Goal: Task Accomplishment & Management: Manage account settings

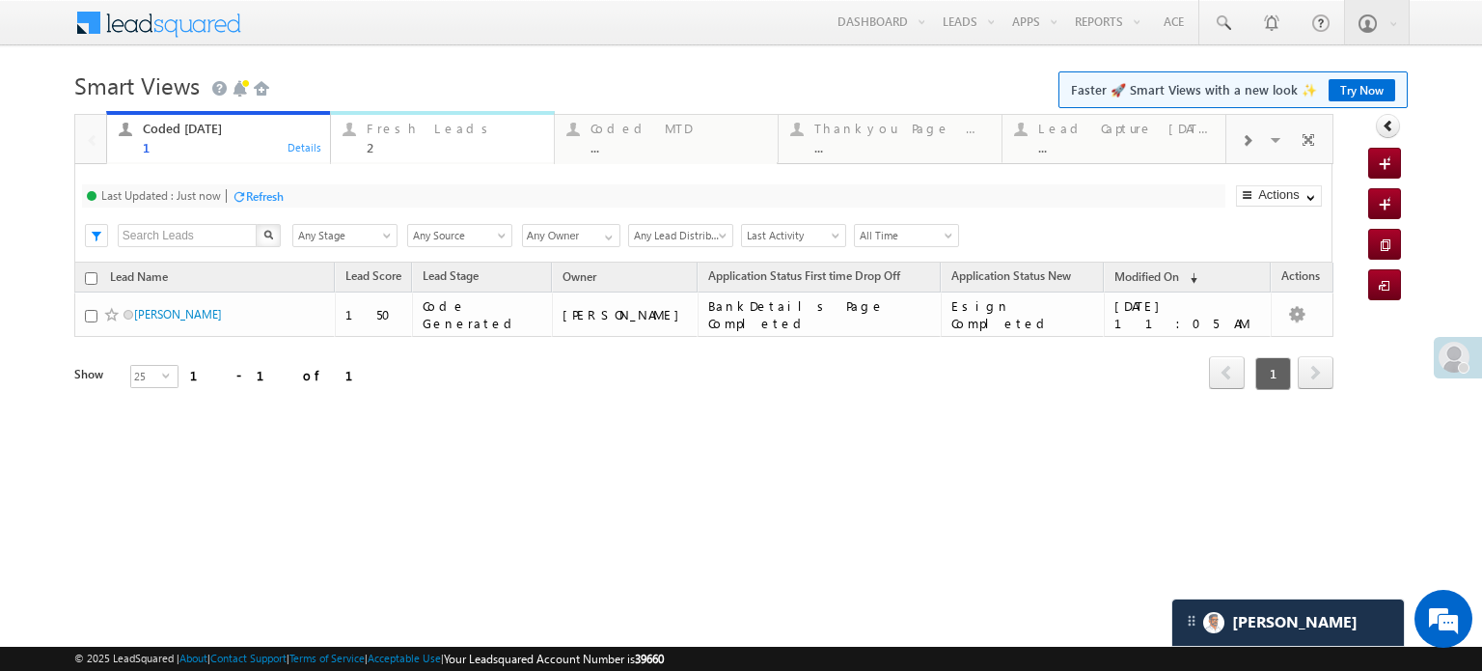
click at [440, 123] on div "Fresh Leads" at bounding box center [455, 128] width 176 height 15
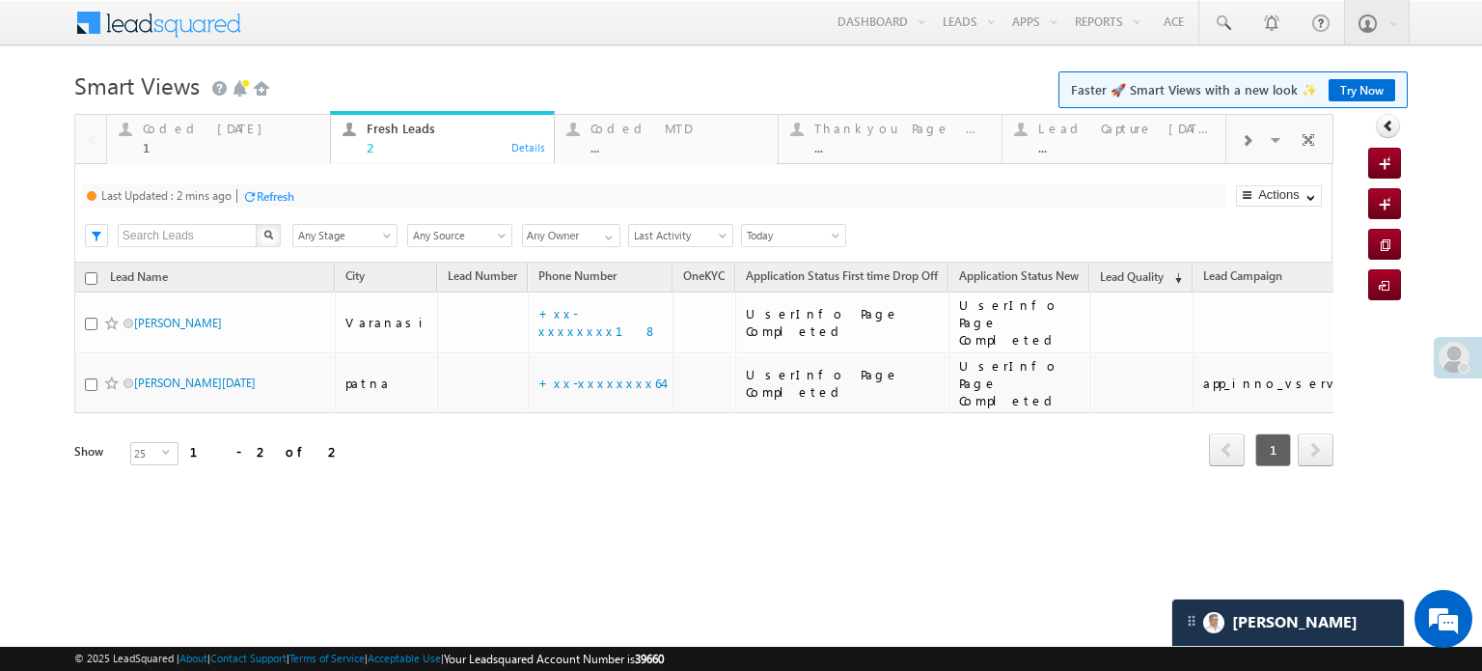
click at [266, 195] on div "Refresh" at bounding box center [276, 196] width 38 height 14
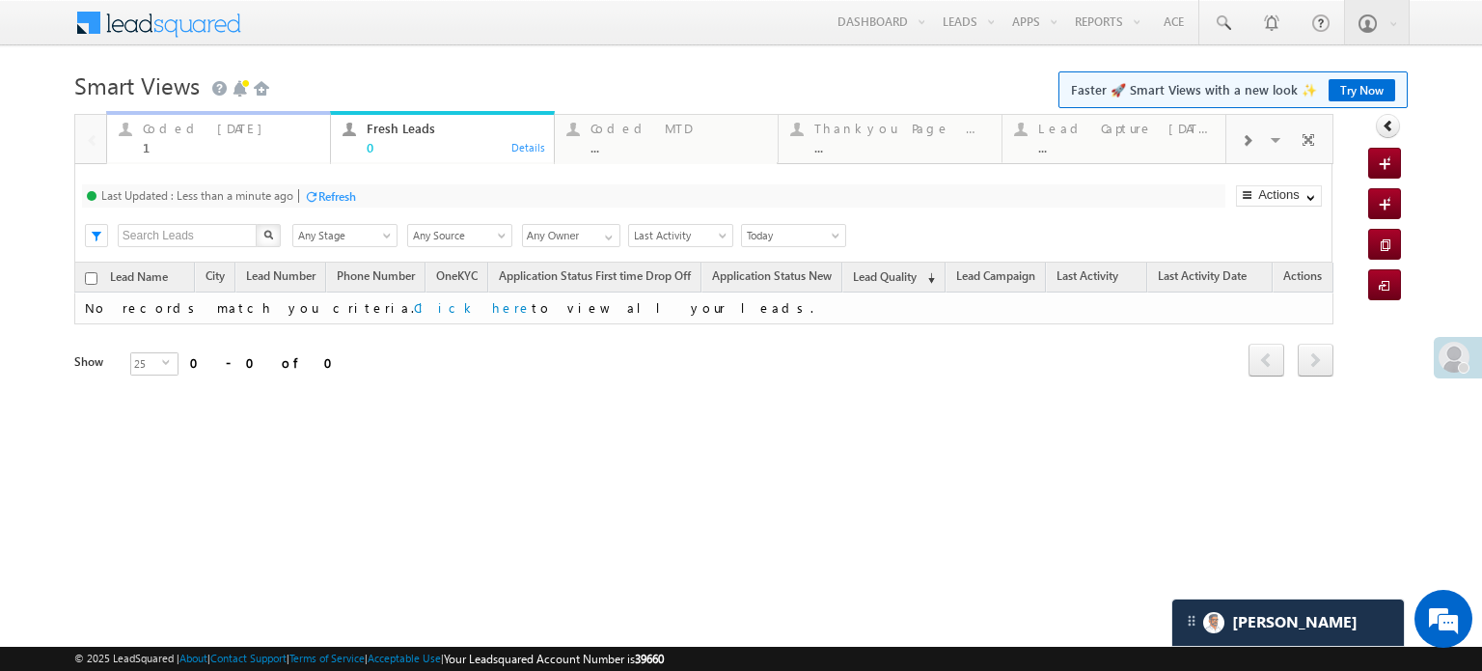
click at [259, 141] on div "1" at bounding box center [231, 147] width 176 height 14
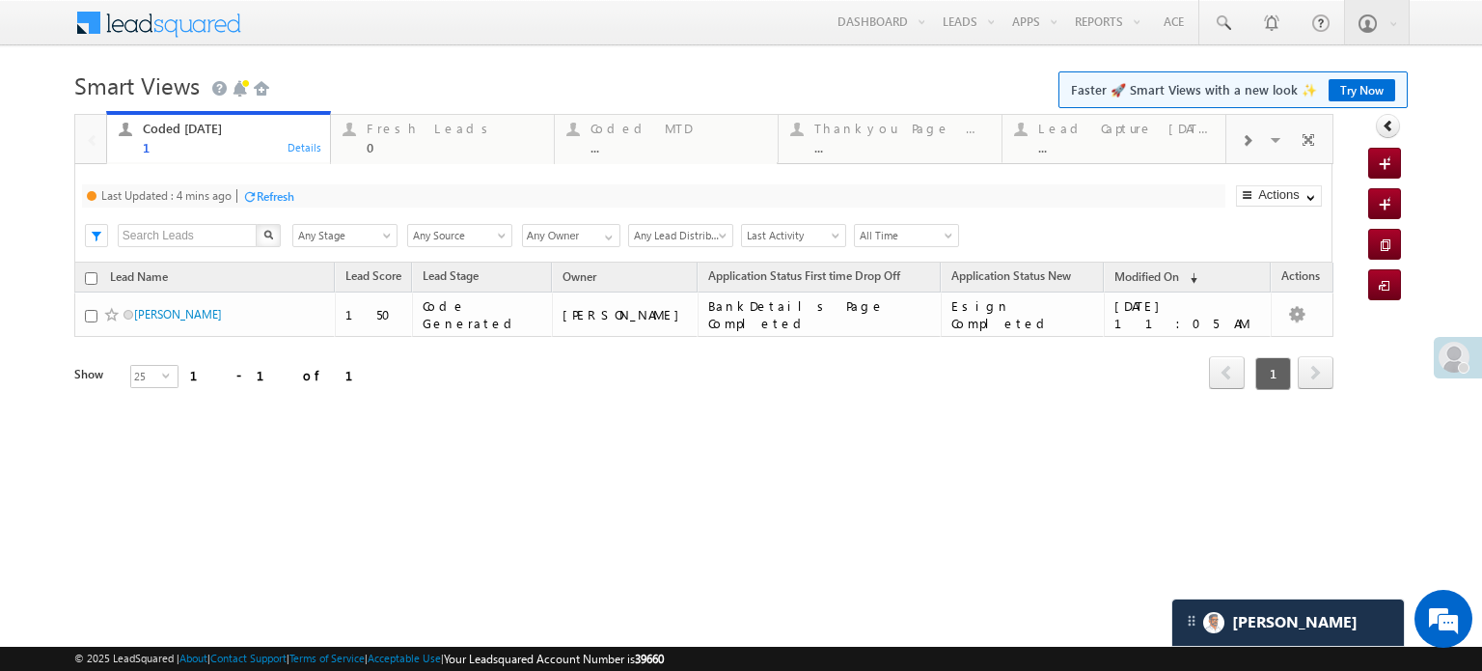
click at [275, 192] on div "Refresh" at bounding box center [276, 196] width 38 height 14
click at [425, 134] on div "Fresh Leads" at bounding box center [455, 128] width 176 height 15
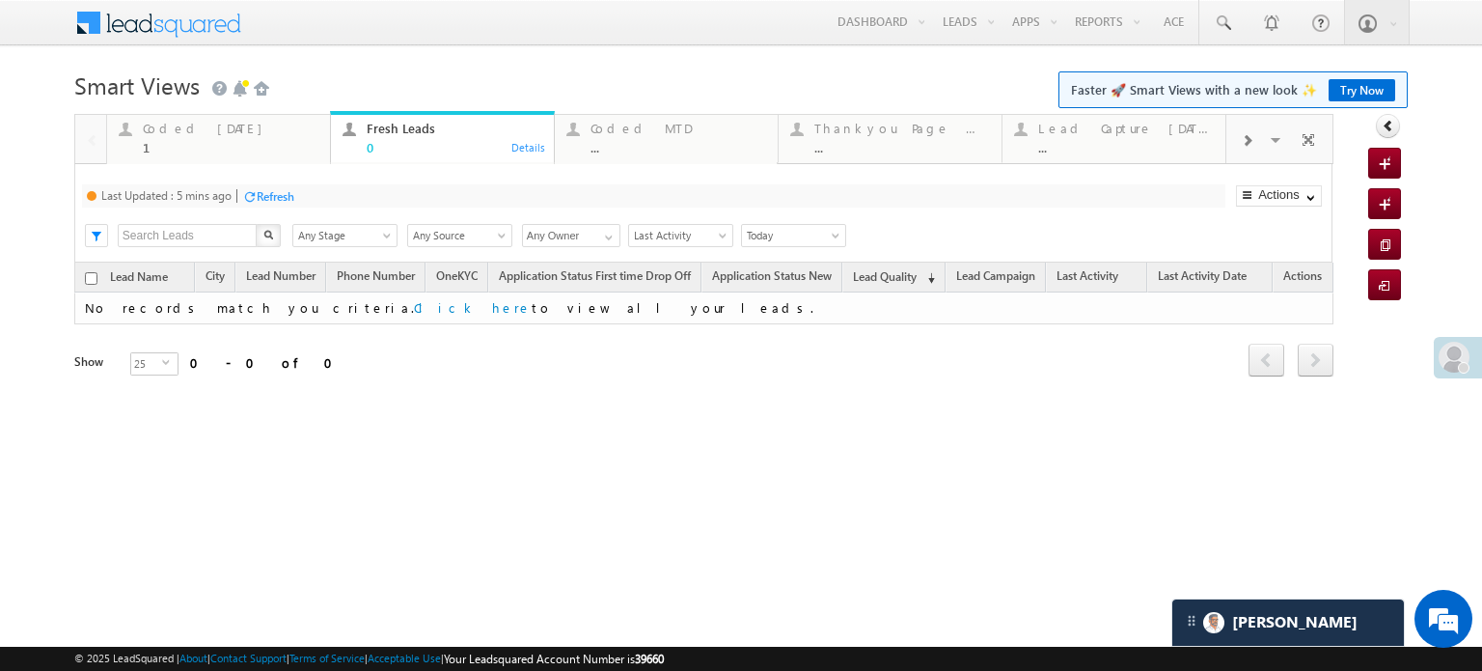
click at [270, 198] on div "Refresh" at bounding box center [276, 196] width 38 height 14
click at [155, 129] on div "Coded Today" at bounding box center [231, 128] width 176 height 15
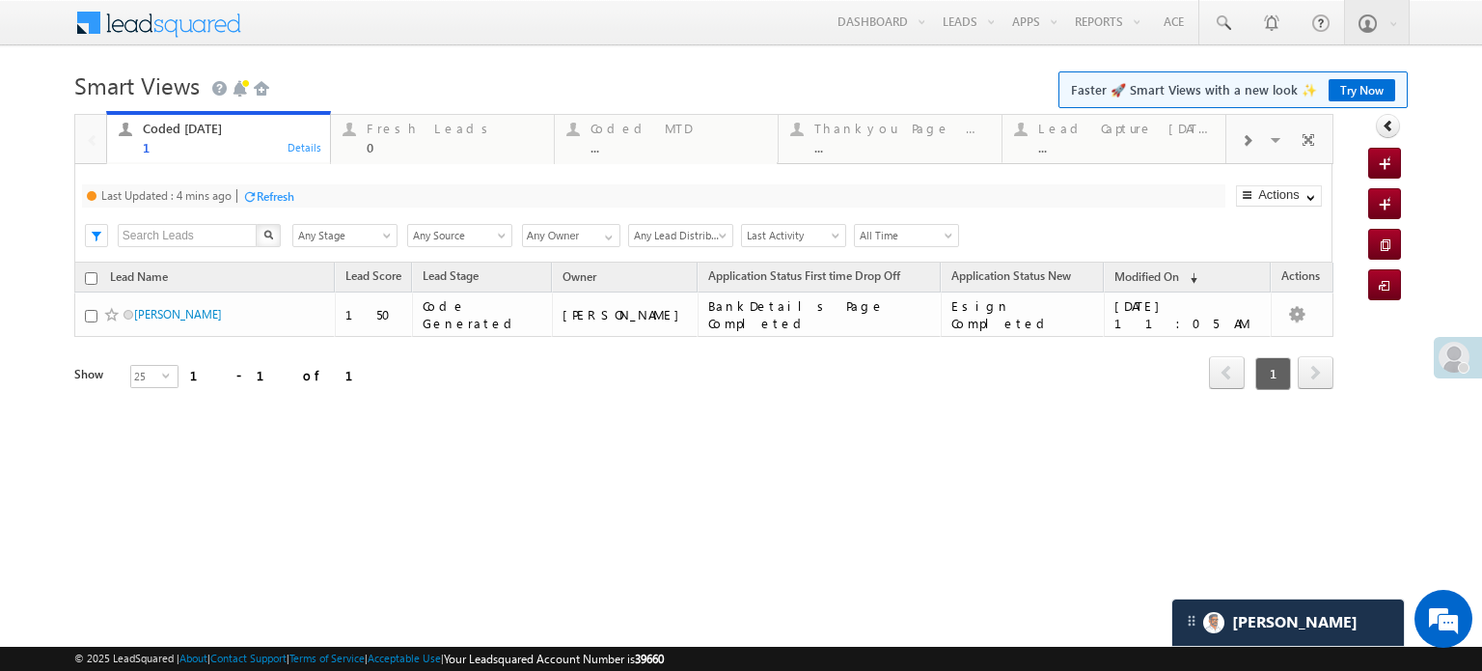
click at [274, 196] on div "Refresh" at bounding box center [276, 196] width 38 height 14
click at [316, 192] on div at bounding box center [311, 196] width 14 height 14
click at [269, 192] on div "Refresh" at bounding box center [265, 196] width 38 height 14
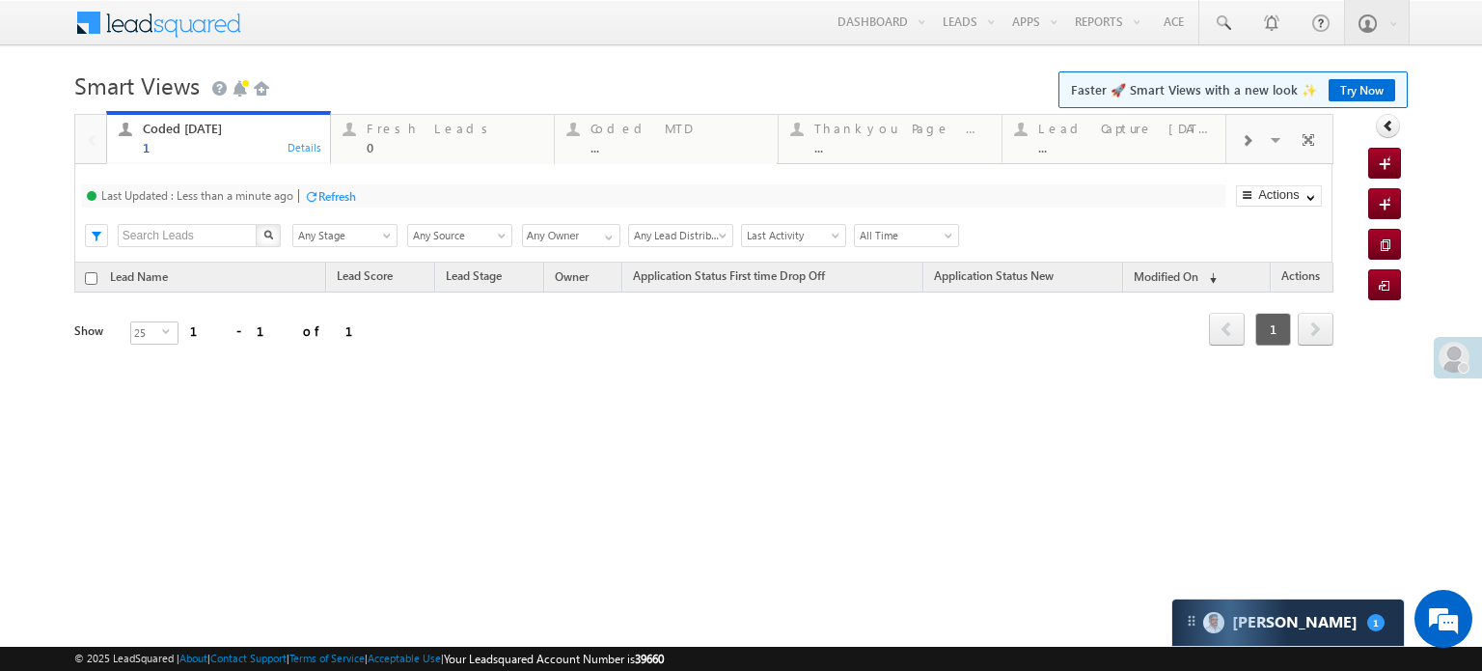
click at [341, 197] on div "Refresh" at bounding box center [337, 196] width 38 height 14
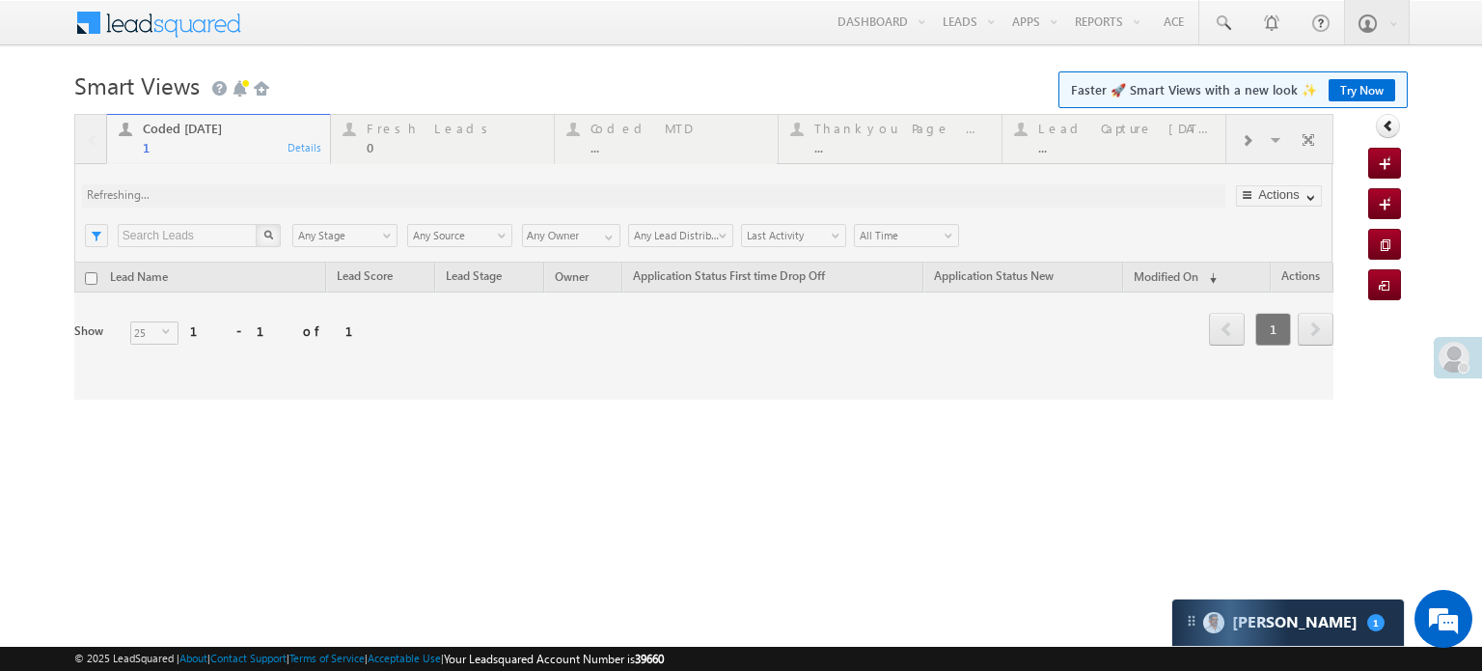
click at [341, 197] on div at bounding box center [703, 257] width 1259 height 286
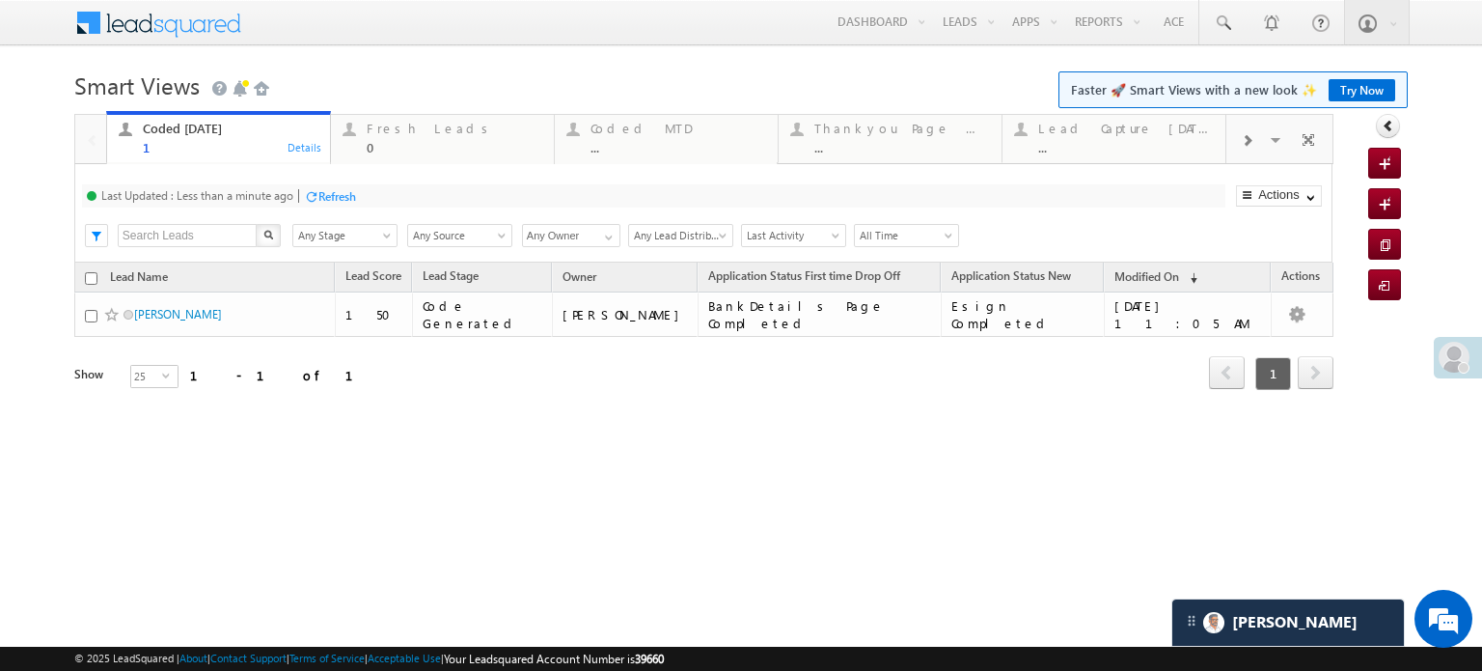
click at [307, 188] on div "Refresh" at bounding box center [330, 195] width 52 height 18
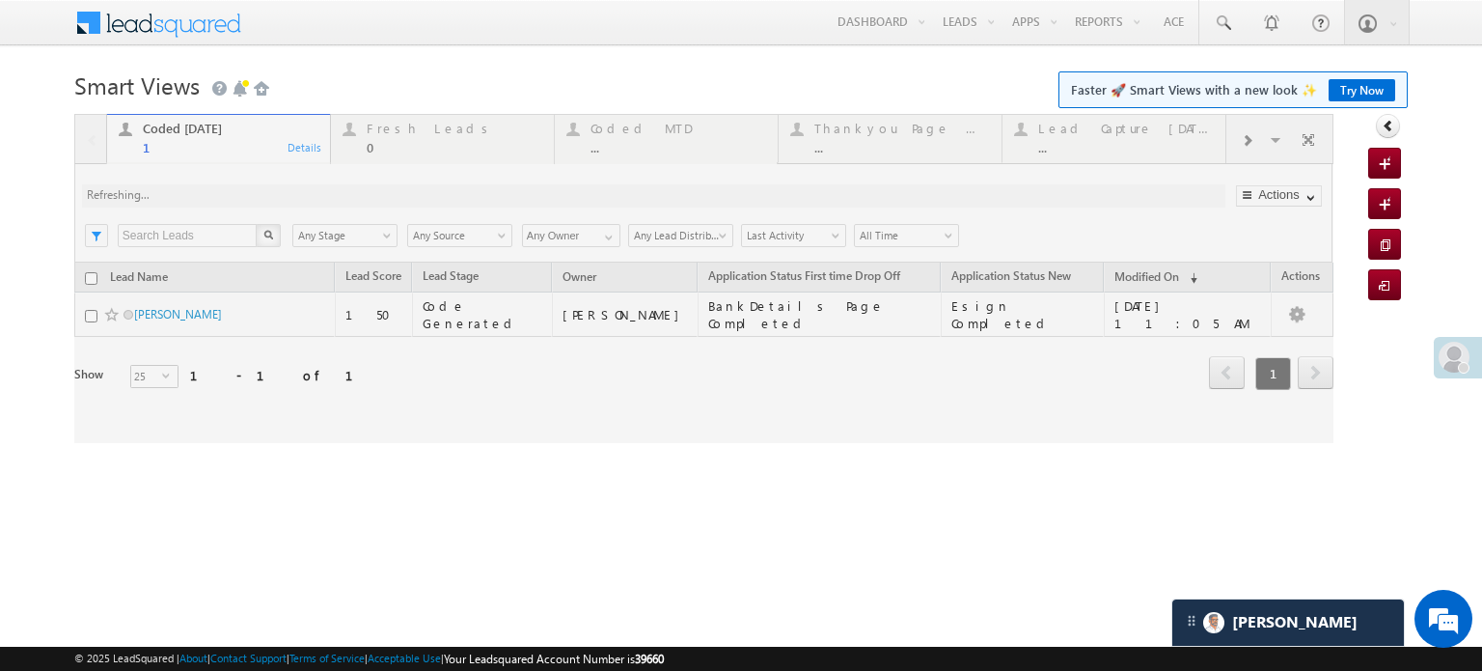
click at [319, 197] on div at bounding box center [703, 278] width 1259 height 329
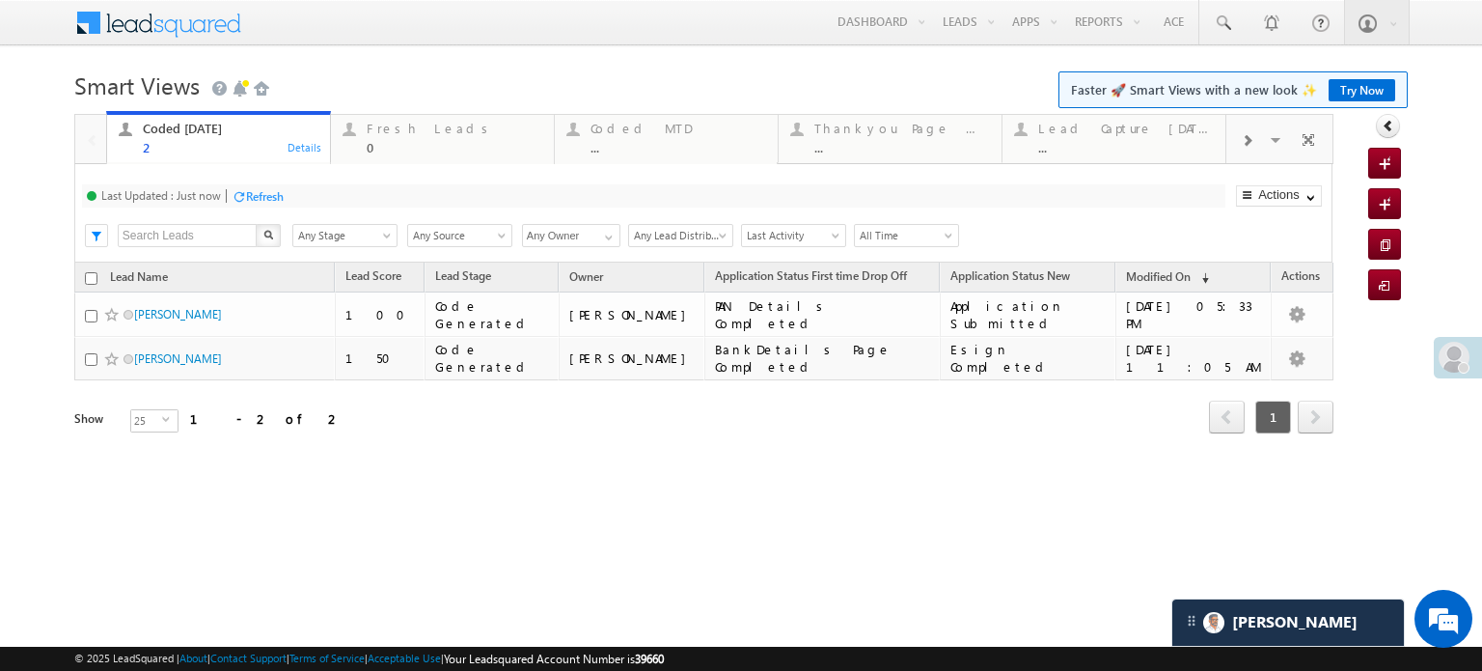
click at [276, 198] on div "Refresh" at bounding box center [265, 196] width 38 height 14
drag, startPoint x: 455, startPoint y: 141, endPoint x: 390, endPoint y: 173, distance: 72.9
click at [455, 141] on div "0" at bounding box center [455, 147] width 176 height 14
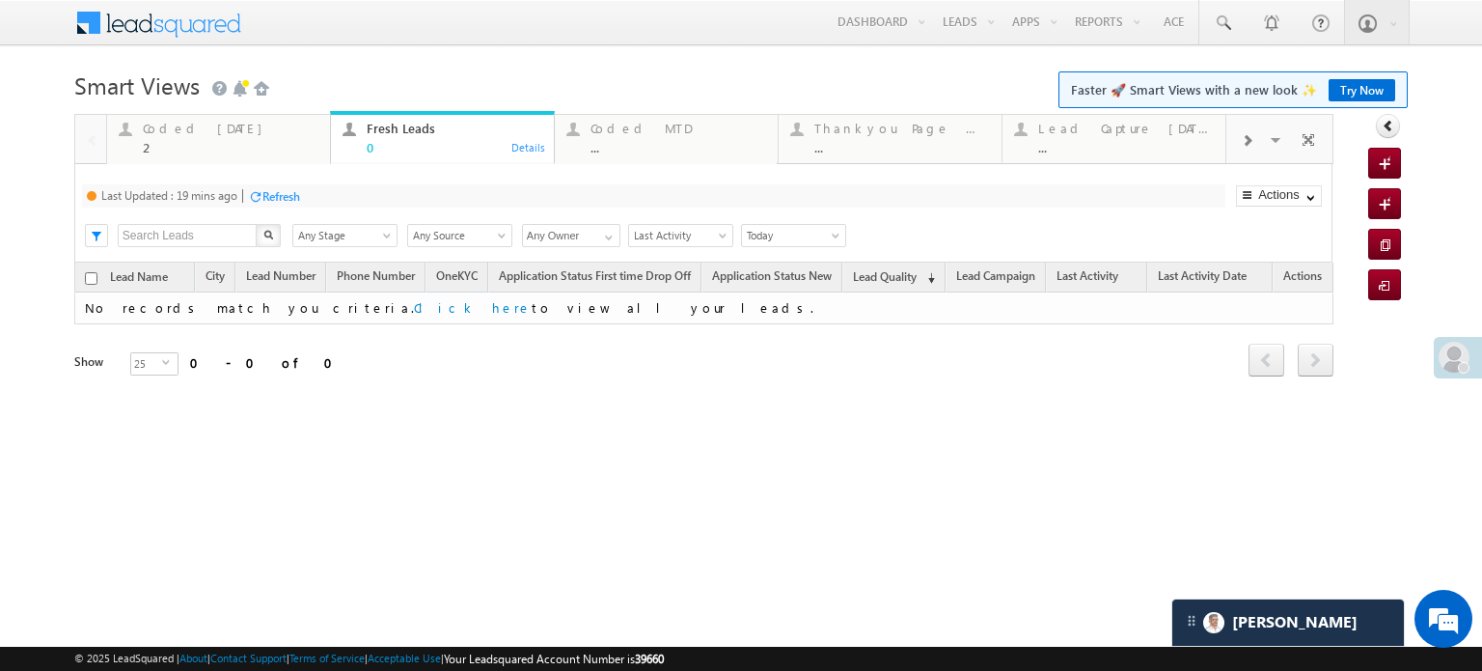
click at [276, 186] on div "Refresh" at bounding box center [274, 195] width 52 height 18
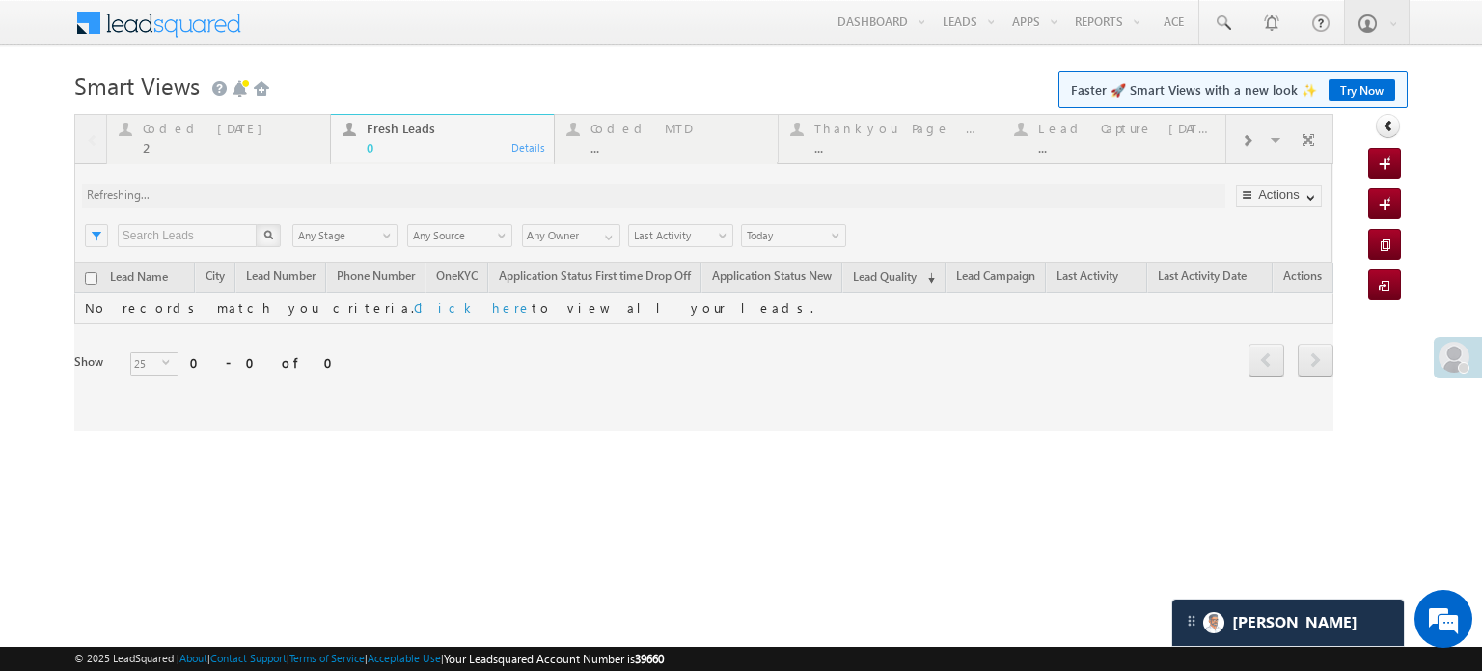
click at [286, 196] on div at bounding box center [703, 272] width 1259 height 316
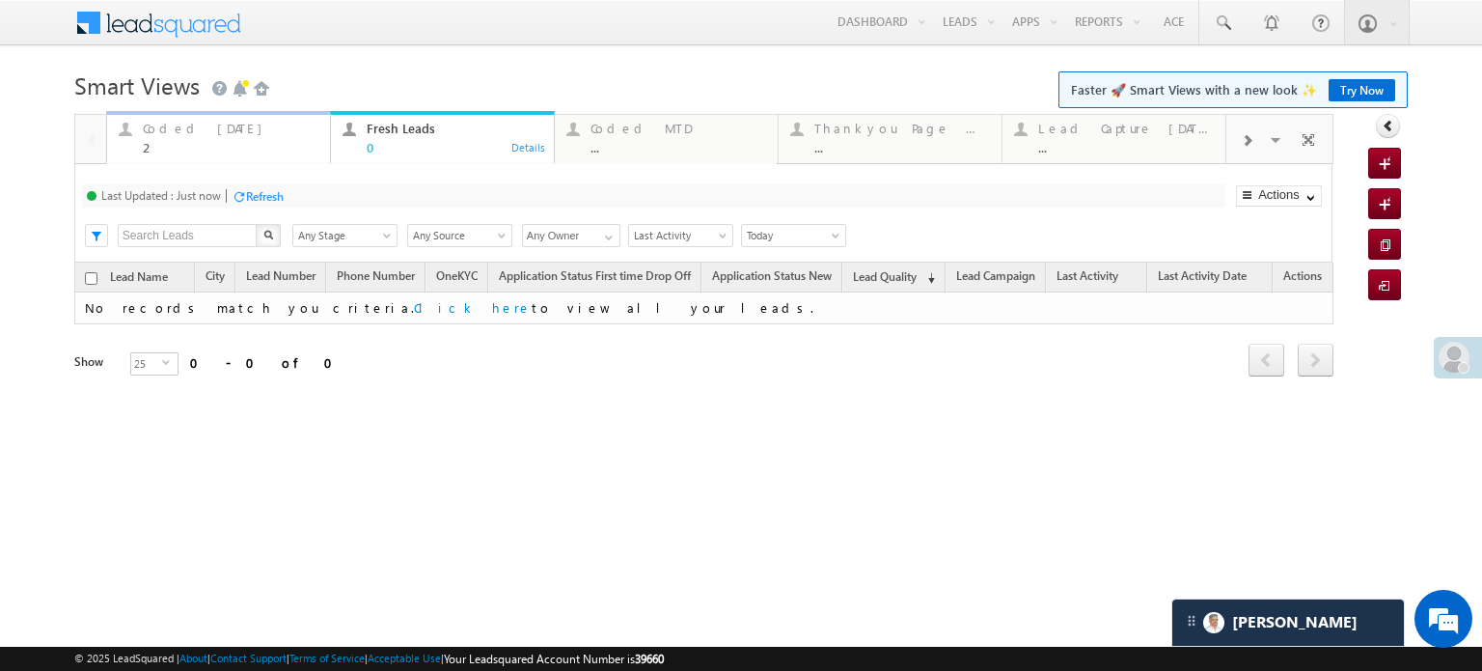
click at [211, 130] on div "Coded Today" at bounding box center [231, 128] width 176 height 15
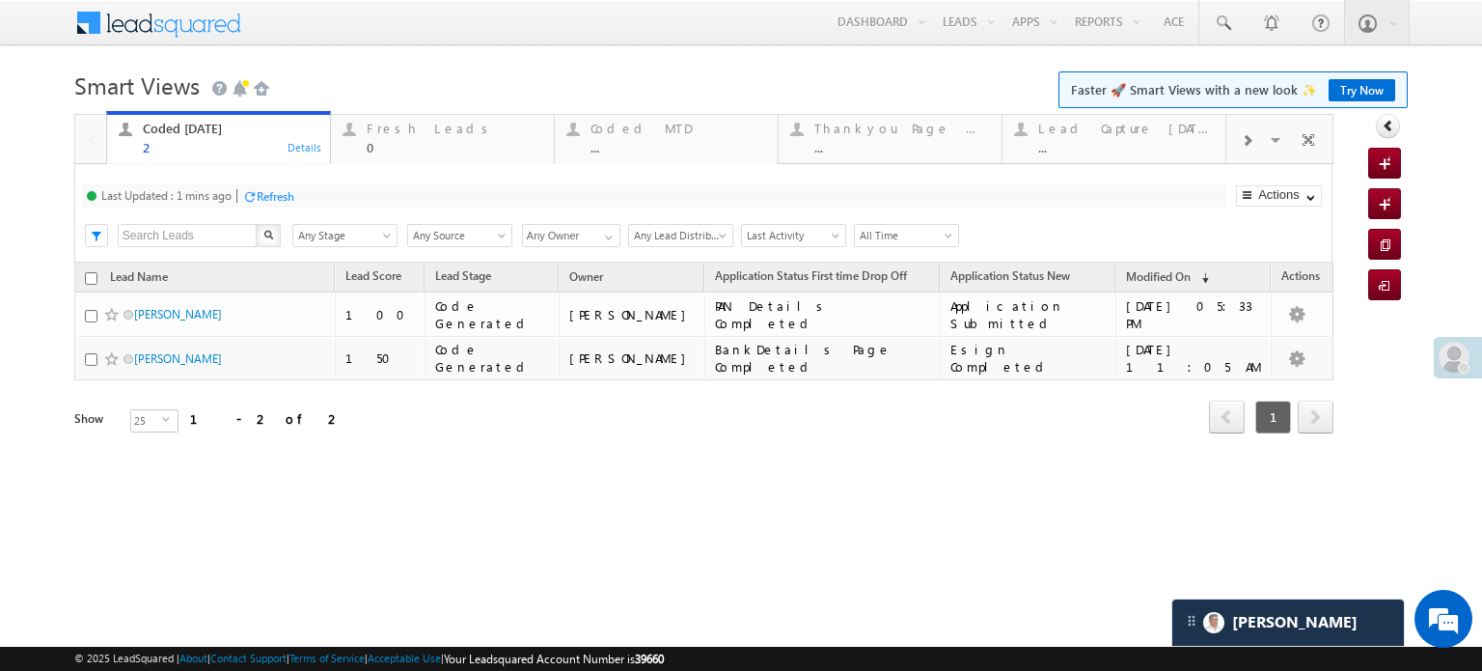
click at [287, 203] on div "Refresh" at bounding box center [276, 196] width 38 height 14
click at [431, 139] on div "Fresh Leads 0" at bounding box center [455, 136] width 176 height 38
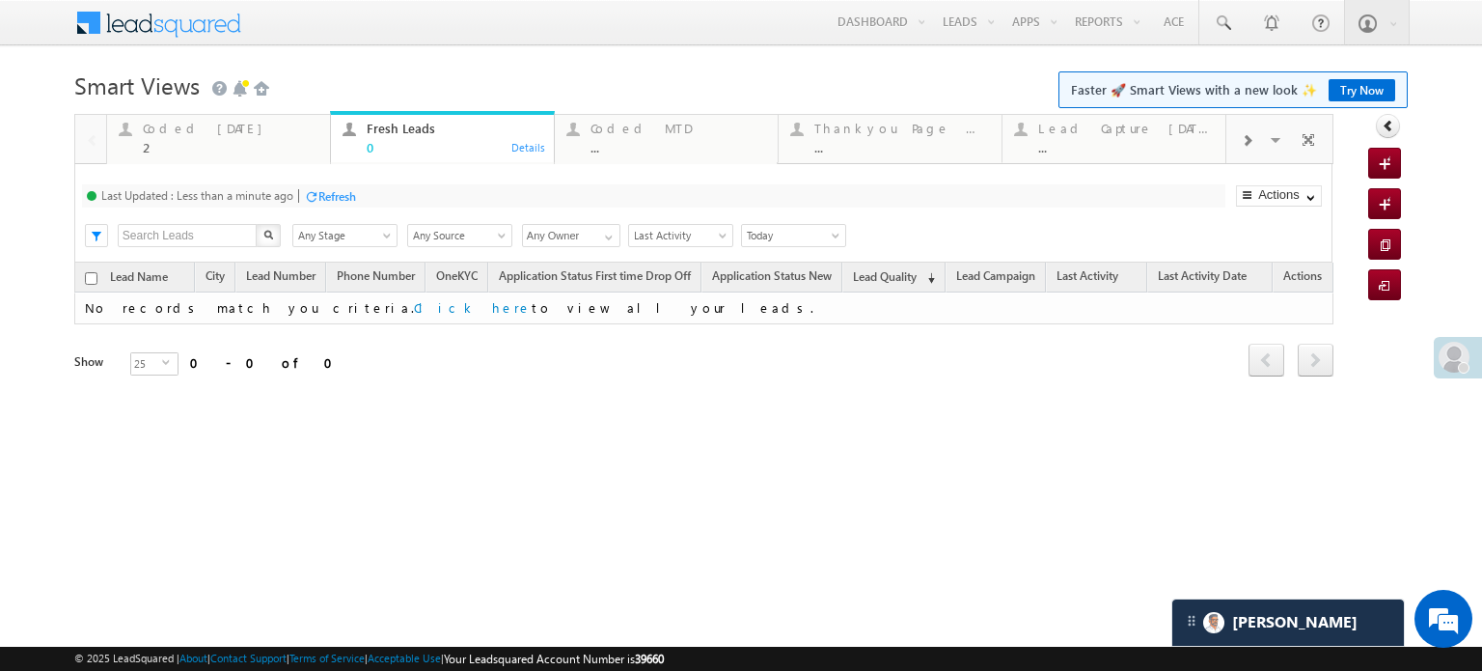
click at [367, 196] on div "Last Updated : Less than a minute ago Refresh Refreshing..." at bounding box center [653, 195] width 1143 height 23
click at [341, 189] on div "Refresh" at bounding box center [337, 196] width 38 height 14
click at [345, 195] on div "Refresh" at bounding box center [337, 196] width 38 height 14
click at [174, 156] on link "Coded Today 2 Details" at bounding box center [218, 137] width 225 height 52
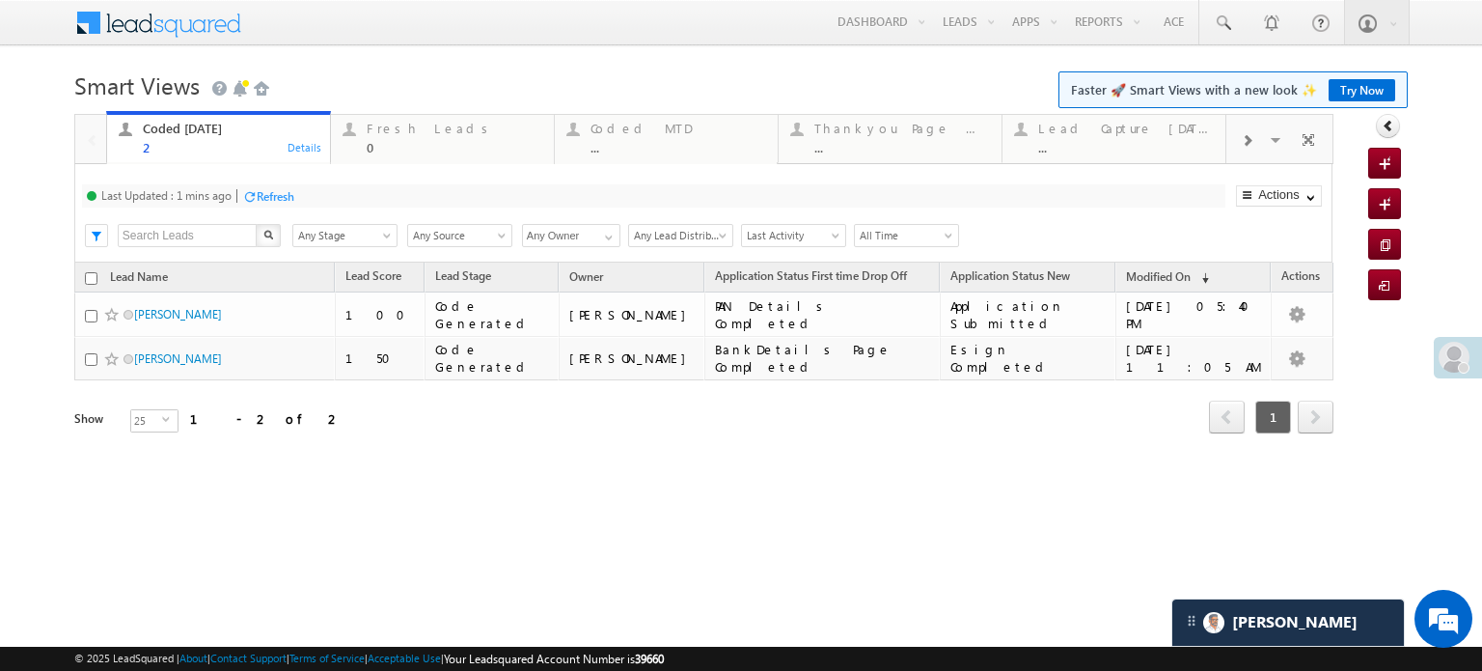
click at [271, 196] on div "Refresh" at bounding box center [276, 196] width 38 height 14
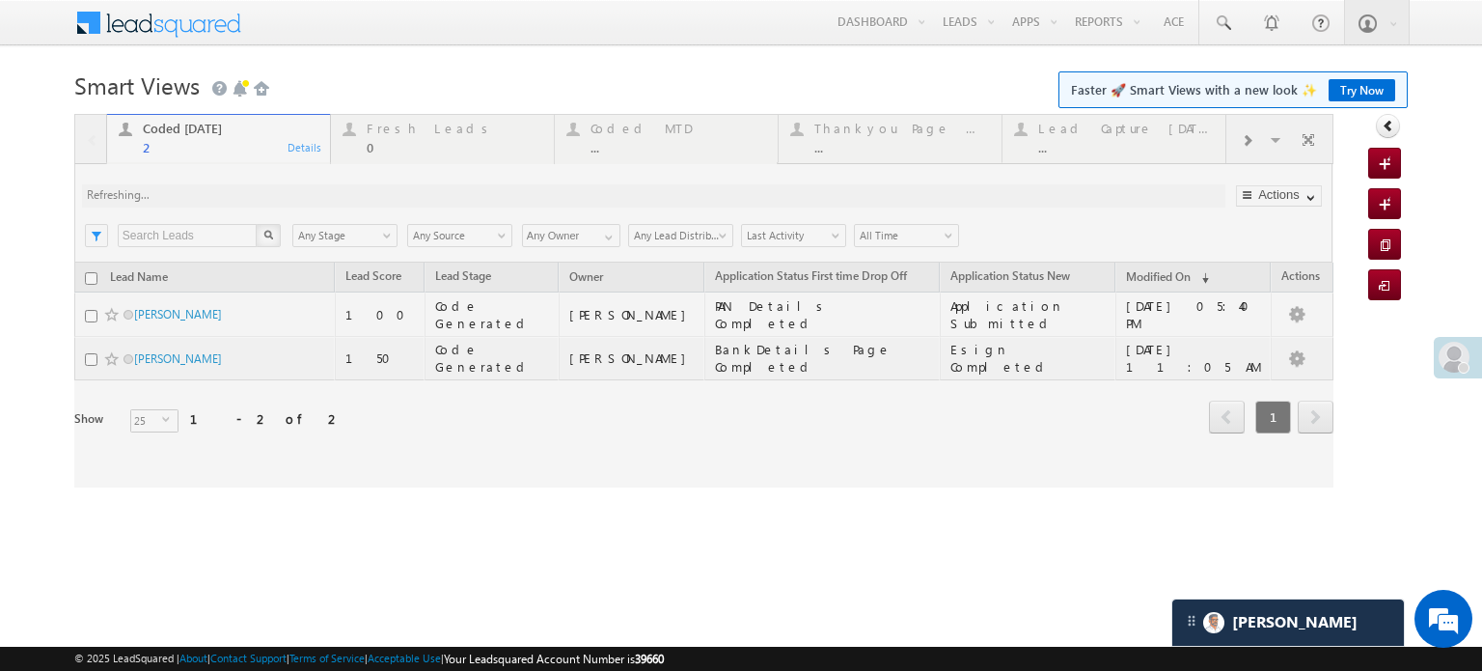
click at [271, 196] on div at bounding box center [703, 300] width 1259 height 373
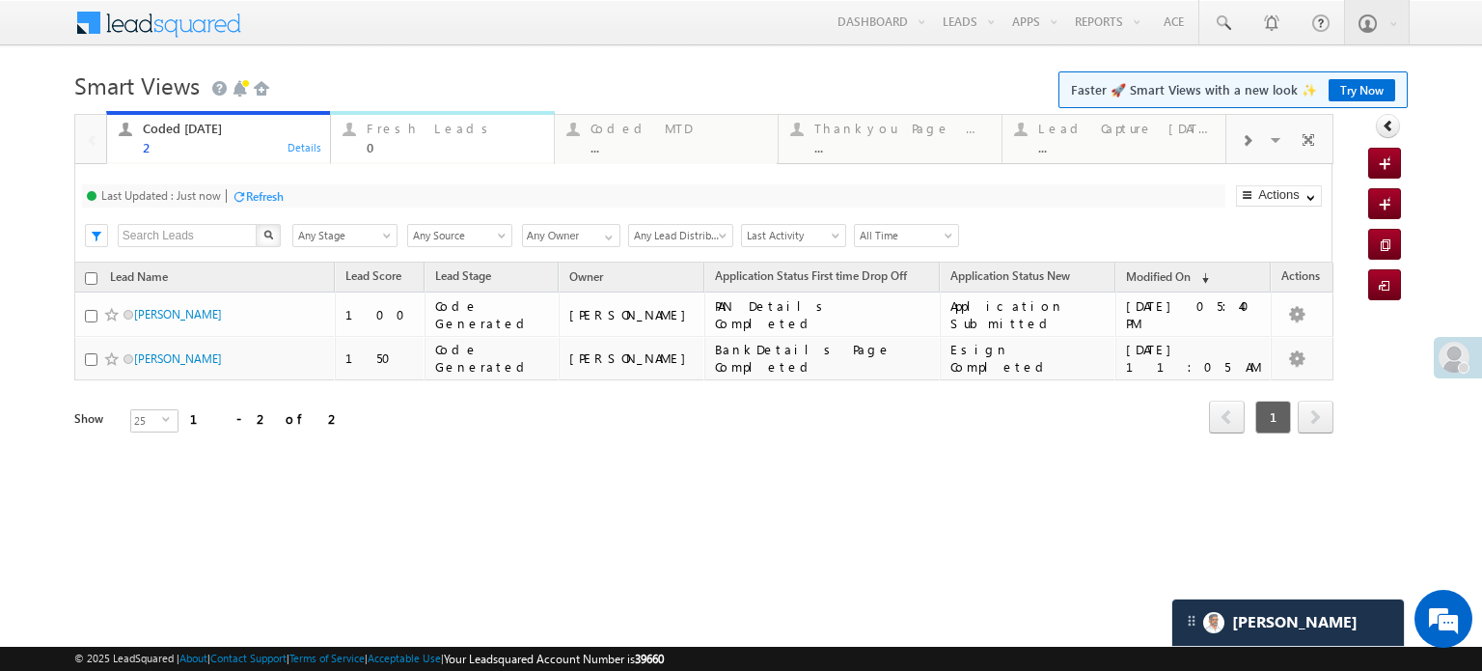
click at [410, 130] on div "Fresh Leads" at bounding box center [455, 128] width 176 height 15
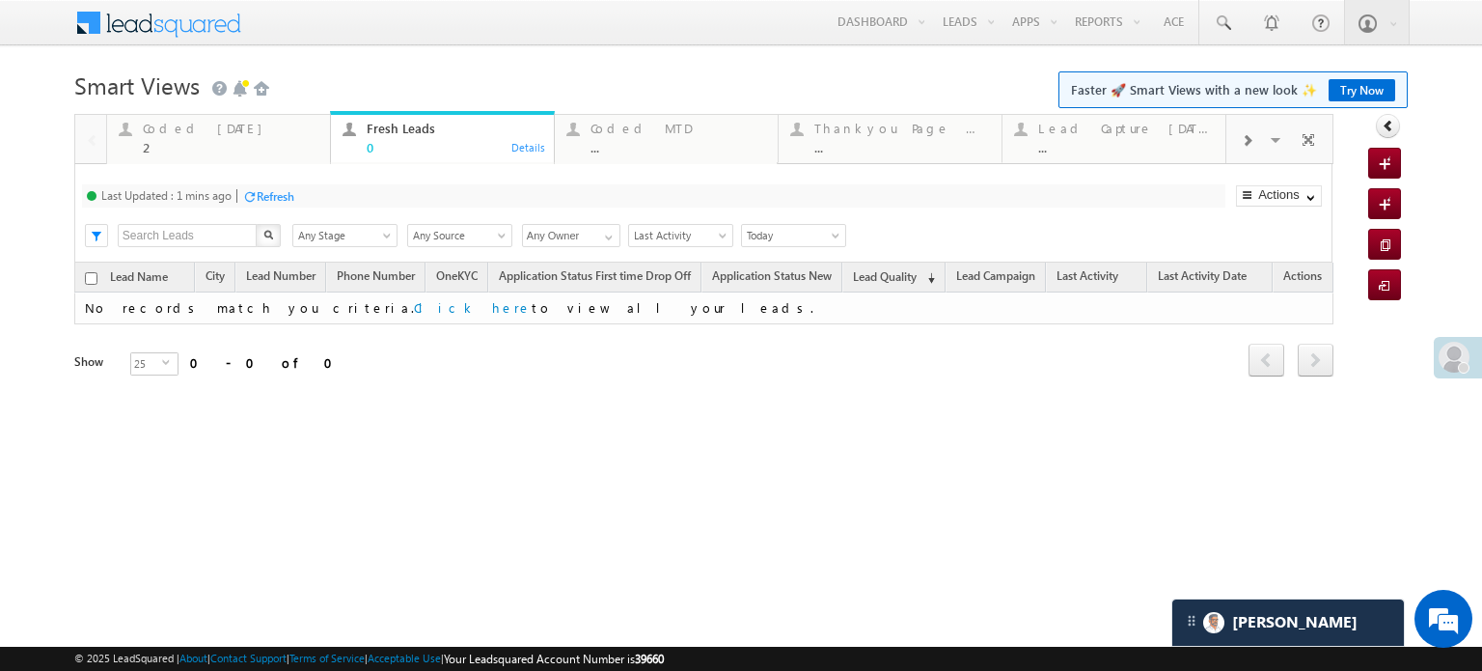
click at [289, 198] on div "Refresh" at bounding box center [276, 196] width 38 height 14
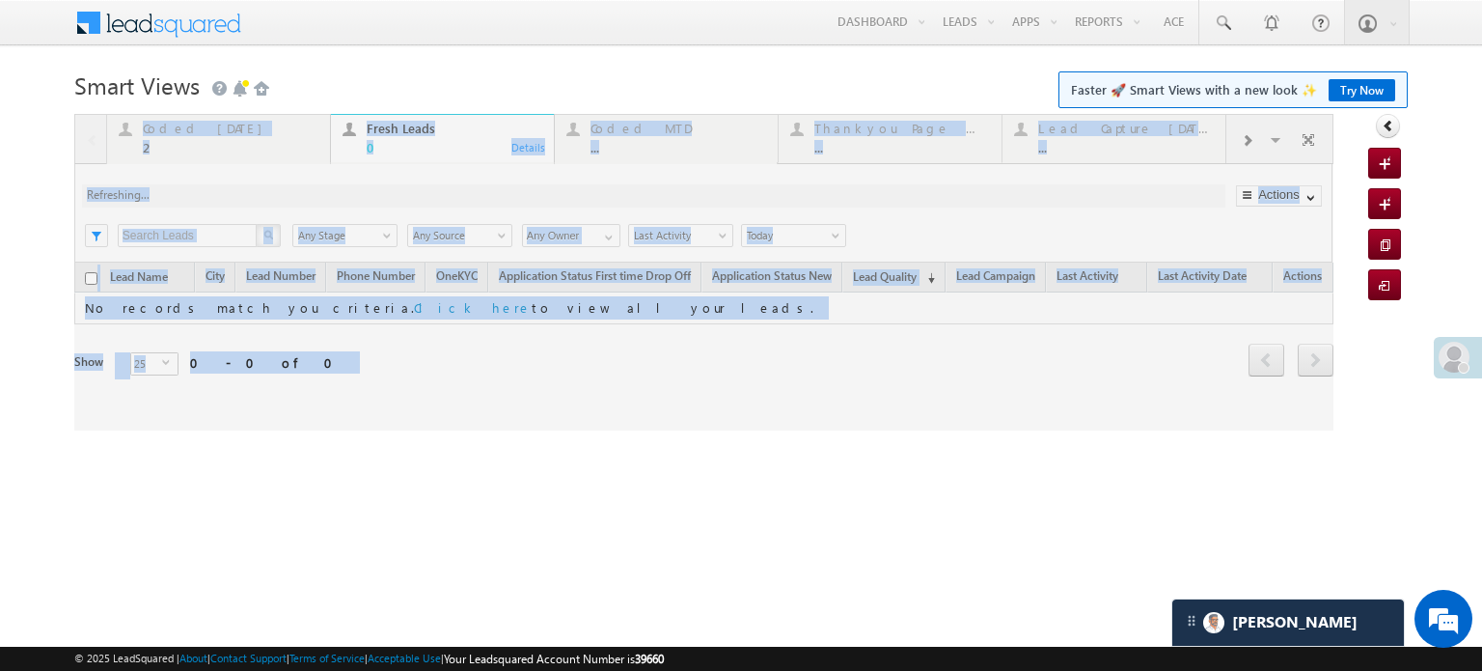
click at [289, 198] on div at bounding box center [703, 272] width 1259 height 316
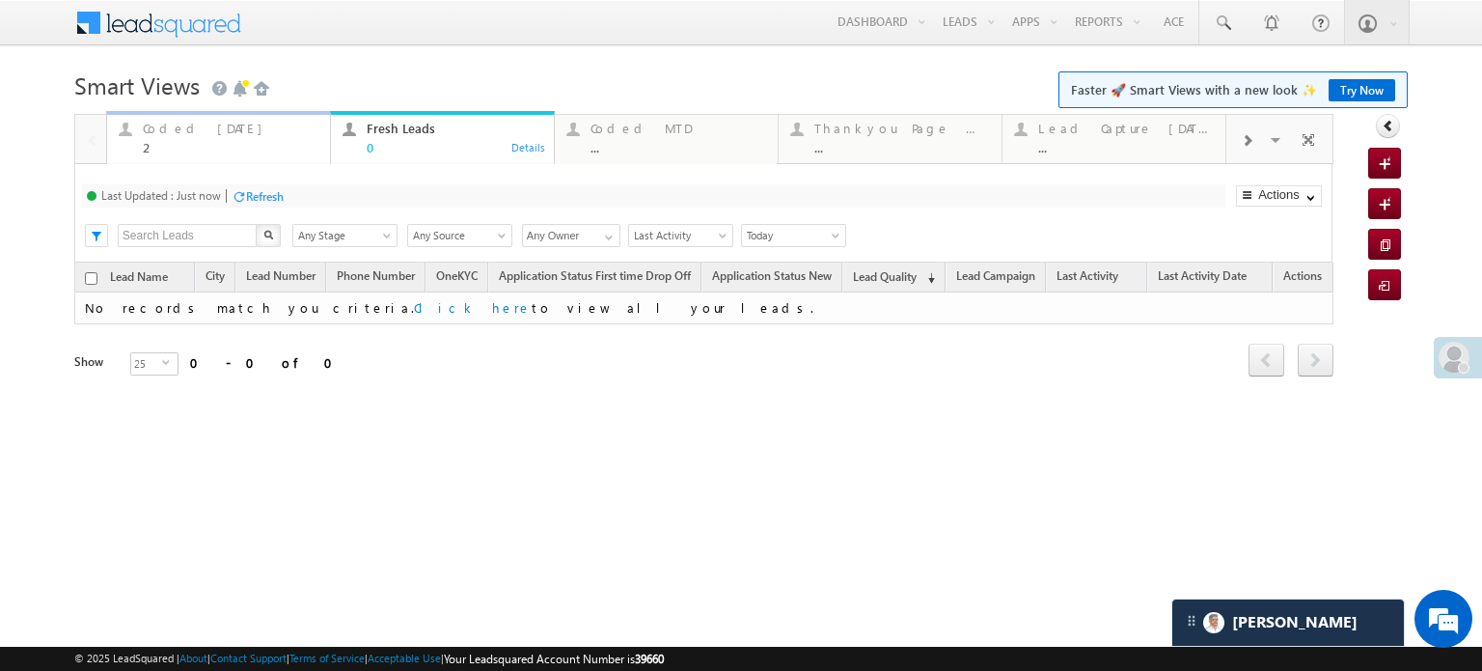
click at [200, 142] on div "2" at bounding box center [231, 147] width 176 height 14
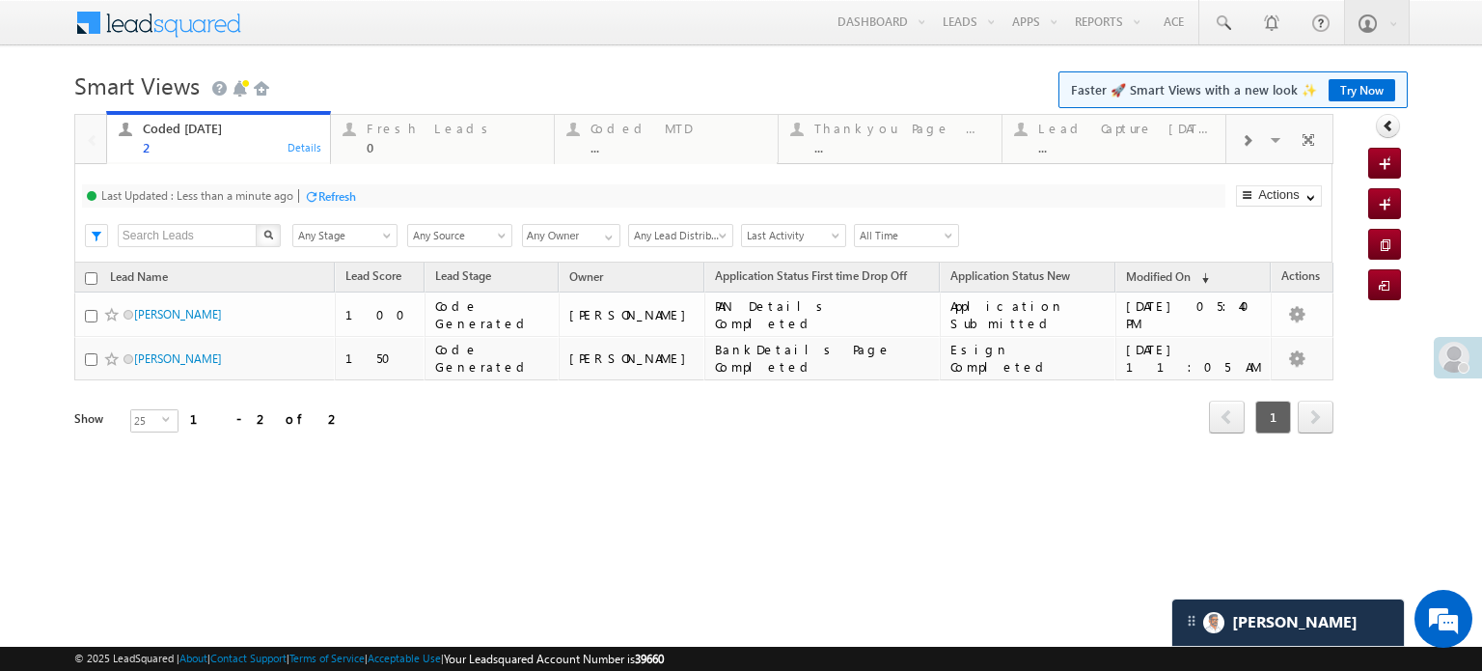
click at [334, 206] on div "Last Updated : Less than a minute ago Refresh Refreshing..." at bounding box center [653, 195] width 1143 height 23
click at [340, 203] on div "Refresh" at bounding box center [337, 196] width 38 height 14
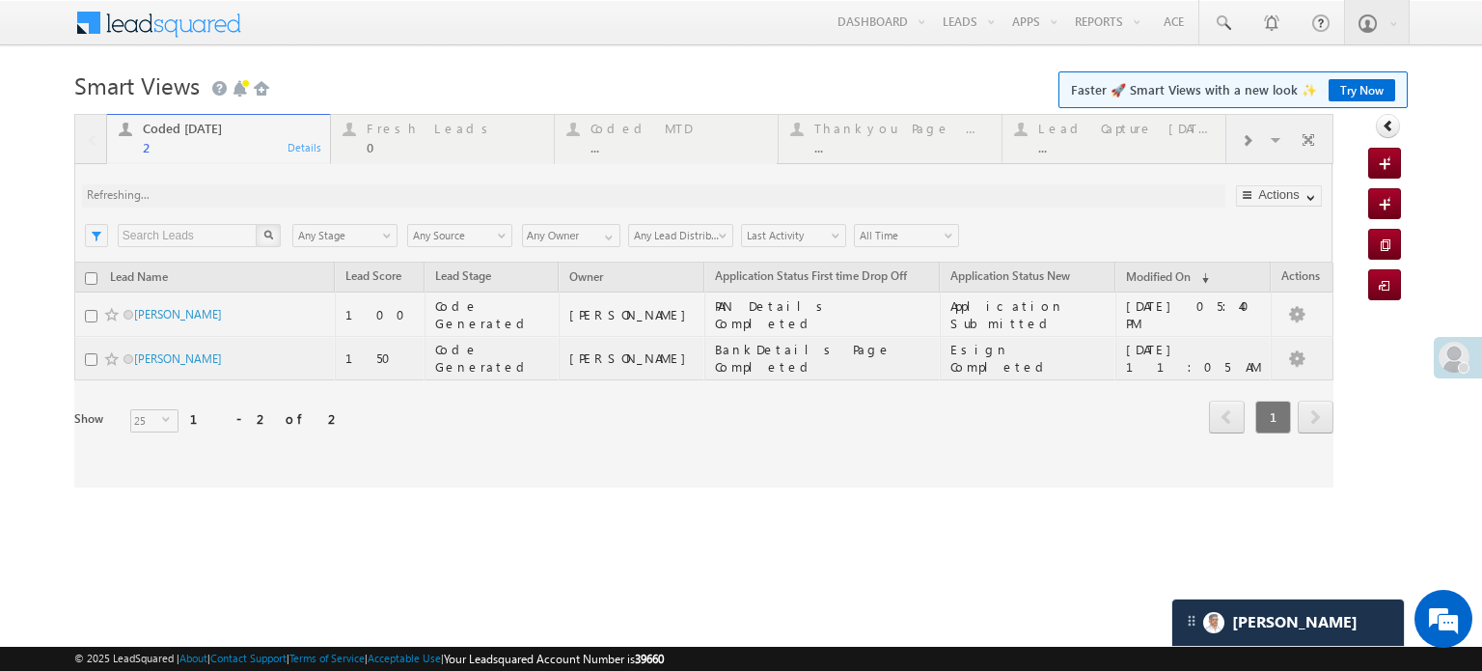
click at [340, 203] on div at bounding box center [703, 300] width 1259 height 373
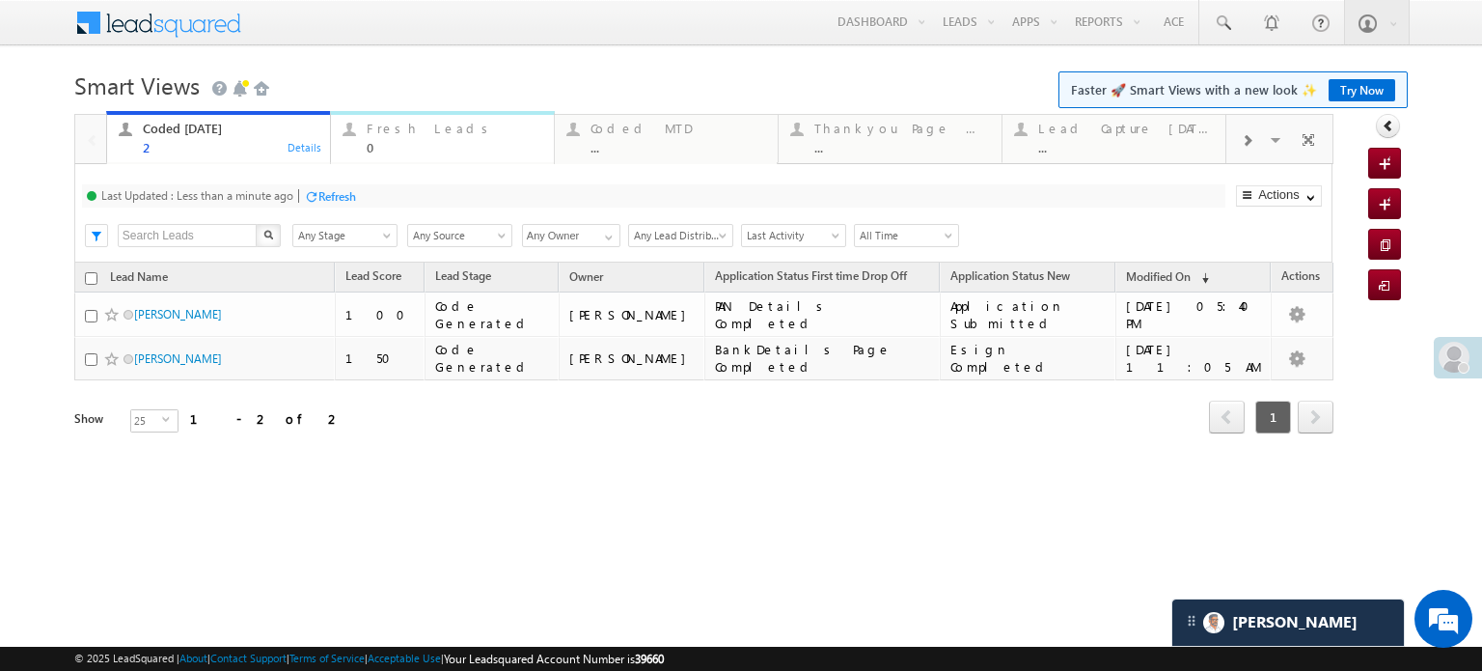
click at [452, 155] on link "Fresh Leads 0 Details" at bounding box center [442, 137] width 225 height 52
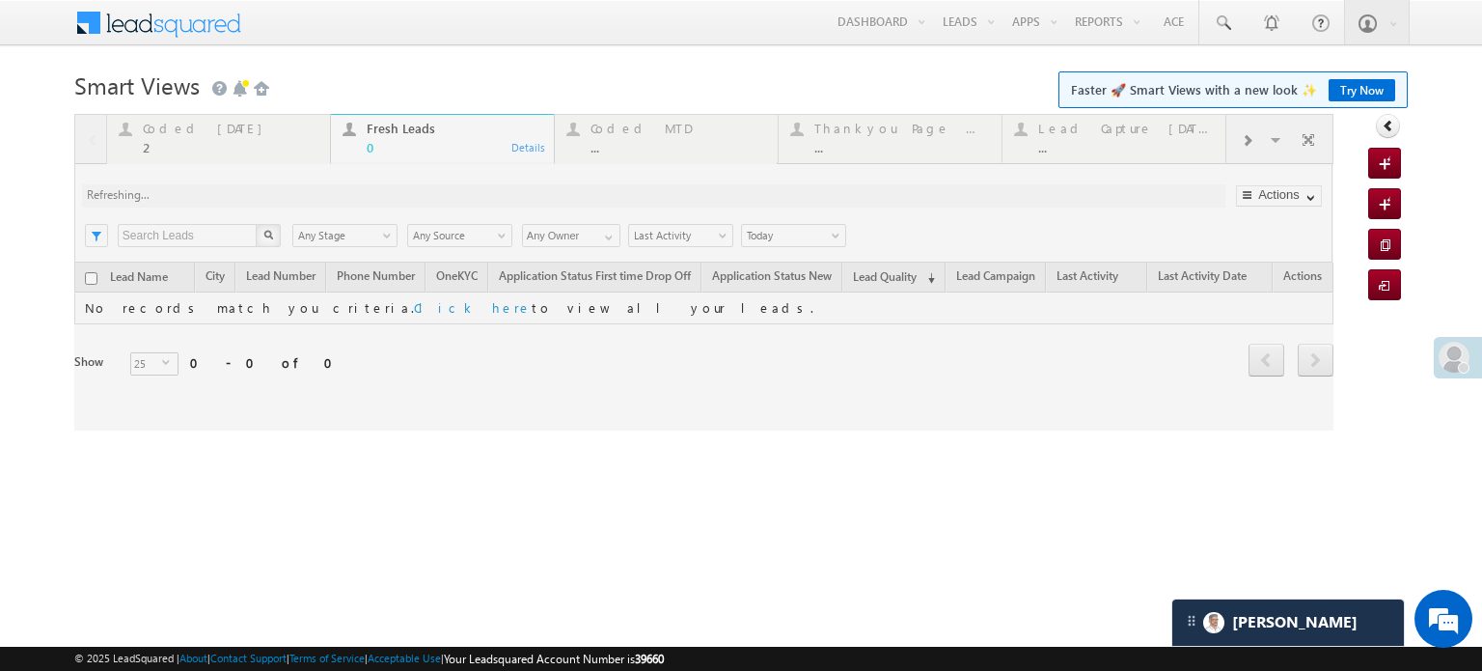
click at [296, 203] on div at bounding box center [703, 272] width 1259 height 316
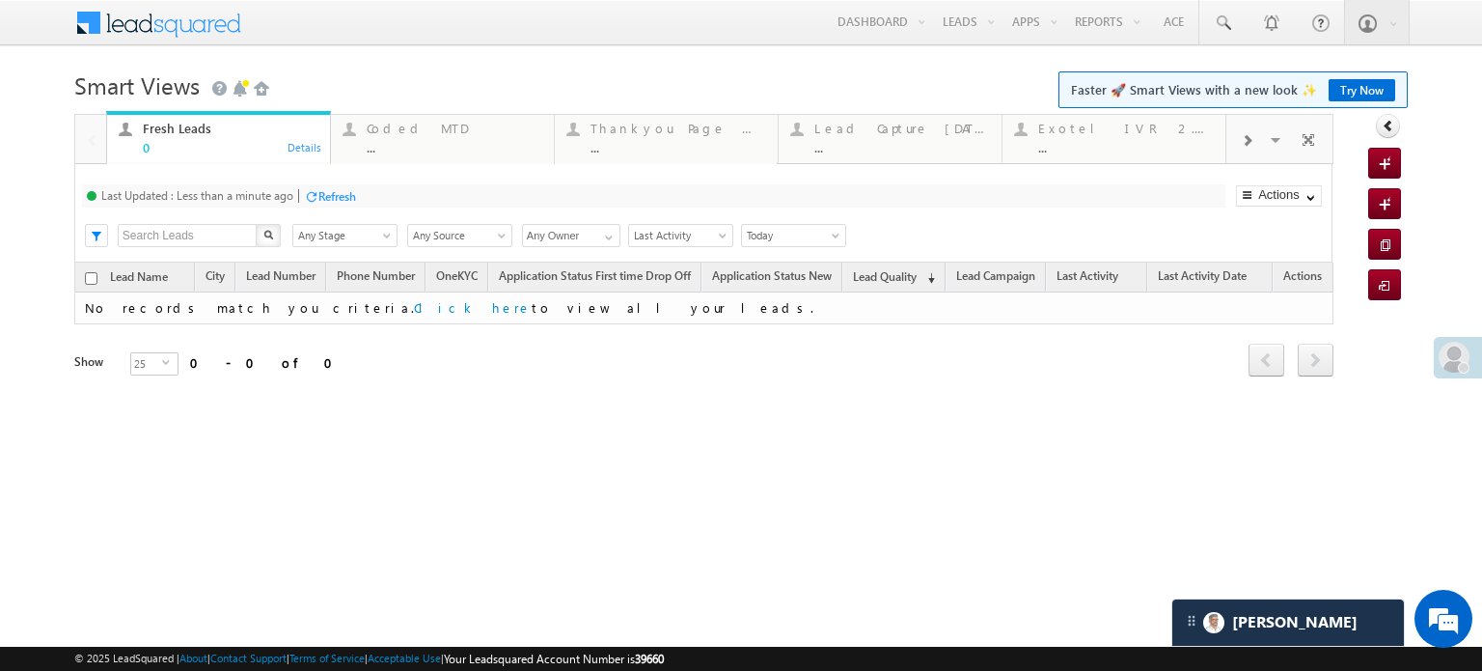
click at [1256, 144] on div at bounding box center [1246, 139] width 41 height 43
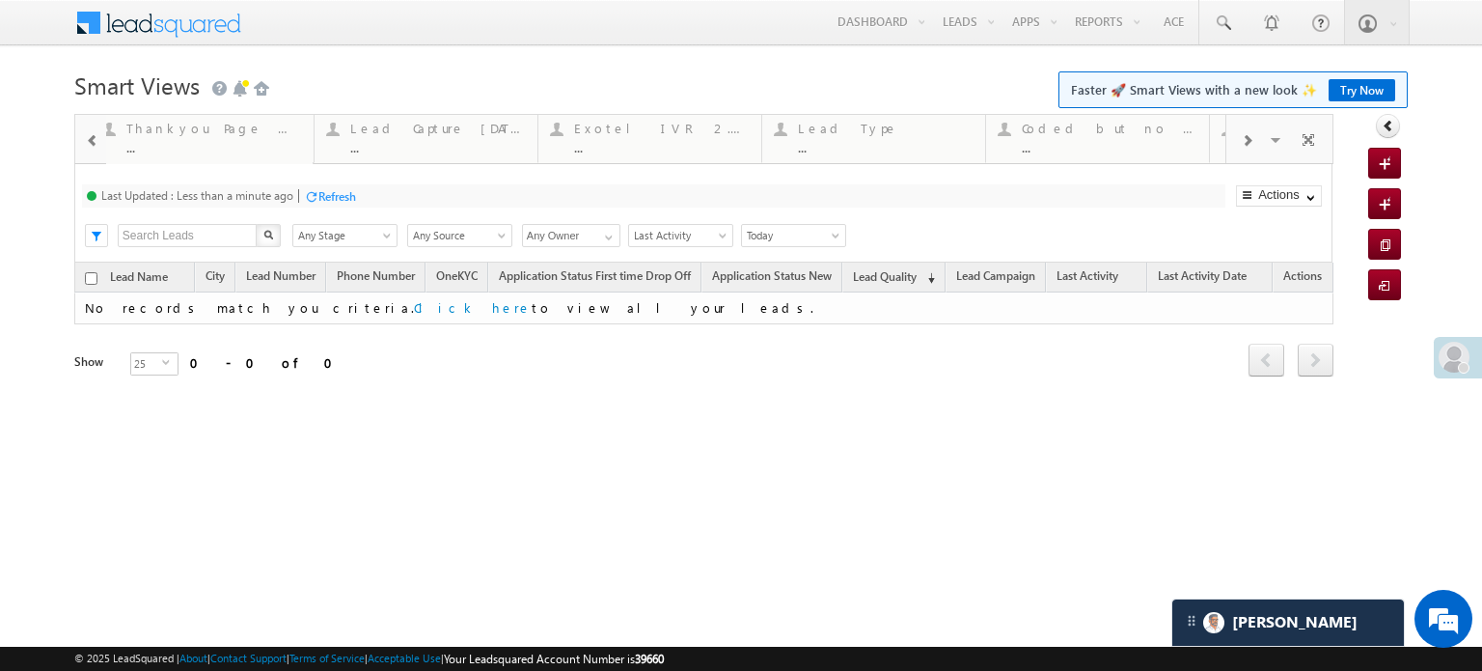
click at [1256, 144] on div at bounding box center [1246, 139] width 41 height 43
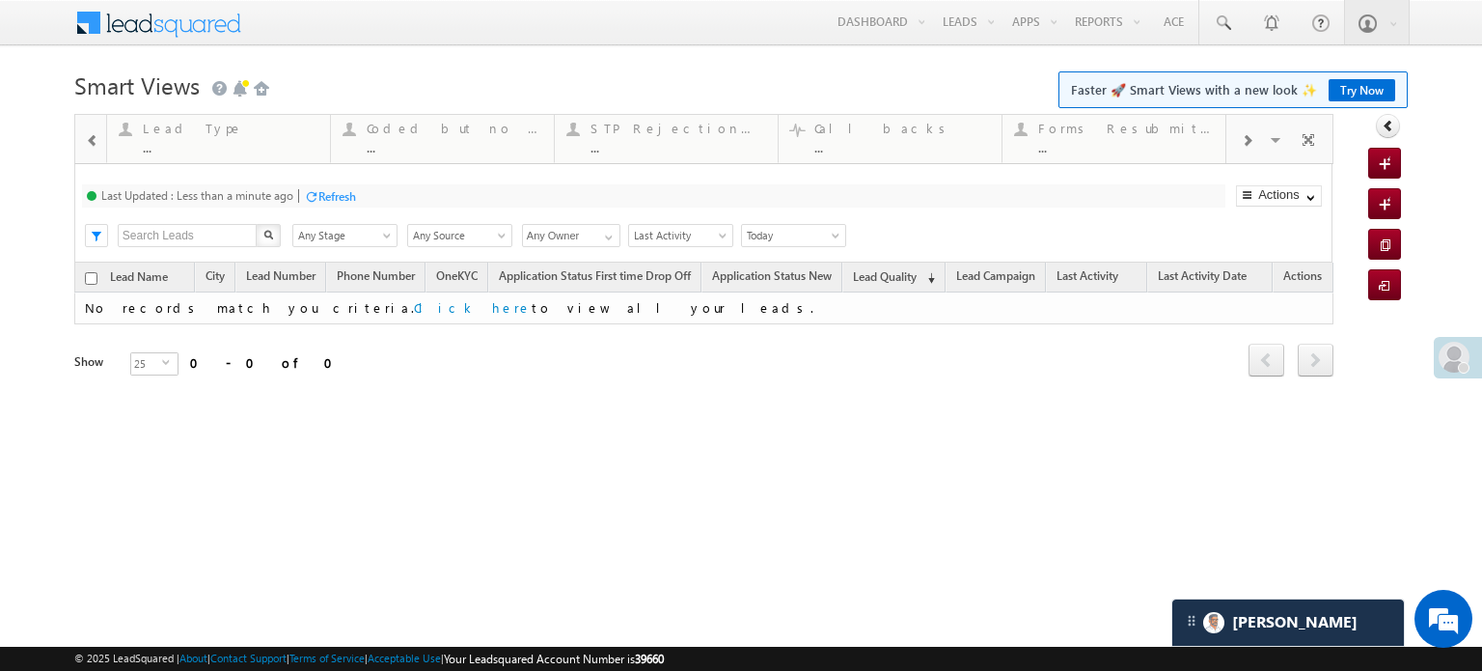
click at [1256, 144] on div at bounding box center [1246, 139] width 41 height 43
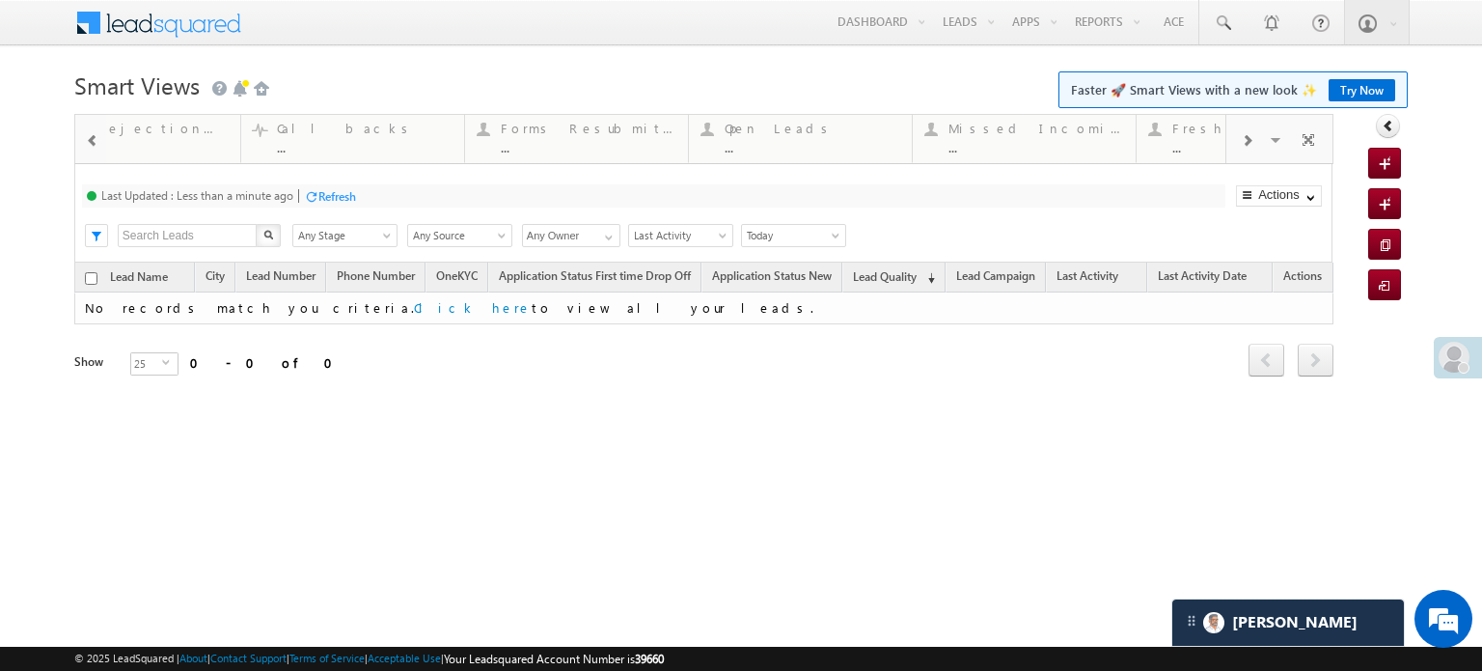
click at [1256, 144] on div at bounding box center [1246, 139] width 41 height 43
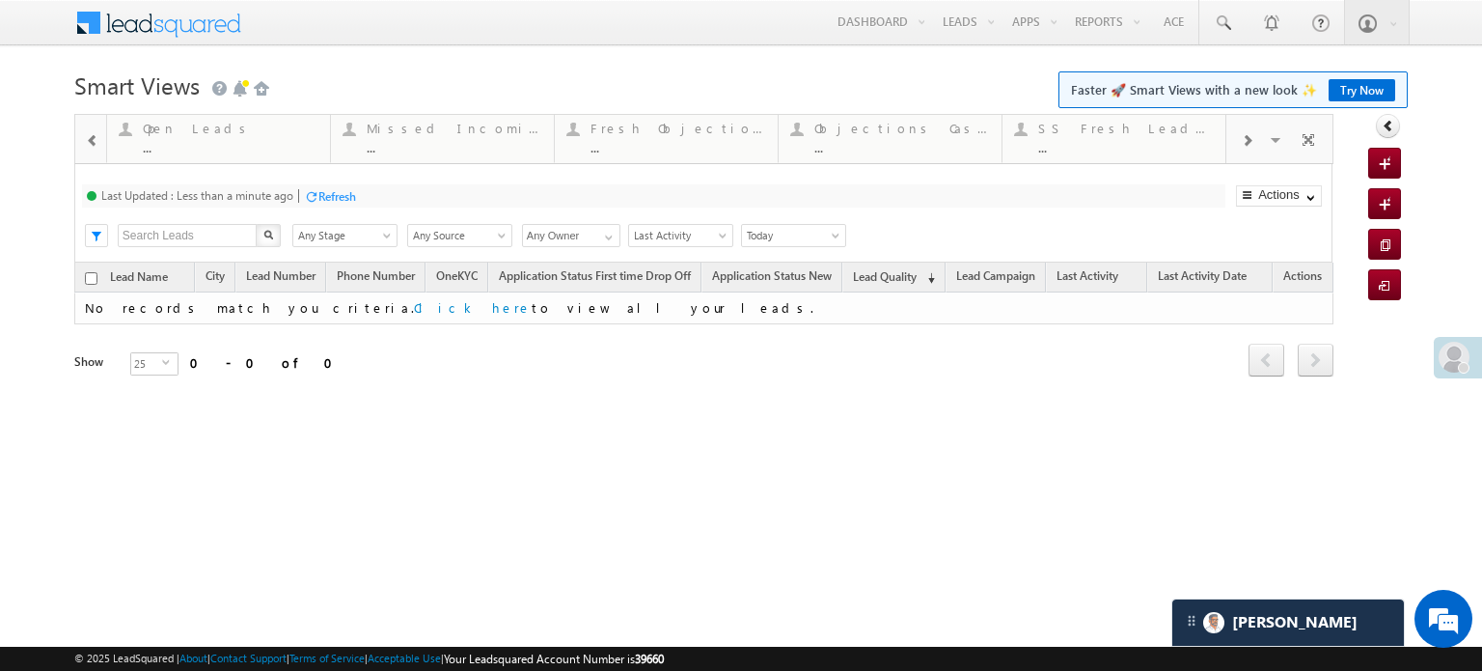
click at [1256, 144] on div at bounding box center [1246, 139] width 41 height 43
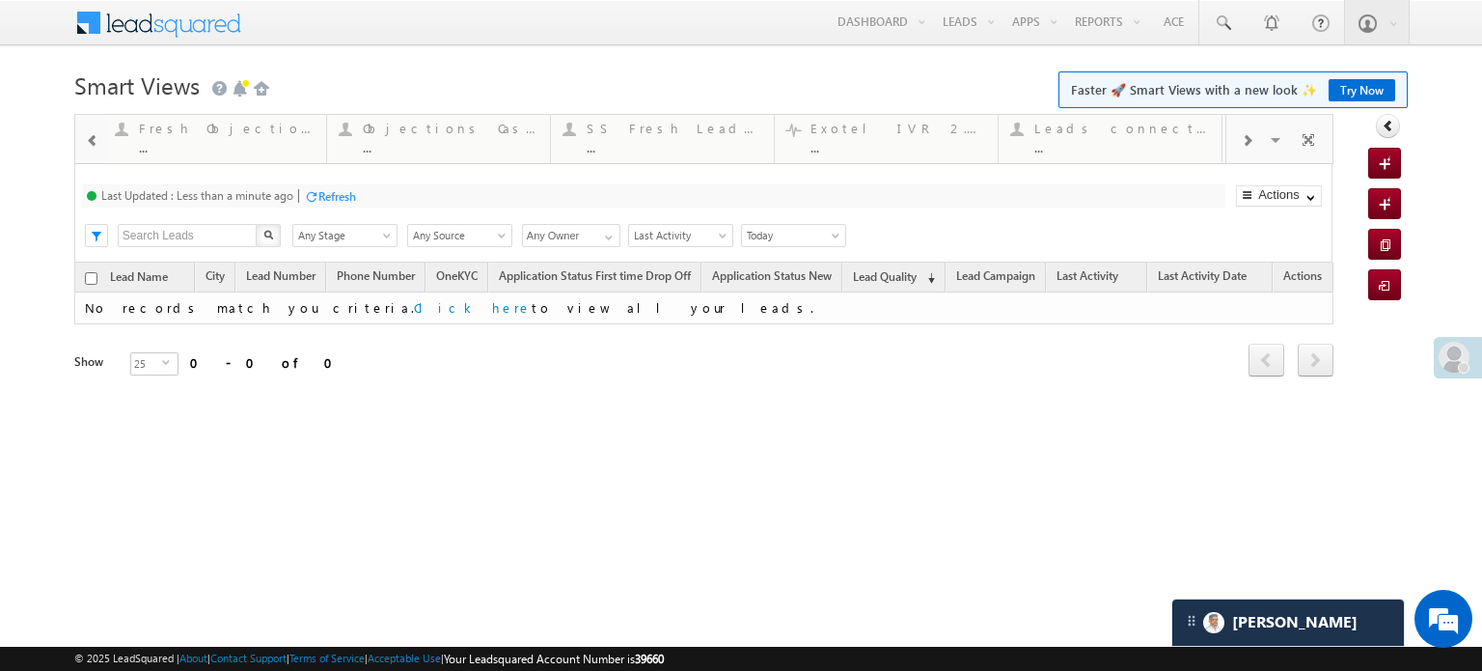
click at [1256, 144] on div at bounding box center [1246, 139] width 41 height 43
drag, startPoint x: 946, startPoint y: 140, endPoint x: 0, endPoint y: -20, distance: 959.0
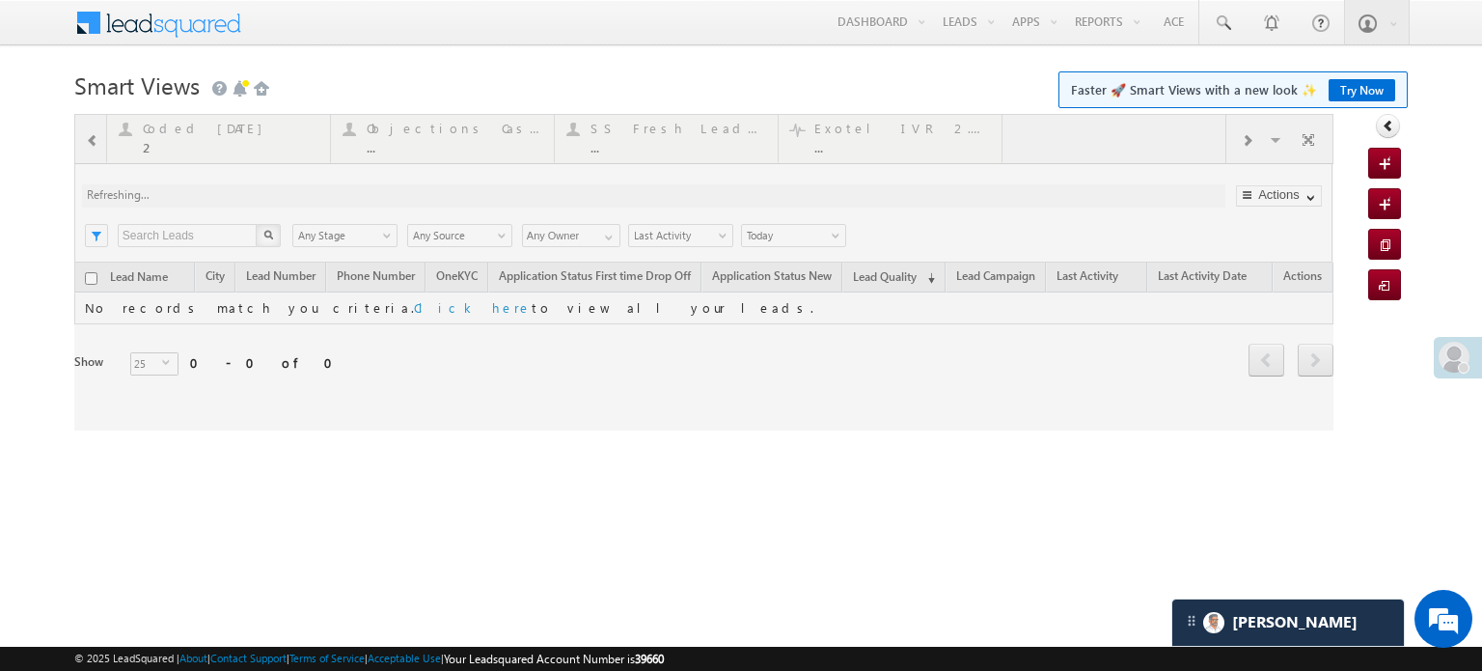
click at [105, 150] on div at bounding box center [703, 272] width 1259 height 316
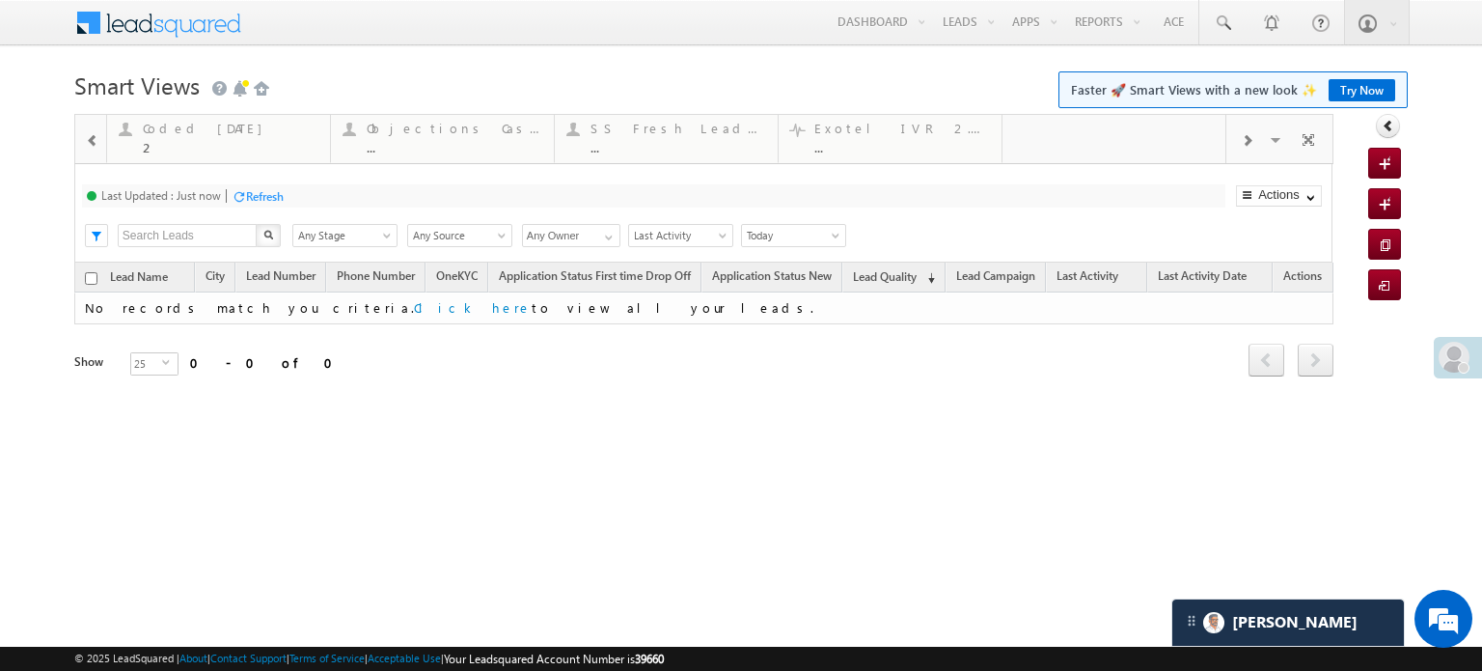
click at [94, 150] on div at bounding box center [92, 139] width 28 height 43
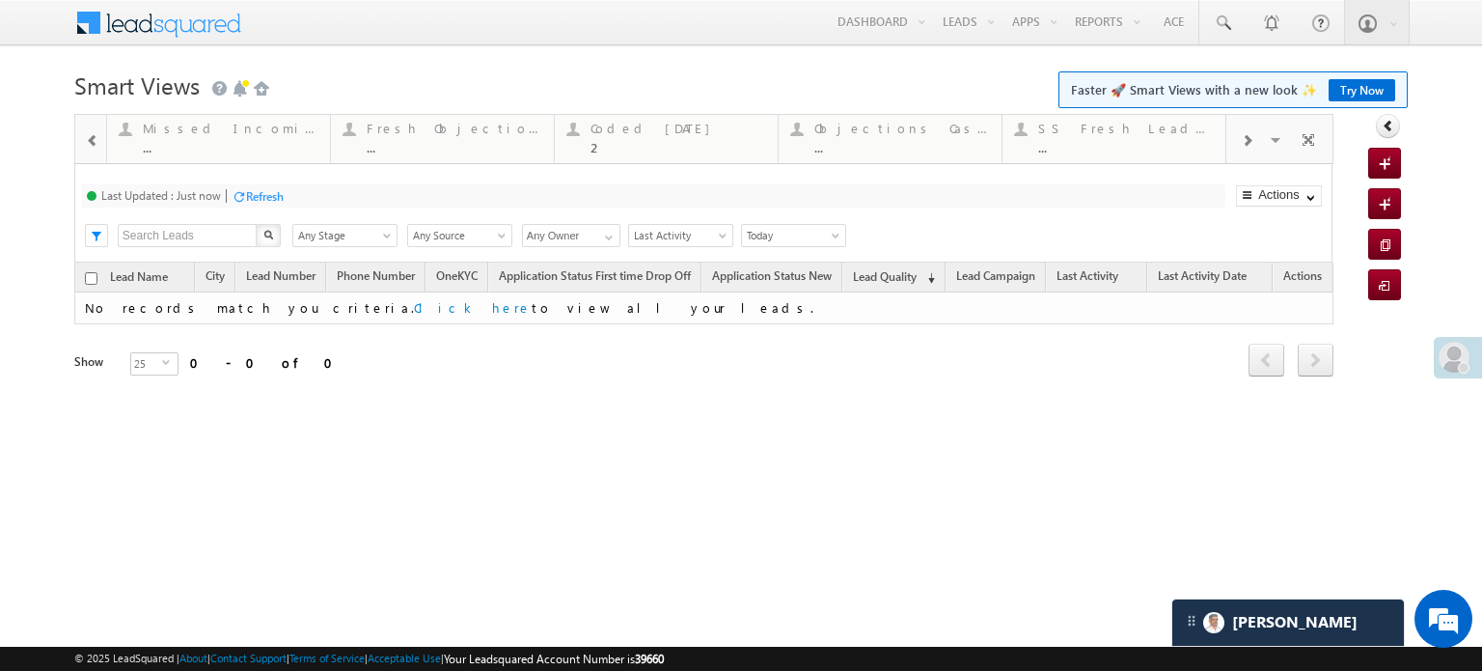
click at [94, 150] on div at bounding box center [92, 139] width 28 height 43
drag, startPoint x: 1134, startPoint y: 131, endPoint x: 0, endPoint y: -51, distance: 1148.3
click at [80, 124] on div at bounding box center [92, 139] width 28 height 43
click at [84, 144] on div at bounding box center [92, 139] width 28 height 43
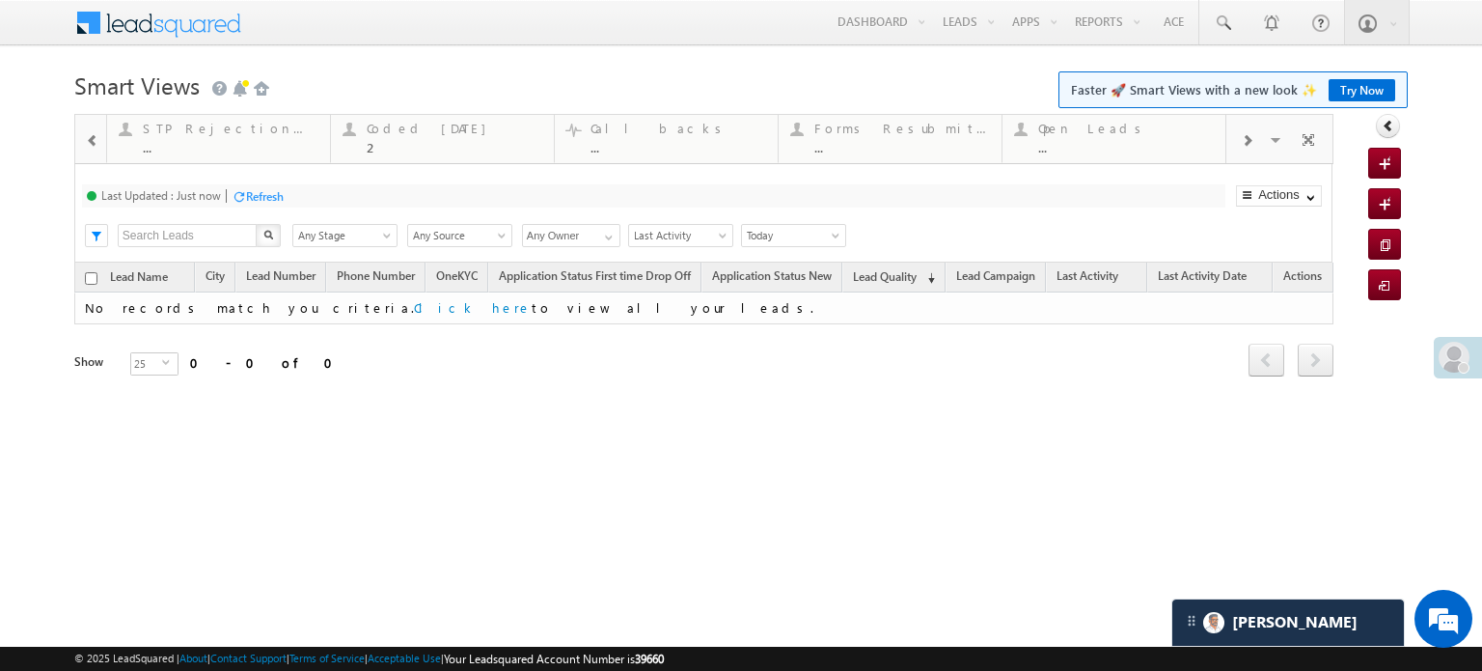
click at [84, 144] on div at bounding box center [92, 139] width 28 height 43
drag, startPoint x: 1069, startPoint y: 137, endPoint x: 0, endPoint y: 17, distance: 1075.7
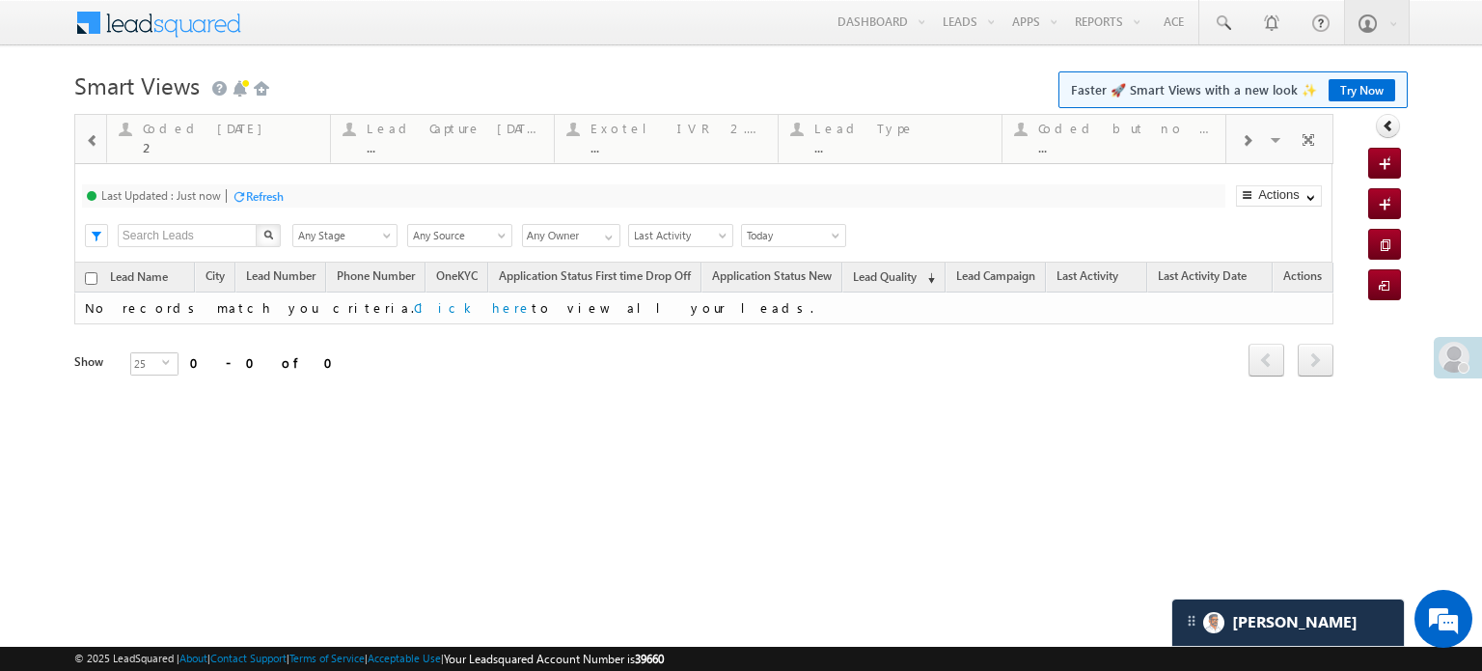
click at [87, 142] on span at bounding box center [93, 140] width 14 height 15
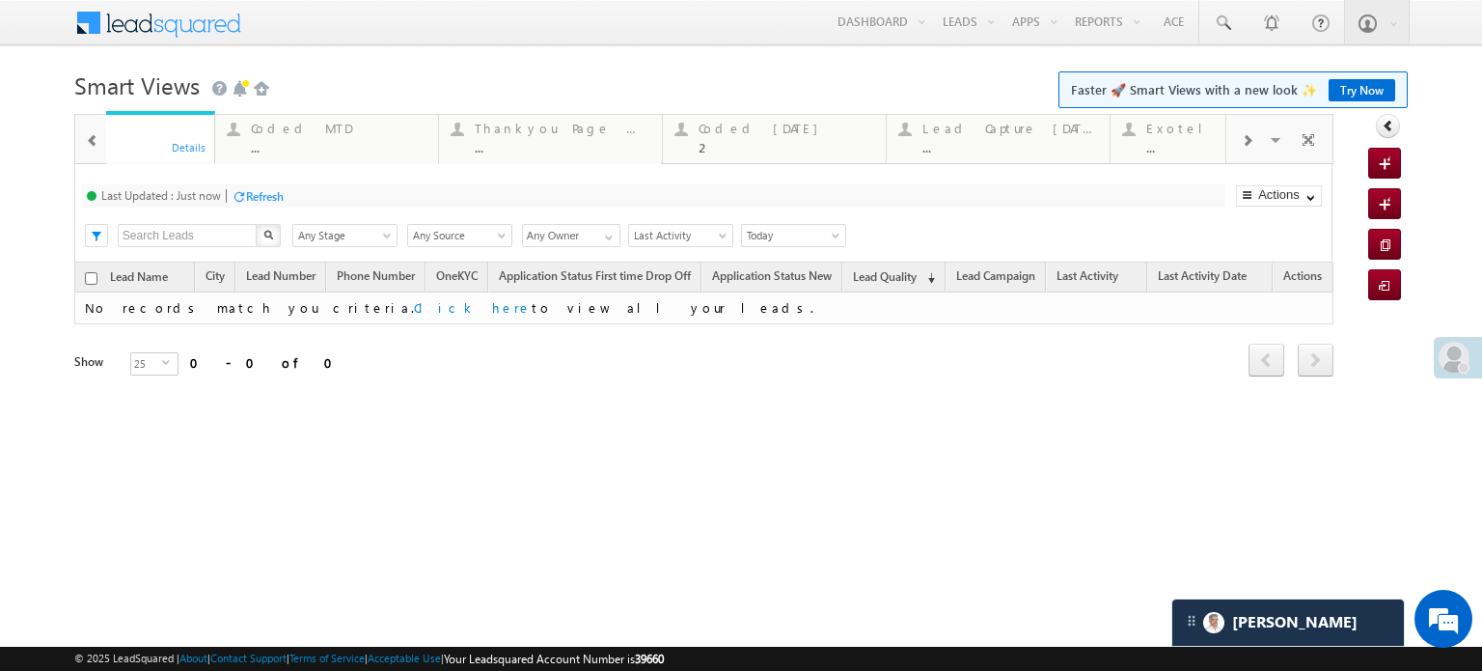
click at [87, 142] on span at bounding box center [93, 140] width 14 height 15
click at [87, 142] on div at bounding box center [91, 138] width 32 height 46
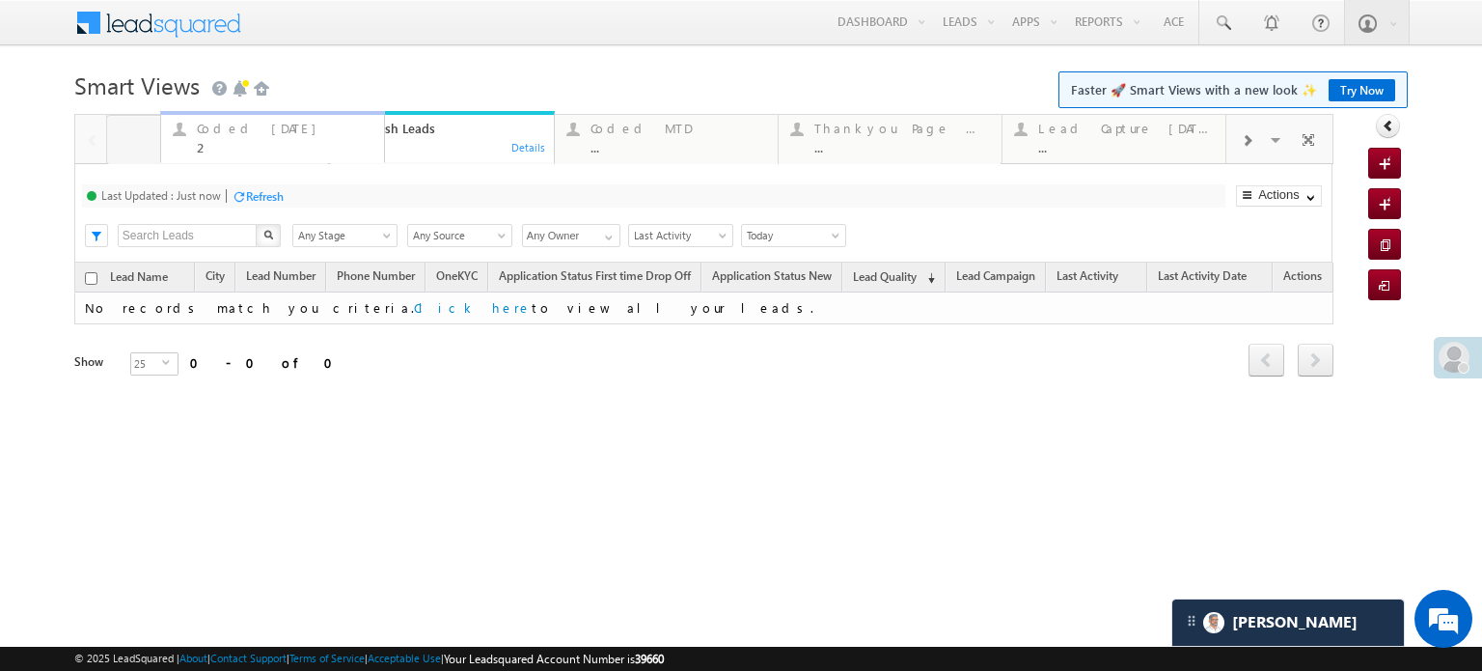
drag, startPoint x: 869, startPoint y: 121, endPoint x: 231, endPoint y: 140, distance: 639.0
click at [172, 132] on div "Coded Today" at bounding box center [231, 128] width 176 height 15
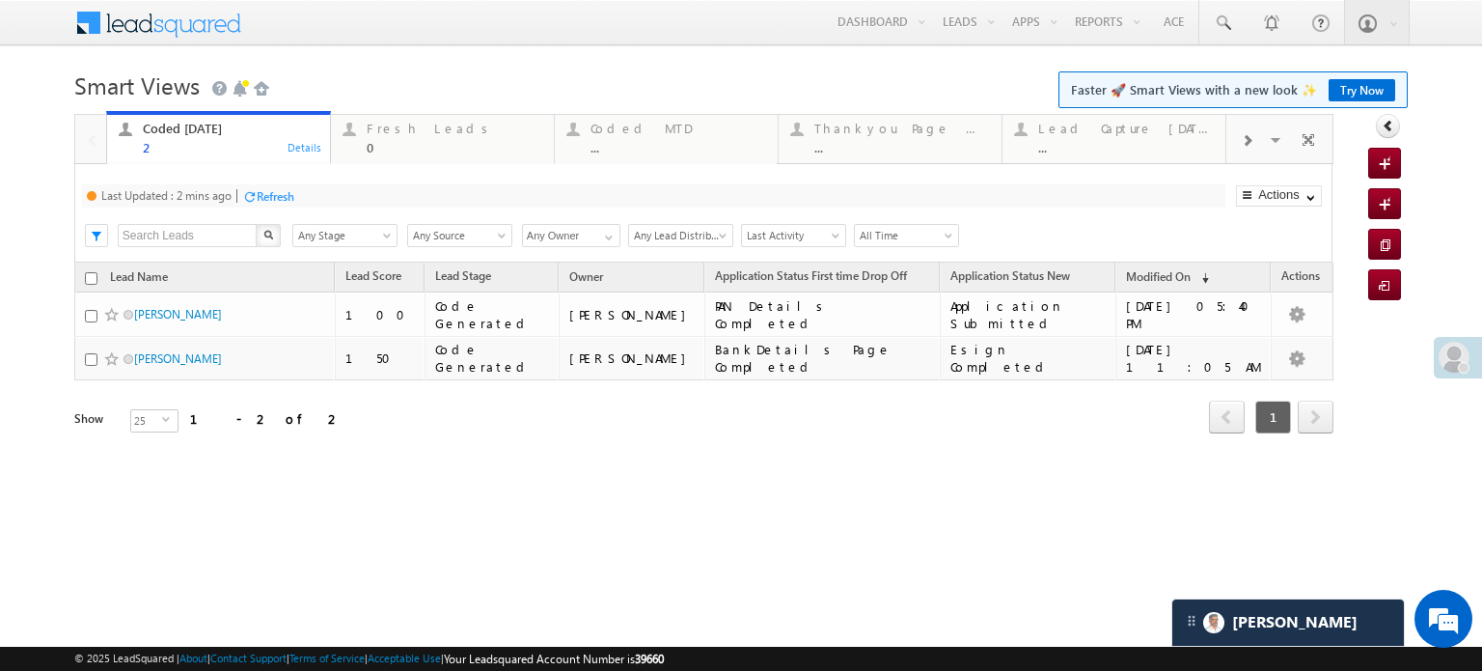
click at [313, 206] on div "Last Updated : 2 mins ago Refresh Refreshing..." at bounding box center [653, 195] width 1143 height 23
click at [294, 200] on div "Refresh" at bounding box center [276, 196] width 38 height 14
click at [371, 131] on div "Fresh Leads" at bounding box center [455, 128] width 176 height 15
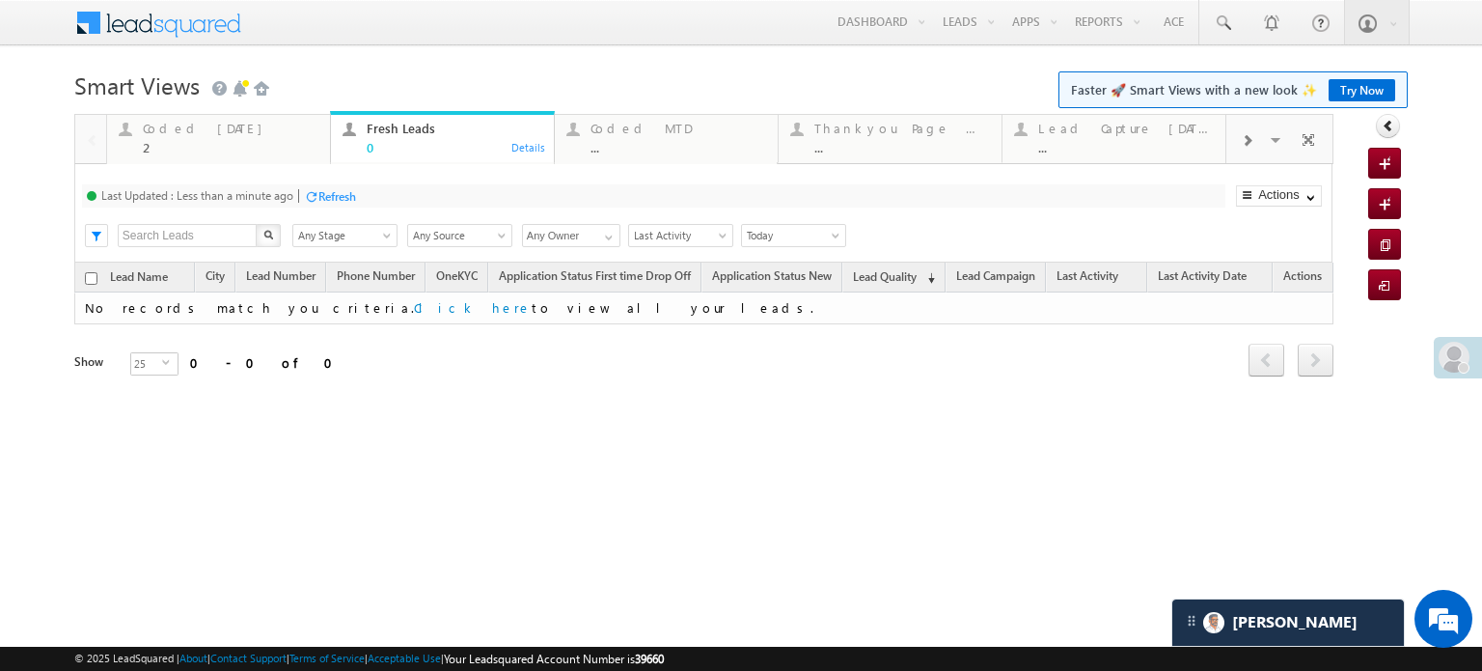
click at [329, 194] on div "Refresh" at bounding box center [337, 196] width 38 height 14
click at [270, 200] on div "Refresh" at bounding box center [265, 196] width 38 height 14
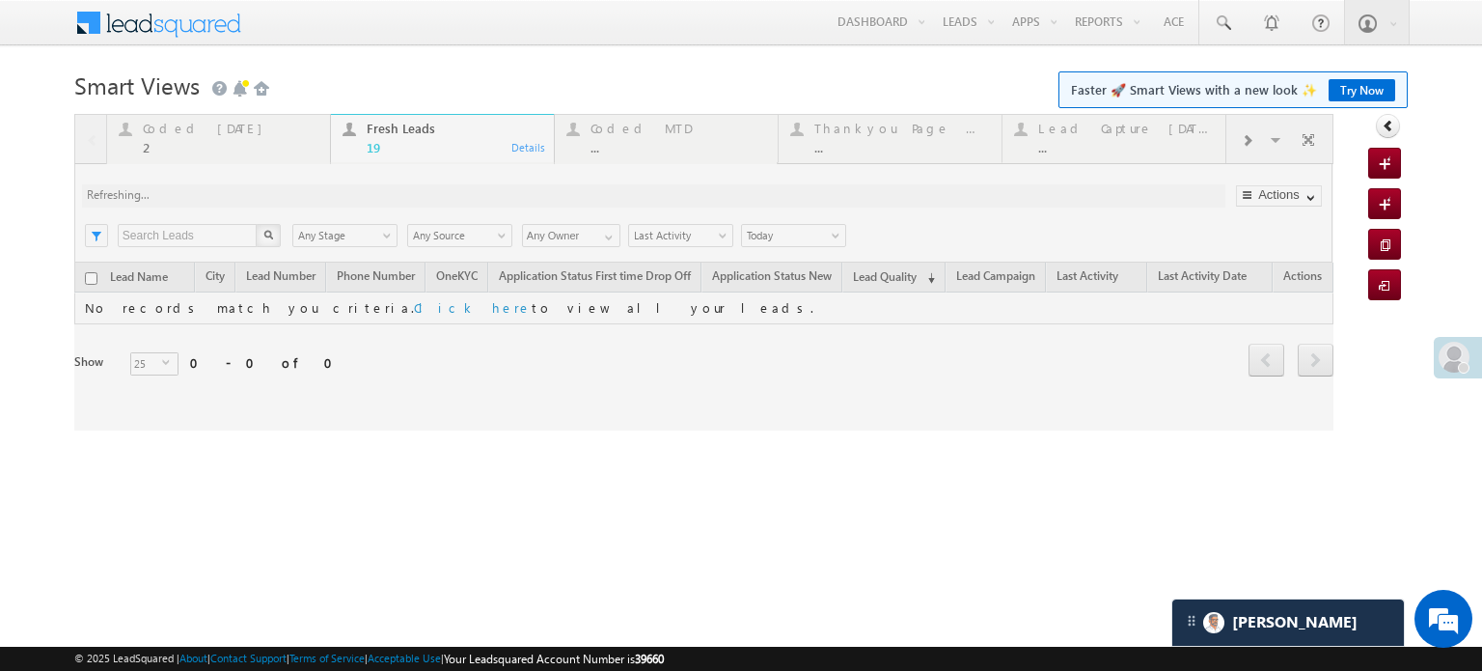
click at [270, 200] on div at bounding box center [703, 272] width 1259 height 316
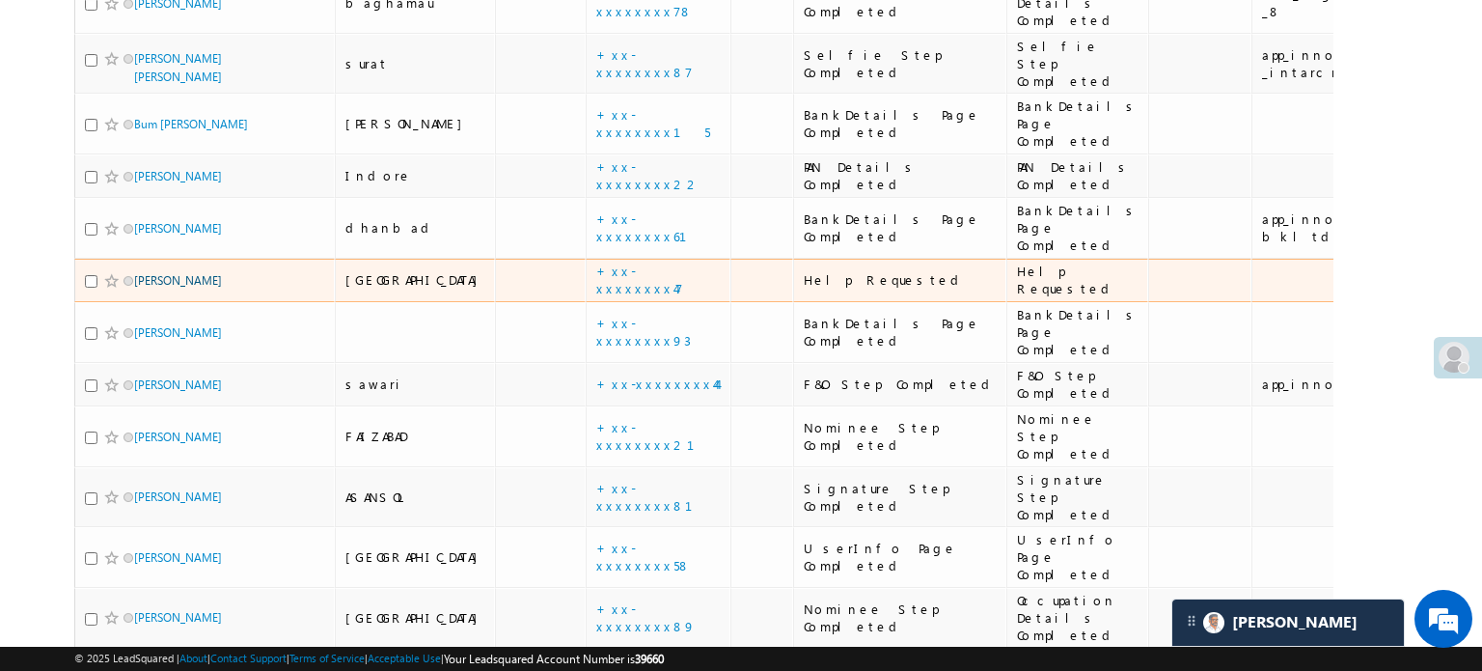
scroll to position [327, 0]
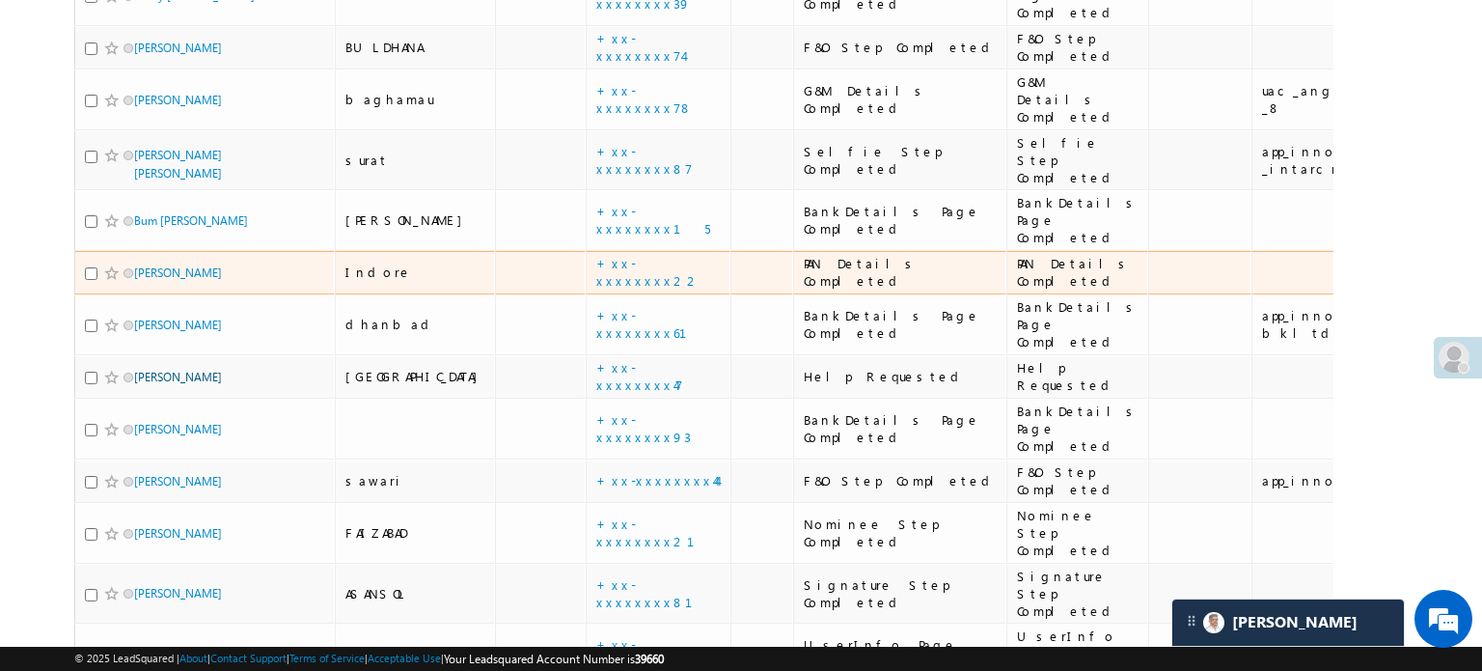
drag, startPoint x: 166, startPoint y: 200, endPoint x: 147, endPoint y: 288, distance: 89.9
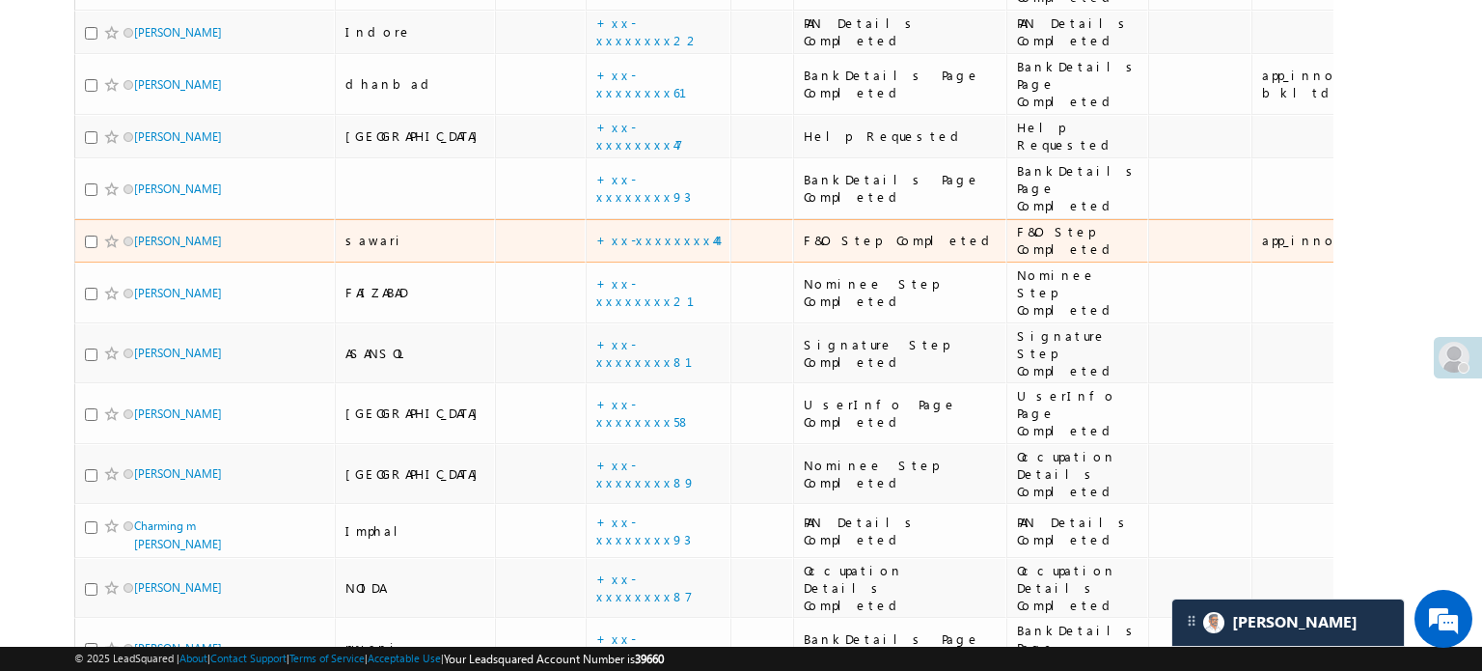
scroll to position [617, 0]
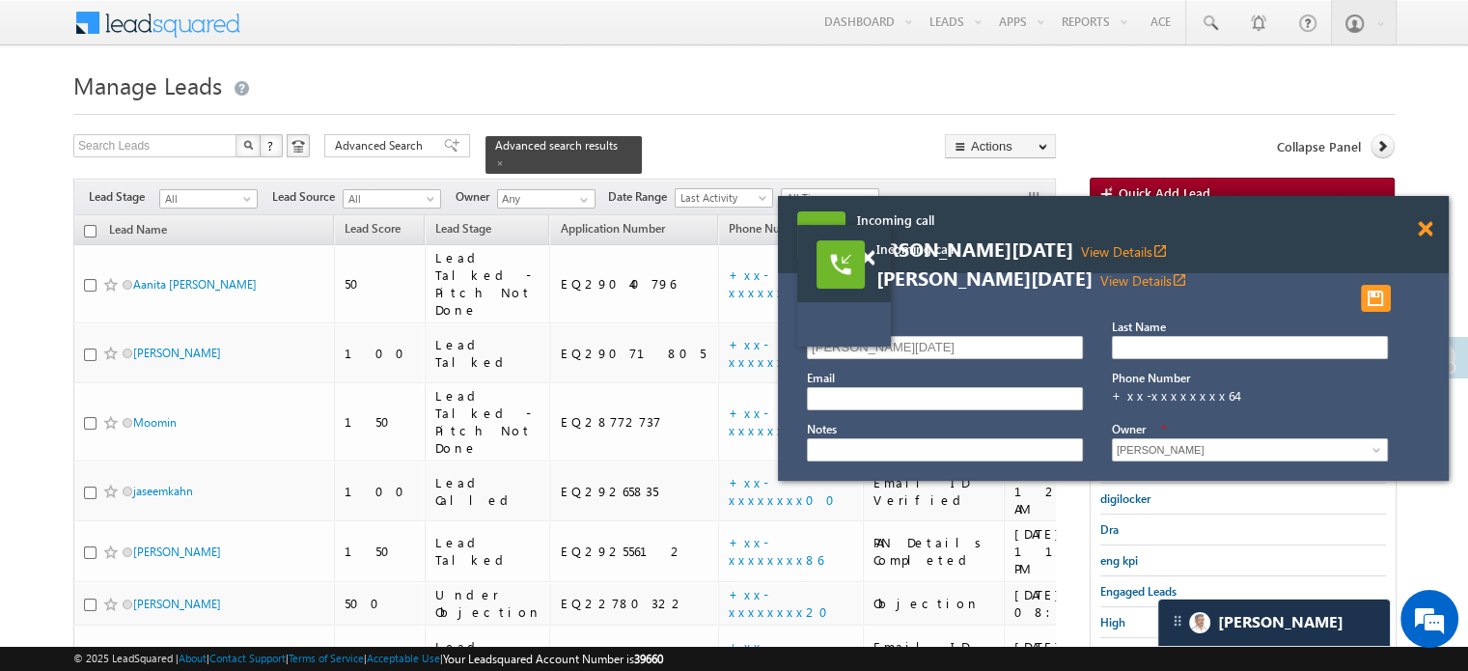
click at [1428, 231] on span at bounding box center [1424, 229] width 14 height 16
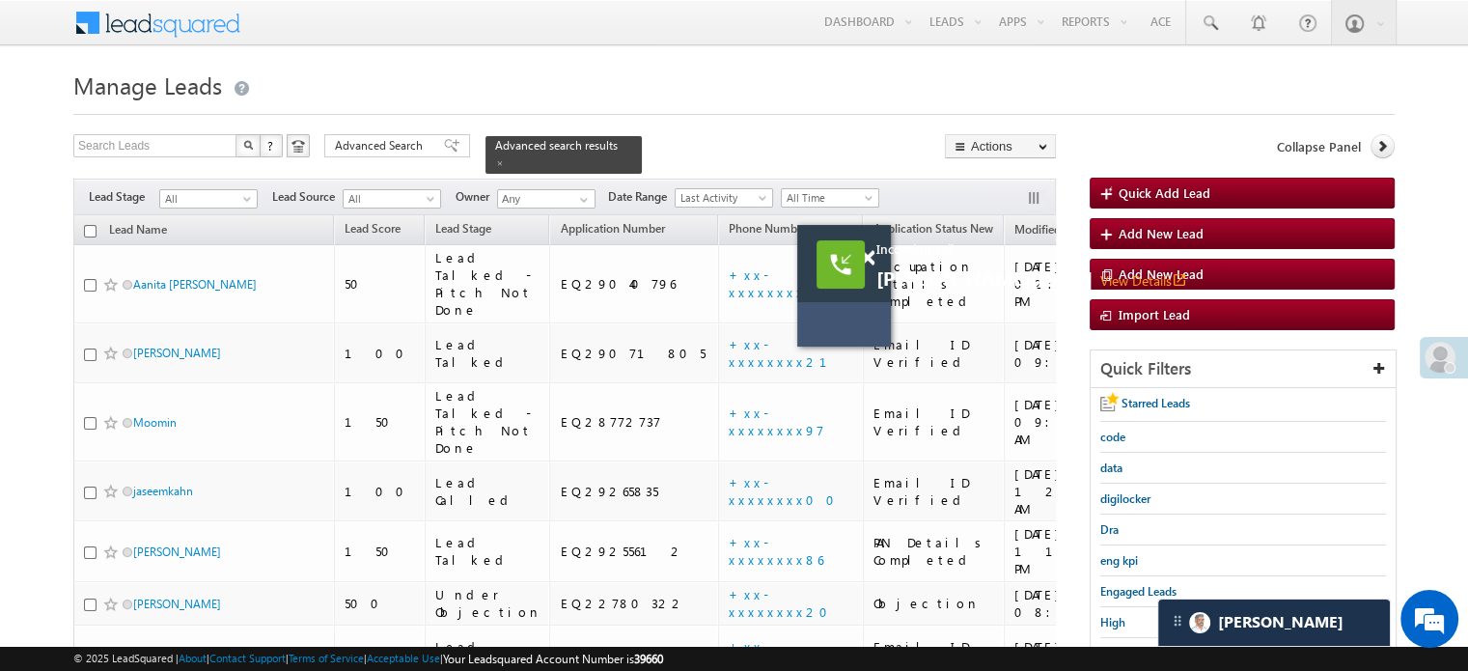
click at [875, 263] on div at bounding box center [878, 249] width 26 height 48
click at [868, 261] on span at bounding box center [867, 258] width 14 height 16
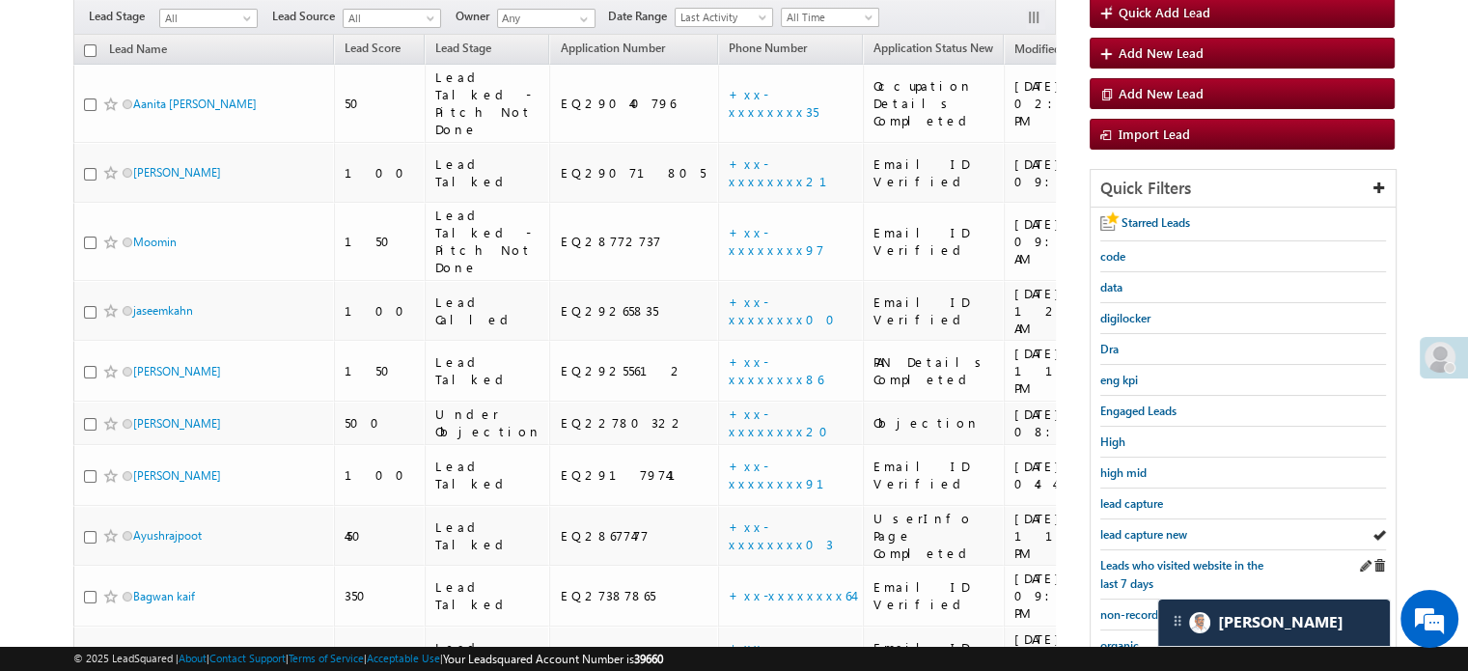
scroll to position [289, 0]
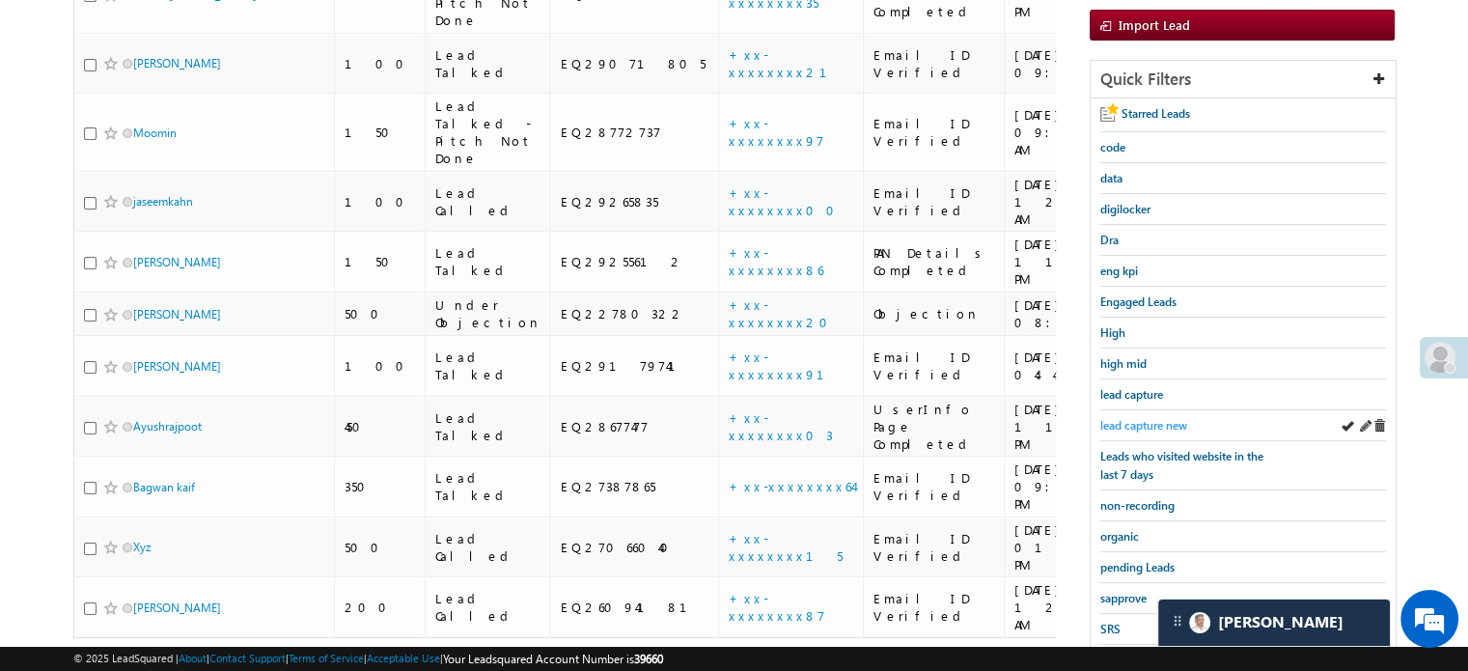
click at [1158, 418] on span "lead capture new" at bounding box center [1143, 425] width 87 height 14
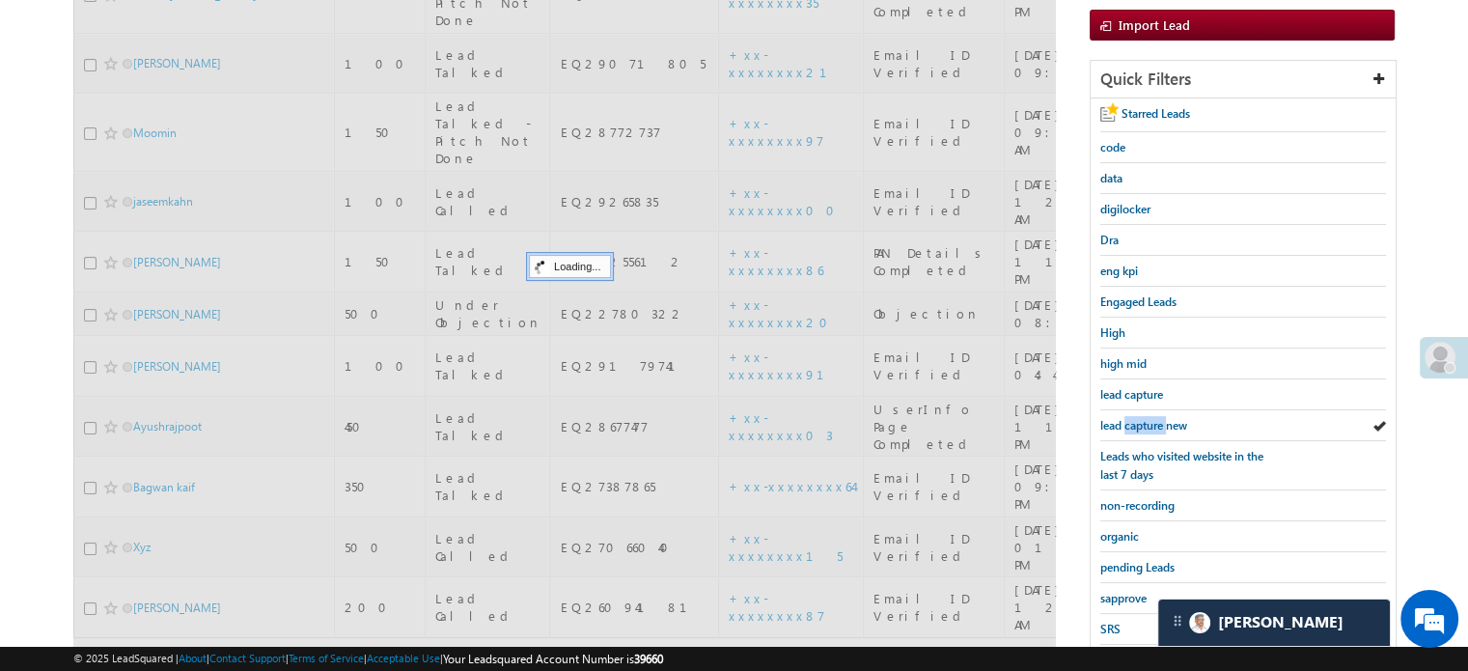
click at [1158, 418] on span "lead capture new" at bounding box center [1143, 425] width 87 height 14
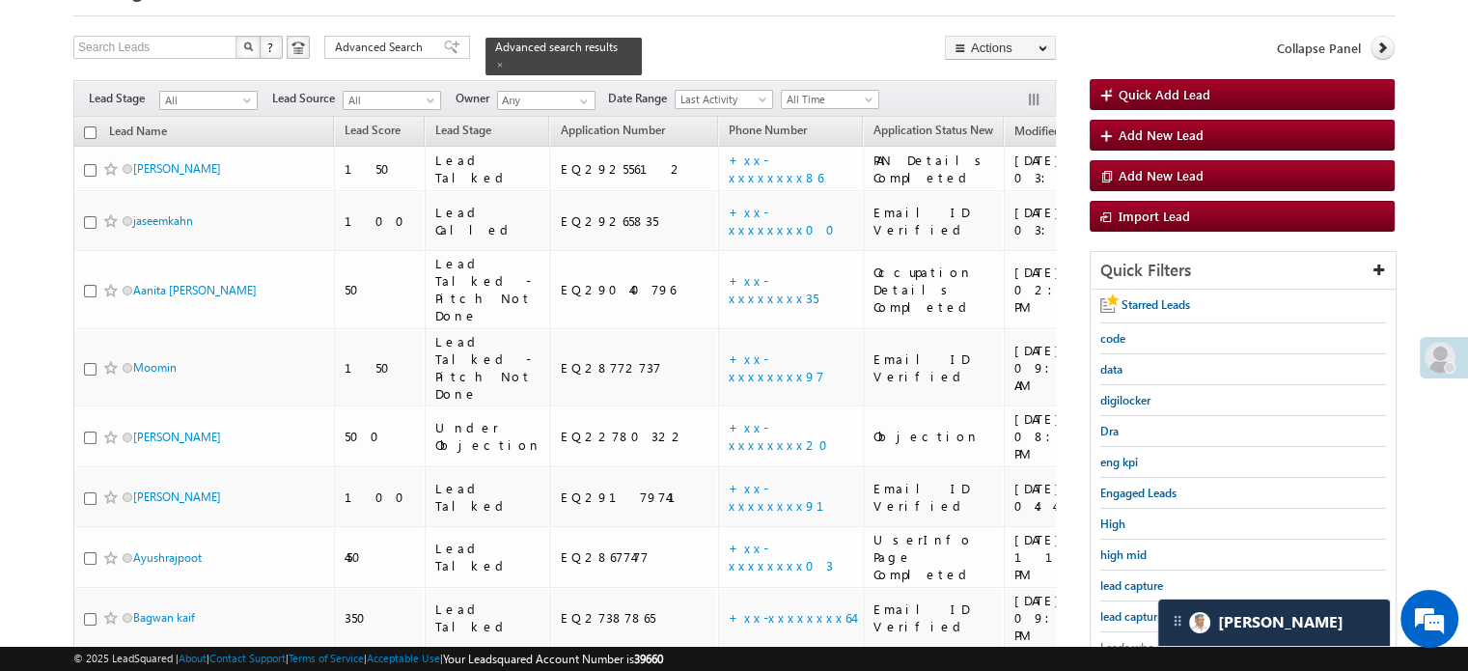
scroll to position [96, 0]
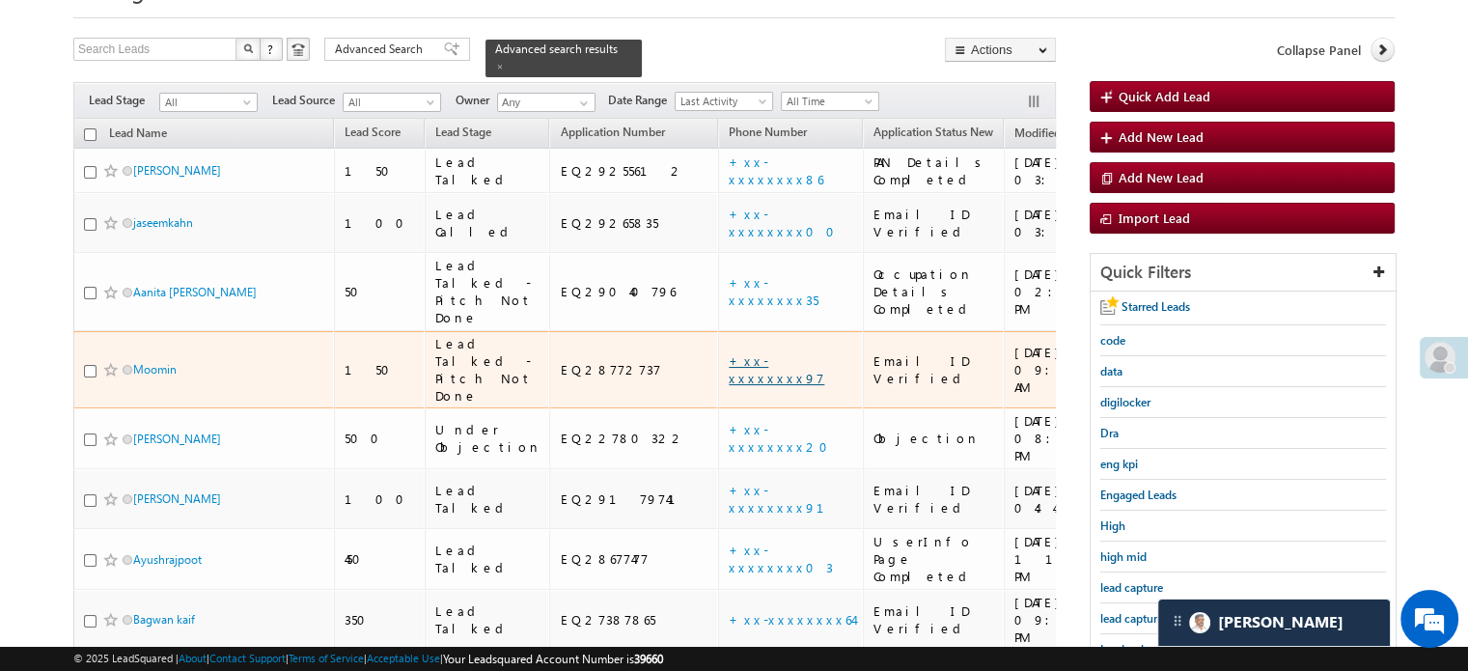
click at [728, 352] on link "+xx-xxxxxxxx97" at bounding box center [776, 369] width 96 height 34
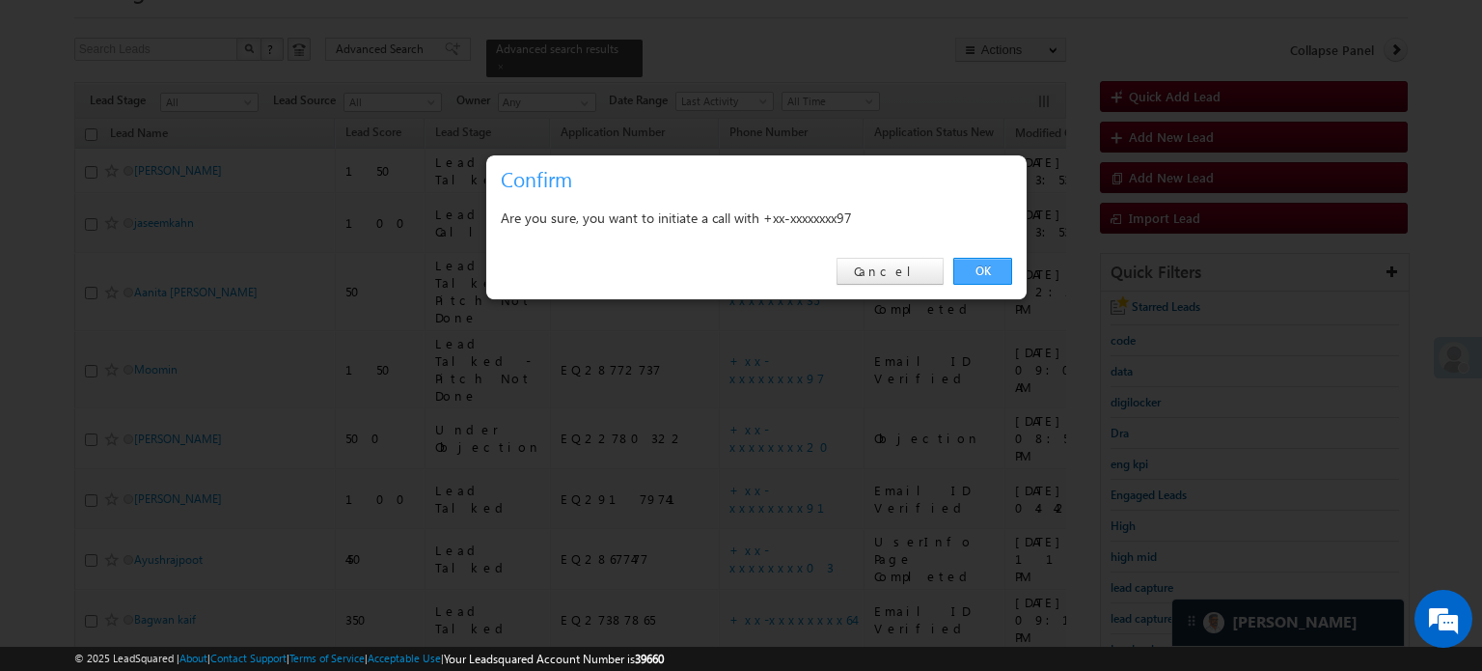
click at [988, 265] on link "OK" at bounding box center [982, 271] width 59 height 27
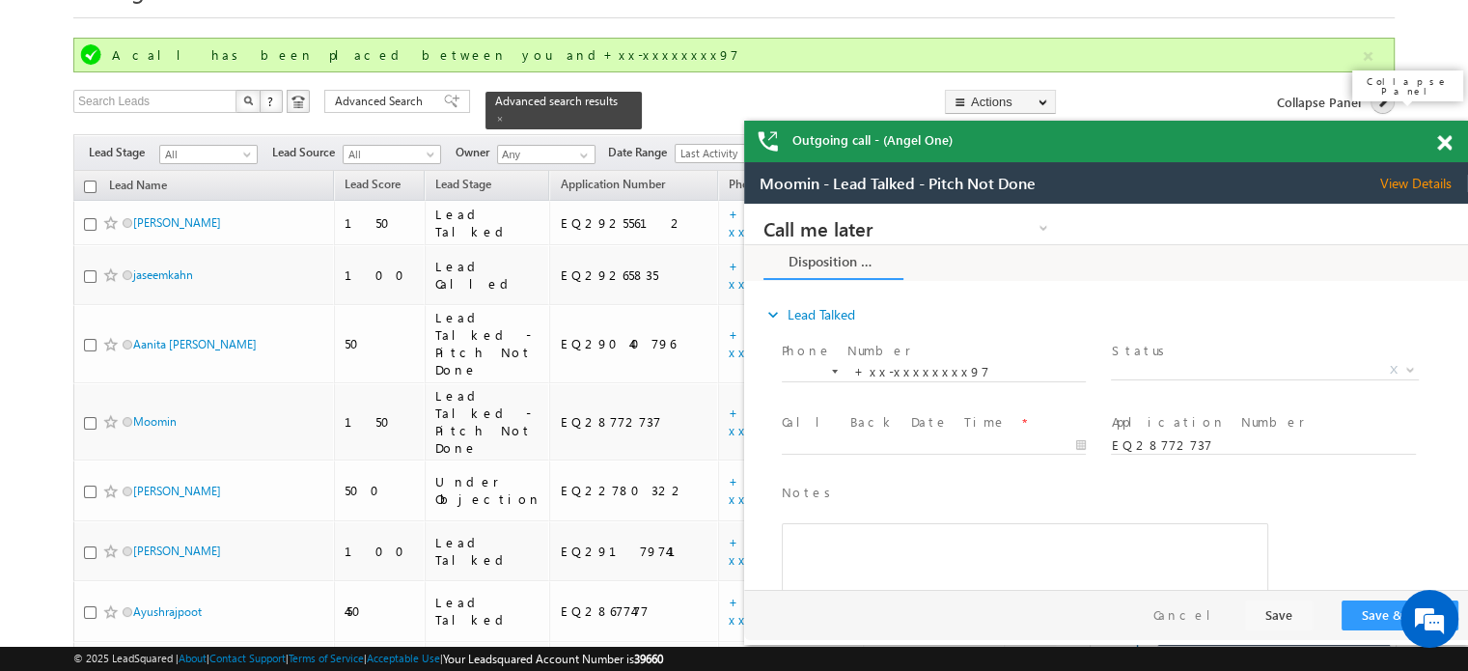
scroll to position [0, 0]
click at [1443, 146] on span at bounding box center [1444, 143] width 14 height 16
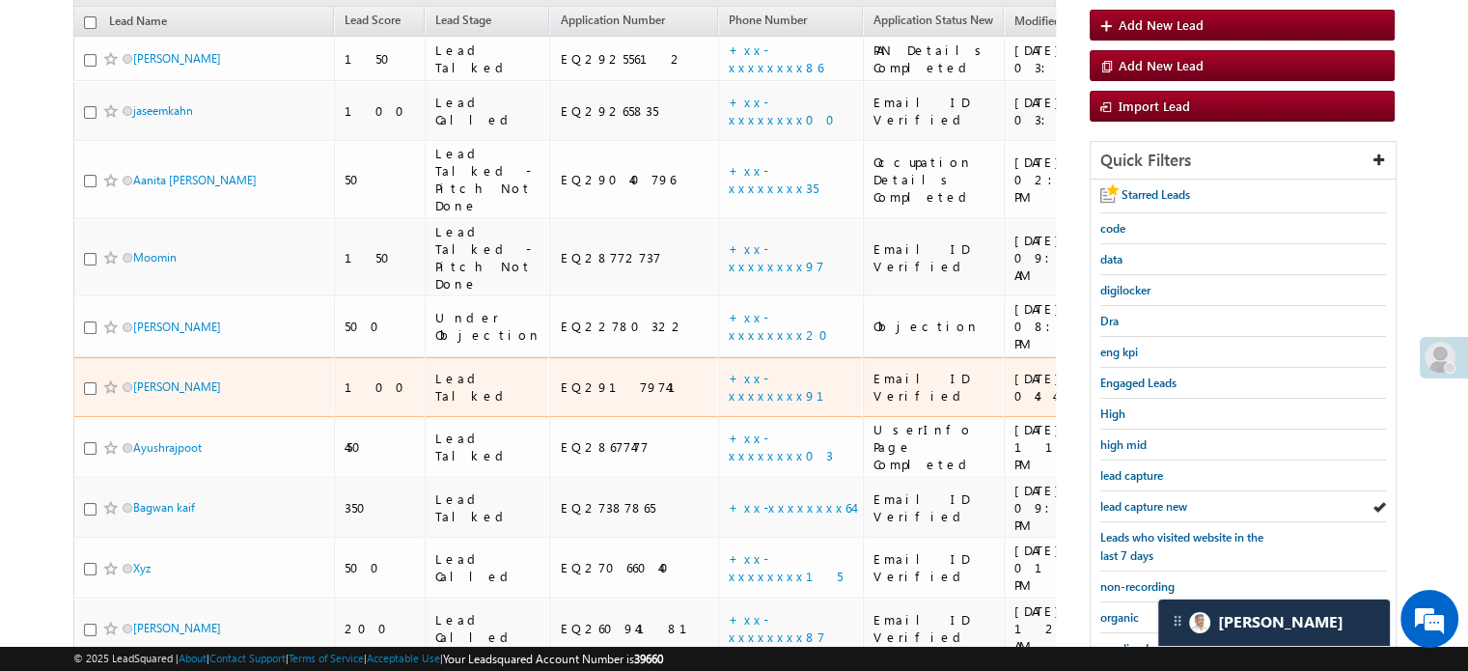
scroll to position [386, 0]
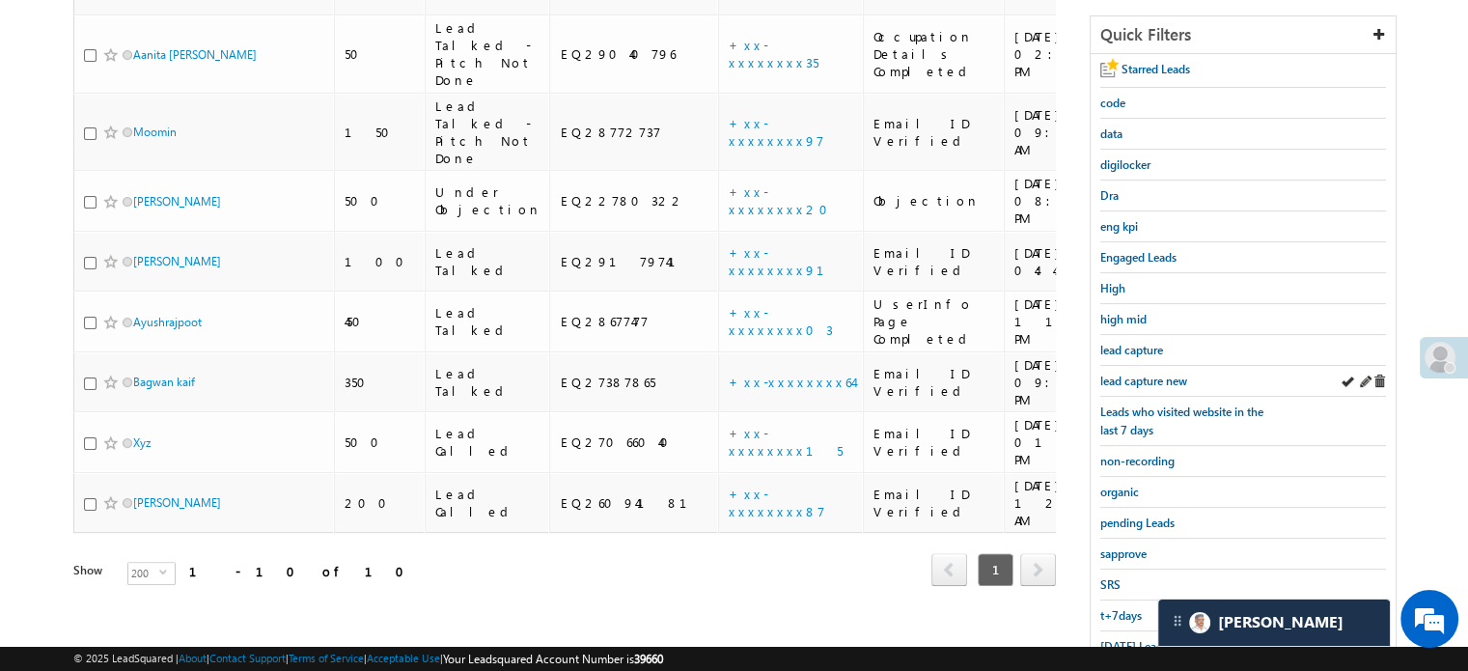
click at [1161, 366] on div "lead capture new" at bounding box center [1243, 381] width 286 height 31
click at [1154, 373] on span "lead capture new" at bounding box center [1143, 380] width 87 height 14
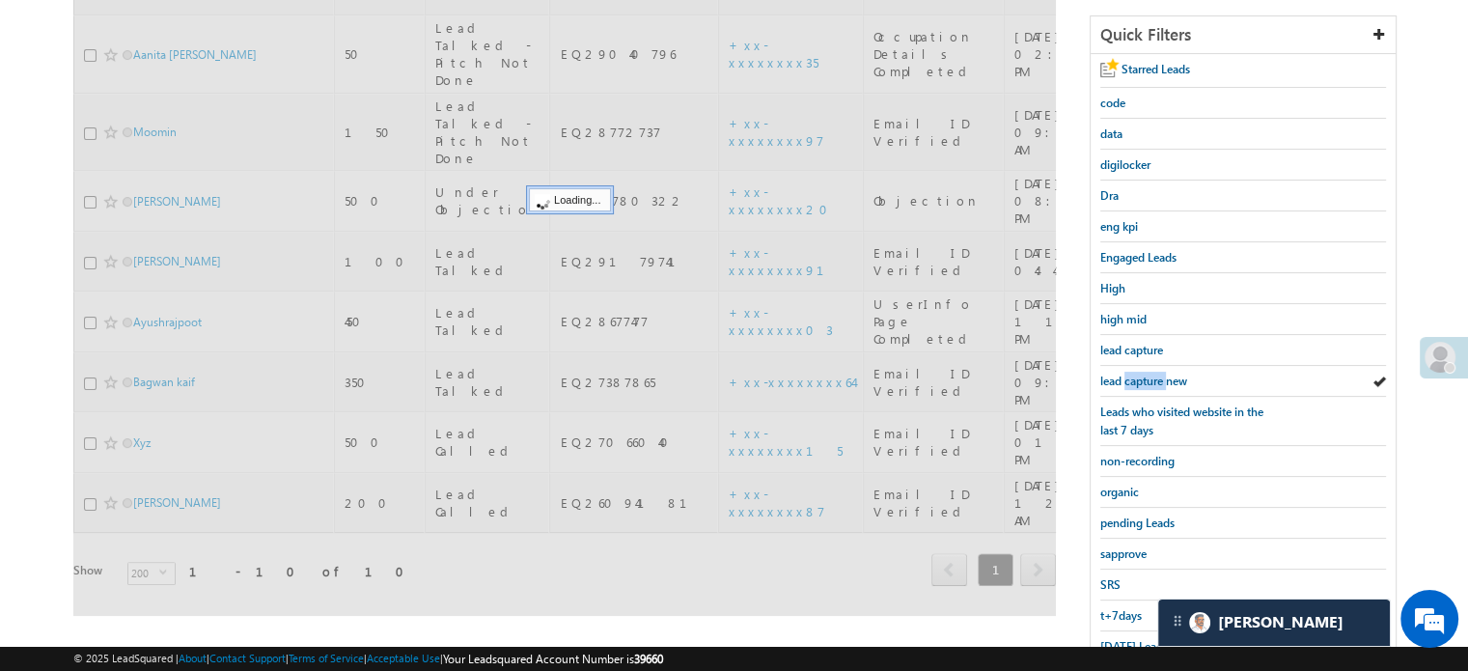
click at [1154, 373] on span "lead capture new" at bounding box center [1143, 380] width 87 height 14
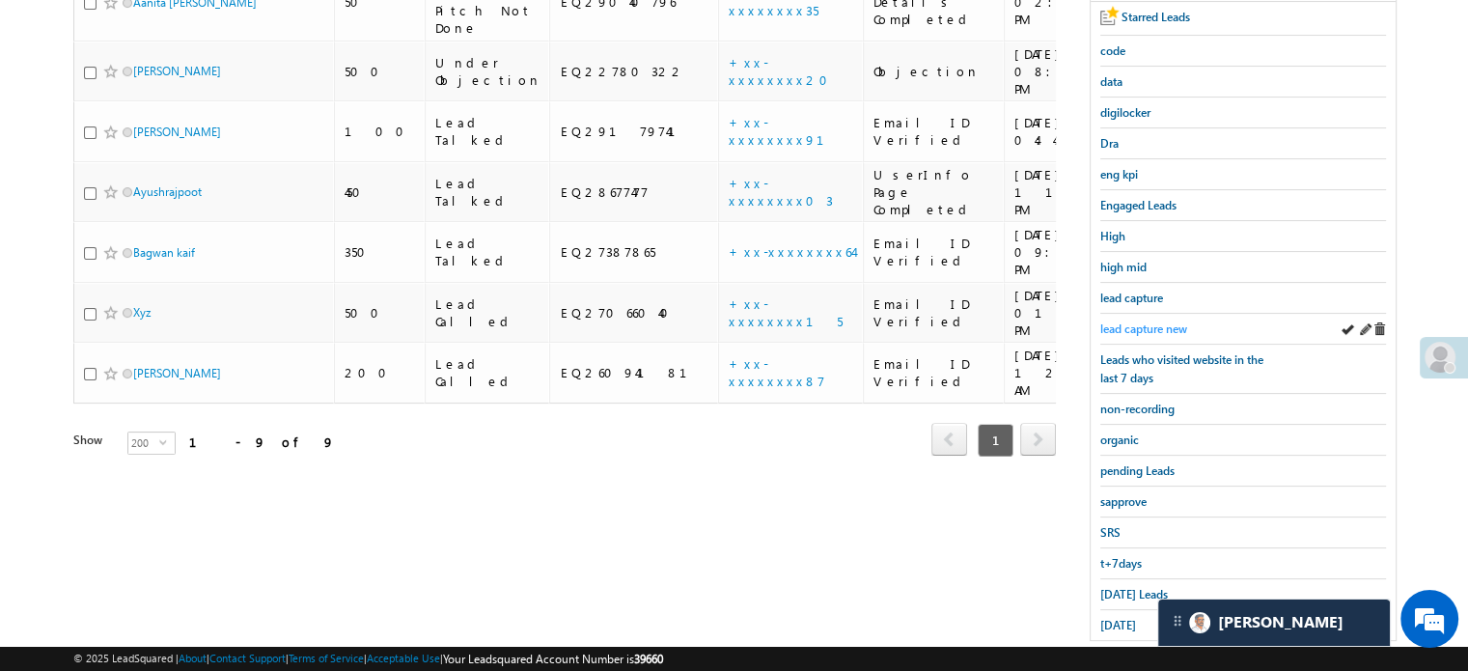
scroll to position [0, 0]
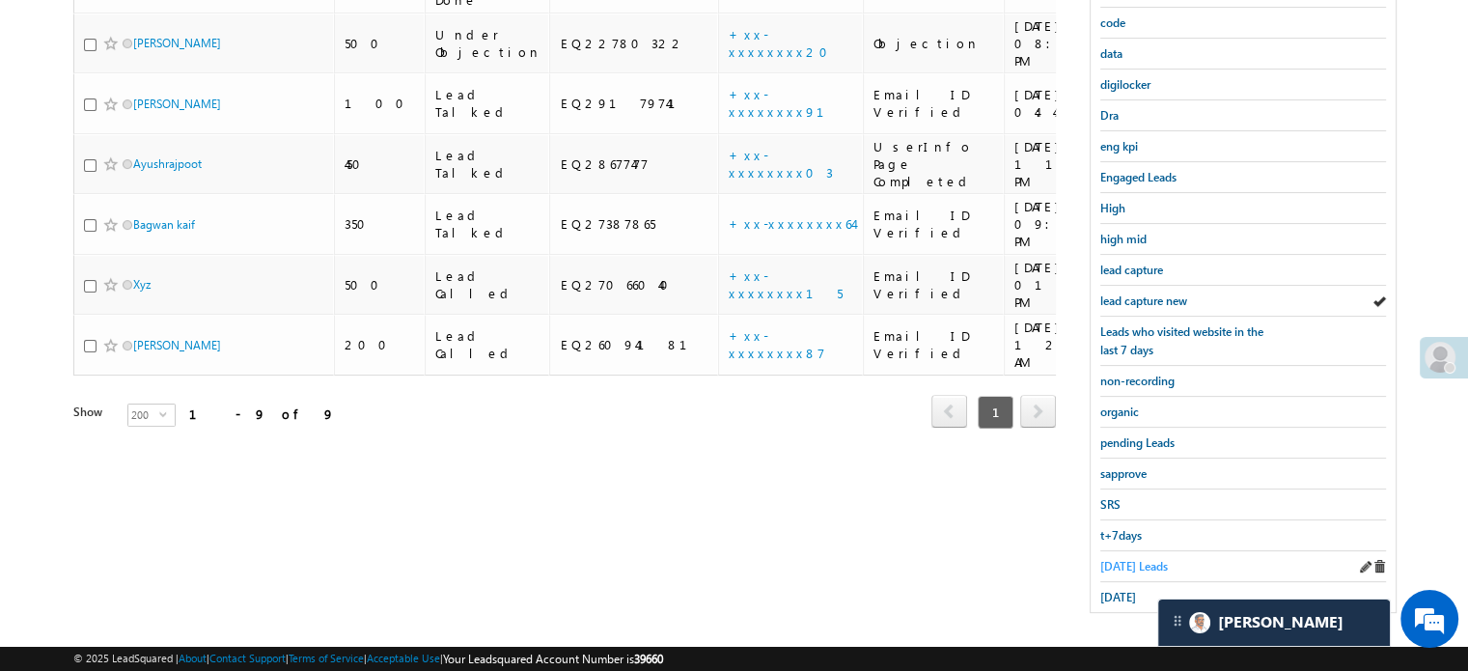
click at [1135, 559] on span "Today's Leads" at bounding box center [1134, 566] width 68 height 14
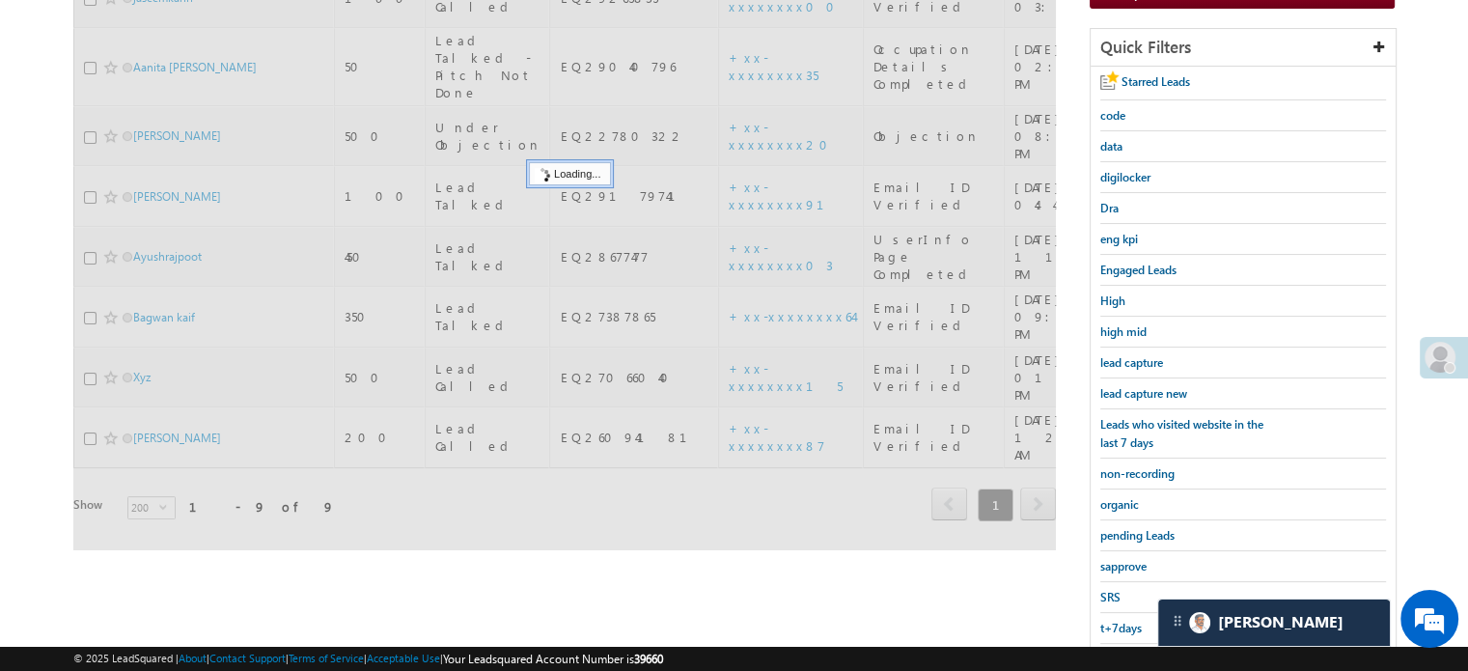
scroll to position [221, 0]
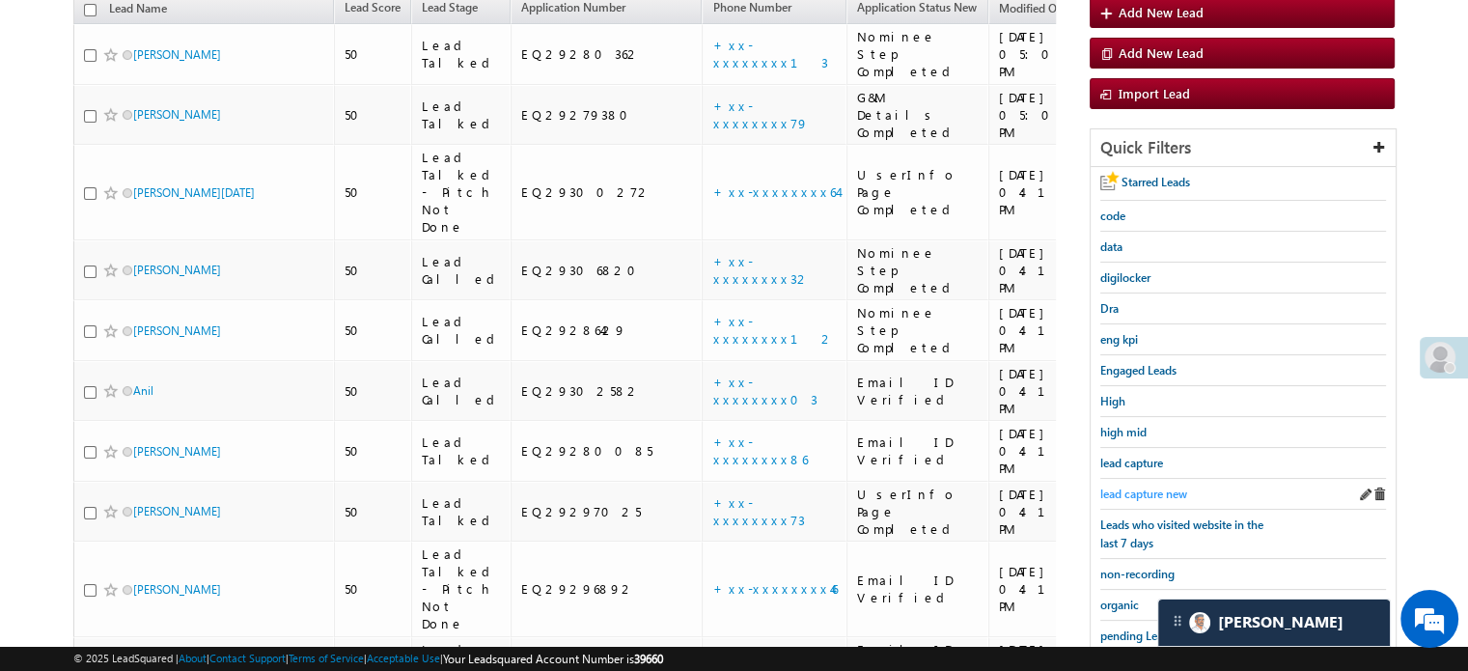
click at [1146, 486] on span "lead capture new" at bounding box center [1143, 493] width 87 height 14
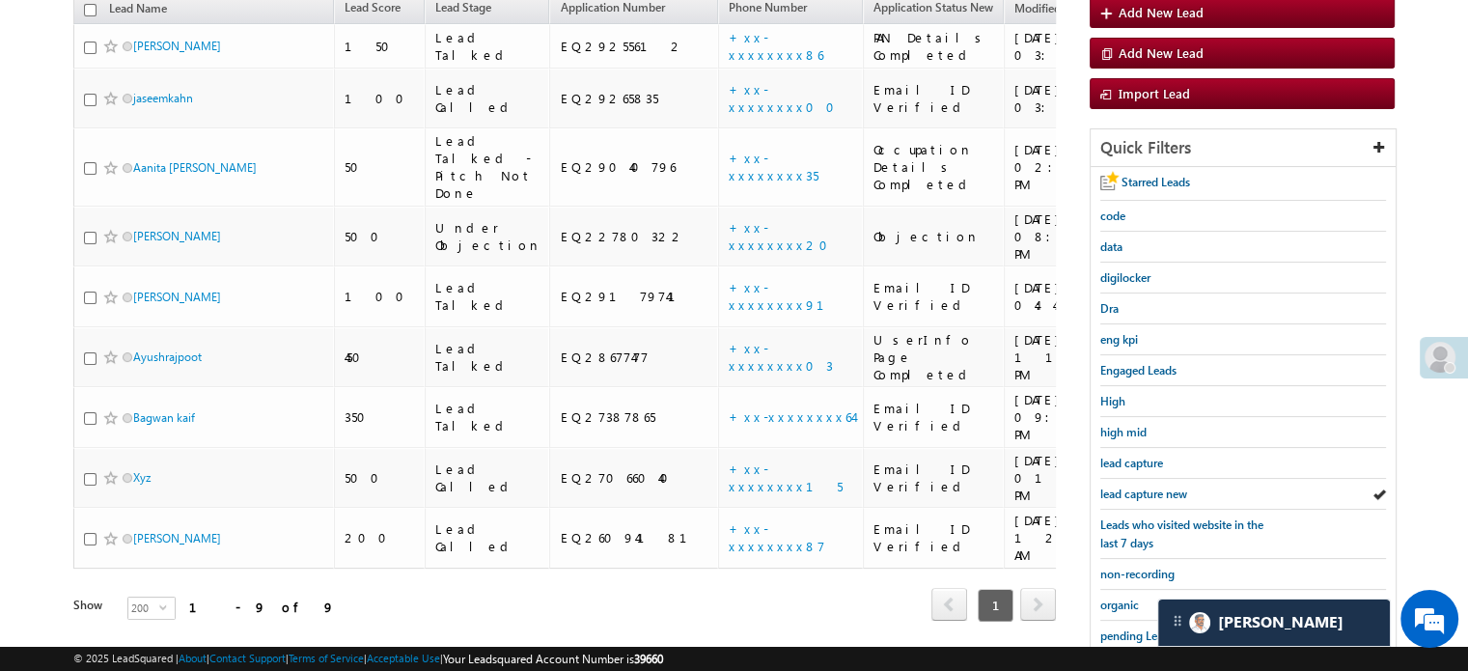
scroll to position [414, 0]
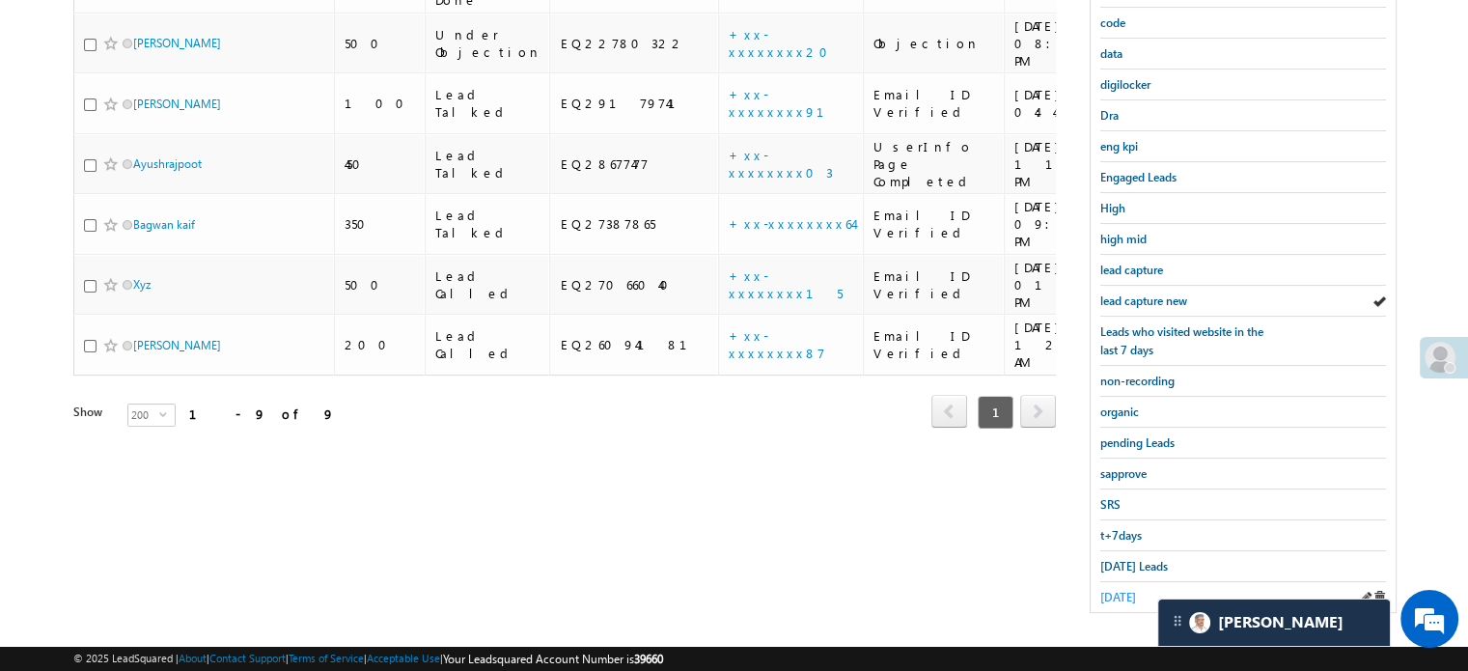
click at [1127, 590] on span "yesterday" at bounding box center [1118, 597] width 36 height 14
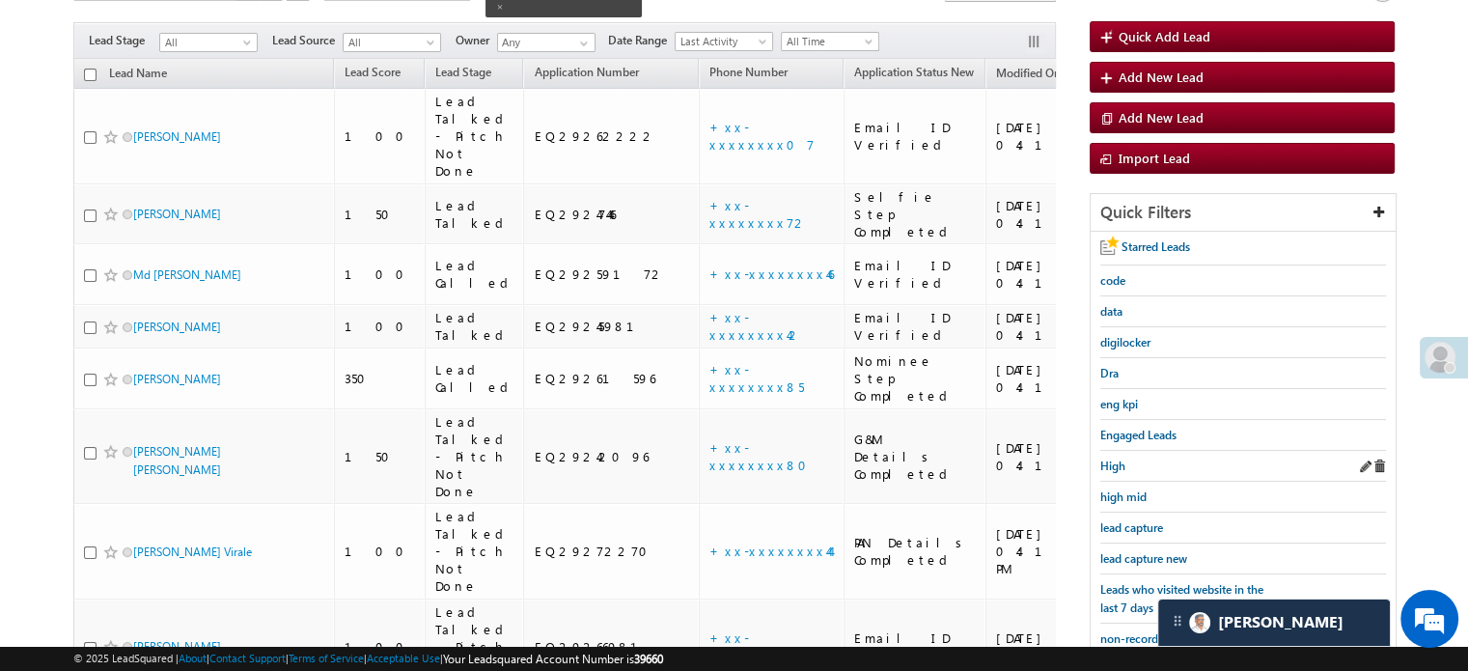
scroll to position [221, 0]
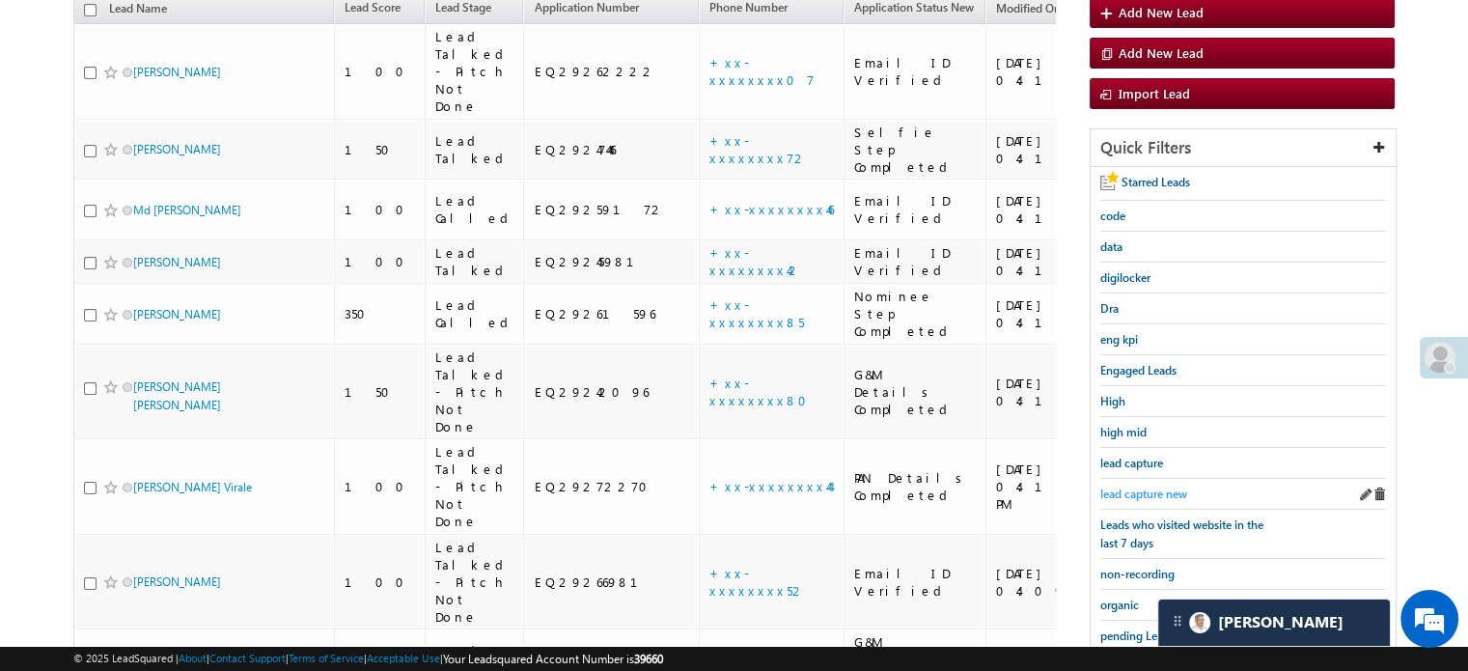
click at [1135, 486] on span "lead capture new" at bounding box center [1143, 493] width 87 height 14
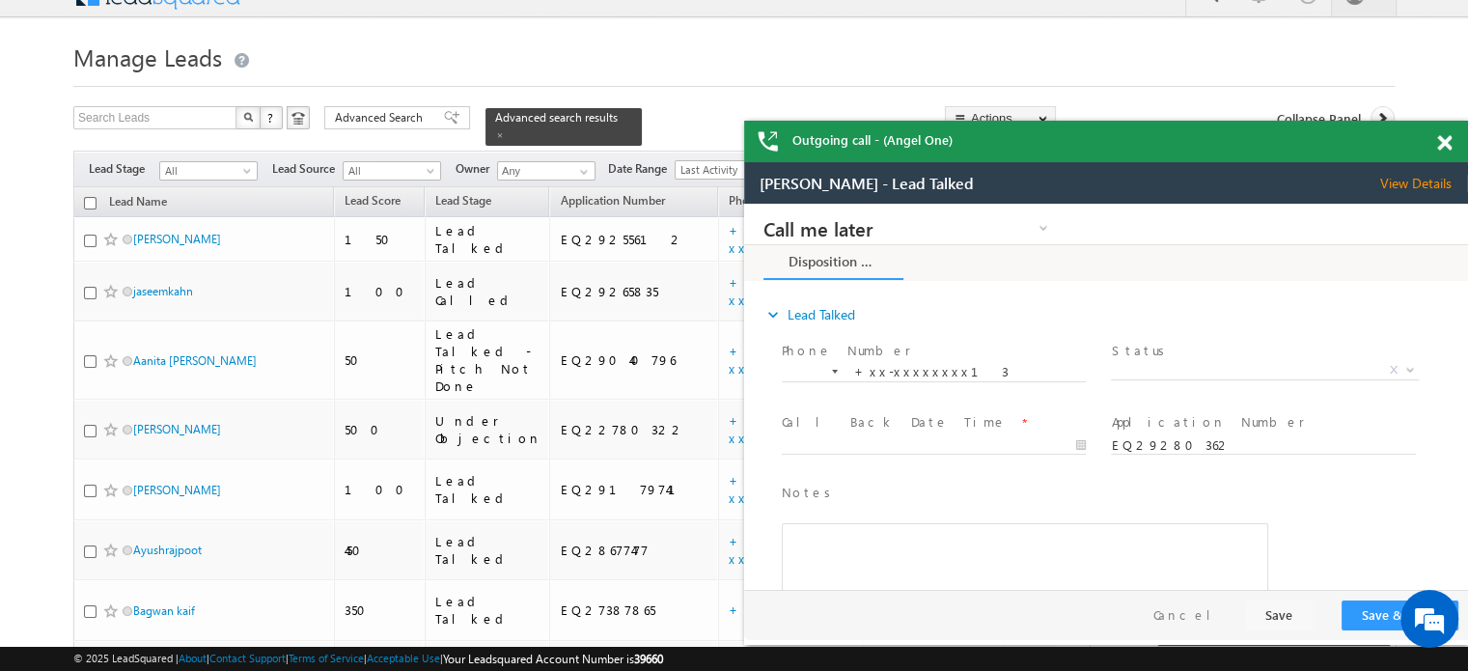
scroll to position [0, 0]
click at [1446, 142] on span at bounding box center [1444, 143] width 14 height 16
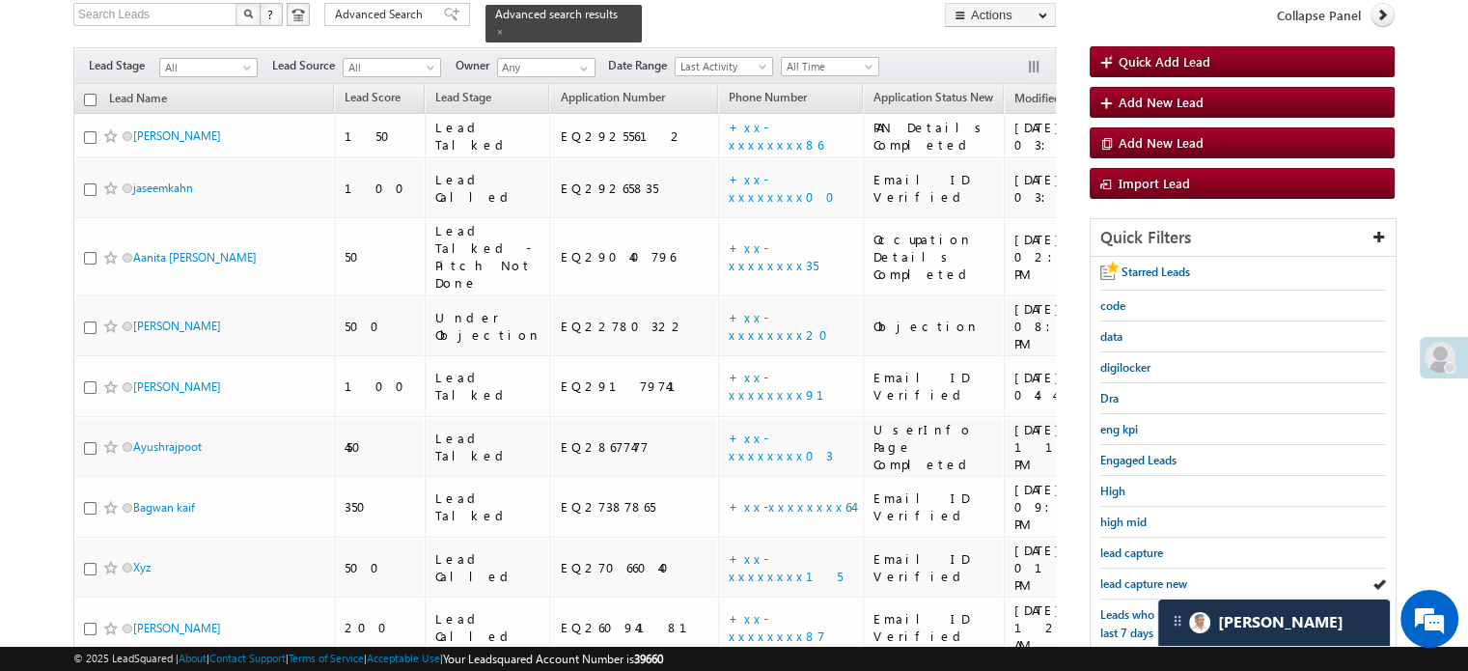
scroll to position [317, 0]
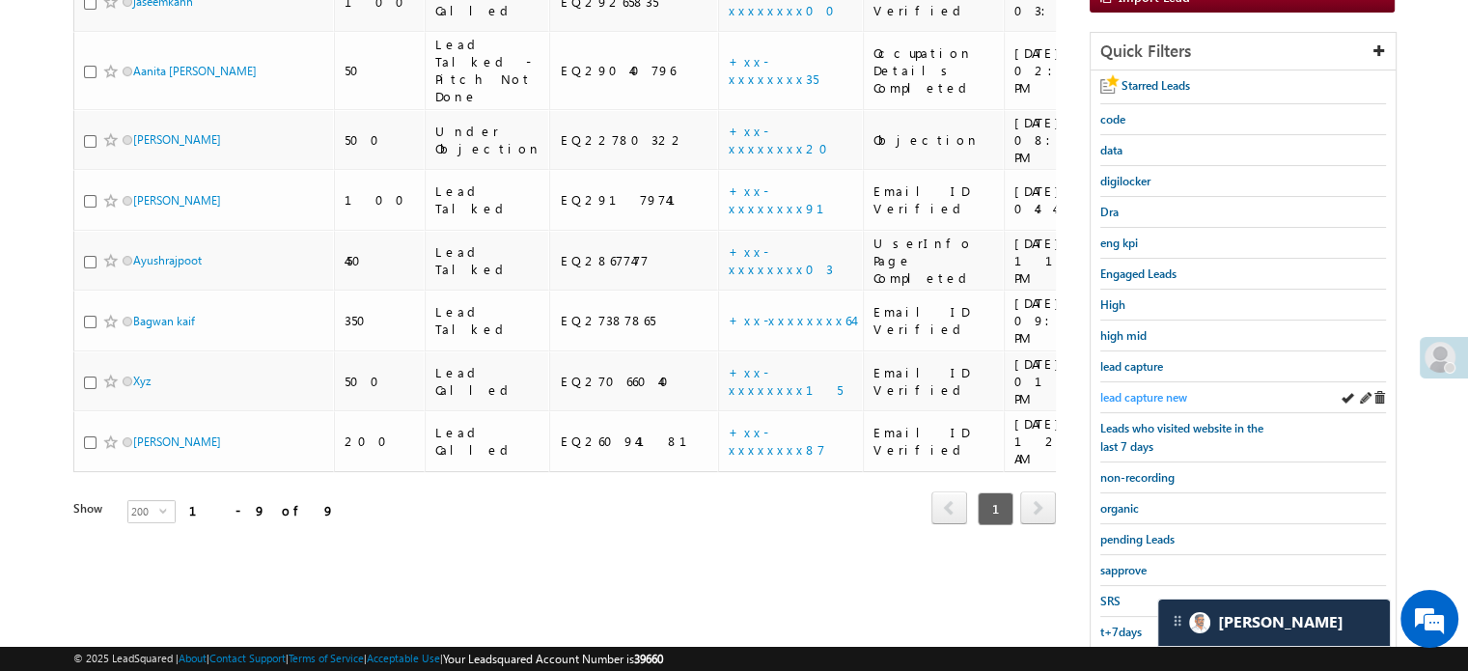
click at [1151, 390] on span "lead capture new" at bounding box center [1143, 397] width 87 height 14
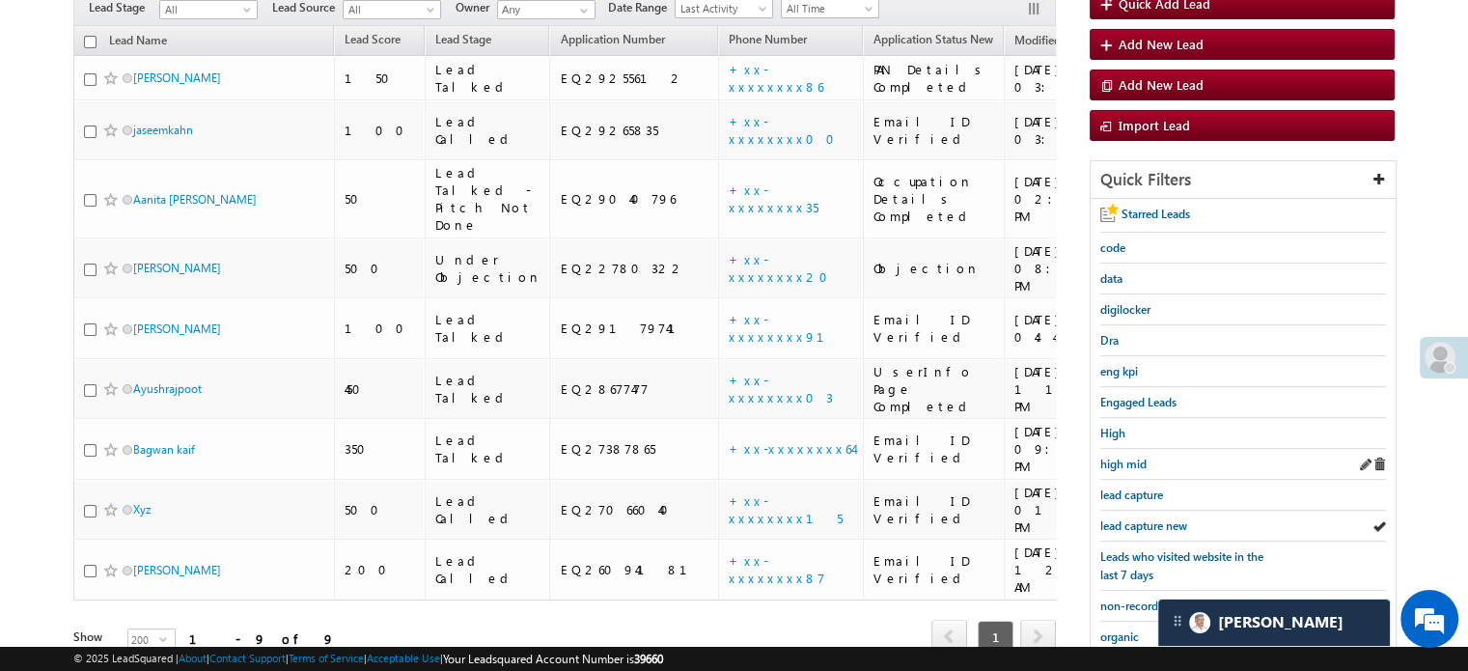
scroll to position [193, 0]
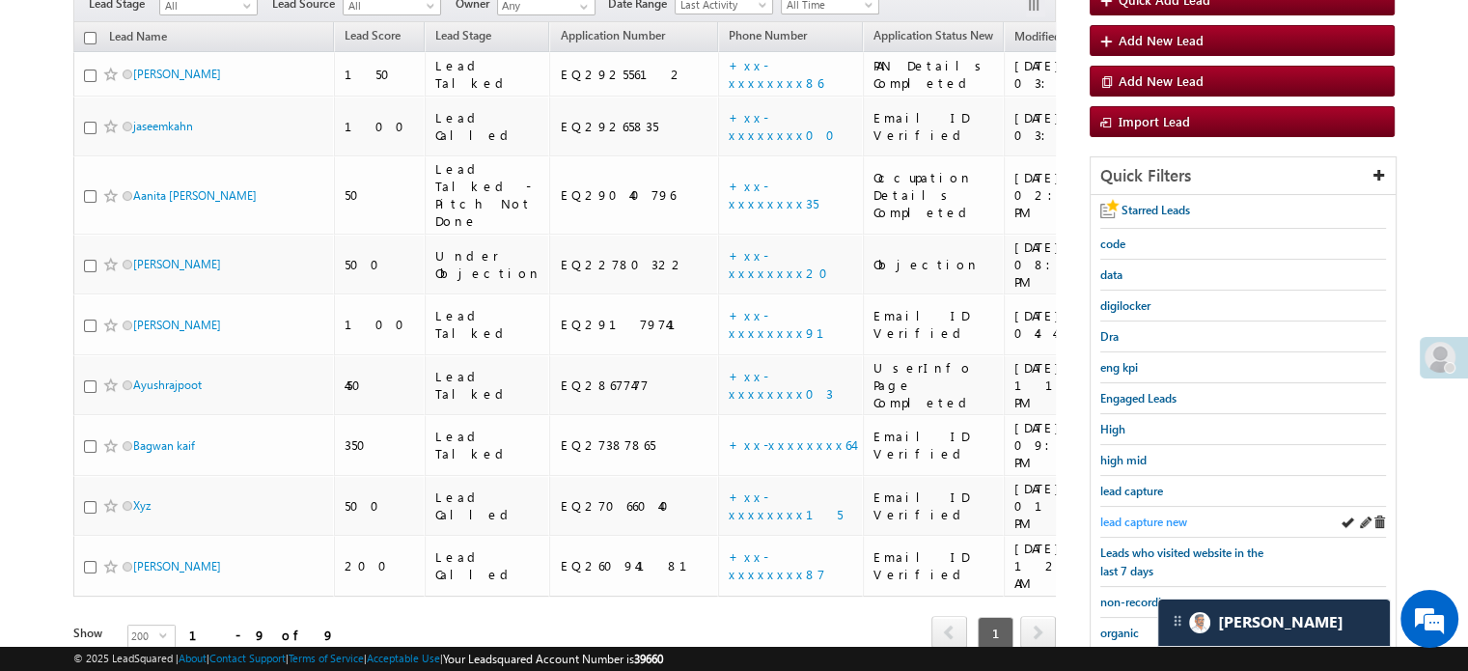
click at [1122, 518] on span "lead capture new" at bounding box center [1143, 521] width 87 height 14
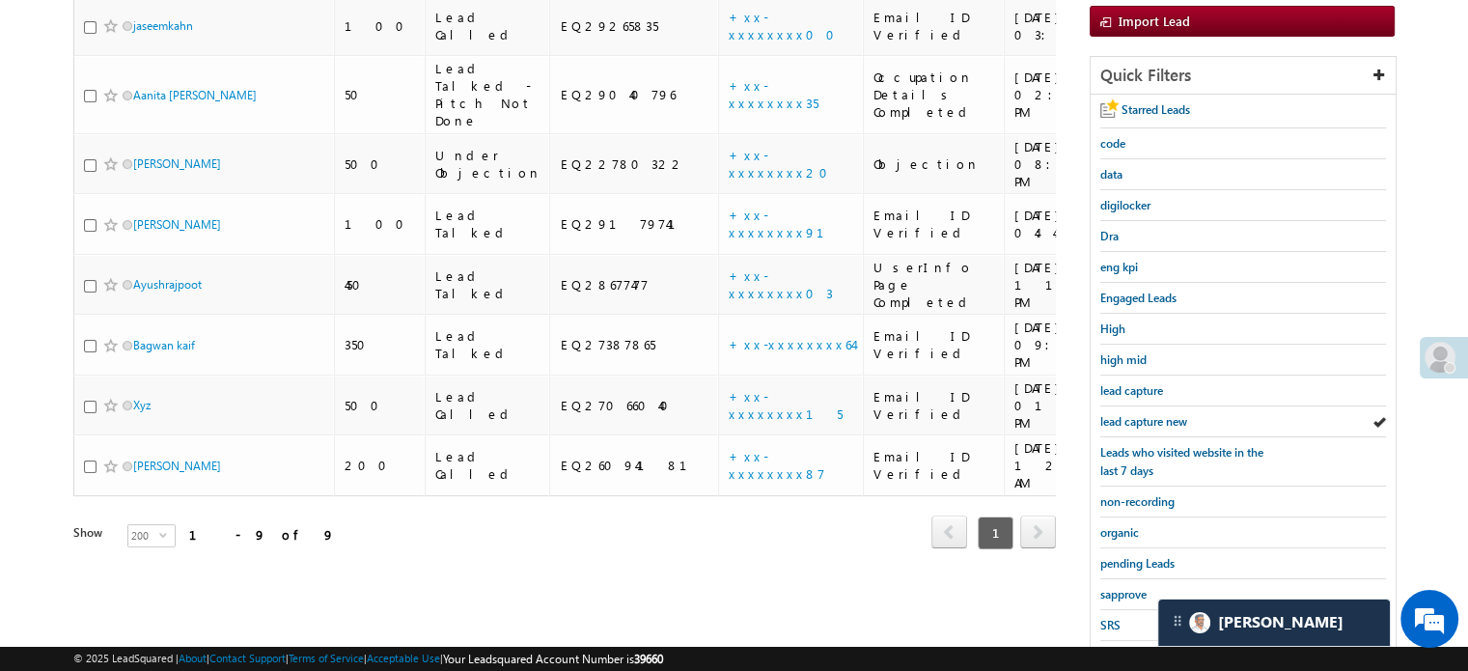
scroll to position [414, 0]
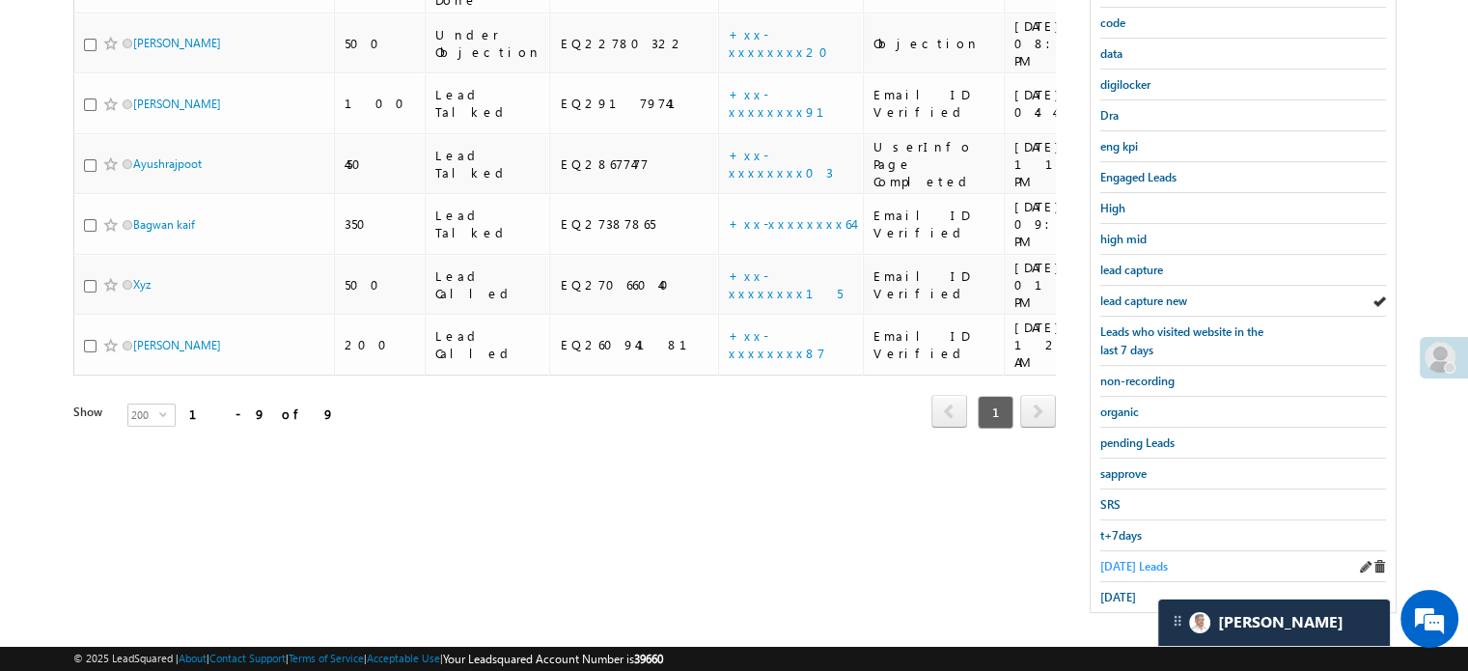
click at [1137, 559] on span "Today's Leads" at bounding box center [1134, 566] width 68 height 14
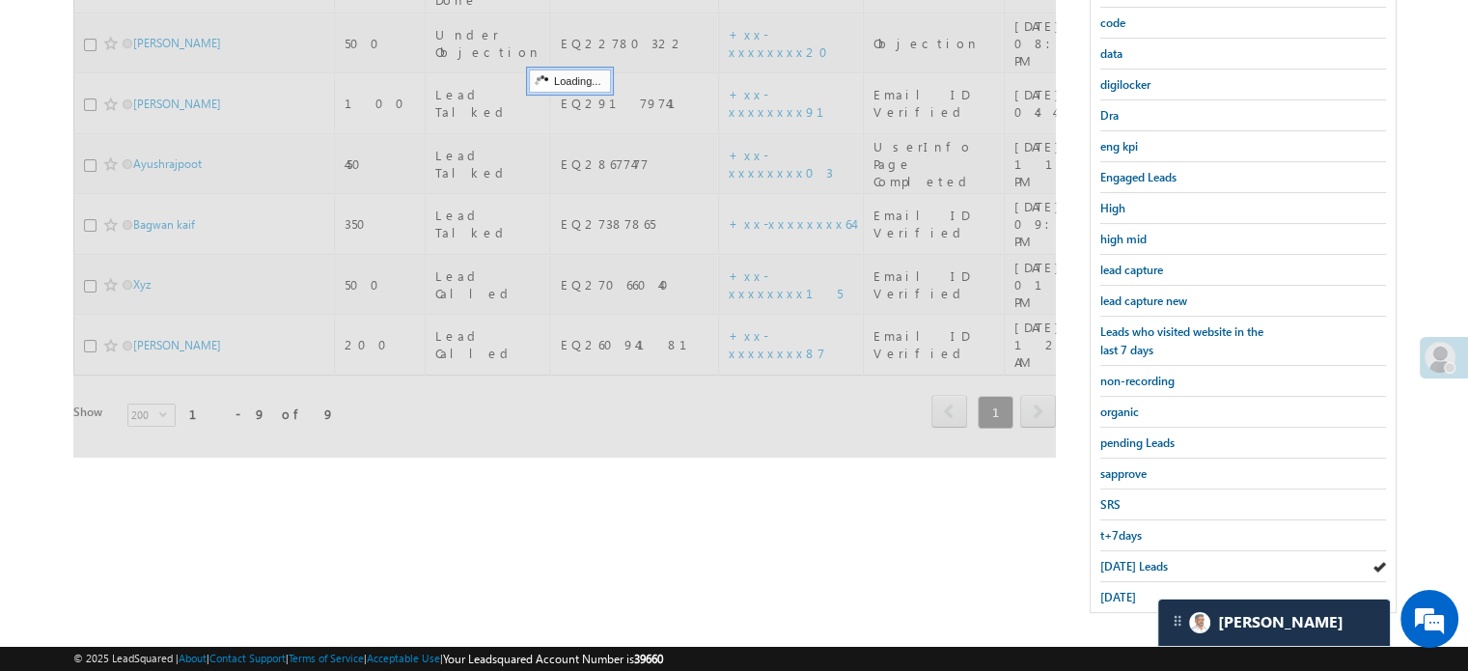
scroll to position [221, 0]
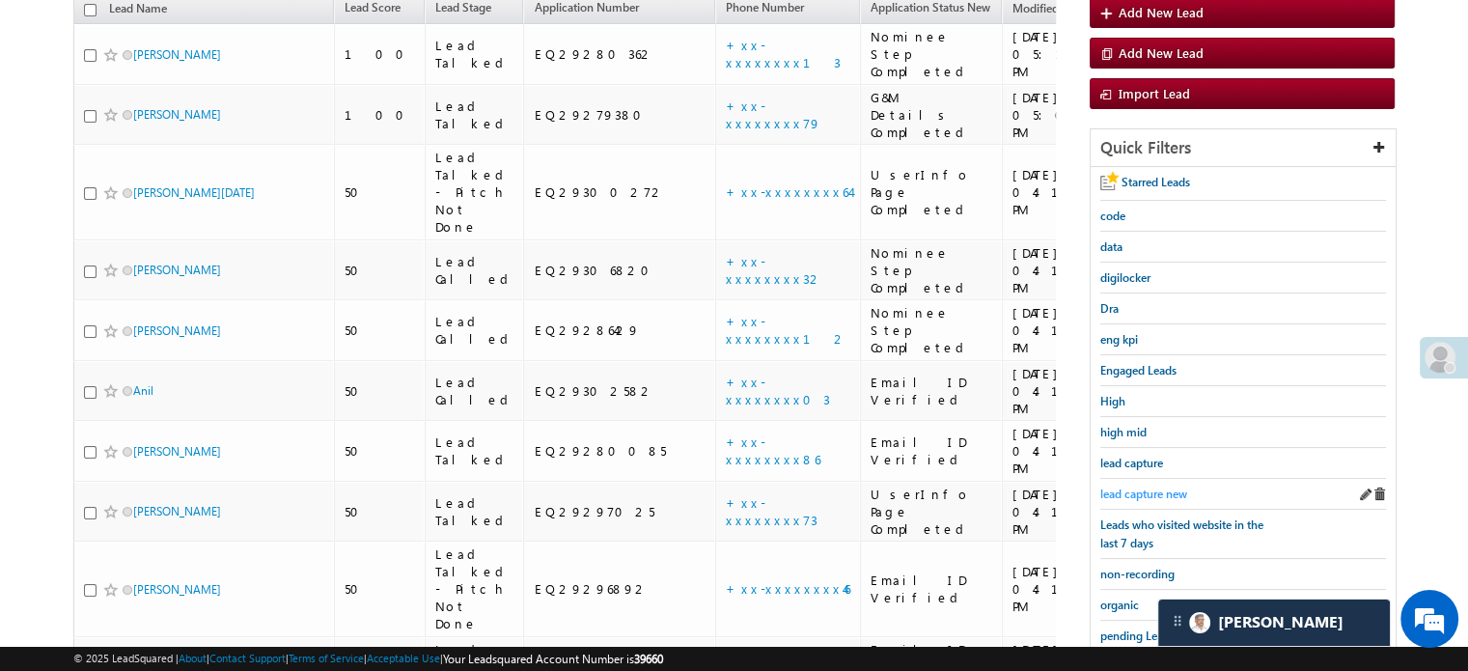
click at [1146, 486] on span "lead capture new" at bounding box center [1143, 493] width 87 height 14
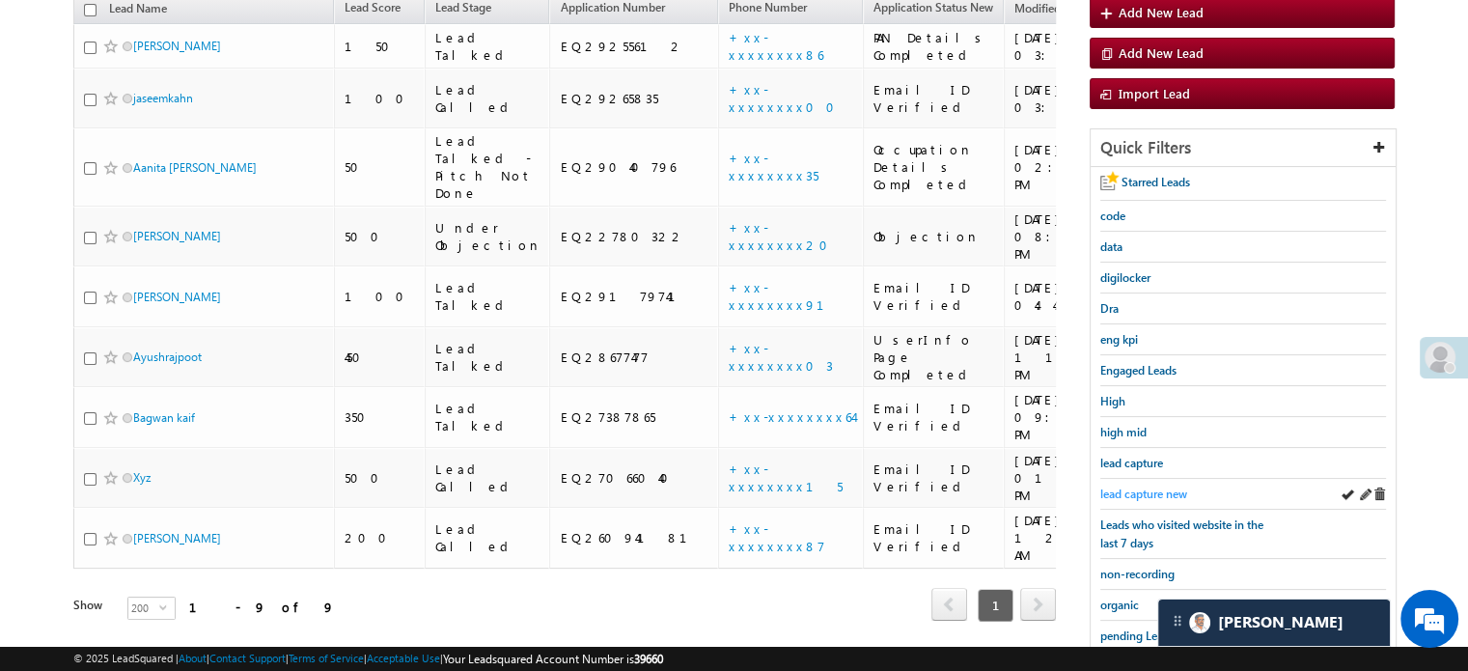
click at [1146, 486] on span "lead capture new" at bounding box center [1143, 493] width 87 height 14
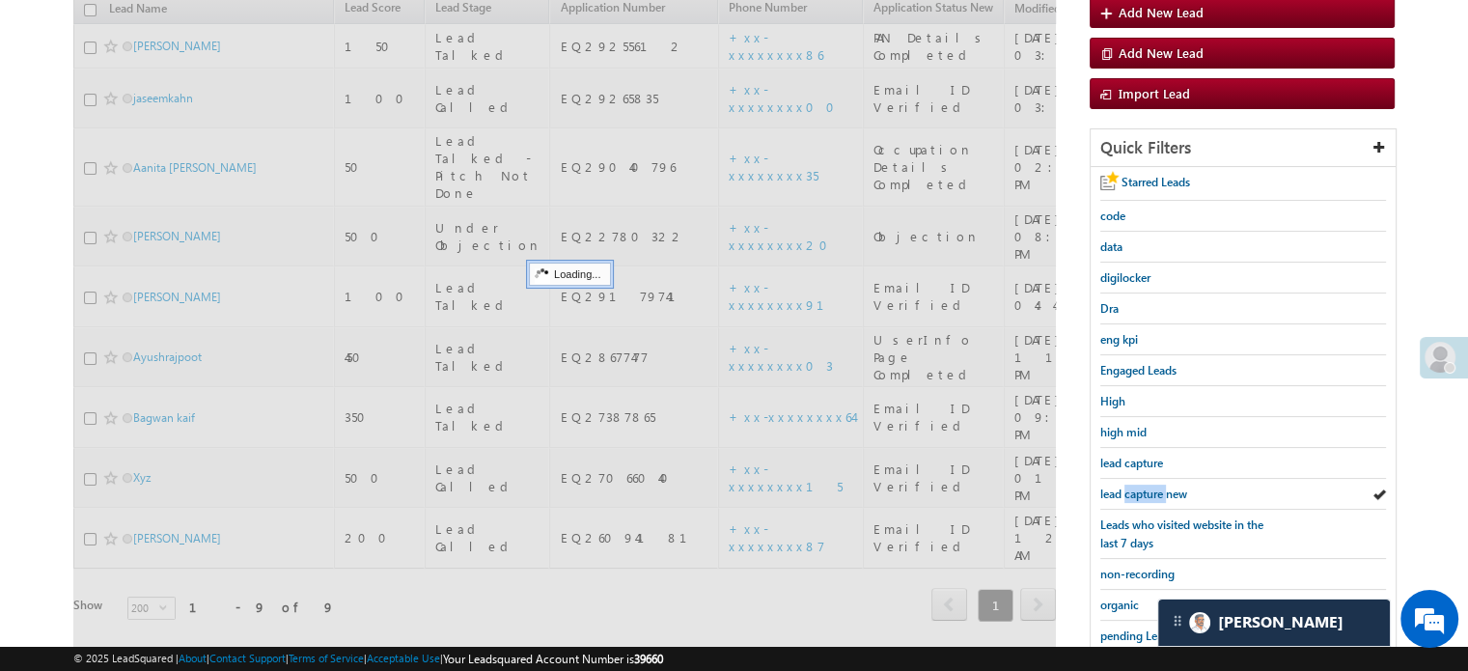
click at [1146, 486] on span "lead capture new" at bounding box center [1143, 493] width 87 height 14
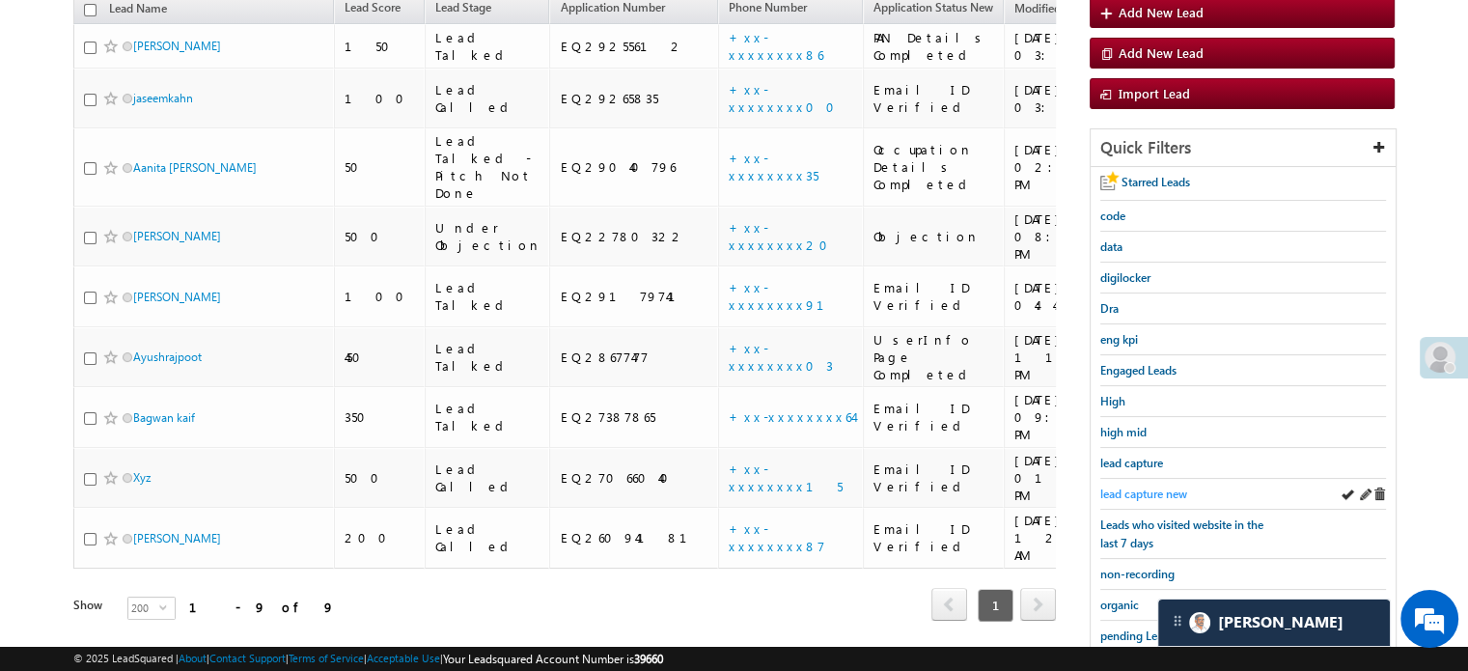
click at [1152, 487] on span "lead capture new" at bounding box center [1143, 493] width 87 height 14
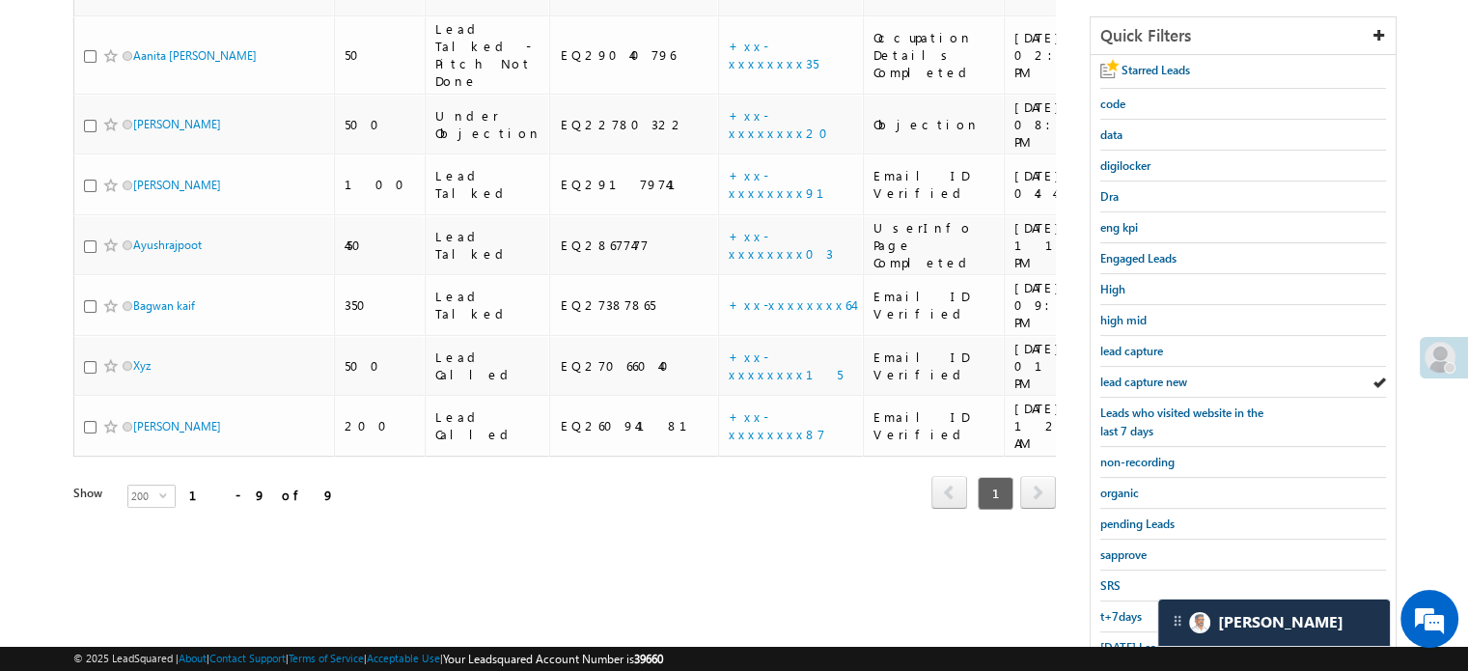
scroll to position [414, 0]
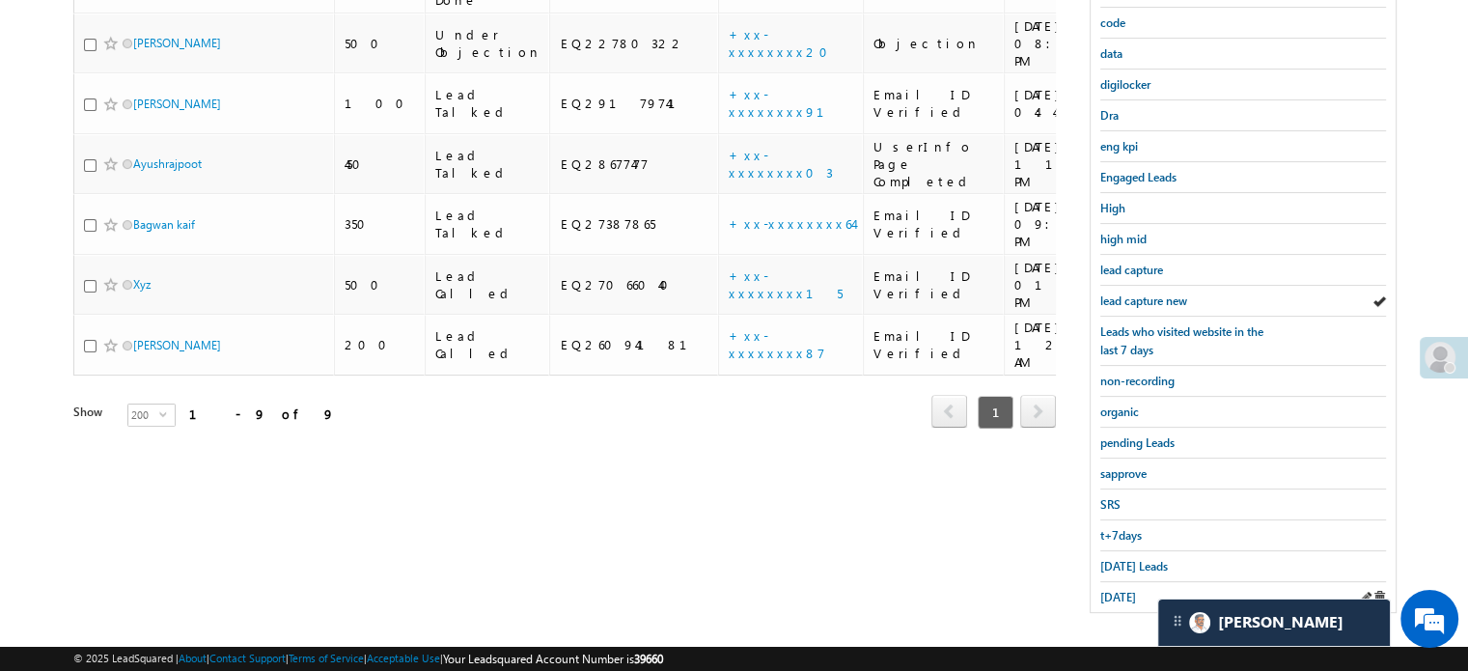
click at [1124, 582] on div "yesterday" at bounding box center [1243, 597] width 286 height 30
click at [1123, 559] on span "Today's Leads" at bounding box center [1134, 566] width 68 height 14
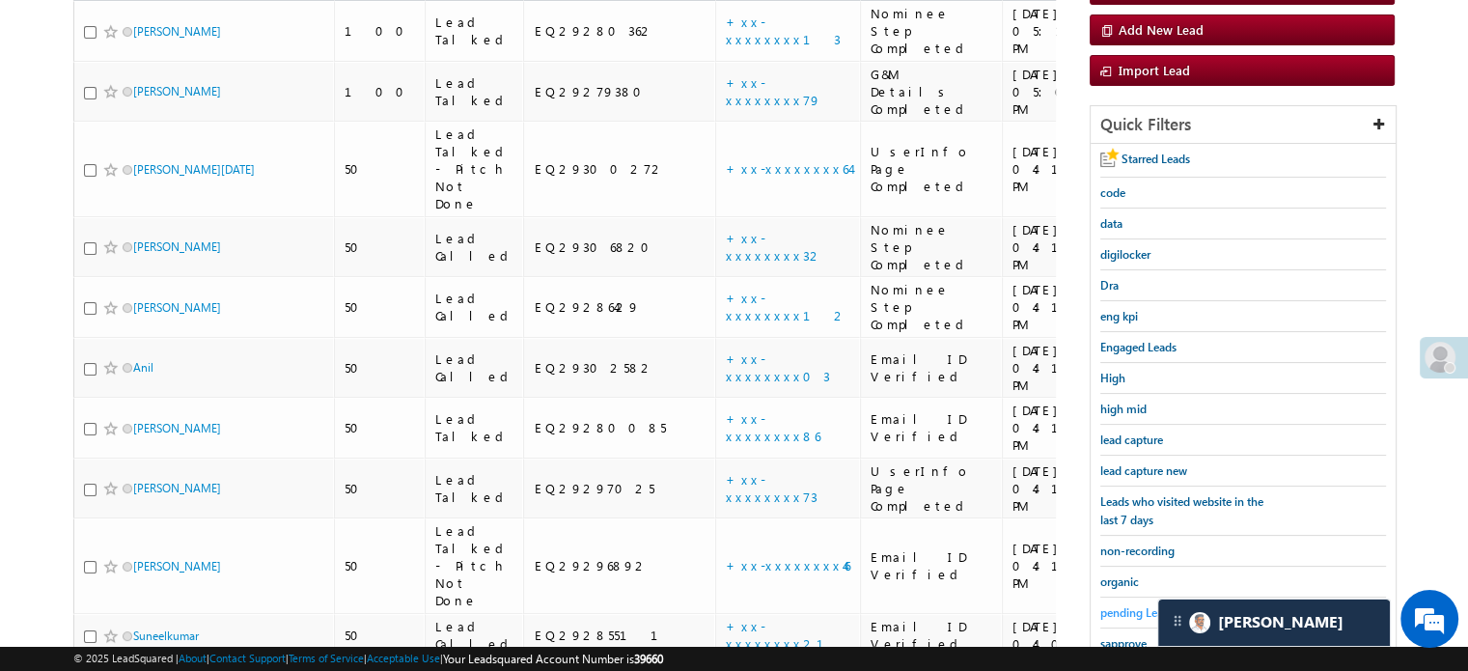
scroll to position [202, 0]
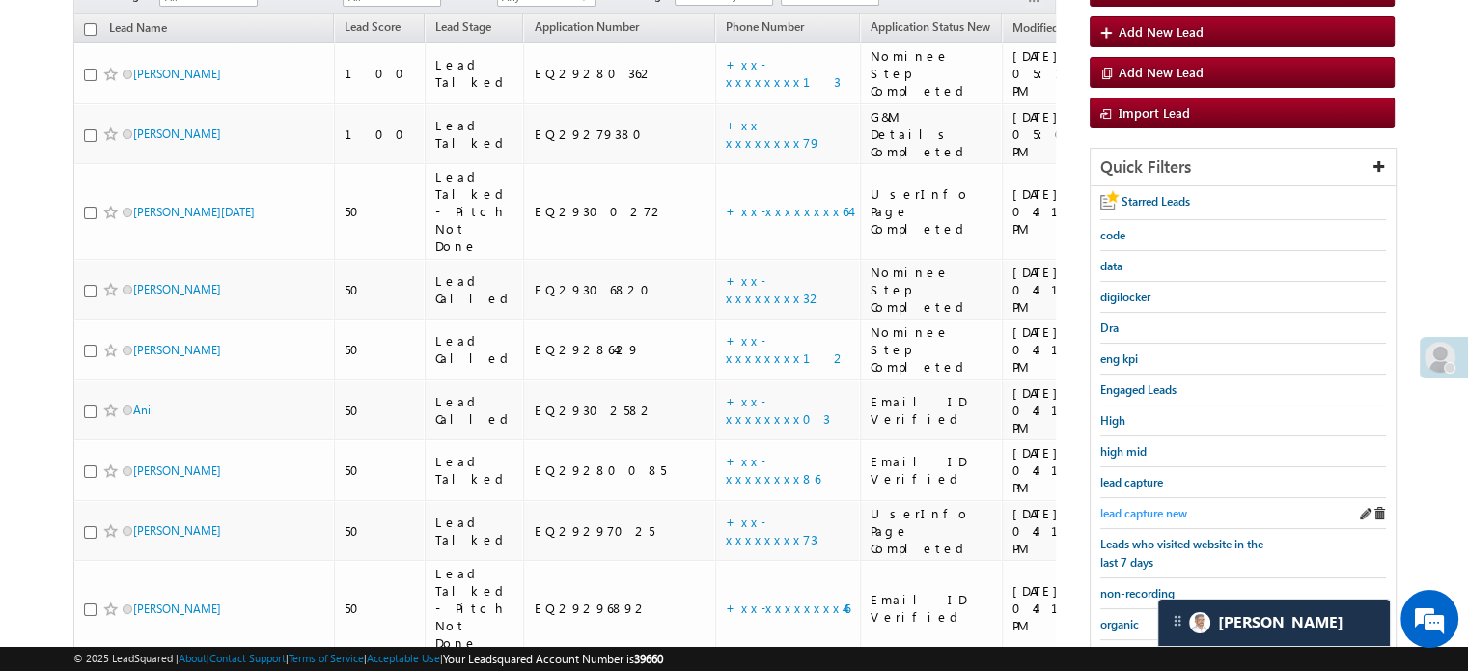
click at [1144, 512] on span "lead capture new" at bounding box center [1143, 513] width 87 height 14
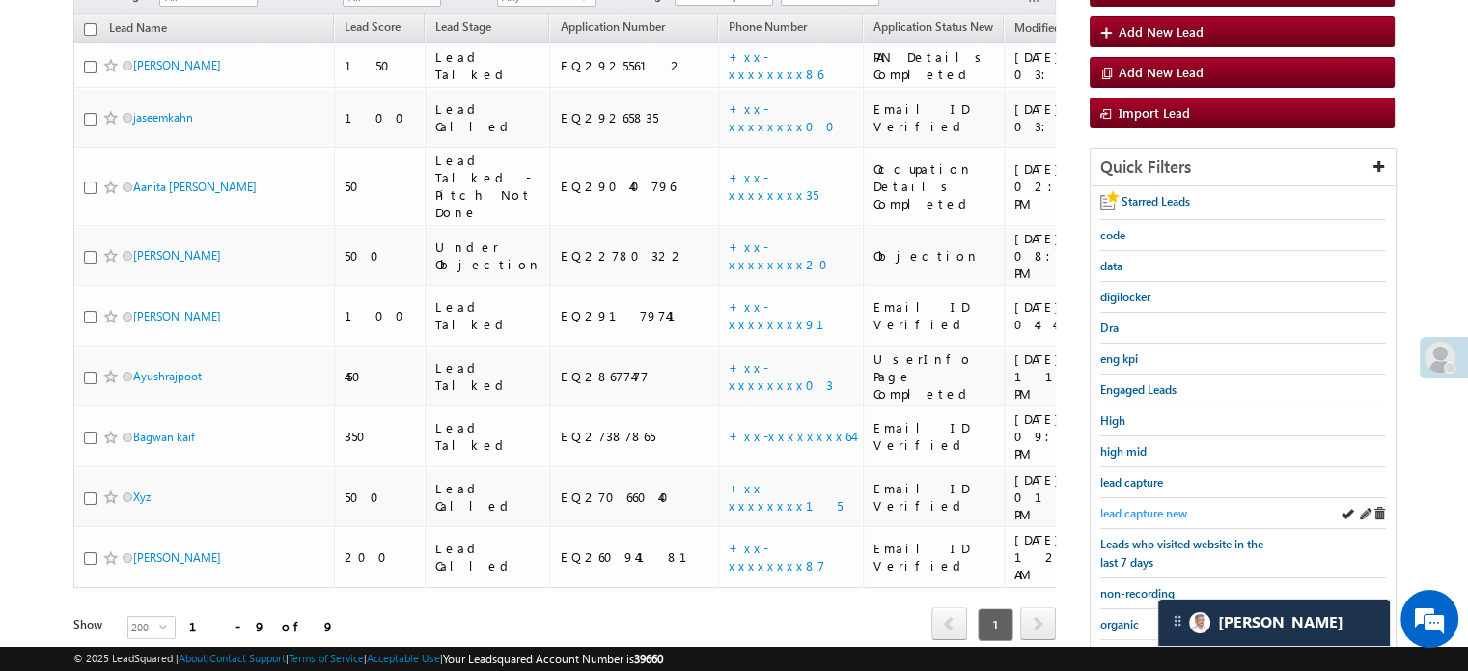
click at [1155, 510] on span "lead capture new" at bounding box center [1143, 513] width 87 height 14
click at [1108, 506] on span "lead capture new" at bounding box center [1143, 513] width 87 height 14
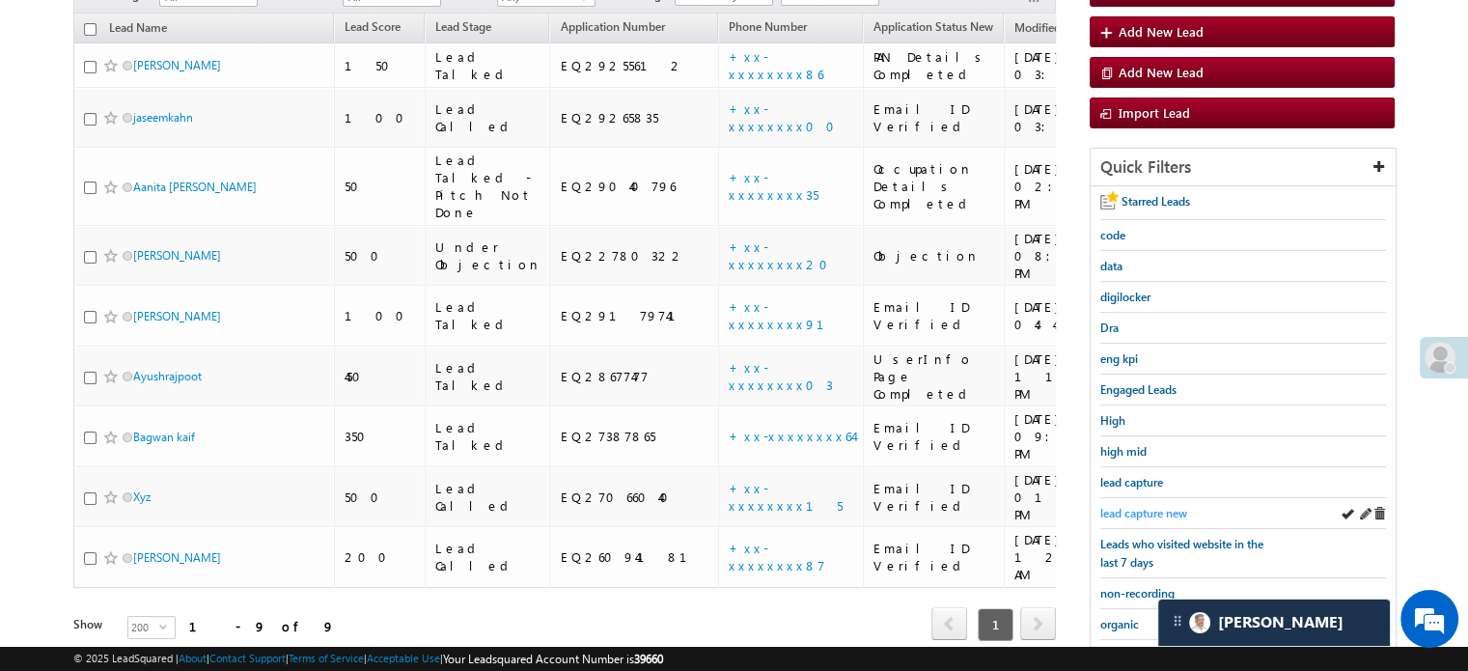
click at [1127, 506] on span "lead capture new" at bounding box center [1143, 513] width 87 height 14
click at [1135, 510] on span "lead capture new" at bounding box center [1143, 513] width 87 height 14
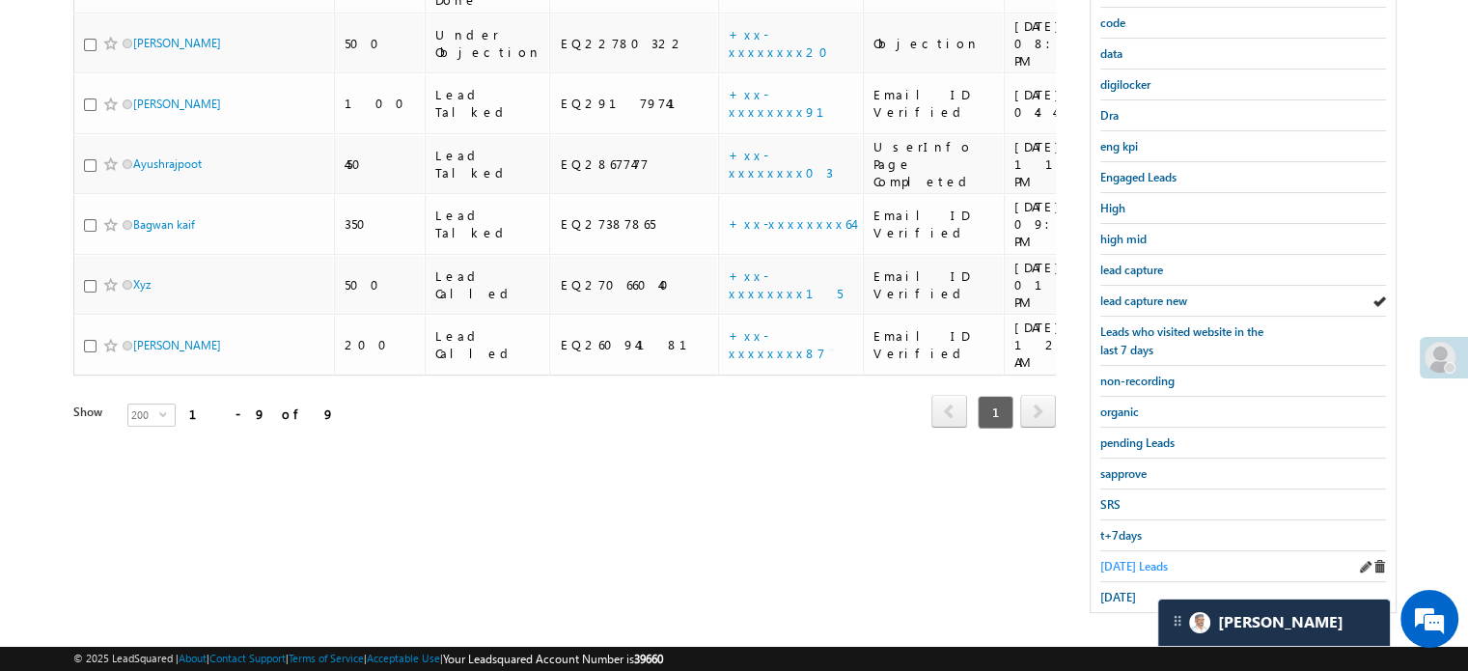
click at [1115, 561] on span "Today's Leads" at bounding box center [1134, 566] width 68 height 14
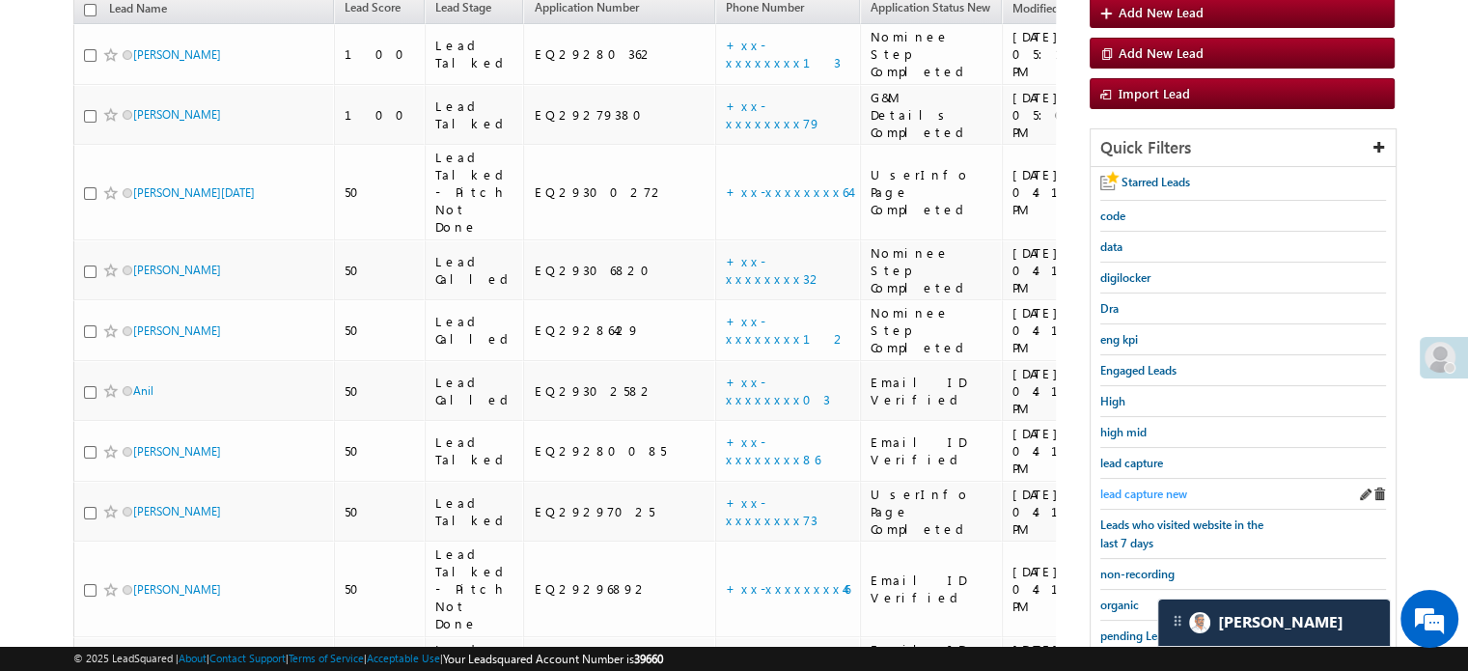
click at [1135, 491] on span "lead capture new" at bounding box center [1143, 493] width 87 height 14
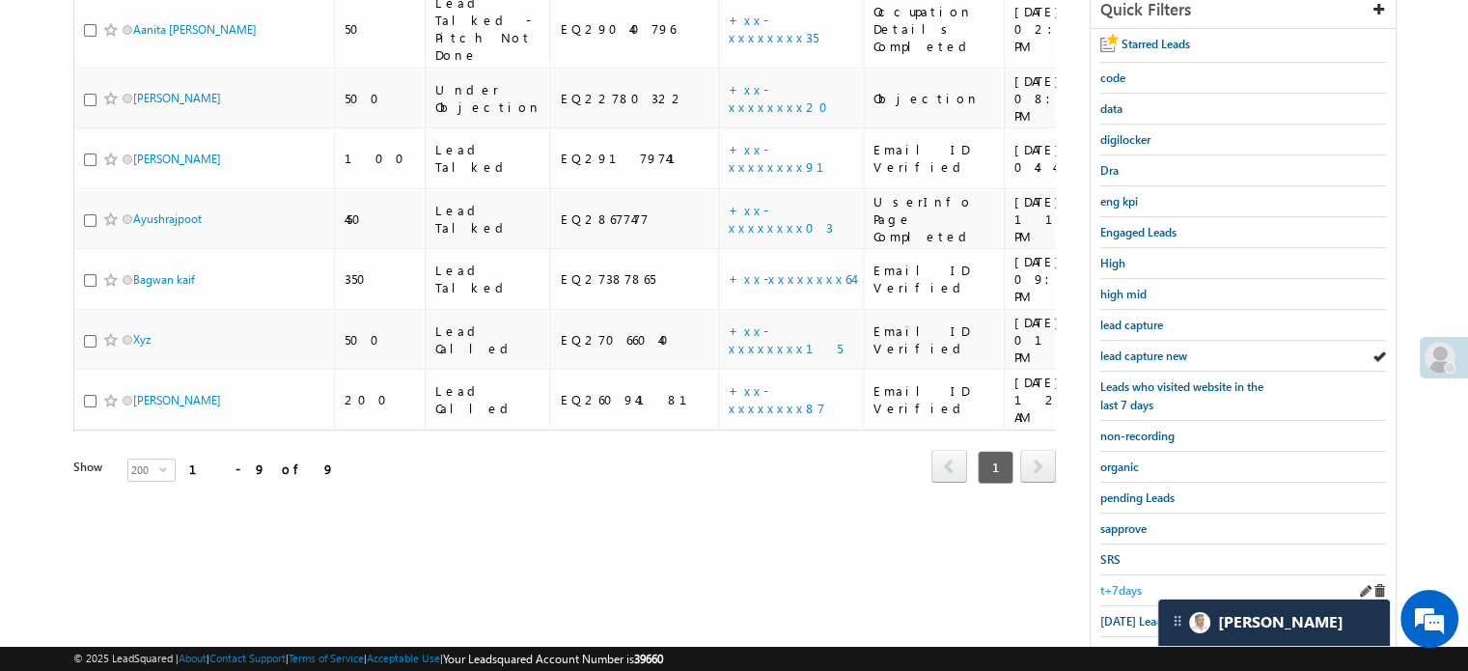
scroll to position [414, 0]
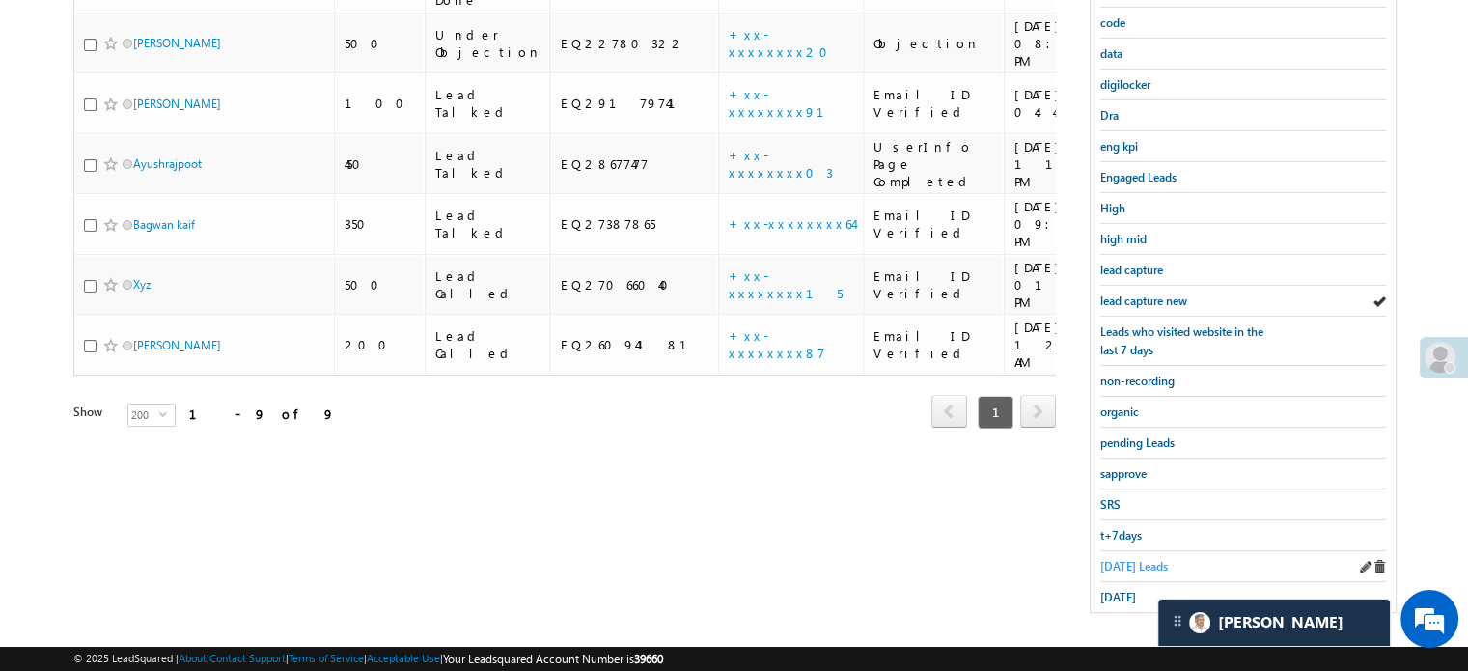
click at [1127, 559] on span "Today's Leads" at bounding box center [1134, 566] width 68 height 14
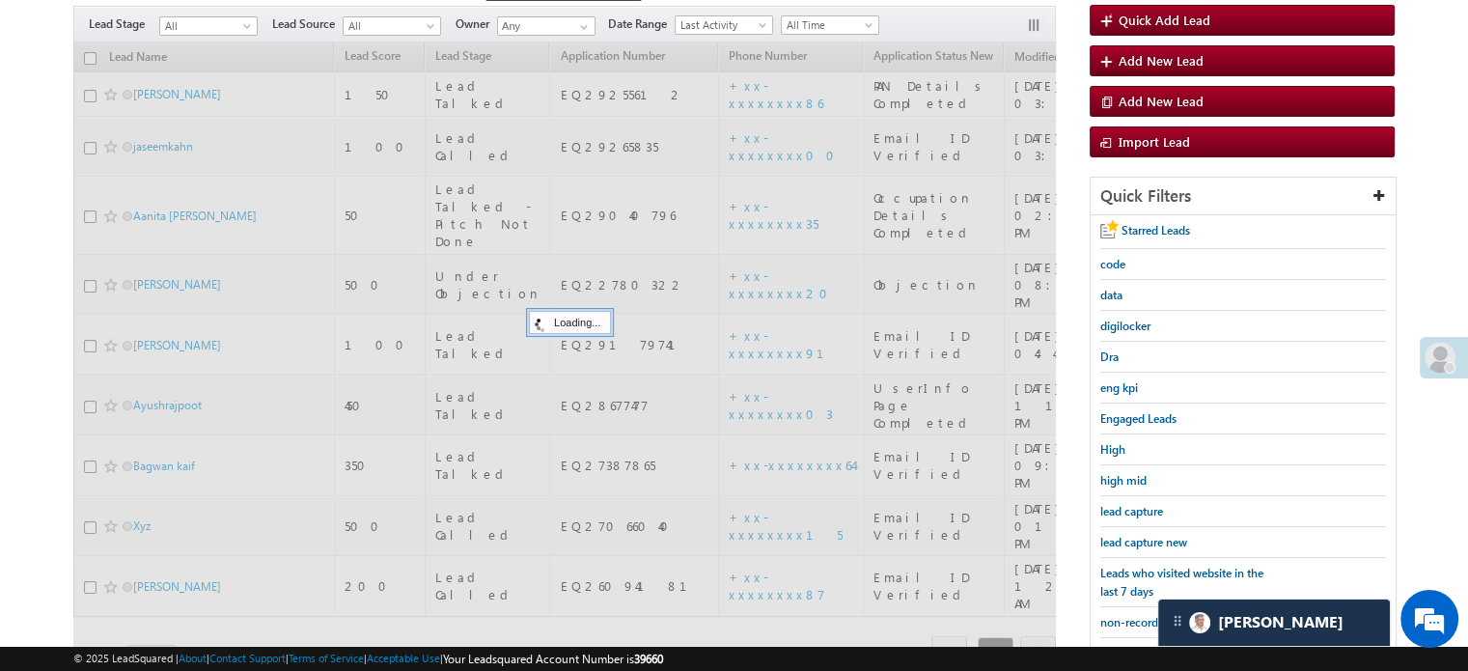
scroll to position [124, 0]
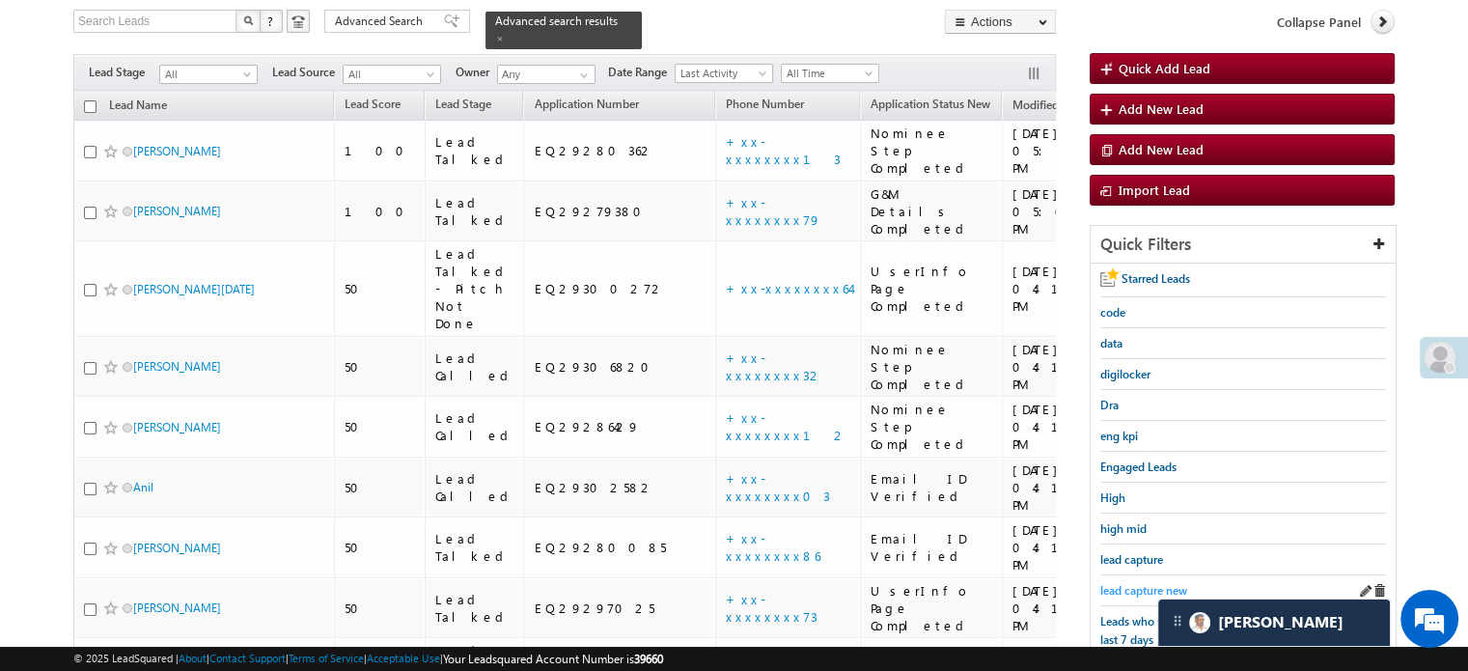
click at [1132, 583] on span "lead capture new" at bounding box center [1143, 590] width 87 height 14
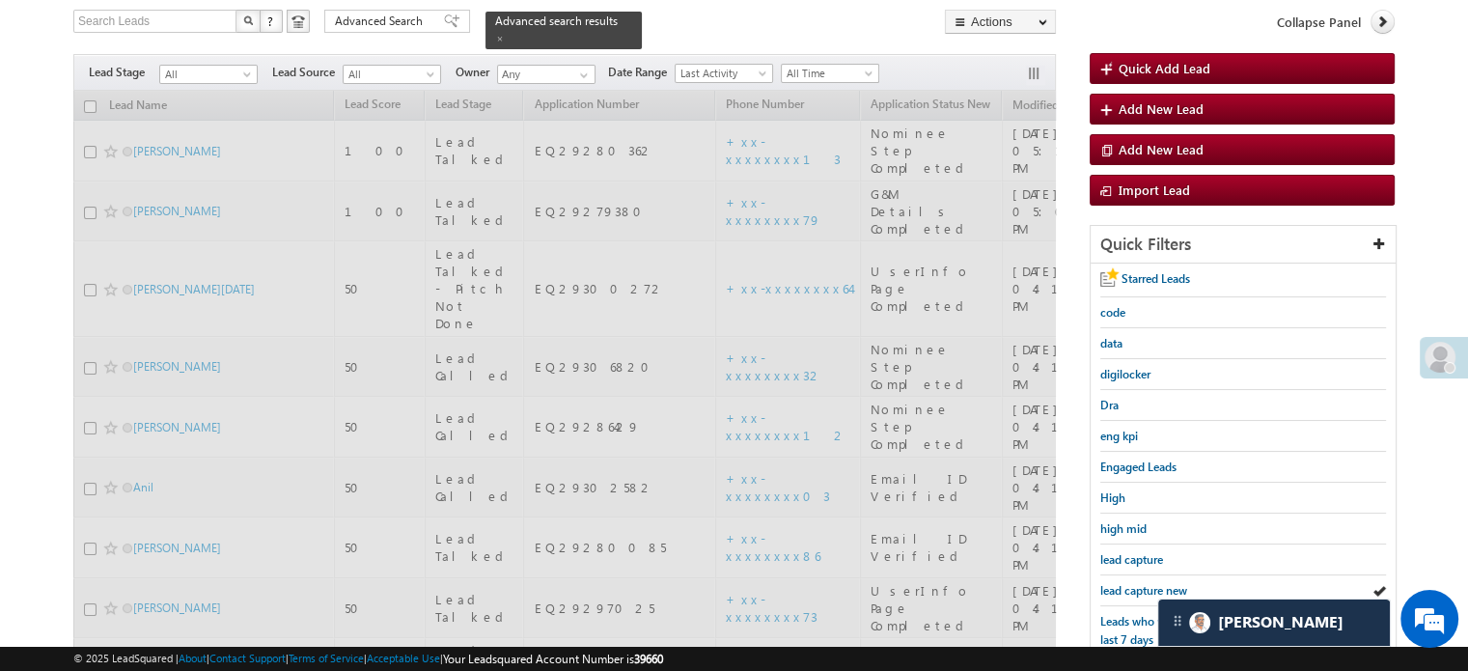
click at [1132, 583] on span "lead capture new" at bounding box center [1143, 590] width 87 height 14
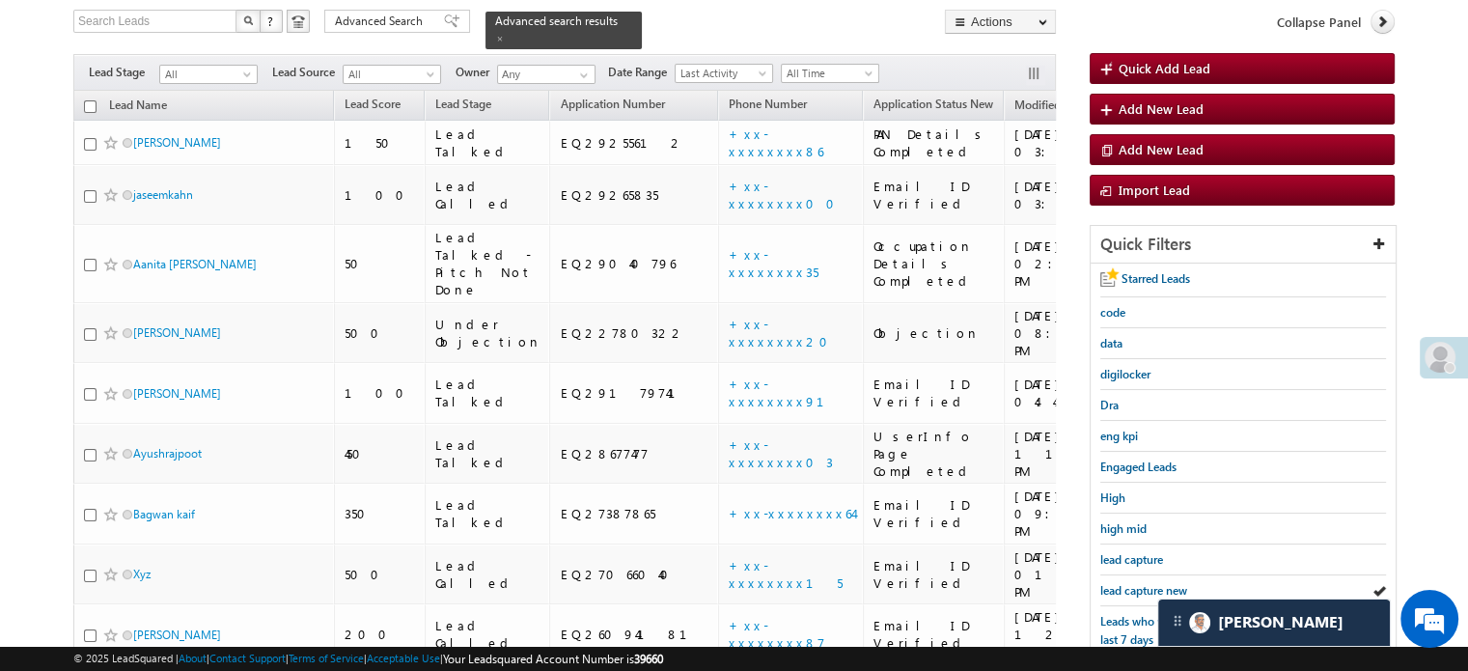
click at [1132, 583] on span "lead capture new" at bounding box center [1143, 590] width 87 height 14
click at [1138, 590] on span "lead capture new" at bounding box center [1143, 590] width 87 height 14
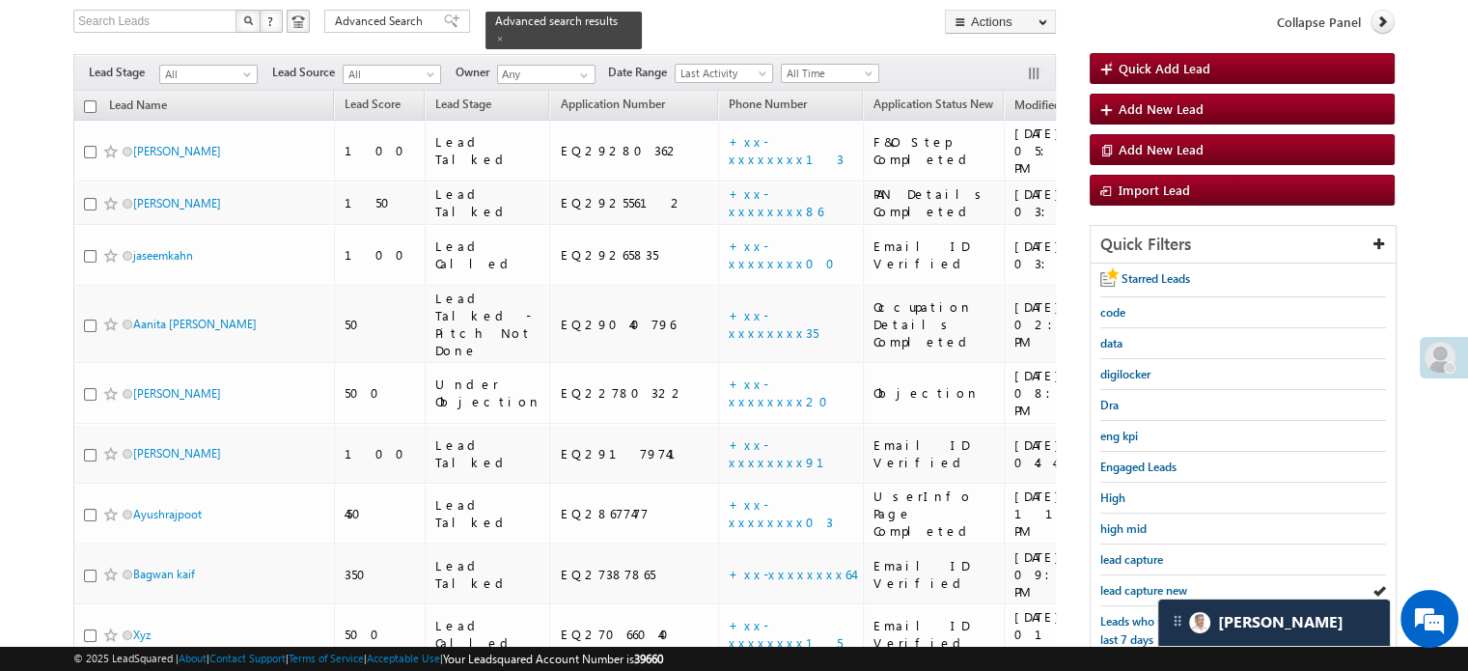
click at [1138, 590] on span "lead capture new" at bounding box center [1143, 590] width 87 height 14
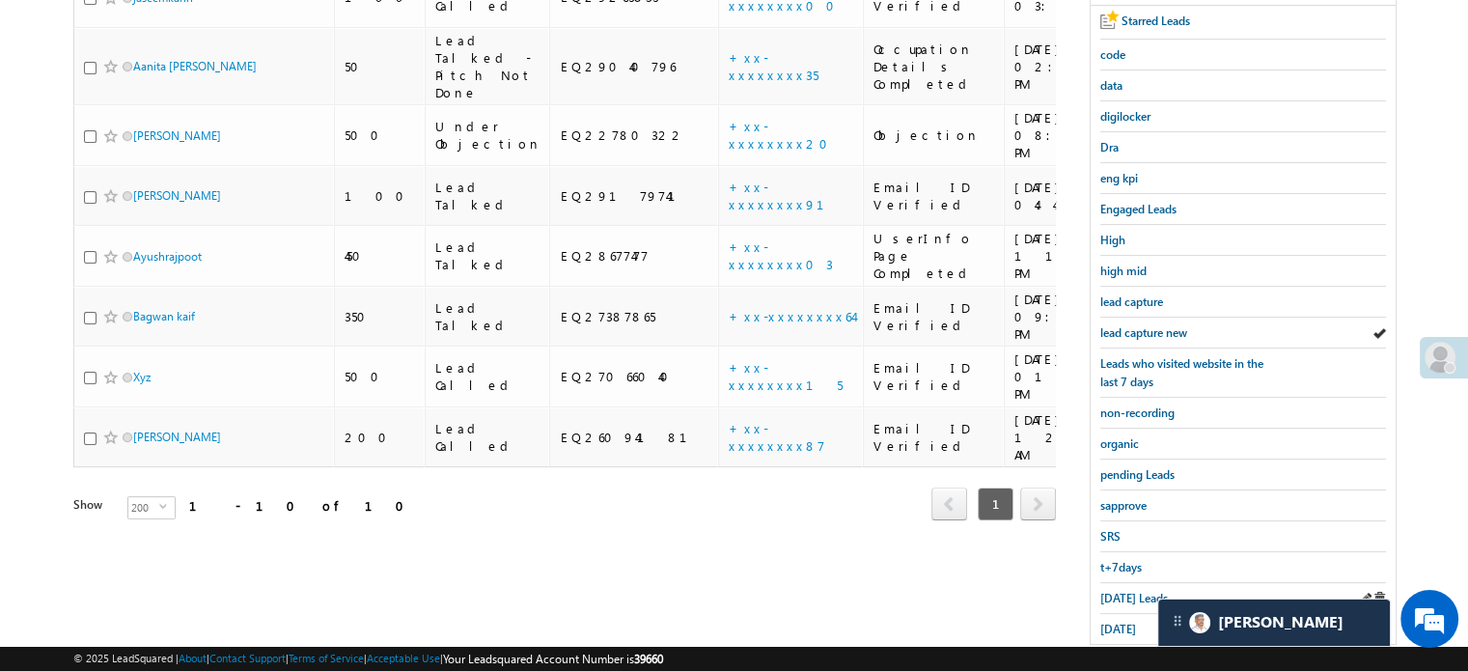
scroll to position [414, 0]
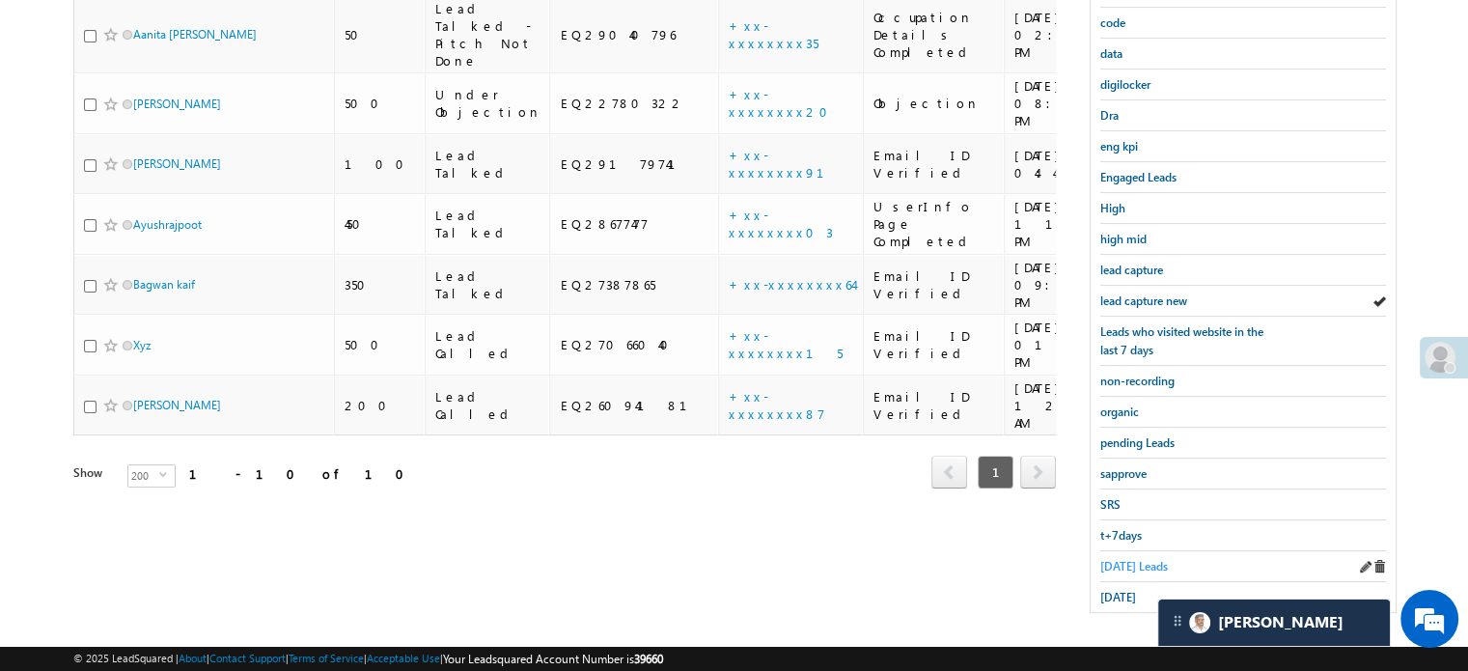
click at [1125, 559] on span "Today's Leads" at bounding box center [1134, 566] width 68 height 14
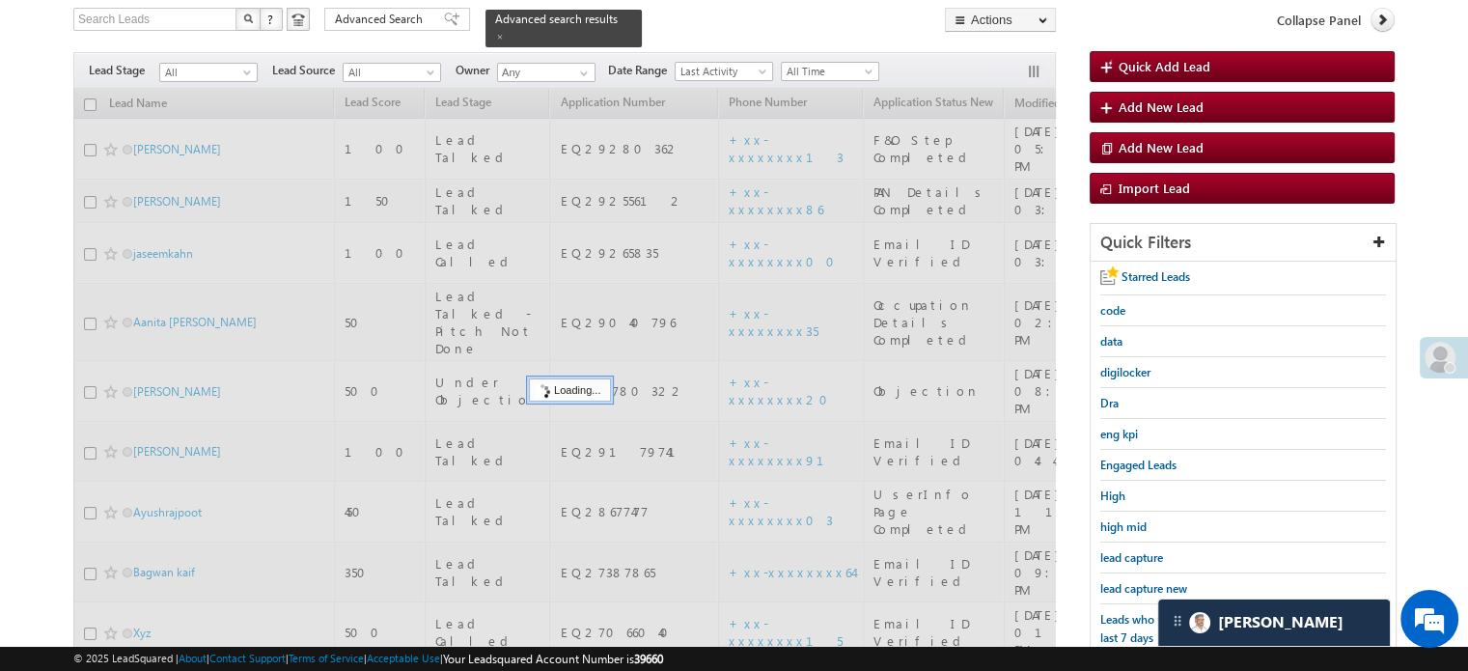
scroll to position [124, 0]
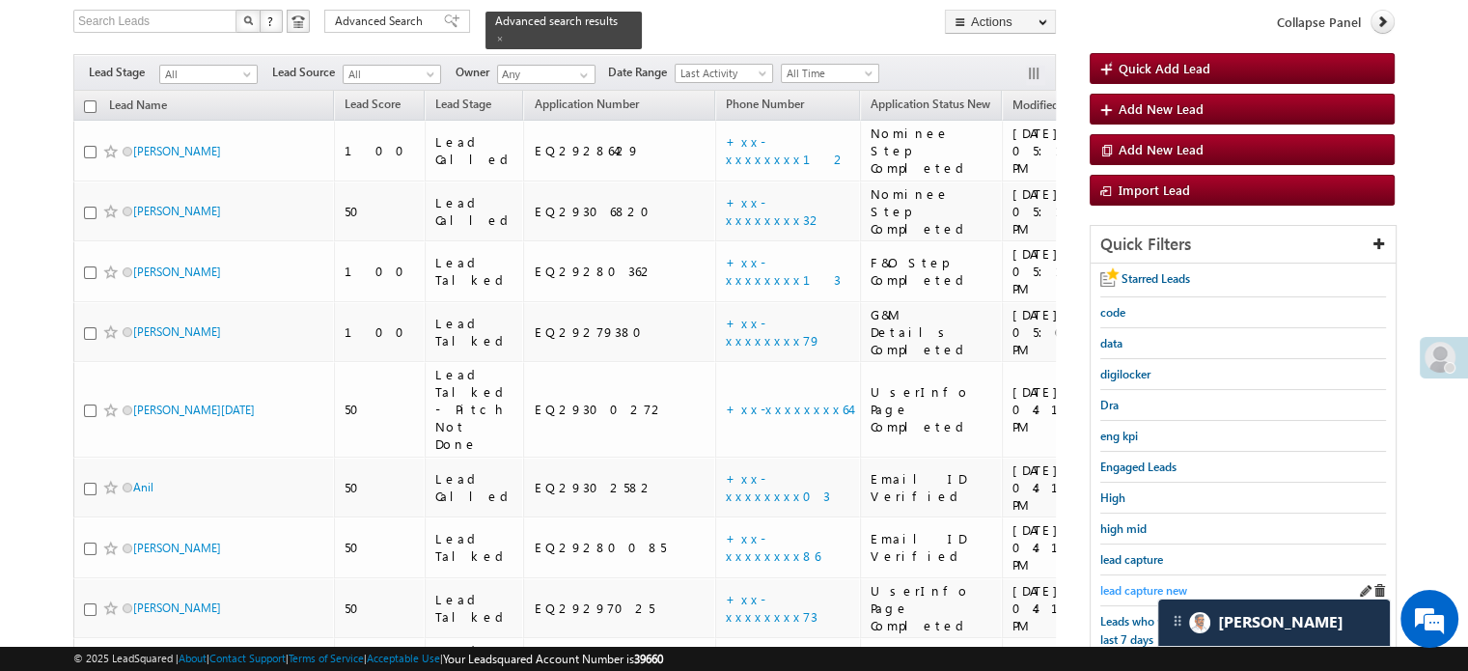
click at [1127, 583] on span "lead capture new" at bounding box center [1143, 590] width 87 height 14
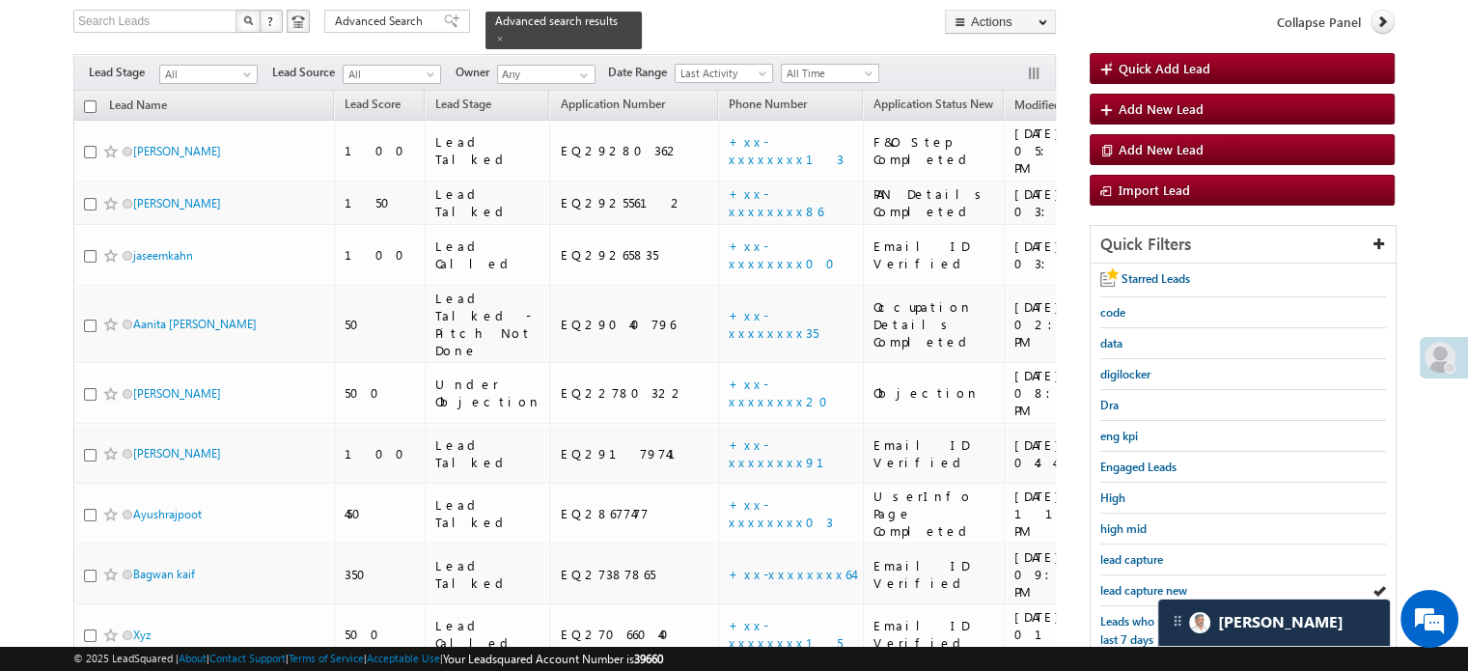
click at [1127, 583] on span "lead capture new" at bounding box center [1143, 590] width 87 height 14
click at [1141, 583] on span "lead capture new" at bounding box center [1143, 590] width 87 height 14
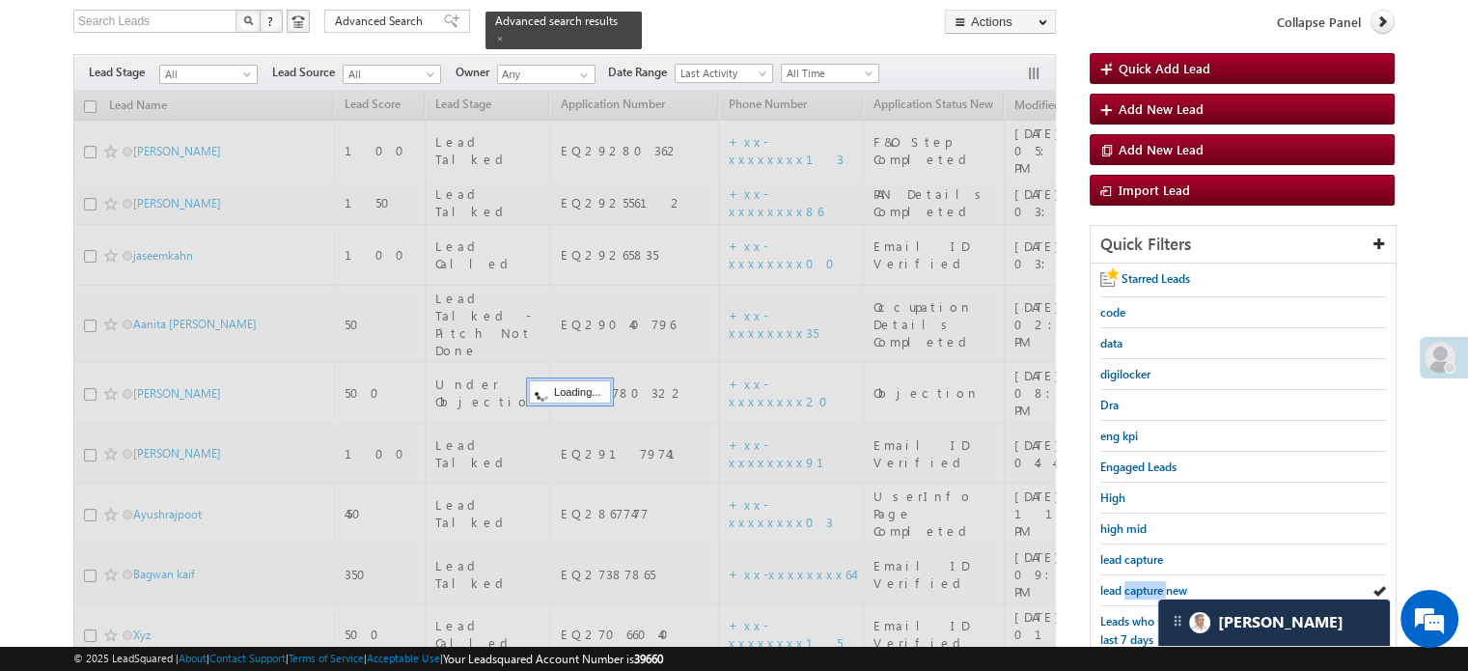
click at [1141, 583] on span "lead capture new" at bounding box center [1143, 590] width 87 height 14
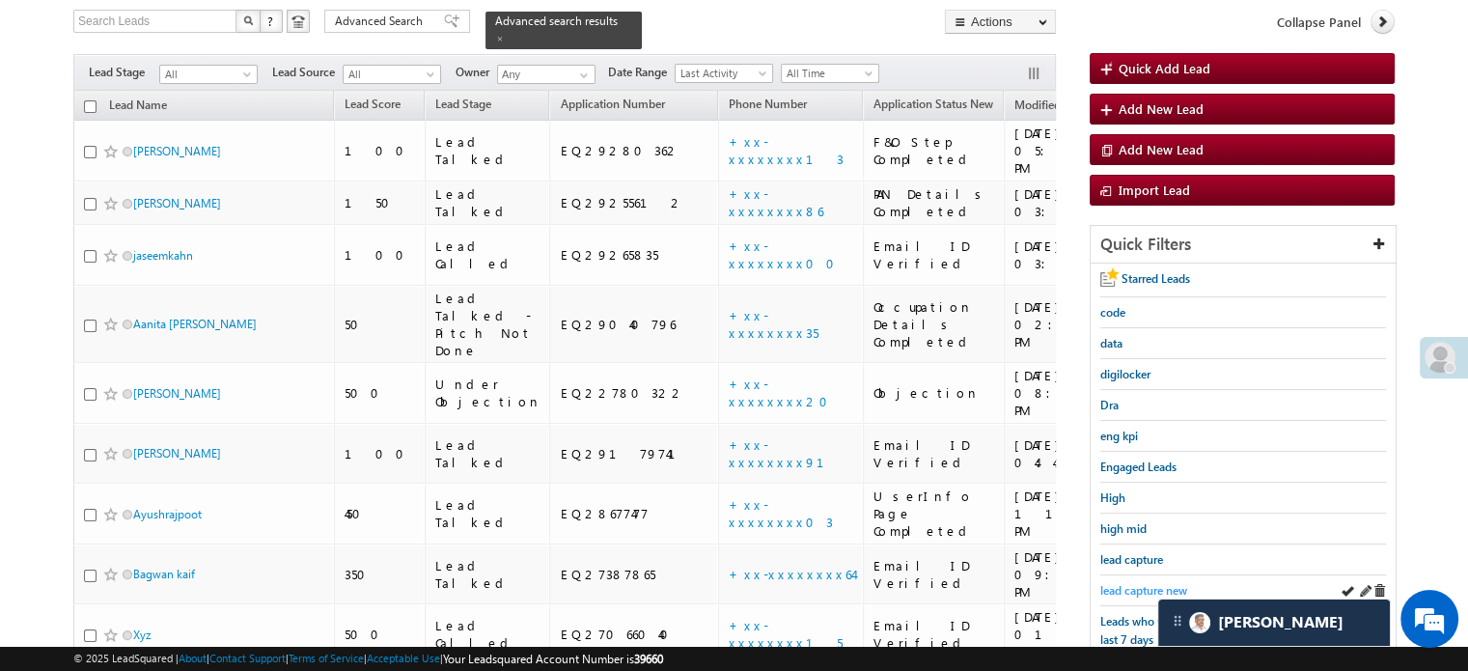
click at [1114, 586] on span "lead capture new" at bounding box center [1143, 590] width 87 height 14
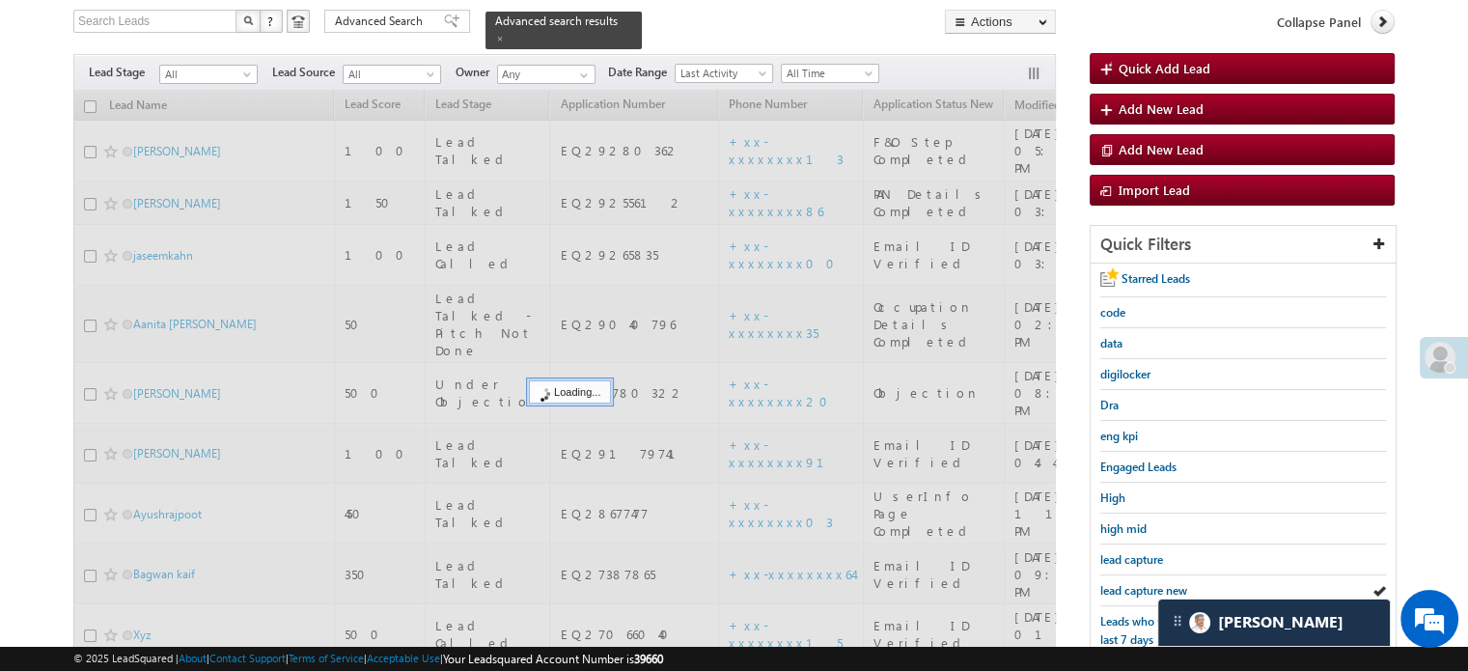
click at [1114, 586] on span "lead capture new" at bounding box center [1143, 590] width 87 height 14
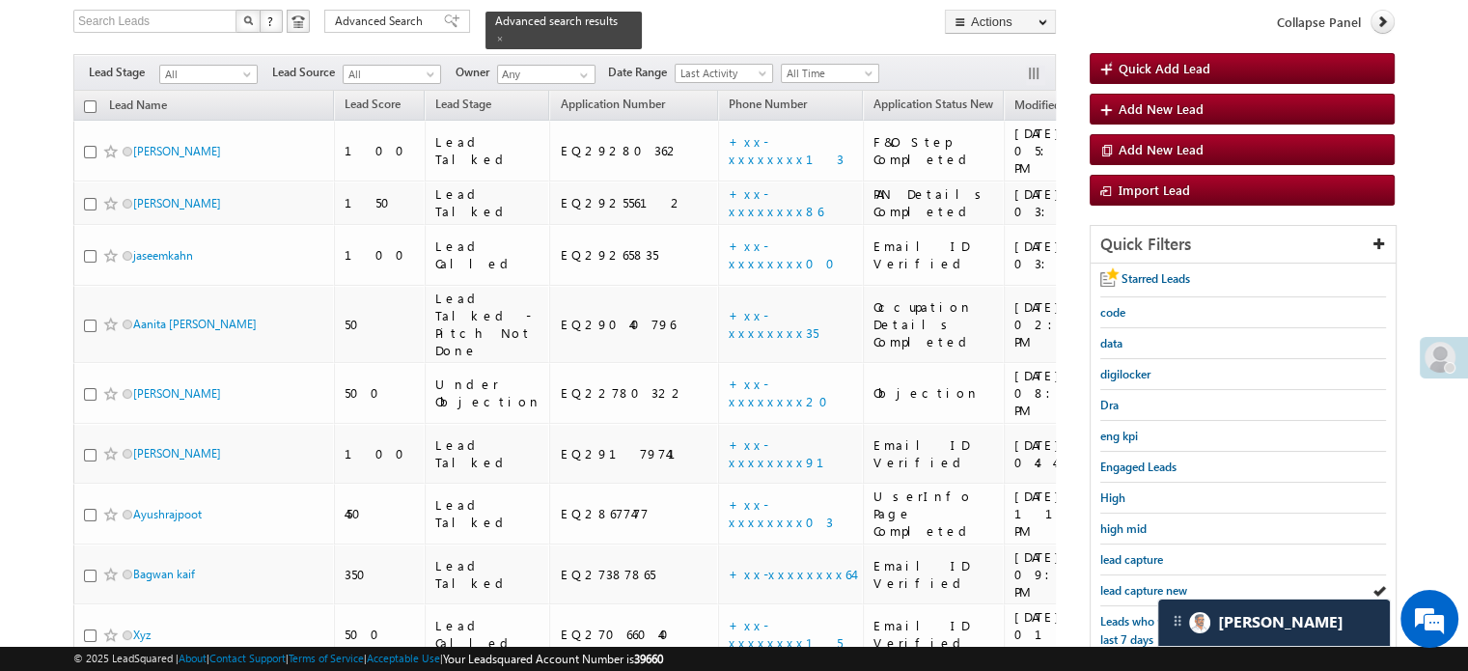
click at [1114, 586] on span "lead capture new" at bounding box center [1143, 590] width 87 height 14
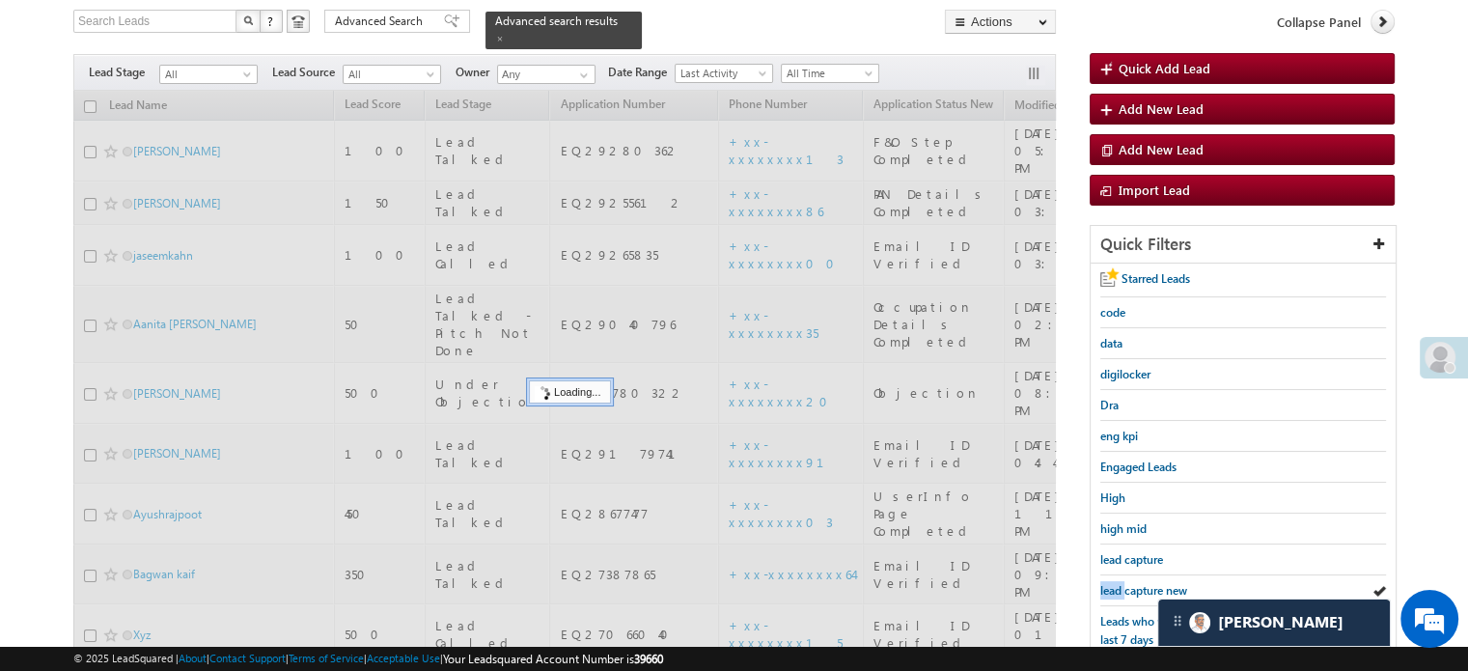
click at [1114, 586] on span "lead capture new" at bounding box center [1143, 590] width 87 height 14
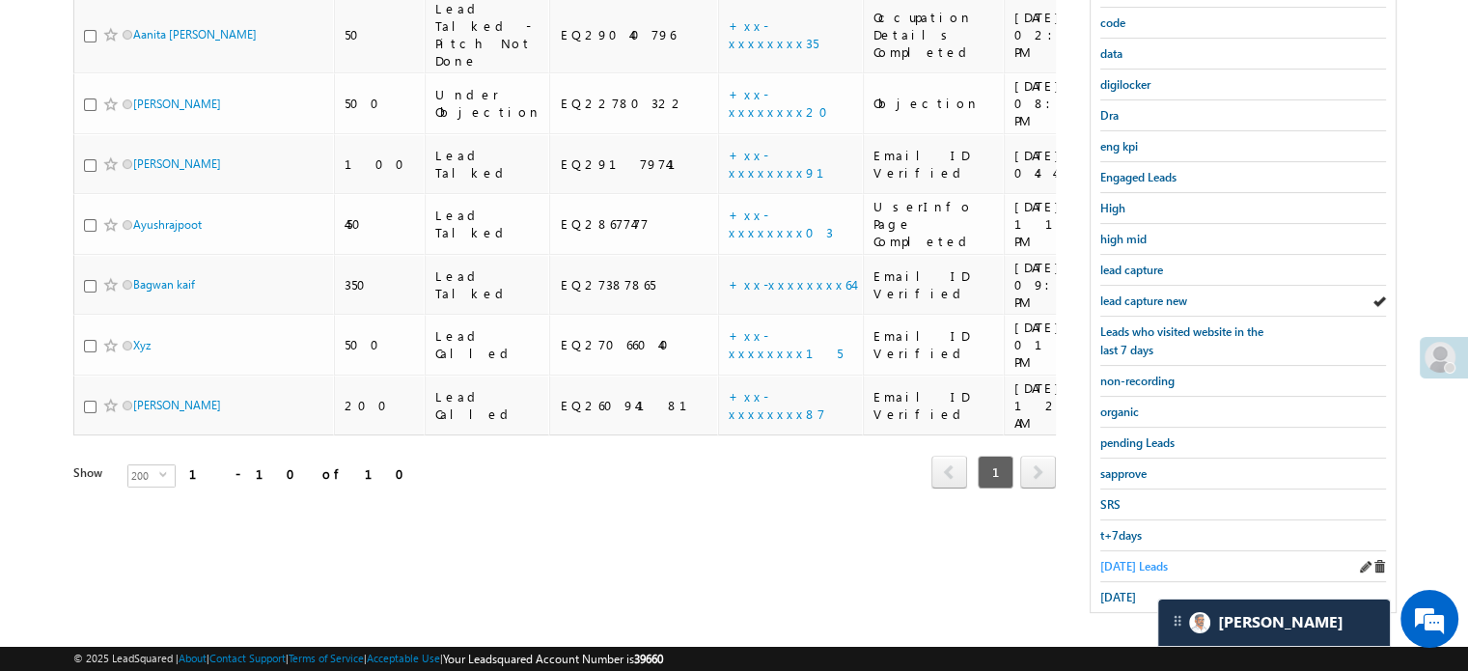
click at [1120, 559] on span "Today's Leads" at bounding box center [1134, 566] width 68 height 14
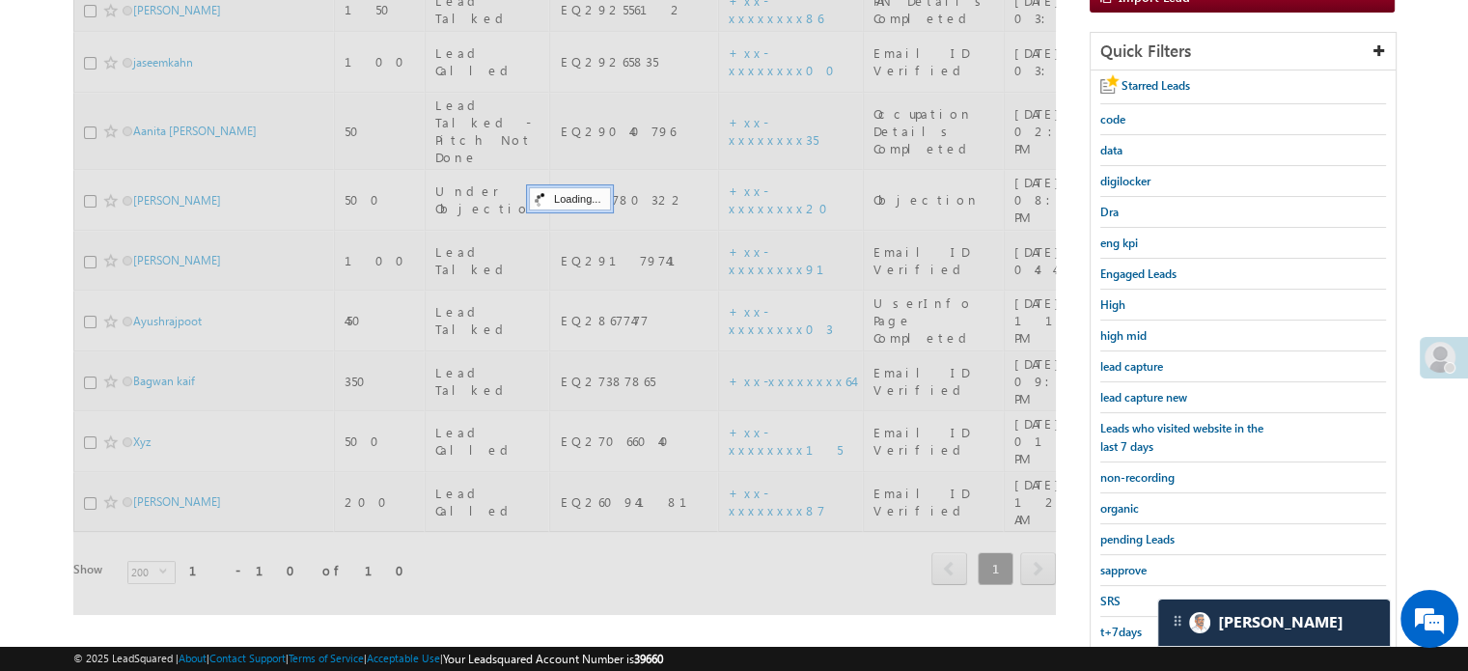
scroll to position [221, 0]
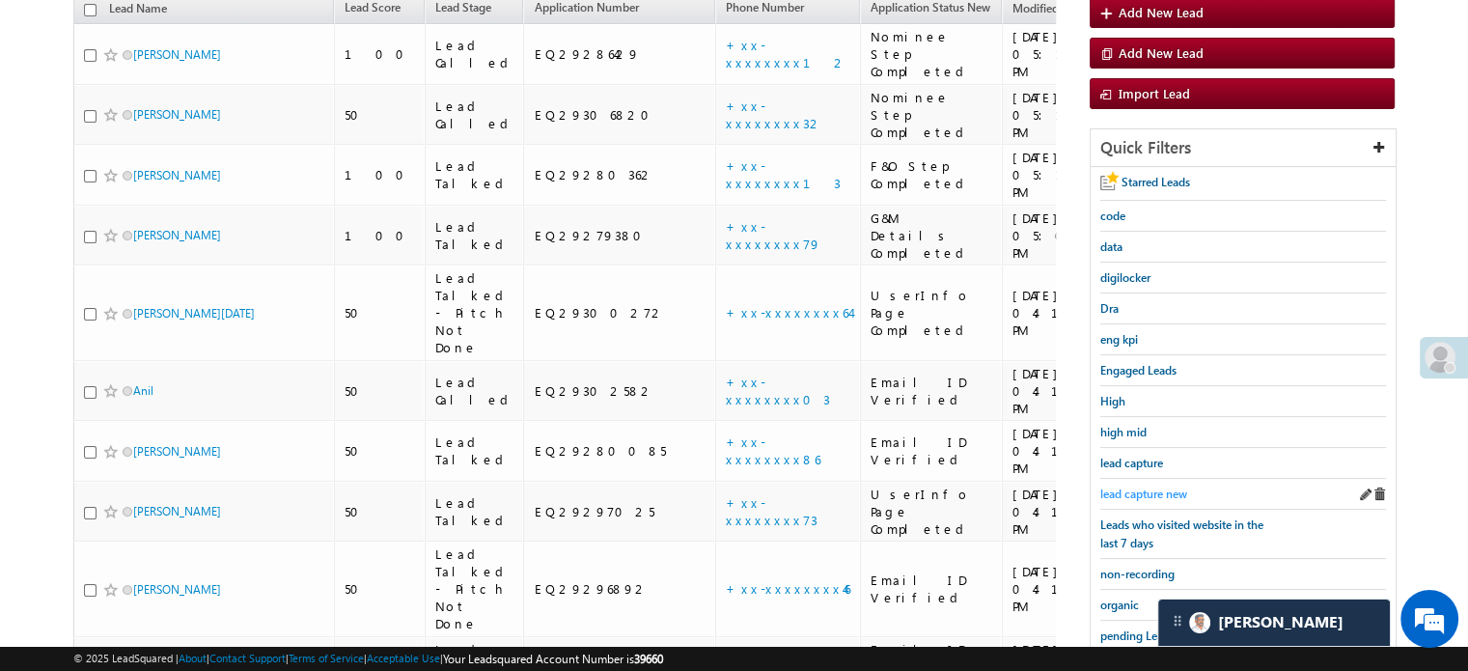
click at [1132, 491] on span "lead capture new" at bounding box center [1143, 493] width 87 height 14
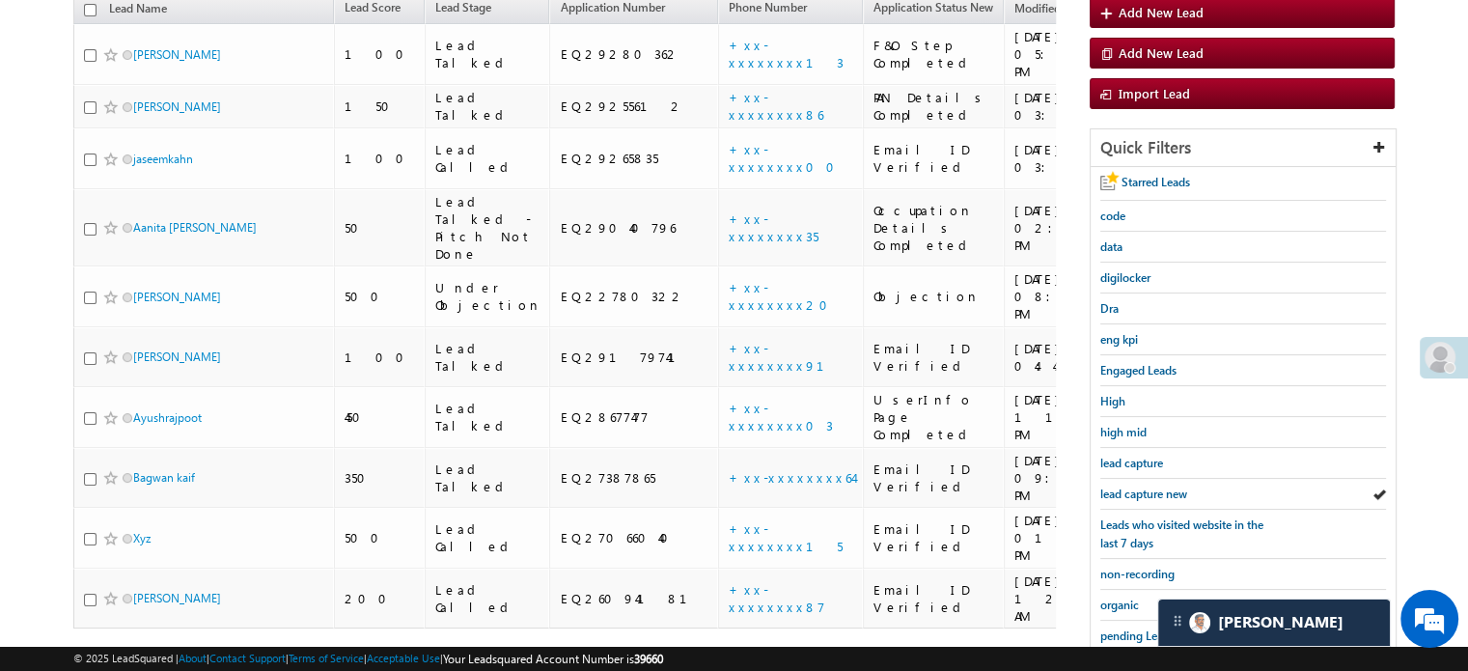
click at [1132, 491] on span "lead capture new" at bounding box center [1143, 493] width 87 height 14
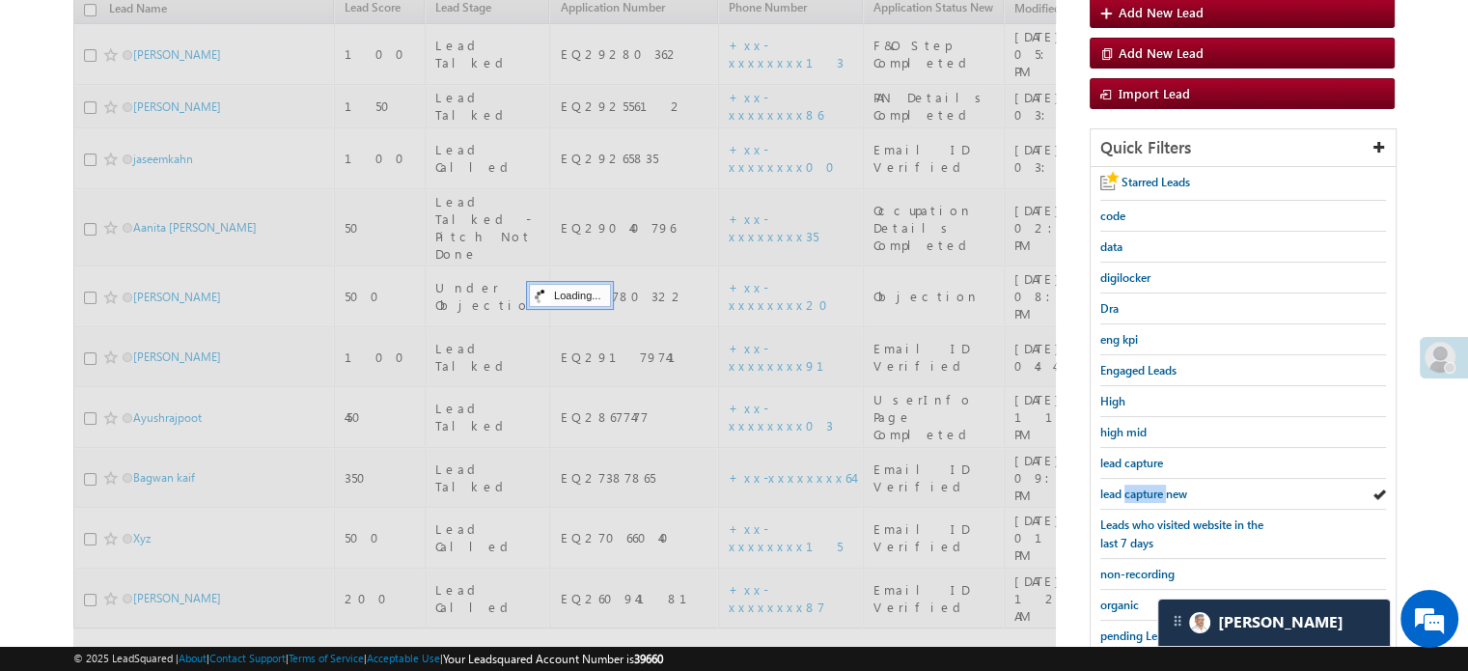
click at [1132, 491] on span "lead capture new" at bounding box center [1143, 493] width 87 height 14
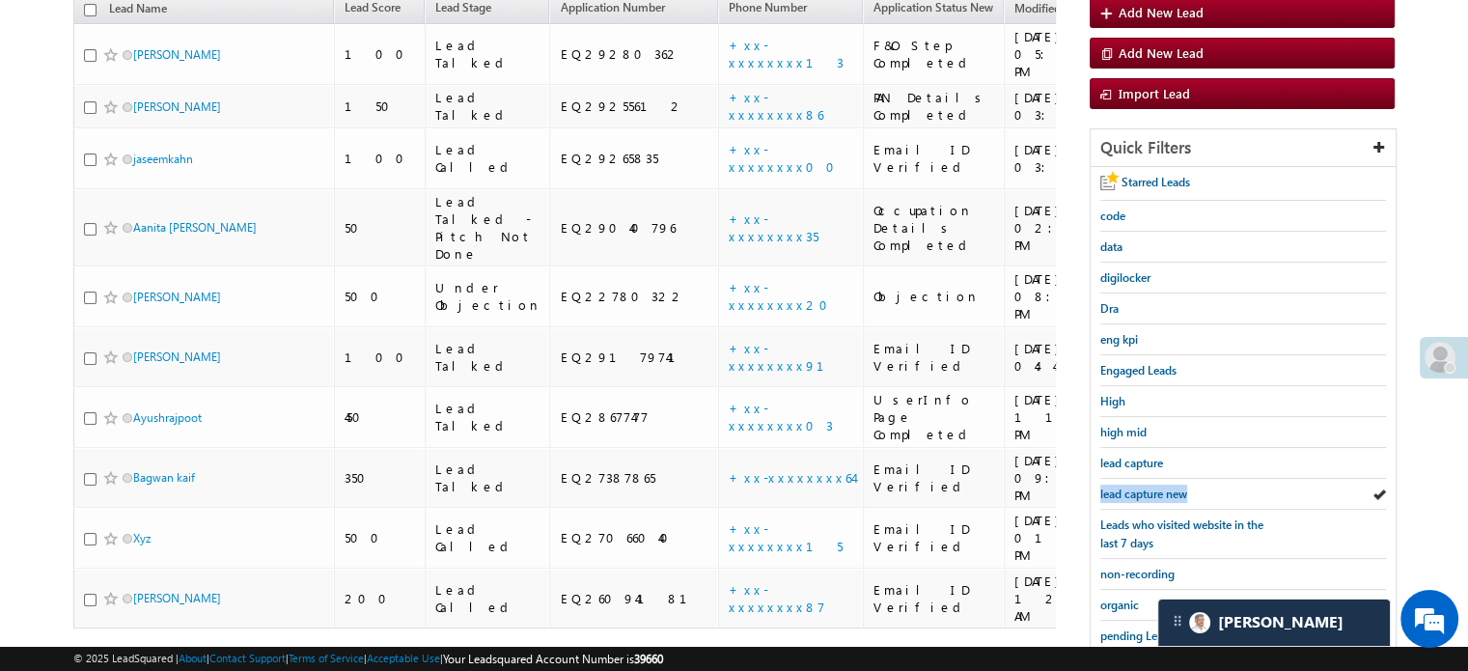
click at [1132, 491] on span "lead capture new" at bounding box center [1143, 493] width 87 height 14
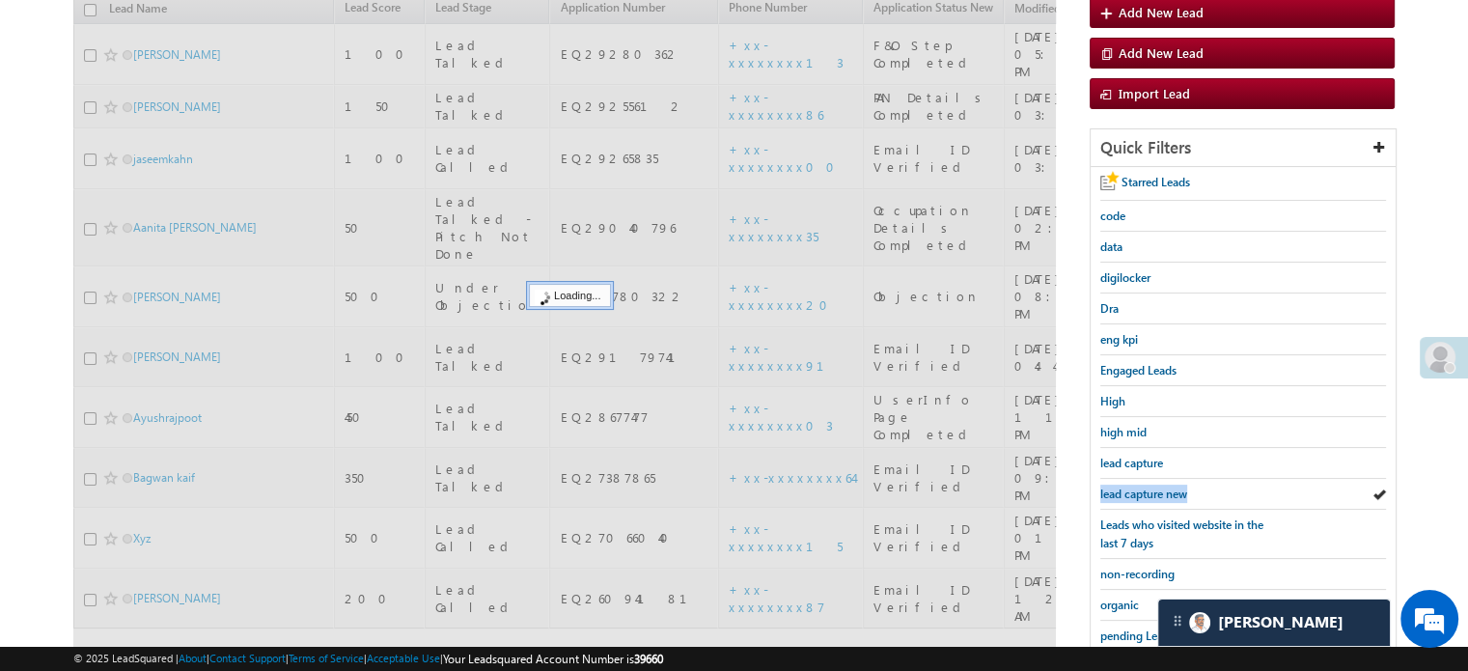
click at [1132, 491] on span "lead capture new" at bounding box center [1143, 493] width 87 height 14
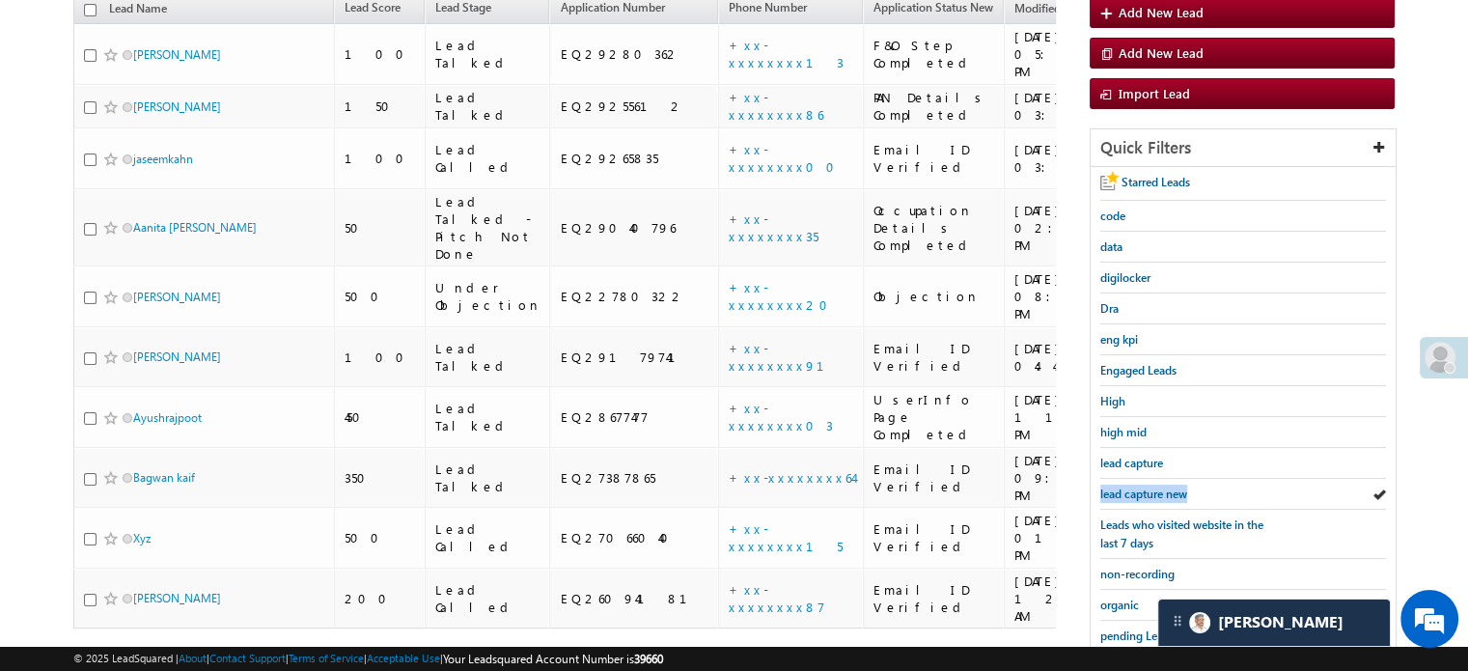
click at [1132, 491] on span "lead capture new" at bounding box center [1143, 493] width 87 height 14
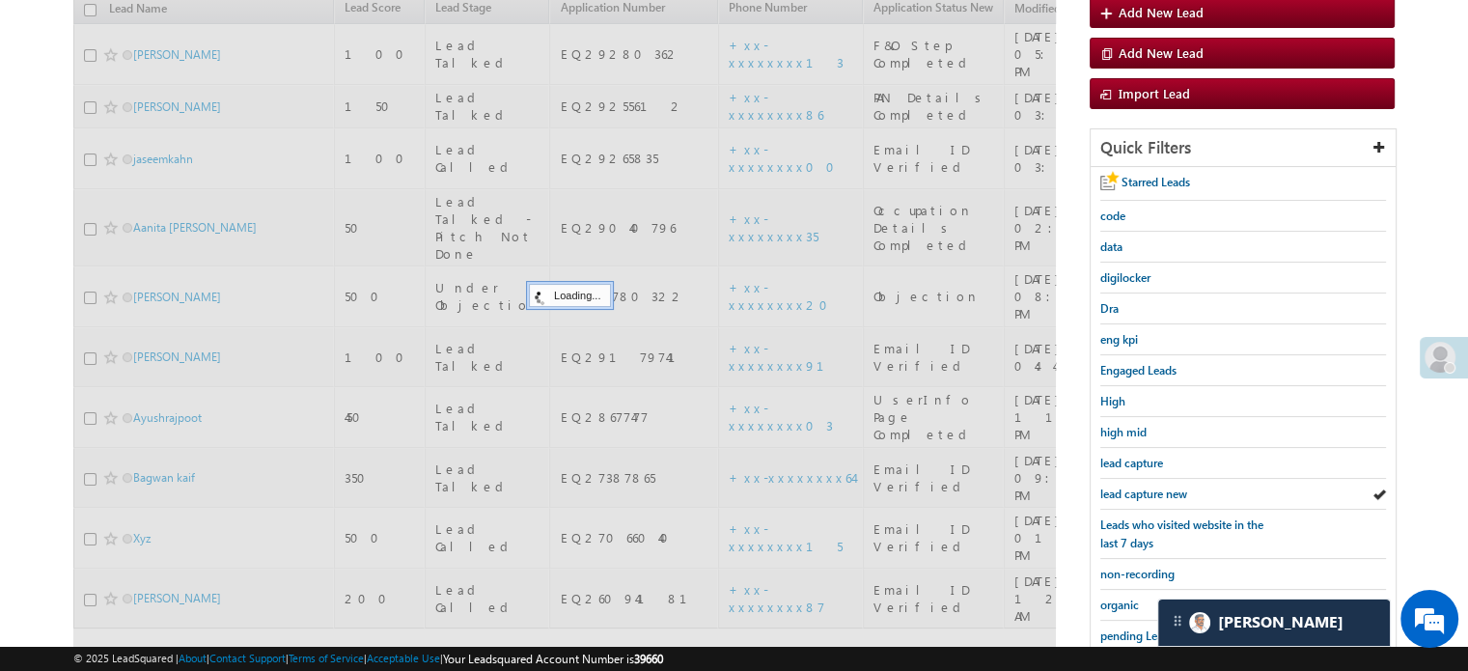
click at [1132, 491] on span "lead capture new" at bounding box center [1143, 493] width 87 height 14
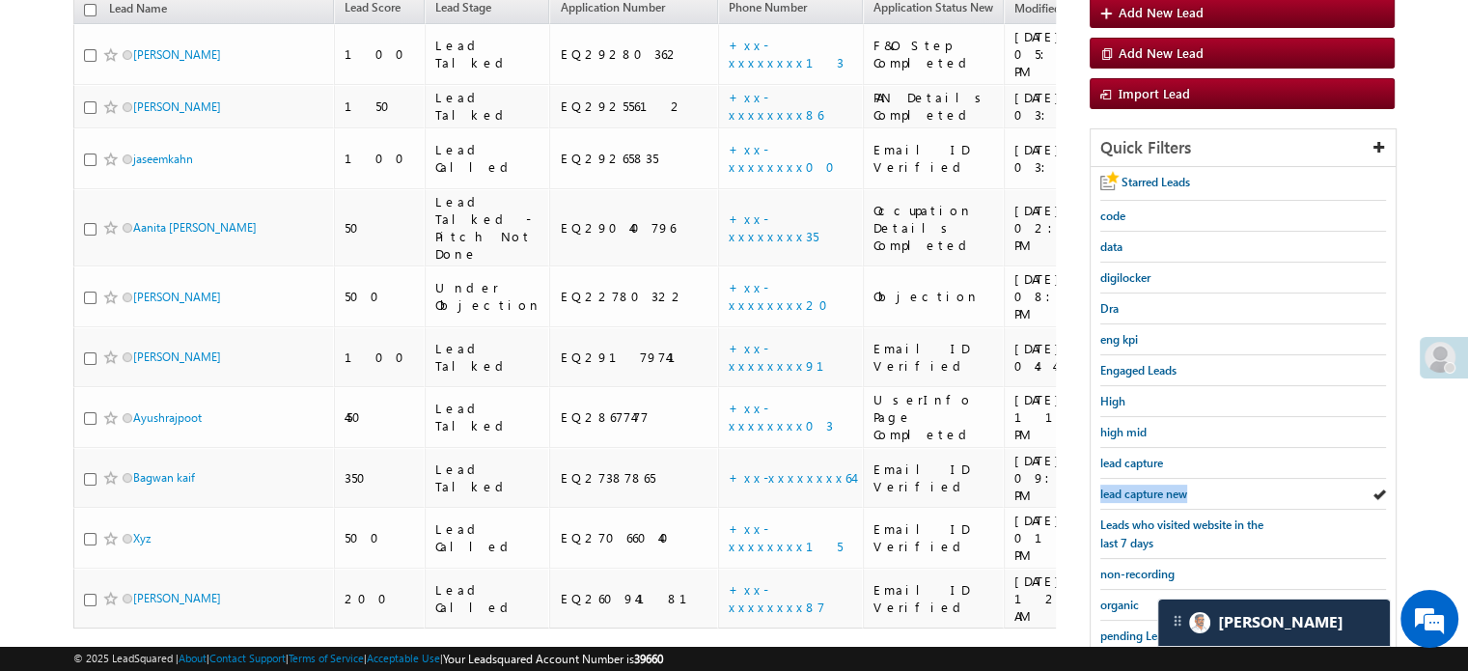
click at [1132, 491] on span "lead capture new" at bounding box center [1143, 493] width 87 height 14
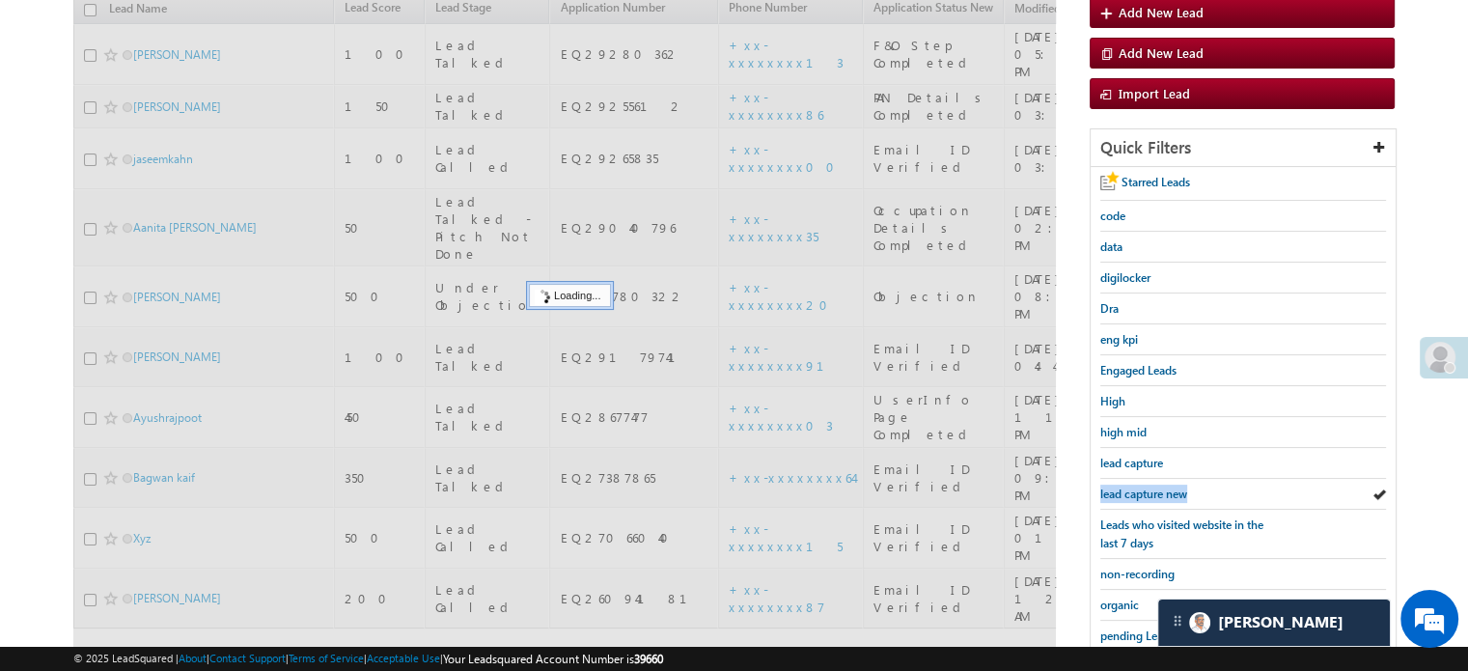
click at [1132, 491] on span "lead capture new" at bounding box center [1143, 493] width 87 height 14
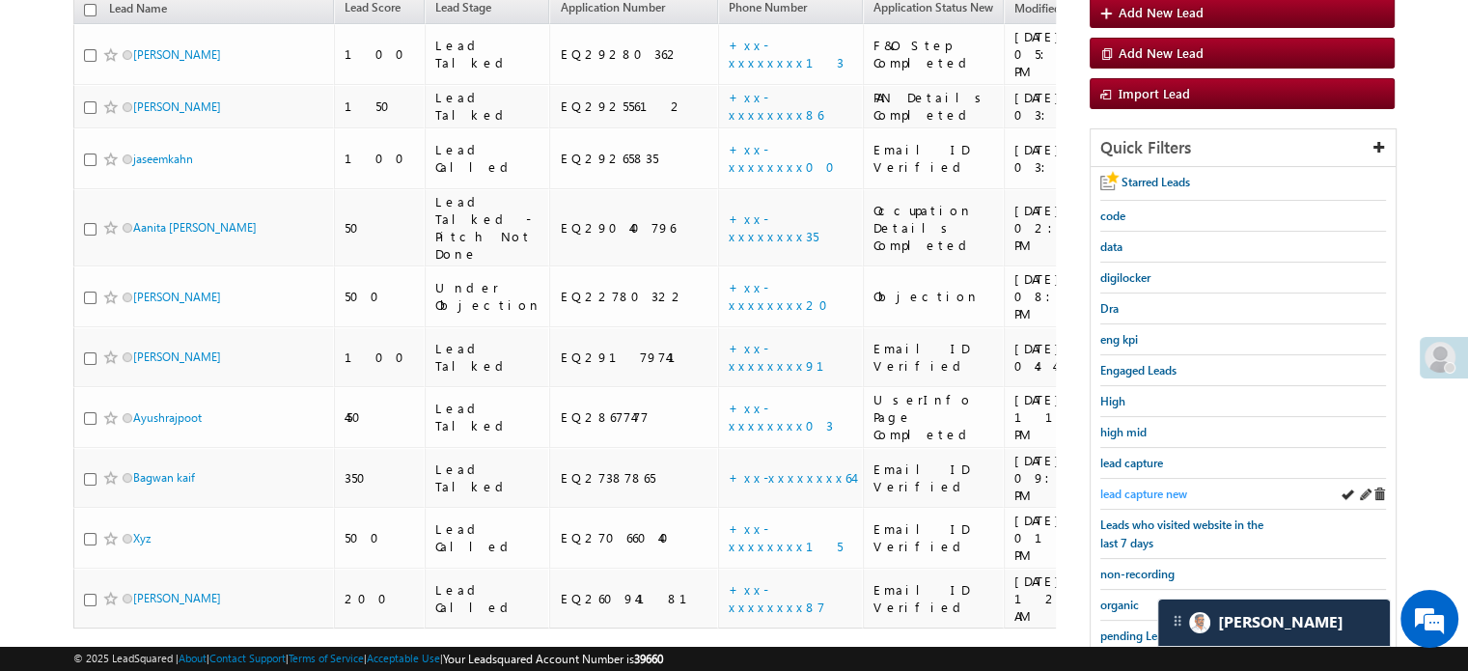
click at [1131, 492] on span "lead capture new" at bounding box center [1143, 493] width 87 height 14
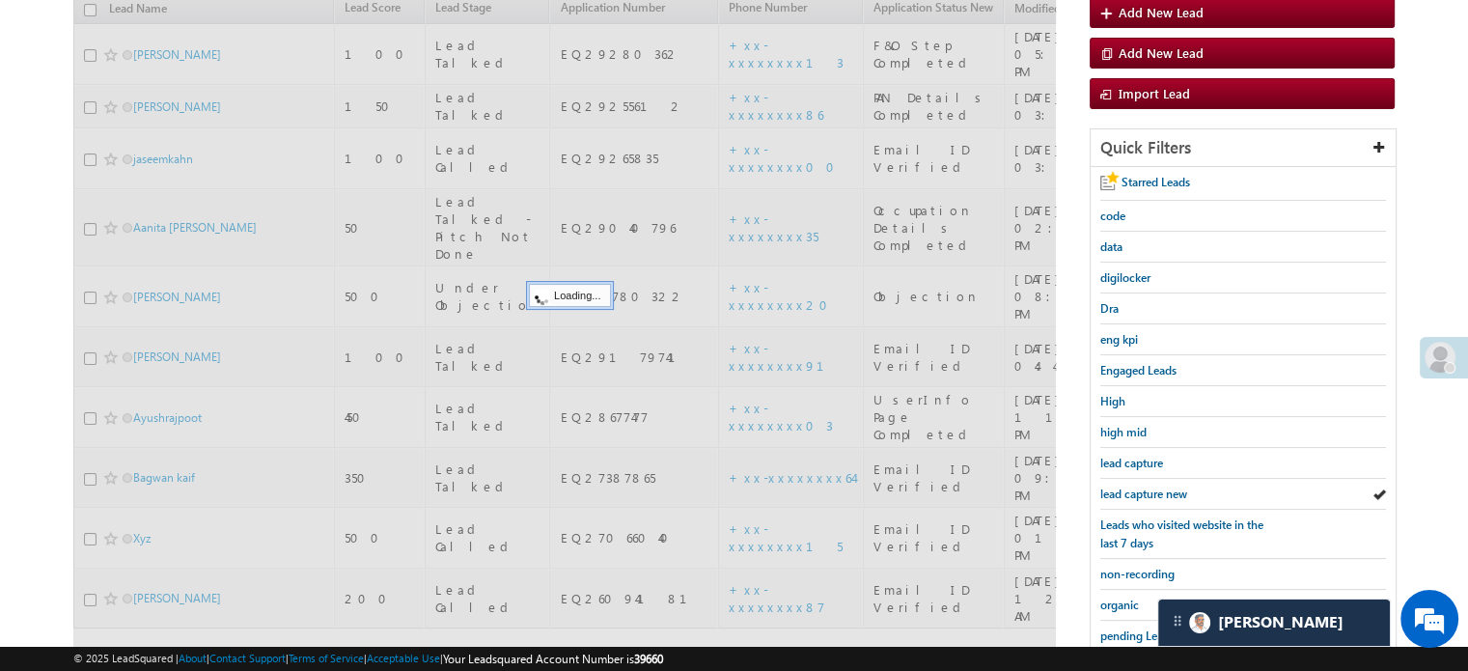
click at [1131, 492] on span "lead capture new" at bounding box center [1143, 493] width 87 height 14
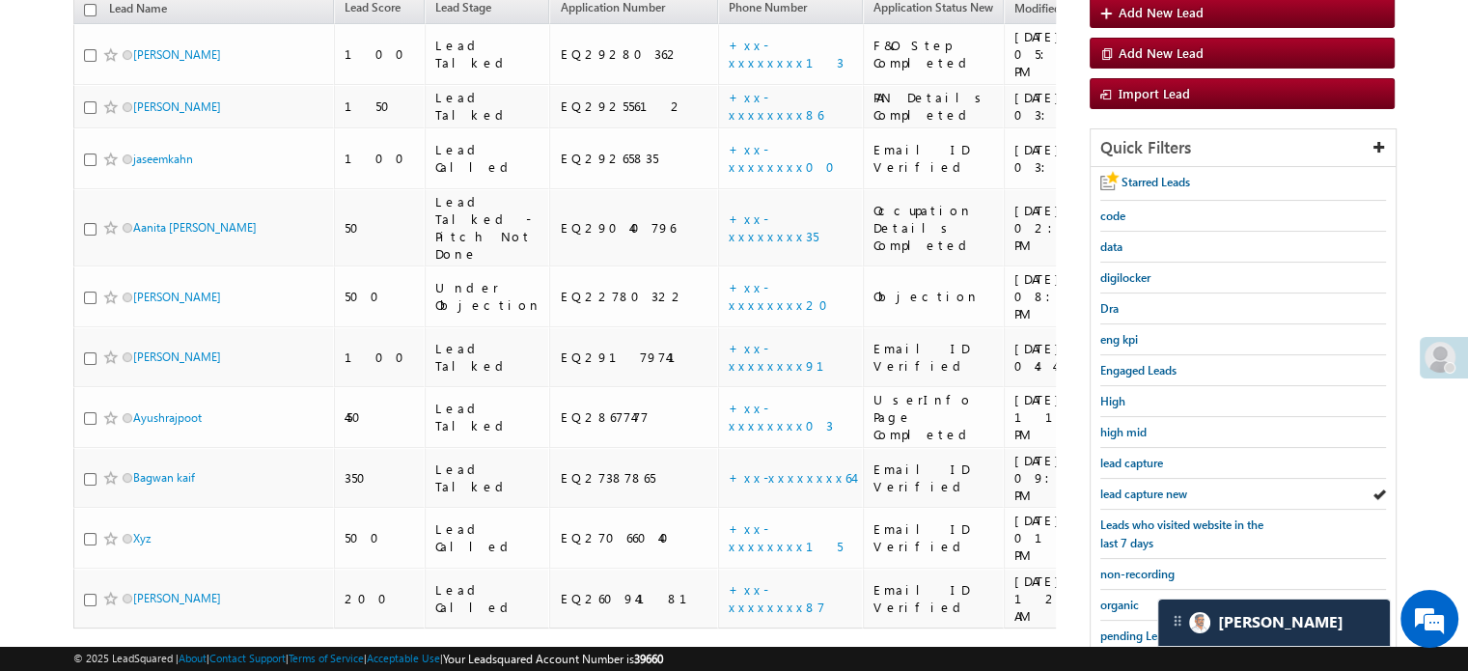
click at [1131, 492] on span "lead capture new" at bounding box center [1143, 493] width 87 height 14
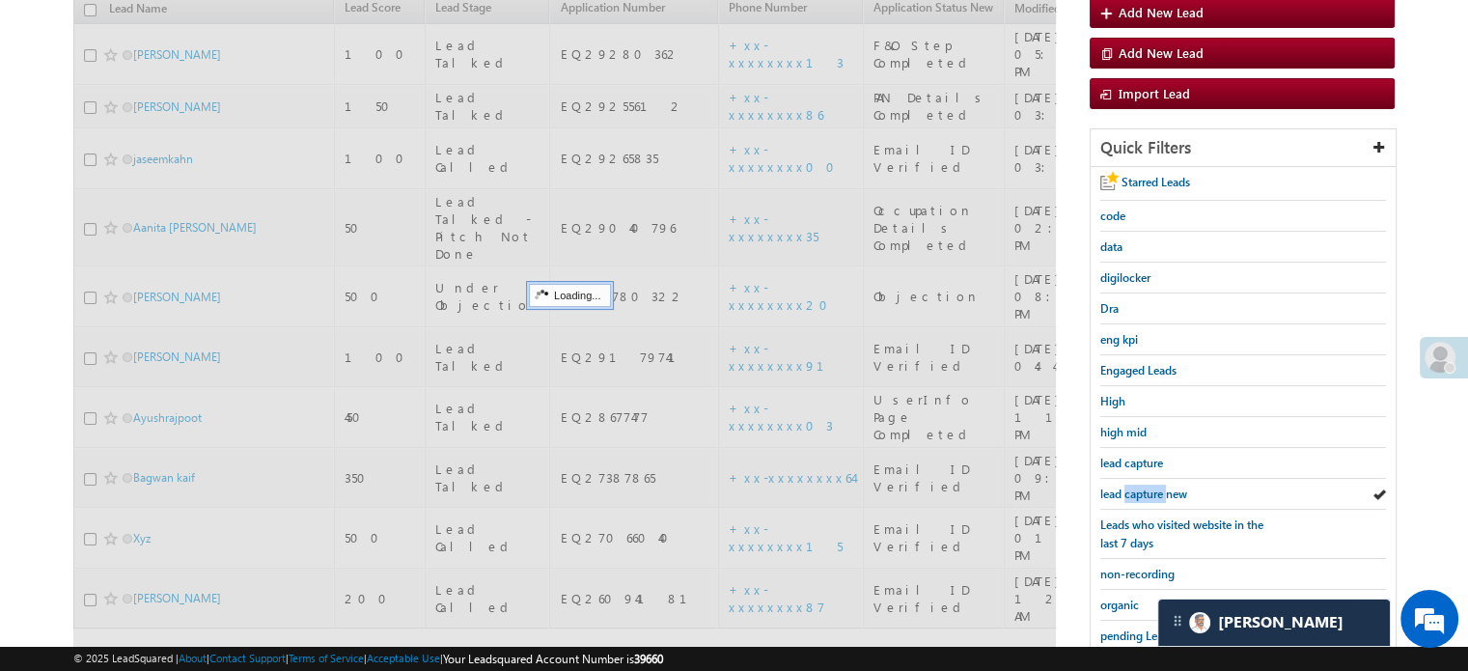
click at [1131, 492] on span "lead capture new" at bounding box center [1143, 493] width 87 height 14
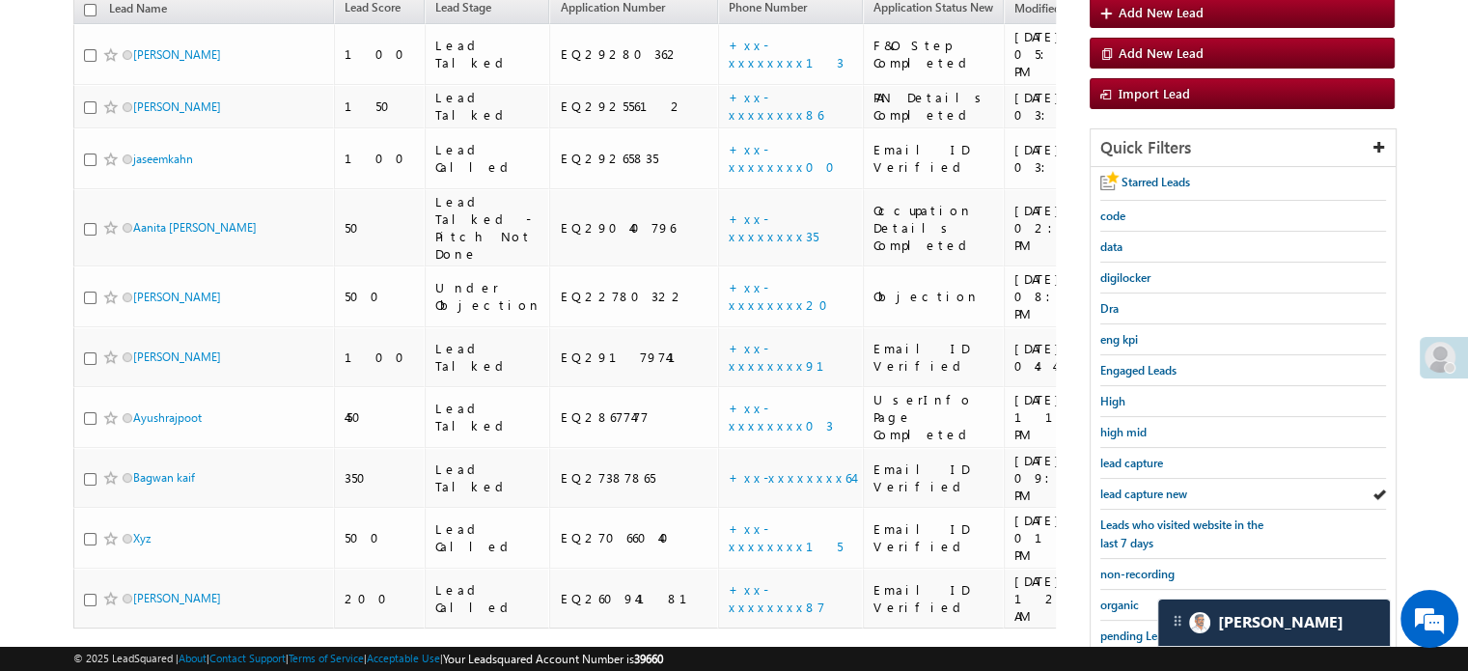
click at [1131, 492] on span "lead capture new" at bounding box center [1143, 493] width 87 height 14
click at [1142, 489] on span "lead capture new" at bounding box center [1143, 493] width 87 height 14
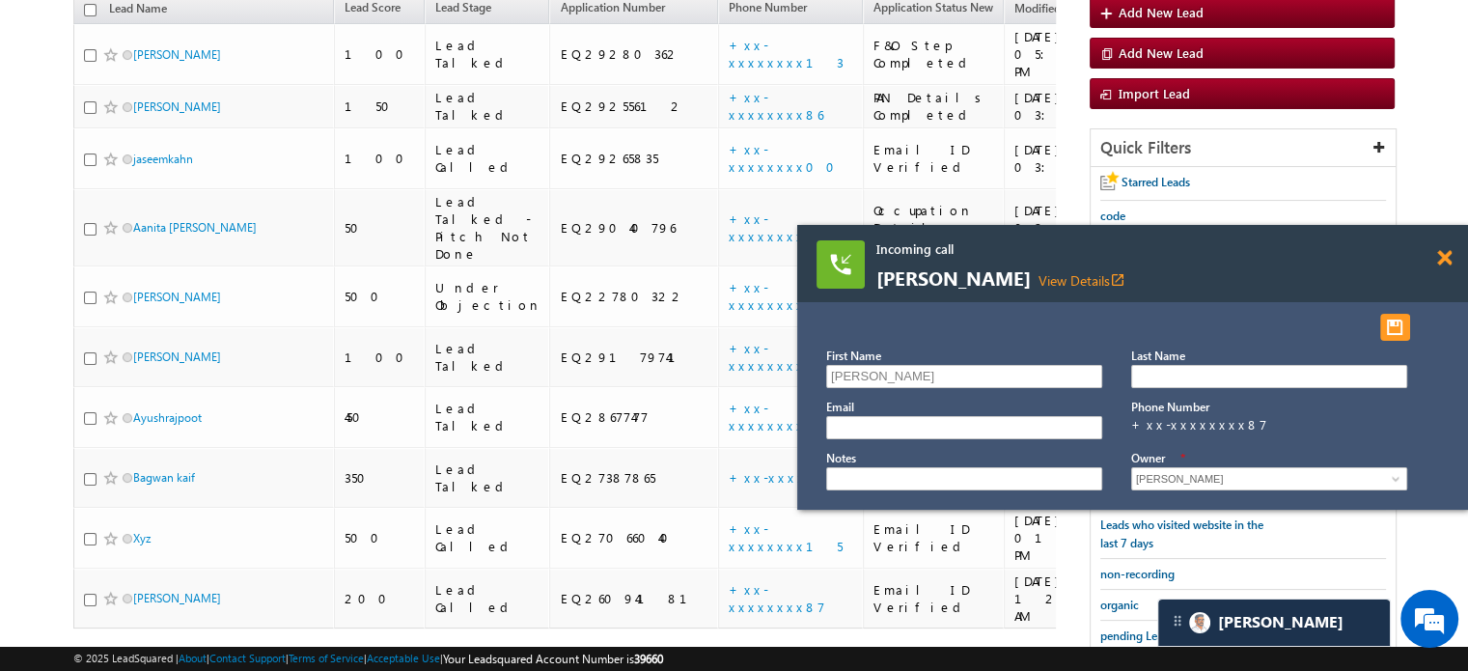
click at [1444, 261] on span at bounding box center [1444, 258] width 14 height 16
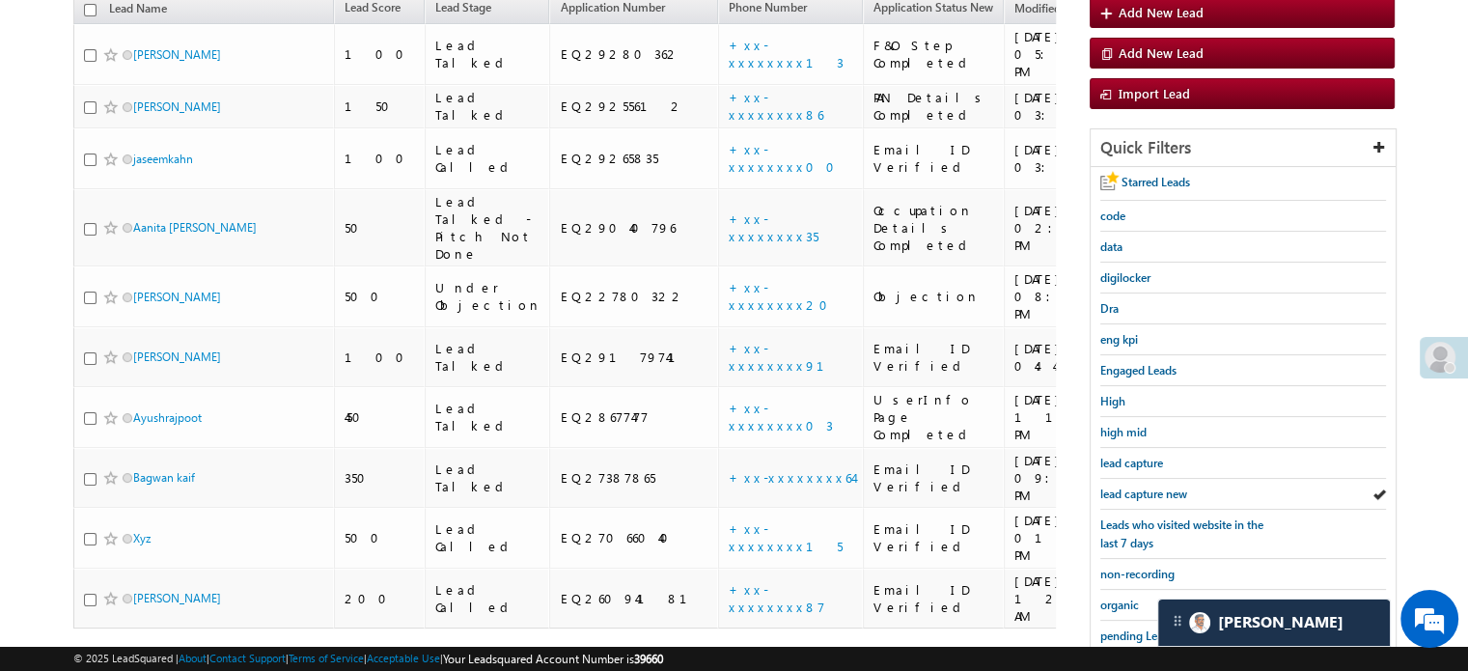
scroll to position [414, 0]
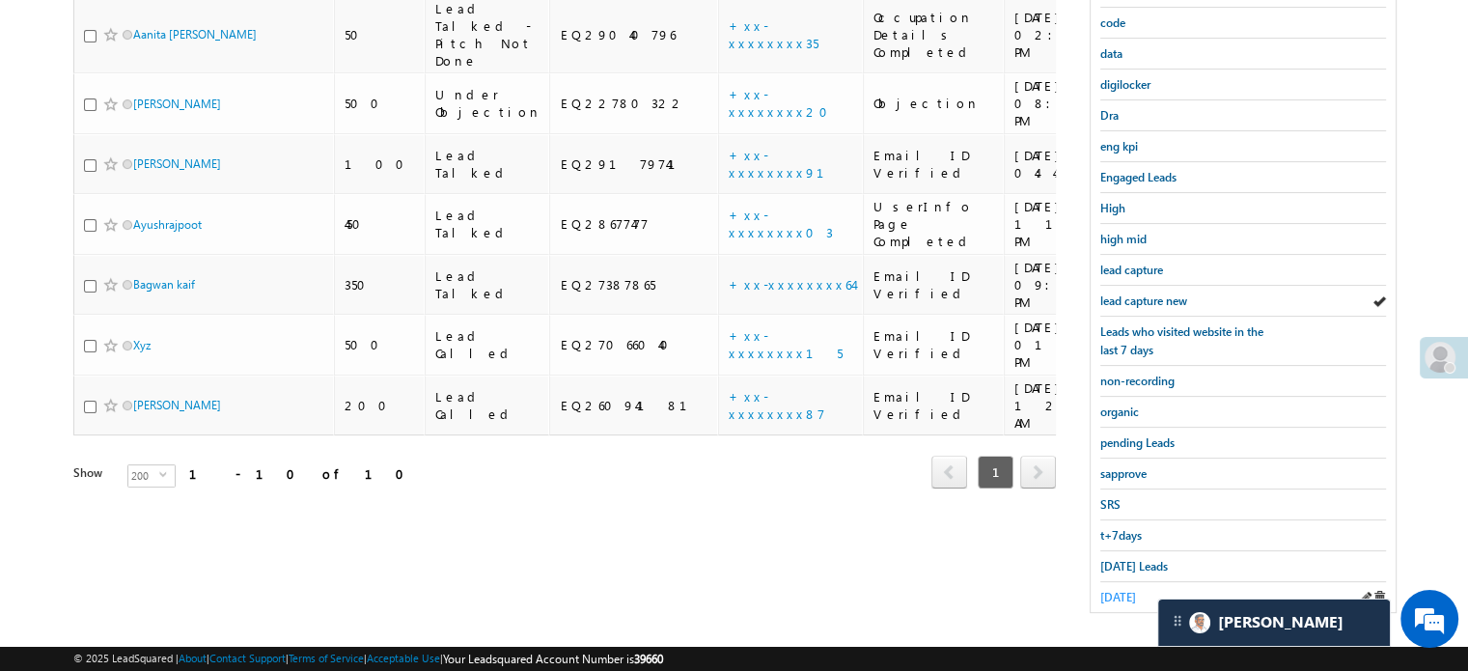
click at [1124, 590] on span "yesterday" at bounding box center [1118, 597] width 36 height 14
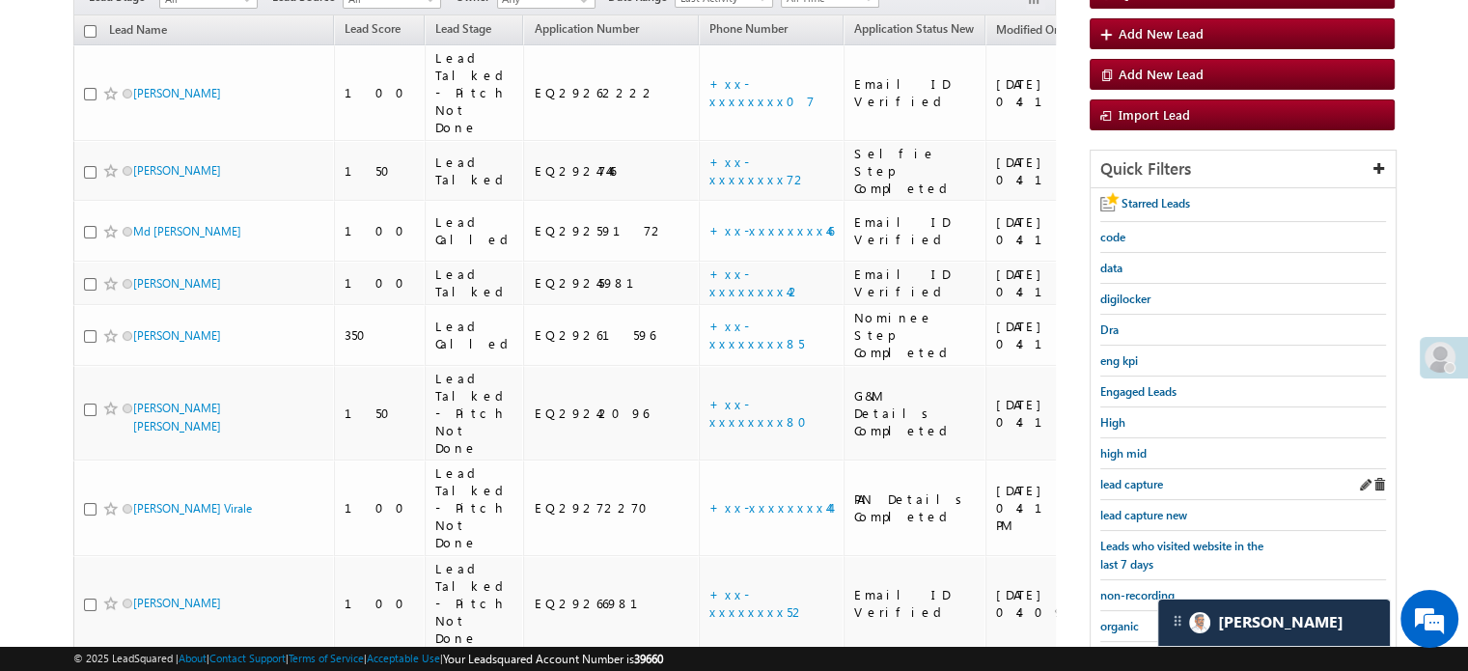
scroll to position [207, 0]
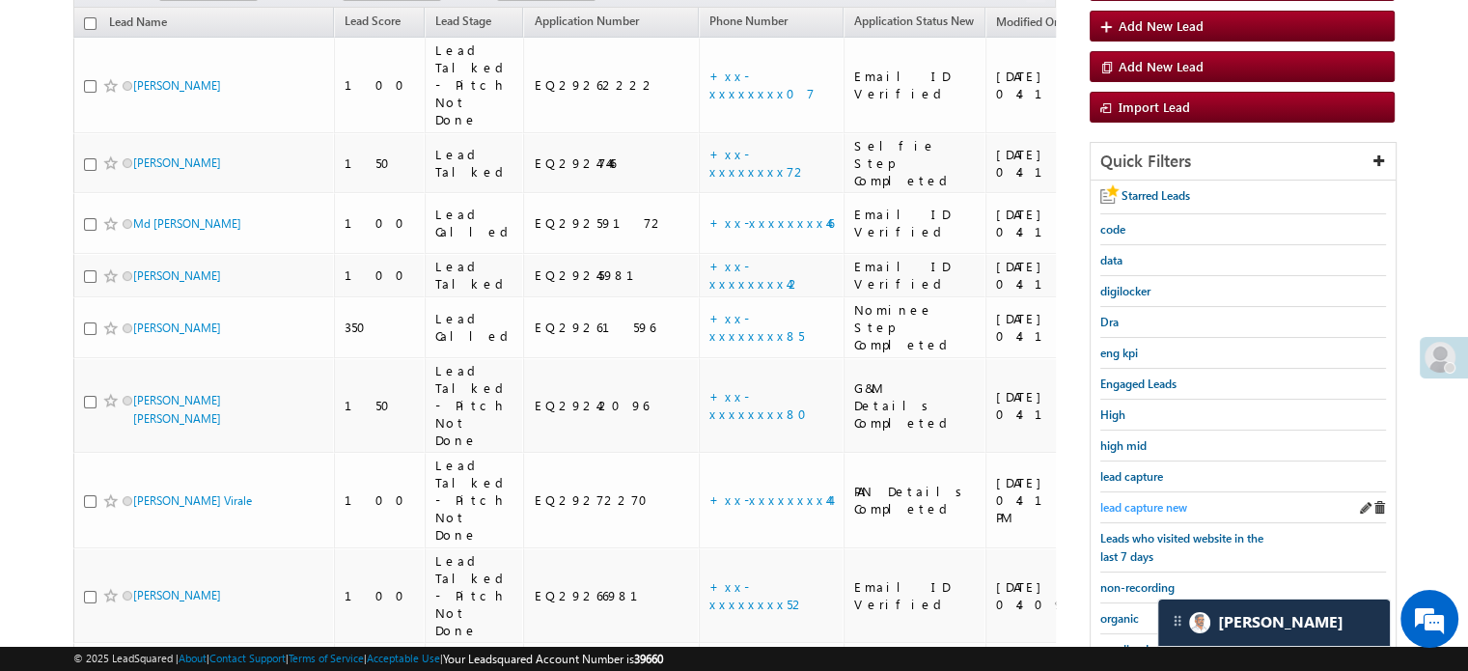
click at [1117, 500] on span "lead capture new" at bounding box center [1143, 507] width 87 height 14
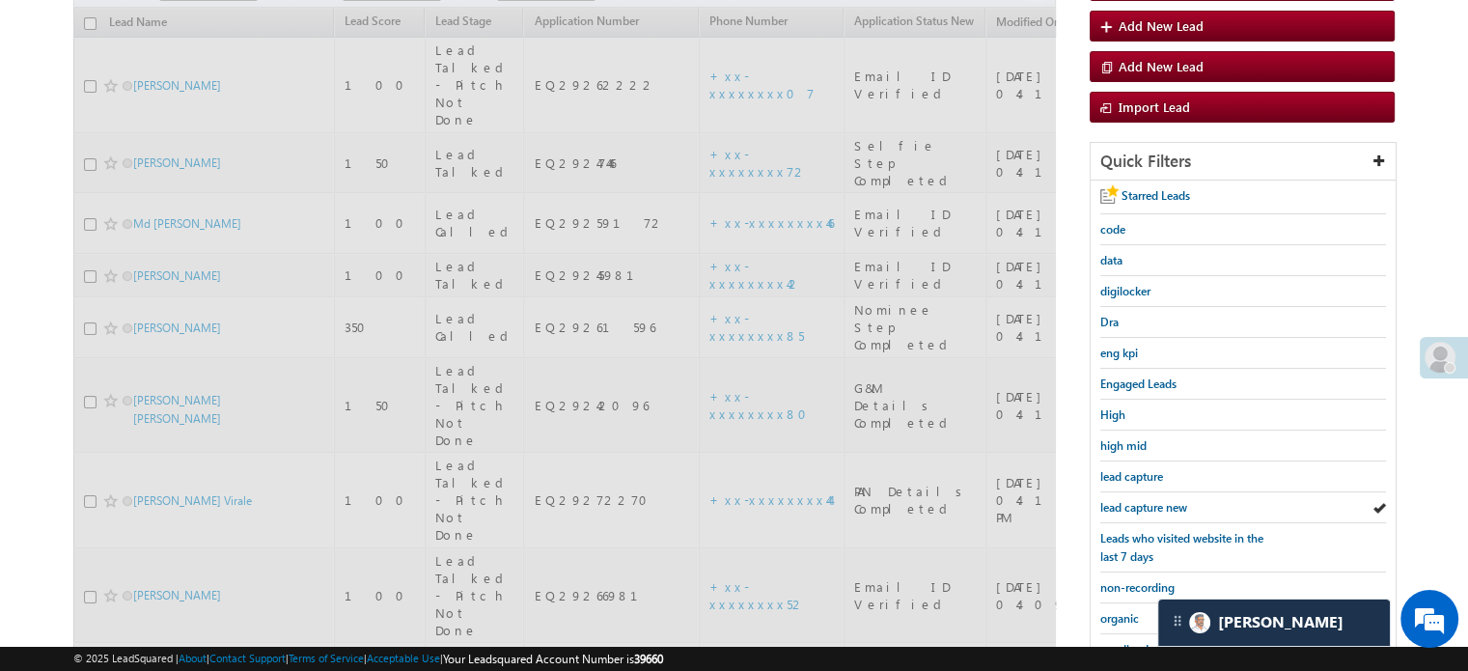
click at [1117, 500] on span "lead capture new" at bounding box center [1143, 507] width 87 height 14
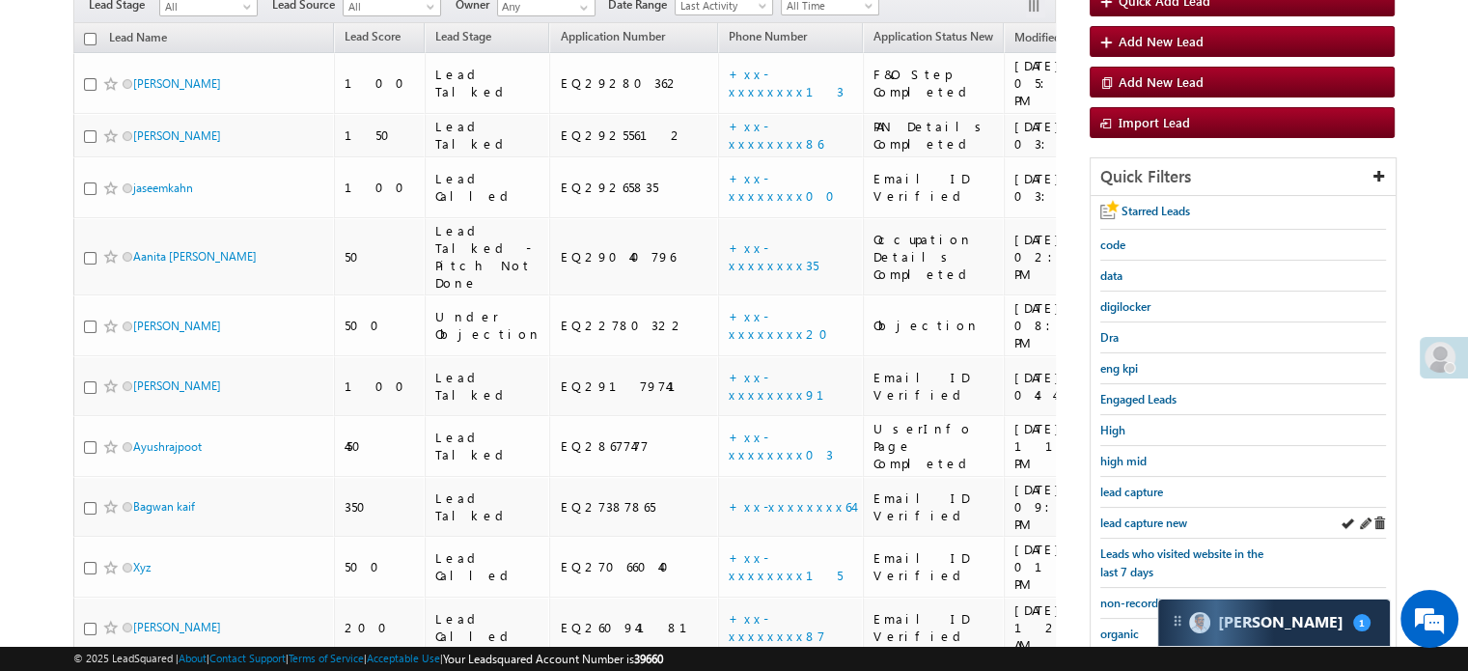
scroll to position [193, 0]
click at [1131, 515] on span "lead capture new" at bounding box center [1143, 521] width 87 height 14
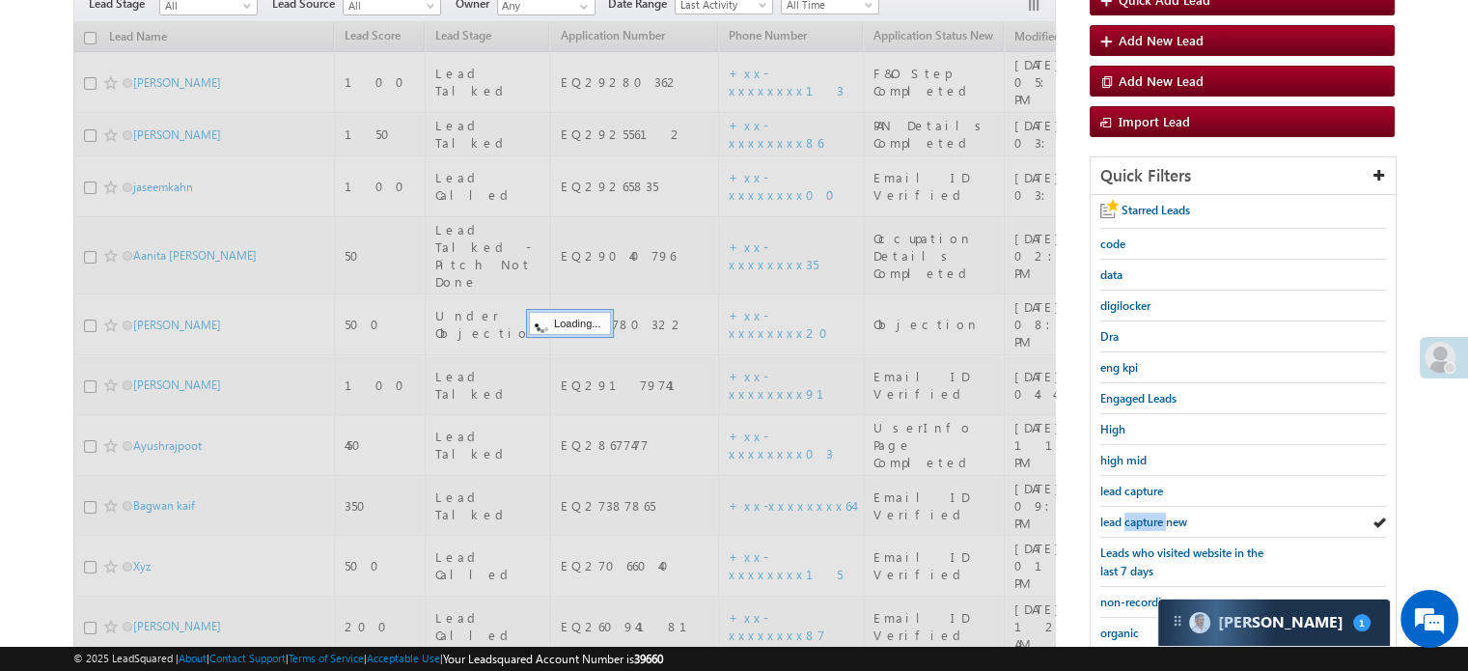
click at [1131, 515] on span "lead capture new" at bounding box center [1143, 521] width 87 height 14
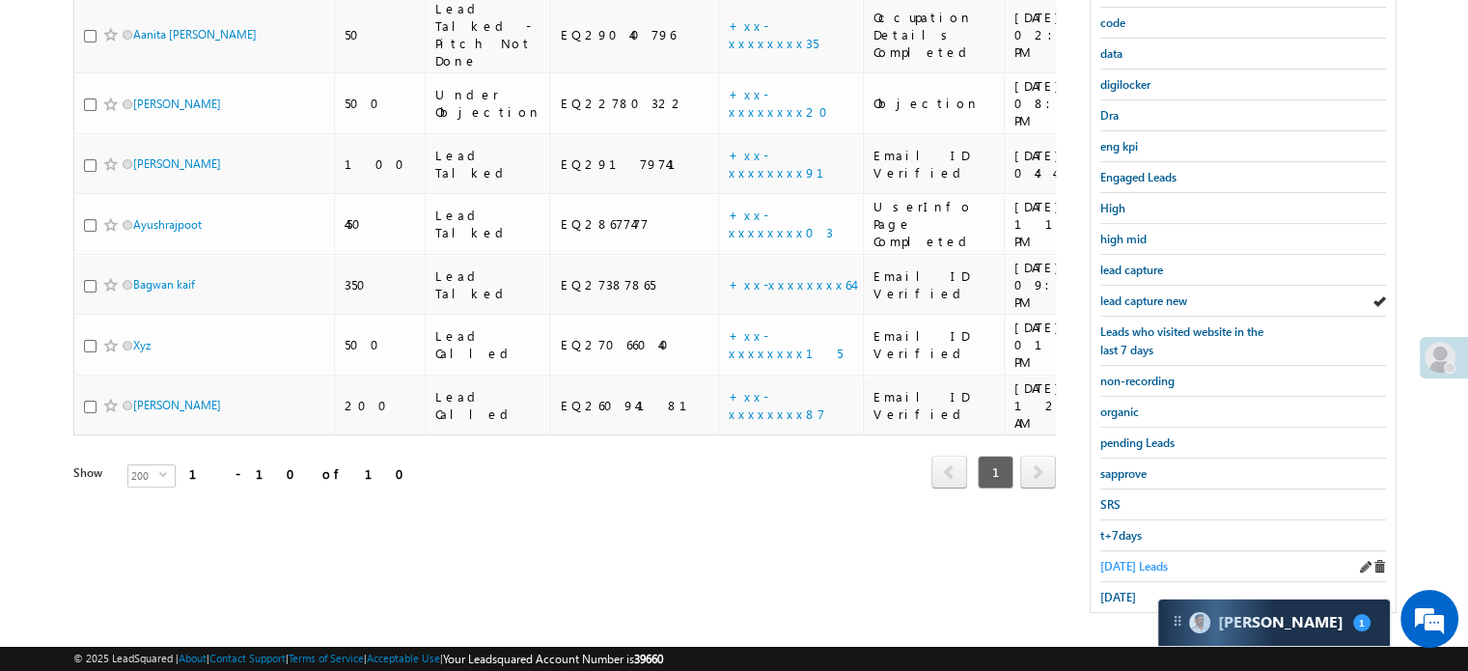
click at [1119, 560] on span "Today's Leads" at bounding box center [1134, 566] width 68 height 14
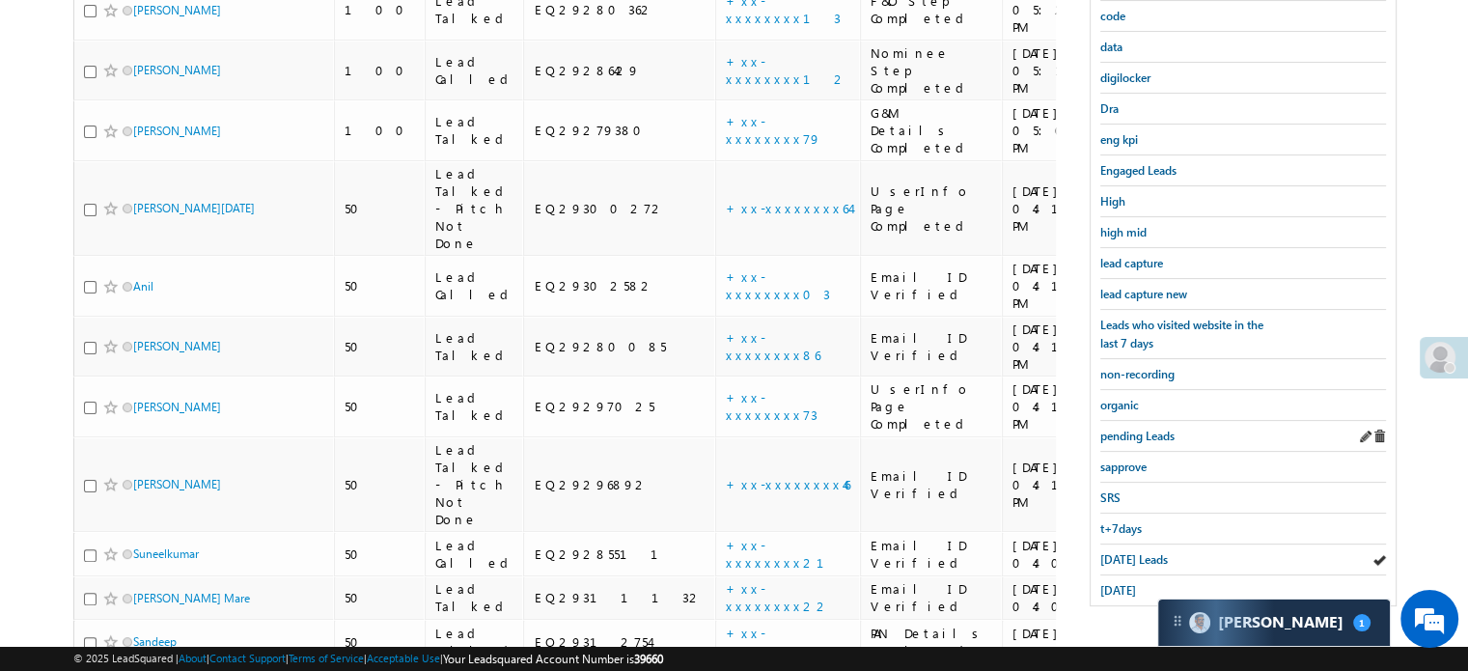
scroll to position [510, 0]
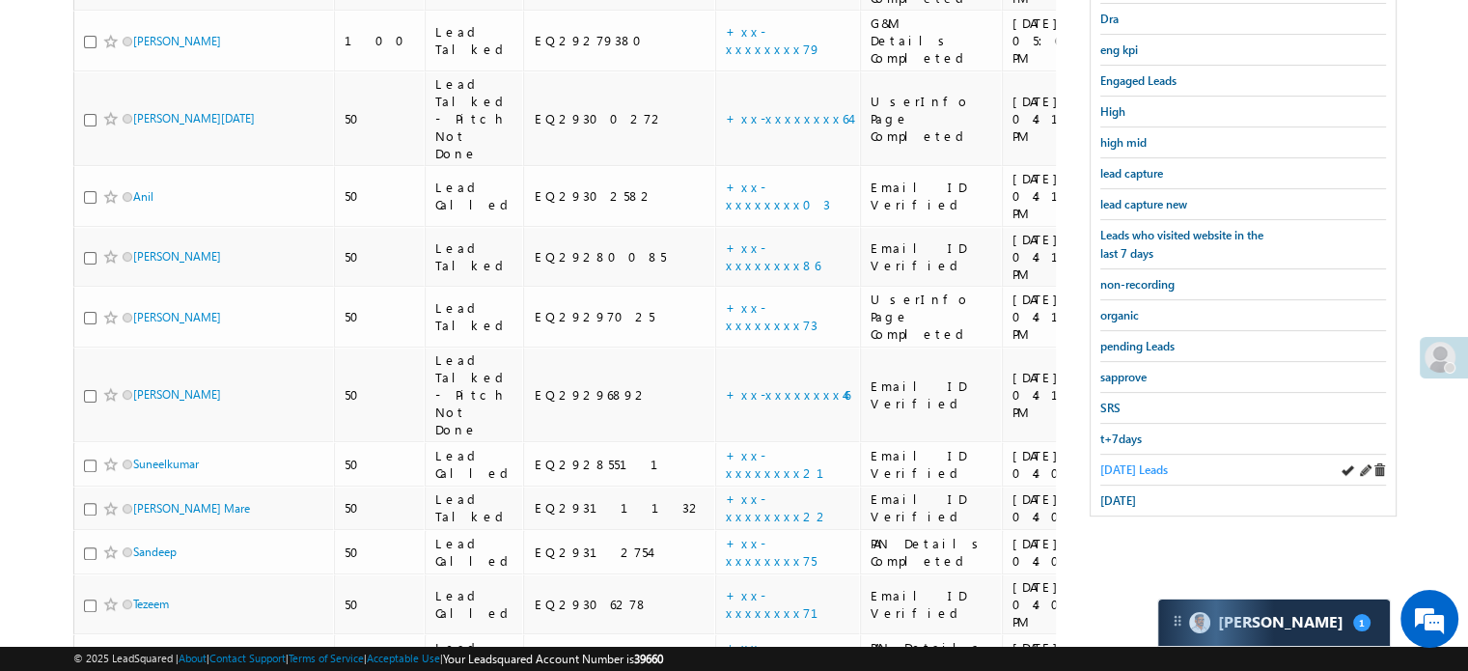
click at [1133, 462] on span "Today's Leads" at bounding box center [1134, 469] width 68 height 14
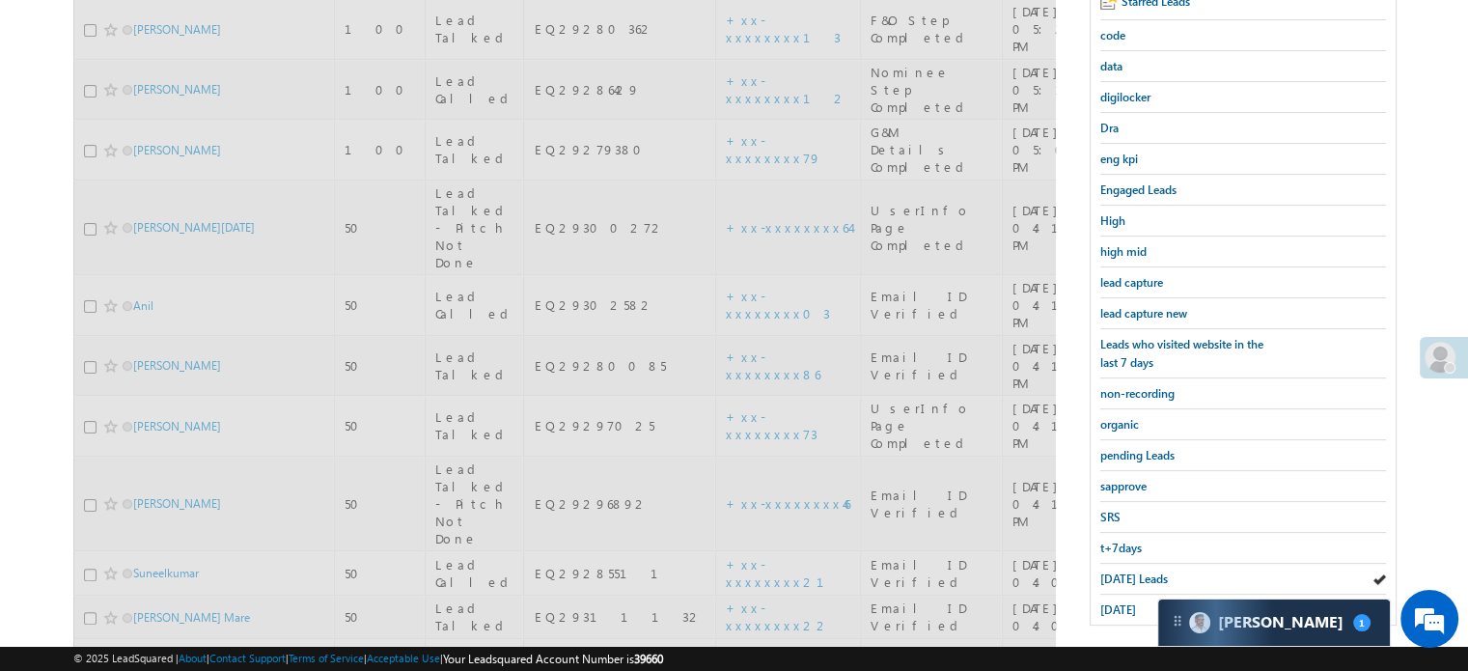
scroll to position [317, 0]
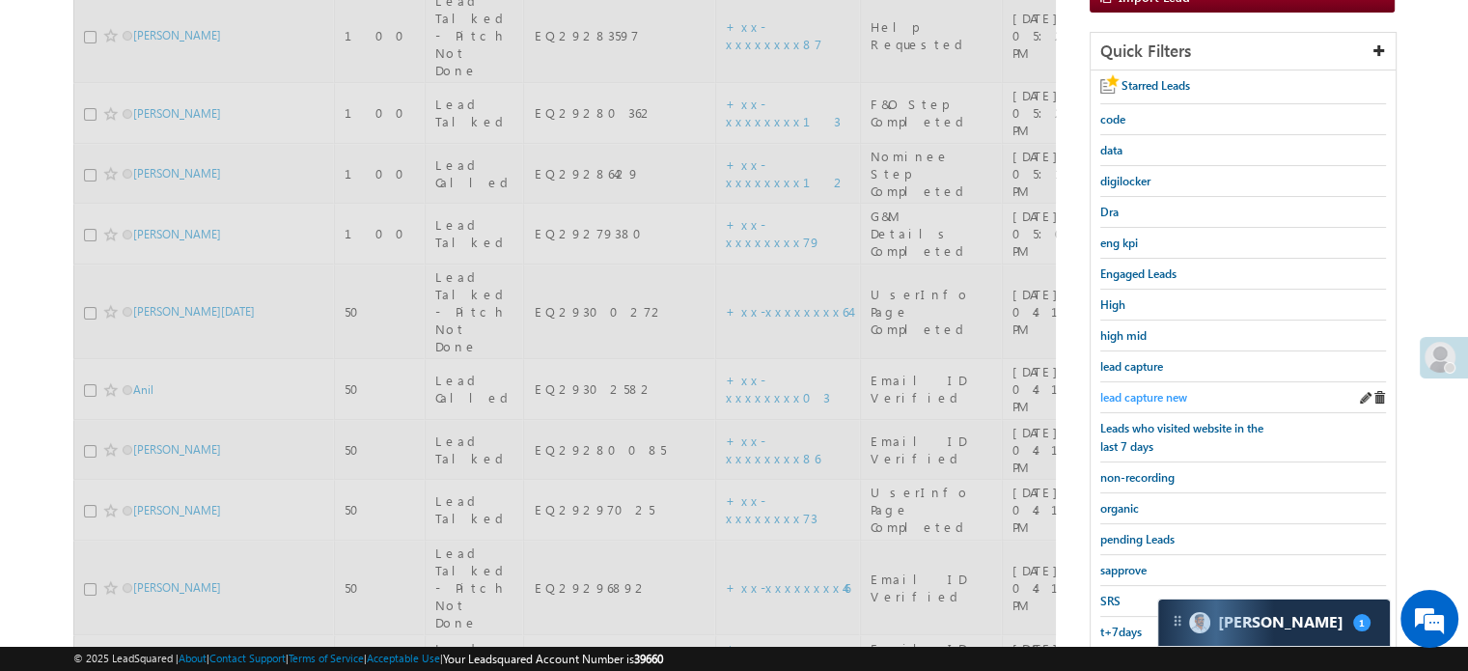
click at [1146, 393] on span "lead capture new" at bounding box center [1143, 397] width 87 height 14
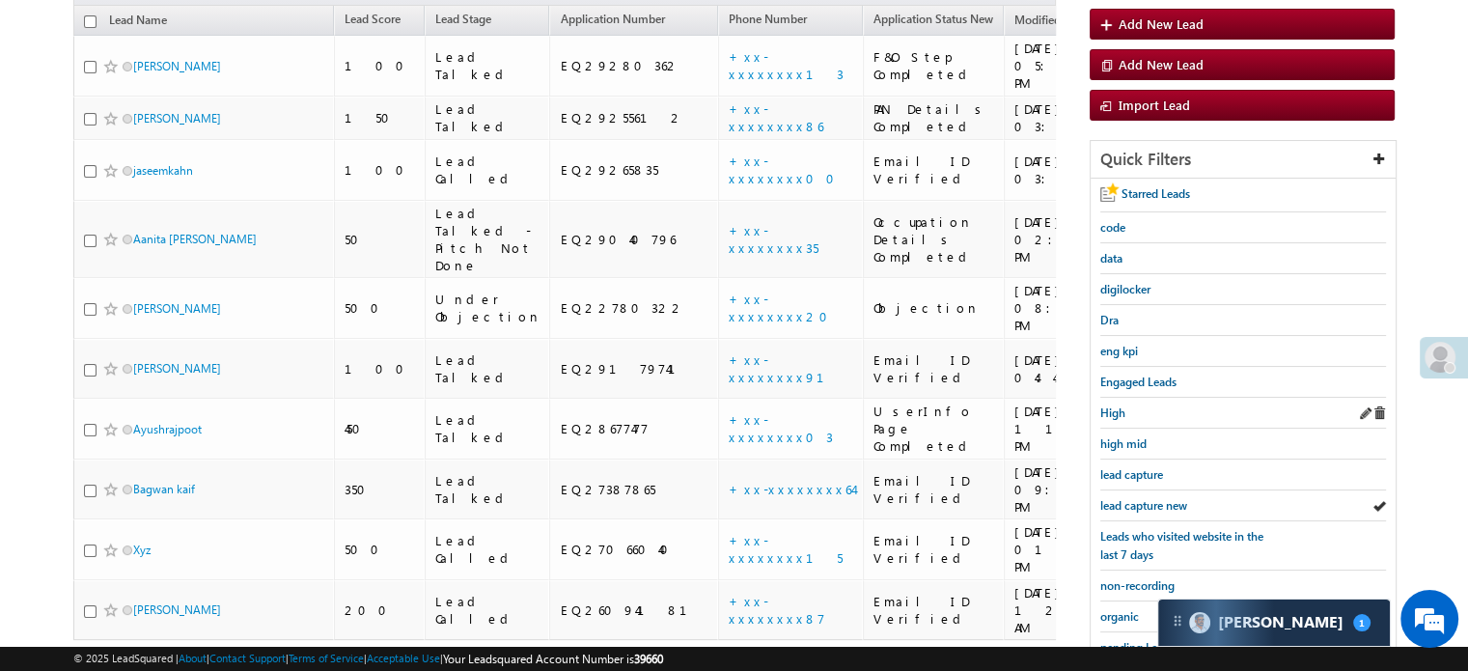
scroll to position [221, 0]
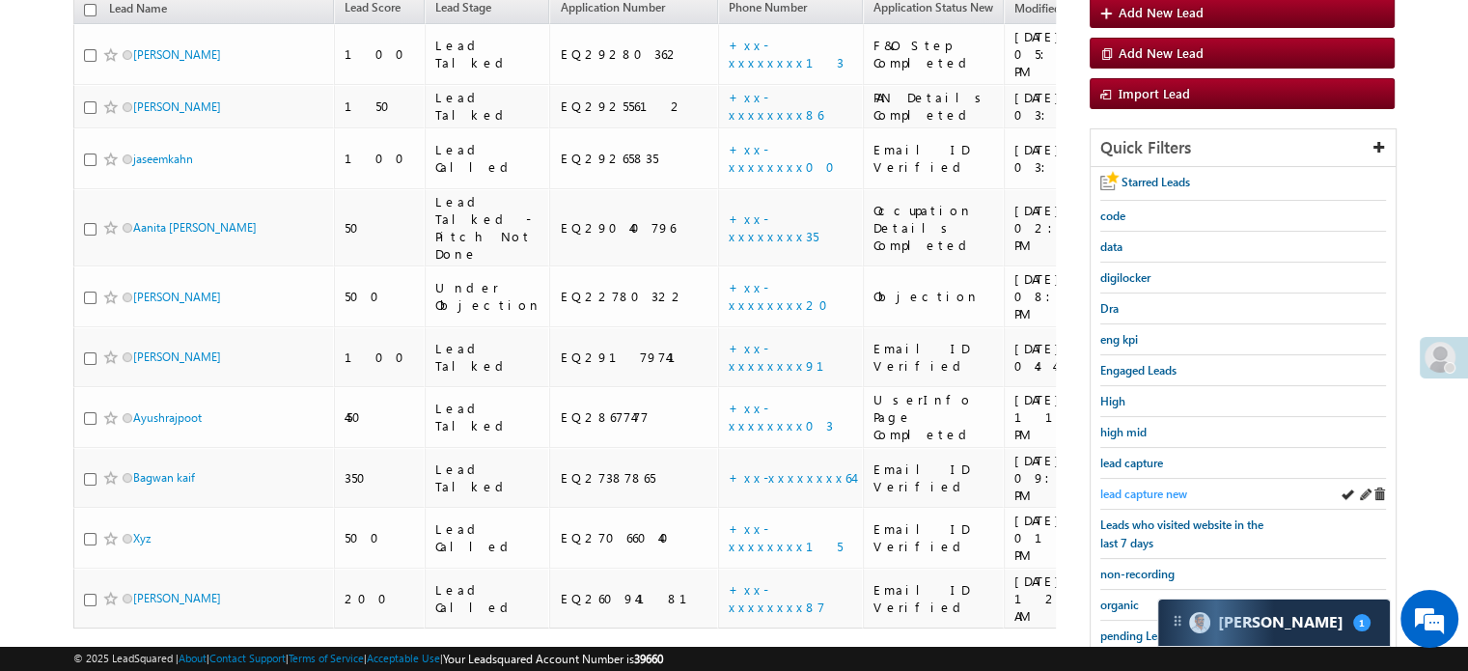
click at [1139, 491] on span "lead capture new" at bounding box center [1143, 493] width 87 height 14
click at [1157, 488] on span "lead capture new" at bounding box center [1143, 493] width 87 height 14
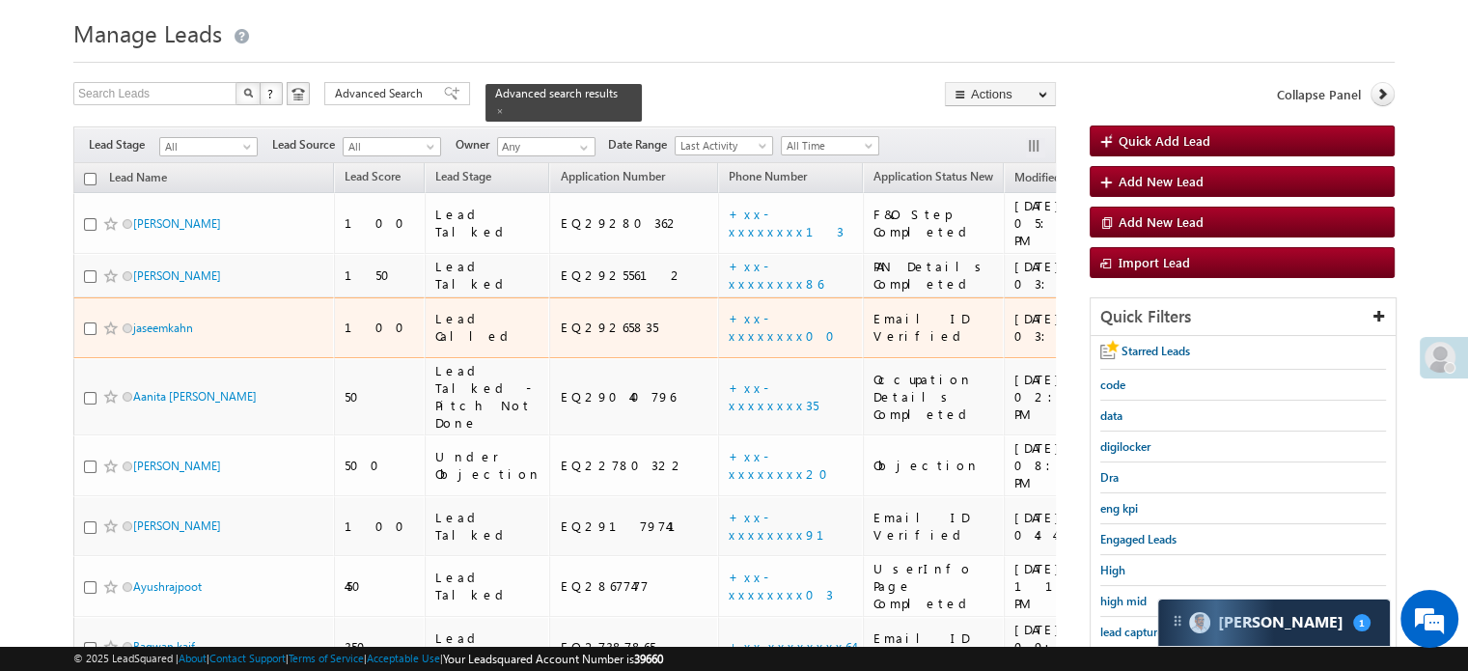
scroll to position [193, 0]
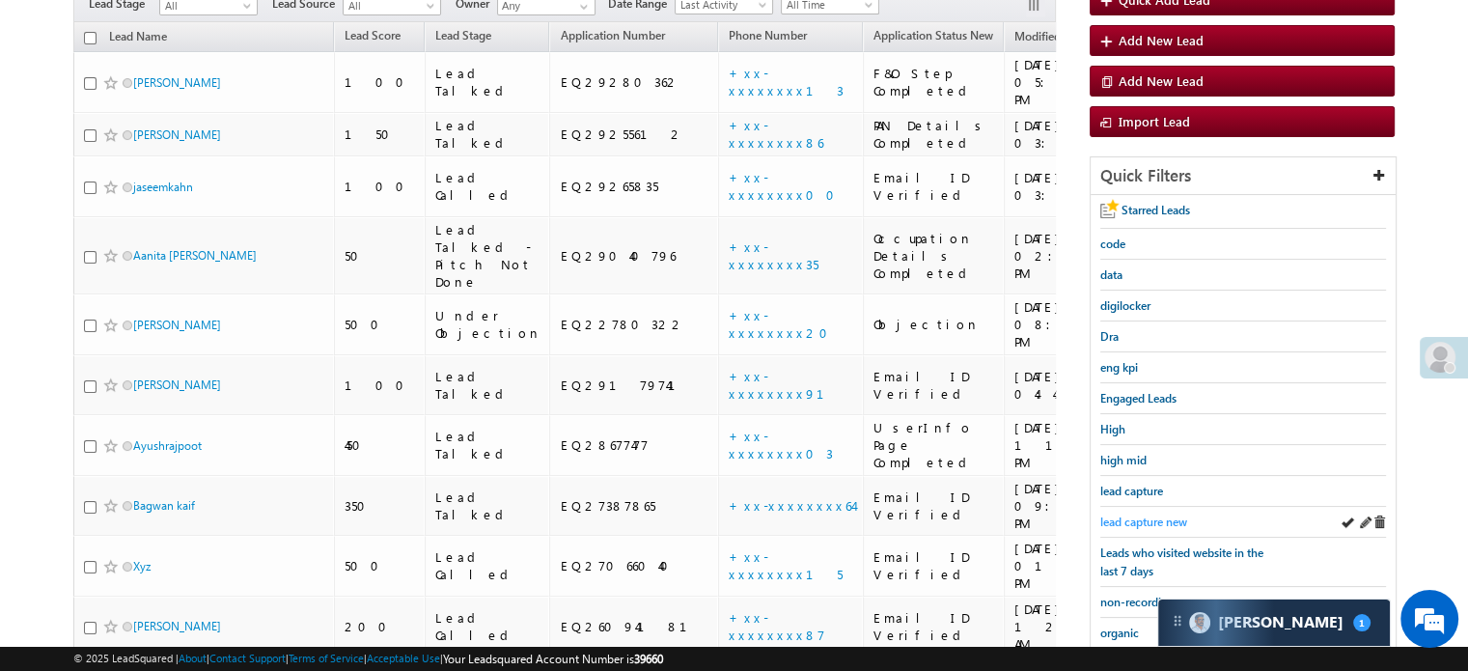
click at [1151, 517] on span "lead capture new" at bounding box center [1143, 521] width 87 height 14
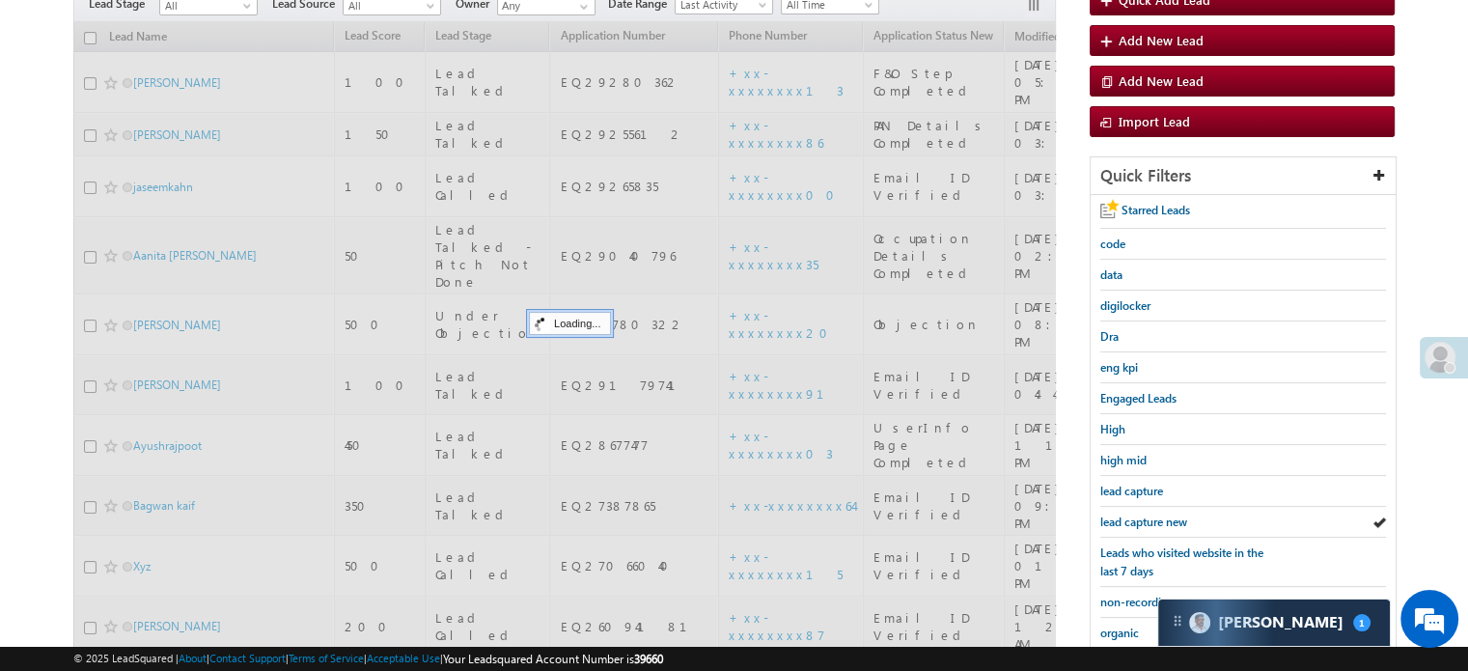
click at [1151, 517] on span "lead capture new" at bounding box center [1143, 521] width 87 height 14
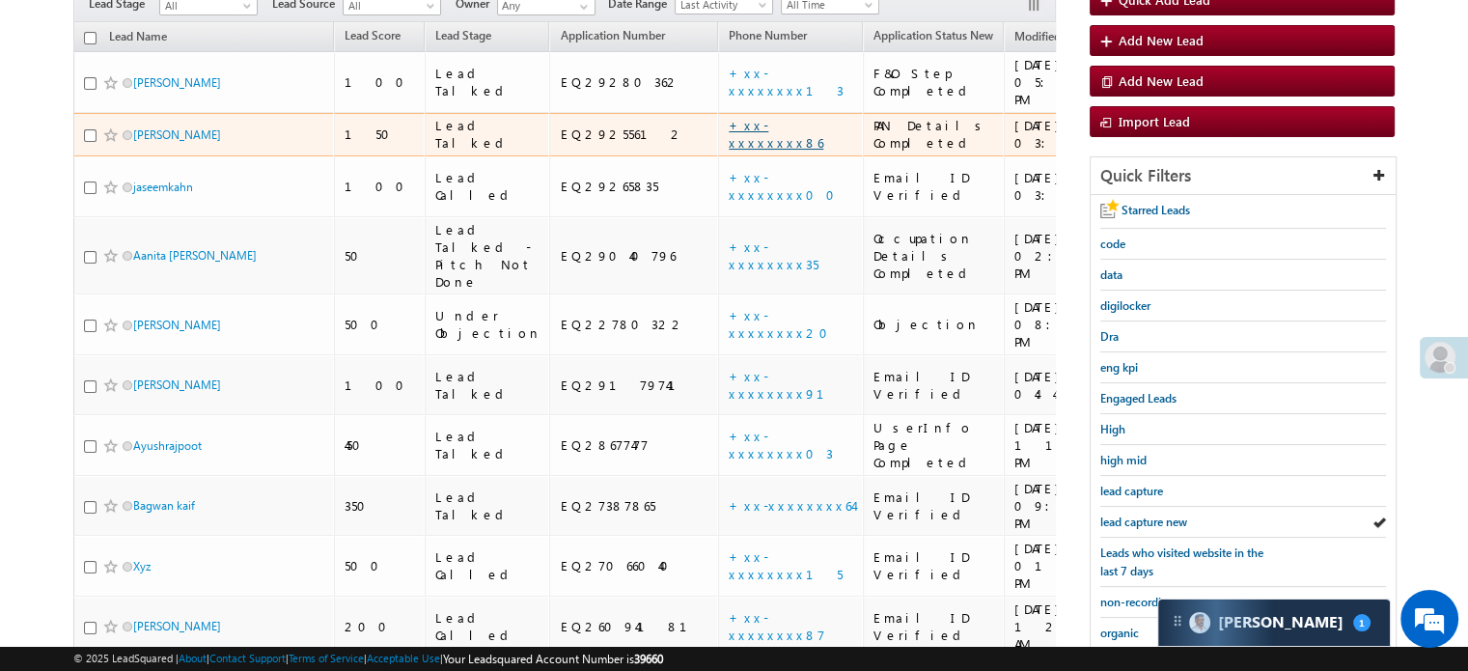
click at [728, 117] on link "+xx-xxxxxxxx86" at bounding box center [775, 134] width 95 height 34
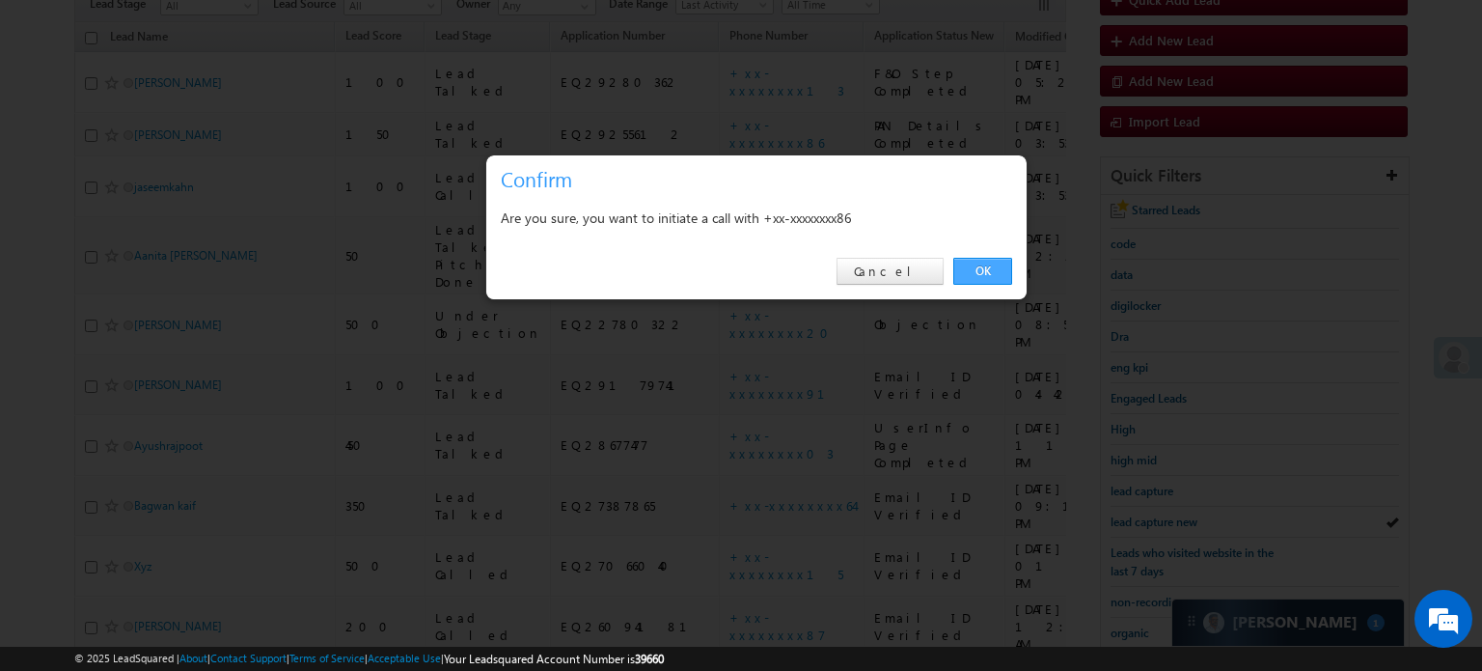
click at [991, 274] on link "OK" at bounding box center [982, 271] width 59 height 27
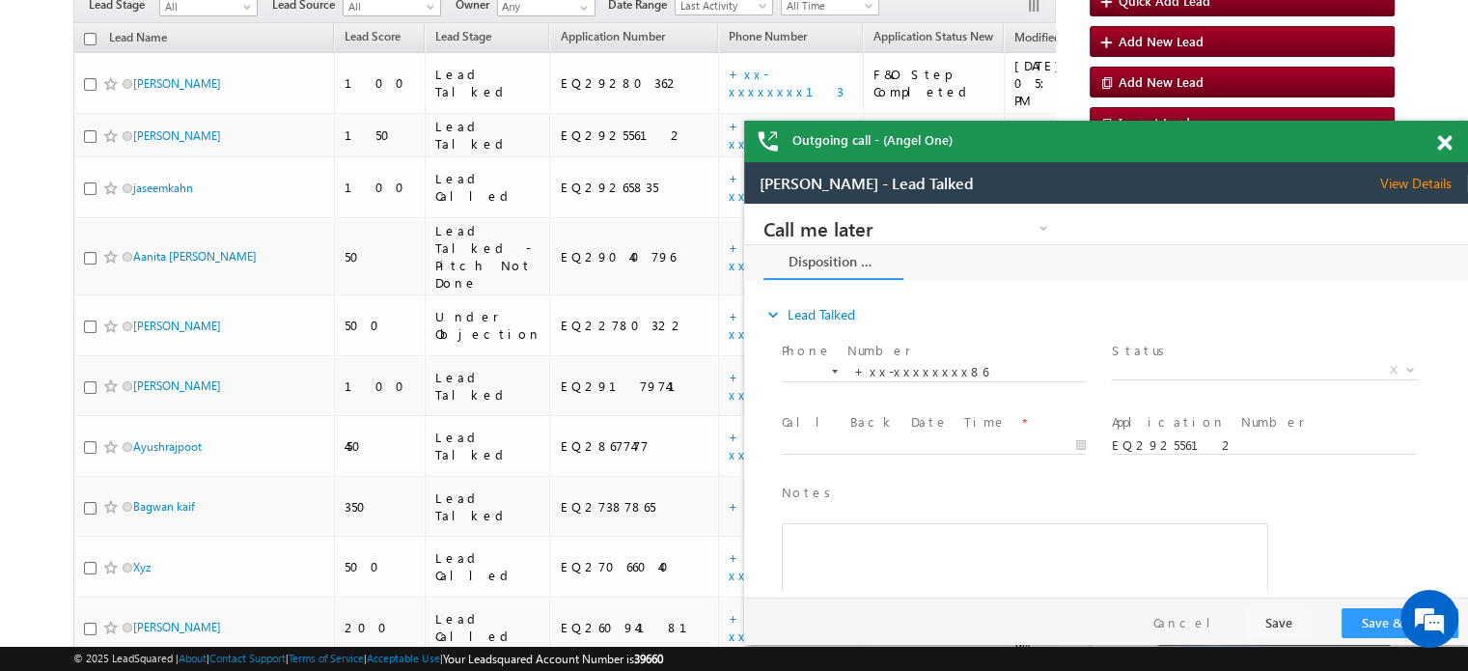
scroll to position [0, 0]
click at [1446, 143] on span at bounding box center [1444, 143] width 14 height 16
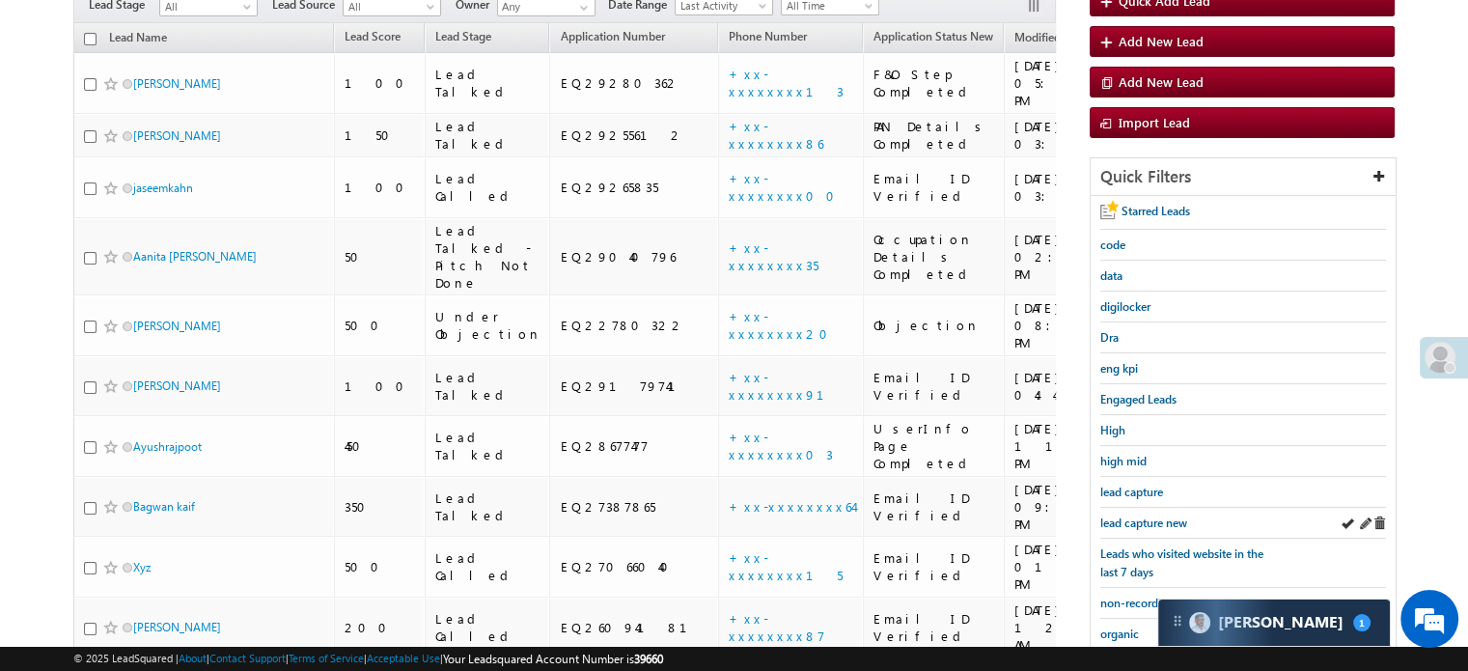
click at [1139, 528] on div "lead capture new" at bounding box center [1243, 523] width 286 height 31
click at [1146, 524] on span "lead capture new" at bounding box center [1143, 522] width 87 height 14
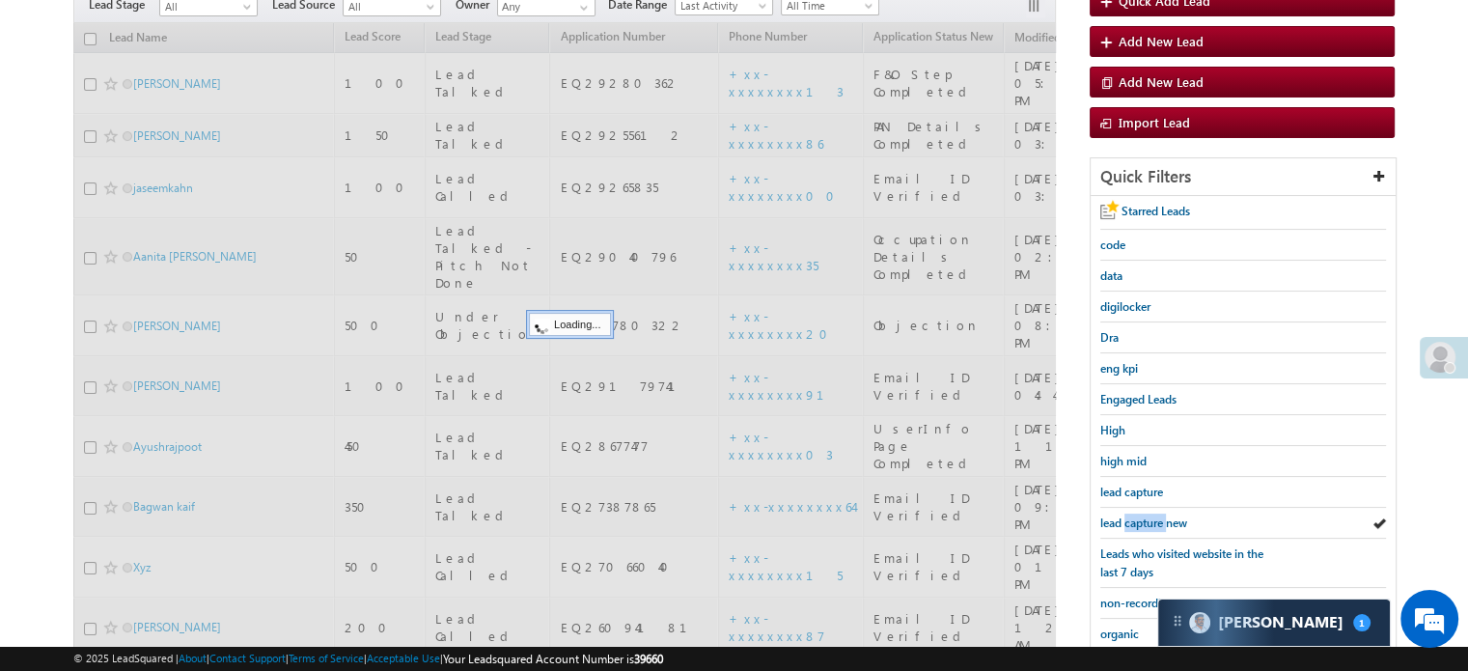
click at [1146, 524] on span "lead capture new" at bounding box center [1143, 522] width 87 height 14
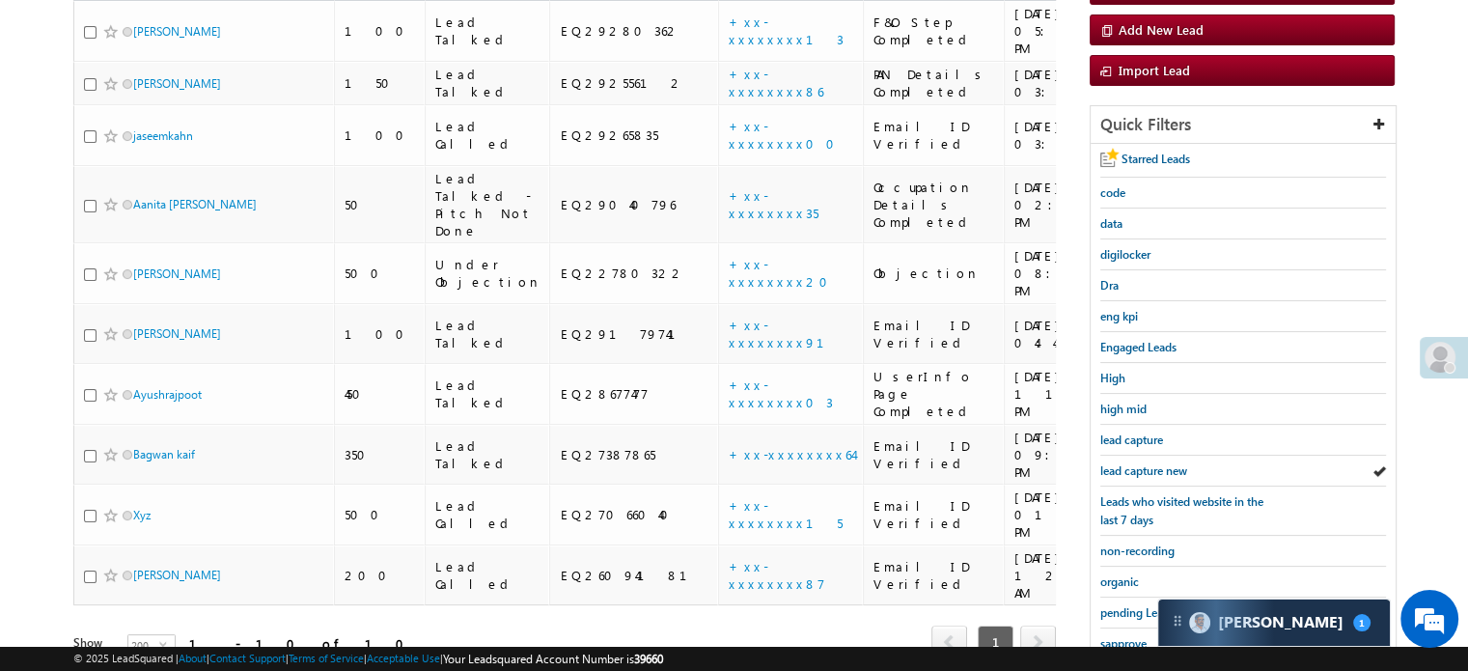
scroll to position [193, 0]
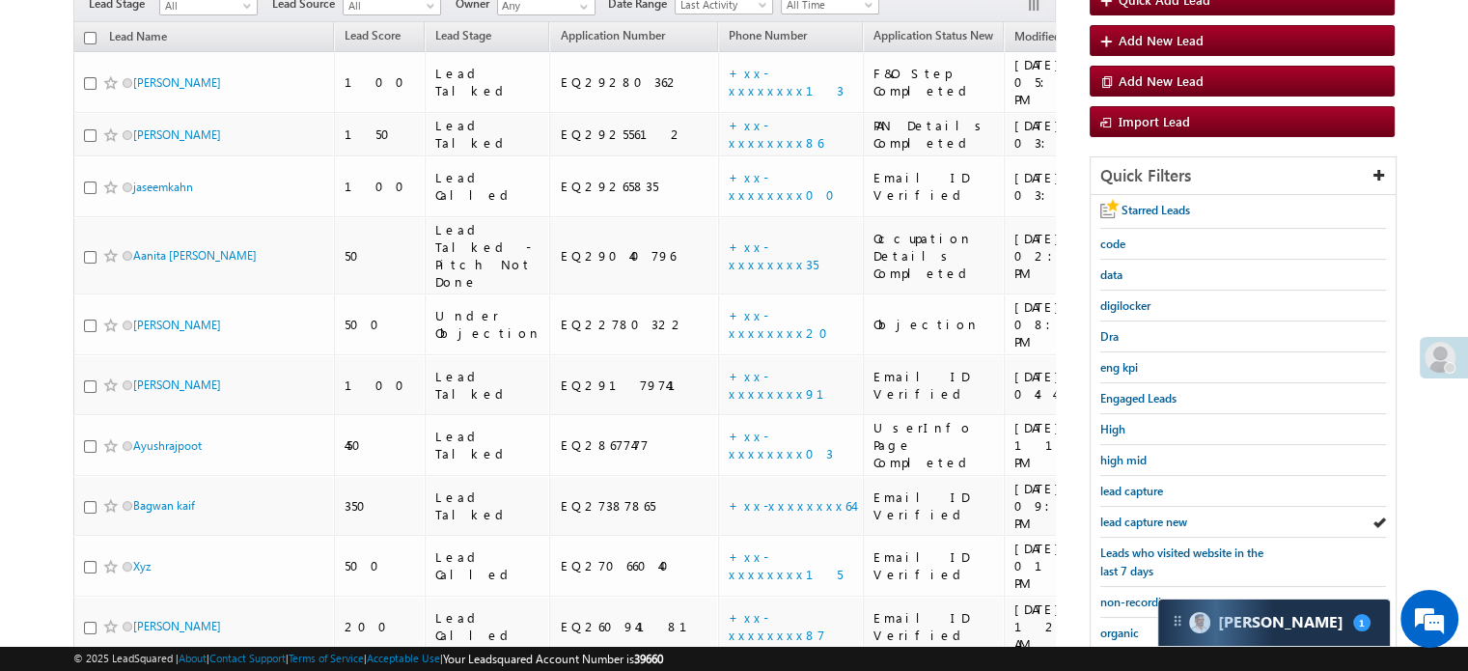
click at [1146, 524] on span "lead capture new" at bounding box center [1143, 521] width 87 height 14
click at [1146, 514] on span "lead capture new" at bounding box center [1143, 521] width 87 height 14
click at [1150, 514] on span "lead capture new" at bounding box center [1143, 521] width 87 height 14
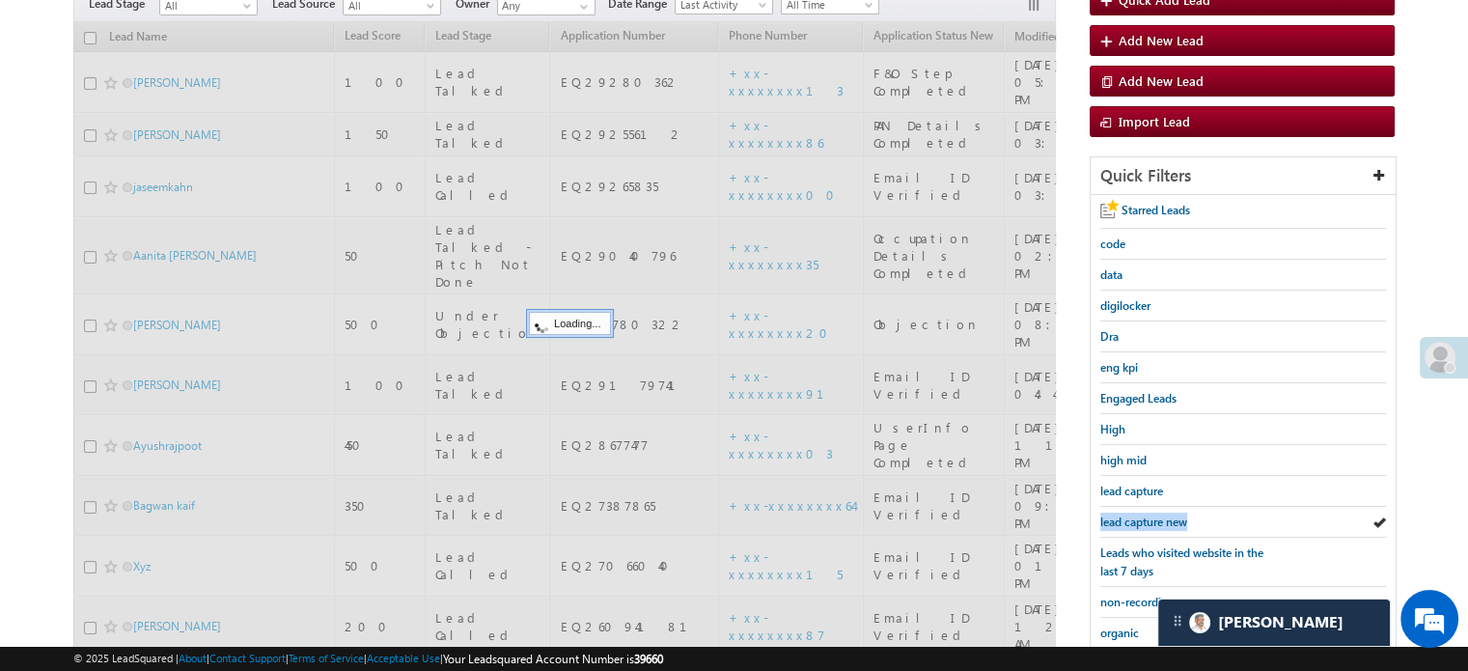
click at [1150, 514] on span "lead capture new" at bounding box center [1143, 521] width 87 height 14
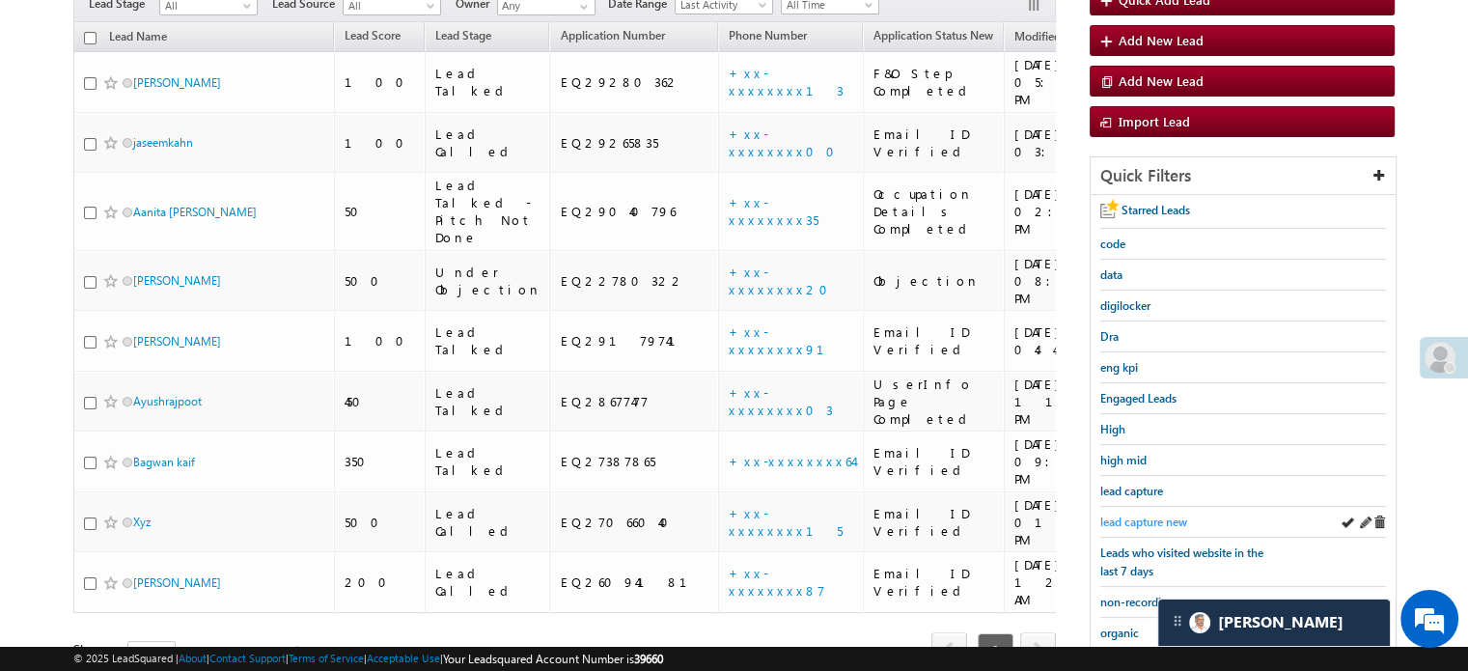
click at [1146, 520] on span "lead capture new" at bounding box center [1143, 521] width 87 height 14
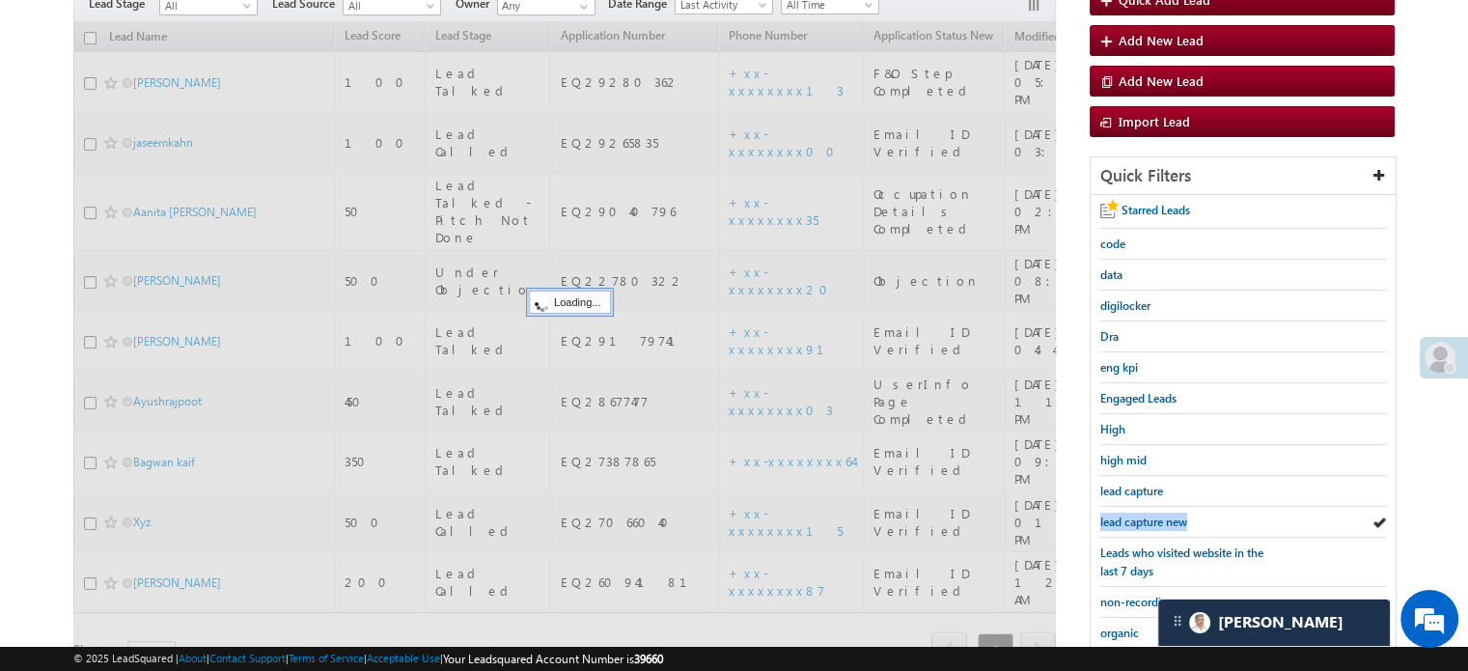
click at [1146, 520] on span "lead capture new" at bounding box center [1143, 521] width 87 height 14
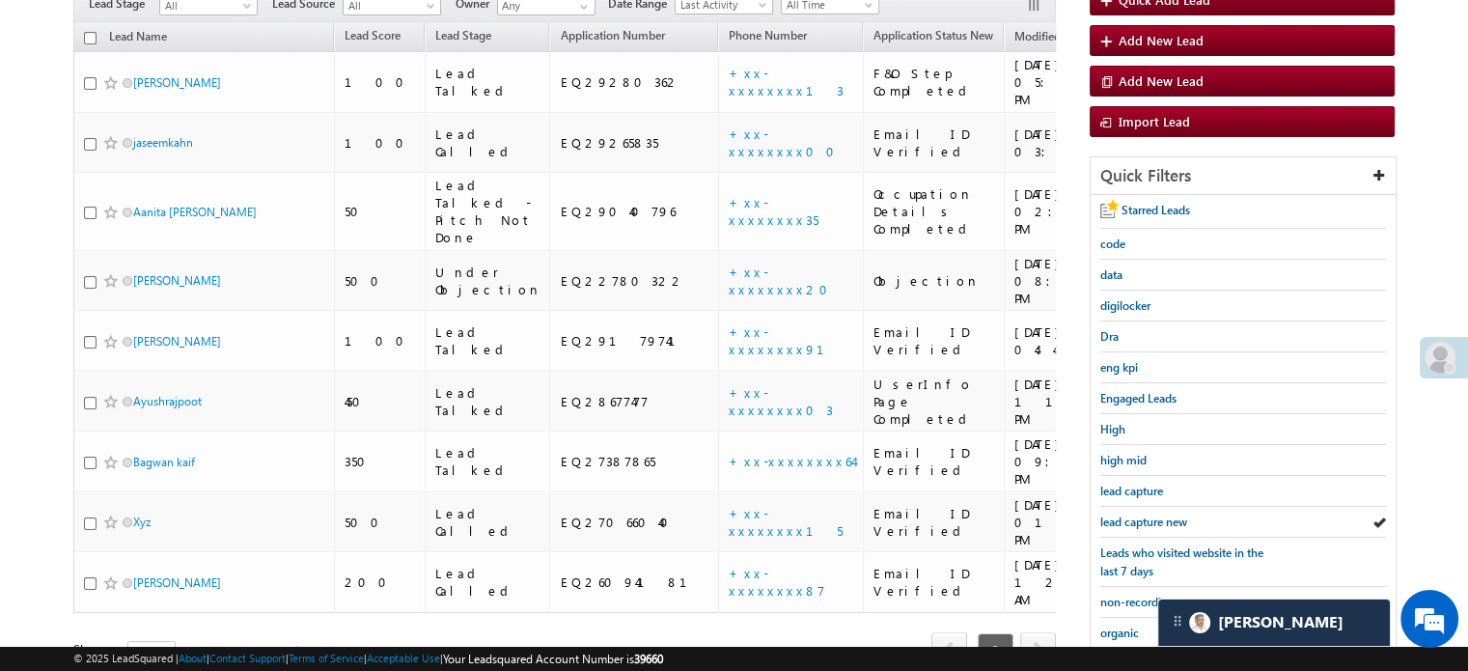
scroll to position [414, 0]
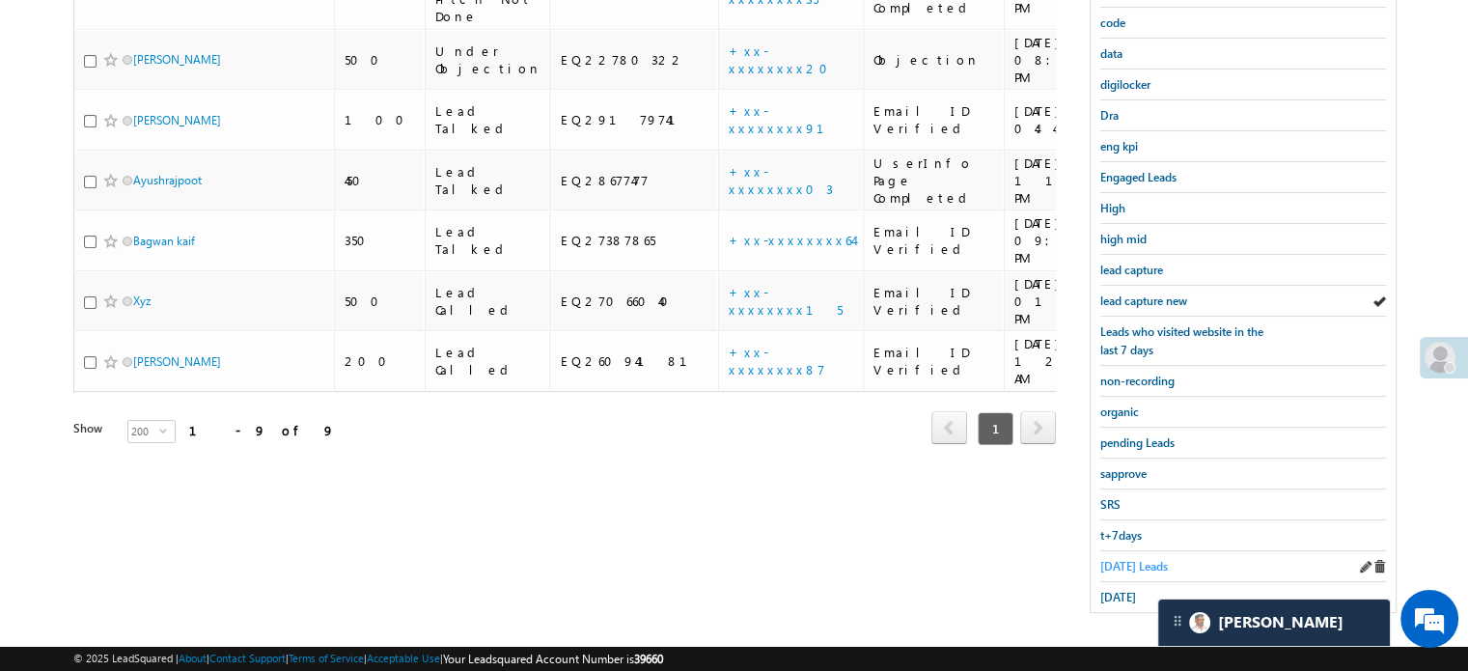
click at [1134, 559] on span "Today's Leads" at bounding box center [1134, 566] width 68 height 14
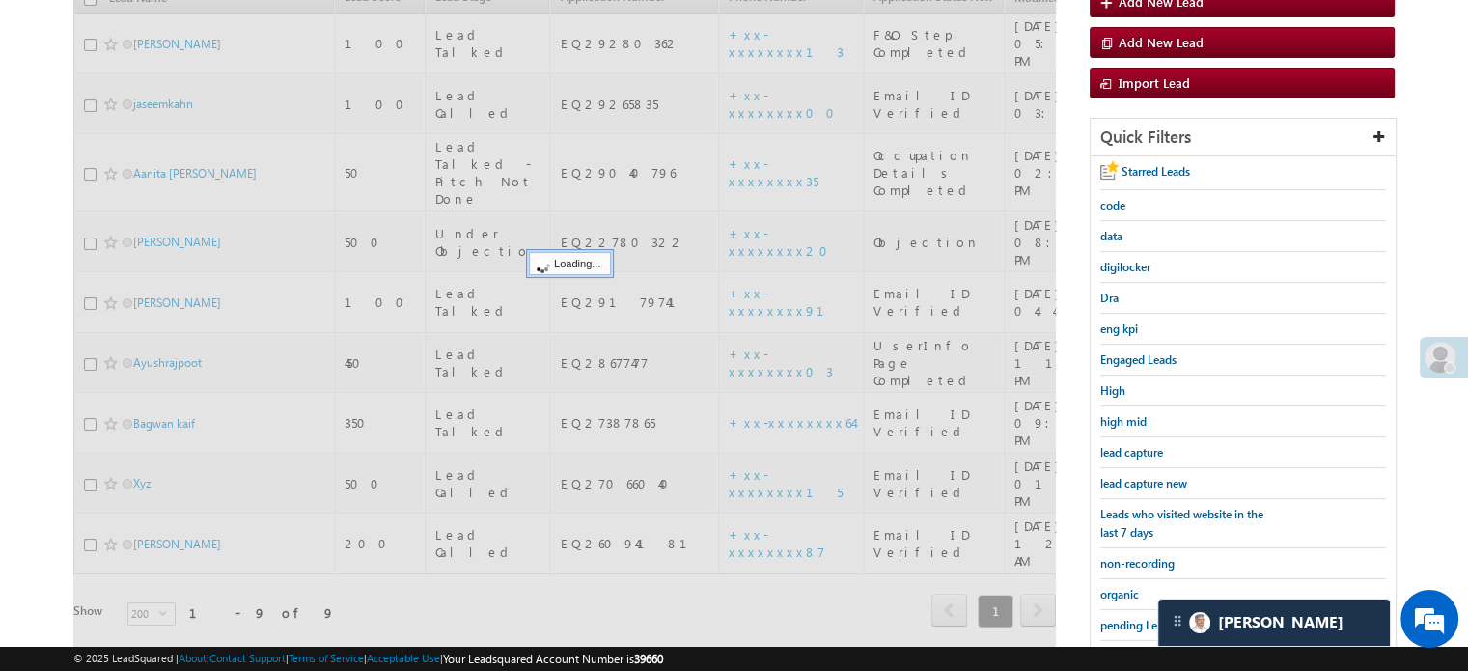
scroll to position [221, 0]
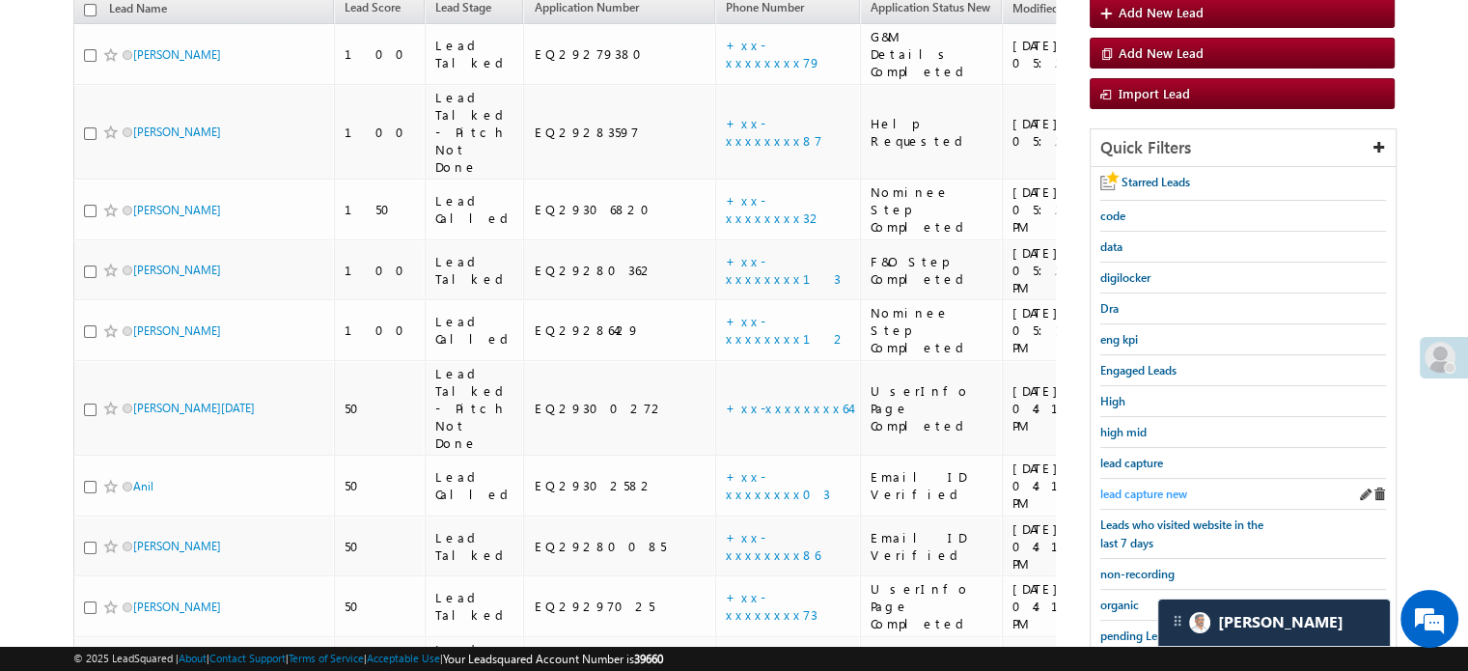
click at [1158, 489] on span "lead capture new" at bounding box center [1143, 493] width 87 height 14
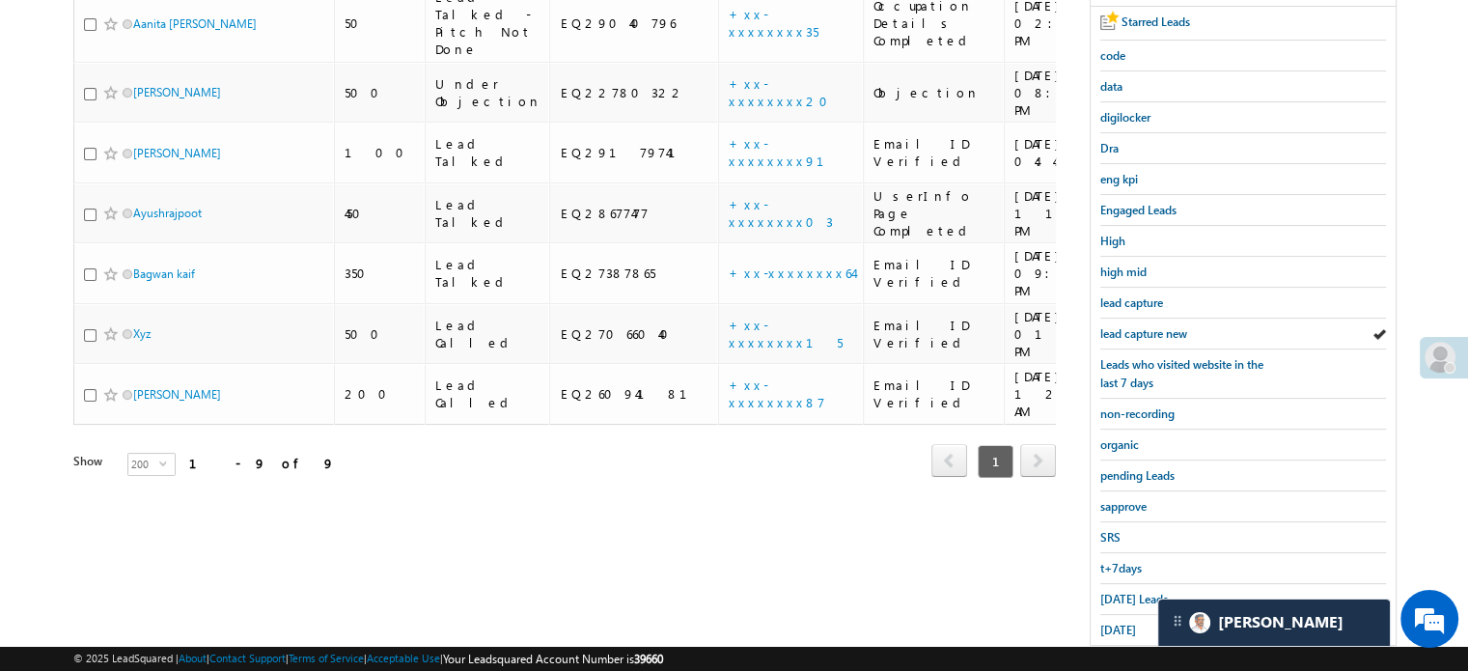
scroll to position [414, 0]
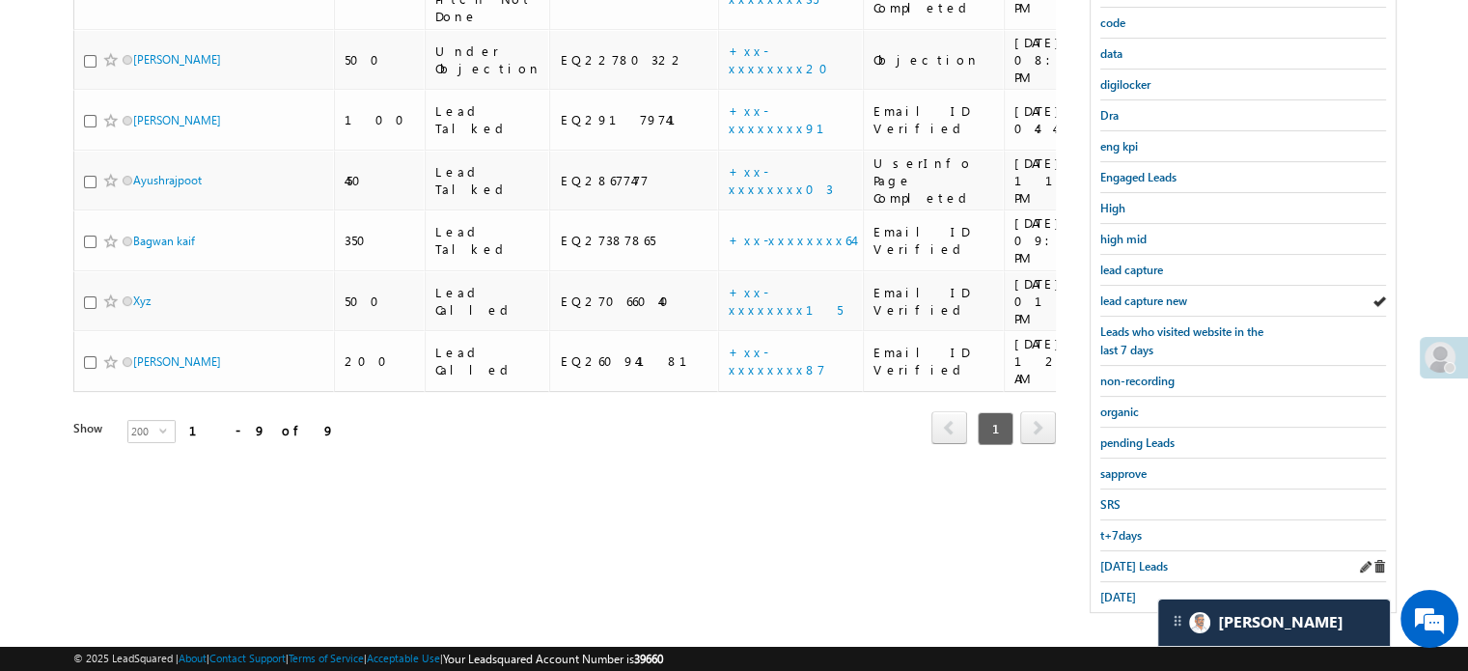
click at [1127, 567] on div "Today's Leads" at bounding box center [1243, 566] width 286 height 31
click at [1126, 562] on span "Today's Leads" at bounding box center [1134, 566] width 68 height 14
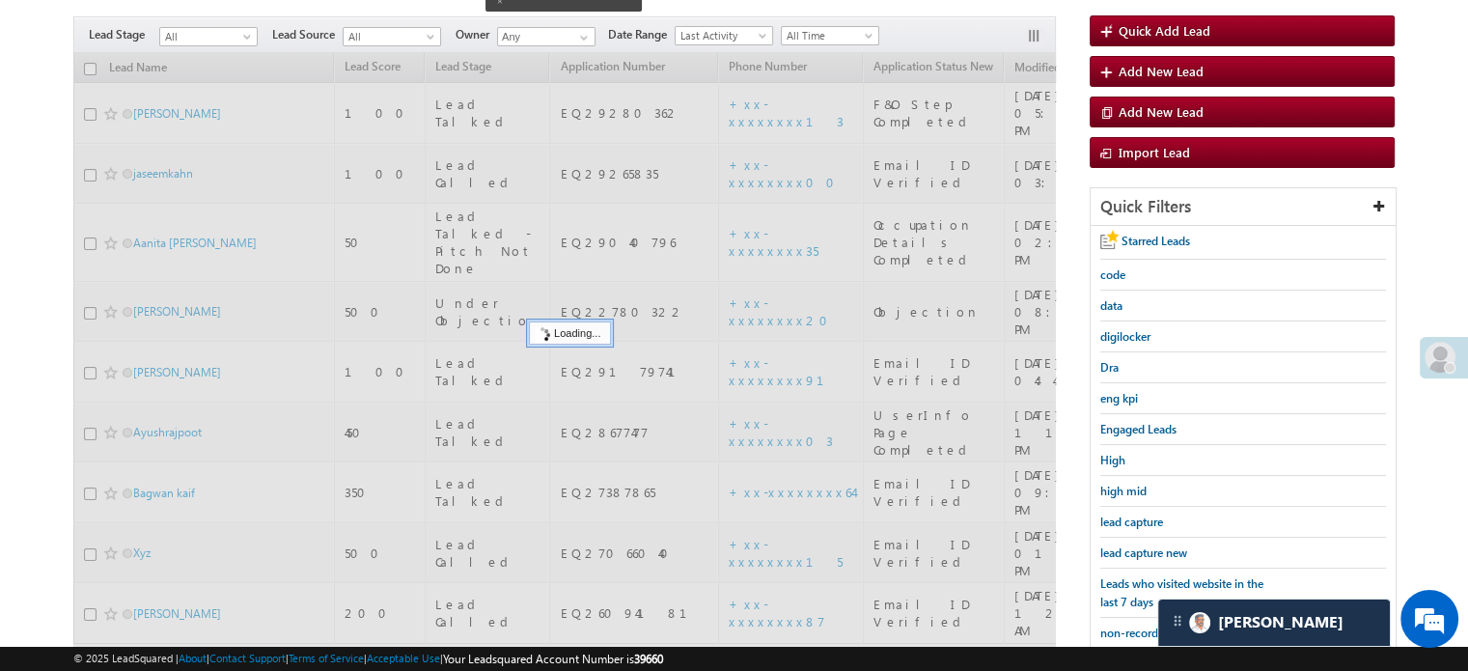
scroll to position [124, 0]
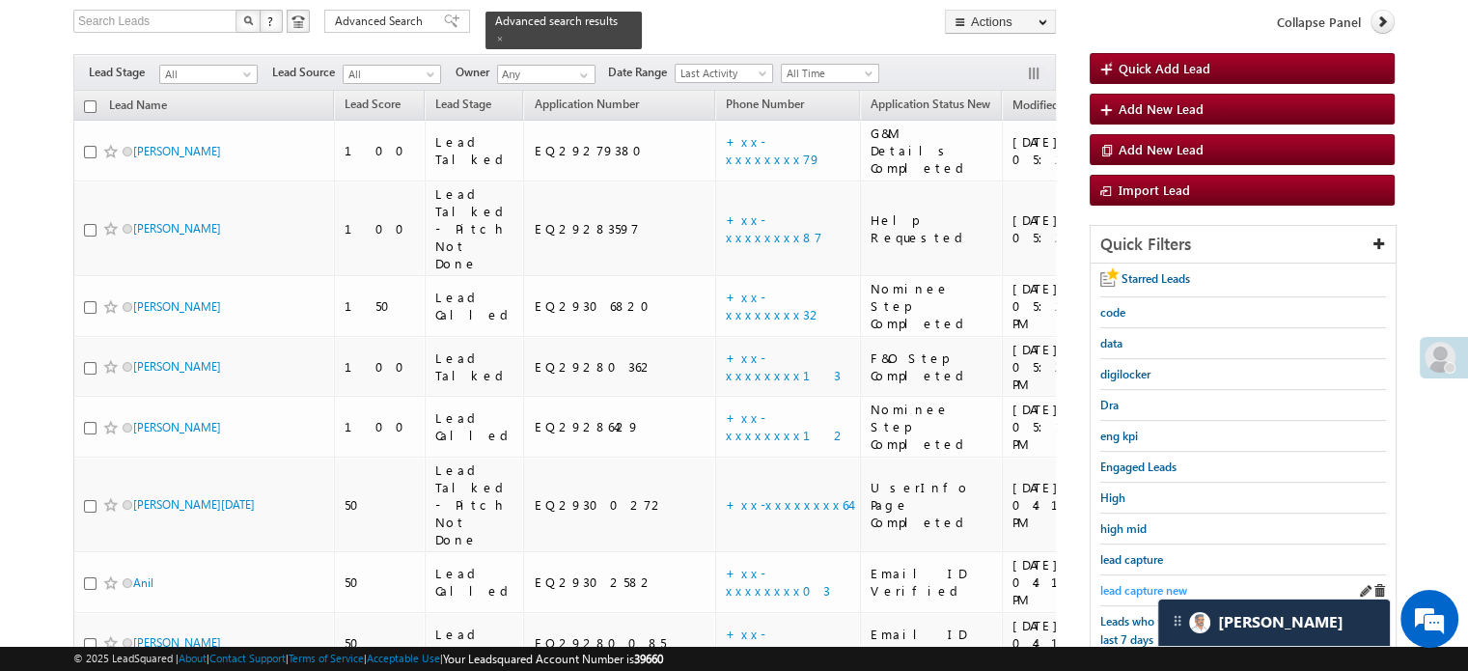
click at [1135, 583] on span "lead capture new" at bounding box center [1143, 590] width 87 height 14
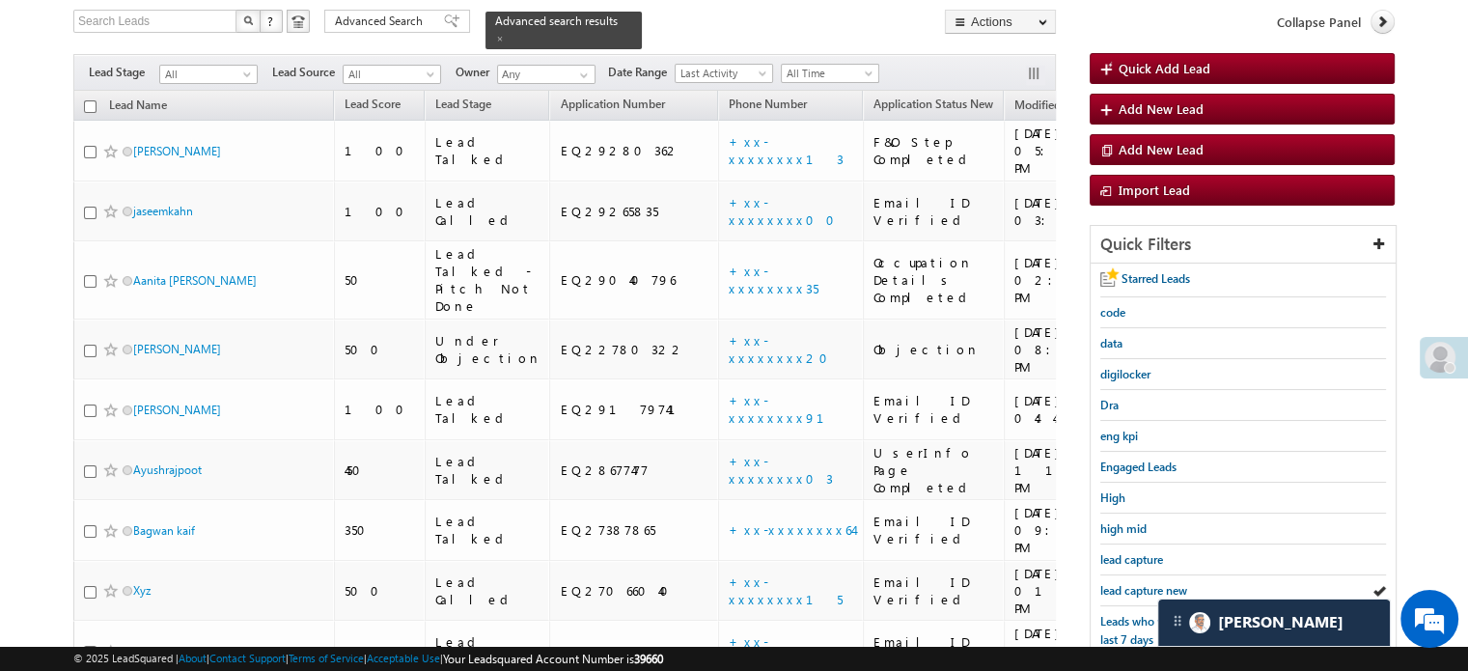
click at [1135, 583] on span "lead capture new" at bounding box center [1143, 590] width 87 height 14
click at [1155, 594] on div "lead capture new" at bounding box center [1243, 590] width 286 height 31
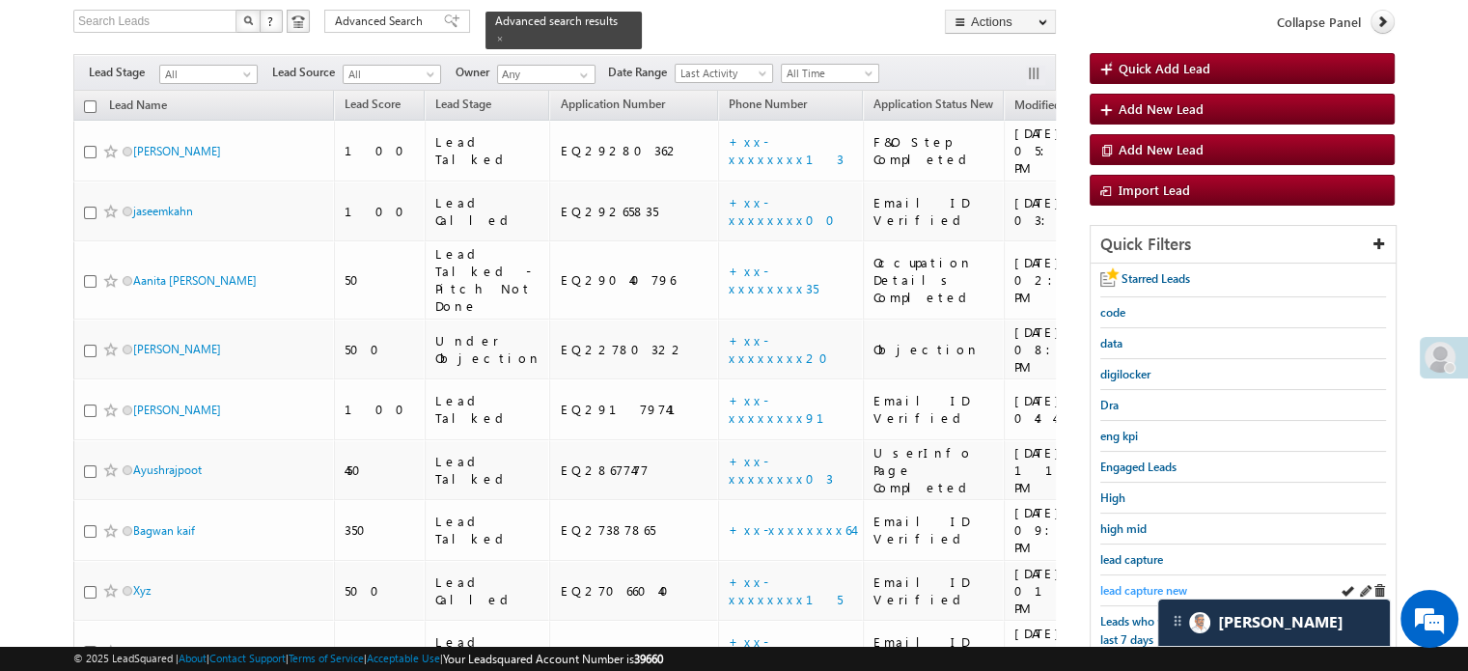
click at [1155, 583] on span "lead capture new" at bounding box center [1143, 590] width 87 height 14
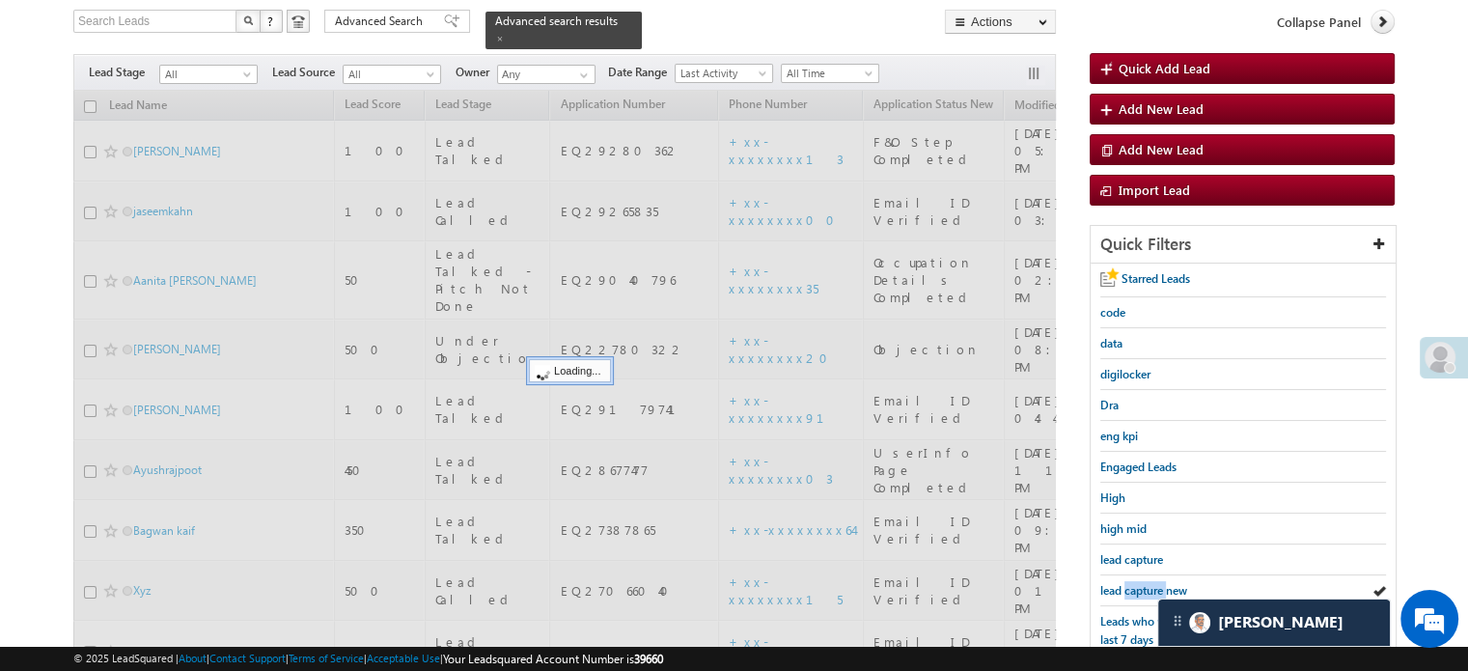
click at [1155, 583] on span "lead capture new" at bounding box center [1143, 590] width 87 height 14
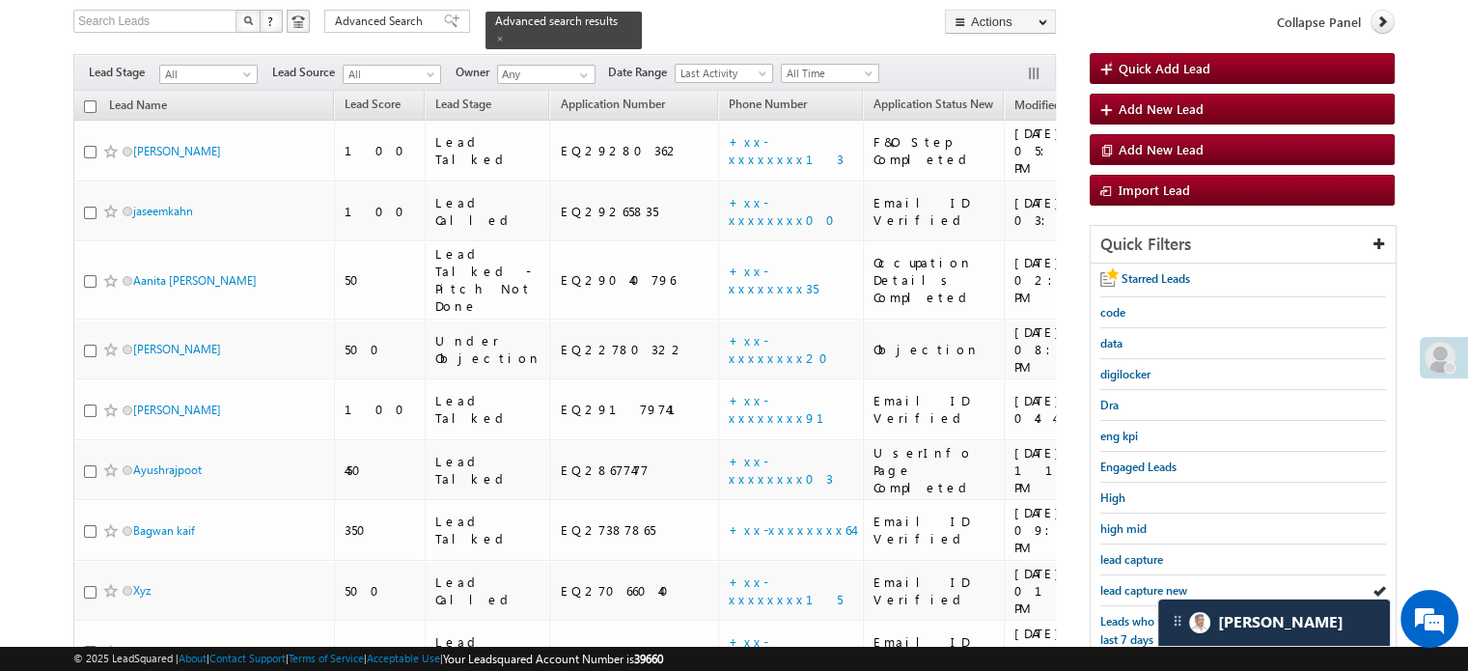
click at [1155, 583] on span "lead capture new" at bounding box center [1143, 590] width 87 height 14
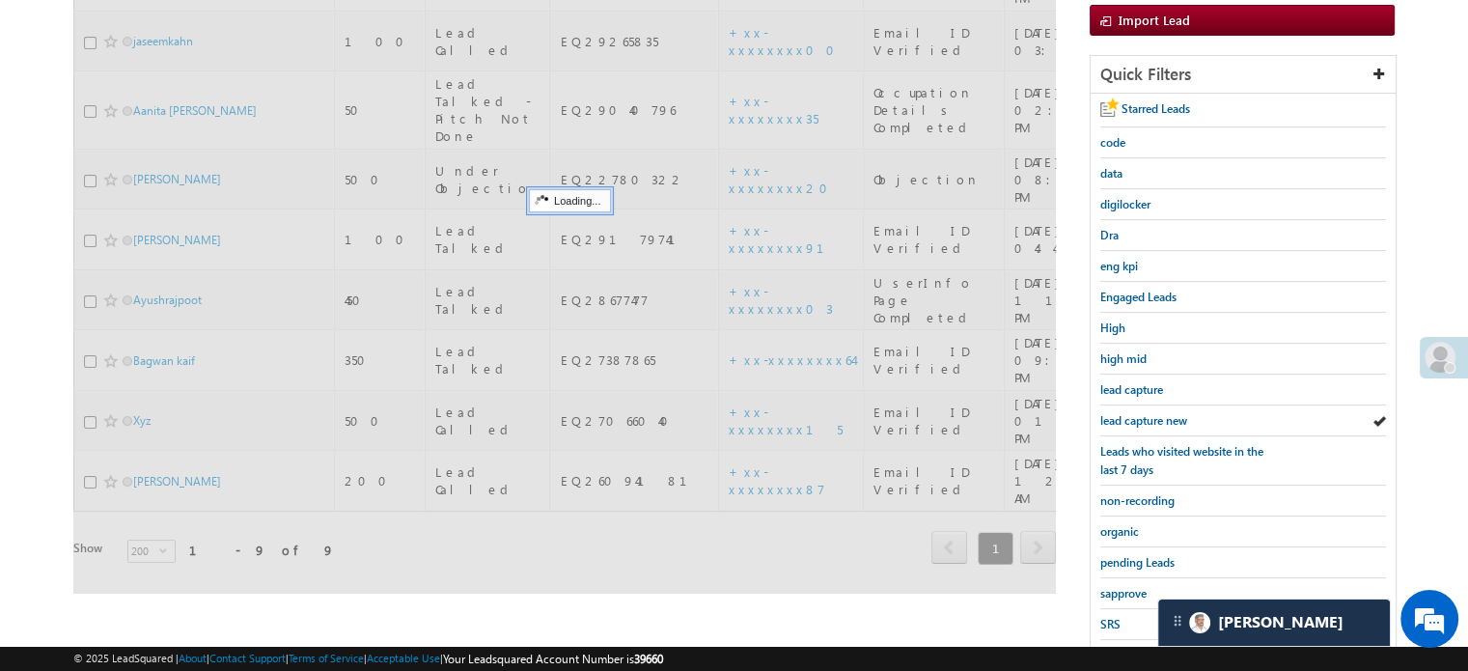
scroll to position [414, 0]
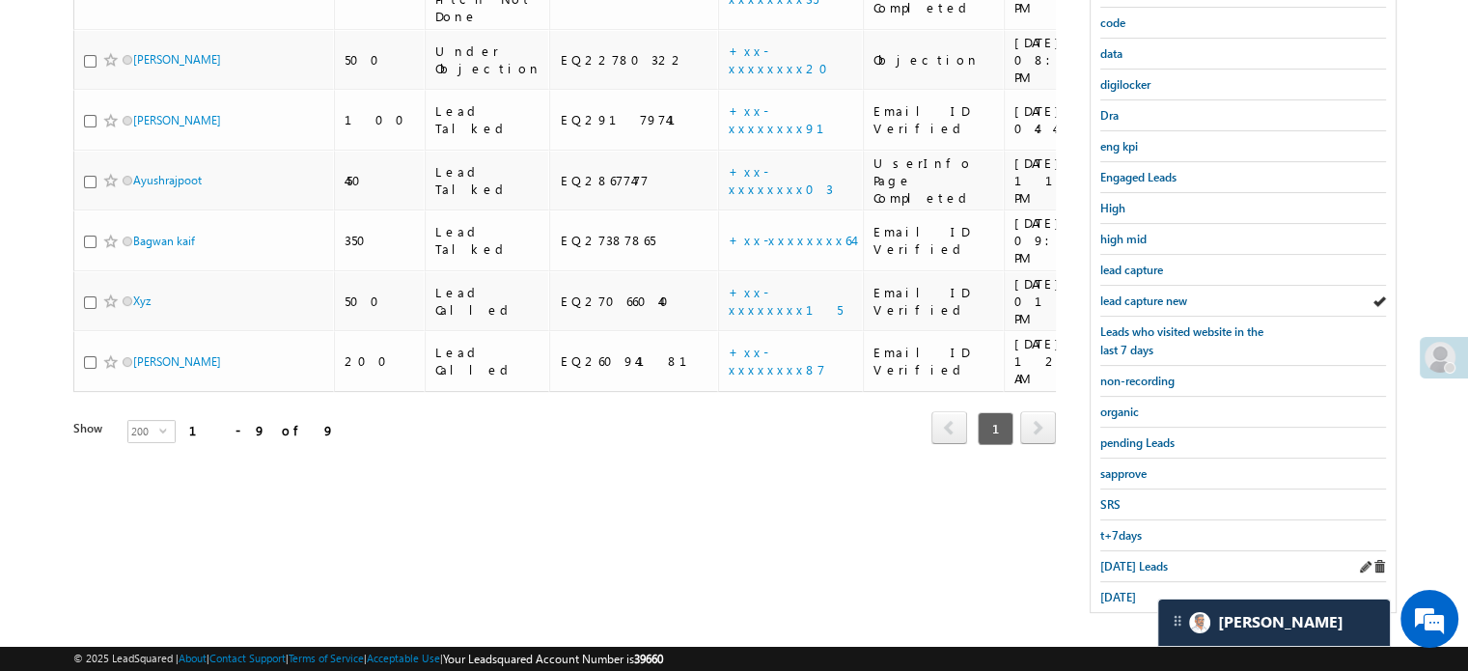
click at [1120, 551] on div "Today's Leads" at bounding box center [1243, 566] width 286 height 31
click at [1117, 551] on div "Today's Leads" at bounding box center [1243, 566] width 286 height 31
click at [1117, 559] on span "Today's Leads" at bounding box center [1134, 566] width 68 height 14
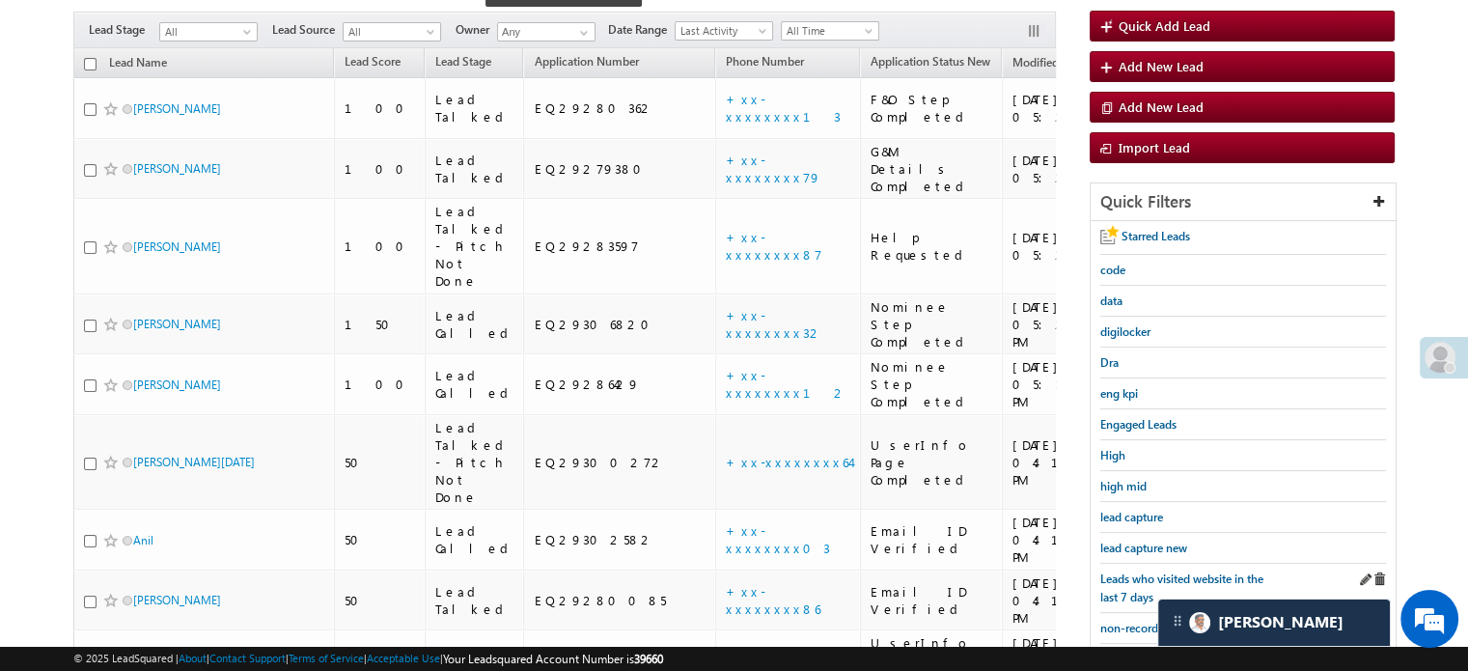
scroll to position [124, 0]
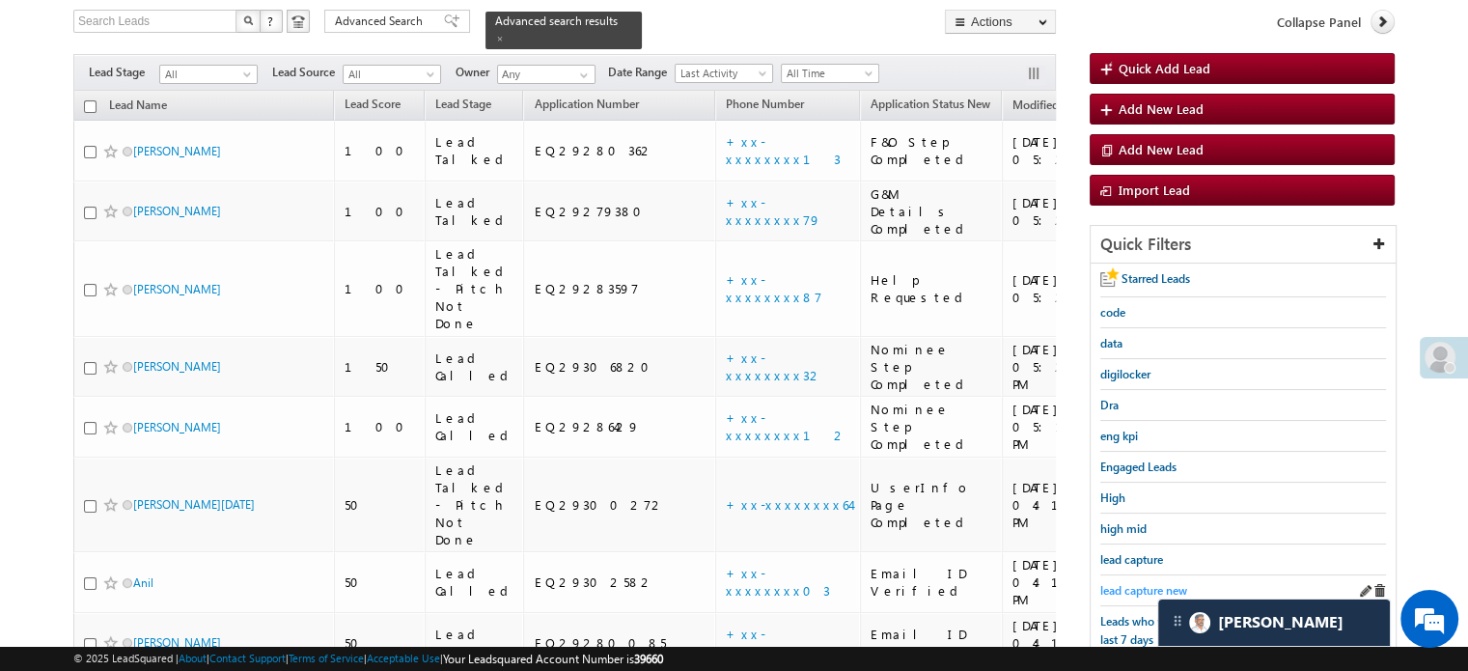
click at [1126, 583] on span "lead capture new" at bounding box center [1143, 590] width 87 height 14
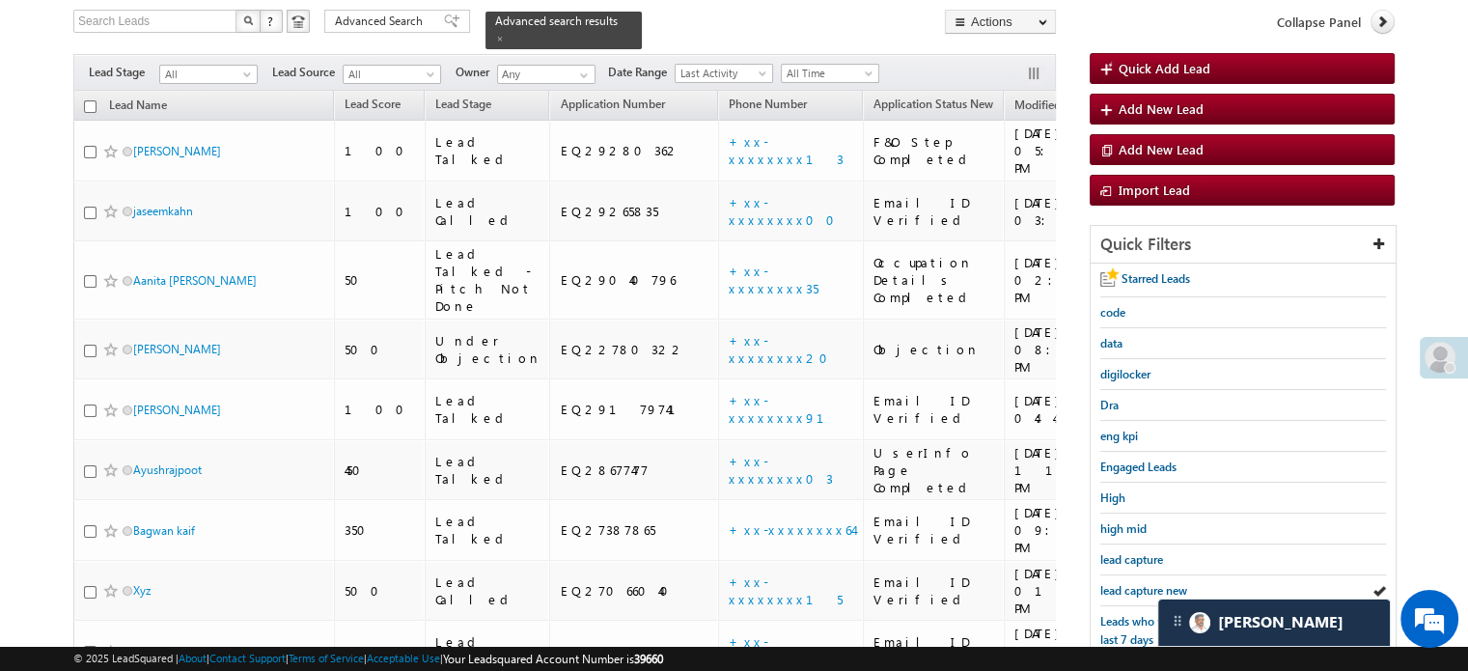
click at [1126, 583] on span "lead capture new" at bounding box center [1143, 590] width 87 height 14
click at [1132, 584] on span "lead capture new" at bounding box center [1143, 590] width 87 height 14
click at [1156, 590] on span "lead capture new" at bounding box center [1143, 590] width 87 height 14
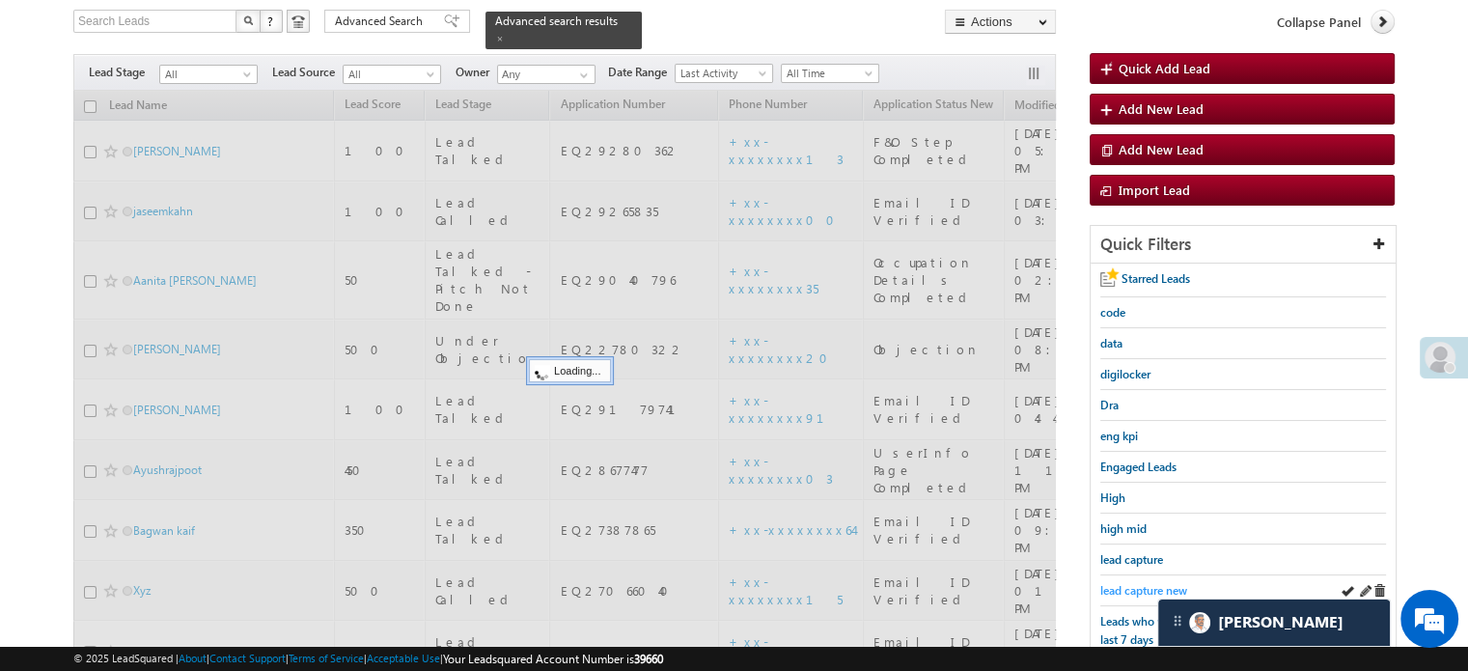
click at [1146, 587] on span "lead capture new" at bounding box center [1143, 590] width 87 height 14
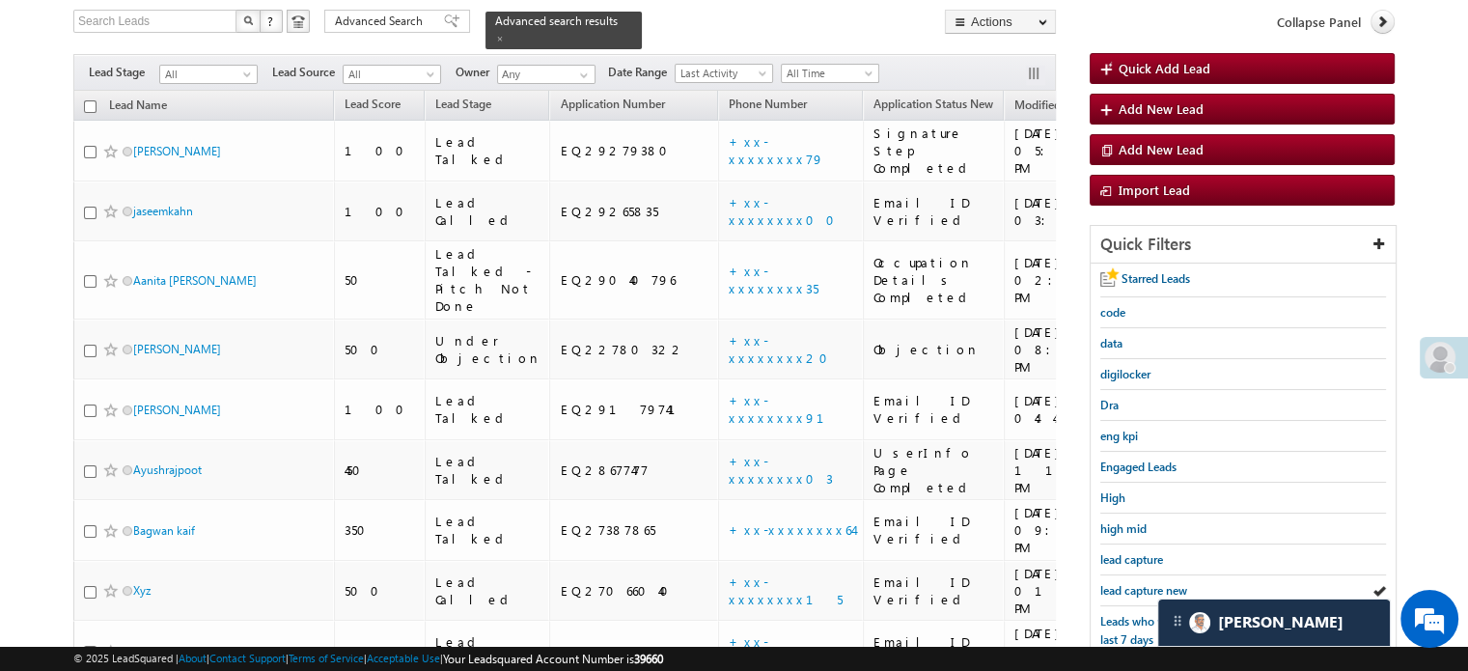
click at [1146, 587] on span "lead capture new" at bounding box center [1143, 590] width 87 height 14
click at [1130, 575] on div "lead capture new" at bounding box center [1243, 590] width 286 height 31
click at [1129, 583] on span "lead capture new" at bounding box center [1143, 590] width 87 height 14
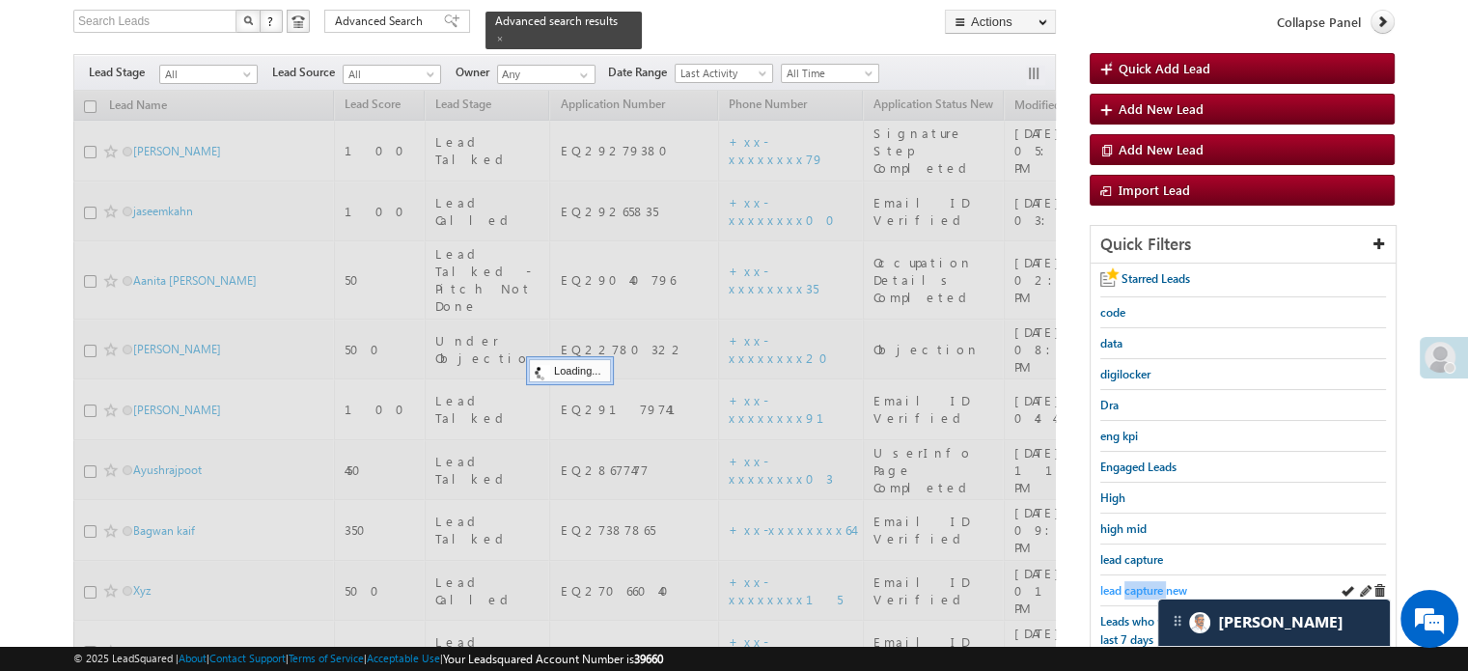
click at [1130, 583] on span "lead capture new" at bounding box center [1143, 590] width 87 height 14
click at [1133, 583] on span "lead capture new" at bounding box center [1143, 590] width 87 height 14
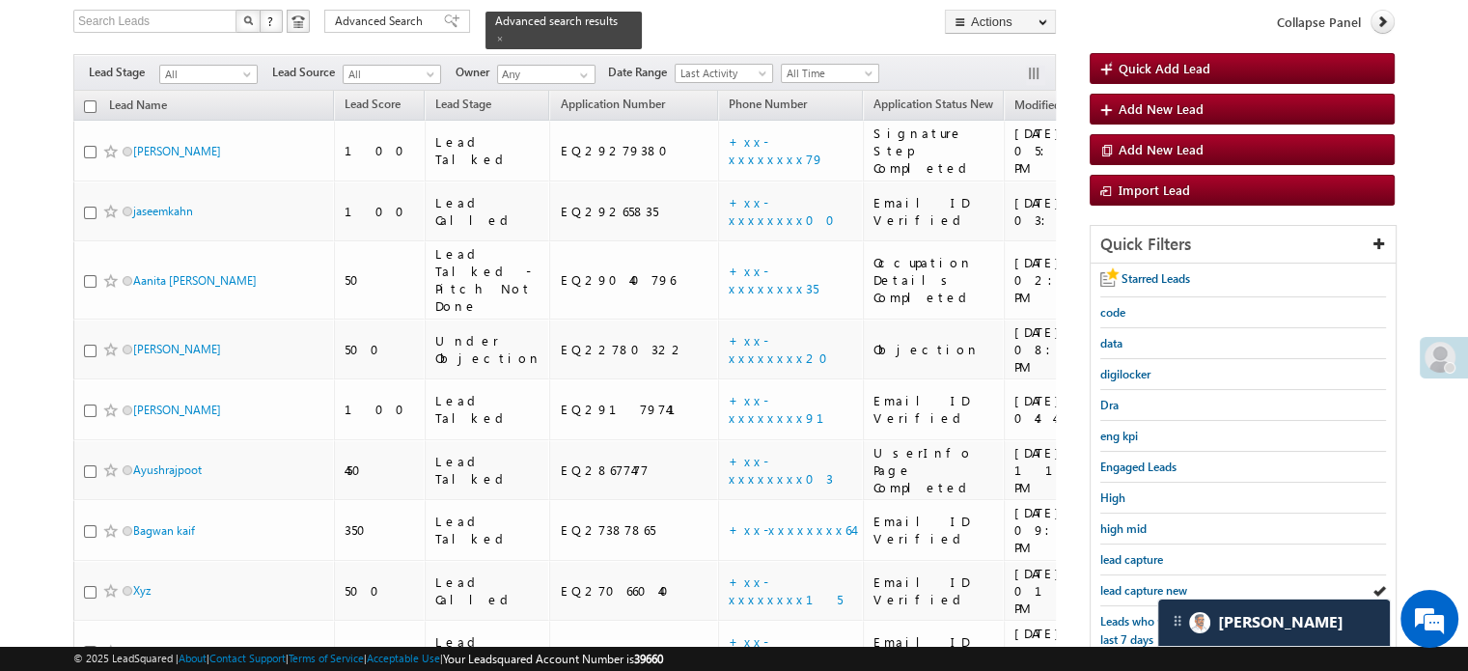
click at [1133, 583] on span "lead capture new" at bounding box center [1143, 590] width 87 height 14
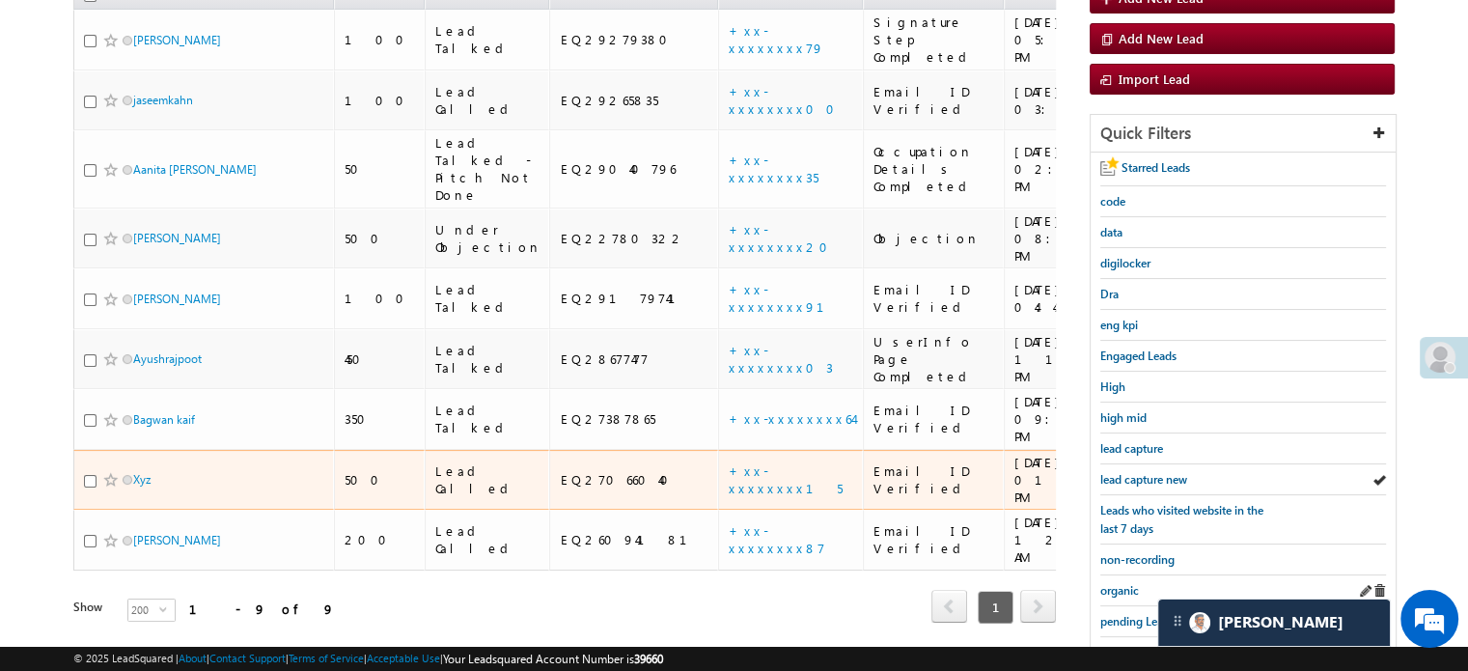
scroll to position [317, 0]
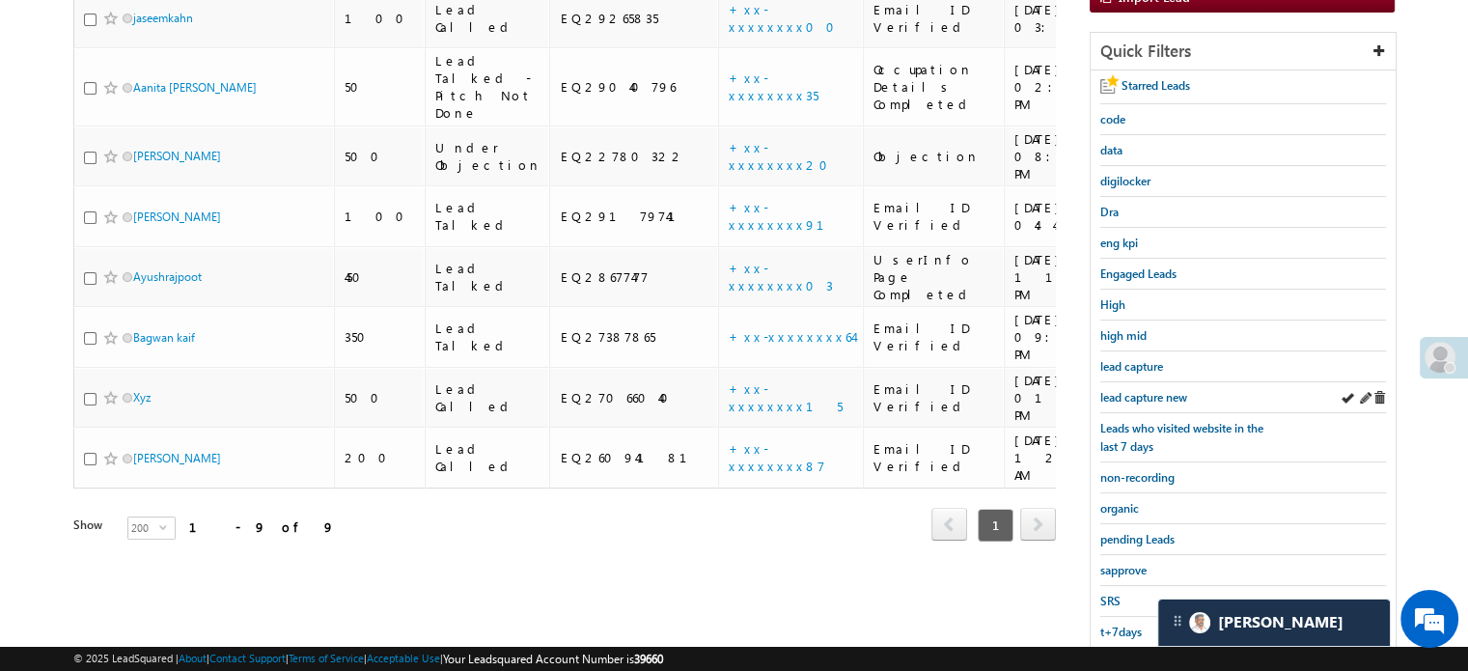
click at [1141, 382] on div "lead capture new" at bounding box center [1243, 397] width 286 height 31
click at [1136, 392] on span "lead capture new" at bounding box center [1143, 397] width 87 height 14
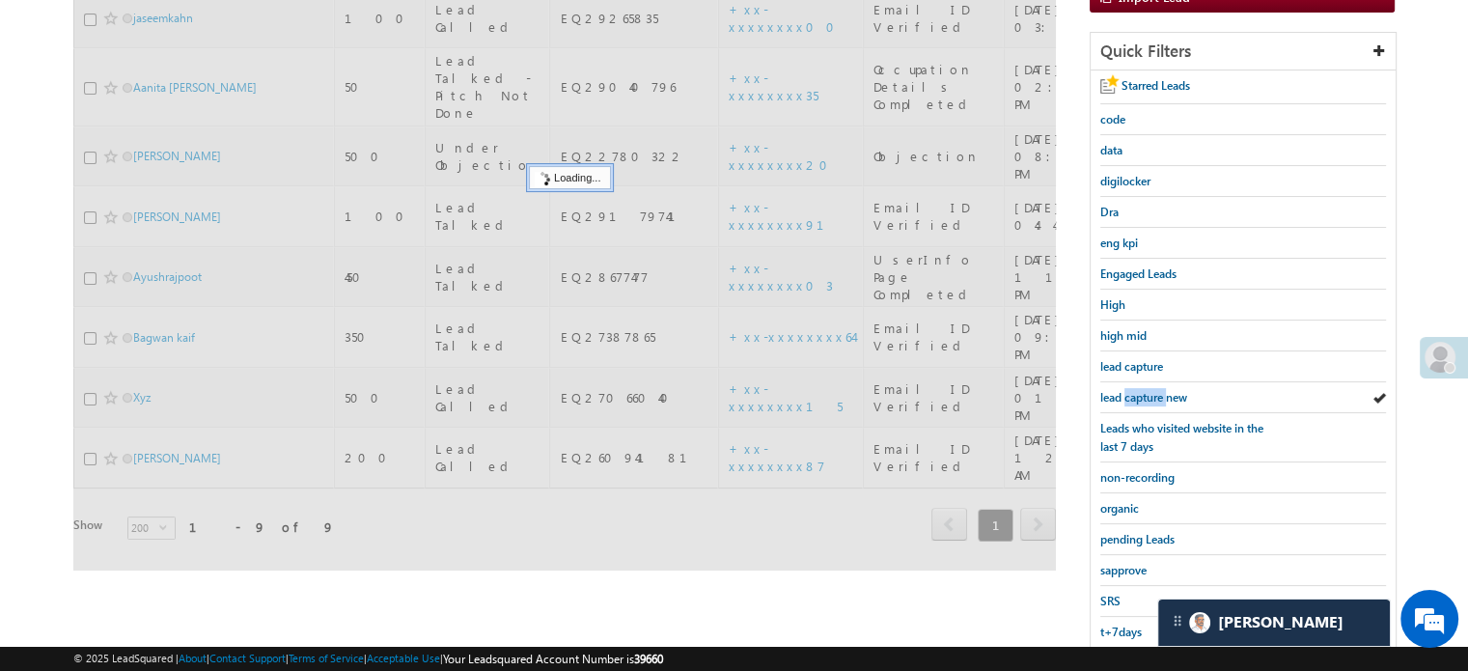
click at [1136, 392] on span "lead capture new" at bounding box center [1143, 397] width 87 height 14
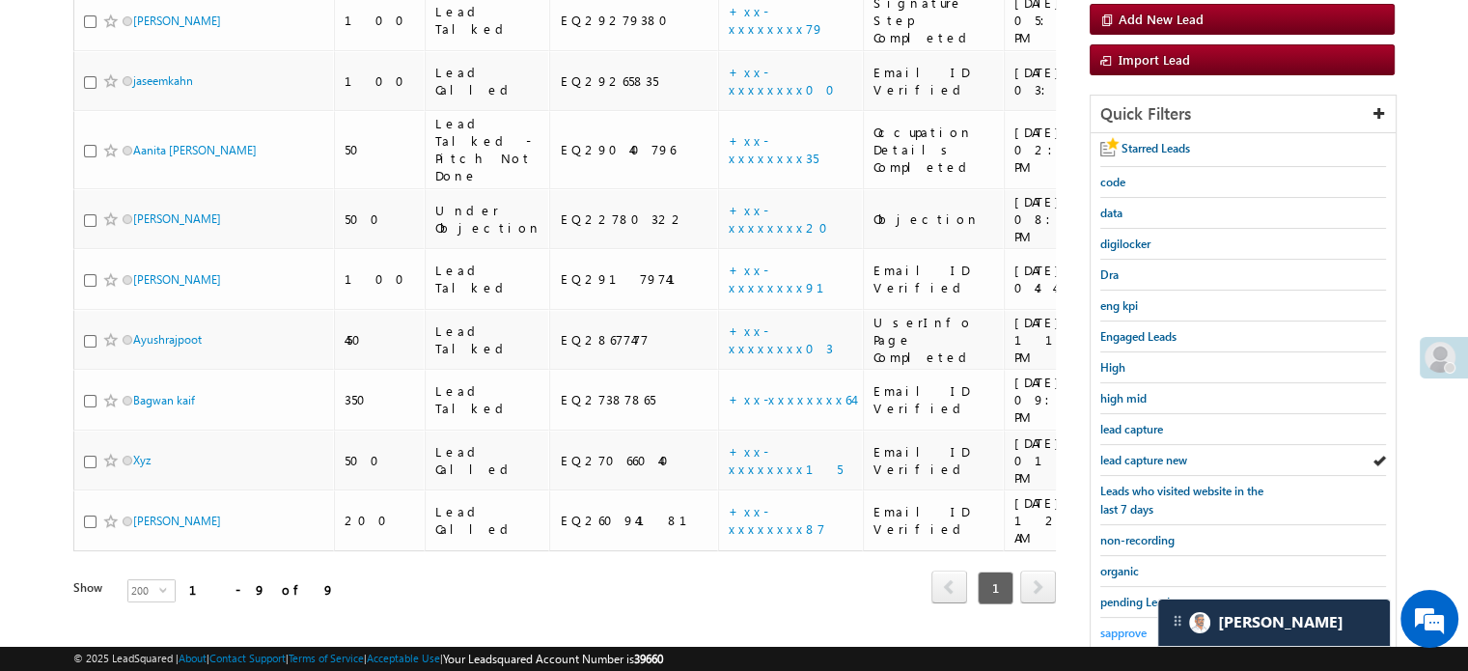
scroll to position [414, 0]
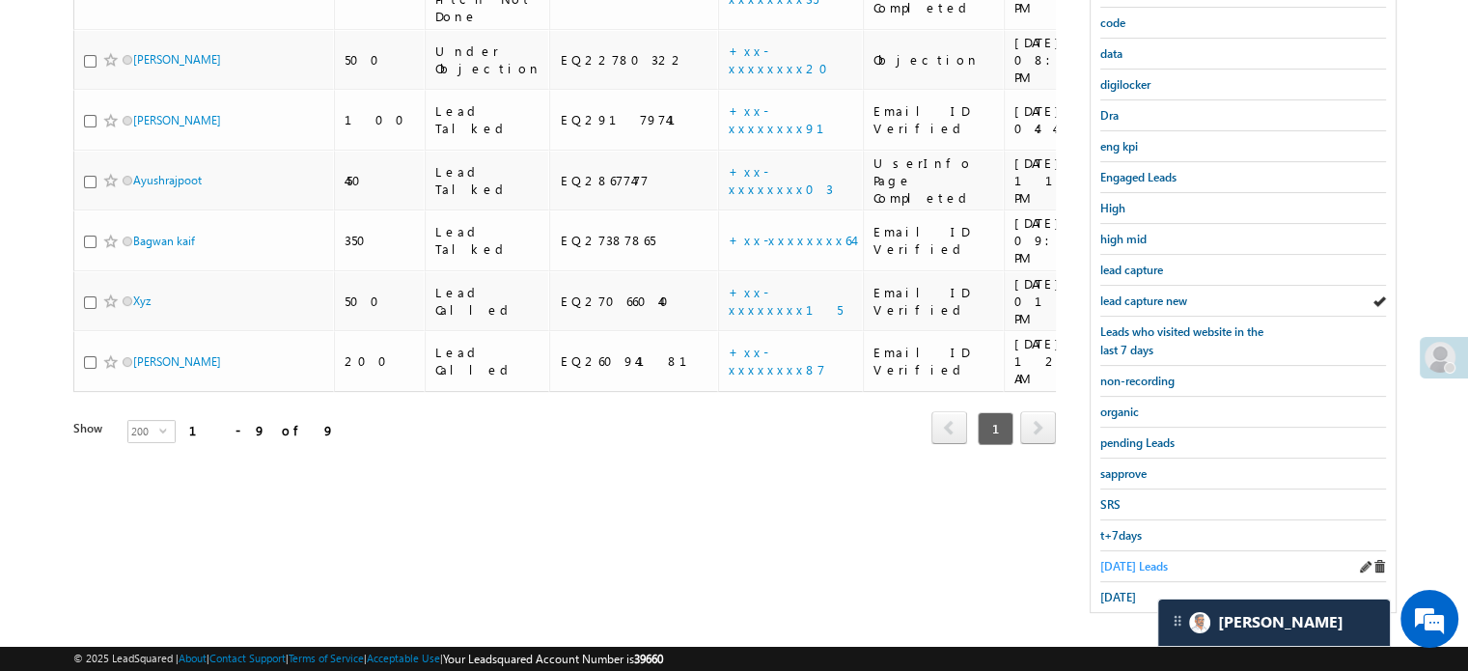
click at [1112, 559] on span "Today's Leads" at bounding box center [1134, 566] width 68 height 14
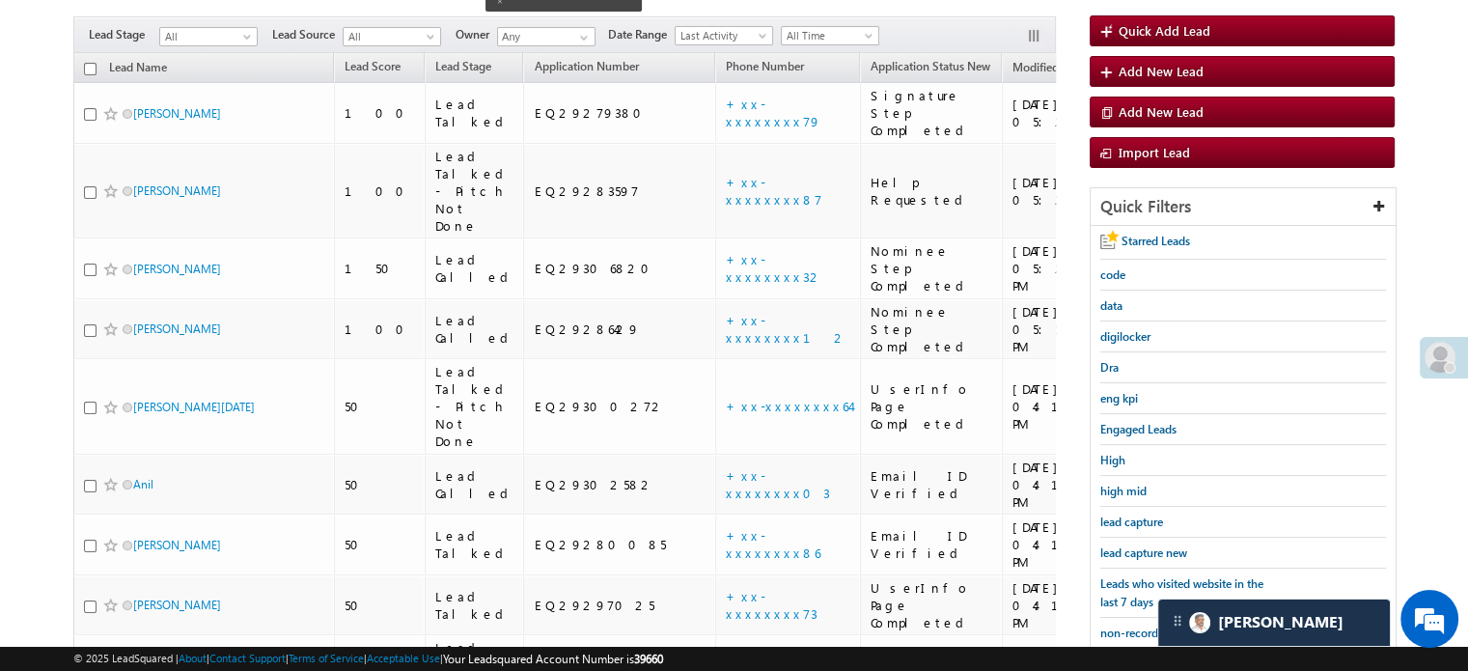
scroll to position [158, 0]
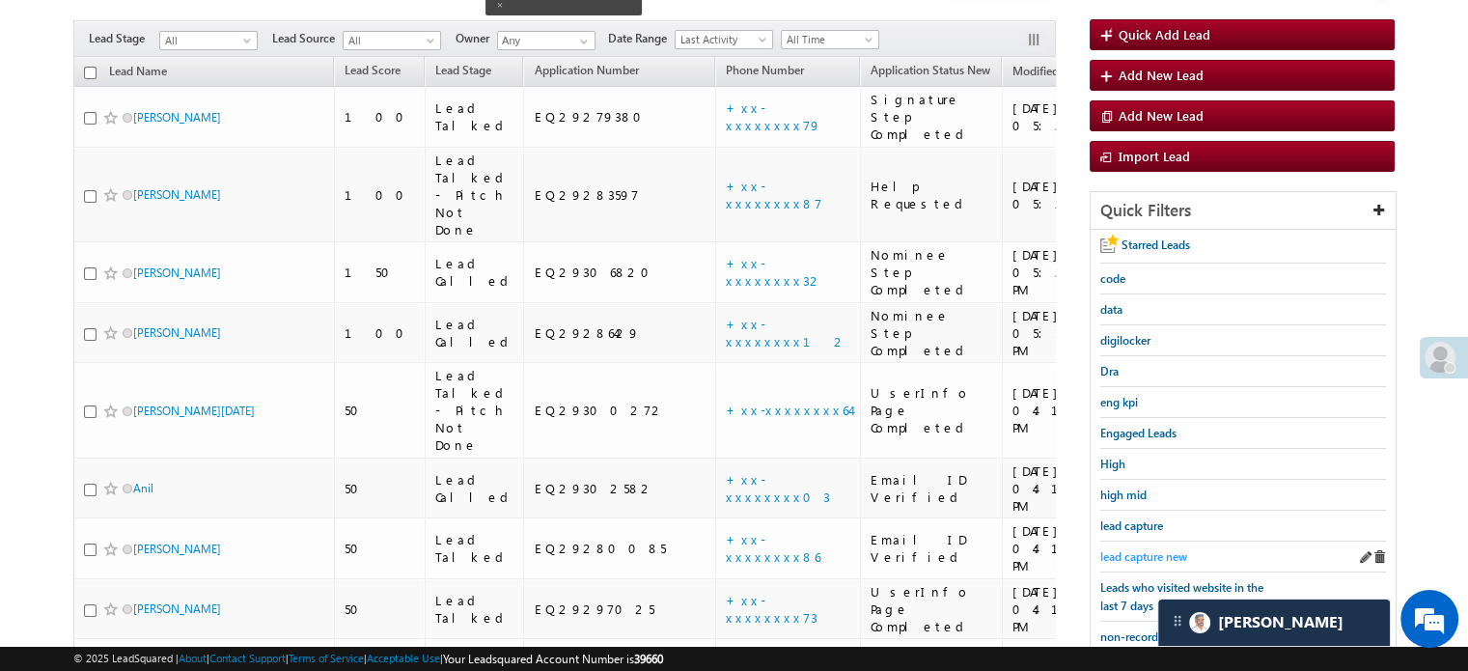
drag, startPoint x: 1196, startPoint y: 534, endPoint x: 1184, endPoint y: 540, distance: 14.2
click at [1196, 535] on div "Starred Leads code data digilocker Dra eng kpi Engaged Leads High high mid lead…" at bounding box center [1242, 549] width 305 height 638
click at [1182, 547] on link "lead capture new" at bounding box center [1143, 556] width 87 height 18
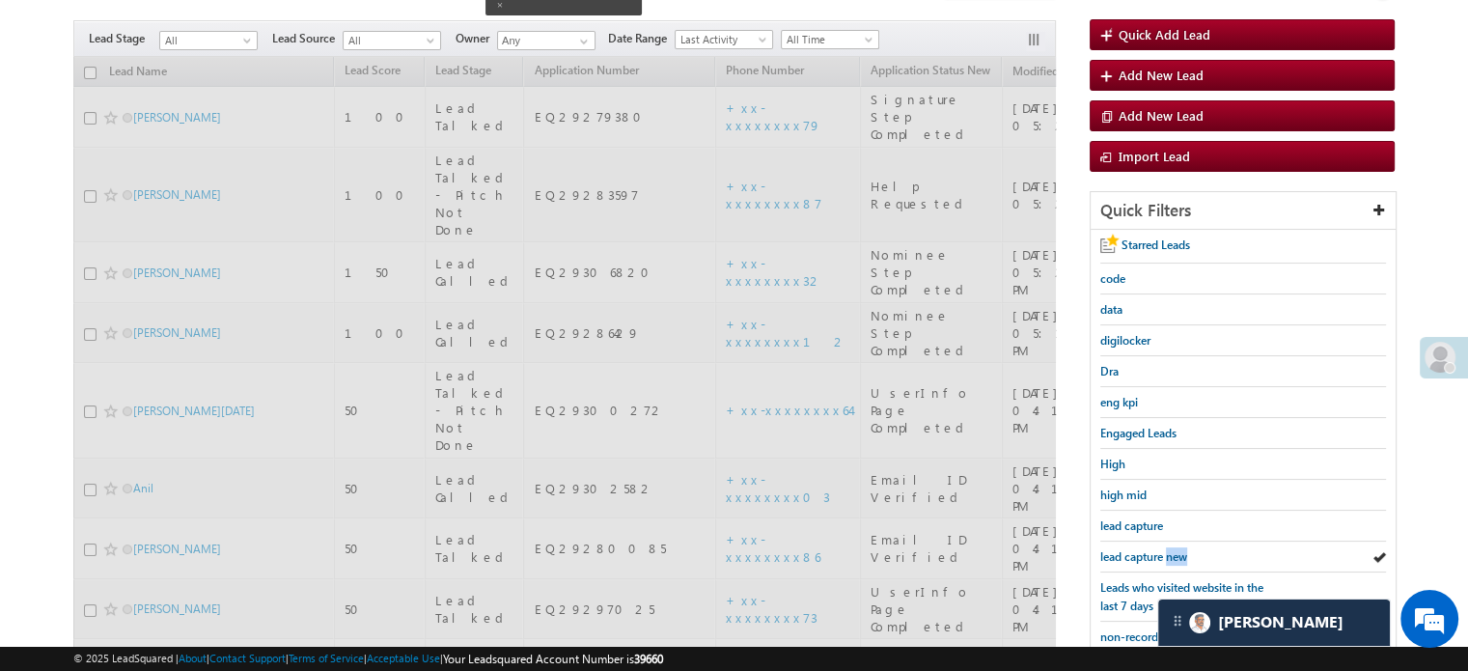
click at [1182, 547] on link "lead capture new" at bounding box center [1143, 556] width 87 height 18
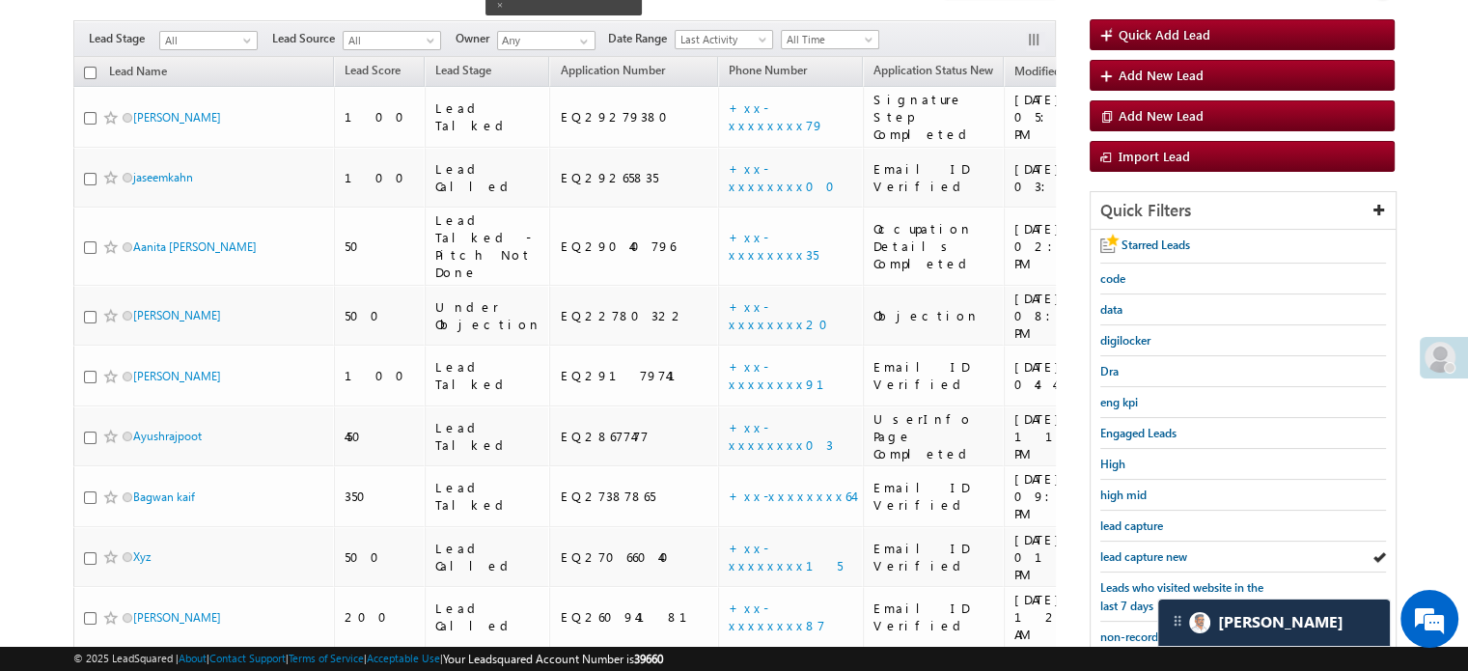
click at [1182, 547] on link "lead capture new" at bounding box center [1143, 556] width 87 height 18
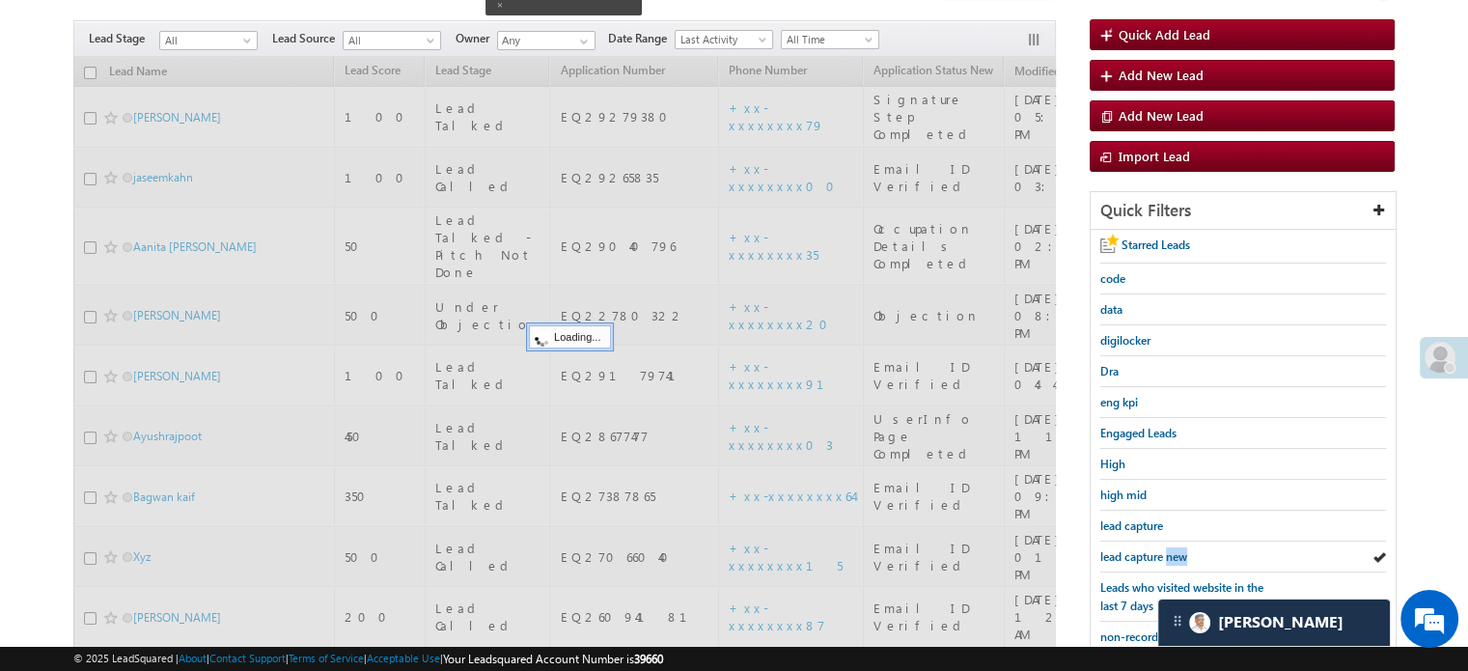
click at [1182, 547] on link "lead capture new" at bounding box center [1143, 556] width 87 height 18
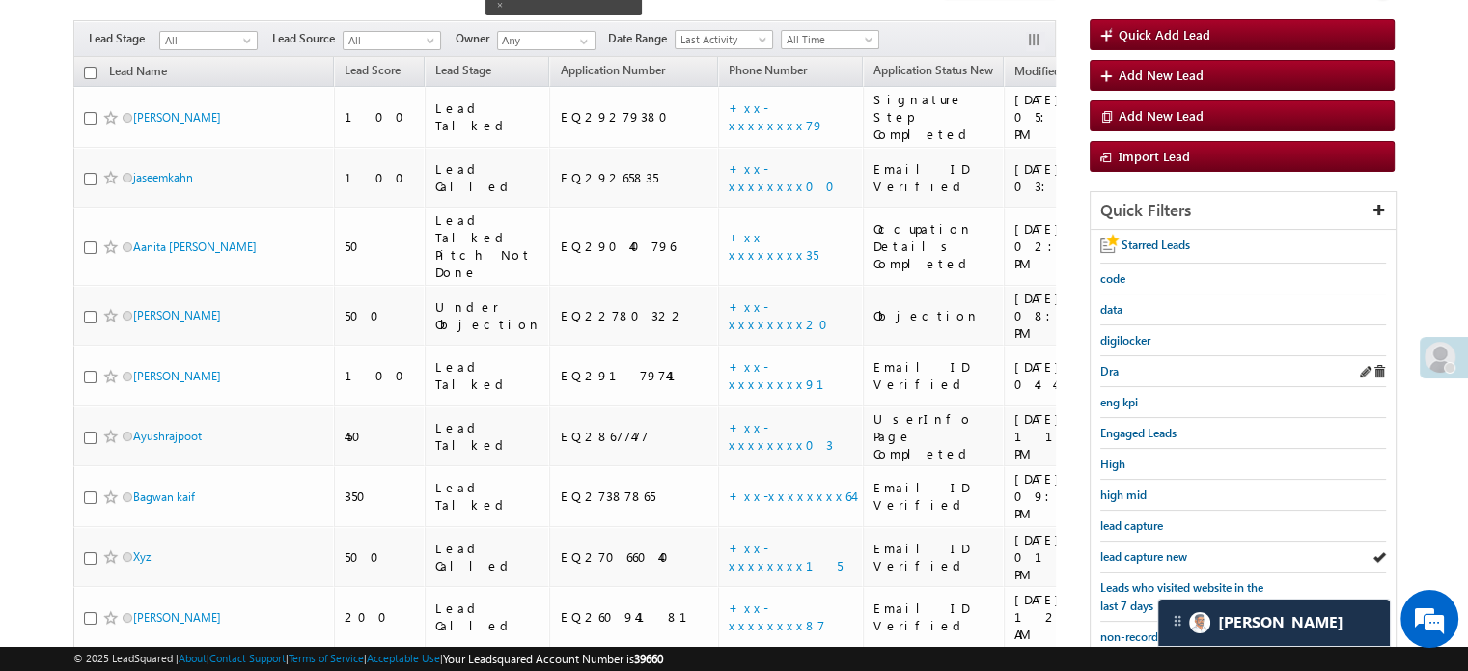
scroll to position [255, 0]
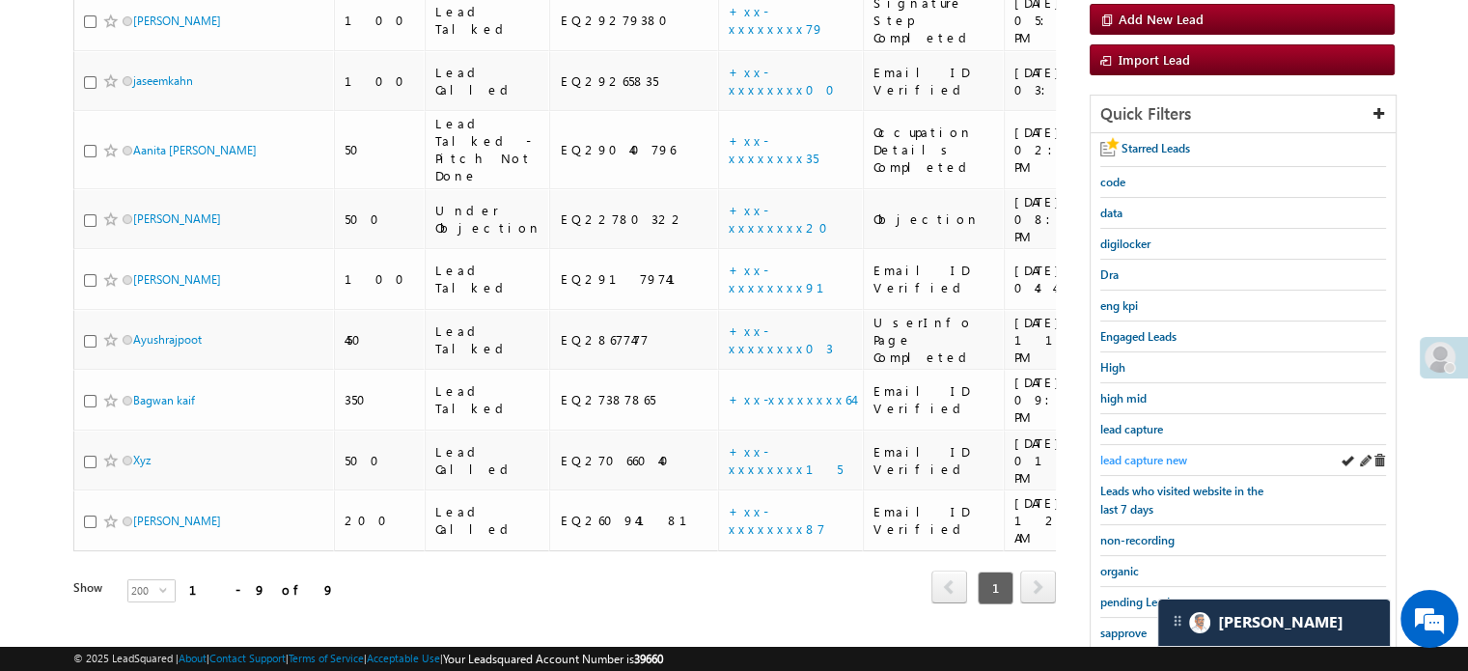
click at [1136, 453] on span "lead capture new" at bounding box center [1143, 460] width 87 height 14
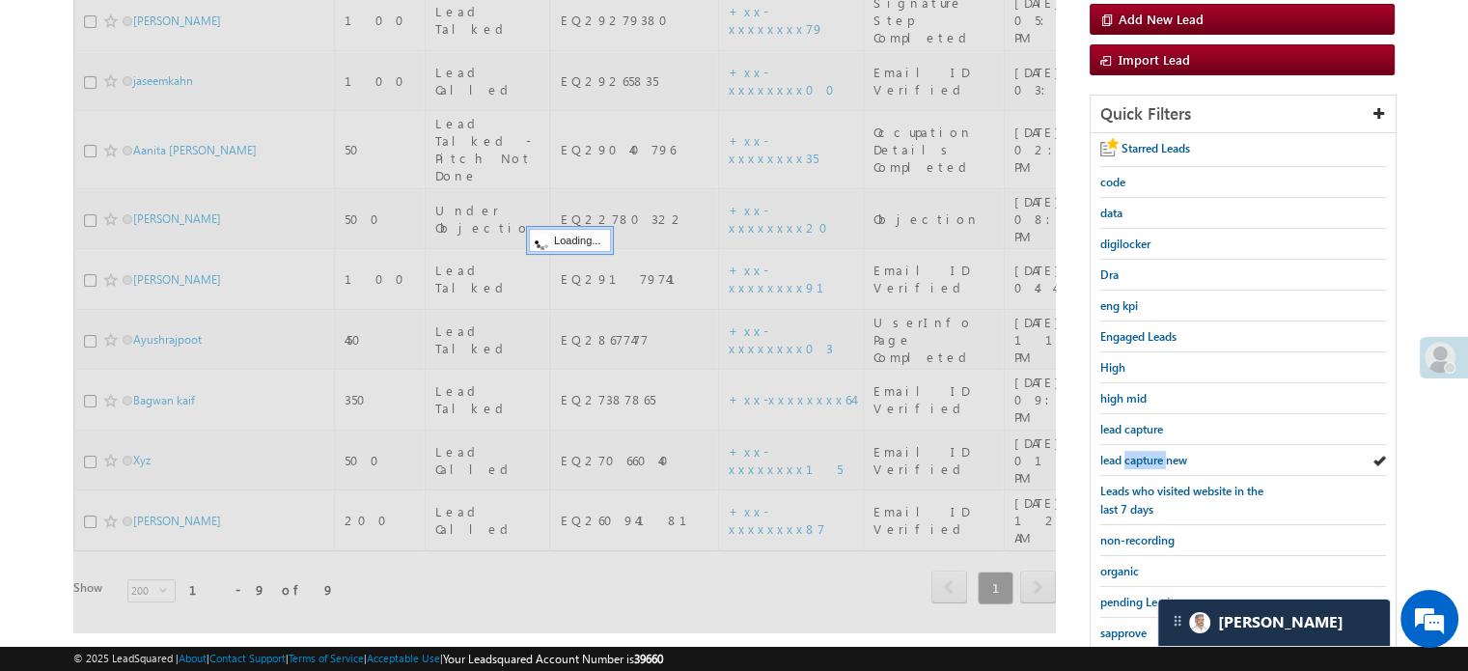
click at [1136, 453] on span "lead capture new" at bounding box center [1143, 460] width 87 height 14
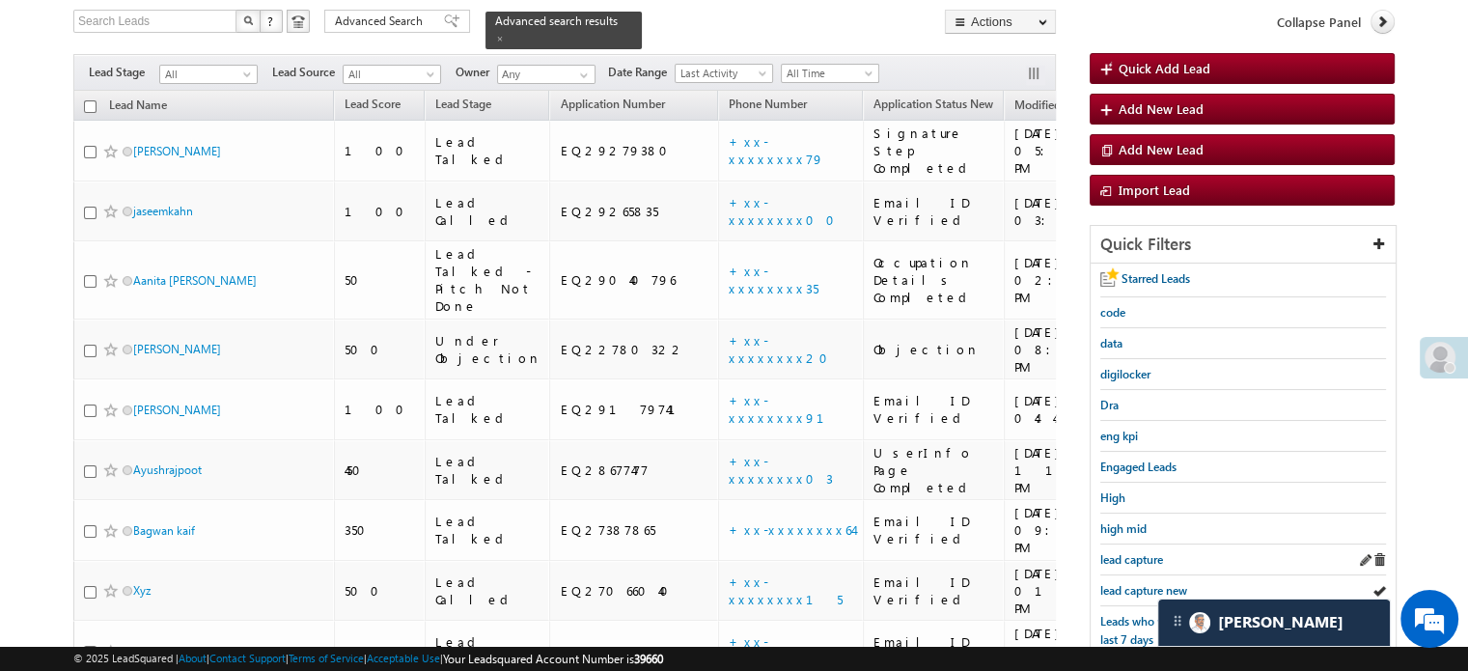
scroll to position [158, 0]
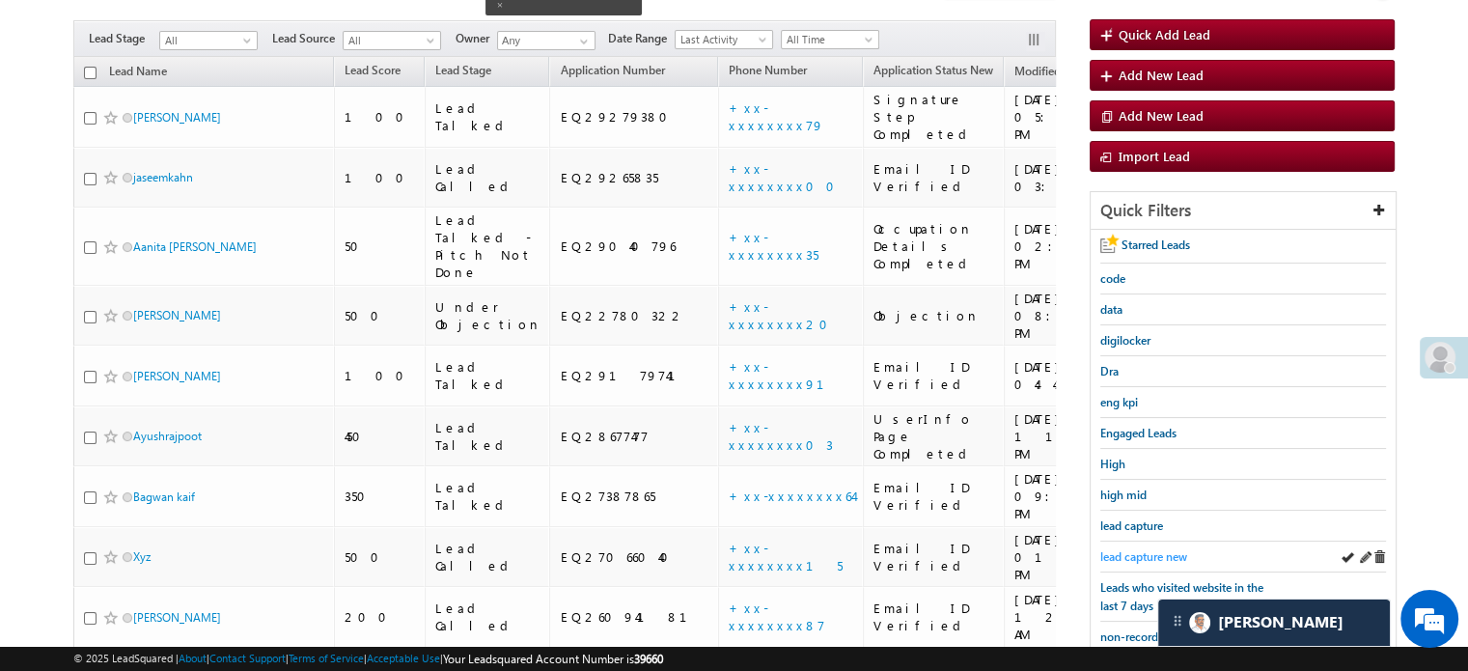
click at [1139, 549] on span "lead capture new" at bounding box center [1143, 556] width 87 height 14
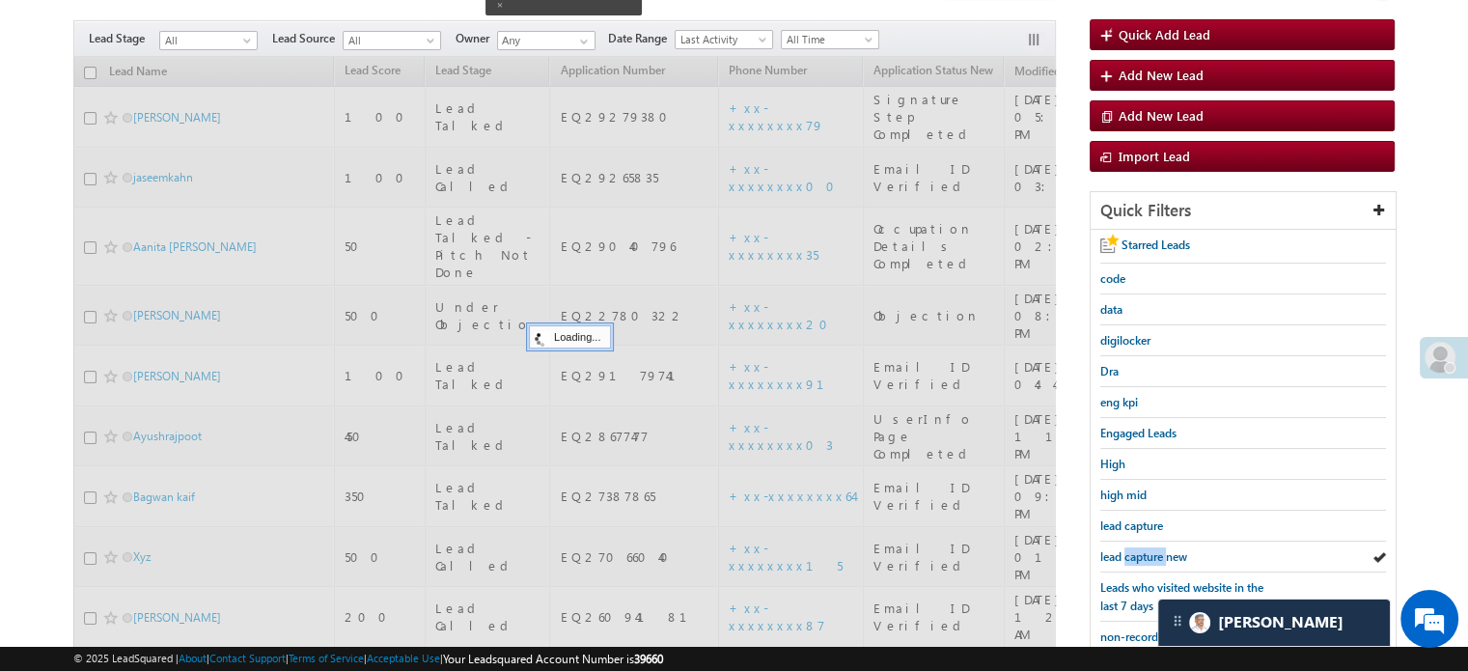
click at [1139, 549] on span "lead capture new" at bounding box center [1143, 556] width 87 height 14
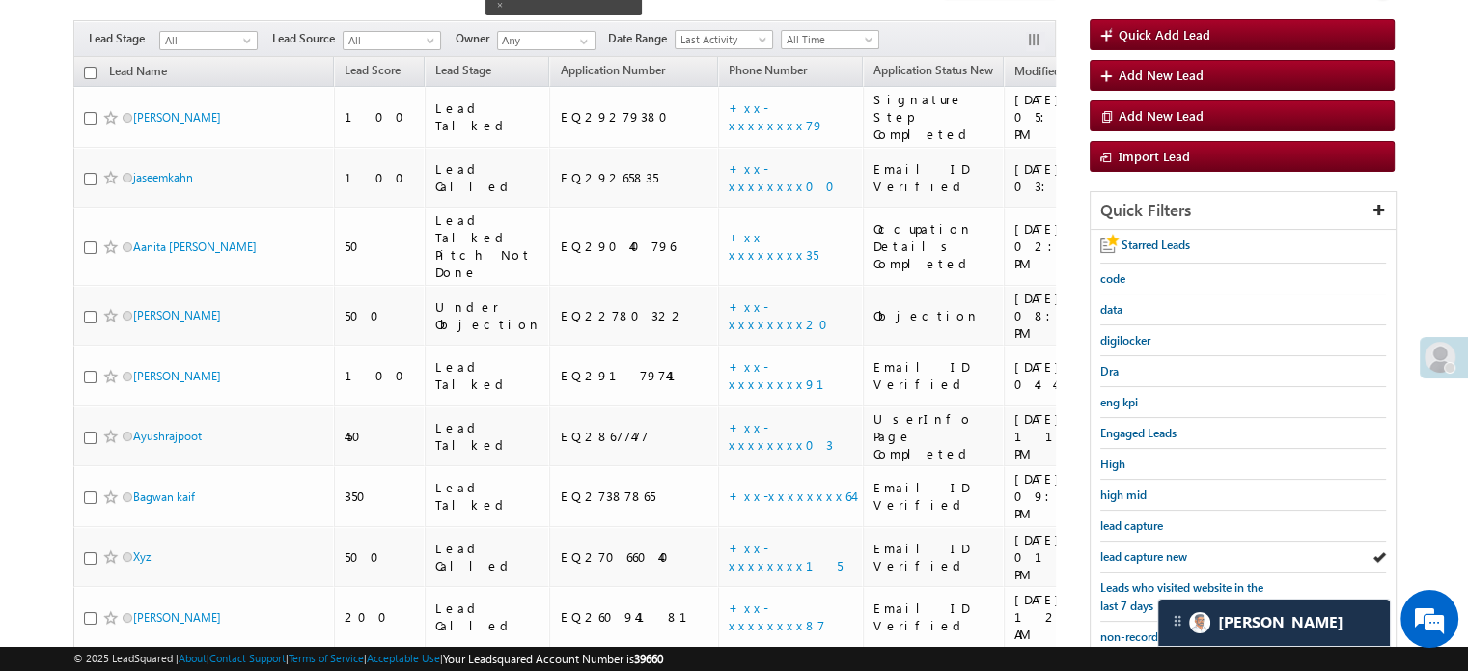
scroll to position [414, 0]
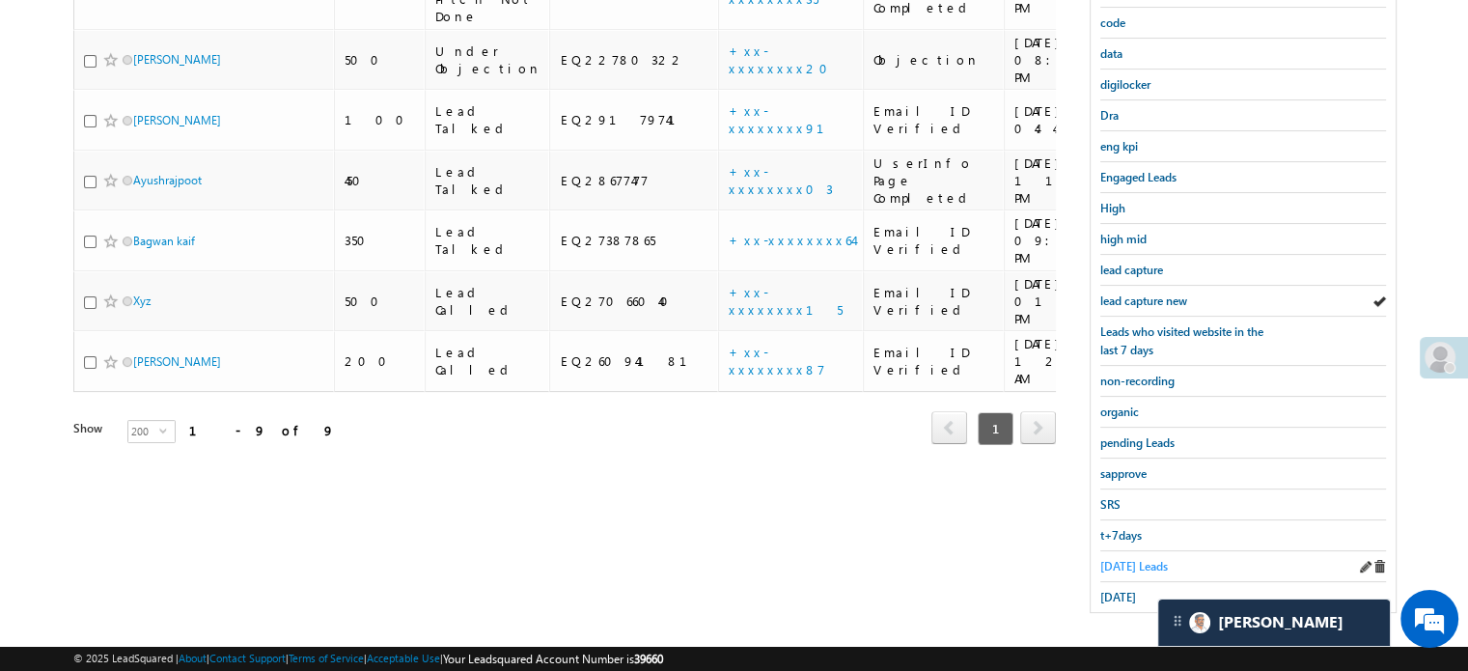
click at [1138, 559] on span "Today's Leads" at bounding box center [1134, 566] width 68 height 14
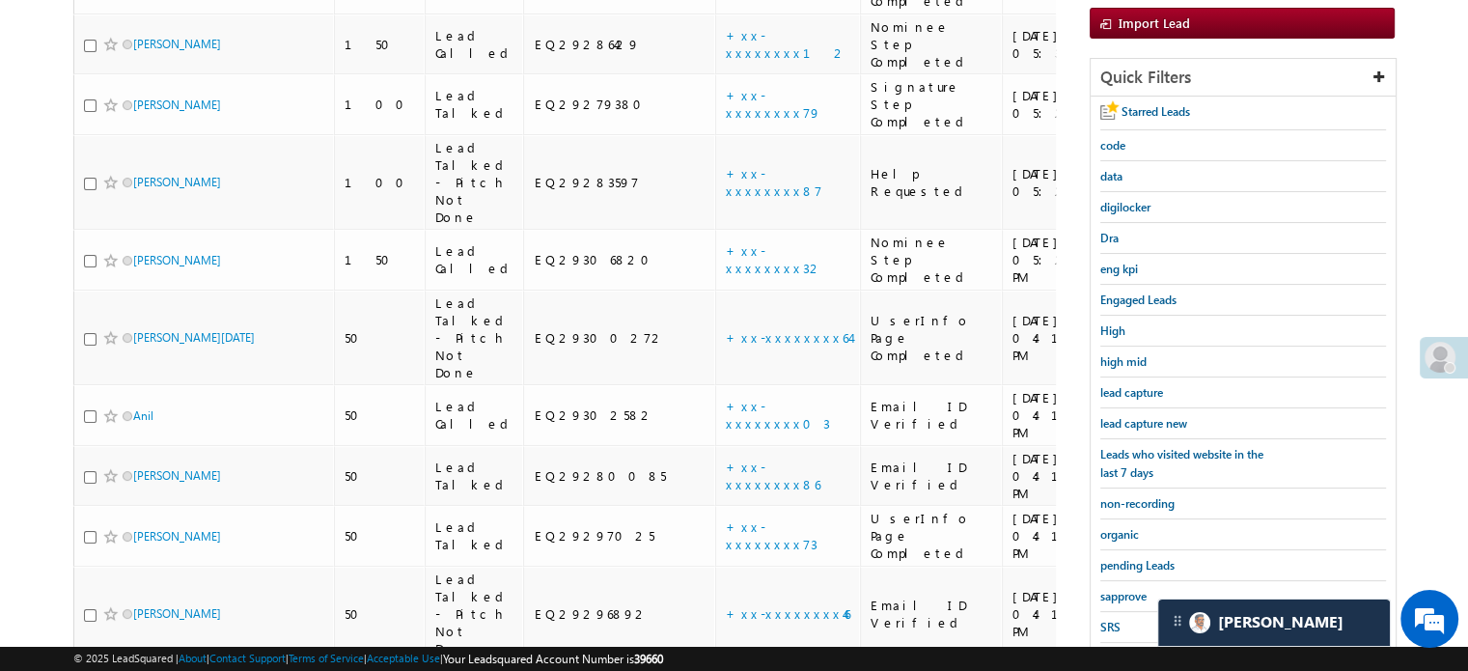
scroll to position [124, 0]
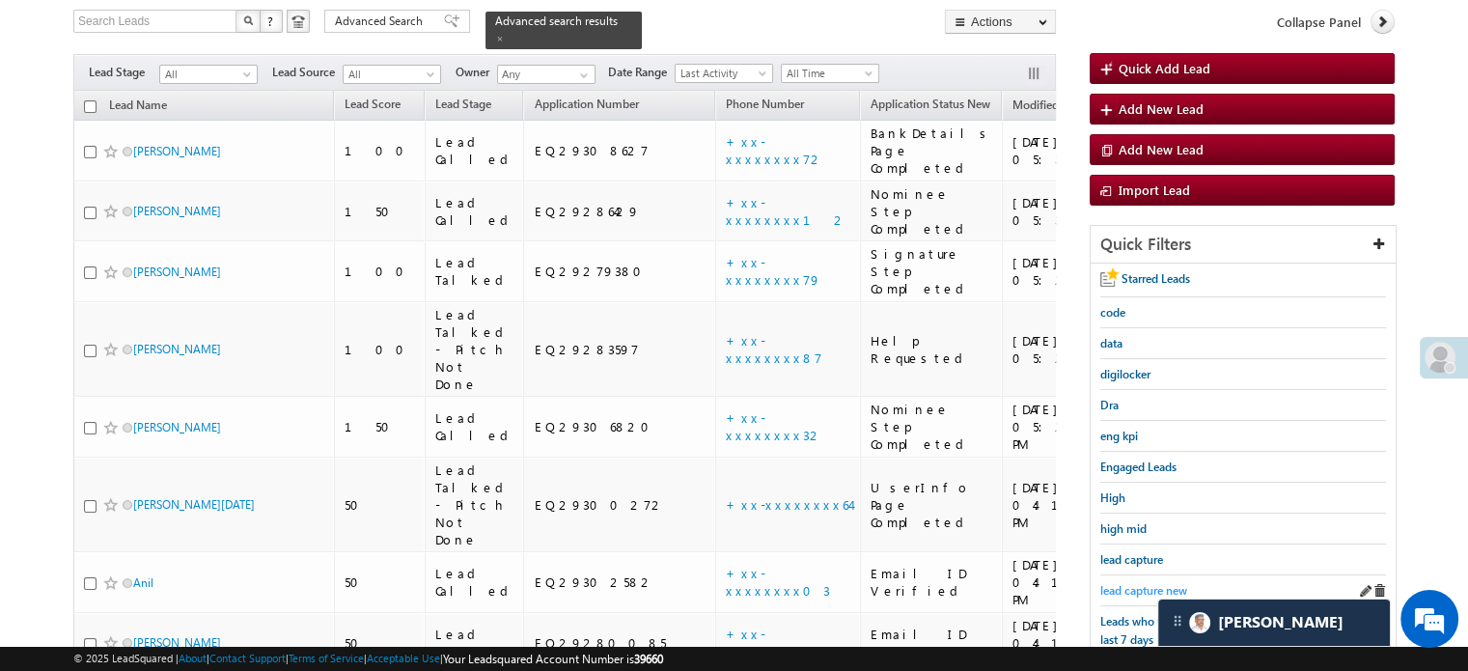
click at [1131, 583] on span "lead capture new" at bounding box center [1143, 590] width 87 height 14
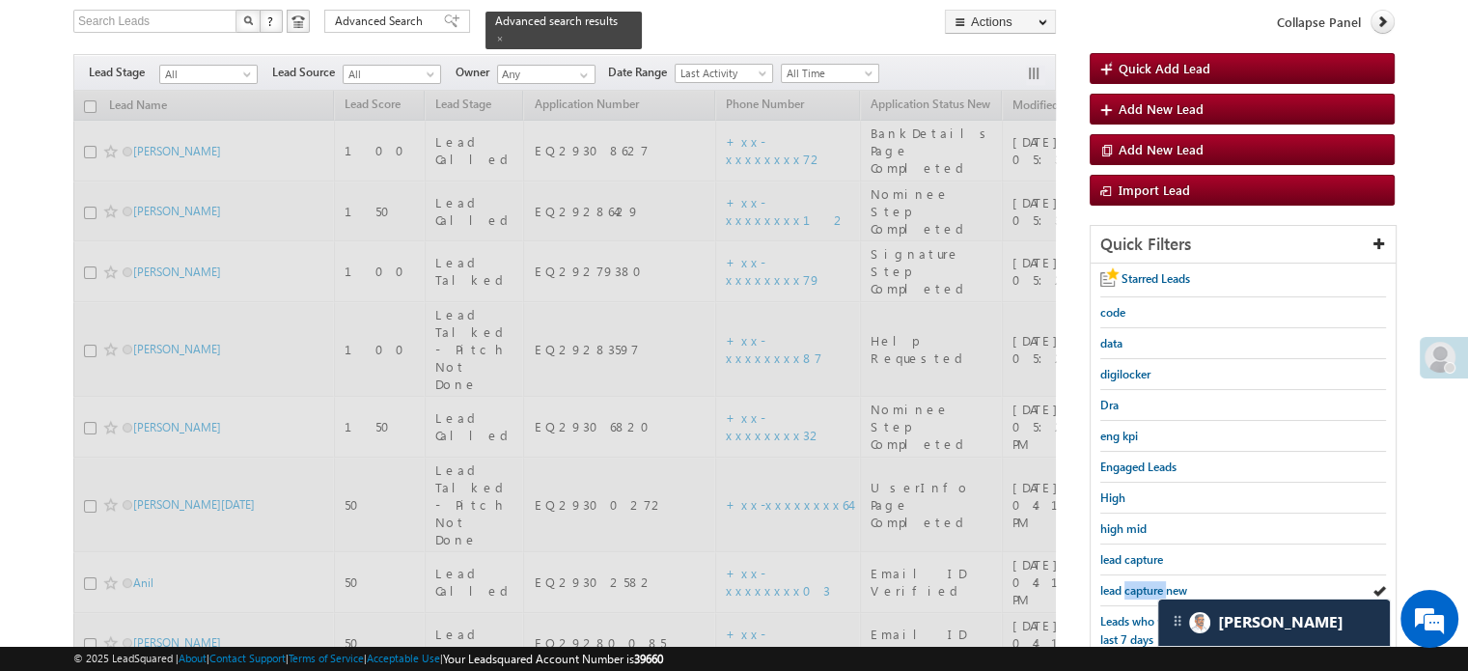
click at [1131, 583] on span "lead capture new" at bounding box center [1143, 590] width 87 height 14
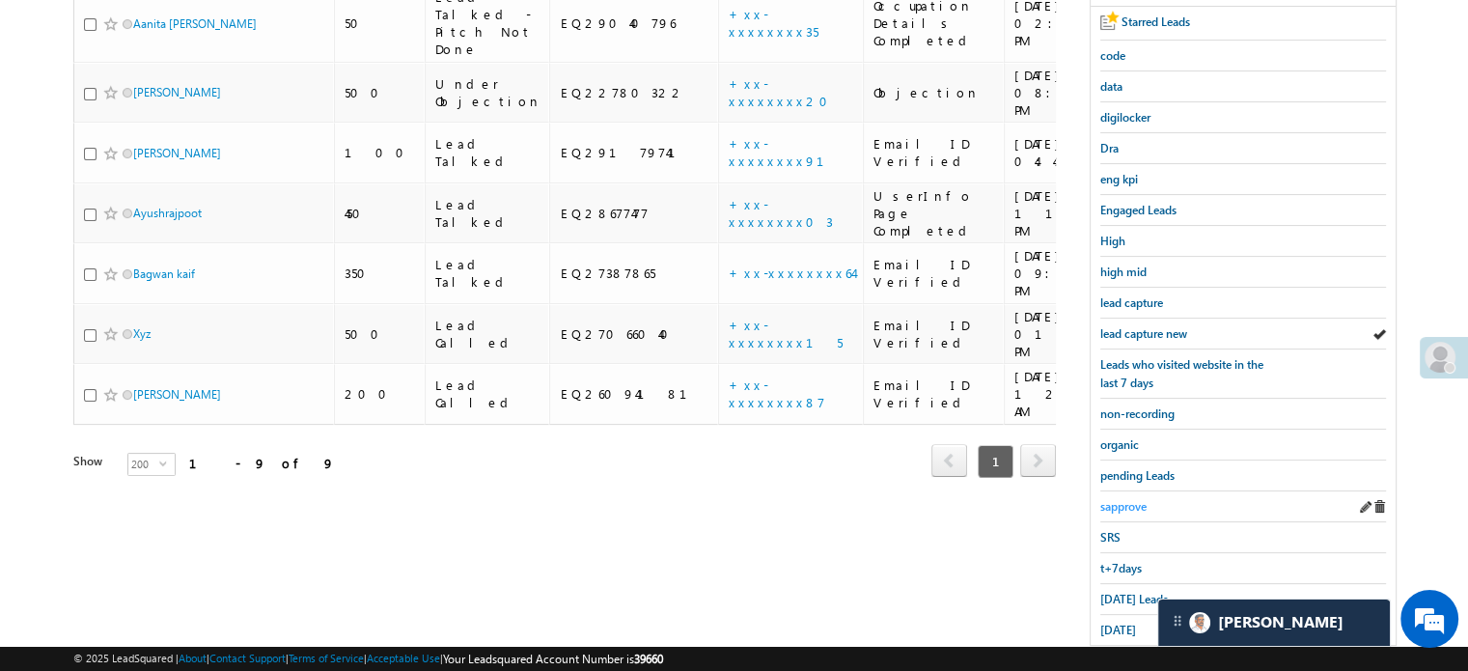
scroll to position [414, 0]
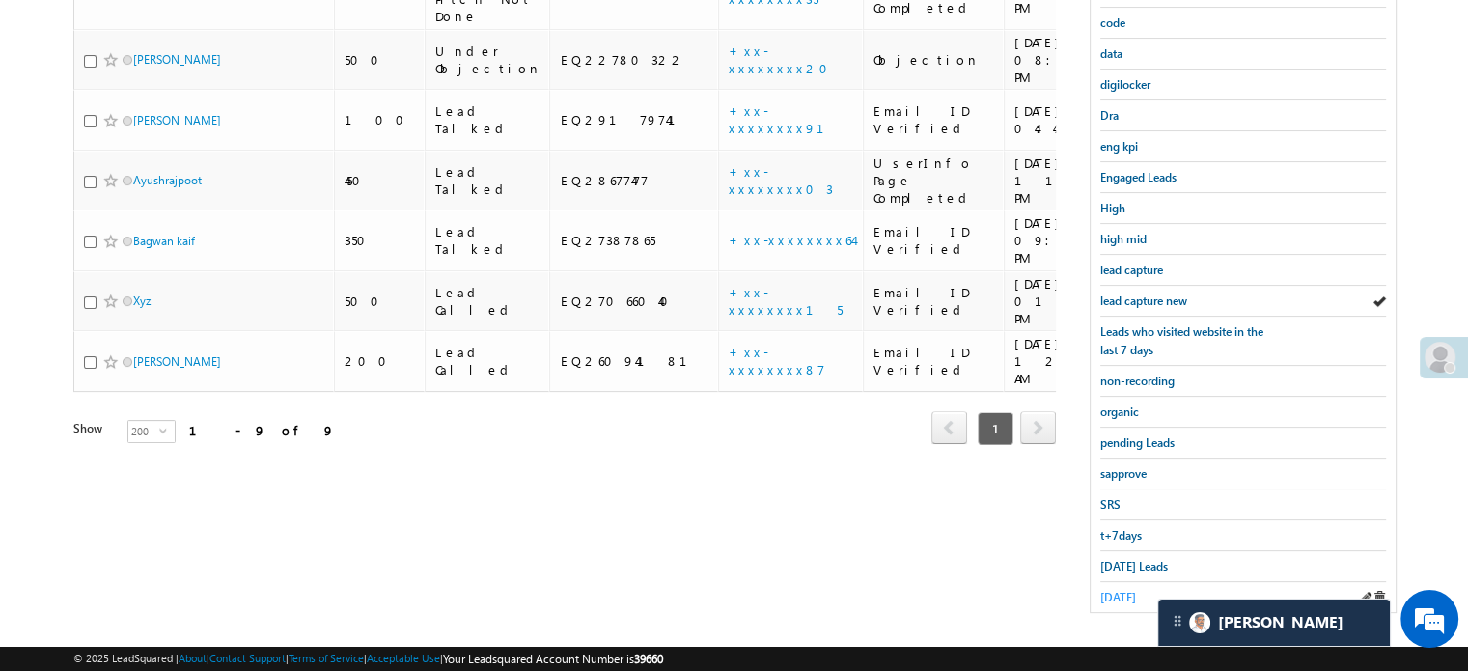
click at [1131, 590] on span "yesterday" at bounding box center [1118, 597] width 36 height 14
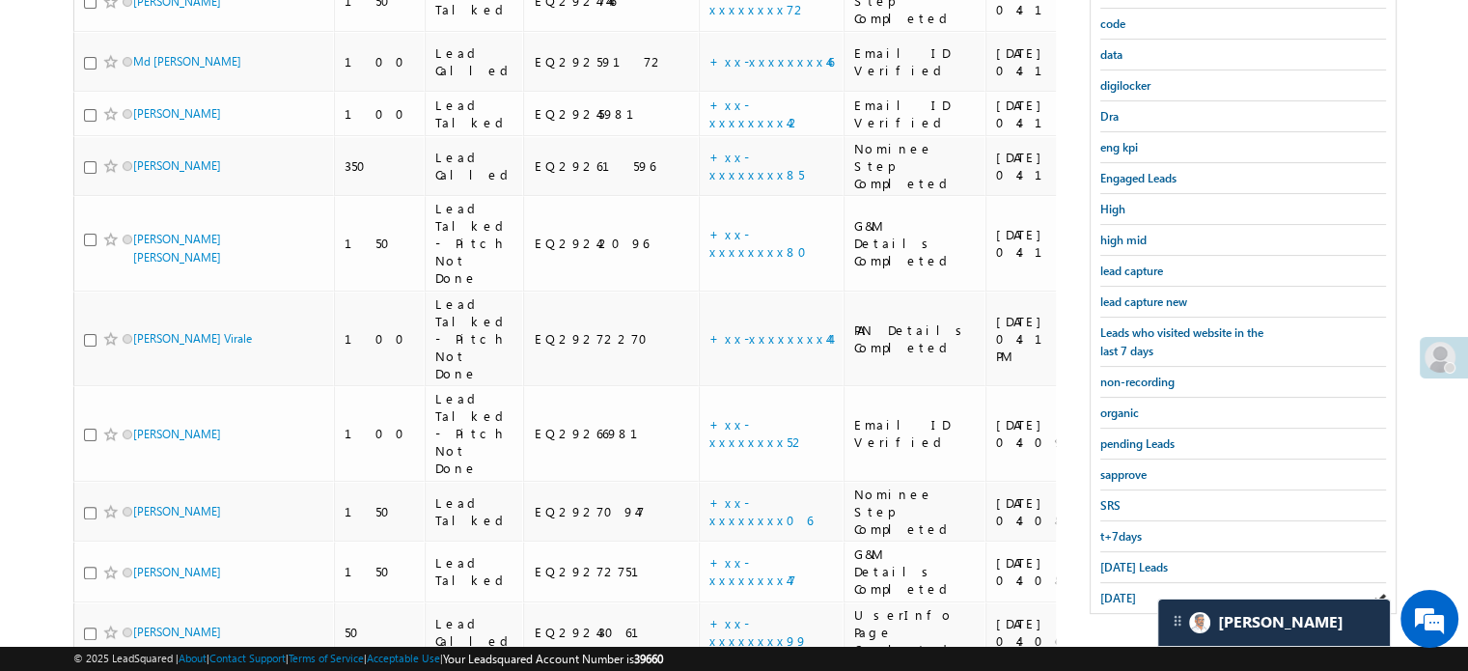
scroll to position [510, 0]
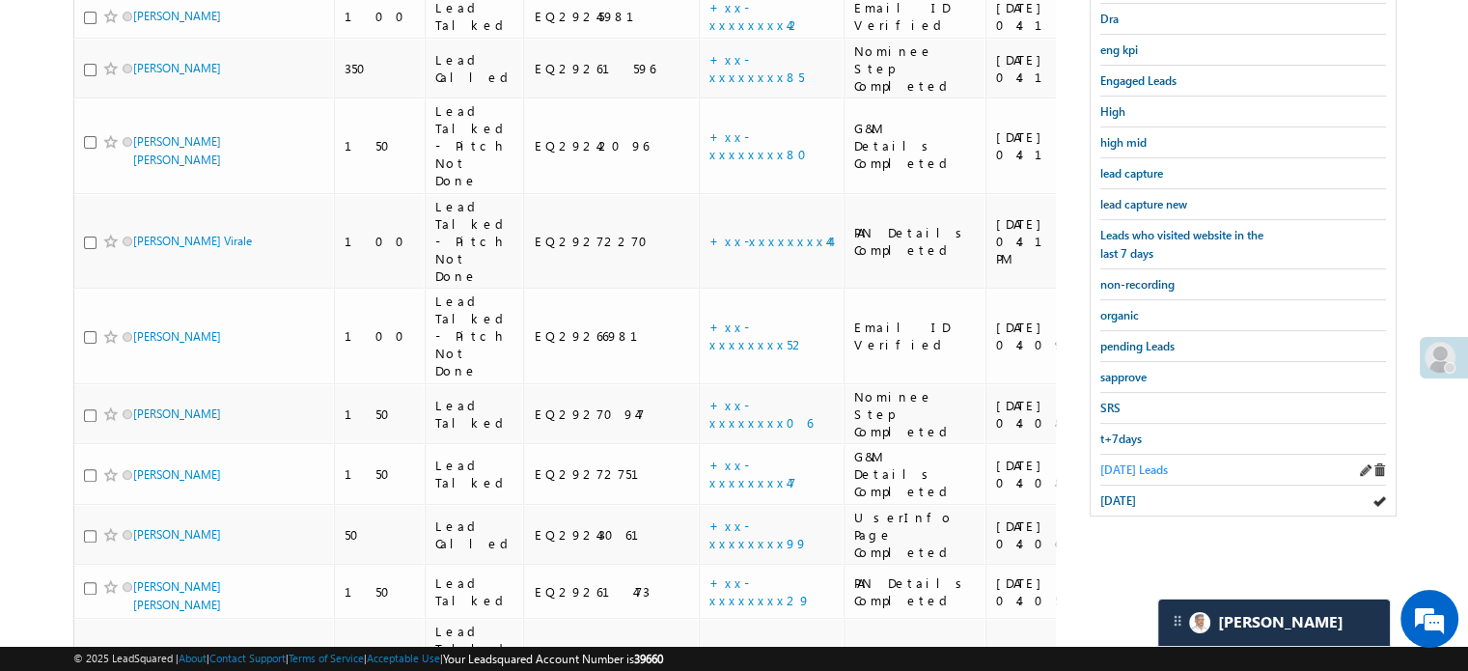
click at [1148, 464] on span "Today's Leads" at bounding box center [1134, 469] width 68 height 14
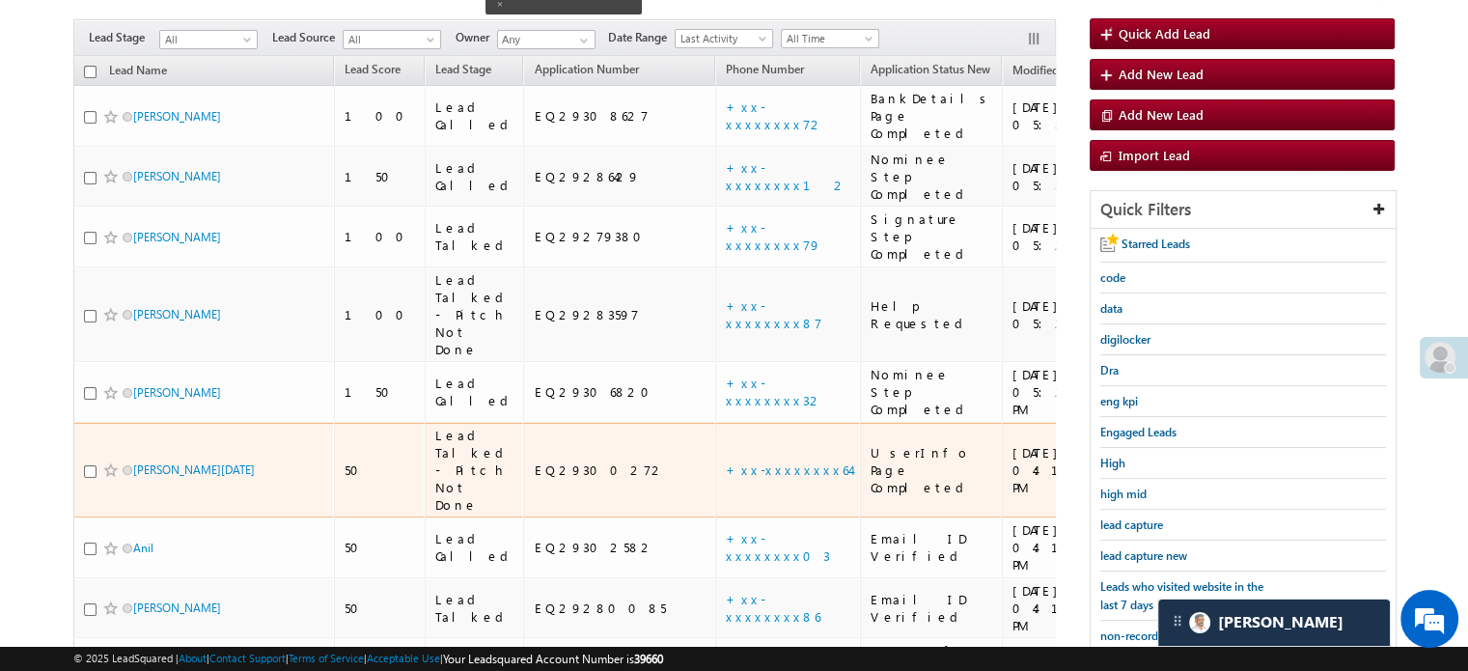
scroll to position [158, 0]
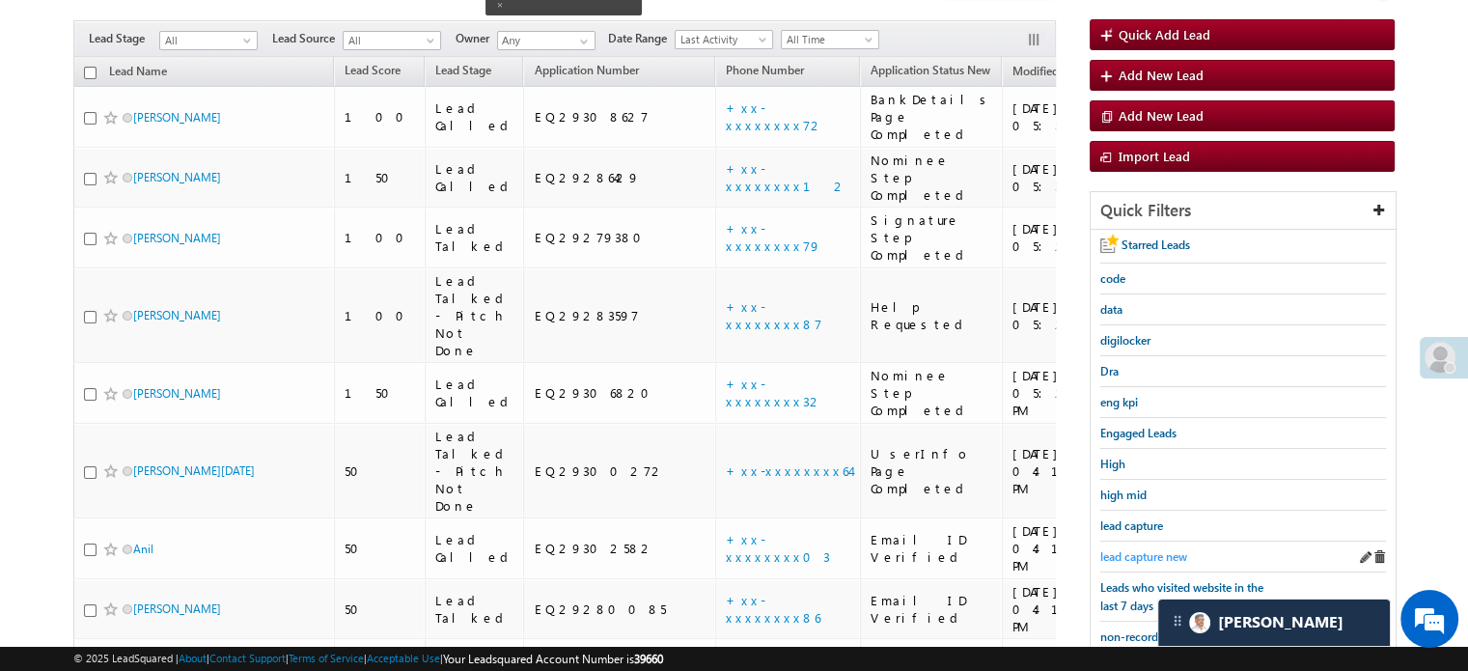
click at [1119, 549] on span "lead capture new" at bounding box center [1143, 556] width 87 height 14
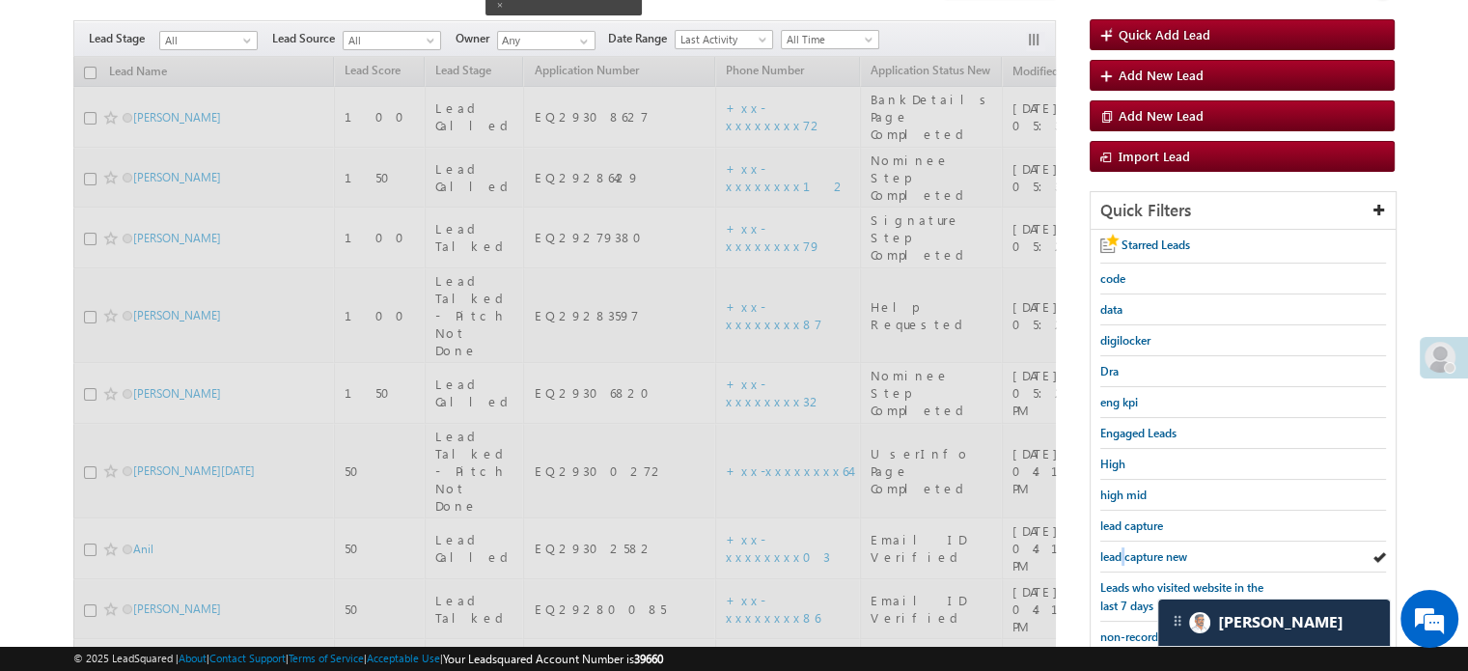
click at [1119, 549] on span "lead capture new" at bounding box center [1143, 556] width 87 height 14
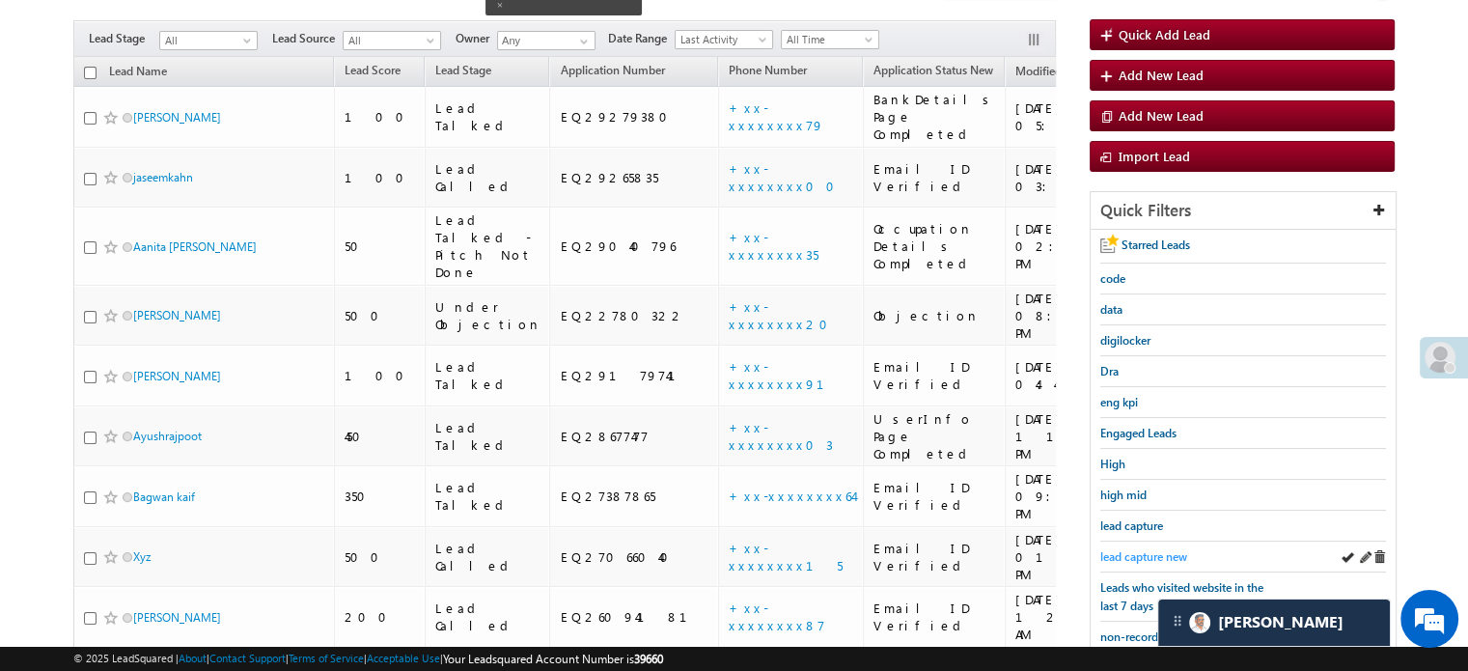
click at [1154, 549] on span "lead capture new" at bounding box center [1143, 556] width 87 height 14
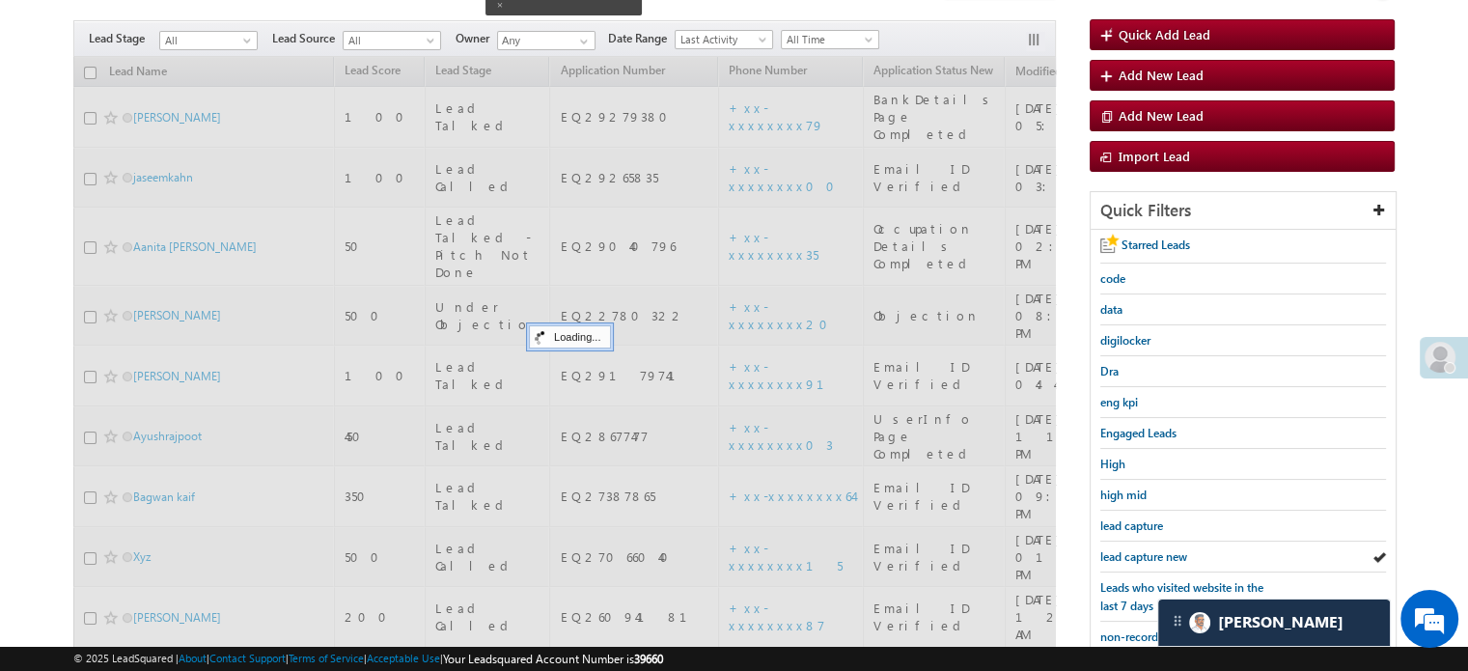
click at [1154, 549] on span "lead capture new" at bounding box center [1143, 556] width 87 height 14
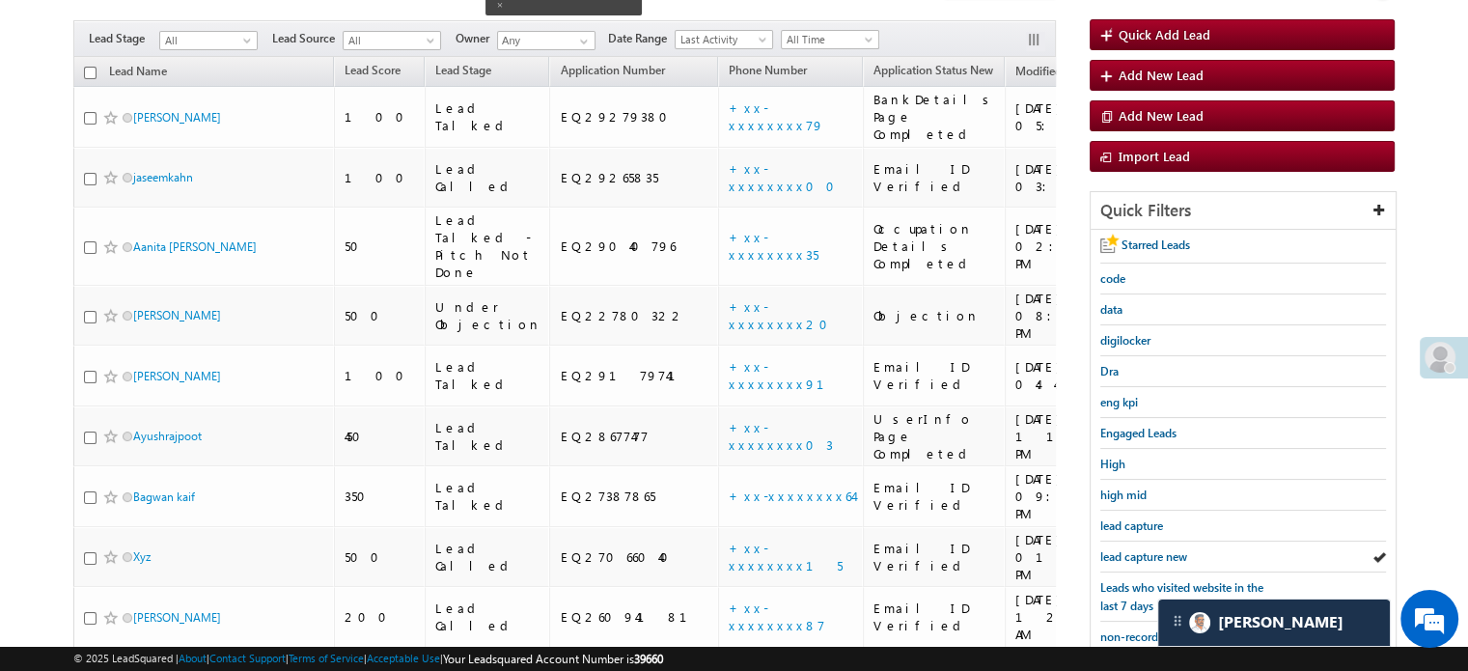
click at [1154, 549] on span "lead capture new" at bounding box center [1143, 556] width 87 height 14
click at [1150, 549] on span "lead capture new" at bounding box center [1143, 556] width 87 height 14
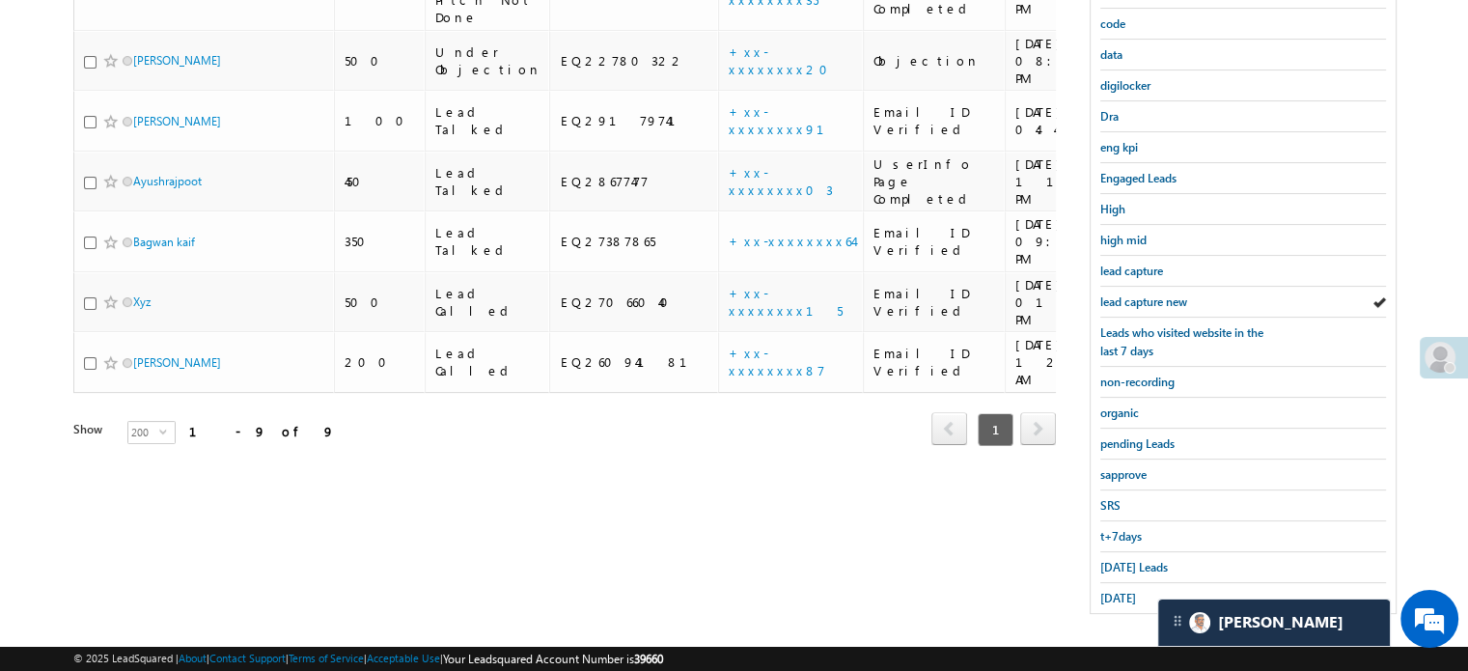
scroll to position [414, 0]
click at [1145, 538] on div "t+7days" at bounding box center [1243, 535] width 286 height 31
click at [1139, 551] on div "Today's Leads" at bounding box center [1243, 566] width 286 height 31
click at [1128, 559] on span "Today's Leads" at bounding box center [1134, 566] width 68 height 14
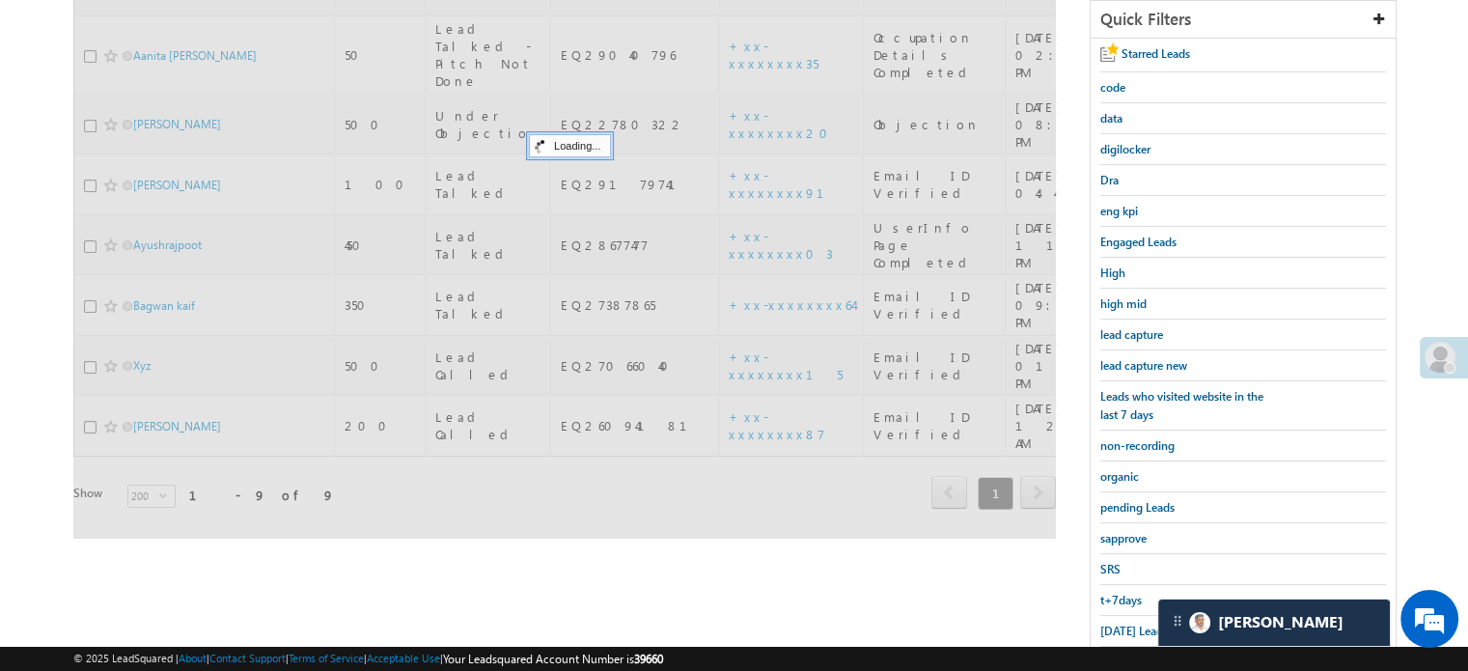
scroll to position [221, 0]
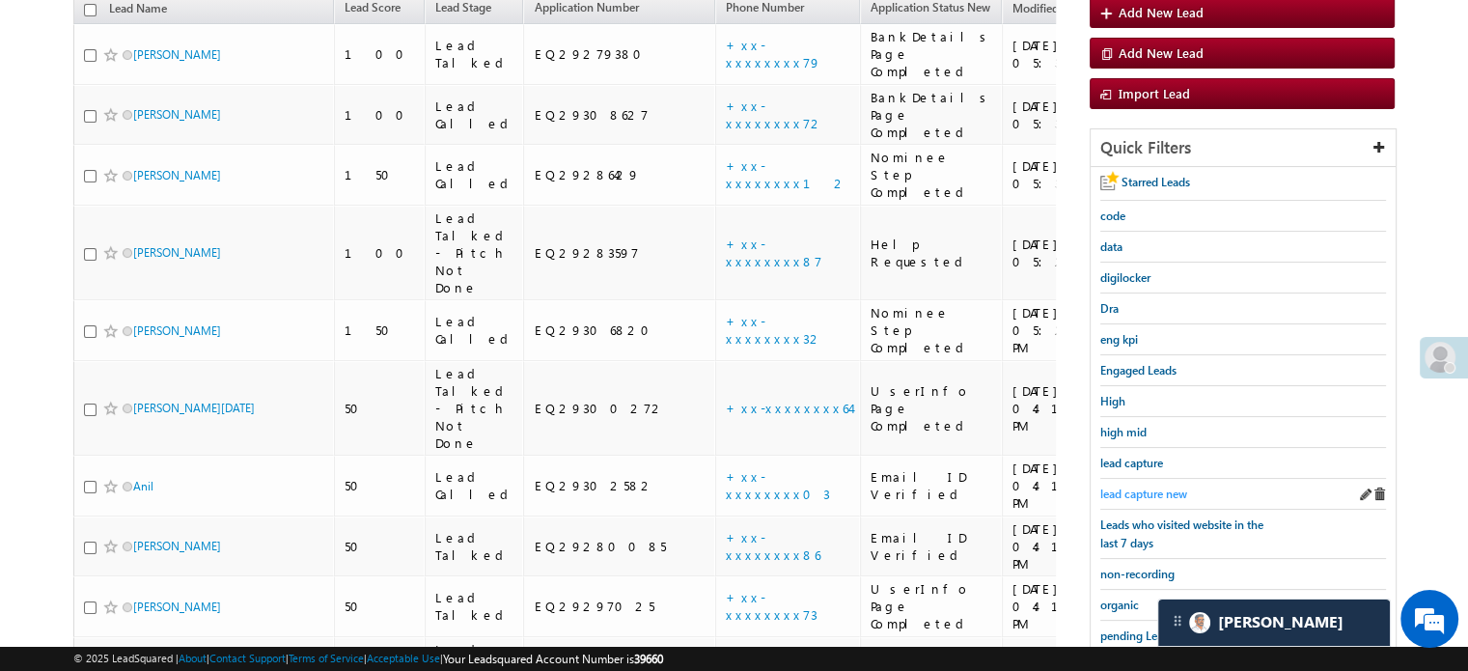
click at [1150, 495] on span "lead capture new" at bounding box center [1143, 493] width 87 height 14
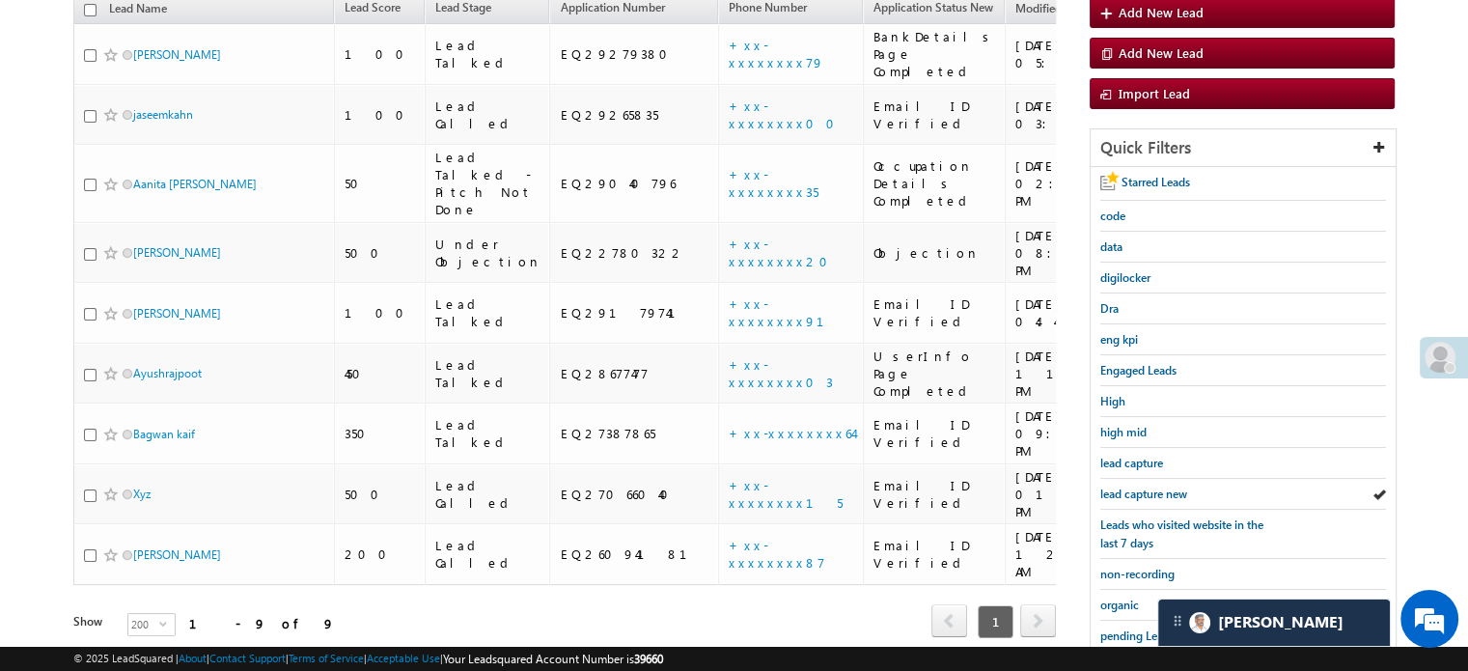
click at [1150, 495] on span "lead capture new" at bounding box center [1143, 493] width 87 height 14
click at [1142, 493] on span "lead capture new" at bounding box center [1143, 493] width 87 height 14
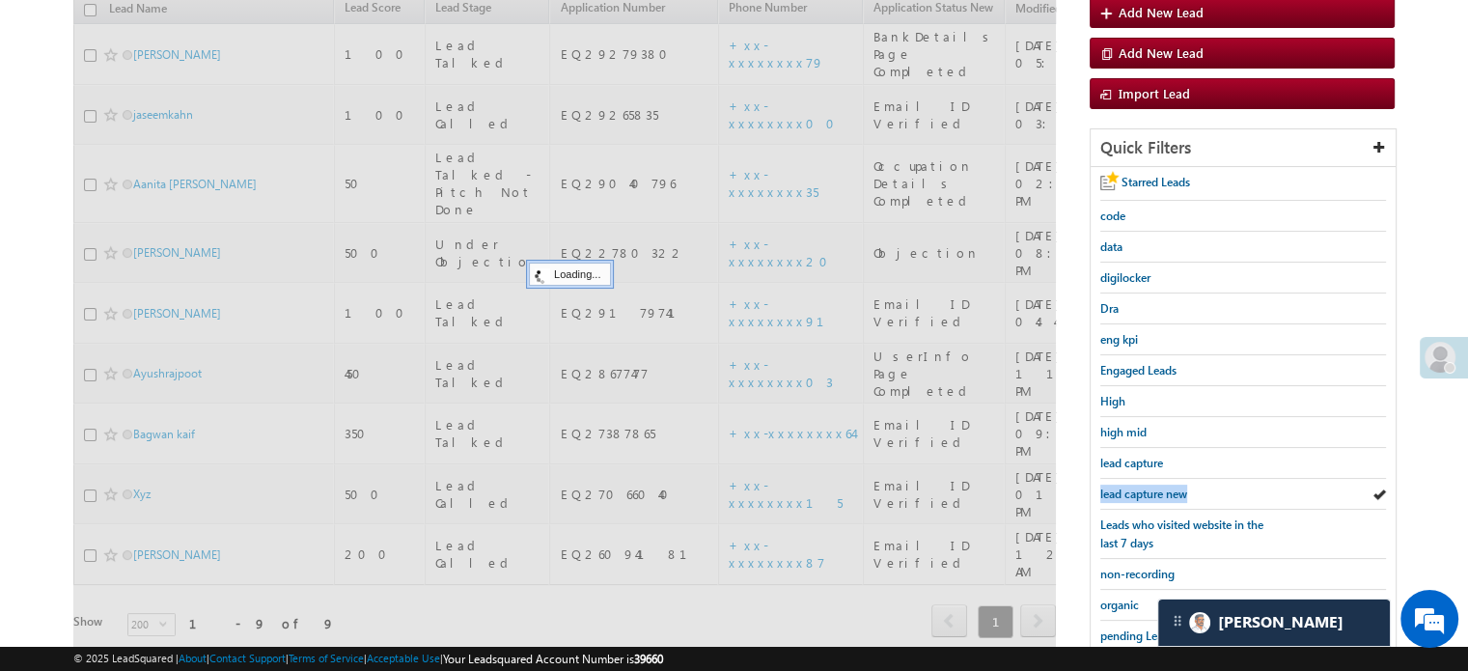
click at [1142, 493] on span "lead capture new" at bounding box center [1143, 493] width 87 height 14
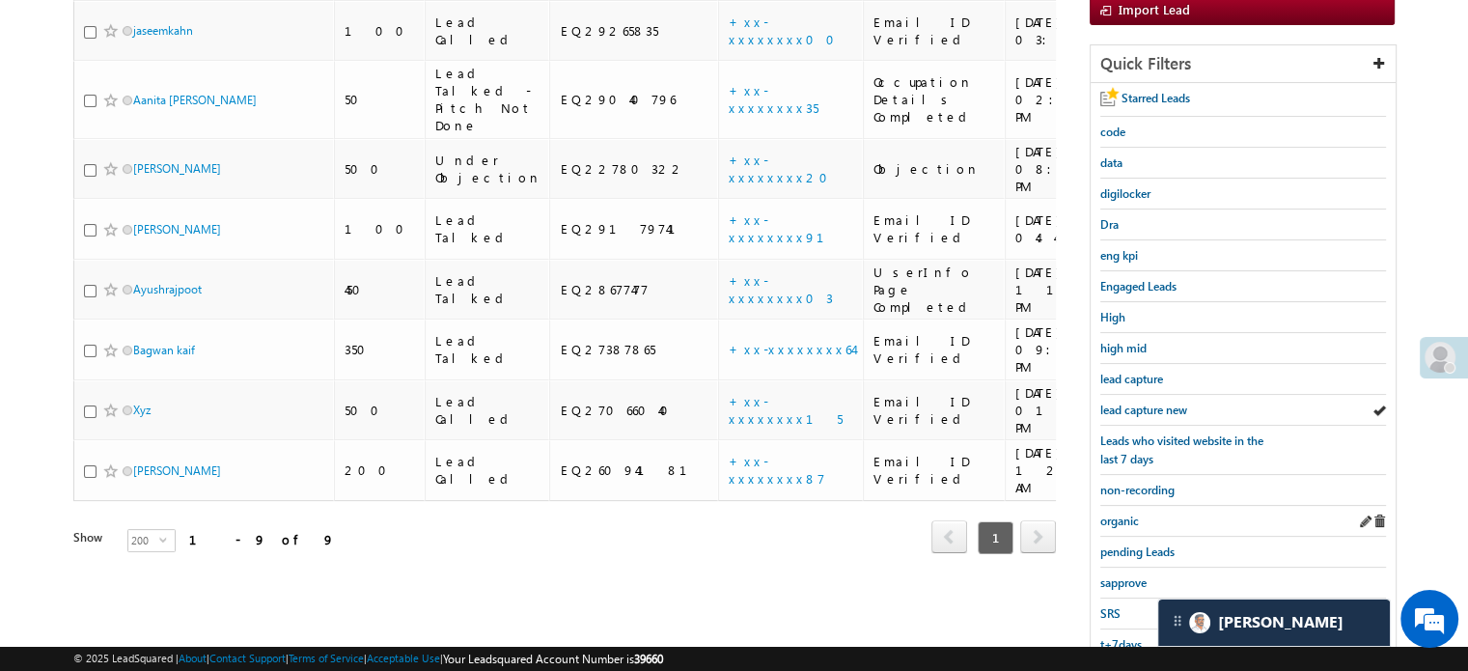
scroll to position [414, 0]
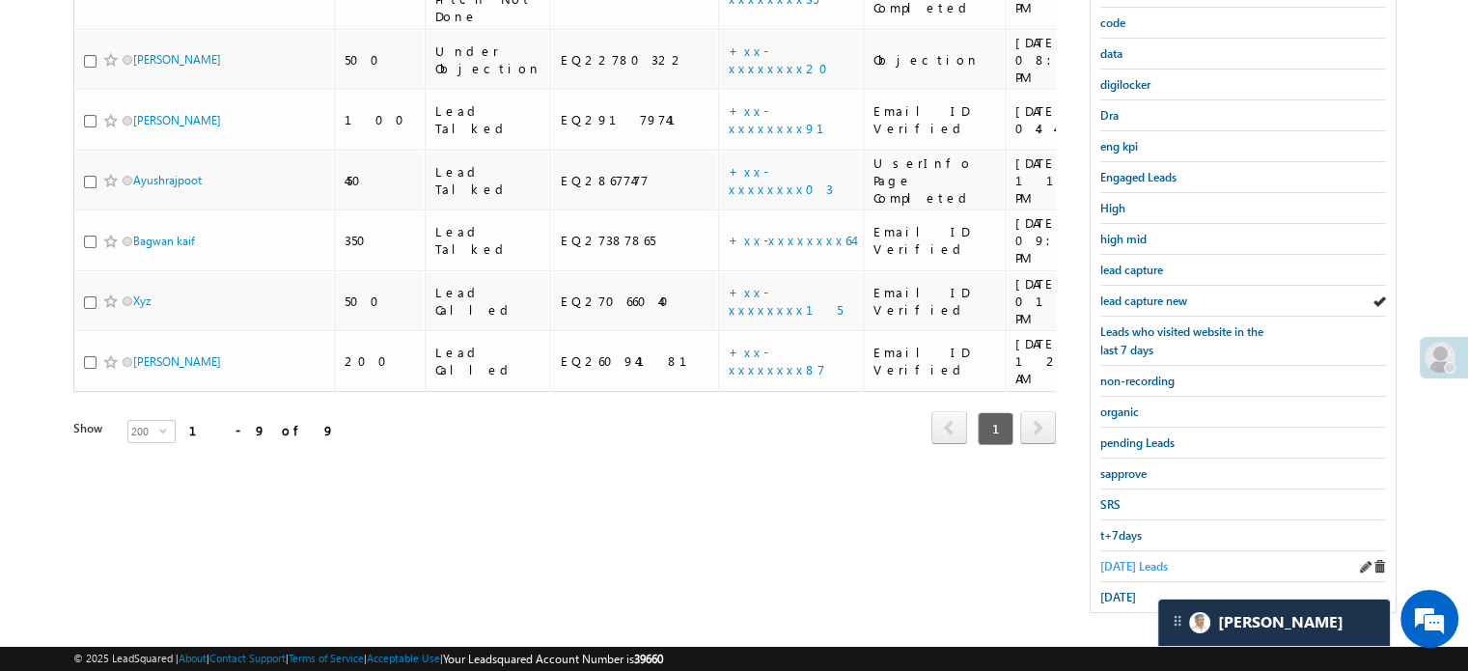
click at [1116, 560] on span "Today's Leads" at bounding box center [1134, 566] width 68 height 14
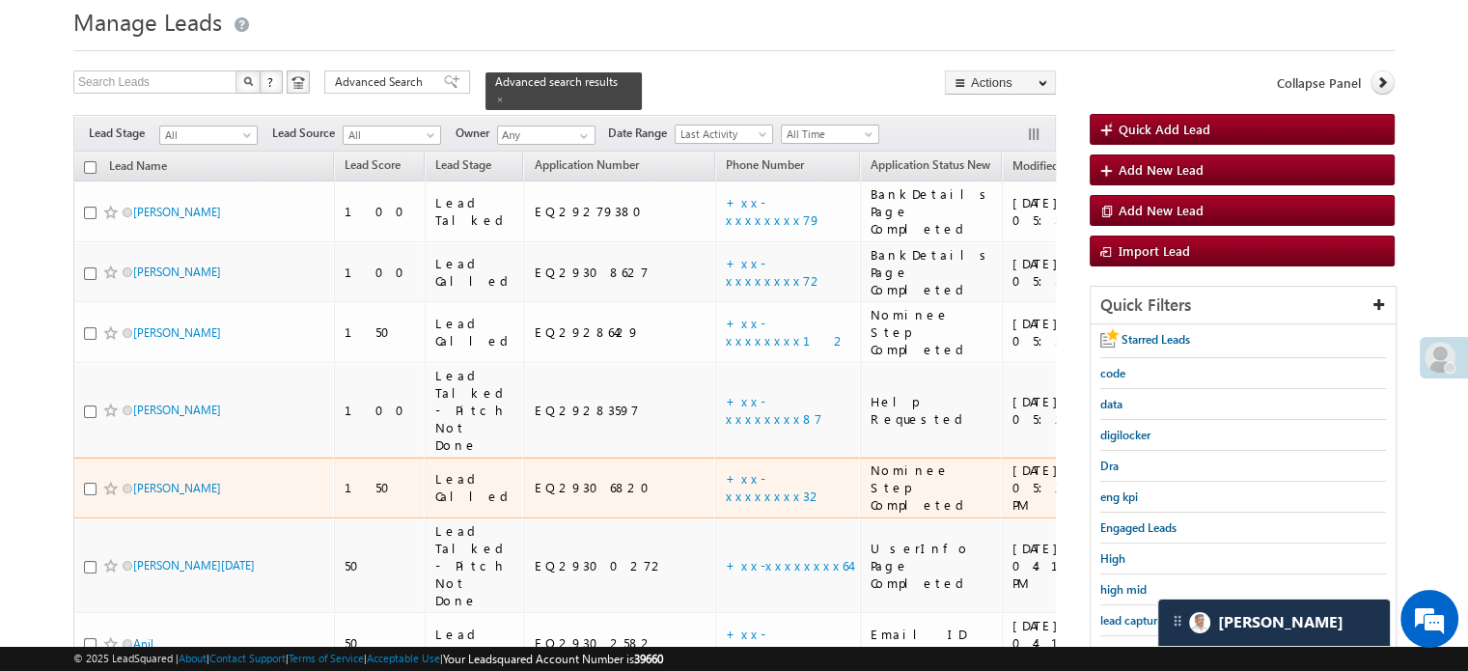
scroll to position [193, 0]
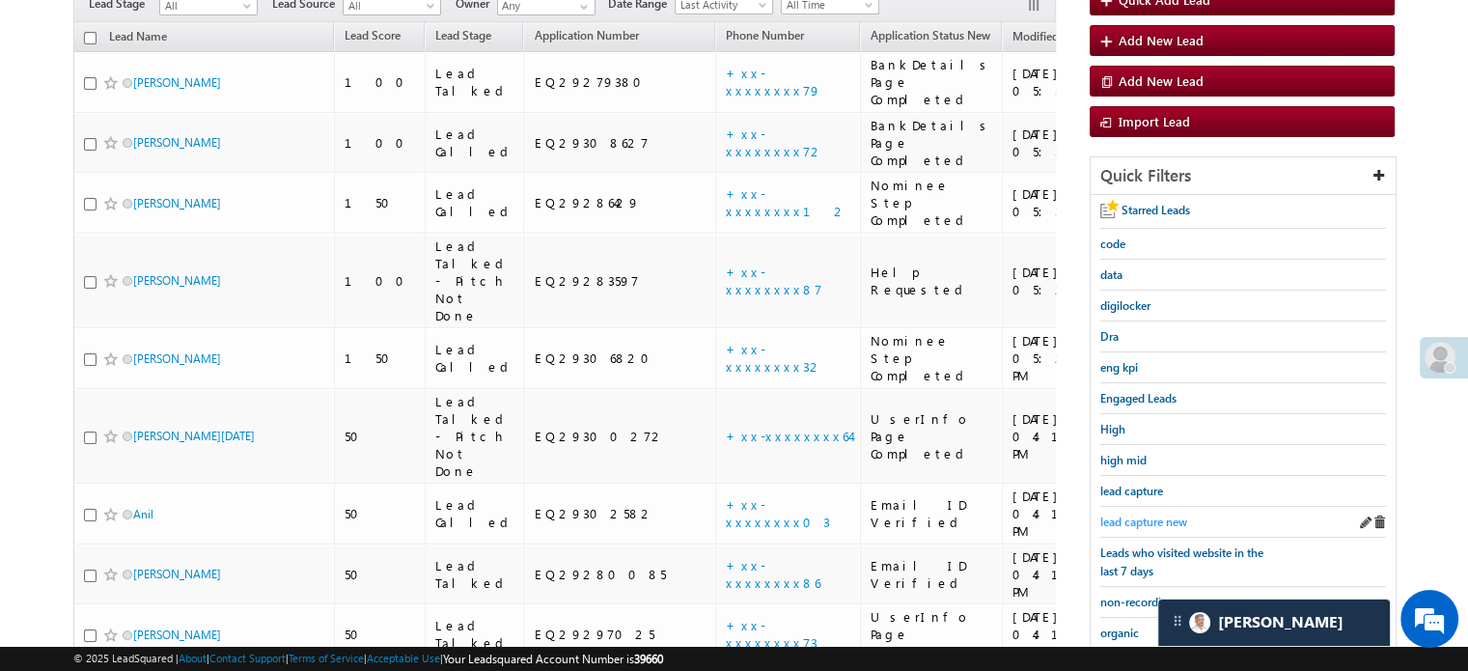
click at [1141, 516] on span "lead capture new" at bounding box center [1143, 521] width 87 height 14
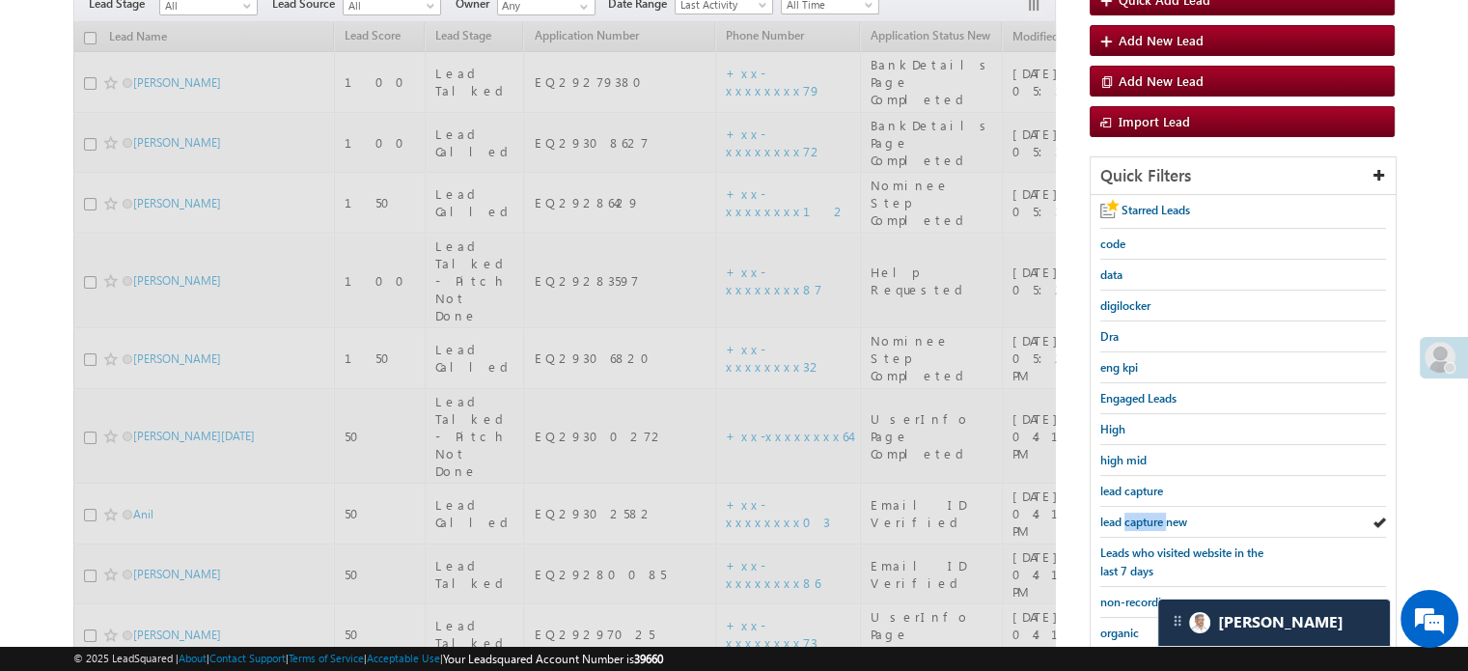
click at [1141, 516] on span "lead capture new" at bounding box center [1143, 521] width 87 height 14
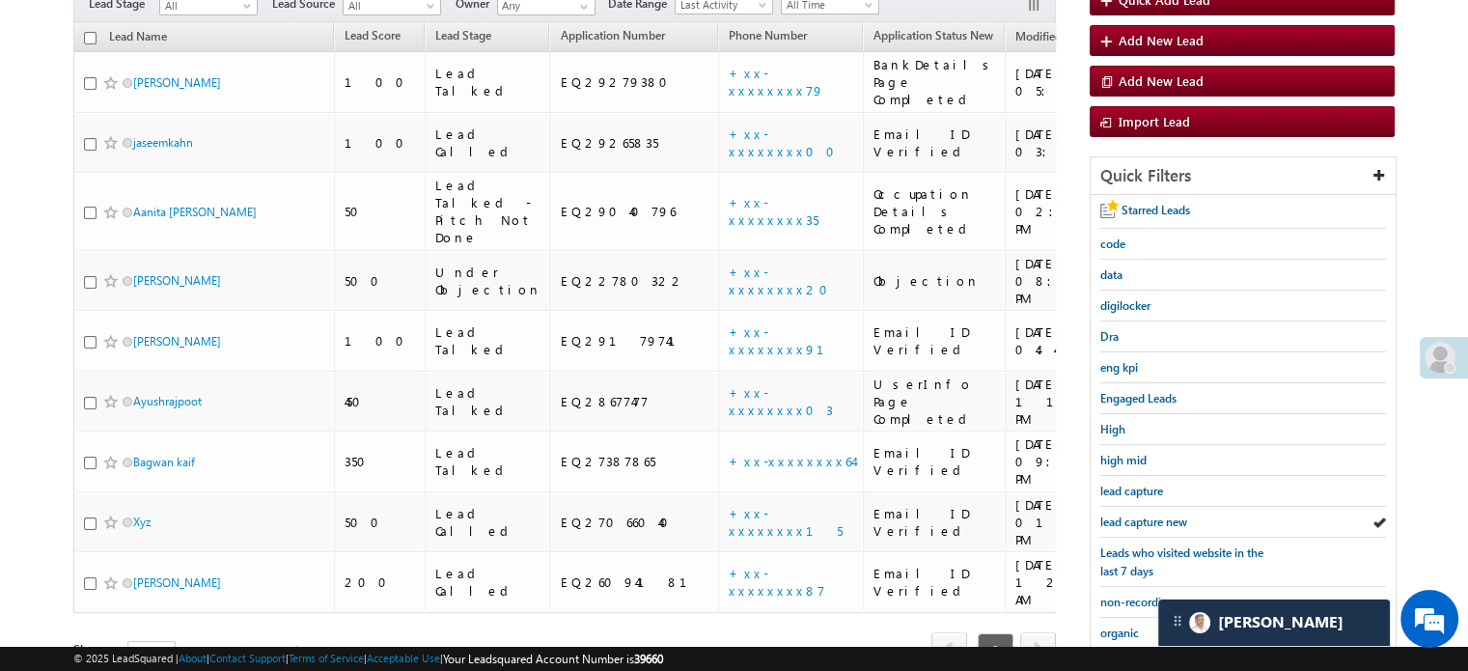
click at [1141, 516] on span "lead capture new" at bounding box center [1143, 521] width 87 height 14
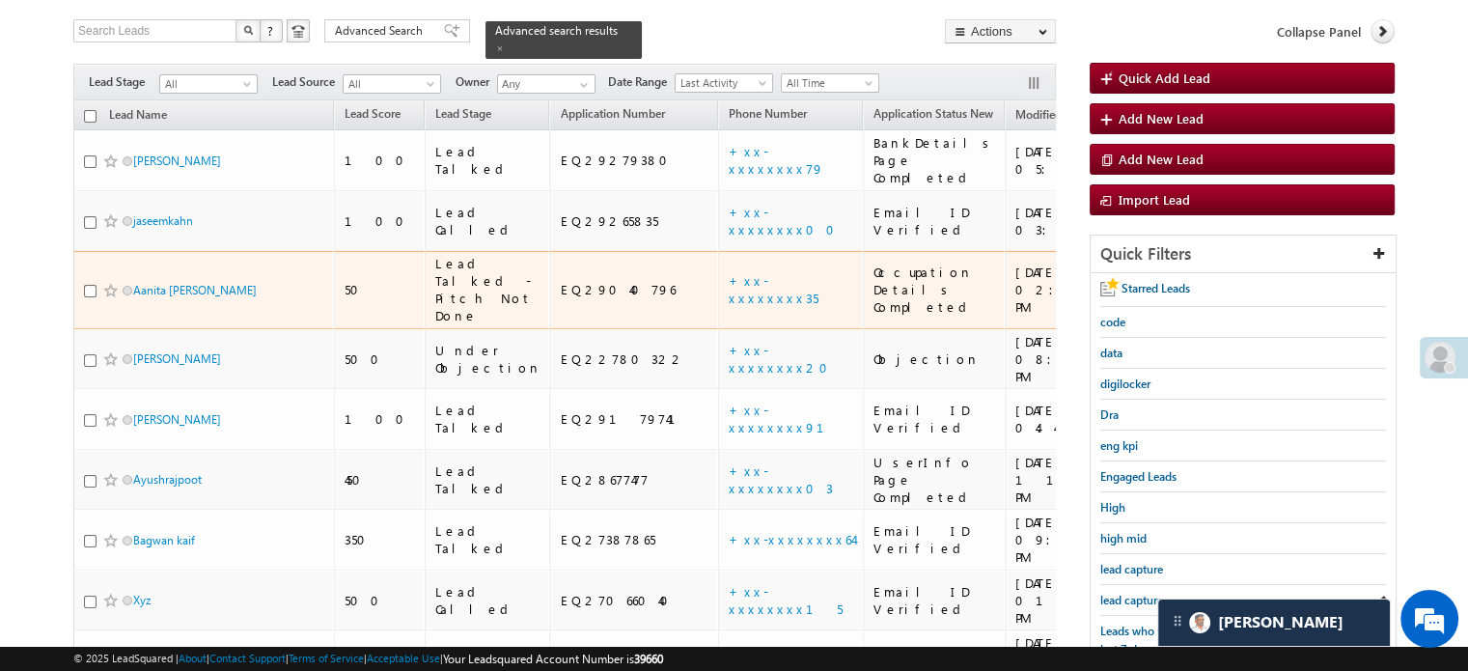
scroll to position [289, 0]
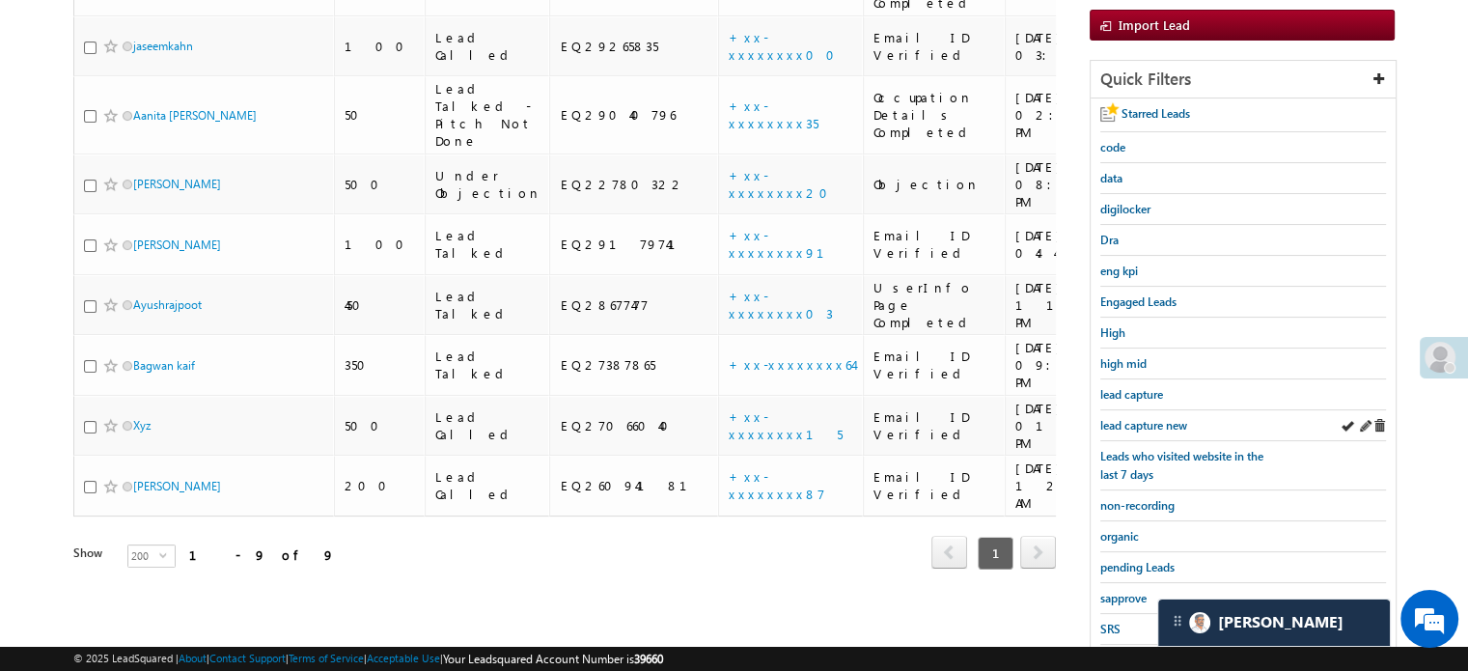
click at [1142, 434] on div "lead capture new" at bounding box center [1243, 425] width 286 height 31
click at [1150, 424] on span "lead capture new" at bounding box center [1143, 425] width 87 height 14
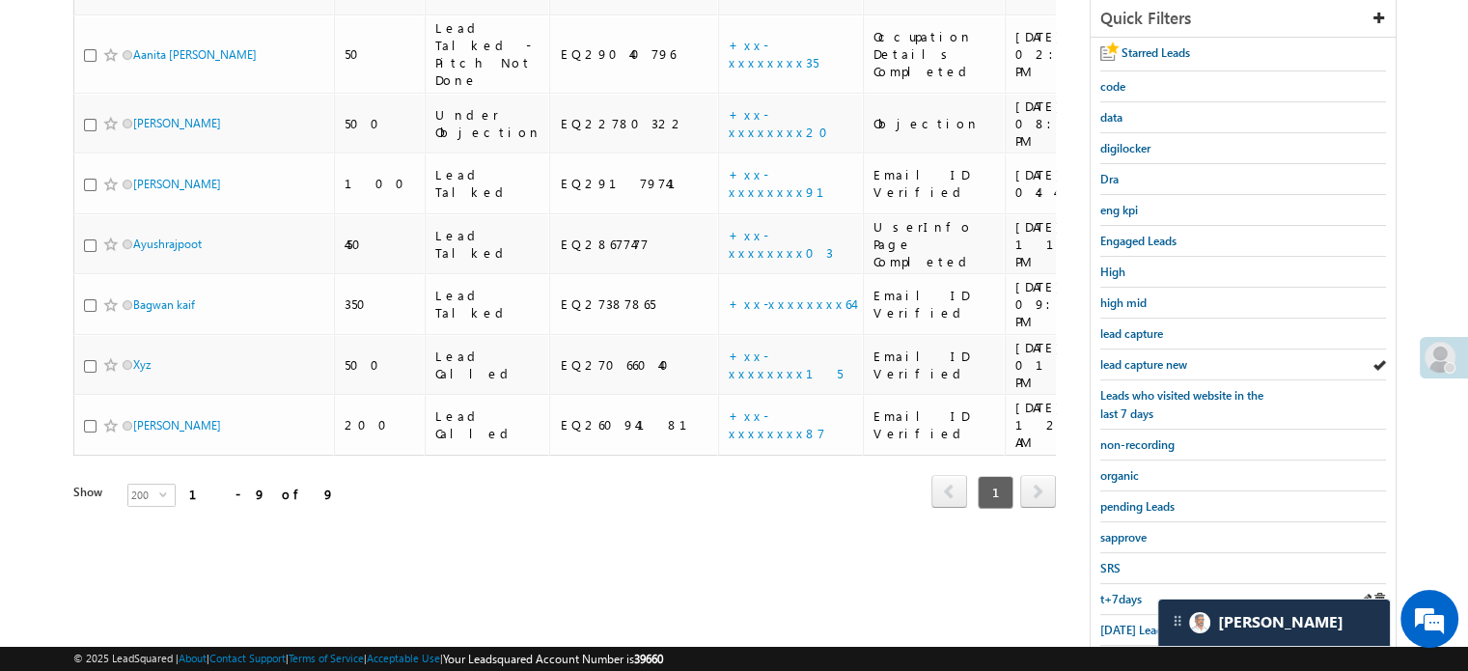
scroll to position [414, 0]
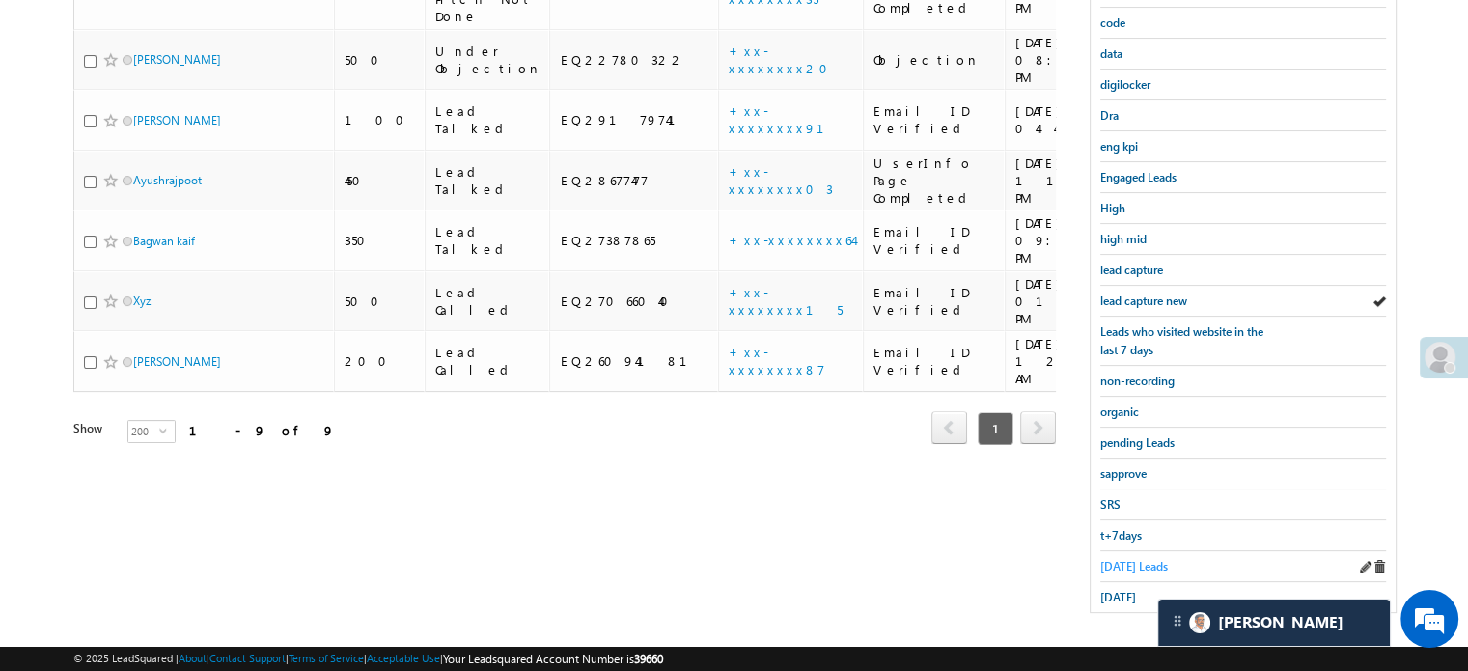
click at [1133, 559] on span "Today's Leads" at bounding box center [1134, 566] width 68 height 14
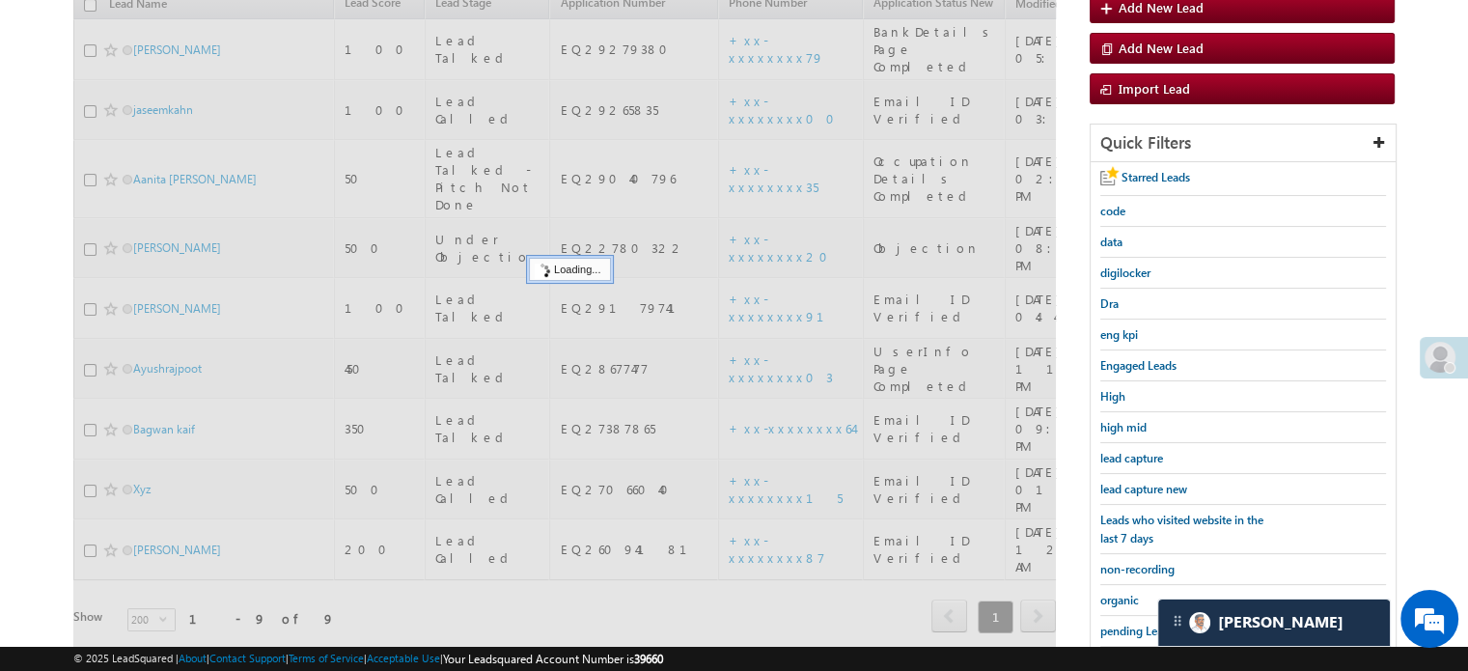
scroll to position [221, 0]
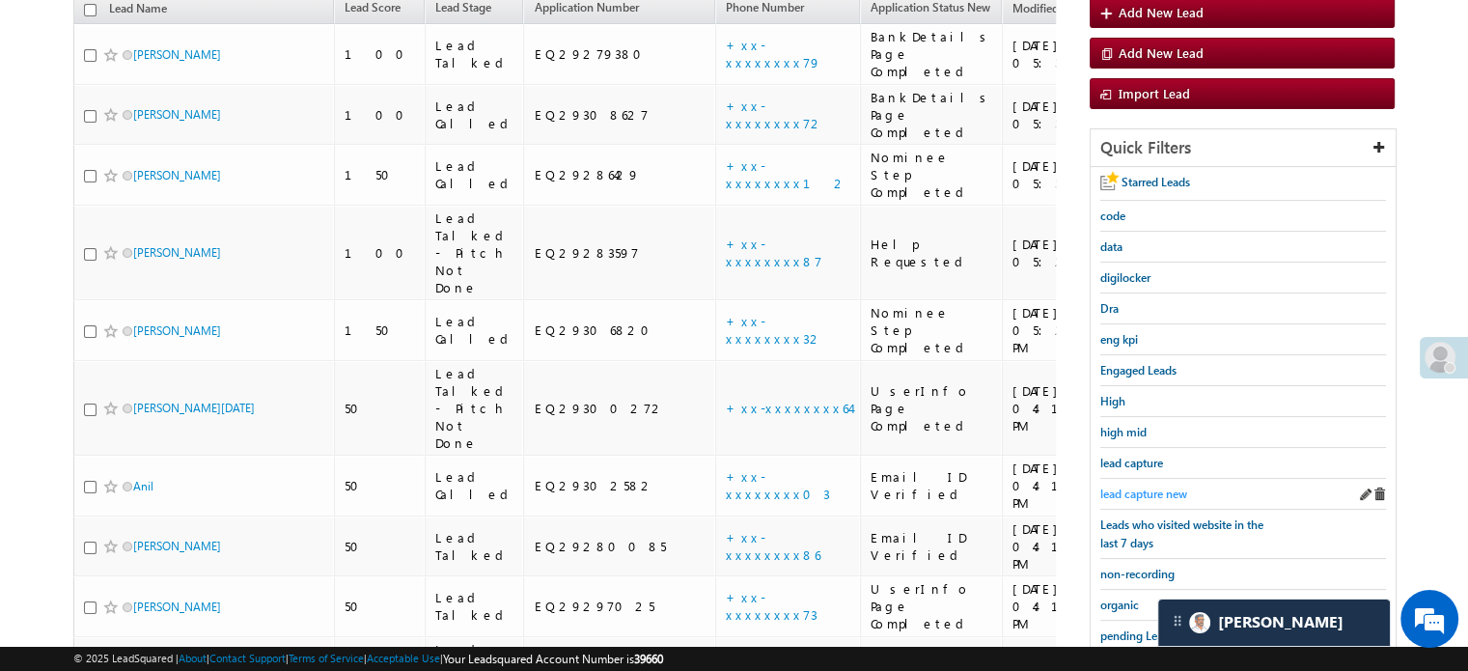
click at [1141, 486] on span "lead capture new" at bounding box center [1143, 493] width 87 height 14
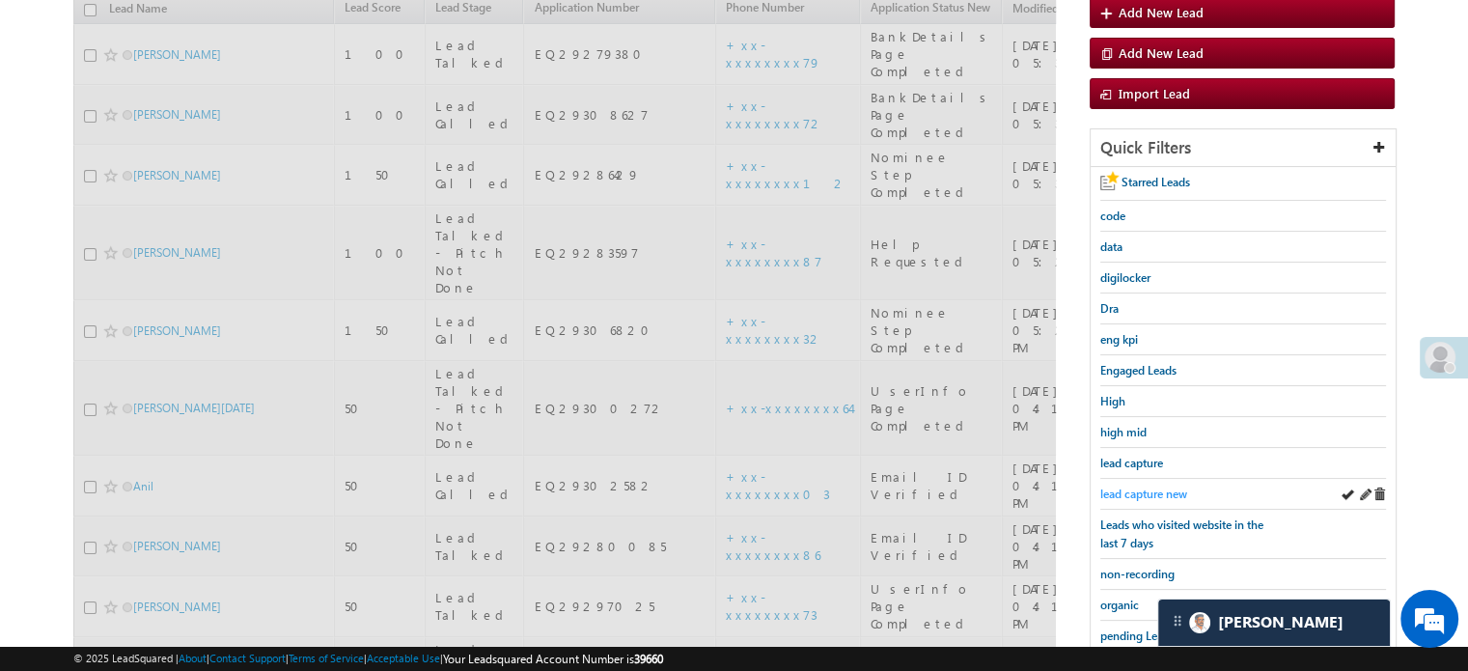
click at [1135, 486] on span "lead capture new" at bounding box center [1143, 493] width 87 height 14
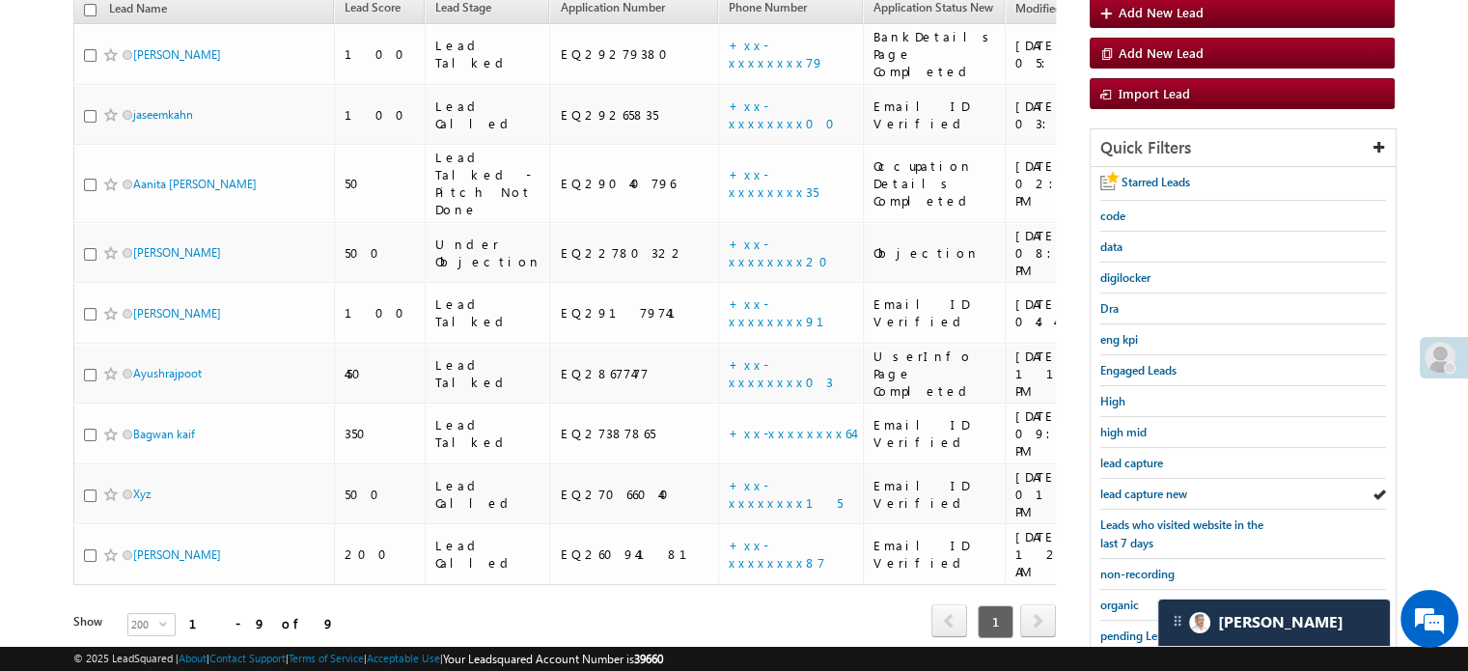
click at [1135, 486] on span "lead capture new" at bounding box center [1143, 493] width 87 height 14
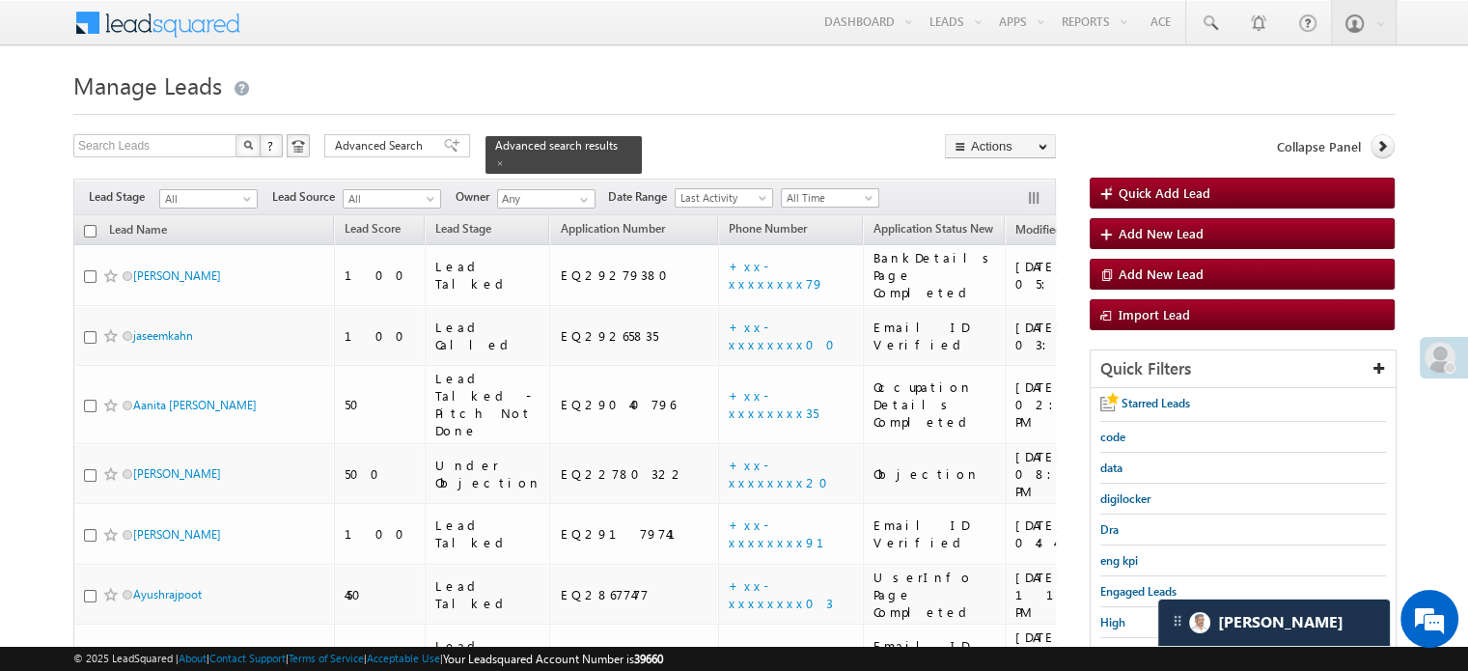
scroll to position [193, 0]
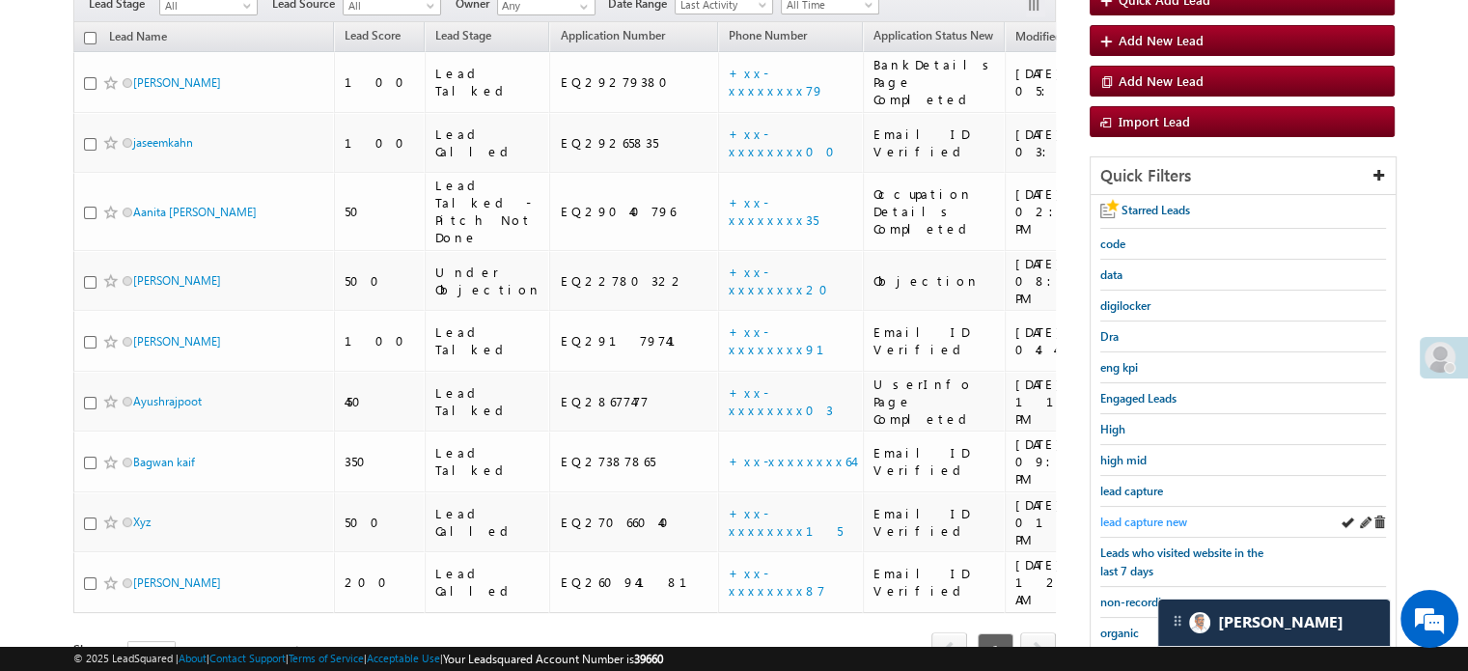
click at [1162, 514] on span "lead capture new" at bounding box center [1143, 521] width 87 height 14
click at [1148, 515] on span "lead capture new" at bounding box center [1143, 521] width 87 height 14
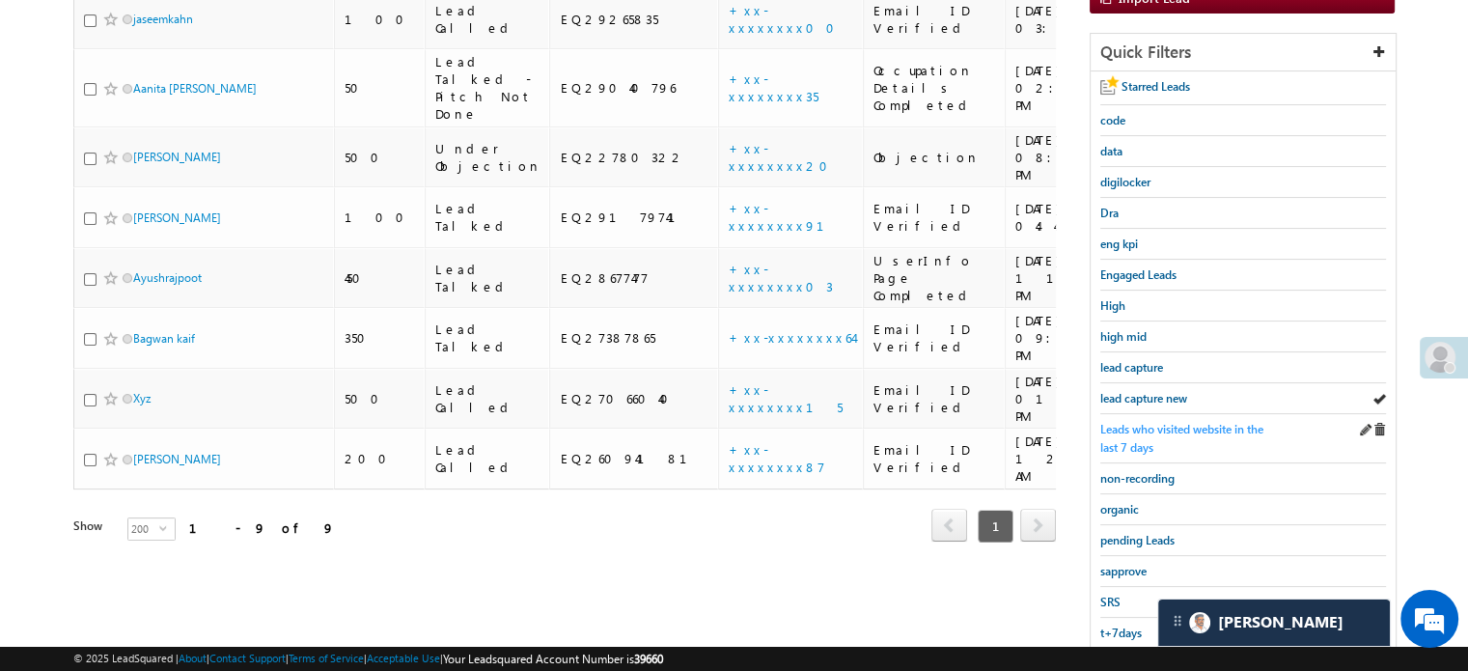
scroll to position [414, 0]
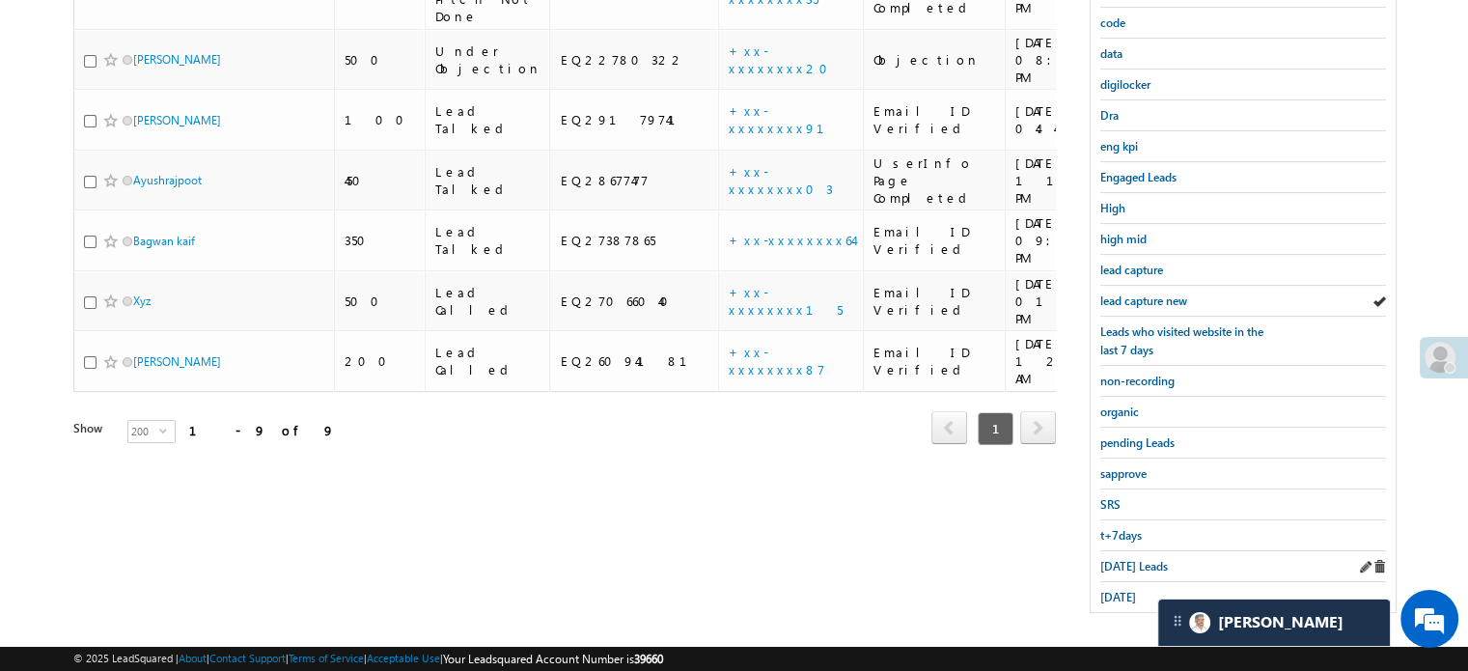
click at [1120, 551] on div "Today's Leads" at bounding box center [1243, 566] width 286 height 31
click at [1120, 559] on span "Today's Leads" at bounding box center [1134, 566] width 68 height 14
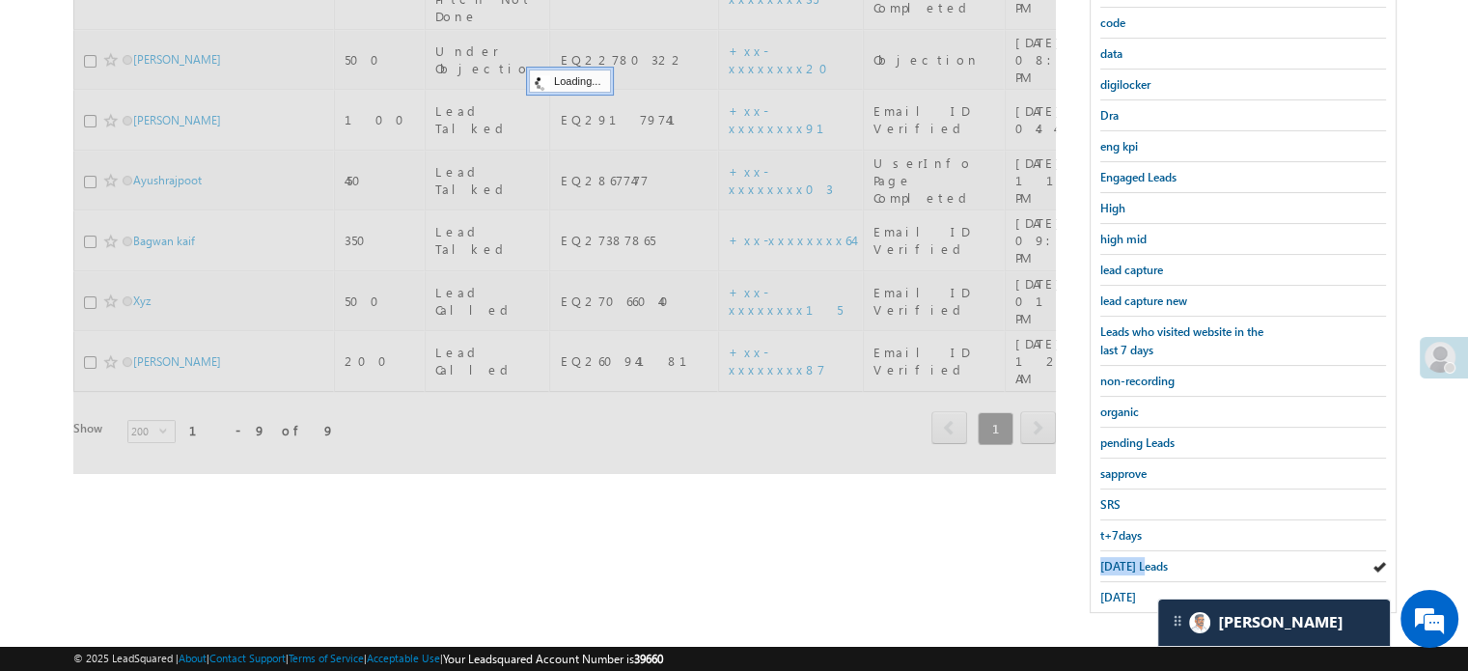
click at [1120, 559] on span "Today's Leads" at bounding box center [1134, 566] width 68 height 14
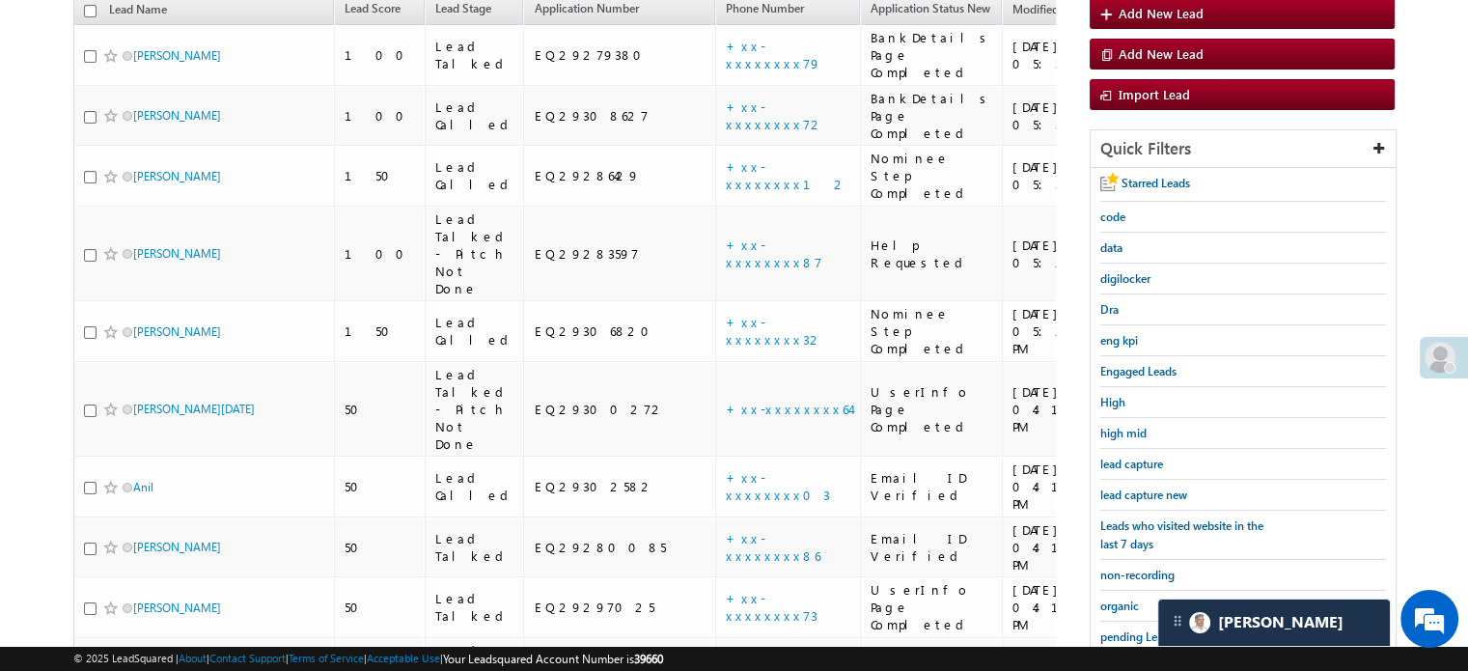
scroll to position [221, 0]
click at [1130, 490] on span "lead capture new" at bounding box center [1143, 493] width 87 height 14
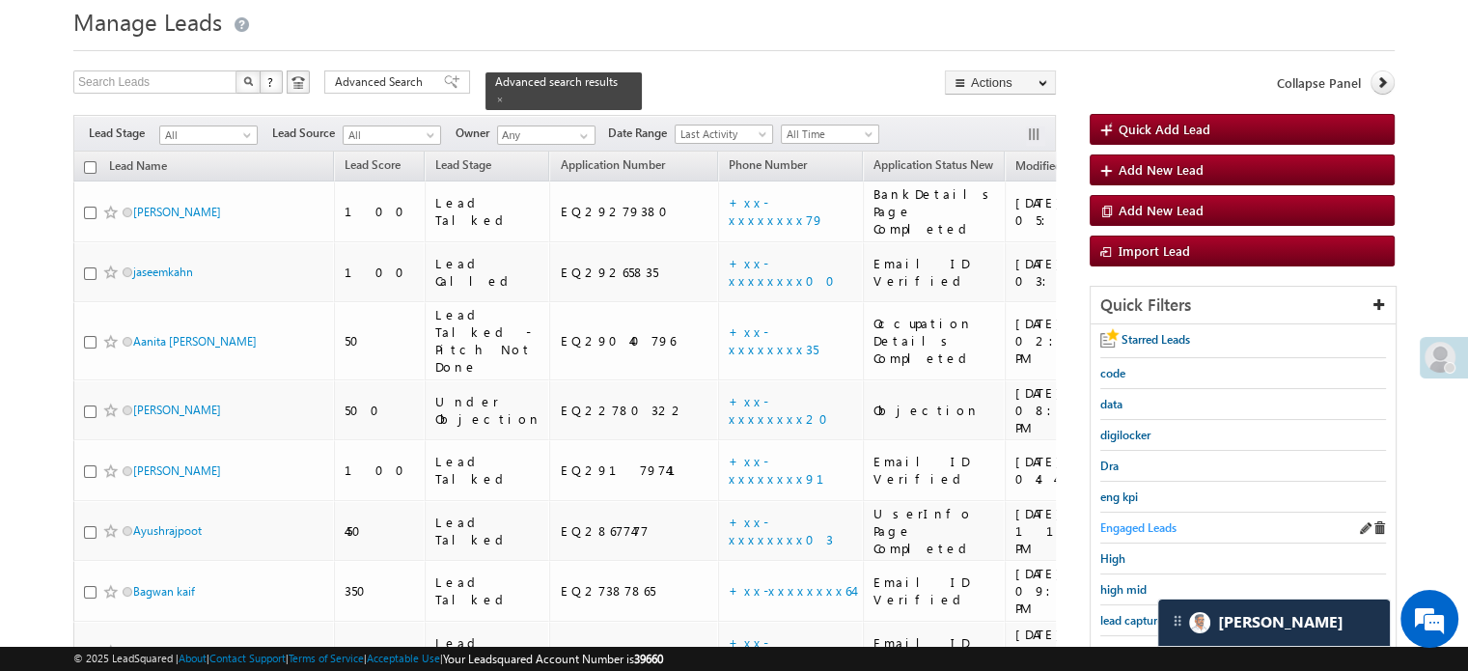
scroll to position [96, 0]
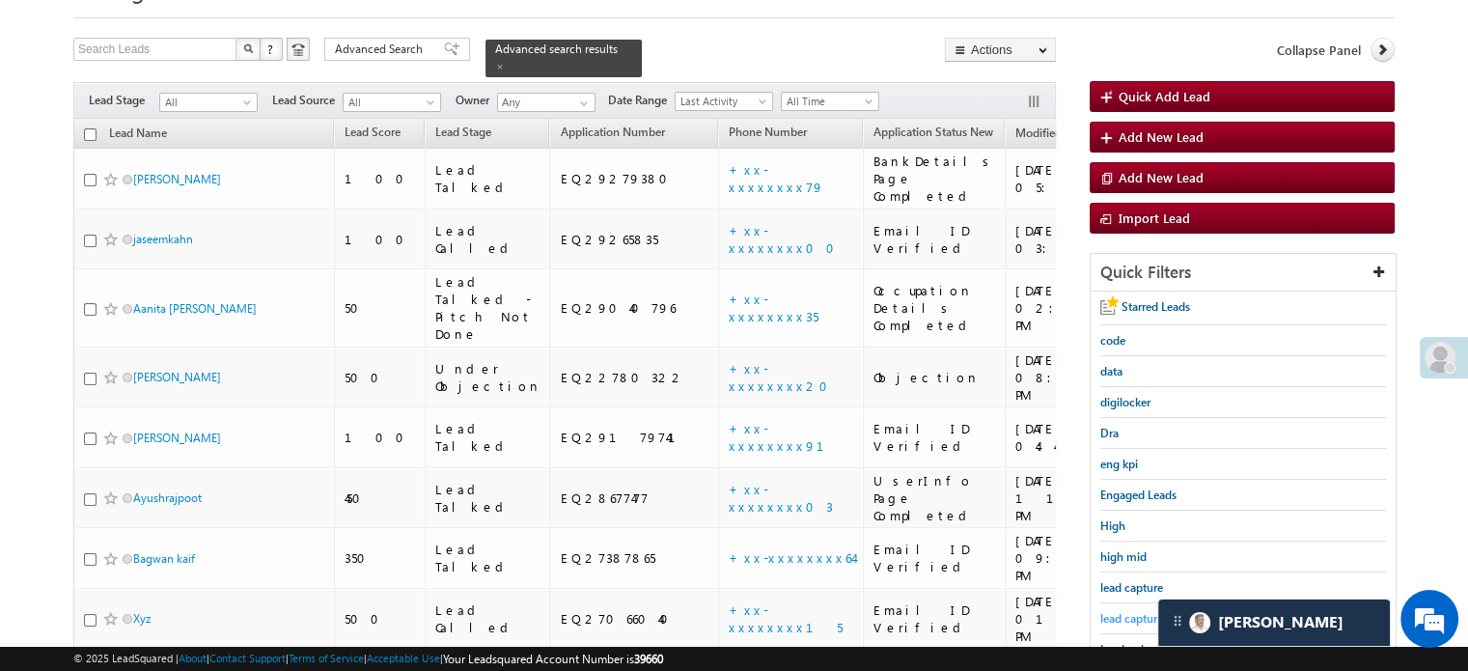
click at [1126, 611] on span "lead capture new" at bounding box center [1143, 618] width 87 height 14
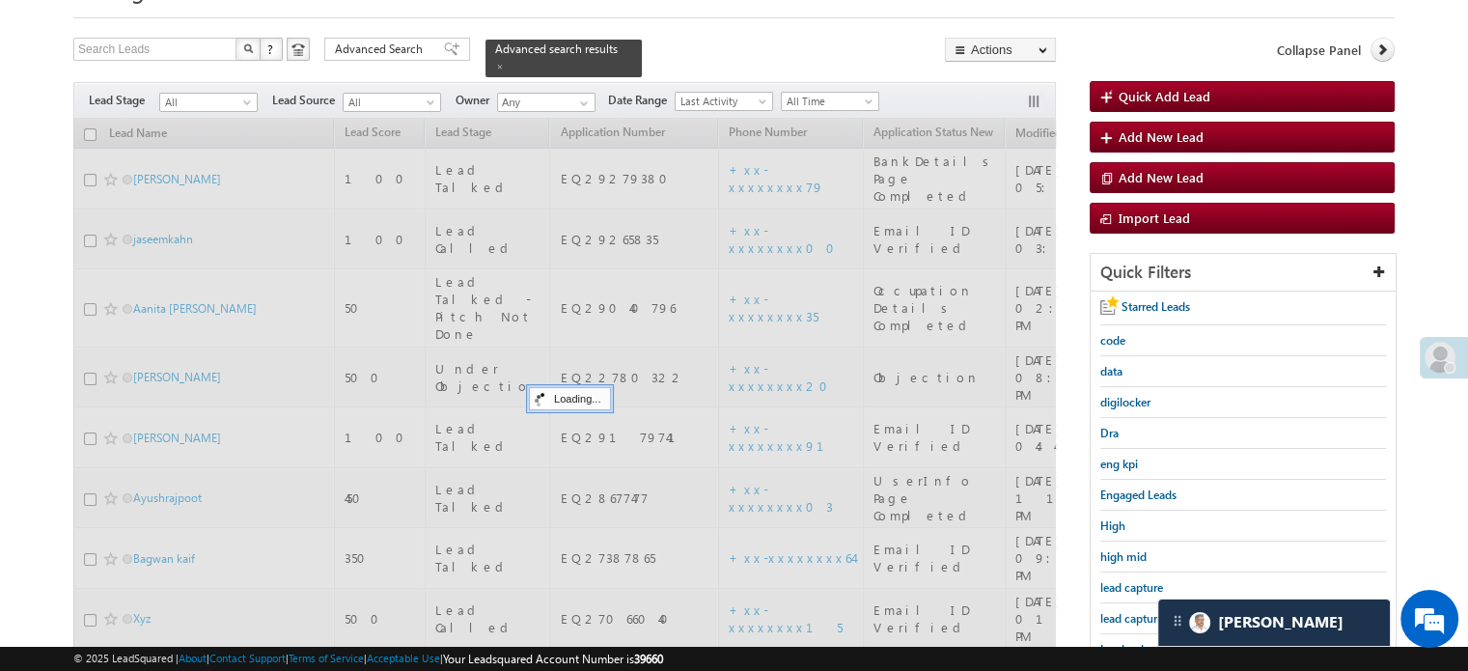
click at [1126, 611] on span "lead capture new" at bounding box center [1143, 618] width 87 height 14
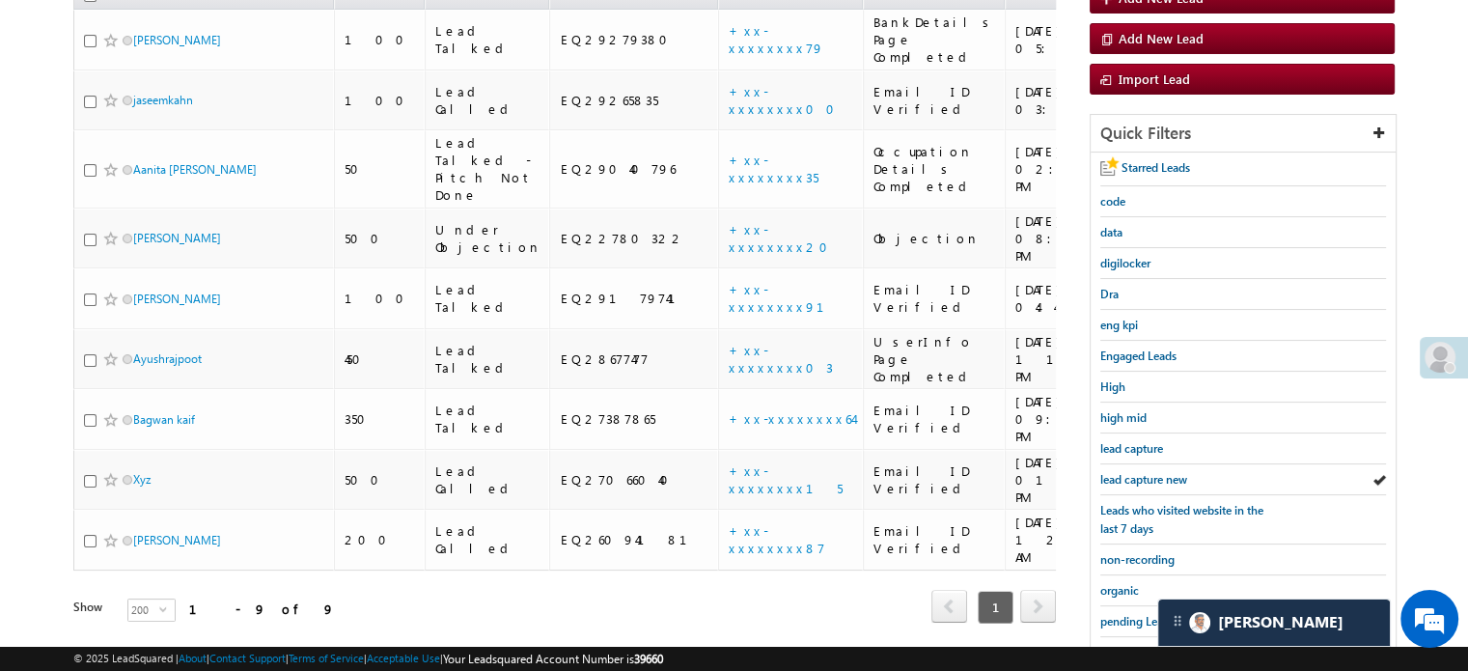
scroll to position [414, 0]
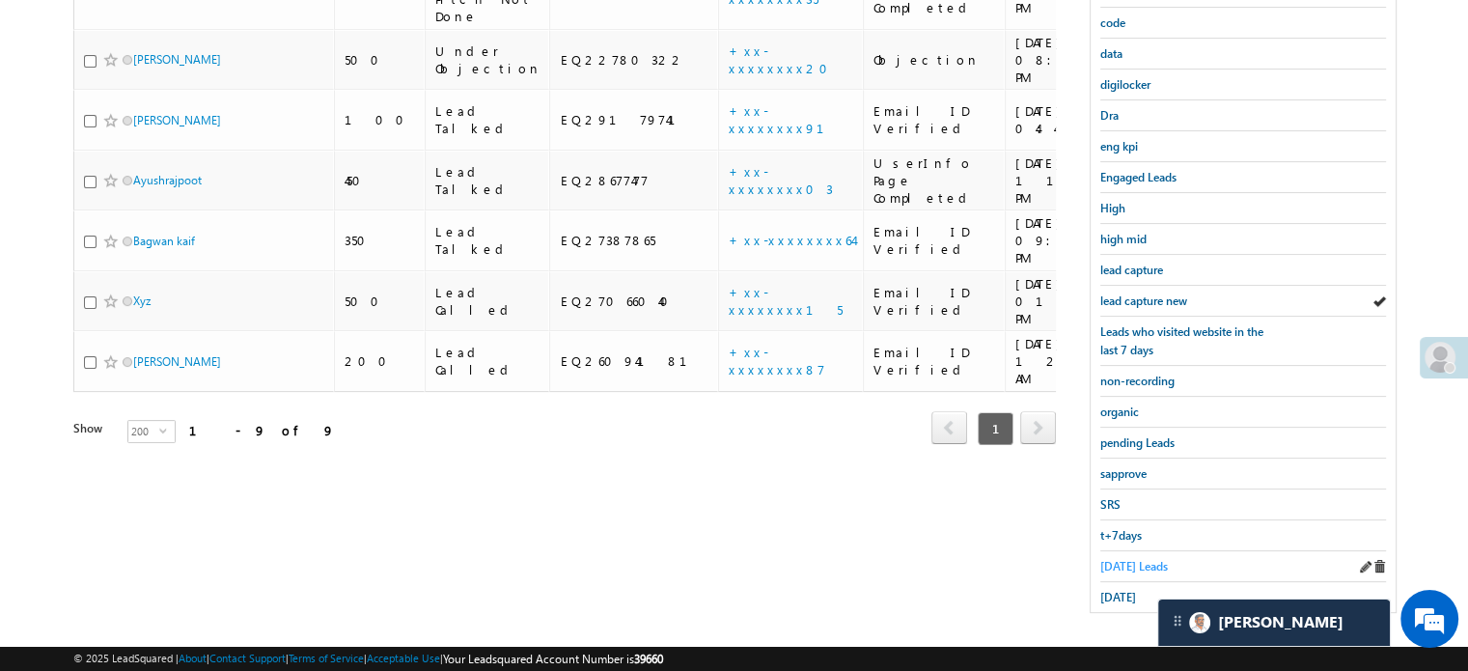
click at [1109, 559] on span "Today's Leads" at bounding box center [1134, 566] width 68 height 14
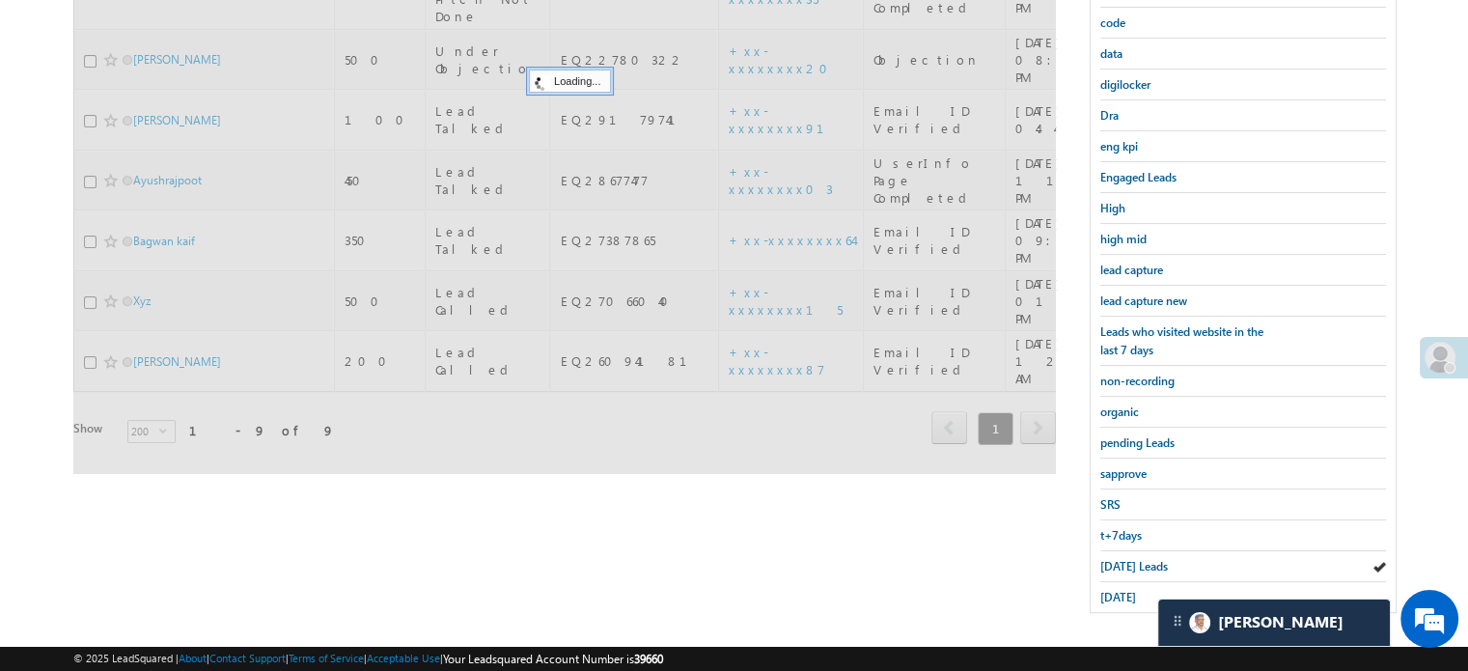
scroll to position [124, 0]
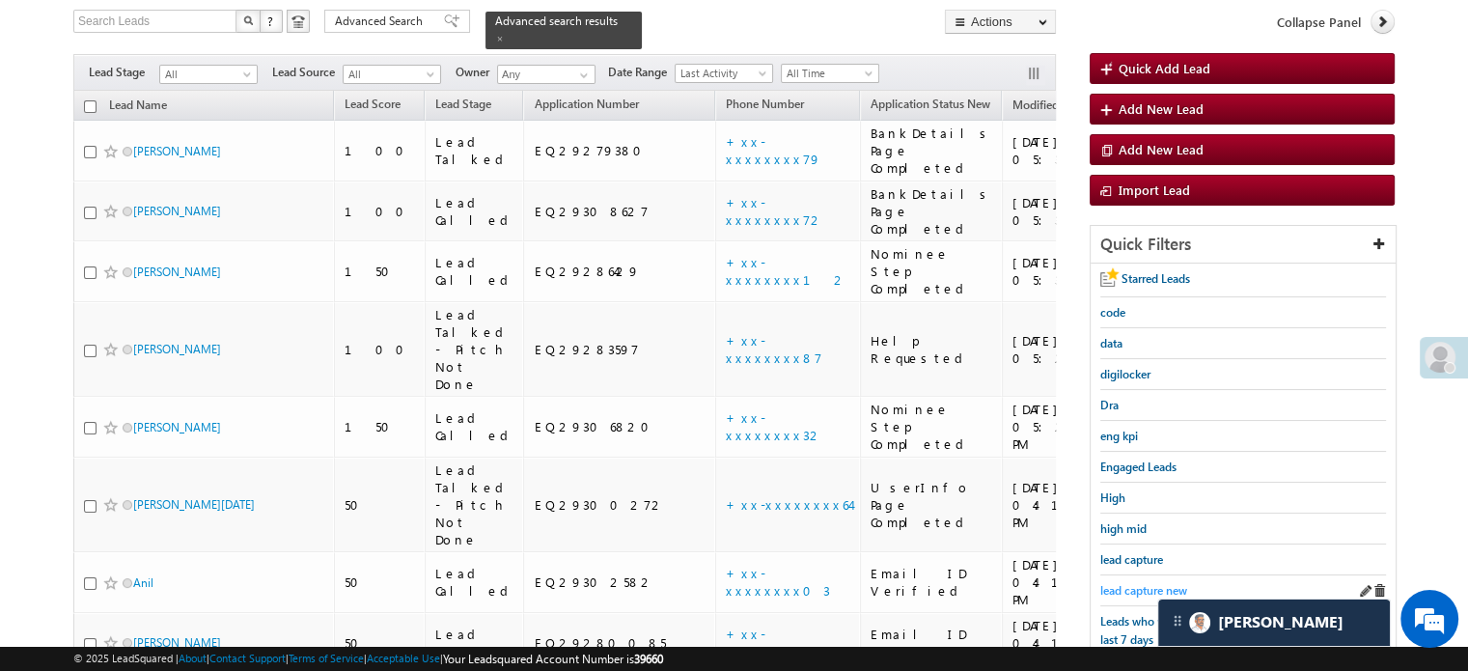
click at [1113, 583] on span "lead capture new" at bounding box center [1143, 590] width 87 height 14
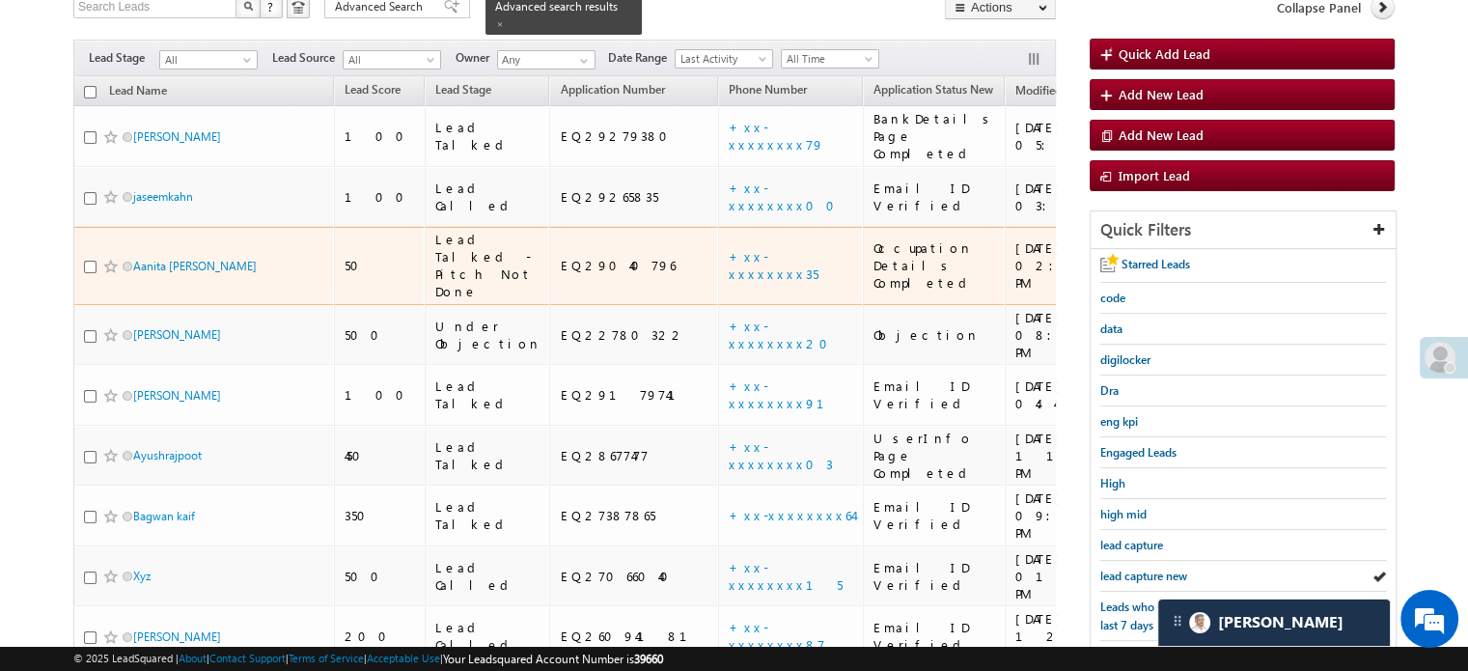
scroll to position [221, 0]
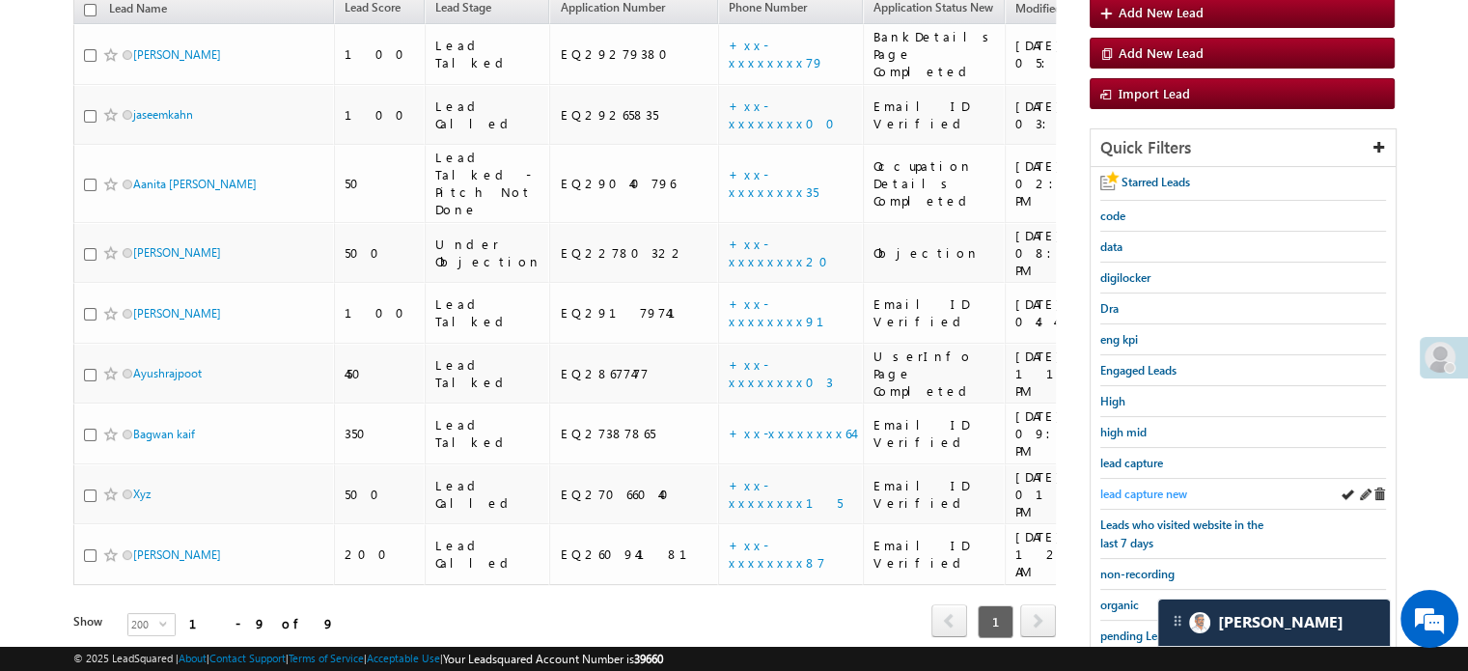
click at [1138, 489] on span "lead capture new" at bounding box center [1143, 493] width 87 height 14
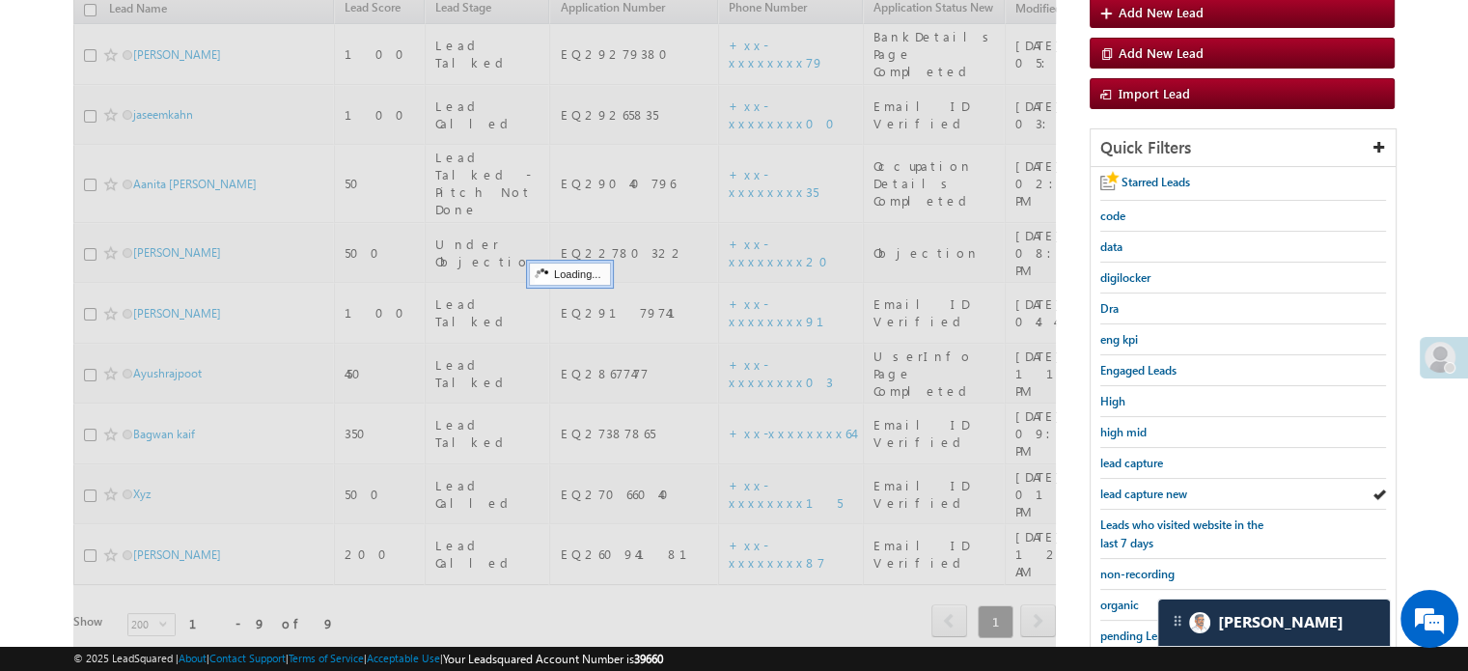
click at [1138, 489] on span "lead capture new" at bounding box center [1143, 493] width 87 height 14
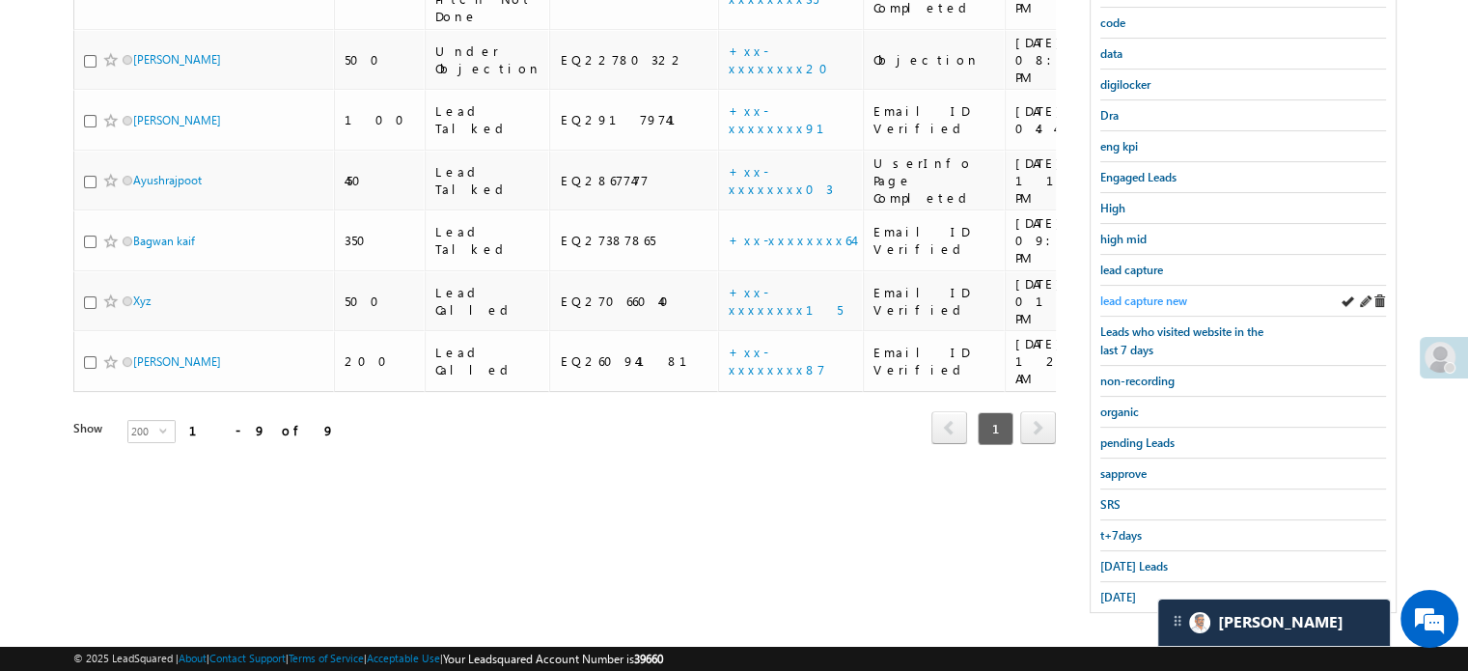
click at [1151, 293] on span "lead capture new" at bounding box center [1143, 300] width 87 height 14
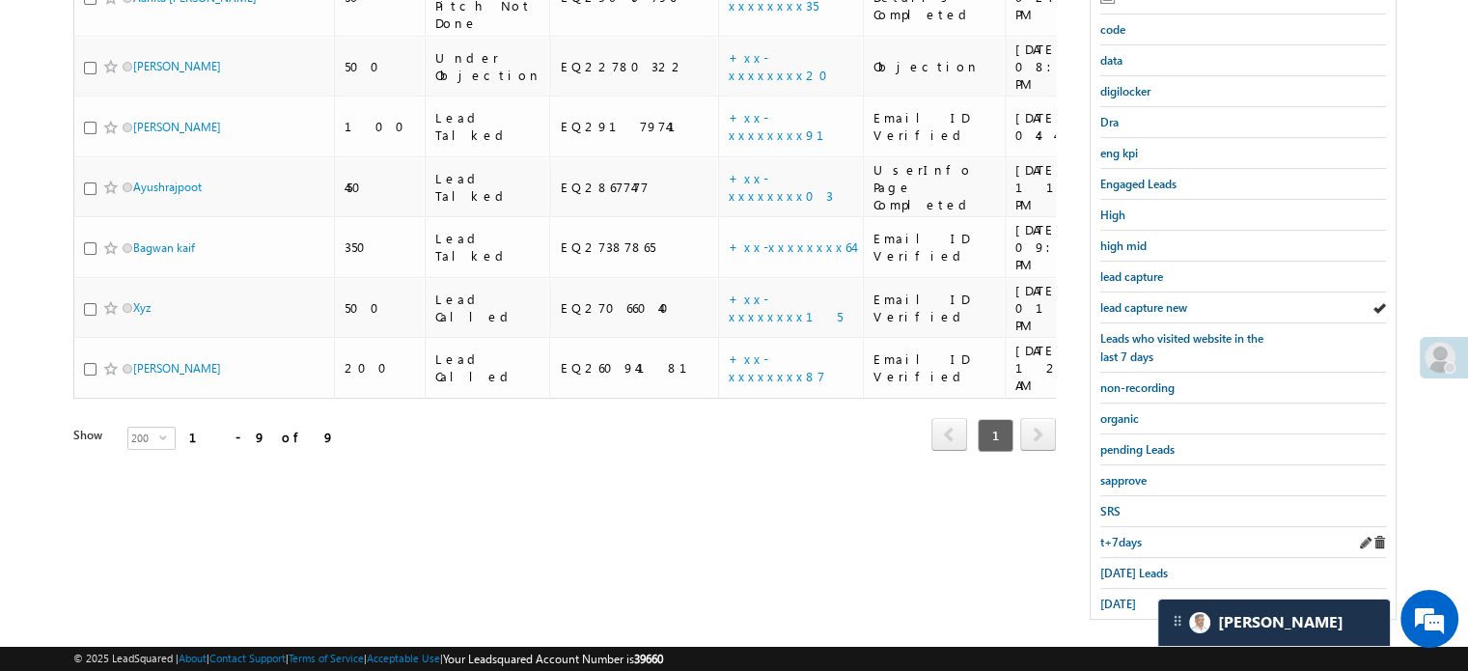
scroll to position [414, 0]
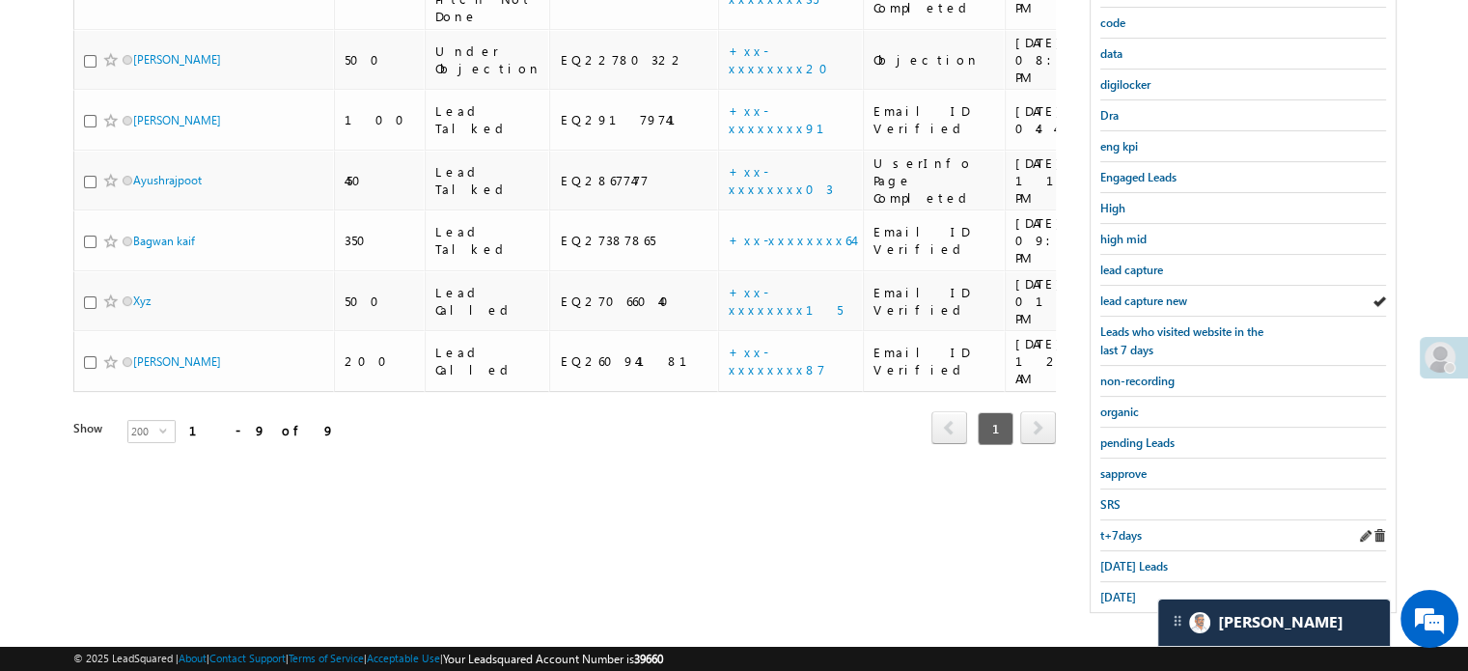
click at [1135, 539] on div "t+7days" at bounding box center [1243, 535] width 286 height 31
click at [1135, 551] on div "Today's Leads" at bounding box center [1243, 566] width 286 height 31
click at [1128, 559] on span "Today's Leads" at bounding box center [1134, 566] width 68 height 14
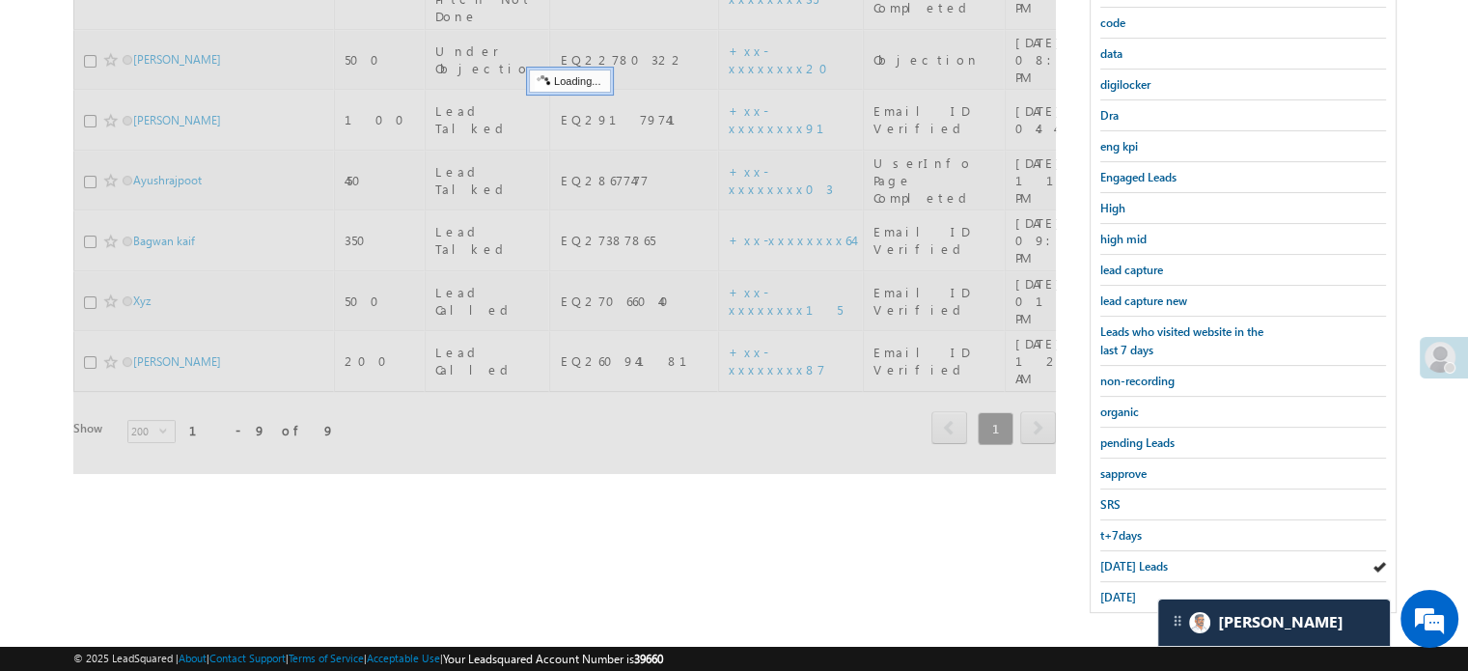
click at [1128, 559] on span "Today's Leads" at bounding box center [1134, 566] width 68 height 14
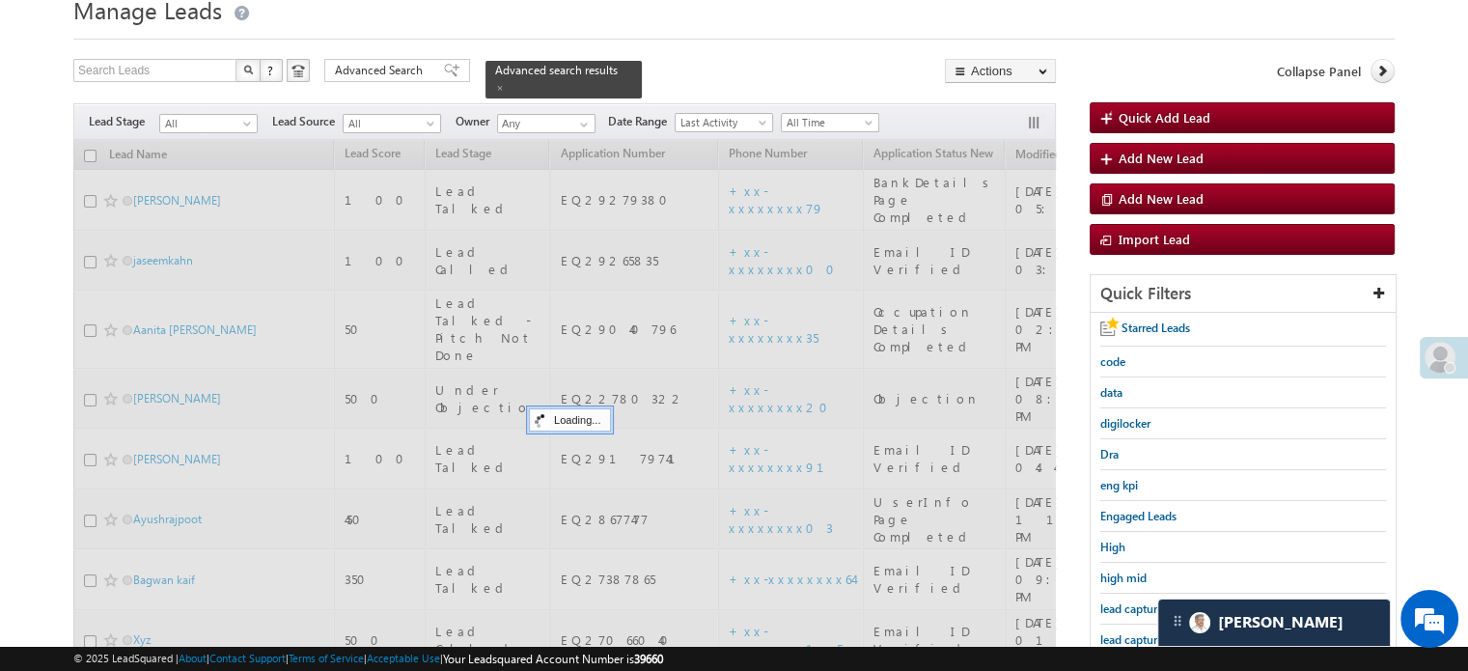
scroll to position [28, 0]
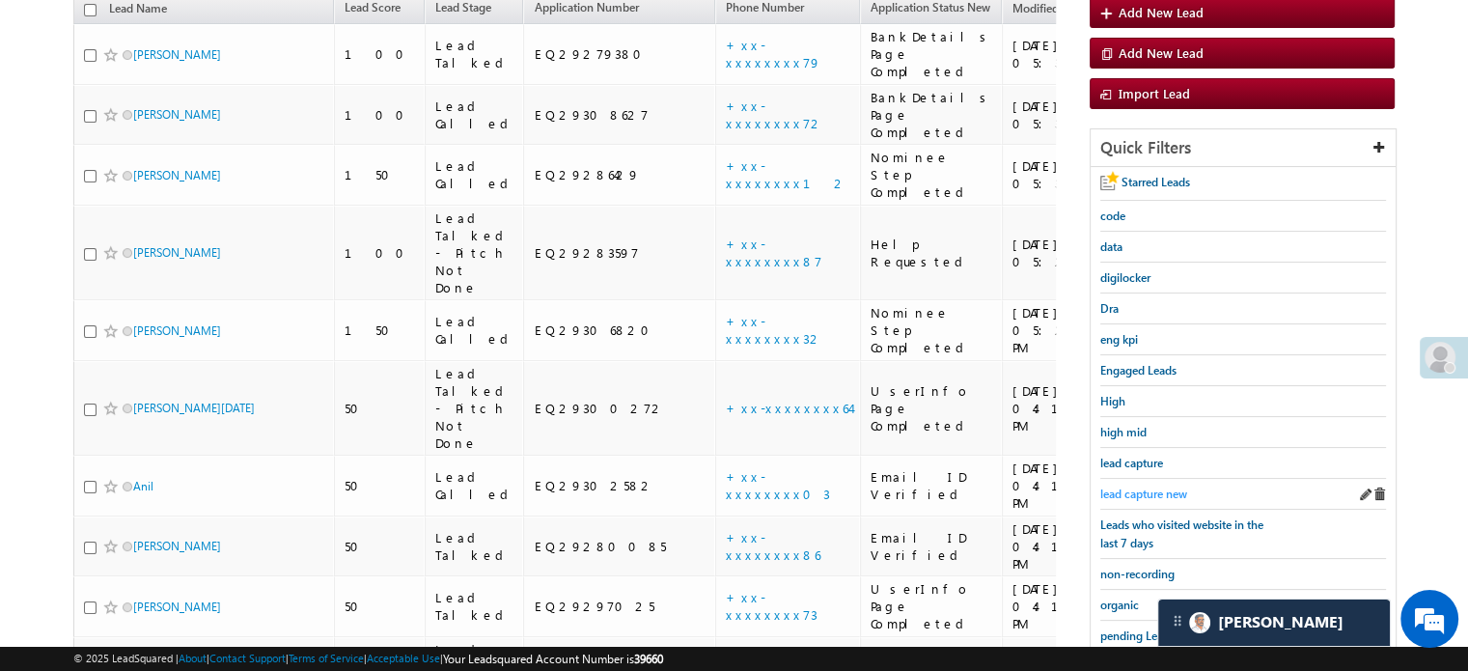
click at [1128, 487] on span "lead capture new" at bounding box center [1143, 493] width 87 height 14
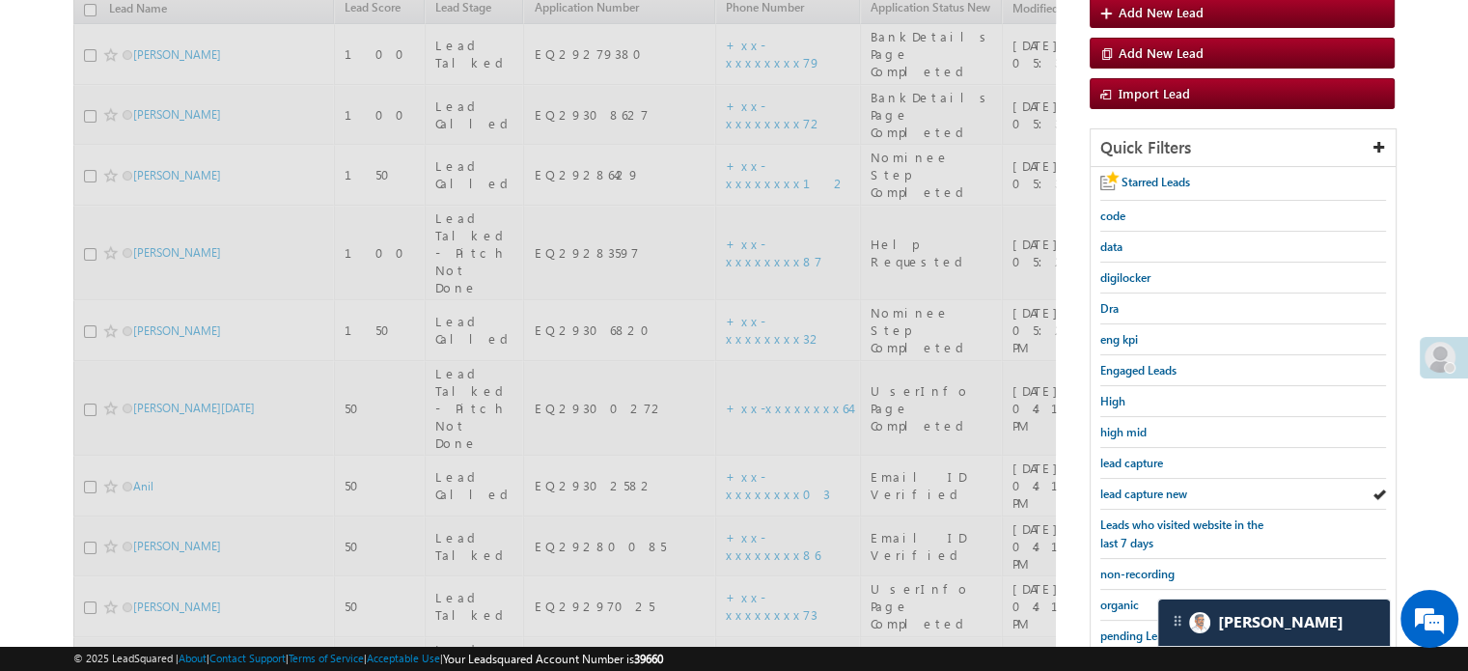
scroll to position [124, 0]
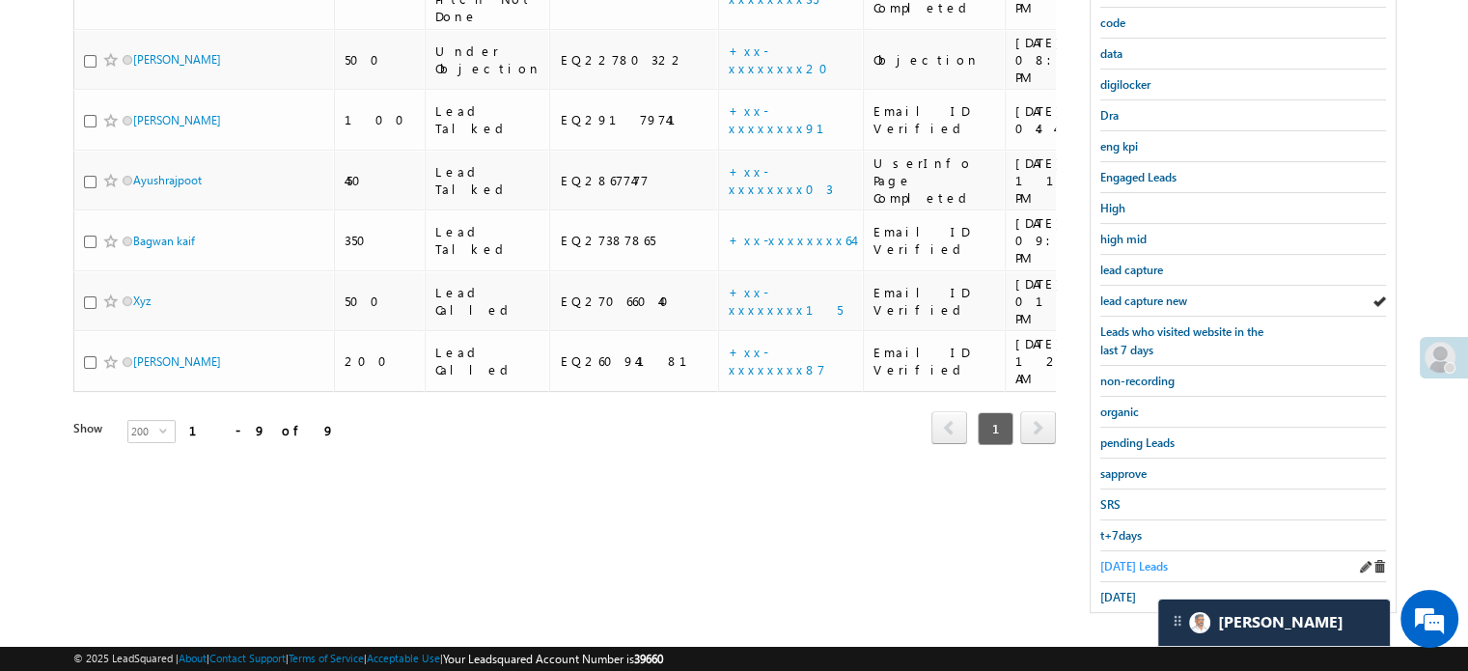
click at [1136, 559] on span "Today's Leads" at bounding box center [1134, 566] width 68 height 14
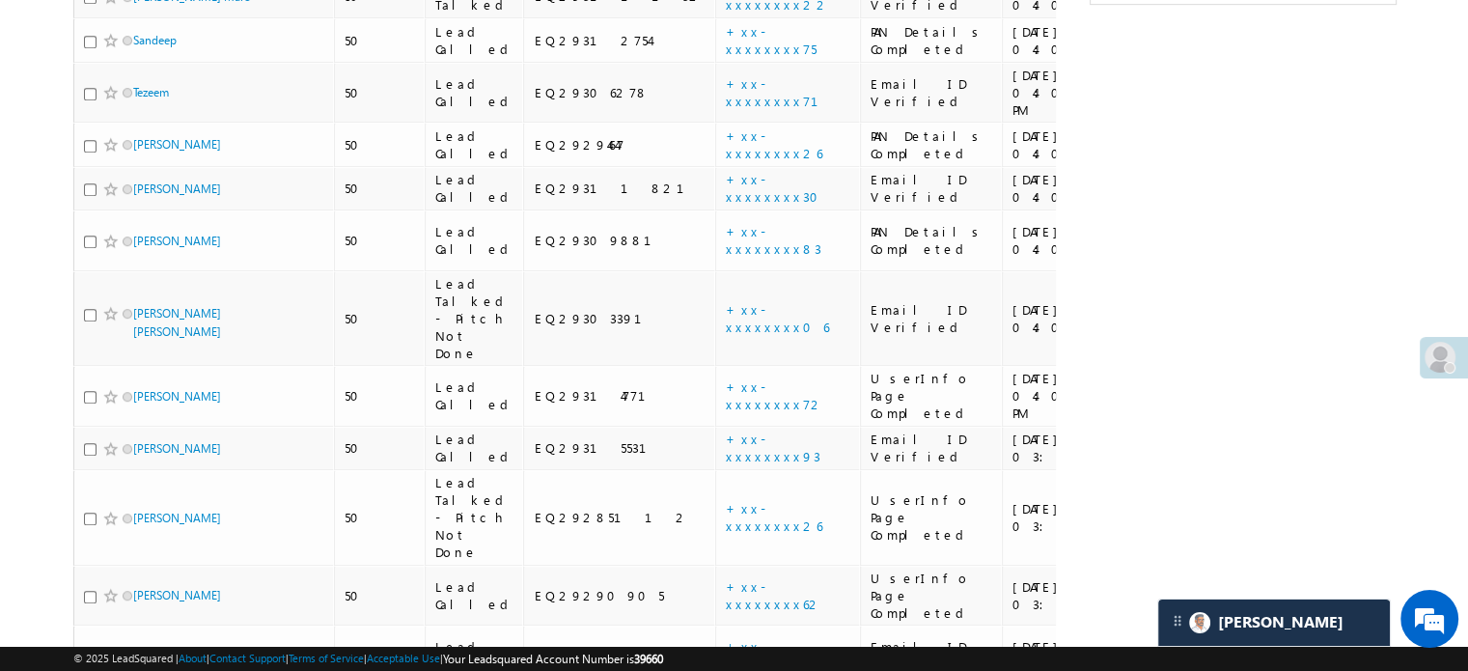
scroll to position [930, 0]
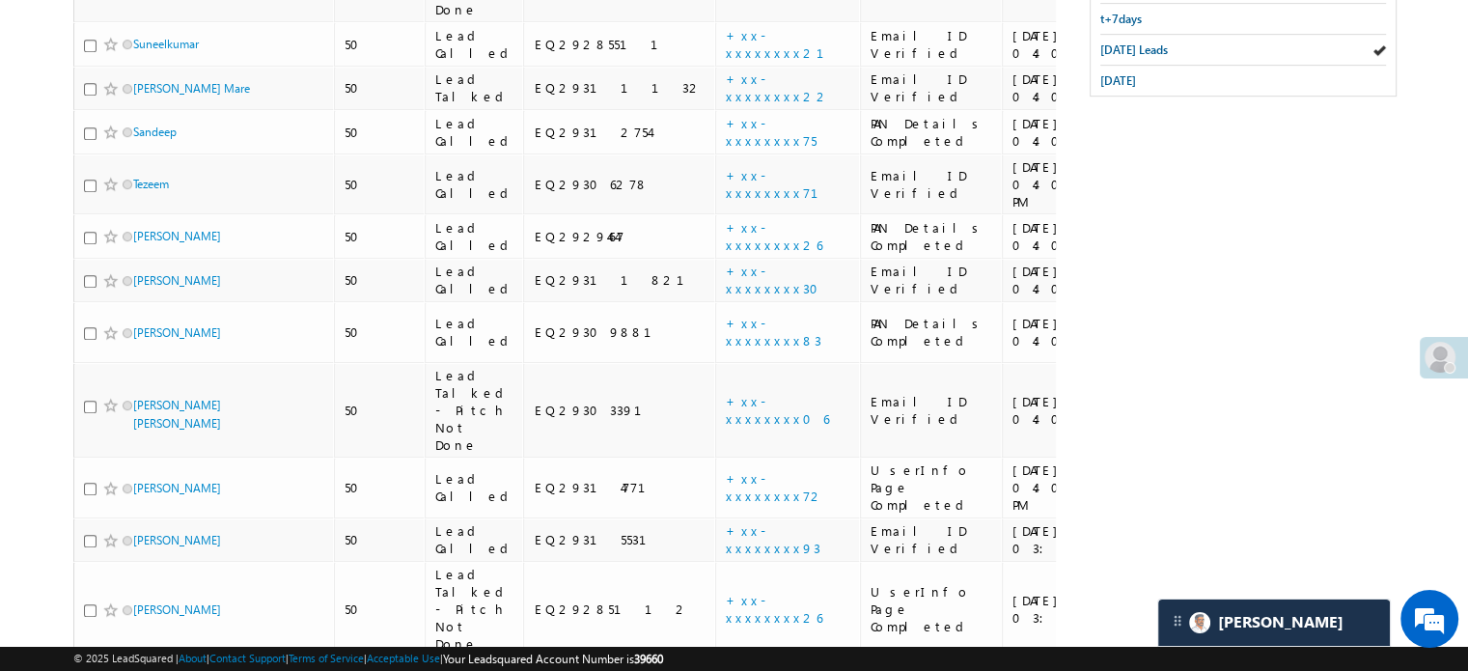
drag, startPoint x: 822, startPoint y: 464, endPoint x: 766, endPoint y: 490, distance: 61.7
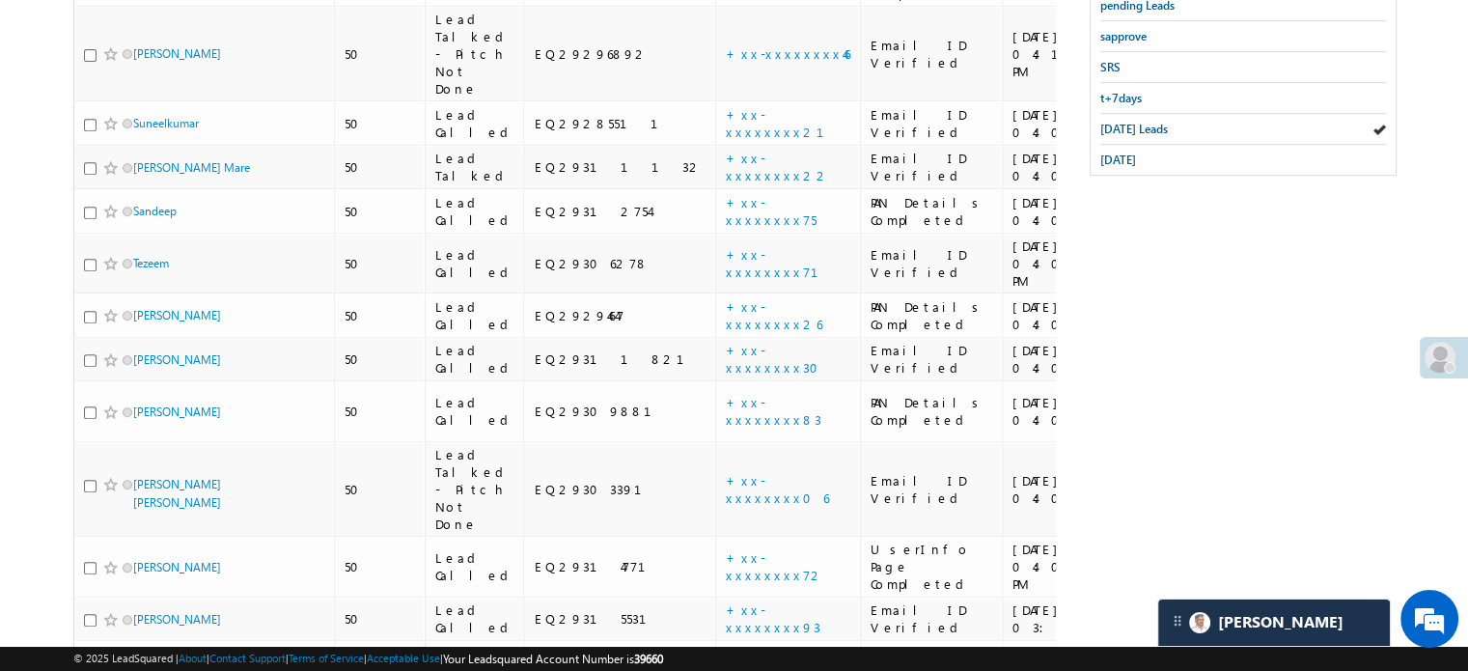
scroll to position [641, 0]
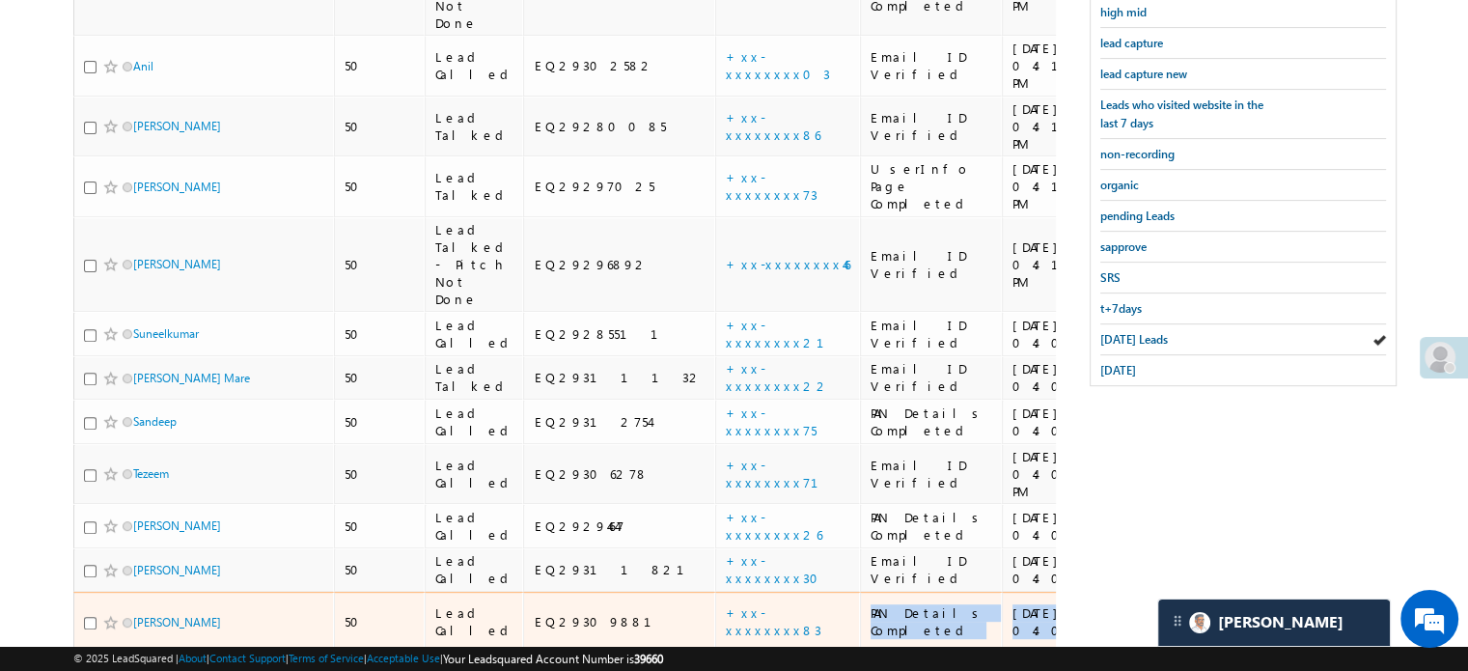
drag, startPoint x: 782, startPoint y: 434, endPoint x: 753, endPoint y: 431, distance: 30.0
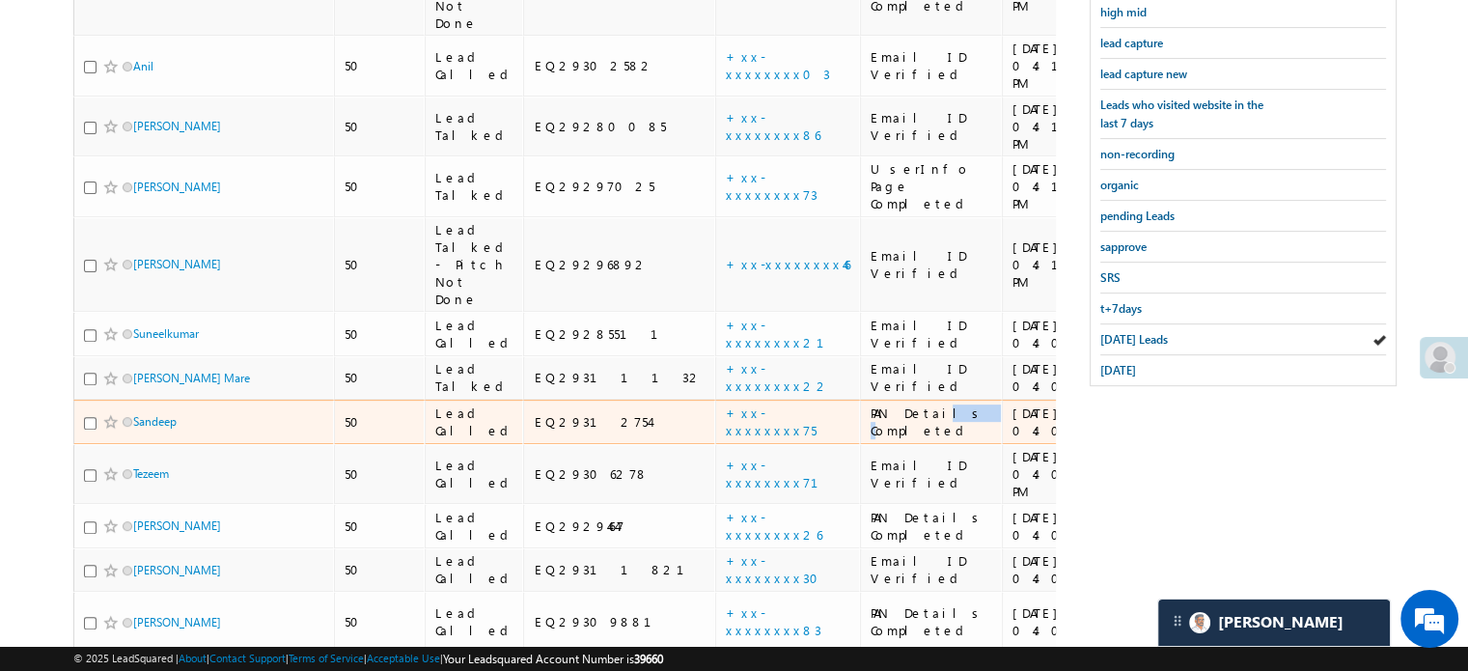
drag, startPoint x: 826, startPoint y: 229, endPoint x: 776, endPoint y: 242, distance: 52.0
click at [870, 404] on div "PAN Details Completed" at bounding box center [931, 421] width 123 height 35
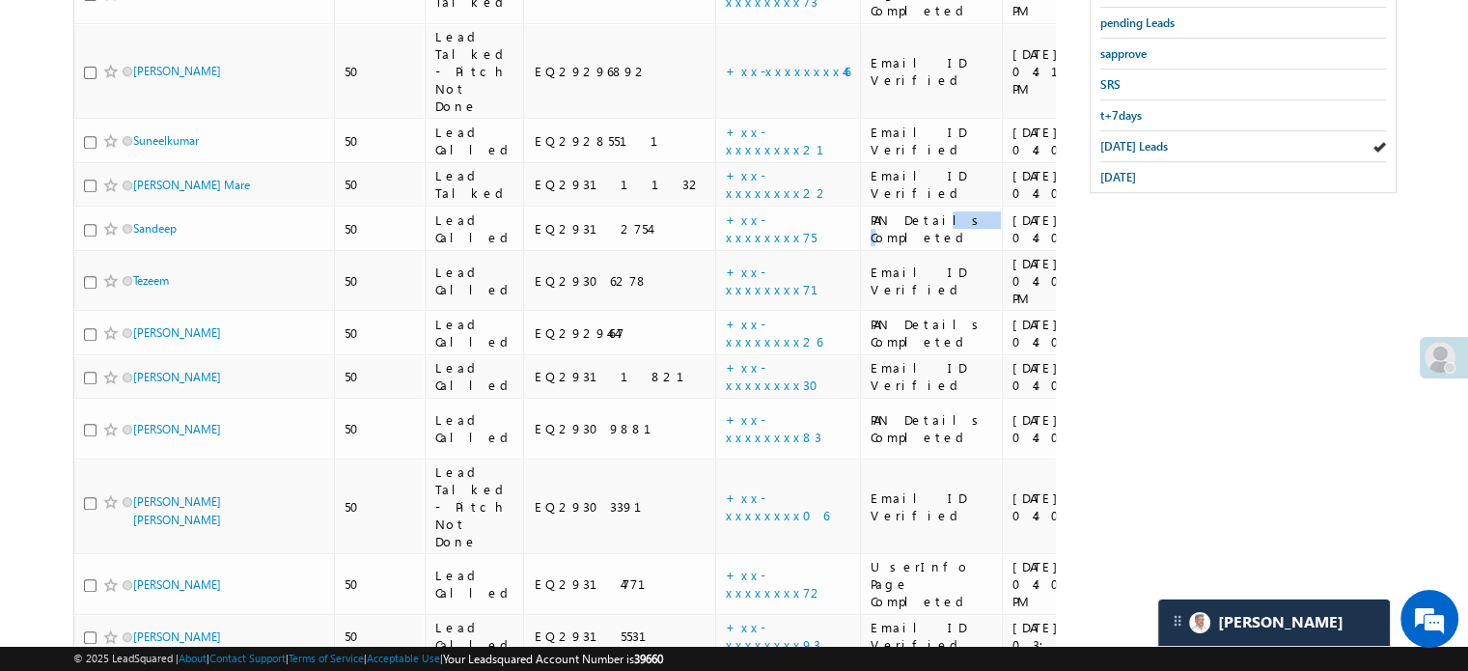
scroll to position [255, 0]
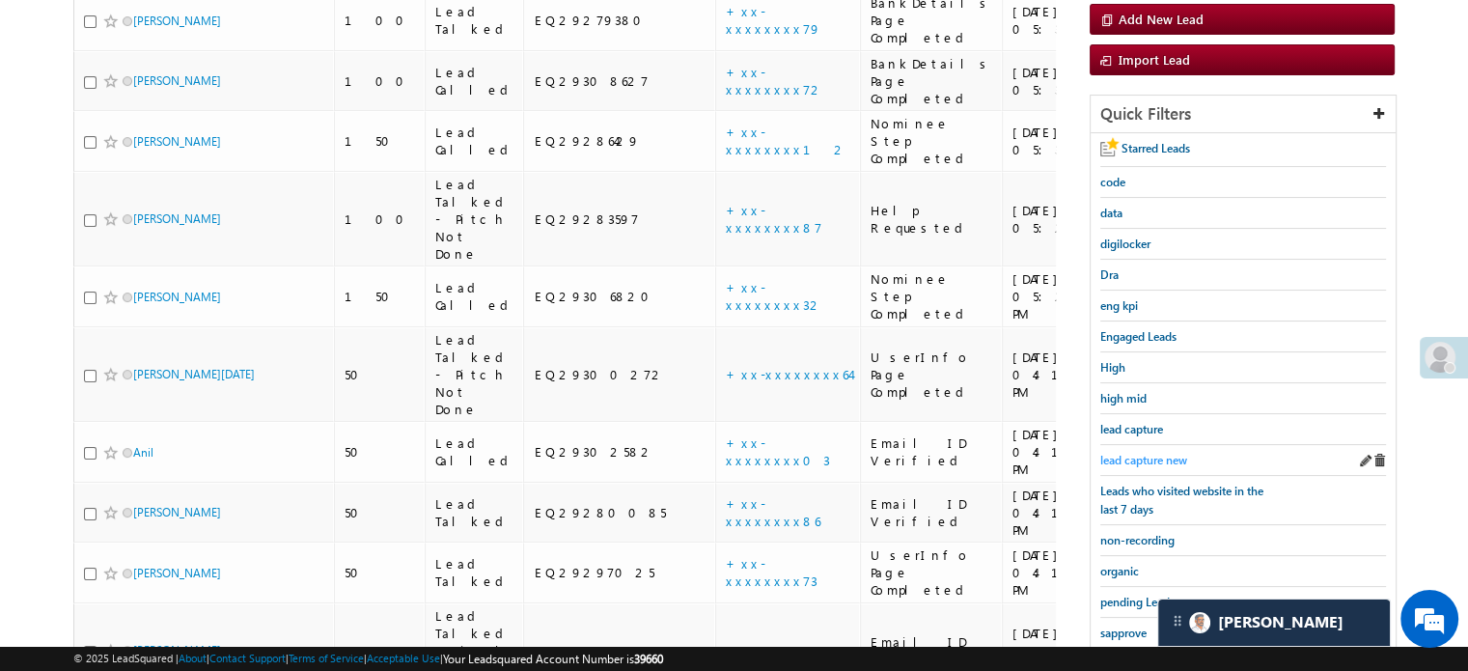
click at [1139, 453] on span "lead capture new" at bounding box center [1143, 460] width 87 height 14
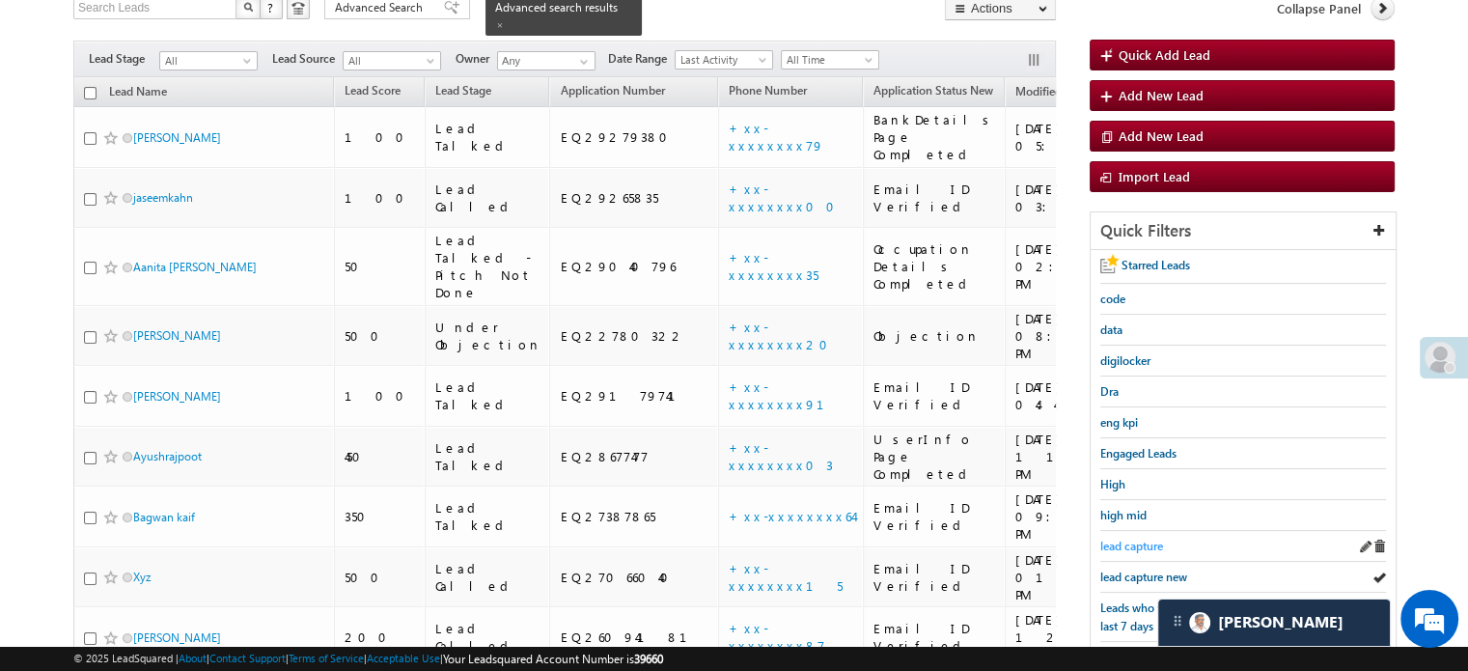
scroll to position [158, 0]
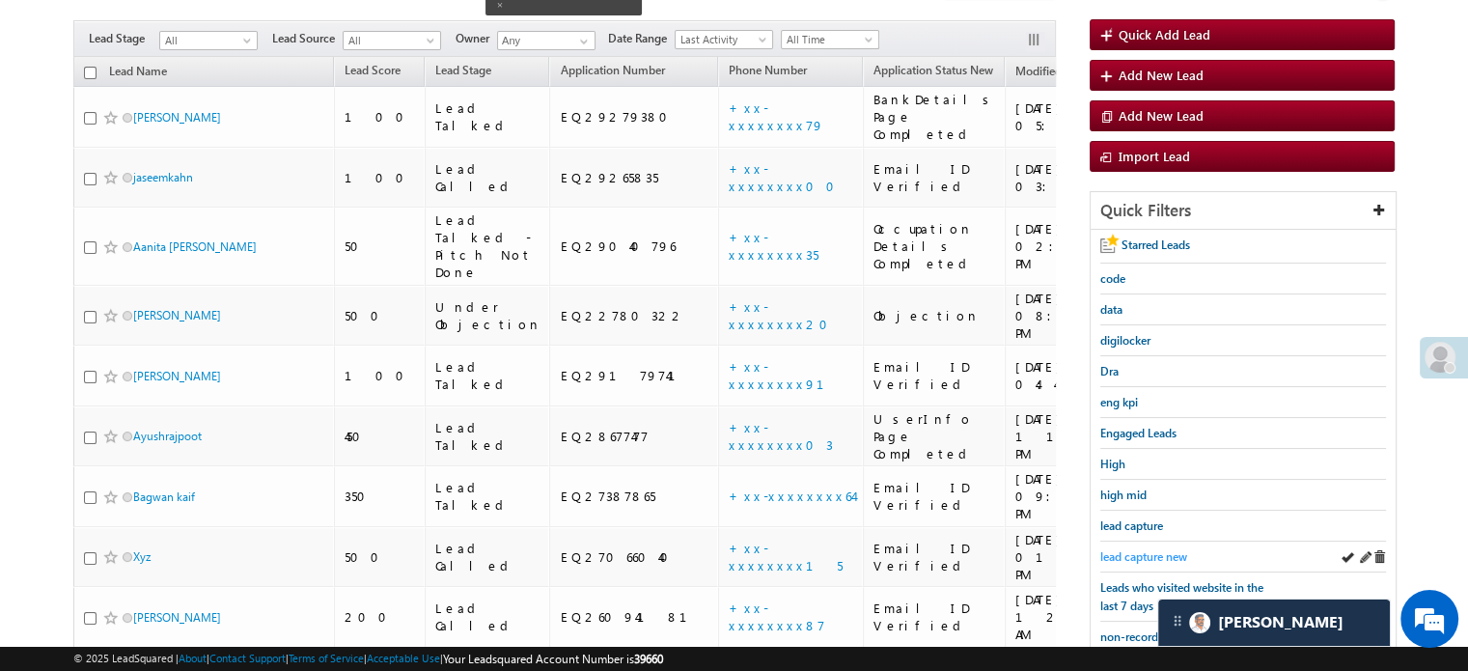
click at [1143, 549] on span "lead capture new" at bounding box center [1143, 556] width 87 height 14
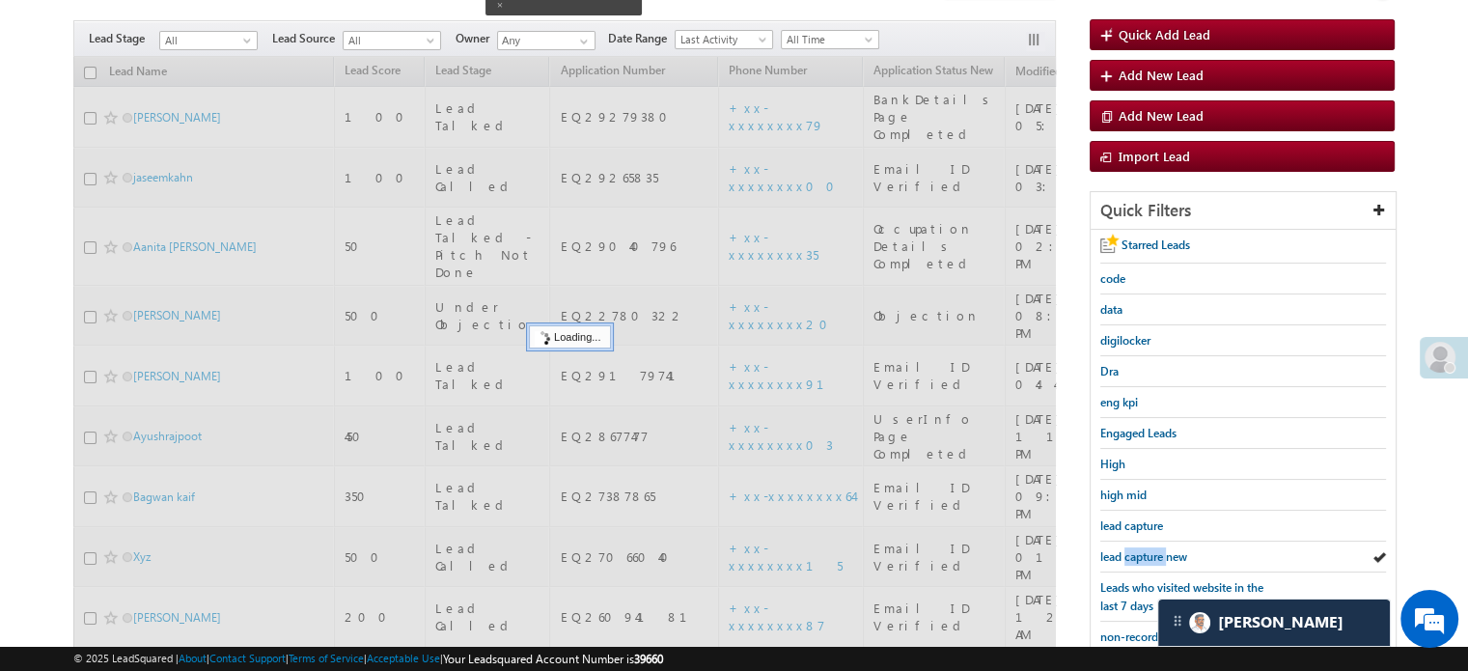
click at [1143, 549] on span "lead capture new" at bounding box center [1143, 556] width 87 height 14
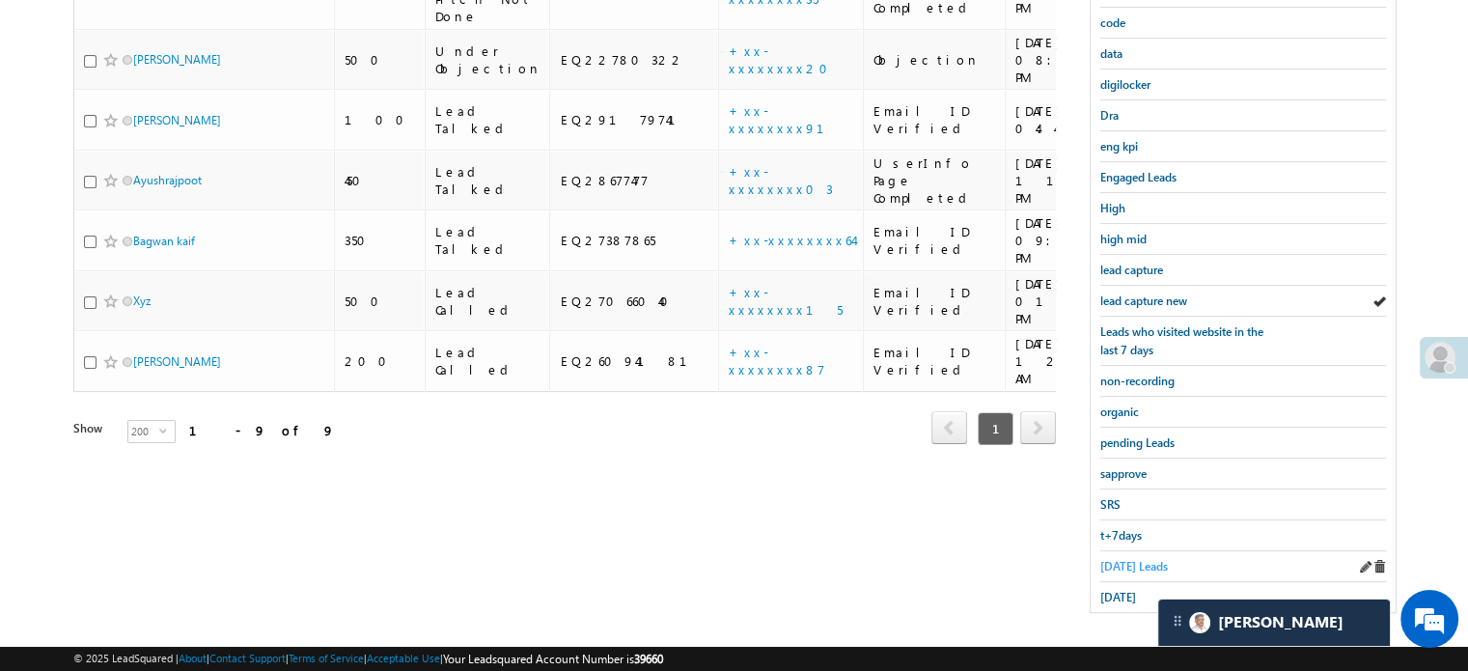
click at [1139, 559] on span "Today's Leads" at bounding box center [1134, 566] width 68 height 14
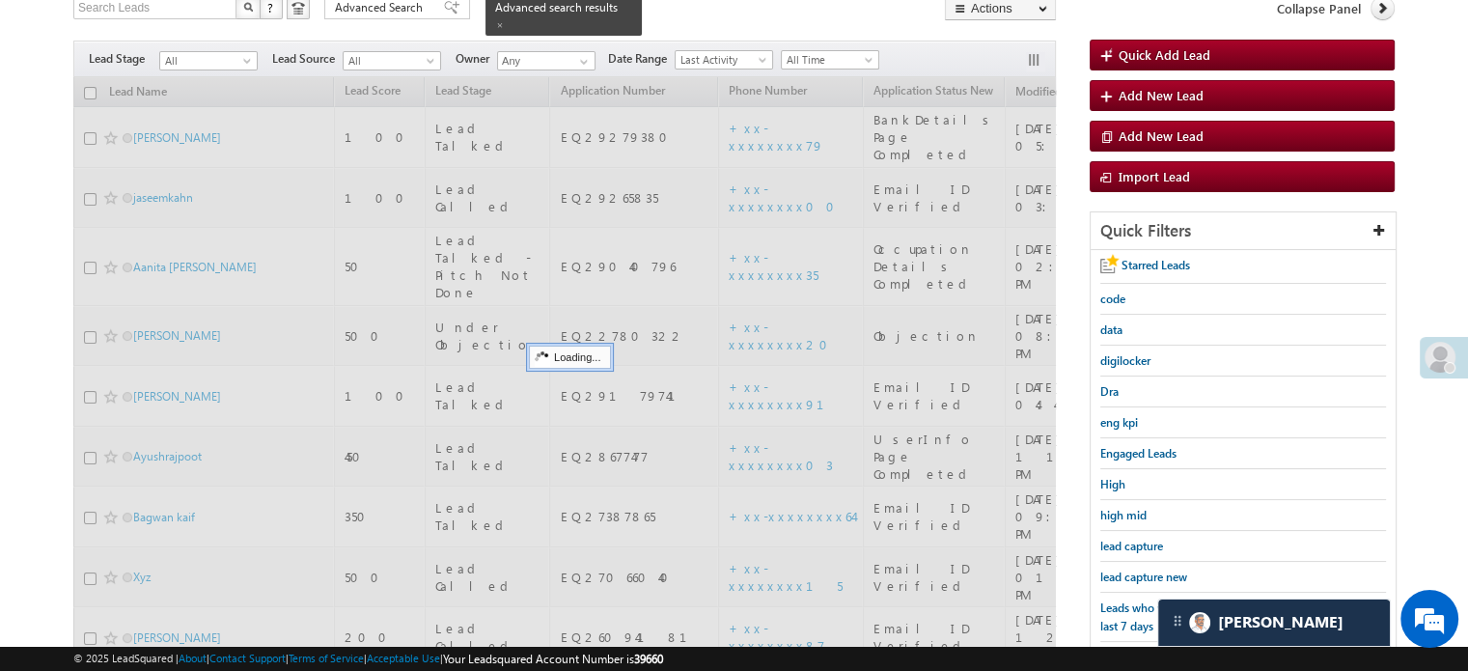
scroll to position [124, 0]
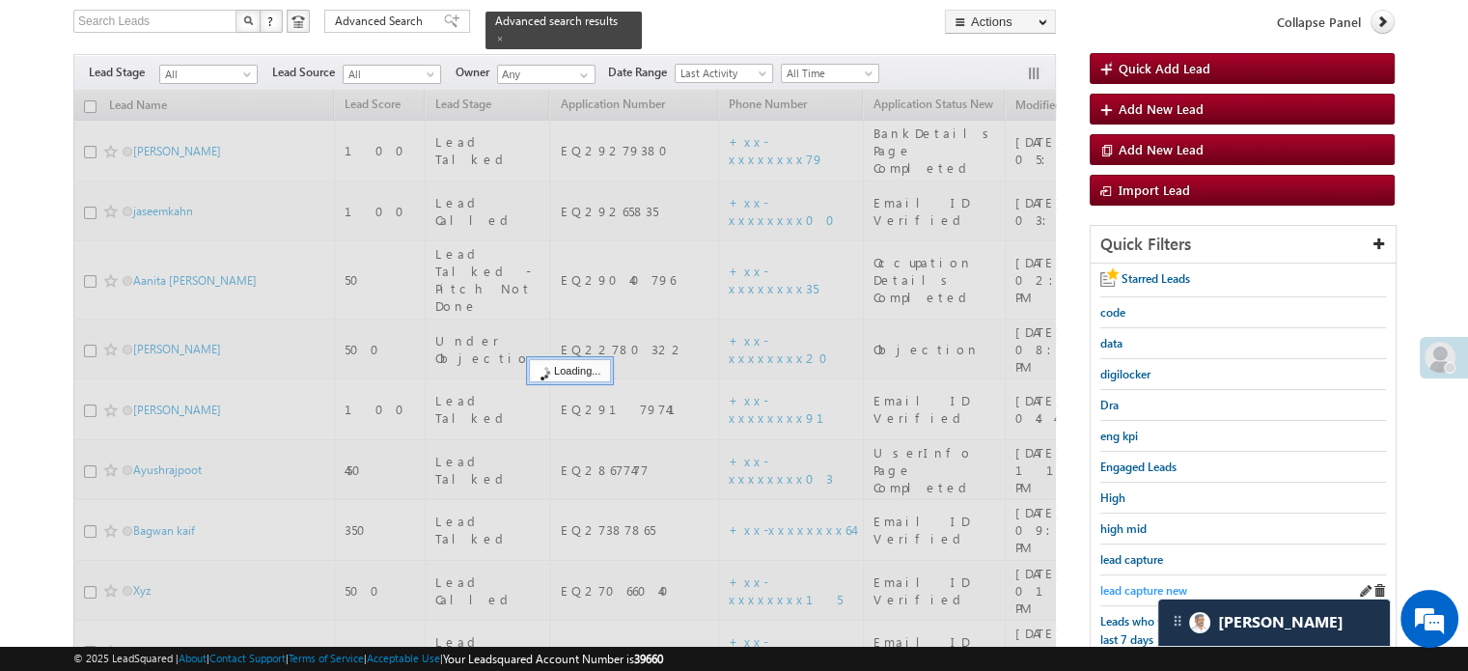
click at [1135, 583] on span "lead capture new" at bounding box center [1143, 590] width 87 height 14
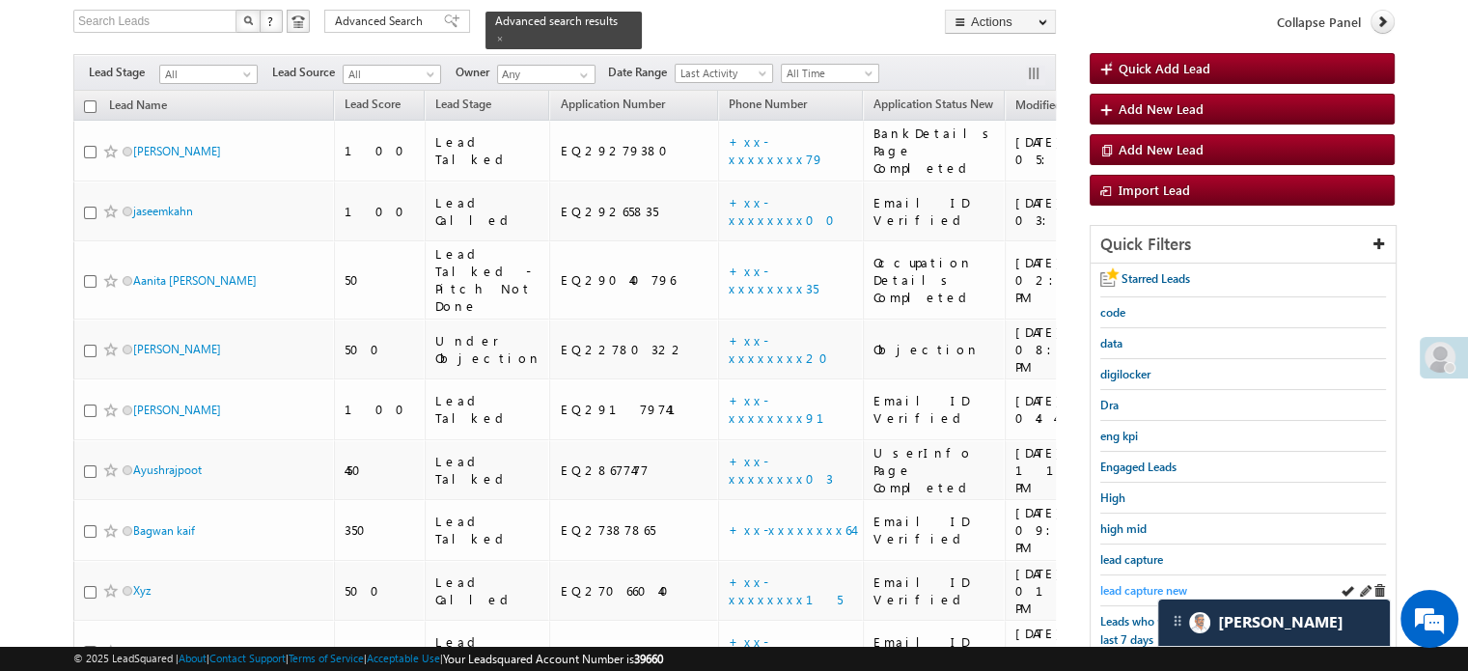
click at [1152, 590] on span "lead capture new" at bounding box center [1143, 590] width 87 height 14
click at [1148, 589] on span "lead capture new" at bounding box center [1143, 590] width 87 height 14
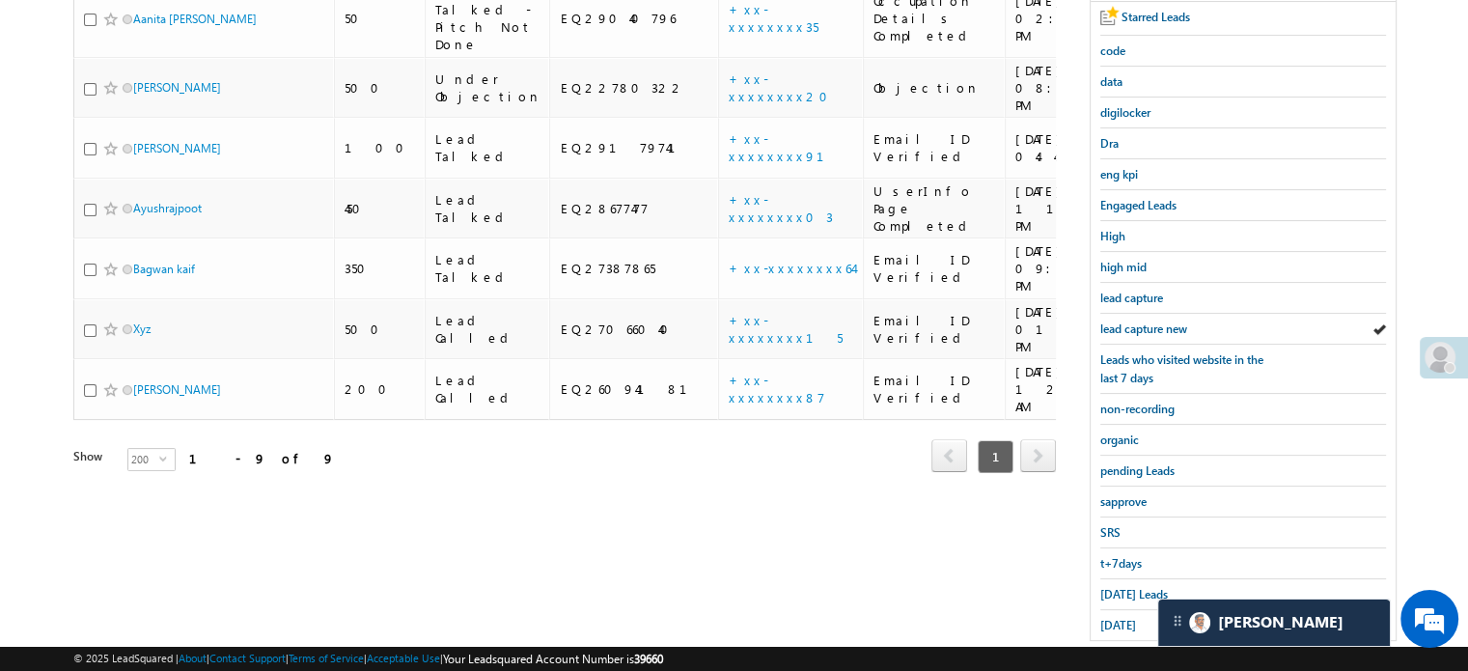
scroll to position [414, 0]
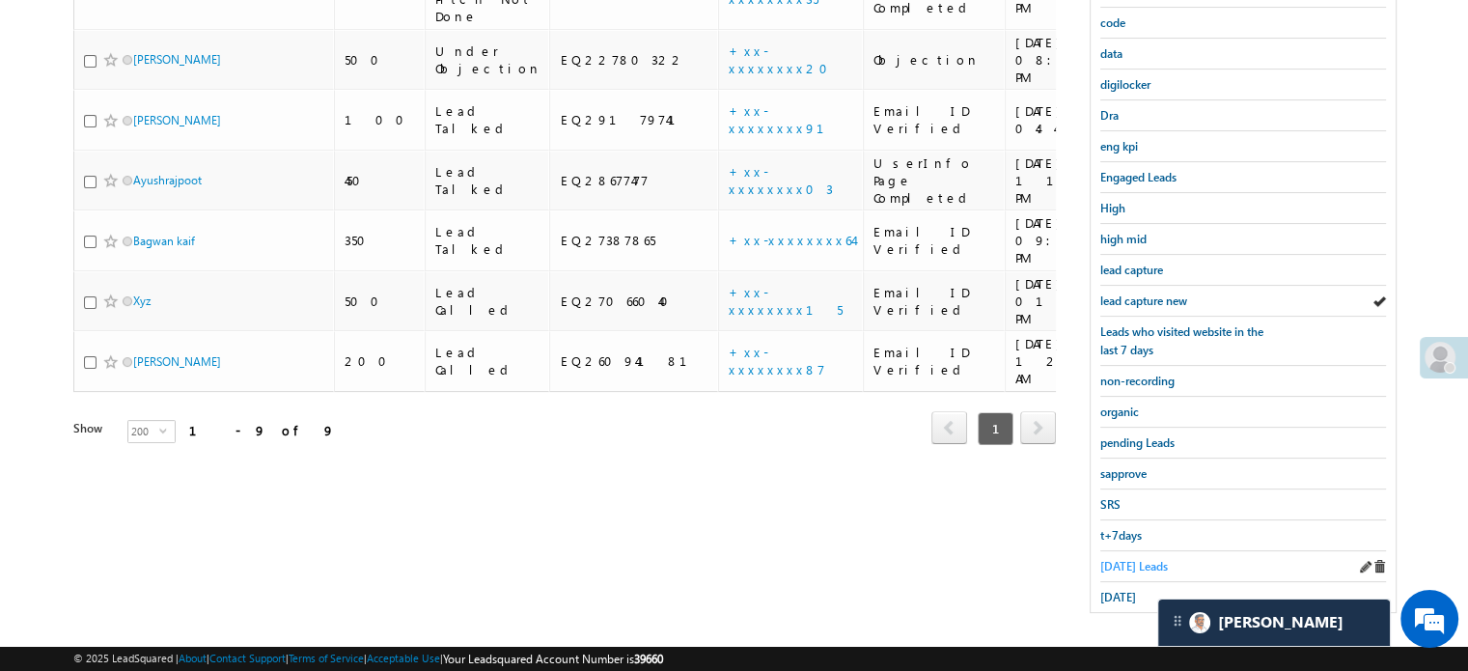
click at [1142, 565] on link "Today's Leads" at bounding box center [1134, 566] width 68 height 18
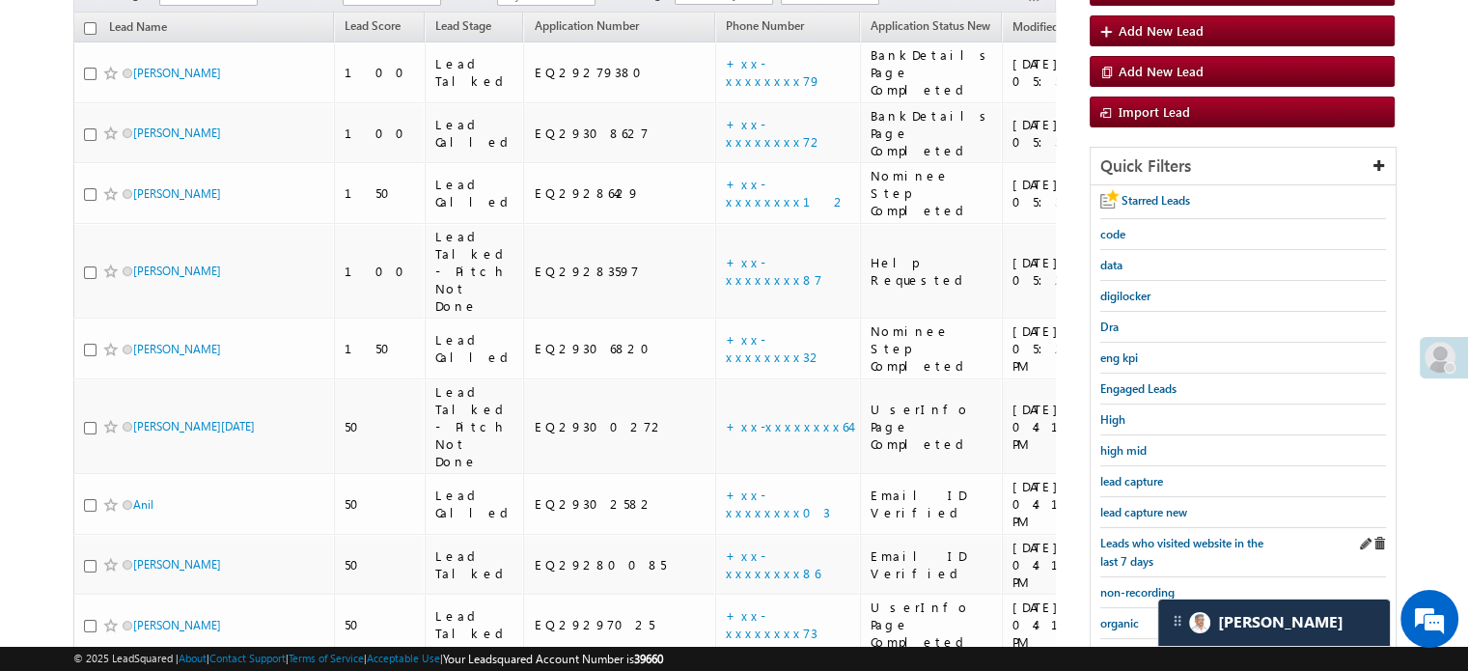
scroll to position [158, 0]
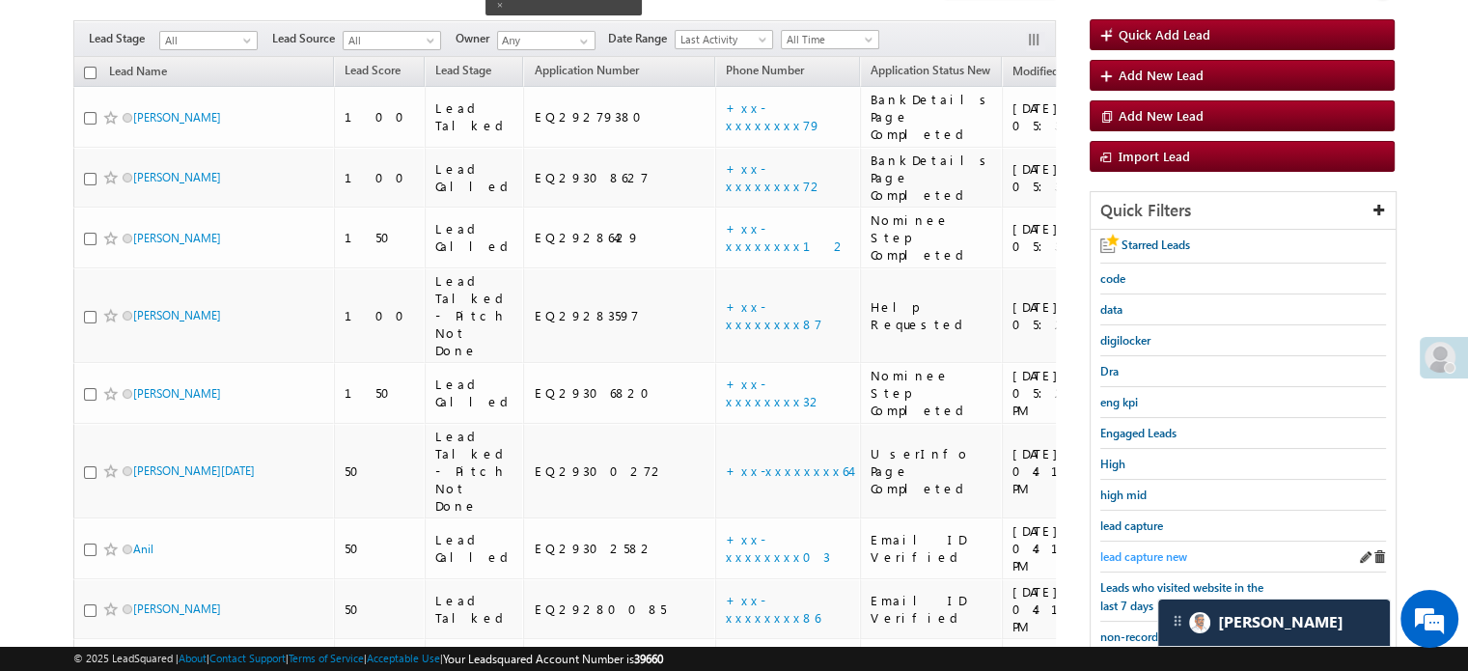
click at [1143, 549] on span "lead capture new" at bounding box center [1143, 556] width 87 height 14
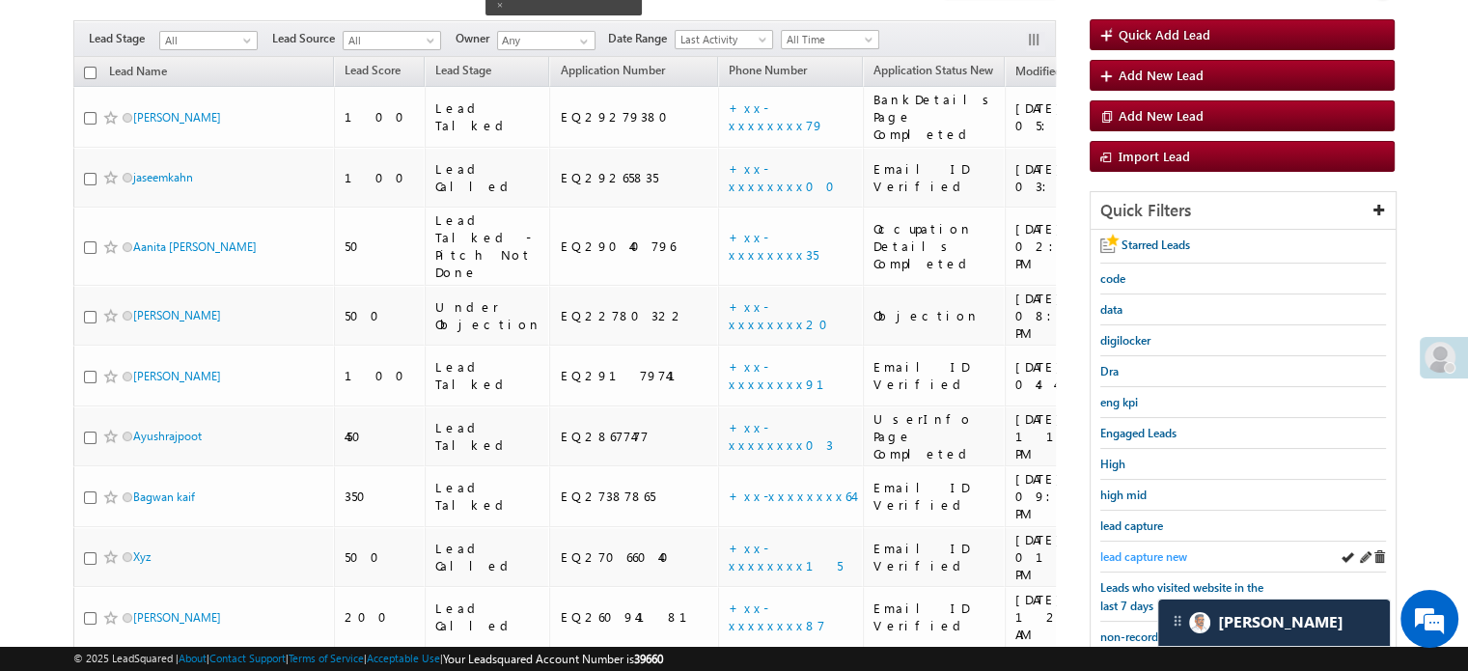
click at [1150, 549] on span "lead capture new" at bounding box center [1143, 556] width 87 height 14
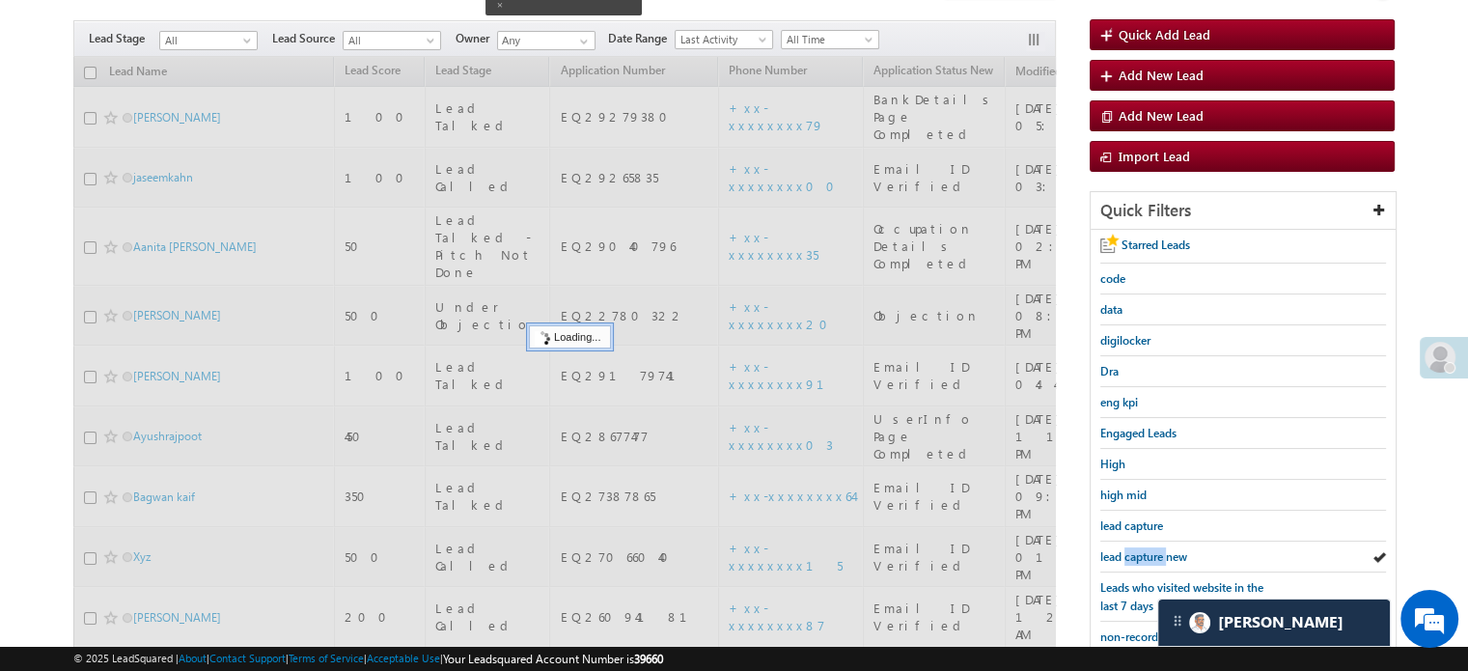
click at [1150, 549] on span "lead capture new" at bounding box center [1143, 556] width 87 height 14
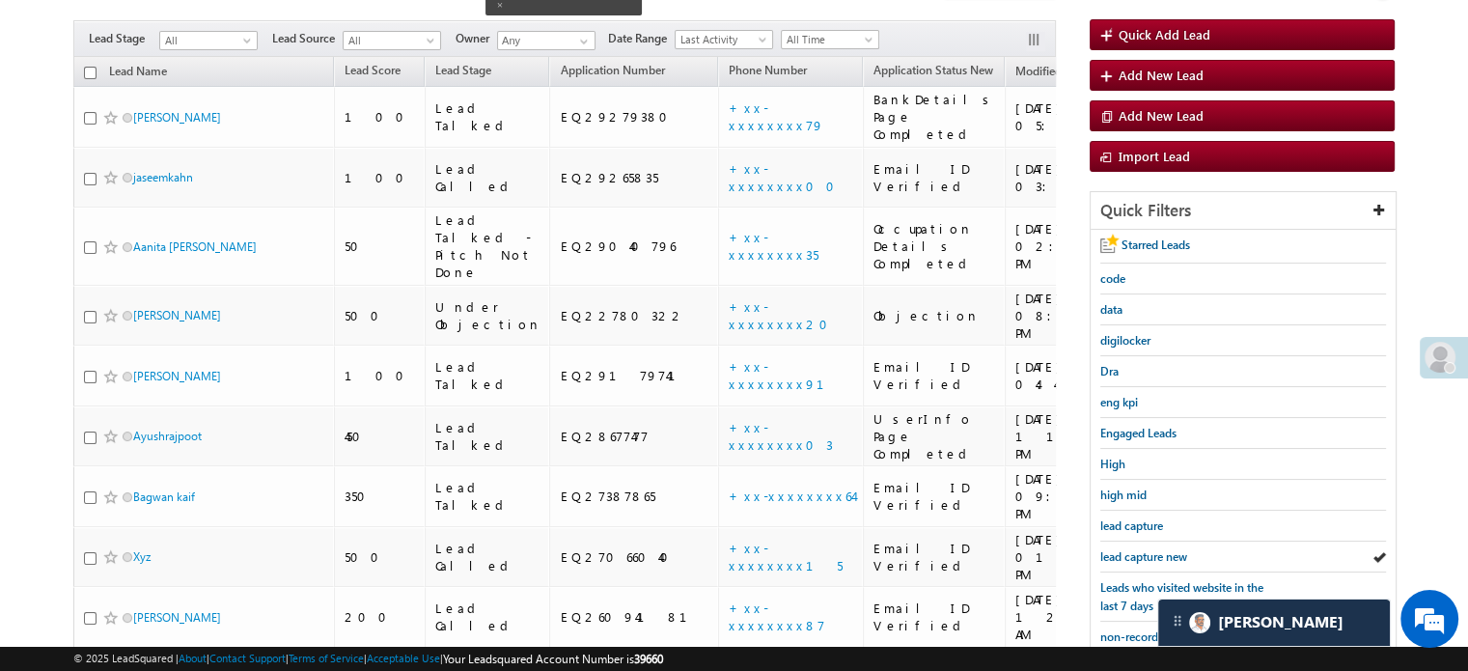
click at [1150, 549] on span "lead capture new" at bounding box center [1143, 556] width 87 height 14
click at [1134, 547] on link "lead capture new" at bounding box center [1143, 556] width 87 height 18
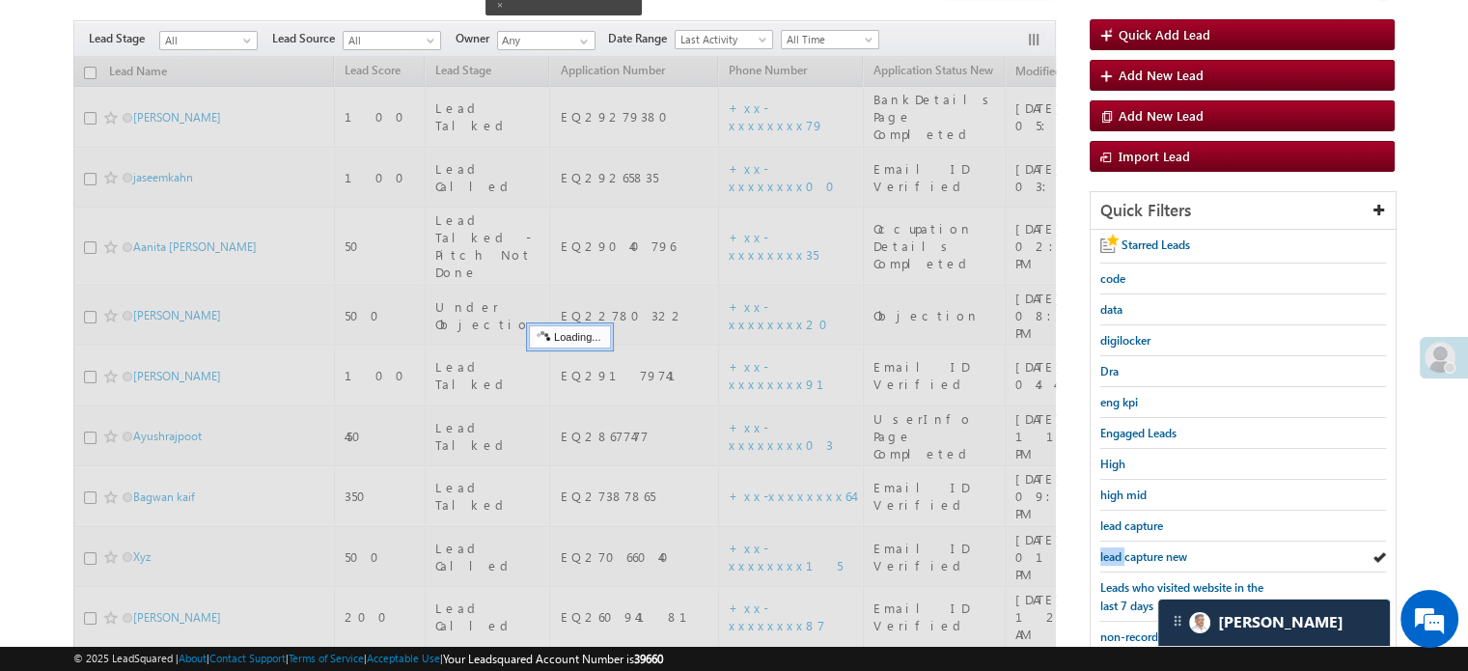
click at [1134, 547] on link "lead capture new" at bounding box center [1143, 556] width 87 height 18
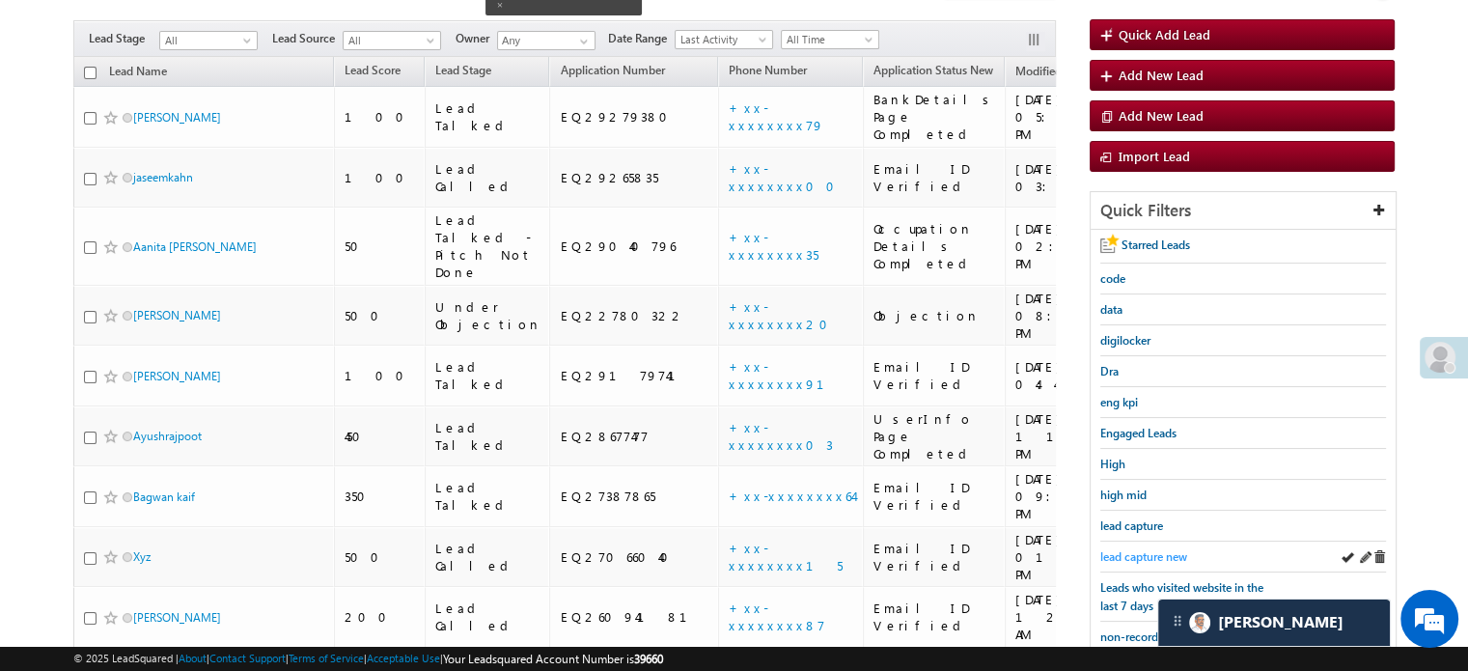
click at [1134, 549] on span "lead capture new" at bounding box center [1143, 556] width 87 height 14
click at [1131, 549] on span "lead capture new" at bounding box center [1143, 556] width 87 height 14
click at [1145, 555] on span "lead capture new" at bounding box center [1143, 556] width 87 height 14
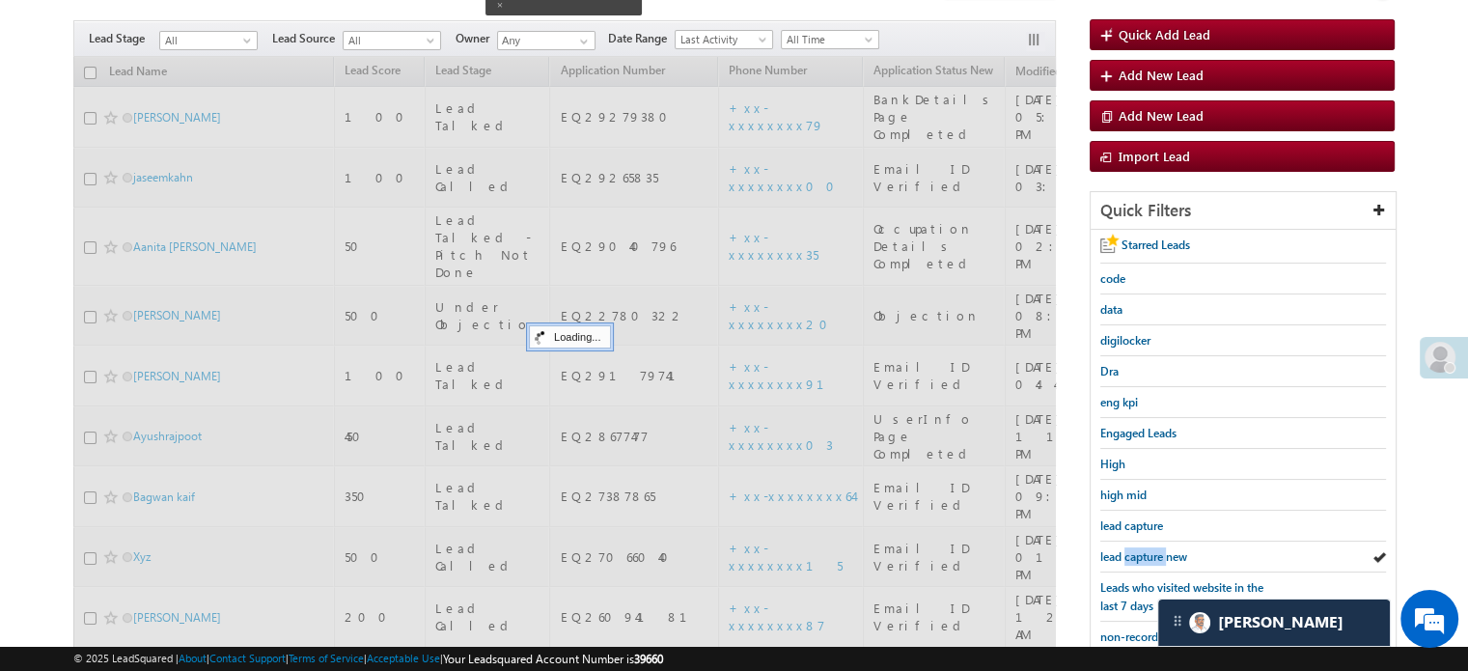
click at [1145, 555] on span "lead capture new" at bounding box center [1143, 556] width 87 height 14
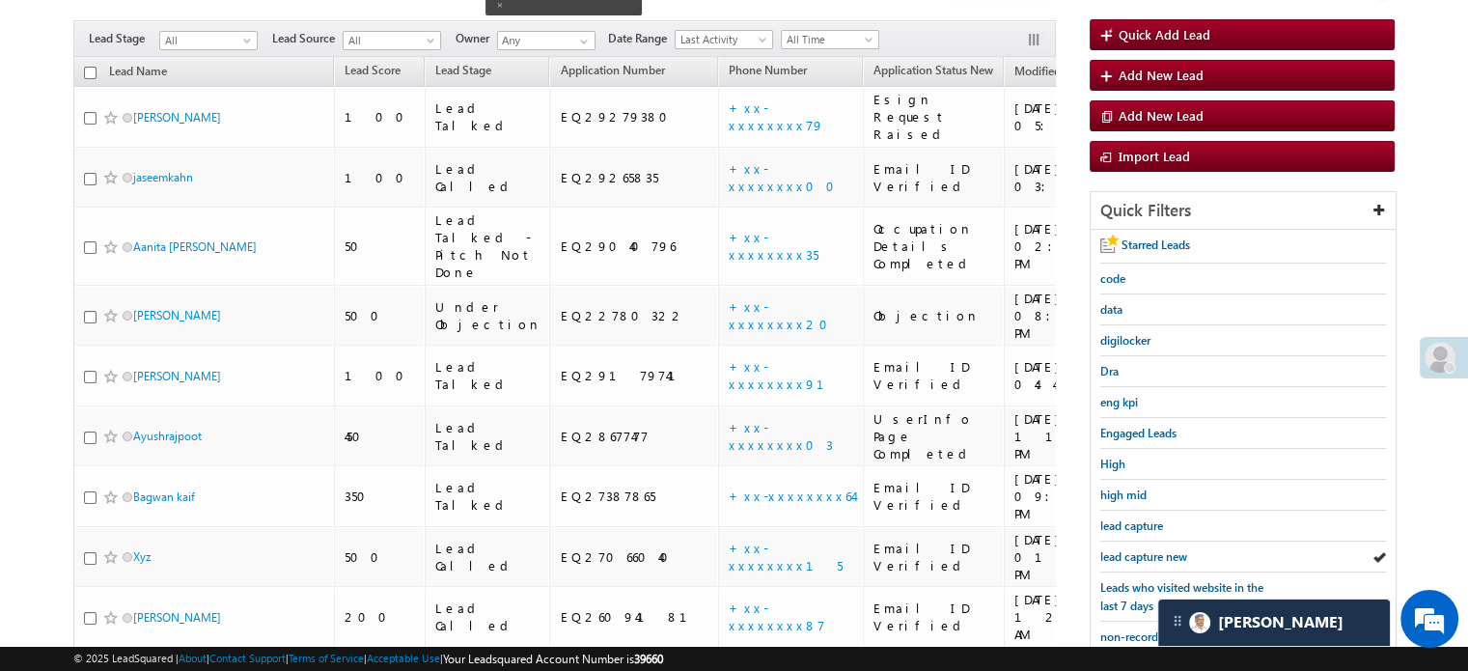
click at [1145, 555] on span "lead capture new" at bounding box center [1143, 556] width 87 height 14
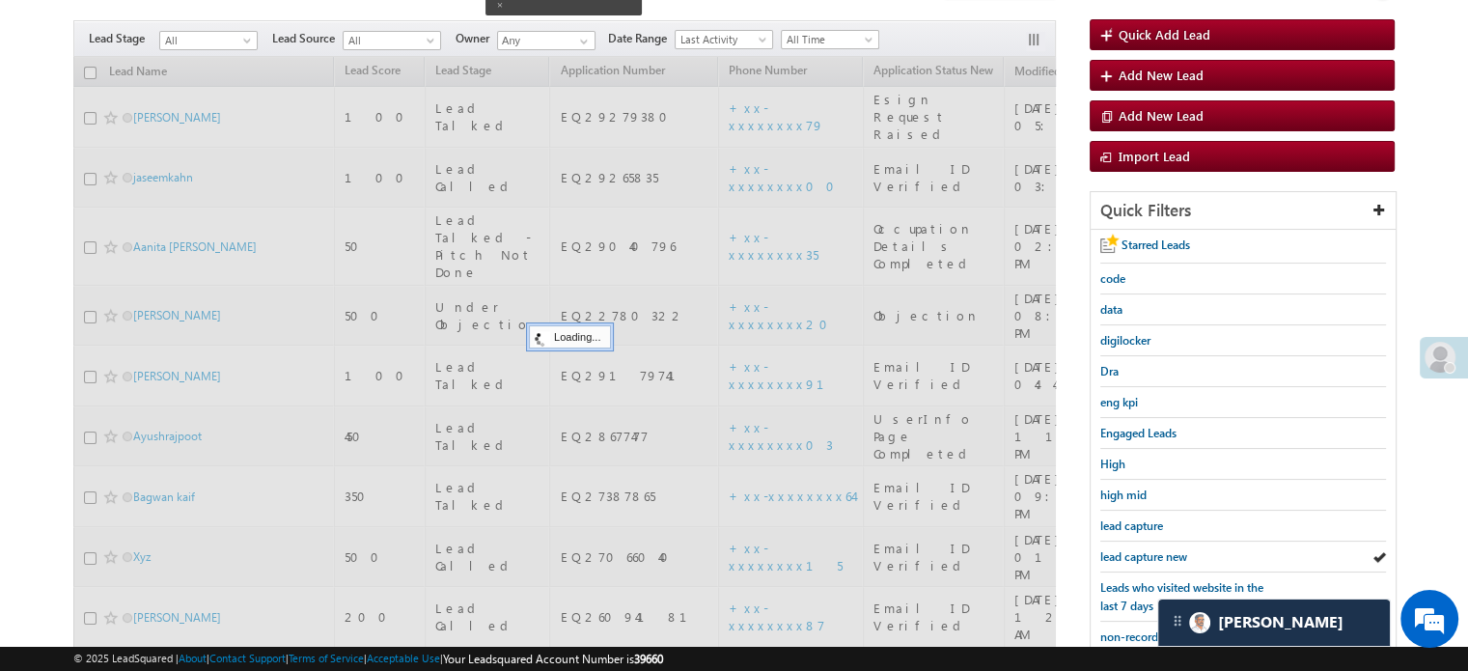
click at [1145, 555] on span "lead capture new" at bounding box center [1143, 556] width 87 height 14
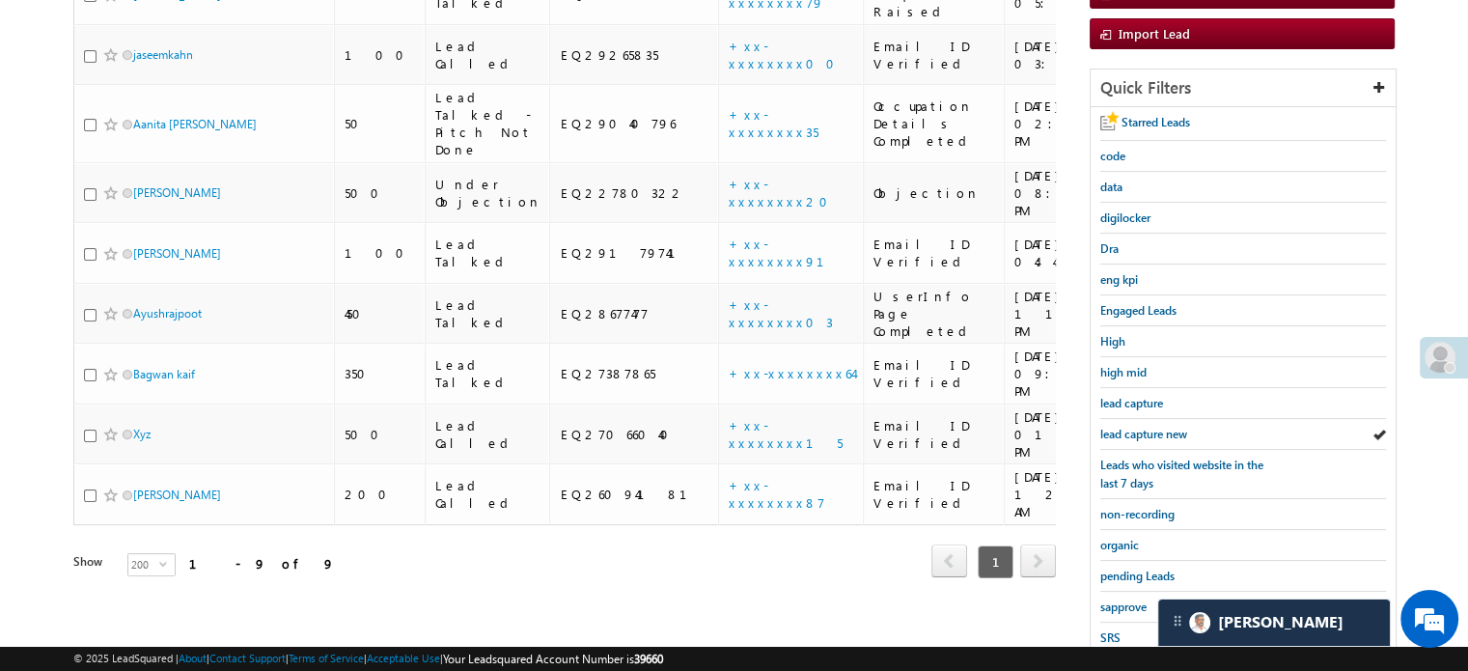
scroll to position [414, 0]
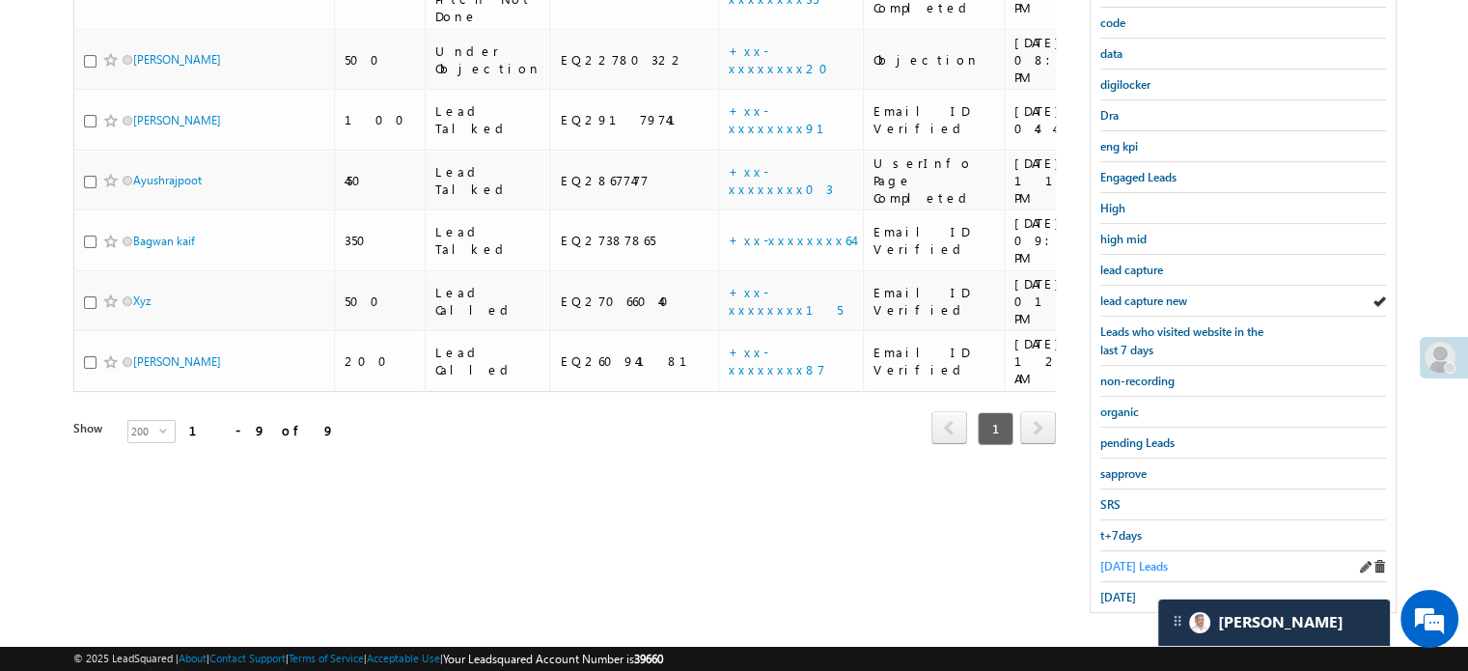
click at [1135, 561] on span "Today's Leads" at bounding box center [1134, 566] width 68 height 14
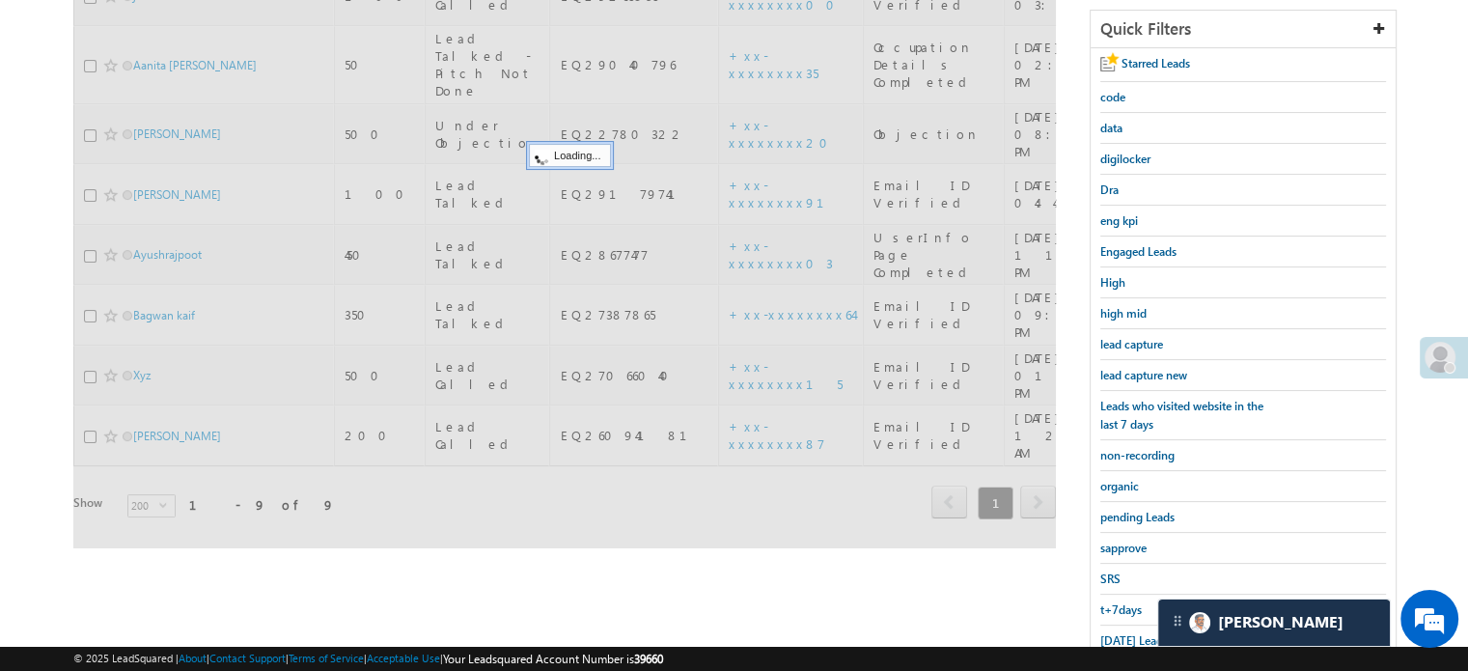
scroll to position [221, 0]
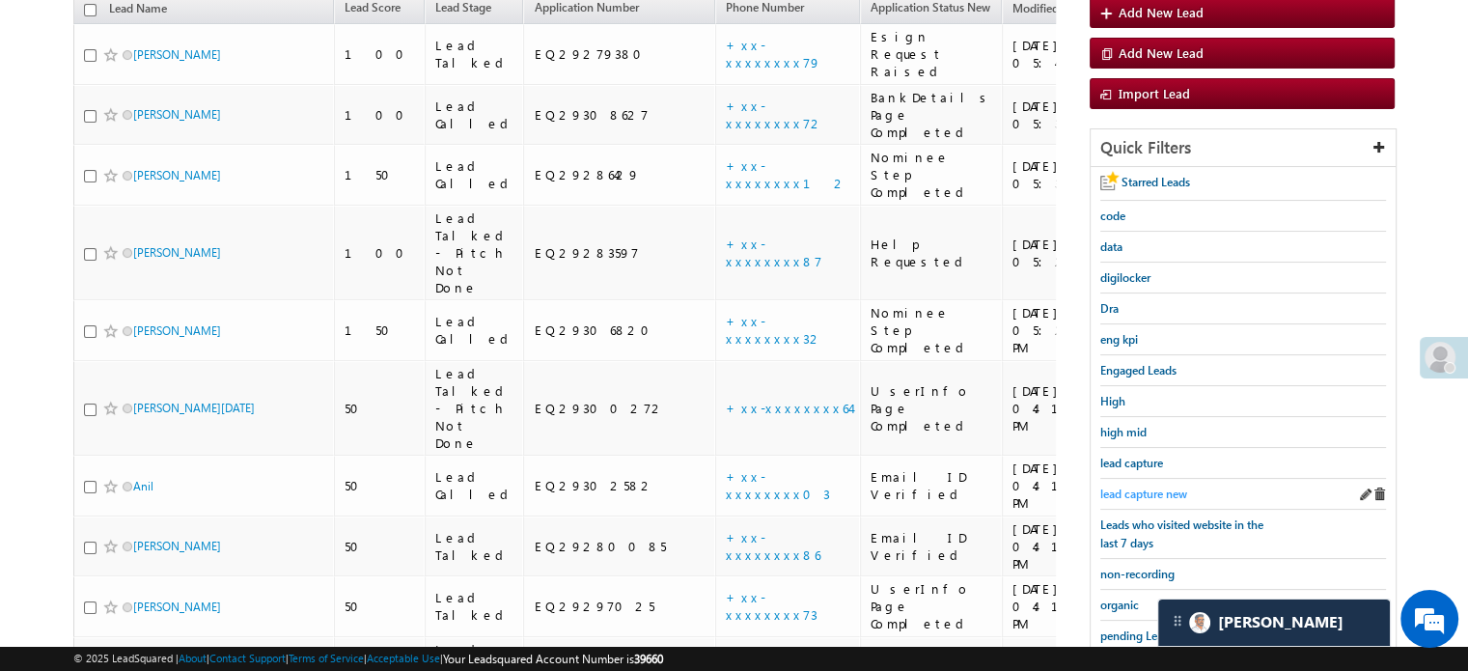
click at [1155, 491] on span "lead capture new" at bounding box center [1143, 493] width 87 height 14
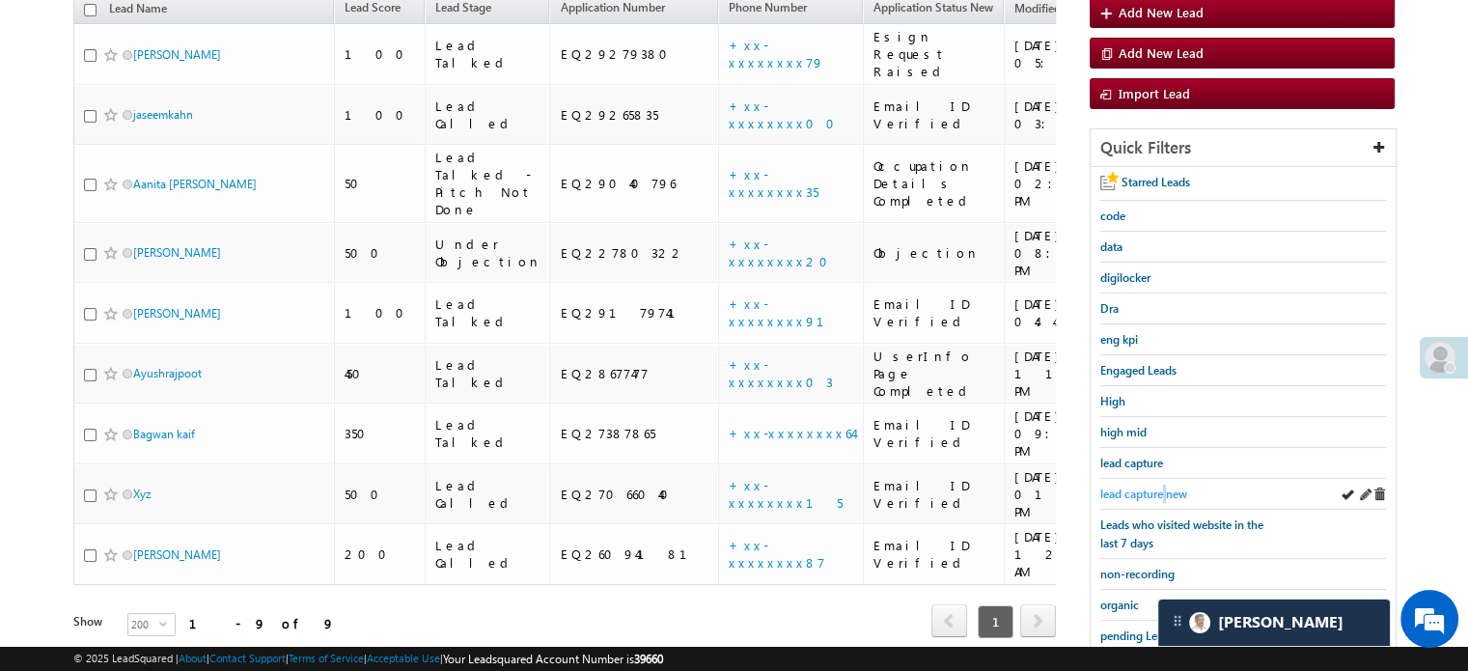
click at [1166, 486] on span "lead capture new" at bounding box center [1143, 493] width 87 height 14
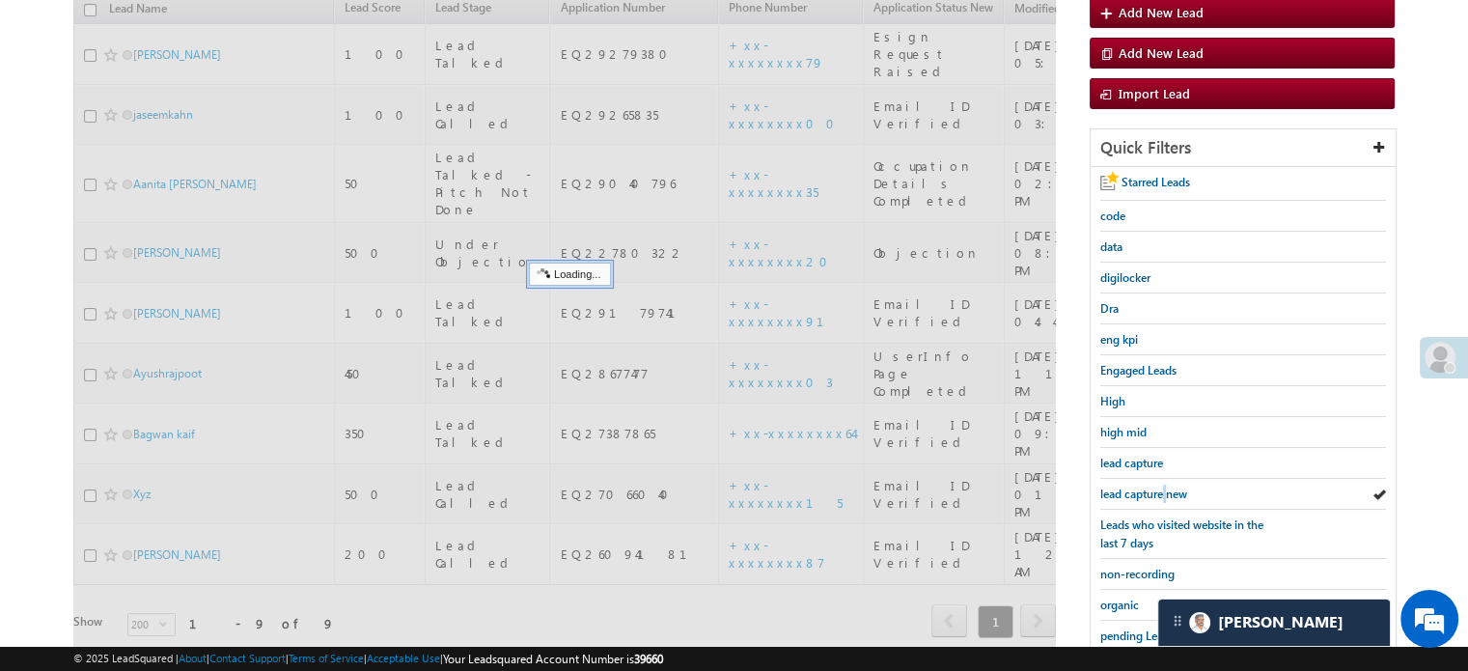
click at [1166, 486] on span "lead capture new" at bounding box center [1143, 493] width 87 height 14
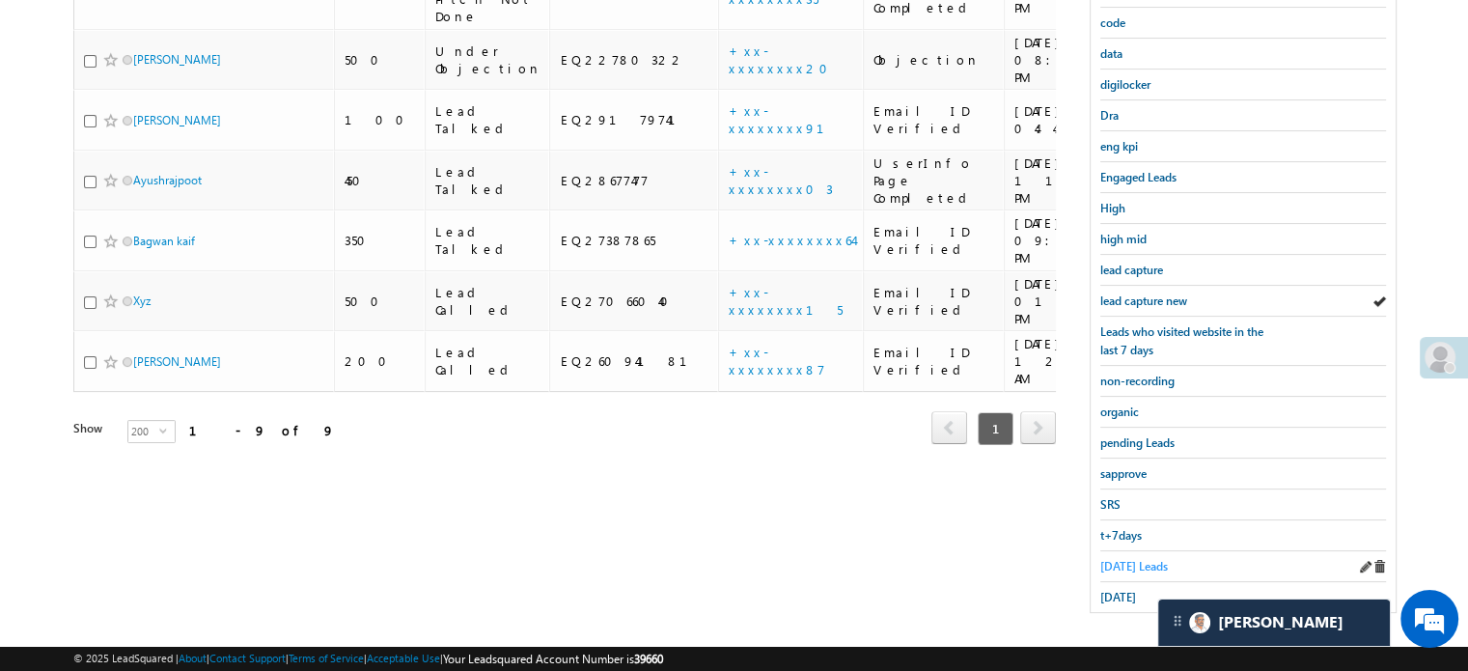
click at [1134, 559] on span "Today's Leads" at bounding box center [1134, 566] width 68 height 14
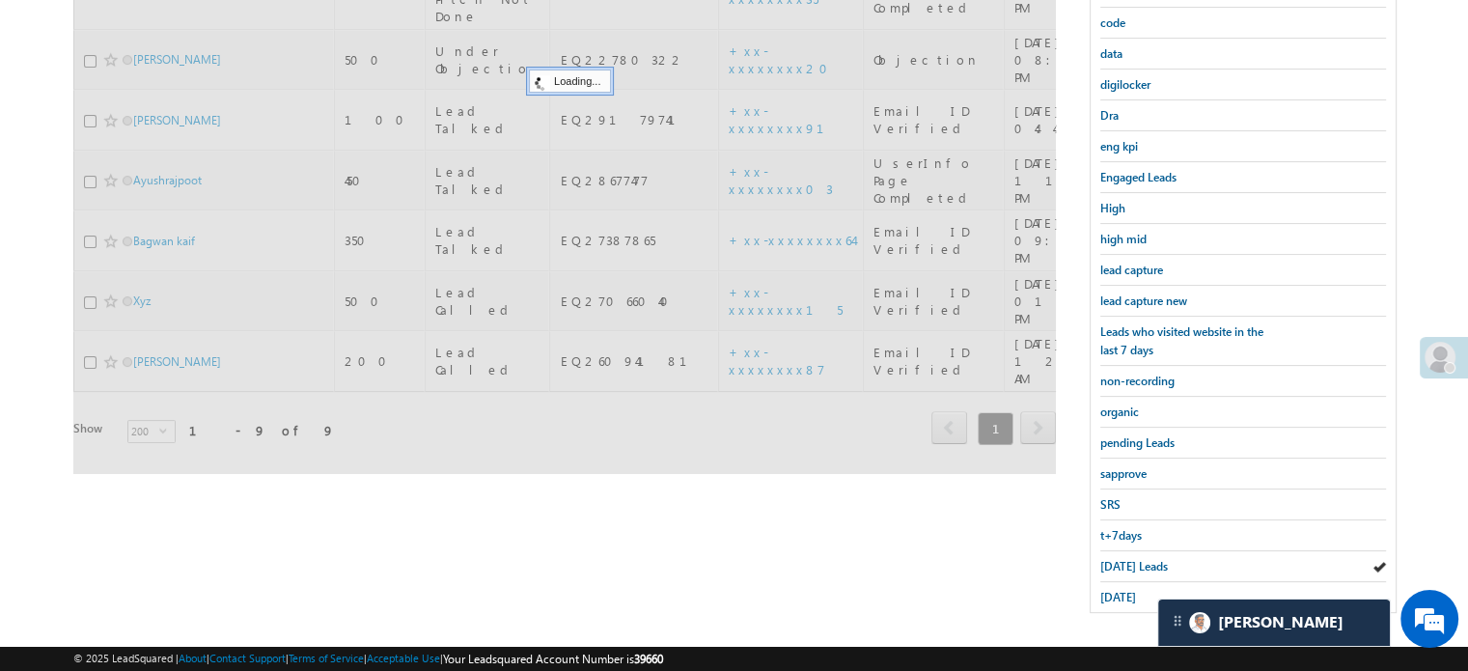
scroll to position [124, 0]
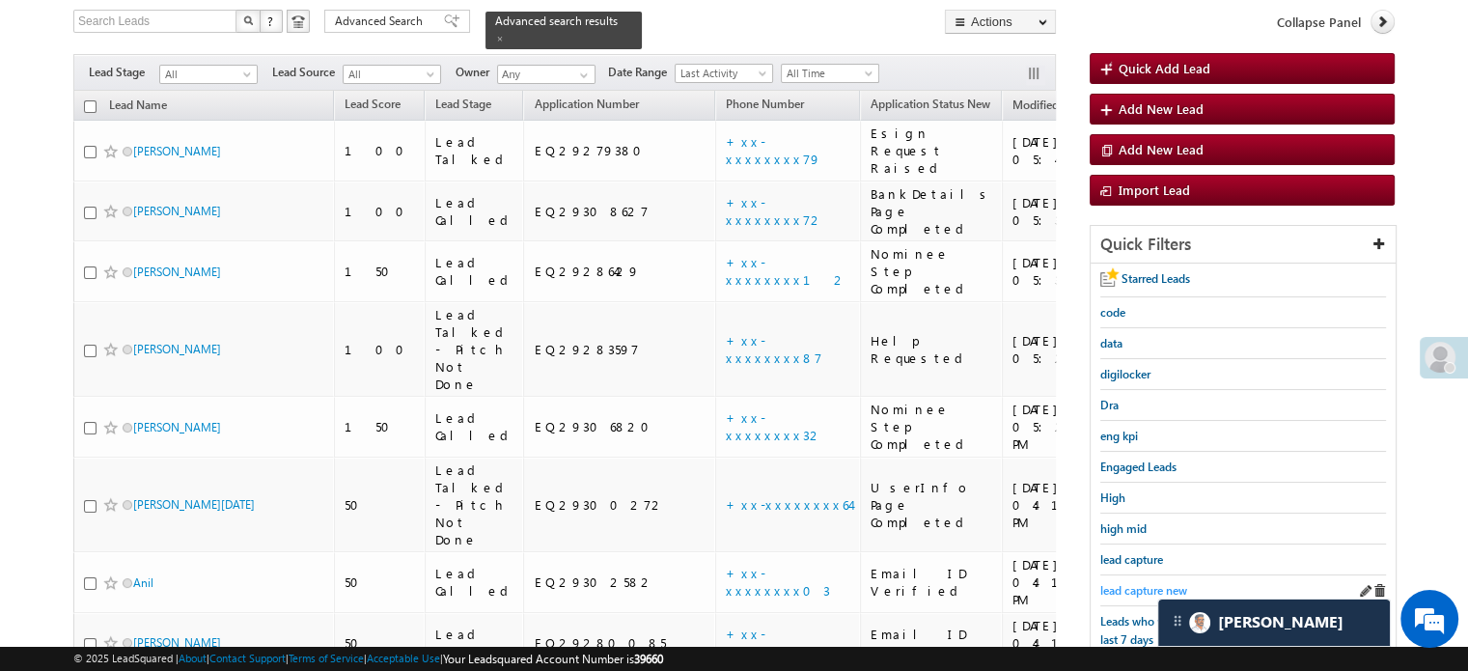
click at [1129, 583] on span "lead capture new" at bounding box center [1143, 590] width 87 height 14
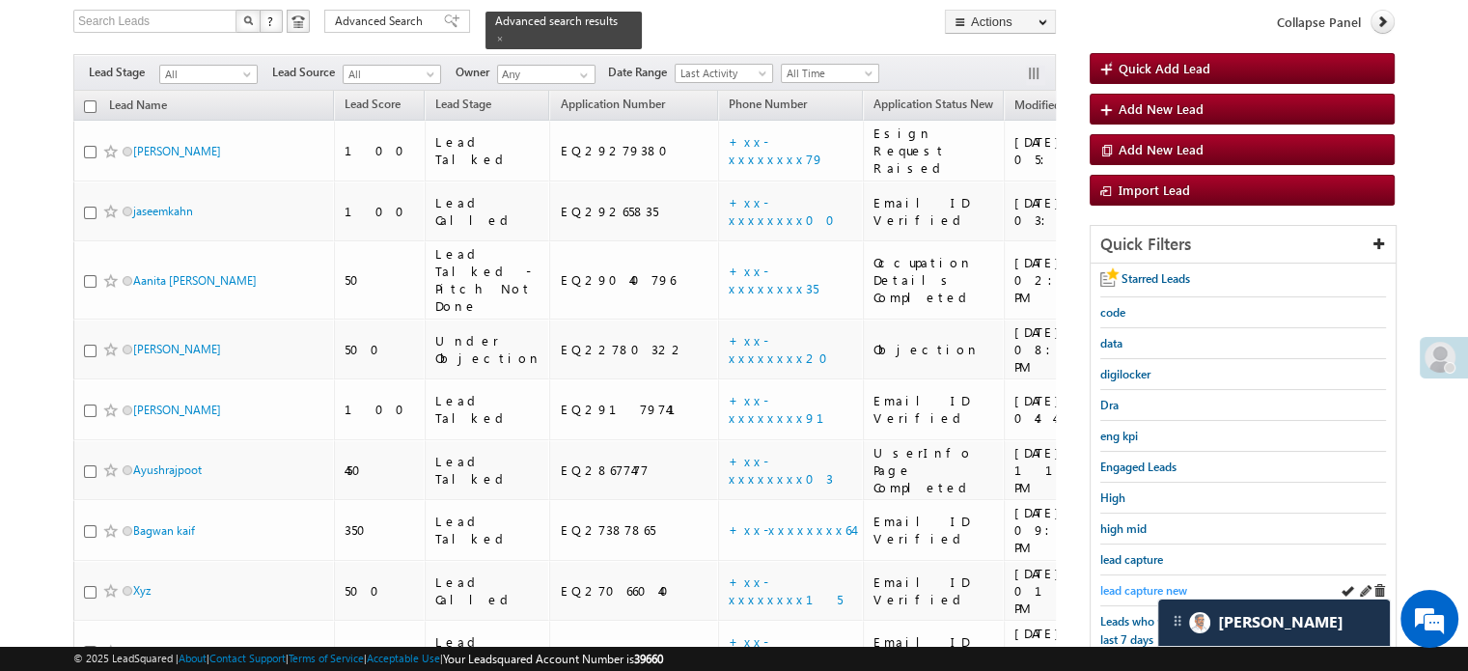
click at [1132, 586] on span "lead capture new" at bounding box center [1143, 590] width 87 height 14
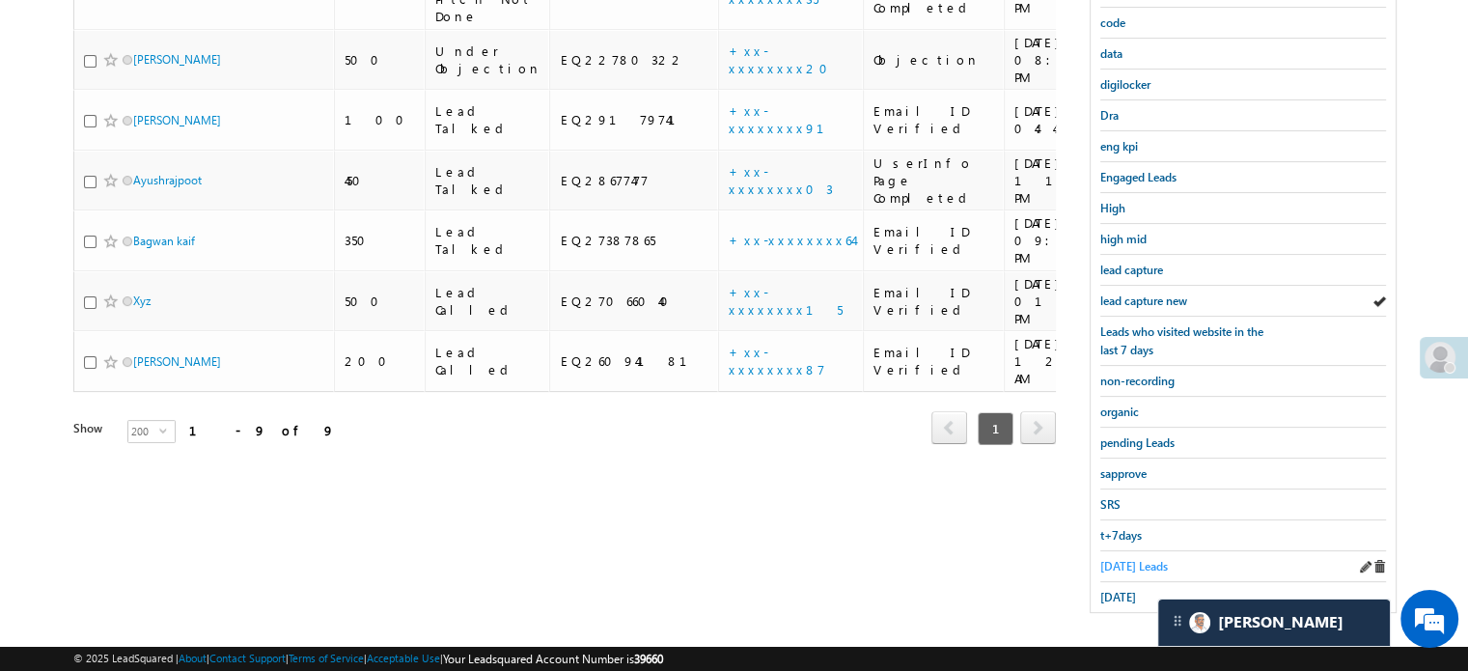
click at [1121, 563] on span "Today's Leads" at bounding box center [1134, 566] width 68 height 14
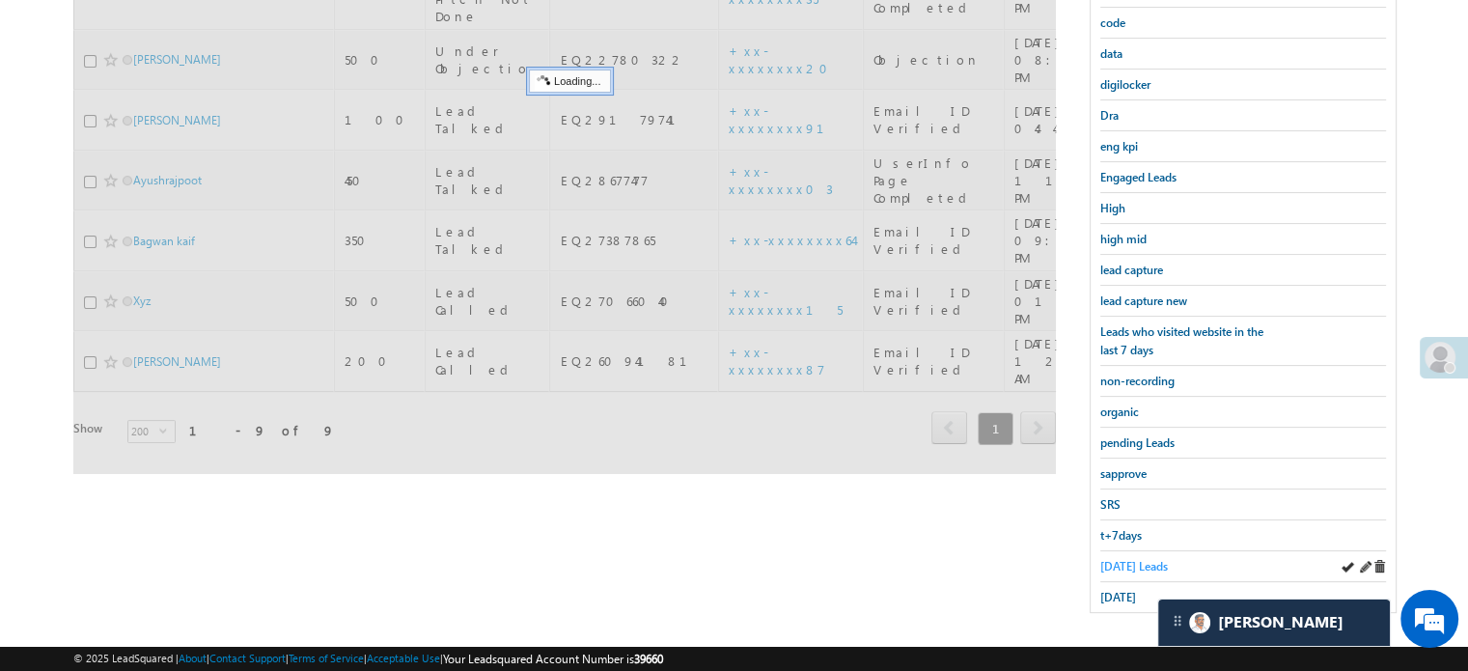
scroll to position [221, 0]
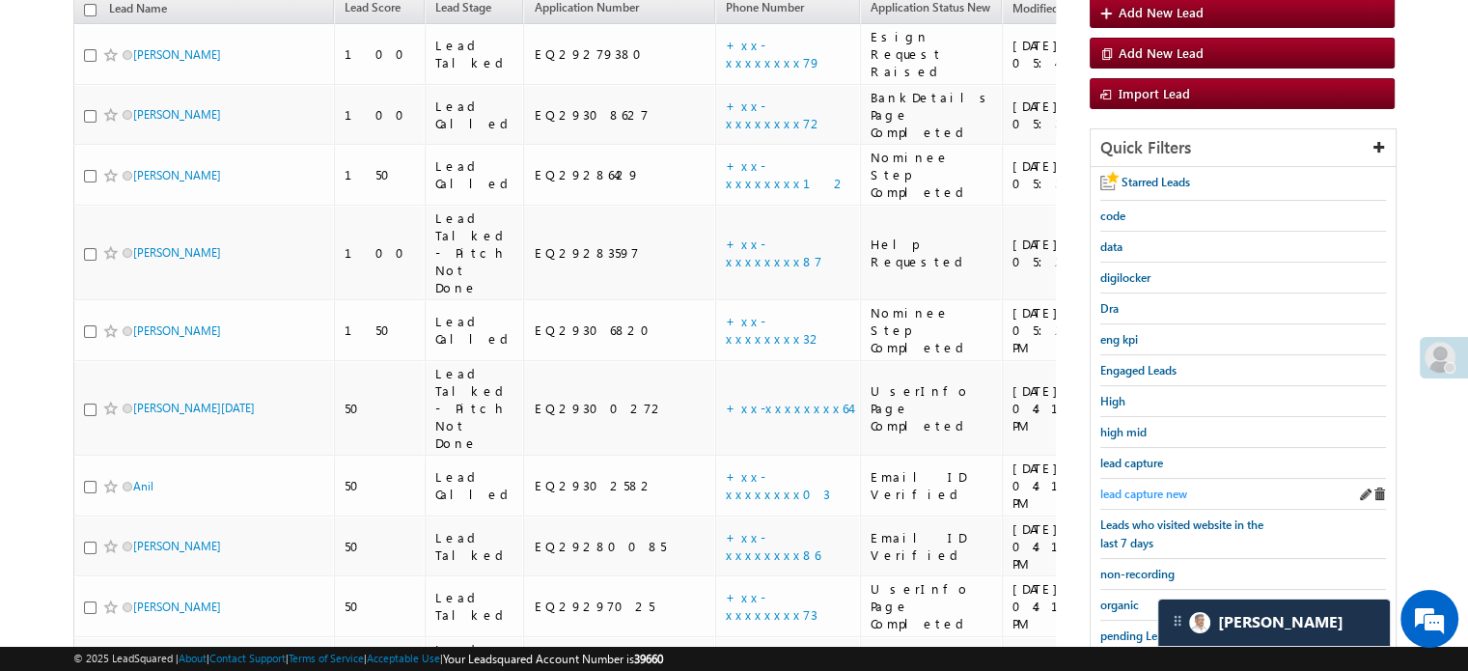
click at [1144, 493] on span "lead capture new" at bounding box center [1143, 493] width 87 height 14
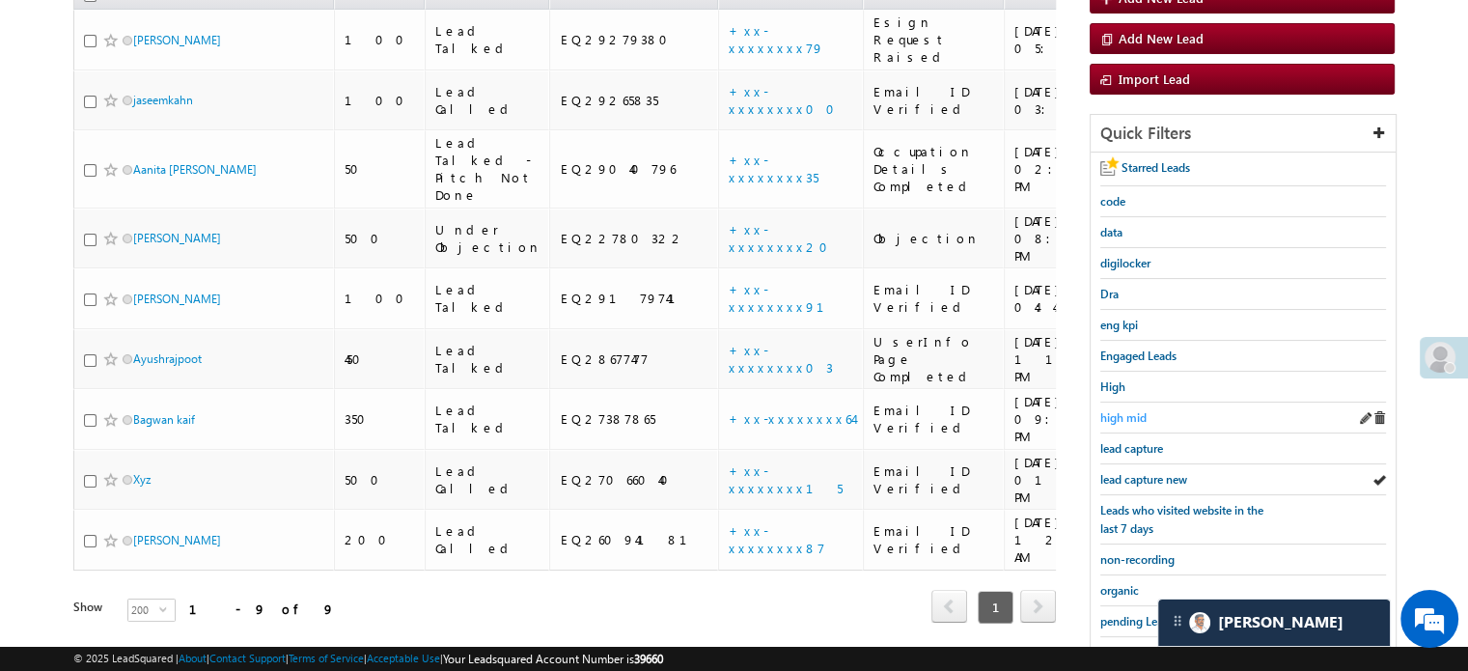
scroll to position [414, 0]
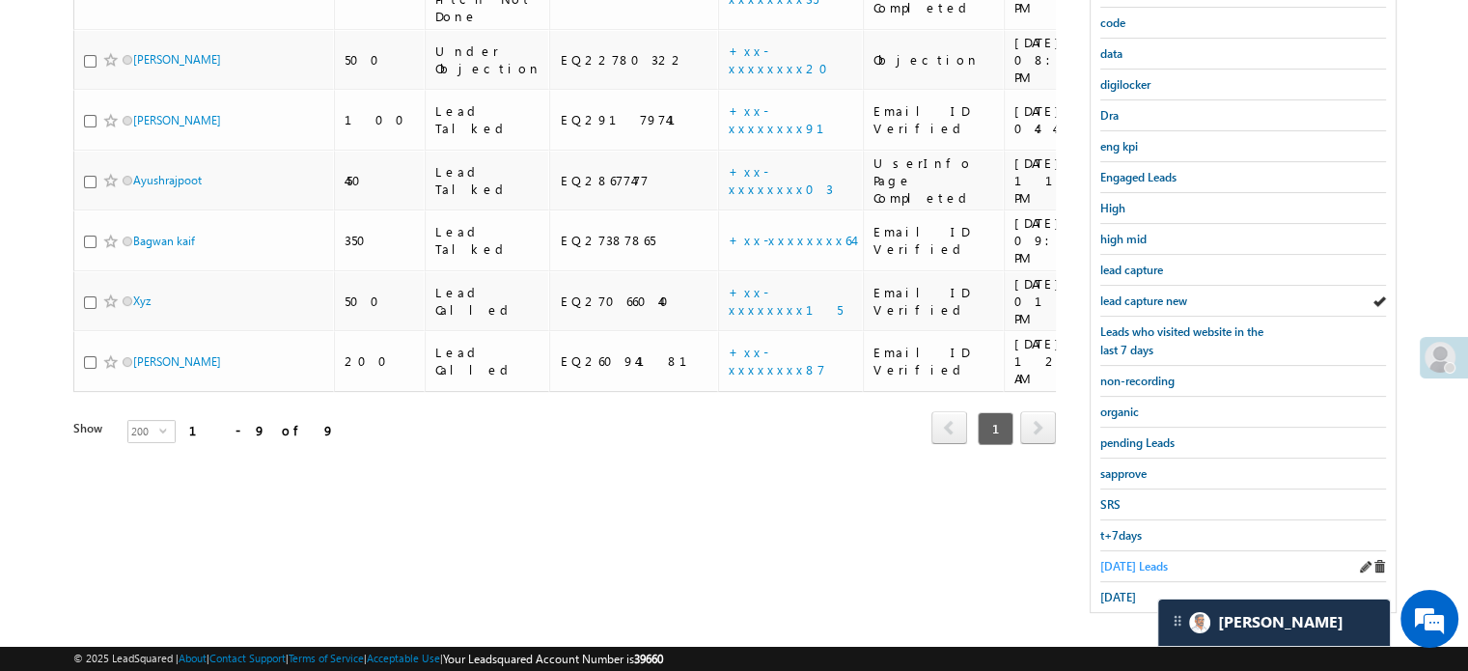
click at [1115, 559] on span "Today's Leads" at bounding box center [1134, 566] width 68 height 14
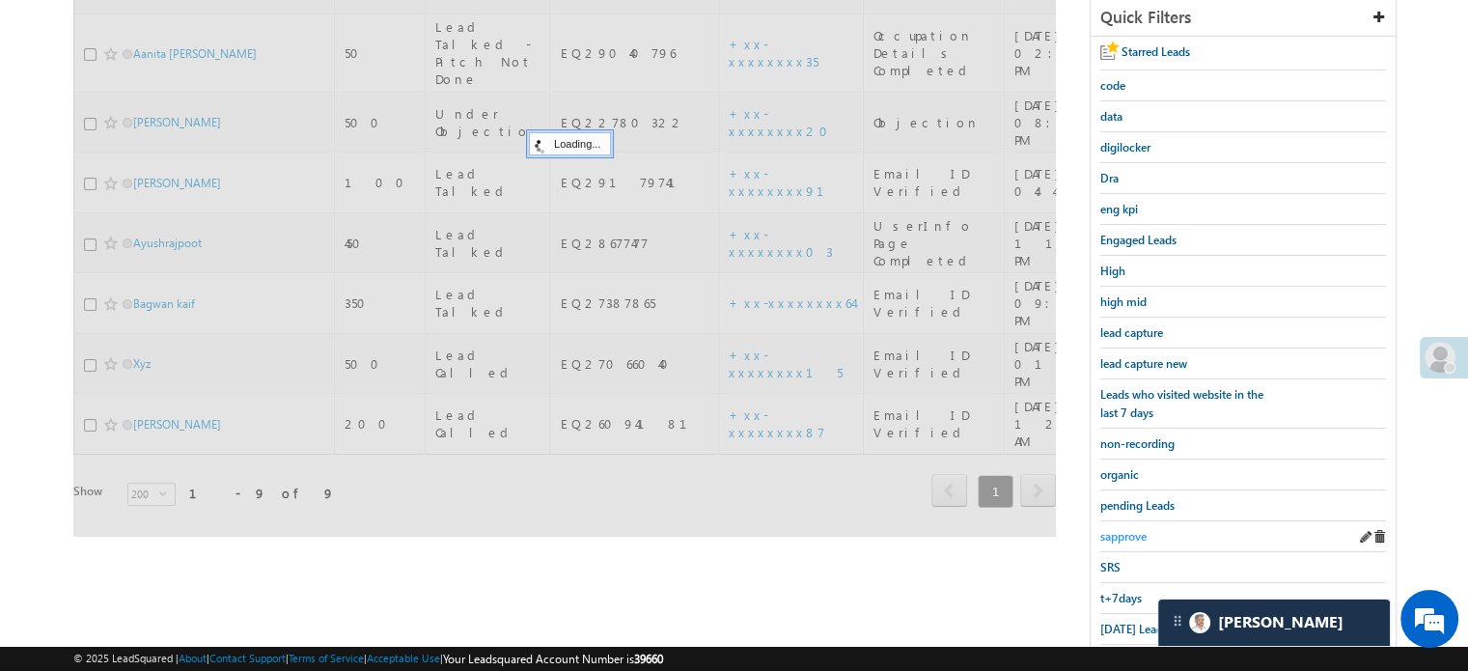
scroll to position [221, 0]
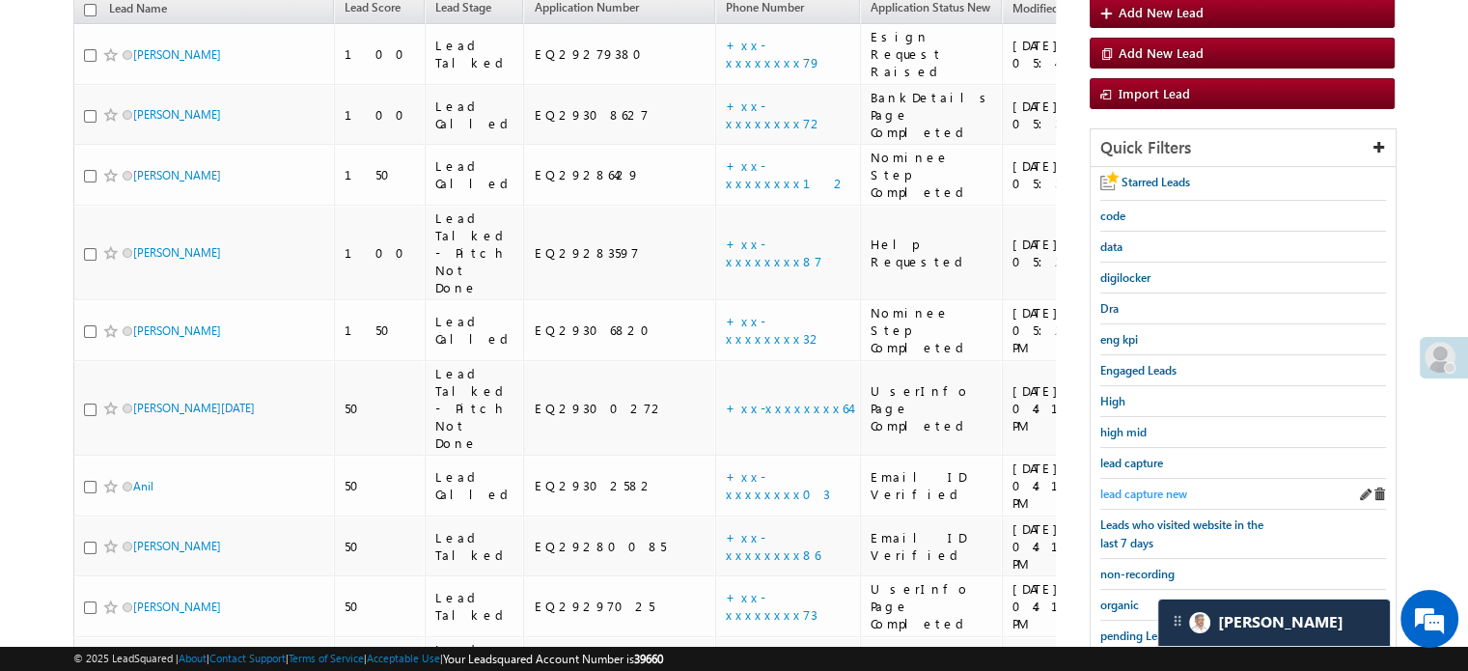
click at [1166, 491] on span "lead capture new" at bounding box center [1143, 493] width 87 height 14
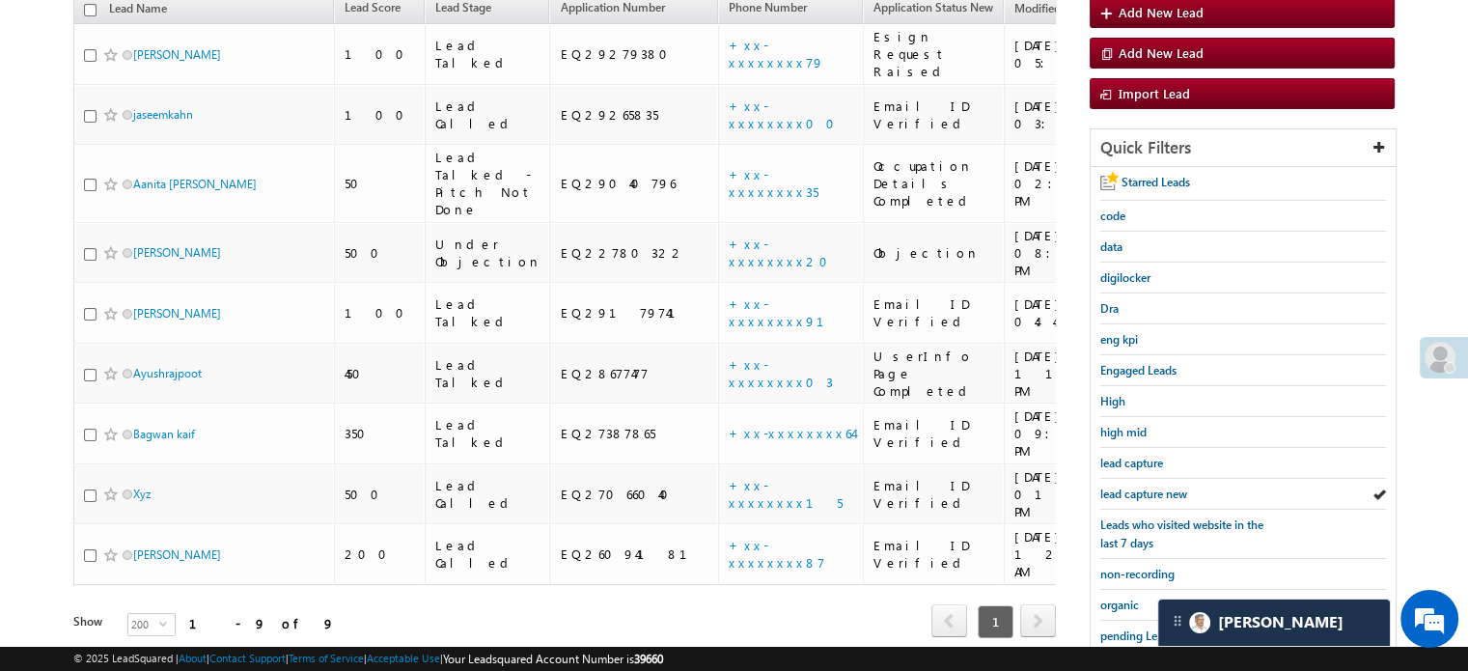
click at [1166, 491] on span "lead capture new" at bounding box center [1143, 493] width 87 height 14
click at [1151, 486] on span "lead capture new" at bounding box center [1143, 493] width 87 height 14
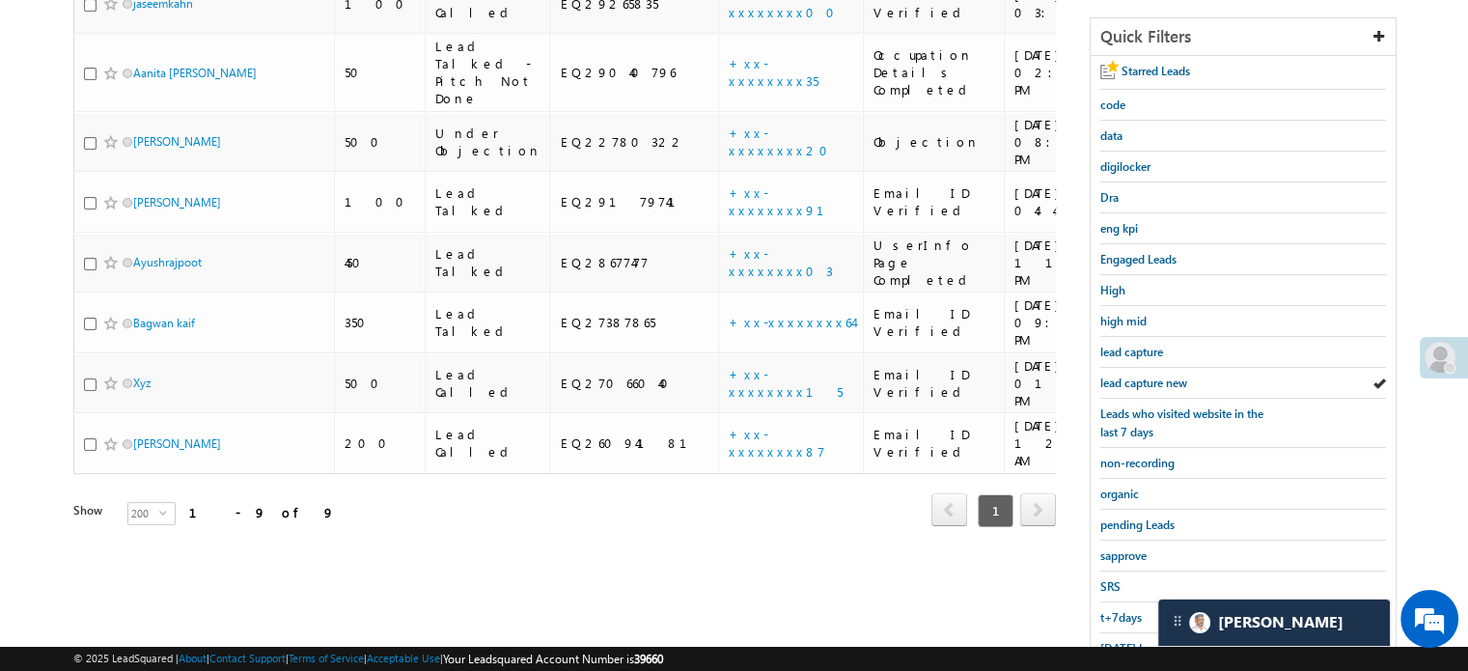
scroll to position [414, 0]
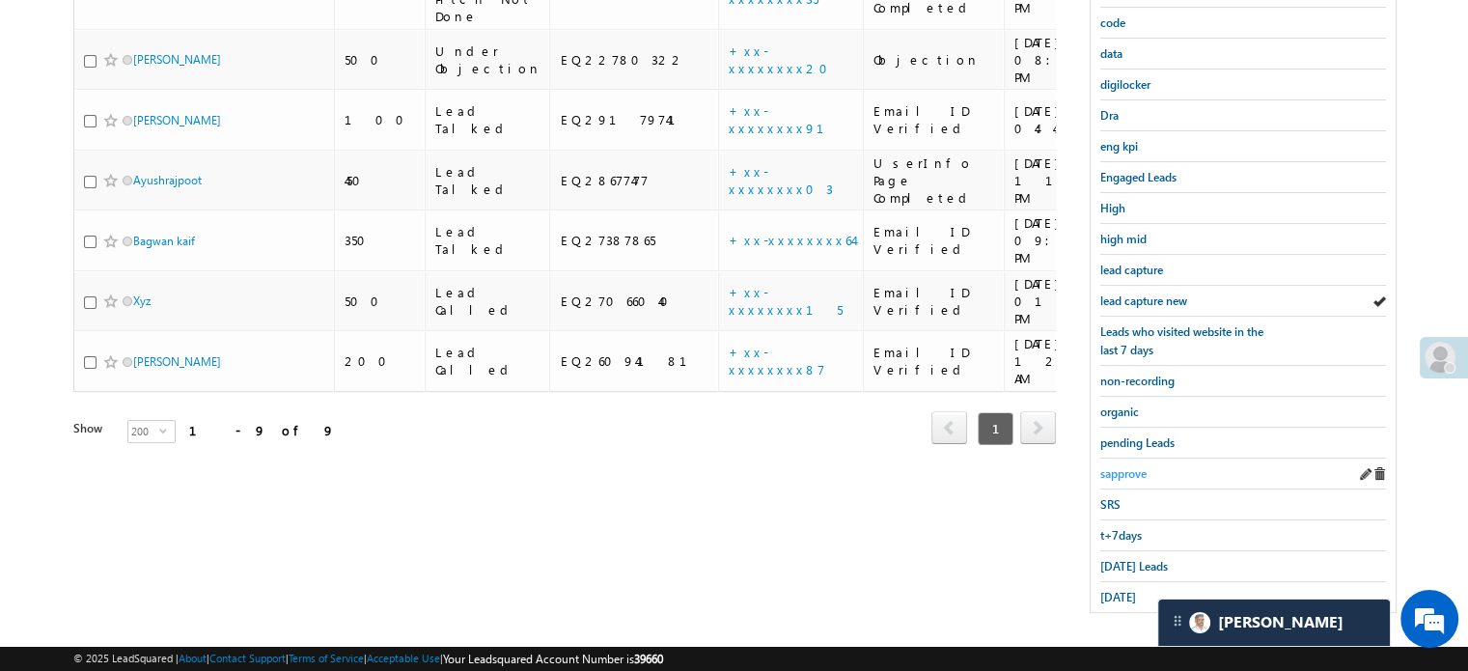
click at [1118, 466] on span "sapprove" at bounding box center [1123, 473] width 46 height 14
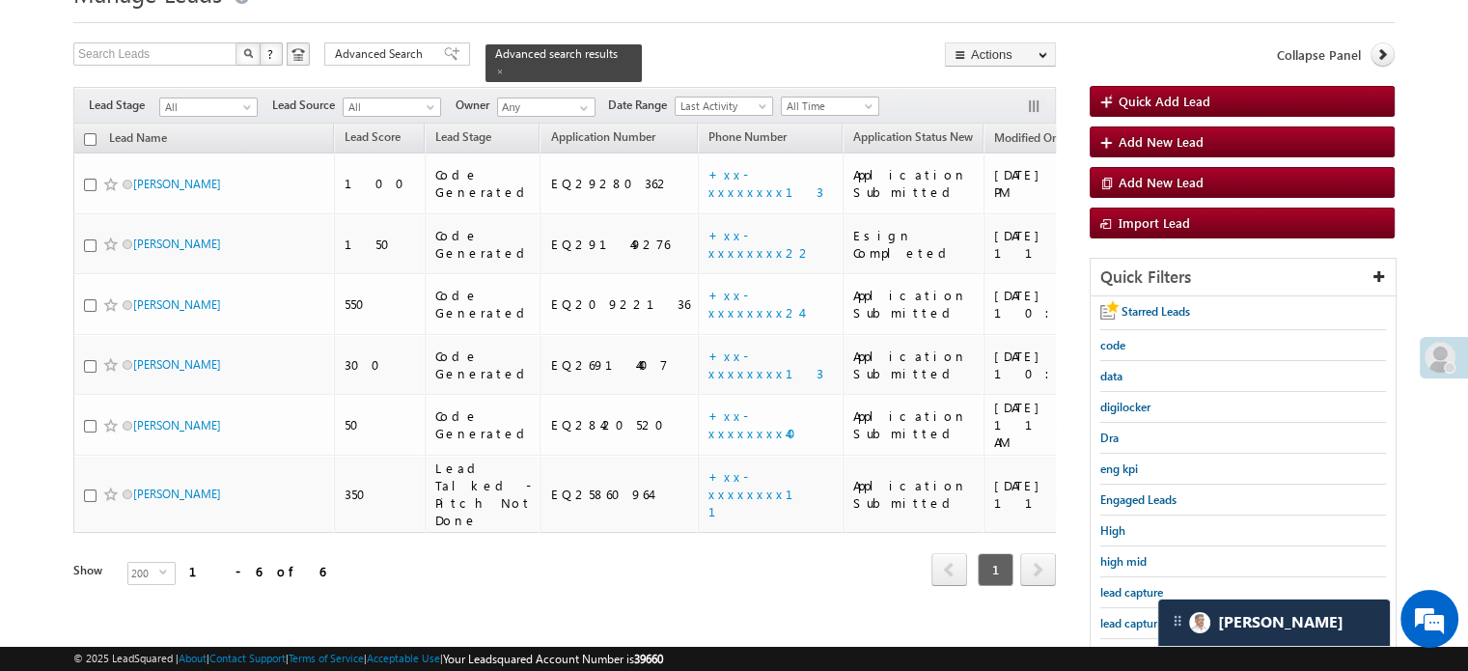
scroll to position [124, 0]
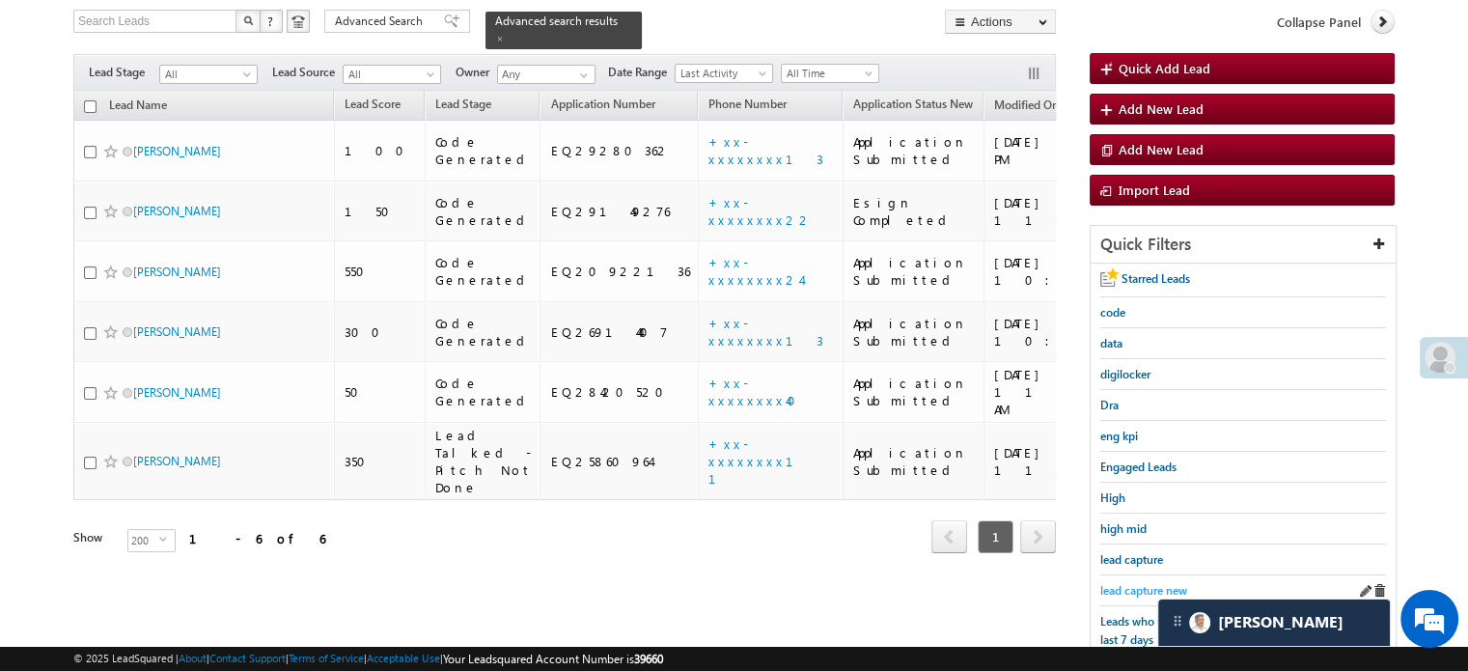
click at [1145, 583] on span "lead capture new" at bounding box center [1143, 590] width 87 height 14
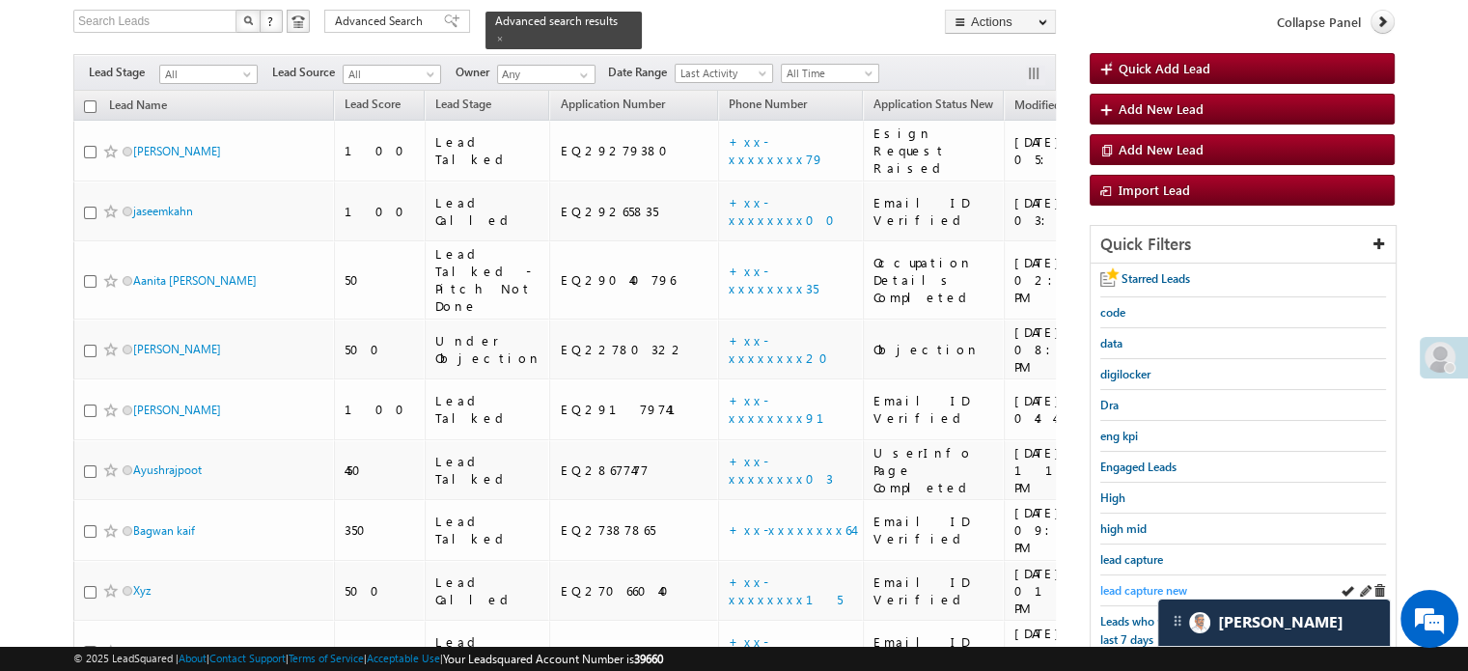
click at [1138, 583] on span "lead capture new" at bounding box center [1143, 590] width 87 height 14
click at [1139, 583] on span "lead capture new" at bounding box center [1143, 590] width 87 height 14
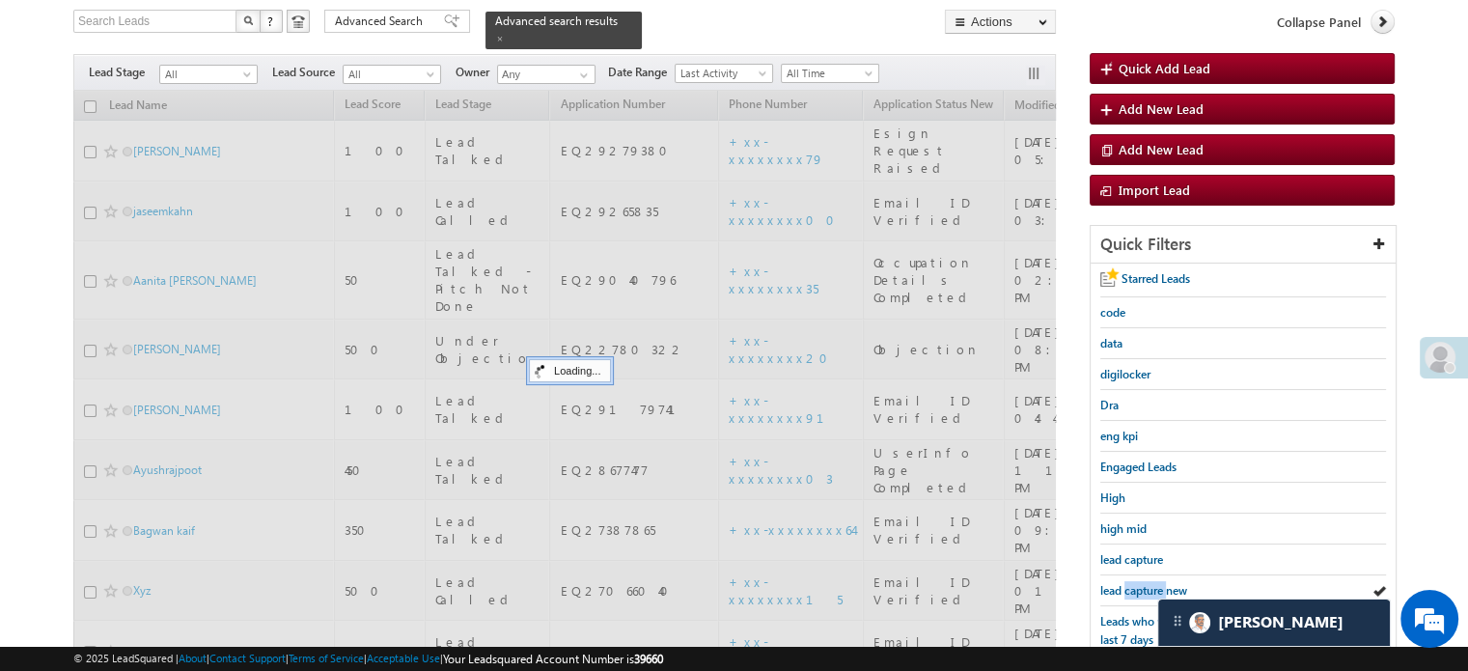
click at [1139, 583] on span "lead capture new" at bounding box center [1143, 590] width 87 height 14
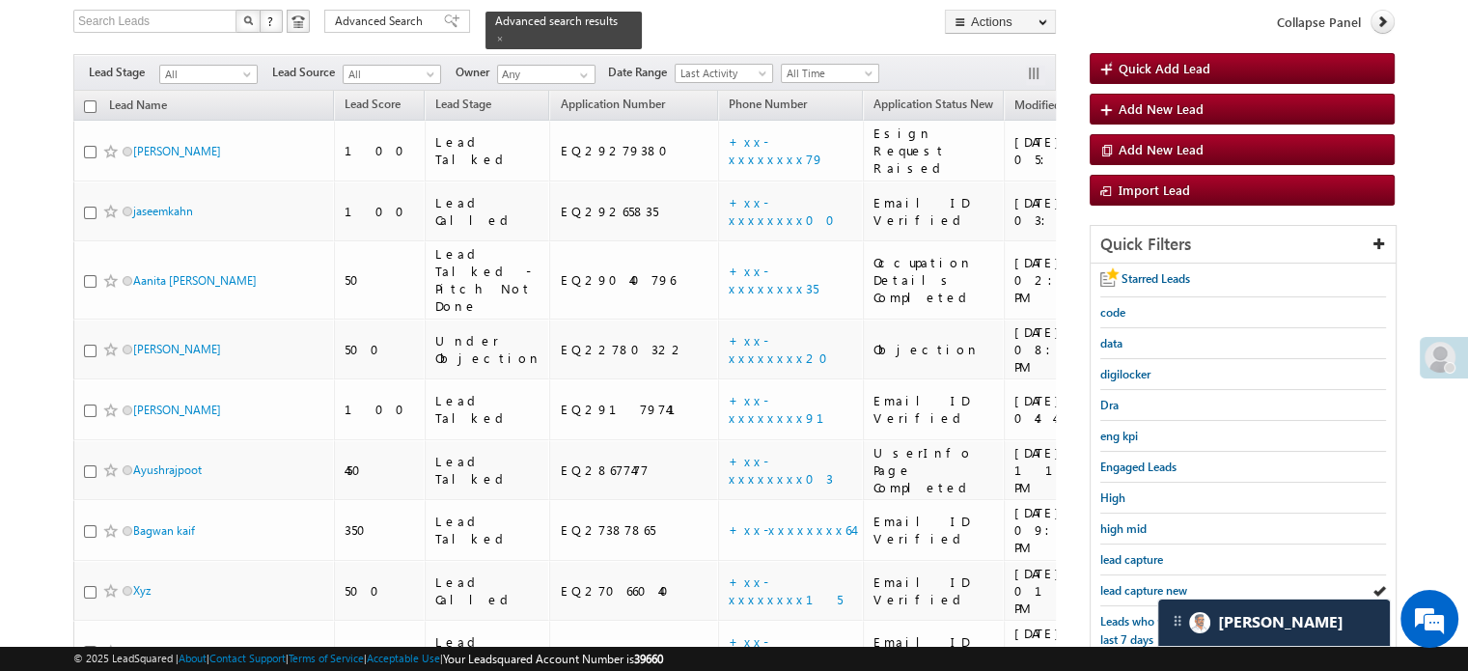
click at [1139, 583] on span "lead capture new" at bounding box center [1143, 590] width 87 height 14
click at [1130, 581] on link "lead capture new" at bounding box center [1143, 590] width 87 height 18
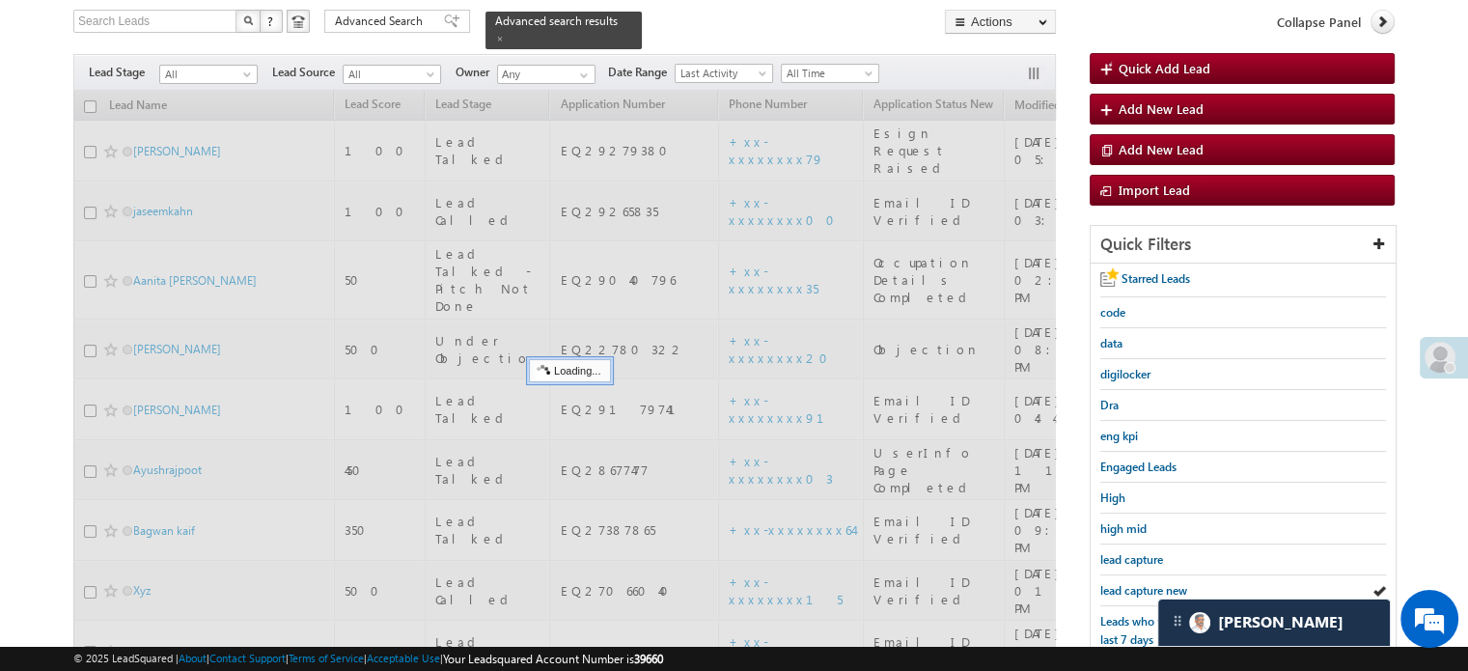
click at [1130, 581] on link "lead capture new" at bounding box center [1143, 590] width 87 height 18
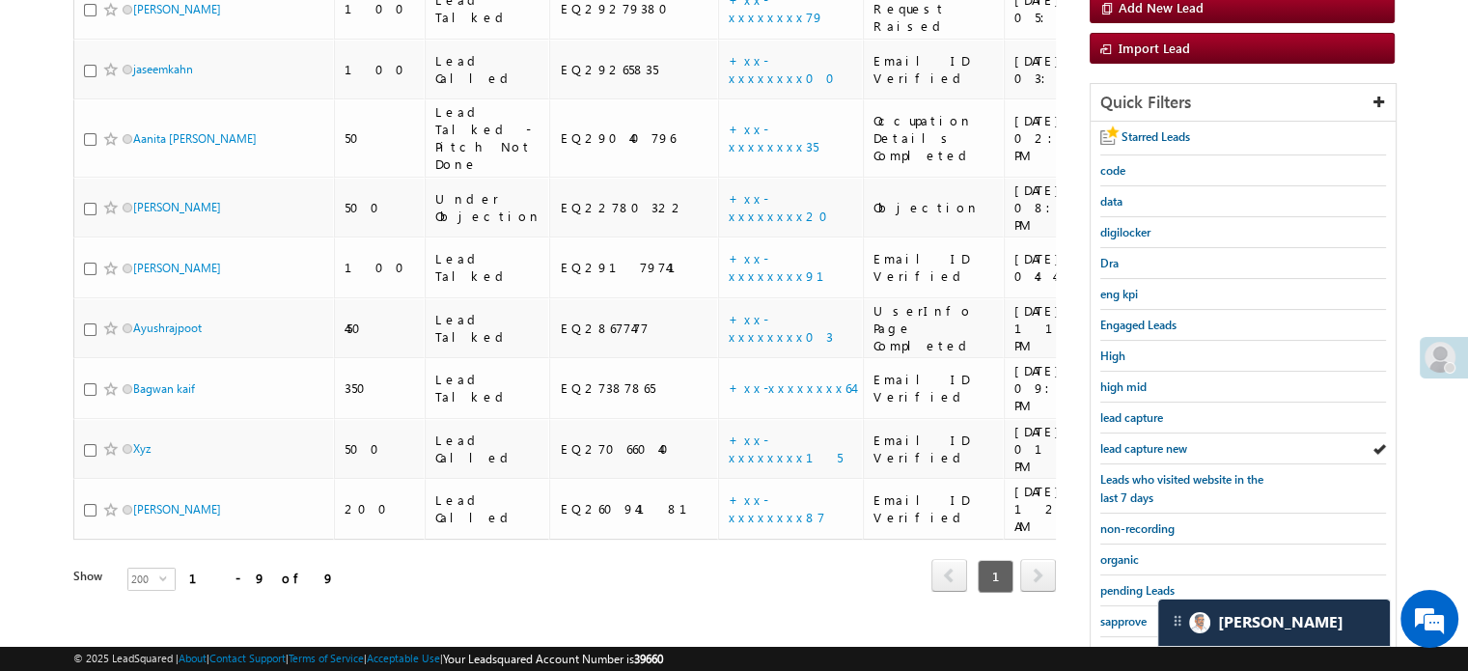
scroll to position [414, 0]
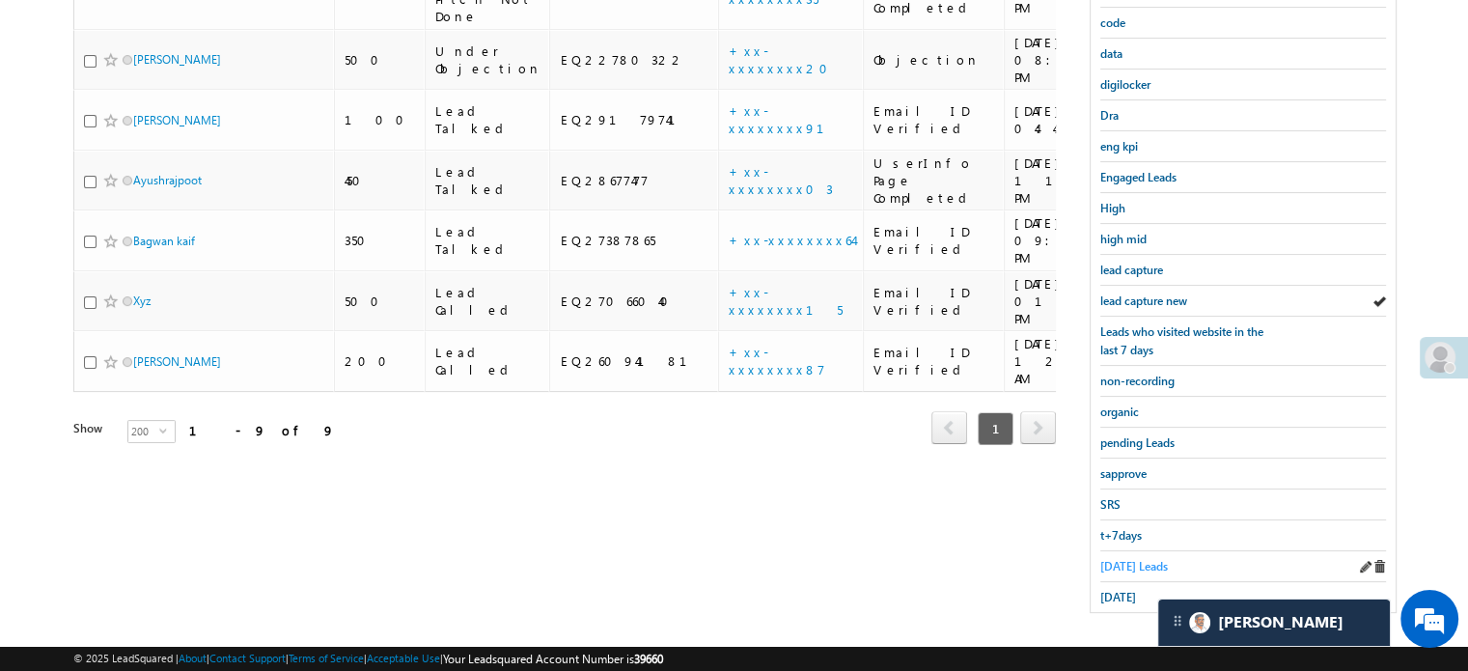
click at [1123, 559] on span "Today's Leads" at bounding box center [1134, 566] width 68 height 14
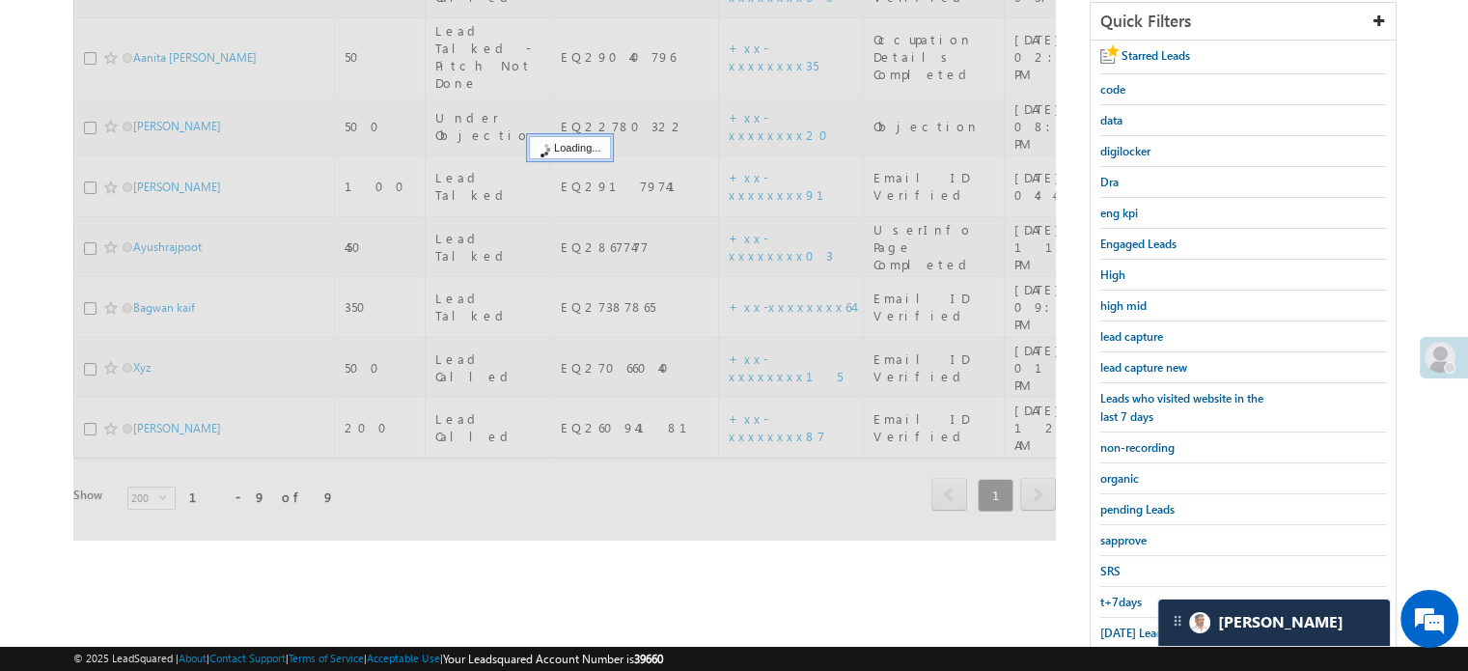
scroll to position [221, 0]
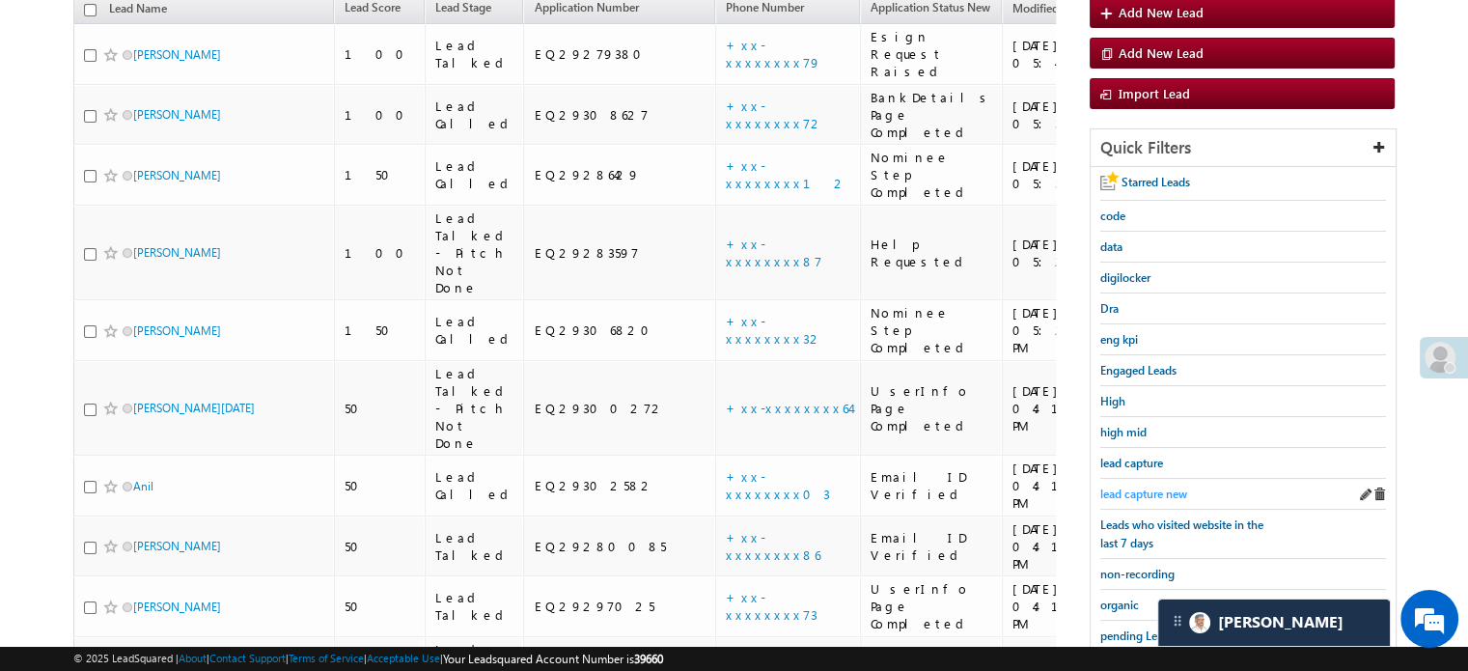
click at [1158, 486] on span "lead capture new" at bounding box center [1143, 493] width 87 height 14
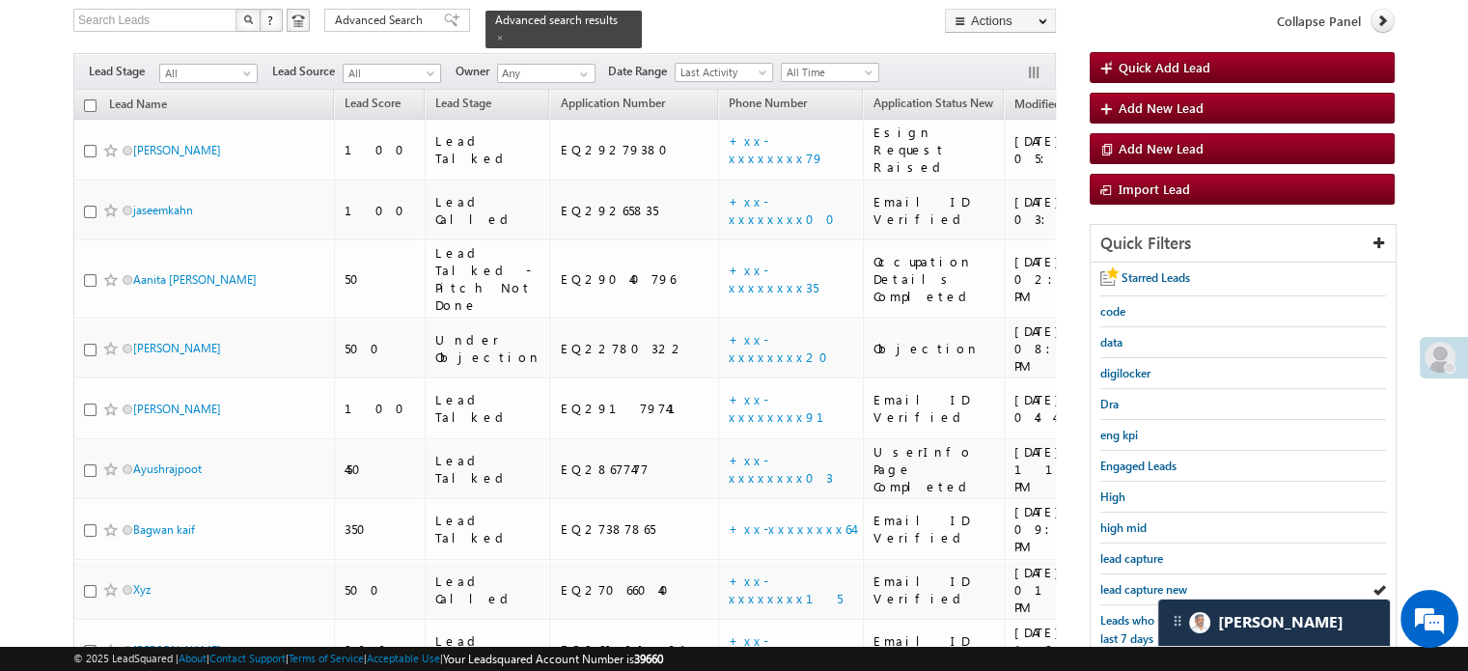
scroll to position [124, 0]
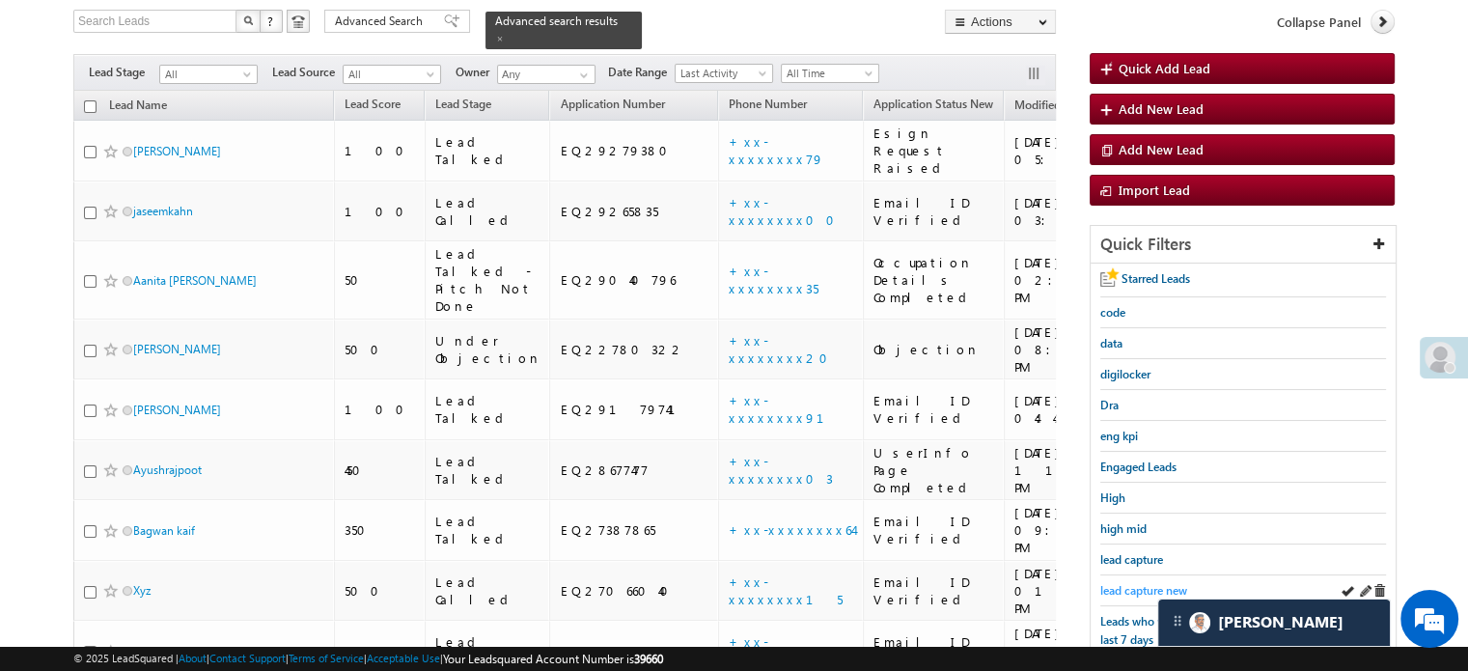
click at [1116, 583] on span "lead capture new" at bounding box center [1143, 590] width 87 height 14
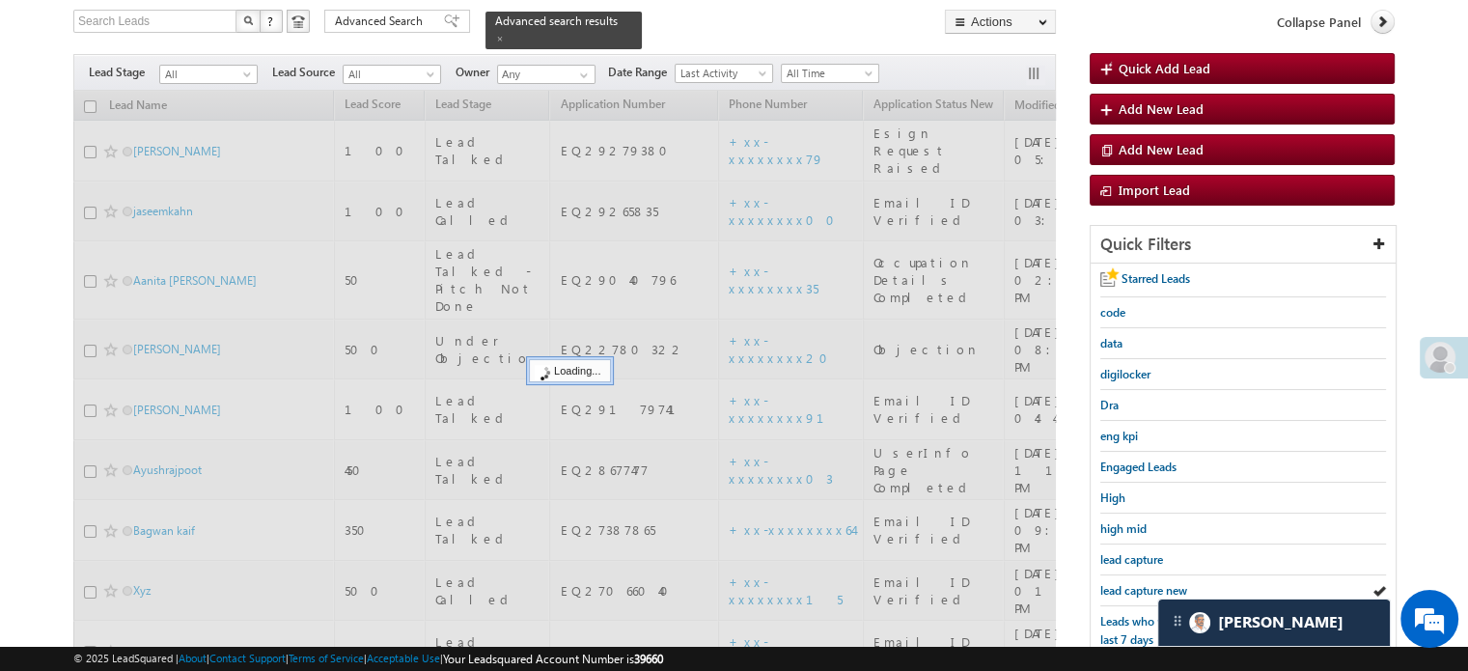
click at [1116, 583] on span "lead capture new" at bounding box center [1143, 590] width 87 height 14
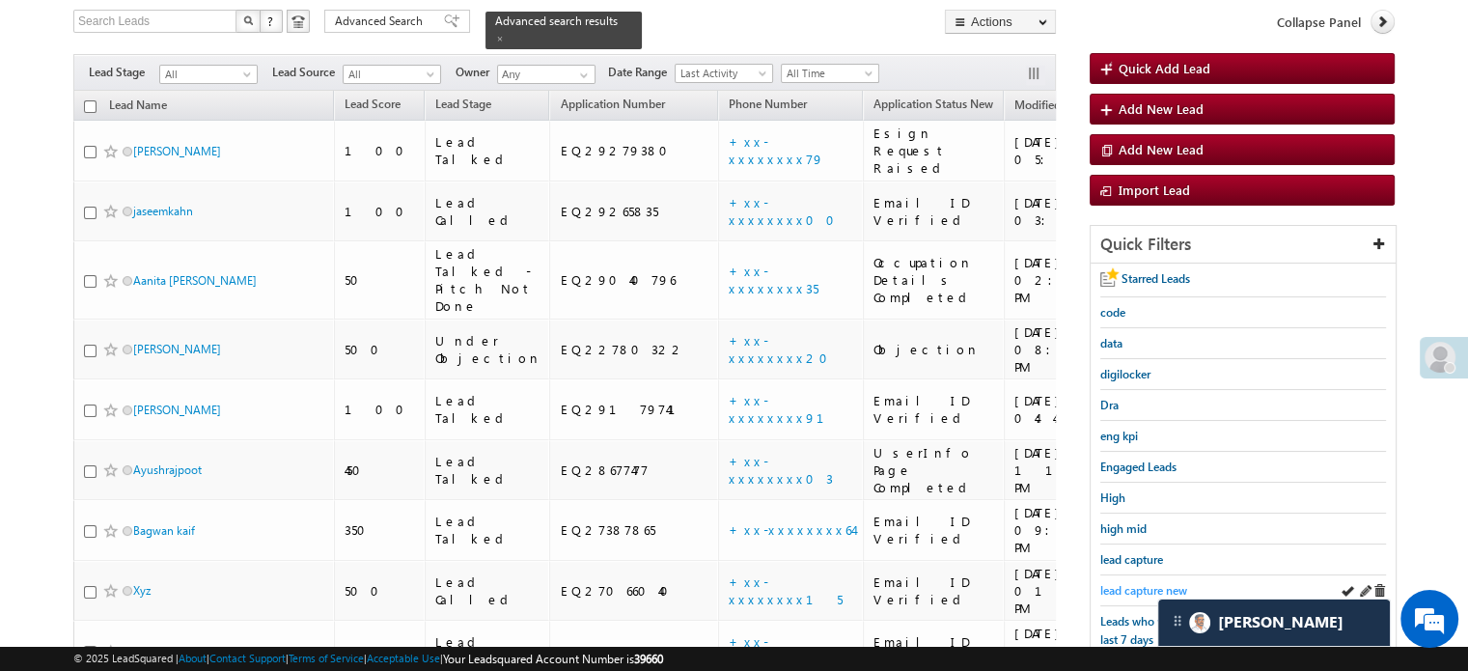
click at [1140, 592] on link "lead capture new" at bounding box center [1143, 590] width 87 height 18
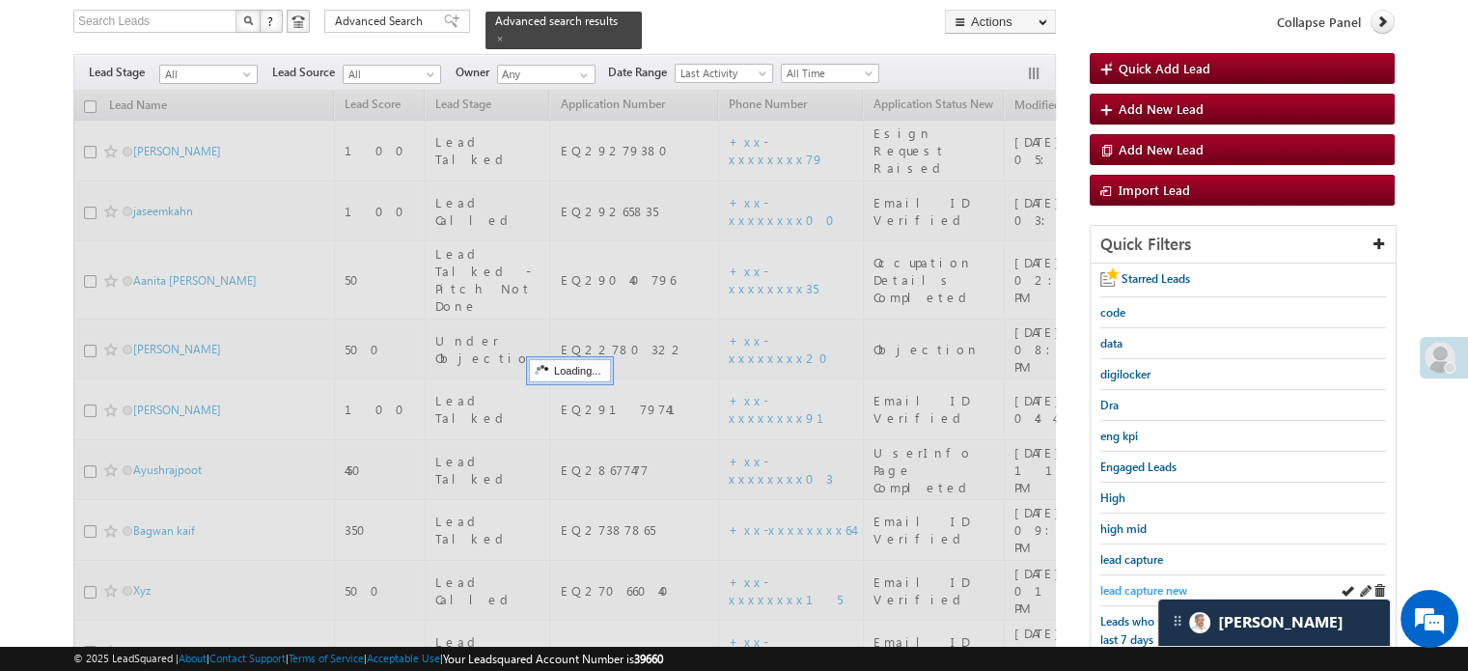
click at [1149, 583] on span "lead capture new" at bounding box center [1143, 590] width 87 height 14
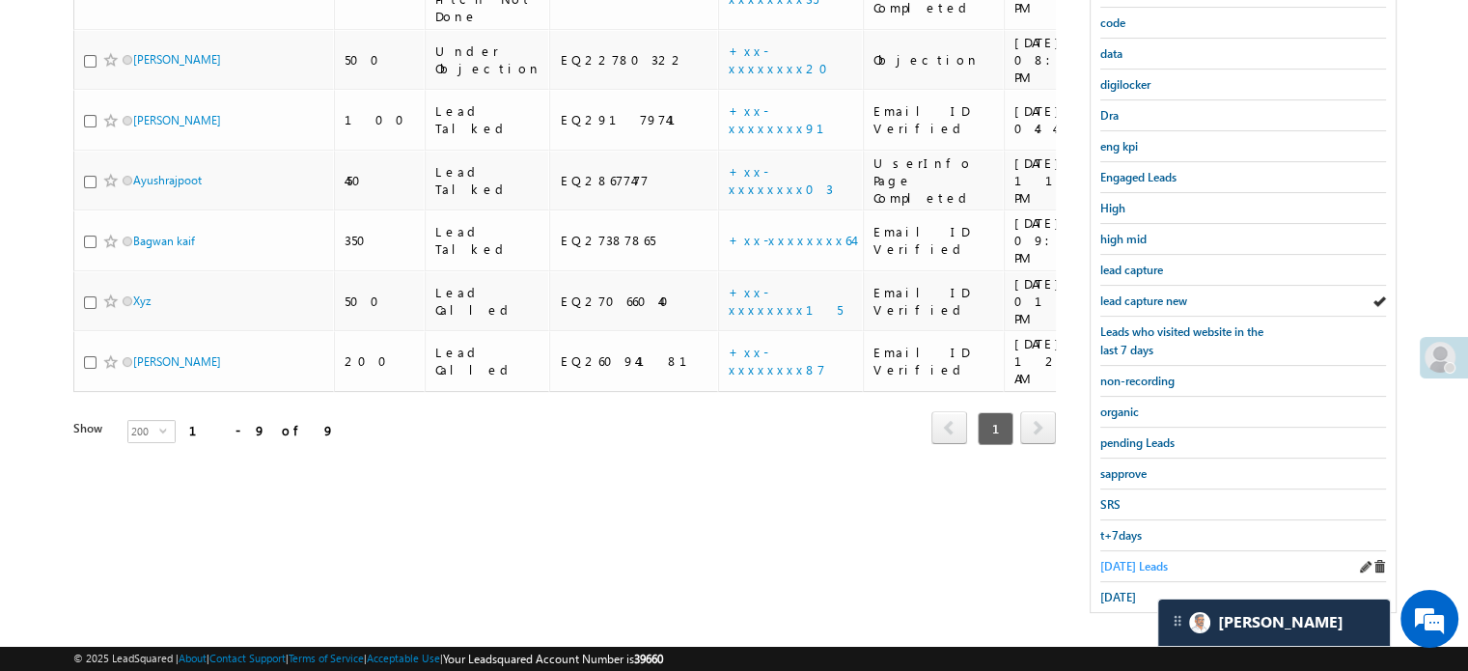
click at [1147, 561] on span "Today's Leads" at bounding box center [1134, 566] width 68 height 14
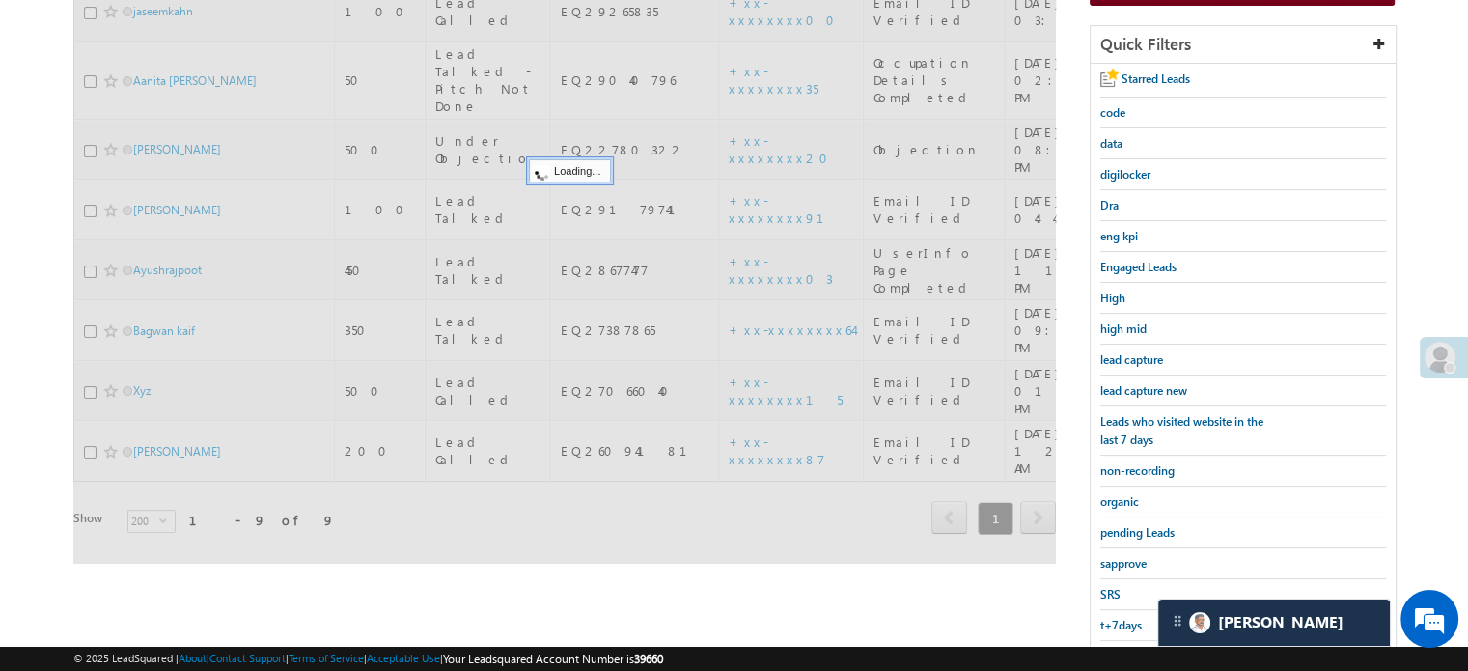
scroll to position [221, 0]
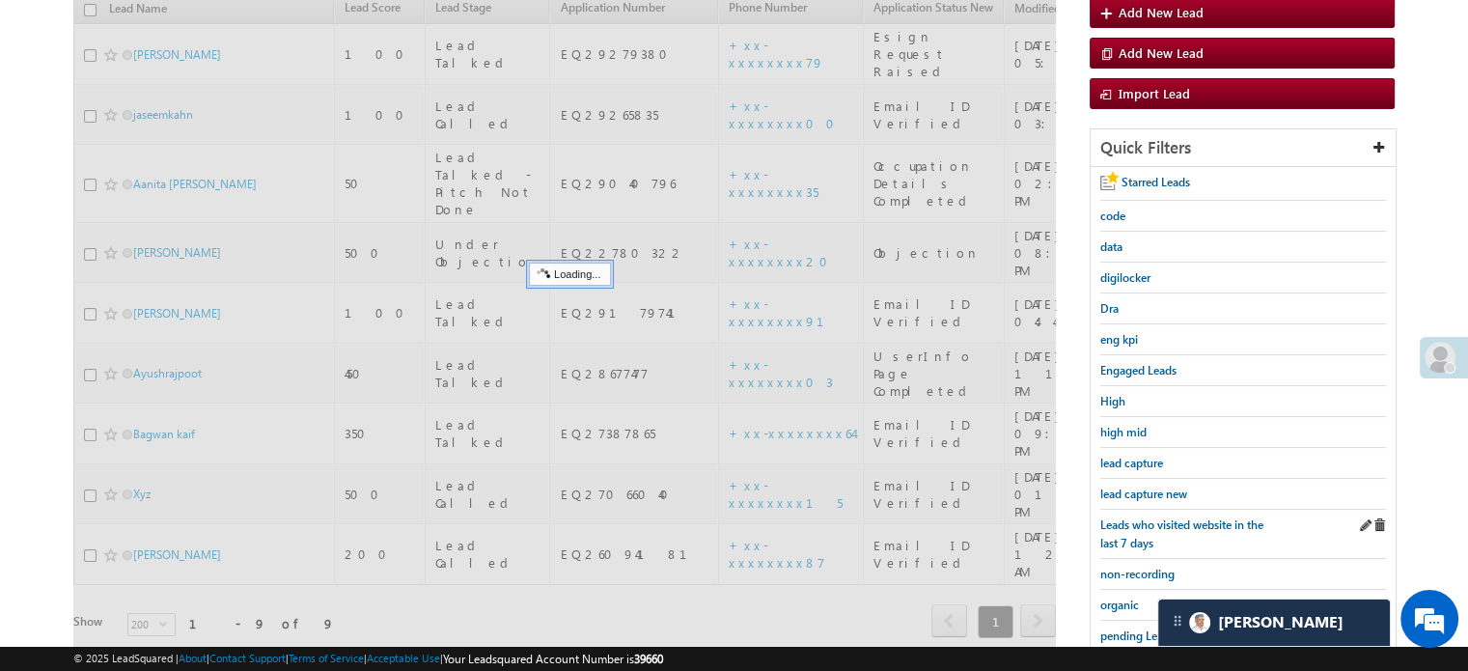
click at [1155, 509] on div "Leads who visited website in the last 7 days" at bounding box center [1243, 533] width 286 height 49
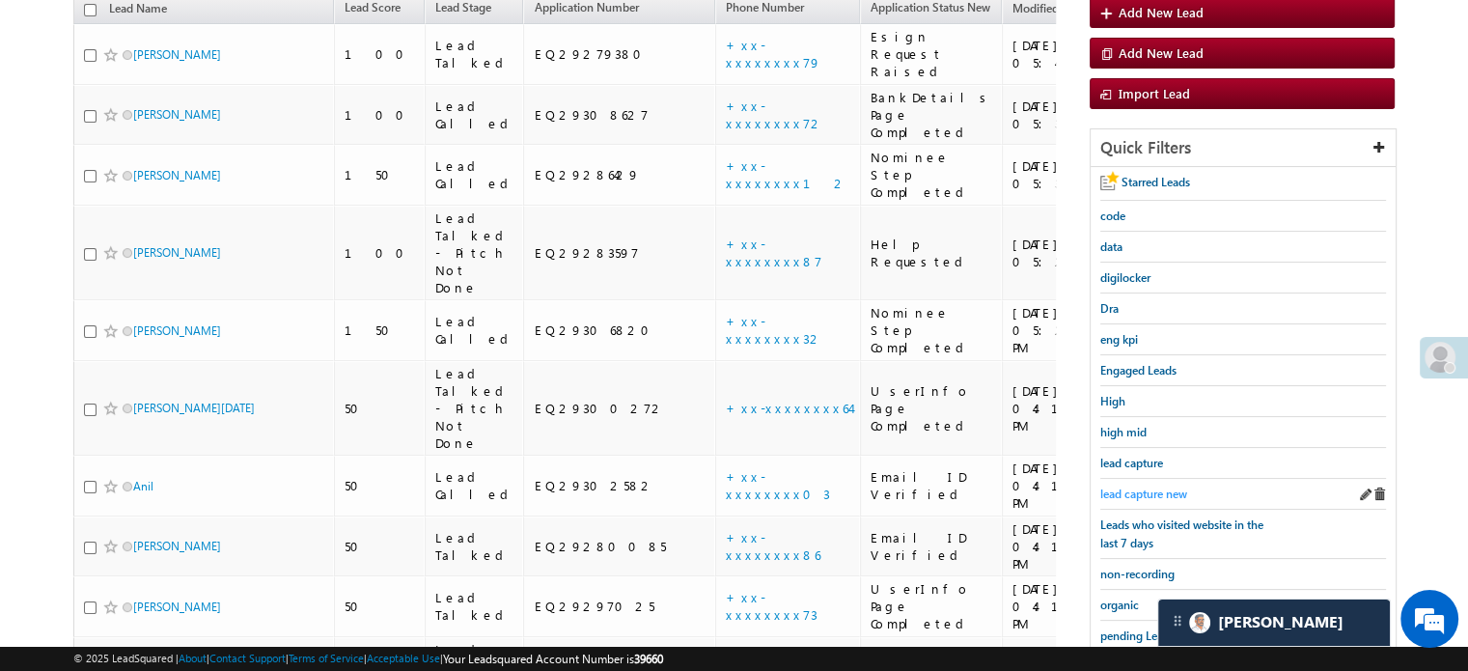
click at [1159, 486] on span "lead capture new" at bounding box center [1143, 493] width 87 height 14
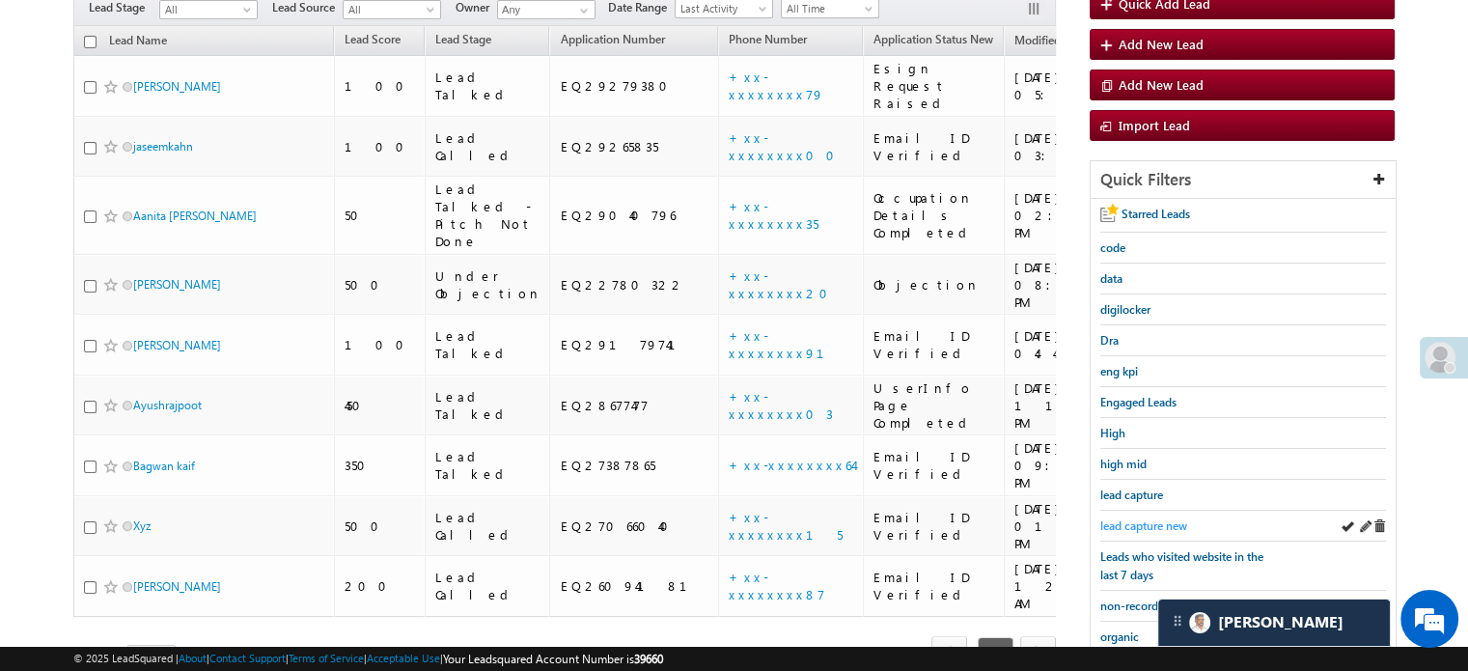
scroll to position [193, 0]
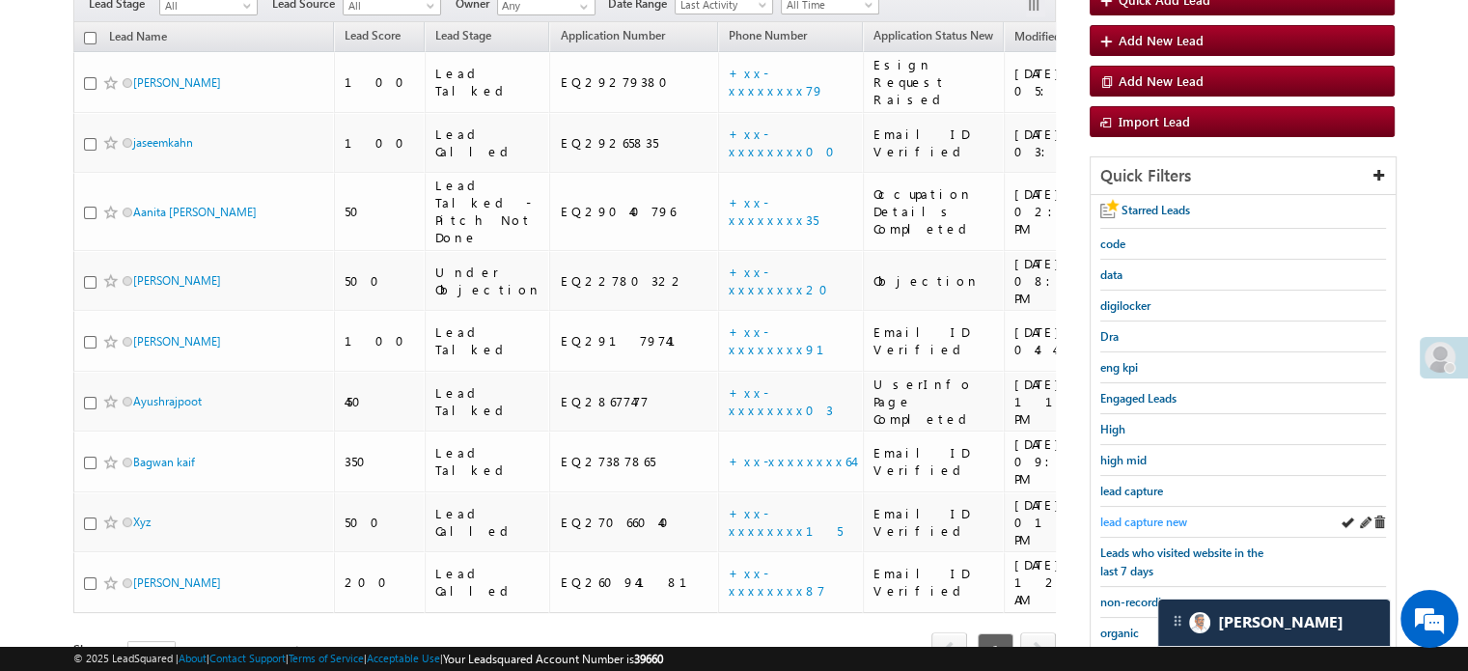
click at [1136, 514] on span "lead capture new" at bounding box center [1143, 521] width 87 height 14
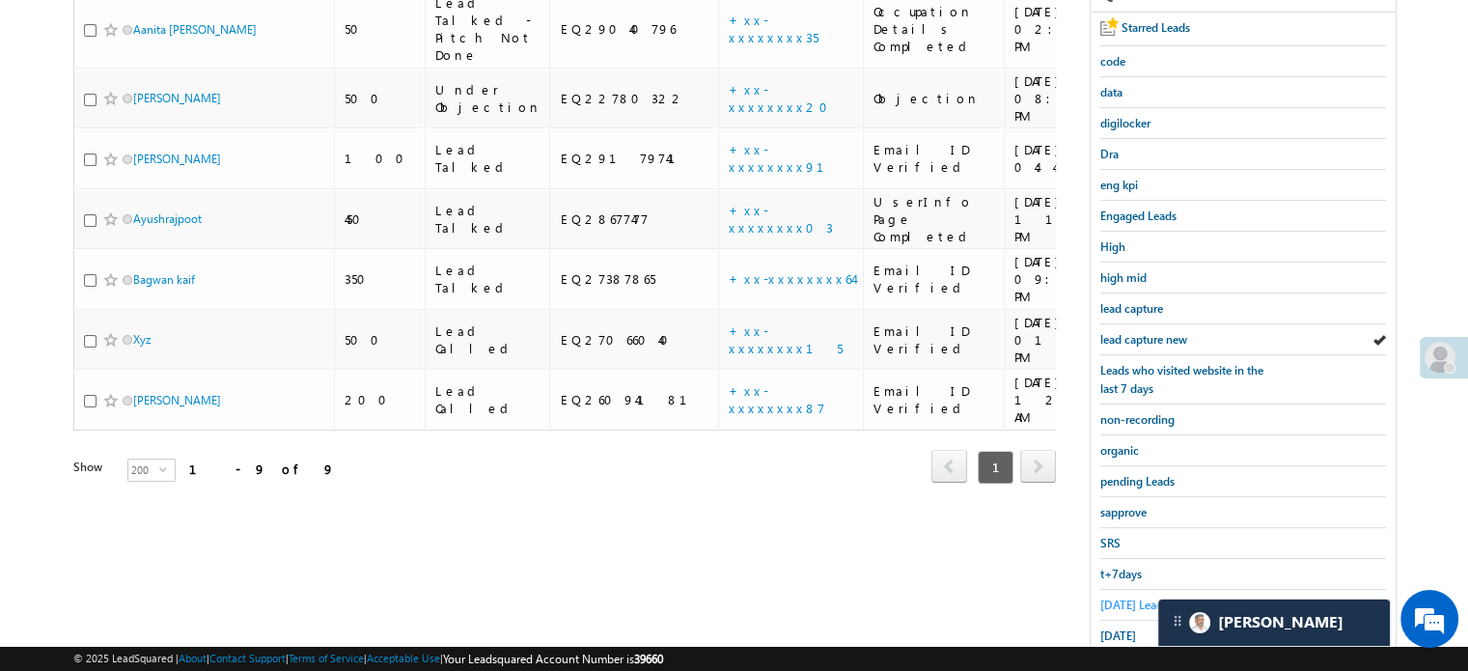
scroll to position [386, 0]
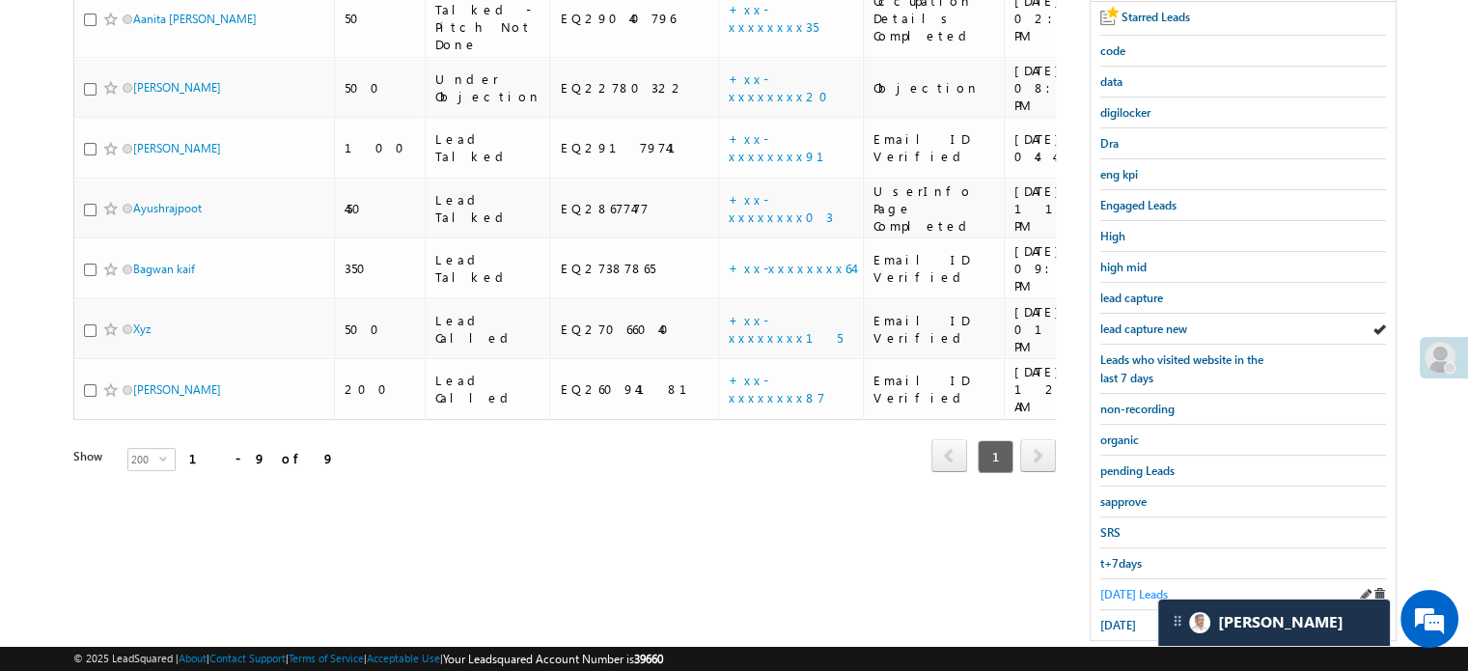
click at [1131, 587] on span "Today's Leads" at bounding box center [1134, 594] width 68 height 14
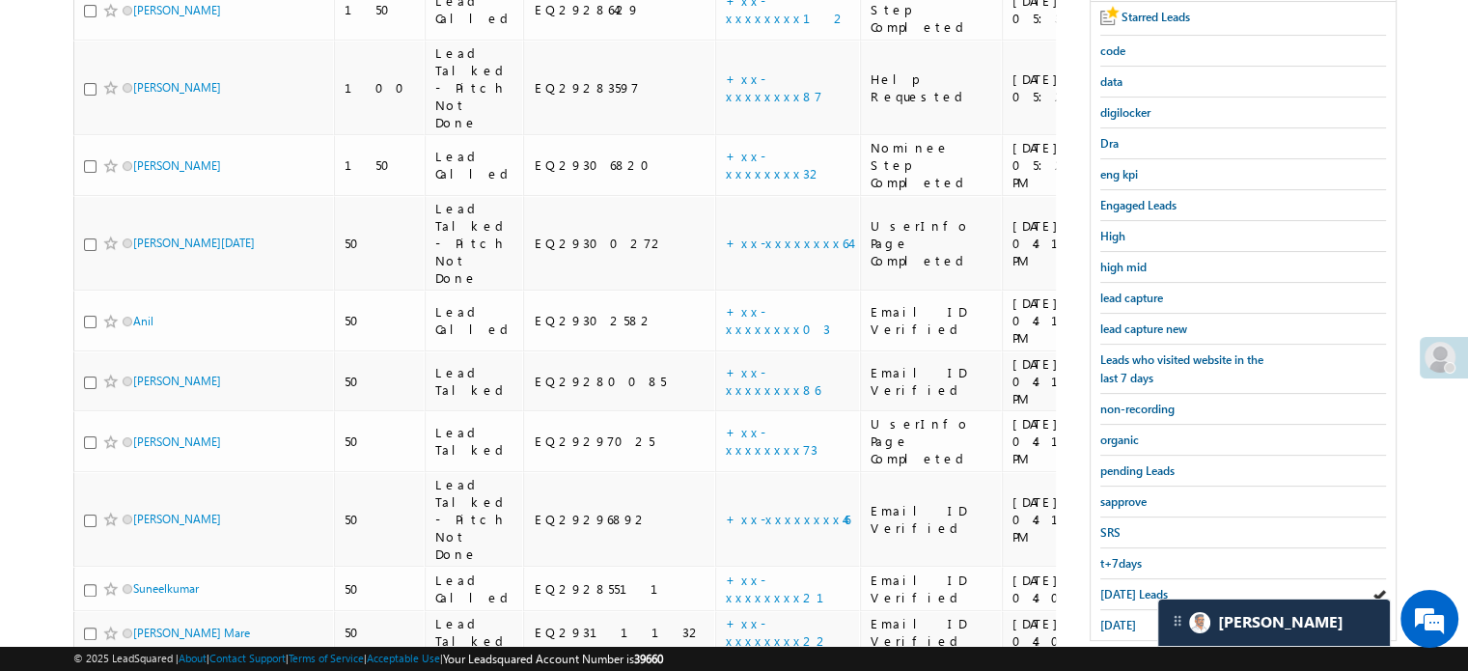
scroll to position [193, 0]
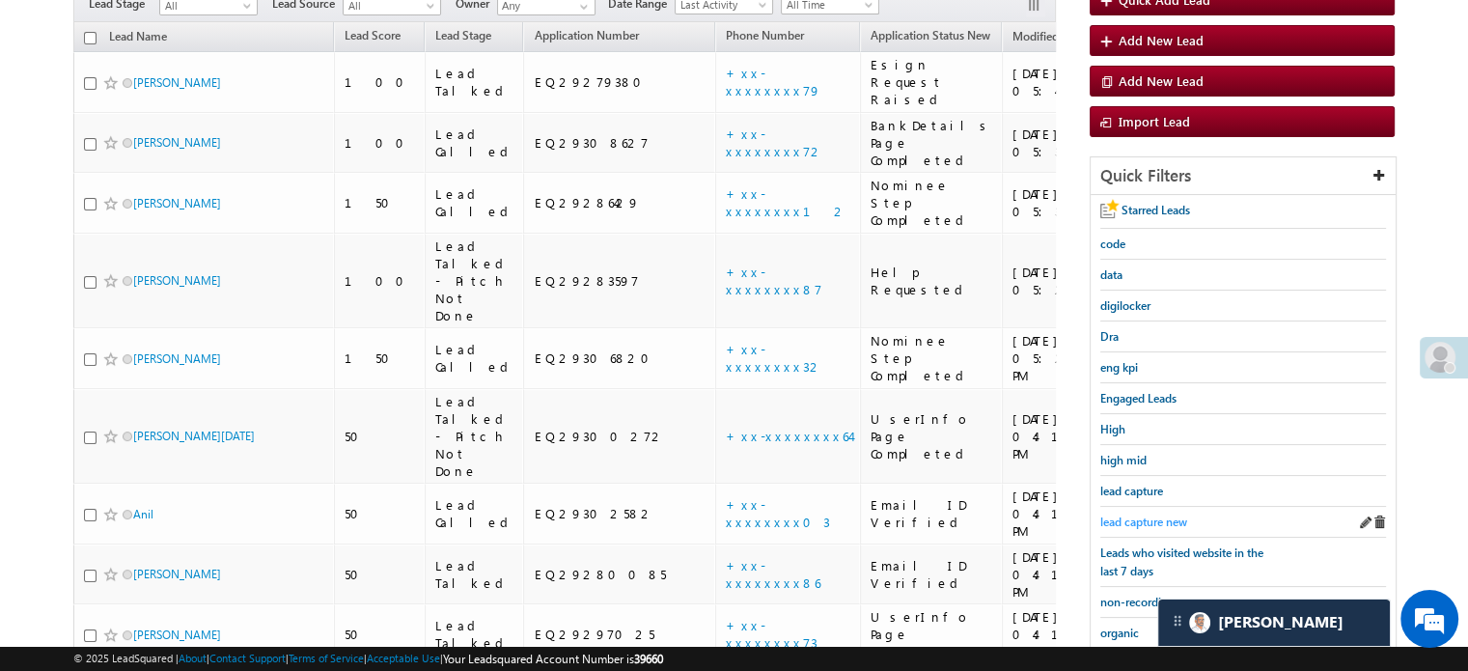
click at [1146, 512] on link "lead capture new" at bounding box center [1143, 521] width 87 height 18
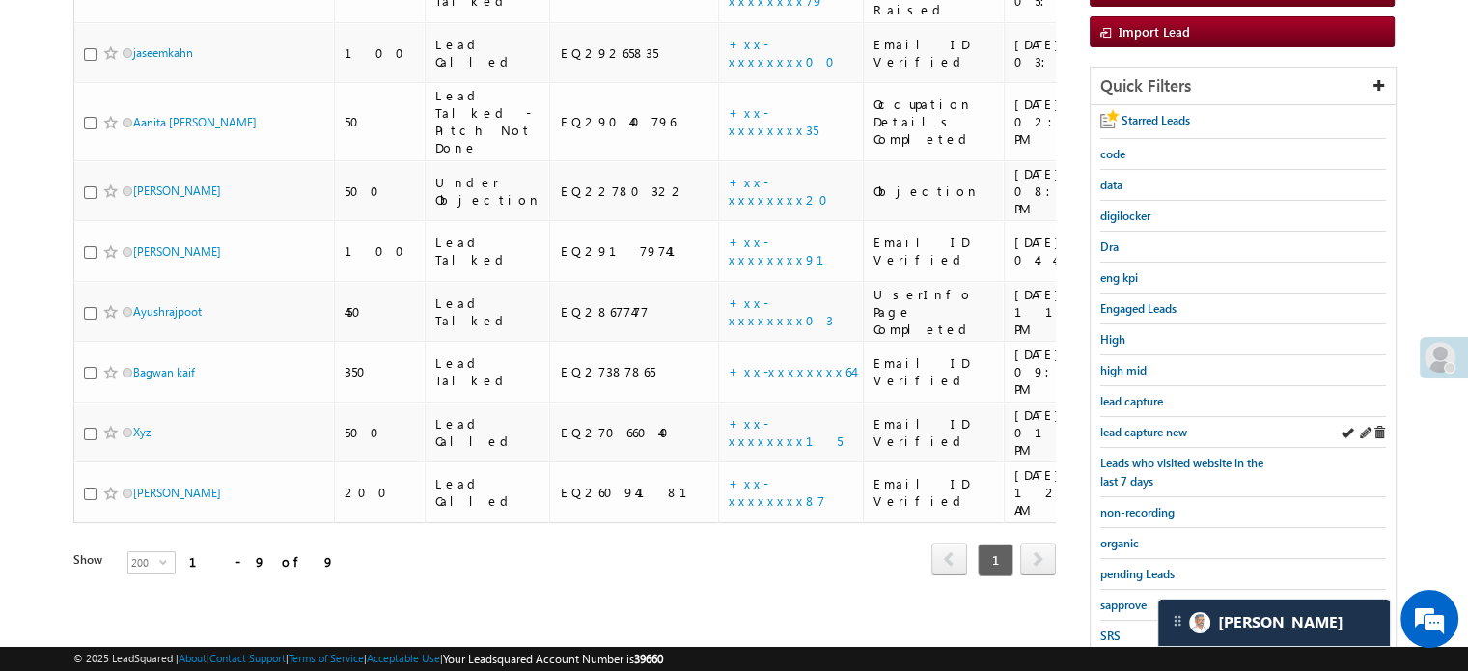
scroll to position [386, 0]
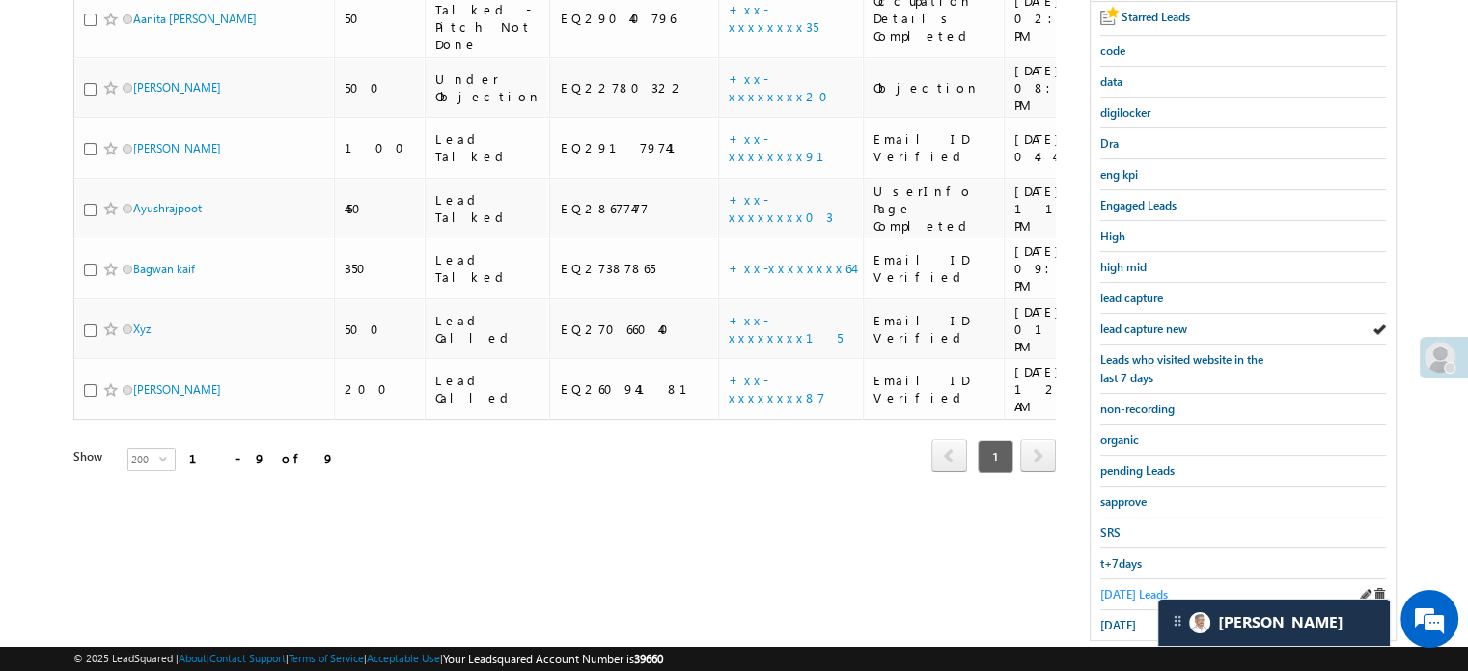
click at [1116, 587] on span "Today's Leads" at bounding box center [1134, 594] width 68 height 14
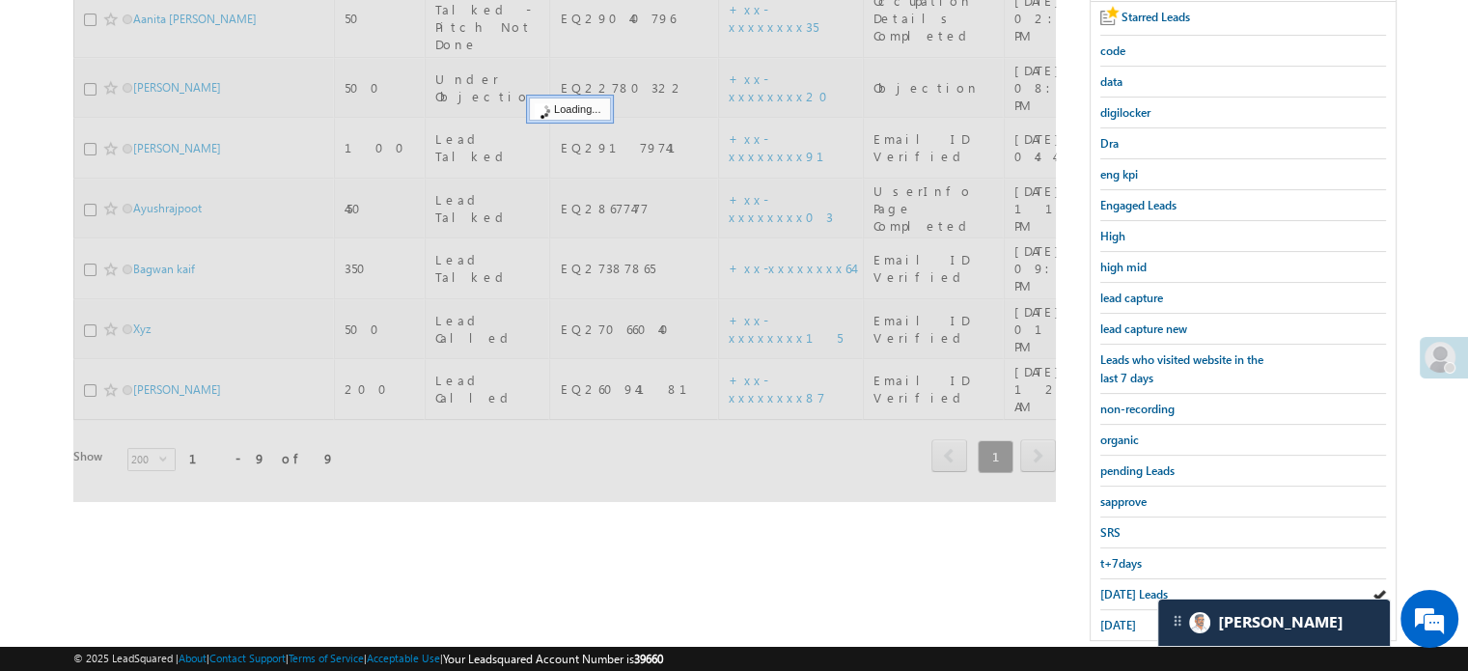
scroll to position [193, 0]
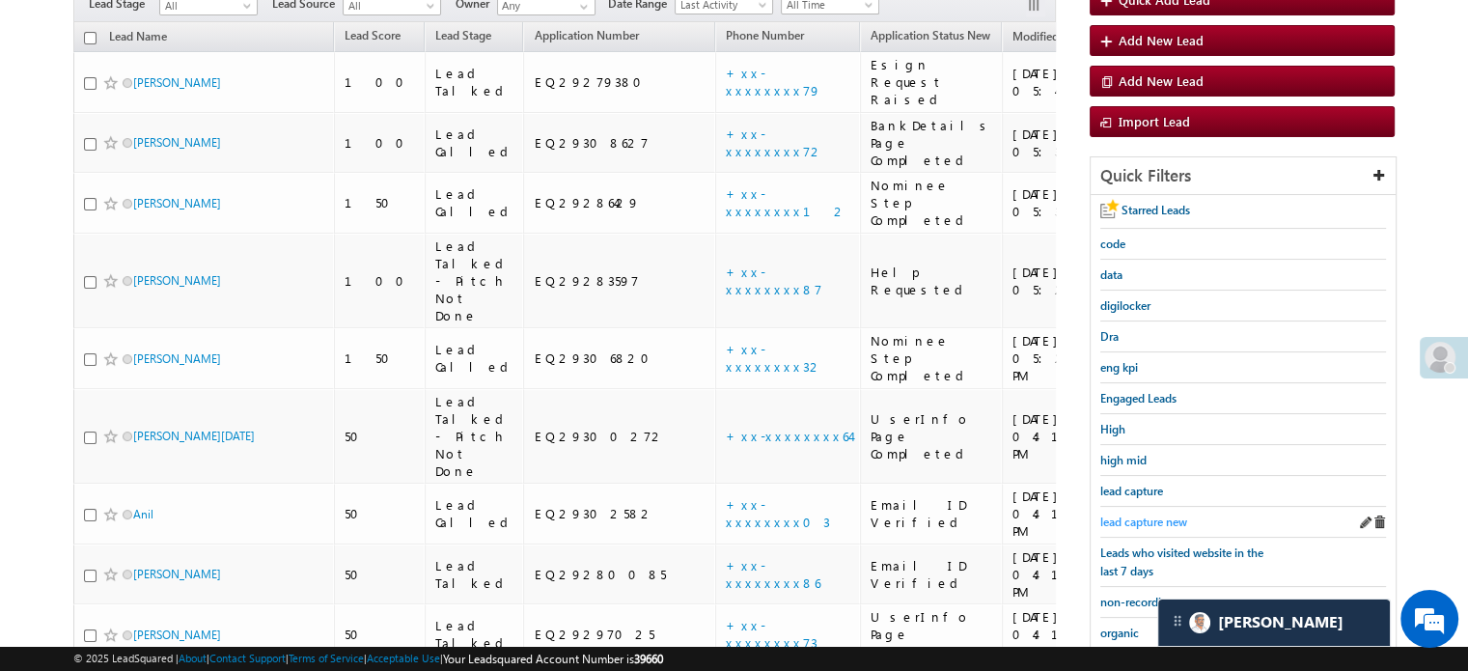
click at [1150, 514] on span "lead capture new" at bounding box center [1143, 521] width 87 height 14
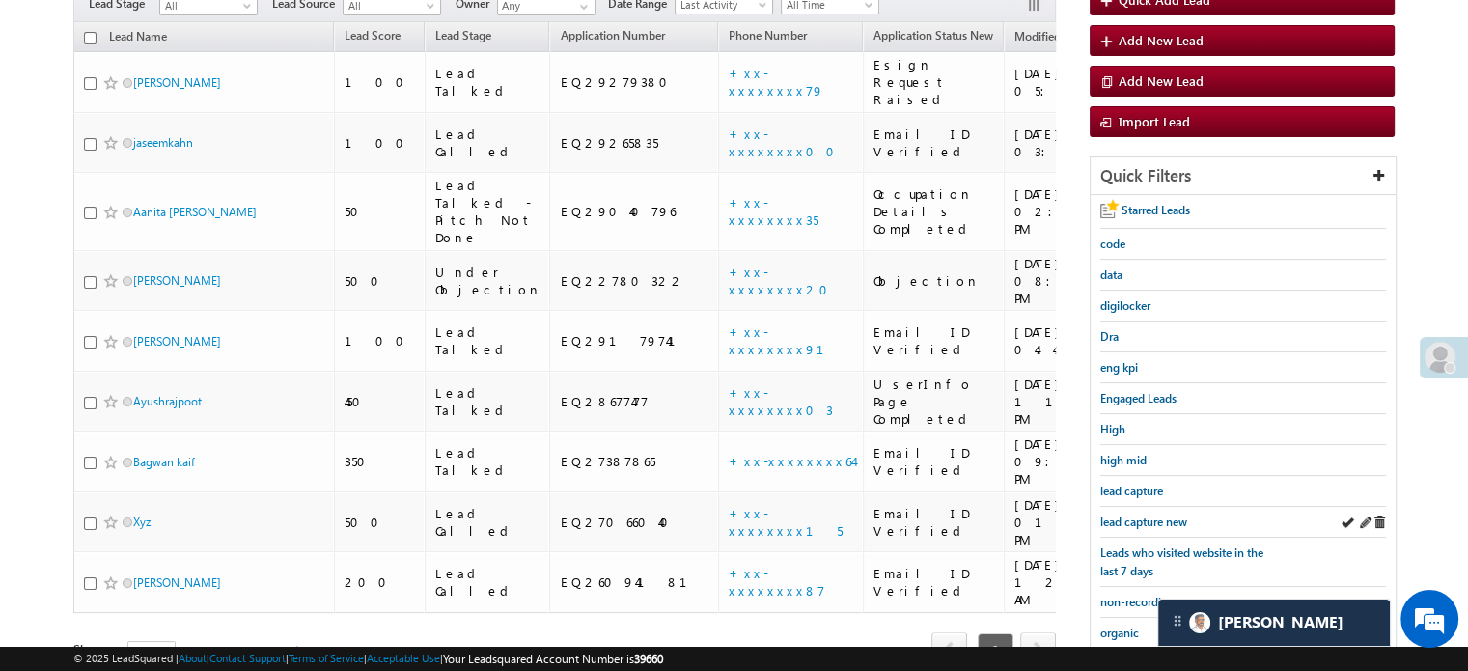
click at [1148, 507] on div "lead capture new" at bounding box center [1243, 522] width 286 height 31
click at [1148, 518] on span "lead capture new" at bounding box center [1143, 521] width 87 height 14
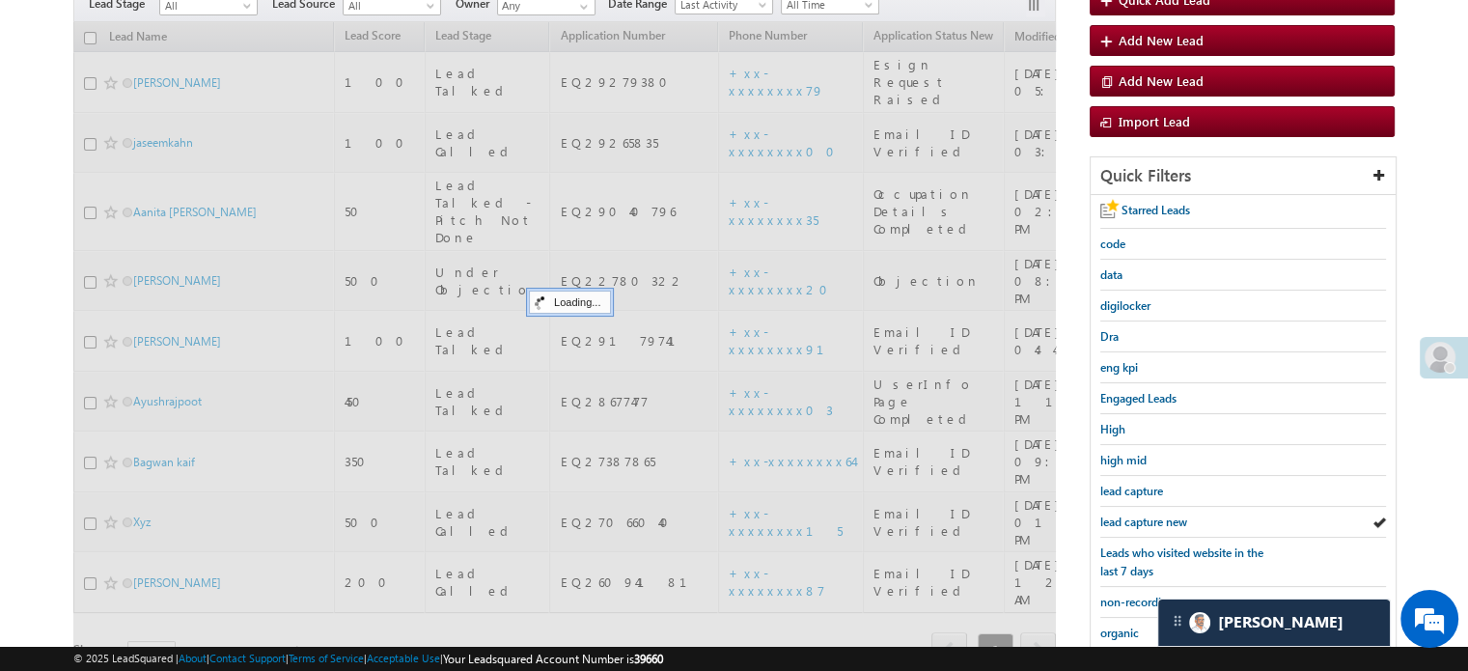
click at [1148, 518] on span "lead capture new" at bounding box center [1143, 521] width 87 height 14
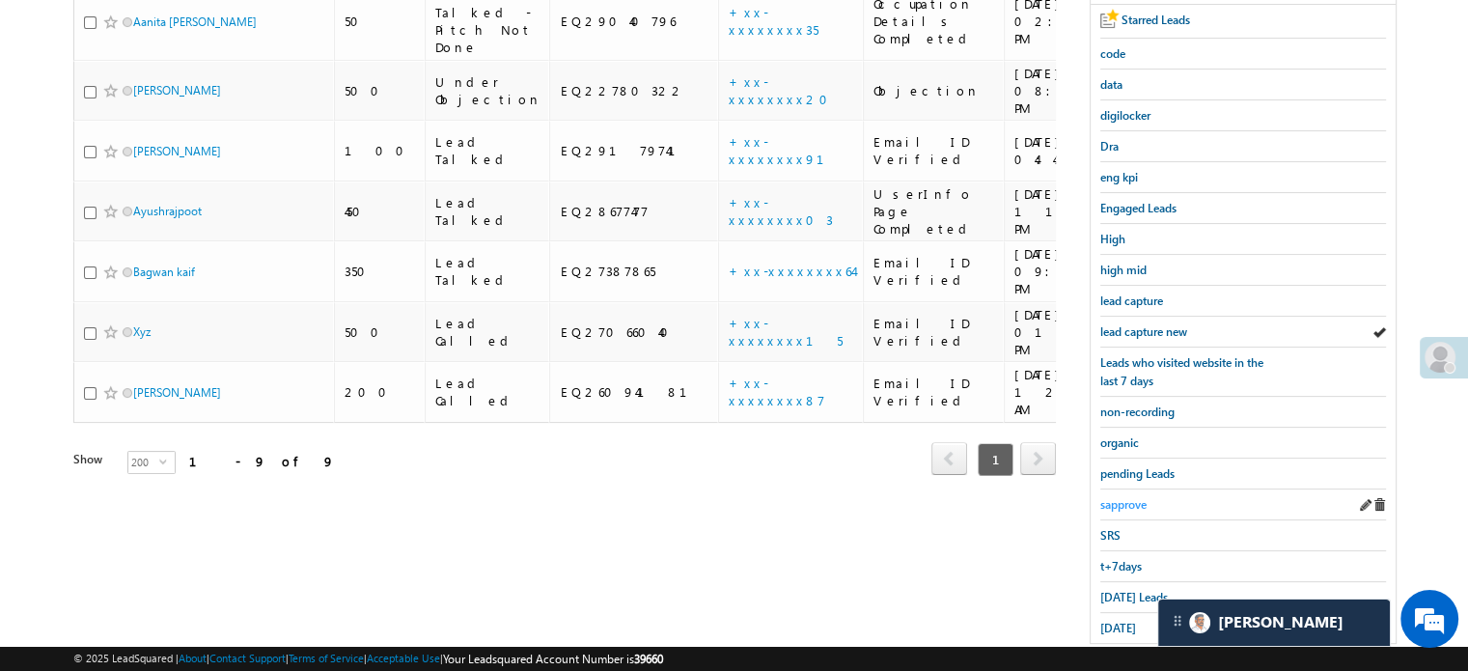
scroll to position [414, 0]
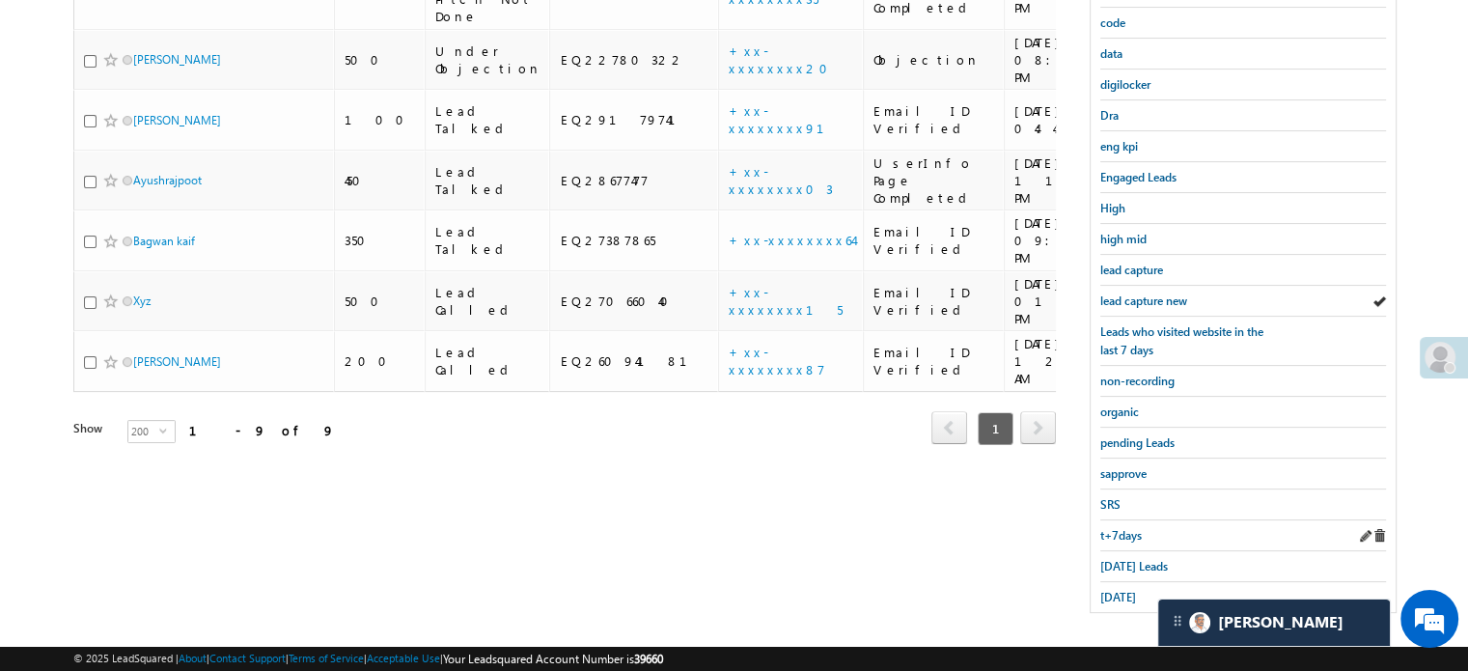
click at [1119, 539] on div "t+7days" at bounding box center [1243, 535] width 286 height 31
click at [1123, 559] on span "Today's Leads" at bounding box center [1134, 566] width 68 height 14
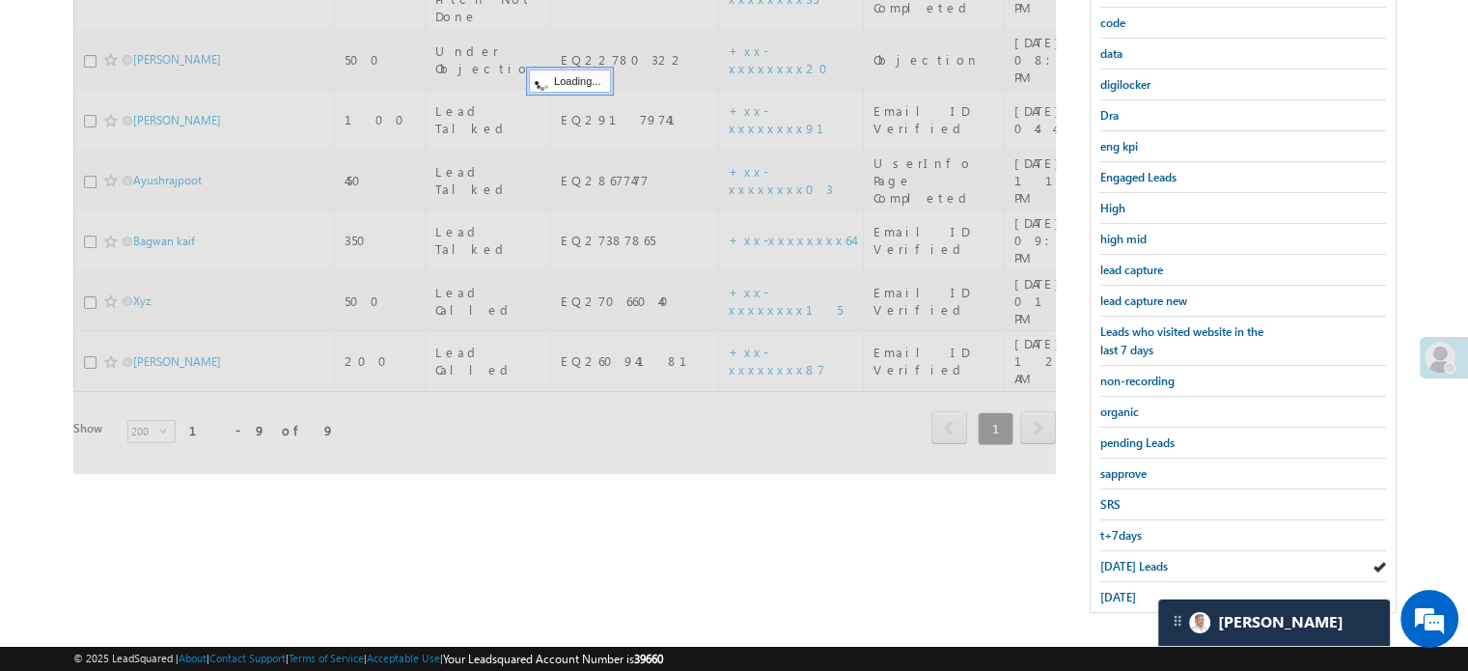
click at [1123, 559] on span "Today's Leads" at bounding box center [1134, 566] width 68 height 14
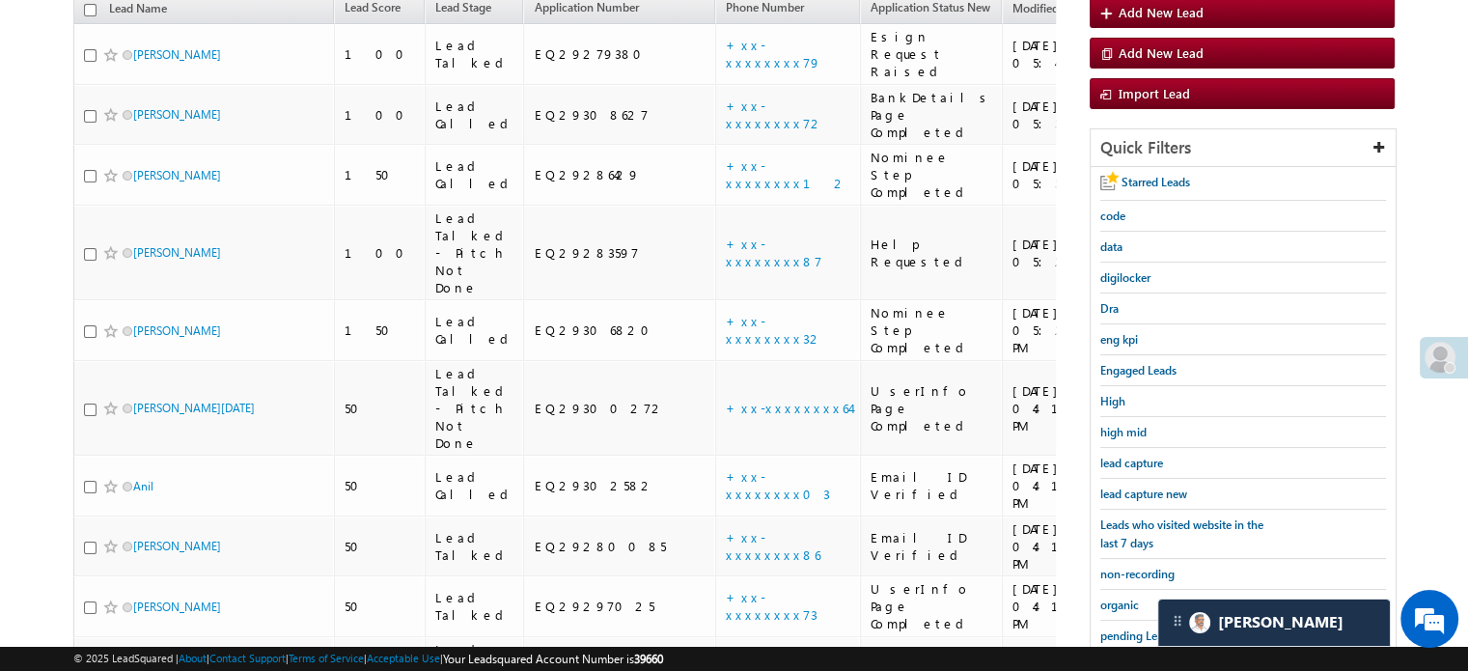
scroll to position [124, 0]
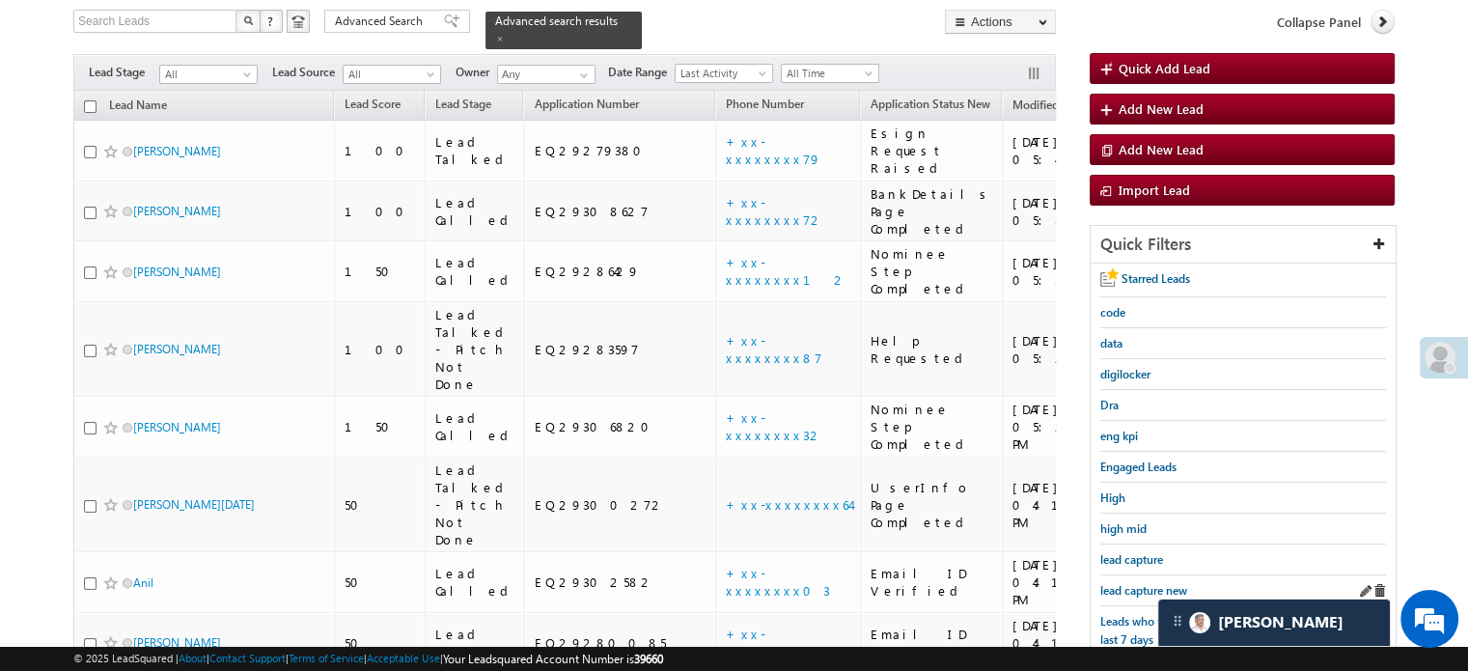
click at [1123, 575] on div "lead capture new" at bounding box center [1243, 590] width 286 height 31
click at [1138, 575] on div "lead capture new" at bounding box center [1243, 590] width 286 height 31
click at [1121, 586] on span "lead capture new" at bounding box center [1143, 590] width 87 height 14
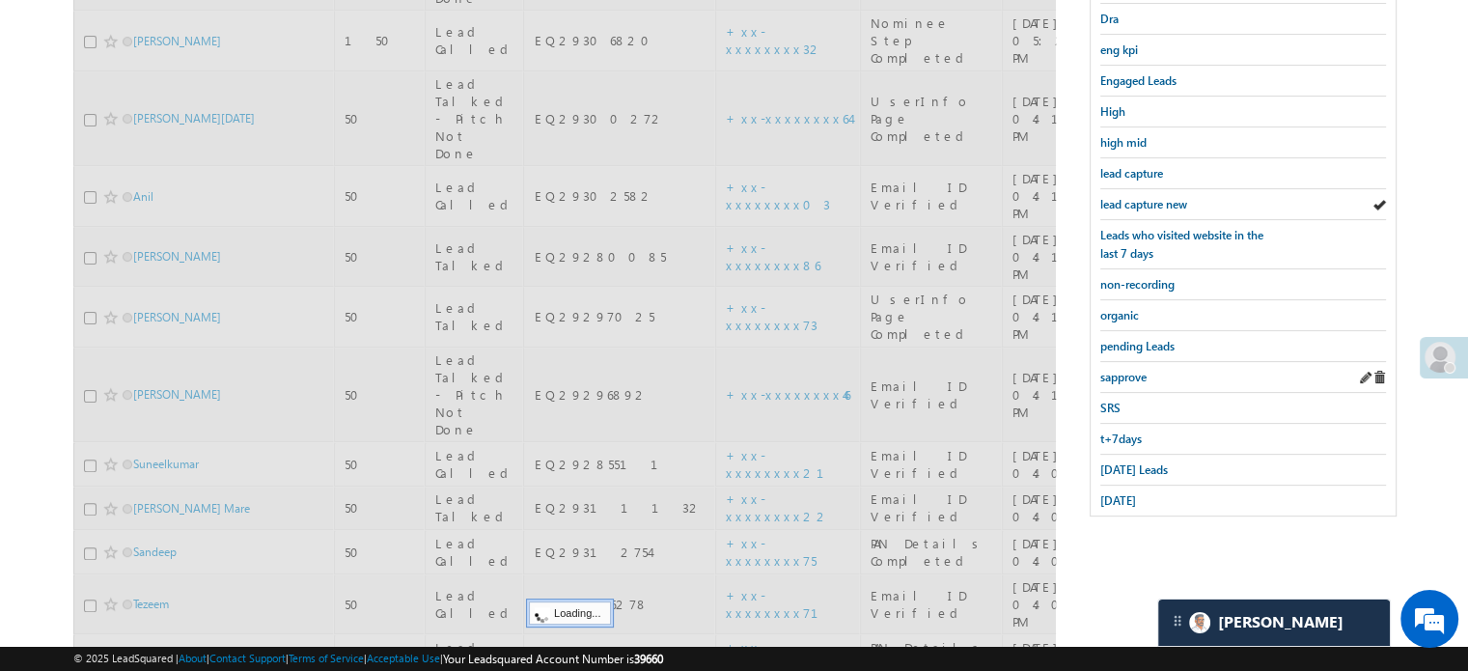
scroll to position [414, 0]
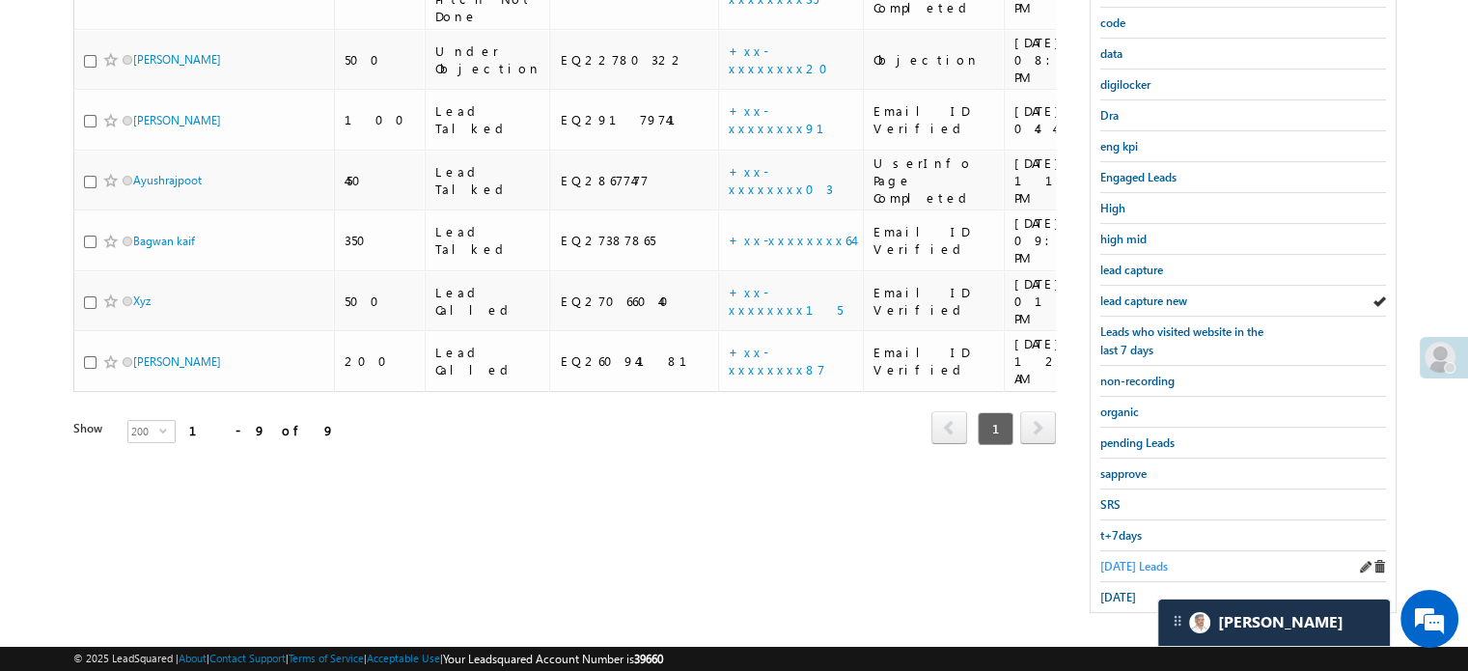
click at [1100, 562] on span "Today's Leads" at bounding box center [1134, 566] width 68 height 14
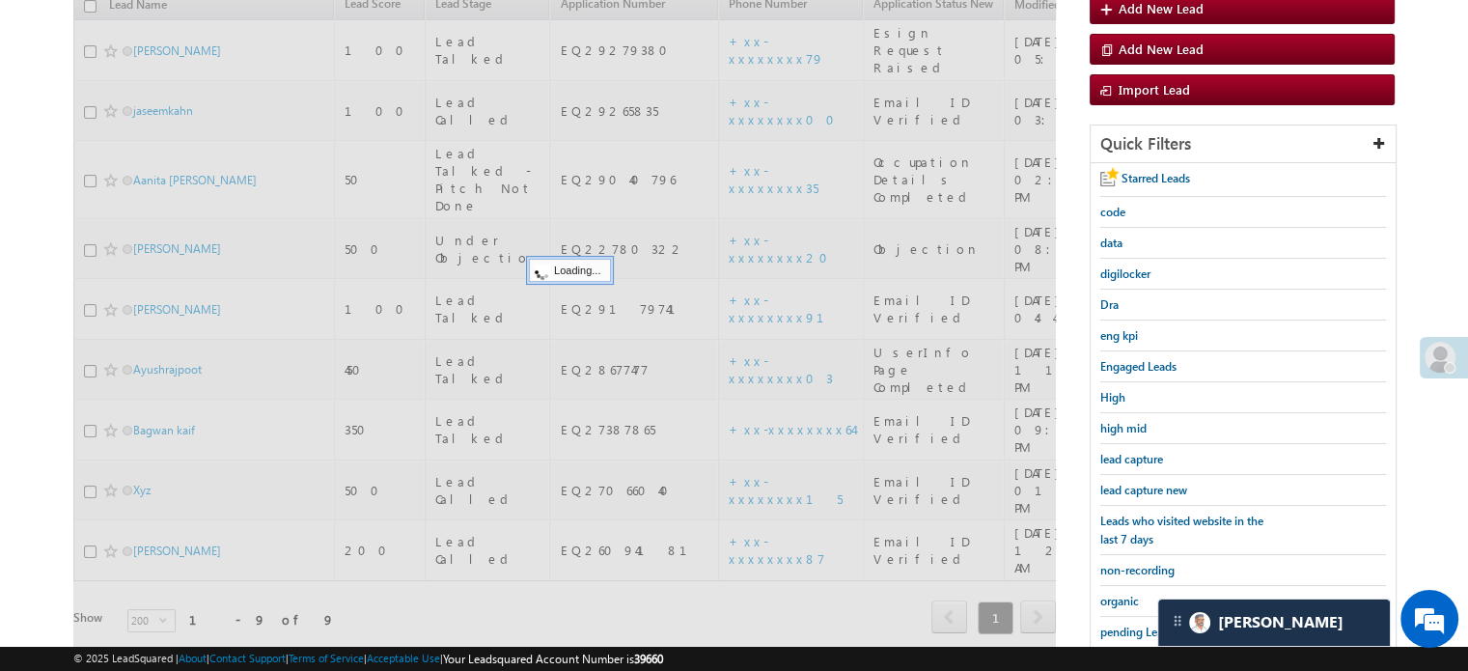
scroll to position [221, 0]
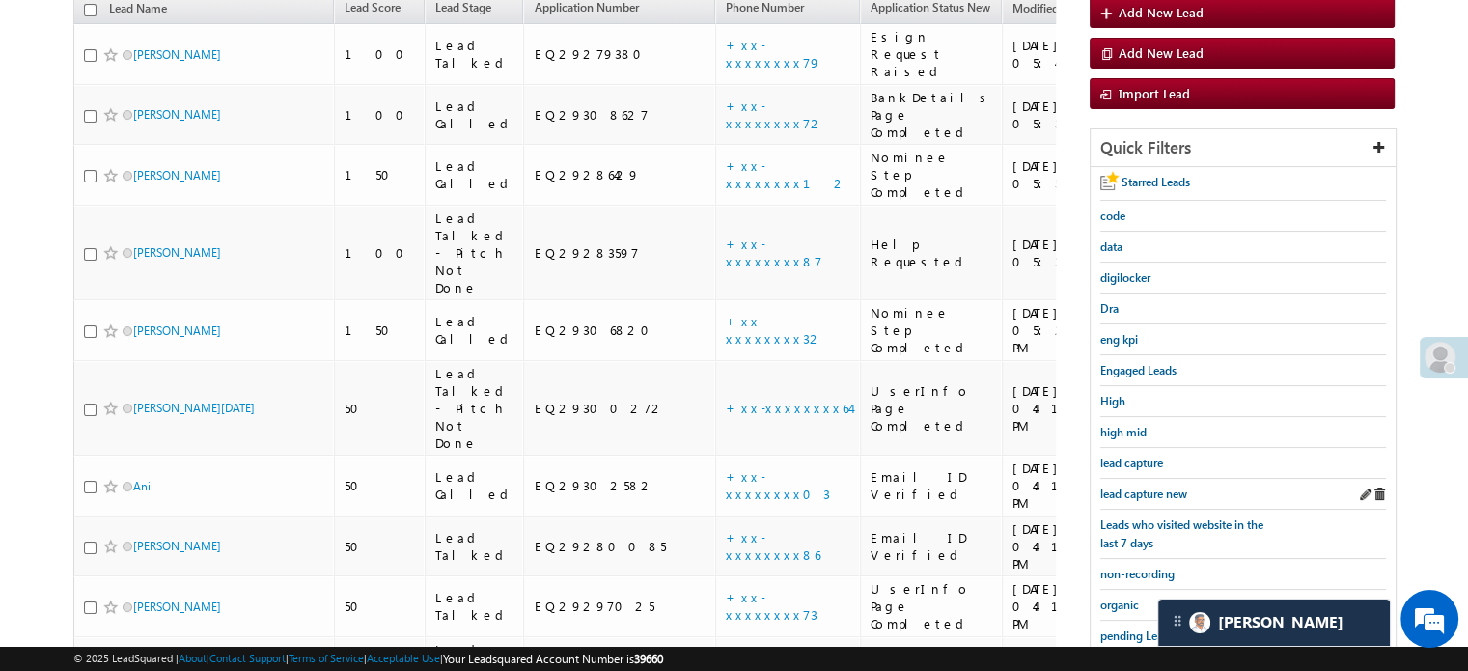
click at [1150, 499] on div "lead capture new" at bounding box center [1243, 494] width 286 height 31
click at [1156, 479] on div "lead capture new" at bounding box center [1243, 494] width 286 height 31
click at [1146, 489] on span "lead capture new" at bounding box center [1143, 493] width 87 height 14
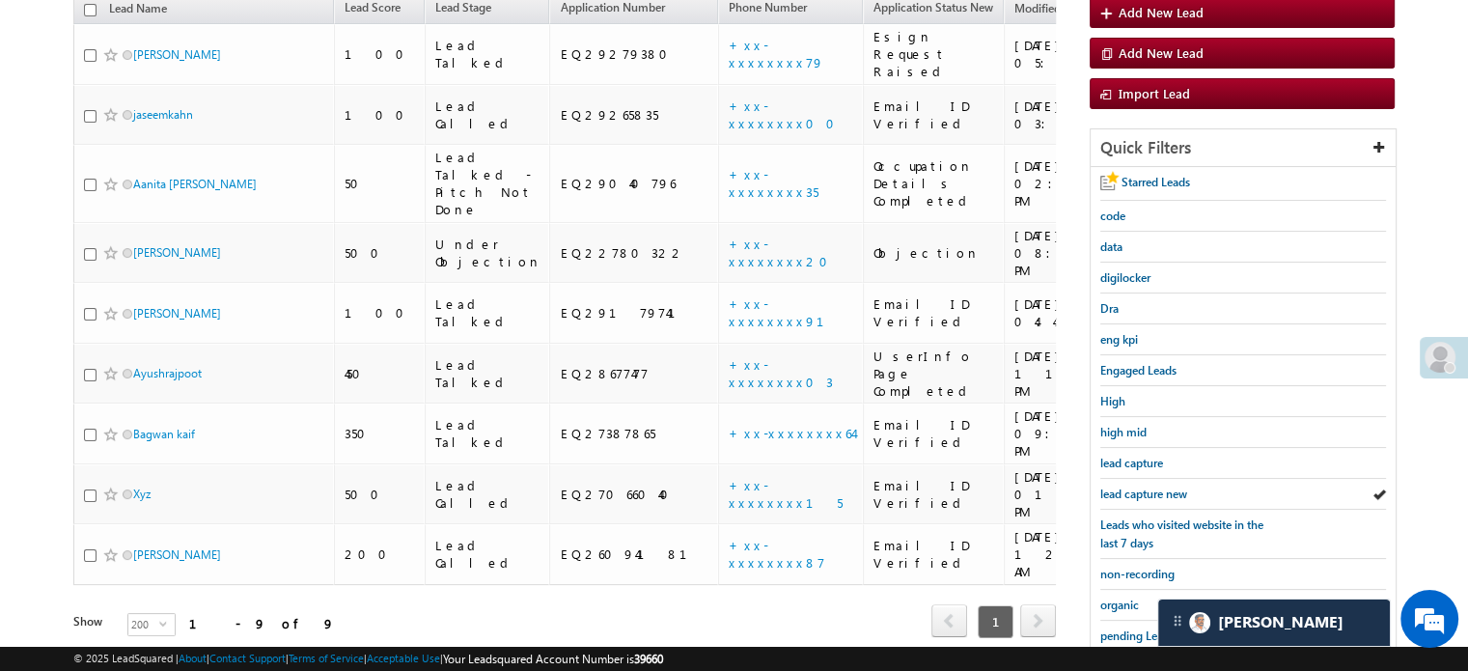
click at [1146, 489] on span "lead capture new" at bounding box center [1143, 493] width 87 height 14
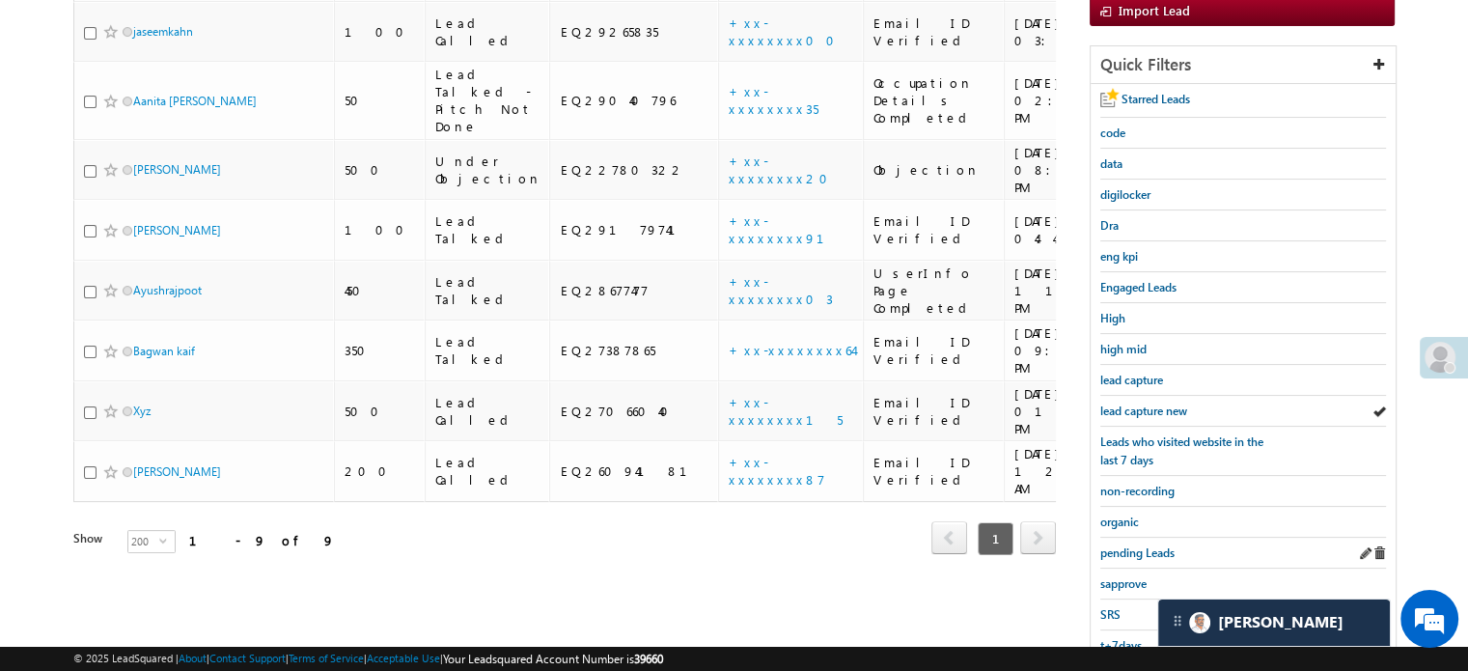
scroll to position [414, 0]
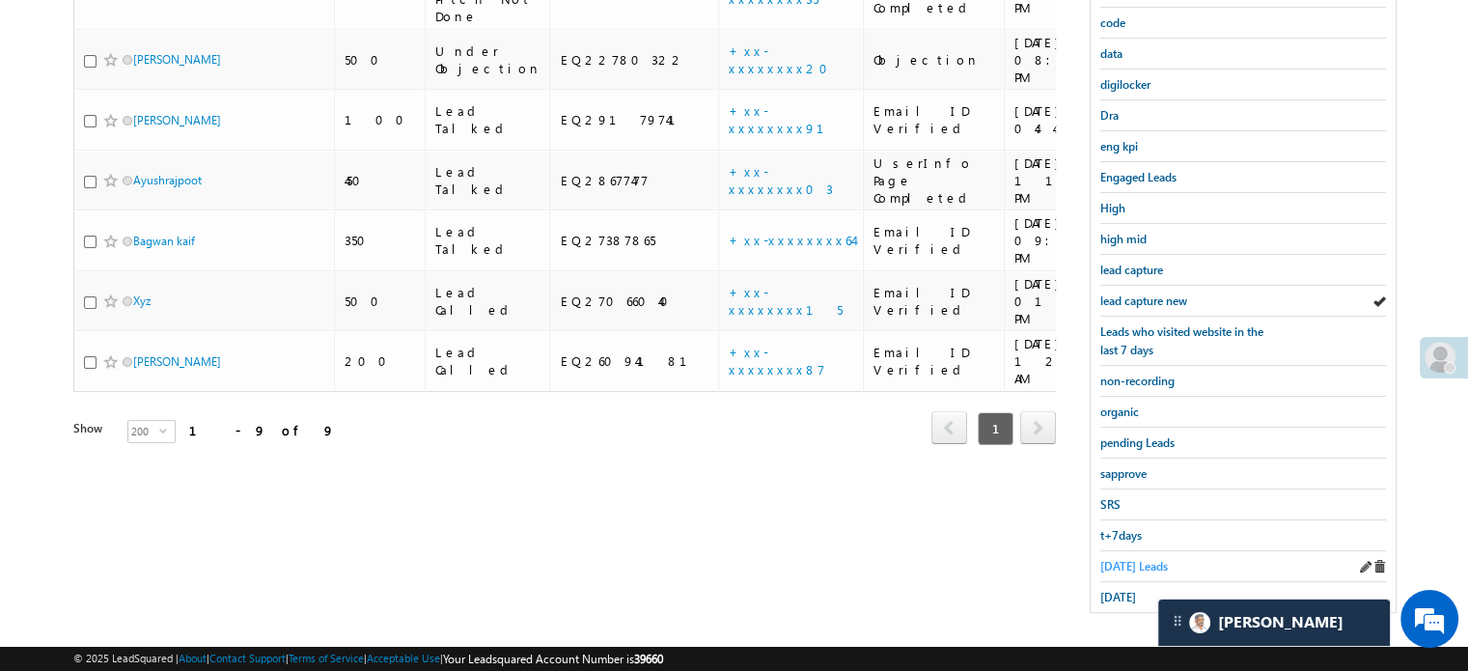
click at [1127, 557] on link "Today's Leads" at bounding box center [1134, 566] width 68 height 18
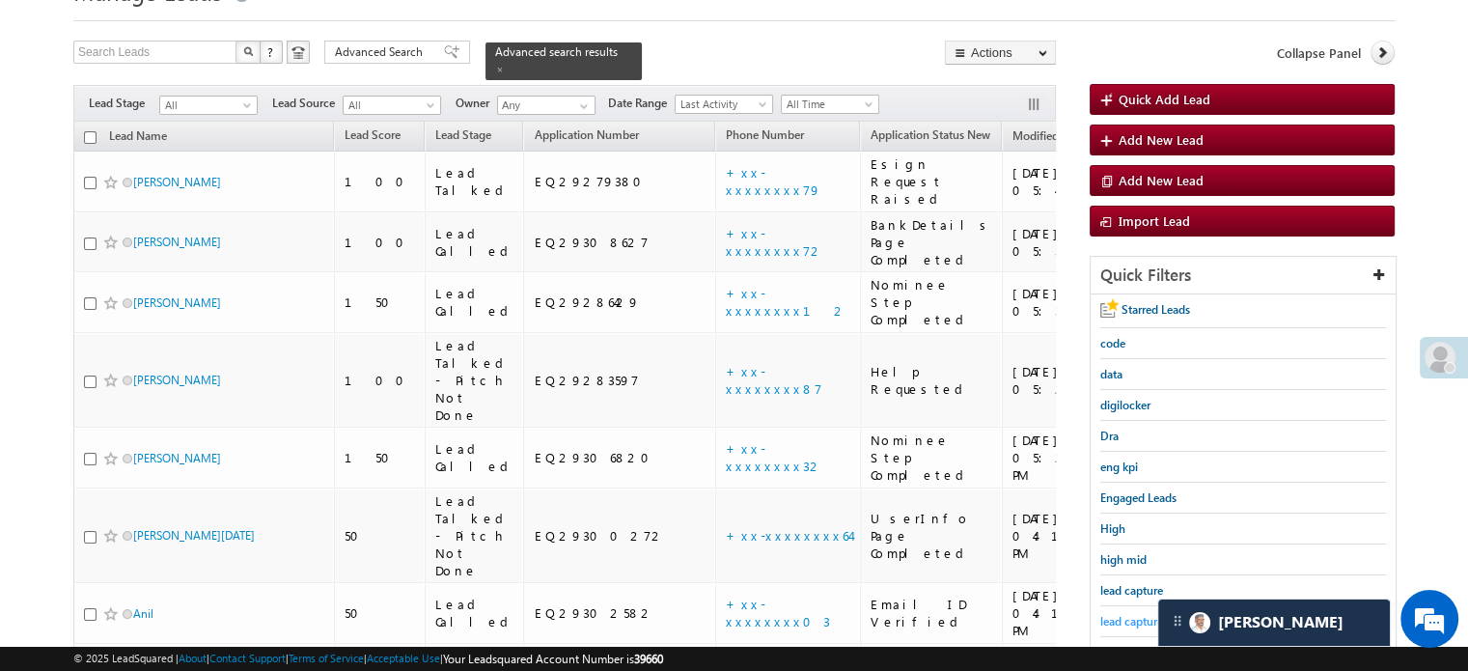
scroll to position [124, 0]
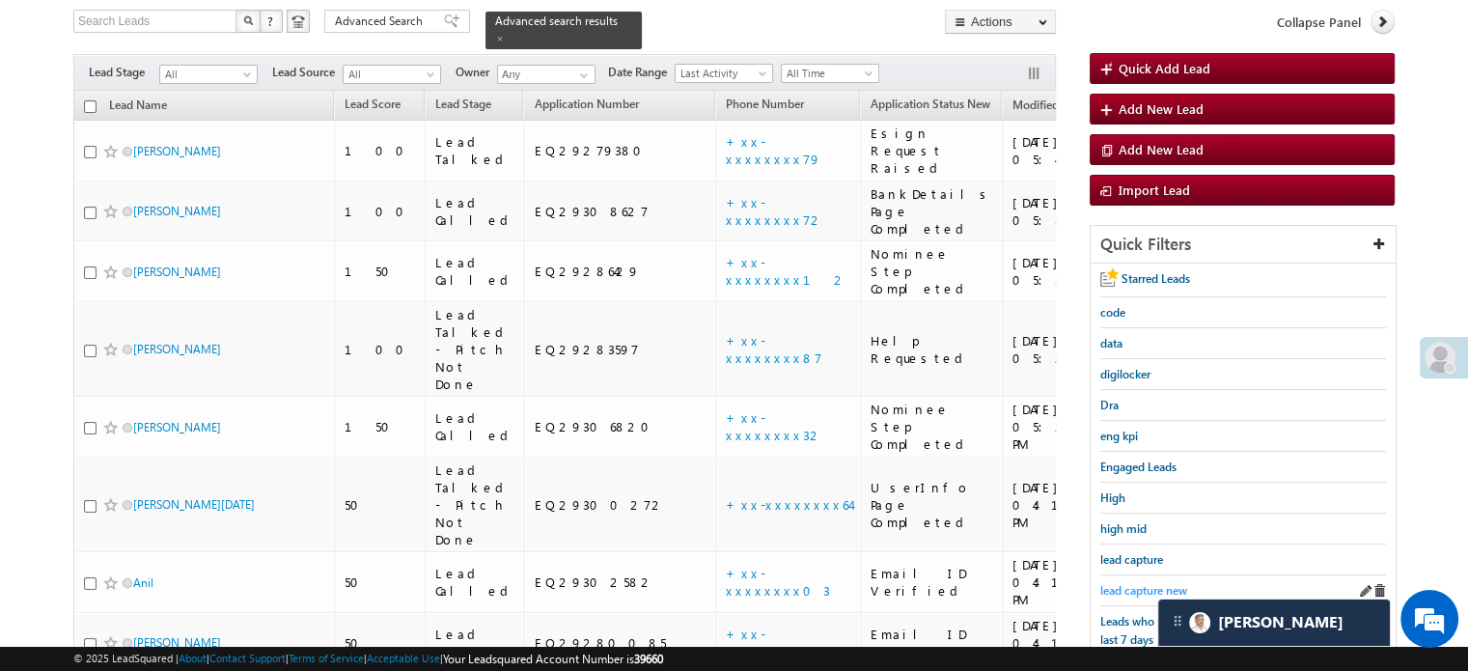
click at [1129, 583] on span "lead capture new" at bounding box center [1143, 590] width 87 height 14
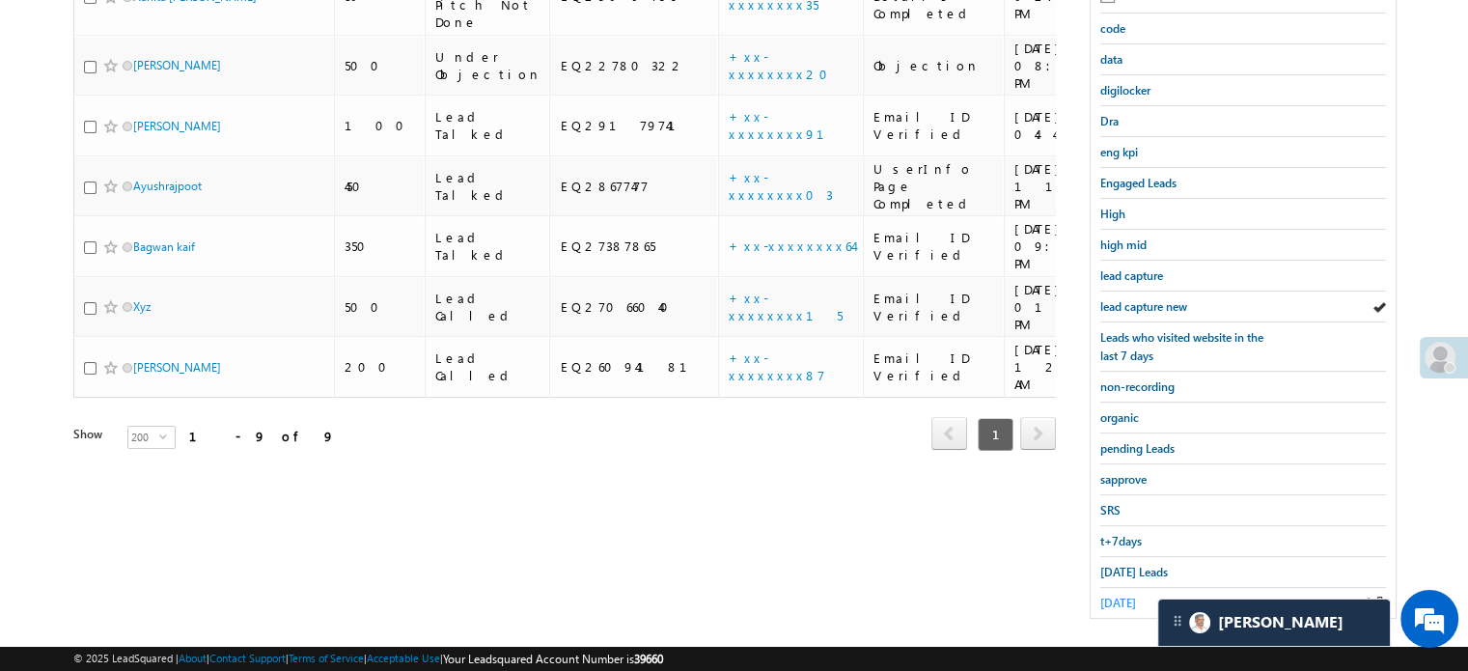
scroll to position [414, 0]
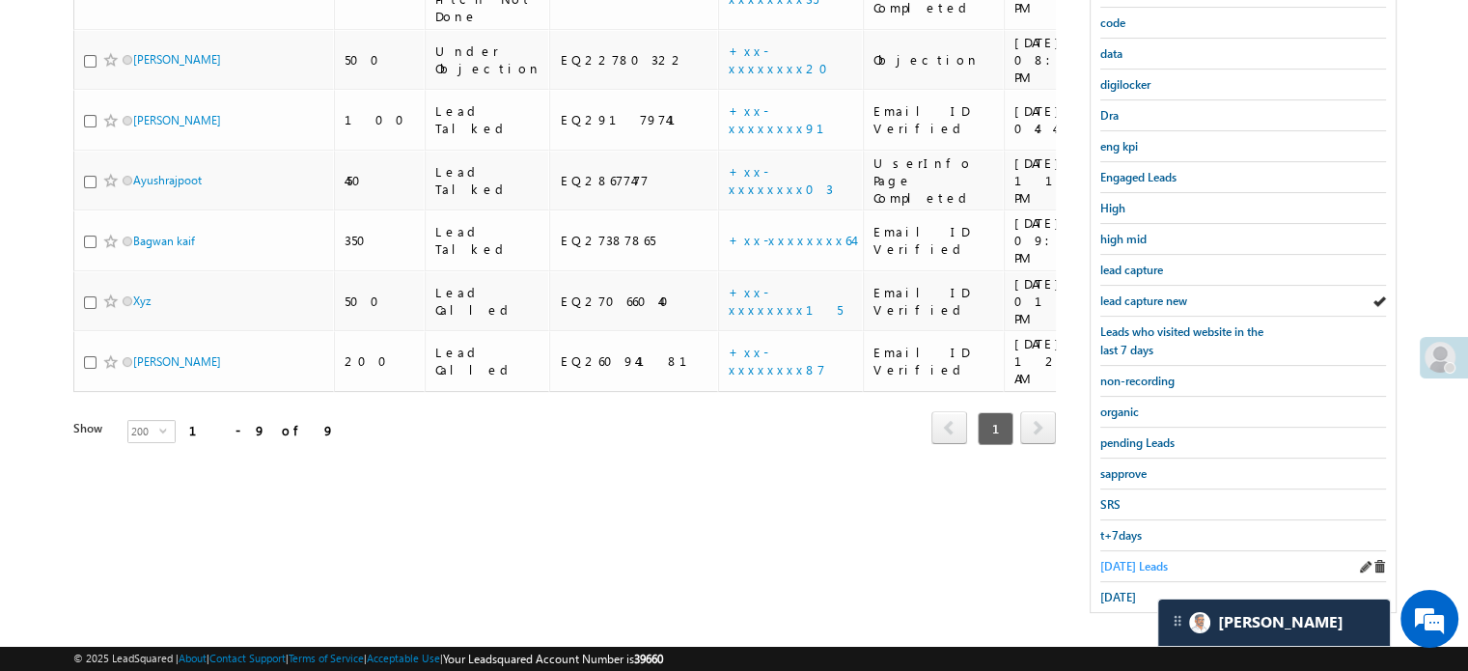
click at [1131, 561] on span "Today's Leads" at bounding box center [1134, 566] width 68 height 14
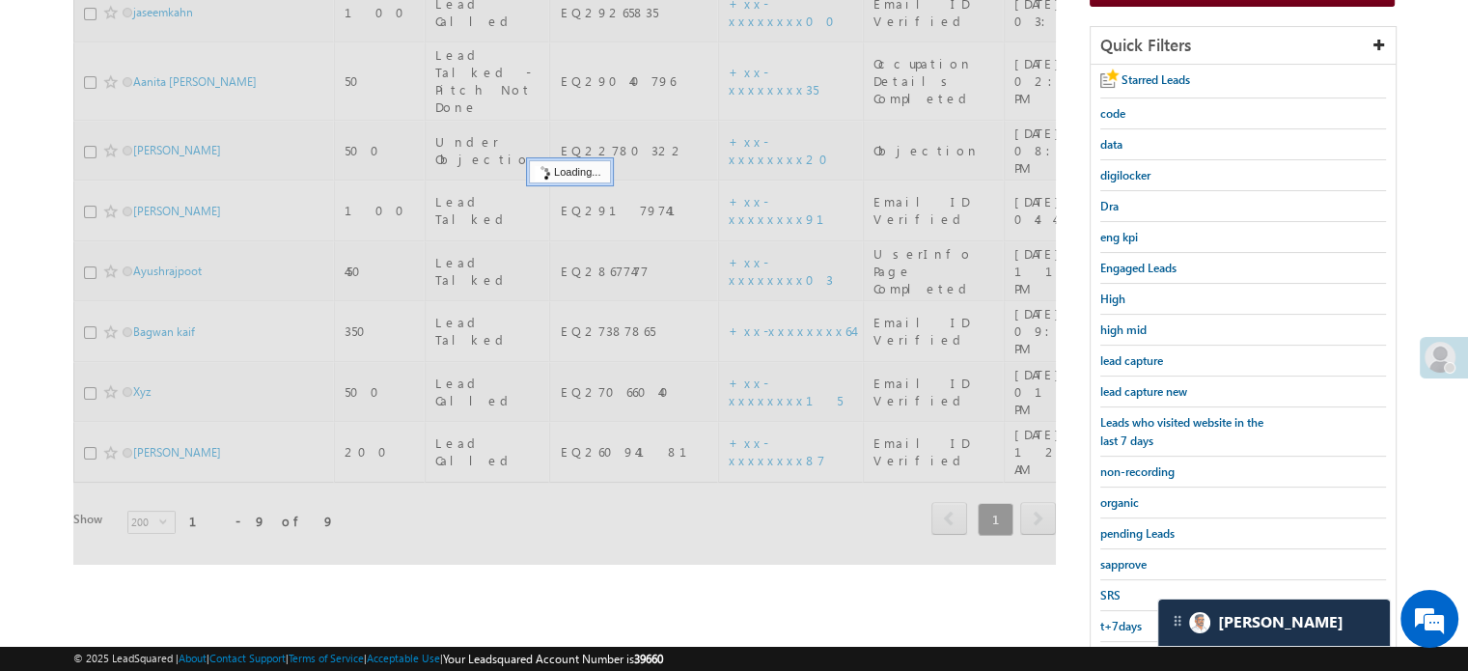
scroll to position [221, 0]
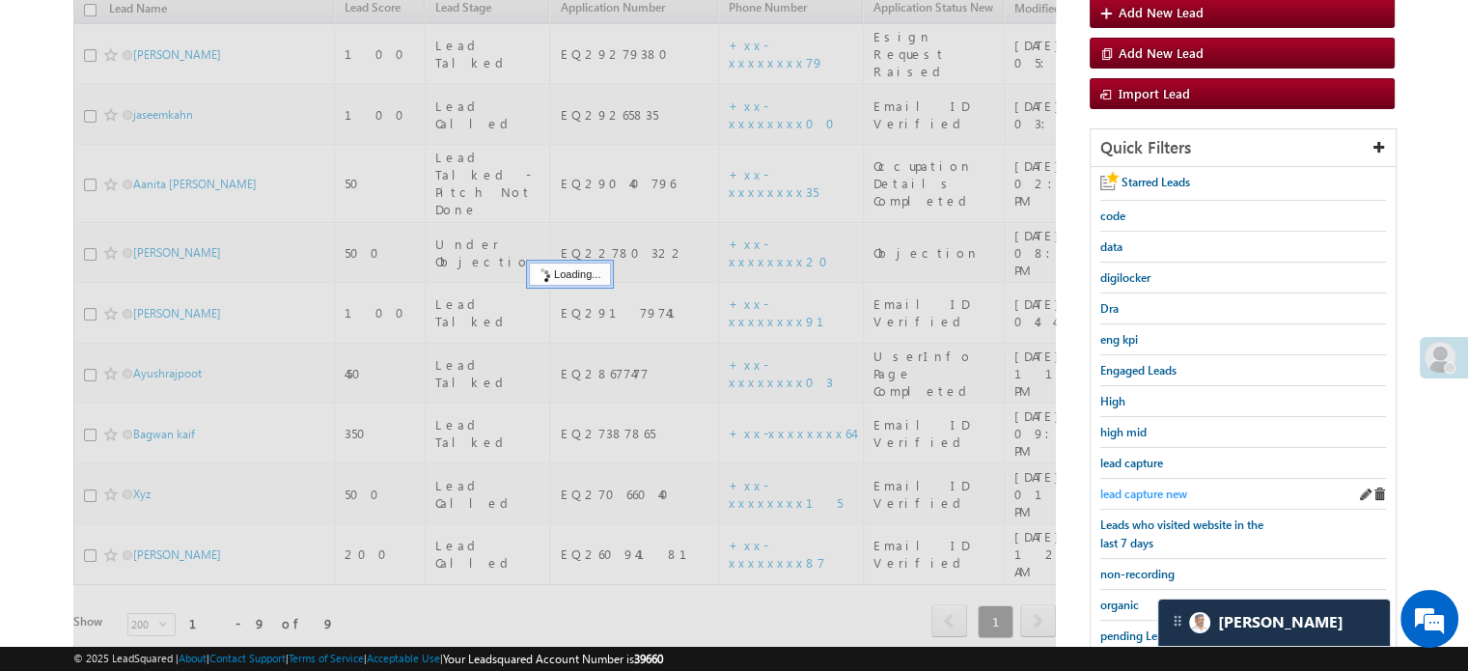
click at [1155, 490] on span "lead capture new" at bounding box center [1143, 493] width 87 height 14
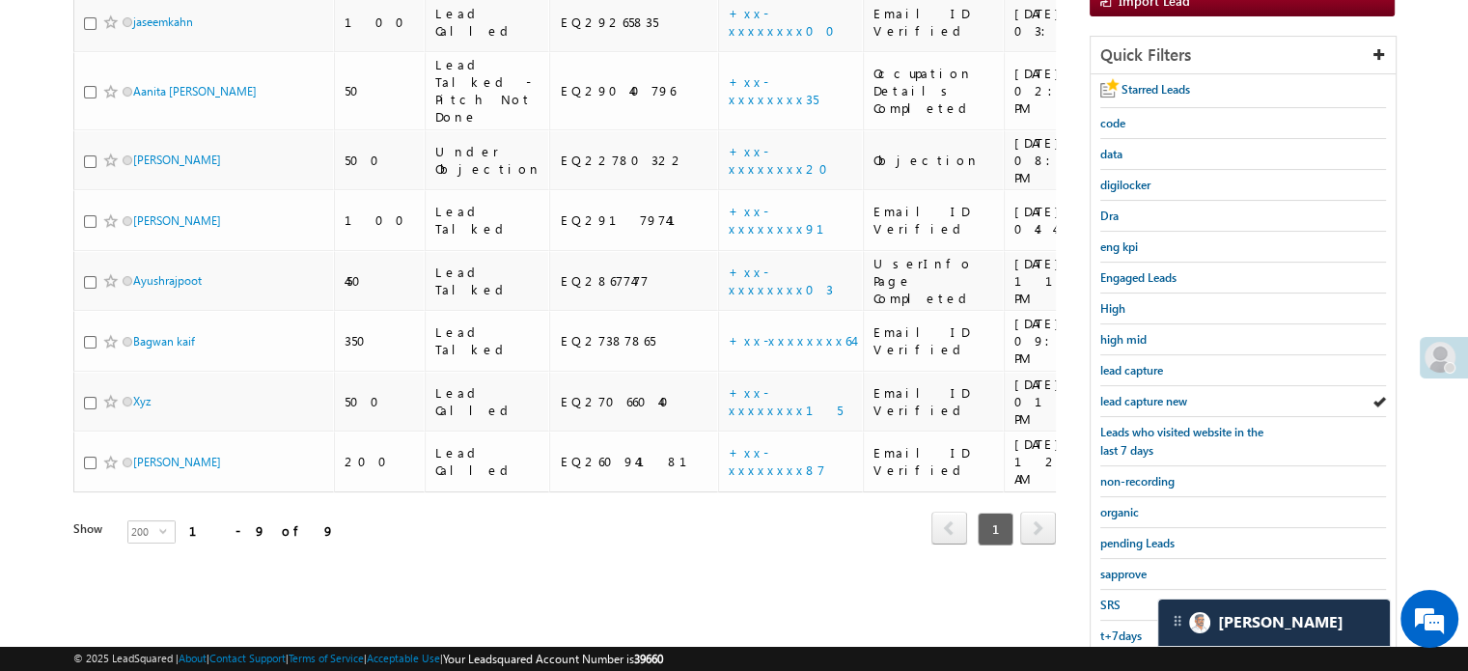
scroll to position [317, 0]
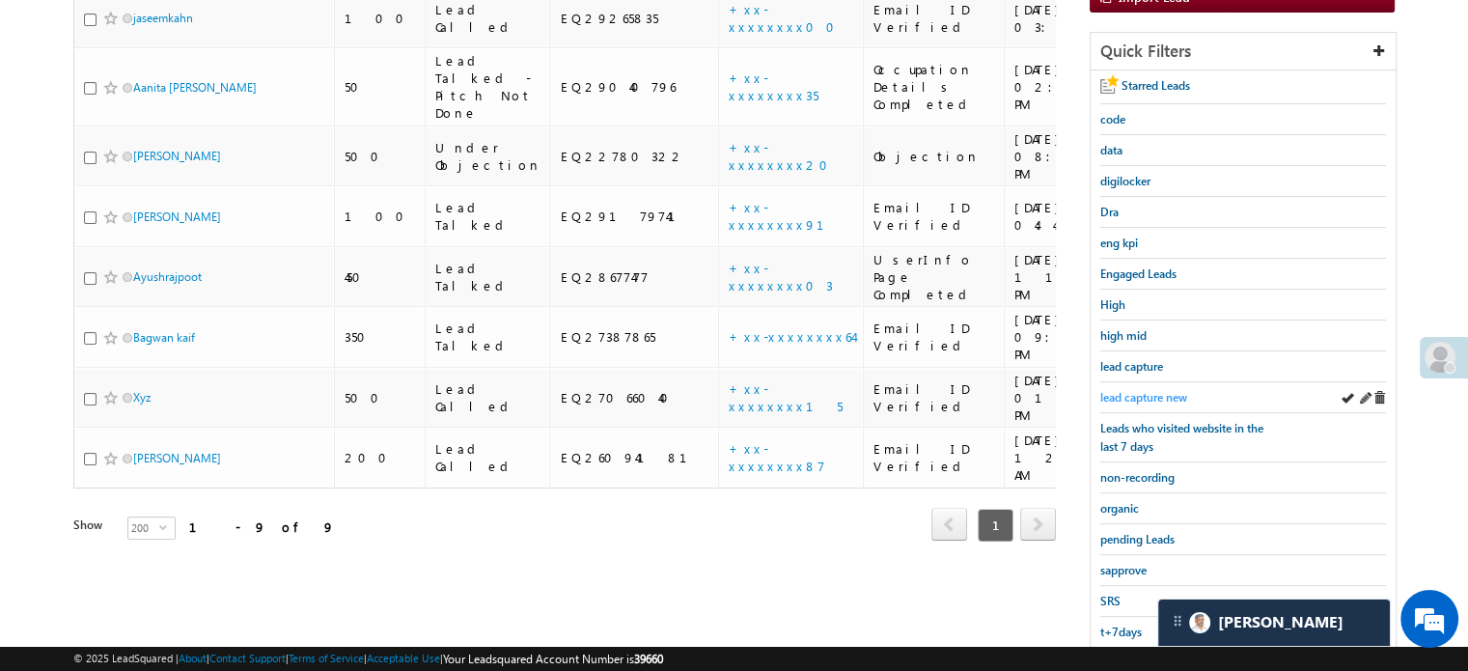
click at [1142, 396] on span "lead capture new" at bounding box center [1143, 397] width 87 height 14
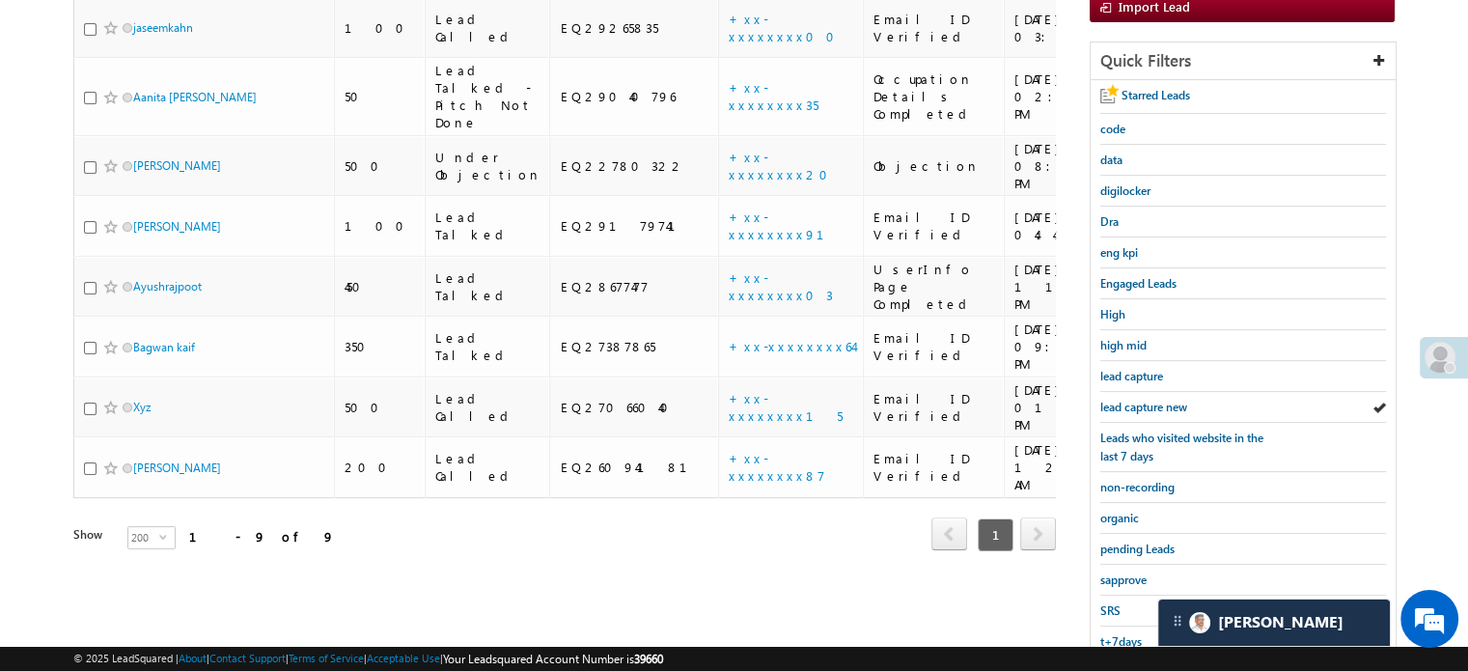
scroll to position [414, 0]
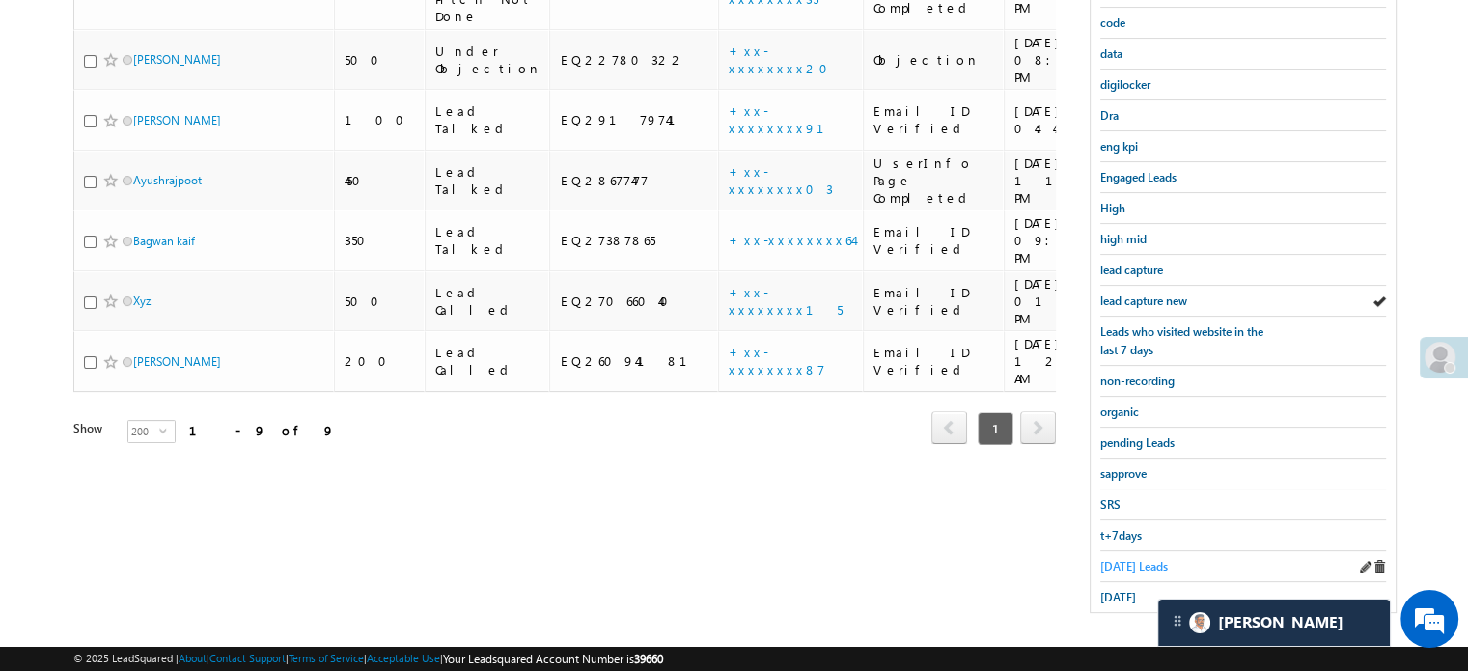
click at [1114, 559] on span "Today's Leads" at bounding box center [1134, 566] width 68 height 14
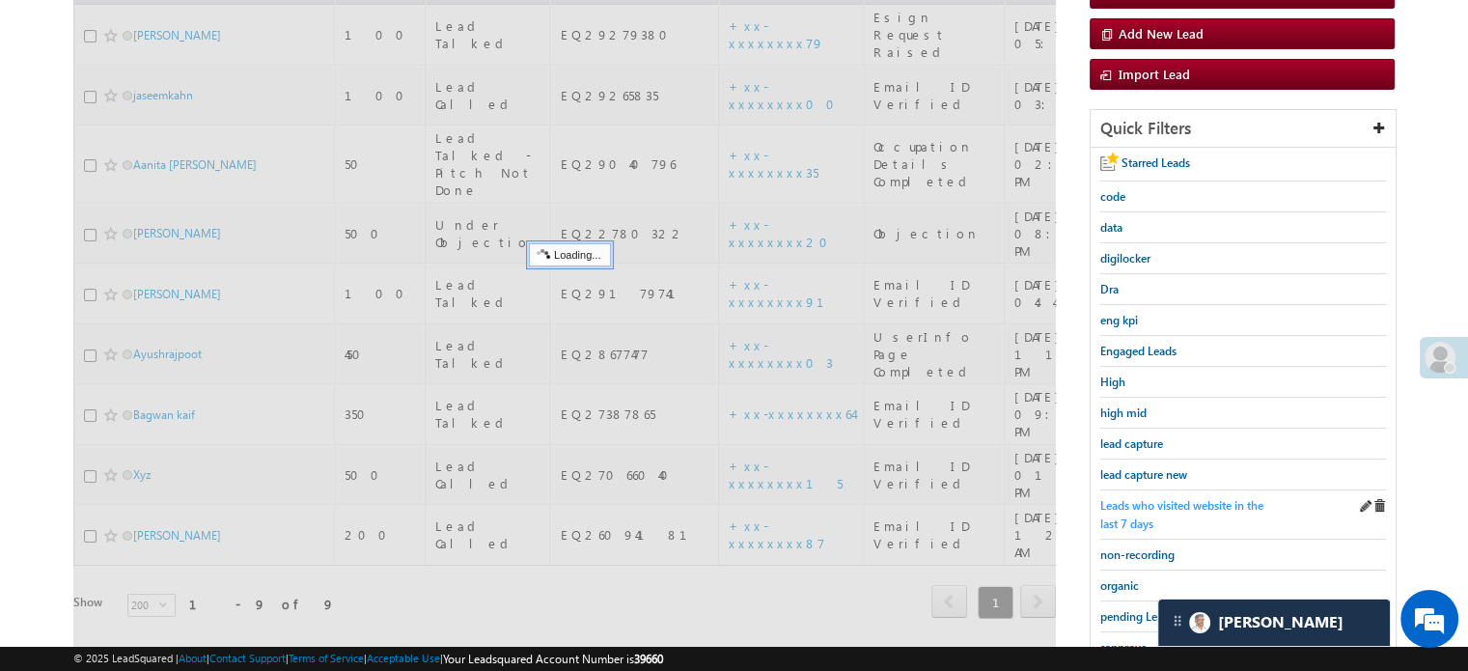
scroll to position [221, 0]
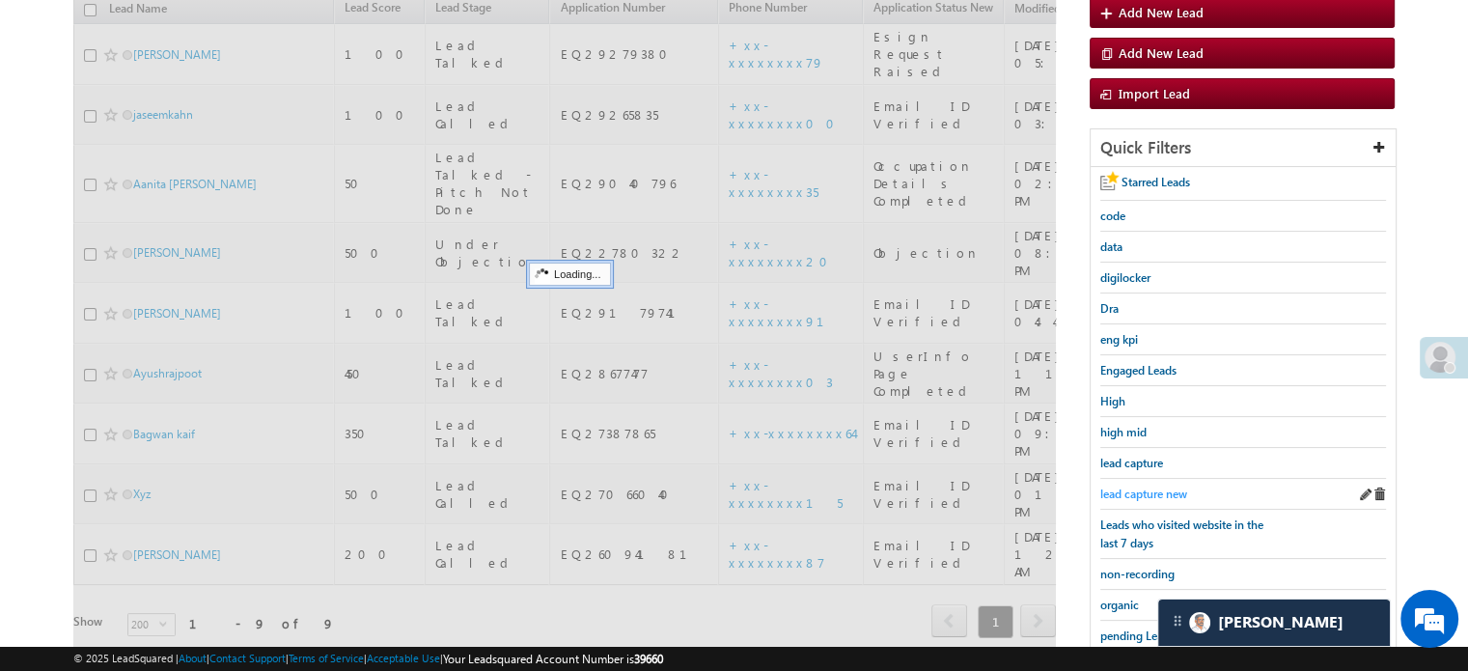
click at [1152, 489] on span "lead capture new" at bounding box center [1143, 493] width 87 height 14
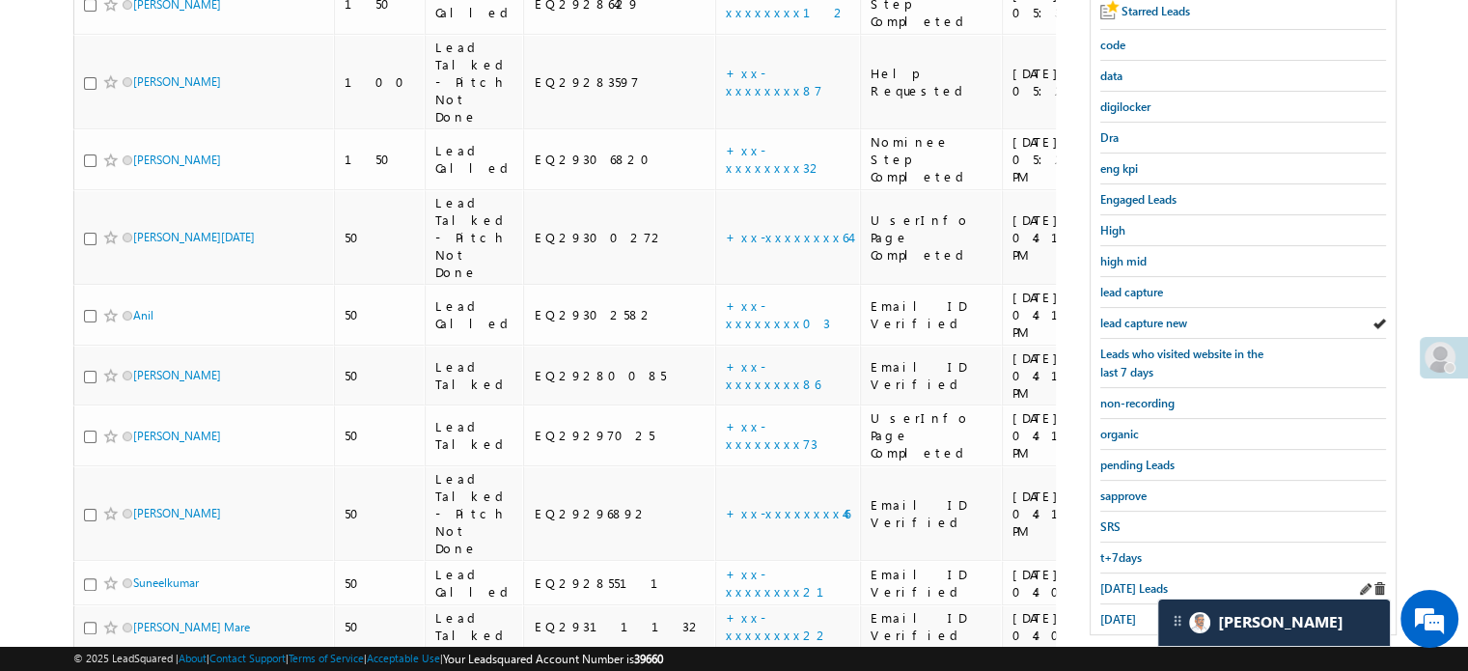
scroll to position [414, 0]
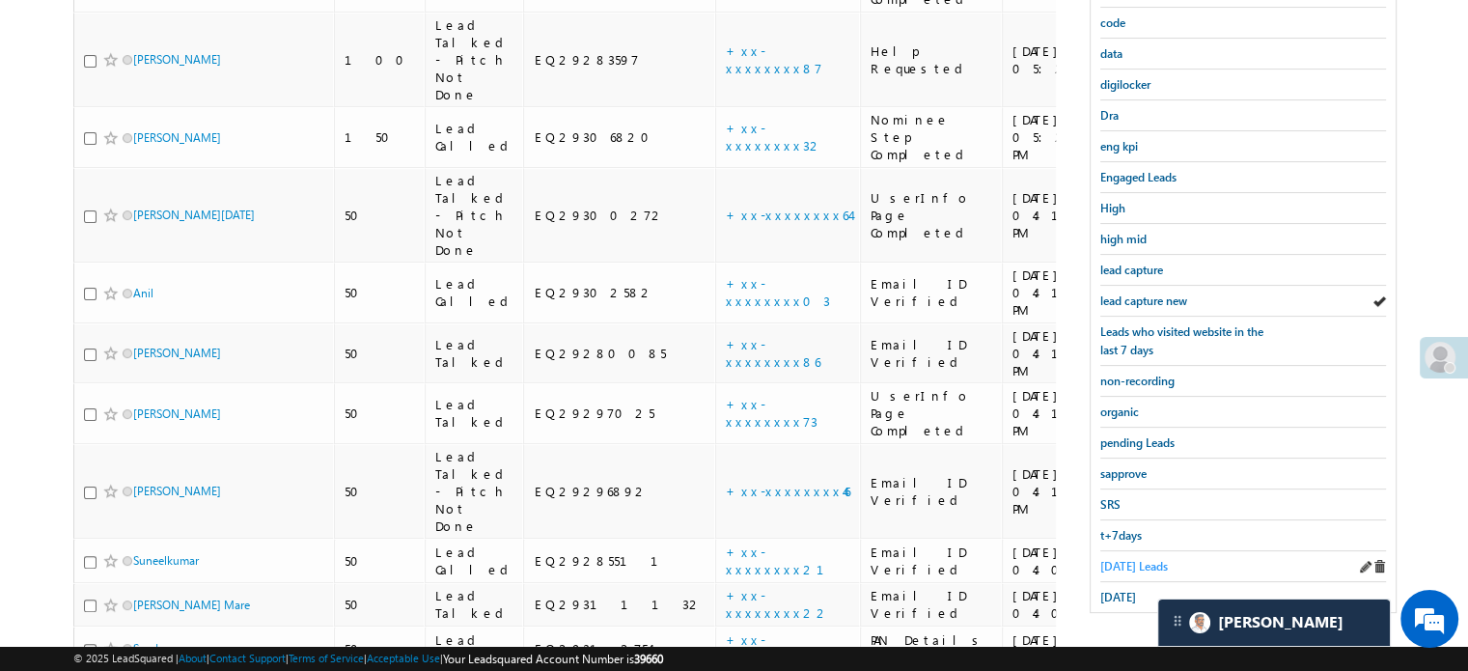
click at [1139, 561] on span "Today's Leads" at bounding box center [1134, 566] width 68 height 14
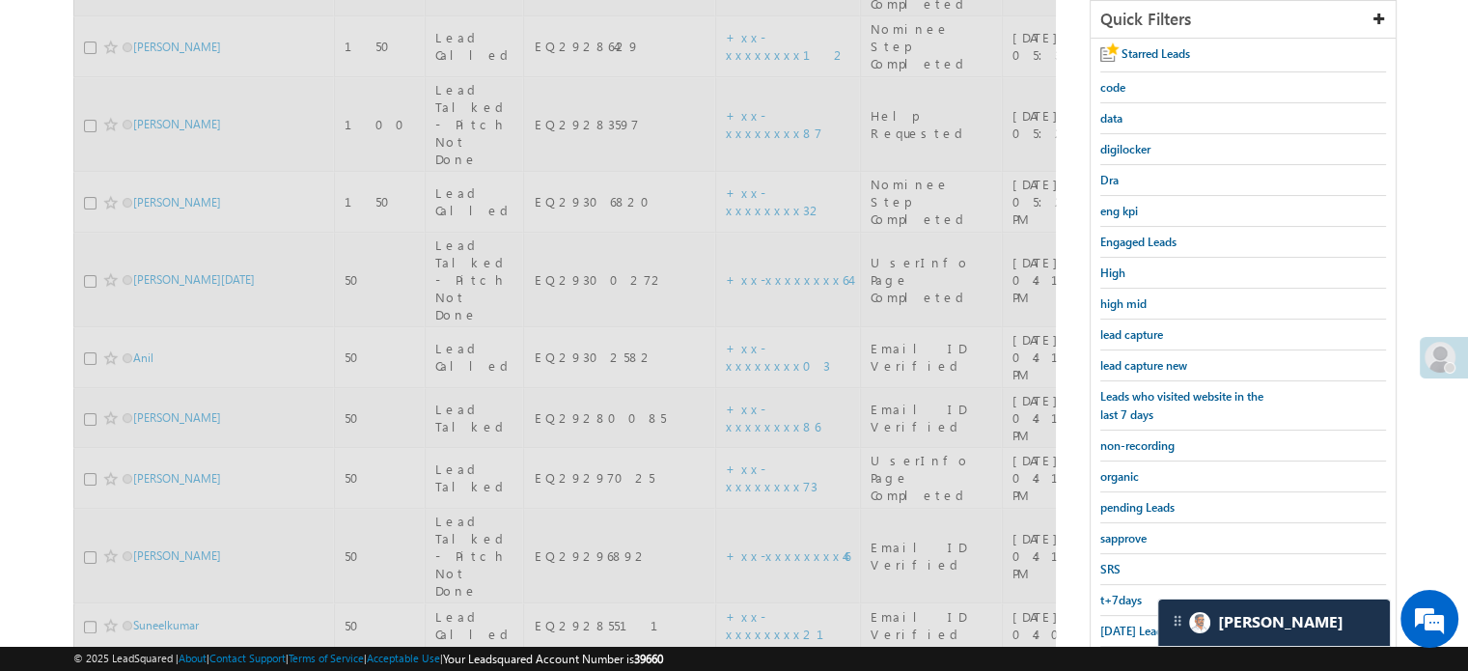
scroll to position [221, 0]
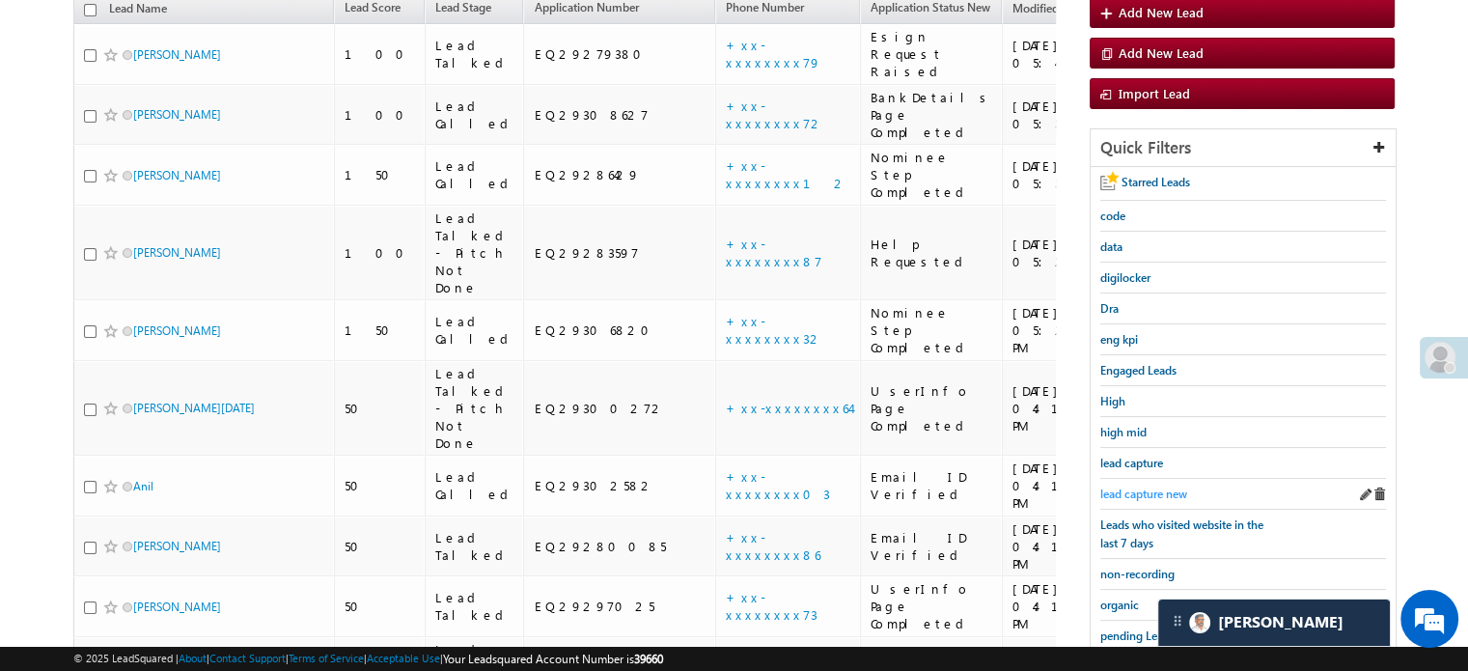
click at [1173, 487] on span "lead capture new" at bounding box center [1143, 493] width 87 height 14
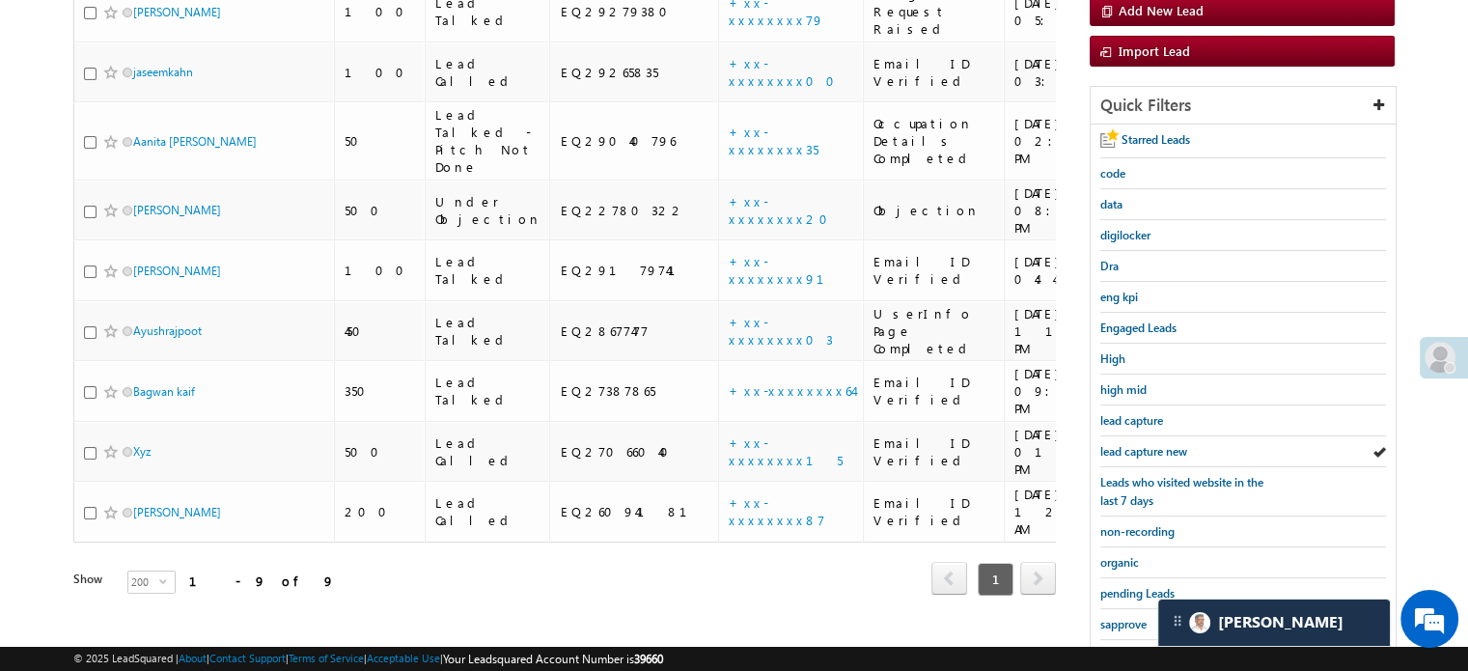
scroll to position [414, 0]
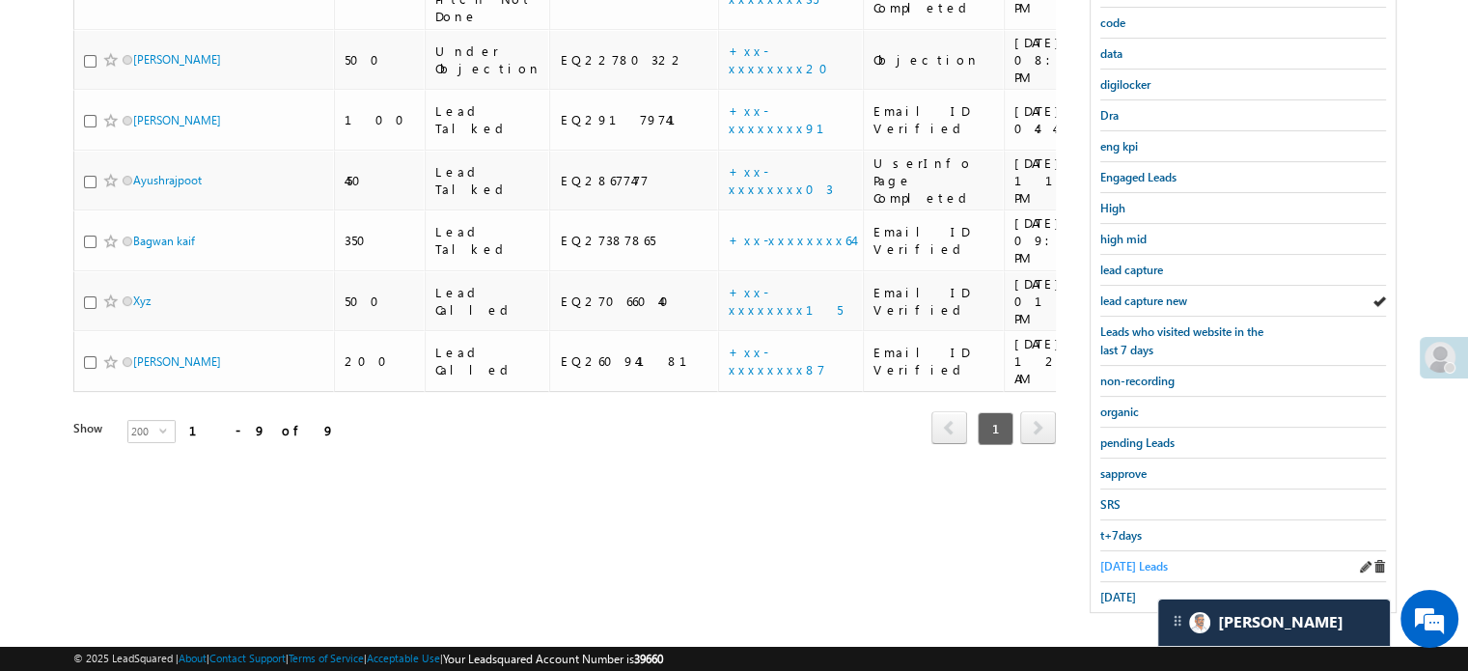
click at [1145, 559] on span "Today's Leads" at bounding box center [1134, 566] width 68 height 14
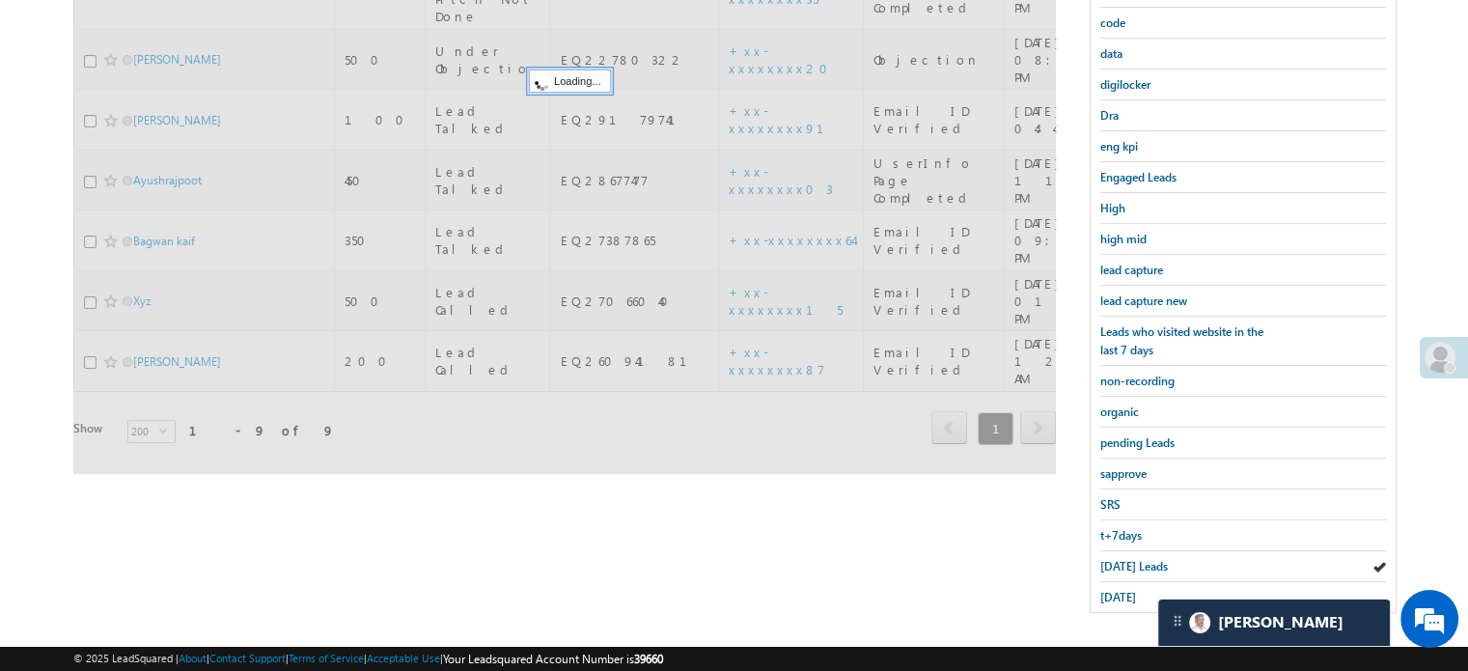
scroll to position [221, 0]
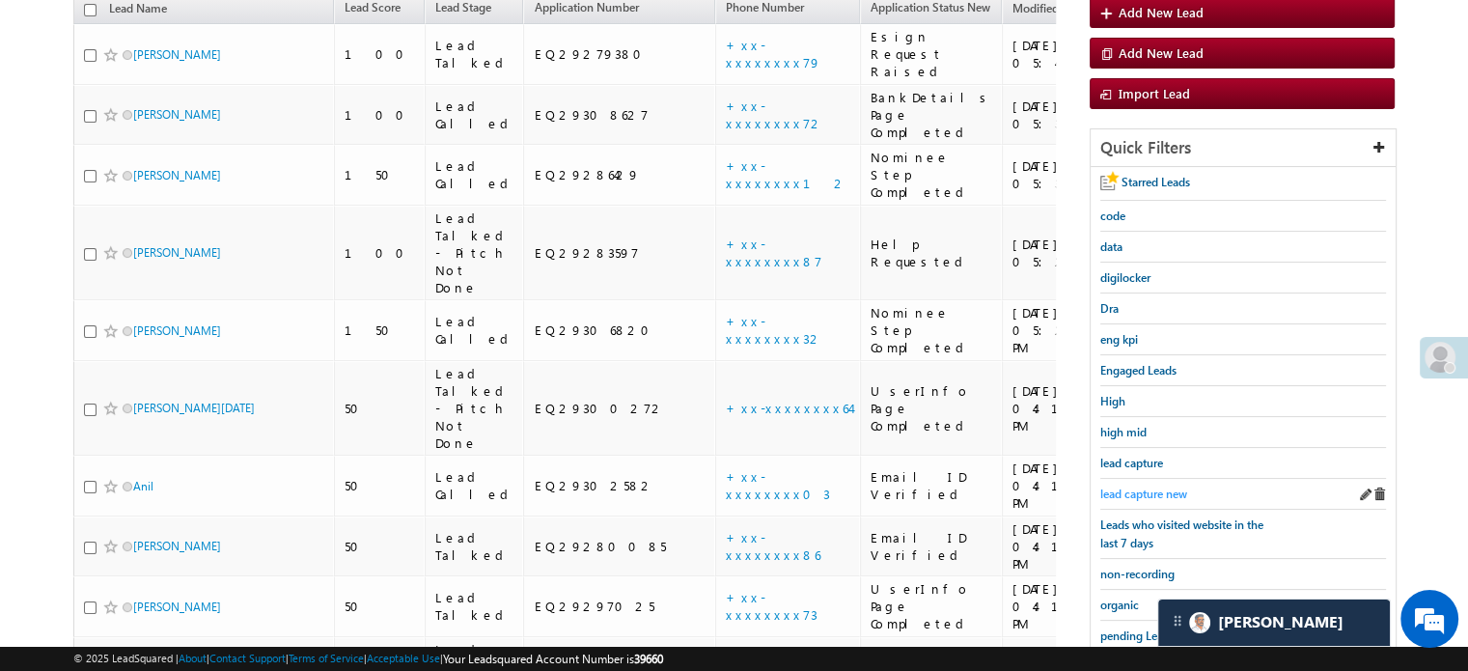
click at [1142, 490] on span "lead capture new" at bounding box center [1143, 493] width 87 height 14
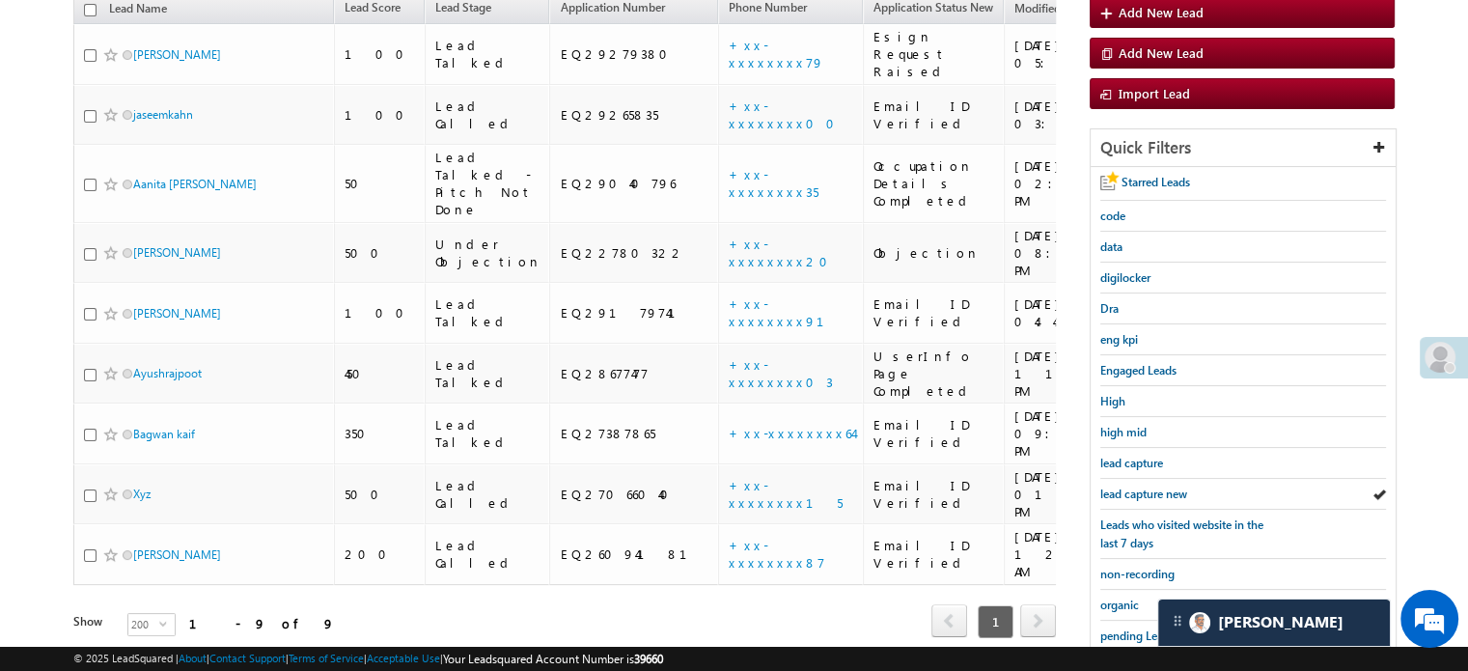
click at [1142, 490] on span "lead capture new" at bounding box center [1143, 493] width 87 height 14
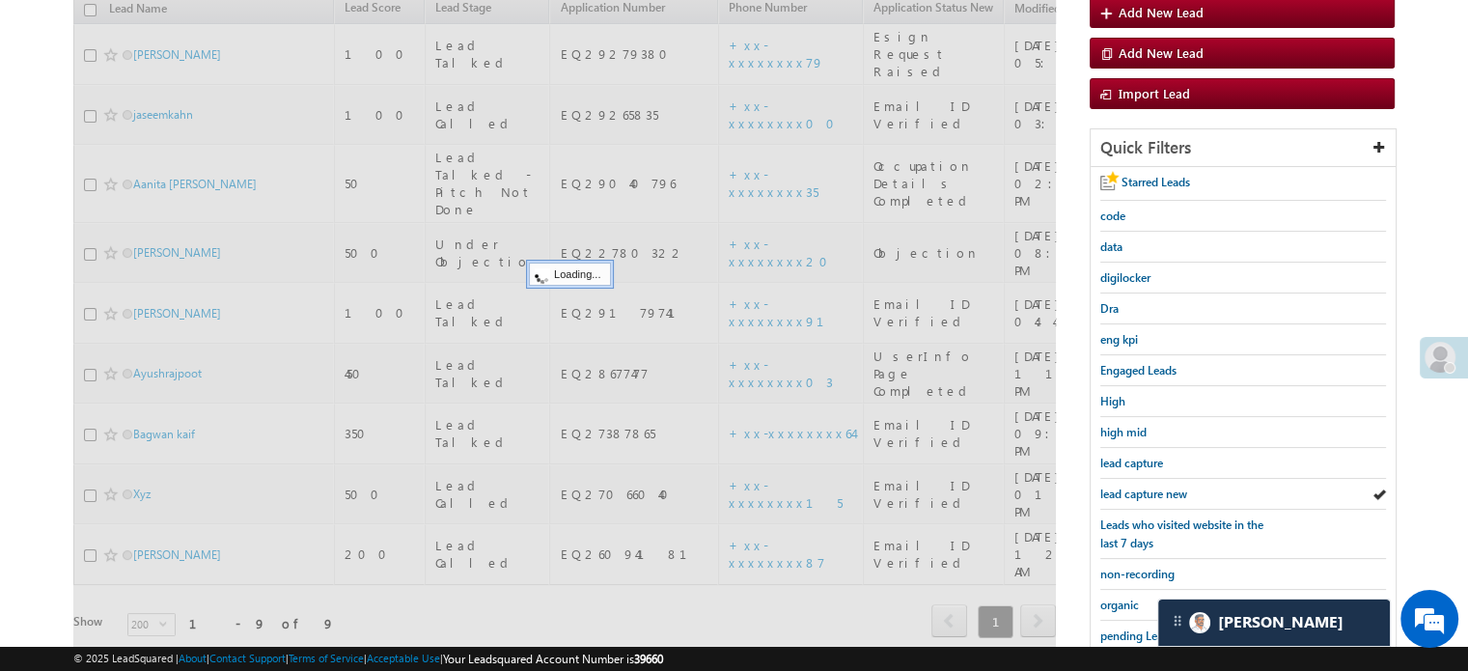
scroll to position [124, 0]
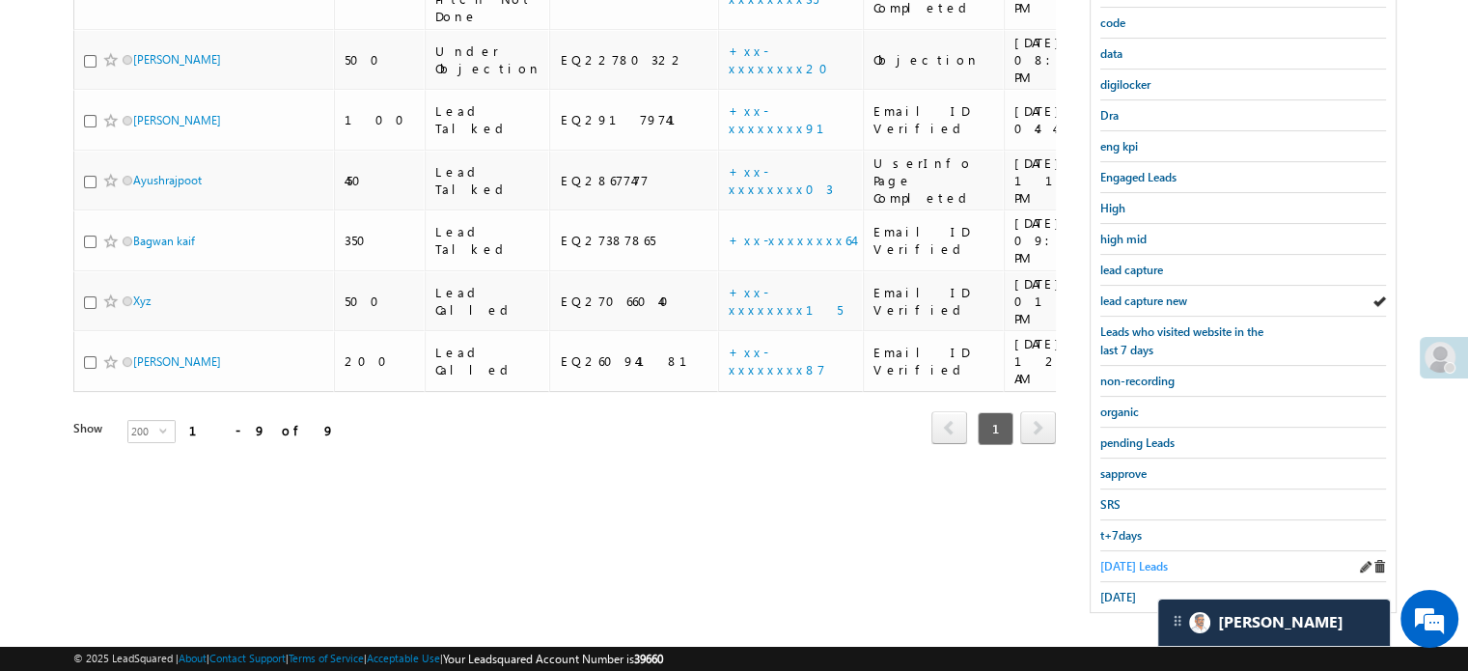
click at [1128, 559] on span "Today's Leads" at bounding box center [1134, 566] width 68 height 14
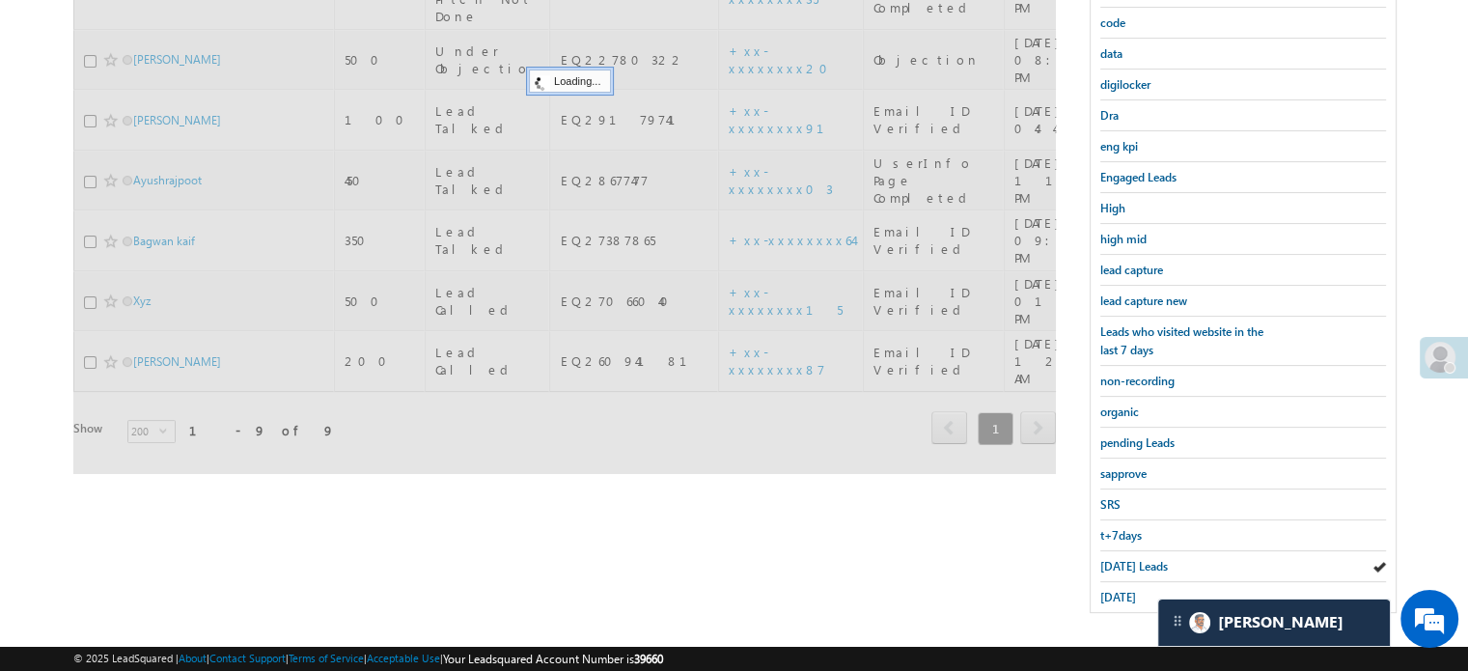
scroll to position [221, 0]
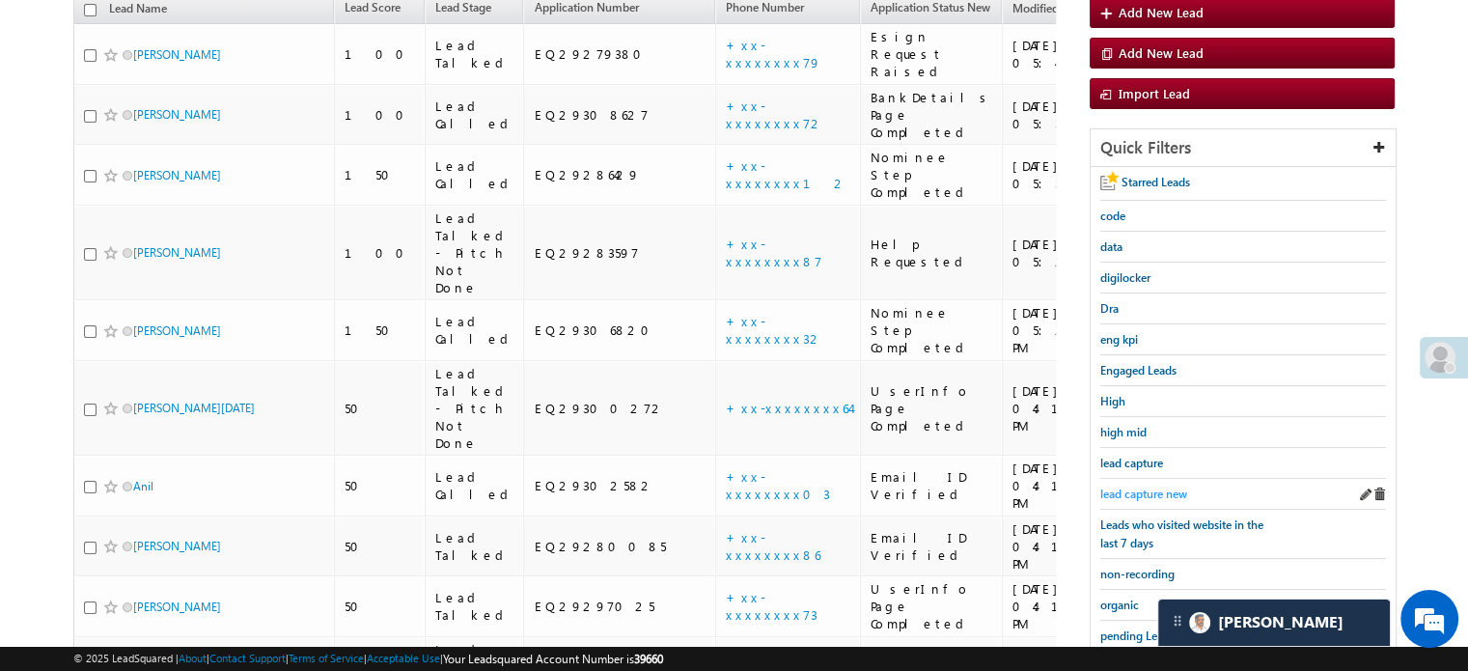
click at [1134, 488] on span "lead capture new" at bounding box center [1143, 493] width 87 height 14
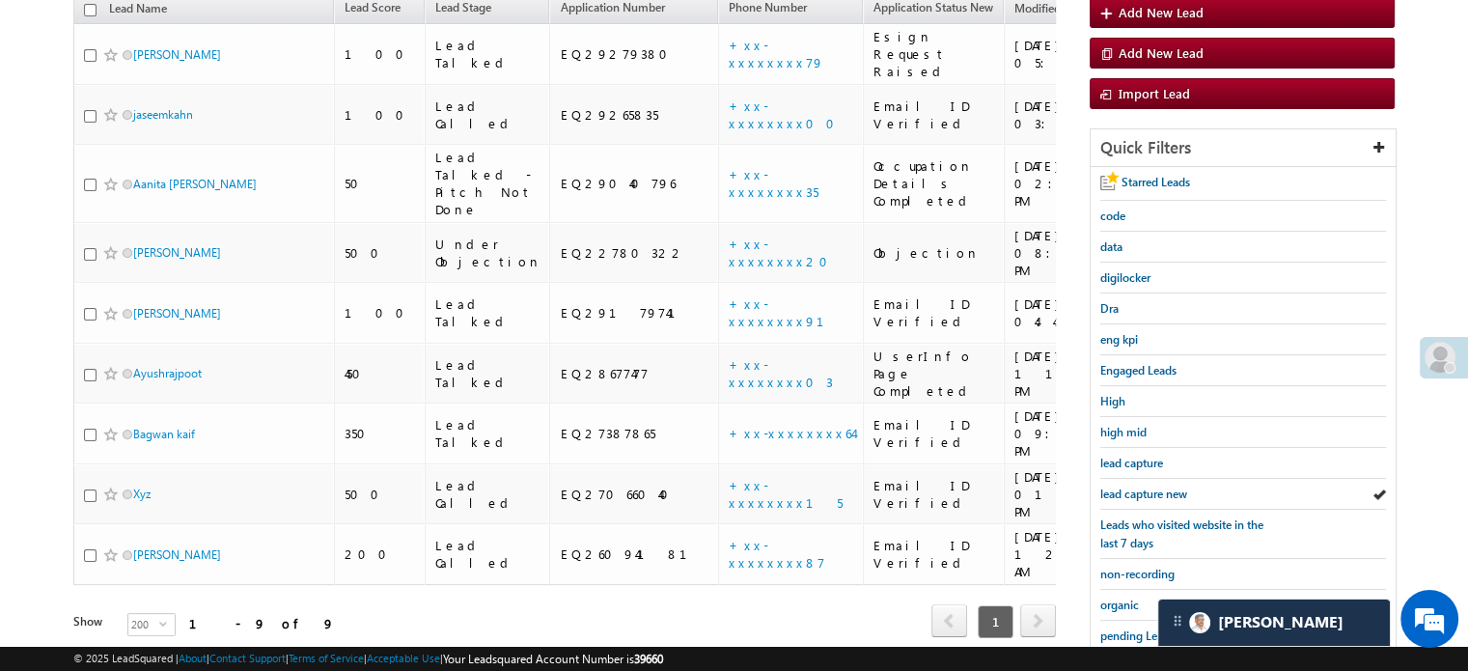
click at [1134, 488] on span "lead capture new" at bounding box center [1143, 493] width 87 height 14
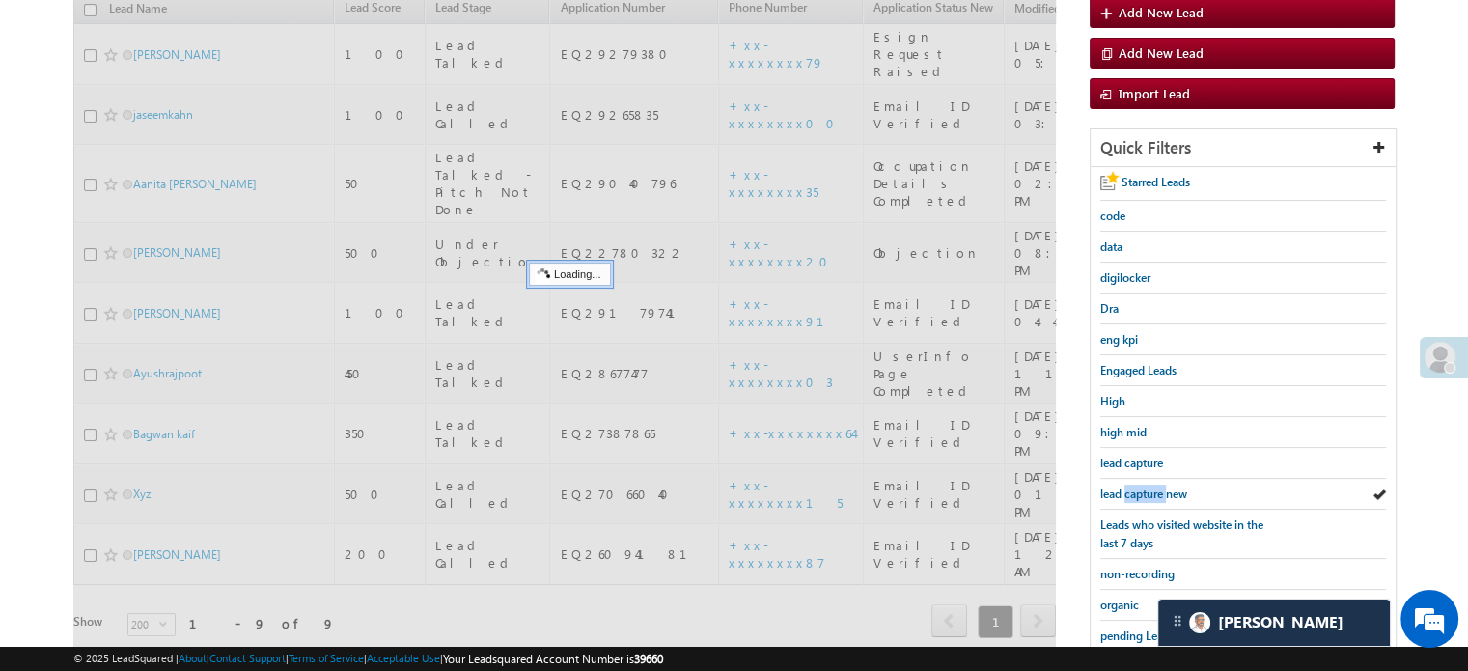
click at [1134, 488] on span "lead capture new" at bounding box center [1143, 493] width 87 height 14
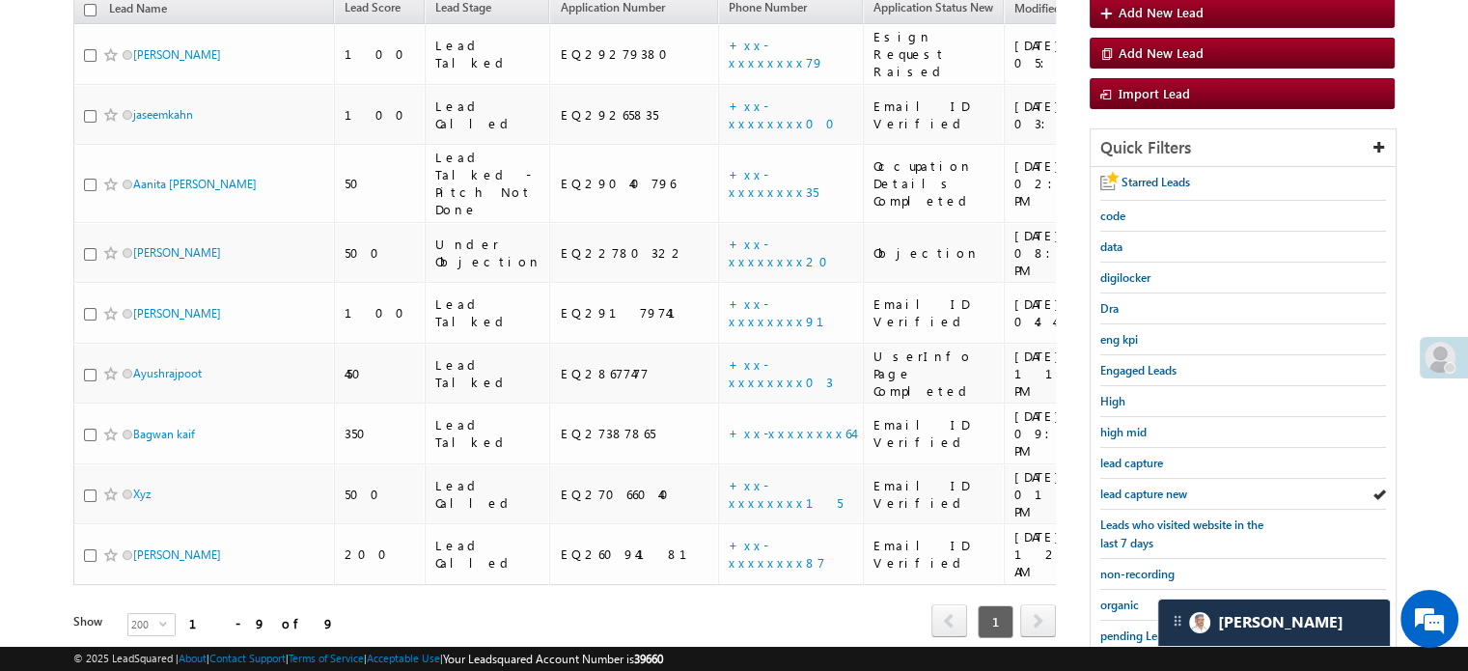
click at [1134, 488] on span "lead capture new" at bounding box center [1143, 493] width 87 height 14
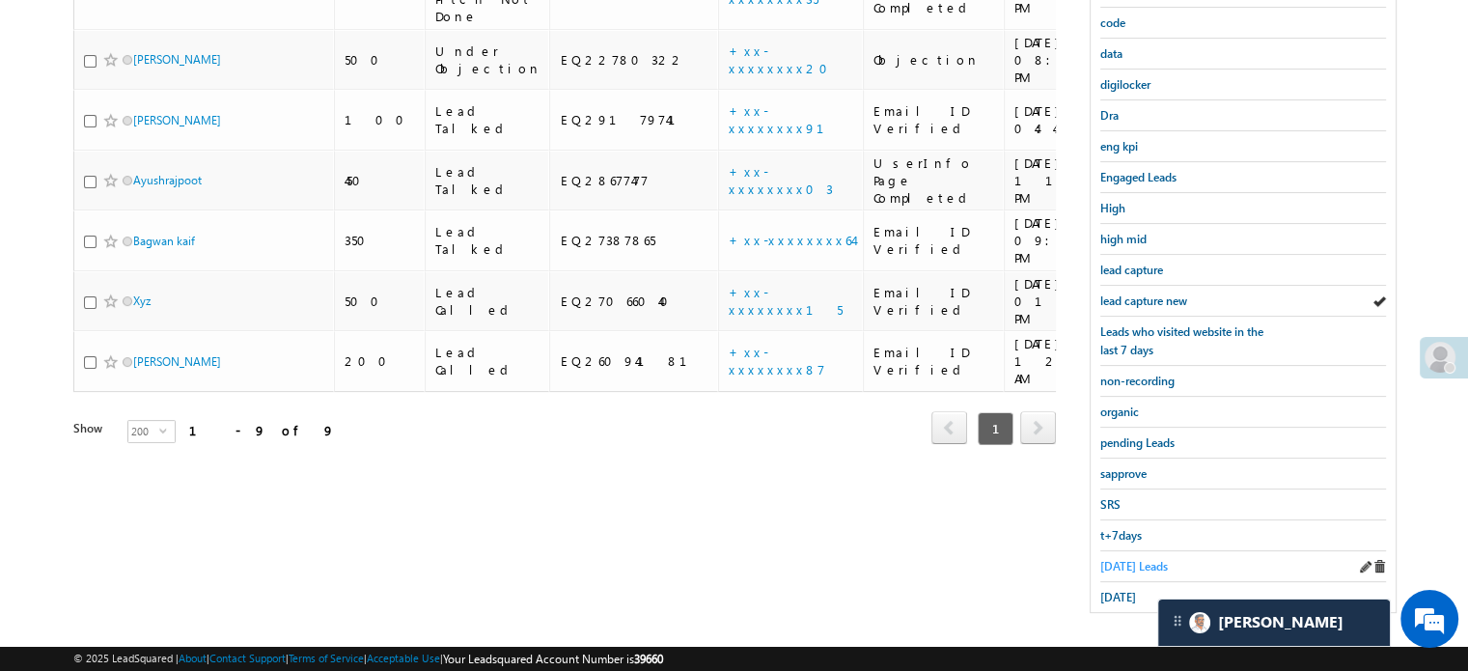
click at [1127, 559] on span "Today's Leads" at bounding box center [1134, 566] width 68 height 14
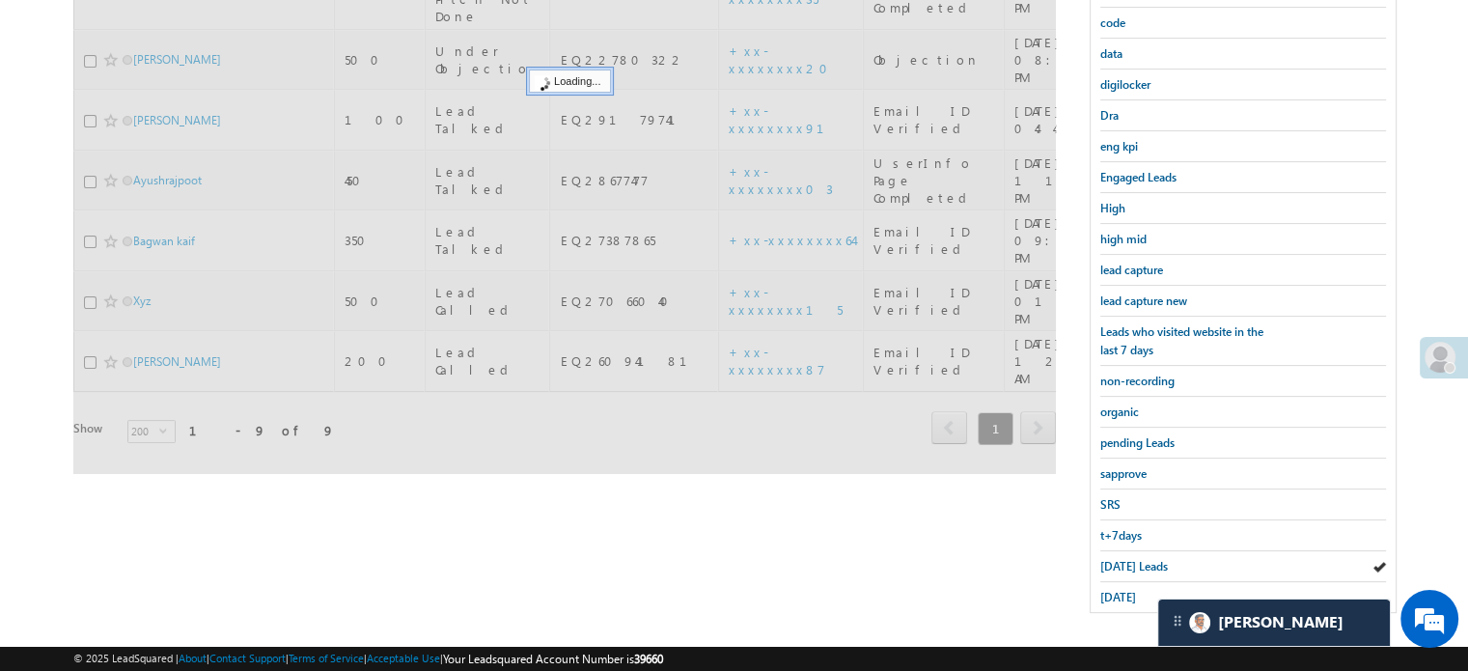
scroll to position [317, 0]
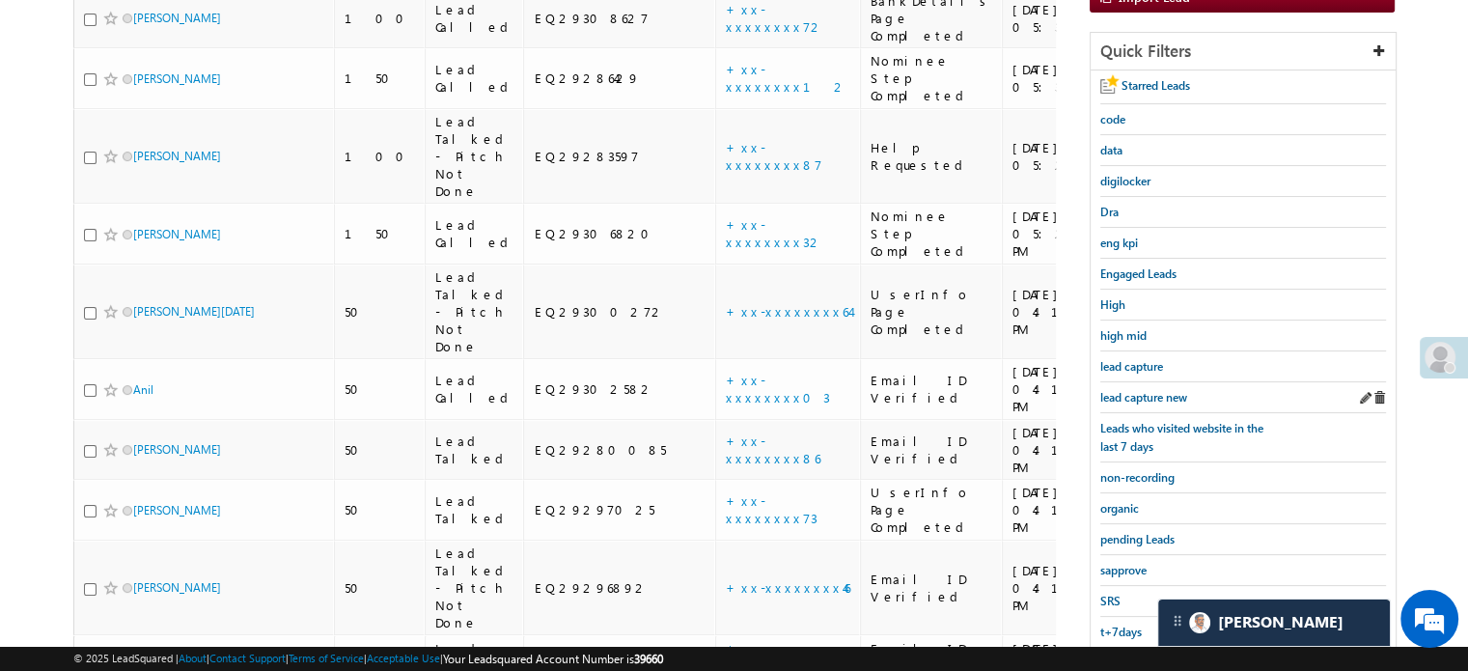
click at [1139, 382] on div "lead capture new" at bounding box center [1243, 397] width 286 height 31
click at [1131, 392] on span "lead capture new" at bounding box center [1143, 397] width 87 height 14
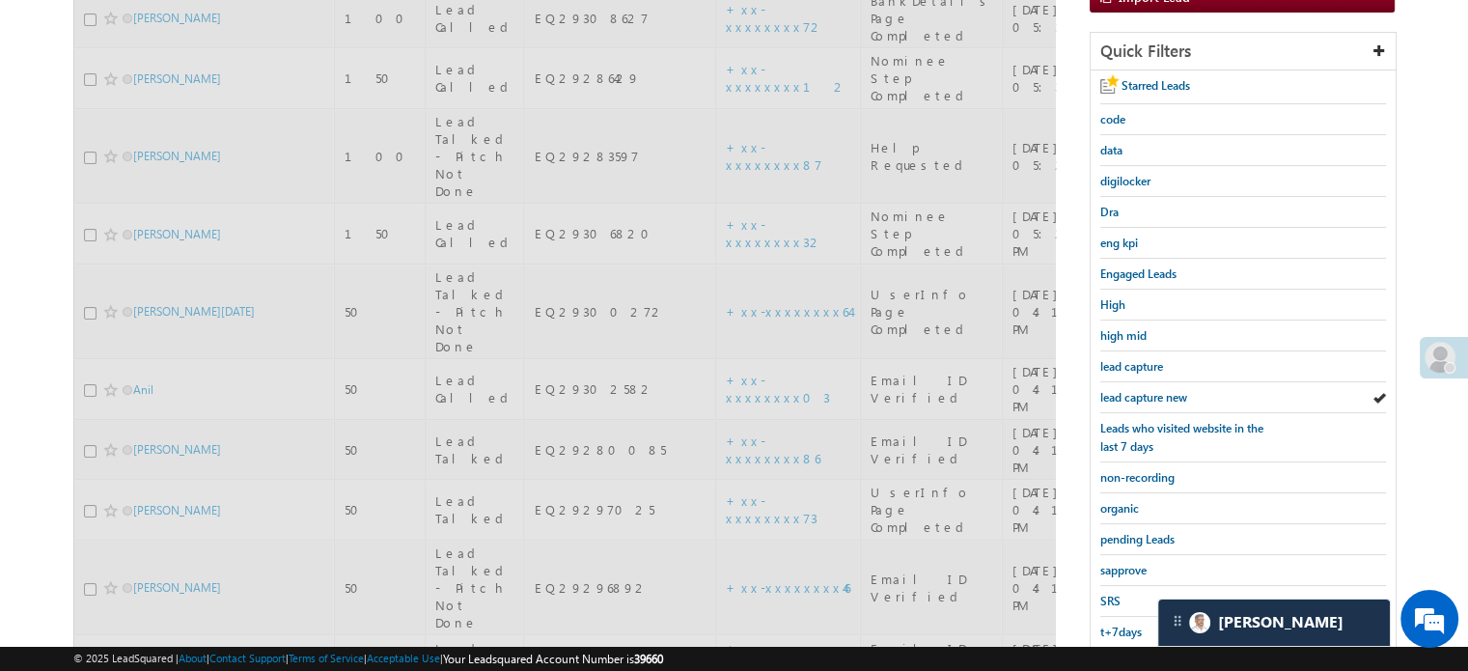
scroll to position [28, 0]
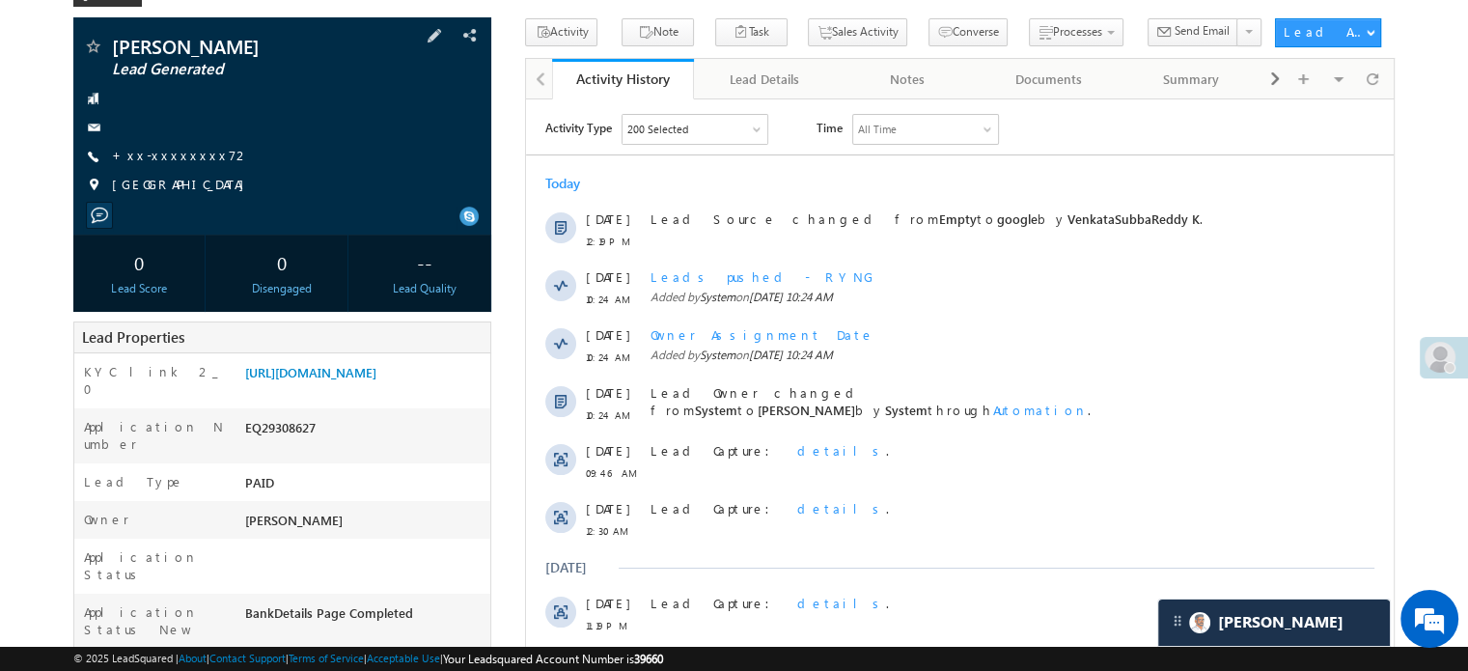
scroll to position [289, 0]
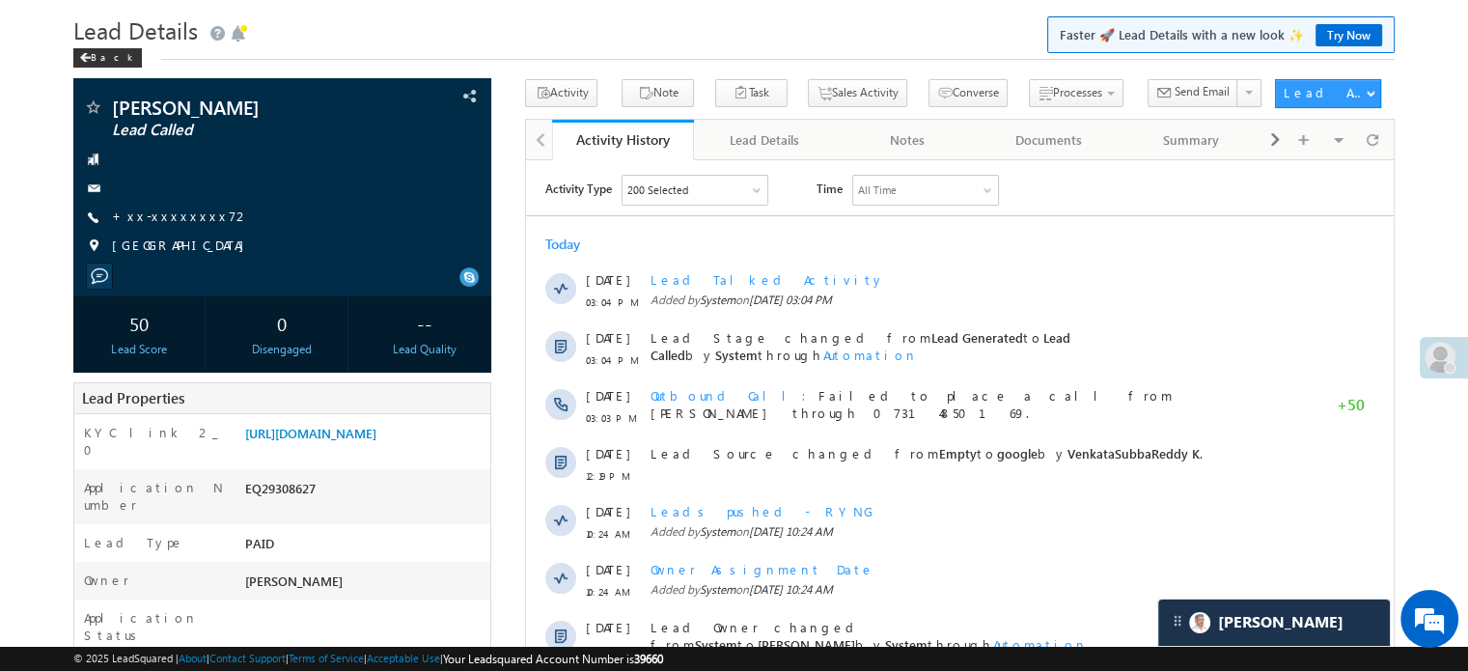
scroll to position [290, 0]
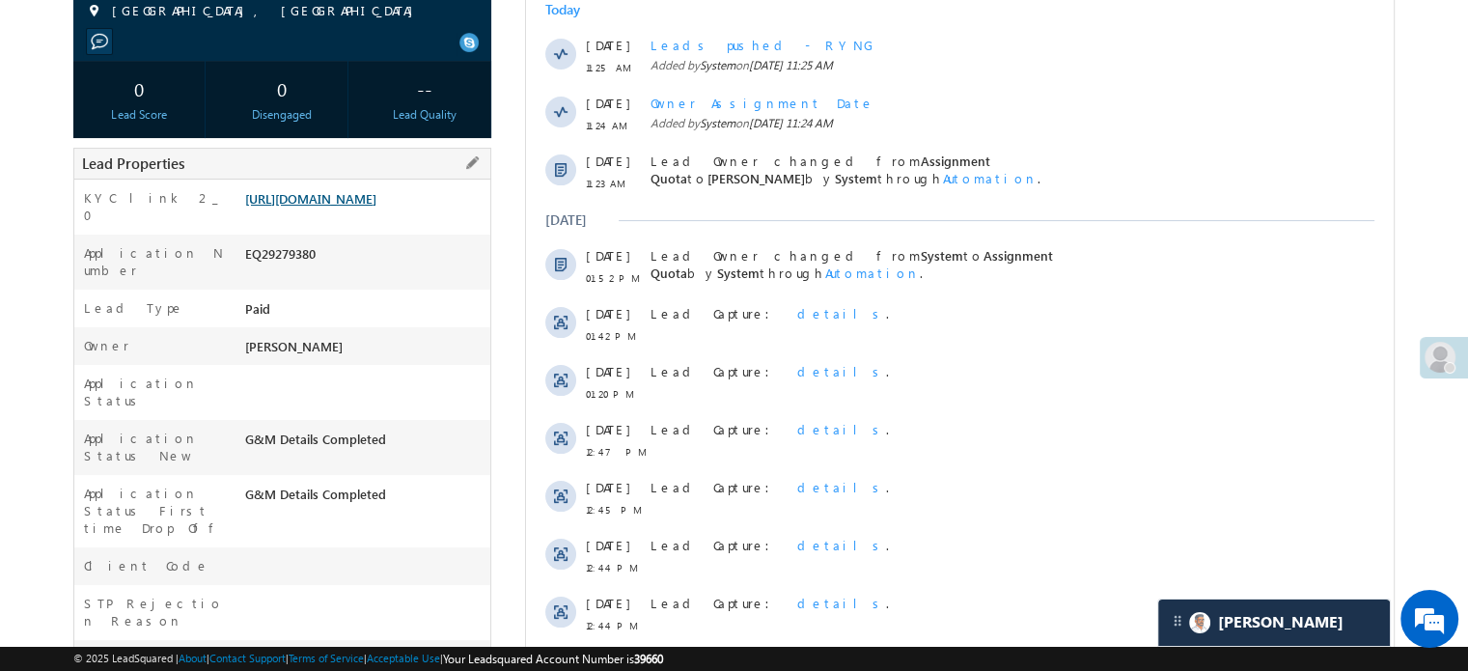
scroll to position [289, 0]
click at [376, 196] on link "[URL][DOMAIN_NAME]" at bounding box center [310, 198] width 131 height 16
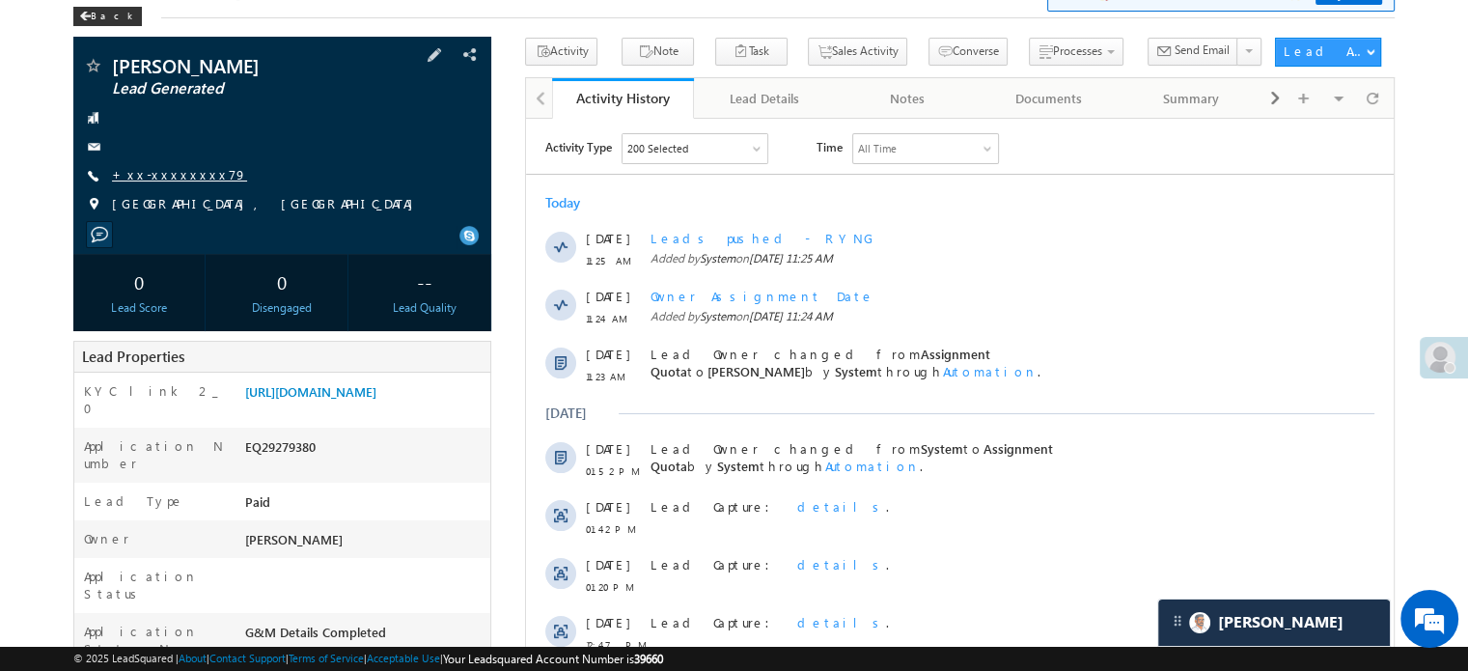
click at [155, 172] on link "+xx-xxxxxxxx79" at bounding box center [179, 174] width 135 height 16
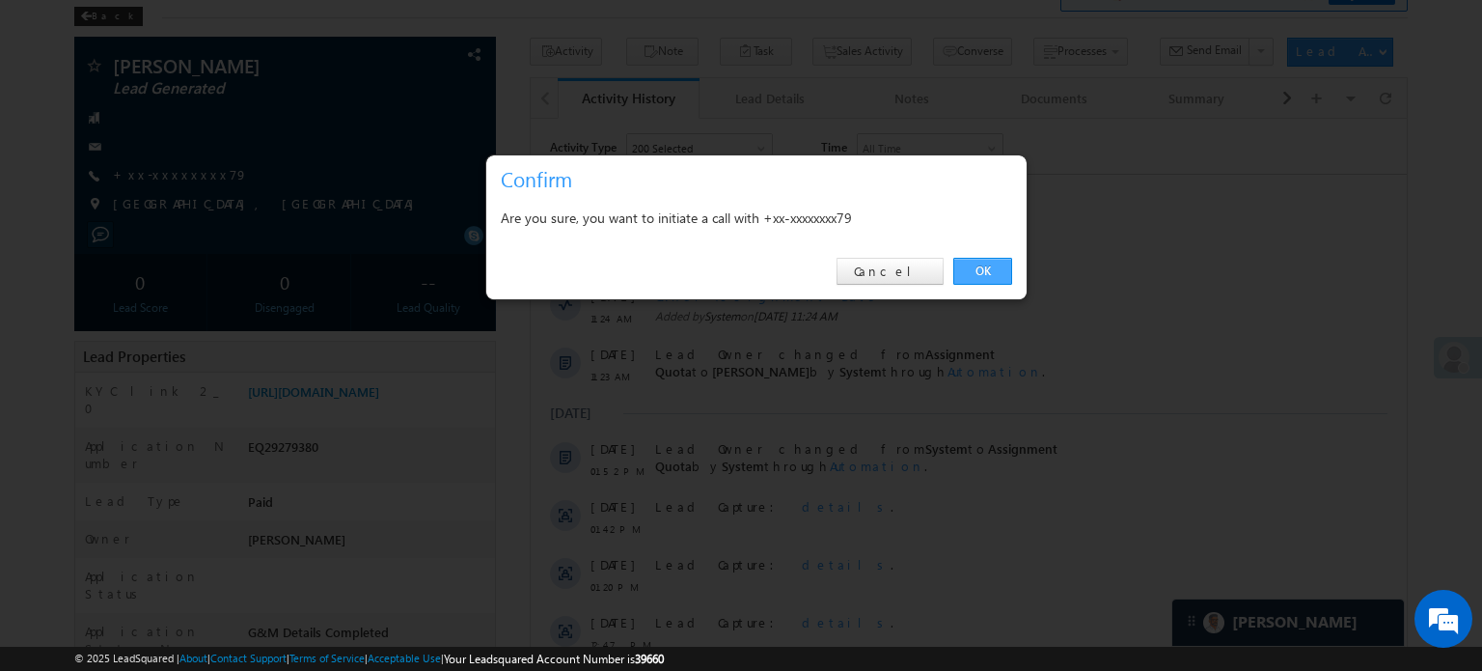
click at [971, 269] on link "OK" at bounding box center [982, 271] width 59 height 27
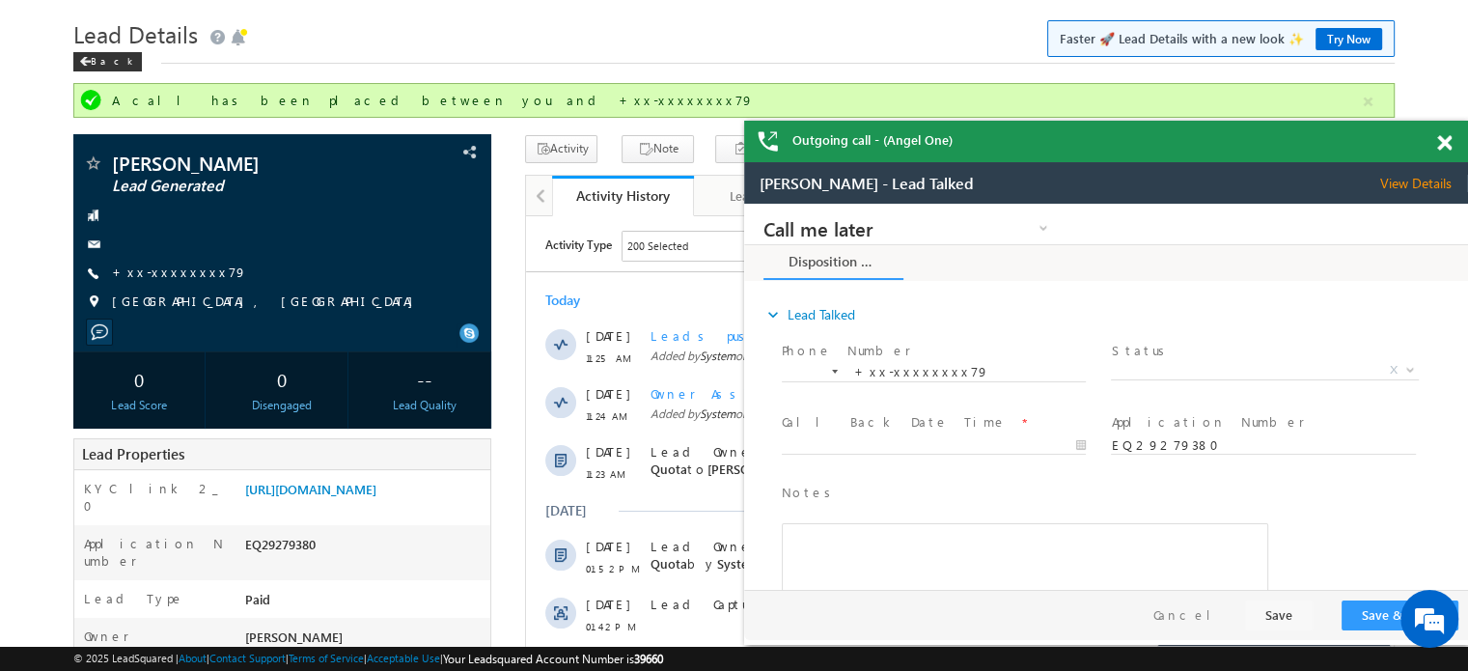
scroll to position [0, 0]
click at [323, 497] on link "[URL][DOMAIN_NAME]" at bounding box center [310, 488] width 131 height 16
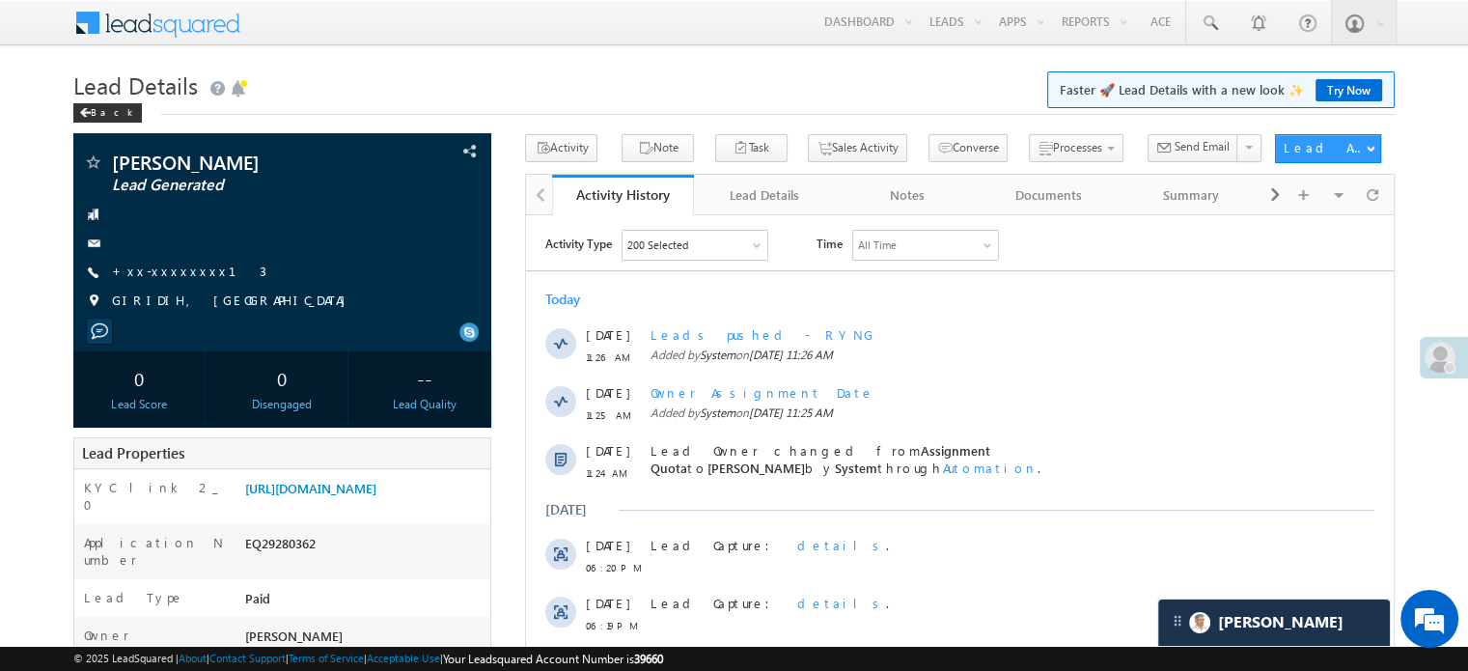
click at [312, 482] on link "[URL][DOMAIN_NAME]" at bounding box center [310, 488] width 131 height 16
click at [166, 273] on link "+xx-xxxxxxxx13" at bounding box center [189, 270] width 154 height 16
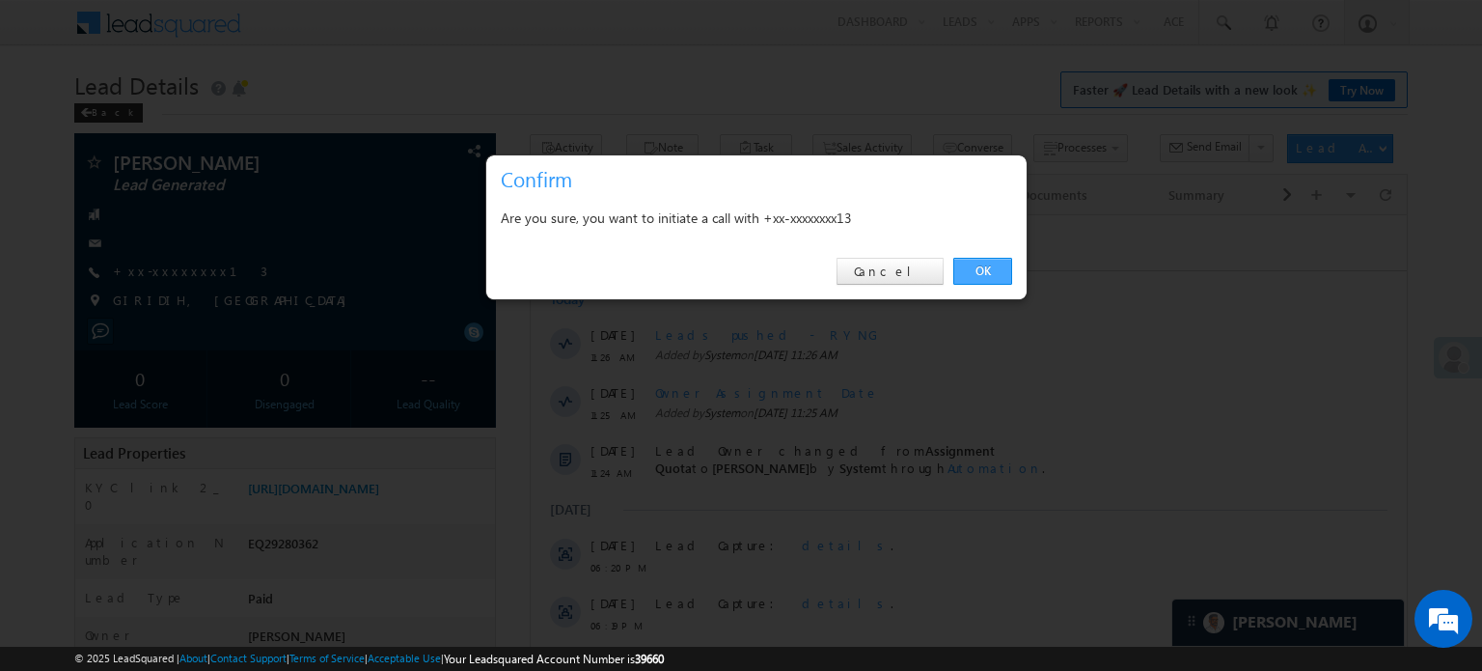
click at [1000, 270] on link "OK" at bounding box center [982, 271] width 59 height 27
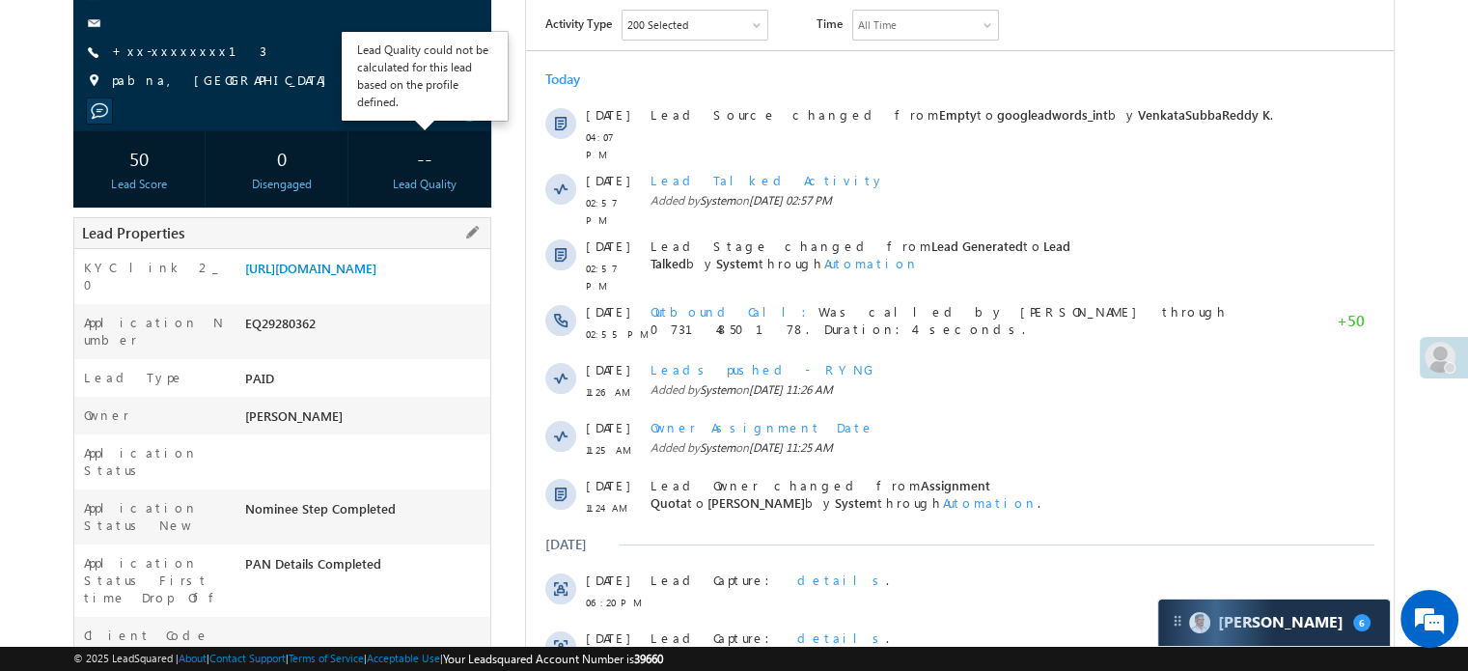
scroll to position [386, 0]
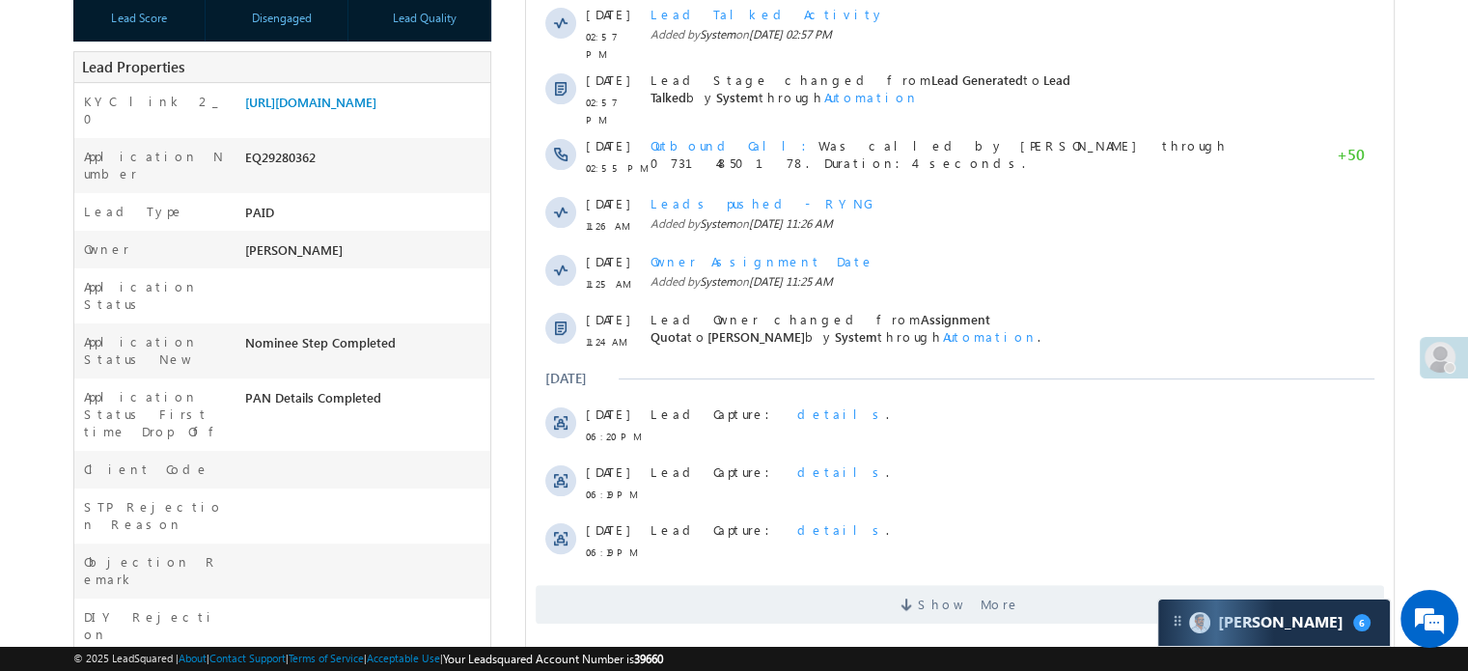
click at [630, 570] on div "Show More" at bounding box center [959, 596] width 867 height 53
click at [631, 585] on span "Show More" at bounding box center [959, 604] width 848 height 39
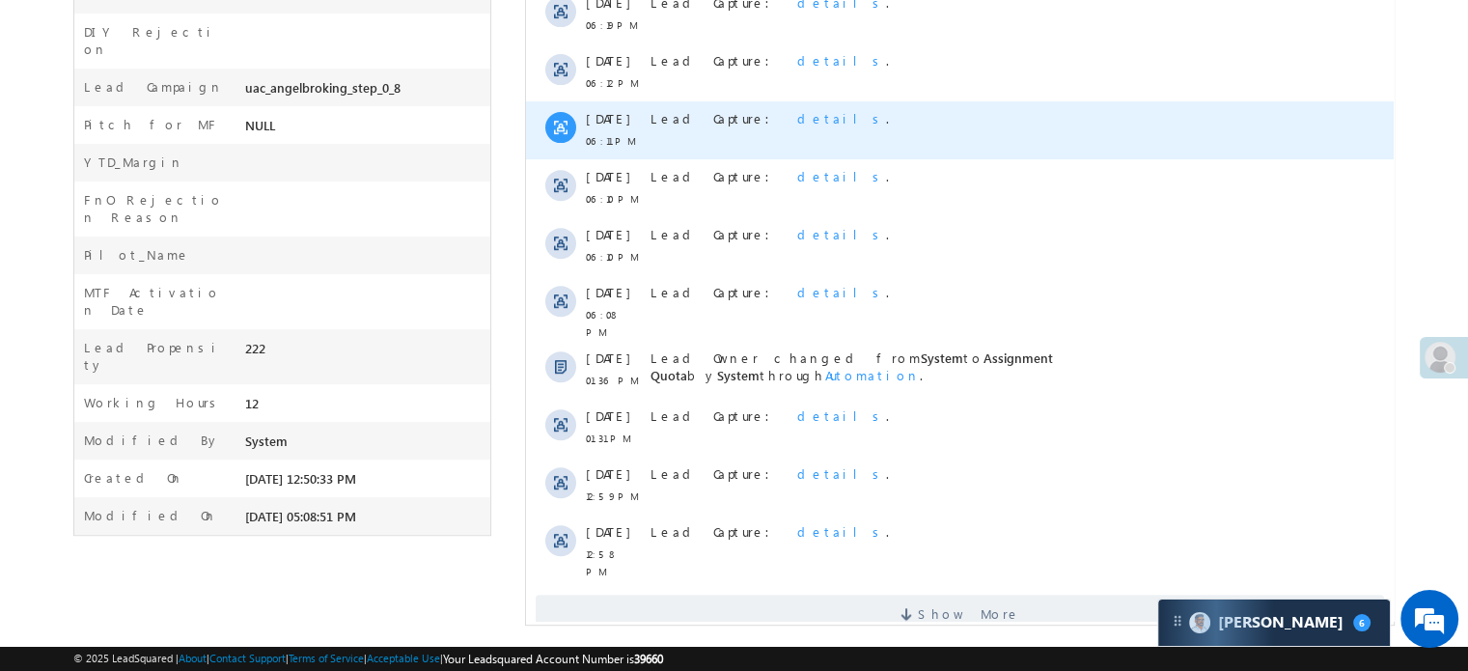
scroll to position [973, 0]
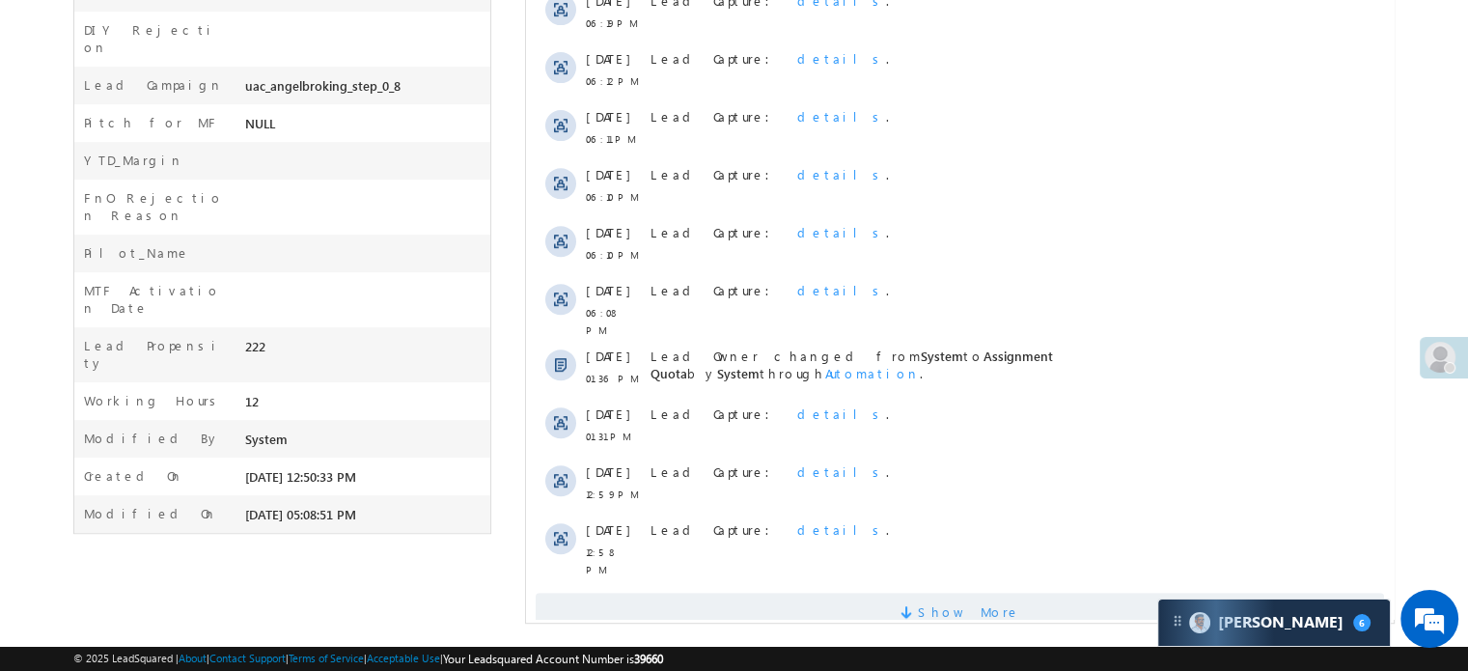
click at [639, 592] on span "Show More" at bounding box center [959, 611] width 848 height 39
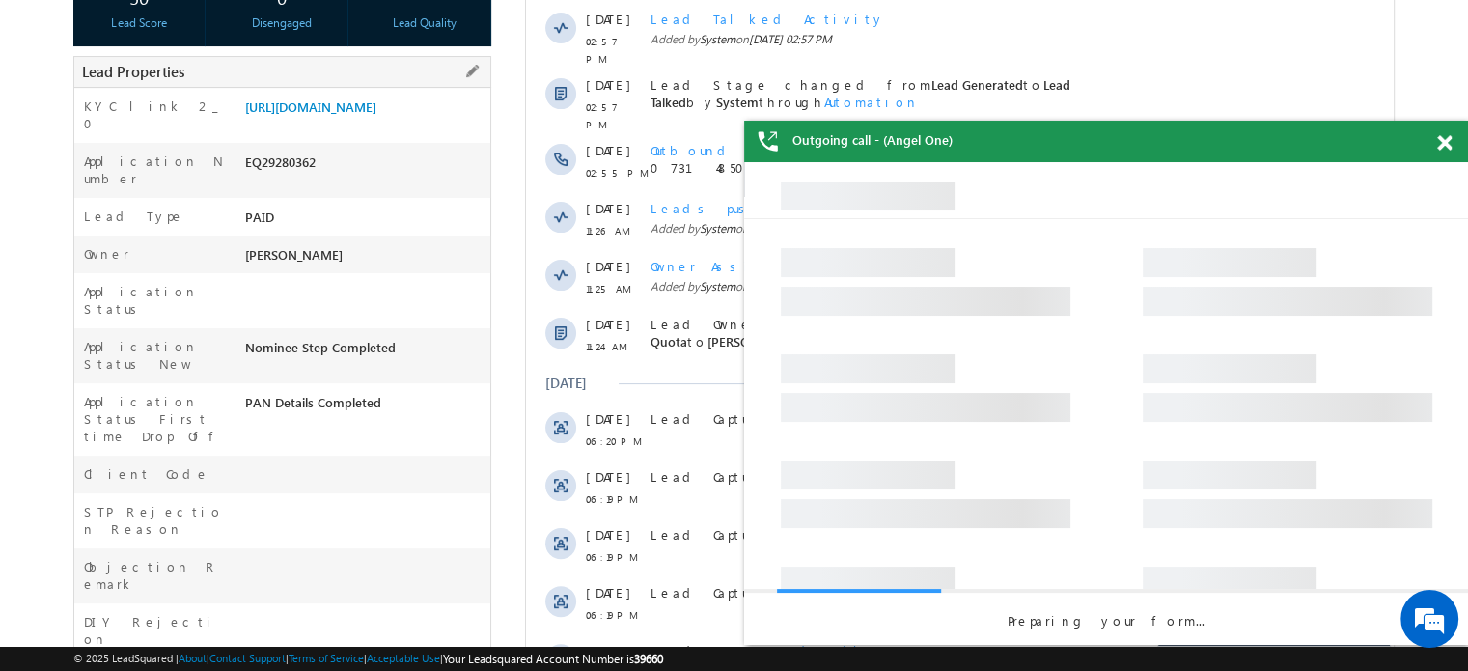
scroll to position [386, 0]
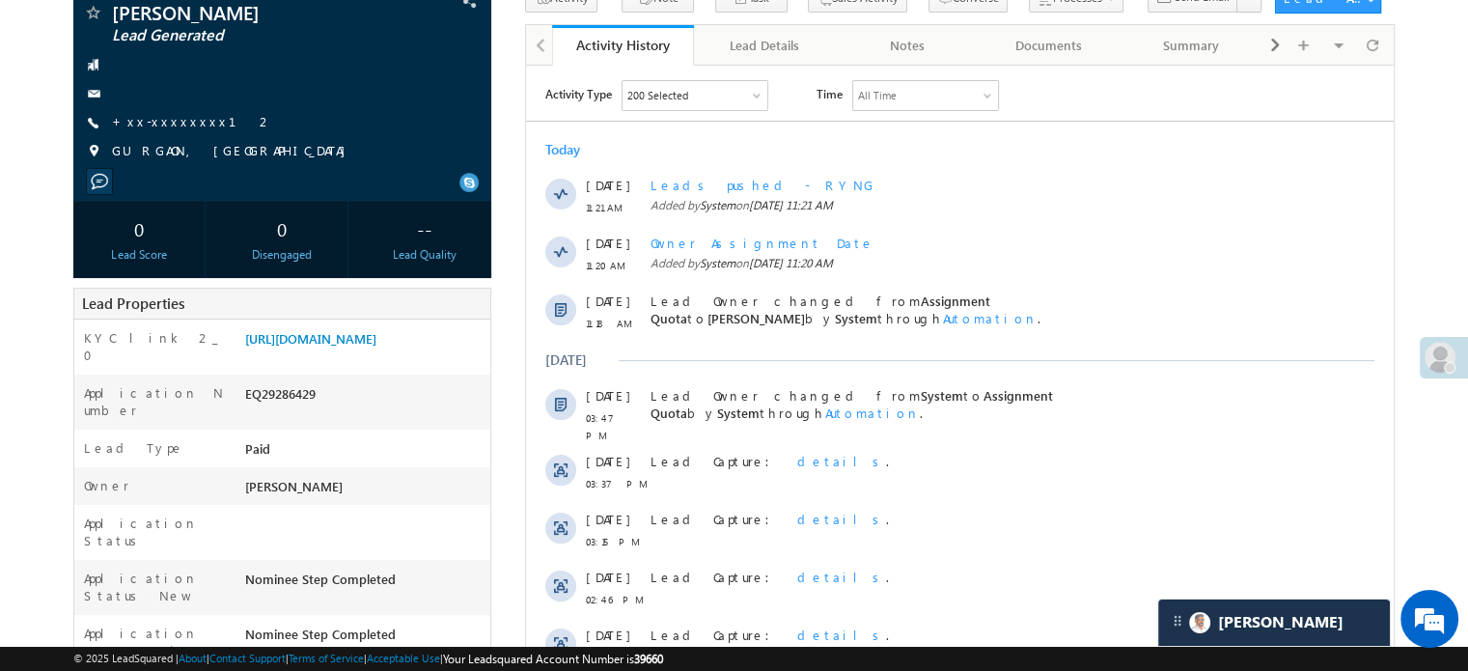
scroll to position [96, 0]
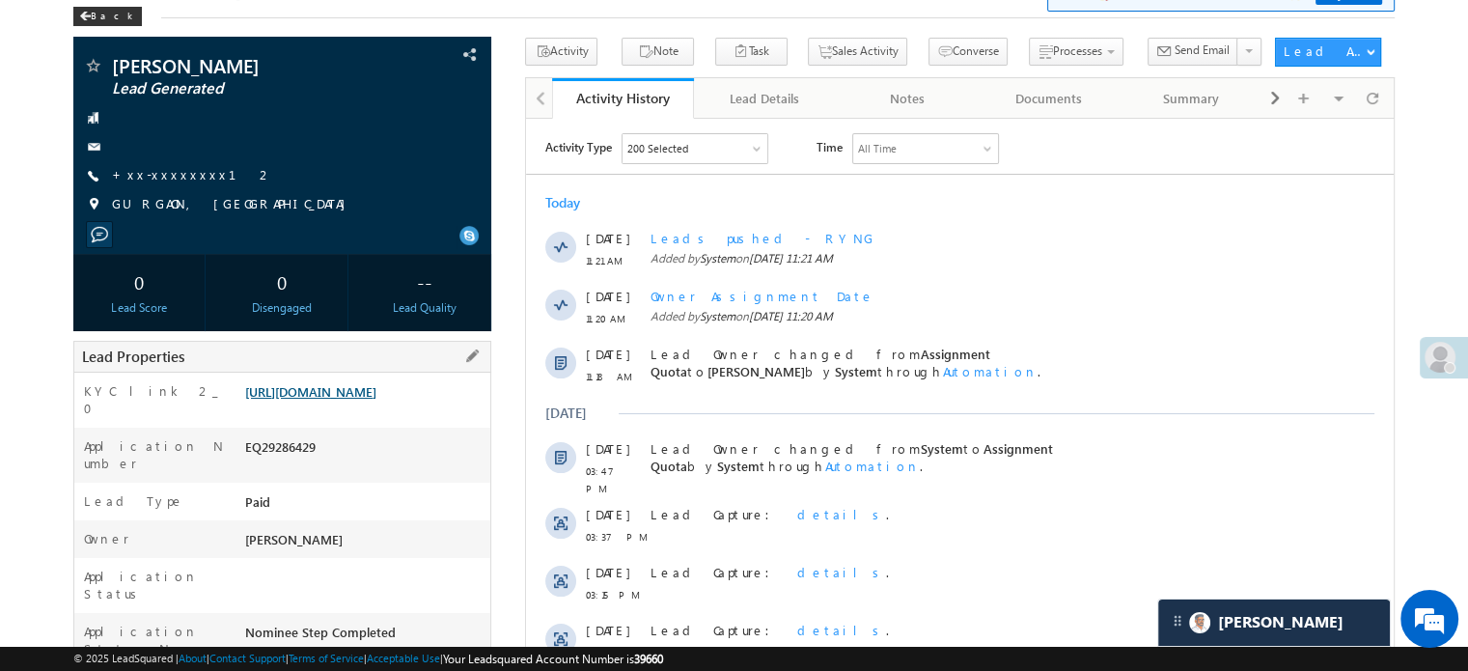
click at [329, 399] on link "https://angelbroking1-pk3em7sa.customui-test.leadsquared.com?leadId=dd99e72d-9d…" at bounding box center [310, 391] width 131 height 16
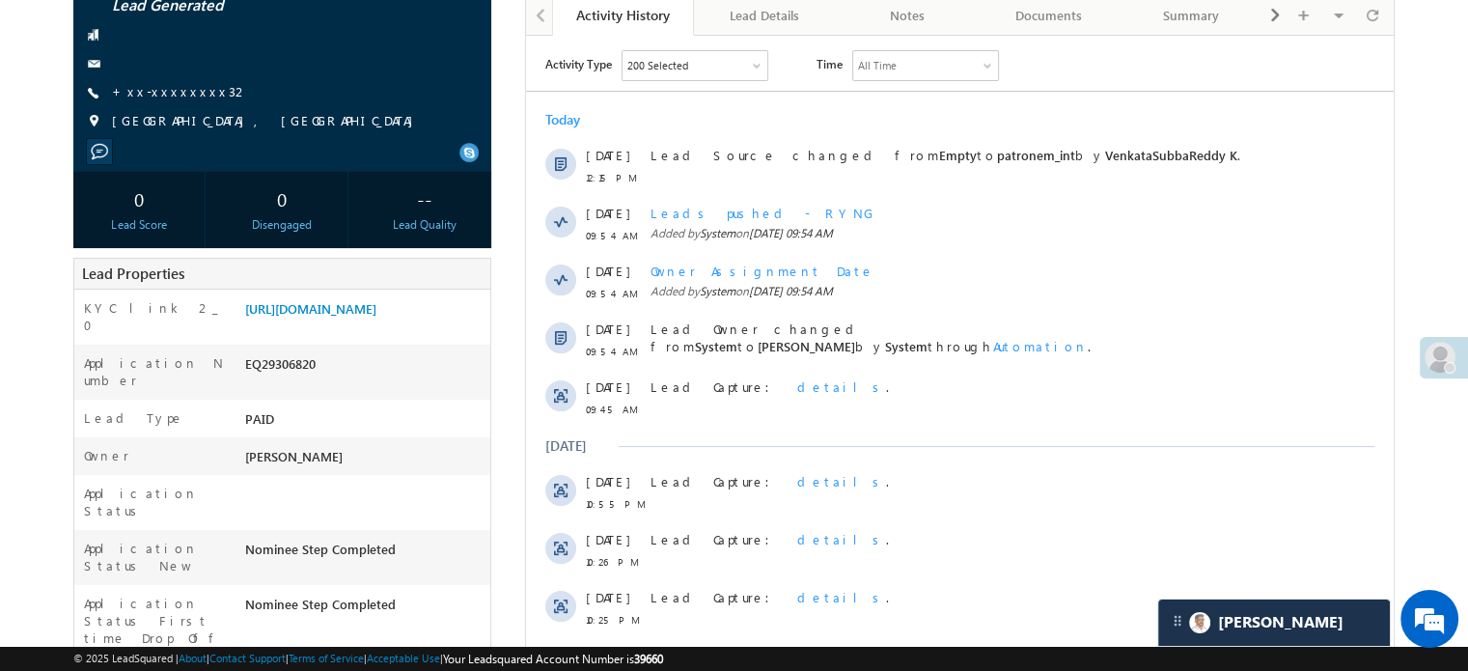
scroll to position [96, 0]
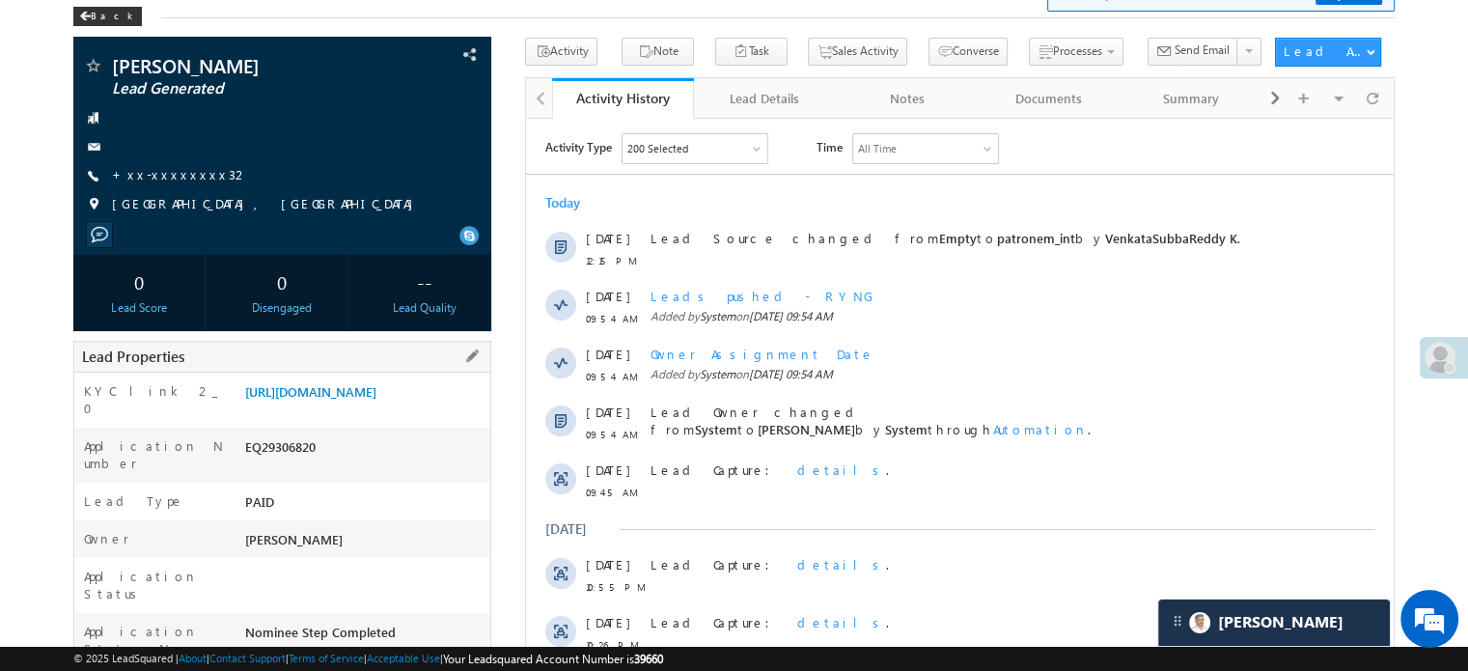
click at [341, 409] on div "[URL][DOMAIN_NAME]" at bounding box center [365, 395] width 250 height 27
click at [350, 399] on link "[URL][DOMAIN_NAME]" at bounding box center [310, 391] width 131 height 16
click at [175, 164] on div "[PERSON_NAME] Lead Generated +xx-xxxxxxxx32" at bounding box center [282, 140] width 398 height 168
click at [175, 173] on link "+xx-xxxxxxxx32" at bounding box center [180, 174] width 137 height 16
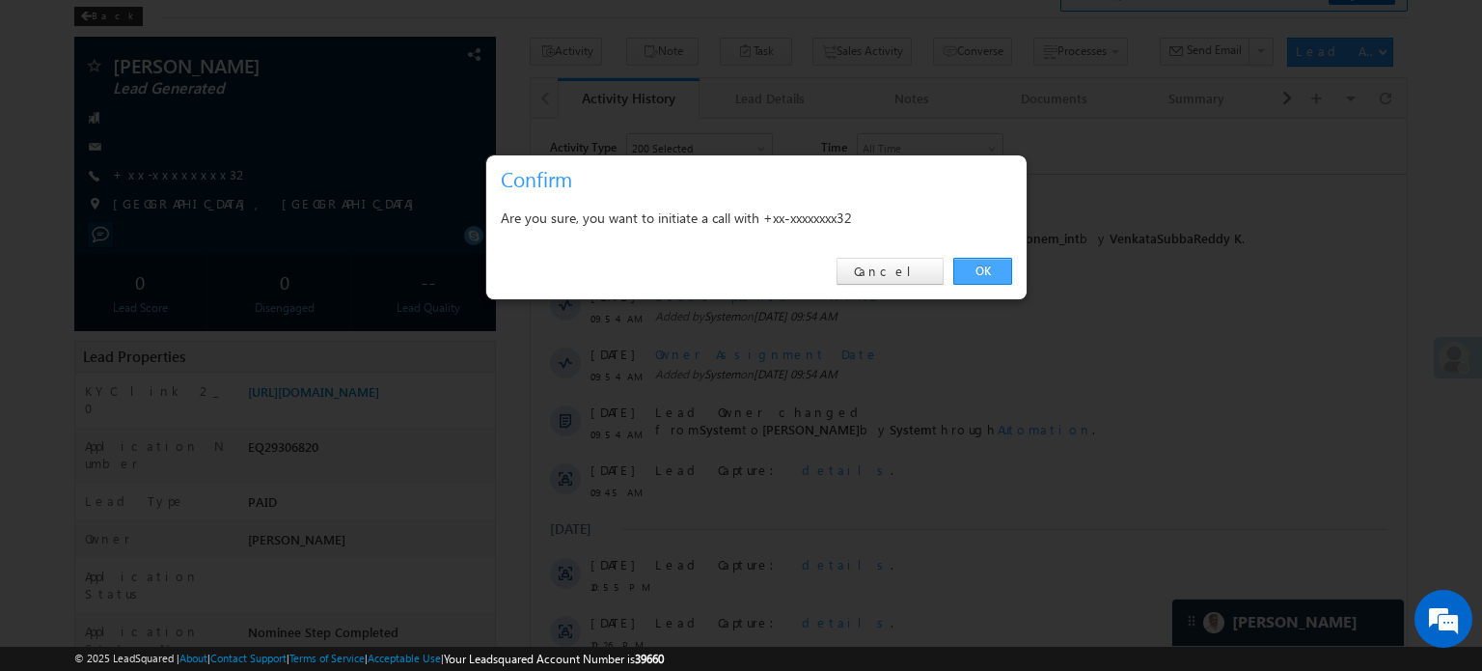
click at [985, 268] on link "OK" at bounding box center [982, 271] width 59 height 27
click at [990, 267] on div "Lead Source changed from Empty to patronem_int by VenkataSubbaReddy K ." at bounding box center [976, 249] width 643 height 58
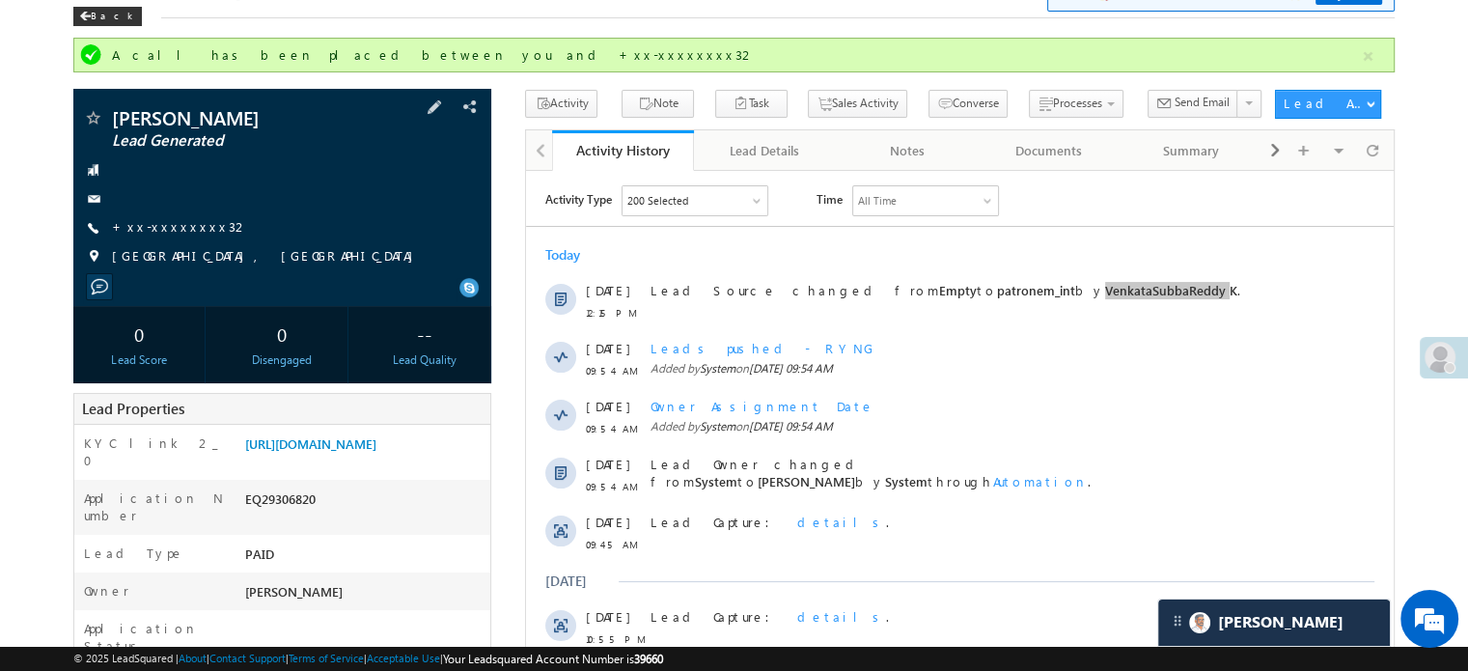
click at [158, 235] on span "+xx-xxxxxxxx32" at bounding box center [180, 227] width 137 height 19
click at [164, 231] on link "+xx-xxxxxxxx32" at bounding box center [180, 226] width 137 height 16
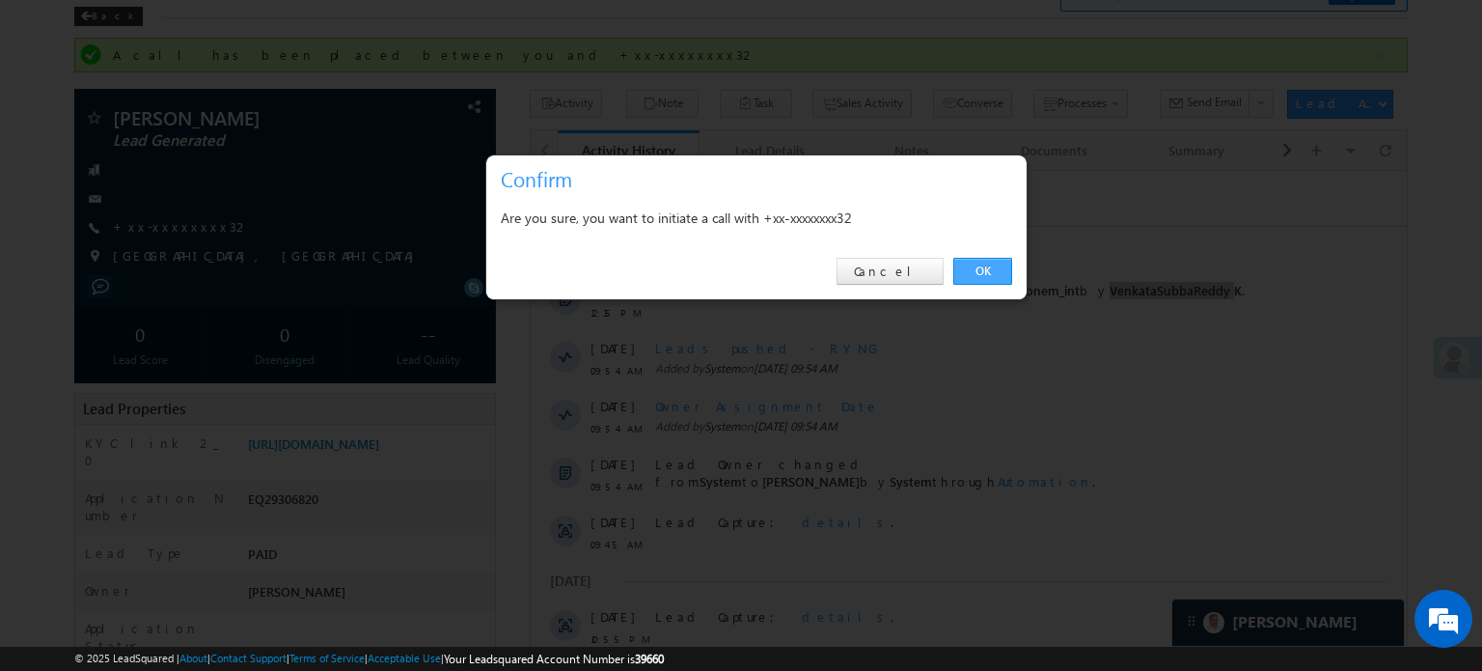
click at [980, 269] on link "OK" at bounding box center [982, 271] width 59 height 27
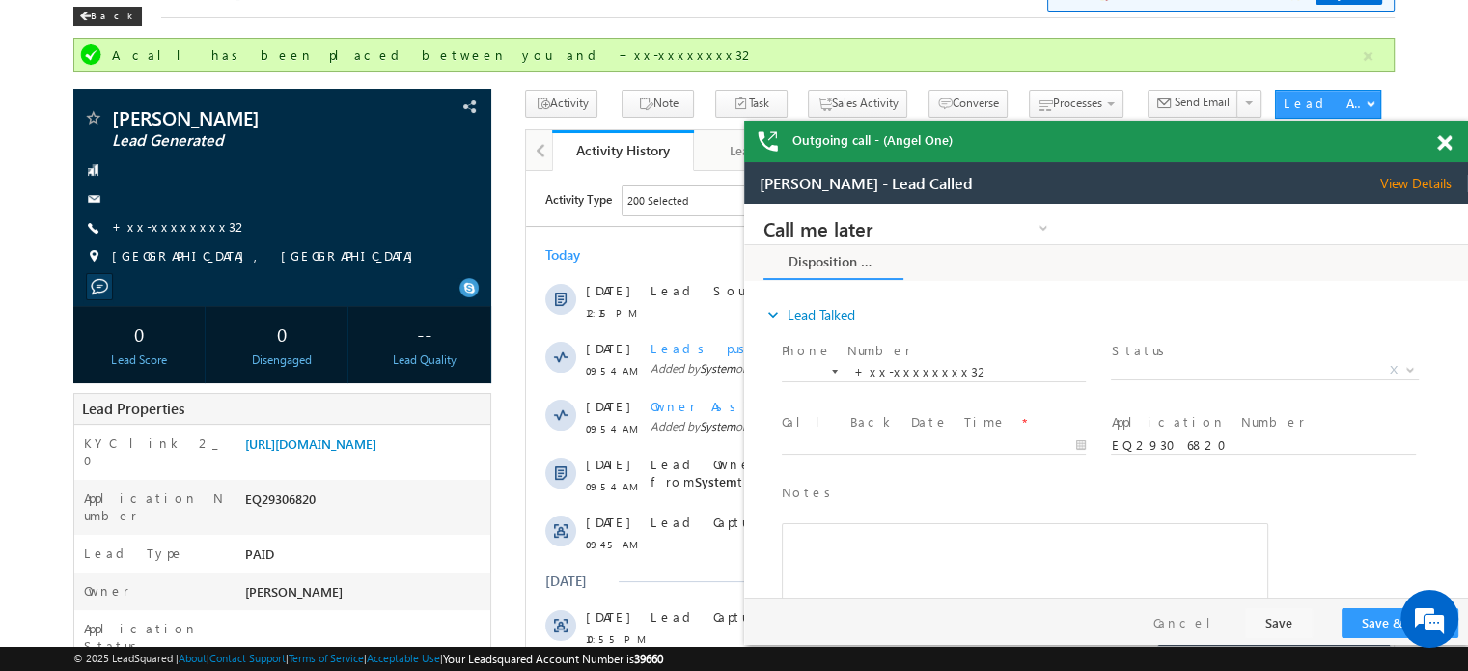
scroll to position [0, 0]
click at [376, 452] on link "https://angelbroking1-pk3em7sa.customui-test.leadsquared.com?leadId=b09e81a8-05…" at bounding box center [310, 443] width 131 height 16
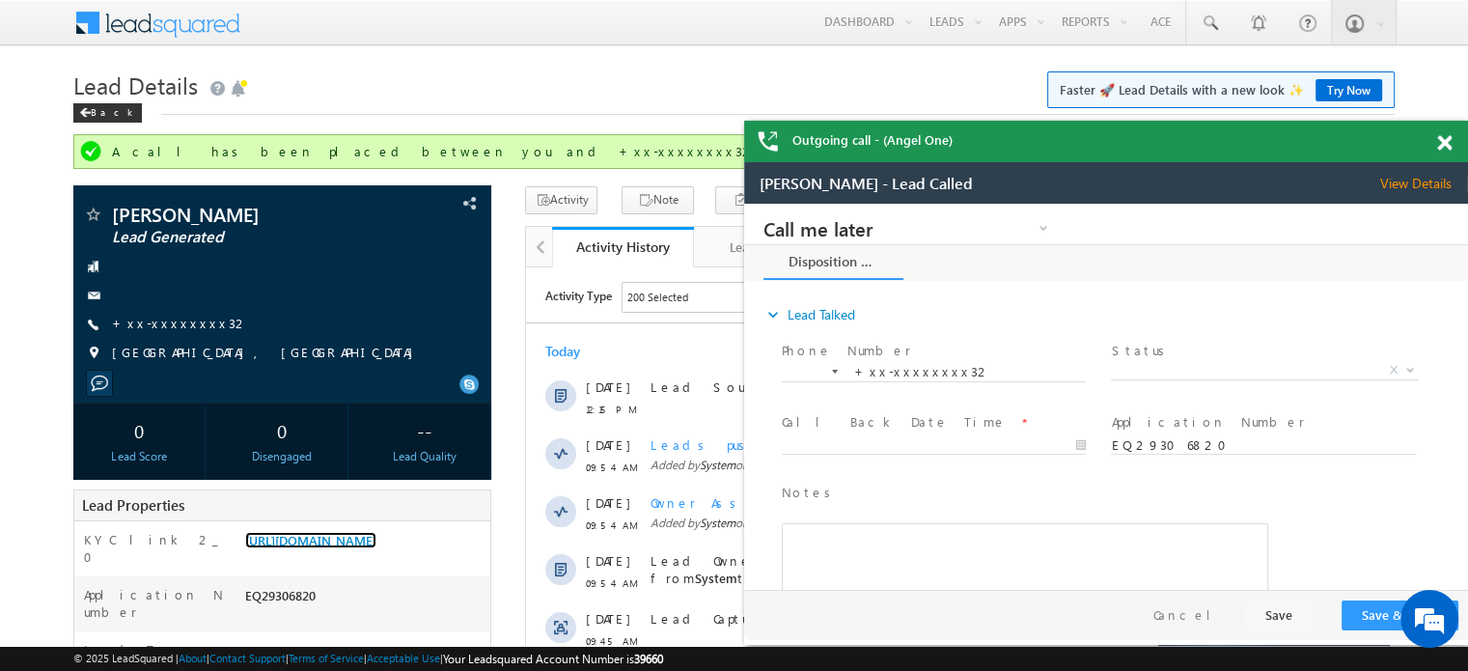
click at [1436, 146] on div "Outgoing call - (Angel One)" at bounding box center [1106, 141] width 724 height 41
click at [1451, 134] on div at bounding box center [1454, 140] width 26 height 38
click at [1449, 138] on span at bounding box center [1444, 143] width 14 height 16
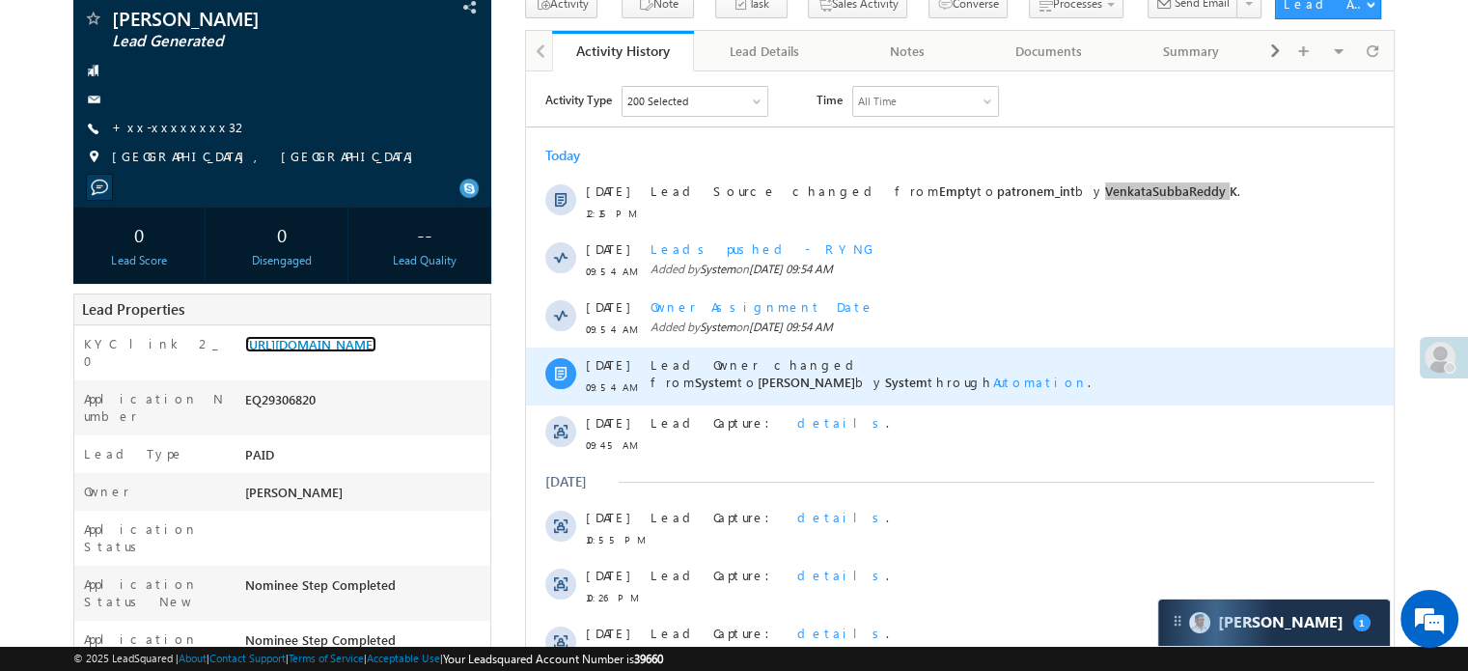
scroll to position [96, 0]
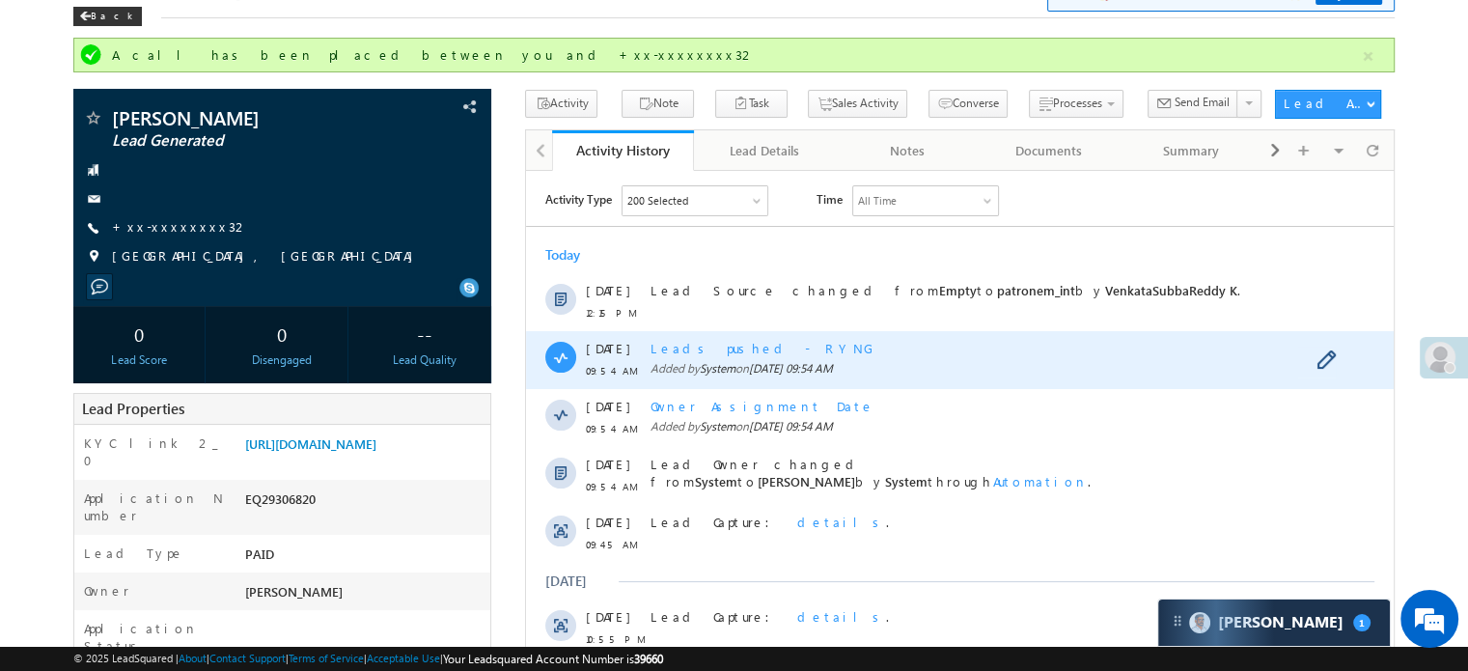
click at [1027, 342] on div "Leads pushed - RYNG" at bounding box center [968, 347] width 636 height 17
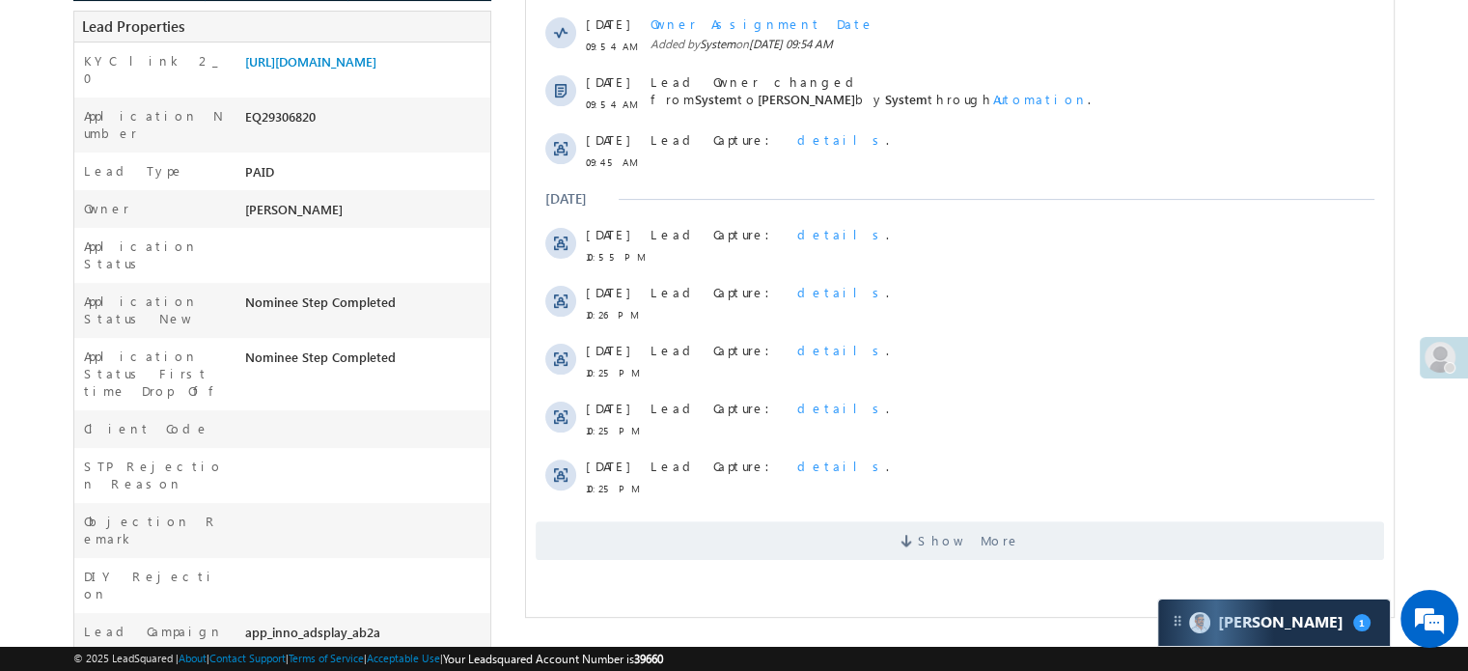
scroll to position [579, 0]
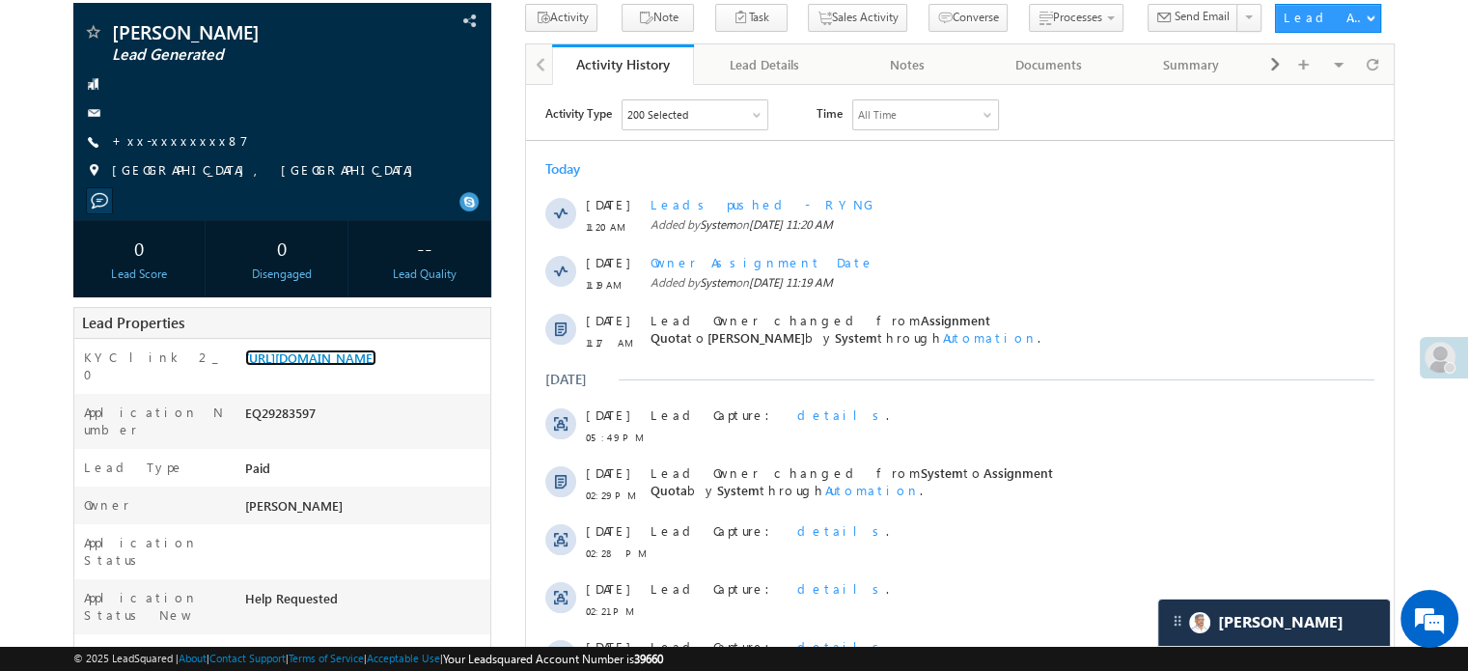
scroll to position [96, 0]
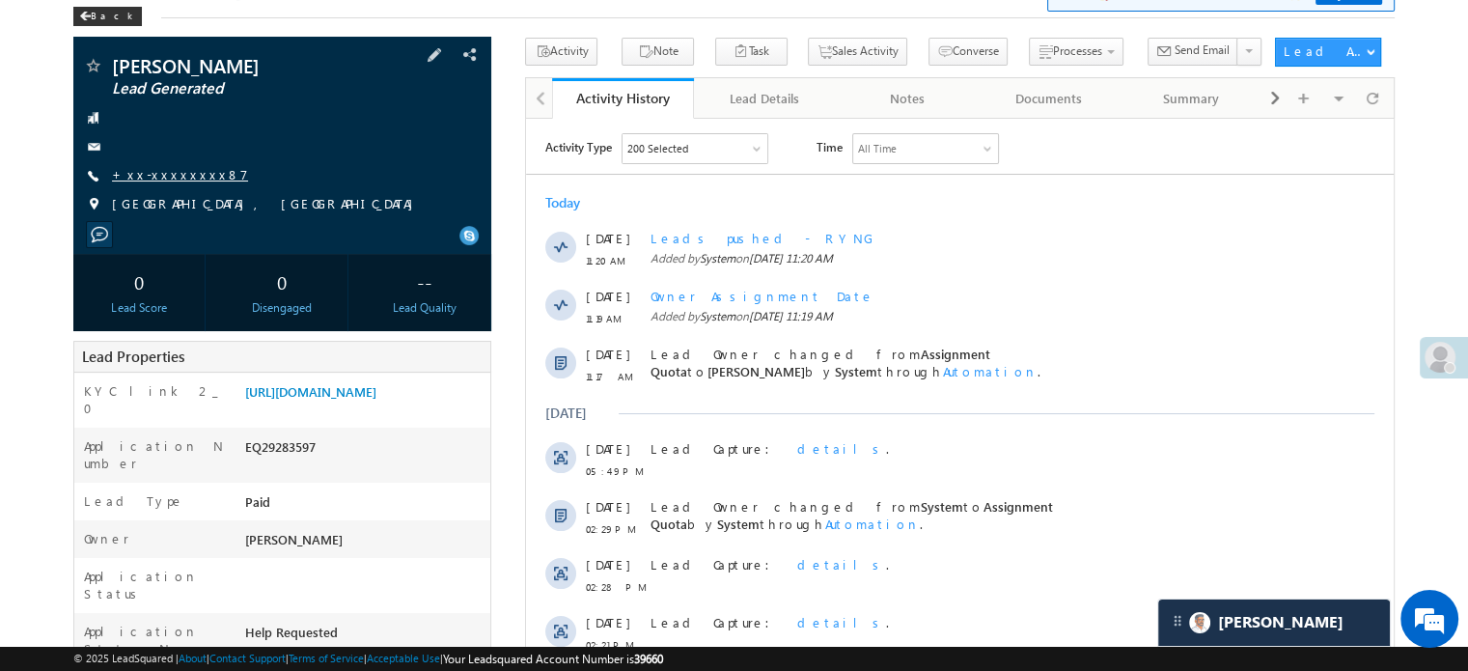
click at [158, 170] on link "+xx-xxxxxxxx87" at bounding box center [180, 174] width 136 height 16
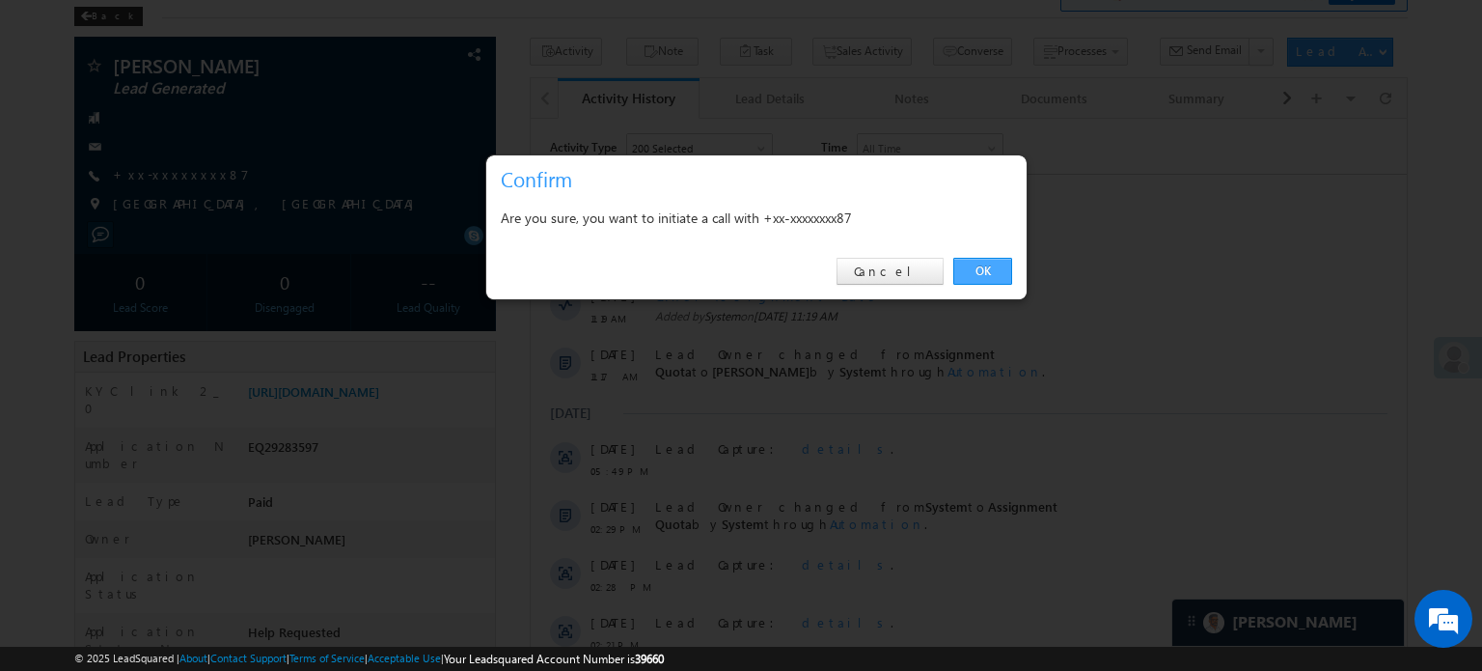
click at [992, 266] on link "OK" at bounding box center [982, 271] width 59 height 27
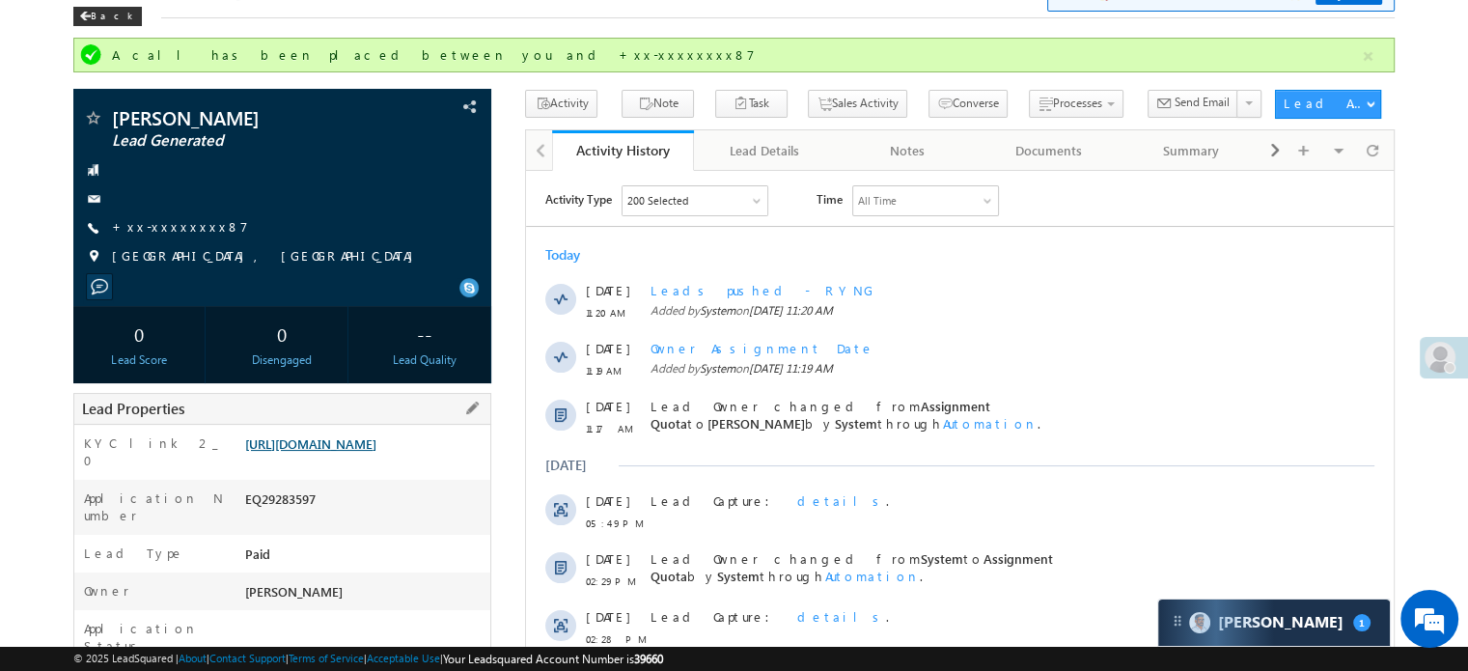
click at [332, 435] on link "https://angelbroking1-pk3em7sa.customui-test.leadsquared.com?leadId=337cda00-c6…" at bounding box center [310, 443] width 131 height 16
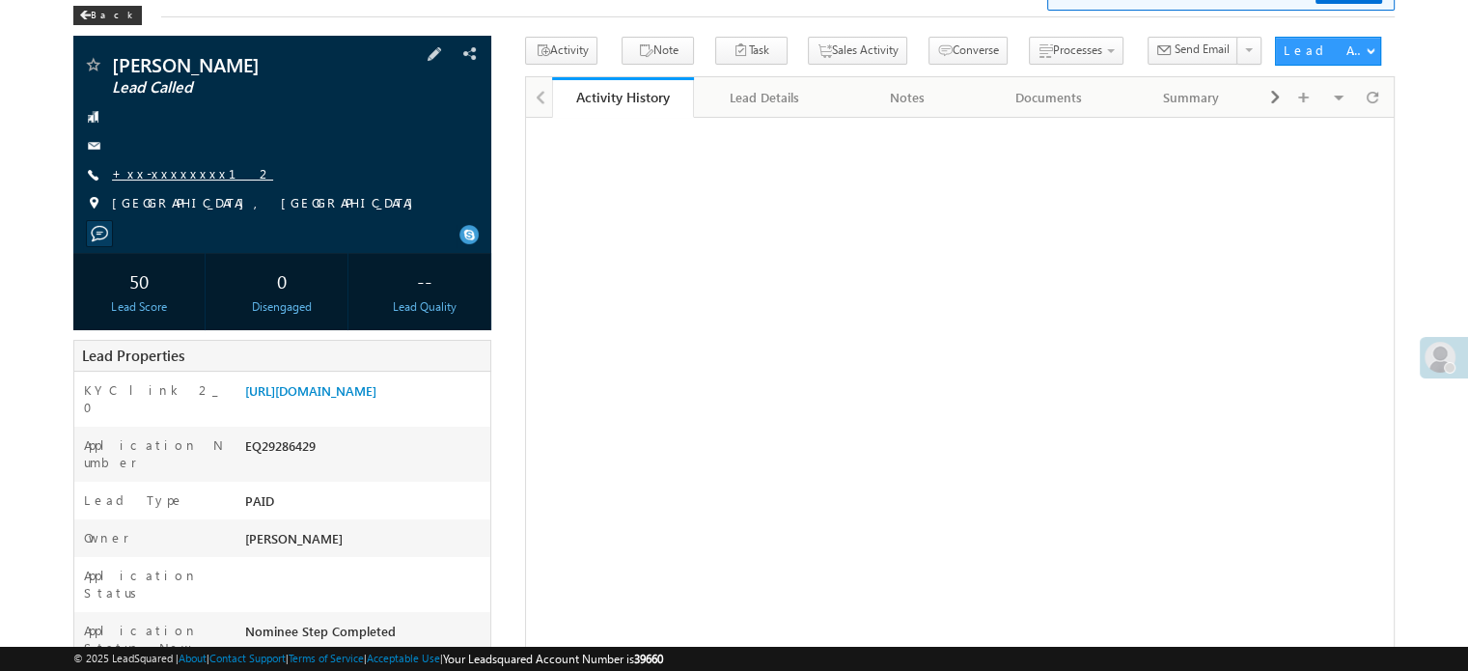
click at [170, 174] on link "+xx-xxxxxxxx12" at bounding box center [192, 173] width 161 height 16
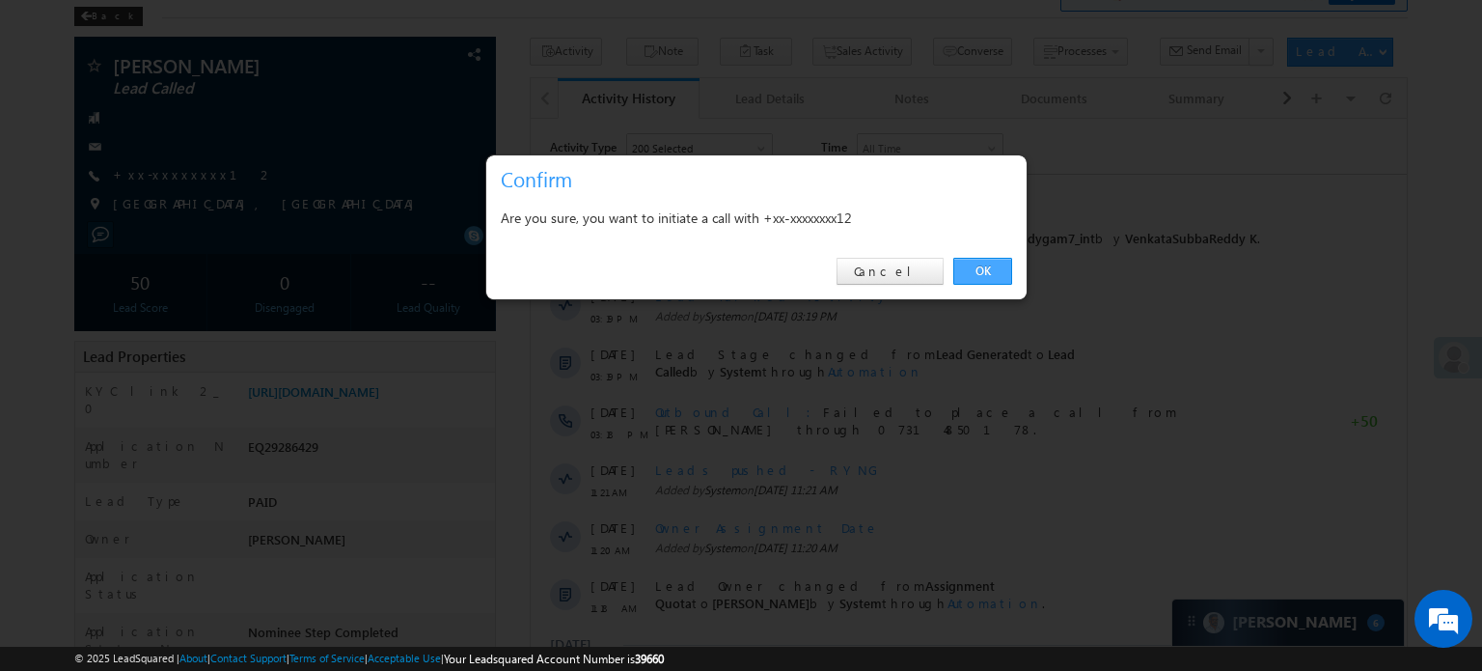
click at [964, 261] on link "OK" at bounding box center [982, 271] width 59 height 27
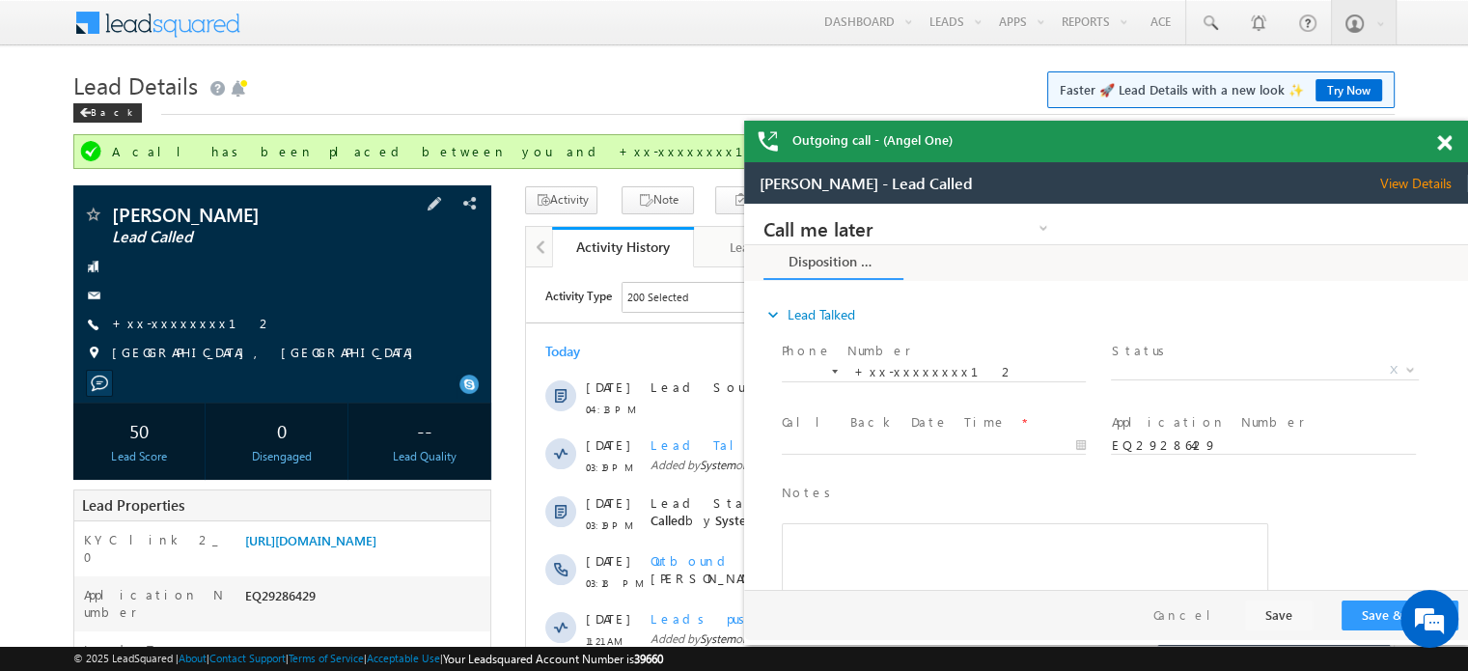
click at [179, 333] on span "+xx-xxxxxxxx12" at bounding box center [192, 324] width 161 height 19
click at [178, 323] on link "+xx-xxxxxxxx12" at bounding box center [192, 323] width 161 height 16
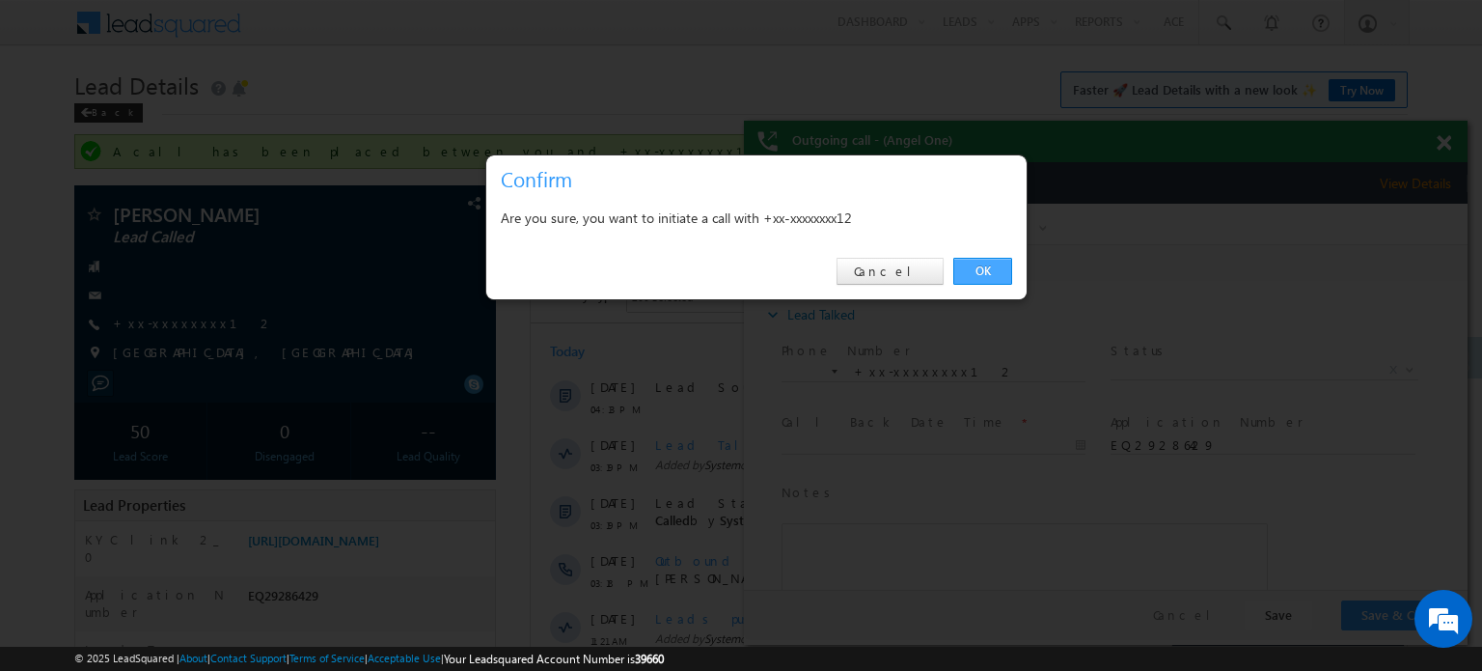
click at [959, 264] on link "OK" at bounding box center [982, 271] width 59 height 27
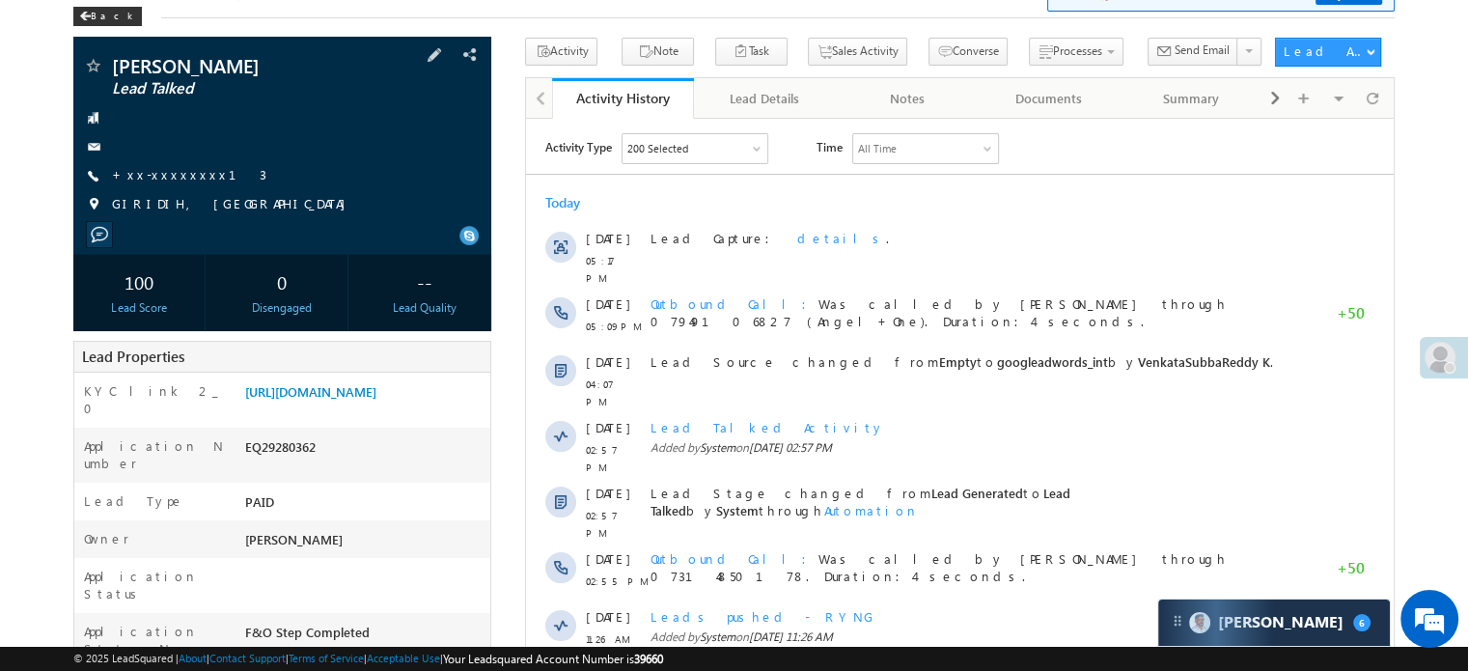
scroll to position [481, 0]
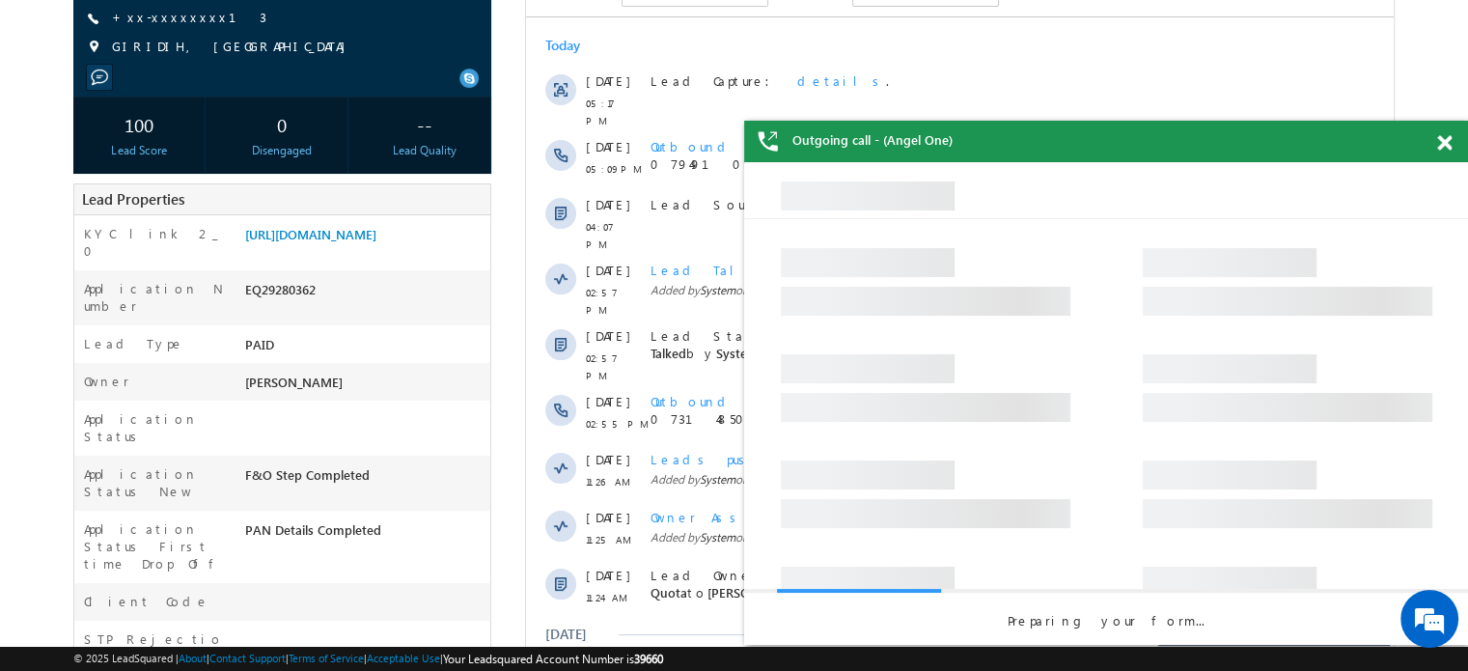
scroll to position [390, 0]
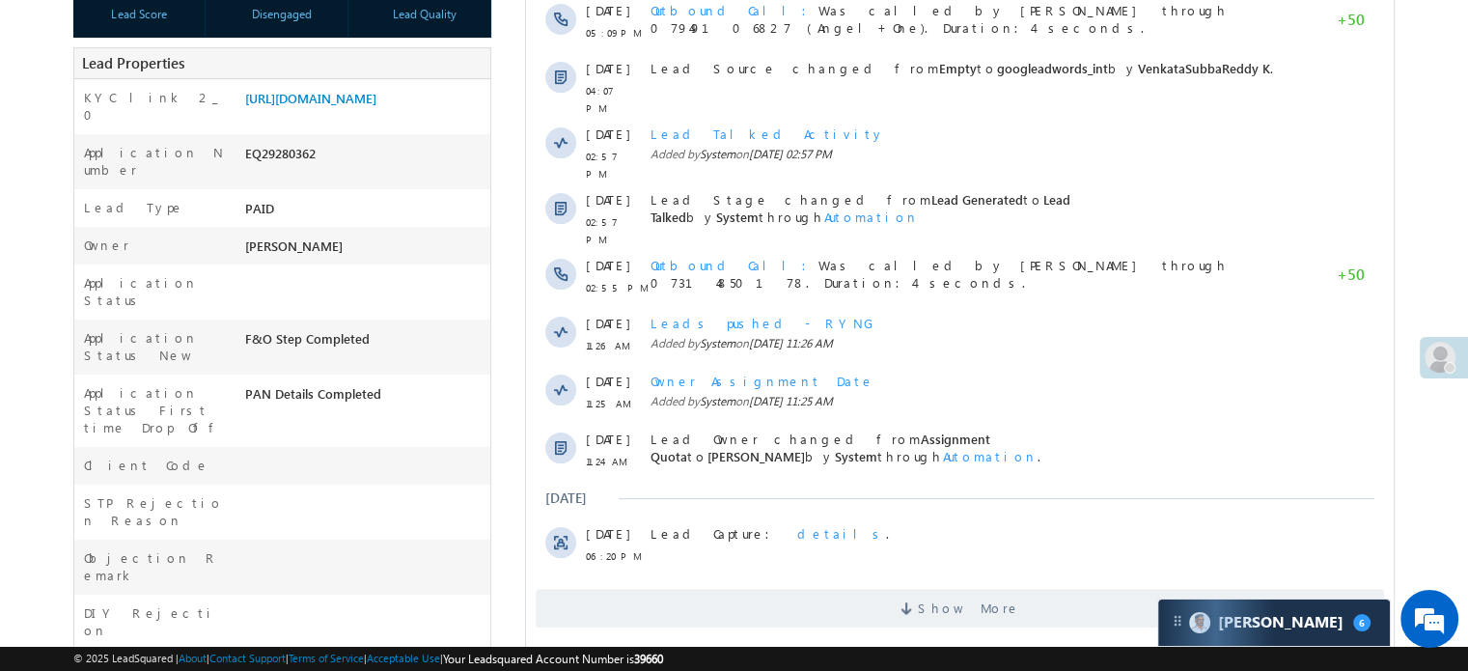
scroll to position [100, 0]
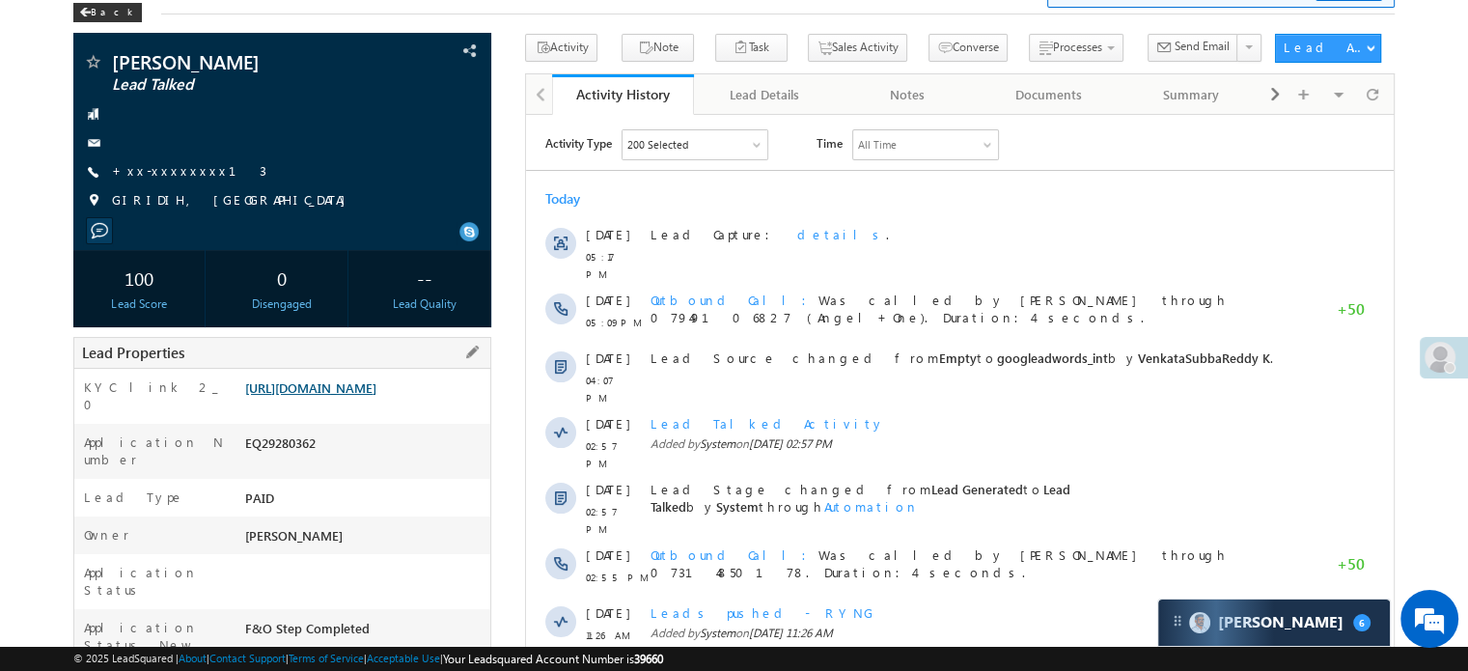
click at [360, 393] on link "[URL][DOMAIN_NAME]" at bounding box center [310, 387] width 131 height 16
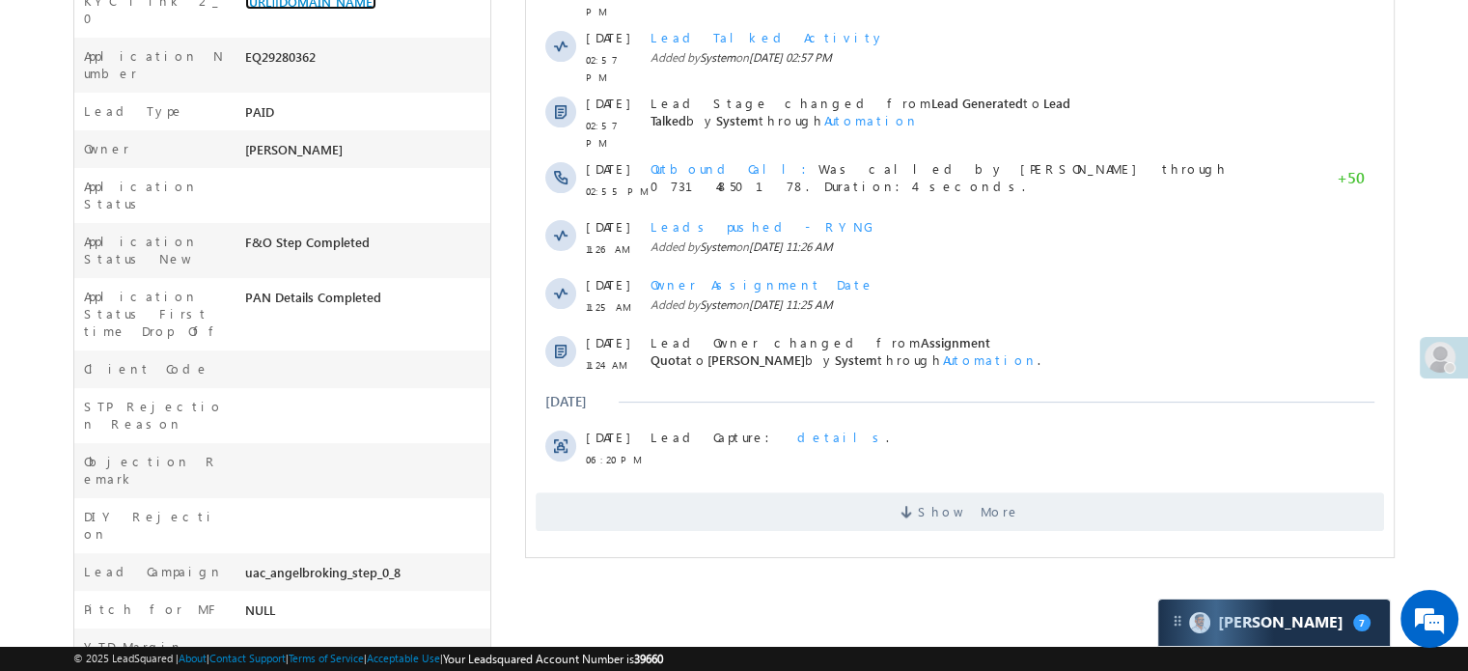
scroll to position [734, 0]
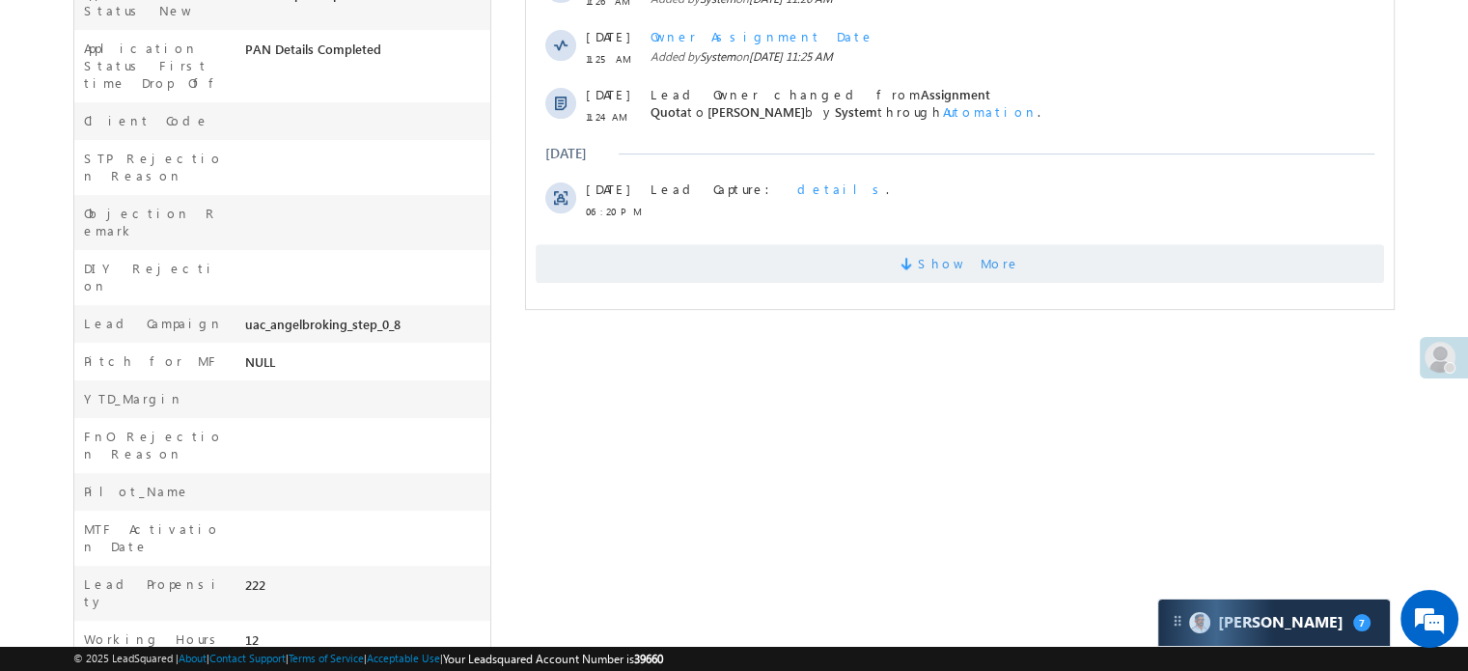
click at [684, 244] on span "Show More" at bounding box center [959, 263] width 848 height 39
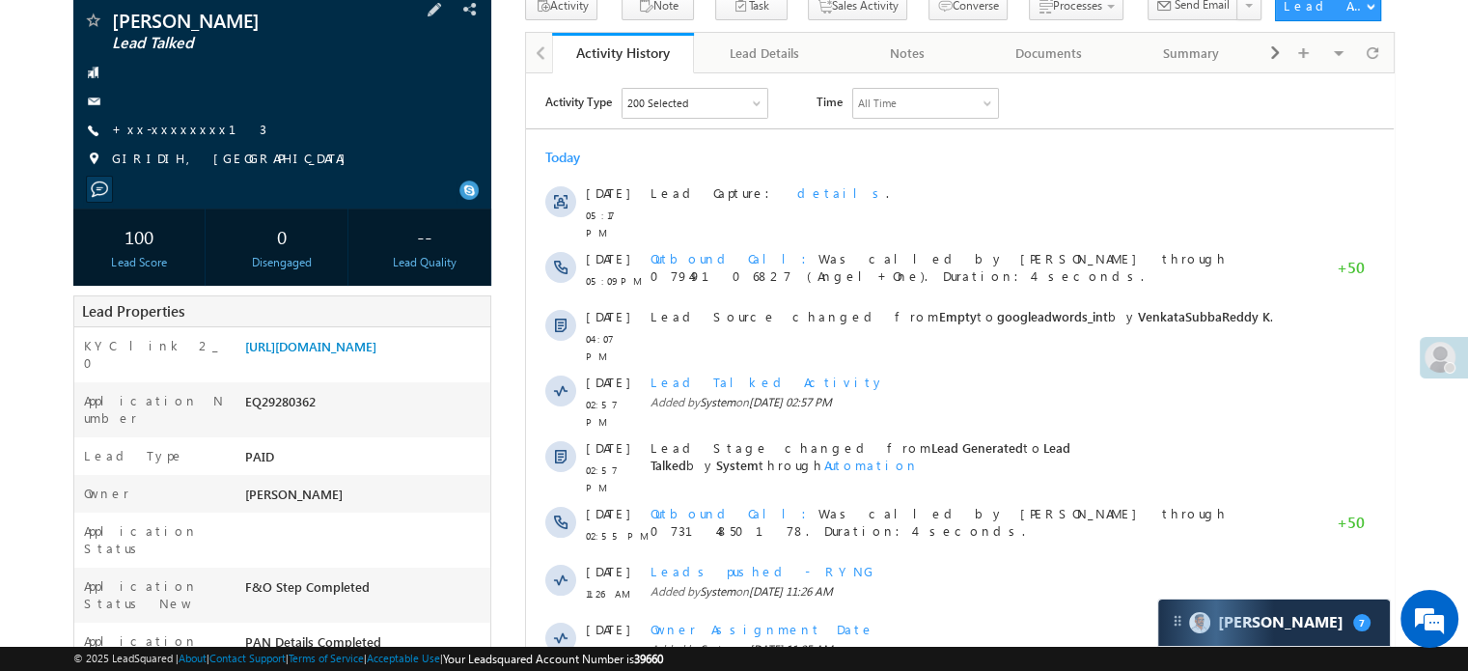
scroll to position [386, 0]
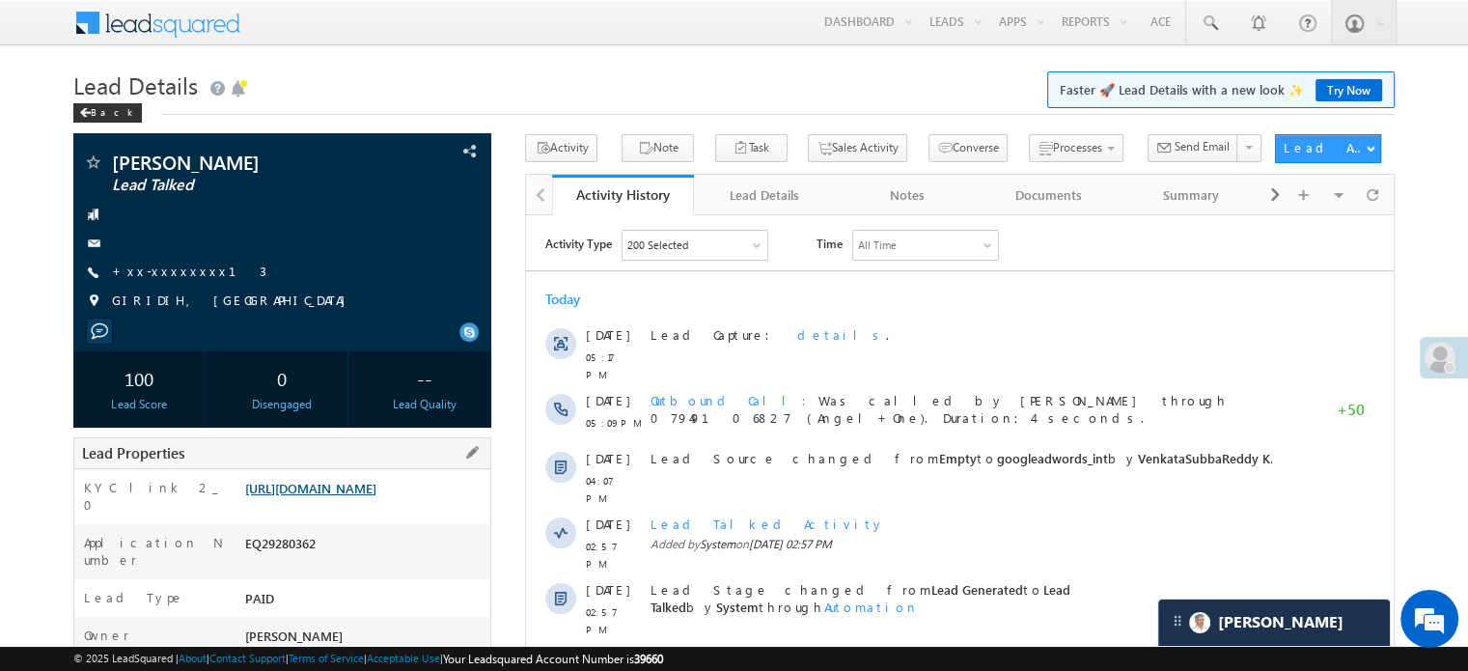
click at [297, 496] on link "https://angelbroking1-pk3em7sa.customui-test.leadsquared.com?leadId=0697f85b-77…" at bounding box center [310, 488] width 131 height 16
click at [358, 496] on link "[URL][DOMAIN_NAME]" at bounding box center [310, 488] width 131 height 16
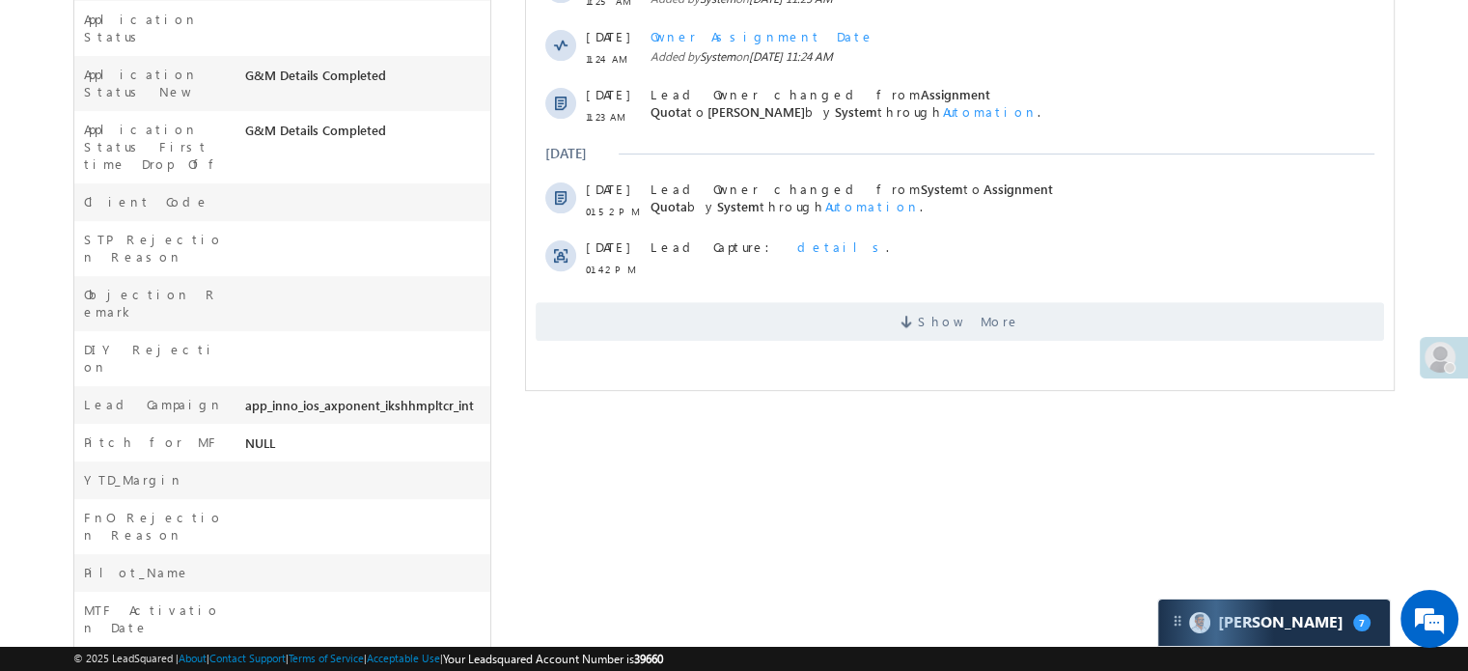
scroll to position [734, 0]
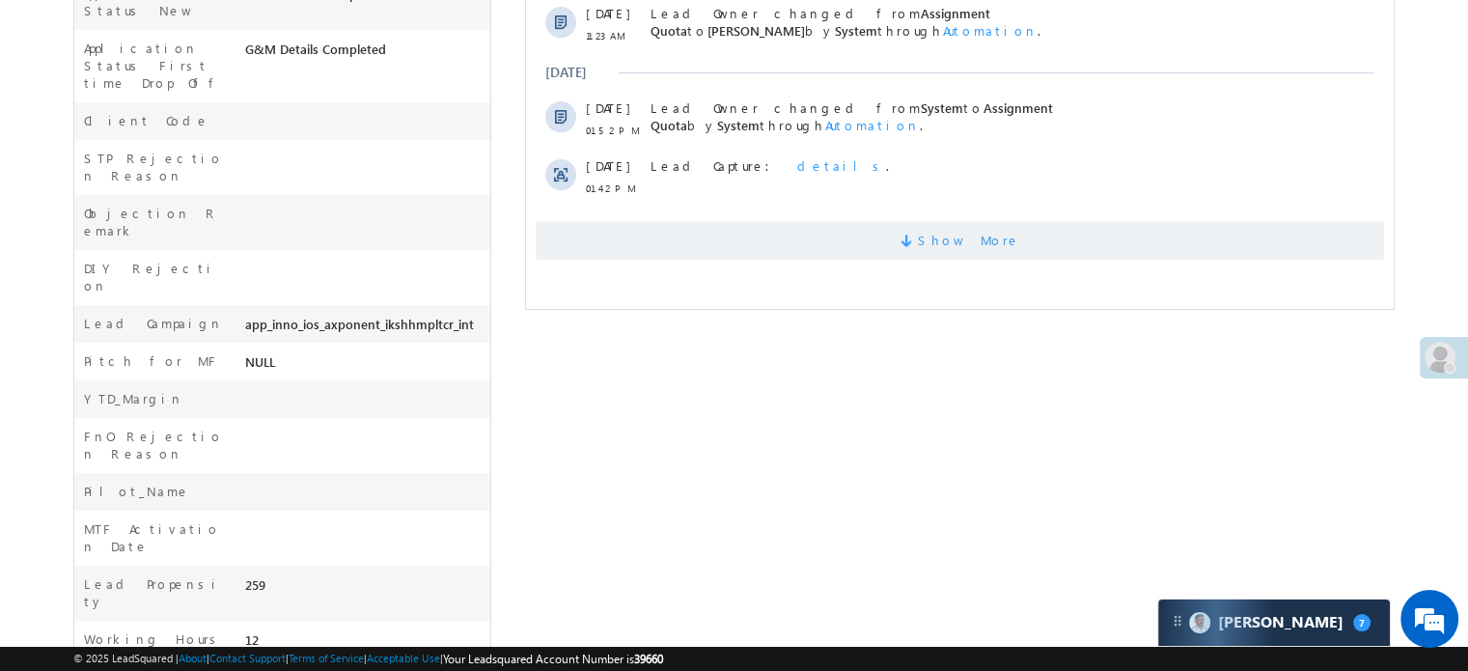
click at [585, 226] on span "Show More" at bounding box center [959, 240] width 848 height 39
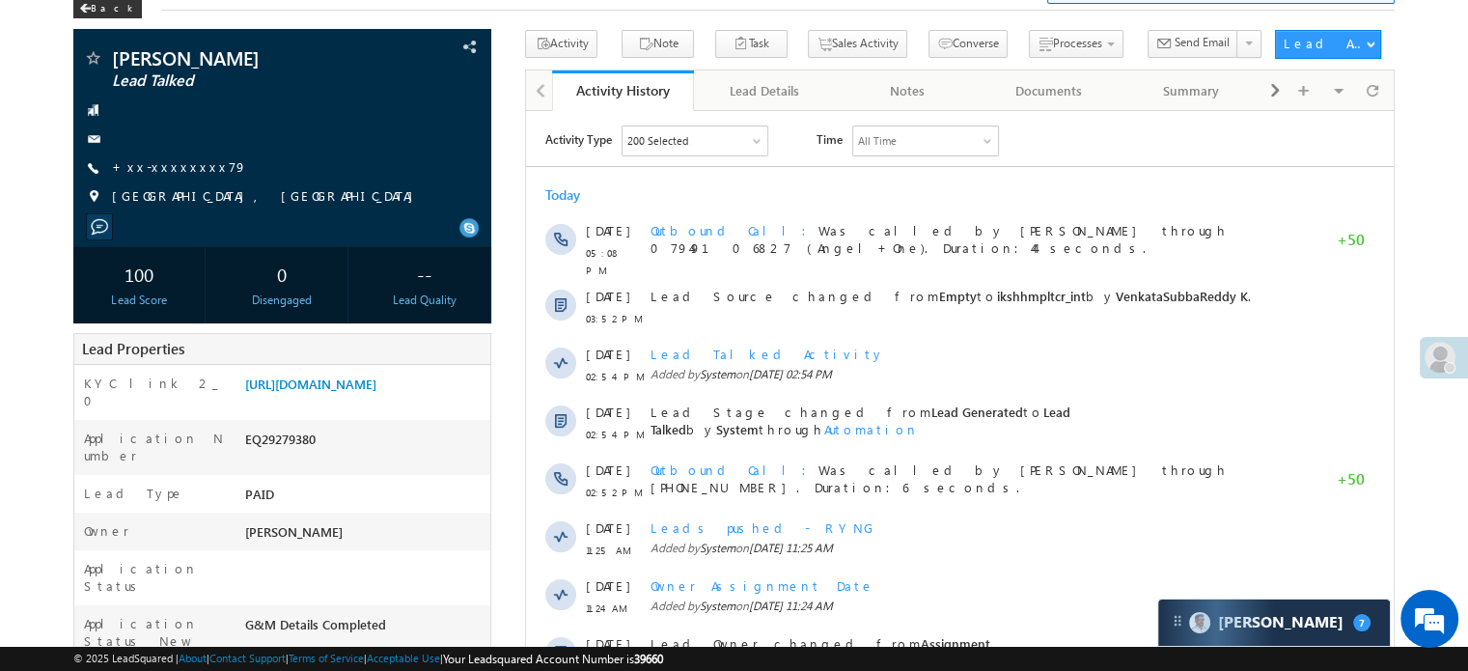
scroll to position [0, 0]
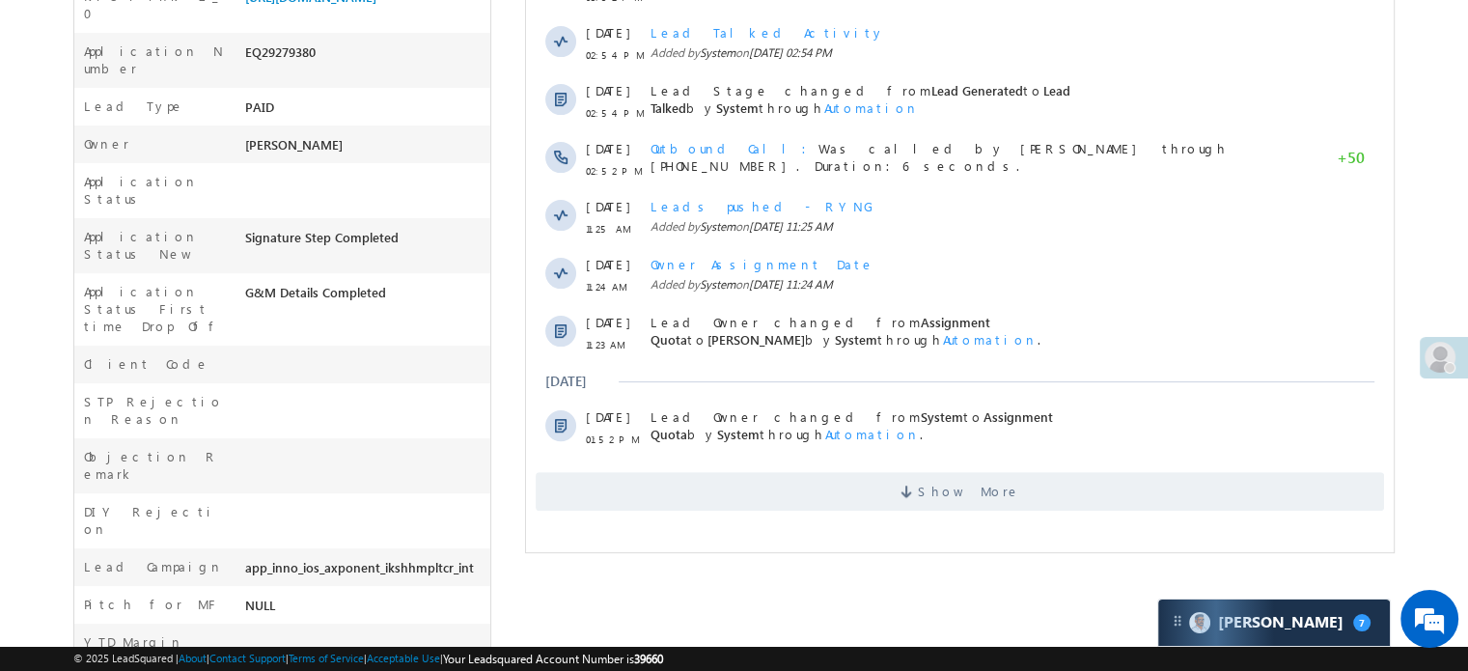
scroll to position [202, 0]
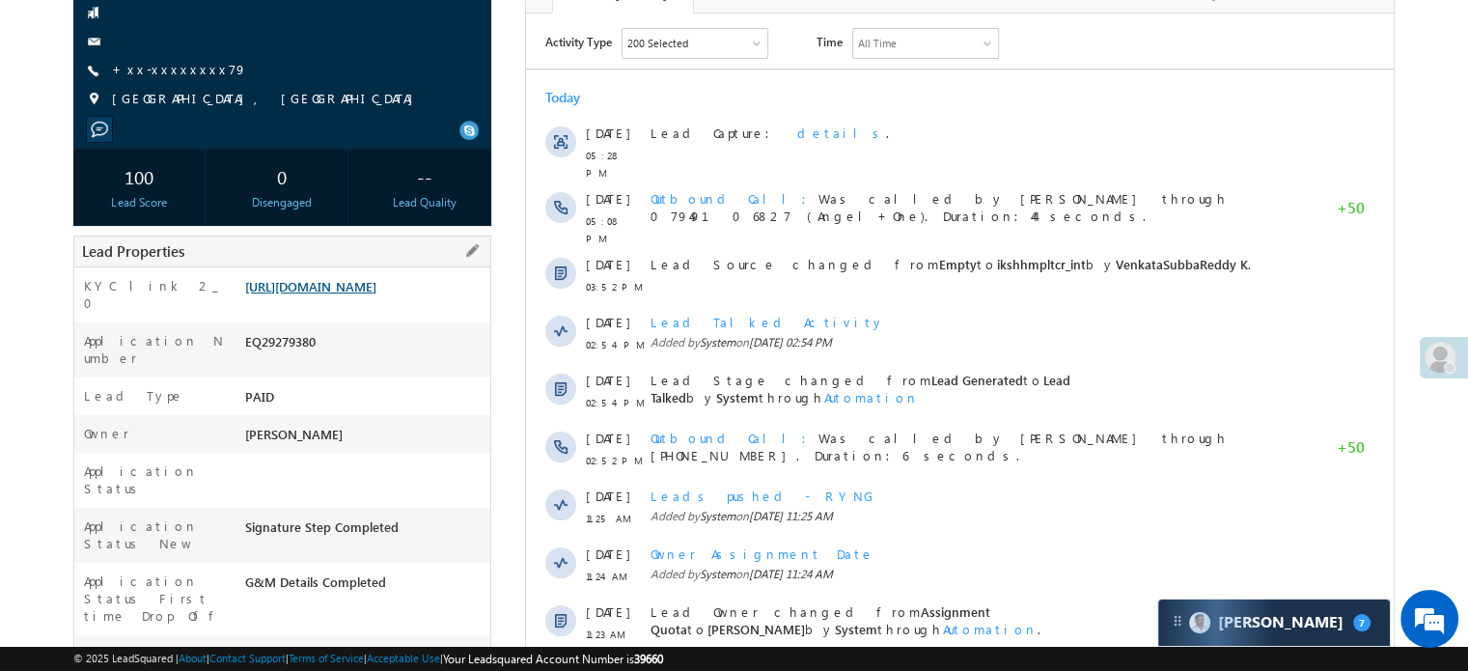
click at [351, 294] on link "[URL][DOMAIN_NAME]" at bounding box center [310, 286] width 131 height 16
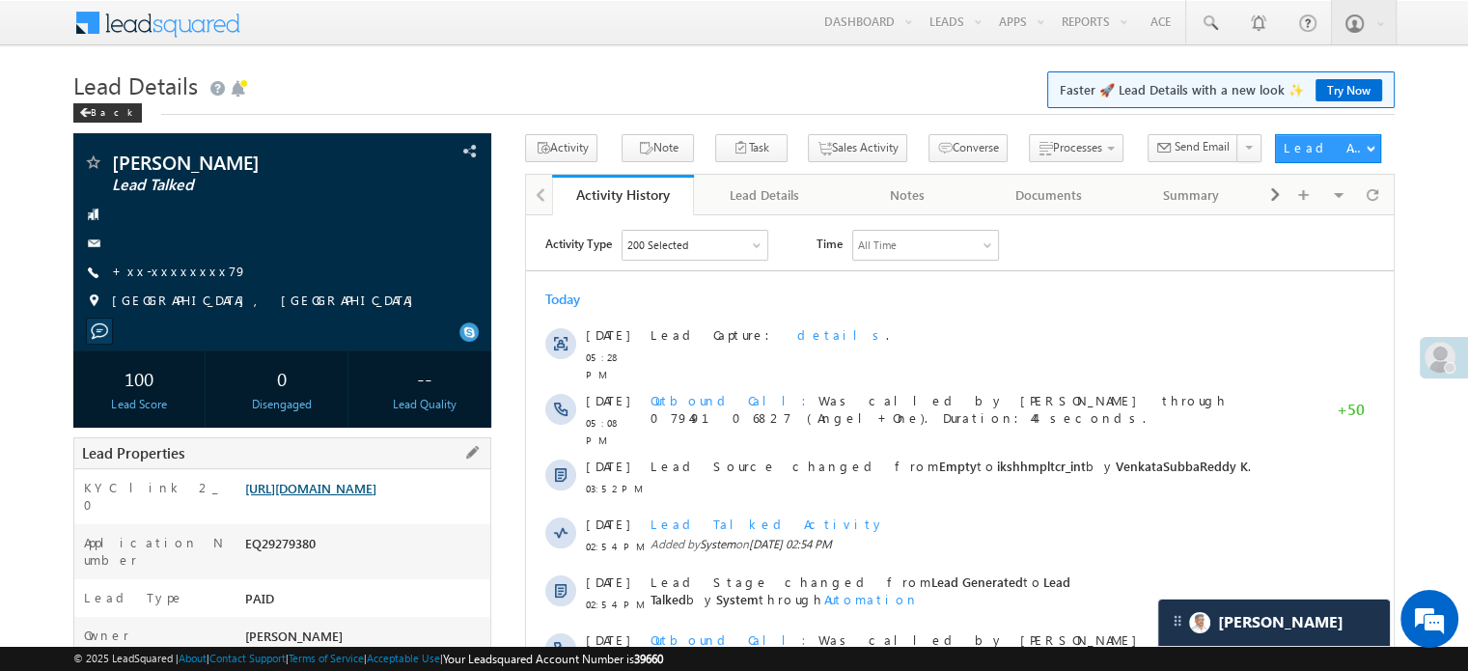
click at [376, 496] on link "[URL][DOMAIN_NAME]" at bounding box center [310, 488] width 131 height 16
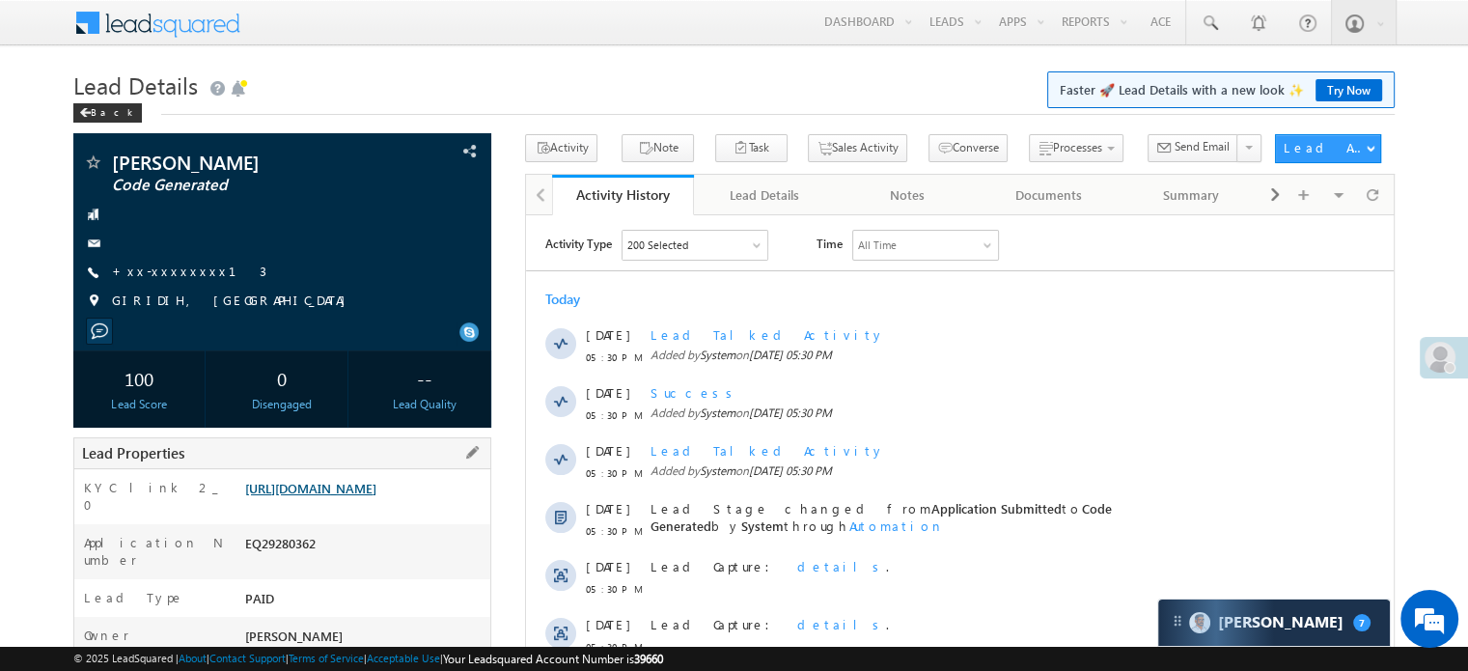
click at [376, 489] on link "[URL][DOMAIN_NAME]" at bounding box center [310, 488] width 131 height 16
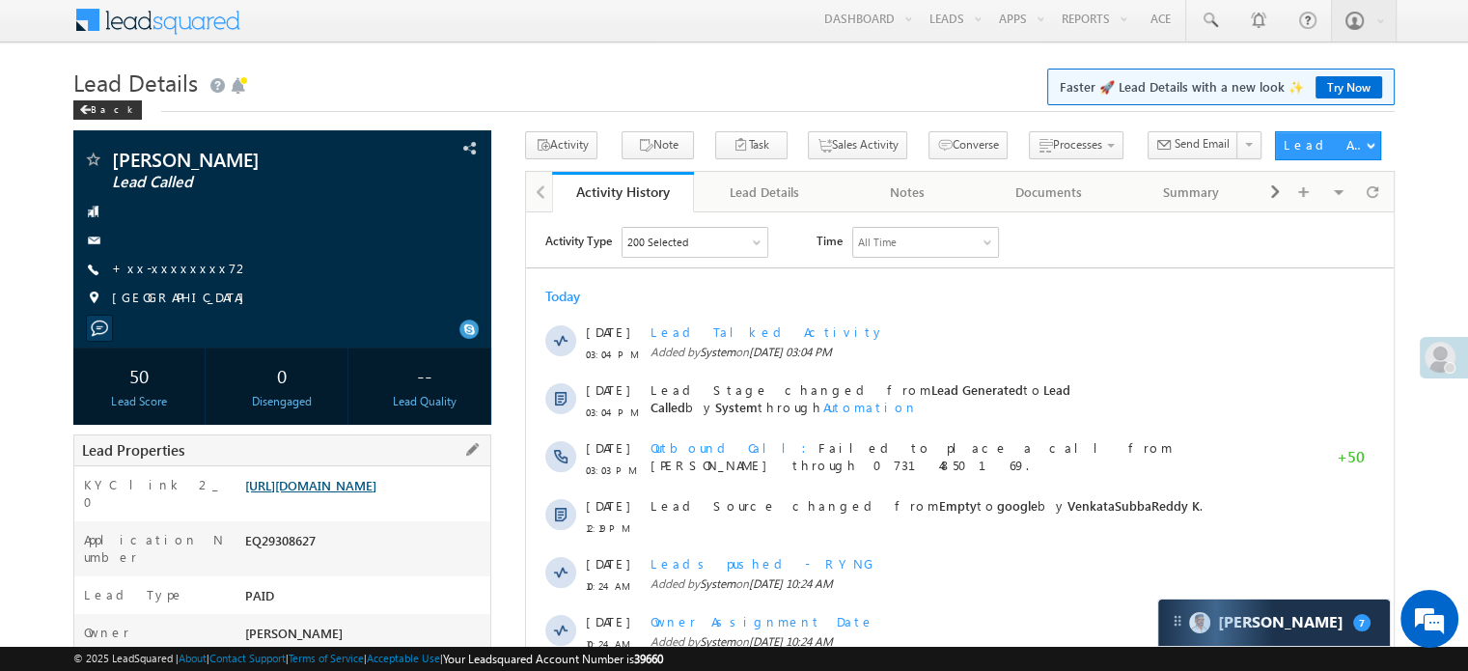
click at [358, 493] on link "[URL][DOMAIN_NAME]" at bounding box center [310, 485] width 131 height 16
click at [167, 265] on link "+xx-xxxxxxxx72" at bounding box center [181, 268] width 138 height 16
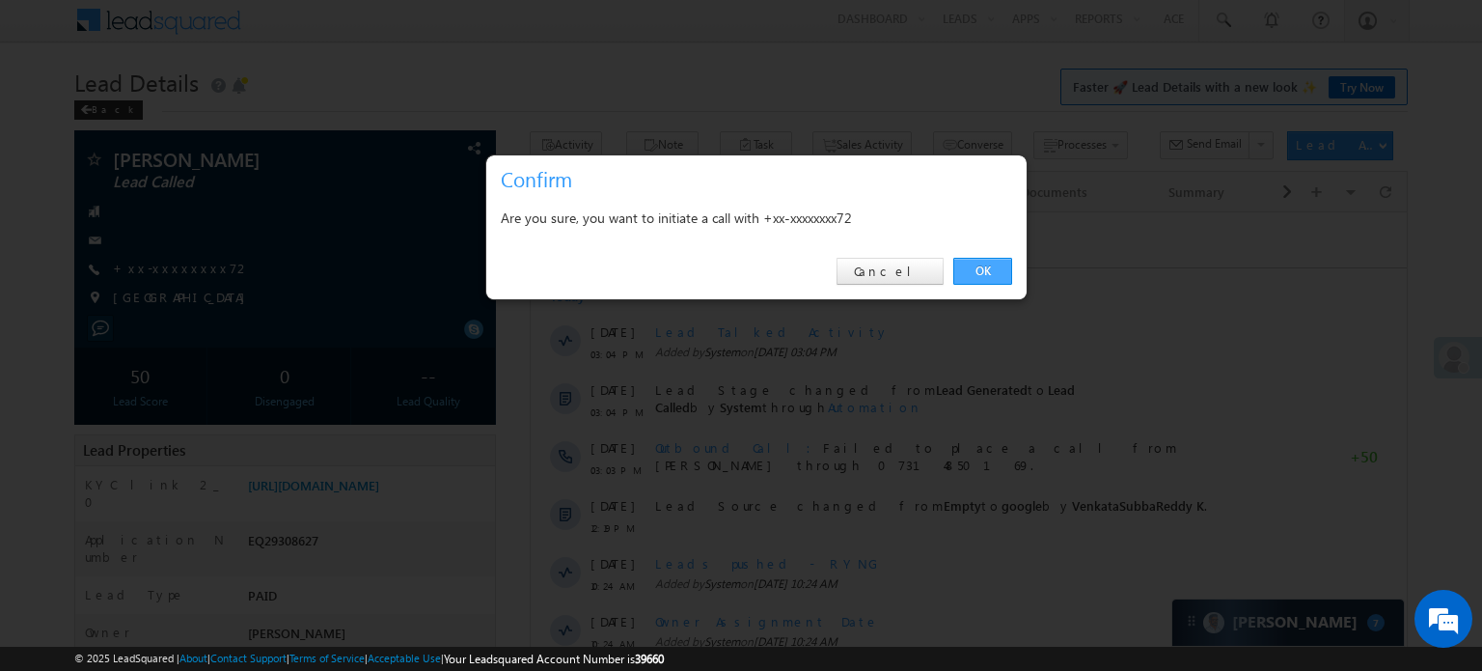
click at [965, 279] on link "OK" at bounding box center [982, 271] width 59 height 27
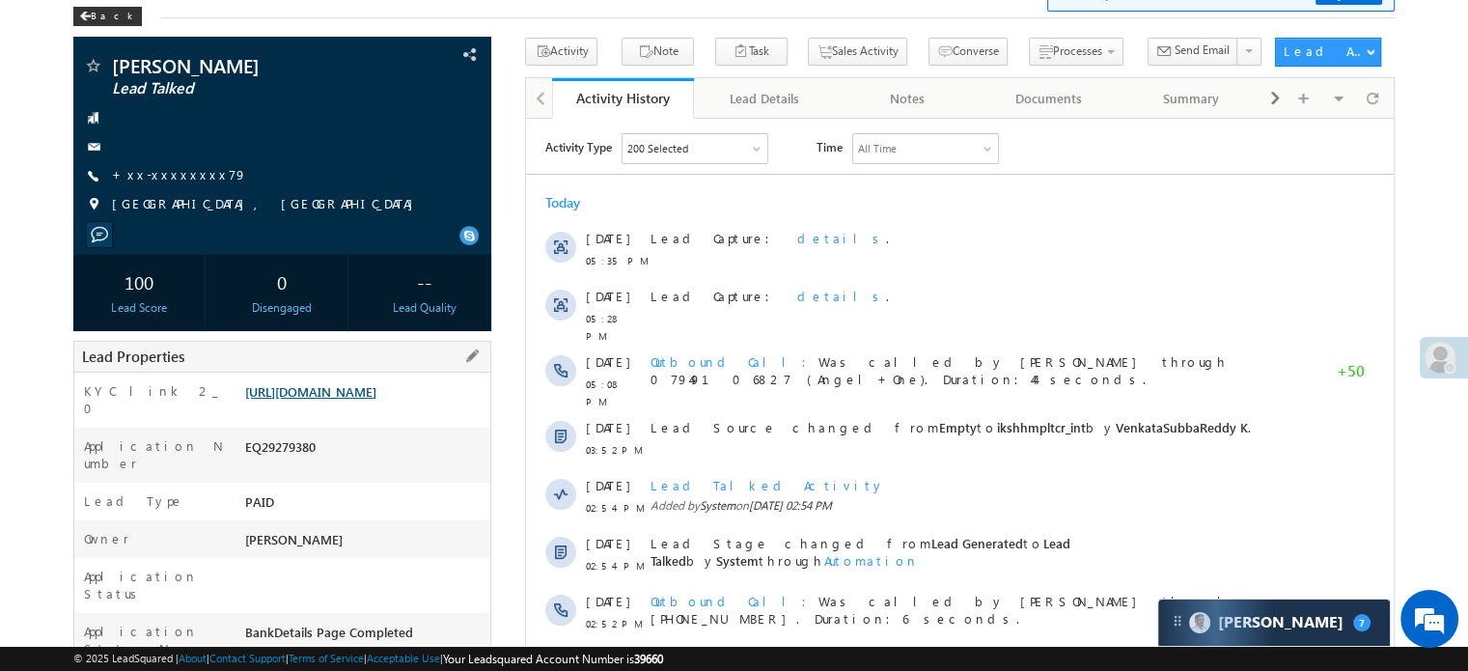
click at [376, 399] on link "https://angelbroking1-pk3em7sa.customui-test.leadsquared.com?leadId=0c6ea438-4a…" at bounding box center [310, 391] width 131 height 16
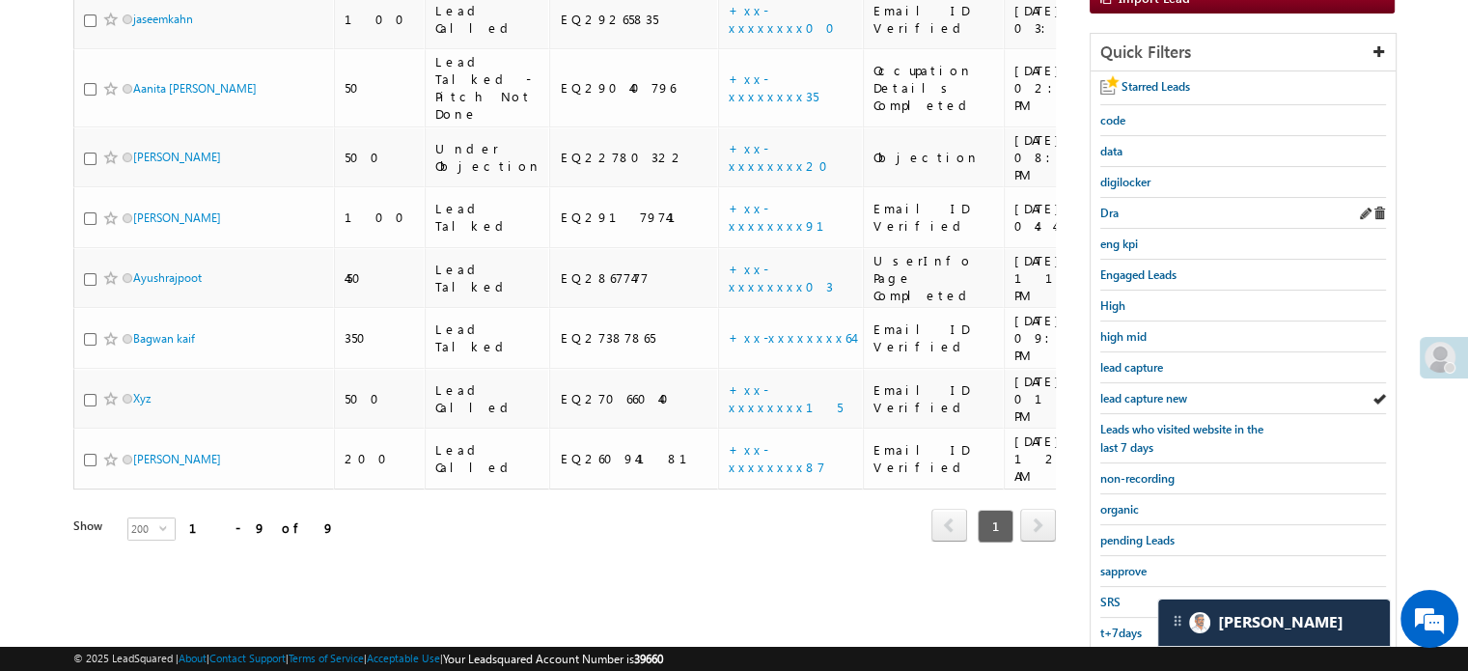
scroll to position [317, 0]
click at [1175, 390] on span "lead capture new" at bounding box center [1143, 397] width 87 height 14
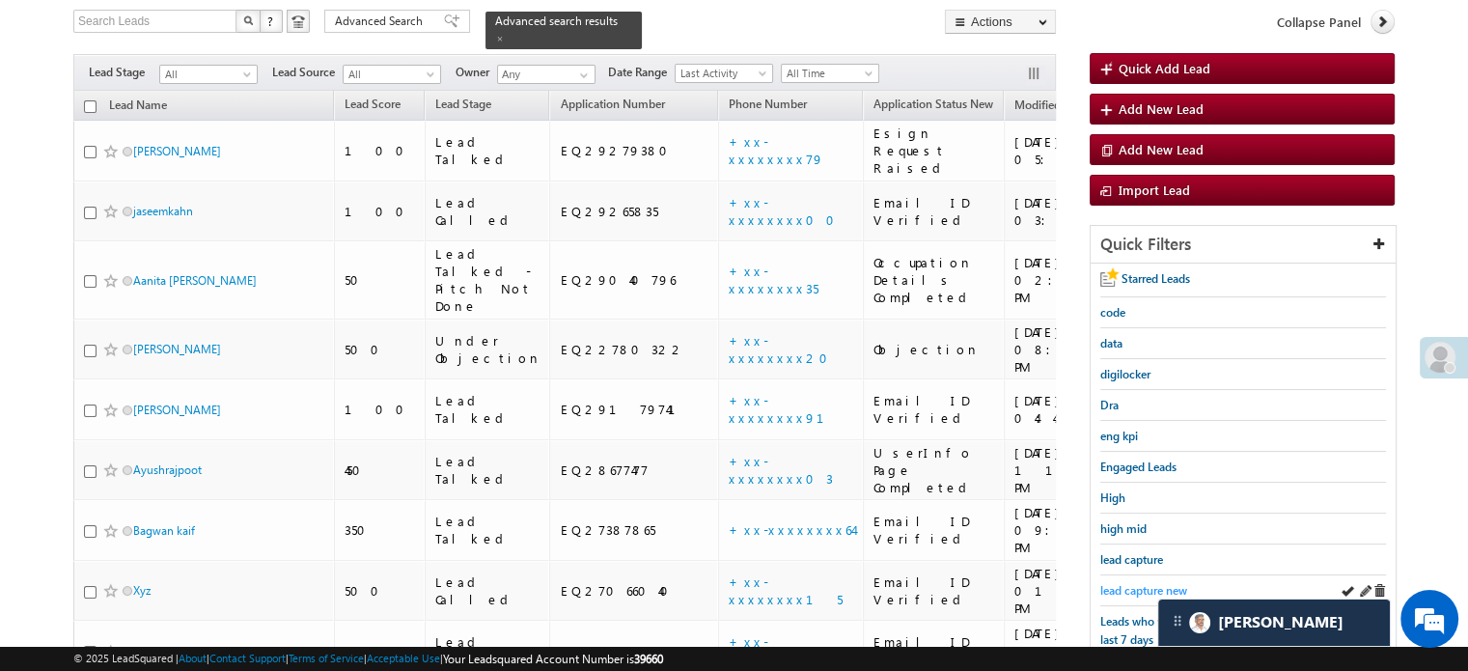
click at [1141, 583] on span "lead capture new" at bounding box center [1143, 590] width 87 height 14
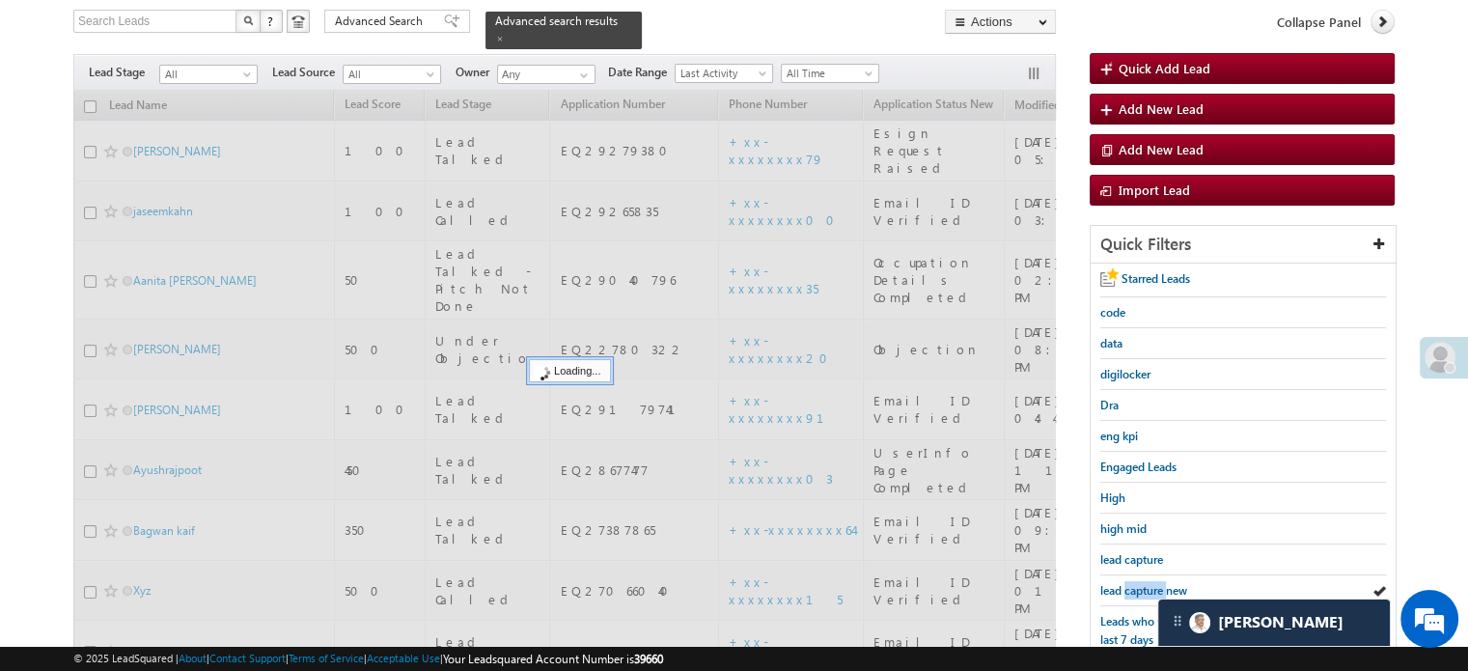
click at [1141, 583] on span "lead capture new" at bounding box center [1143, 590] width 87 height 14
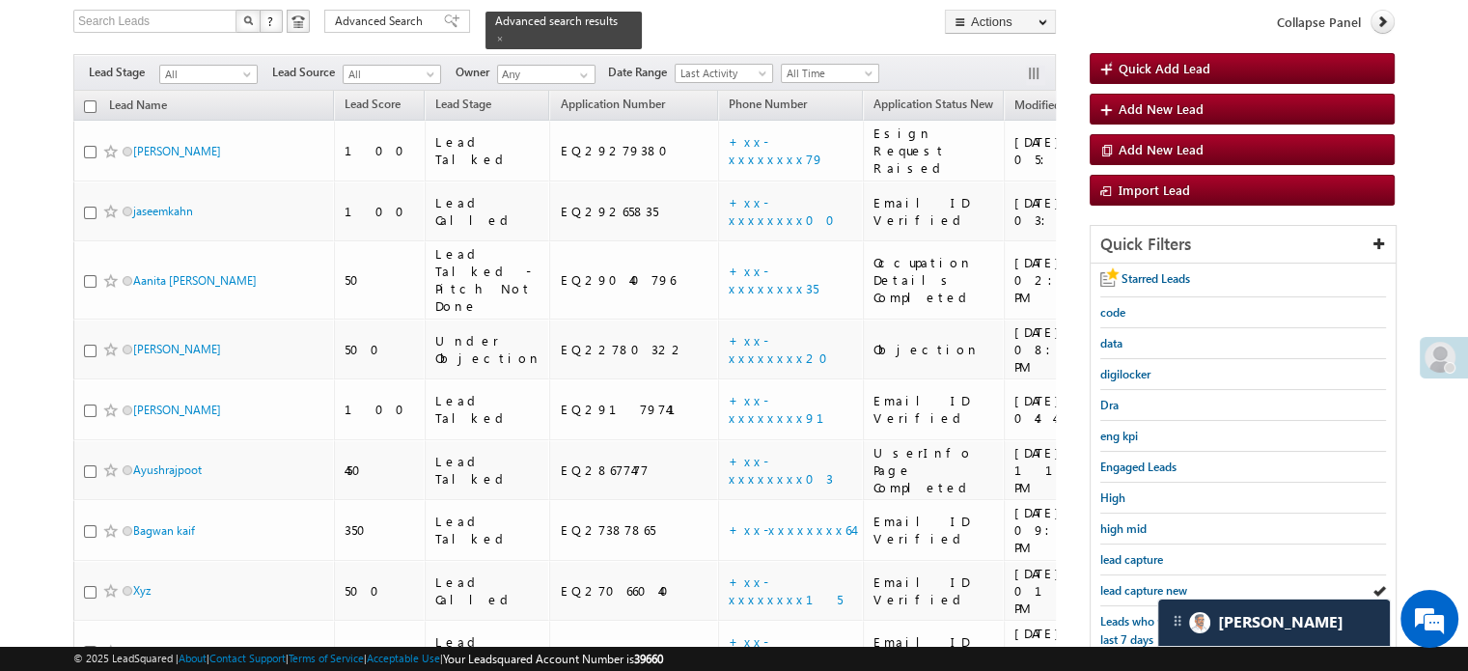
click at [1141, 583] on span "lead capture new" at bounding box center [1143, 590] width 87 height 14
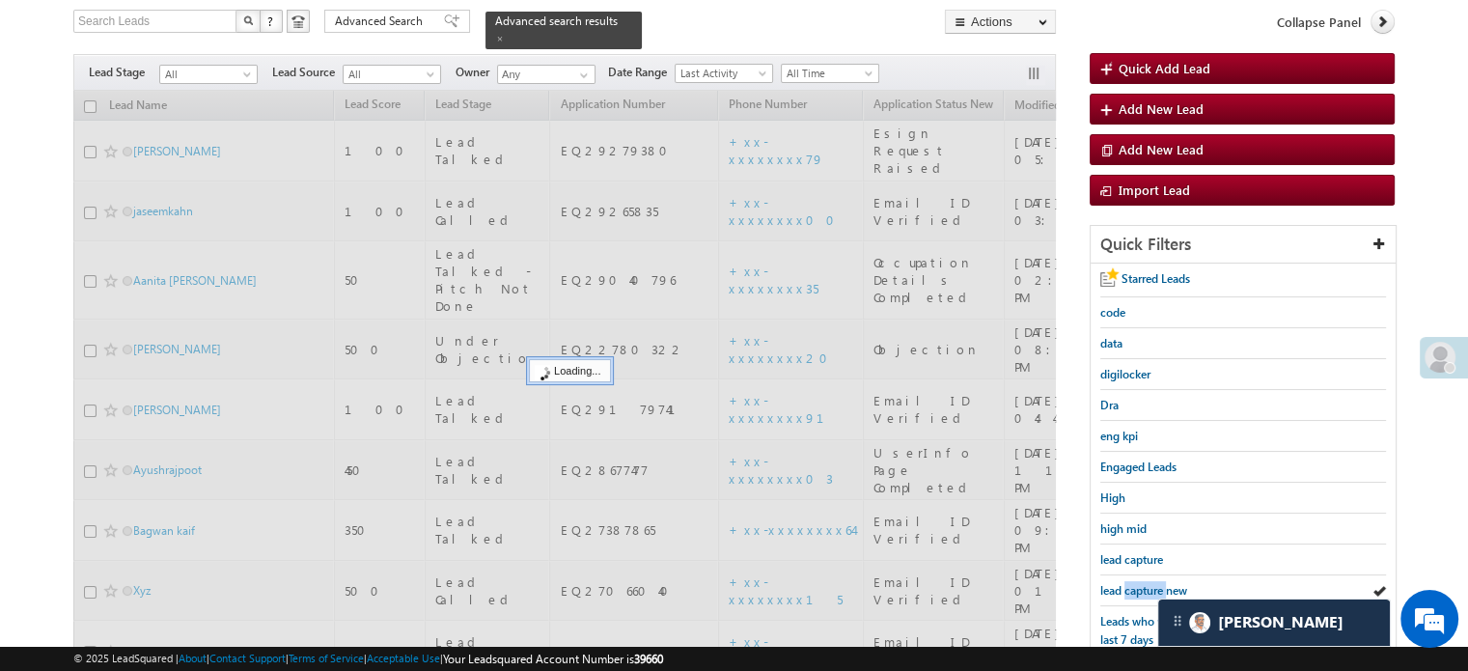
click at [1141, 583] on span "lead capture new" at bounding box center [1143, 590] width 87 height 14
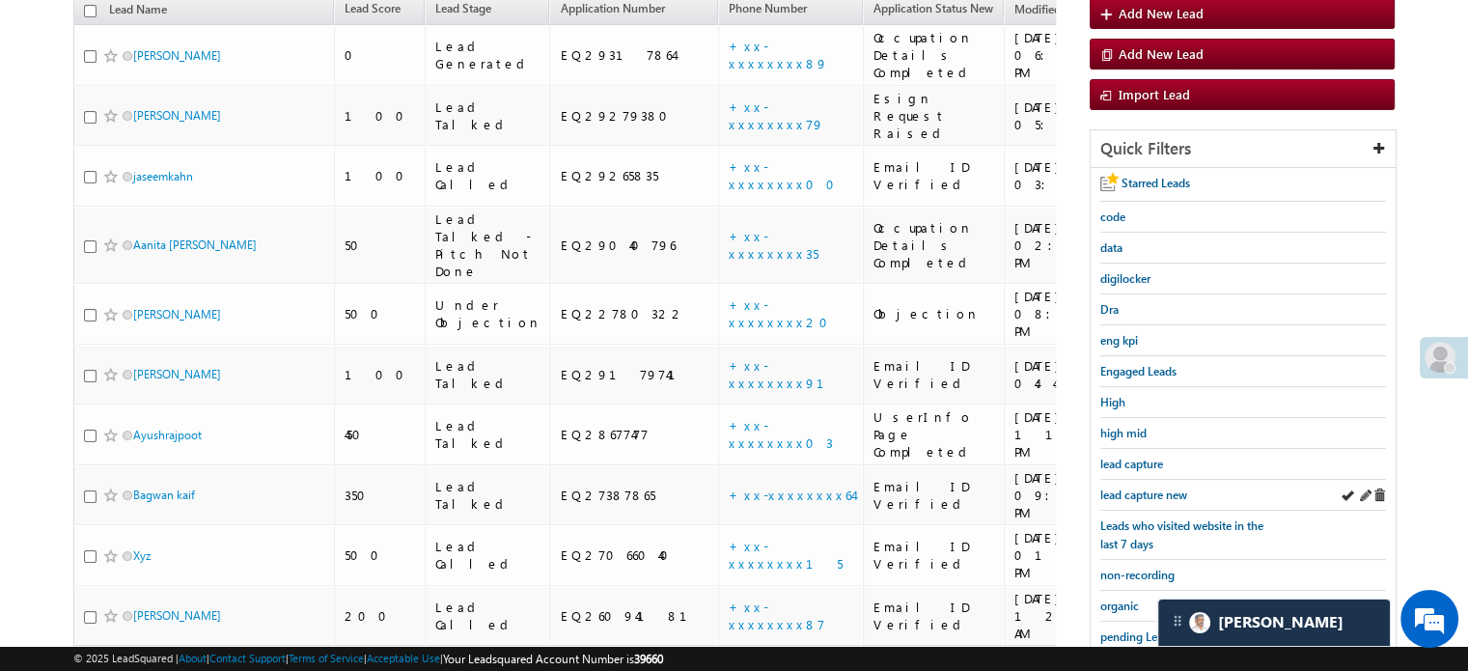
scroll to position [221, 0]
click at [1116, 487] on span "lead capture new" at bounding box center [1143, 493] width 87 height 14
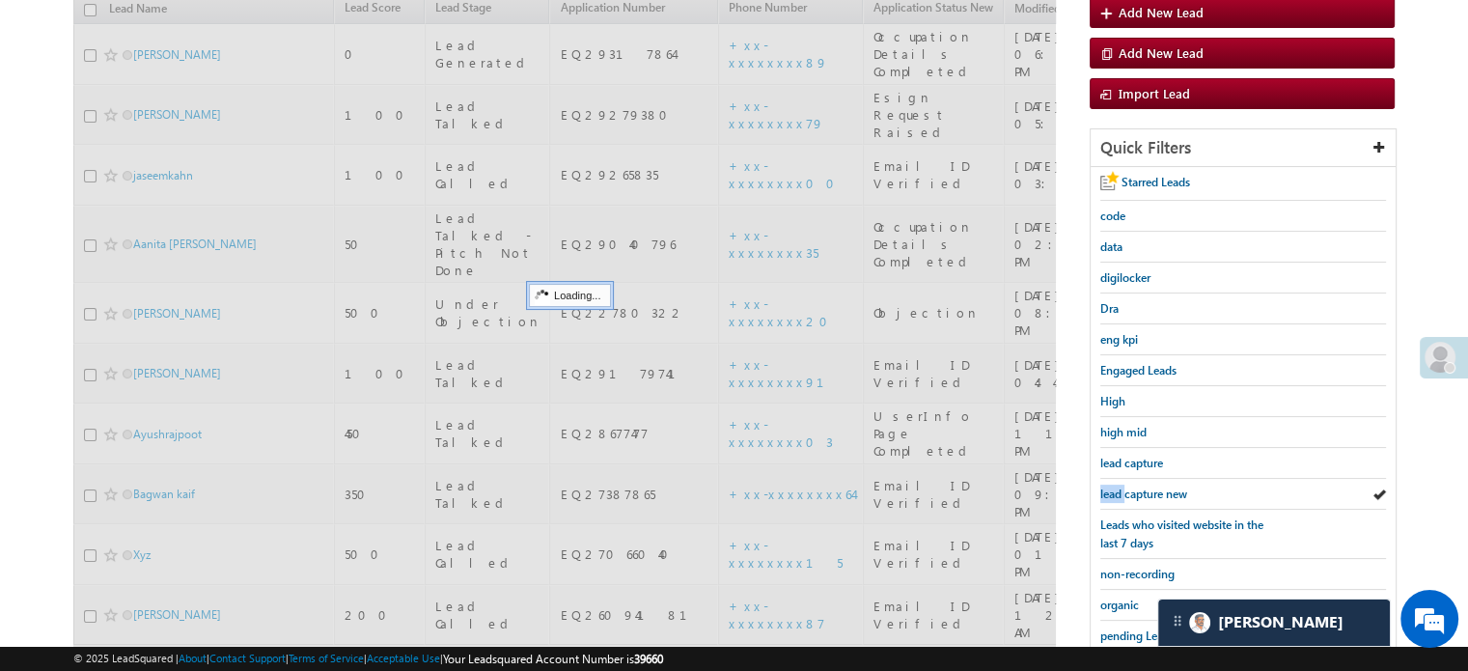
click at [1116, 487] on span "lead capture new" at bounding box center [1143, 493] width 87 height 14
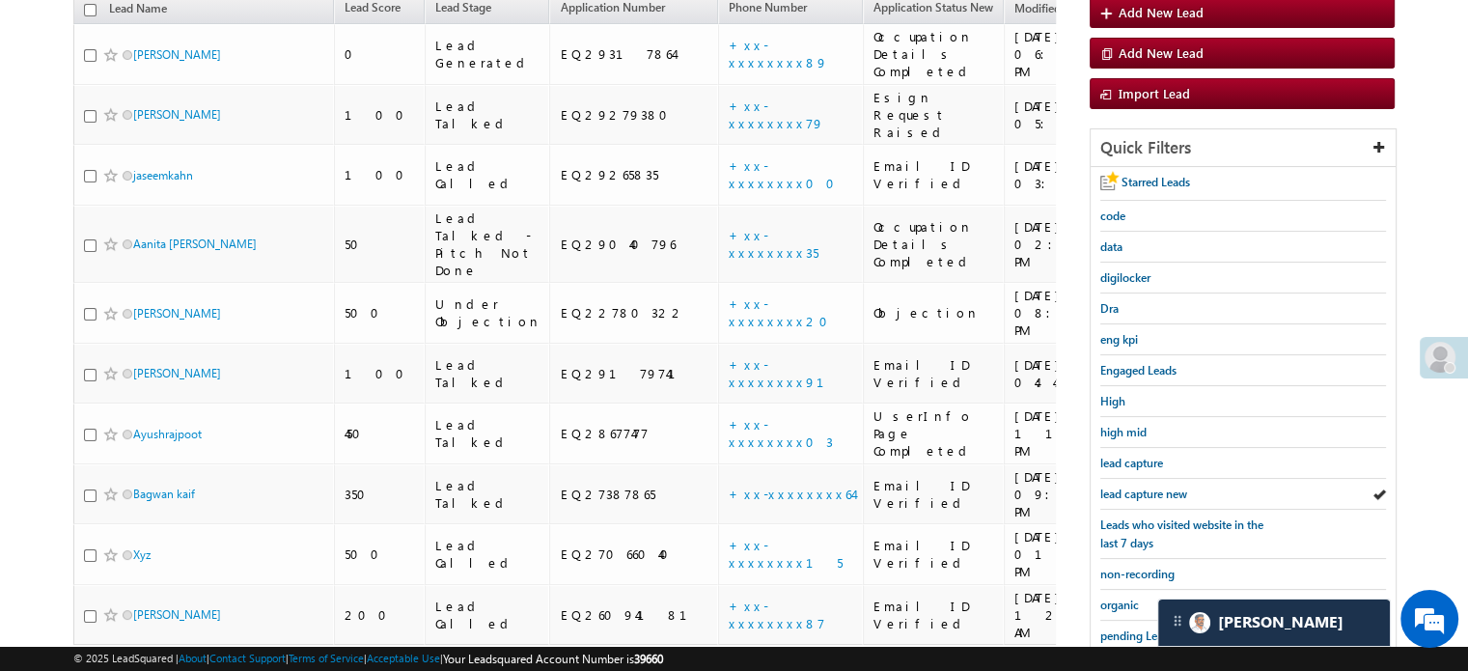
click at [1116, 487] on span "lead capture new" at bounding box center [1143, 493] width 87 height 14
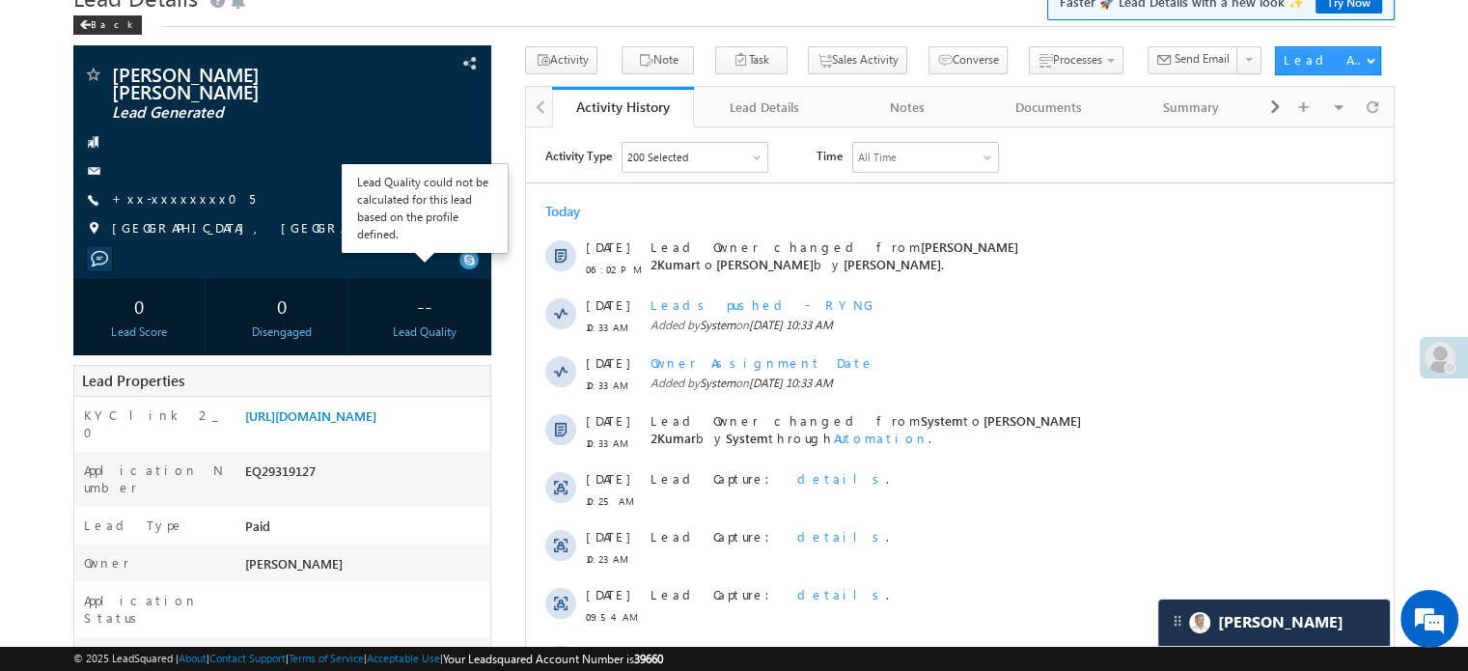
scroll to position [193, 0]
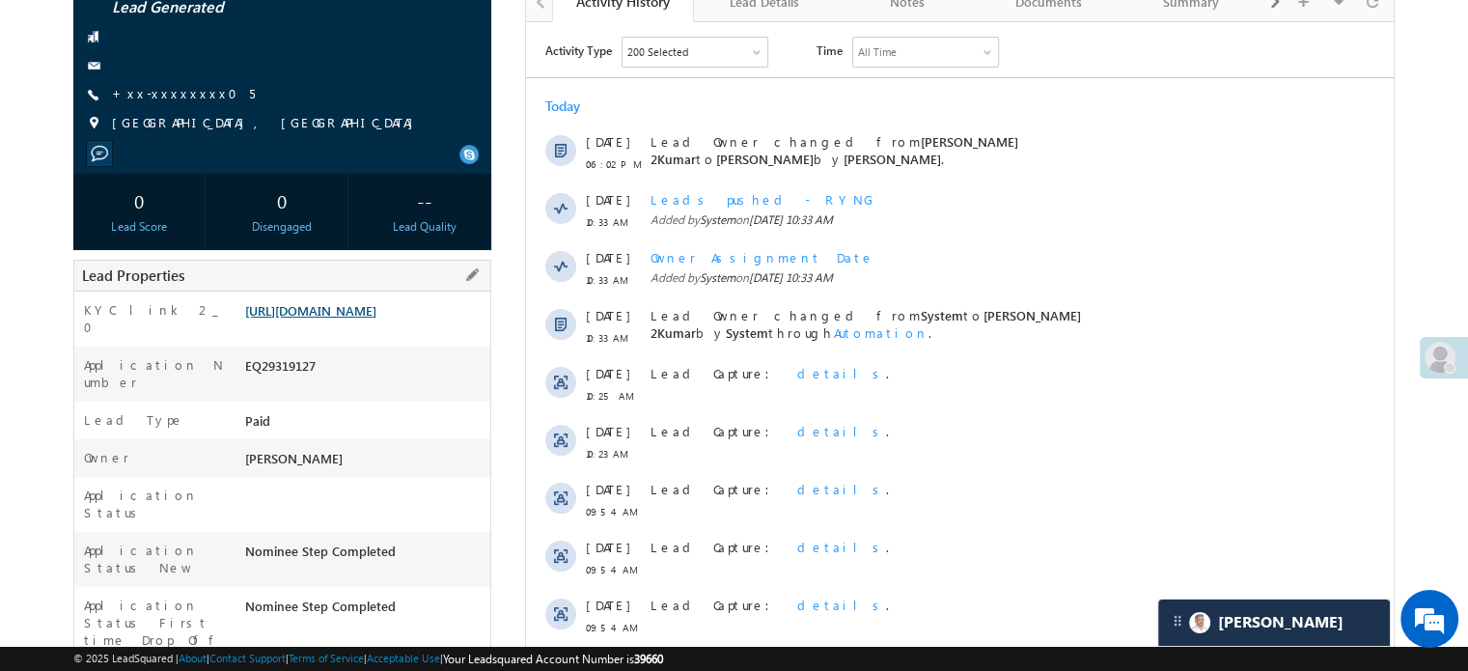
click at [376, 318] on link "[URL][DOMAIN_NAME]" at bounding box center [310, 310] width 131 height 16
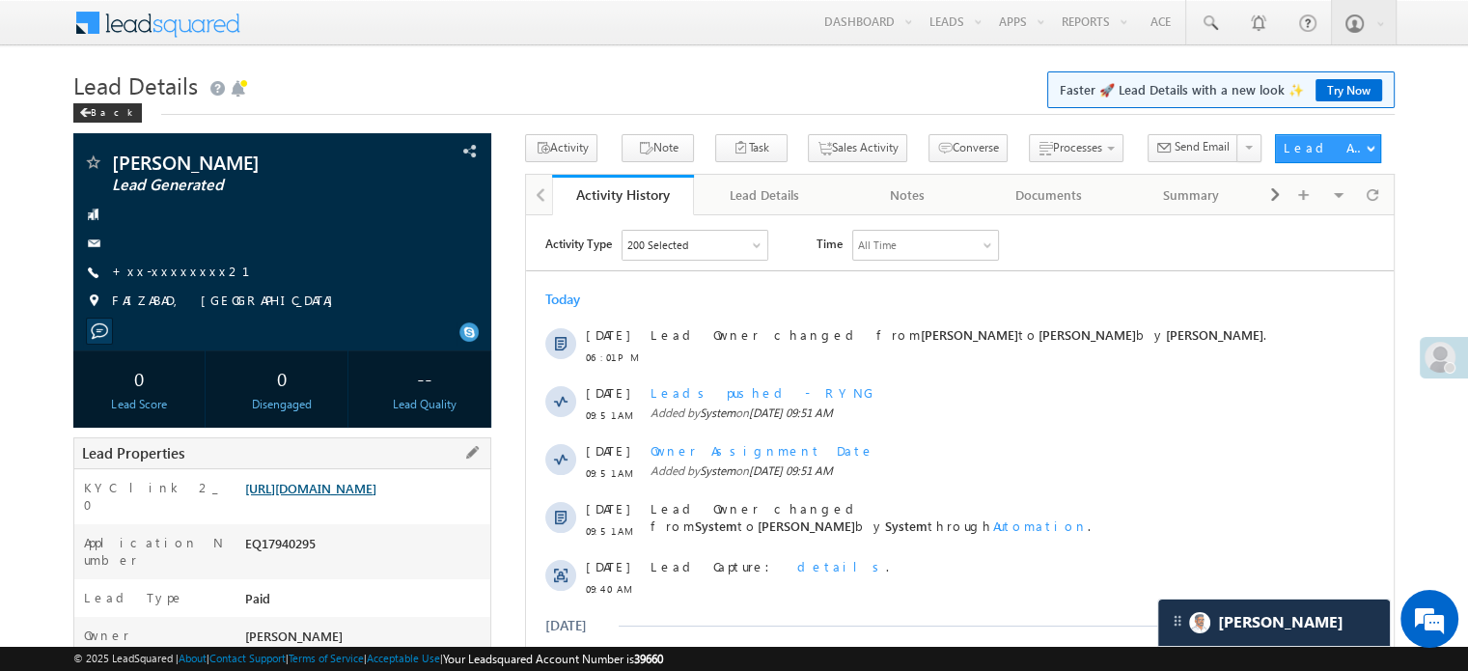
click at [337, 496] on link "https://angelbroking1-pk3em7sa.customui-test.leadsquared.com?leadId=339786b4-2a…" at bounding box center [310, 488] width 131 height 16
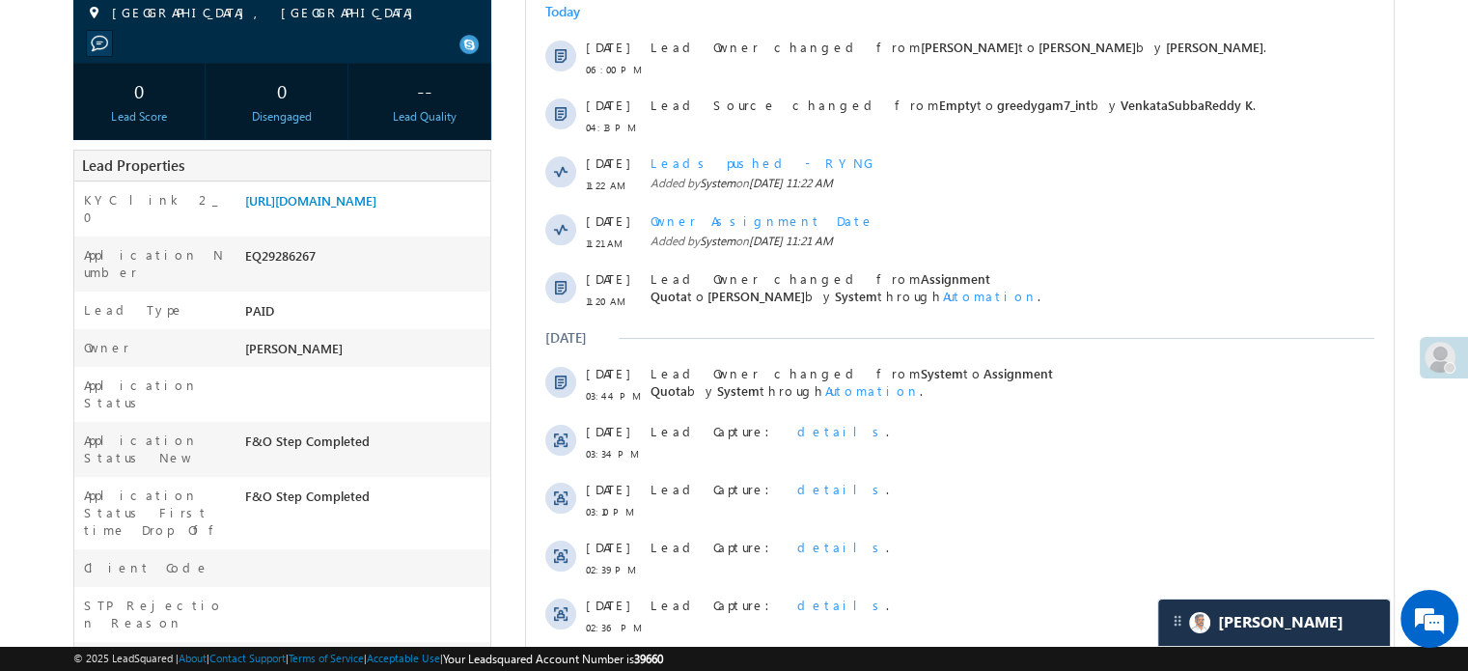
scroll to position [193, 0]
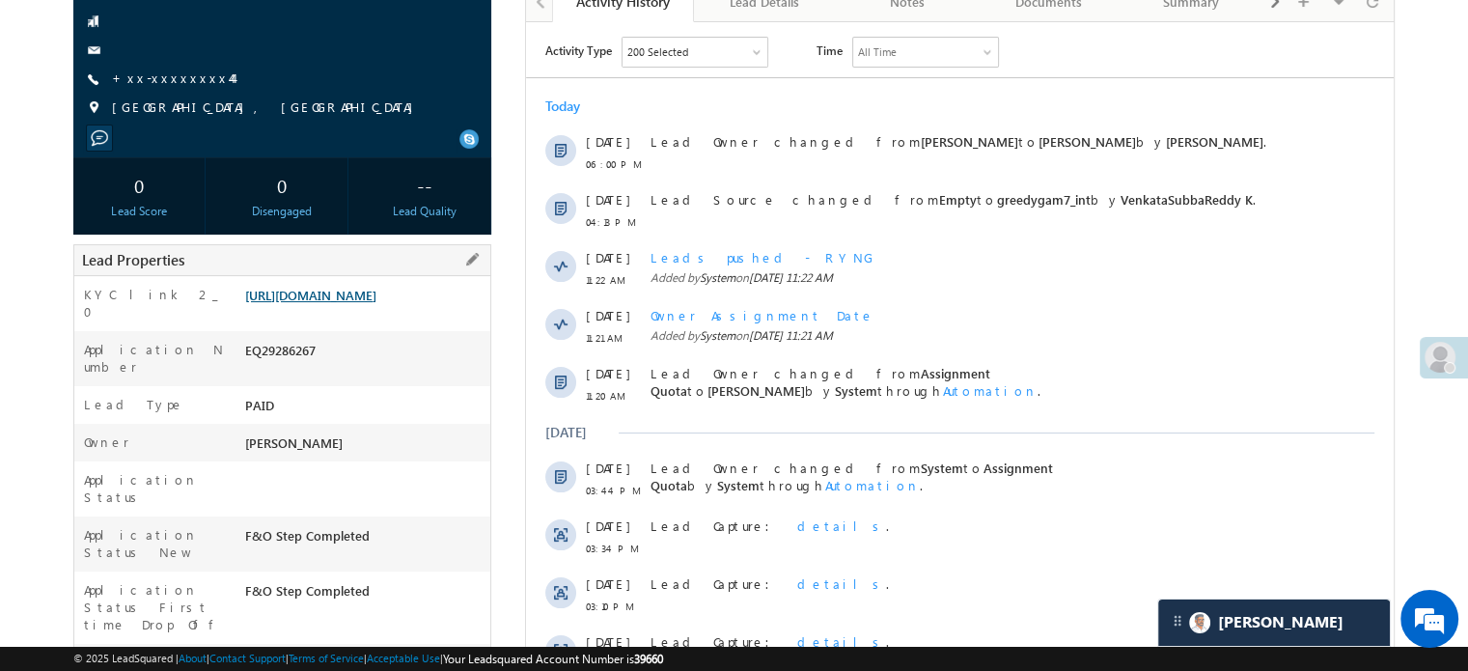
click at [305, 303] on link "[URL][DOMAIN_NAME]" at bounding box center [310, 295] width 131 height 16
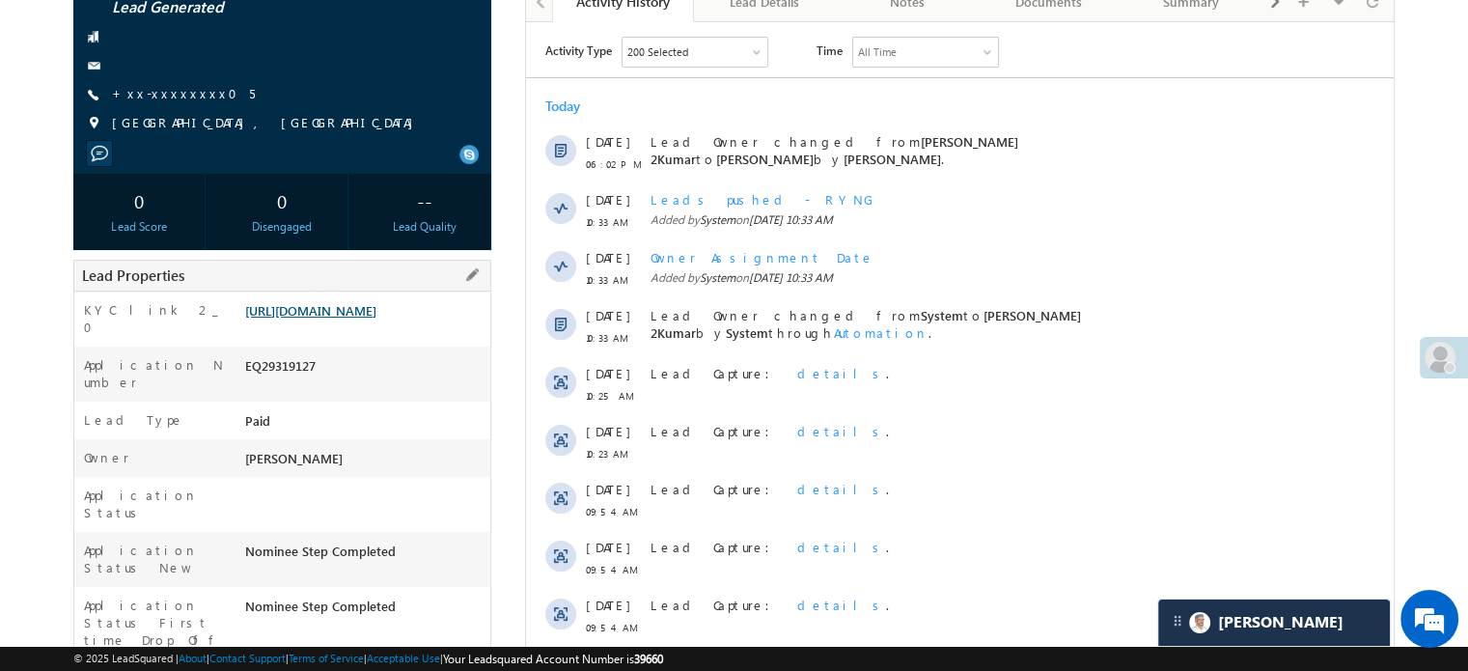
click at [376, 318] on link "[URL][DOMAIN_NAME]" at bounding box center [310, 310] width 131 height 16
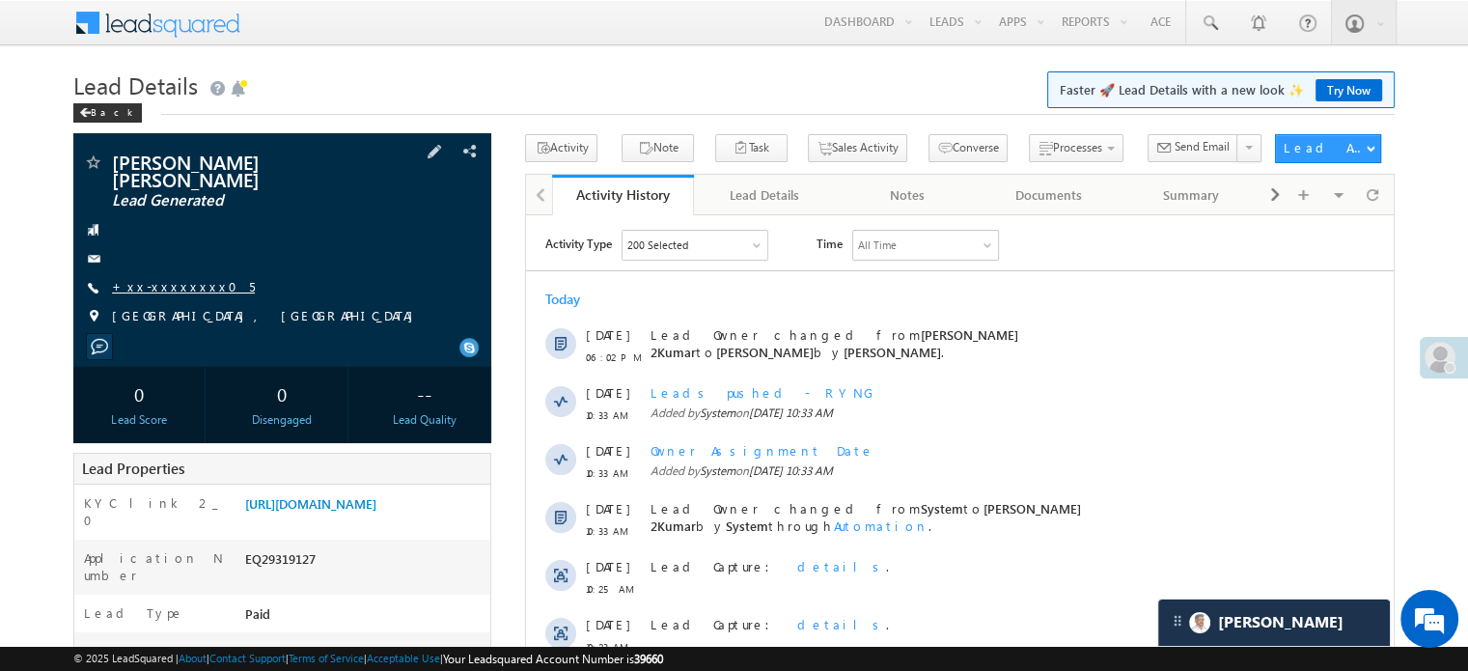
click at [163, 278] on link "+xx-xxxxxxxx05" at bounding box center [183, 286] width 143 height 16
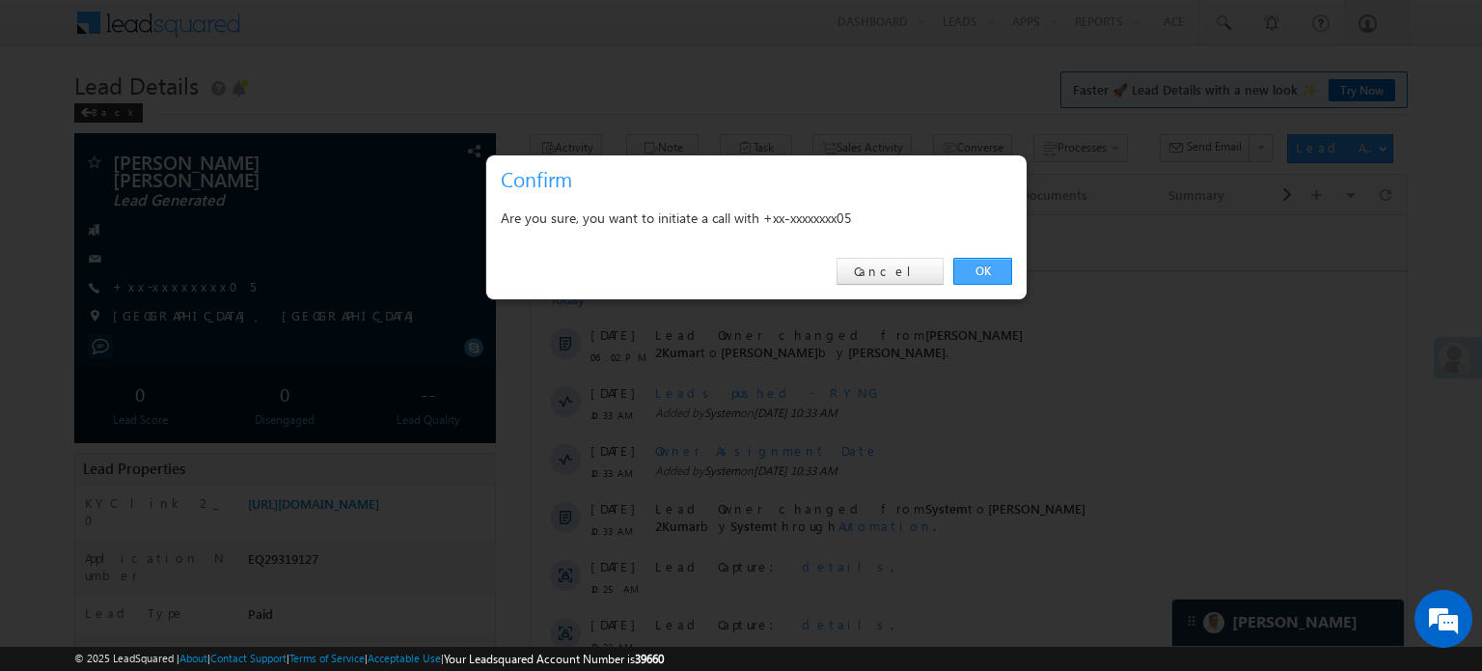
click at [980, 269] on link "OK" at bounding box center [982, 271] width 59 height 27
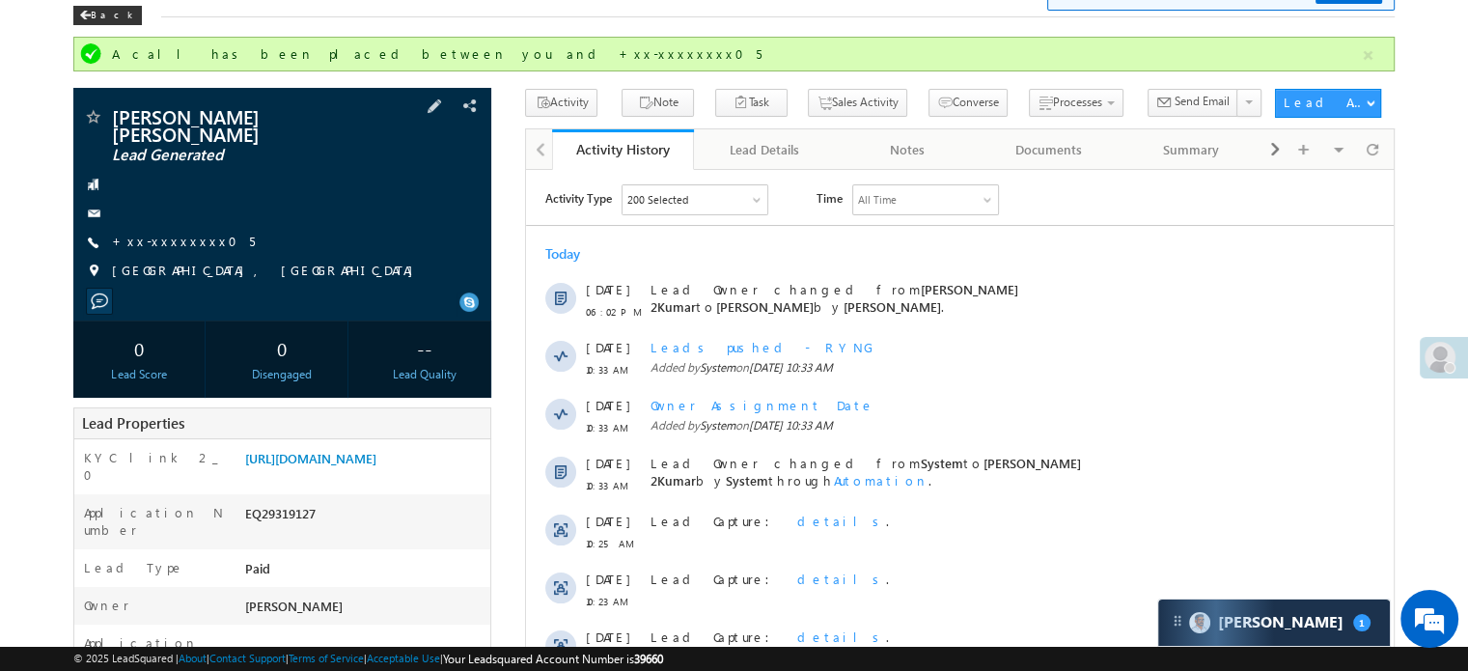
scroll to position [193, 0]
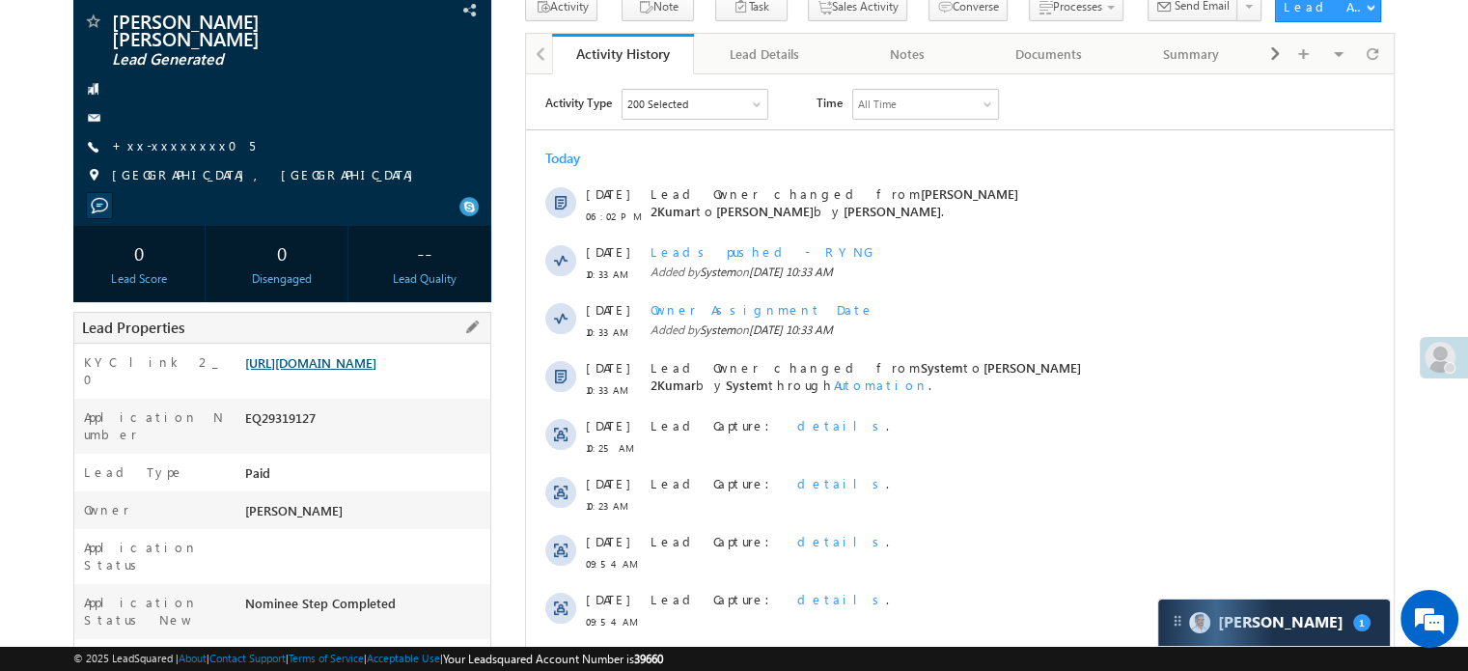
click at [332, 370] on link "[URL][DOMAIN_NAME]" at bounding box center [310, 362] width 131 height 16
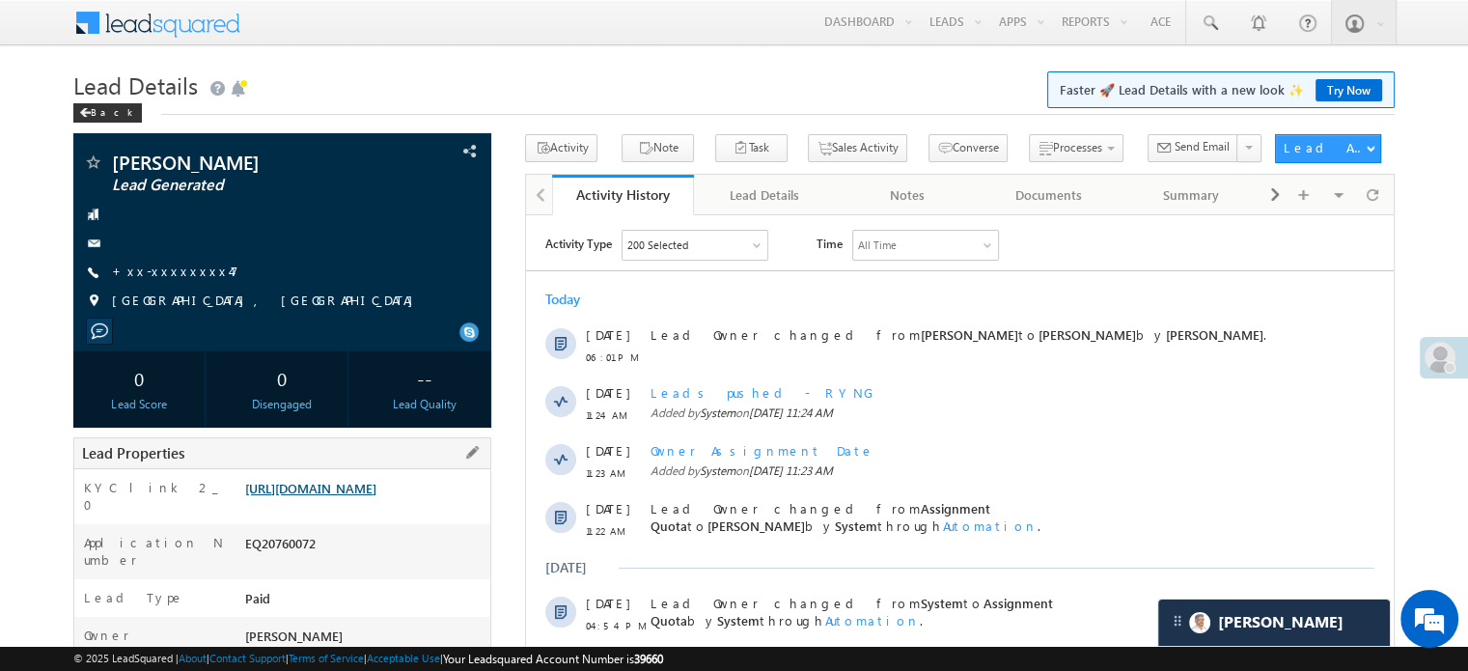
scroll to position [96, 0]
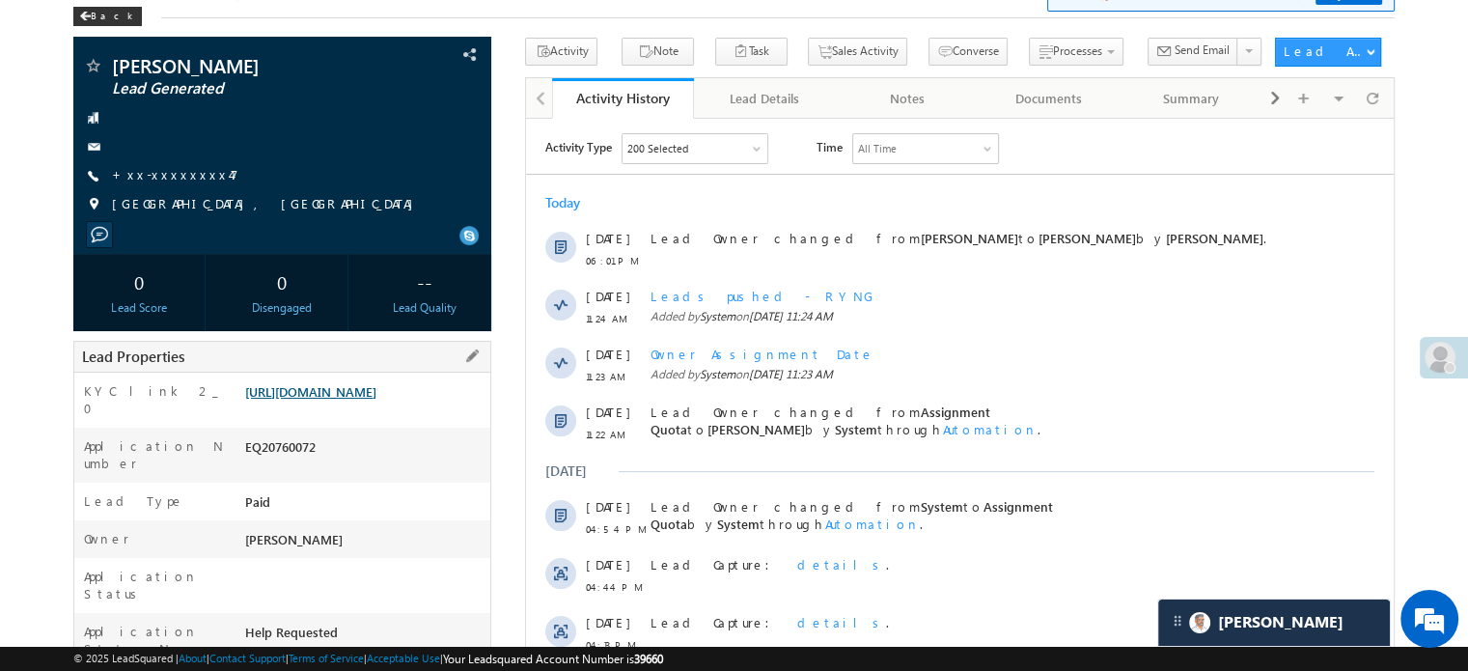
click at [341, 399] on link "[URL][DOMAIN_NAME]" at bounding box center [310, 391] width 131 height 16
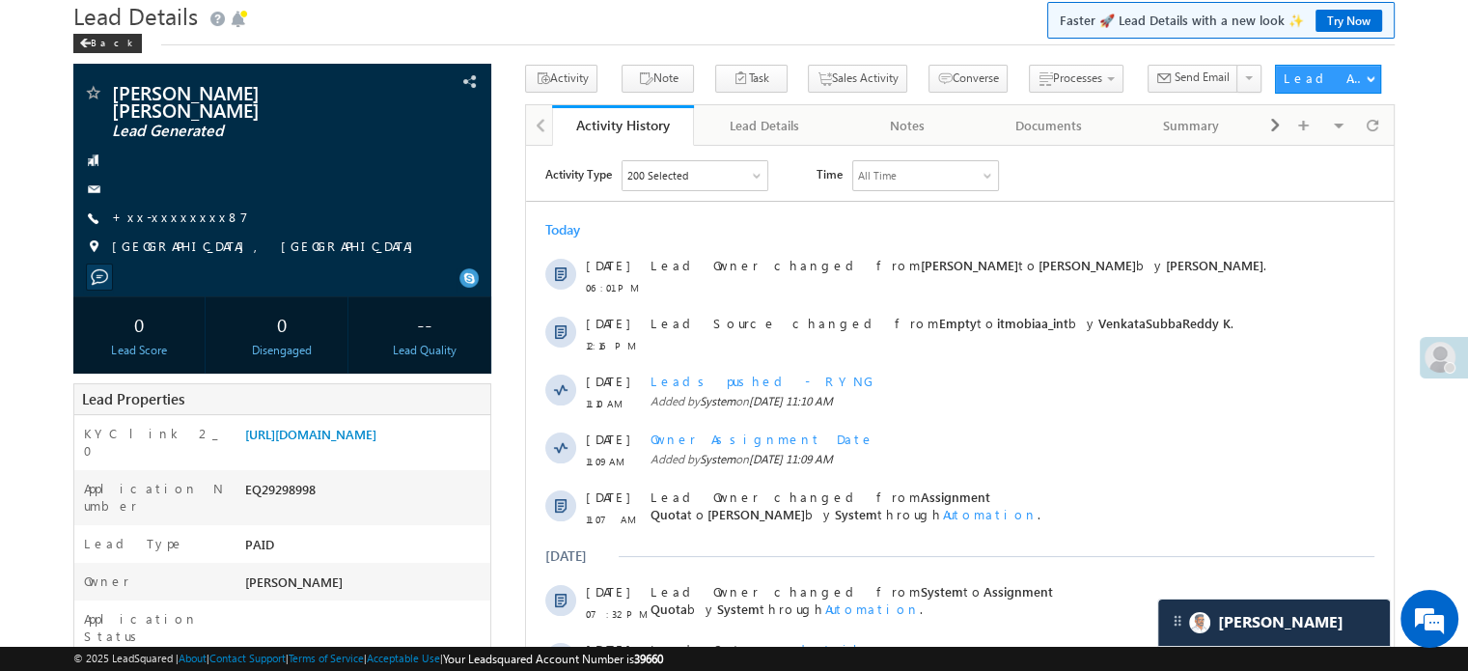
scroll to position [193, 0]
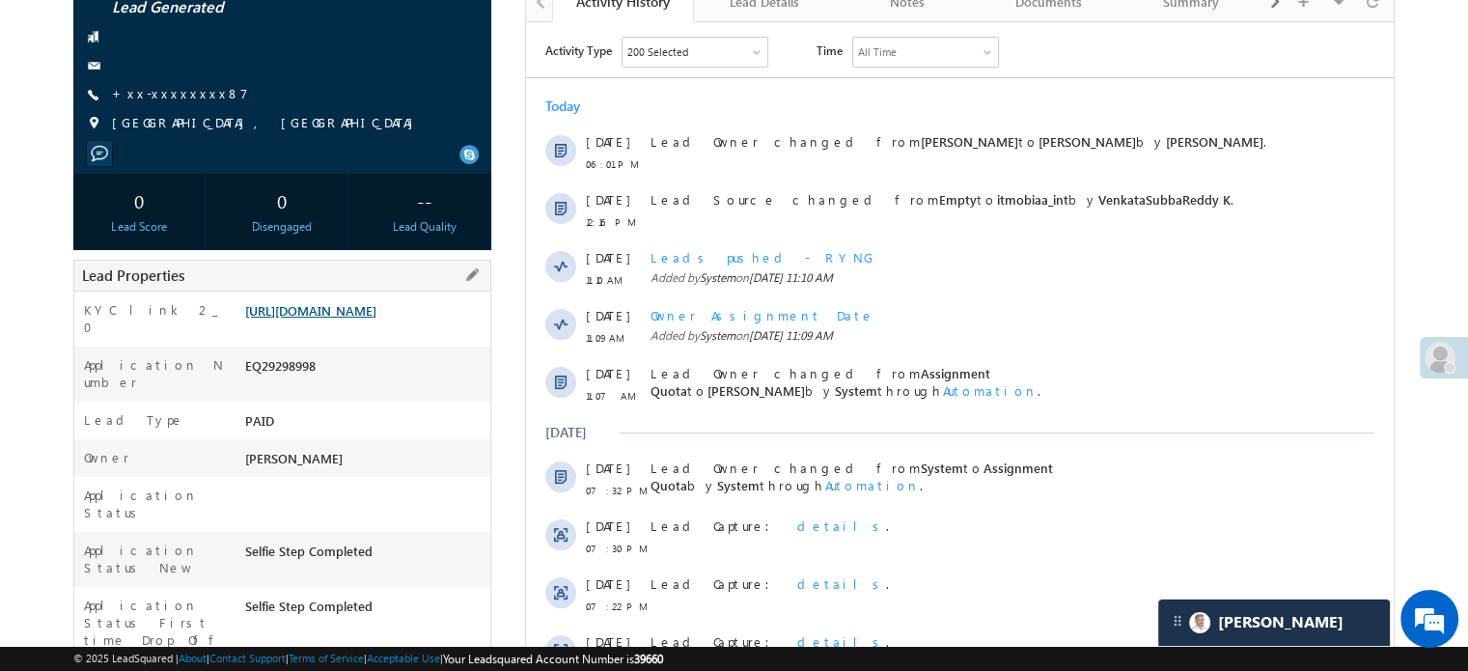
click at [376, 318] on link "[URL][DOMAIN_NAME]" at bounding box center [310, 310] width 131 height 16
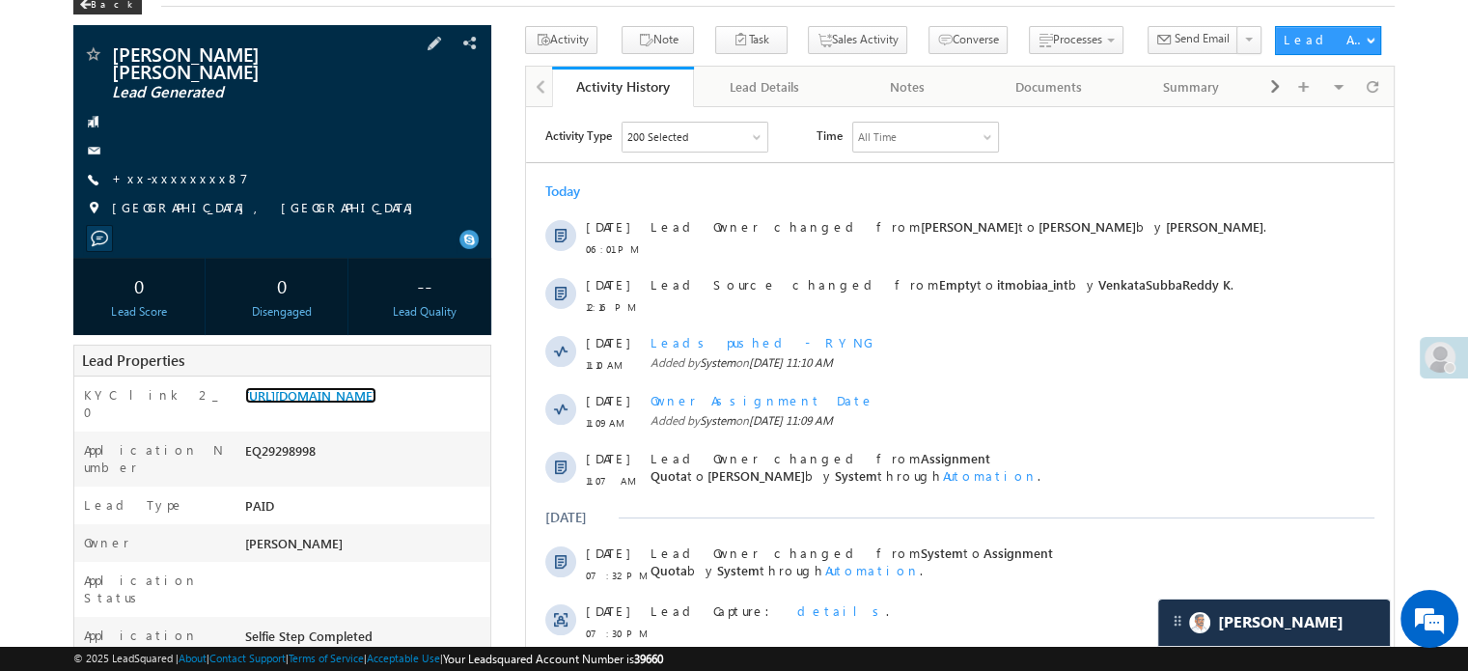
scroll to position [0, 0]
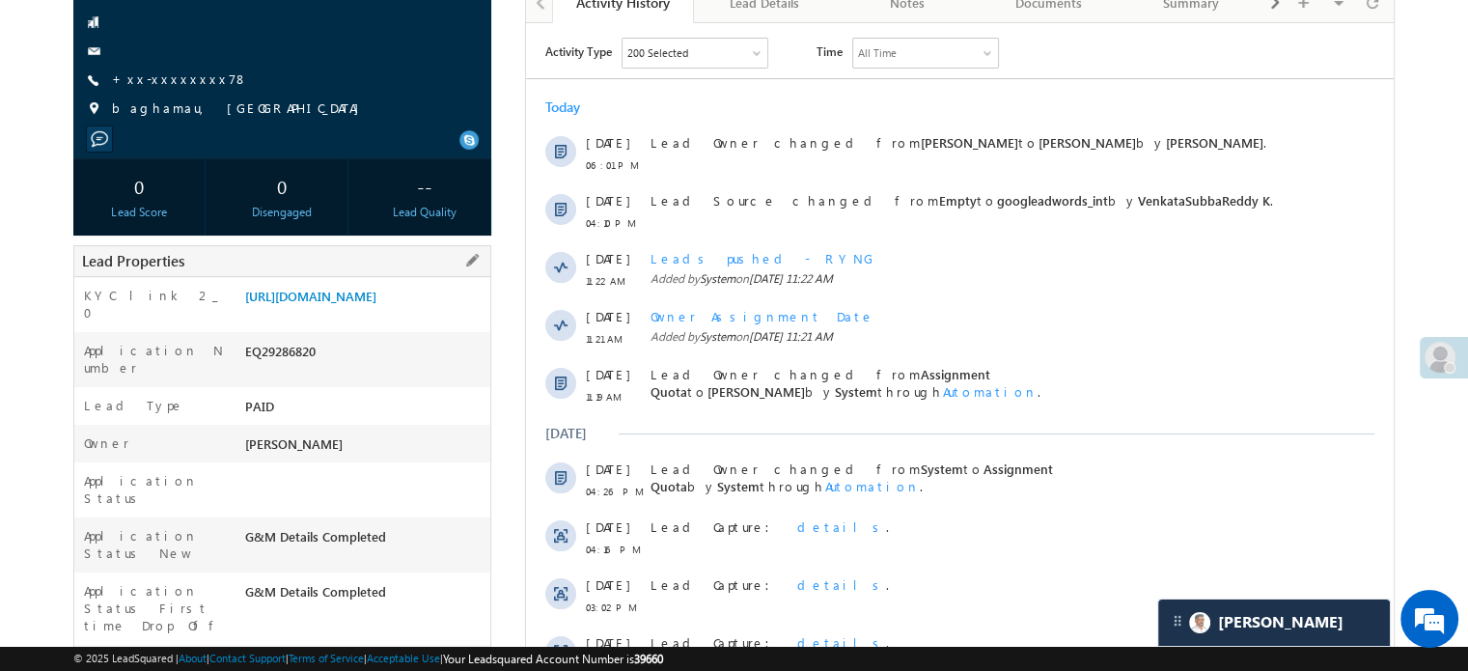
scroll to position [193, 0]
click at [376, 303] on link "[URL][DOMAIN_NAME]" at bounding box center [310, 295] width 131 height 16
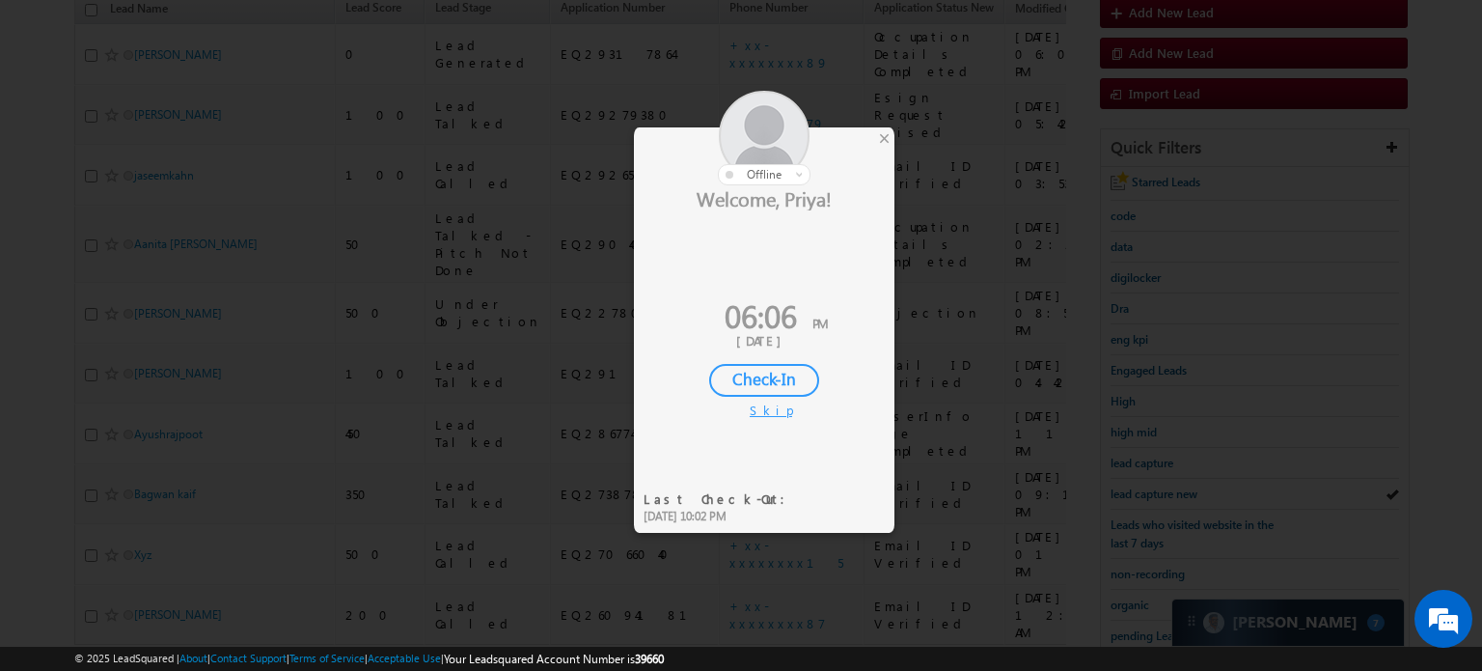
click at [874, 139] on div at bounding box center [764, 138] width 261 height 95
click at [876, 134] on div "×" at bounding box center [884, 137] width 20 height 21
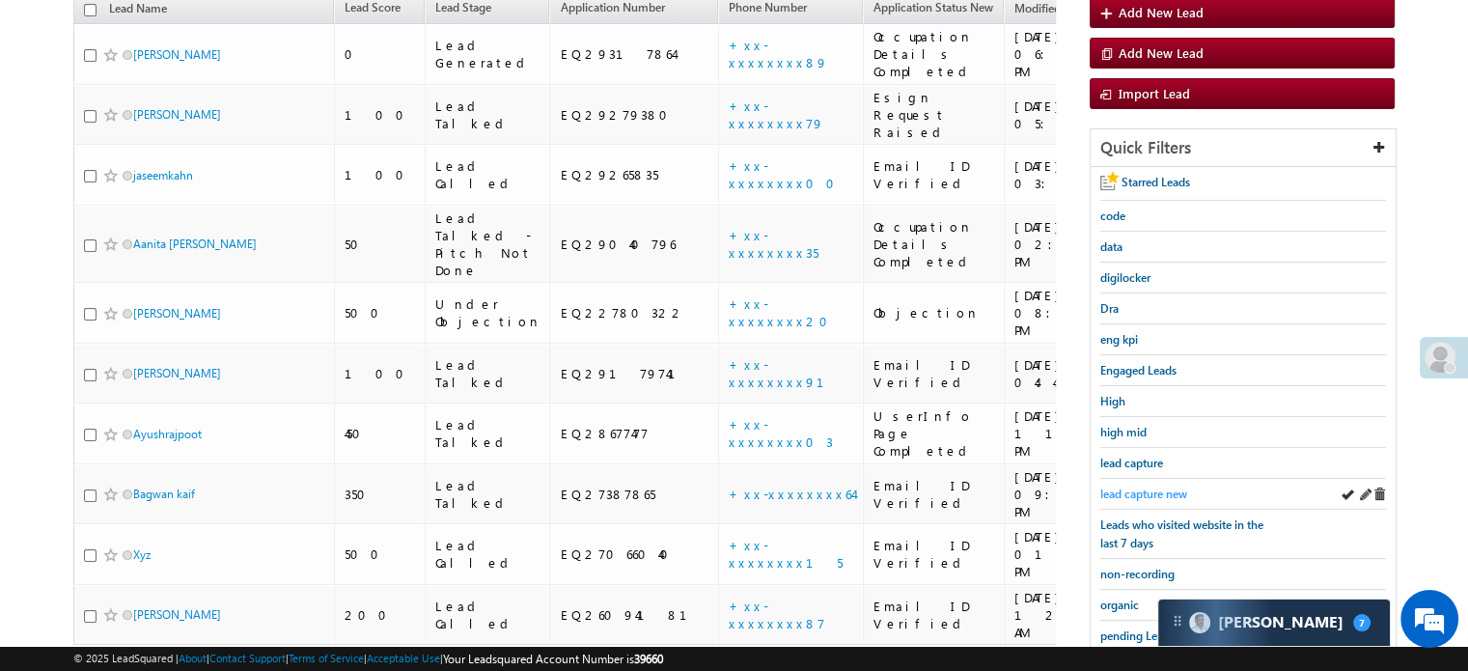
click at [1131, 486] on span "lead capture new" at bounding box center [1143, 493] width 87 height 14
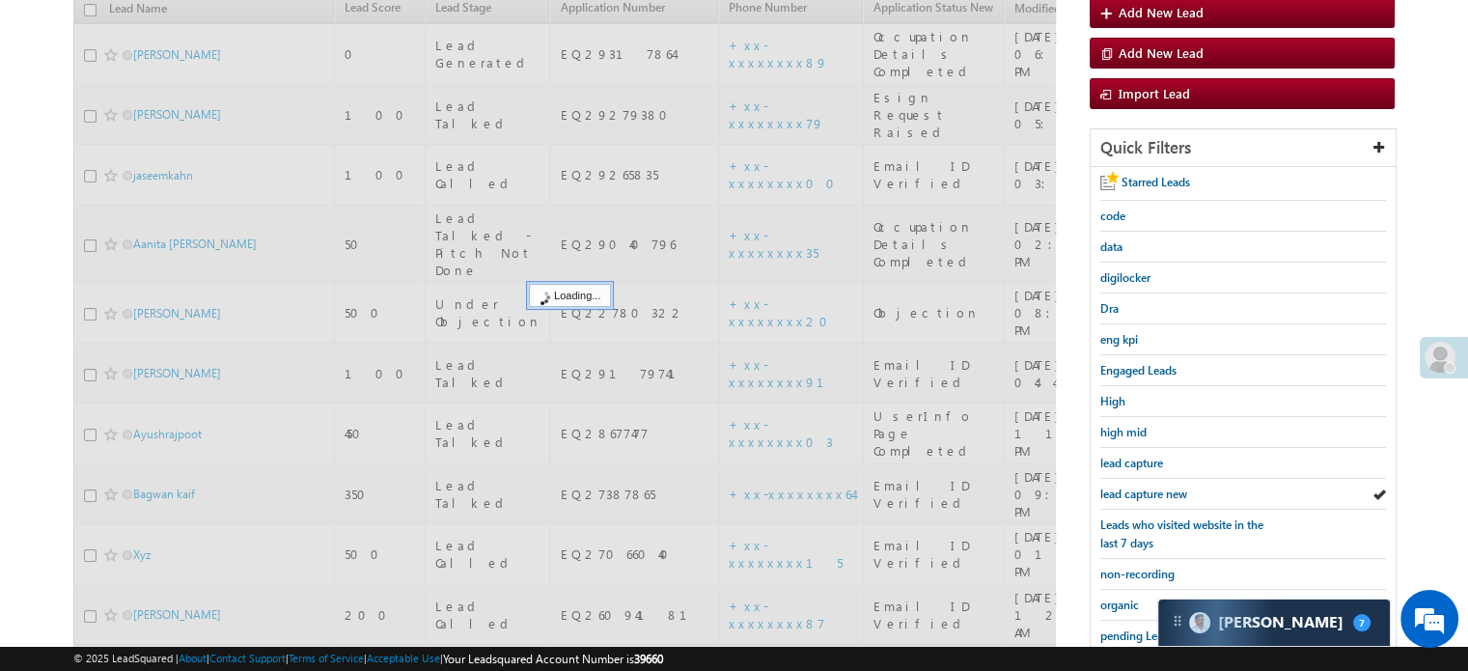
click at [1131, 486] on span "lead capture new" at bounding box center [1143, 493] width 87 height 14
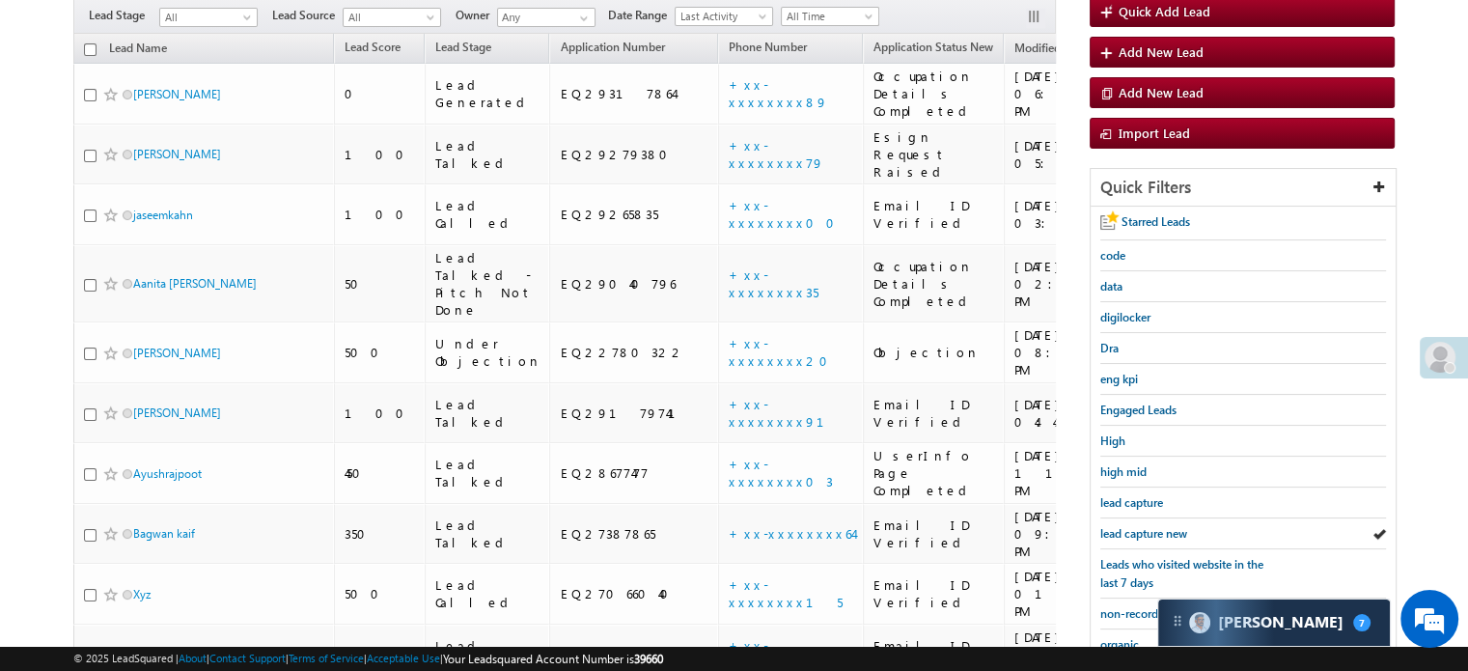
scroll to position [124, 0]
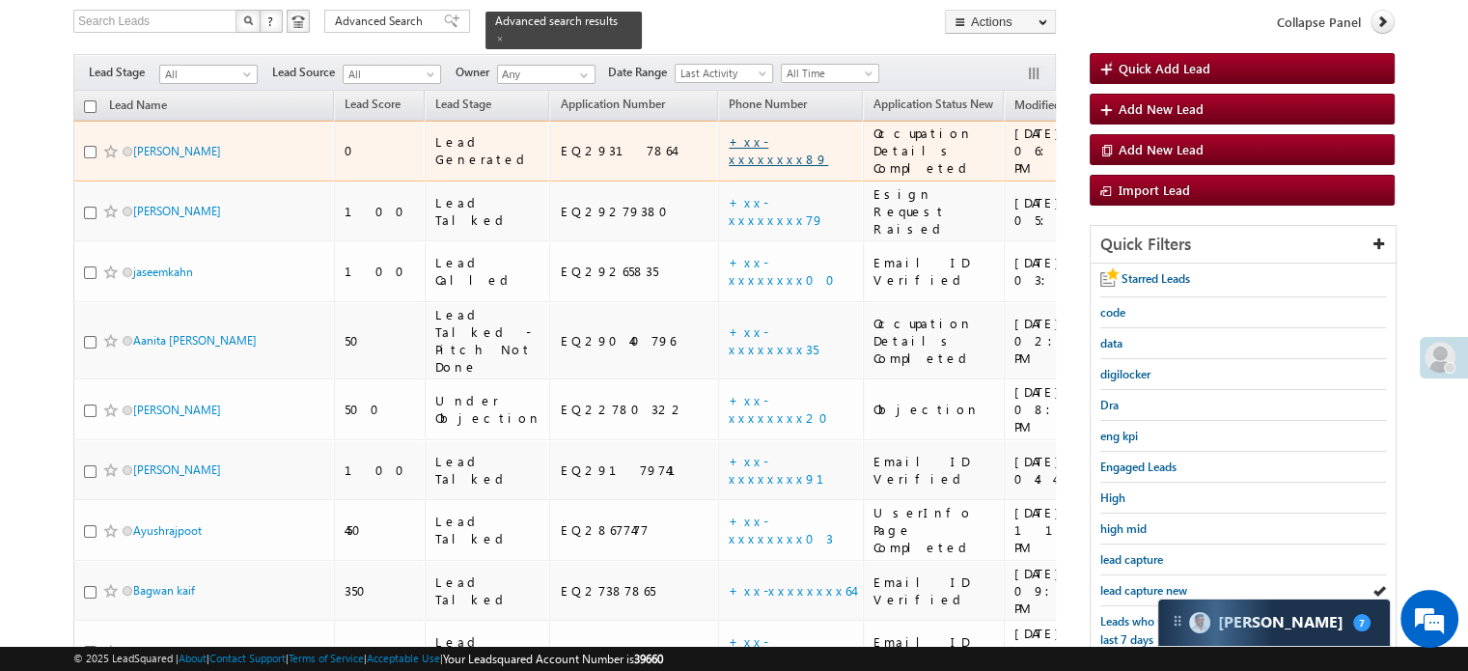
click at [728, 133] on link "+xx-xxxxxxxx89" at bounding box center [777, 150] width 99 height 34
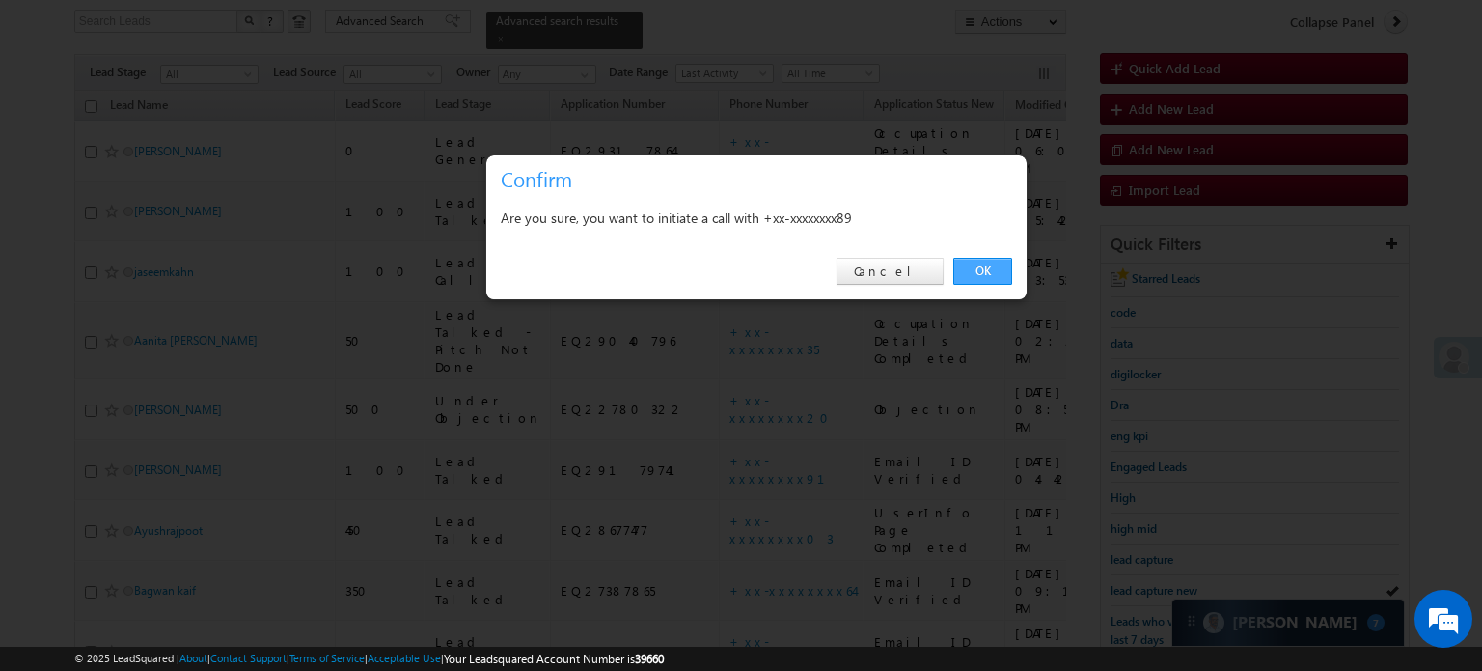
click at [984, 273] on link "OK" at bounding box center [982, 271] width 59 height 27
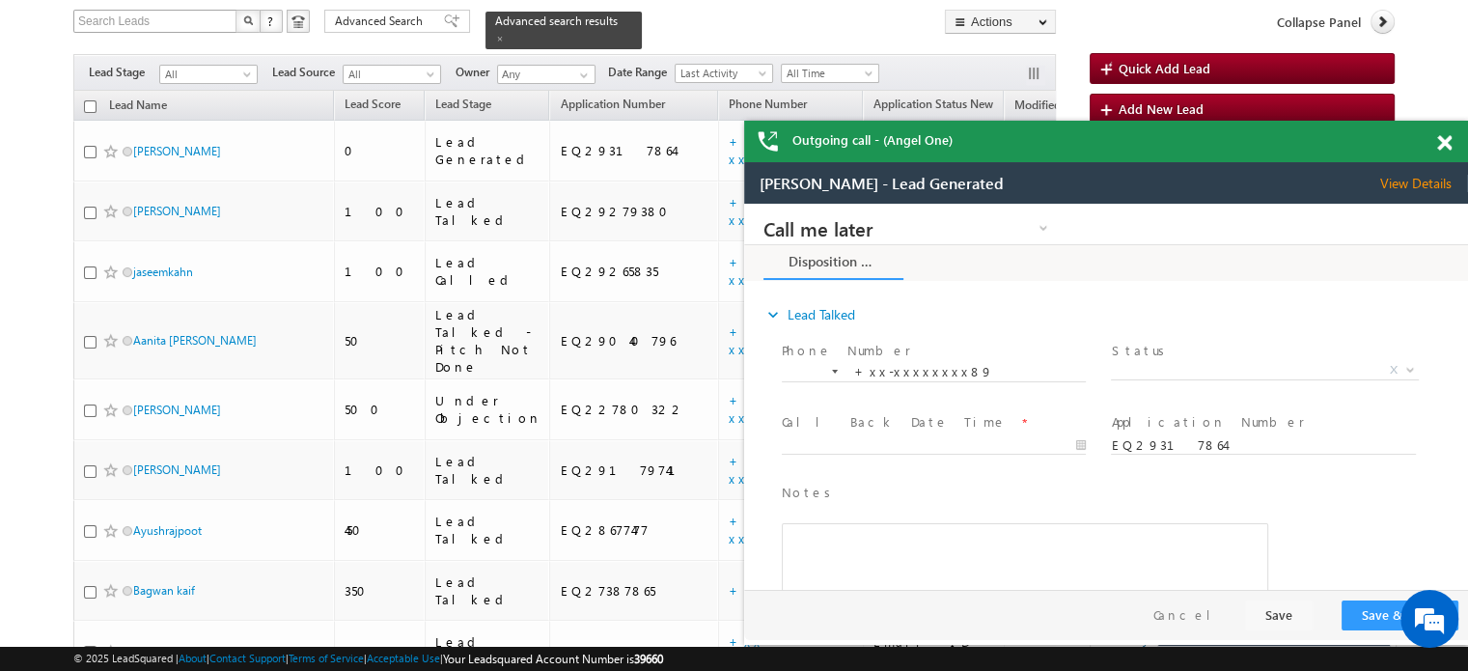
scroll to position [0, 0]
click at [1439, 141] on span at bounding box center [1444, 143] width 14 height 16
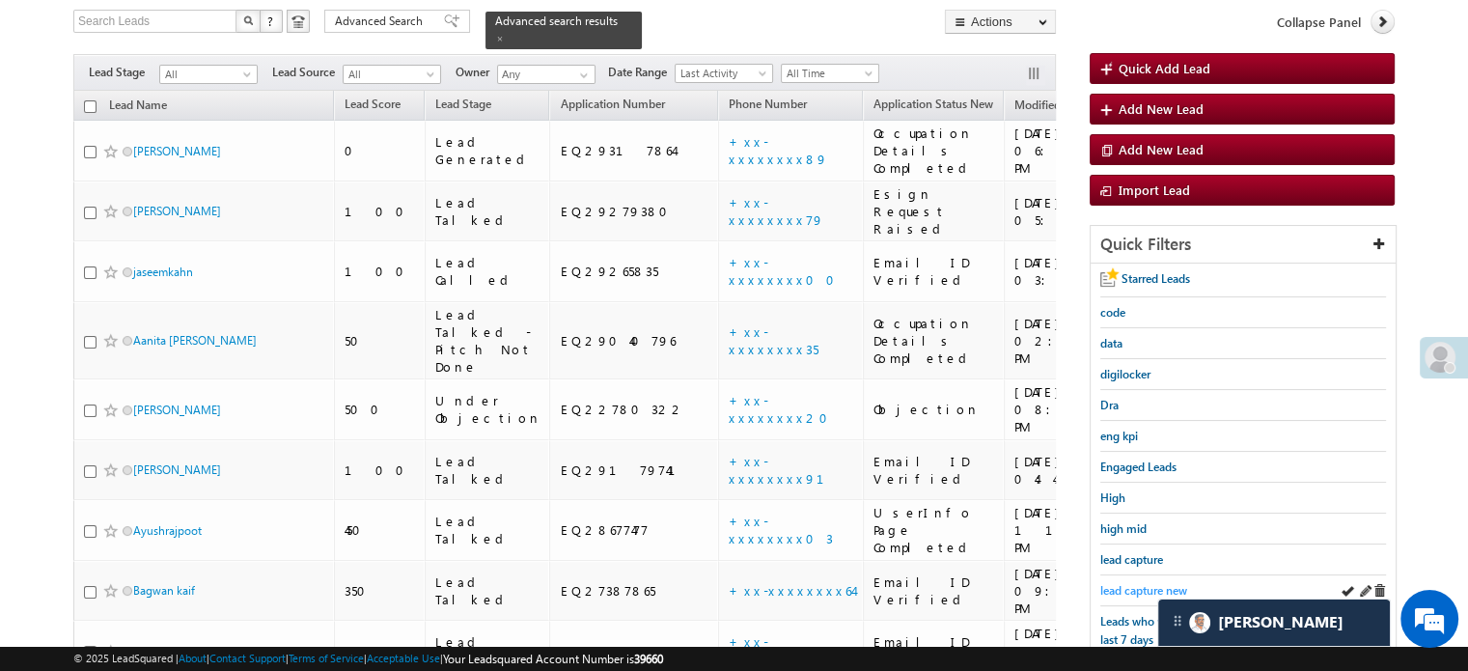
click at [1131, 590] on span "lead capture new" at bounding box center [1143, 590] width 87 height 14
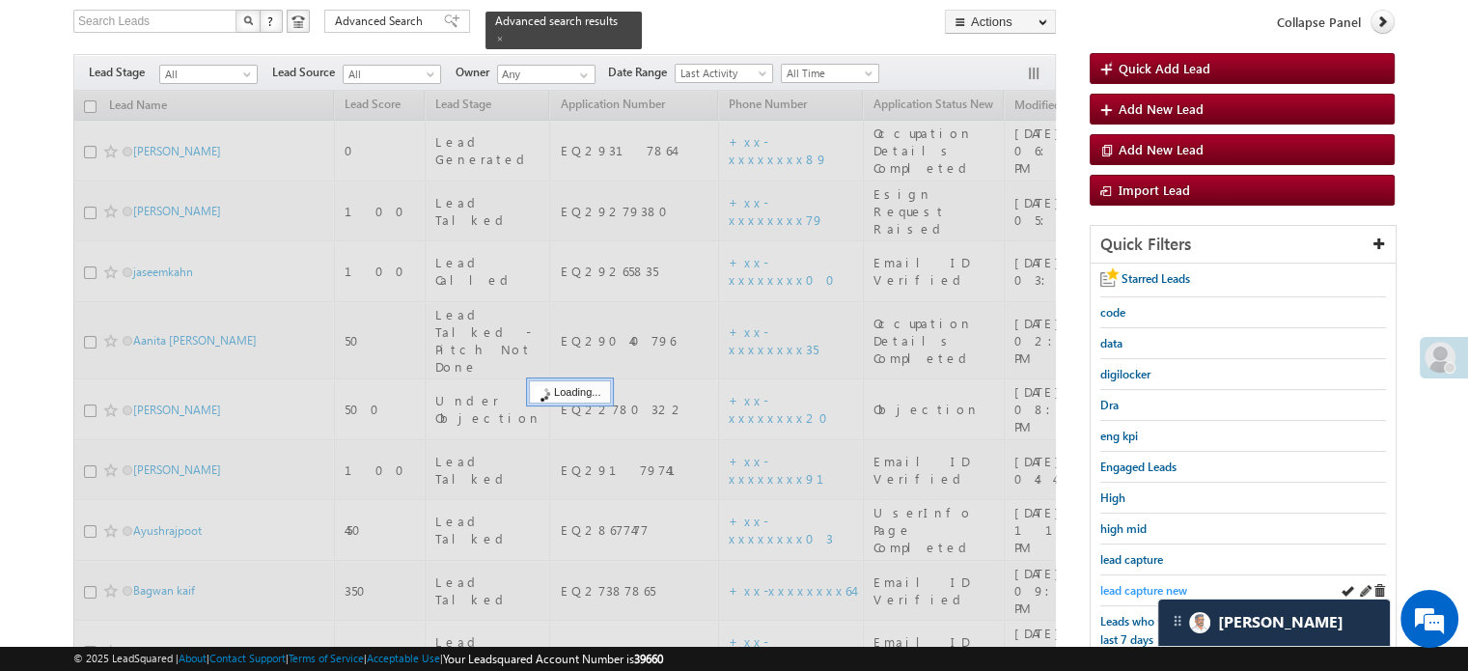
scroll to position [124, 0]
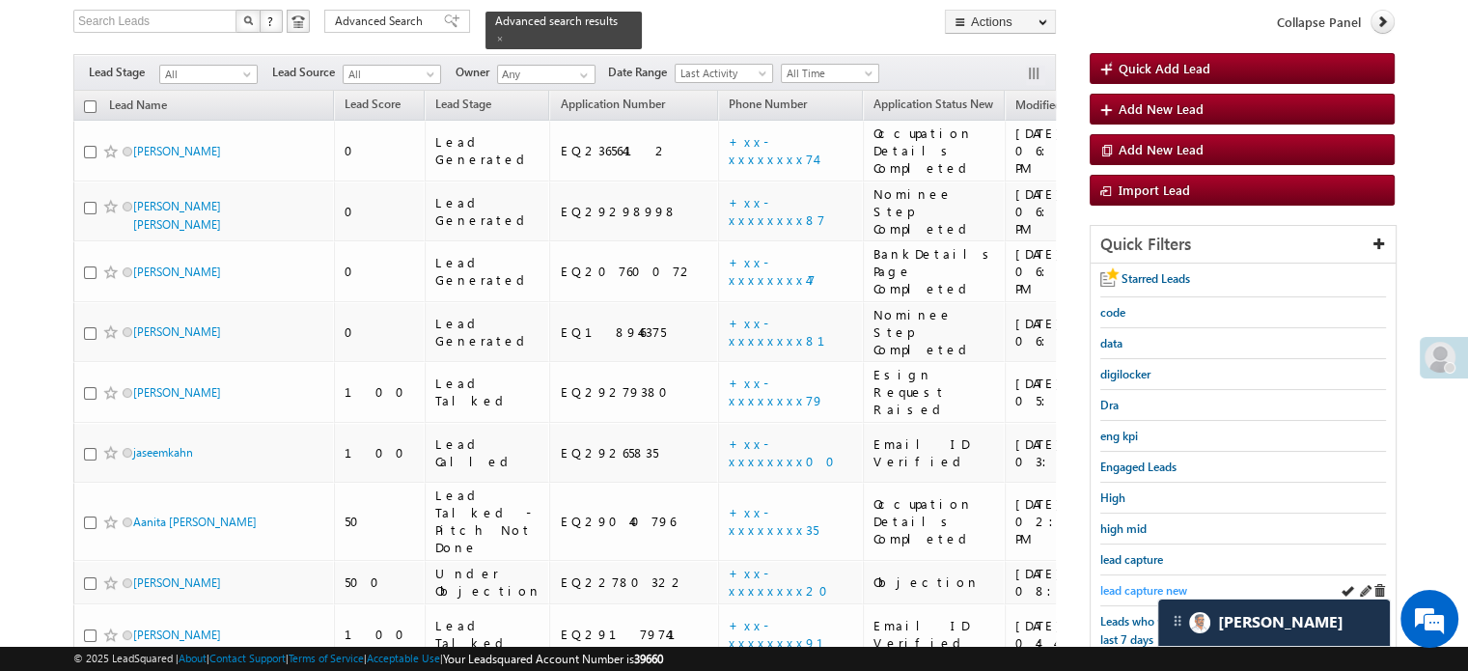
click at [1148, 583] on span "lead capture new" at bounding box center [1143, 590] width 87 height 14
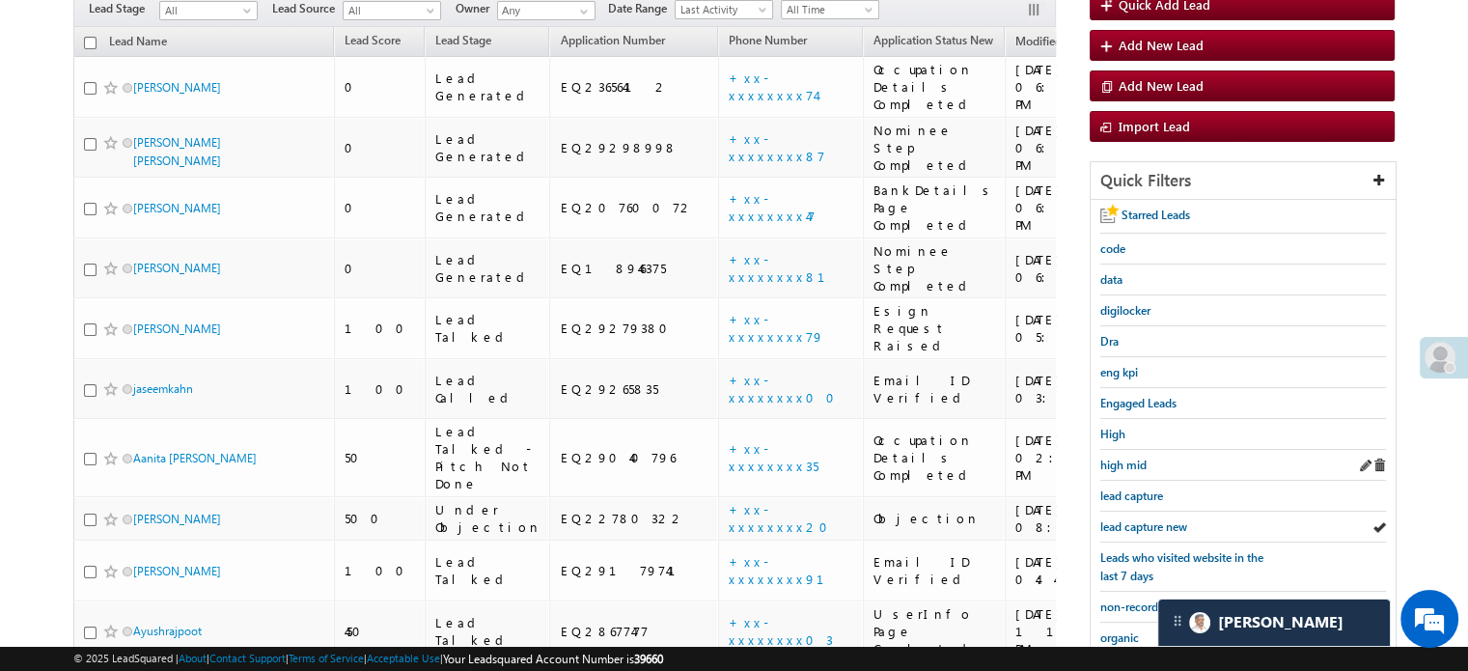
scroll to position [221, 0]
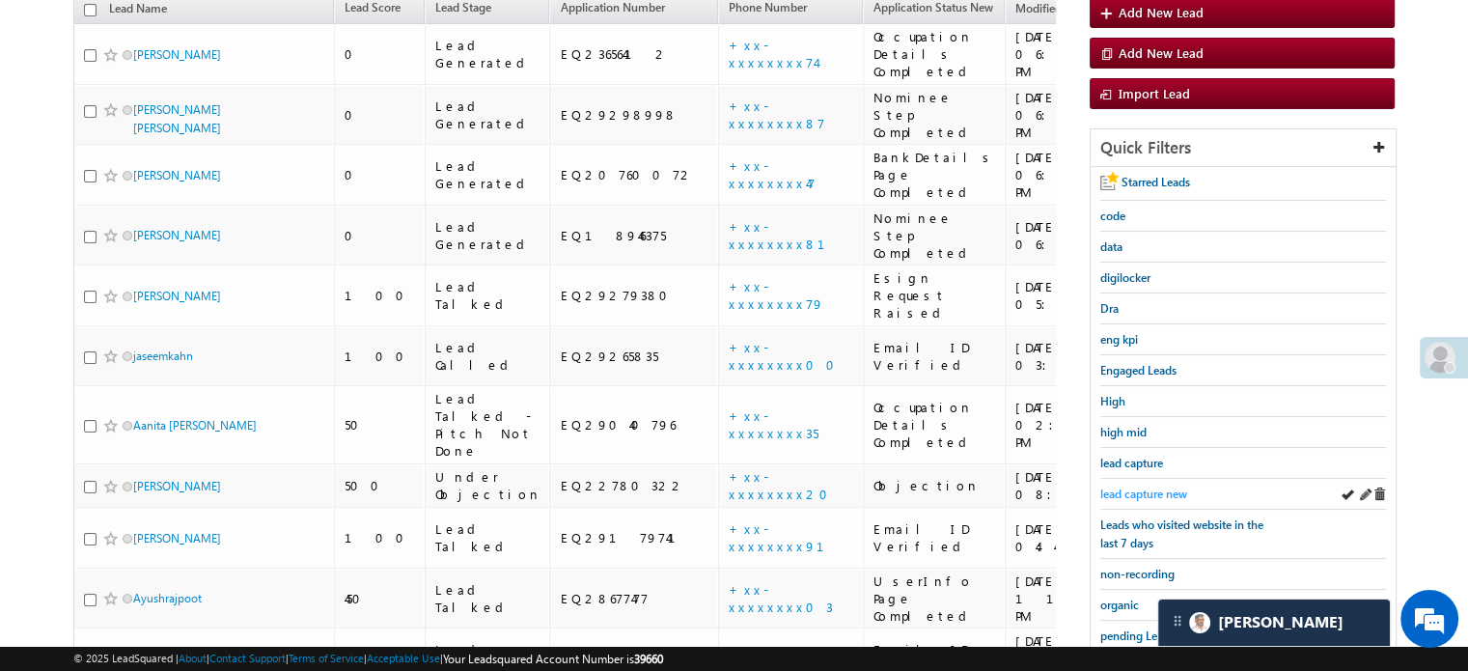
click at [1135, 489] on span "lead capture new" at bounding box center [1143, 493] width 87 height 14
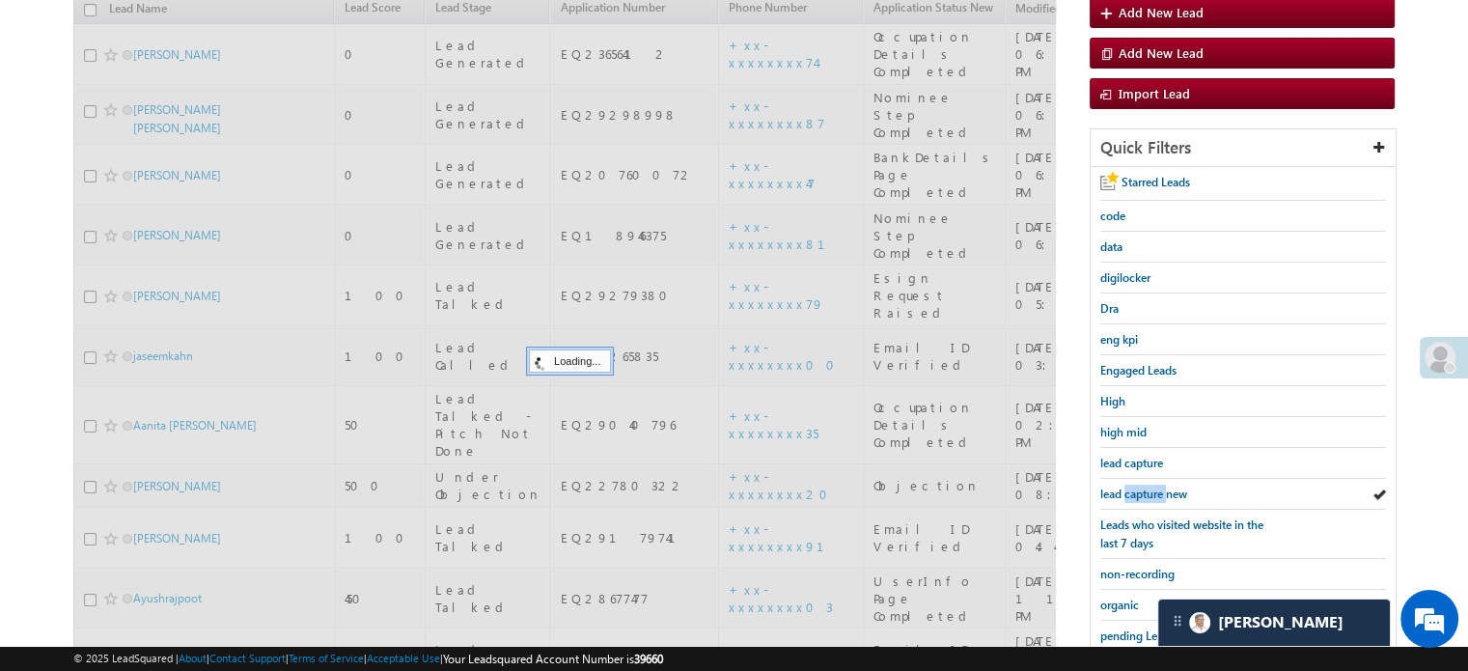
click at [1135, 489] on span "lead capture new" at bounding box center [1143, 493] width 87 height 14
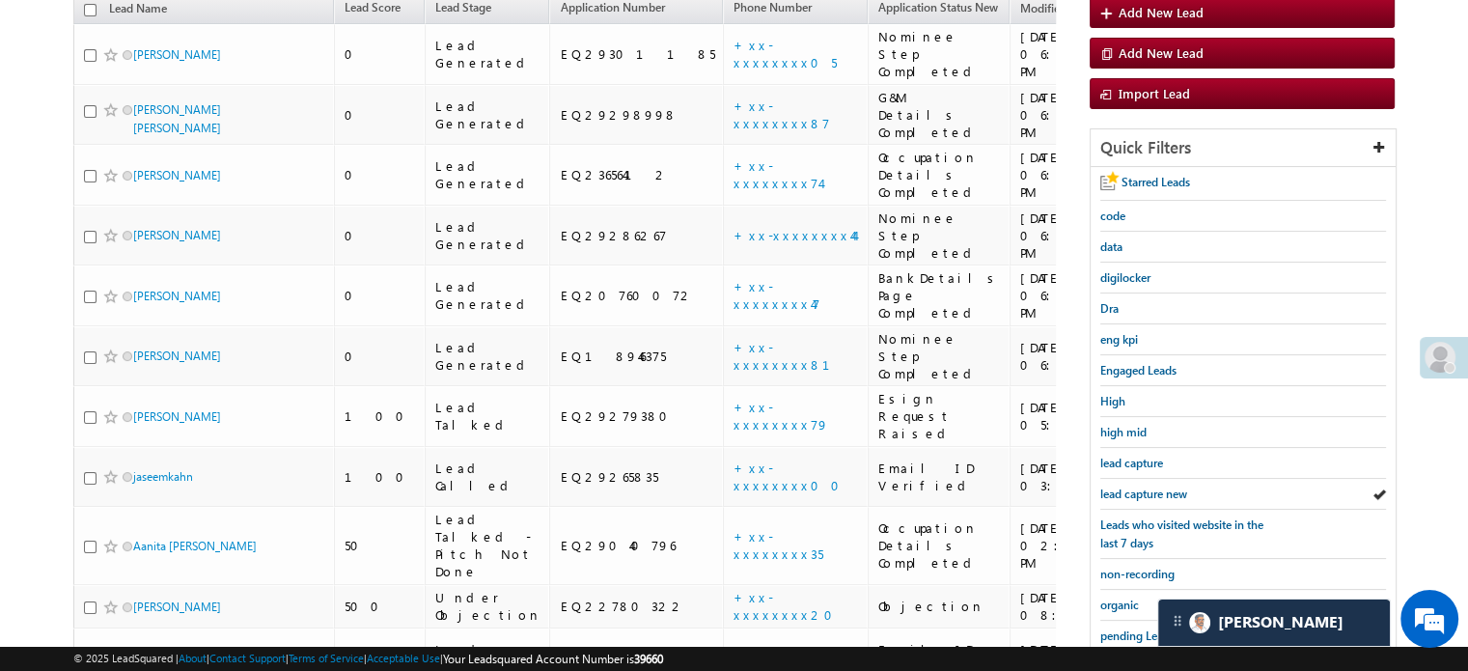
click at [1135, 489] on span "lead capture new" at bounding box center [1143, 493] width 87 height 14
click at [1142, 479] on div "lead capture new" at bounding box center [1243, 494] width 286 height 31
click at [1139, 491] on span "lead capture new" at bounding box center [1143, 493] width 87 height 14
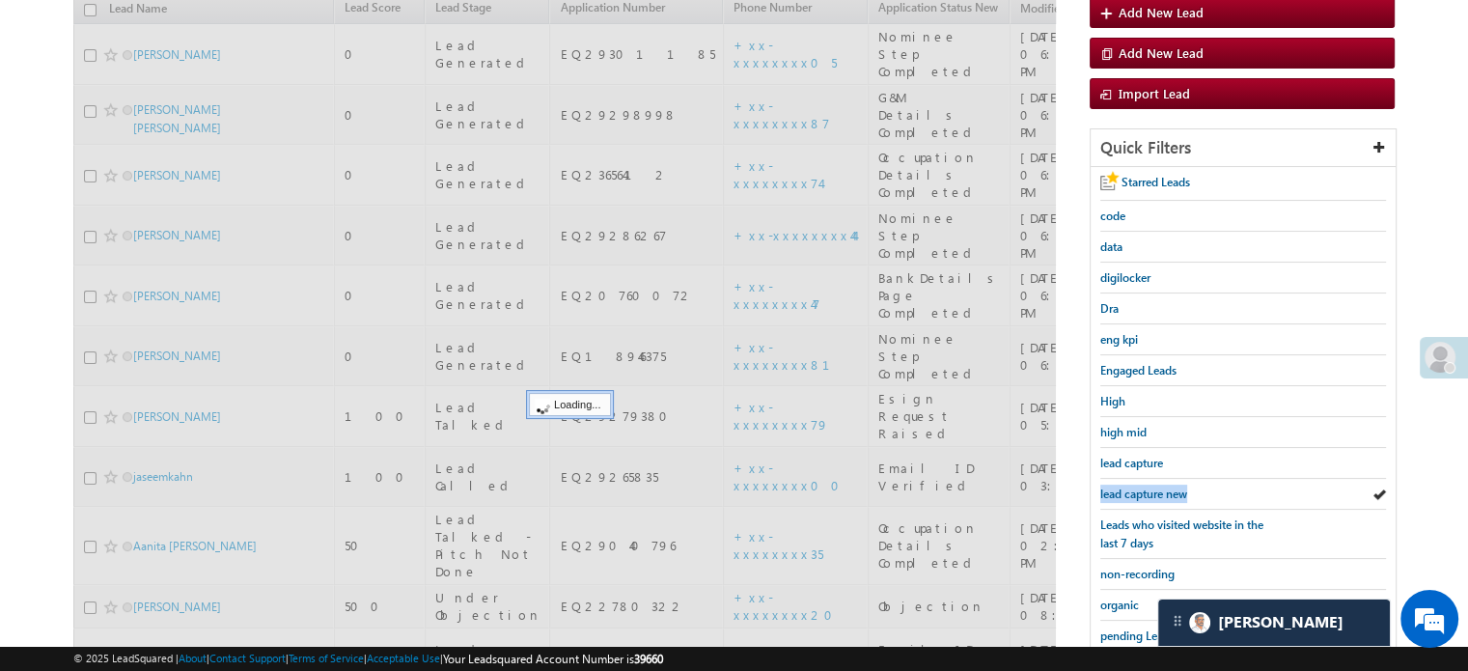
click at [1139, 491] on span "lead capture new" at bounding box center [1143, 493] width 87 height 14
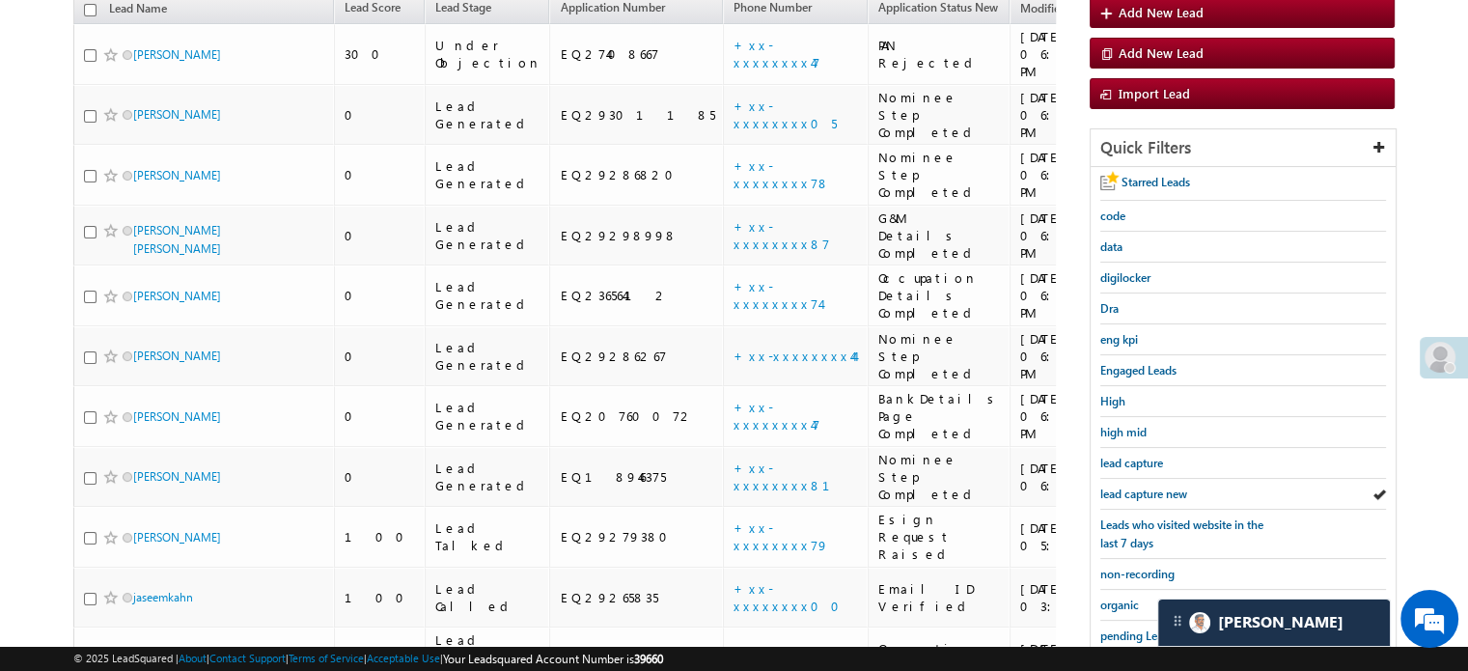
click at [1139, 491] on span "lead capture new" at bounding box center [1143, 493] width 87 height 14
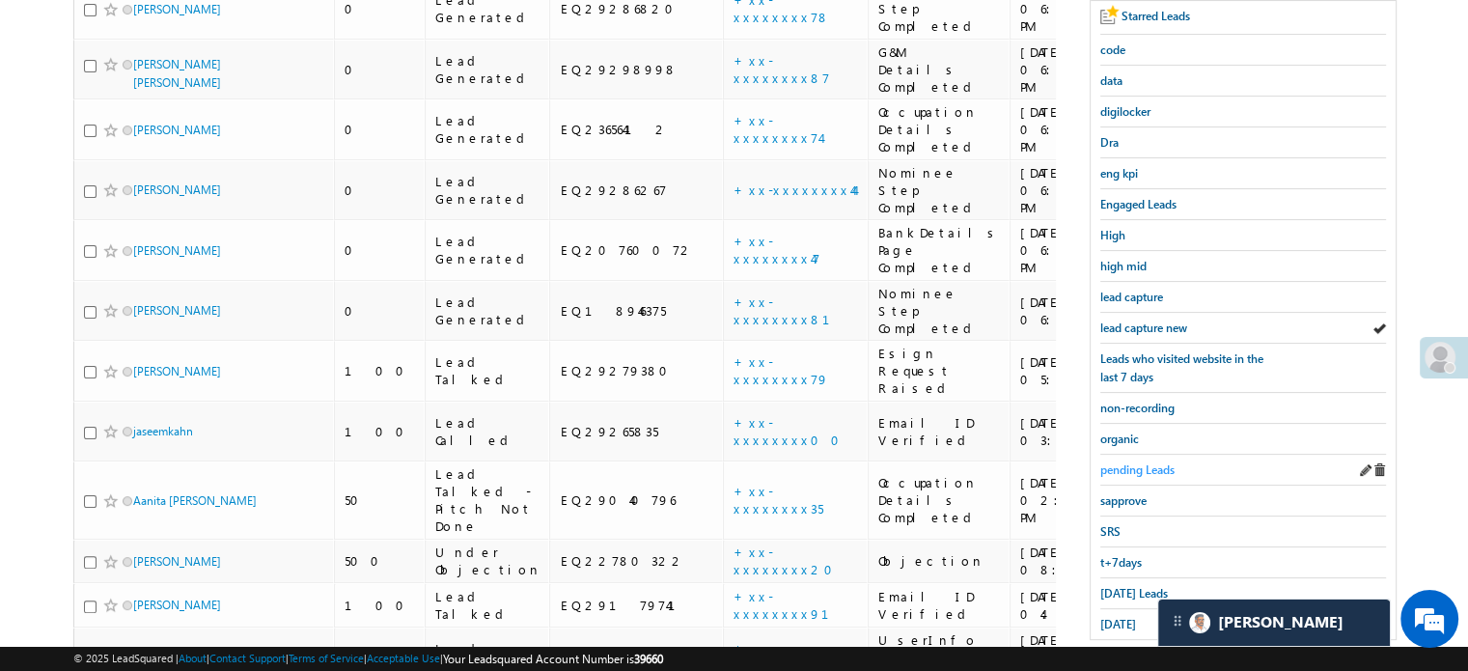
scroll to position [505, 0]
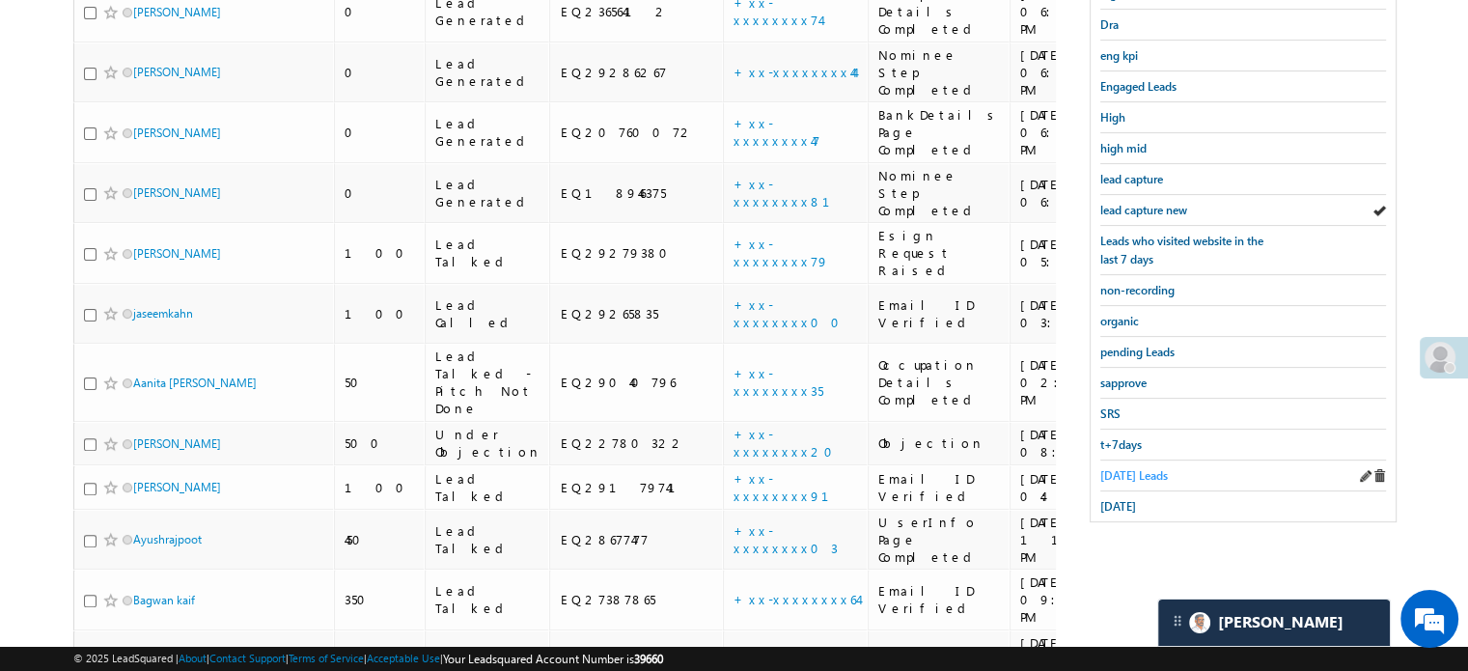
click at [1137, 470] on span "Today's Leads" at bounding box center [1134, 475] width 68 height 14
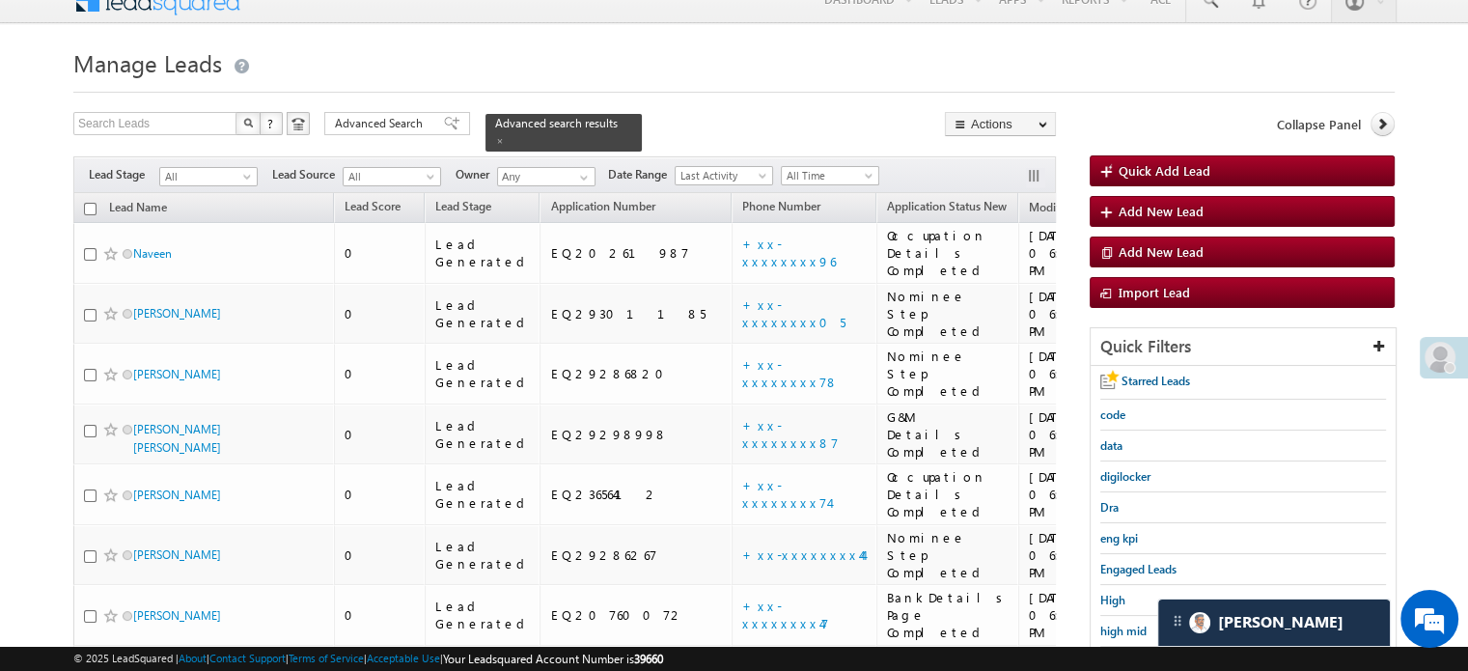
scroll to position [215, 0]
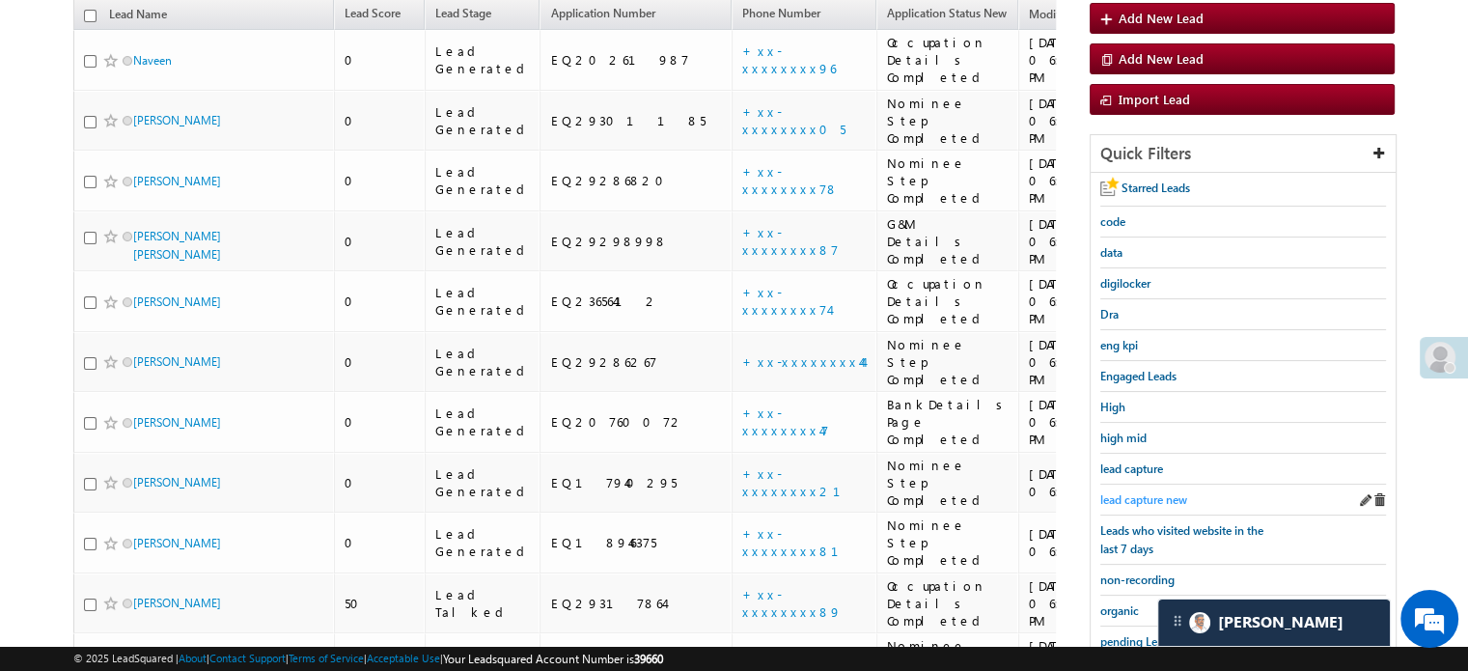
click at [1137, 492] on span "lead capture new" at bounding box center [1143, 499] width 87 height 14
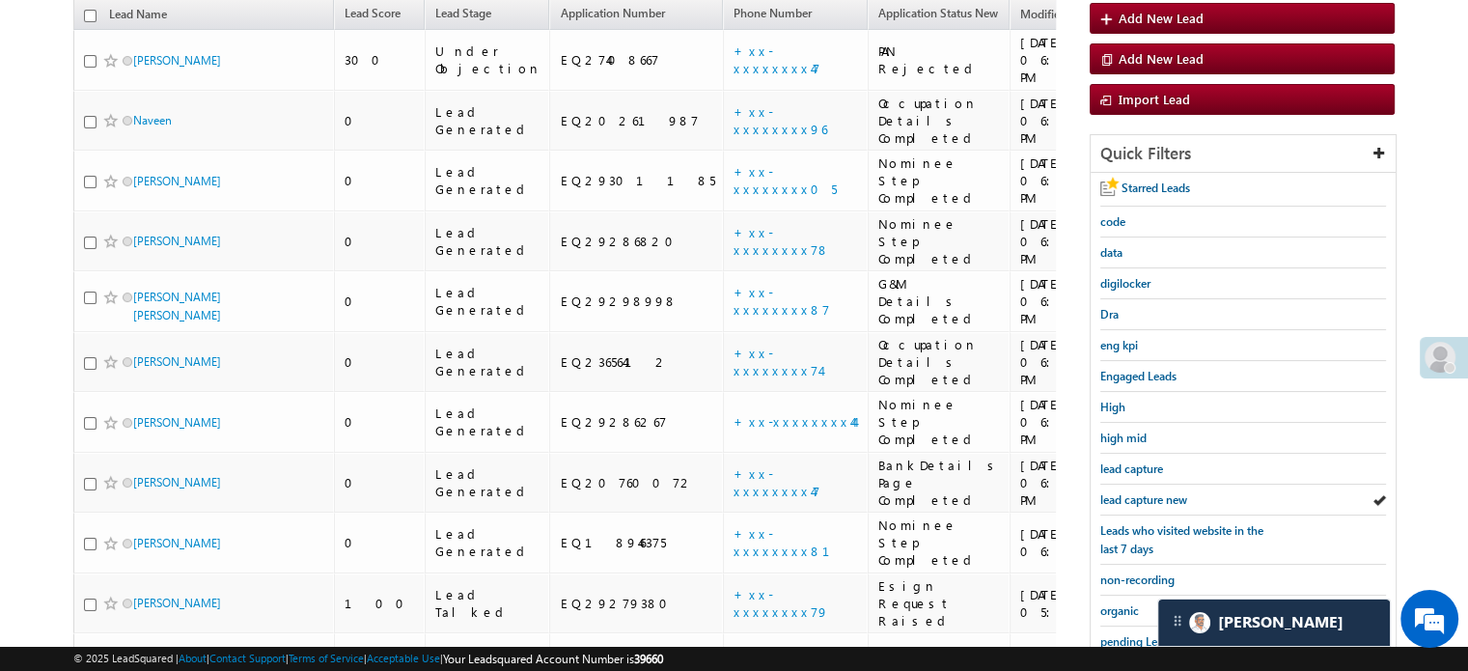
click at [1137, 492] on span "lead capture new" at bounding box center [1143, 499] width 87 height 14
click at [1166, 492] on span "lead capture new" at bounding box center [1143, 499] width 87 height 14
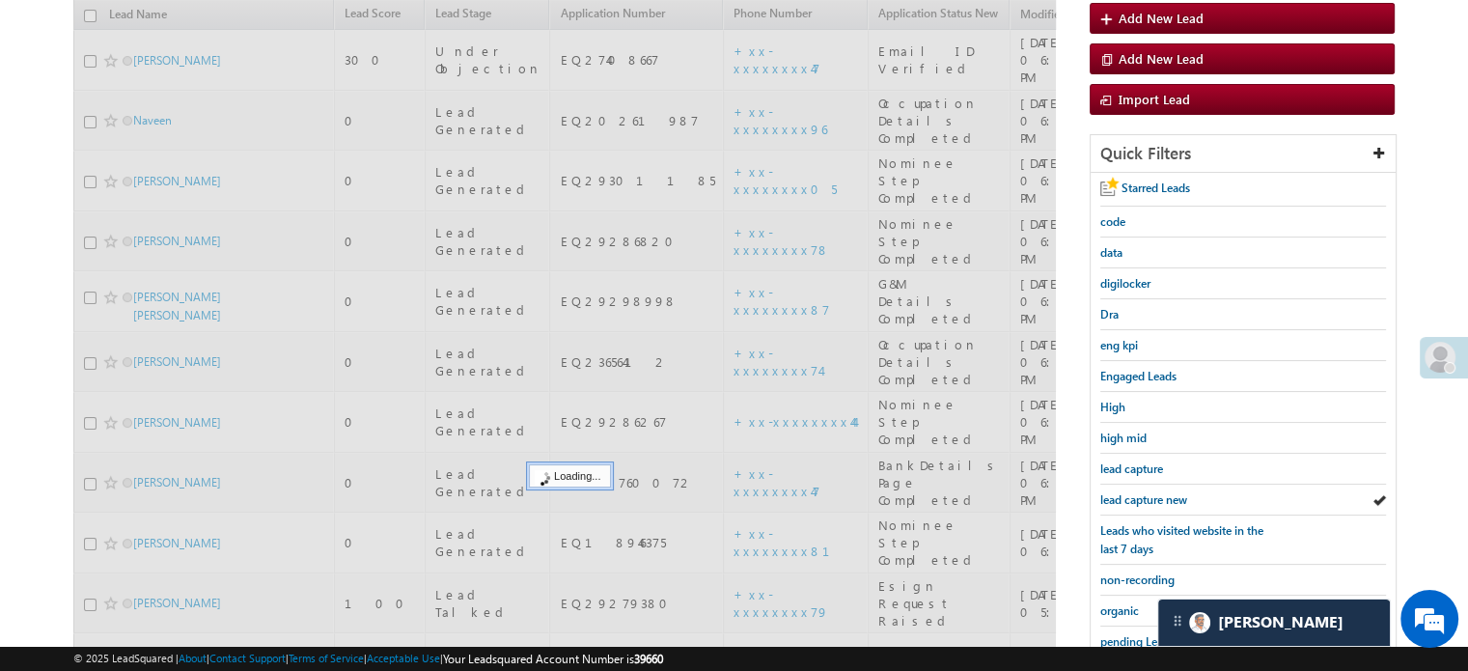
click at [1166, 492] on span "lead capture new" at bounding box center [1143, 499] width 87 height 14
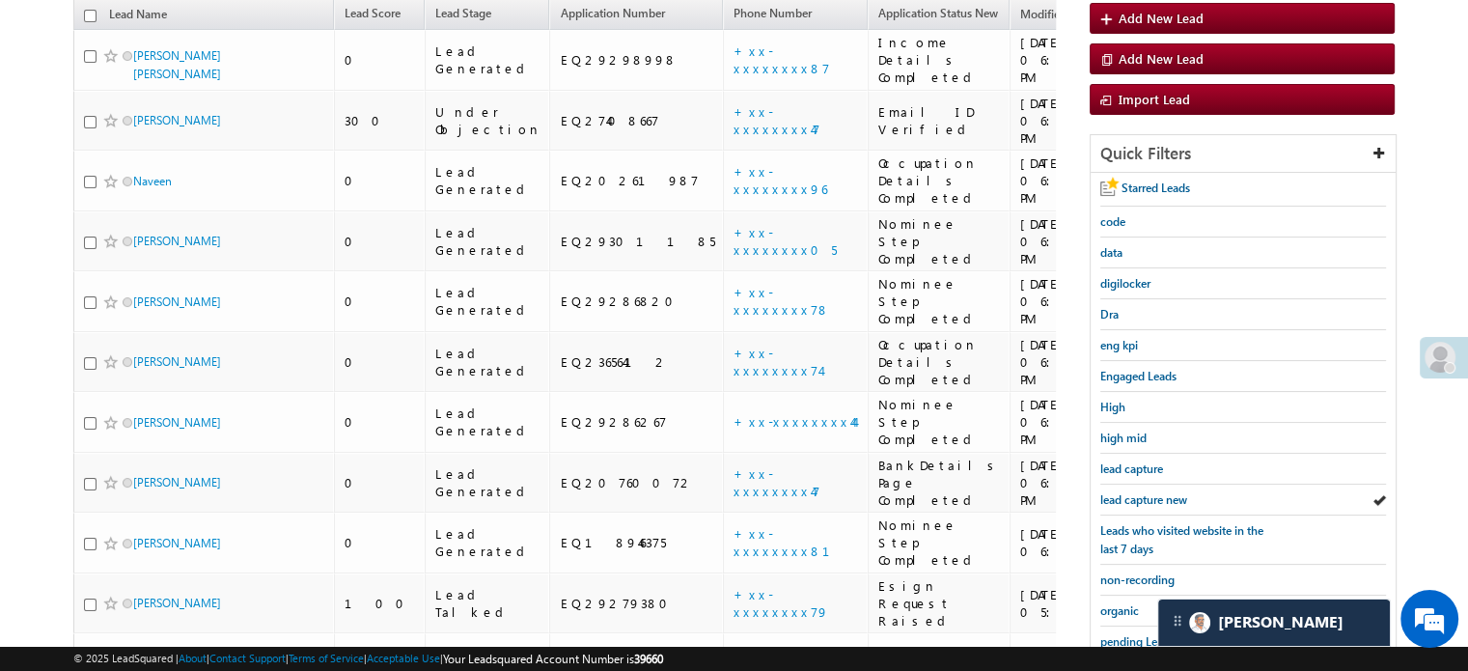
click at [1166, 492] on span "lead capture new" at bounding box center [1143, 499] width 87 height 14
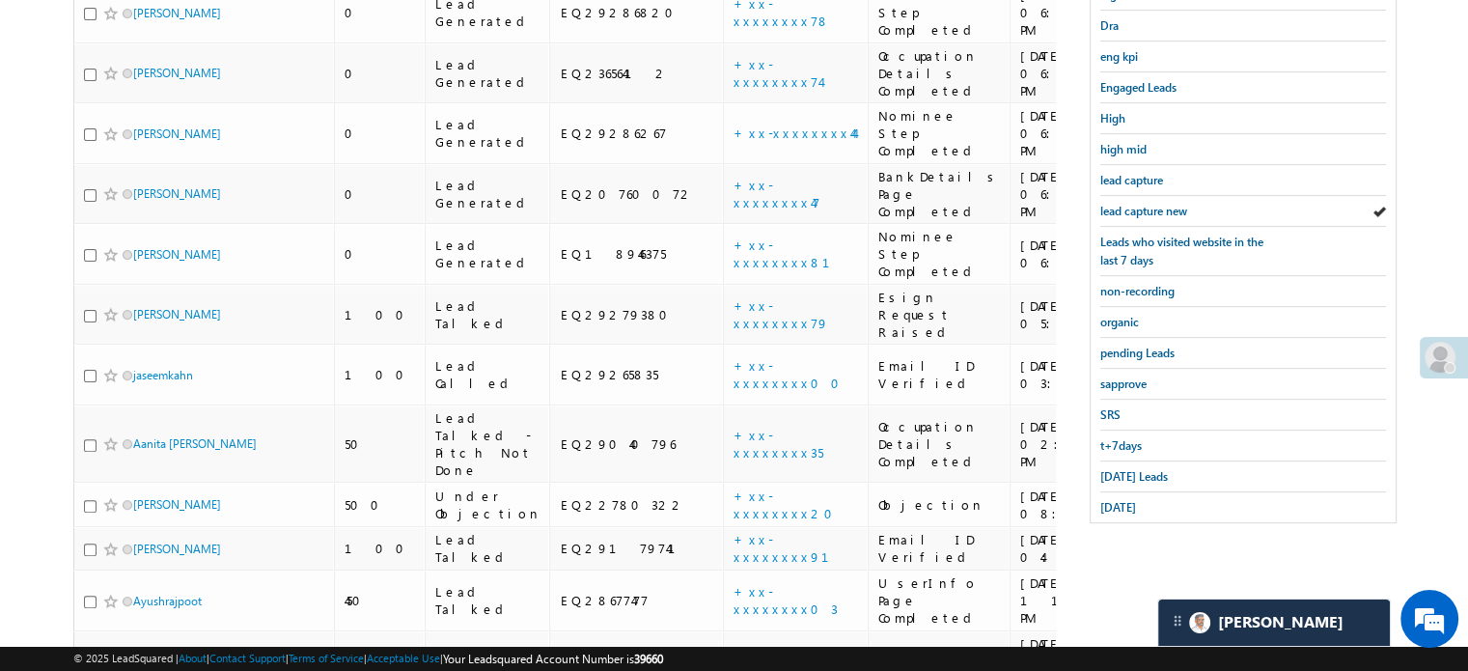
scroll to position [505, 0]
click at [1135, 478] on div "Today's Leads" at bounding box center [1243, 475] width 286 height 31
click at [1133, 471] on span "Today's Leads" at bounding box center [1134, 475] width 68 height 14
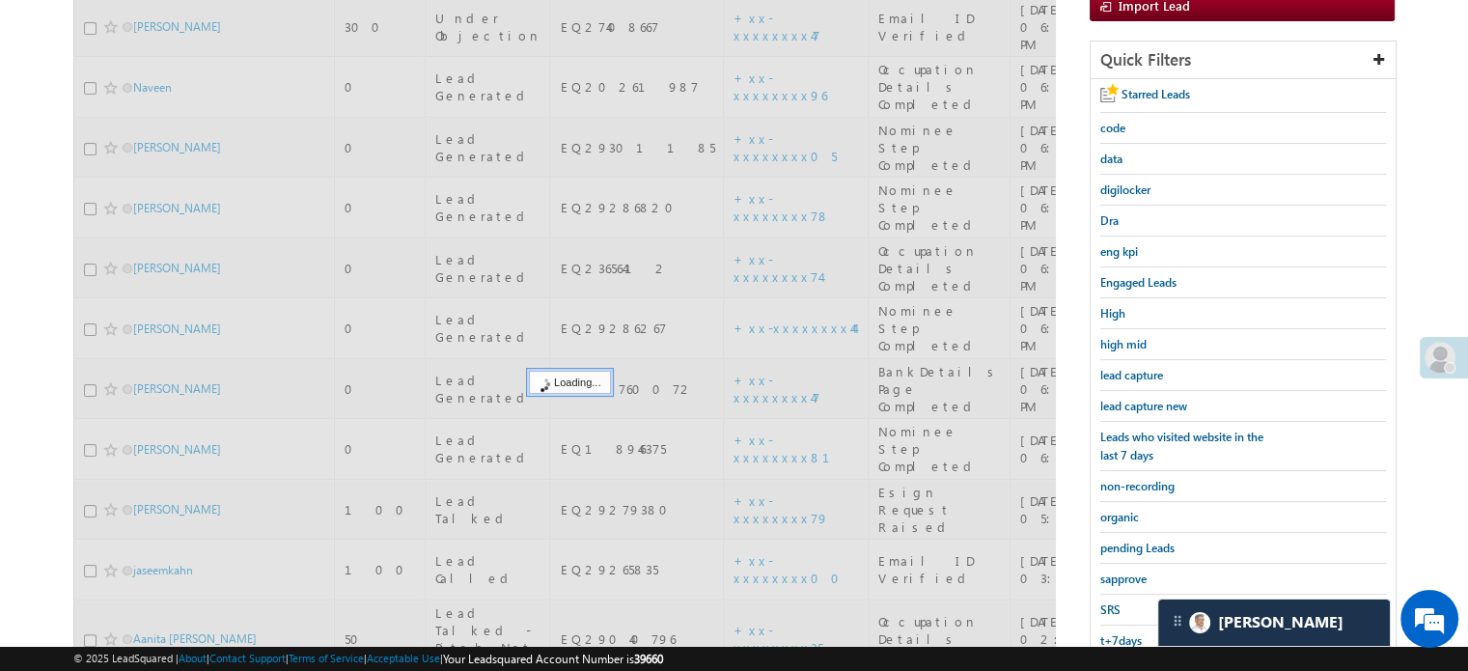
scroll to position [119, 0]
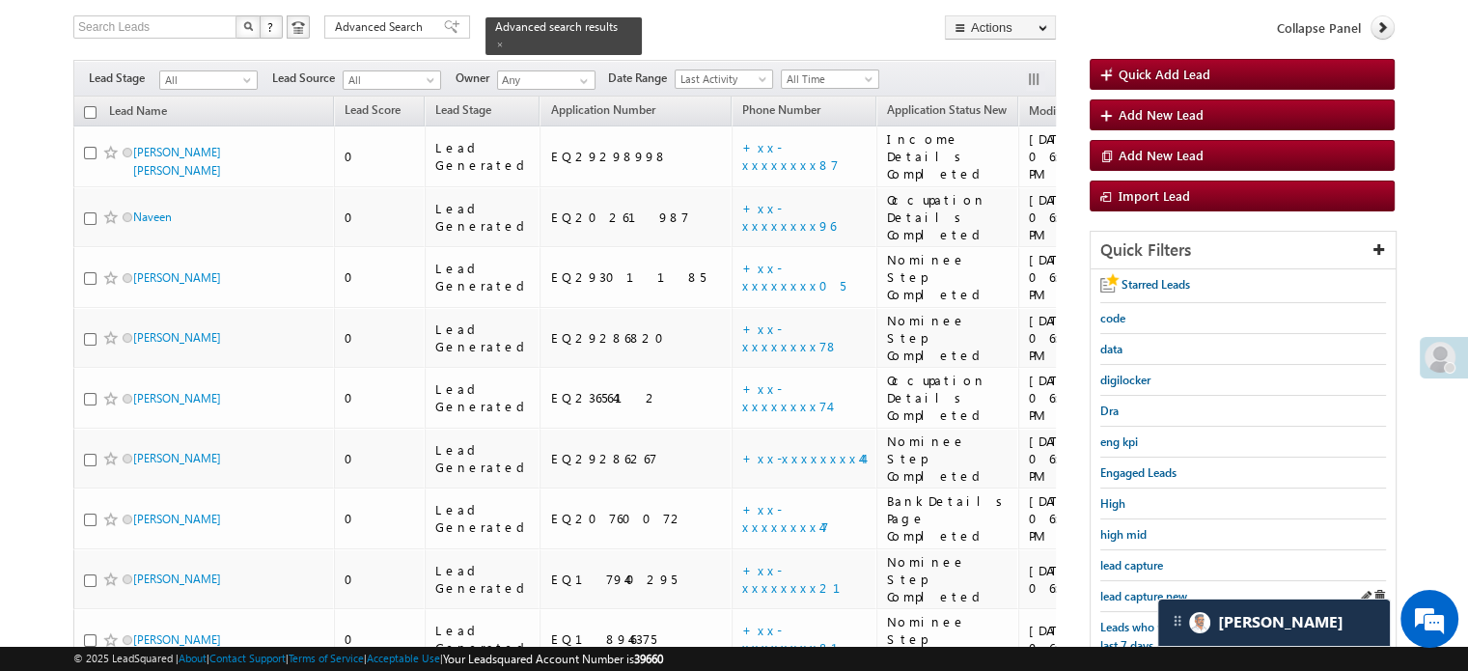
click at [1139, 599] on div "lead capture new" at bounding box center [1243, 596] width 286 height 31
click at [1144, 589] on span "lead capture new" at bounding box center [1143, 596] width 87 height 14
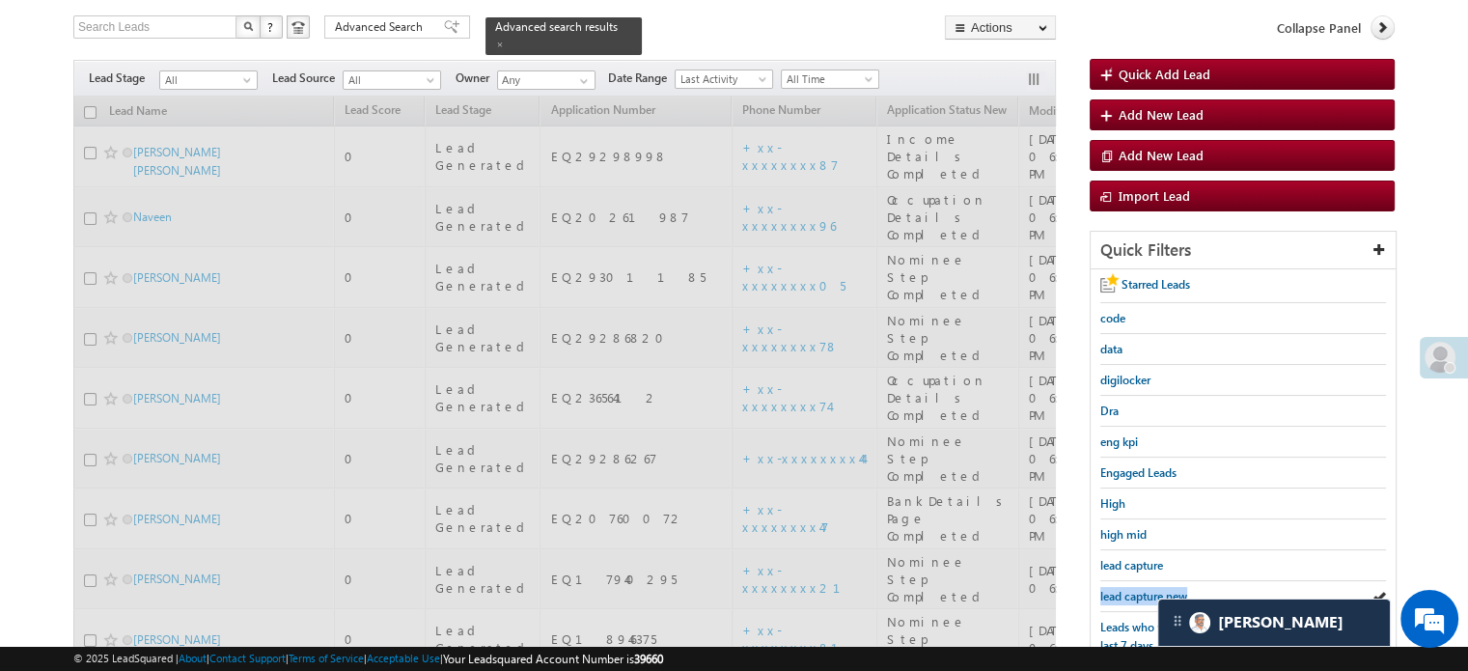
click at [1144, 589] on span "lead capture new" at bounding box center [1143, 596] width 87 height 14
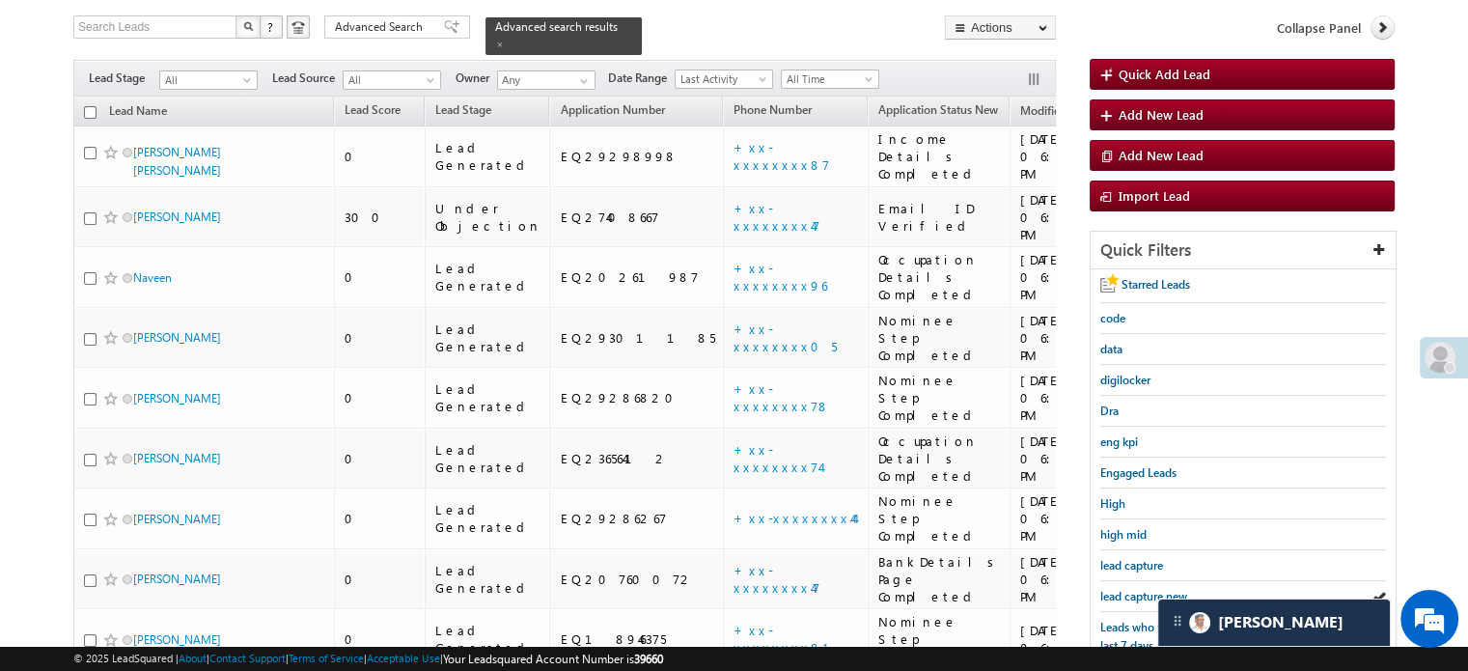
click at [1144, 589] on span "lead capture new" at bounding box center [1143, 596] width 87 height 14
click at [1158, 589] on span "lead capture new" at bounding box center [1143, 596] width 87 height 14
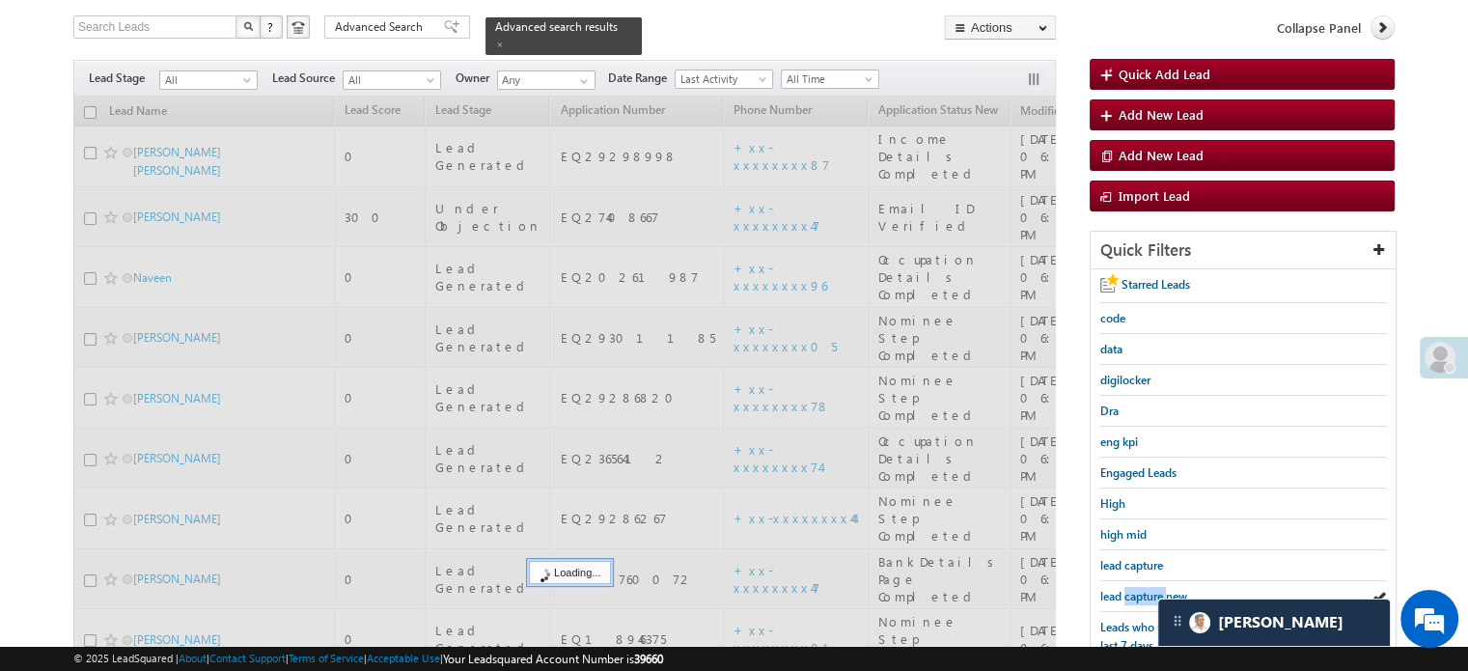
click at [1158, 589] on span "lead capture new" at bounding box center [1143, 596] width 87 height 14
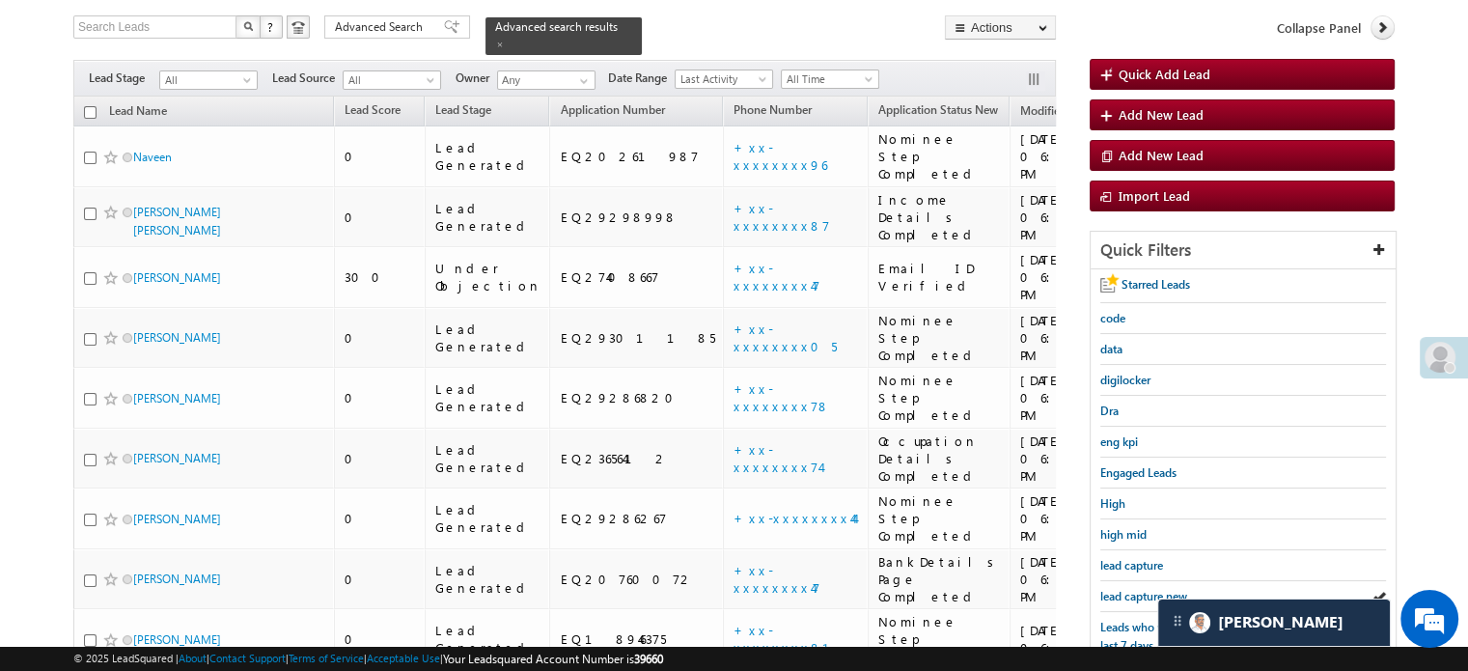
click at [1158, 589] on span "lead capture new" at bounding box center [1143, 596] width 87 height 14
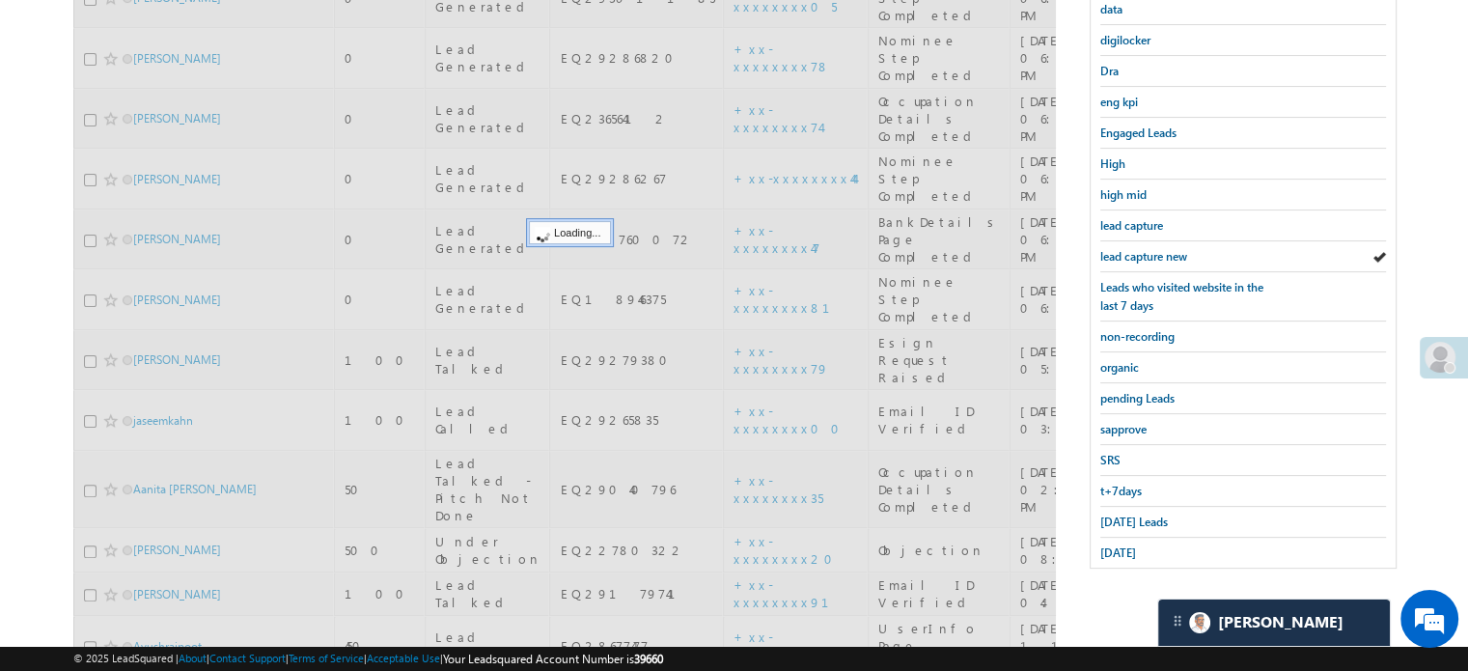
scroll to position [505, 0]
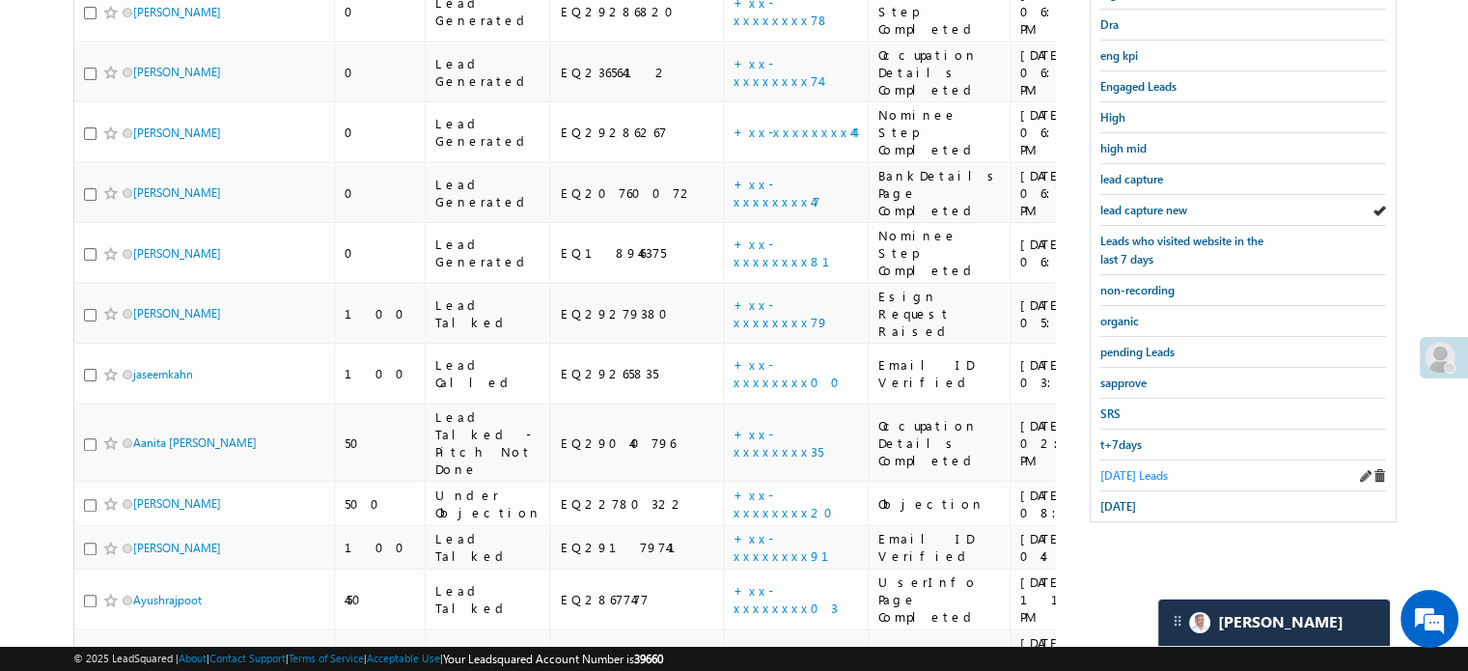
click at [1140, 472] on span "Today's Leads" at bounding box center [1134, 475] width 68 height 14
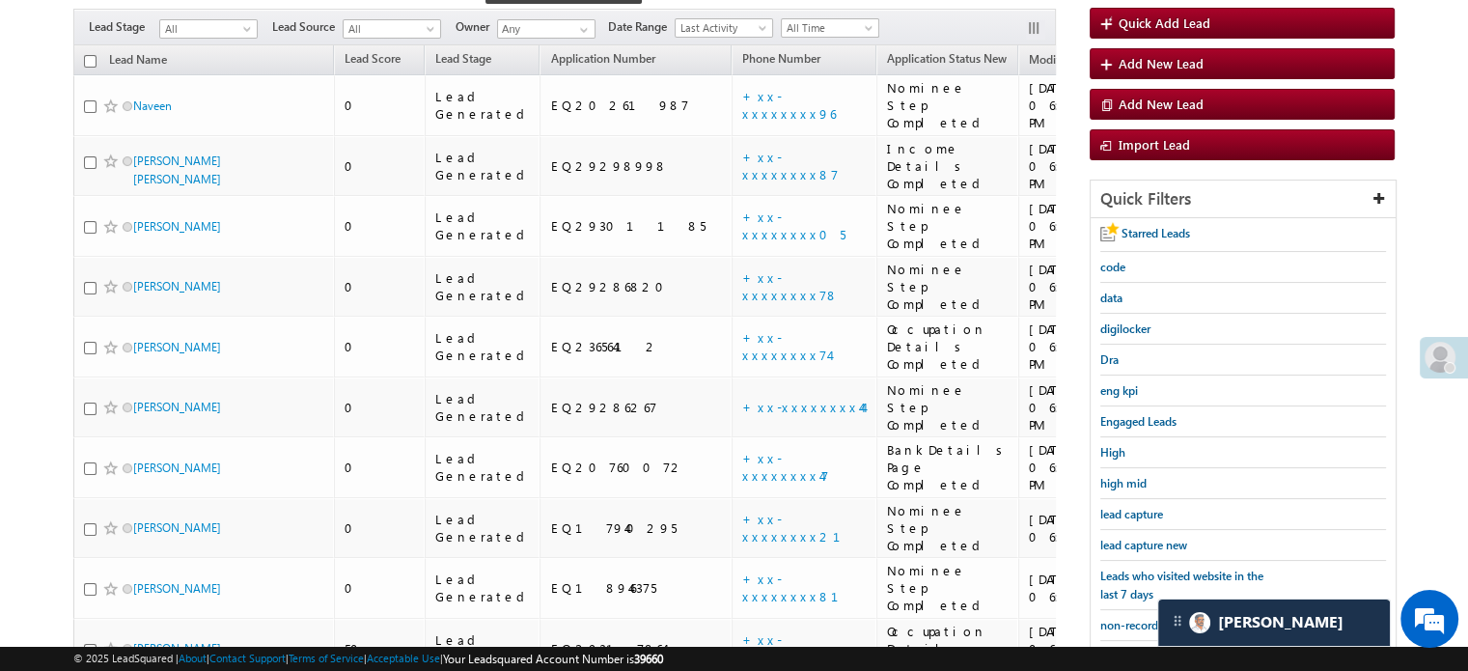
scroll to position [137, 0]
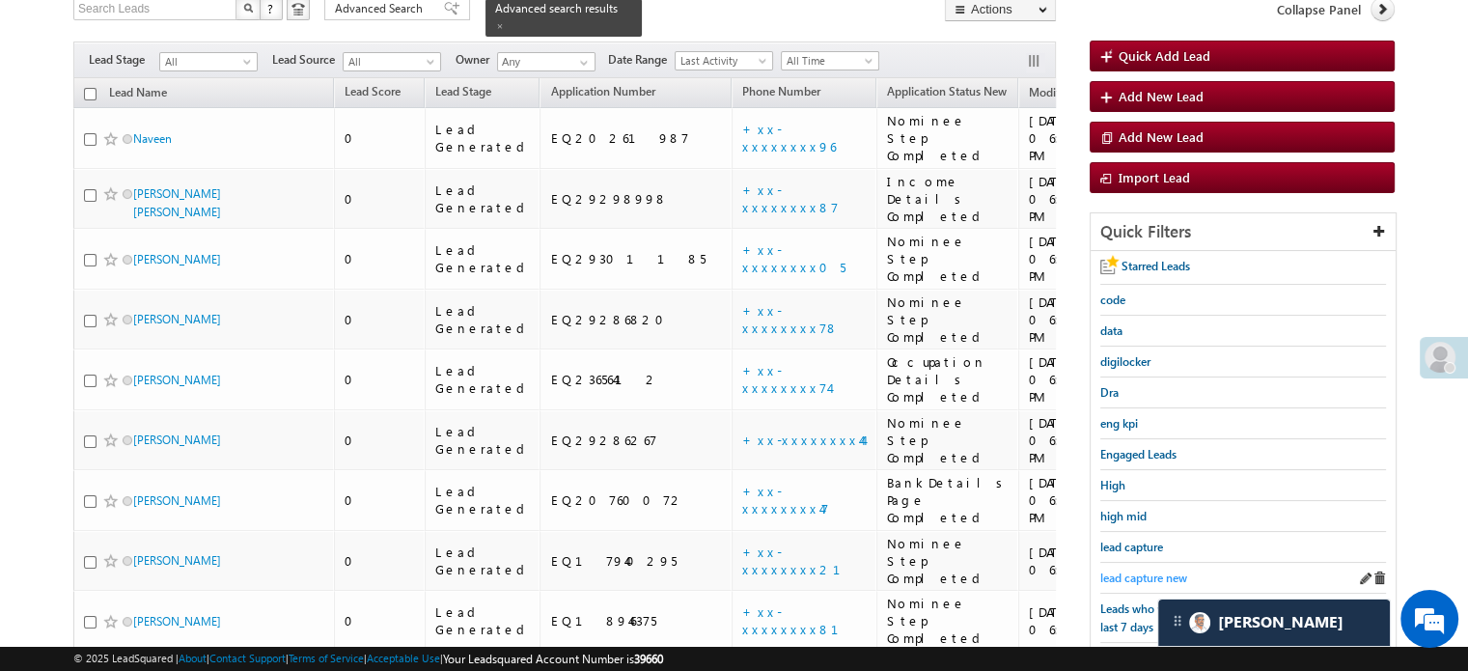
click at [1138, 574] on span "lead capture new" at bounding box center [1143, 577] width 87 height 14
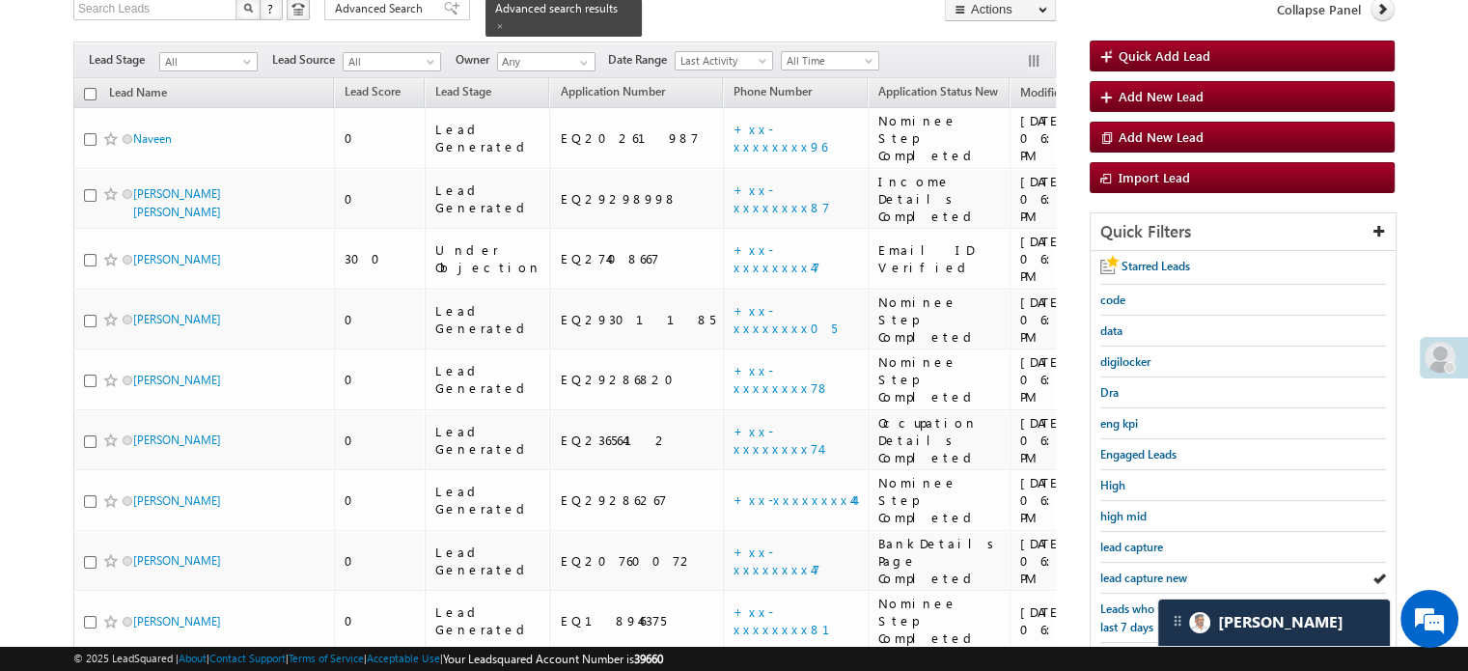
click at [1138, 574] on span "lead capture new" at bounding box center [1143, 577] width 87 height 14
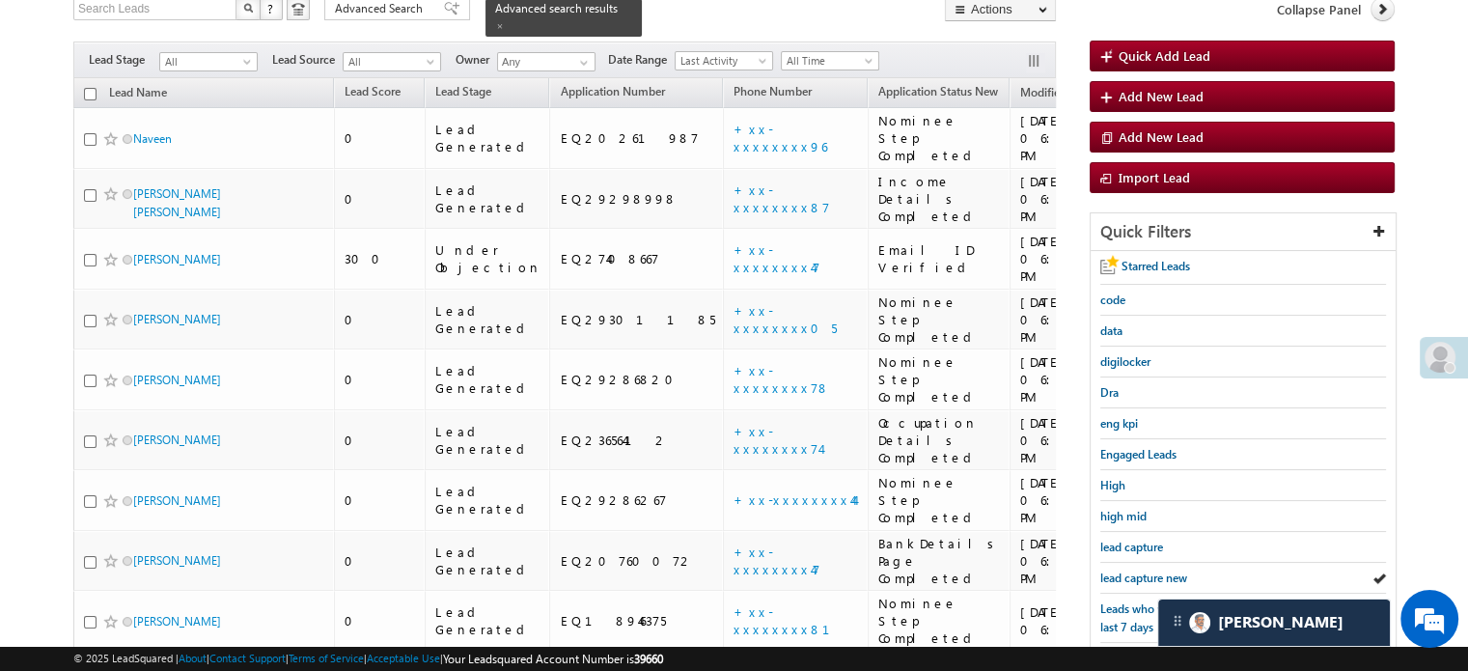
click at [1138, 574] on span "lead capture new" at bounding box center [1143, 577] width 87 height 14
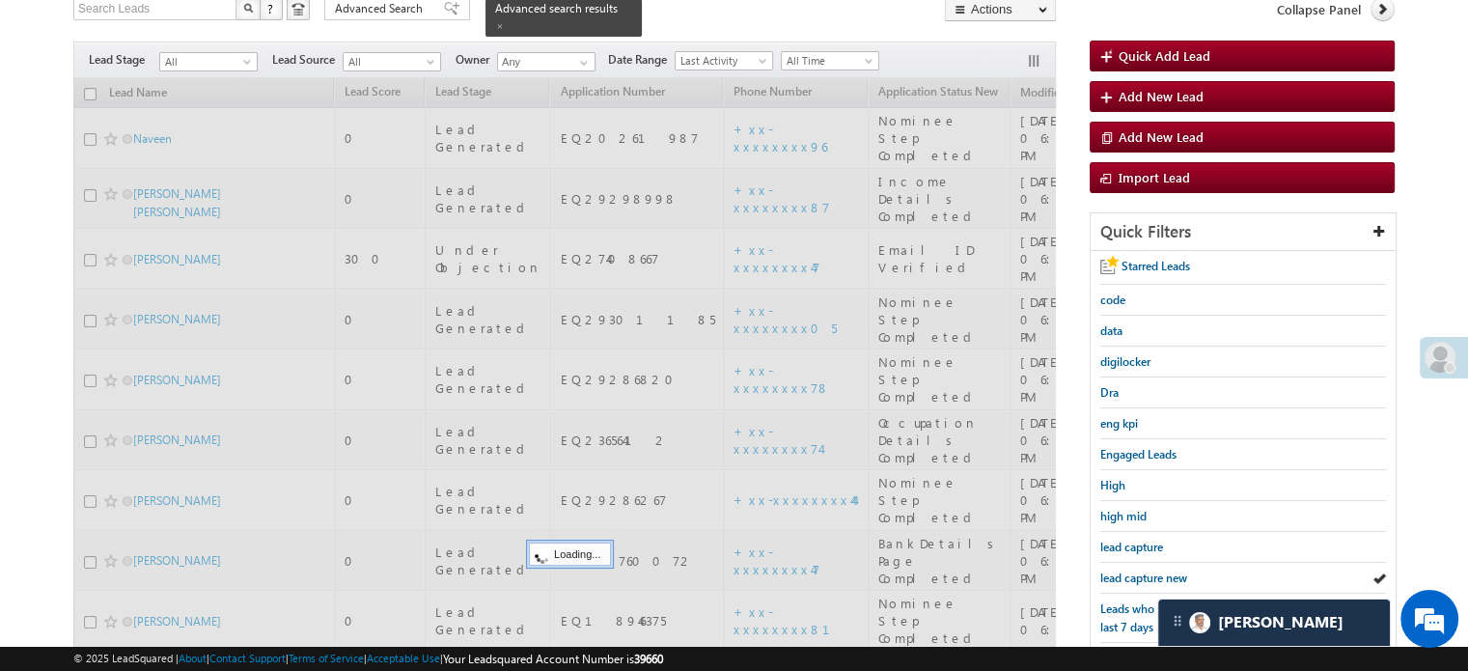
click at [1138, 574] on span "lead capture new" at bounding box center [1143, 577] width 87 height 14
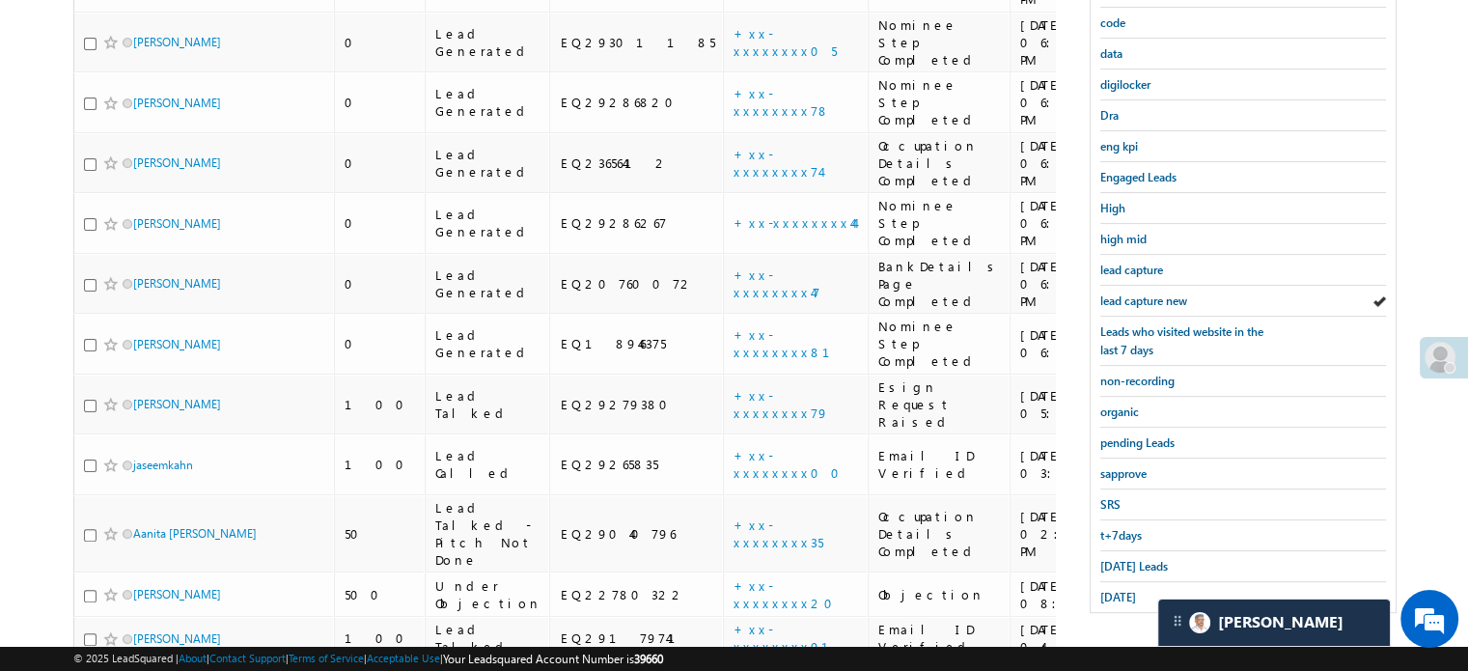
scroll to position [426, 0]
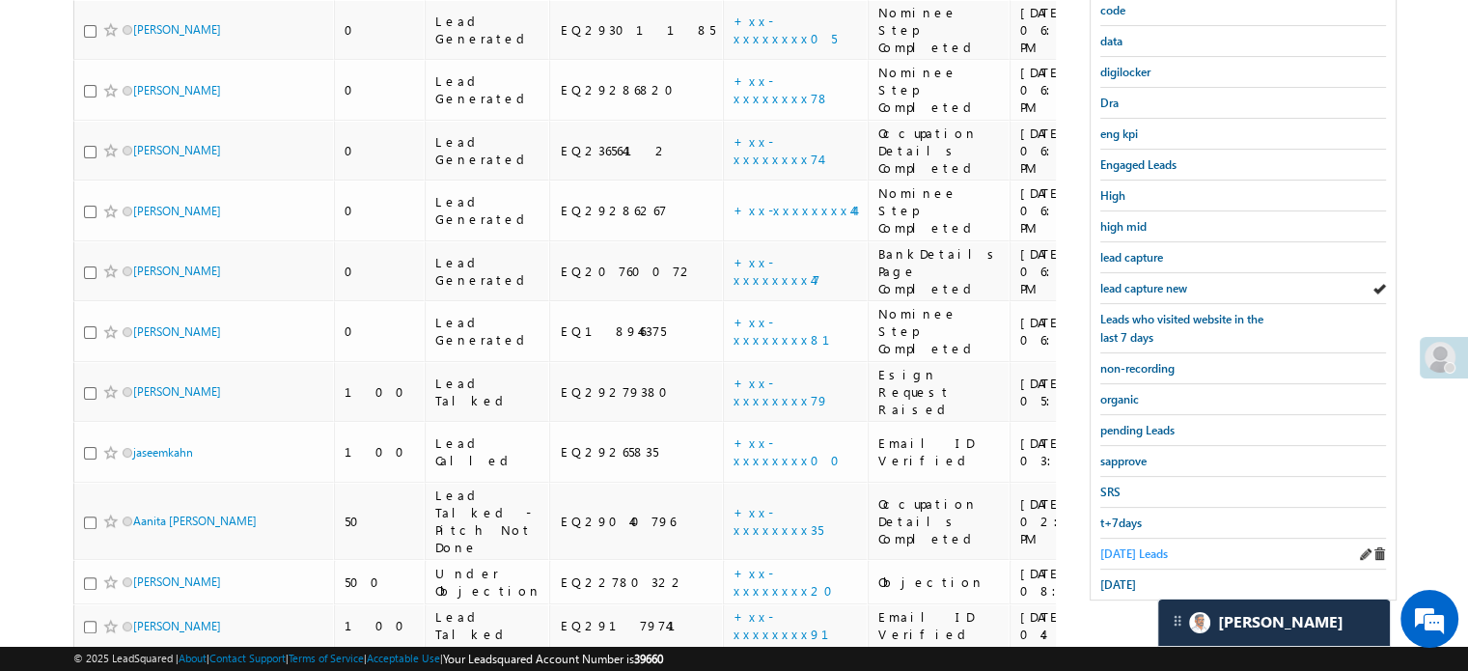
click at [1132, 548] on span "Today's Leads" at bounding box center [1134, 553] width 68 height 14
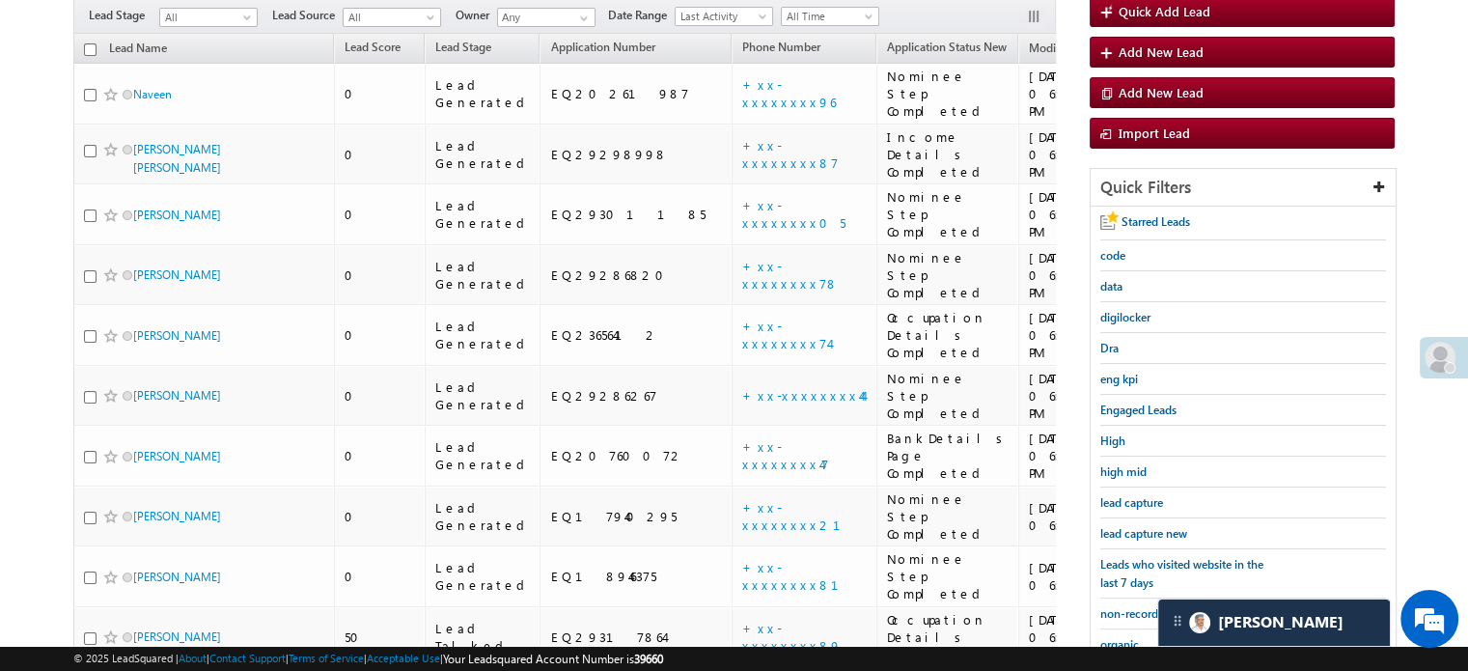
scroll to position [137, 0]
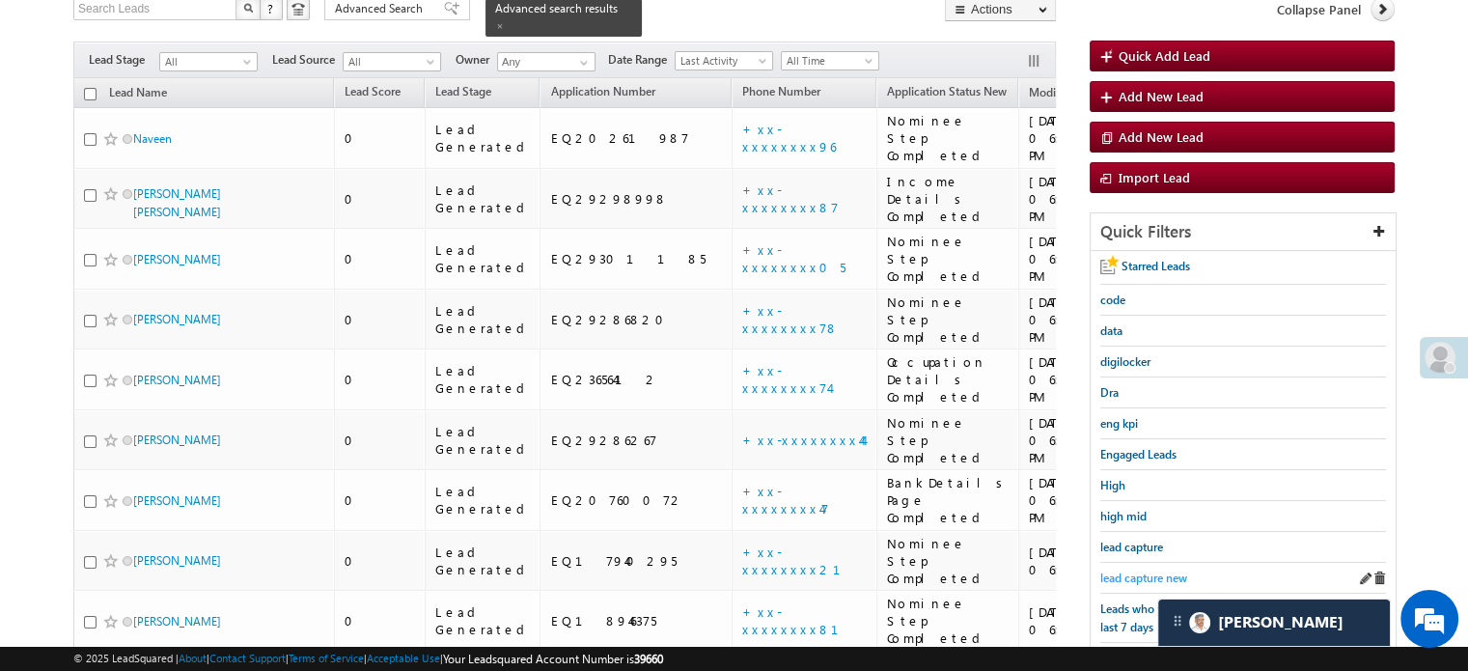
click at [1142, 570] on span "lead capture new" at bounding box center [1143, 577] width 87 height 14
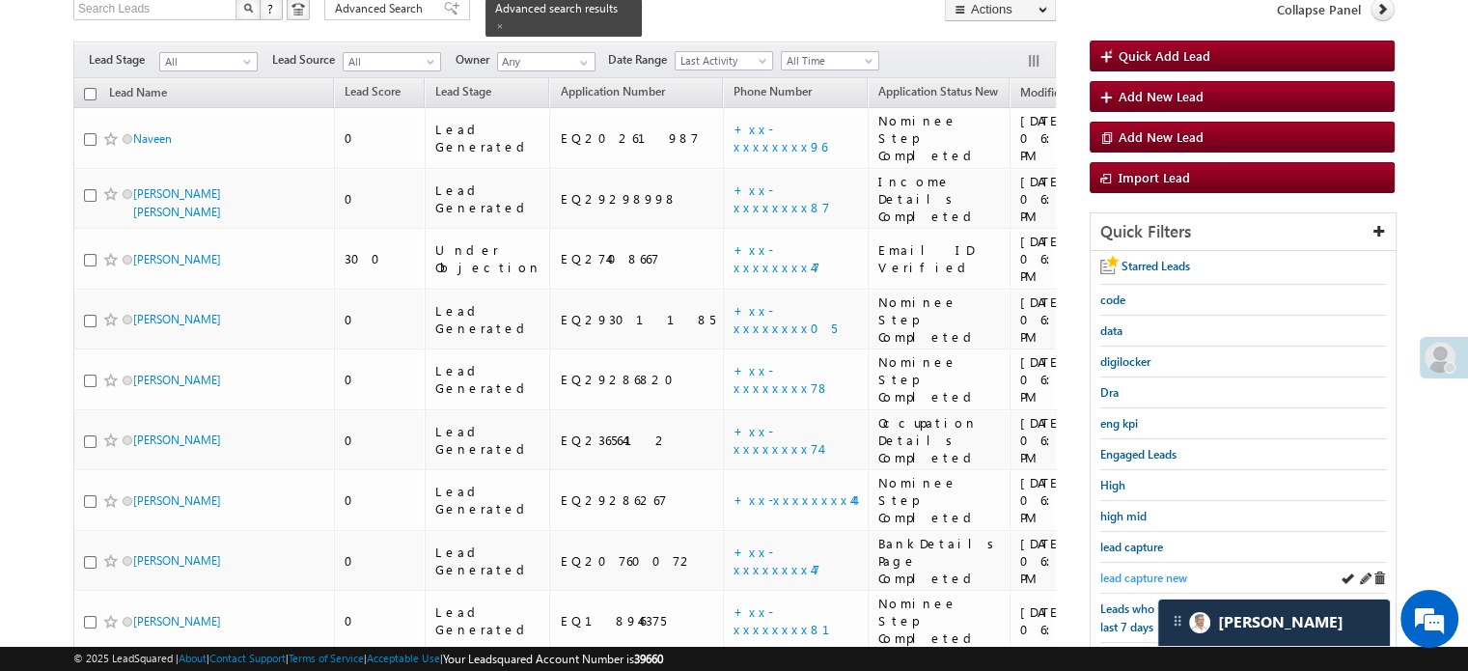
click at [1146, 574] on span "lead capture new" at bounding box center [1143, 577] width 87 height 14
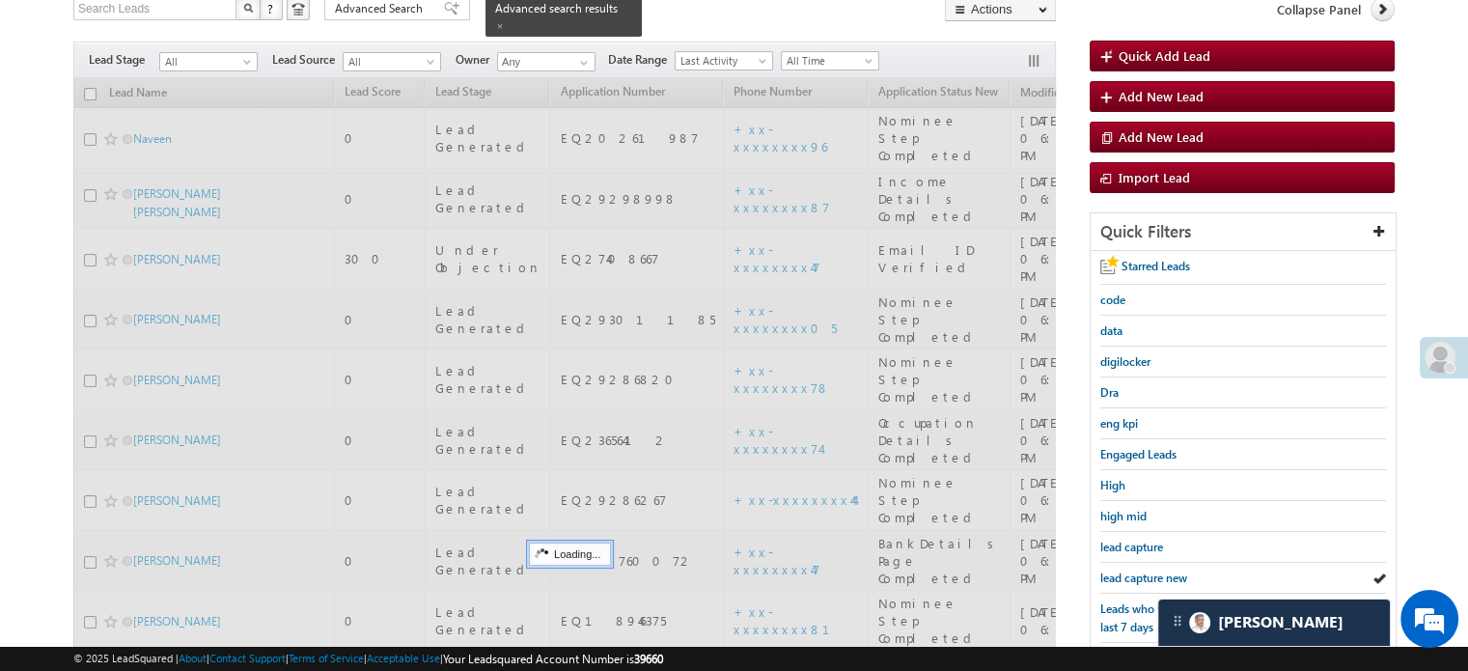
click at [1146, 574] on span "lead capture new" at bounding box center [1143, 577] width 87 height 14
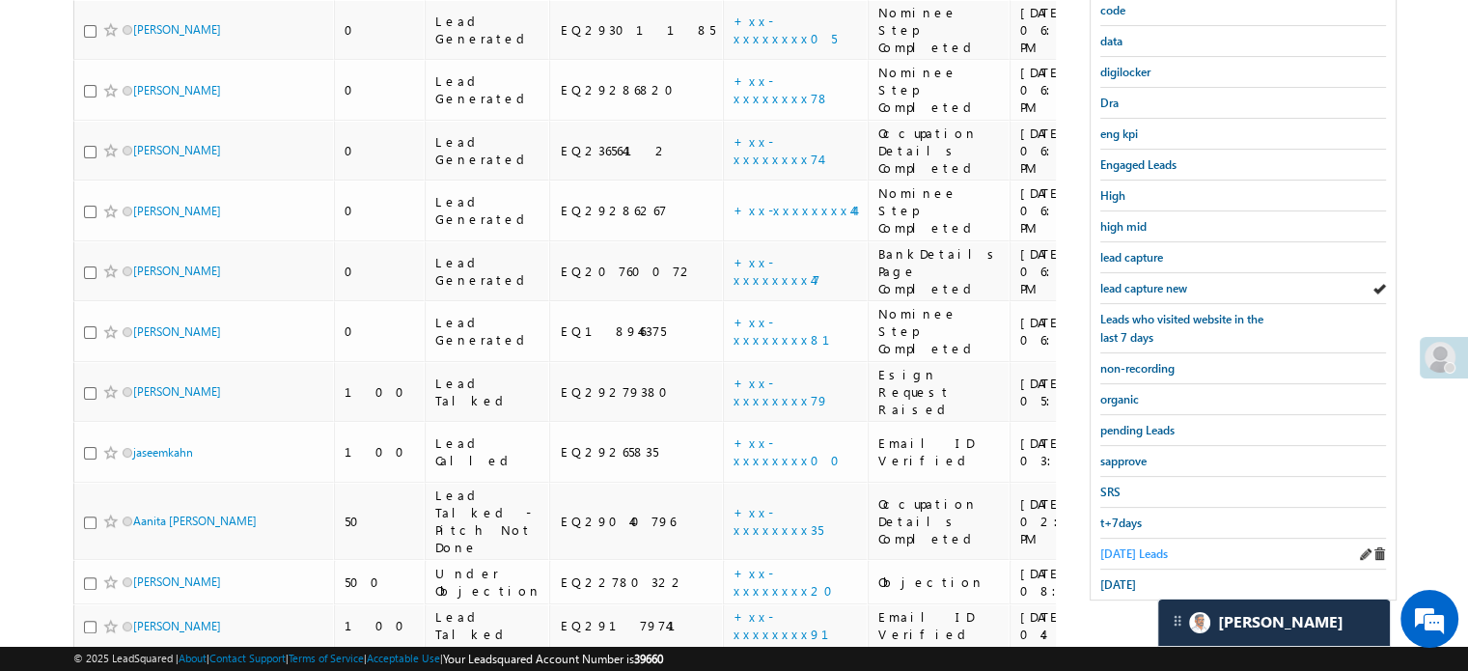
click at [1124, 546] on span "Today's Leads" at bounding box center [1134, 553] width 68 height 14
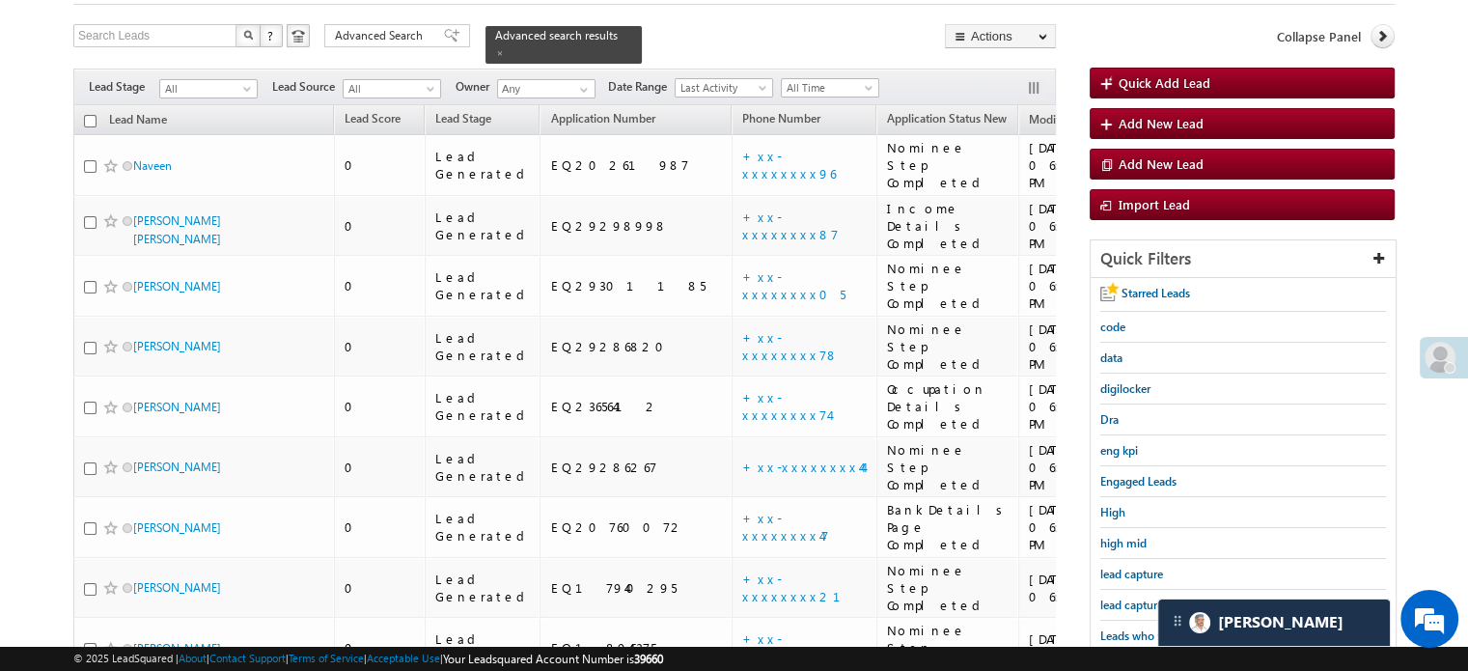
scroll to position [233, 0]
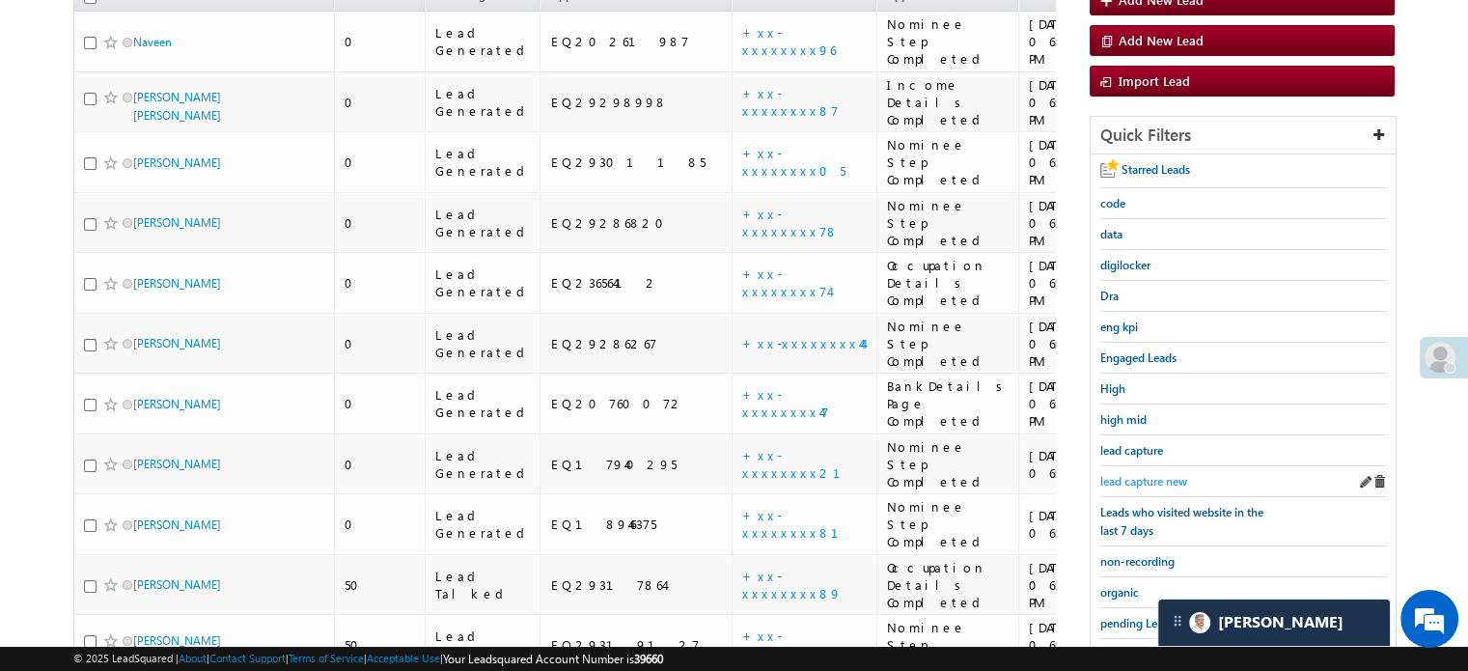
click at [1139, 478] on span "lead capture new" at bounding box center [1143, 481] width 87 height 14
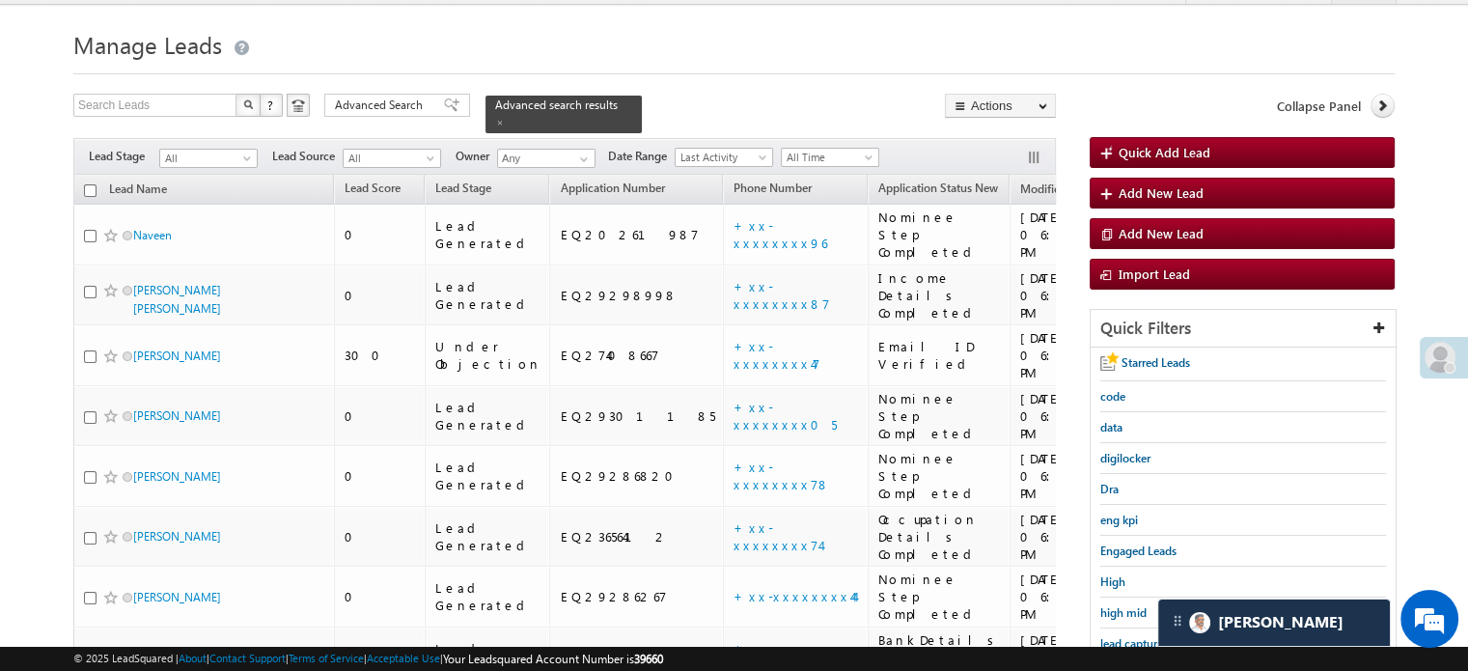
scroll to position [137, 0]
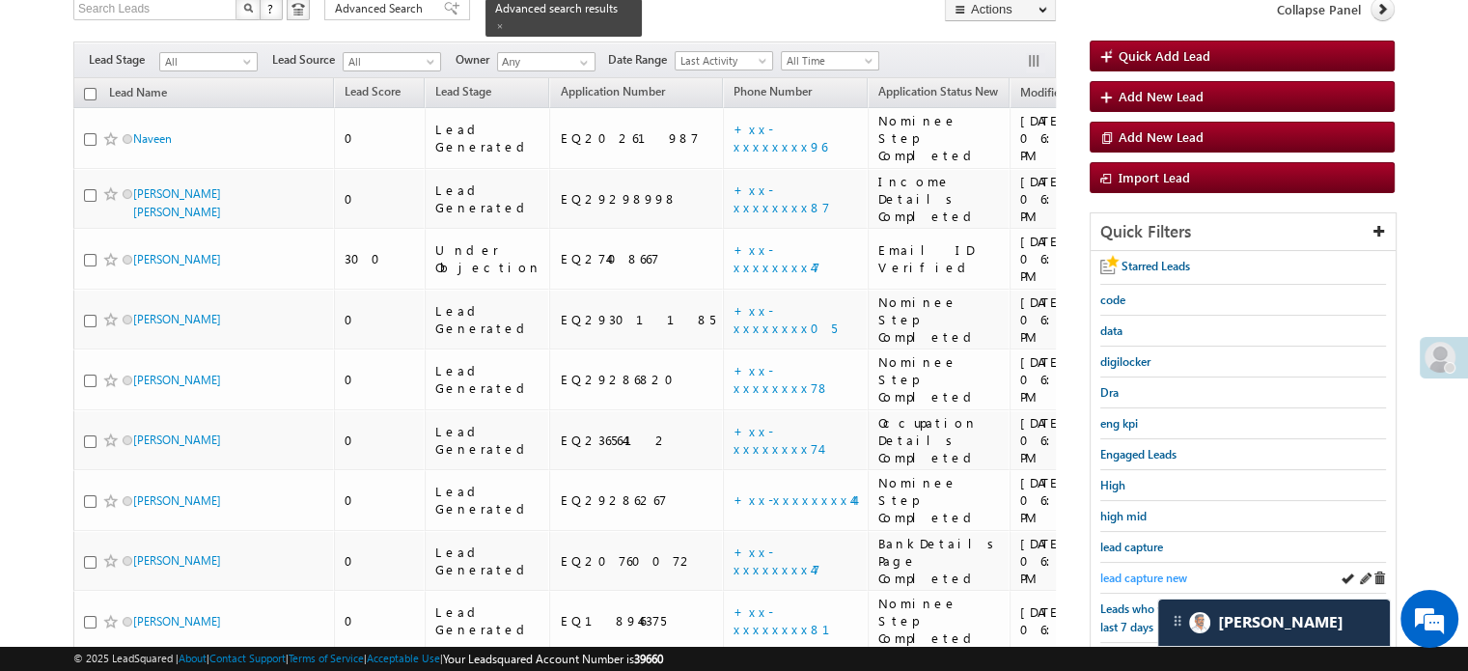
click at [1115, 568] on link "lead capture new" at bounding box center [1143, 577] width 87 height 18
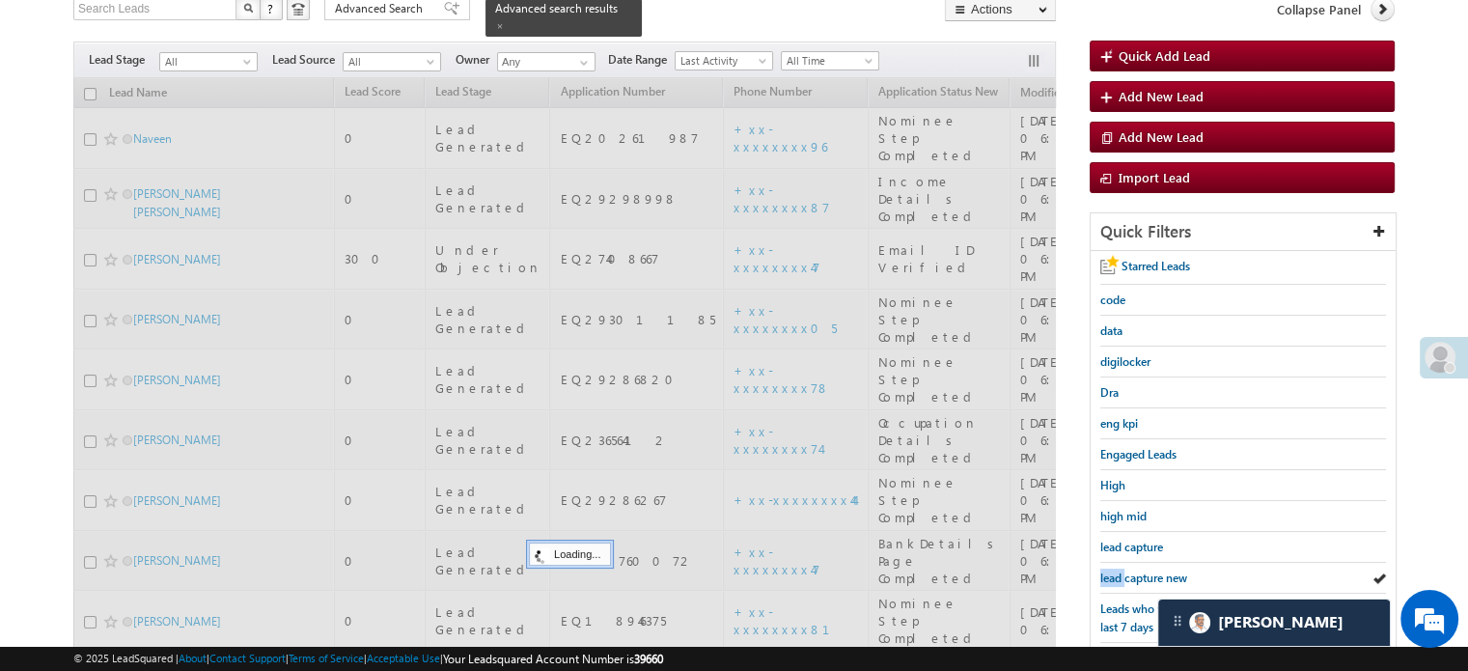
click at [1115, 570] on span "lead capture new" at bounding box center [1143, 577] width 87 height 14
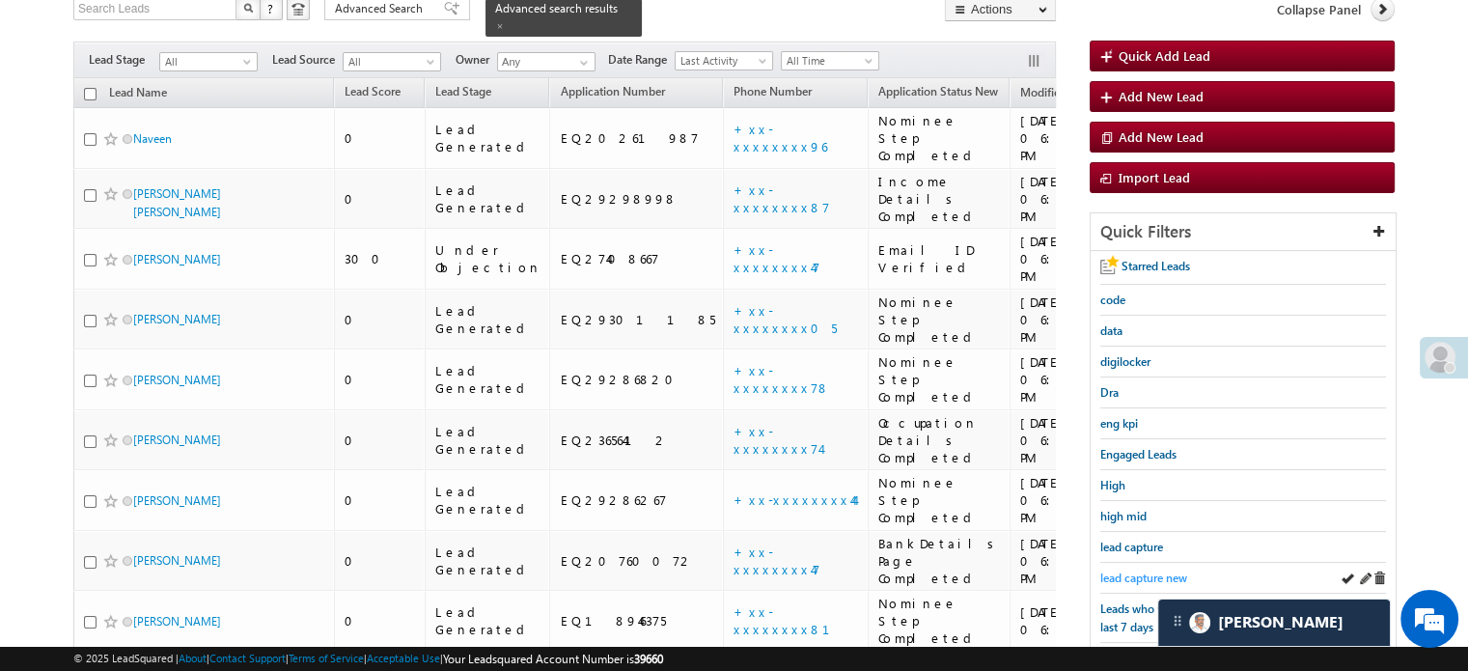
click at [1116, 570] on span "lead capture new" at bounding box center [1143, 577] width 87 height 14
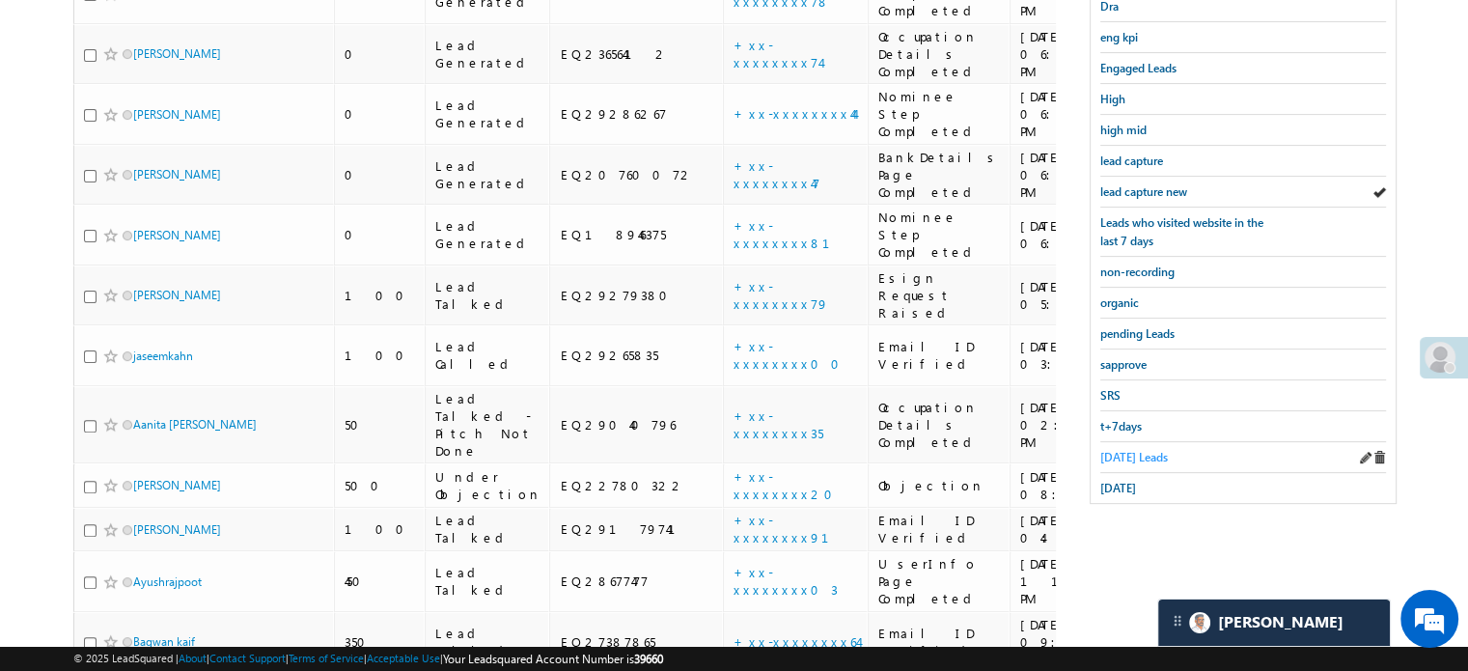
click at [1155, 450] on span "Today's Leads" at bounding box center [1134, 457] width 68 height 14
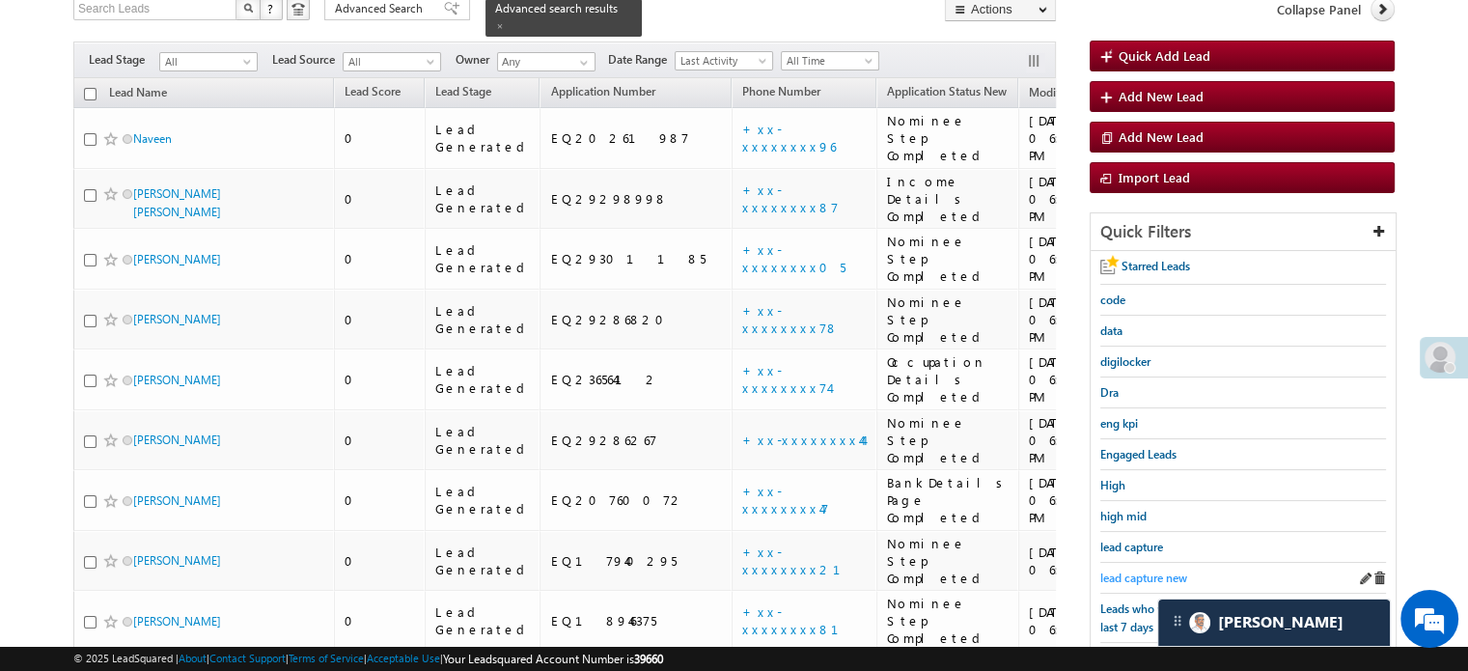
click at [1162, 573] on span "lead capture new" at bounding box center [1143, 577] width 87 height 14
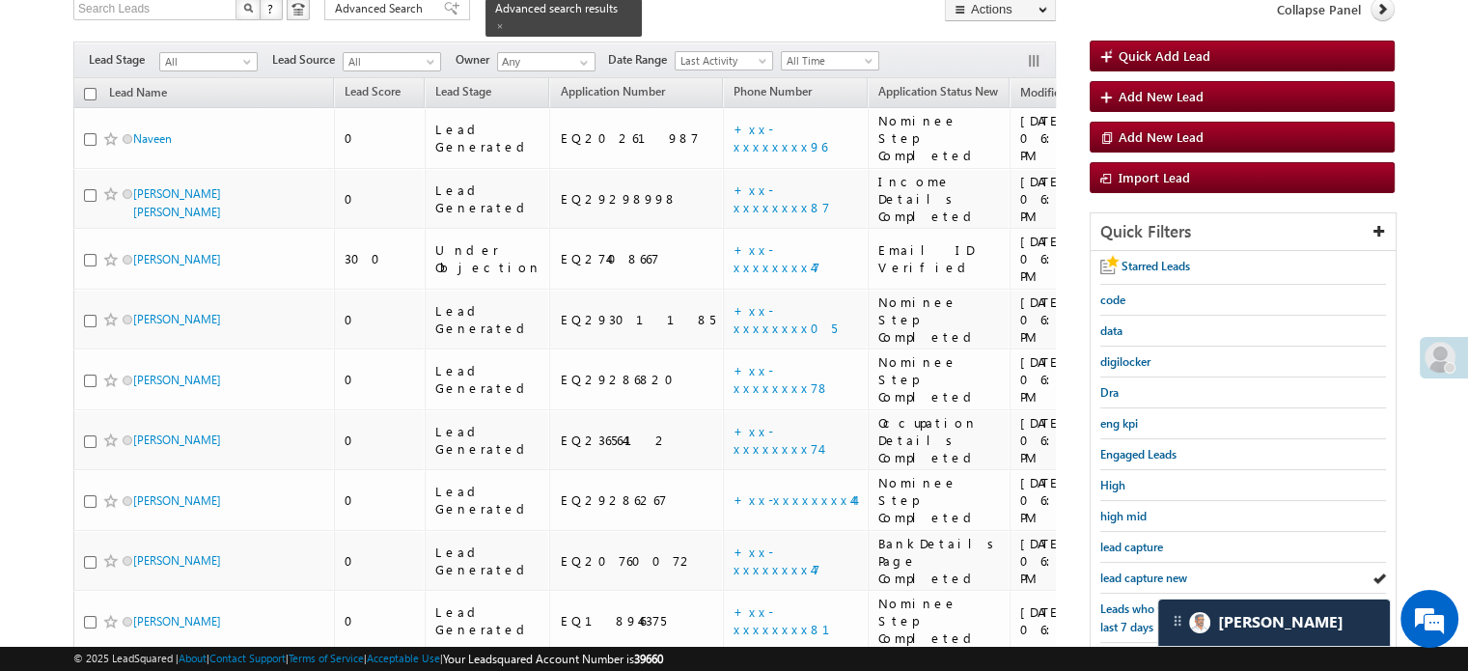
click at [1162, 573] on span "lead capture new" at bounding box center [1143, 577] width 87 height 14
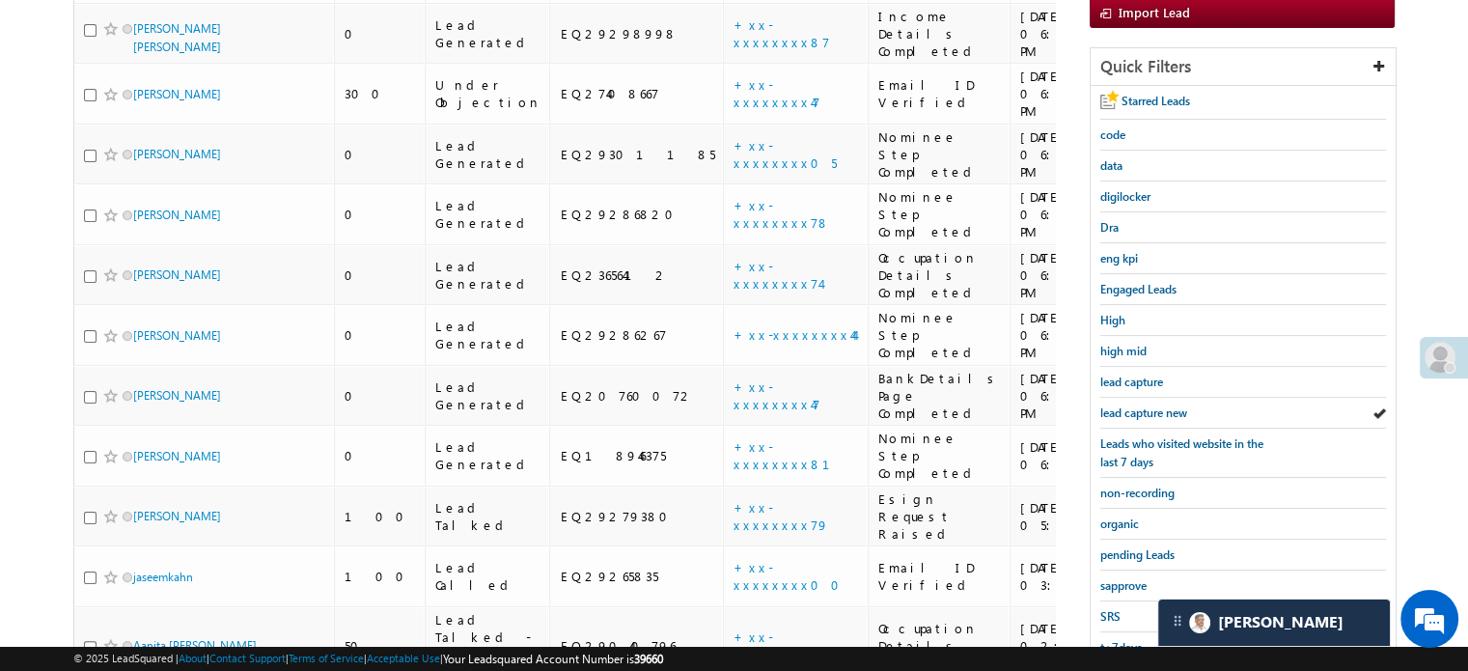
scroll to position [426, 0]
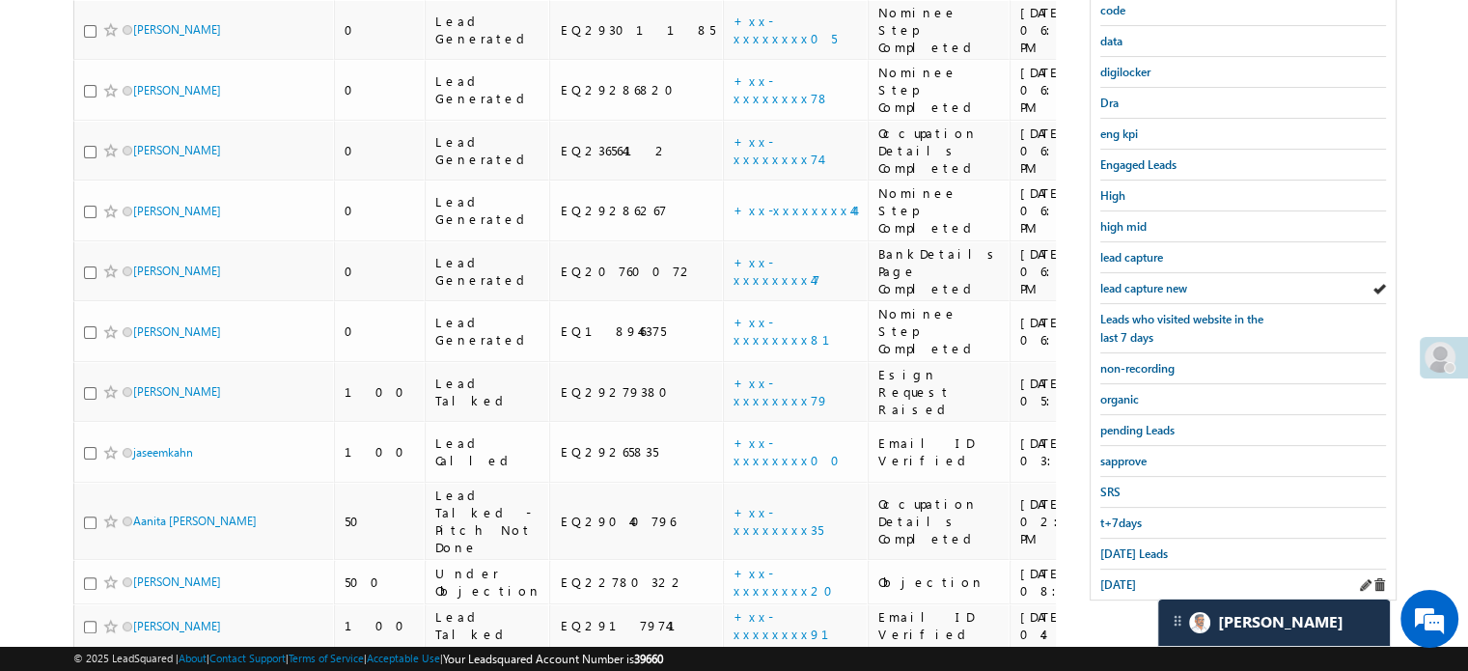
click at [1140, 559] on div "Today's Leads" at bounding box center [1243, 553] width 286 height 31
click at [1142, 546] on span "Today's Leads" at bounding box center [1134, 553] width 68 height 14
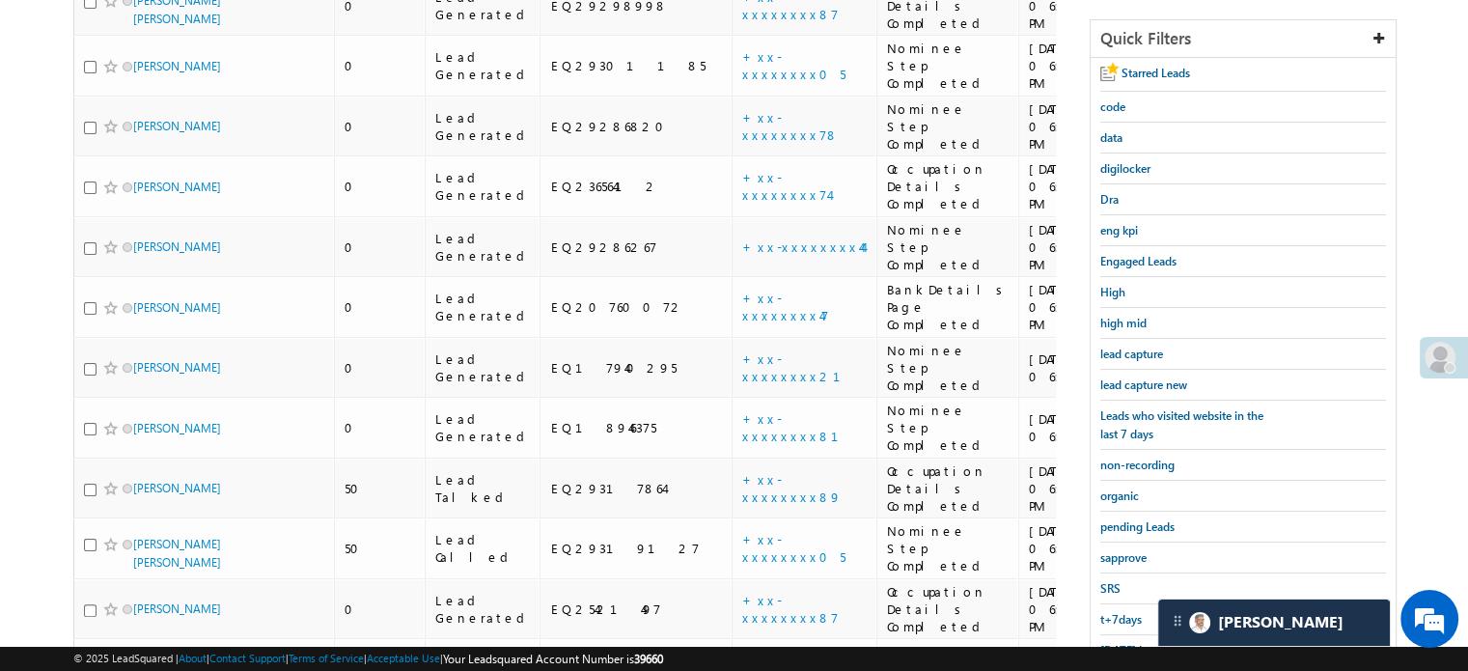
scroll to position [137, 0]
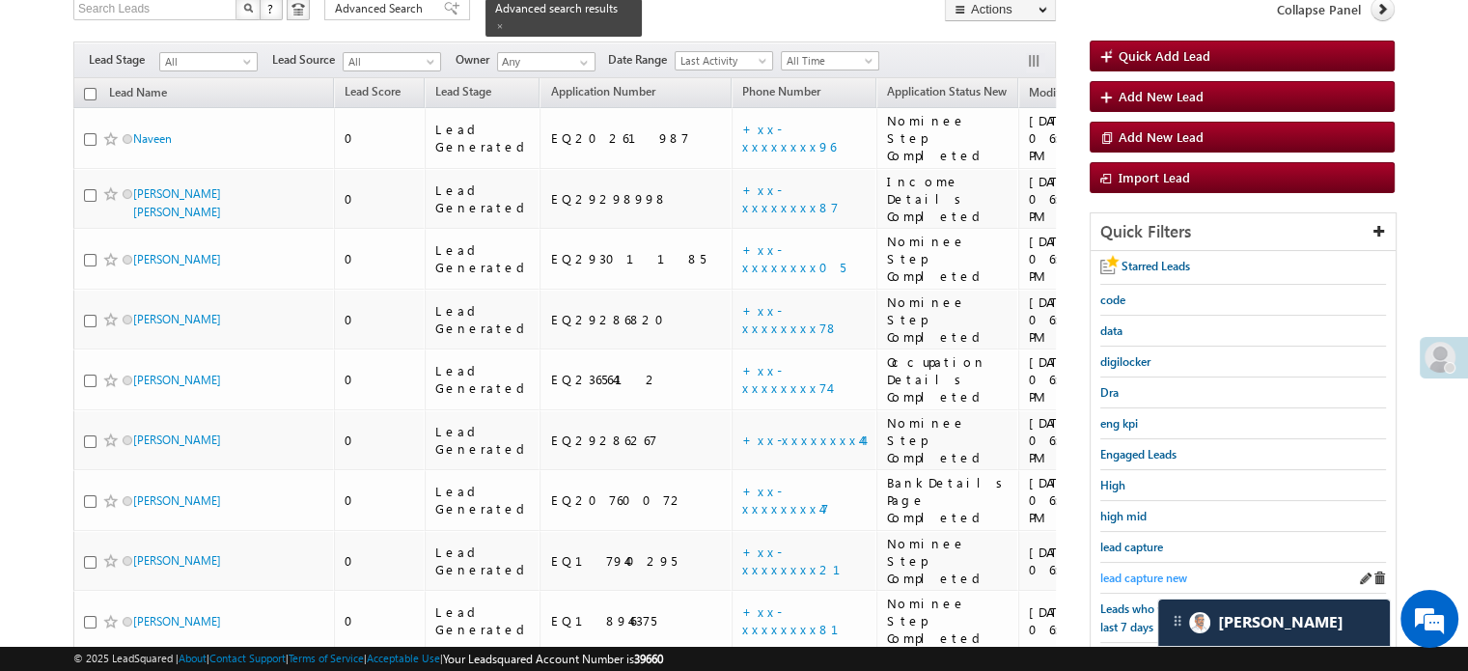
click at [1146, 570] on span "lead capture new" at bounding box center [1143, 577] width 87 height 14
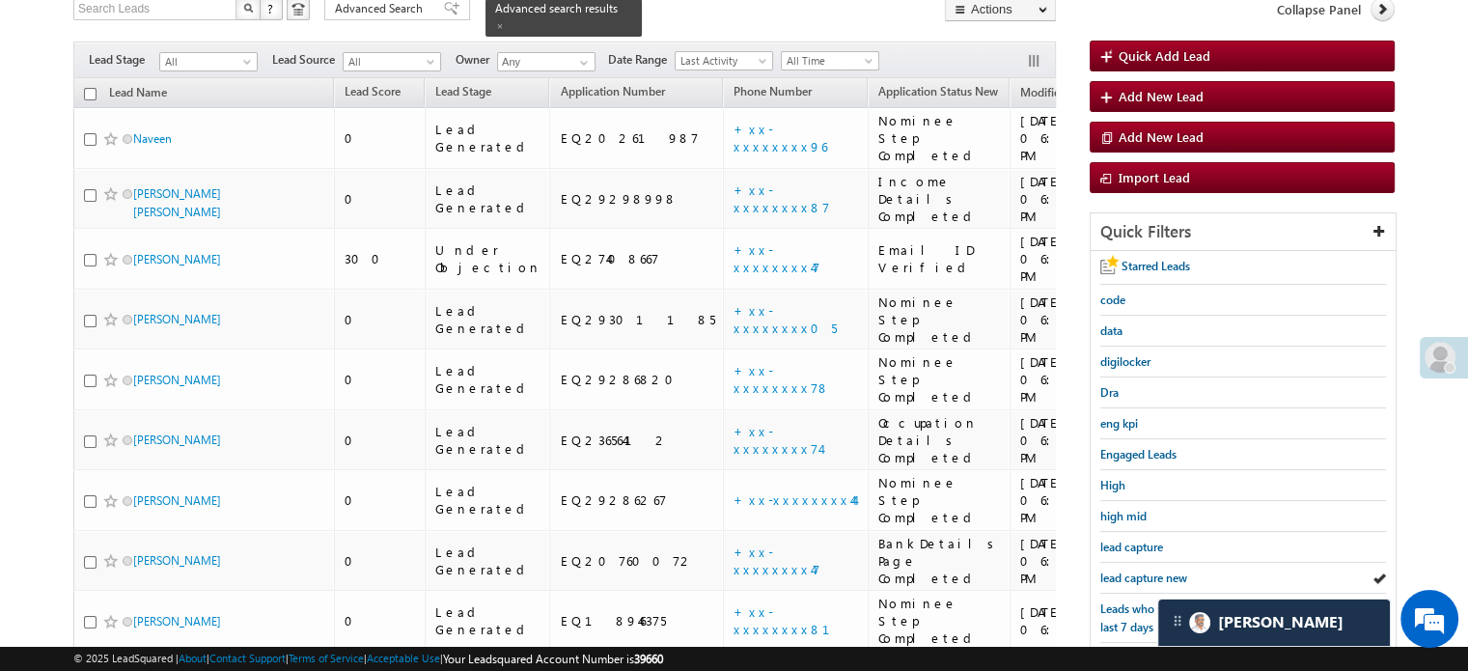
click at [1146, 570] on span "lead capture new" at bounding box center [1143, 577] width 87 height 14
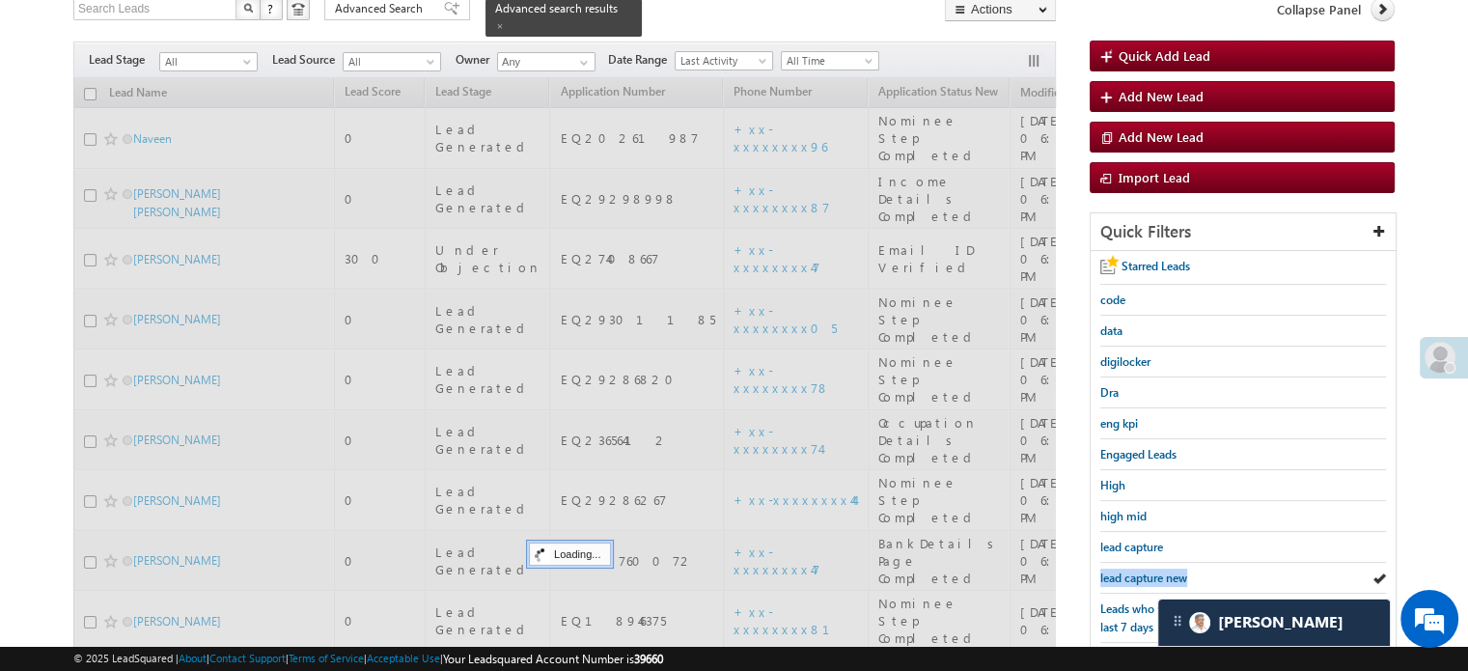
click at [1146, 570] on span "lead capture new" at bounding box center [1143, 577] width 87 height 14
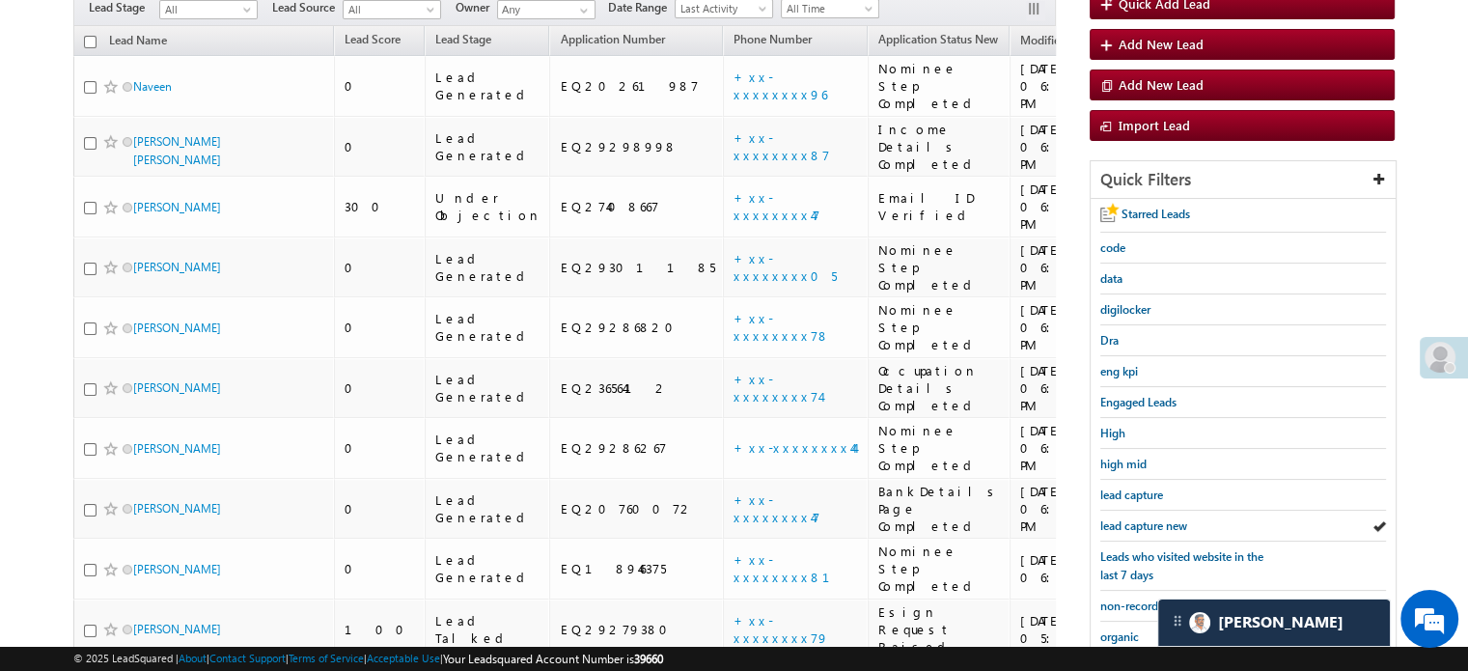
scroll to position [233, 0]
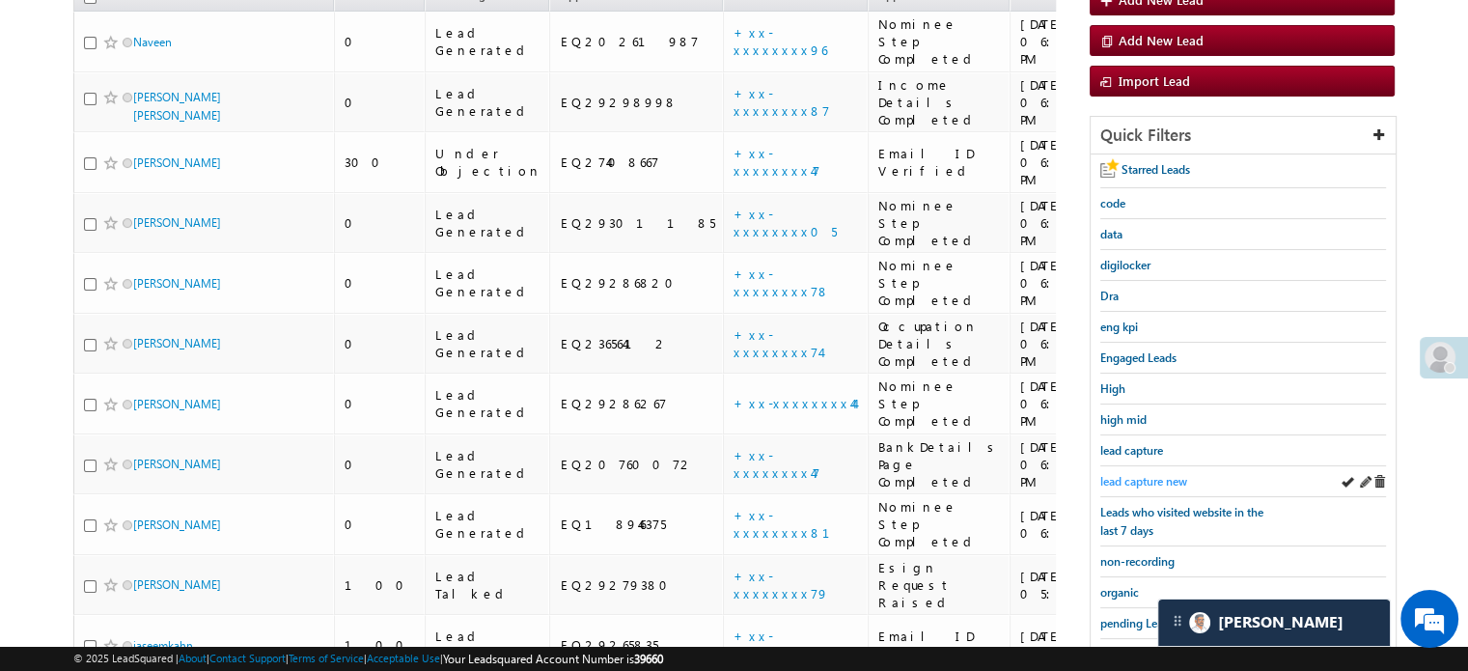
click at [1153, 472] on link "lead capture new" at bounding box center [1143, 481] width 87 height 18
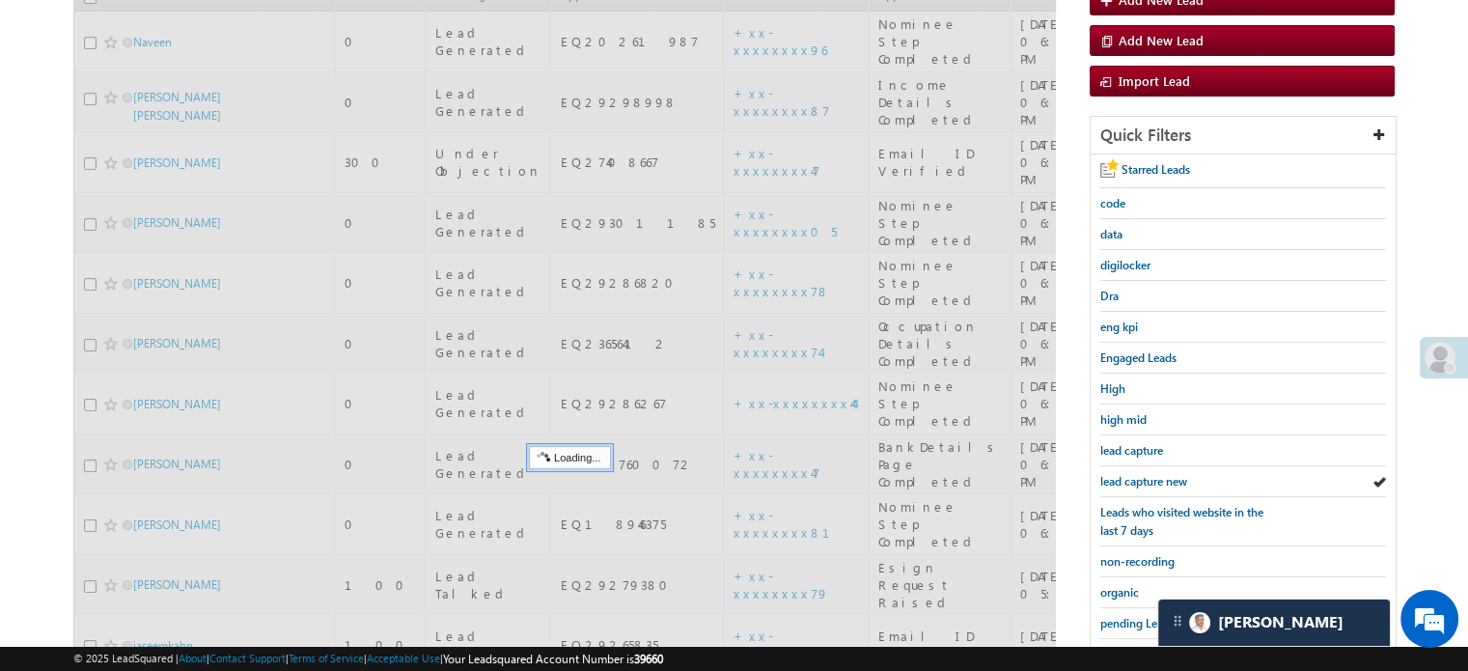
click at [1144, 474] on span "lead capture new" at bounding box center [1143, 481] width 87 height 14
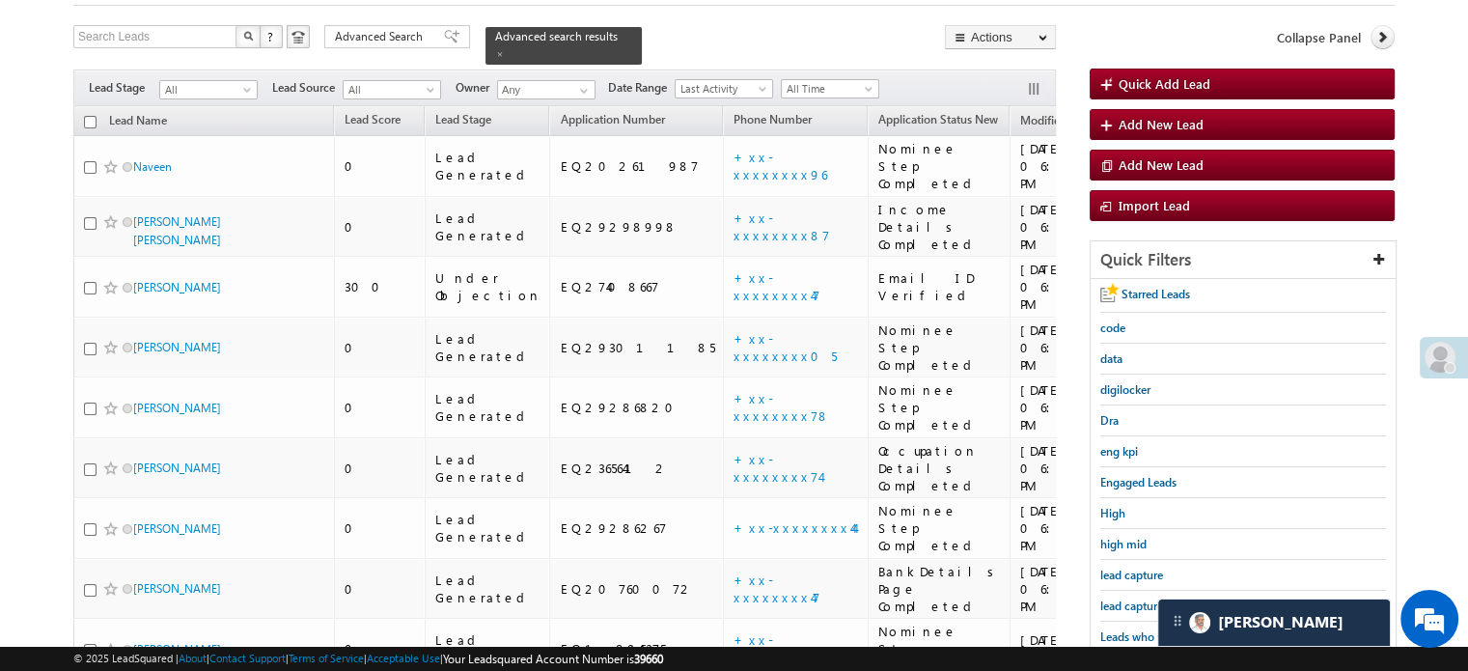
scroll to position [289, 0]
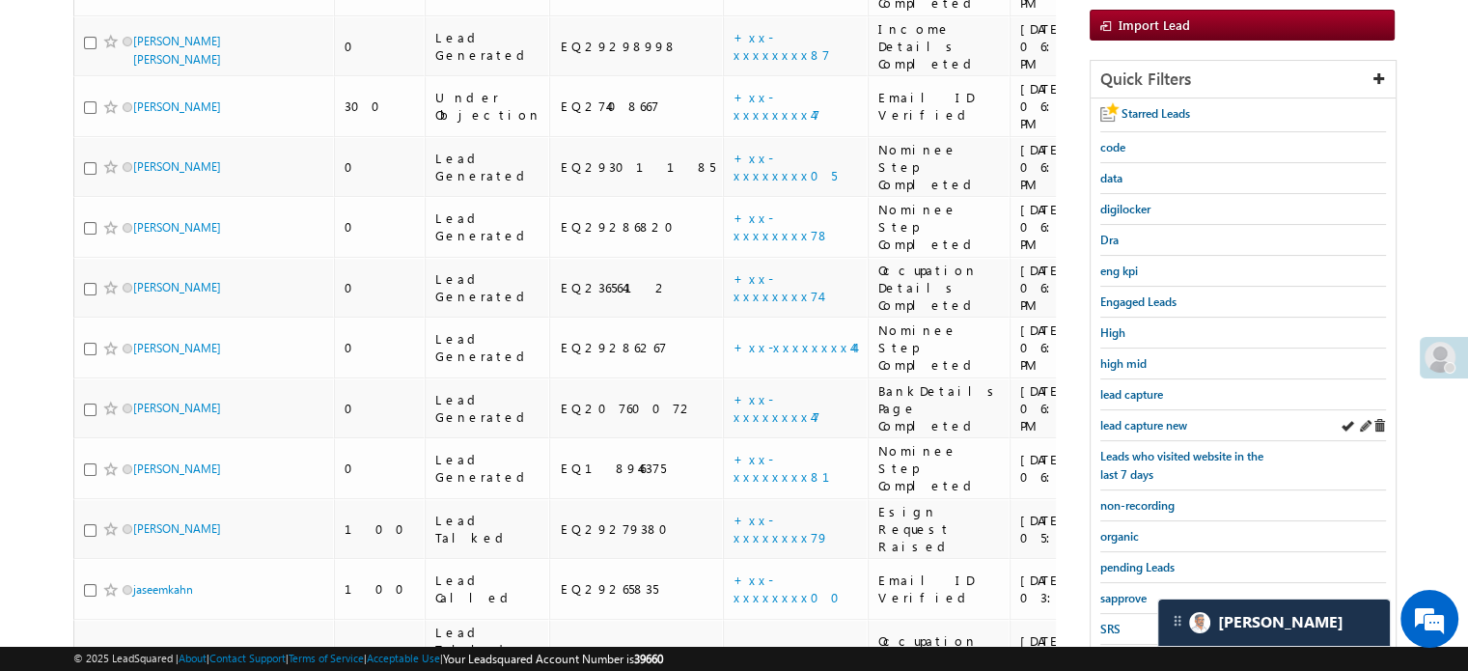
click at [1139, 431] on div "lead capture new" at bounding box center [1243, 425] width 286 height 31
click at [1140, 431] on div "lead capture new" at bounding box center [1243, 425] width 286 height 31
click at [1137, 421] on span "lead capture new" at bounding box center [1143, 425] width 87 height 14
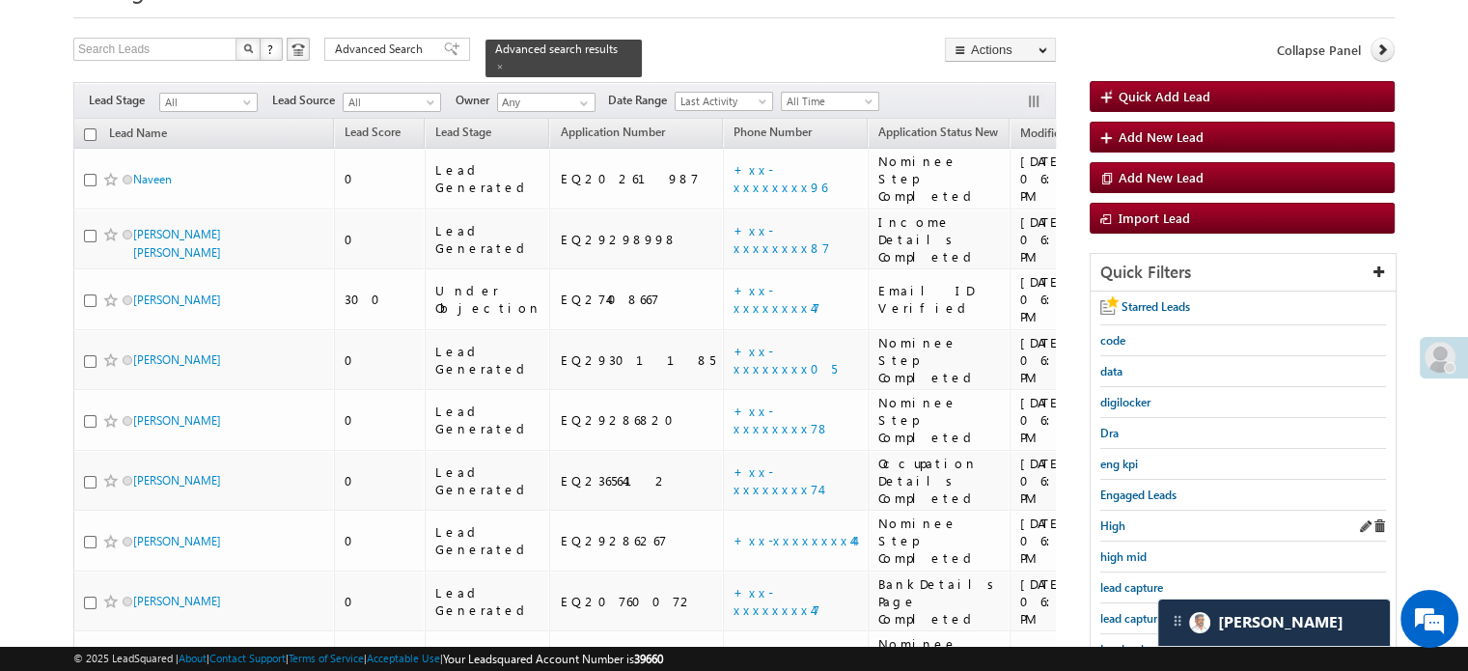
scroll to position [193, 0]
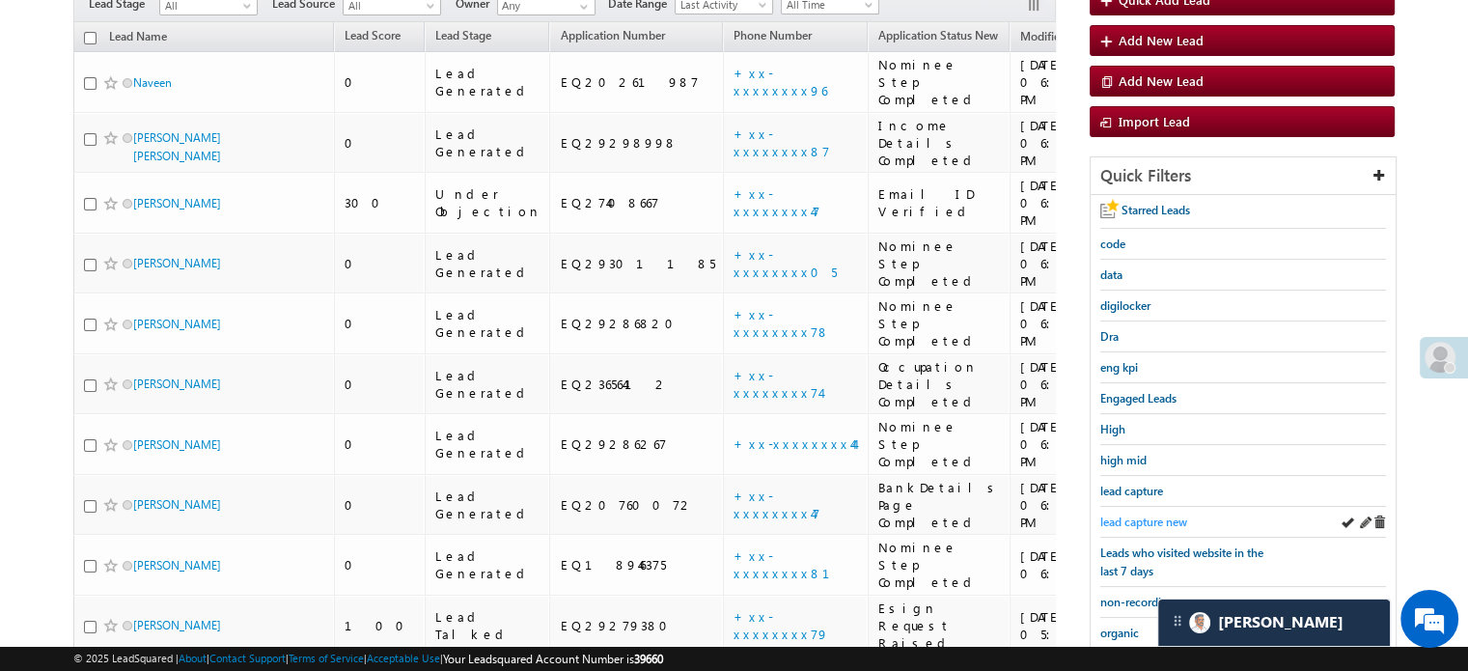
click at [1150, 516] on span "lead capture new" at bounding box center [1143, 521] width 87 height 14
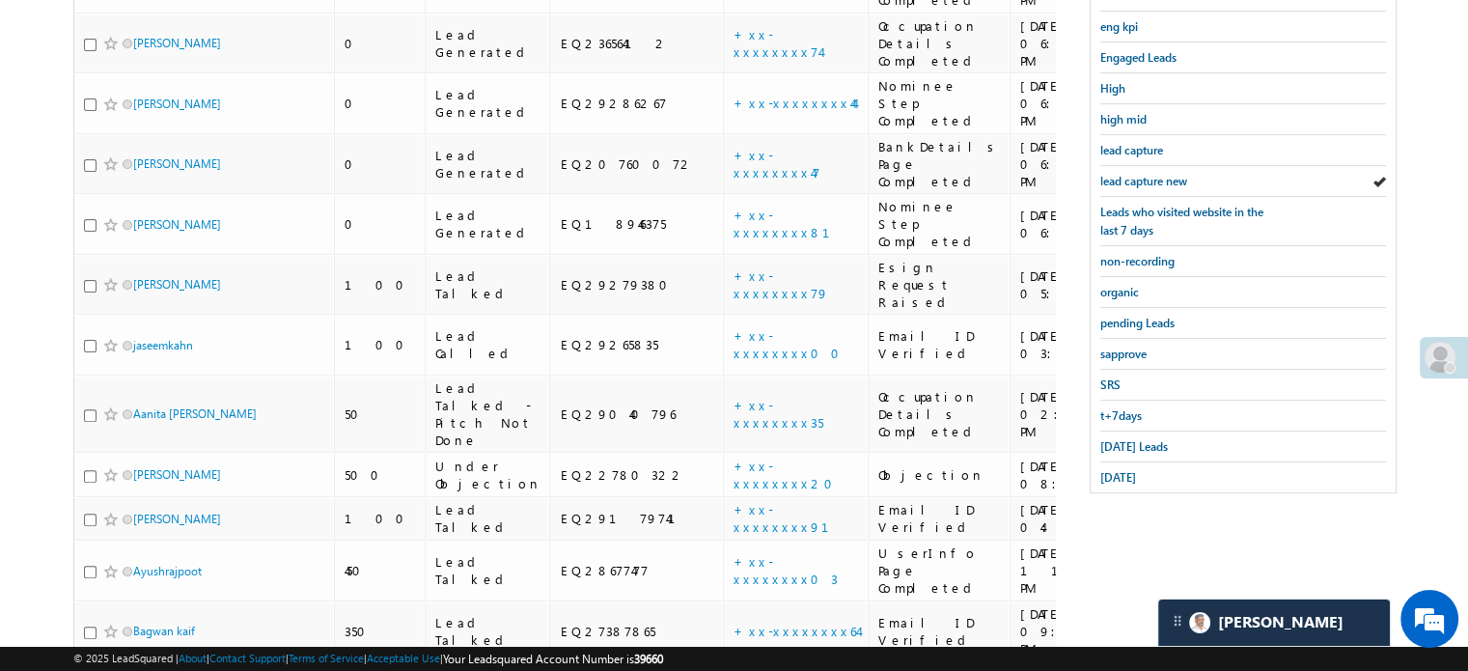
scroll to position [548, 0]
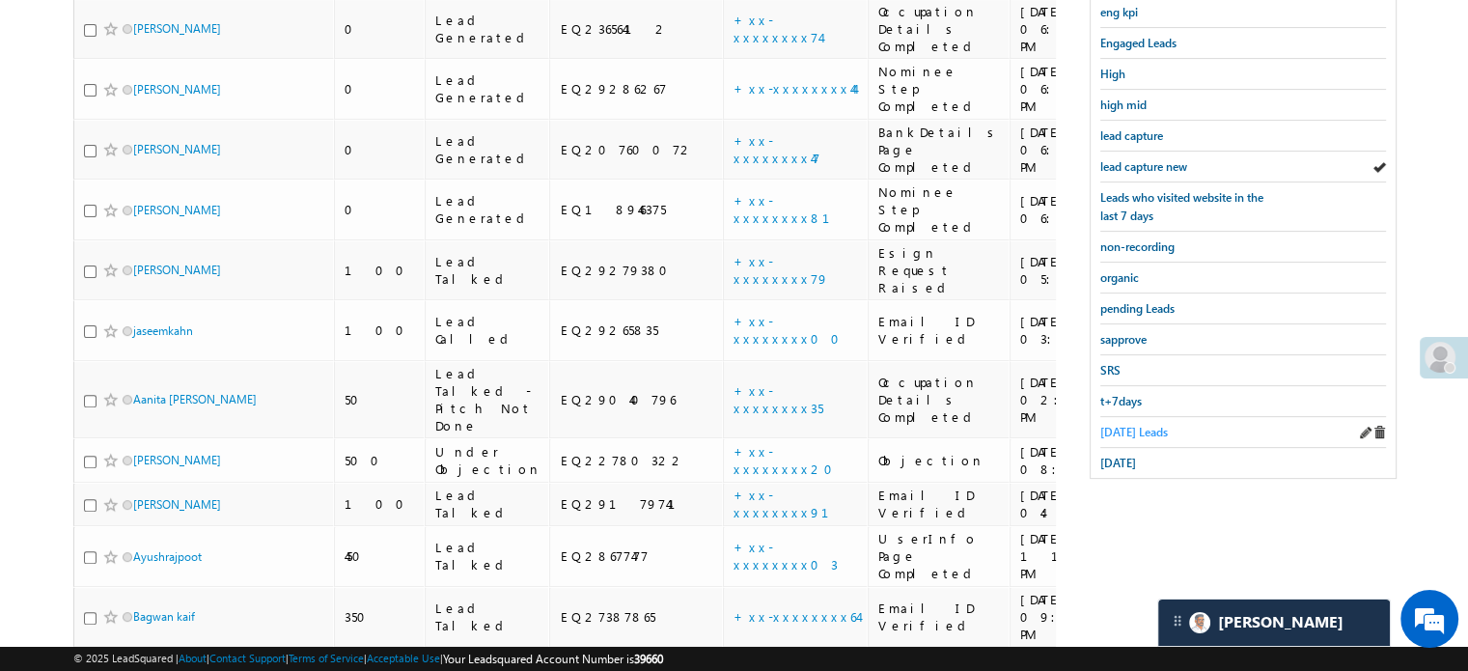
click at [1140, 431] on span "Today's Leads" at bounding box center [1134, 432] width 68 height 14
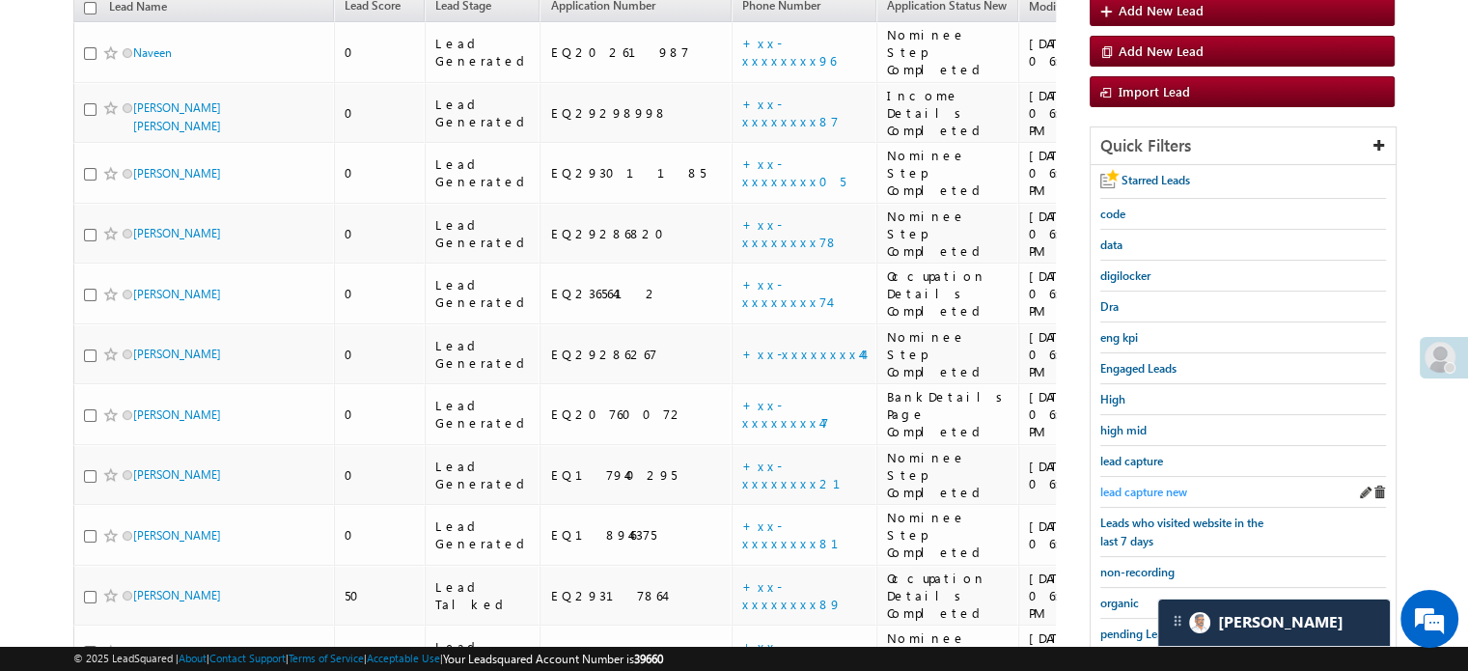
scroll to position [162, 0]
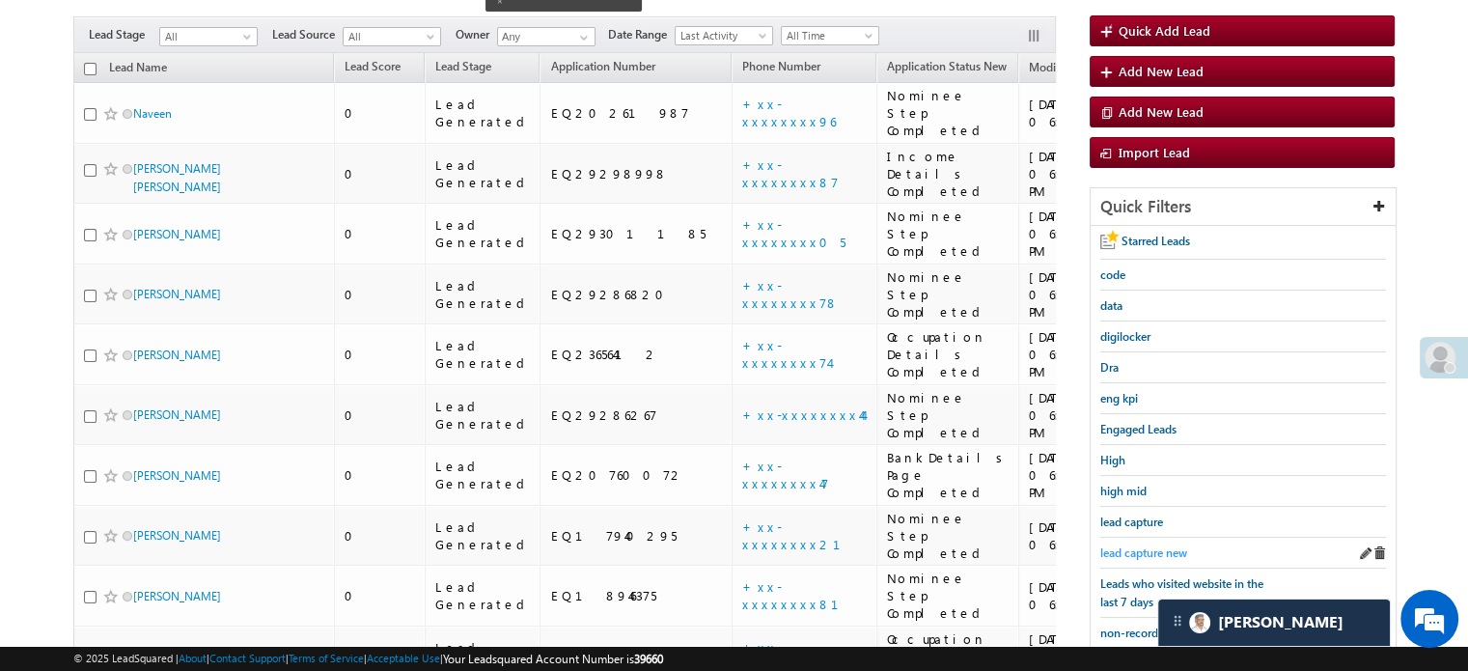
click at [1128, 553] on span "lead capture new" at bounding box center [1143, 552] width 87 height 14
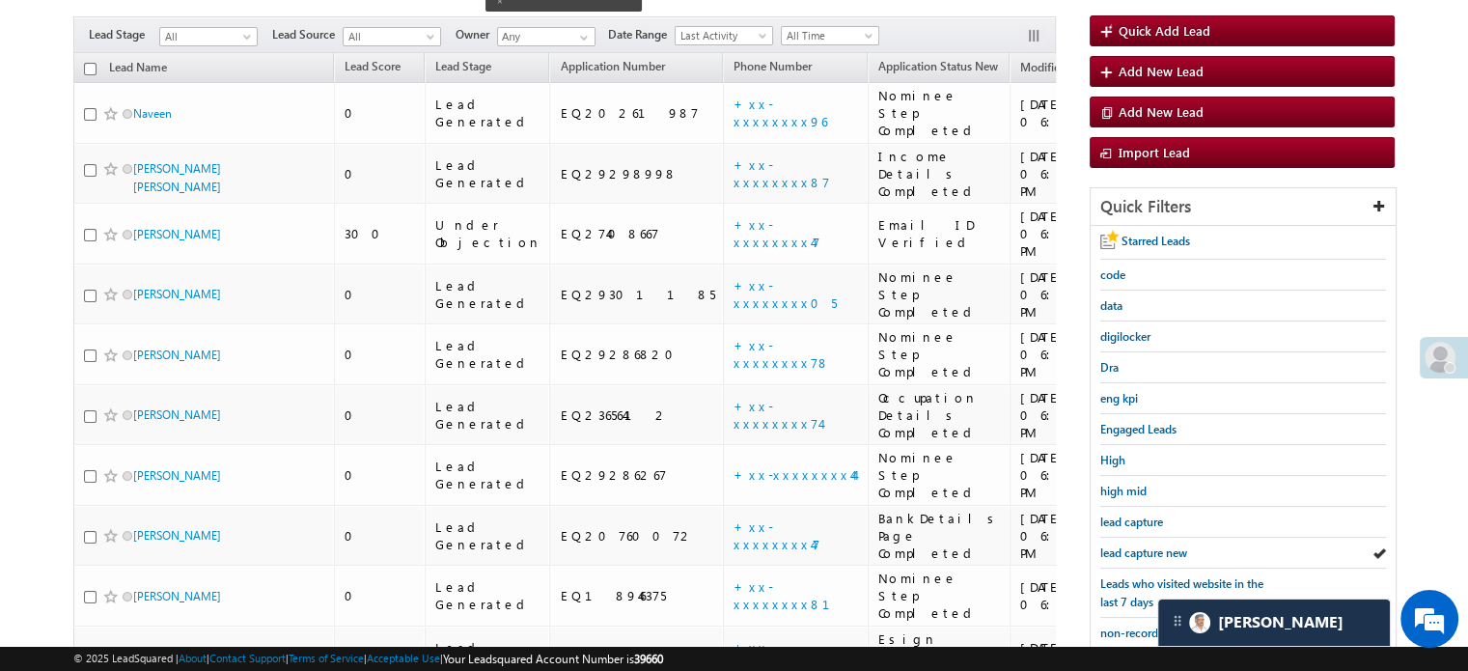
click at [1128, 553] on span "lead capture new" at bounding box center [1143, 552] width 87 height 14
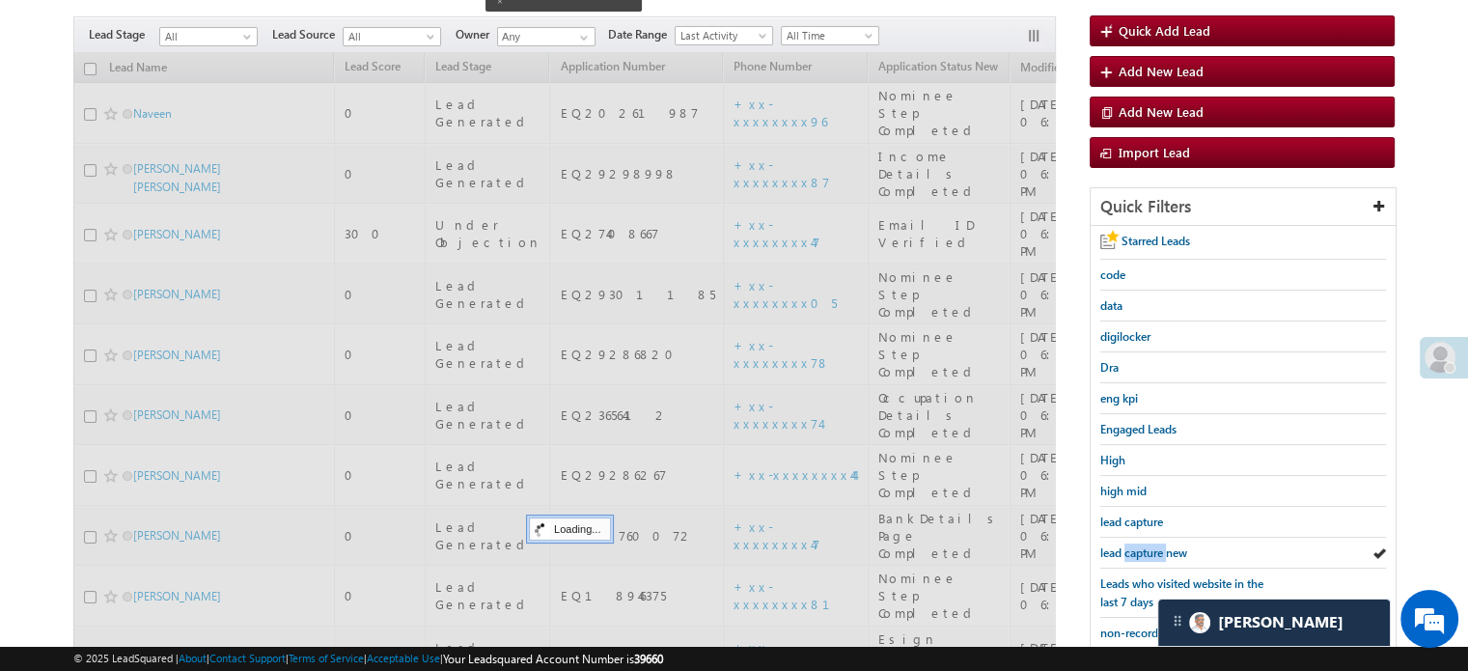
click at [1128, 553] on span "lead capture new" at bounding box center [1143, 552] width 87 height 14
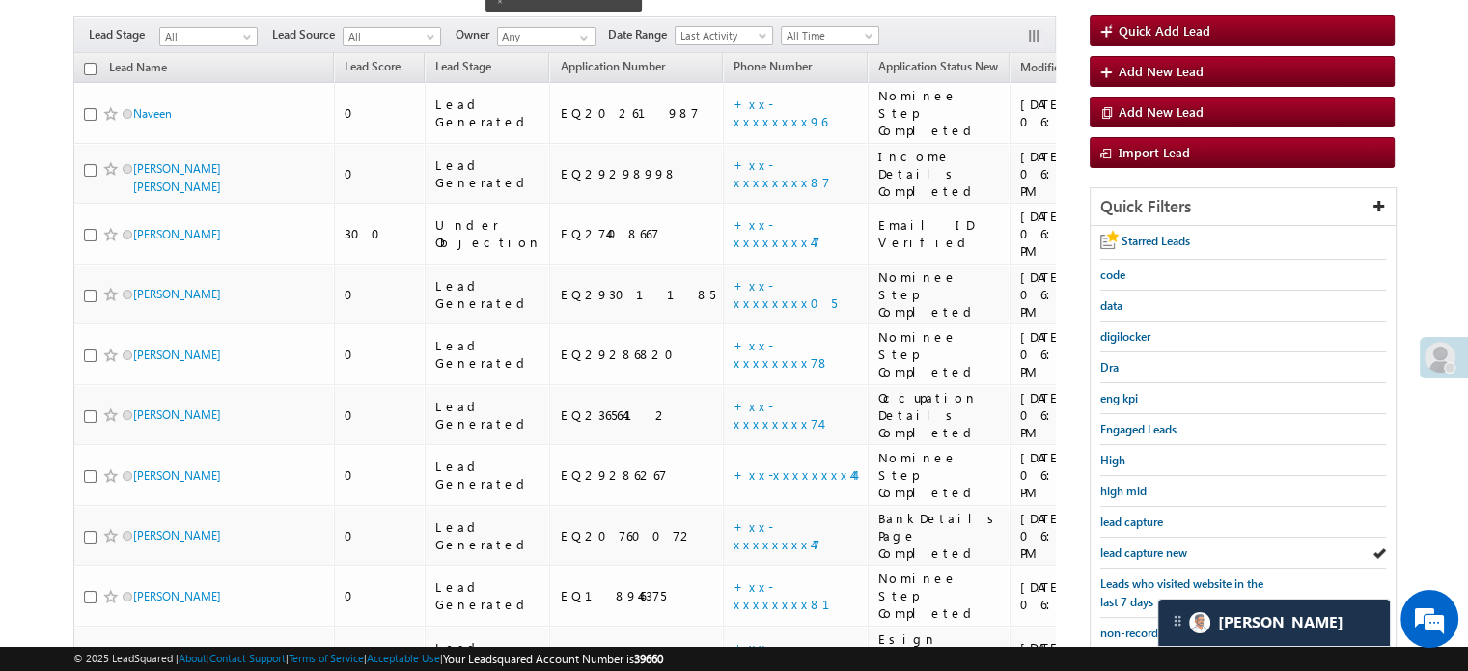
click at [1128, 553] on span "lead capture new" at bounding box center [1143, 552] width 87 height 14
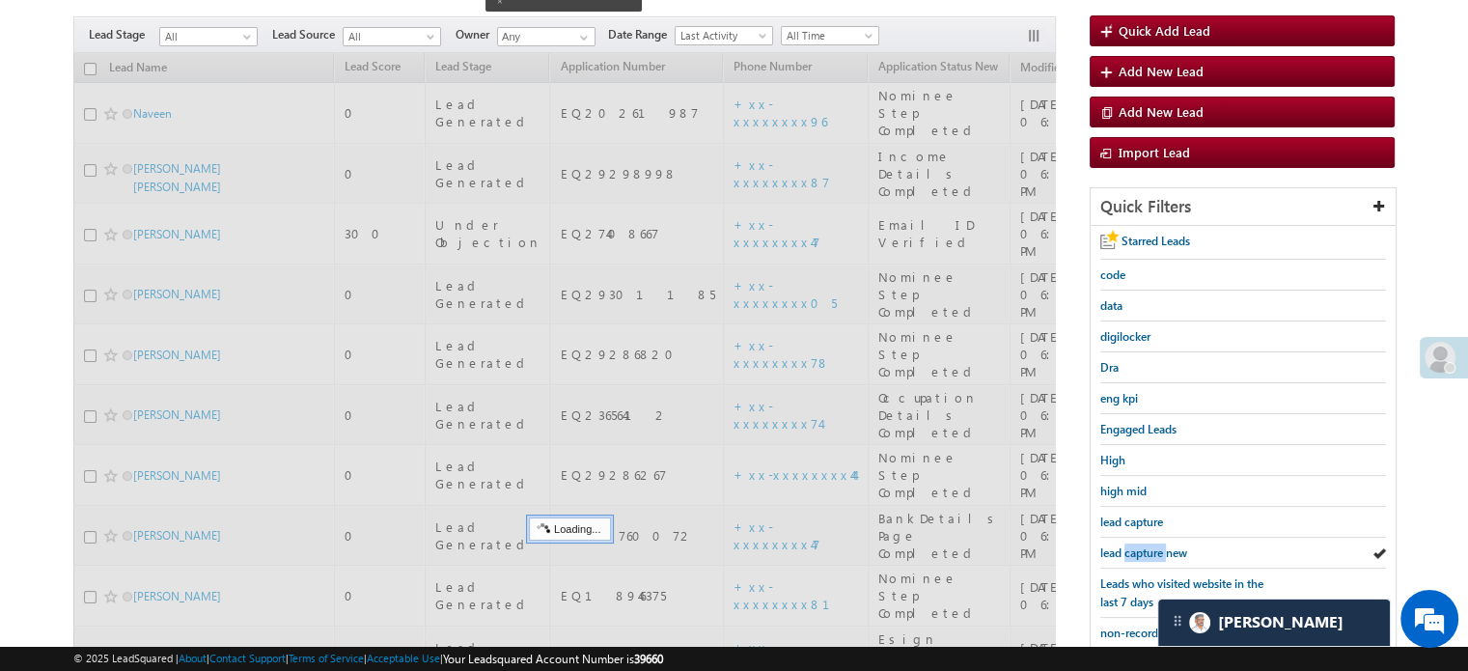
click at [1128, 553] on span "lead capture new" at bounding box center [1143, 552] width 87 height 14
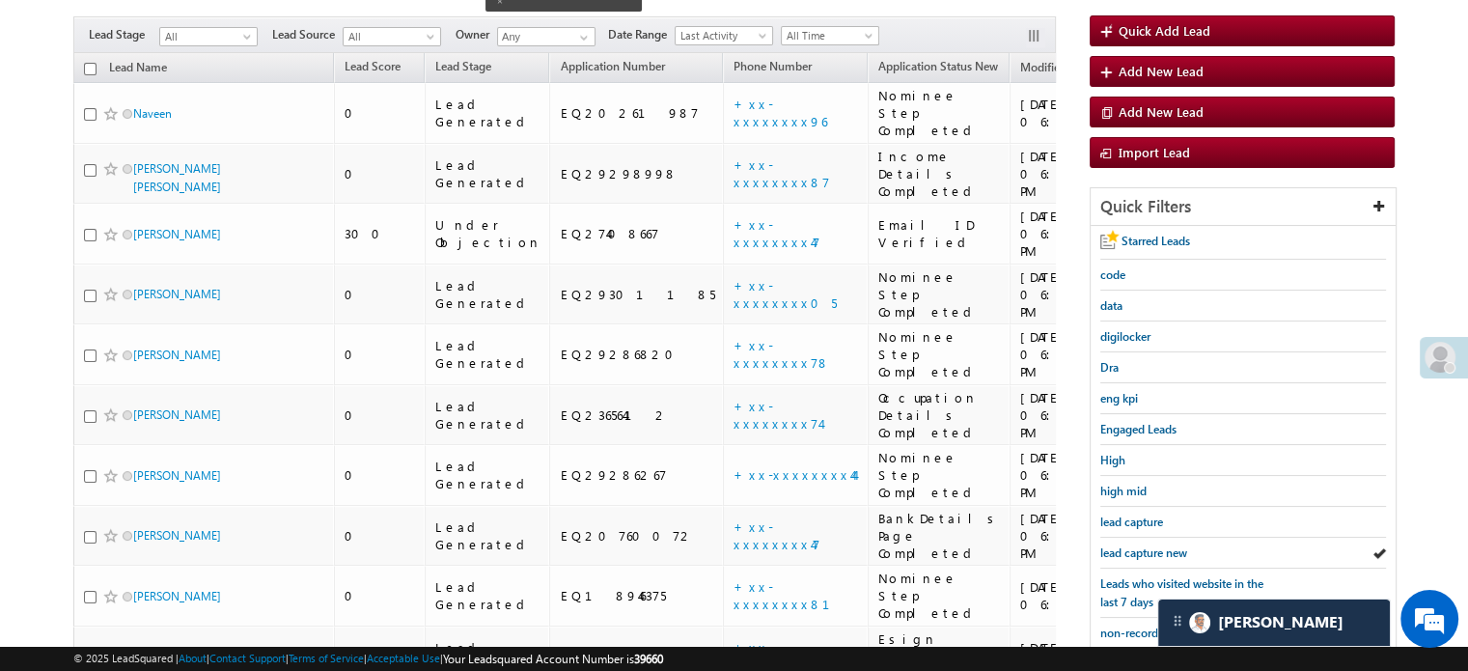
click at [1128, 553] on span "lead capture new" at bounding box center [1143, 552] width 87 height 14
click at [1138, 555] on span "lead capture new" at bounding box center [1143, 552] width 87 height 14
click at [1152, 551] on span "lead capture new" at bounding box center [1143, 552] width 87 height 14
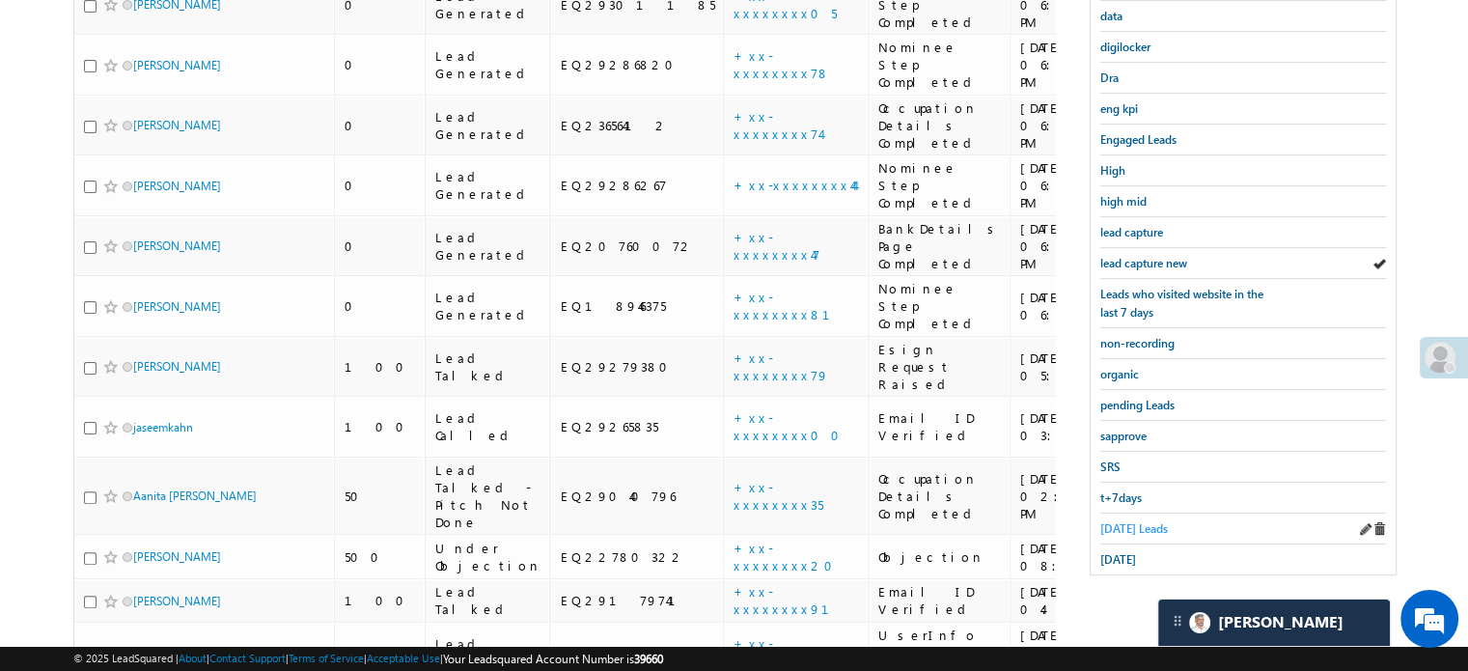
click at [1121, 521] on span "Today's Leads" at bounding box center [1134, 528] width 68 height 14
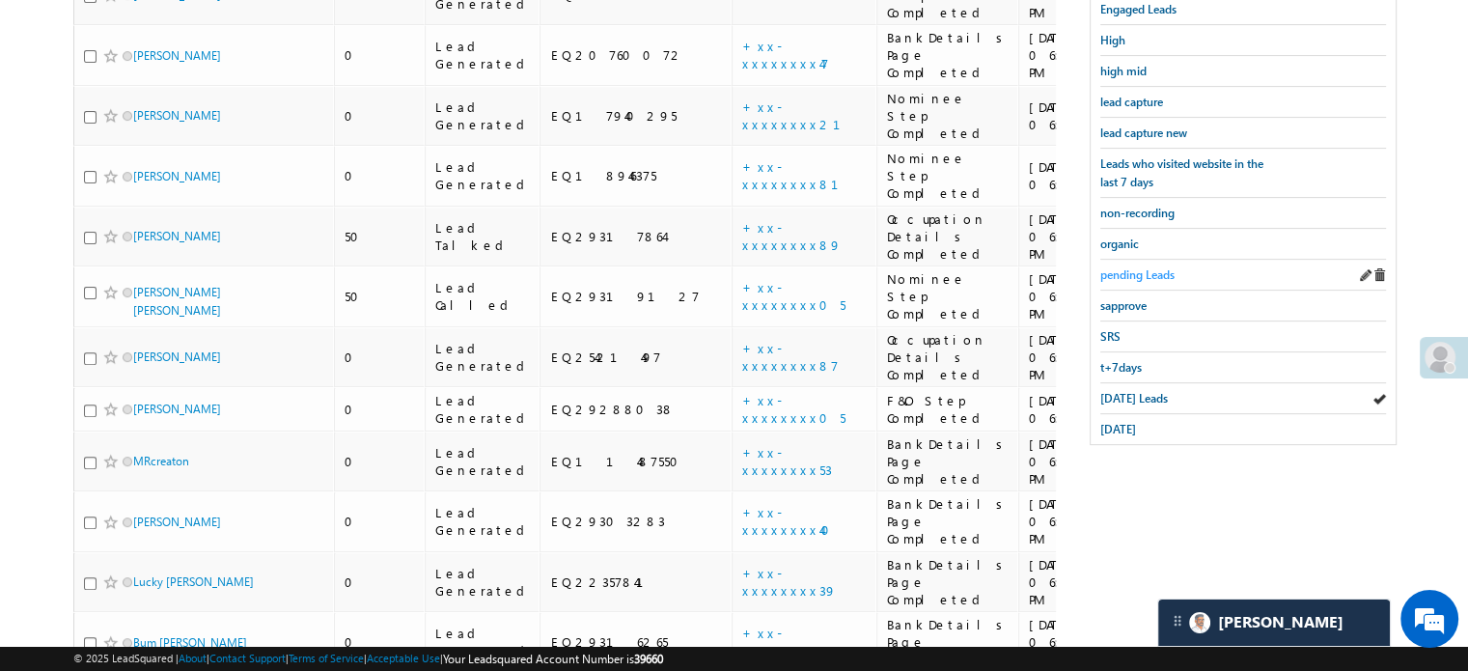
scroll to position [548, 0]
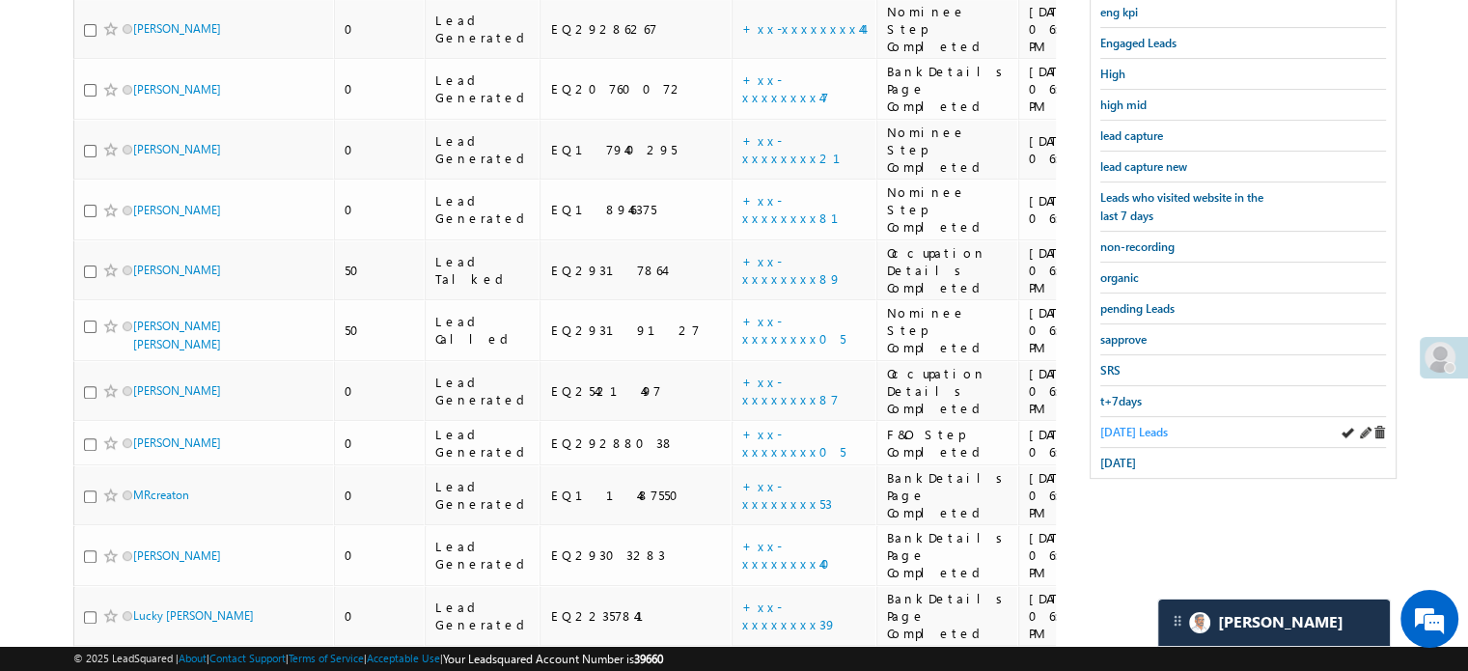
click at [1135, 425] on span "Today's Leads" at bounding box center [1134, 432] width 68 height 14
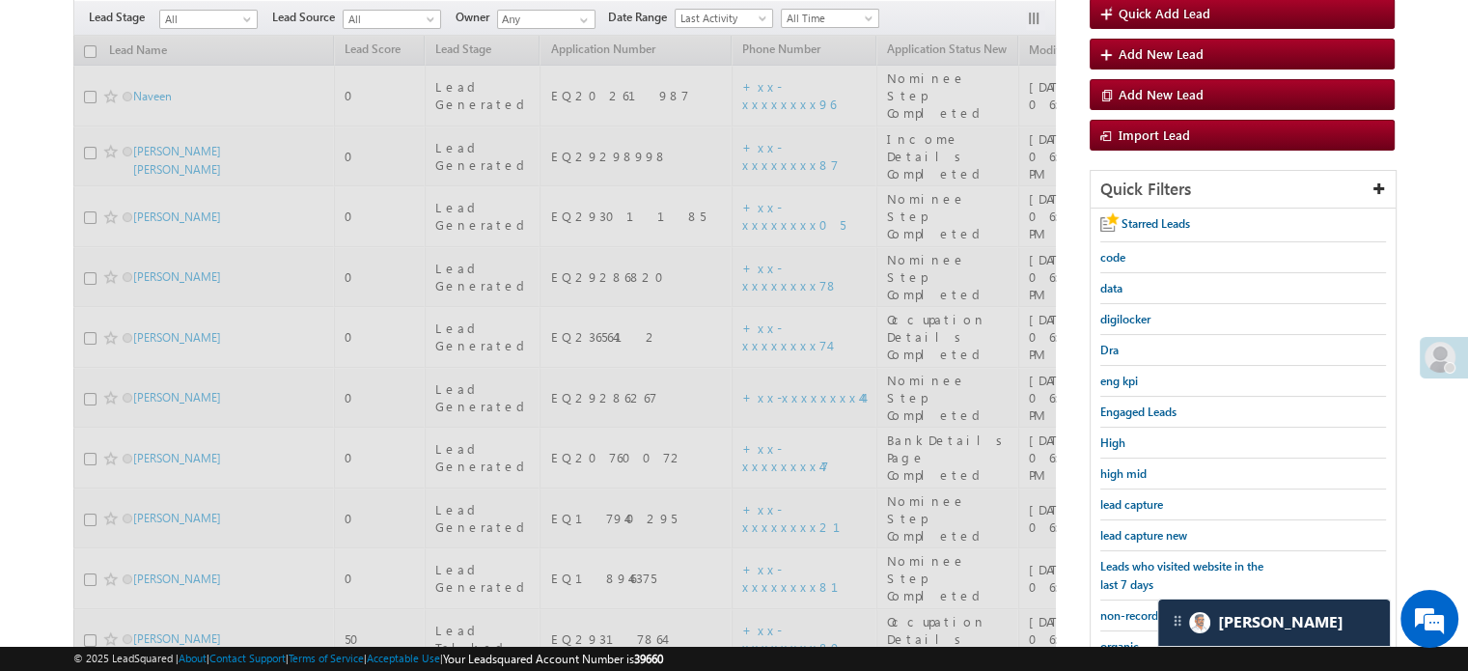
scroll to position [162, 0]
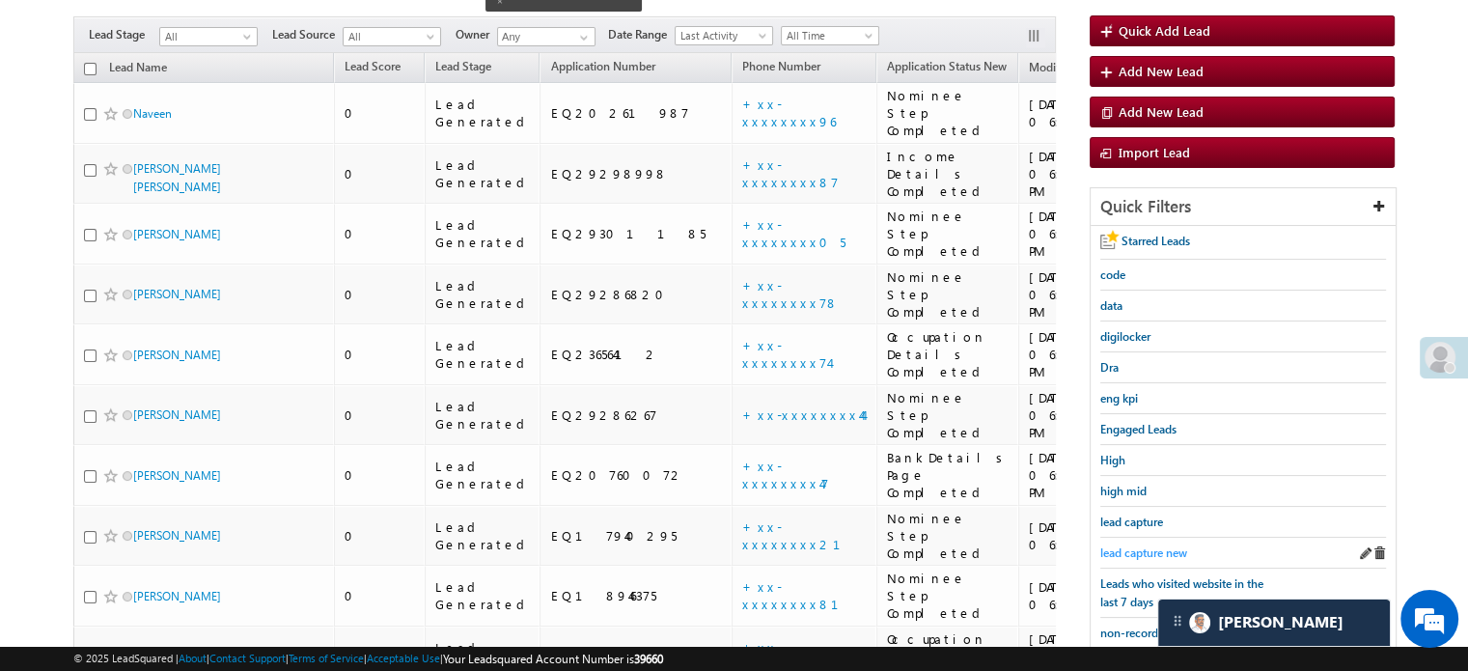
click at [1117, 545] on span "lead capture new" at bounding box center [1143, 552] width 87 height 14
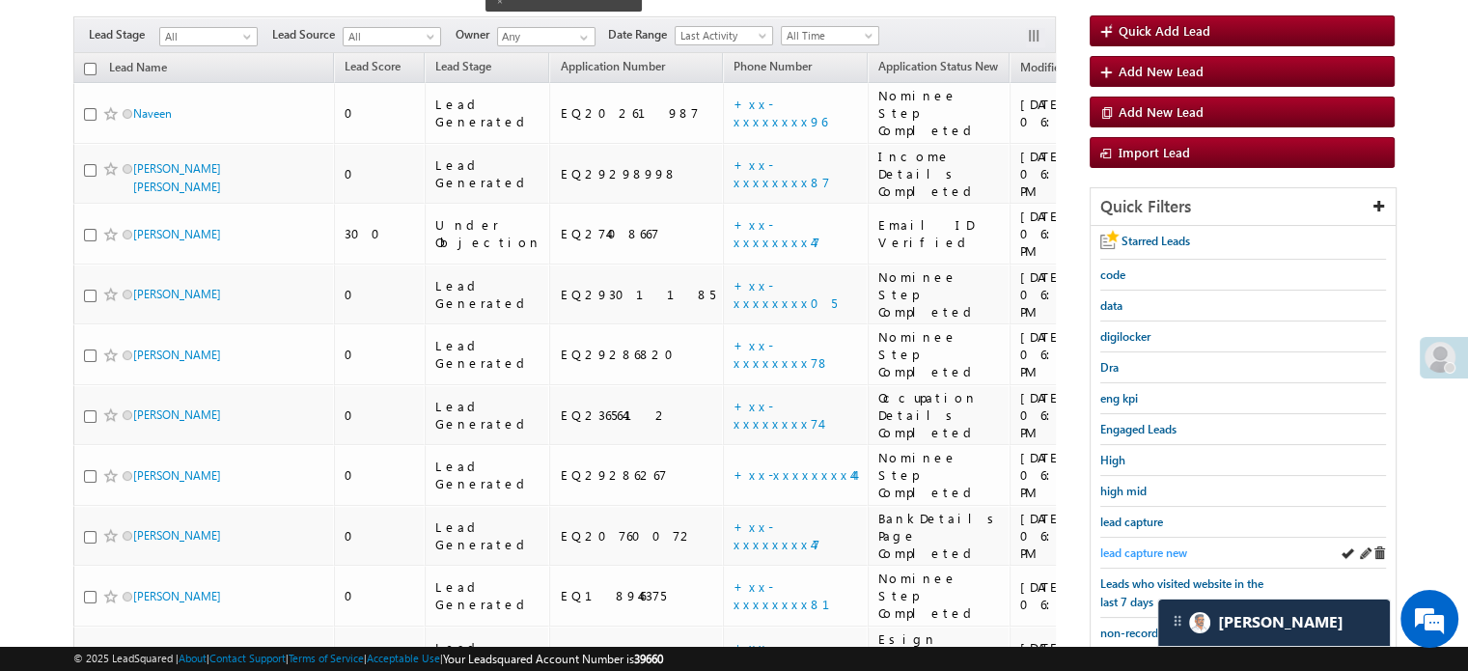
click at [1117, 547] on span "lead capture new" at bounding box center [1143, 552] width 87 height 14
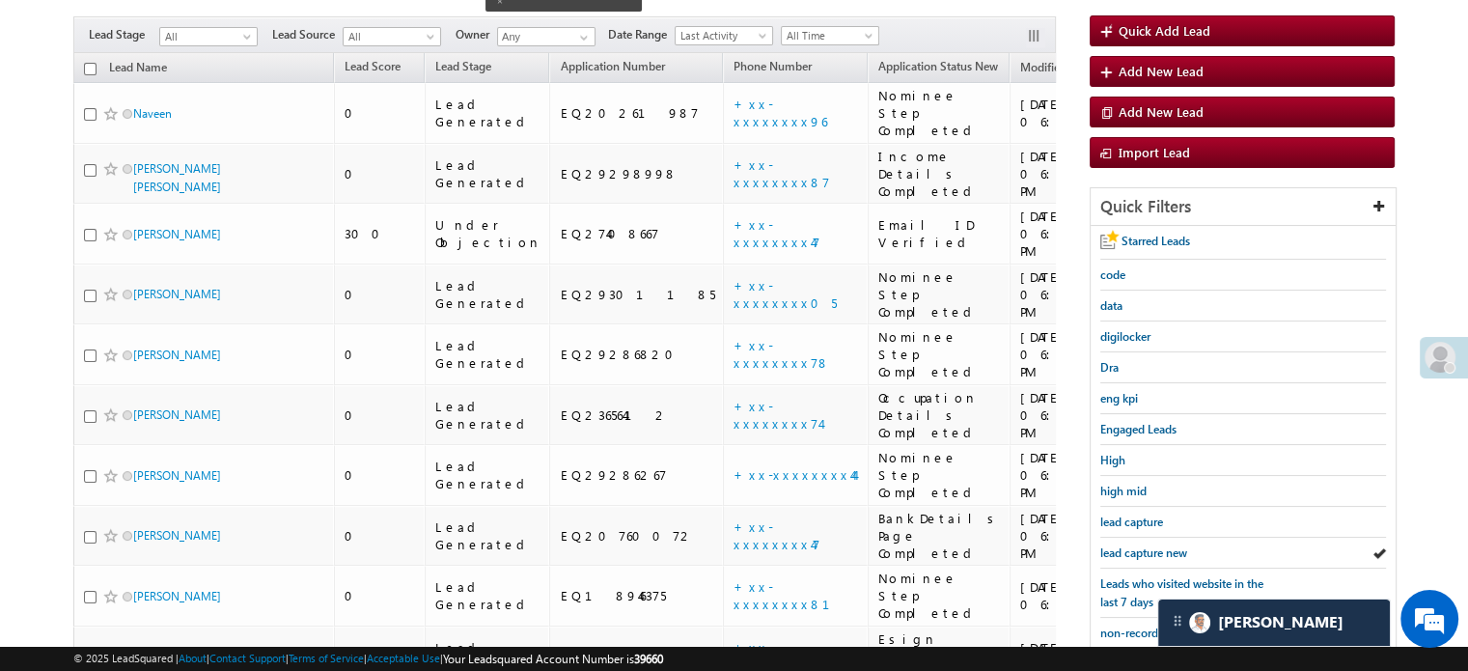
click at [1117, 547] on span "lead capture new" at bounding box center [1143, 552] width 87 height 14
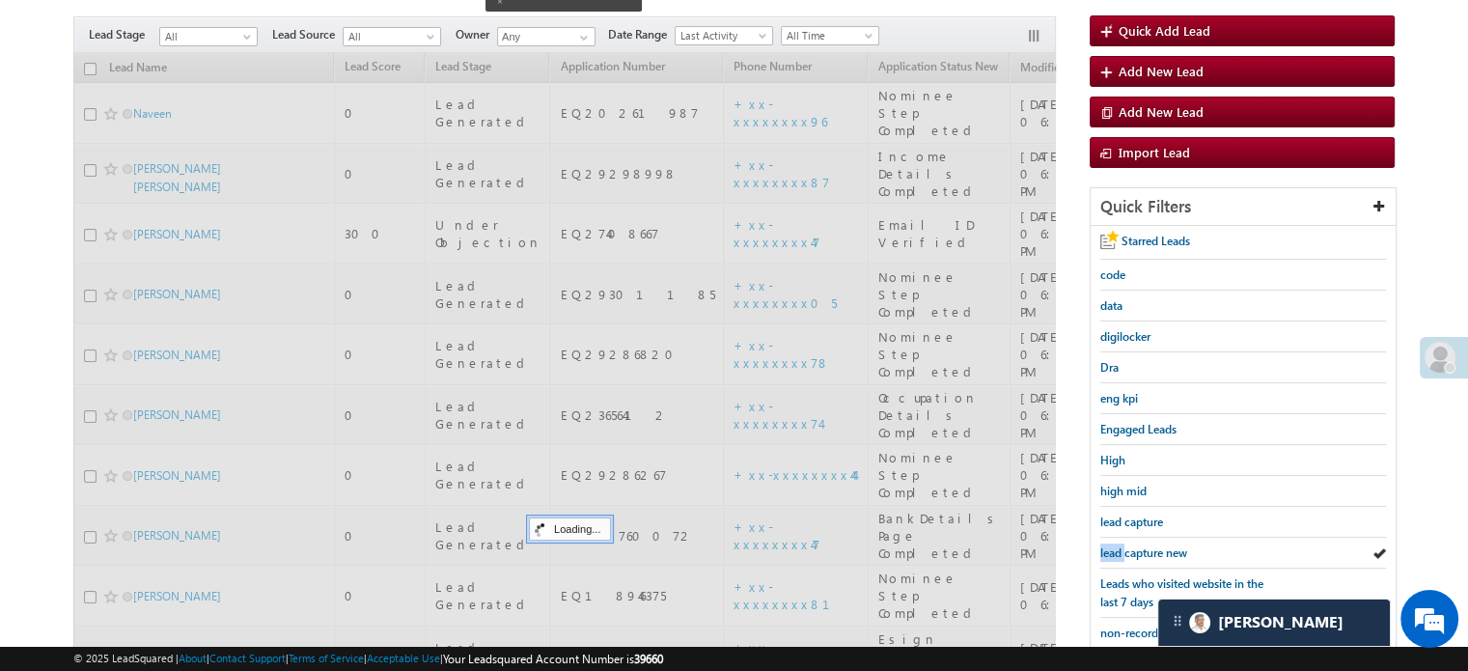
click at [1117, 547] on span "lead capture new" at bounding box center [1143, 552] width 87 height 14
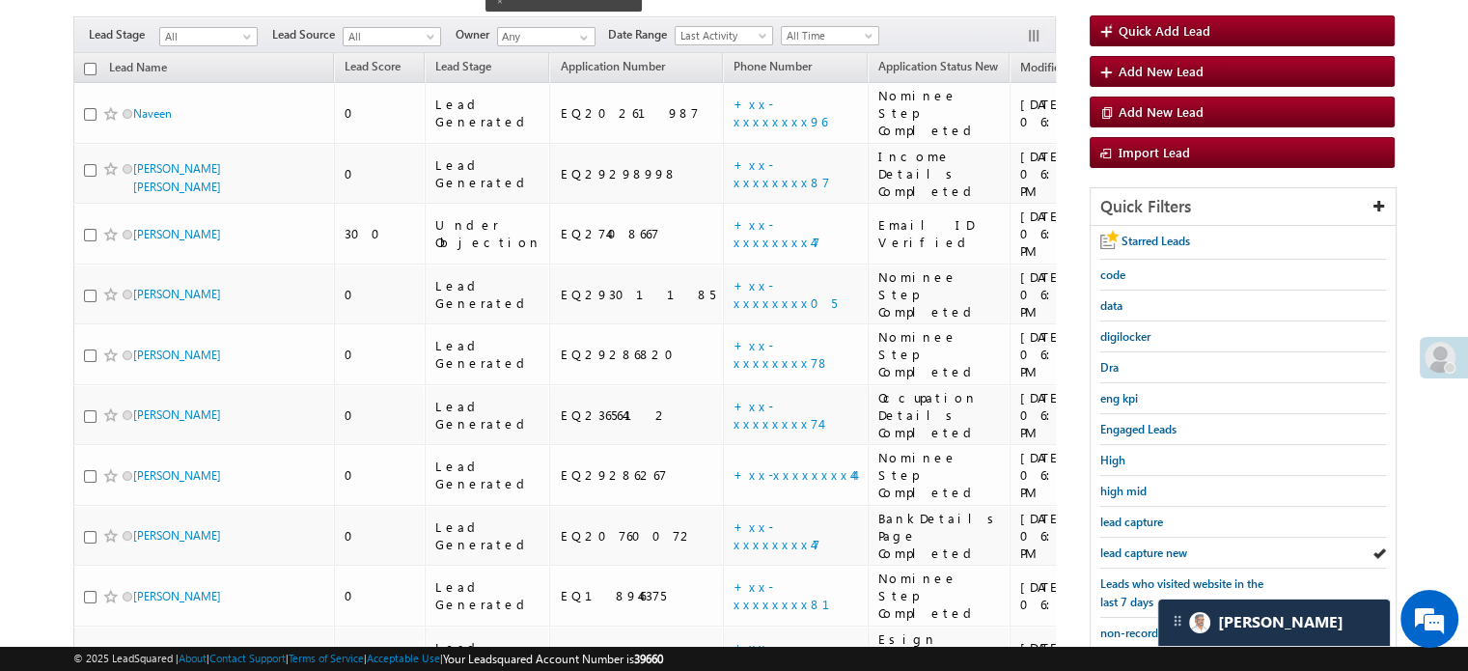
click at [1117, 547] on span "lead capture new" at bounding box center [1143, 552] width 87 height 14
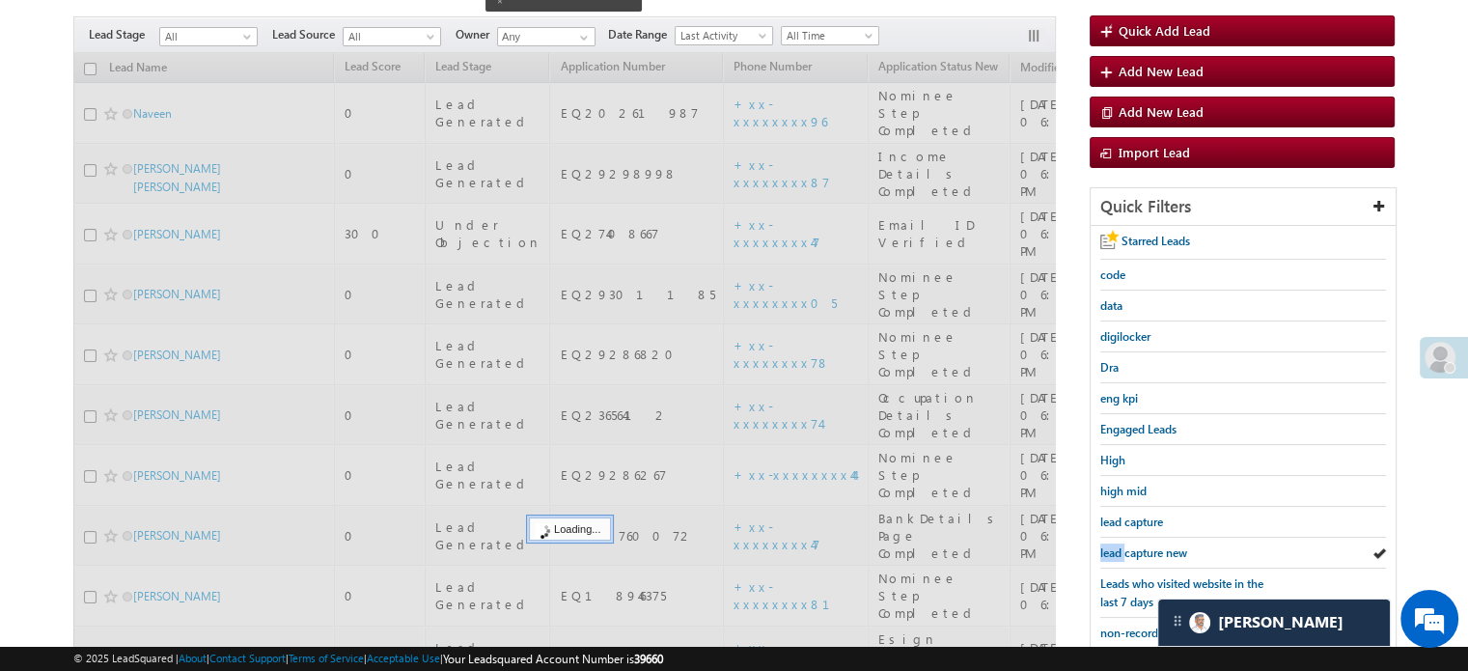
click at [1117, 547] on span "lead capture new" at bounding box center [1143, 552] width 87 height 14
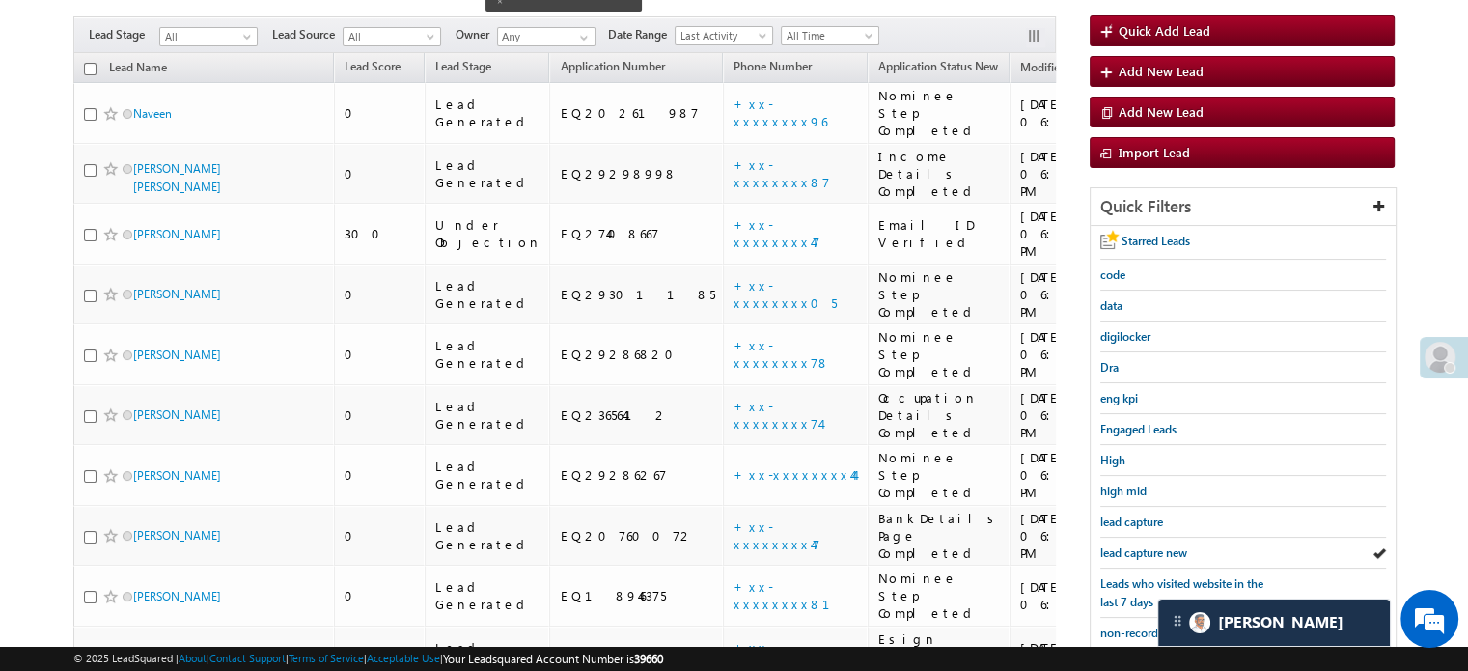
click at [1117, 547] on span "lead capture new" at bounding box center [1143, 552] width 87 height 14
click at [1178, 557] on div "lead capture new" at bounding box center [1243, 552] width 286 height 31
click at [1163, 545] on span "lead capture new" at bounding box center [1143, 552] width 87 height 14
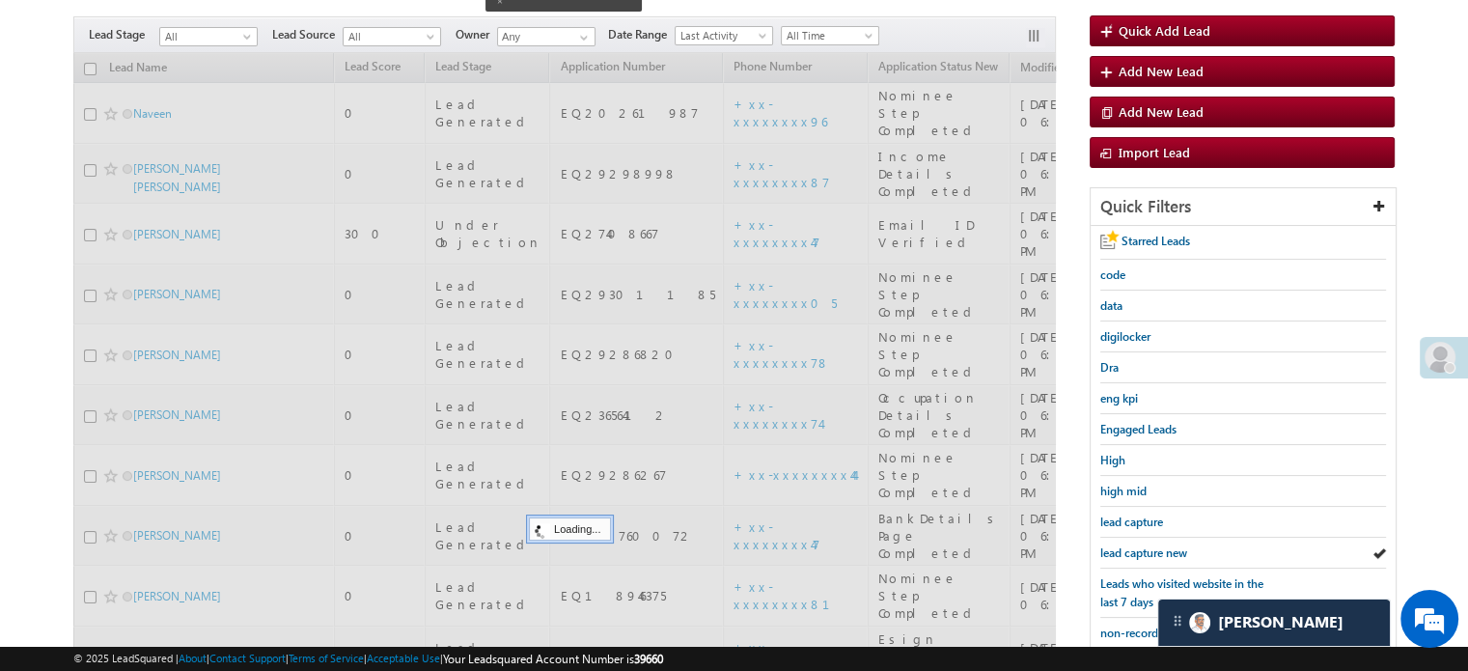
click at [1163, 545] on span "lead capture new" at bounding box center [1143, 552] width 87 height 14
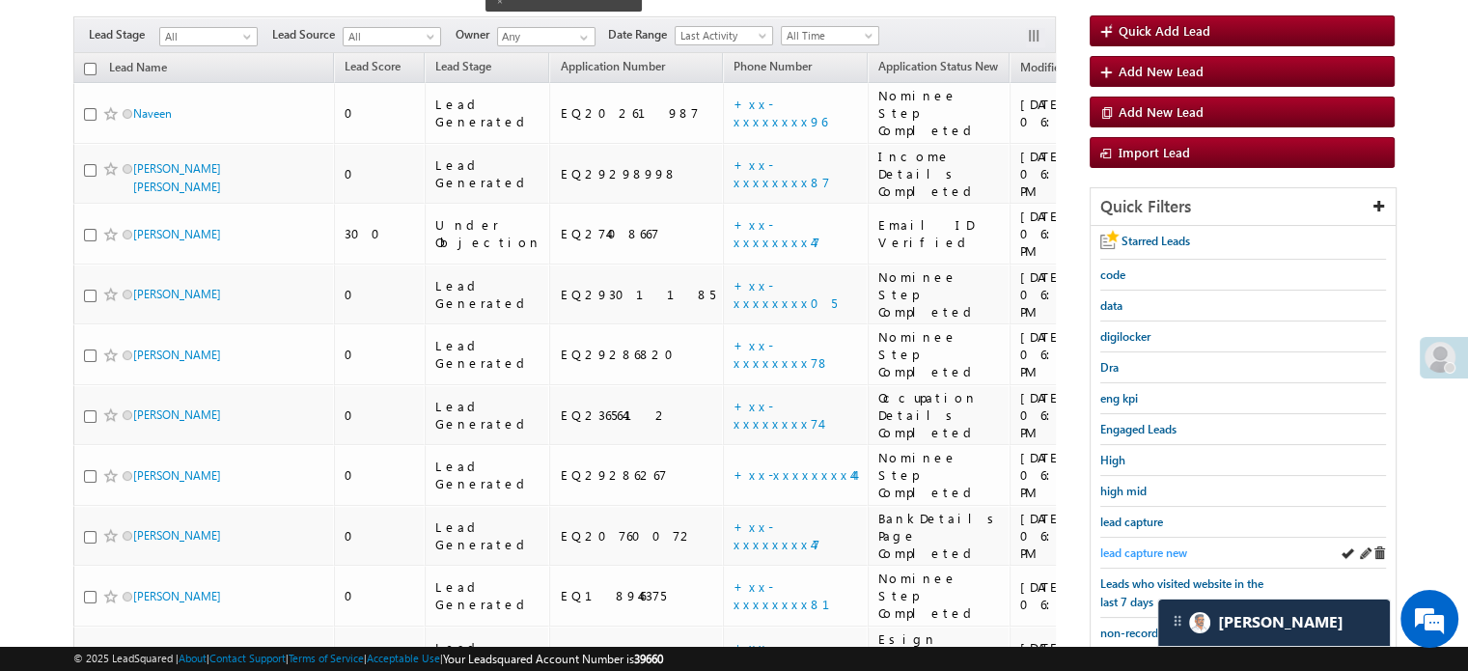
click at [1162, 545] on span "lead capture new" at bounding box center [1143, 552] width 87 height 14
click at [1145, 554] on span "lead capture new" at bounding box center [1143, 552] width 87 height 14
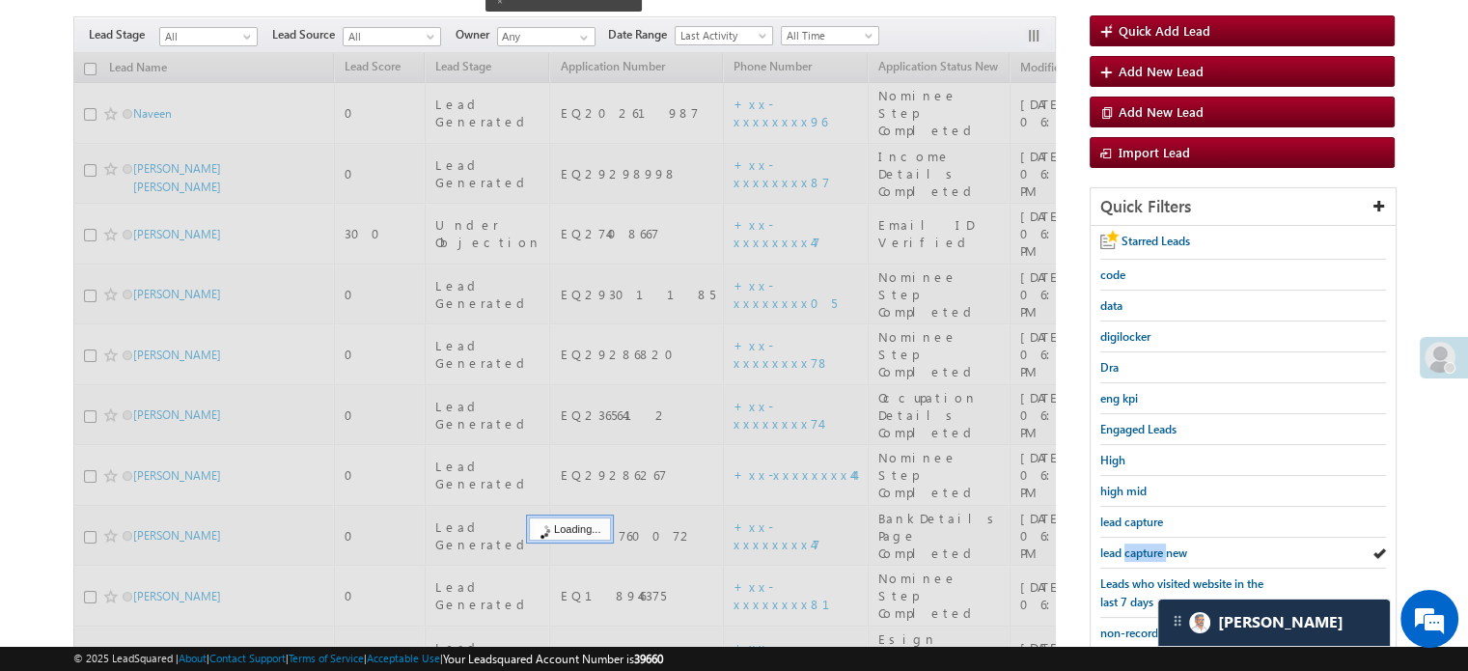
click at [1145, 554] on span "lead capture new" at bounding box center [1143, 552] width 87 height 14
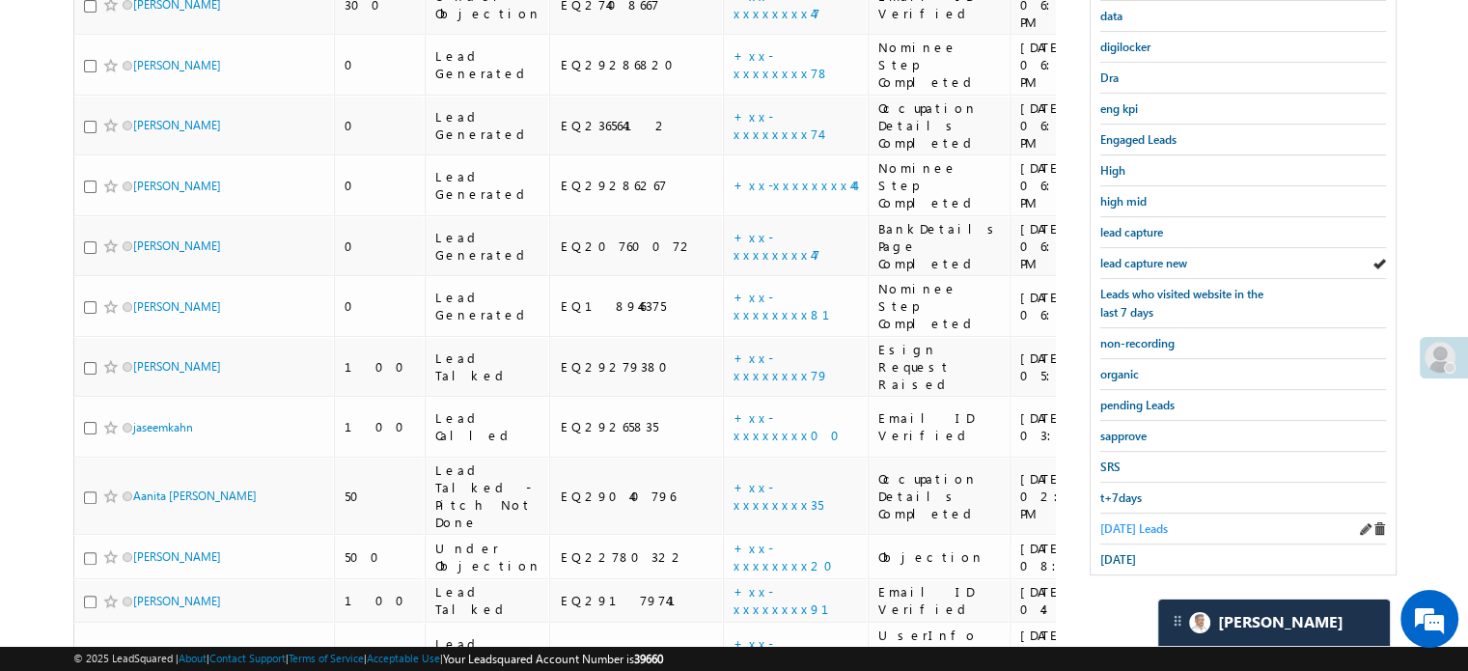
click at [1133, 521] on span "Today's Leads" at bounding box center [1134, 528] width 68 height 14
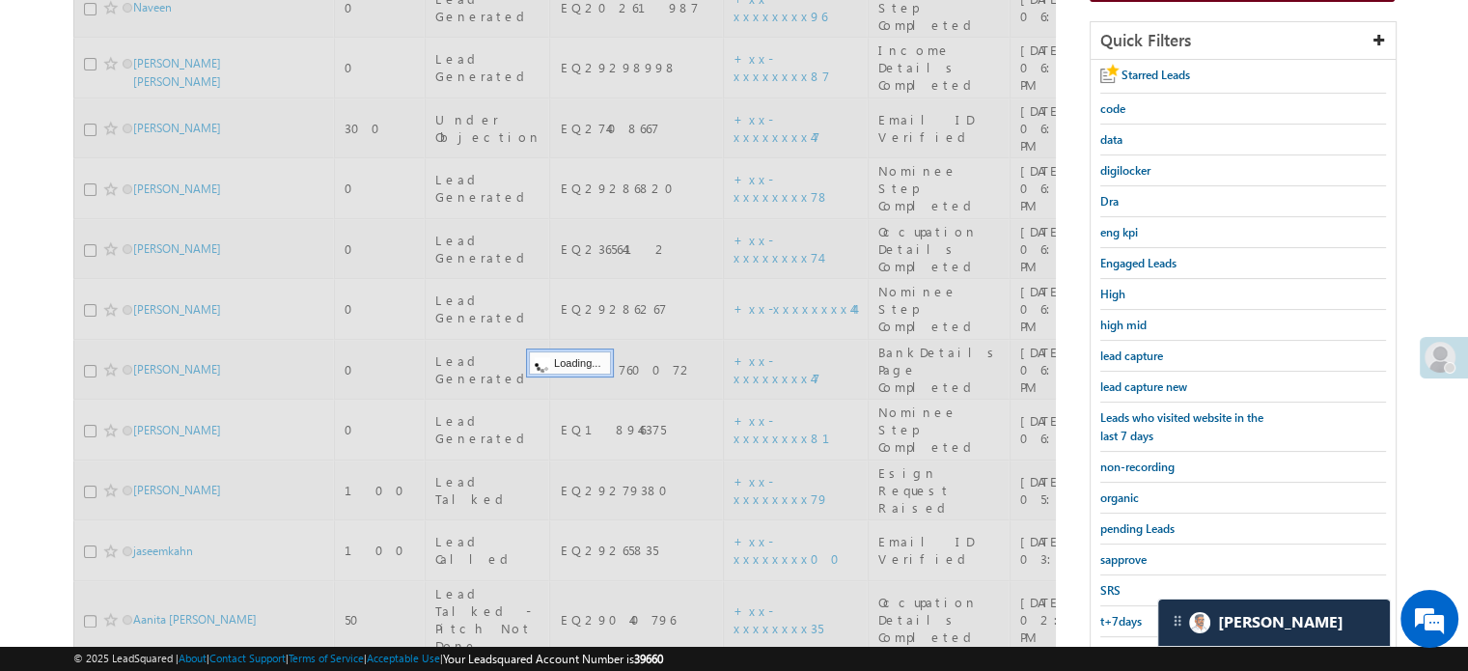
scroll to position [259, 0]
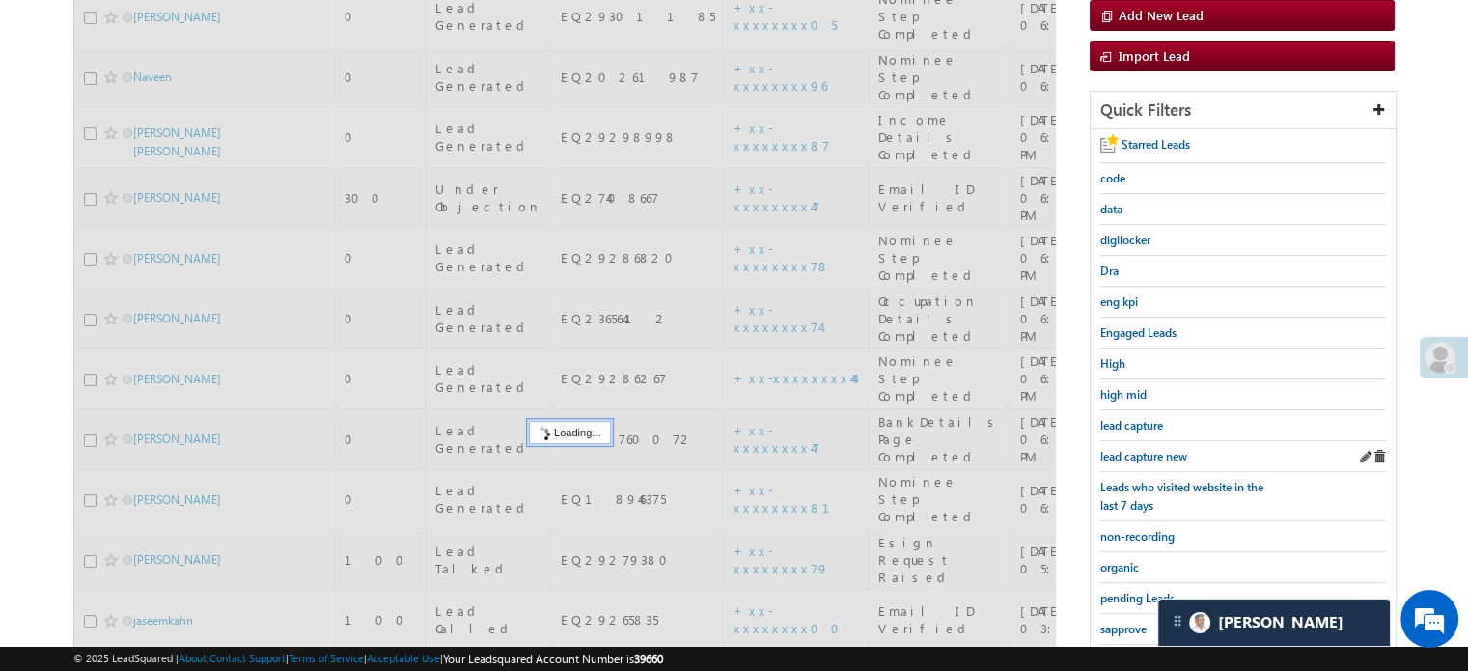
click at [1144, 441] on div "lead capture new" at bounding box center [1243, 456] width 286 height 31
click at [1141, 447] on link "lead capture new" at bounding box center [1143, 456] width 87 height 18
click at [1141, 449] on span "lead capture new" at bounding box center [1143, 456] width 87 height 14
click at [1139, 455] on span "lead capture new" at bounding box center [1143, 456] width 87 height 14
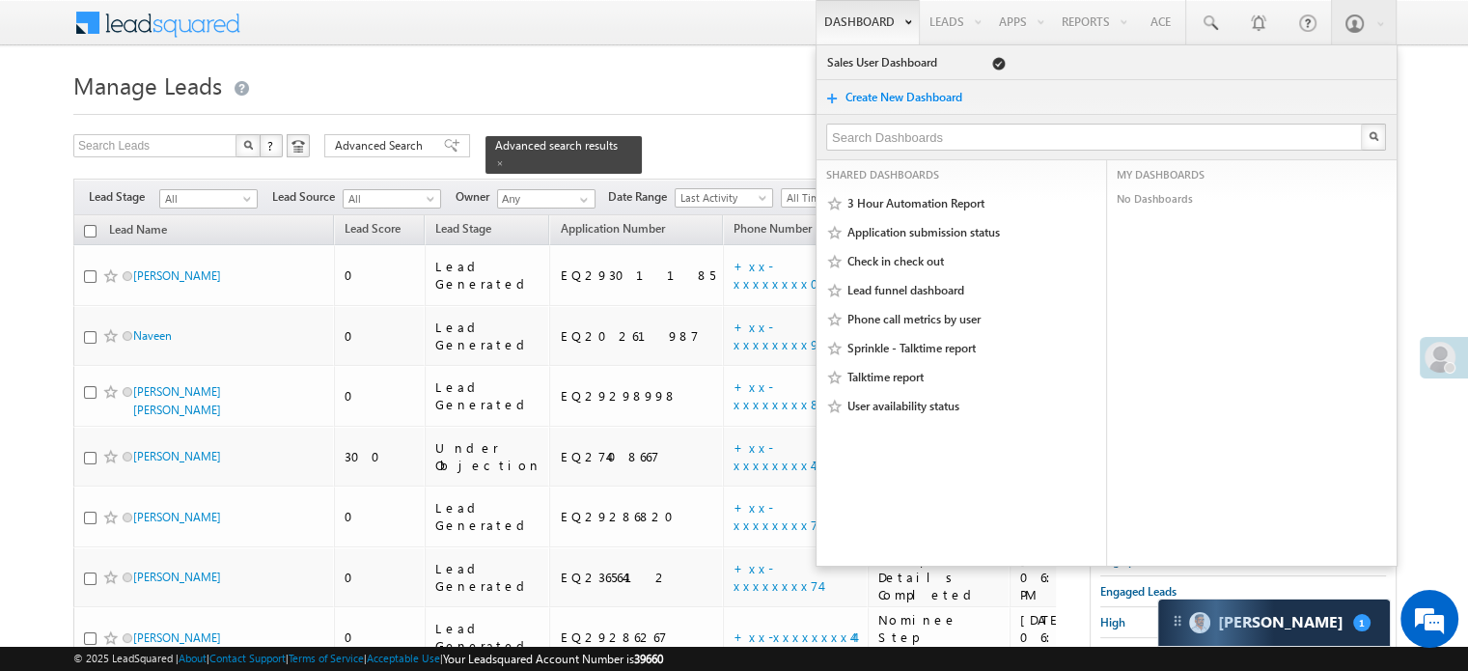
scroll to position [193, 0]
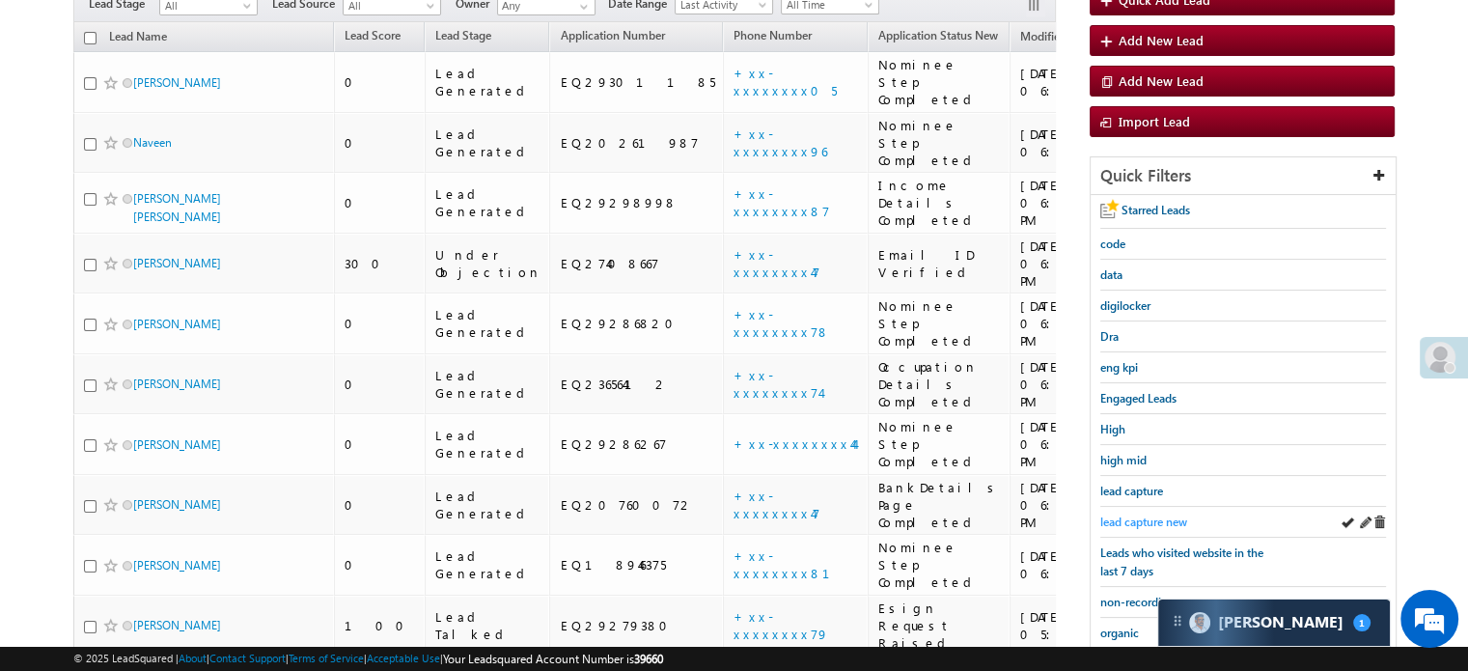
click at [1146, 512] on link "lead capture new" at bounding box center [1143, 521] width 87 height 18
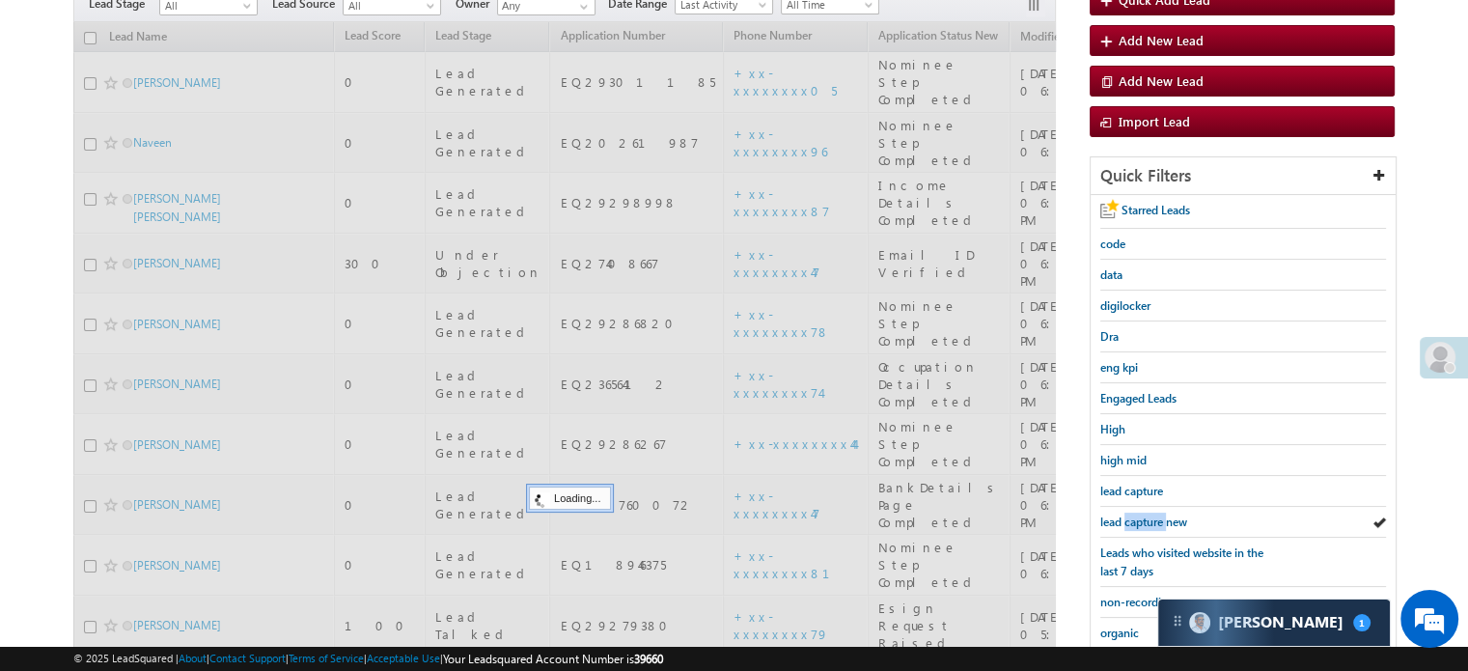
click at [1146, 512] on link "lead capture new" at bounding box center [1143, 521] width 87 height 18
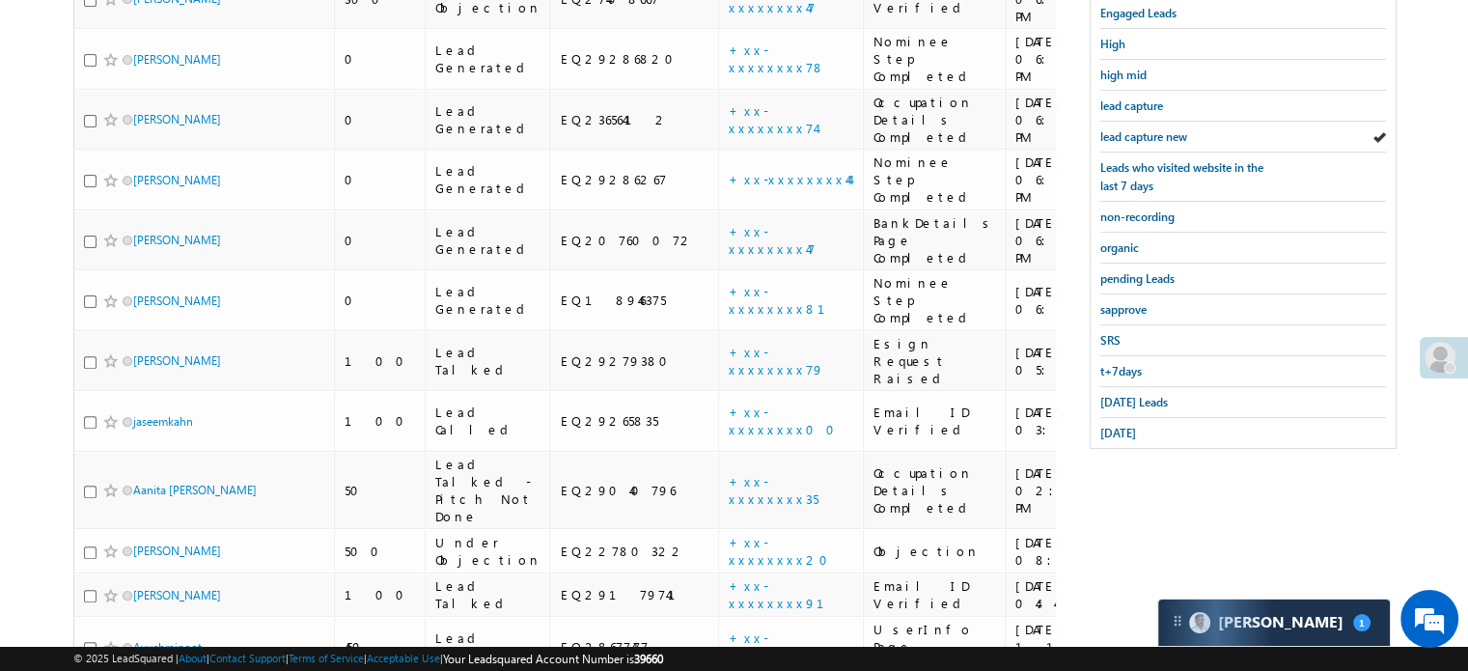
scroll to position [579, 0]
click at [1146, 394] on span "Today's Leads" at bounding box center [1134, 401] width 68 height 14
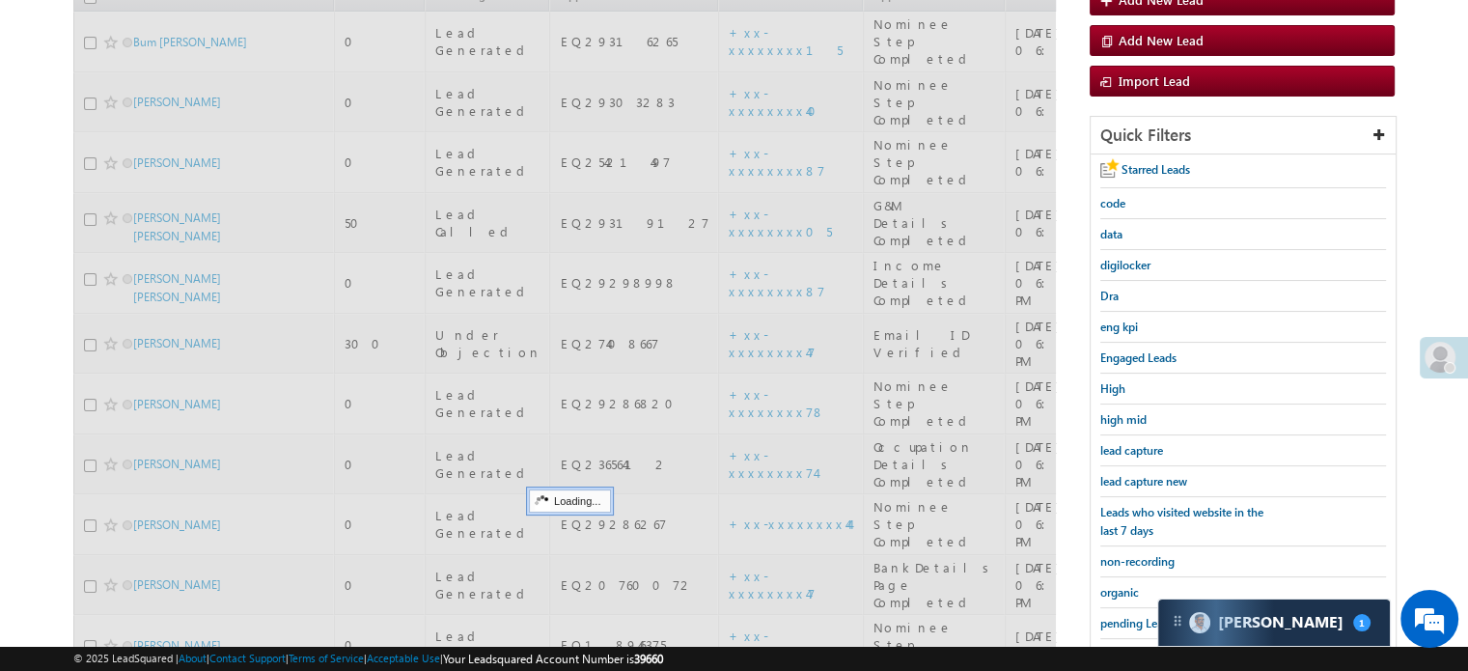
scroll to position [193, 0]
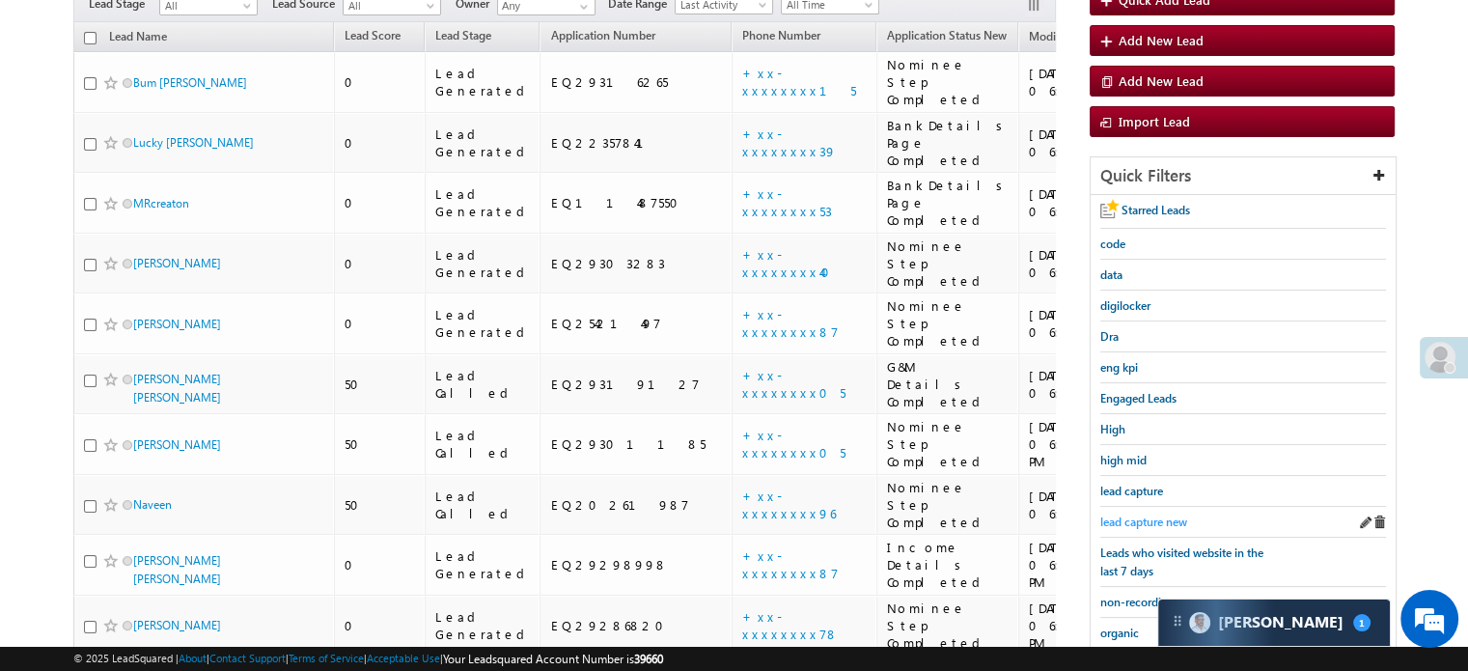
click at [1138, 517] on span "lead capture new" at bounding box center [1143, 521] width 87 height 14
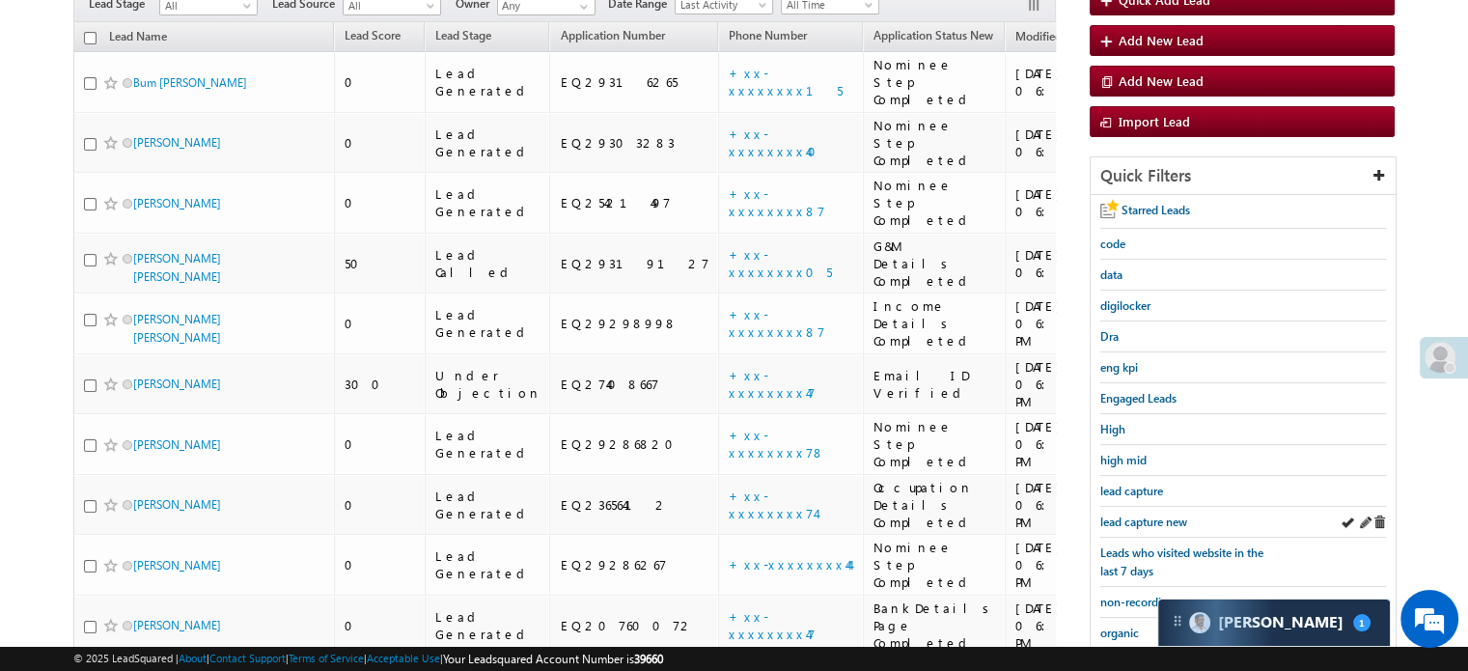
click at [1130, 507] on div "lead capture new" at bounding box center [1243, 522] width 286 height 31
click at [1131, 507] on div "lead capture new" at bounding box center [1243, 522] width 286 height 31
click at [1131, 512] on link "lead capture new" at bounding box center [1143, 521] width 87 height 18
click at [1125, 510] on div "lead capture new" at bounding box center [1243, 522] width 286 height 31
click at [1125, 514] on span "lead capture new" at bounding box center [1143, 521] width 87 height 14
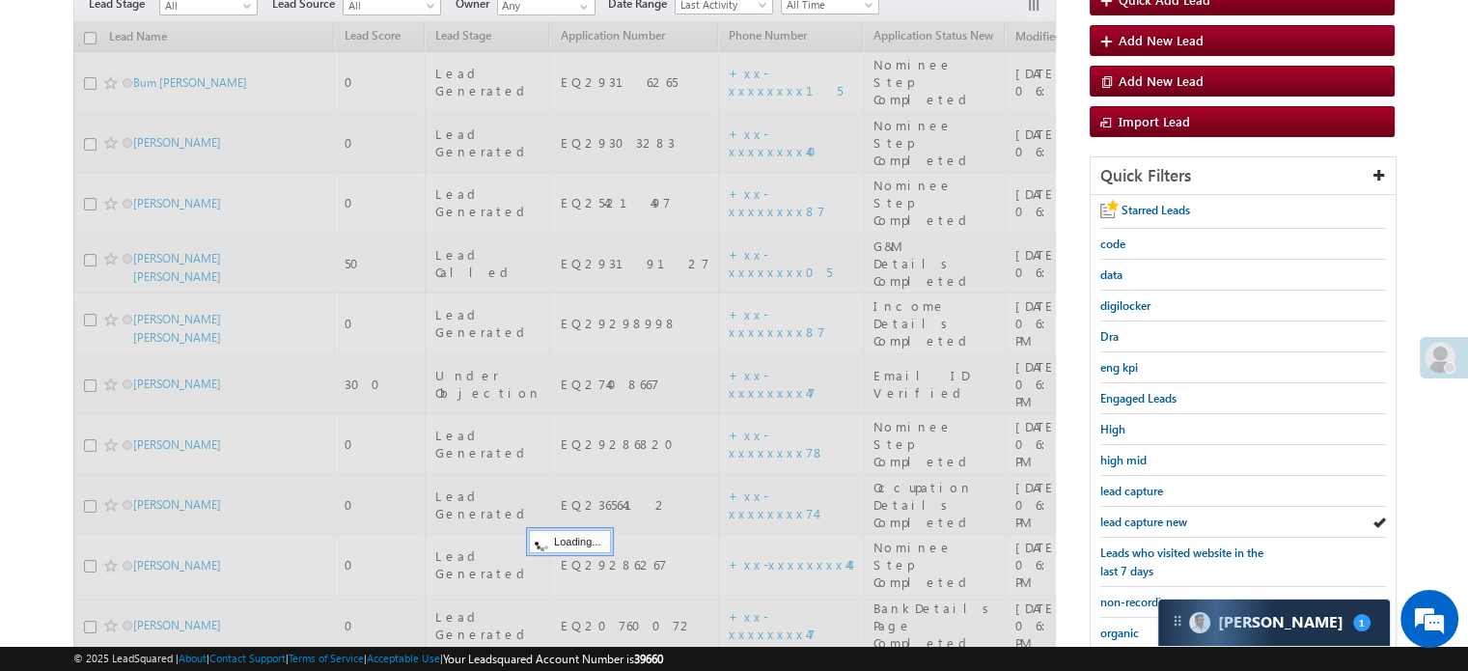
click at [1127, 514] on span "lead capture new" at bounding box center [1143, 521] width 87 height 14
click at [1127, 516] on span "lead capture new" at bounding box center [1143, 521] width 87 height 14
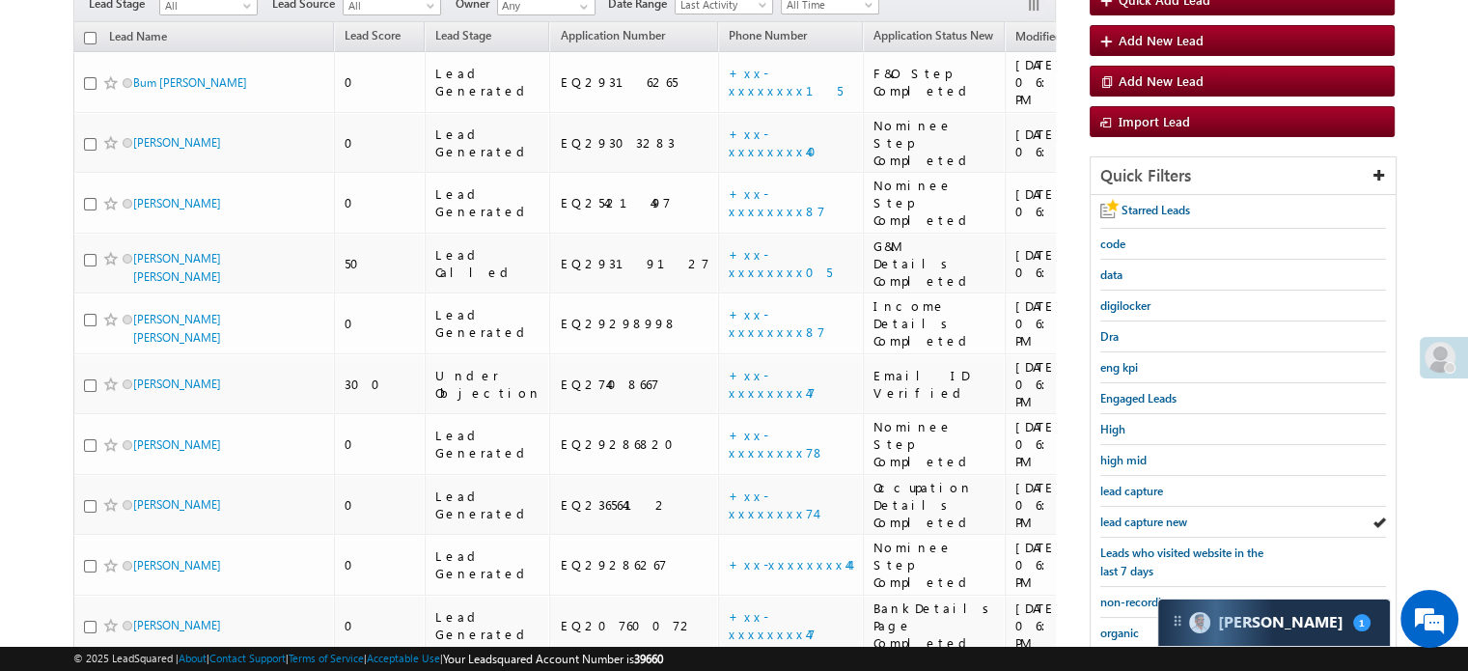
click at [1127, 516] on span "lead capture new" at bounding box center [1143, 521] width 87 height 14
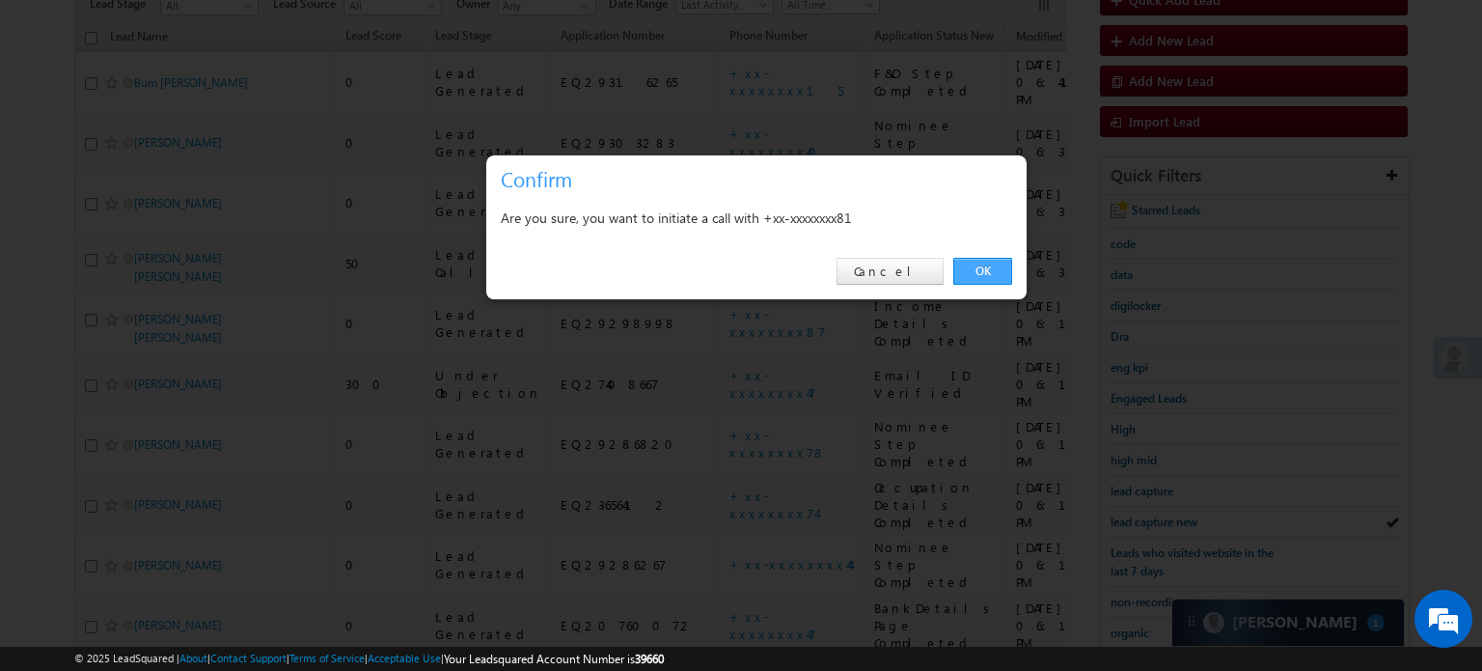
click at [991, 269] on link "OK" at bounding box center [982, 271] width 59 height 27
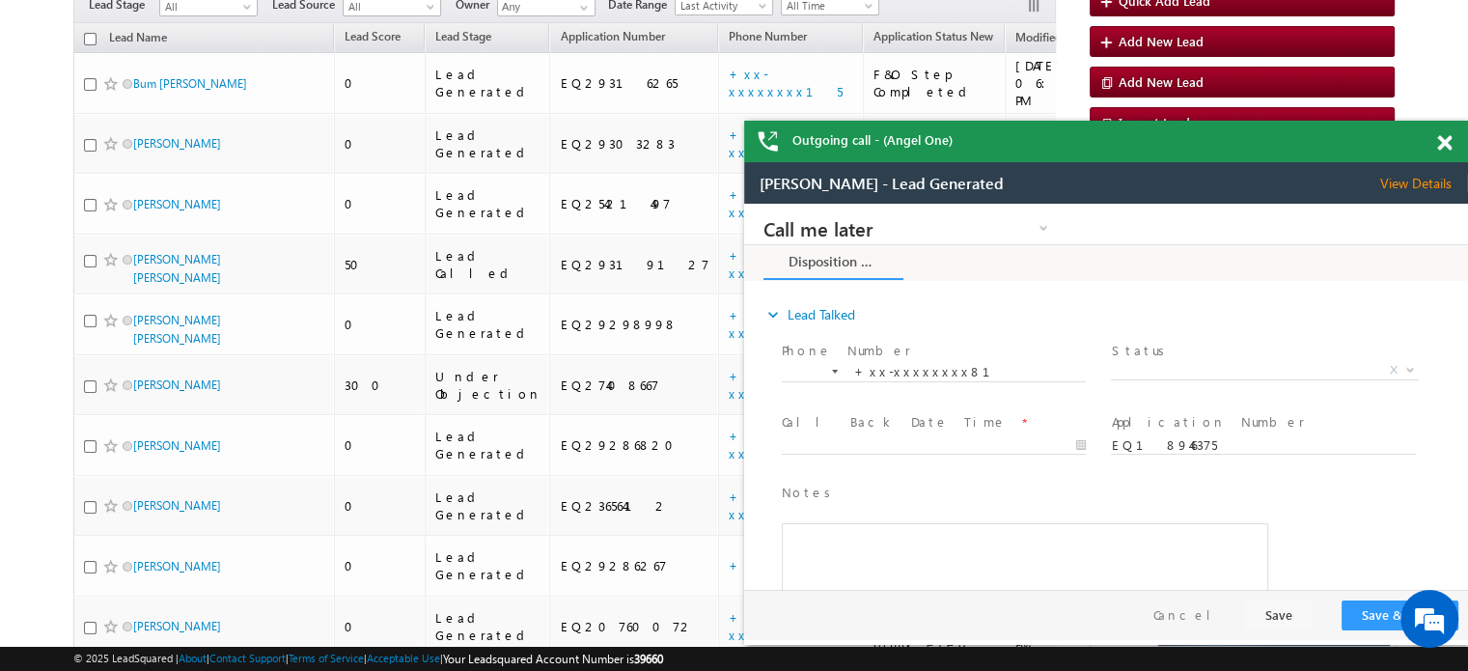
scroll to position [0, 0]
click at [1443, 138] on span at bounding box center [1444, 143] width 14 height 16
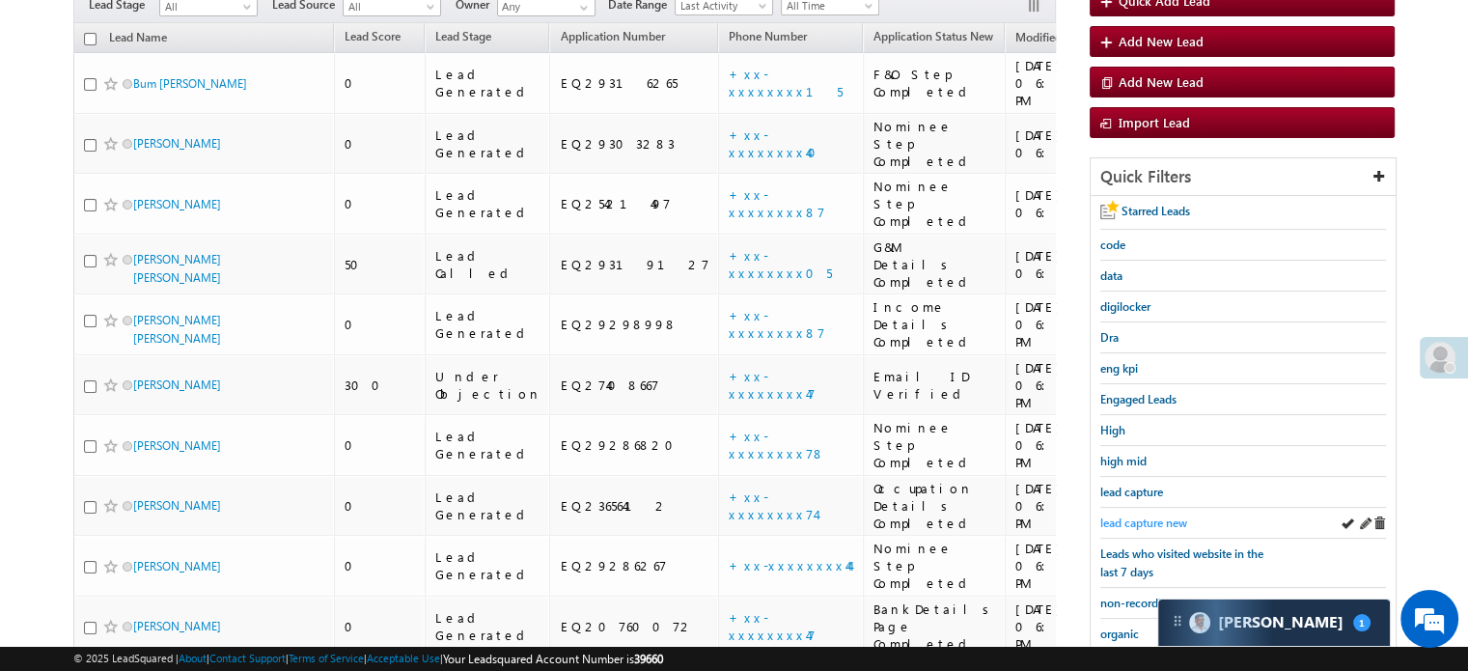
click at [1139, 518] on span "lead capture new" at bounding box center [1143, 522] width 87 height 14
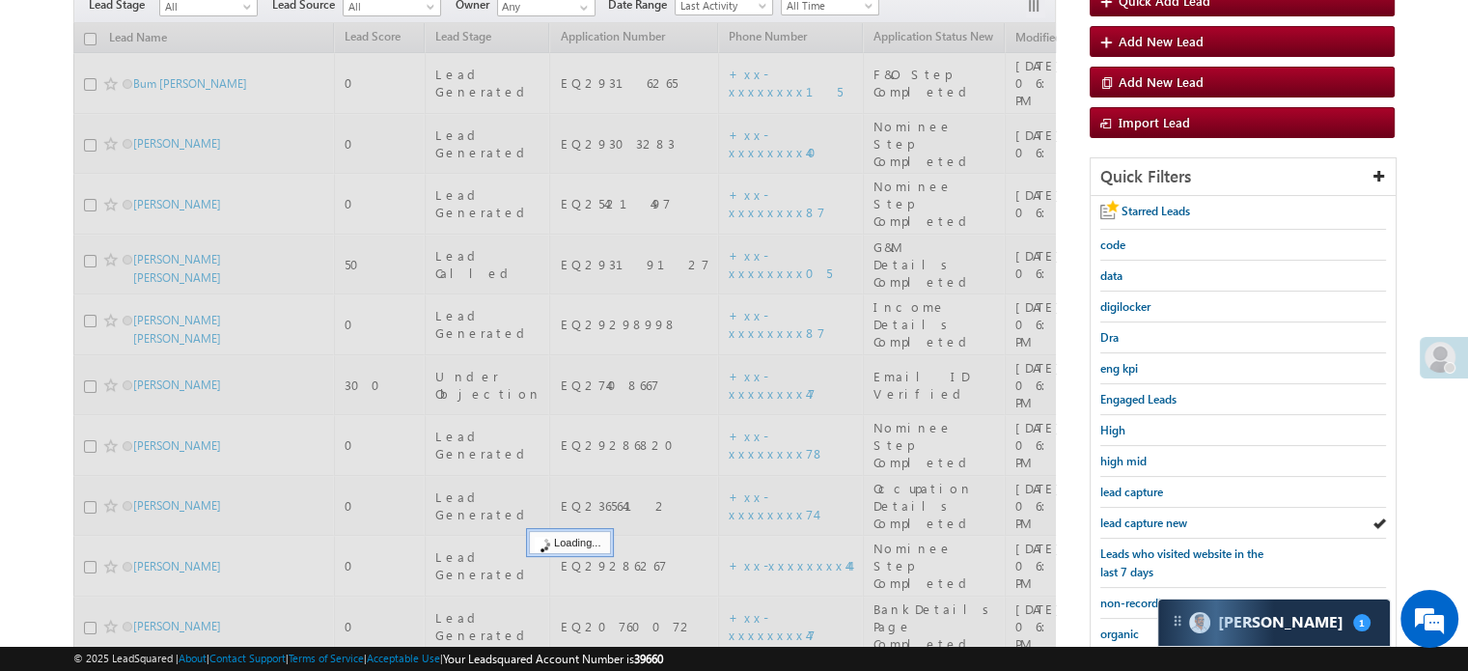
click at [1139, 518] on span "lead capture new" at bounding box center [1143, 522] width 87 height 14
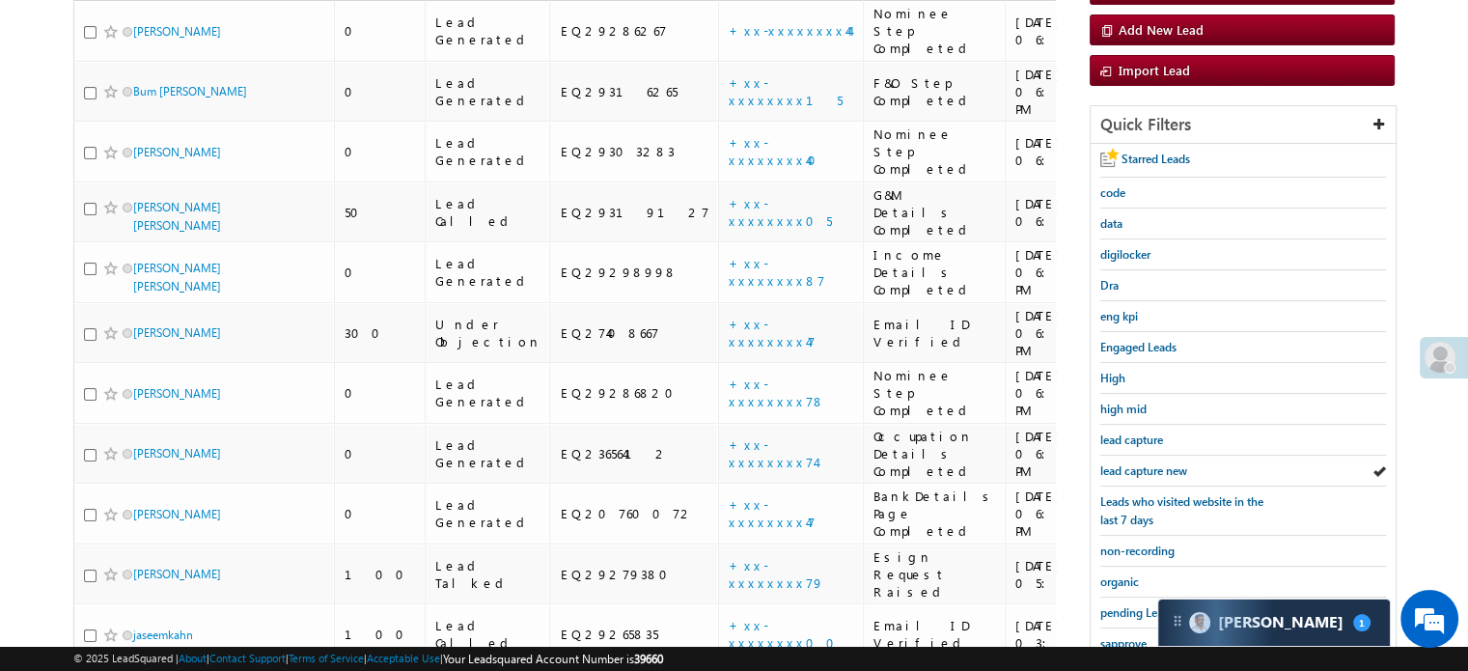
scroll to position [193, 0]
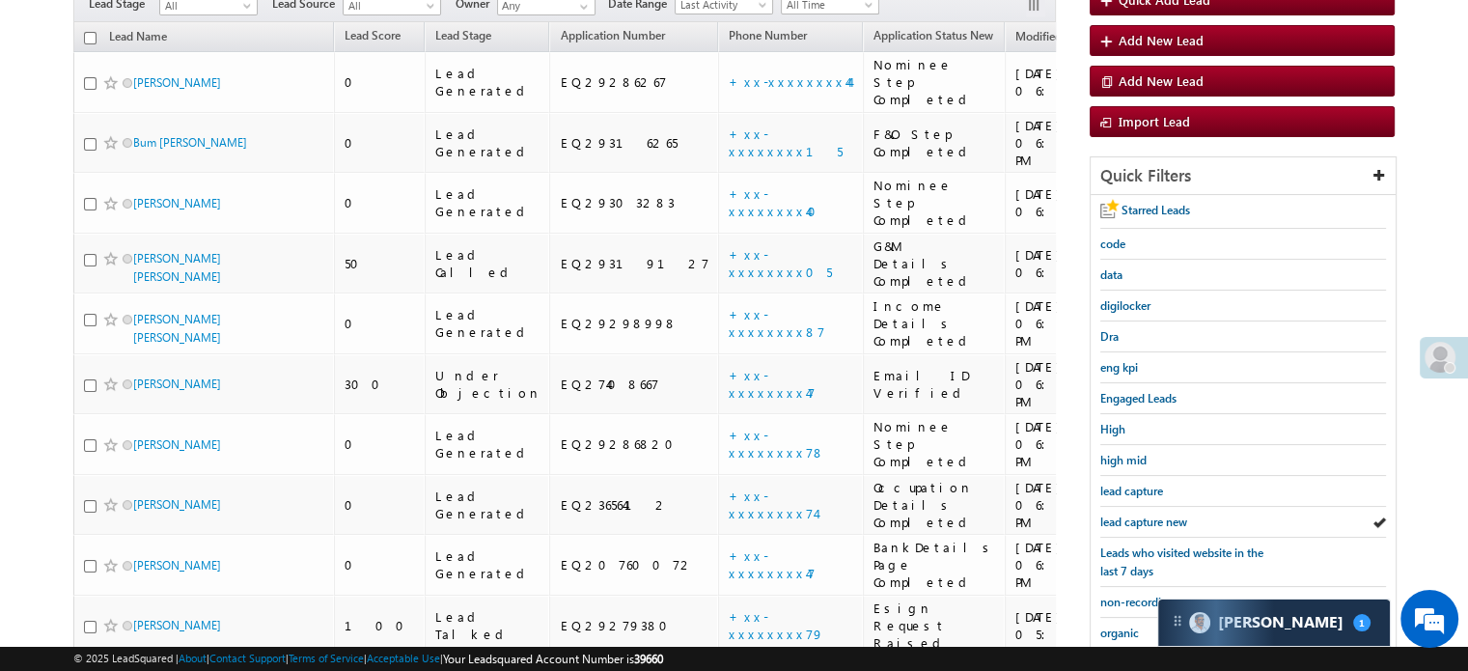
click at [1139, 518] on span "lead capture new" at bounding box center [1143, 521] width 87 height 14
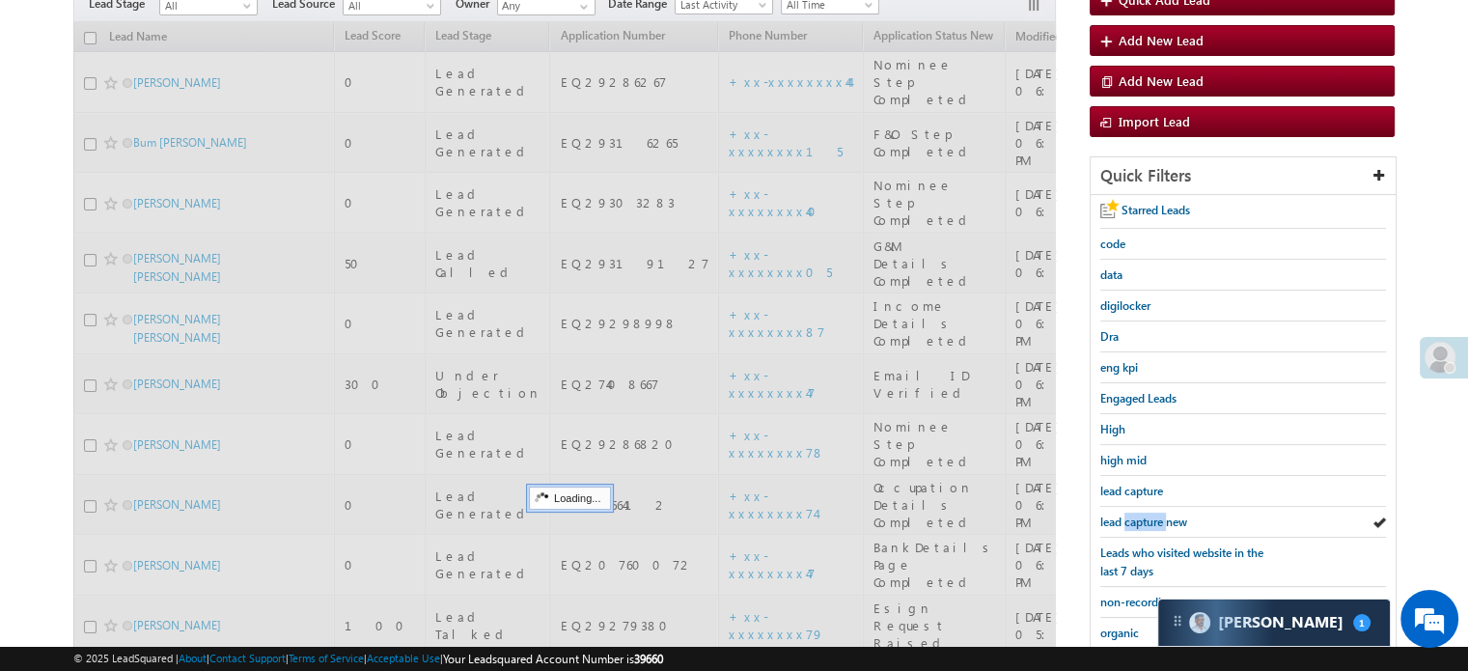
click at [1139, 518] on span "lead capture new" at bounding box center [1143, 521] width 87 height 14
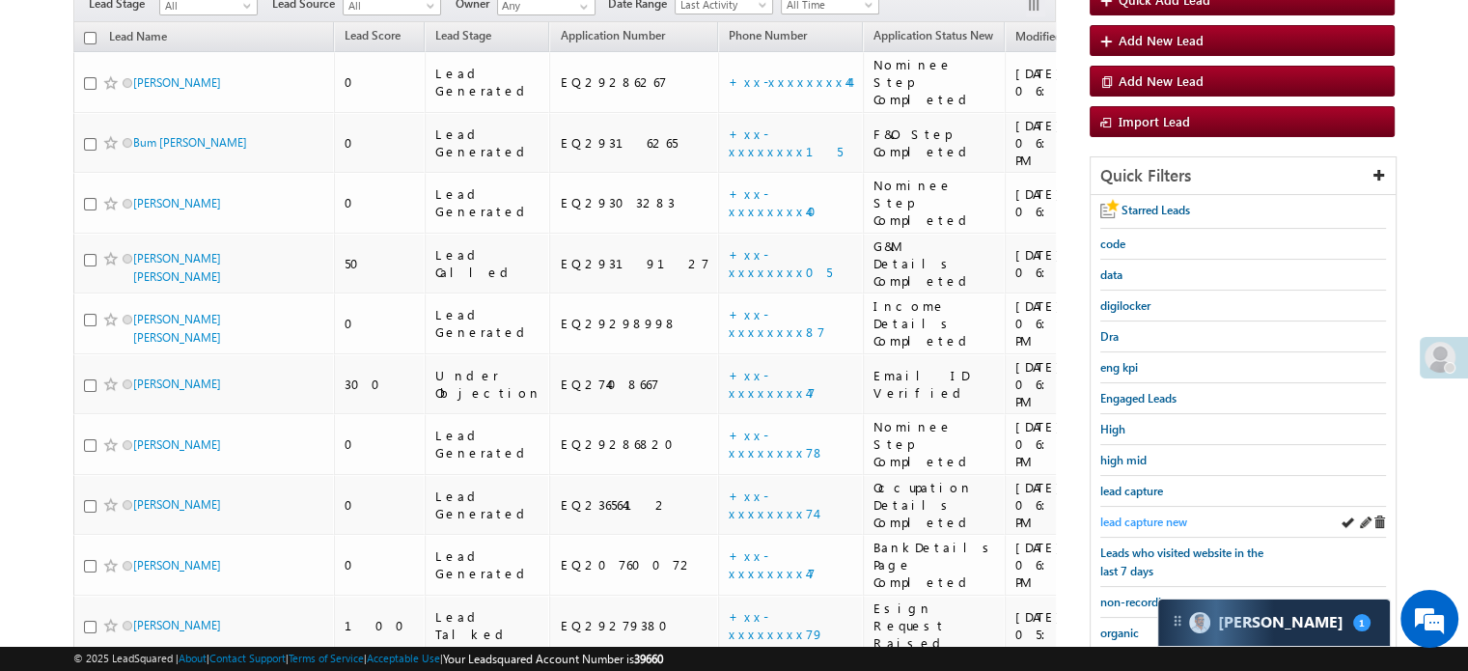
click at [1127, 514] on span "lead capture new" at bounding box center [1143, 521] width 87 height 14
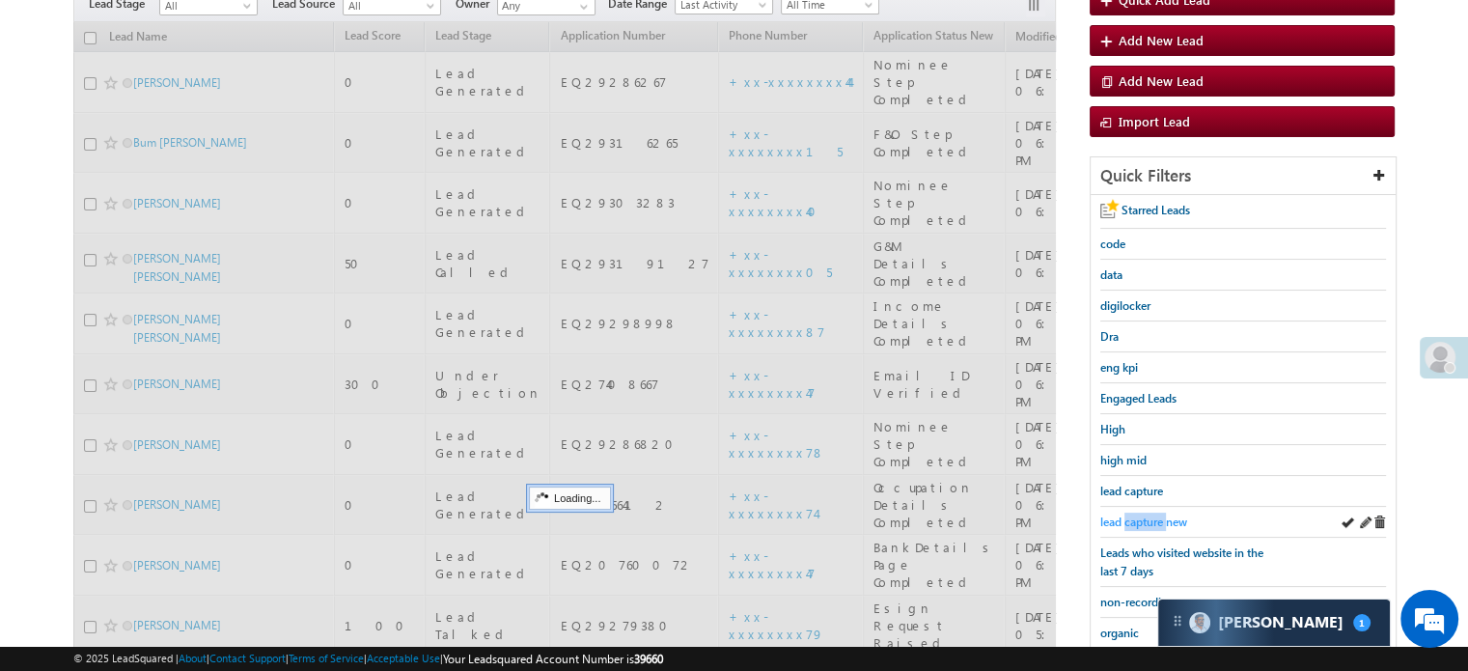
click at [1127, 514] on span "lead capture new" at bounding box center [1143, 521] width 87 height 14
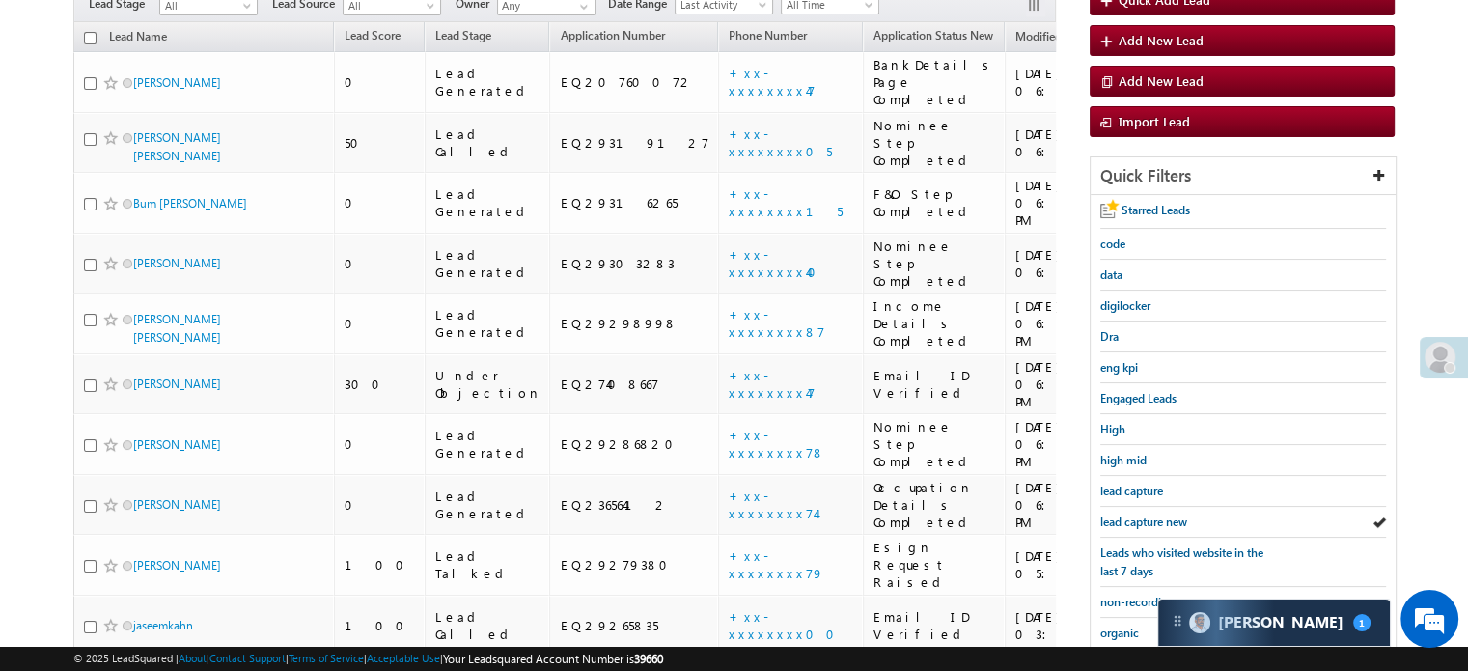
click at [1127, 514] on span "lead capture new" at bounding box center [1143, 521] width 87 height 14
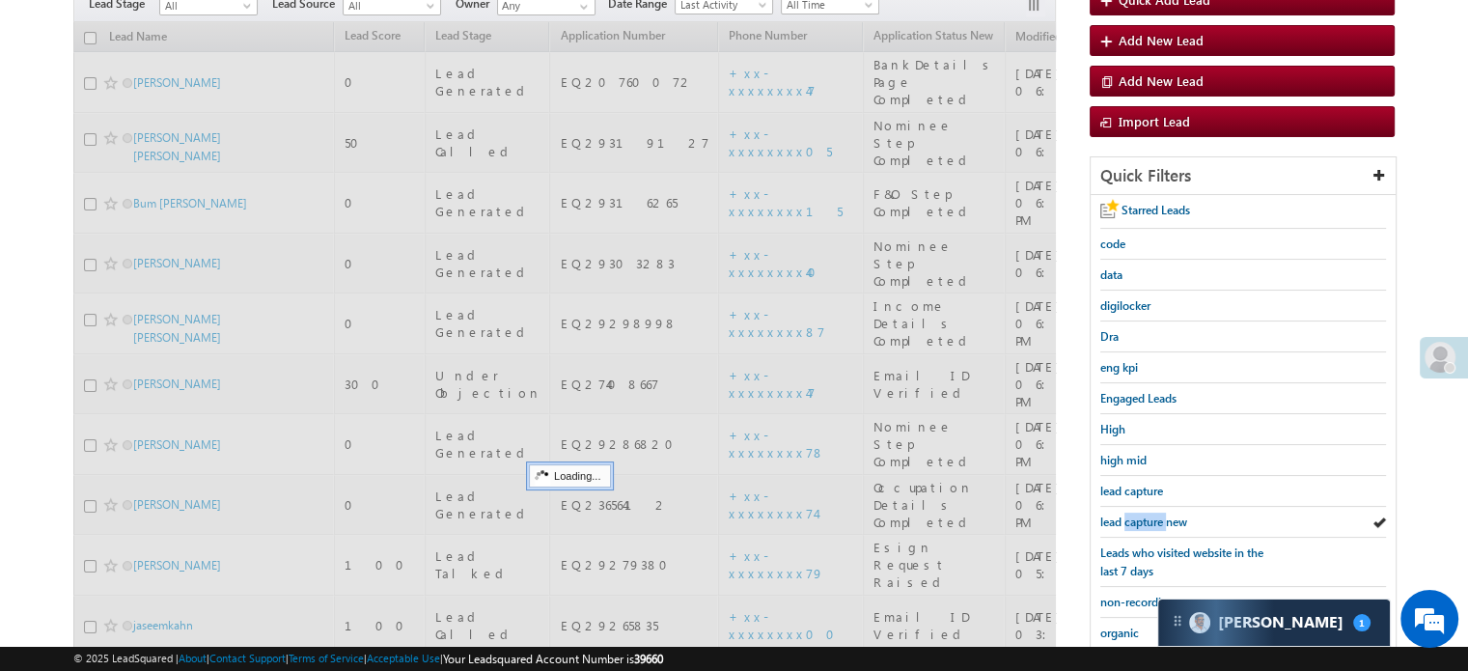
click at [1127, 514] on span "lead capture new" at bounding box center [1143, 521] width 87 height 14
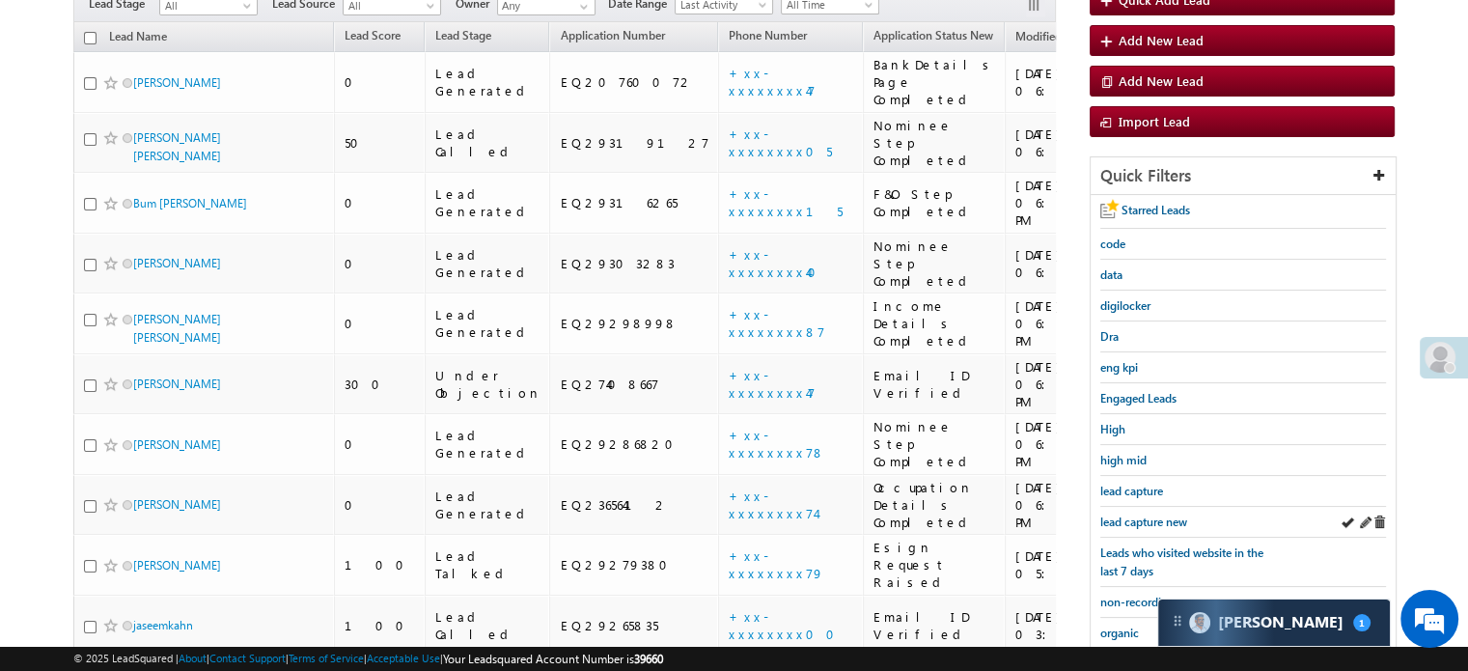
click at [1158, 526] on div "lead capture new" at bounding box center [1243, 522] width 286 height 31
click at [1147, 507] on div "lead capture new" at bounding box center [1243, 522] width 286 height 31
click at [1146, 514] on span "lead capture new" at bounding box center [1143, 521] width 87 height 14
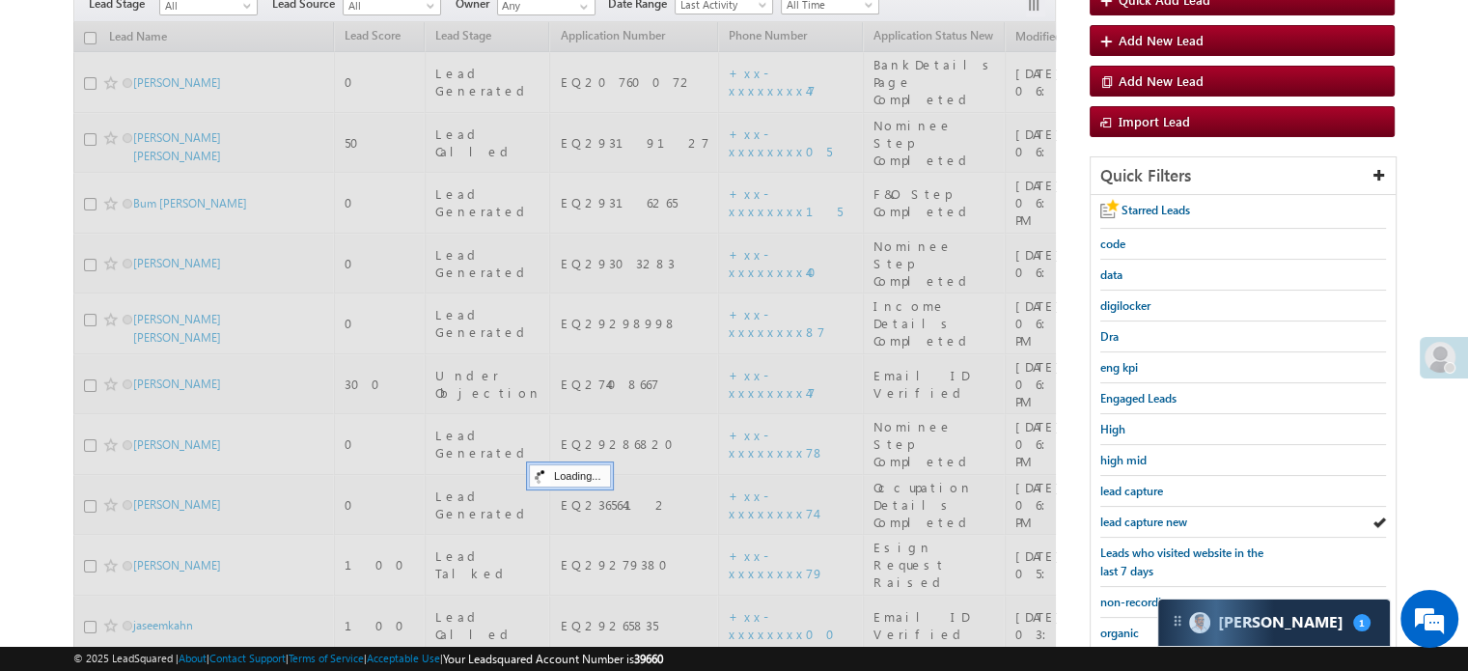
click at [1146, 514] on span "lead capture new" at bounding box center [1143, 521] width 87 height 14
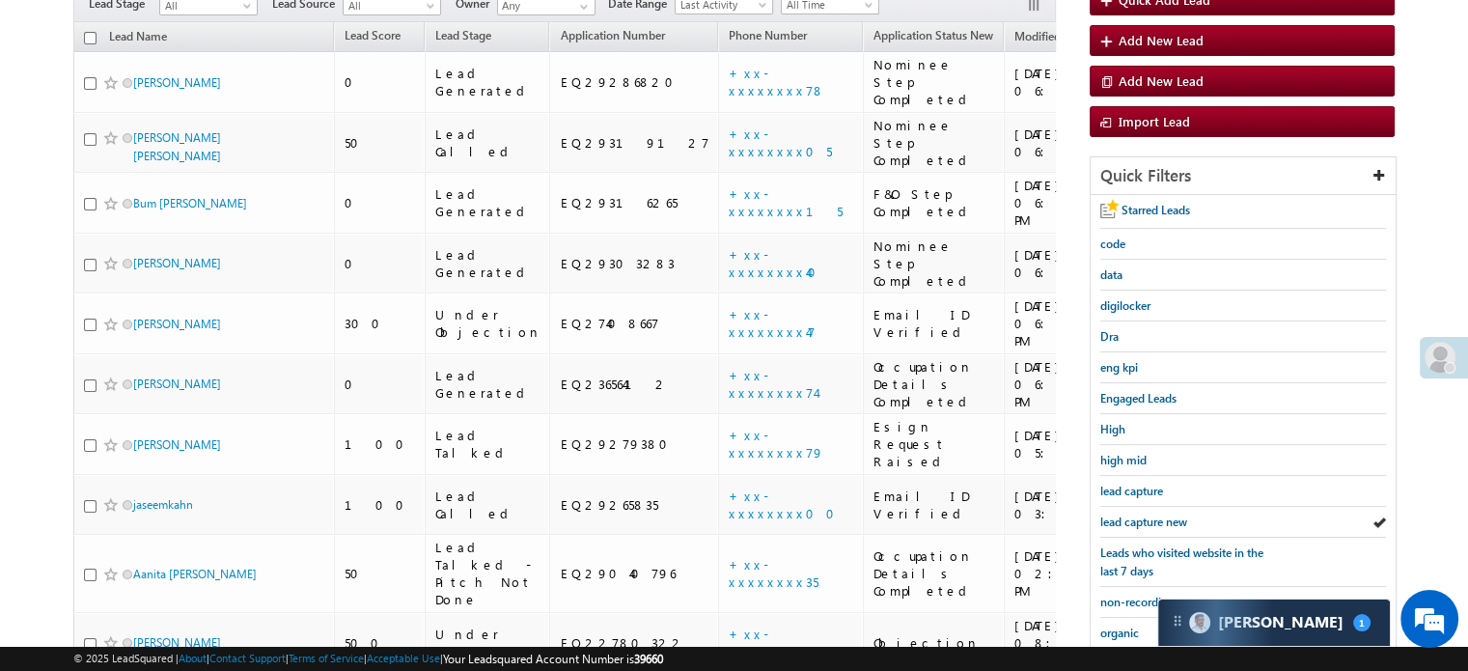
click at [1146, 514] on span "lead capture new" at bounding box center [1143, 521] width 87 height 14
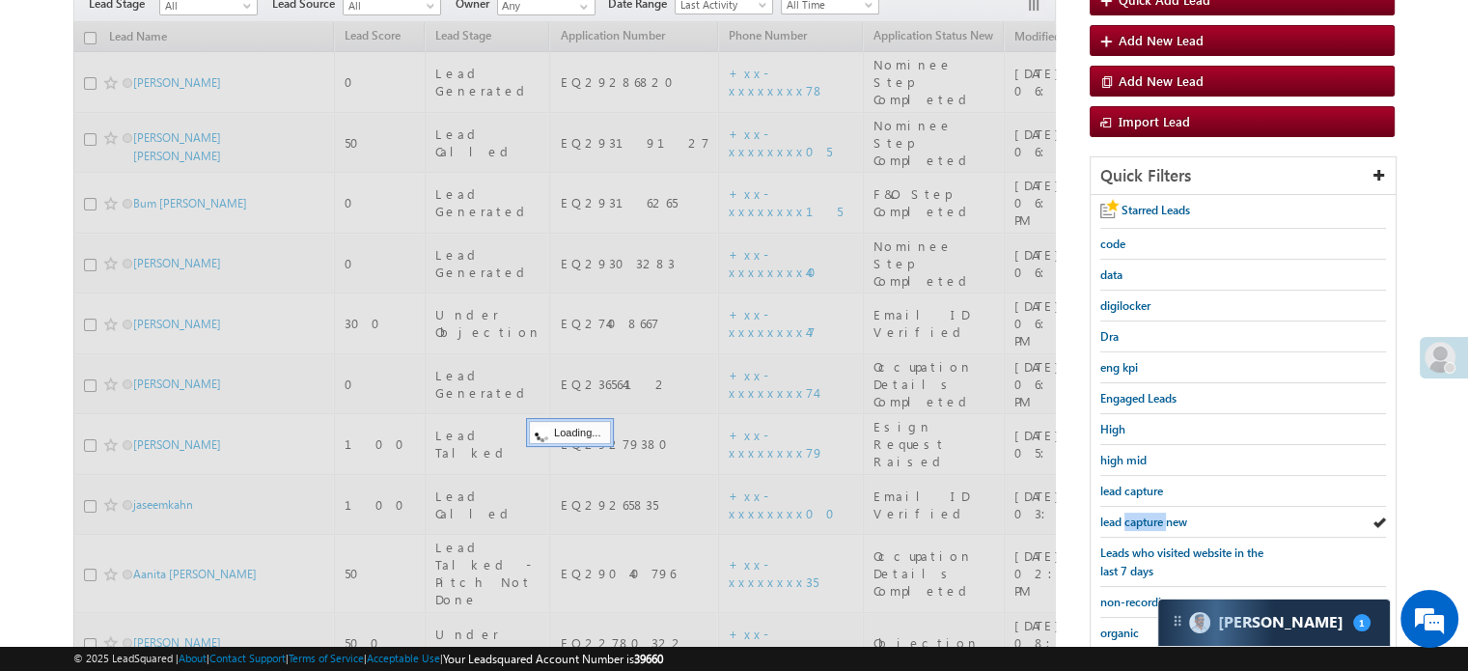
click at [1146, 514] on span "lead capture new" at bounding box center [1143, 521] width 87 height 14
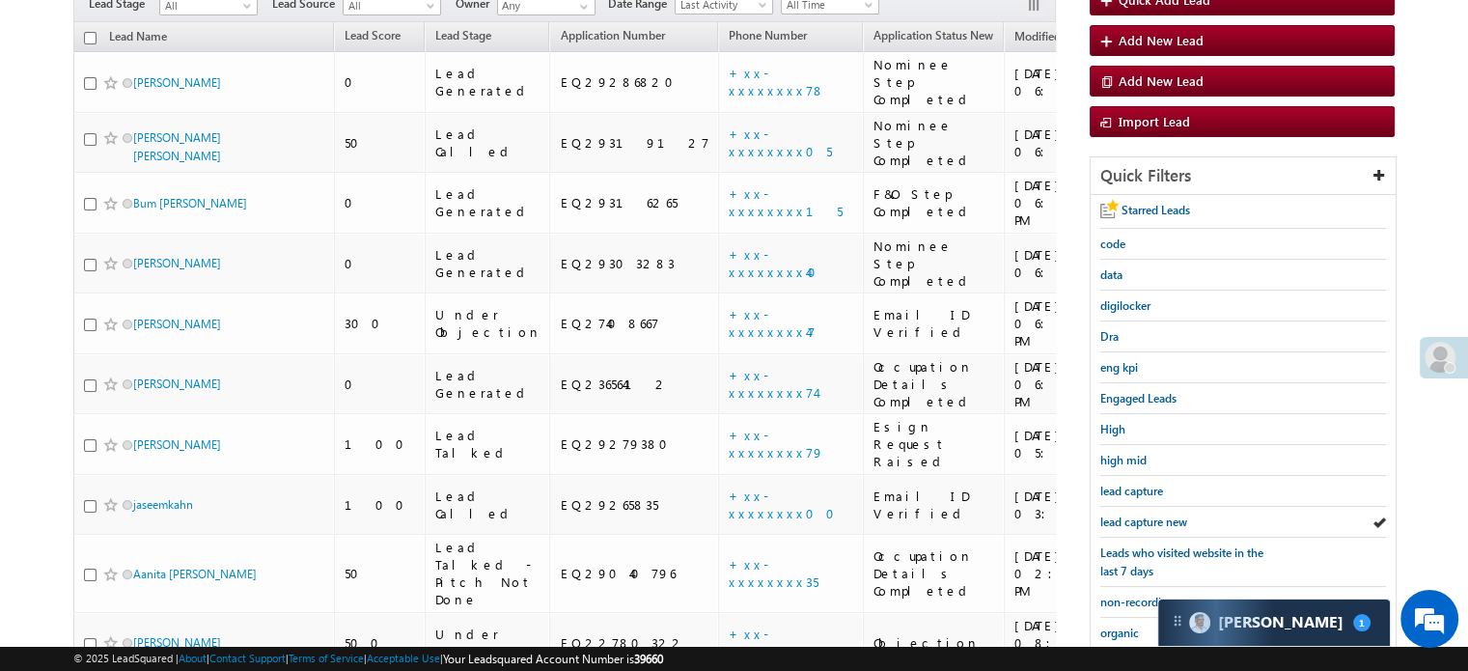
click at [1146, 514] on span "lead capture new" at bounding box center [1143, 521] width 87 height 14
click at [1123, 514] on span "lead capture new" at bounding box center [1143, 521] width 87 height 14
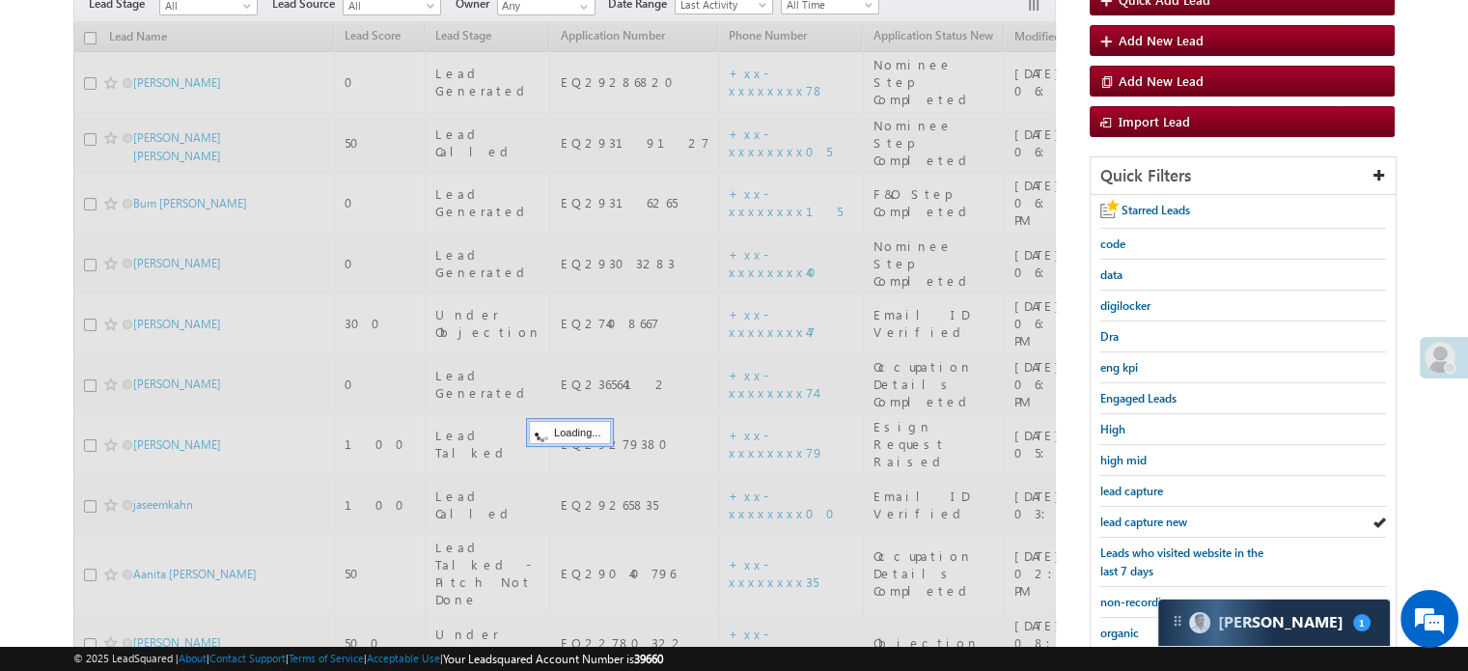
click at [1123, 514] on span "lead capture new" at bounding box center [1143, 521] width 87 height 14
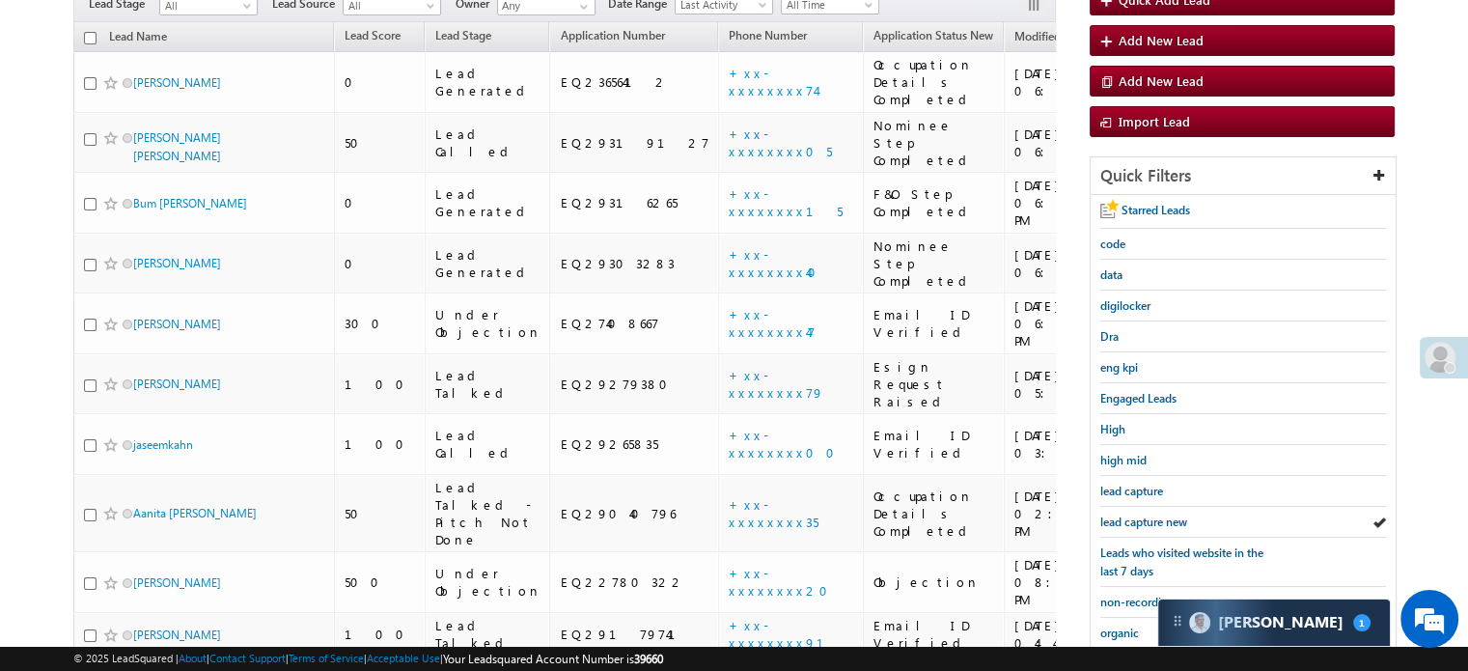
click at [1123, 514] on span "lead capture new" at bounding box center [1143, 521] width 87 height 14
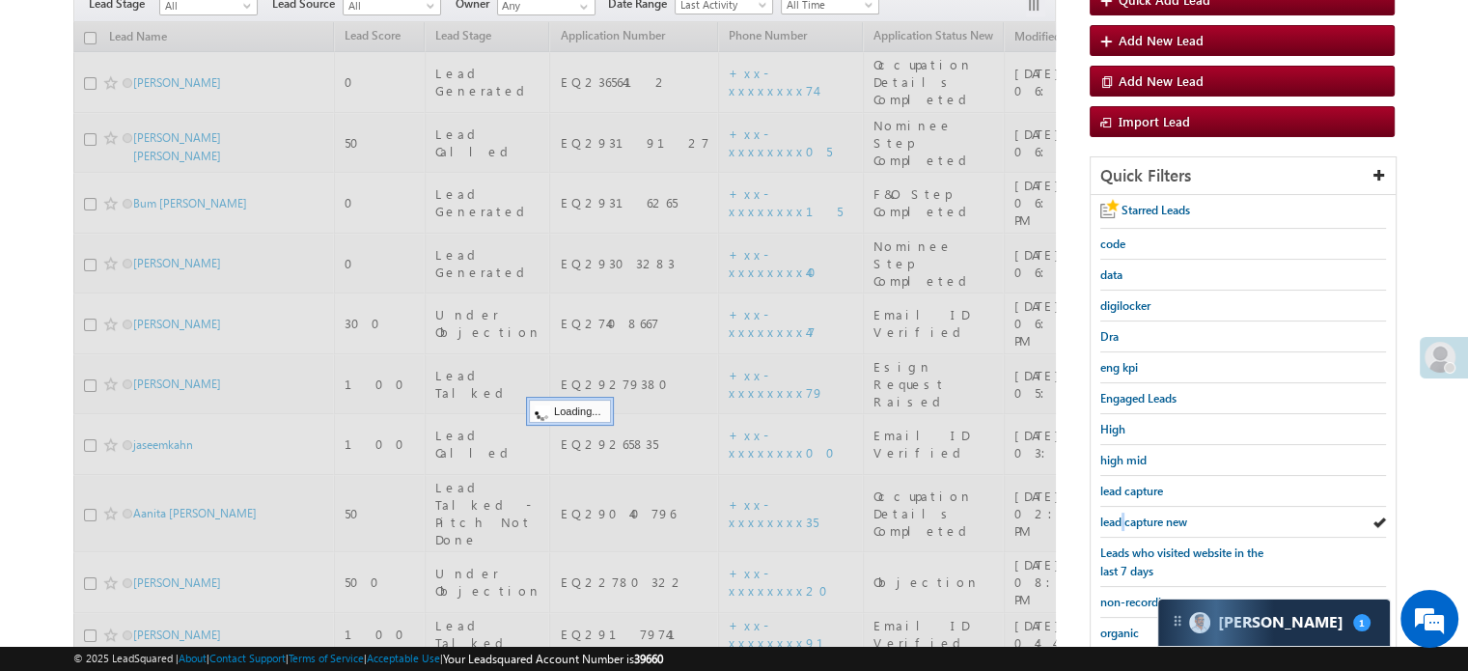
click at [1123, 514] on span "lead capture new" at bounding box center [1143, 521] width 87 height 14
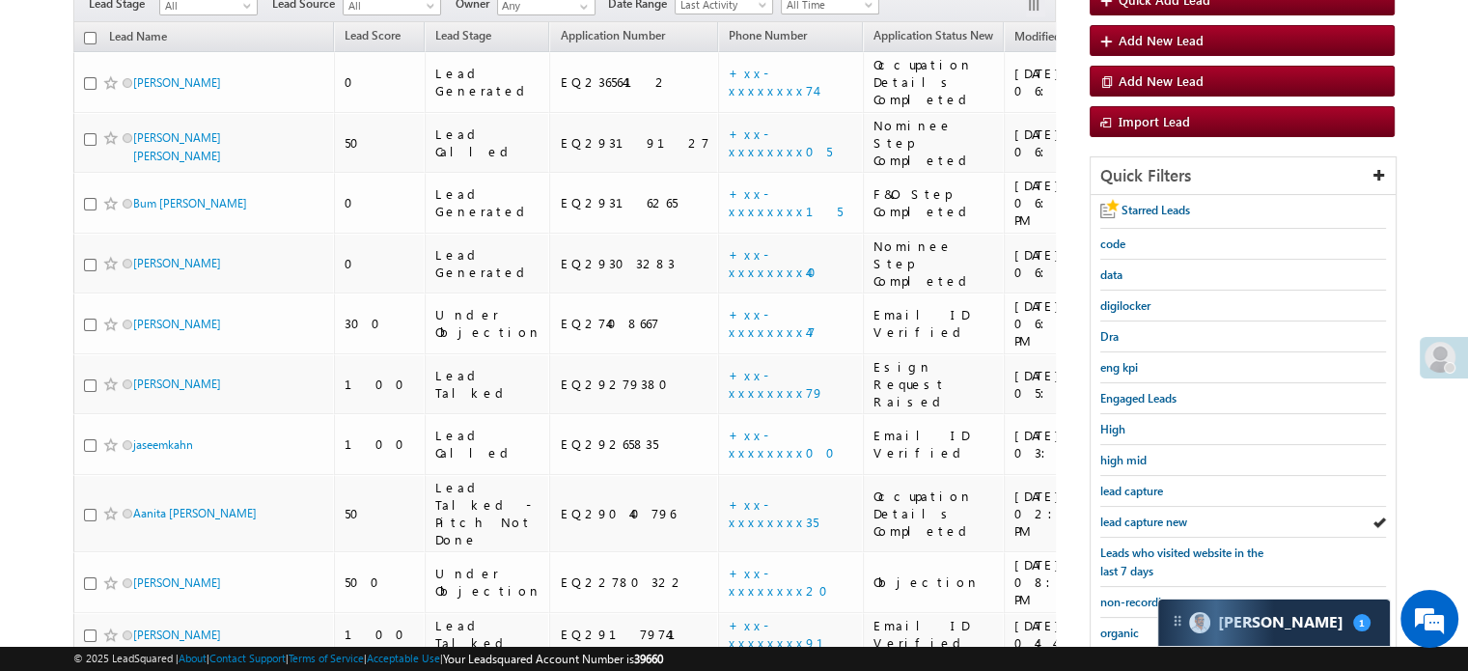
click at [1123, 514] on span "lead capture new" at bounding box center [1143, 521] width 87 height 14
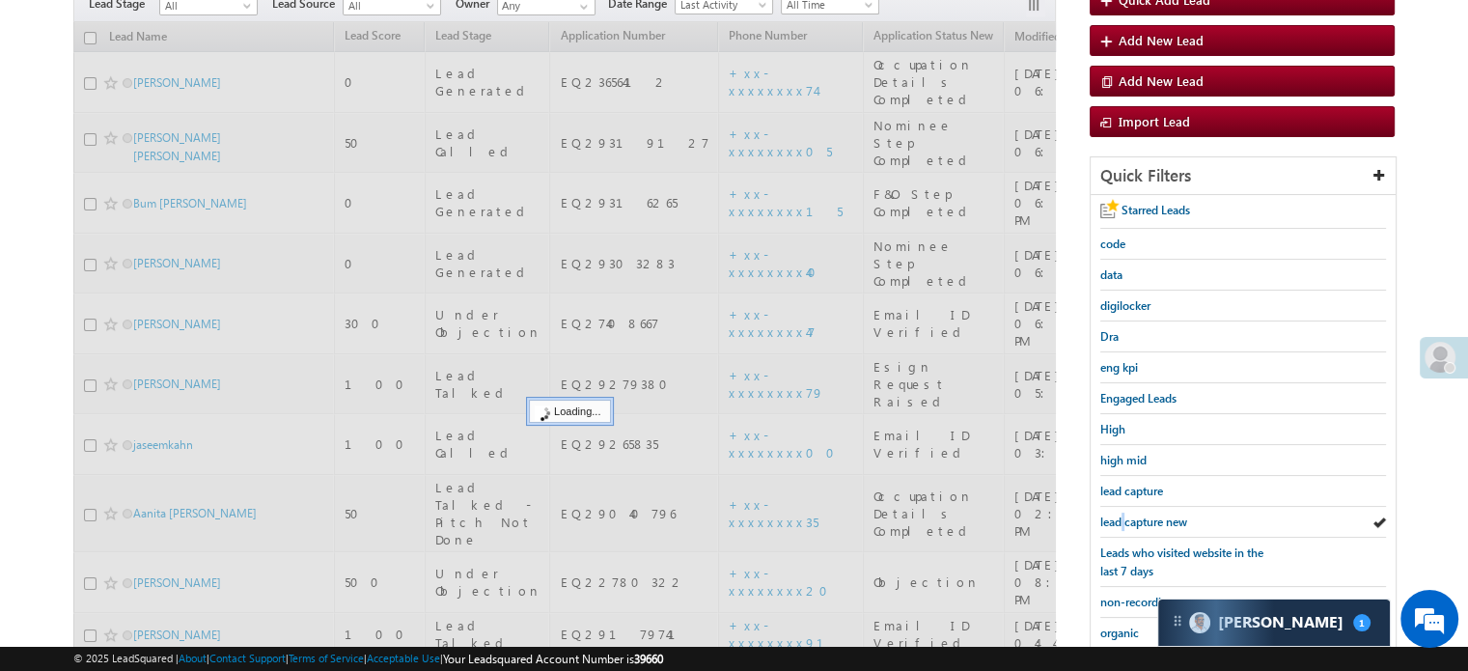
click at [1123, 514] on span "lead capture new" at bounding box center [1143, 521] width 87 height 14
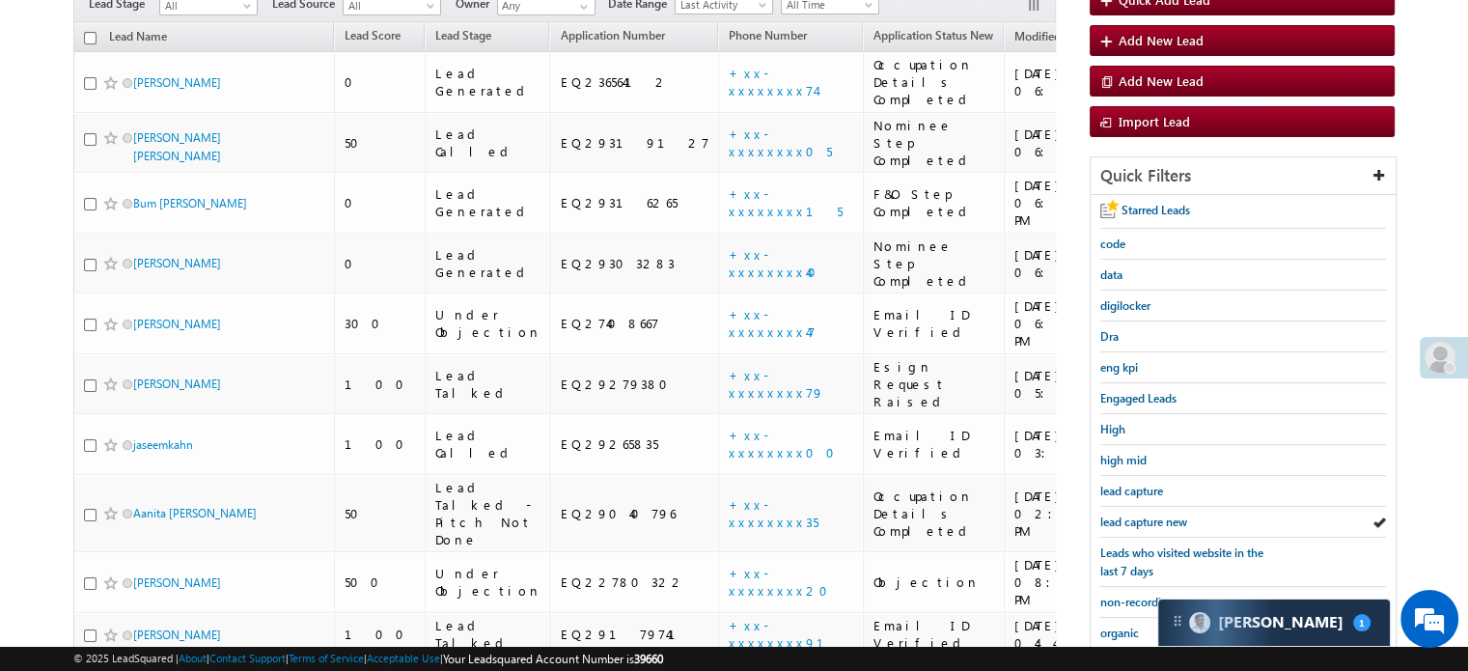
click at [1123, 514] on span "lead capture new" at bounding box center [1143, 521] width 87 height 14
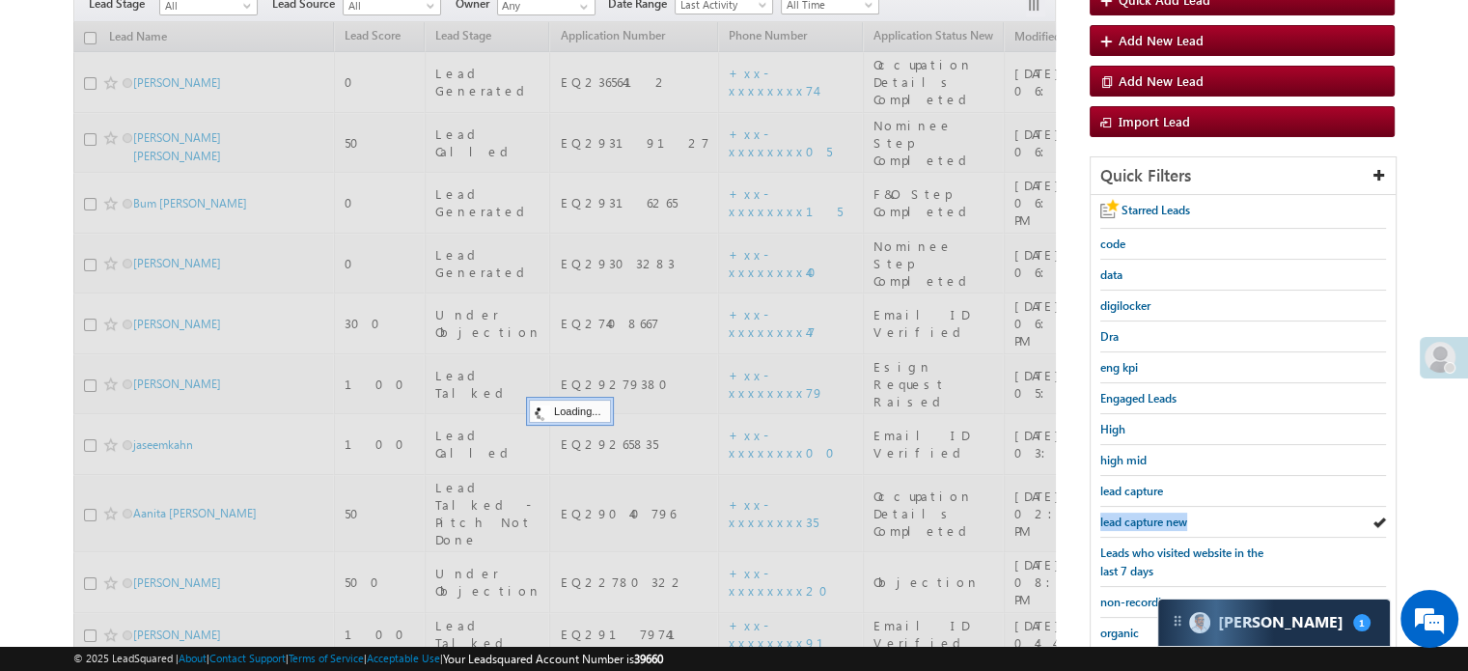
click at [1123, 514] on span "lead capture new" at bounding box center [1143, 521] width 87 height 14
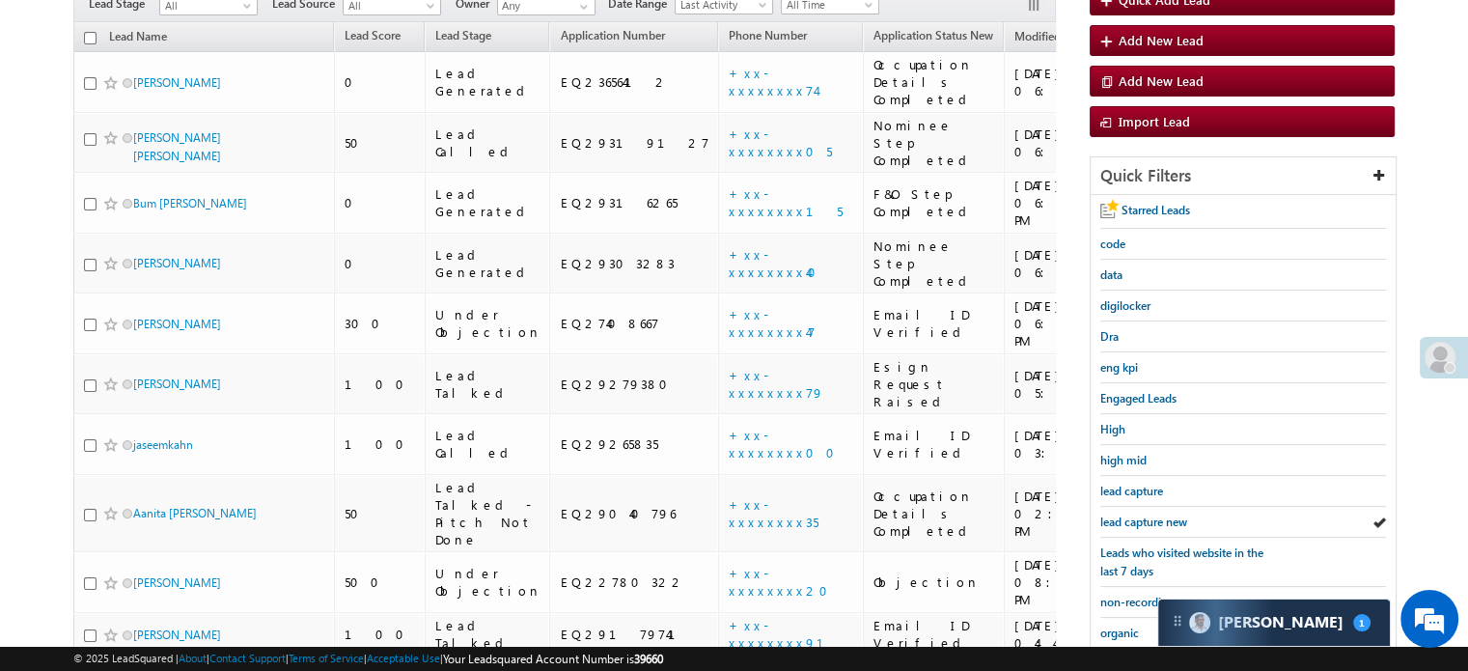
click at [1123, 514] on span "lead capture new" at bounding box center [1143, 521] width 87 height 14
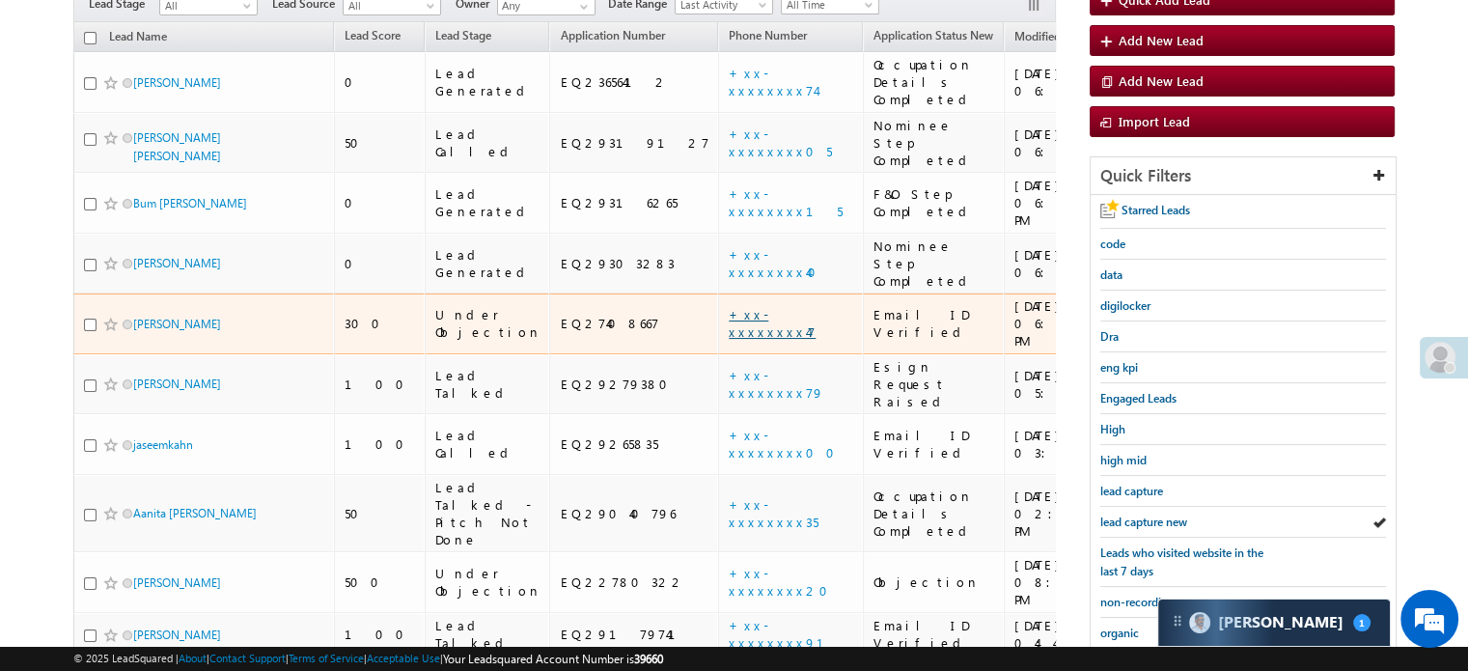
click at [728, 306] on link "+xx-xxxxxxxx47" at bounding box center [771, 323] width 87 height 34
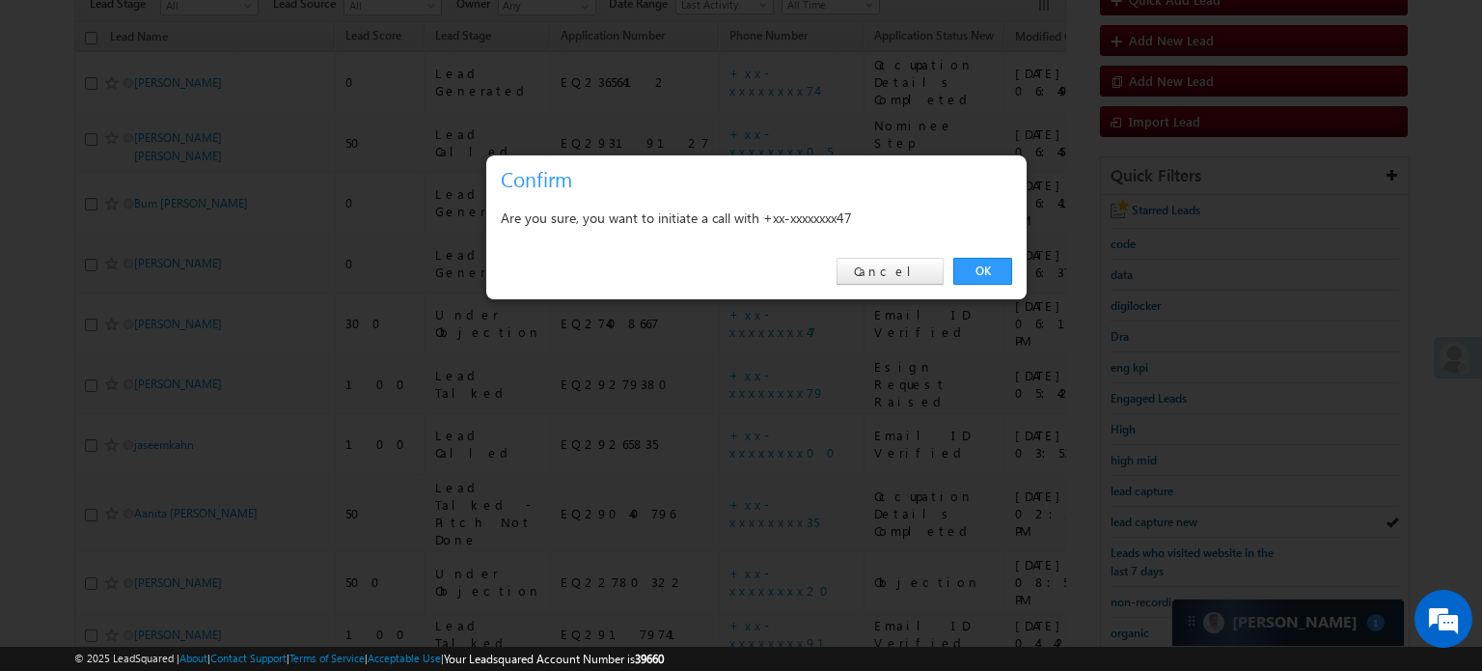
click at [1015, 266] on div "OK Cancel" at bounding box center [756, 271] width 540 height 55
click at [1001, 272] on link "OK" at bounding box center [982, 271] width 59 height 27
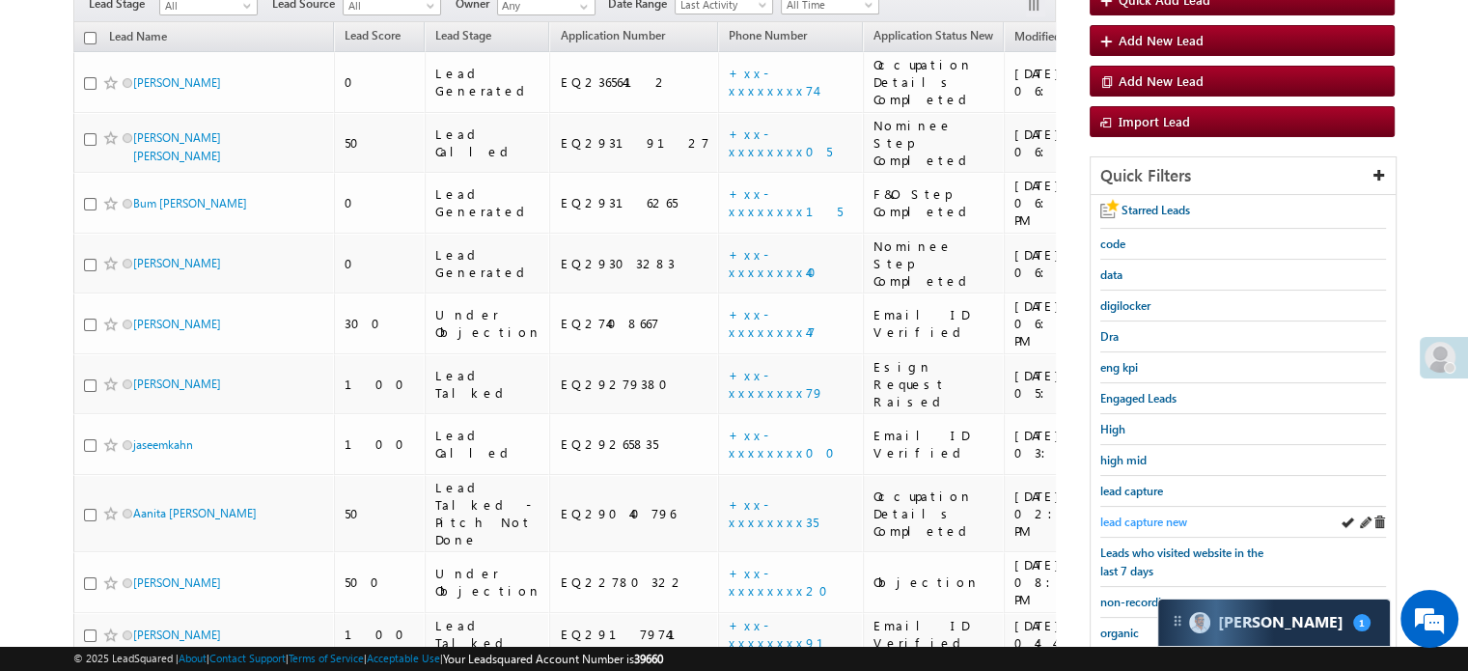
click at [1166, 517] on span "lead capture new" at bounding box center [1143, 521] width 87 height 14
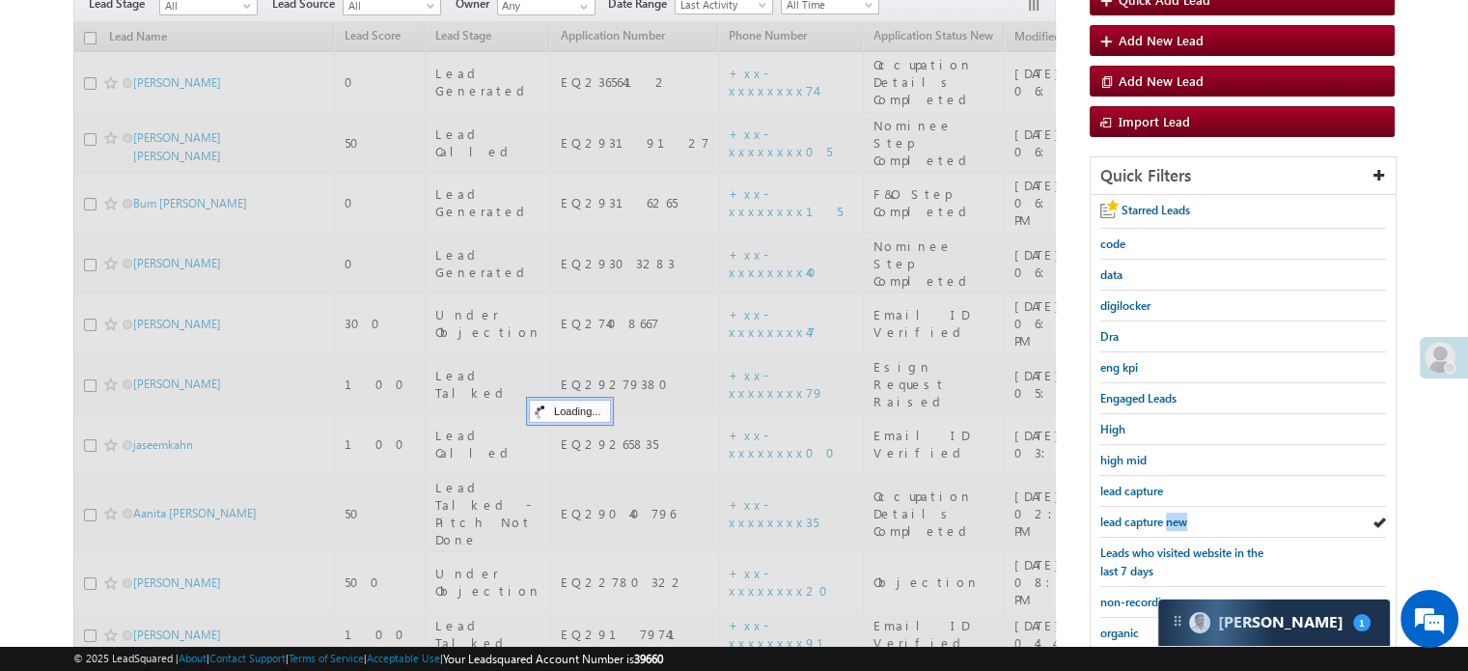
click at [1166, 517] on span "lead capture new" at bounding box center [1143, 521] width 87 height 14
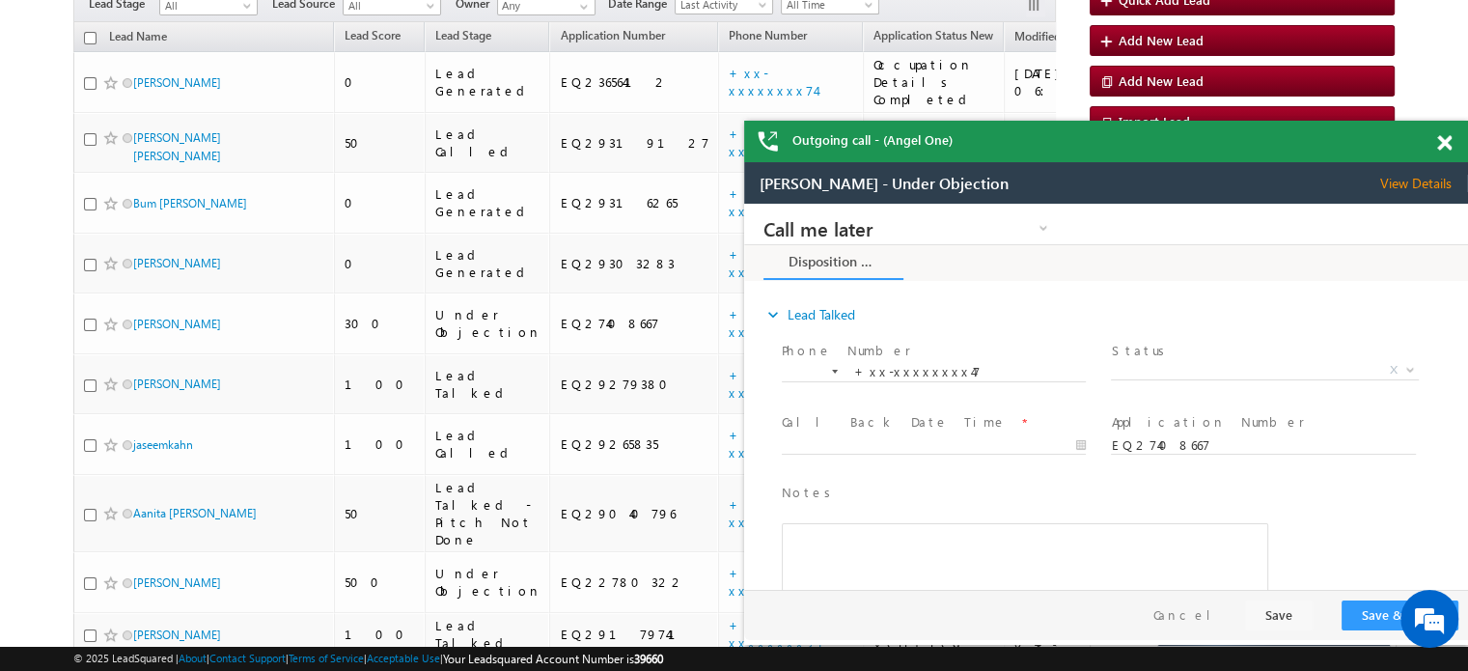
scroll to position [0, 0]
click at [1448, 147] on span at bounding box center [1444, 143] width 14 height 16
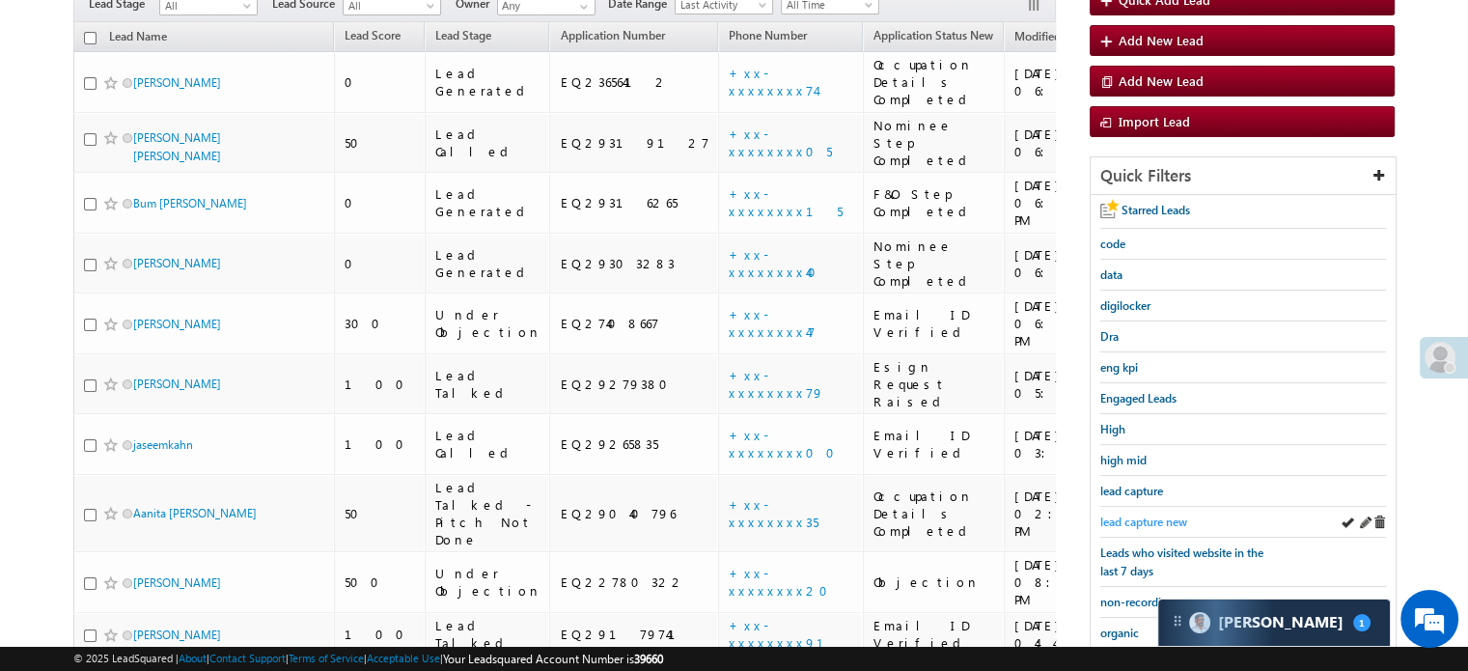
click at [1157, 514] on span "lead capture new" at bounding box center [1143, 521] width 87 height 14
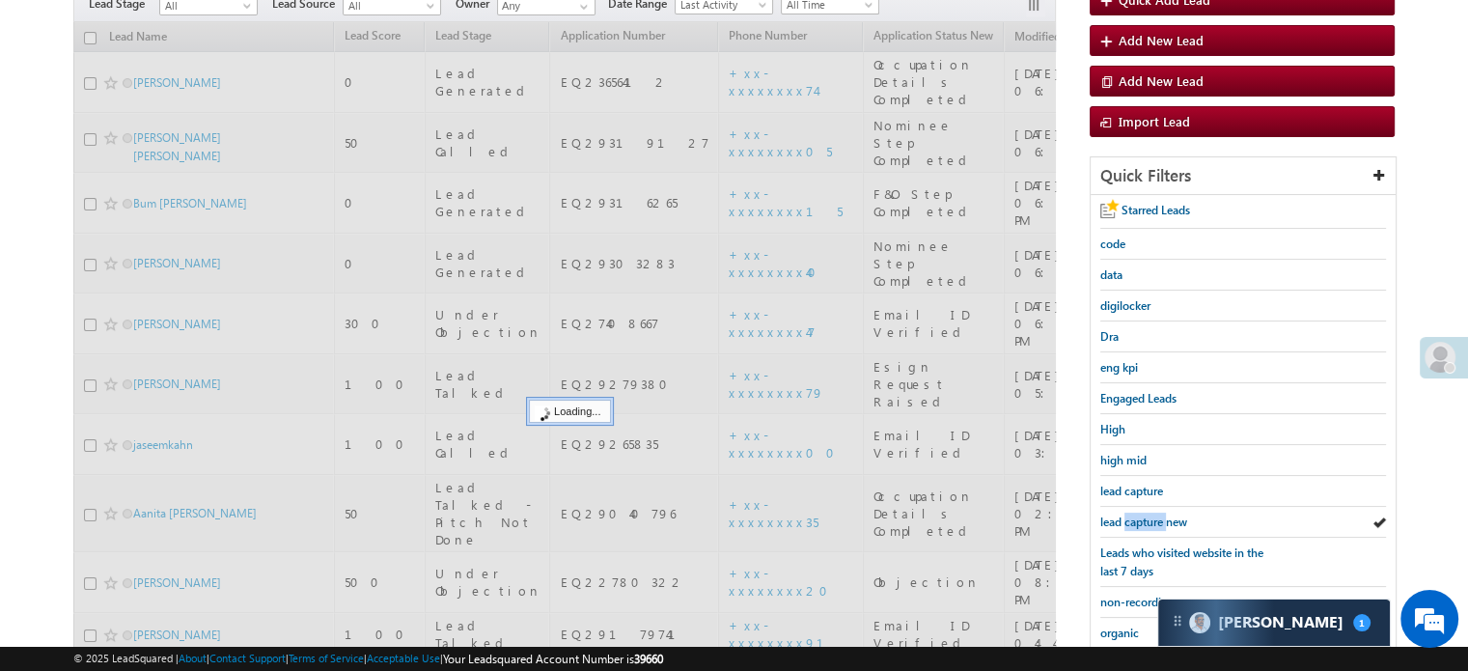
click at [1157, 514] on span "lead capture new" at bounding box center [1143, 521] width 87 height 14
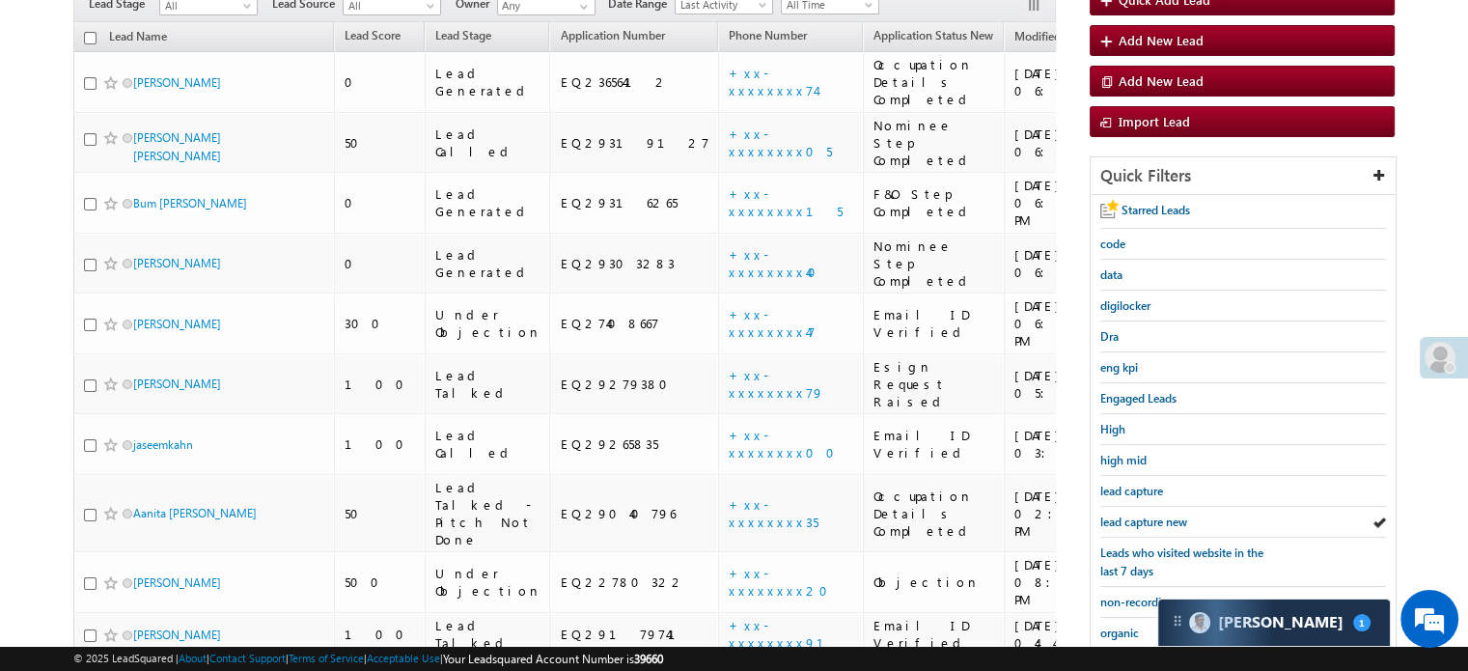
click at [1157, 514] on span "lead capture new" at bounding box center [1143, 521] width 87 height 14
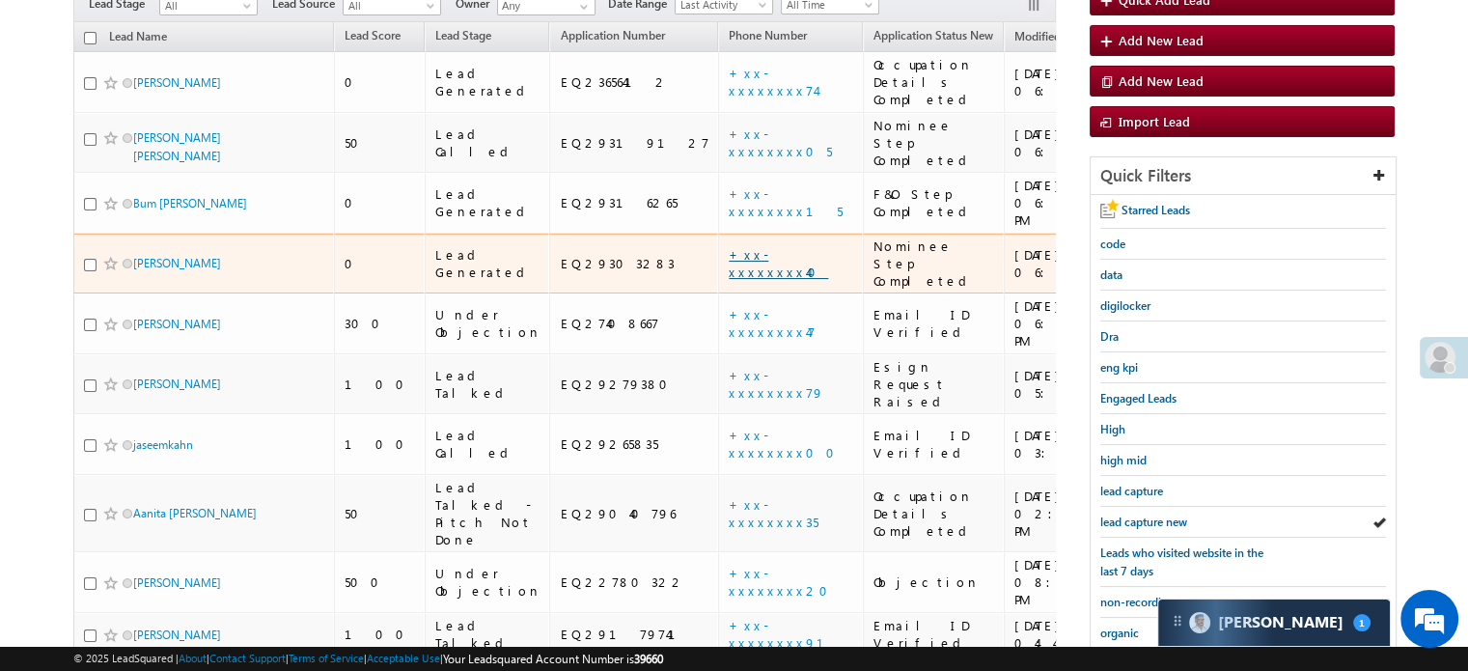
click at [728, 246] on link "+xx-xxxxxxxx40" at bounding box center [777, 263] width 99 height 34
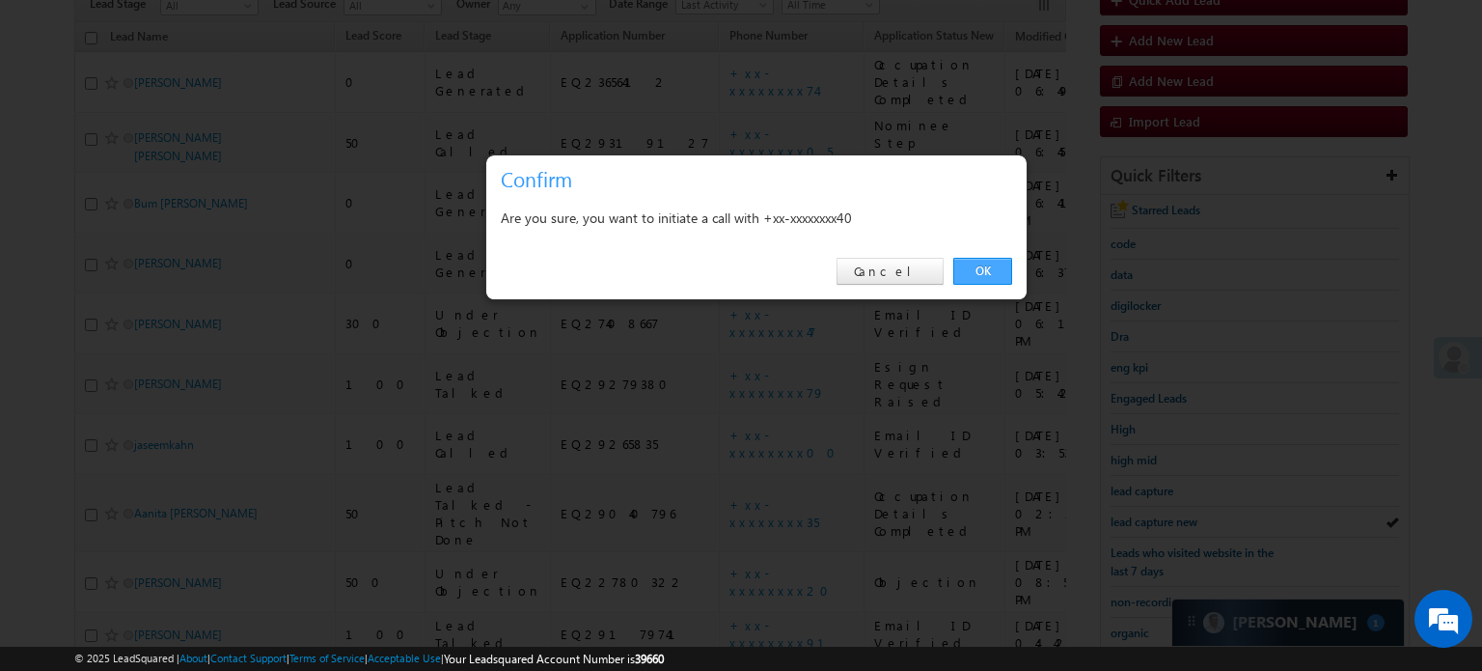
click at [987, 261] on link "OK" at bounding box center [982, 271] width 59 height 27
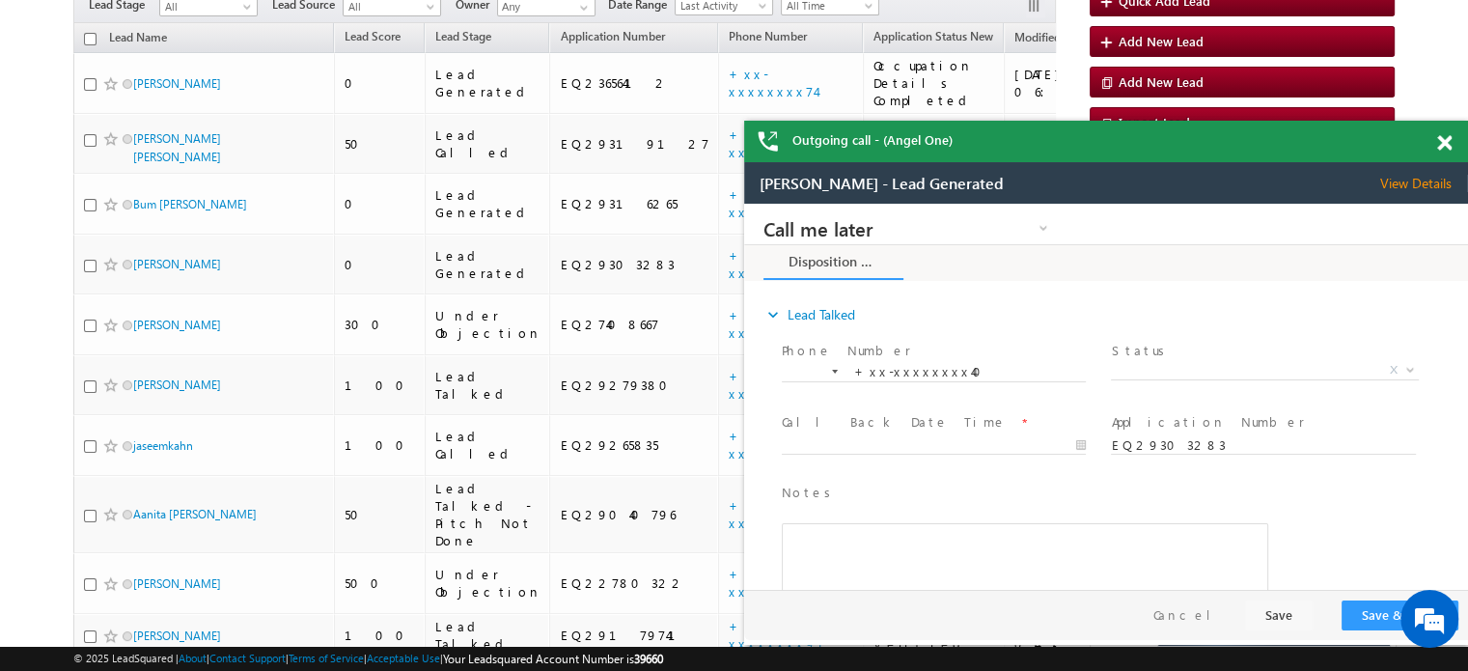
click at [1440, 147] on span at bounding box center [1444, 143] width 14 height 16
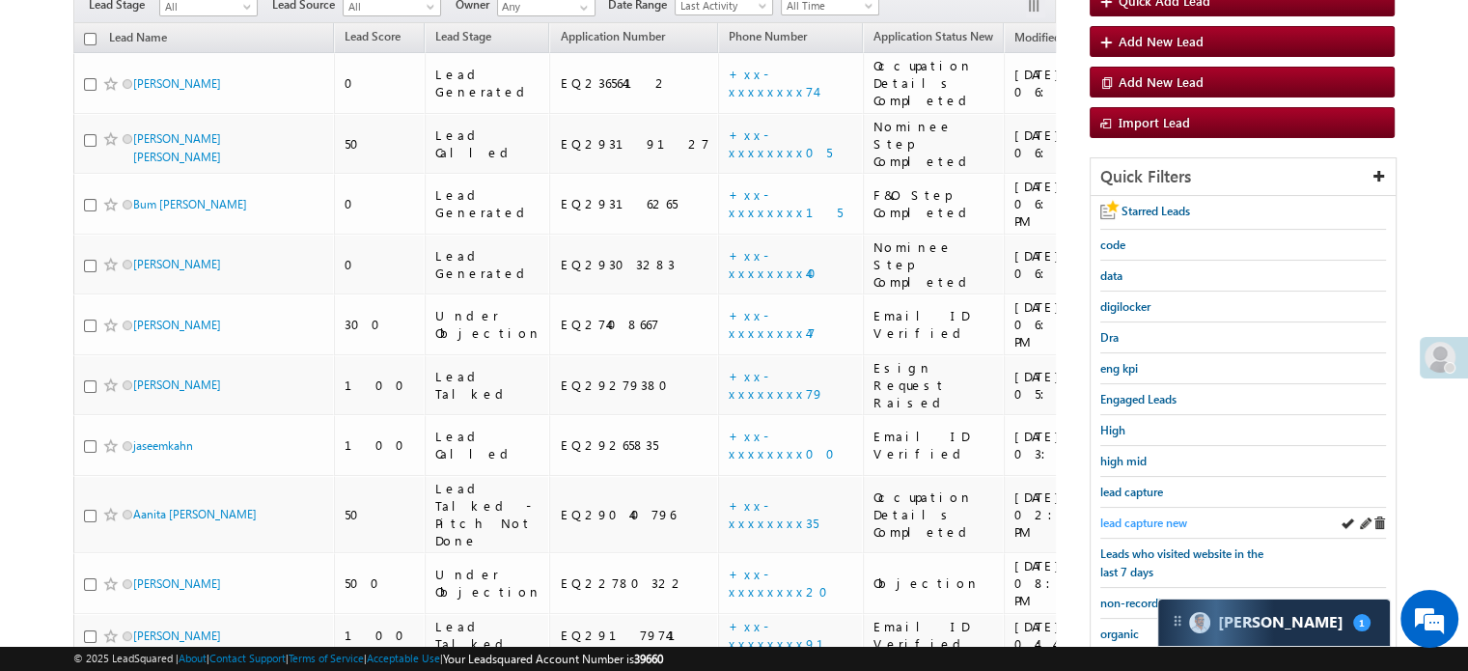
click at [1166, 515] on span "lead capture new" at bounding box center [1143, 522] width 87 height 14
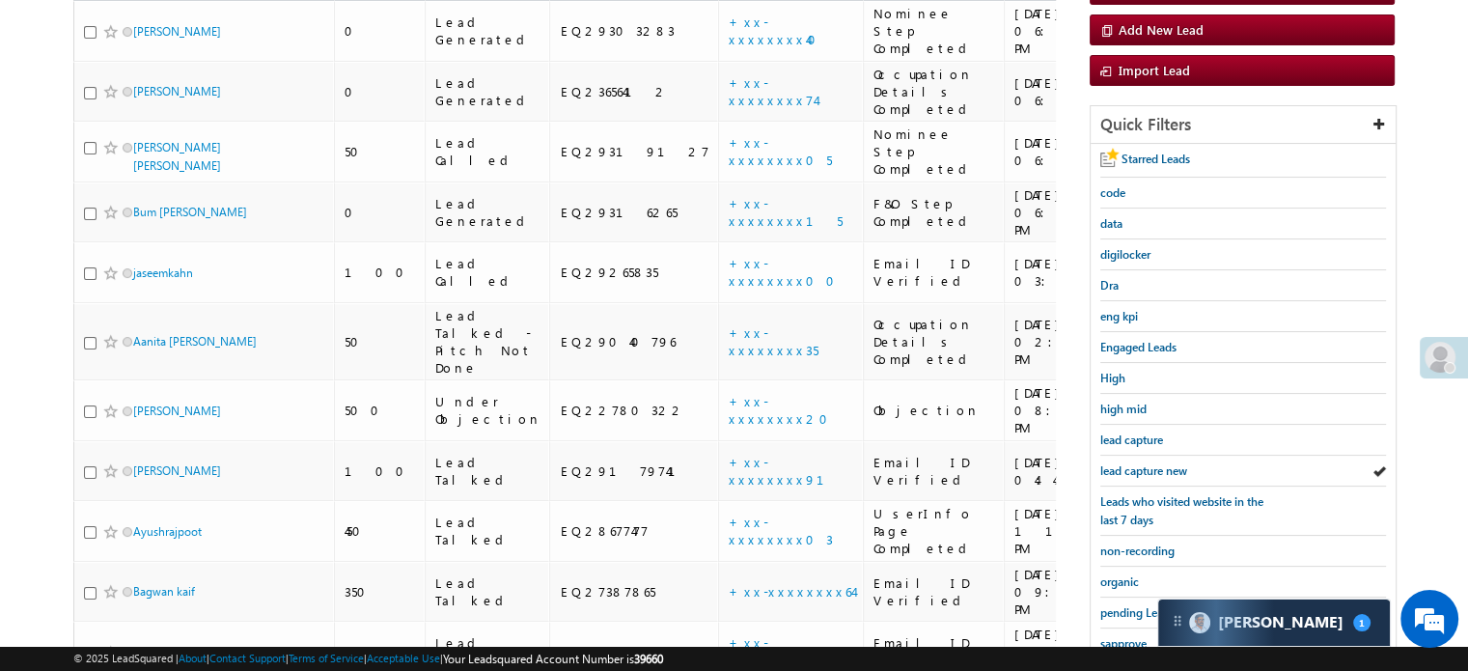
scroll to position [193, 0]
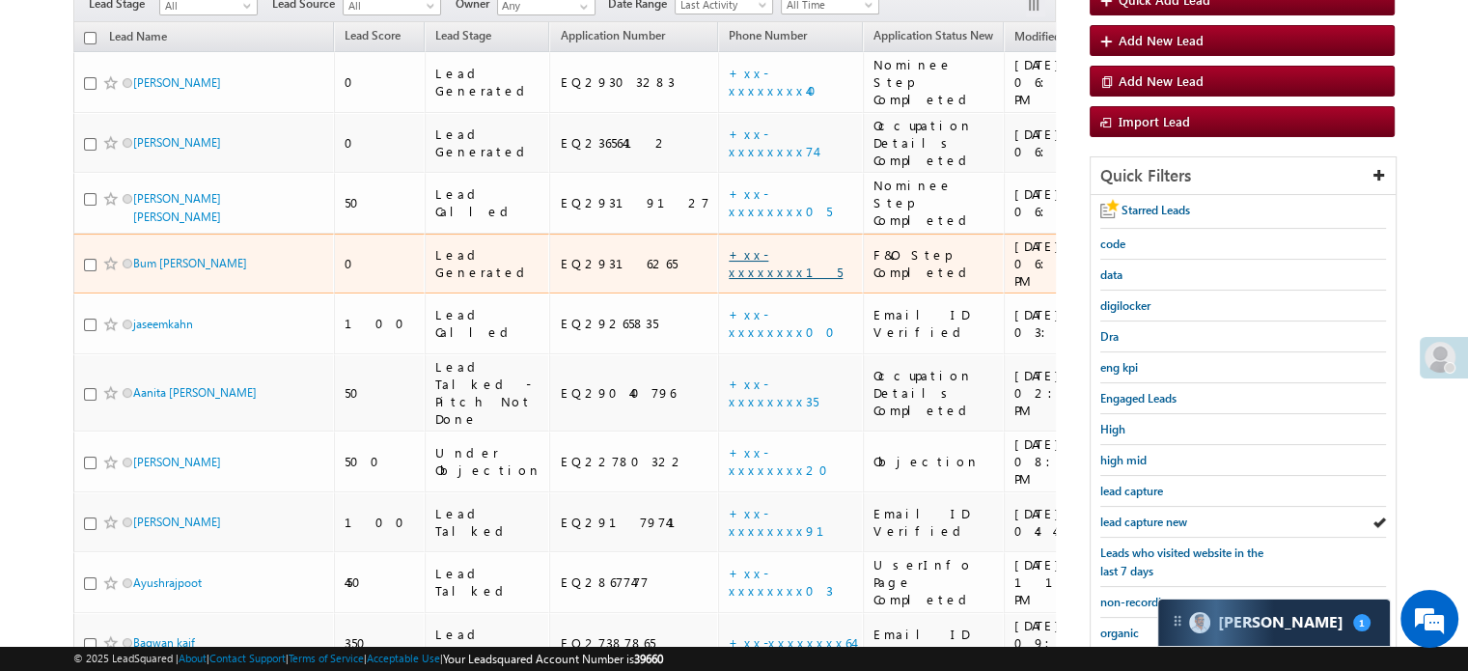
click at [728, 246] on link "+xx-xxxxxxxx15" at bounding box center [785, 263] width 114 height 34
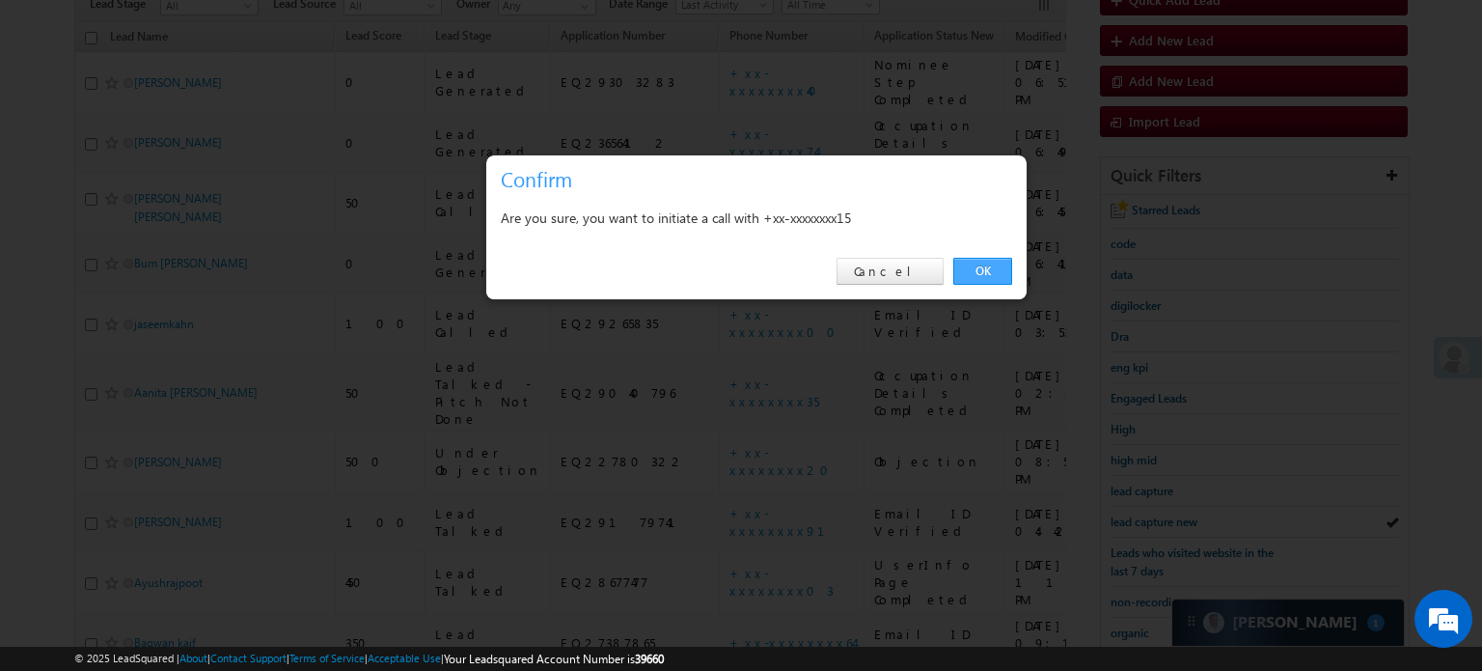
click at [1001, 278] on link "OK" at bounding box center [982, 271] width 59 height 27
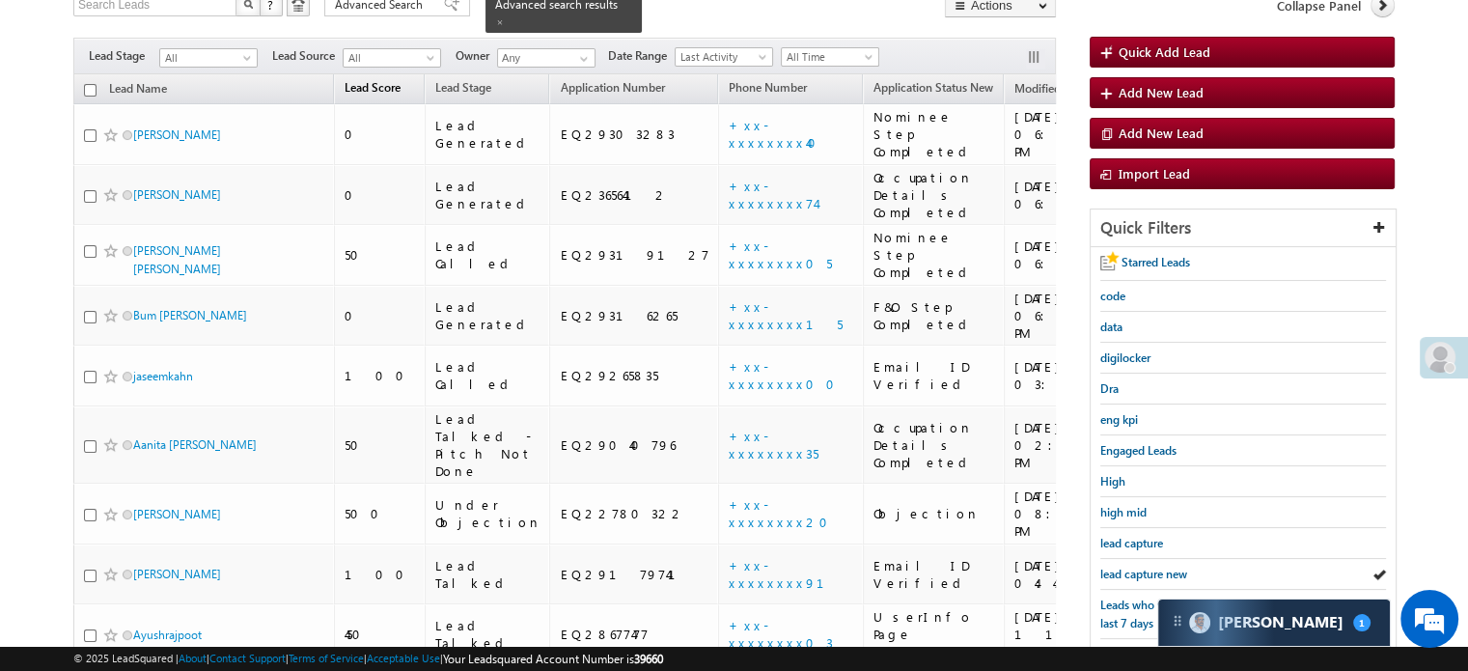
scroll to position [244, 0]
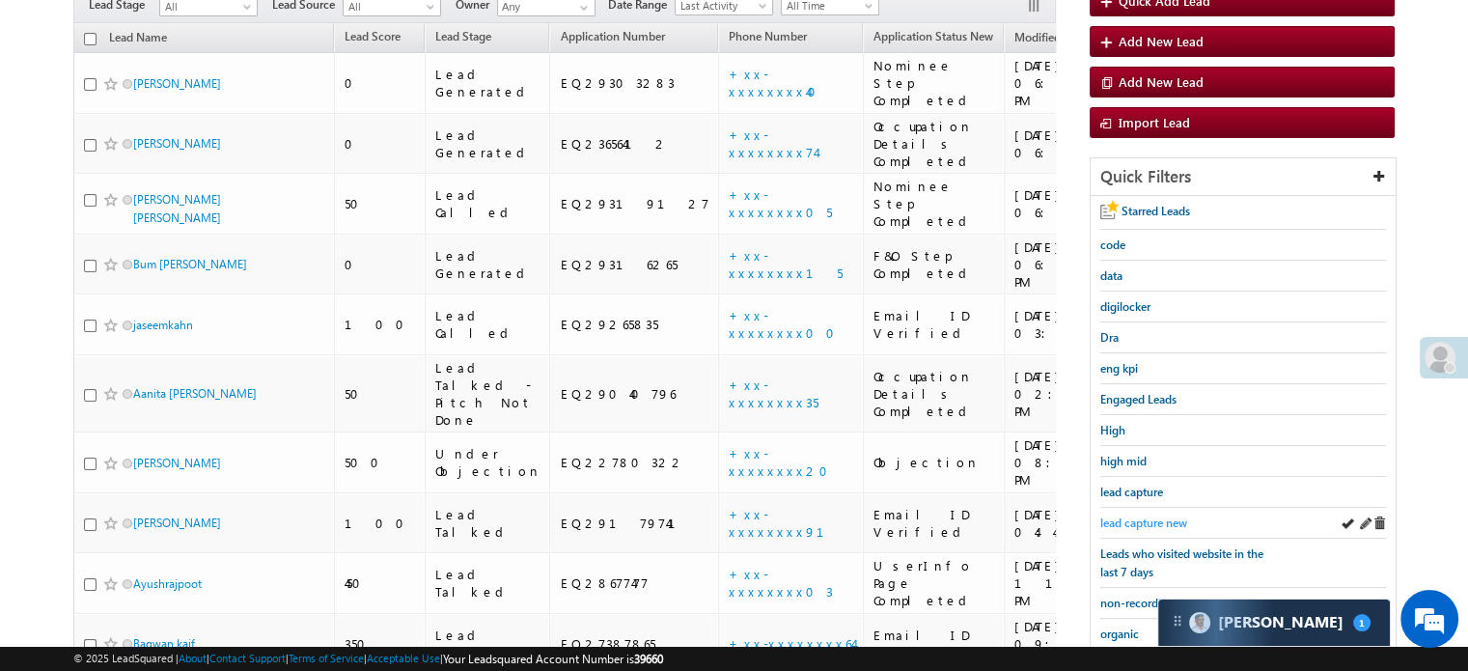
click at [1124, 515] on span "lead capture new" at bounding box center [1143, 522] width 87 height 14
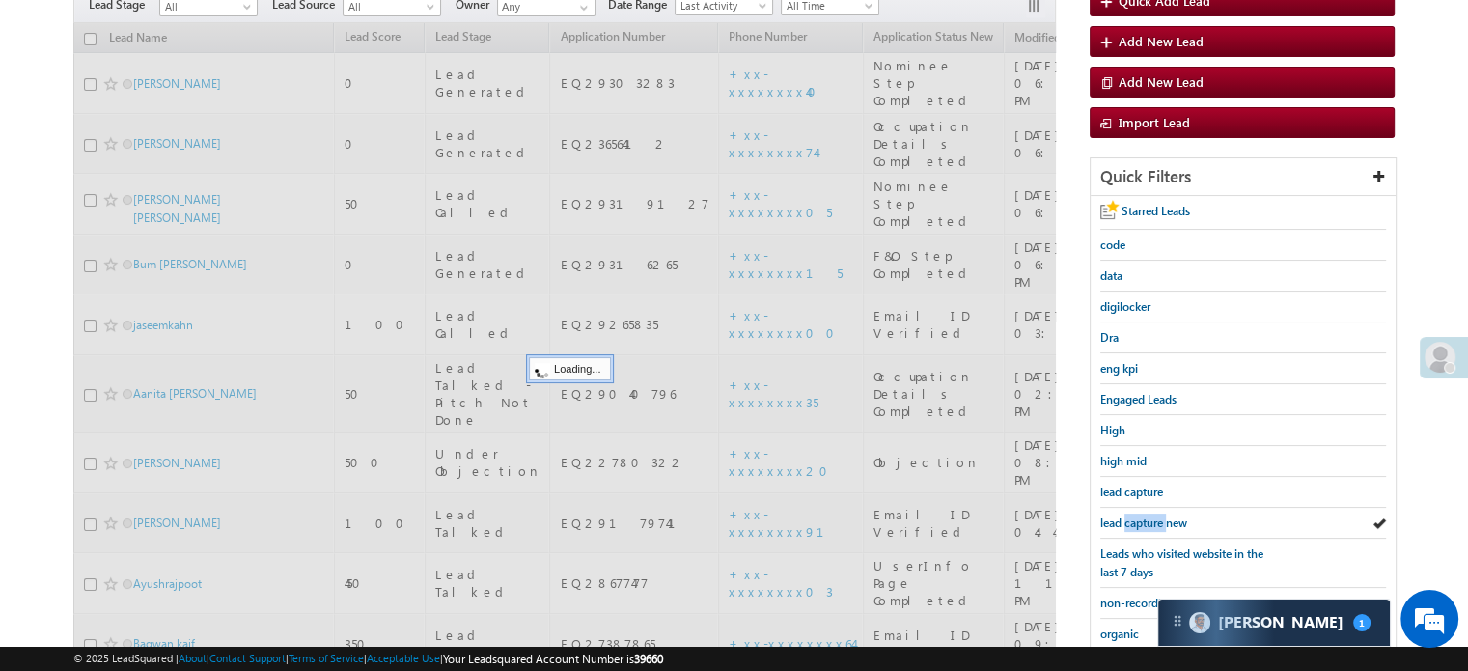
click at [1124, 515] on span "lead capture new" at bounding box center [1143, 522] width 87 height 14
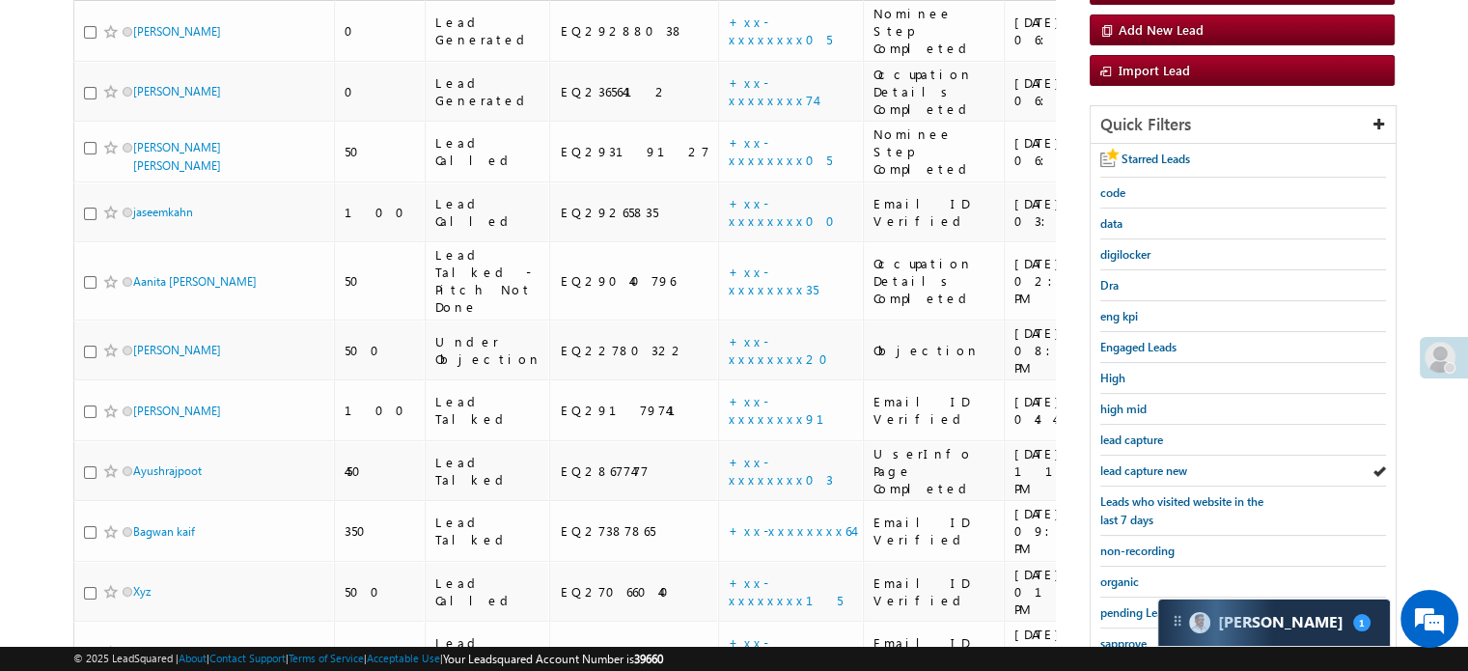
scroll to position [193, 0]
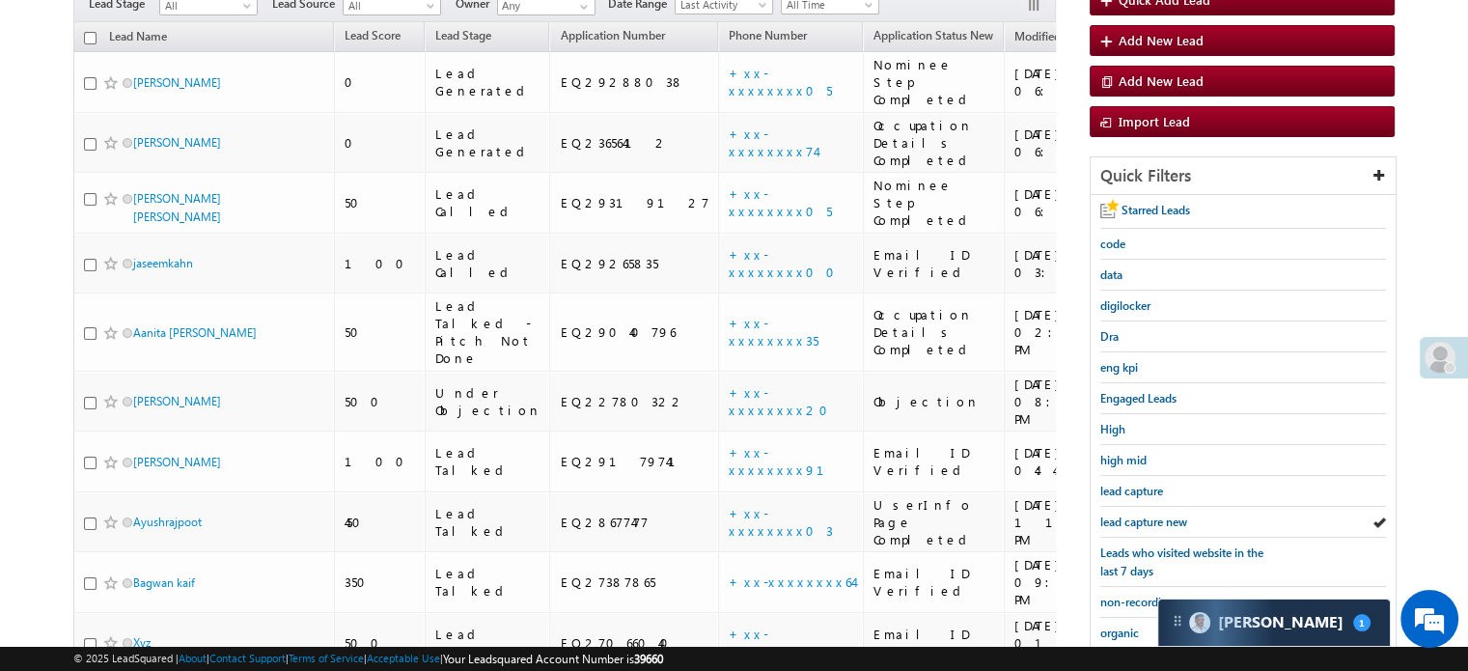
click at [1124, 514] on span "lead capture new" at bounding box center [1143, 521] width 87 height 14
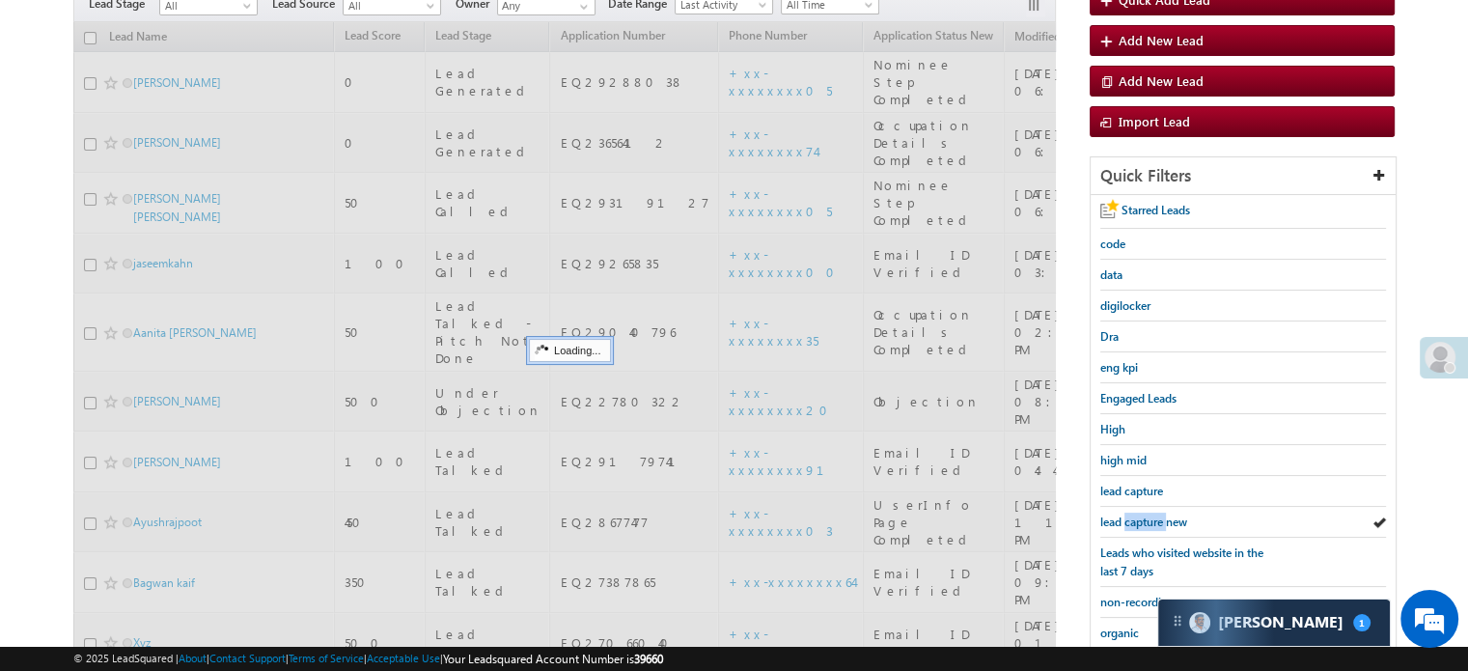
click at [1124, 514] on span "lead capture new" at bounding box center [1143, 521] width 87 height 14
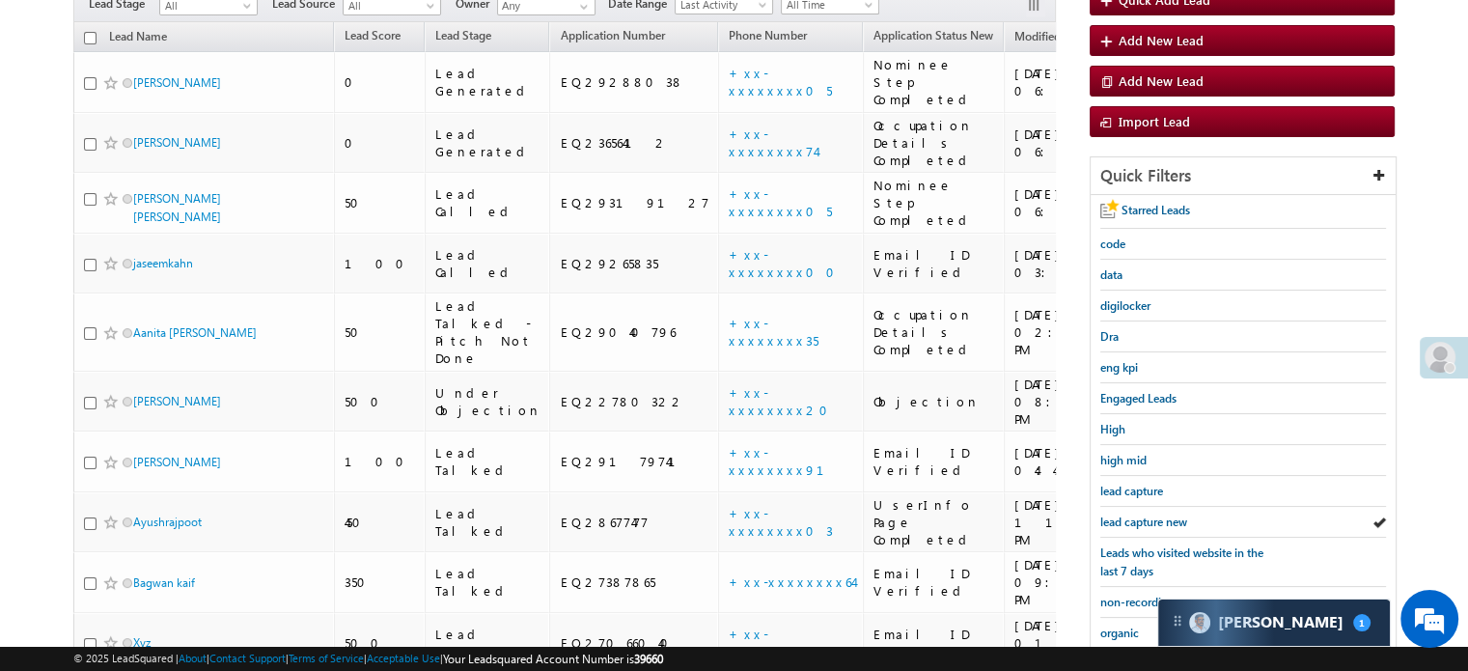
click at [1124, 514] on span "lead capture new" at bounding box center [1143, 521] width 87 height 14
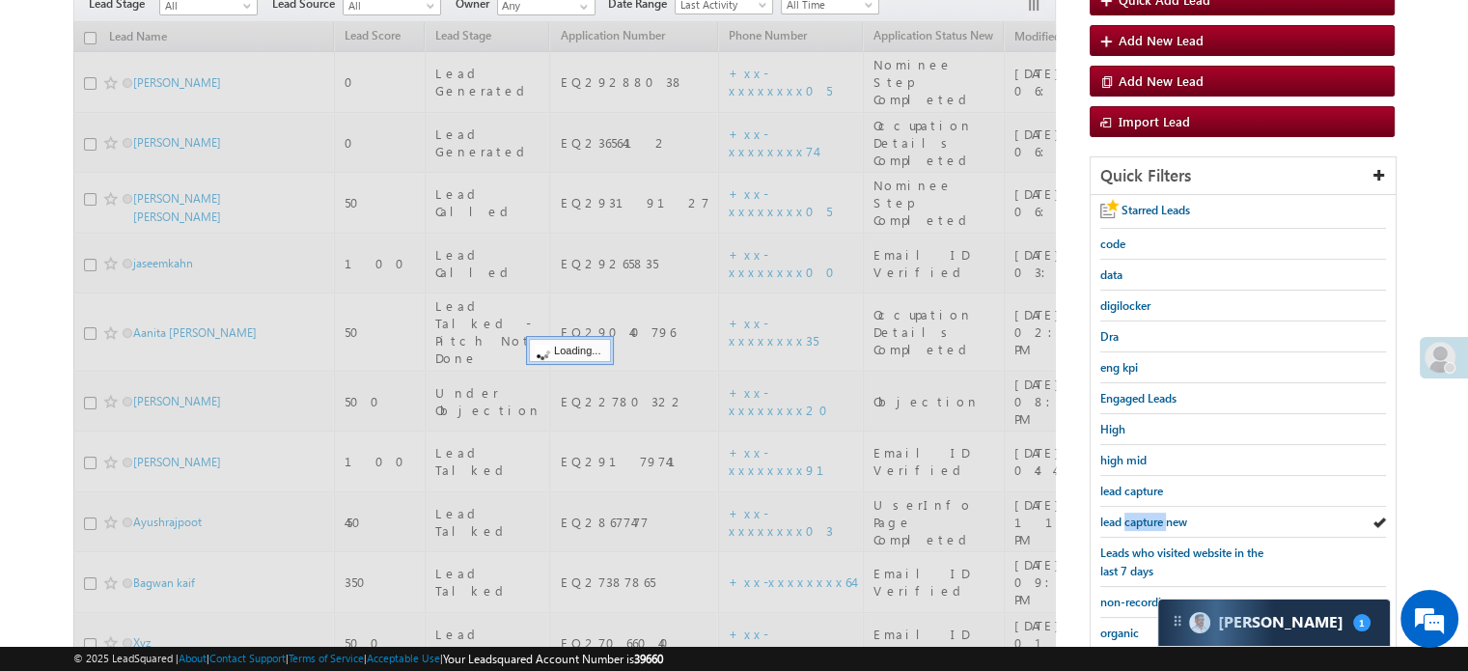
click at [1124, 514] on span "lead capture new" at bounding box center [1143, 521] width 87 height 14
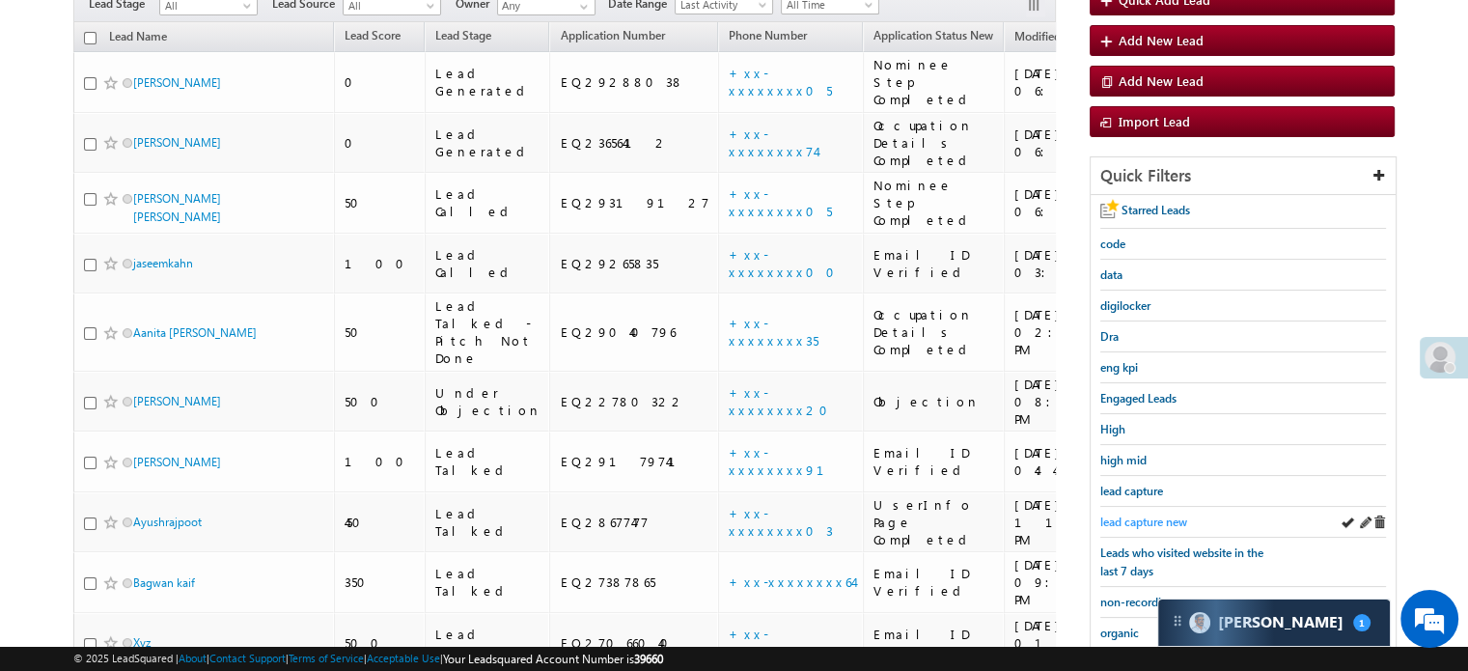
click at [1123, 515] on span "lead capture new" at bounding box center [1143, 521] width 87 height 14
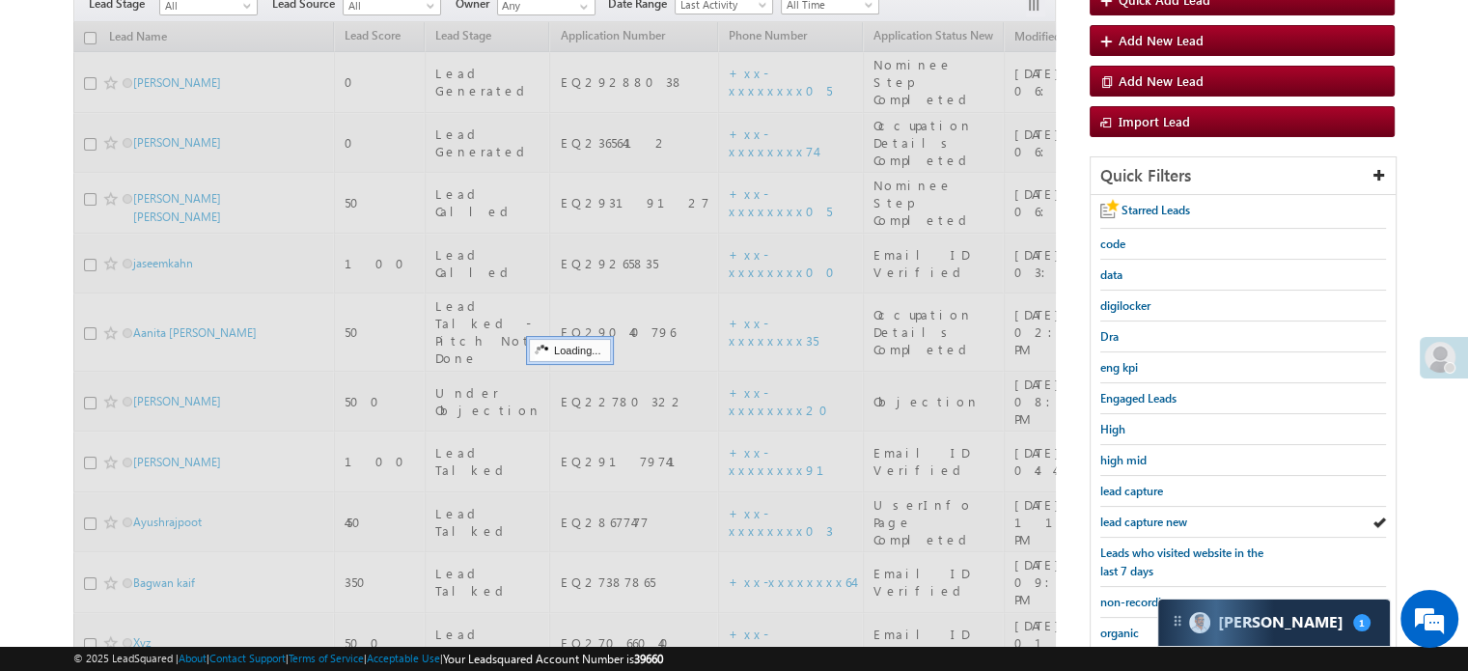
click at [1123, 515] on span "lead capture new" at bounding box center [1143, 521] width 87 height 14
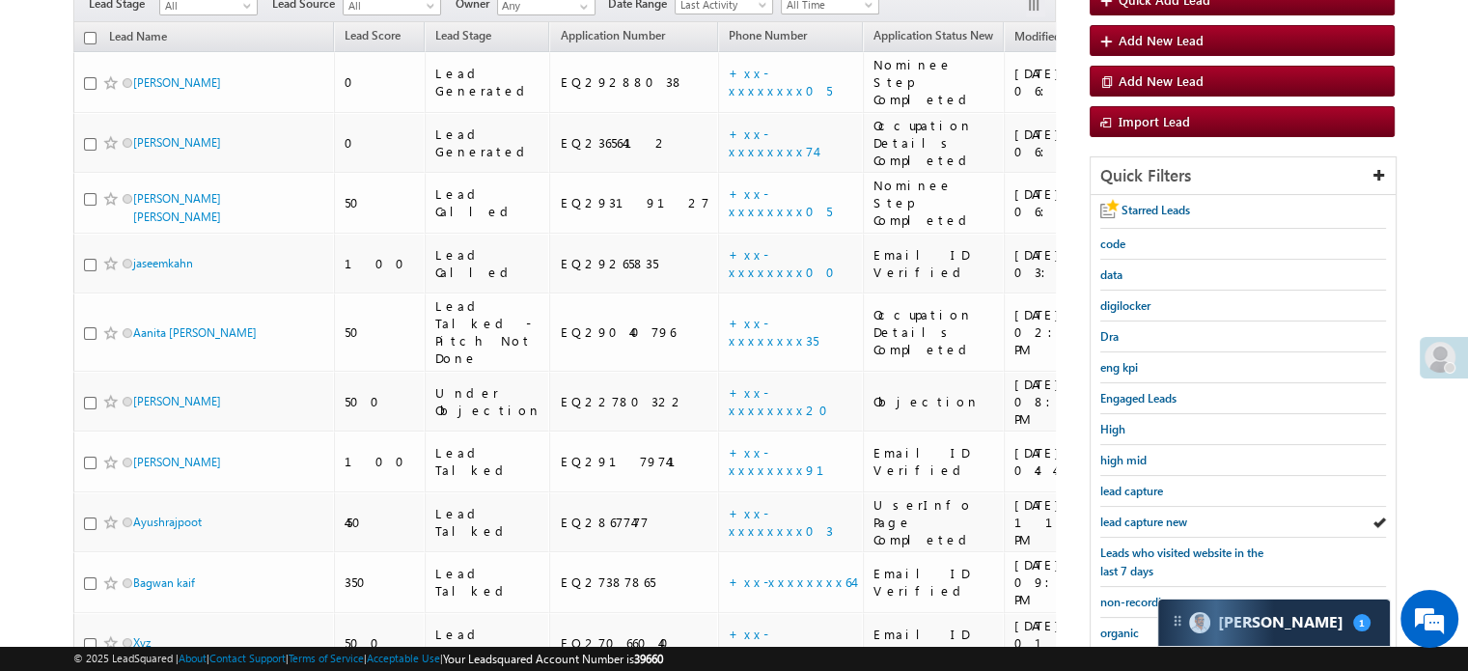
click at [1123, 515] on span "lead capture new" at bounding box center [1143, 521] width 87 height 14
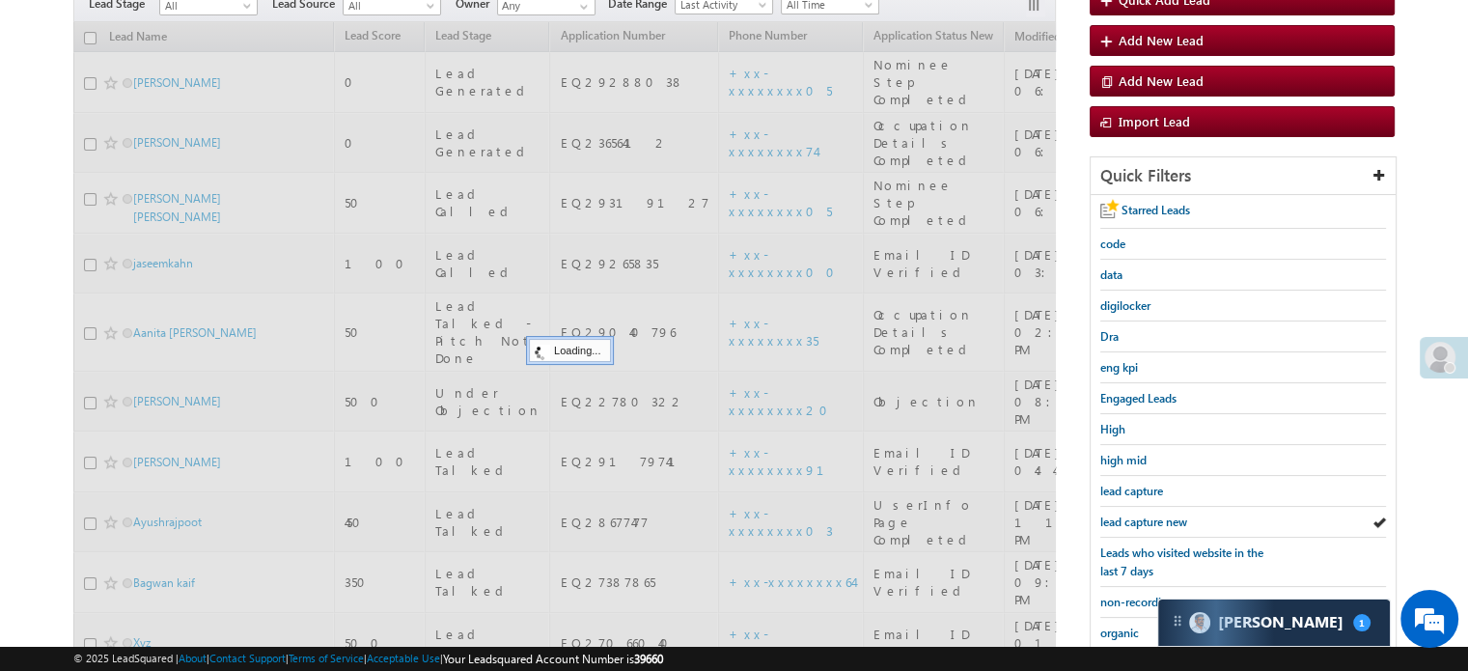
click at [1123, 515] on span "lead capture new" at bounding box center [1143, 521] width 87 height 14
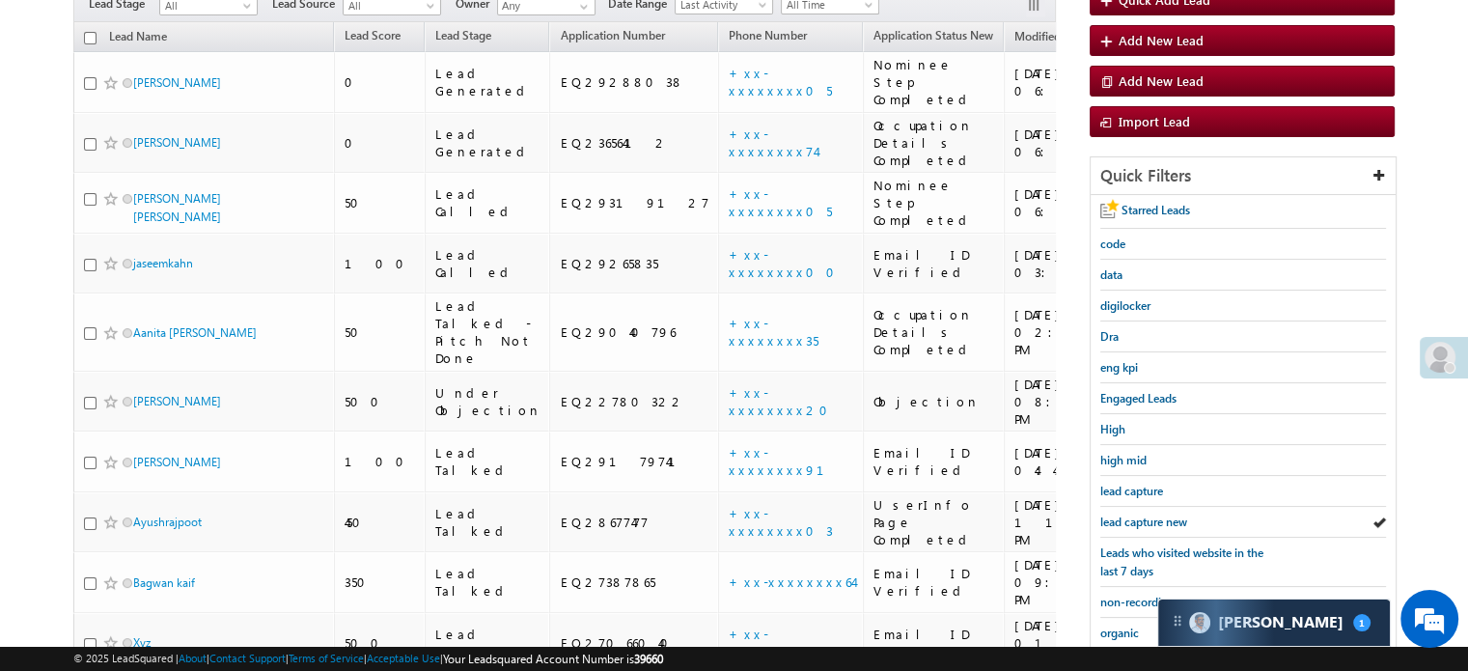
click at [1123, 515] on span "lead capture new" at bounding box center [1143, 521] width 87 height 14
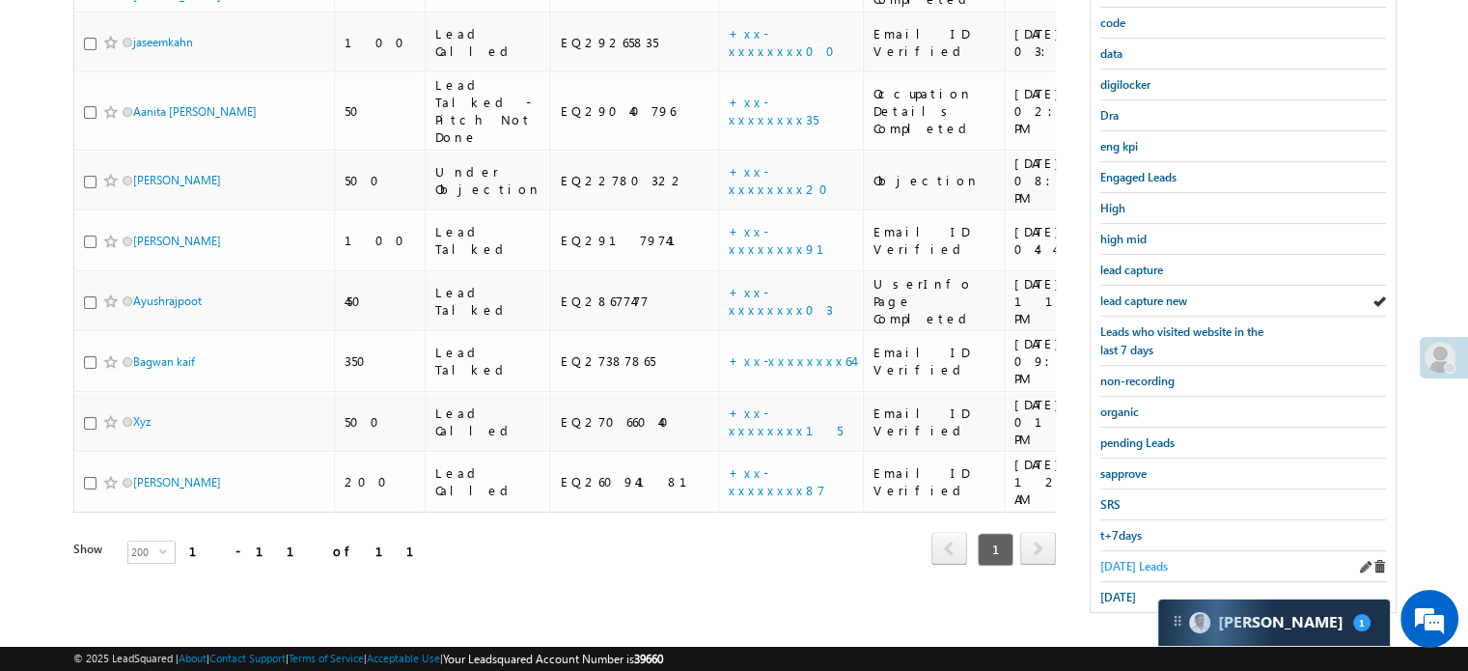
click at [1130, 559] on span "Today's Leads" at bounding box center [1134, 566] width 68 height 14
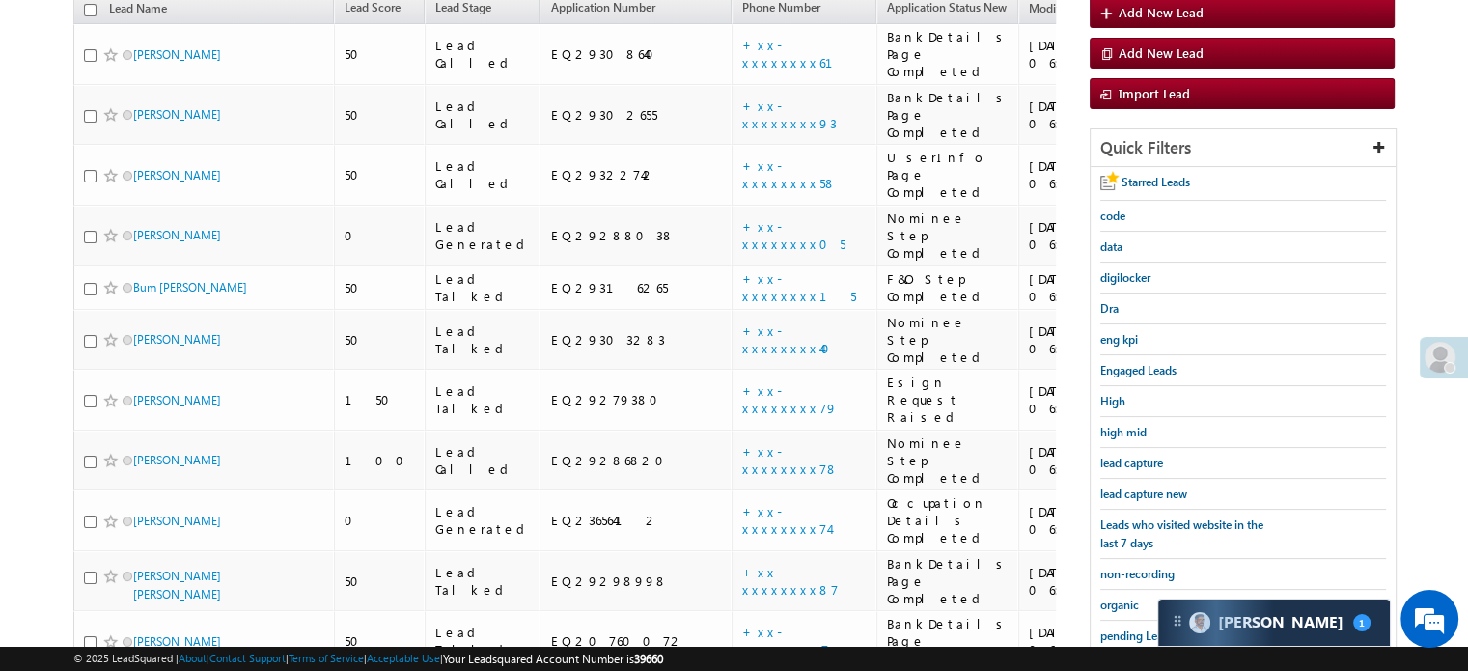
scroll to position [124, 0]
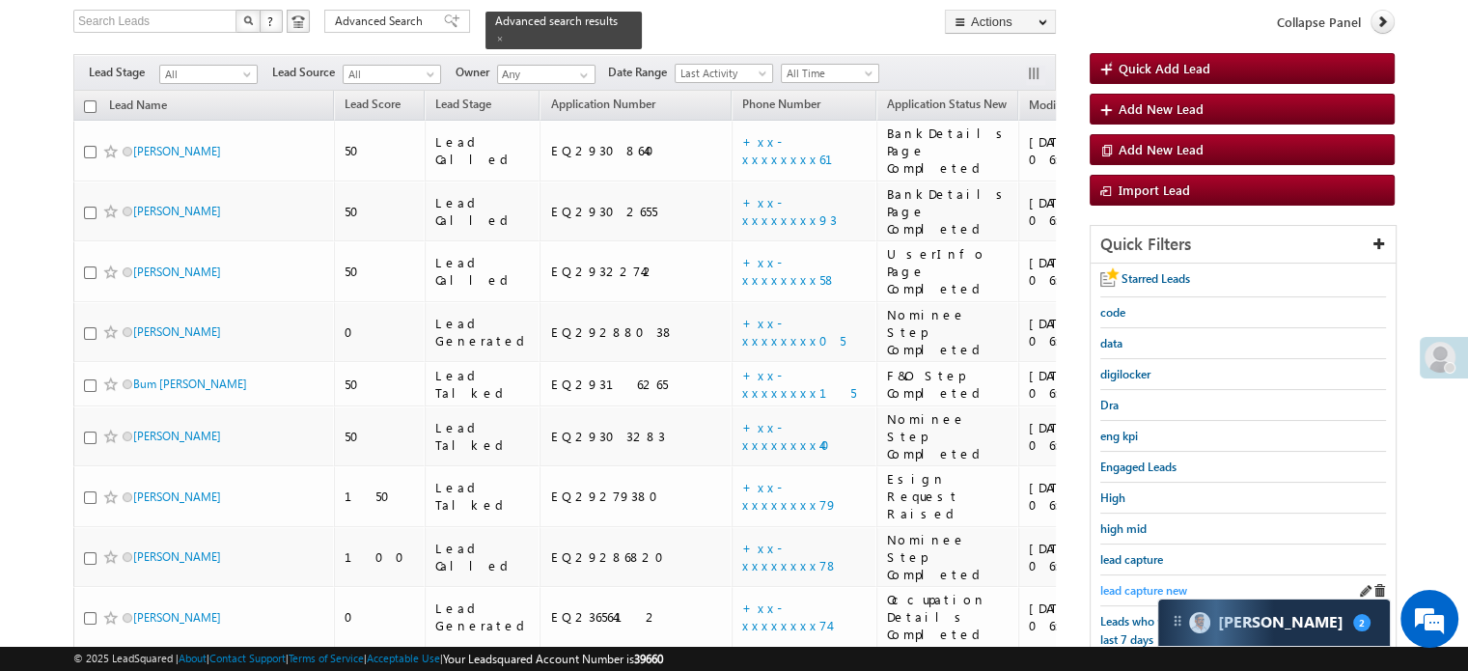
click at [1132, 583] on span "lead capture new" at bounding box center [1143, 590] width 87 height 14
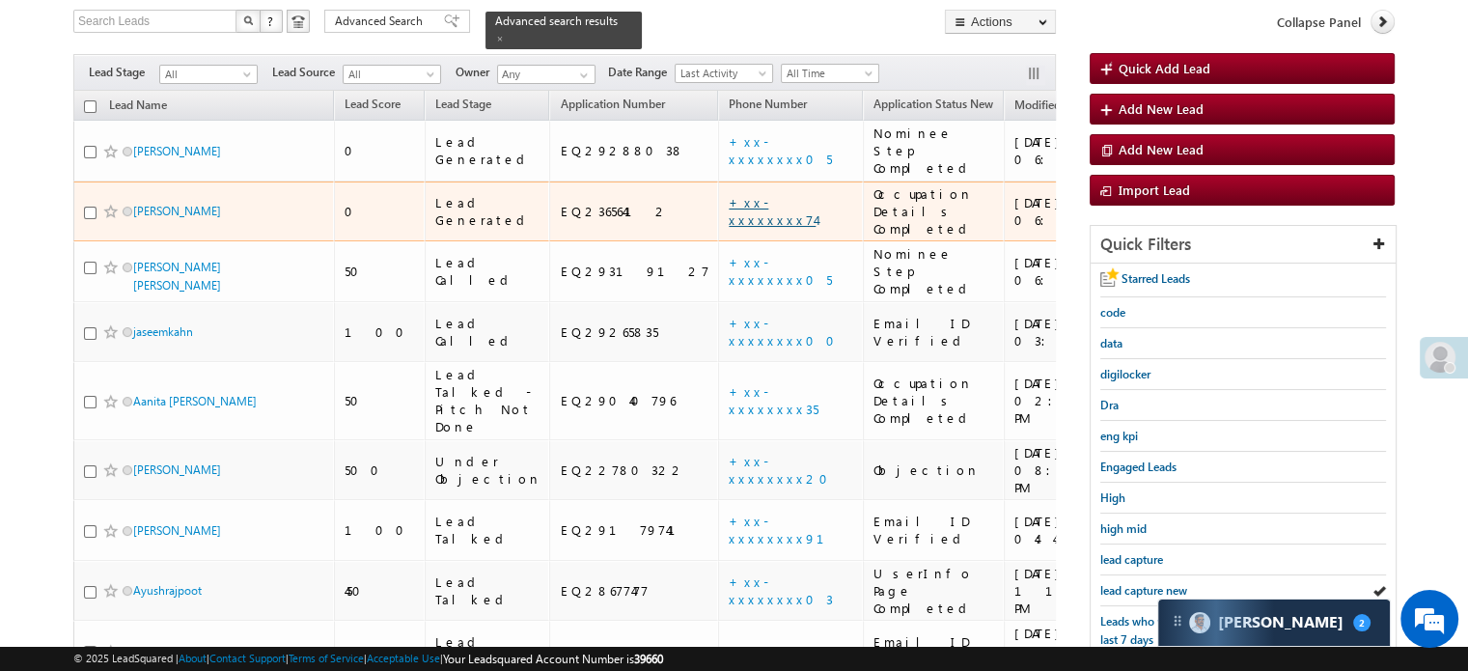
click at [728, 194] on link "+xx-xxxxxxxx74" at bounding box center [771, 211] width 87 height 34
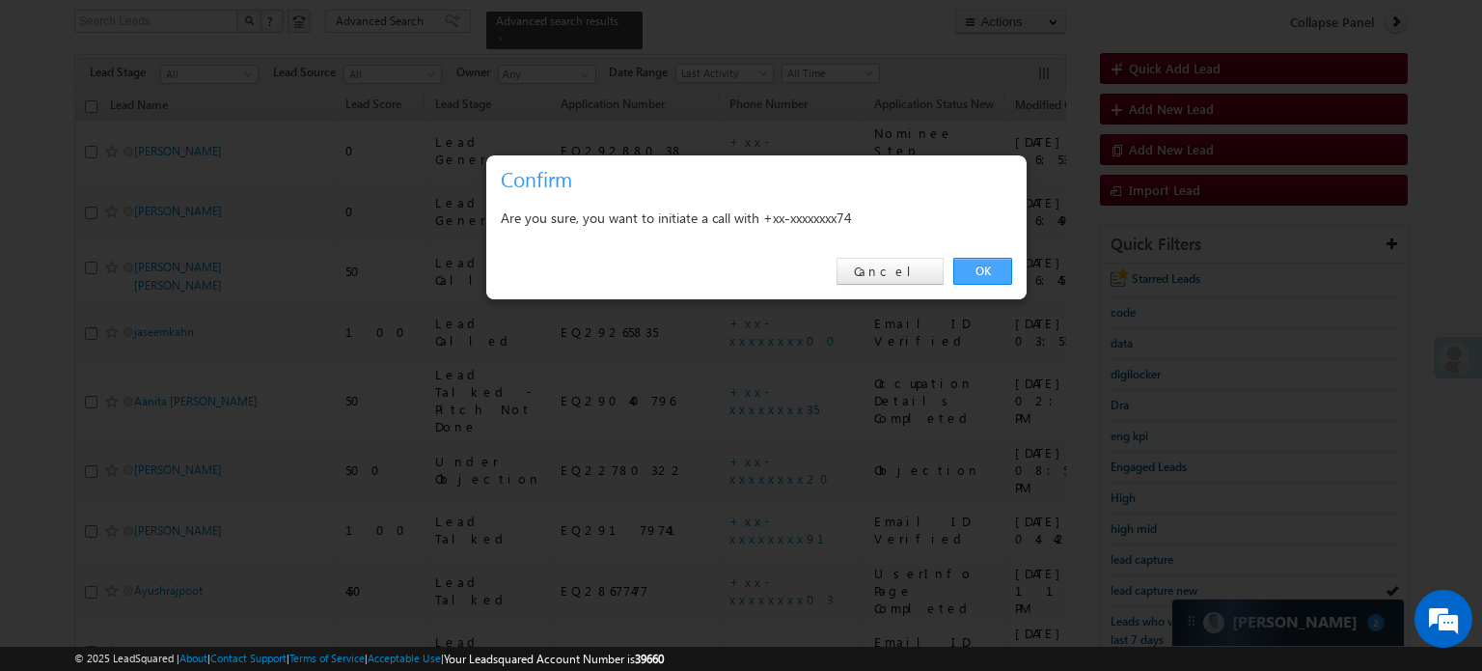
click at [980, 273] on link "OK" at bounding box center [982, 271] width 59 height 27
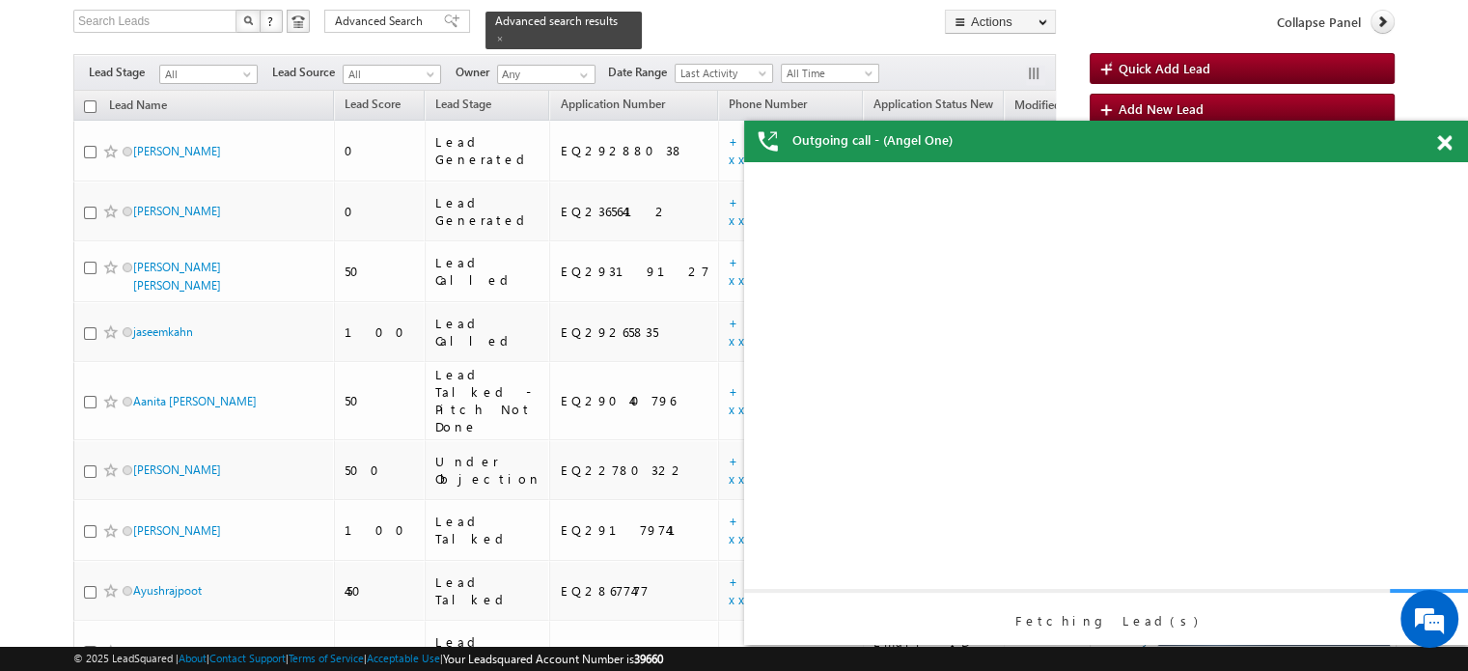
scroll to position [0, 0]
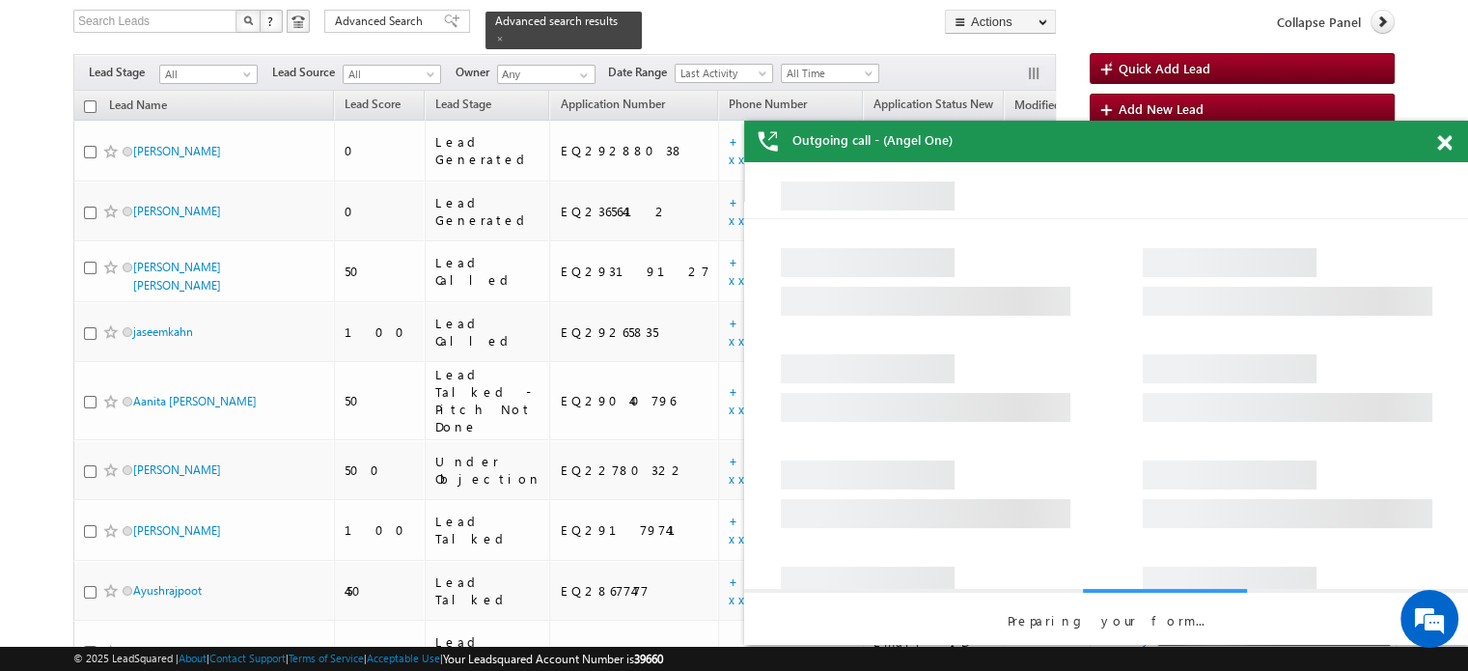
click at [1443, 148] on span at bounding box center [1444, 143] width 14 height 16
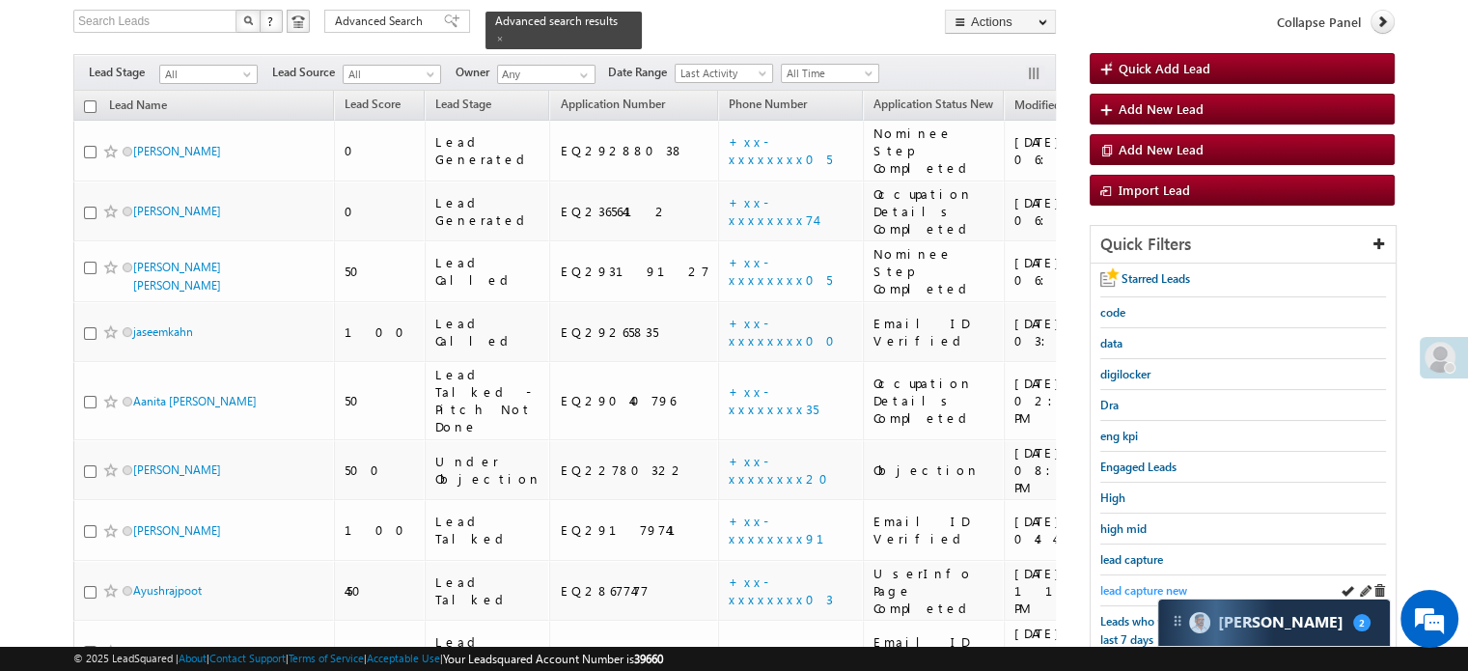
click at [1127, 583] on span "lead capture new" at bounding box center [1143, 590] width 87 height 14
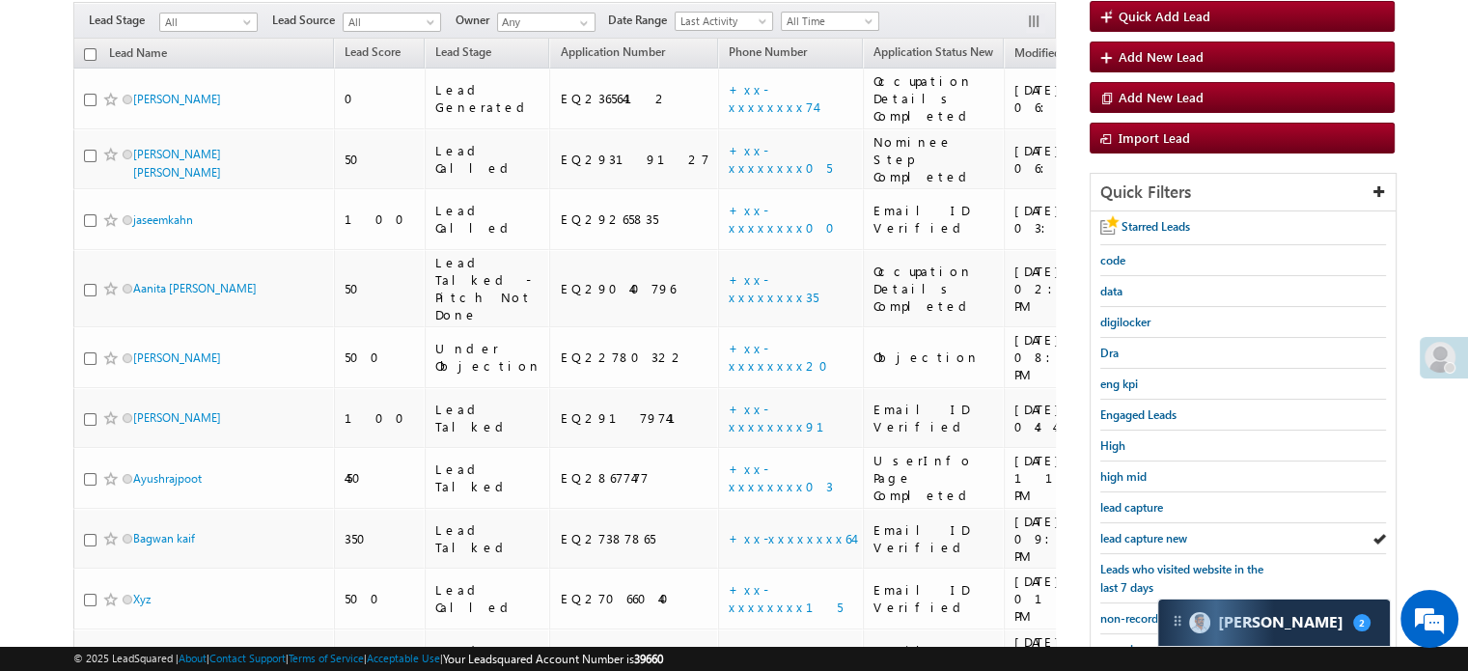
scroll to position [124, 0]
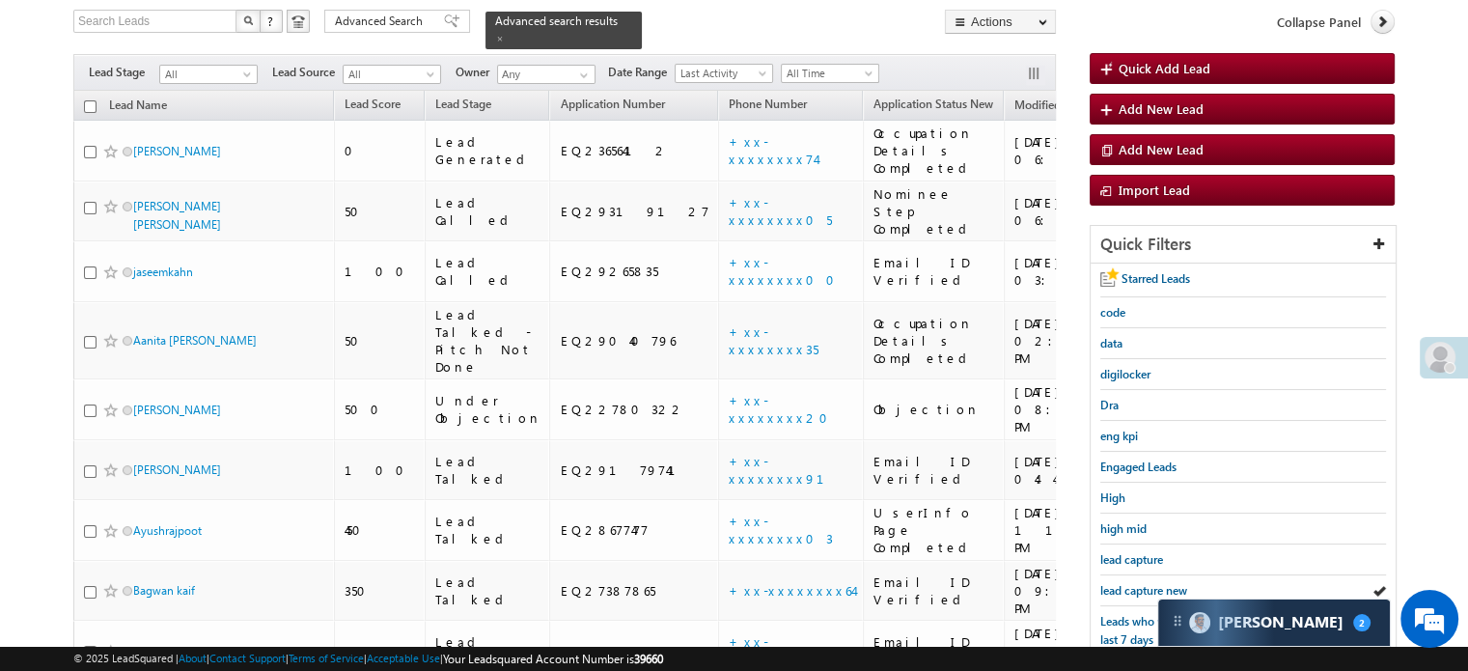
click at [1129, 583] on span "lead capture new" at bounding box center [1143, 590] width 87 height 14
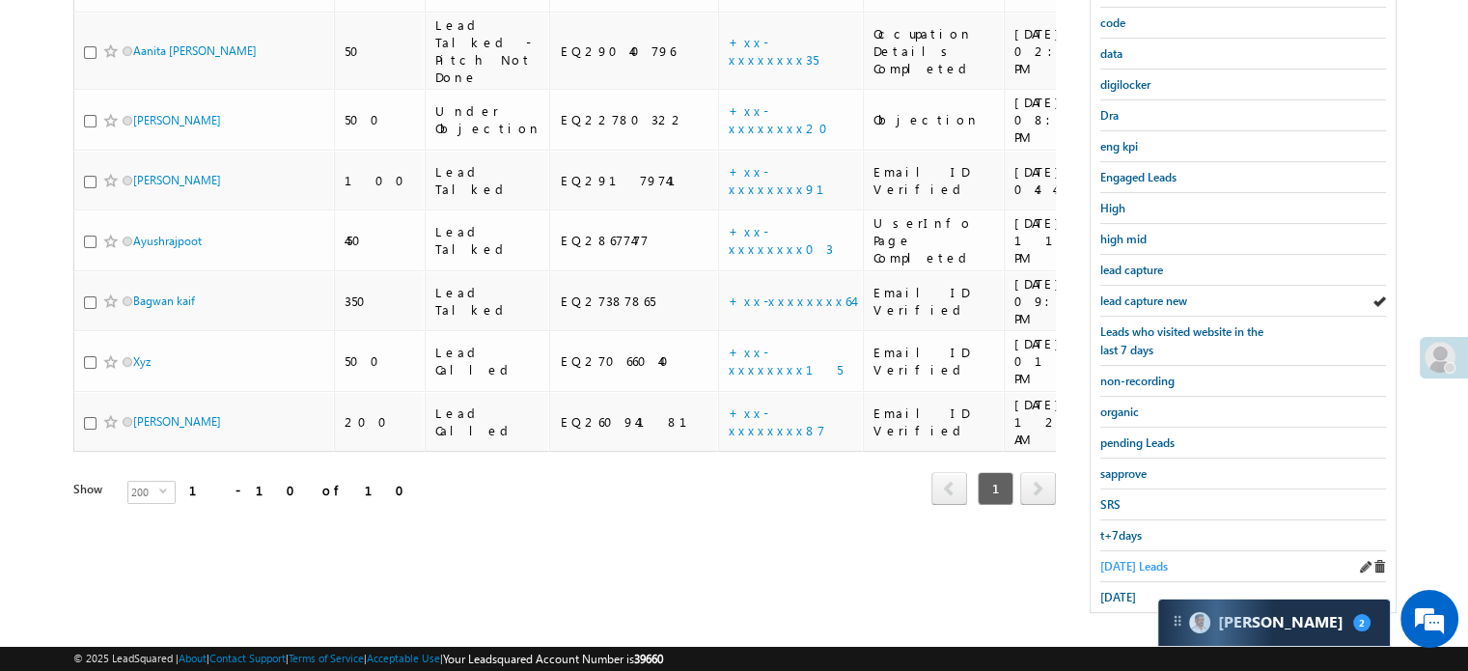
click at [1120, 559] on span "Today's Leads" at bounding box center [1134, 566] width 68 height 14
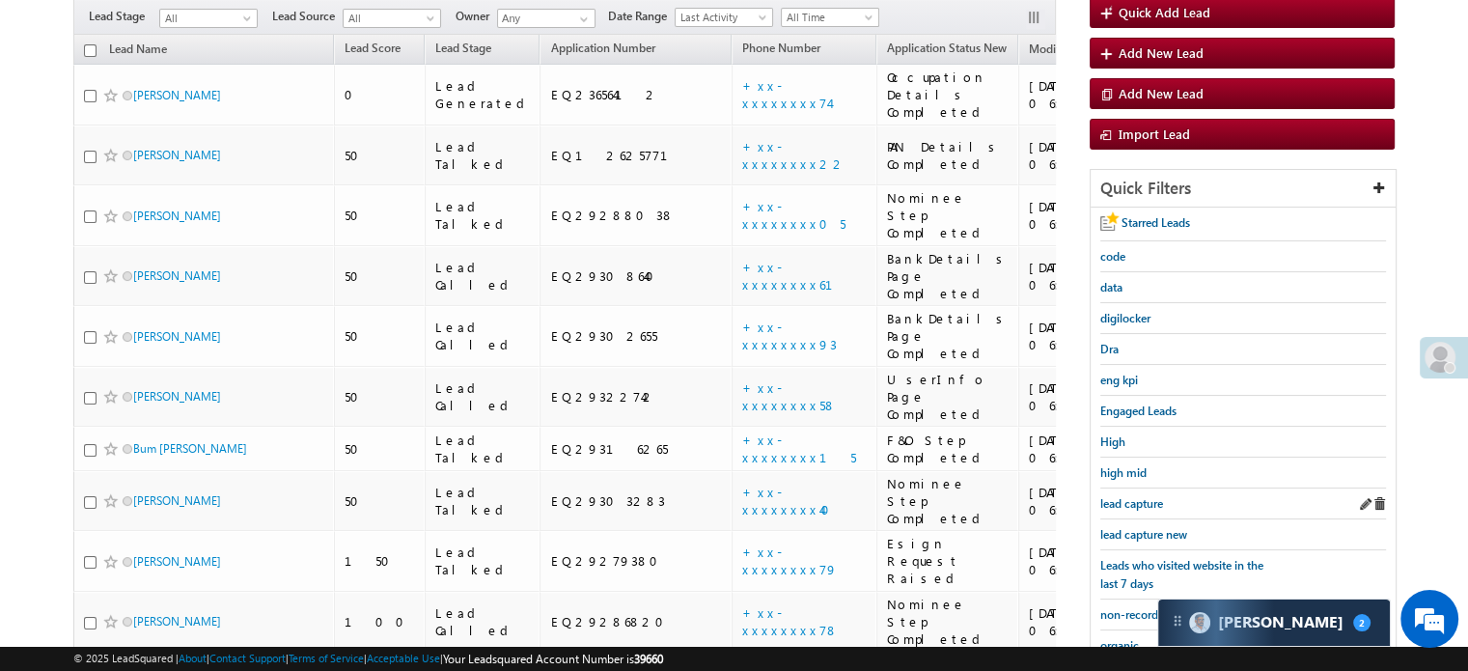
scroll to position [193, 0]
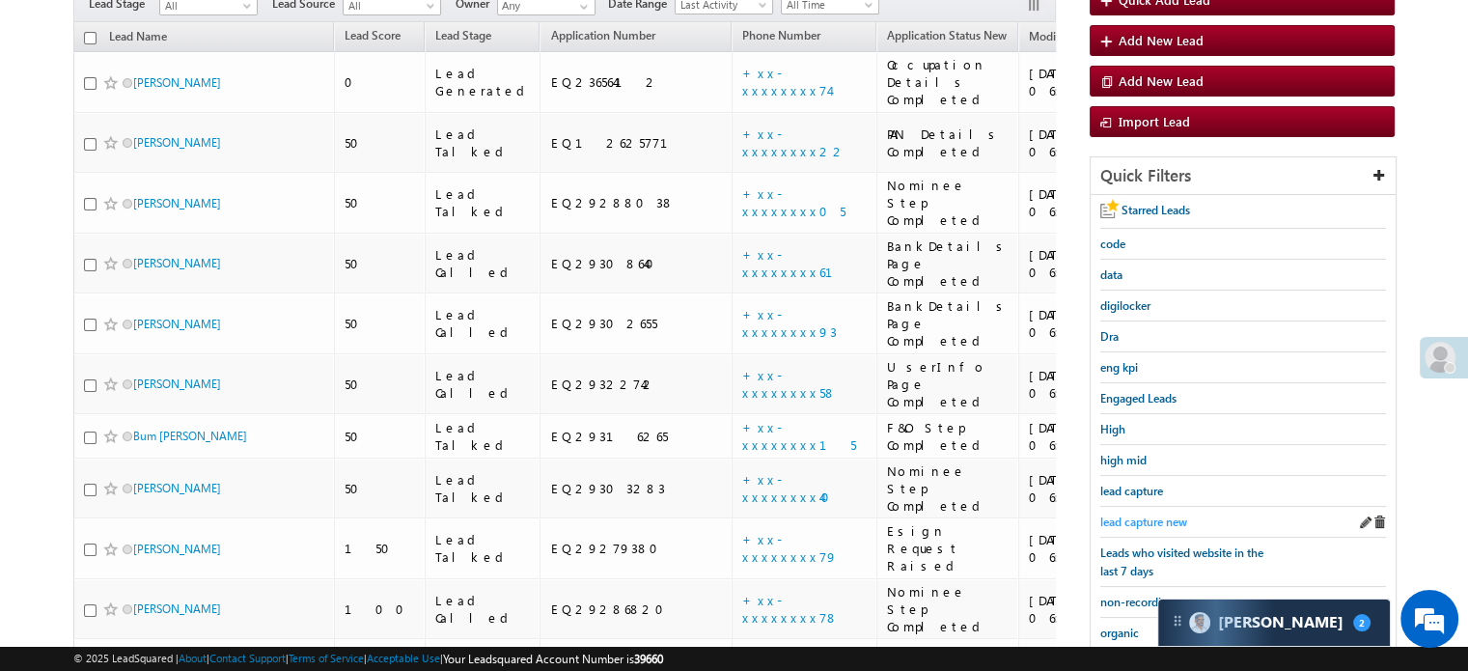
click at [1118, 524] on span "lead capture new" at bounding box center [1143, 521] width 87 height 14
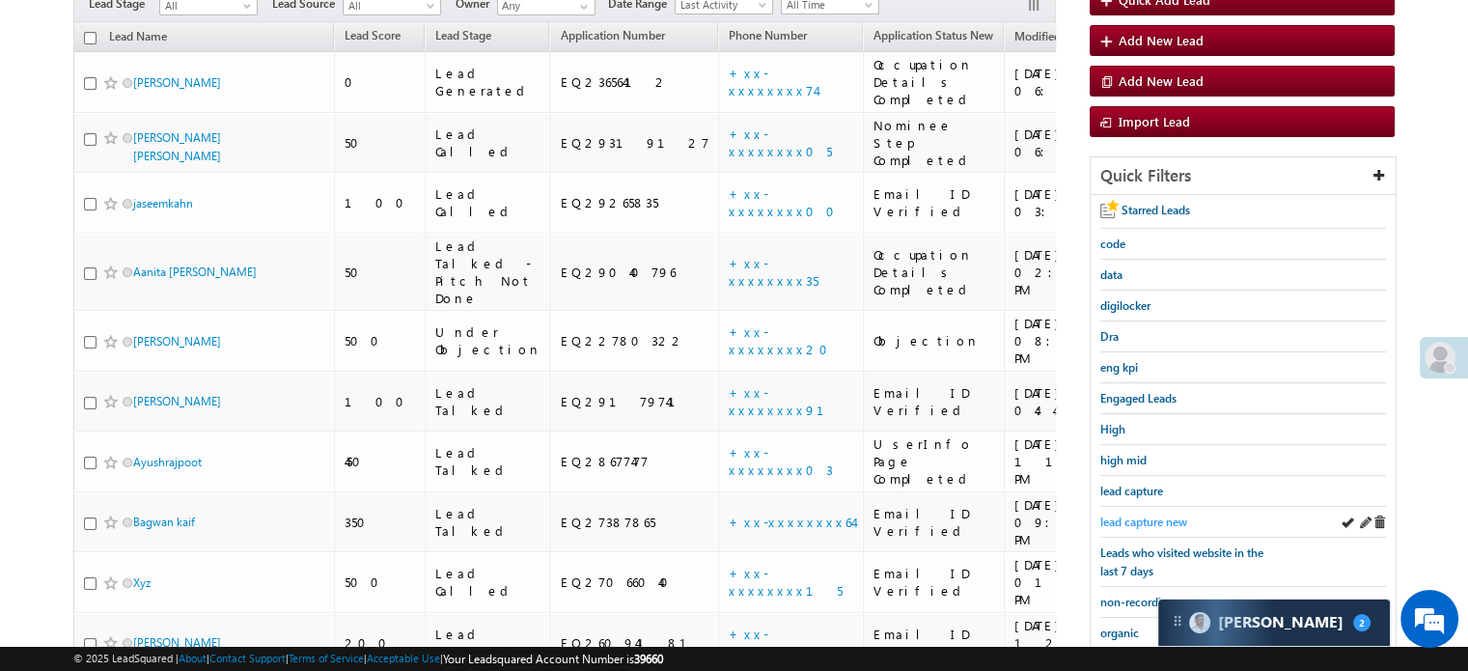
click at [1132, 516] on span "lead capture new" at bounding box center [1143, 521] width 87 height 14
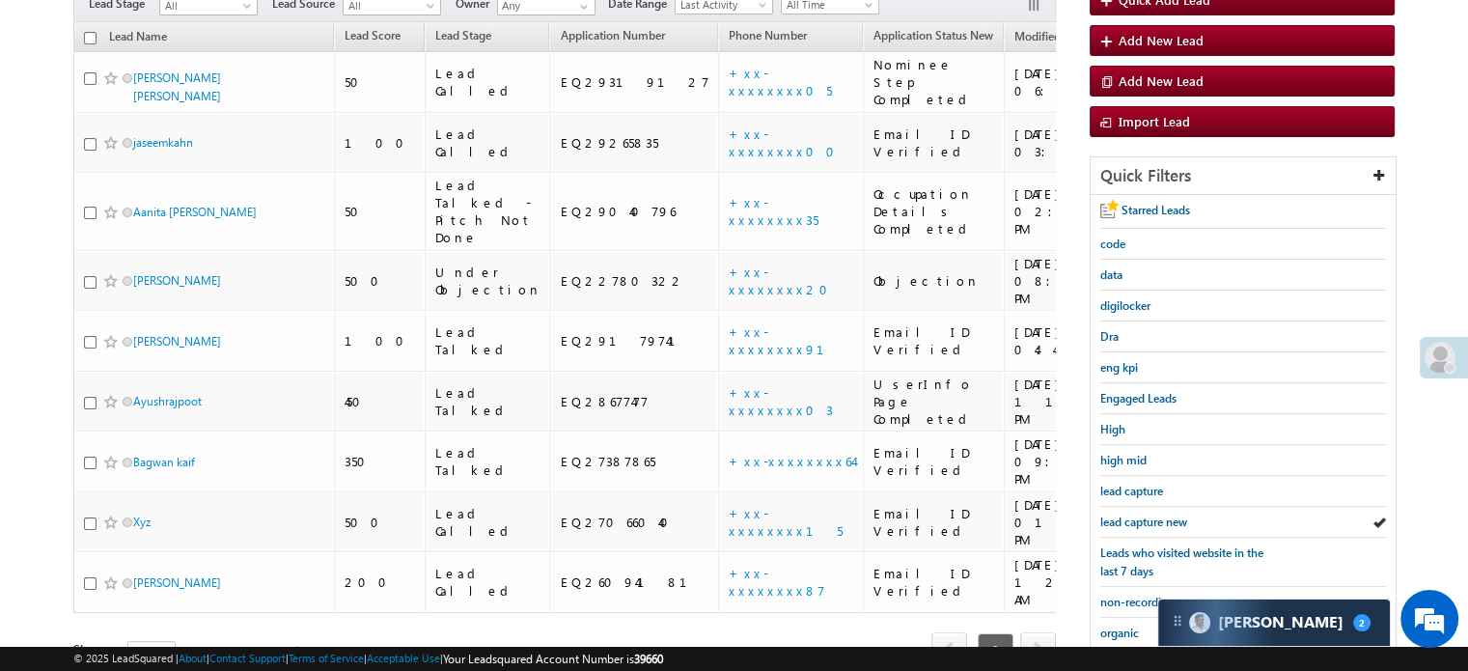
click at [1132, 516] on span "lead capture new" at bounding box center [1143, 521] width 87 height 14
click at [1140, 515] on span "lead capture new" at bounding box center [1143, 521] width 87 height 14
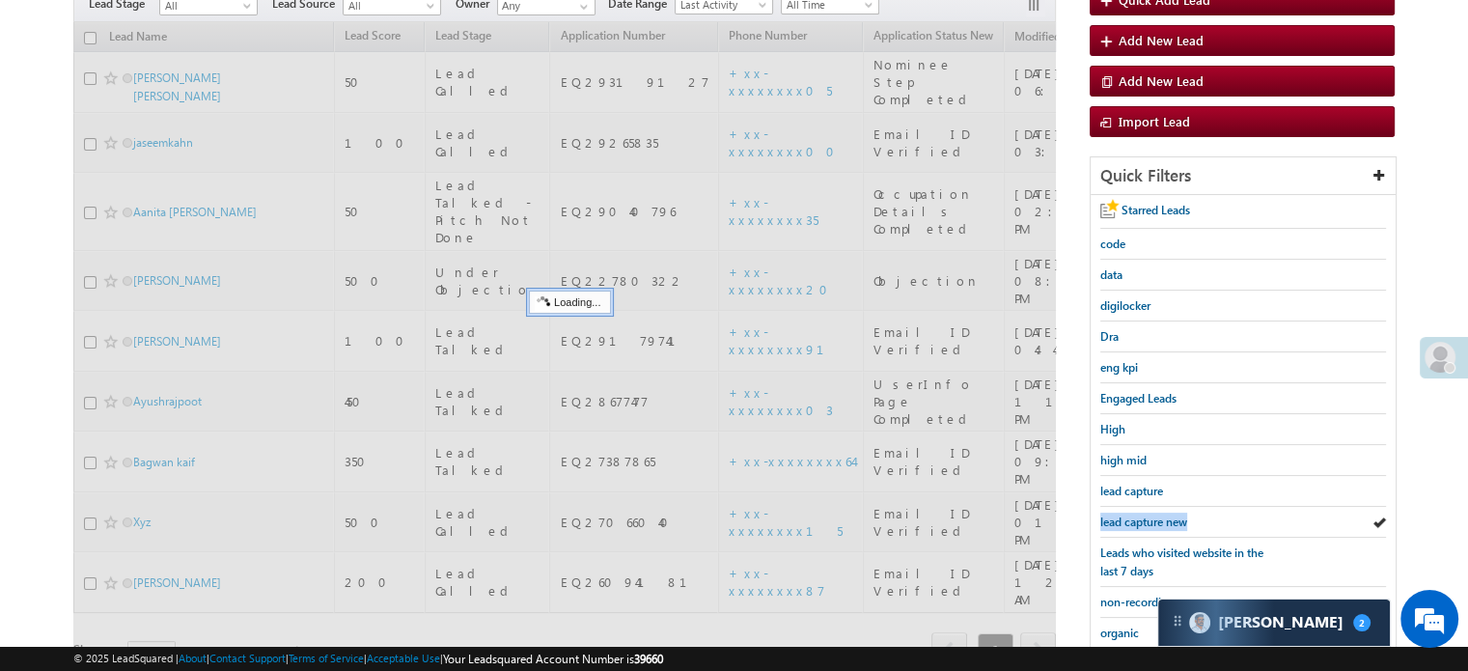
click at [1140, 515] on span "lead capture new" at bounding box center [1143, 521] width 87 height 14
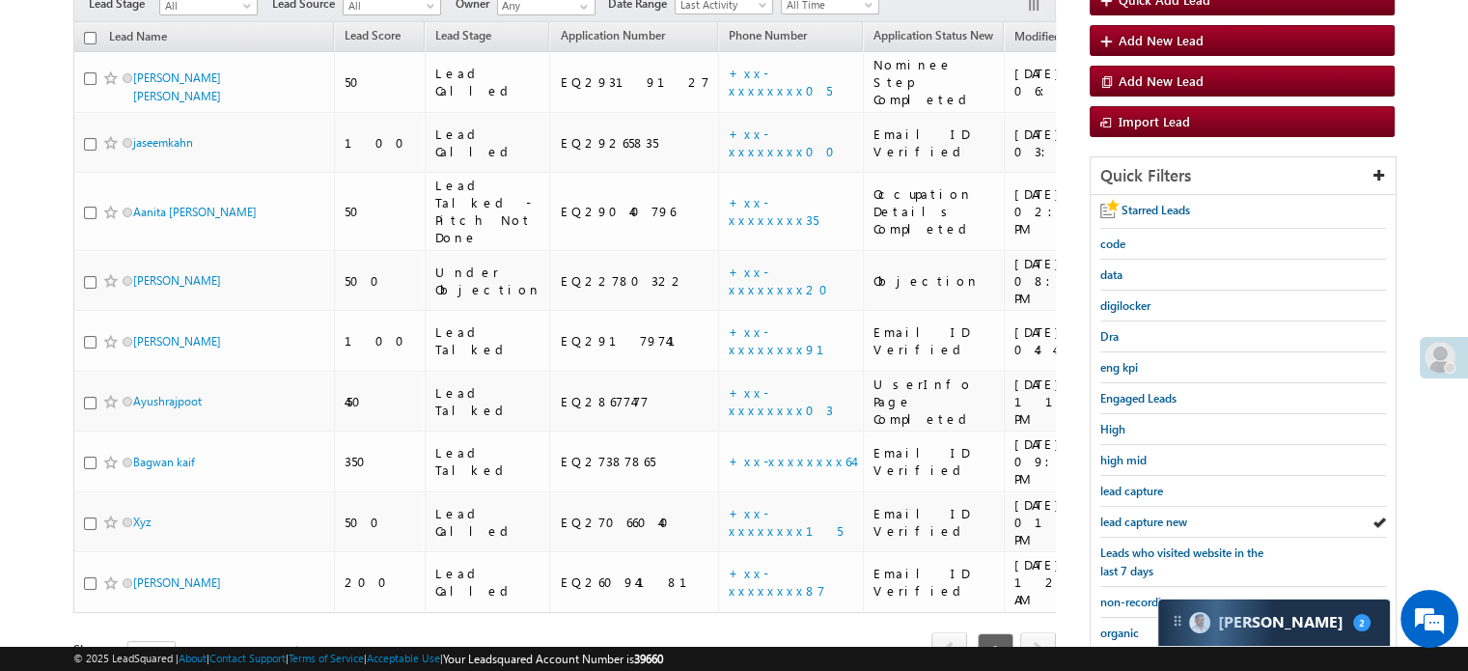
click at [1140, 515] on span "lead capture new" at bounding box center [1143, 521] width 87 height 14
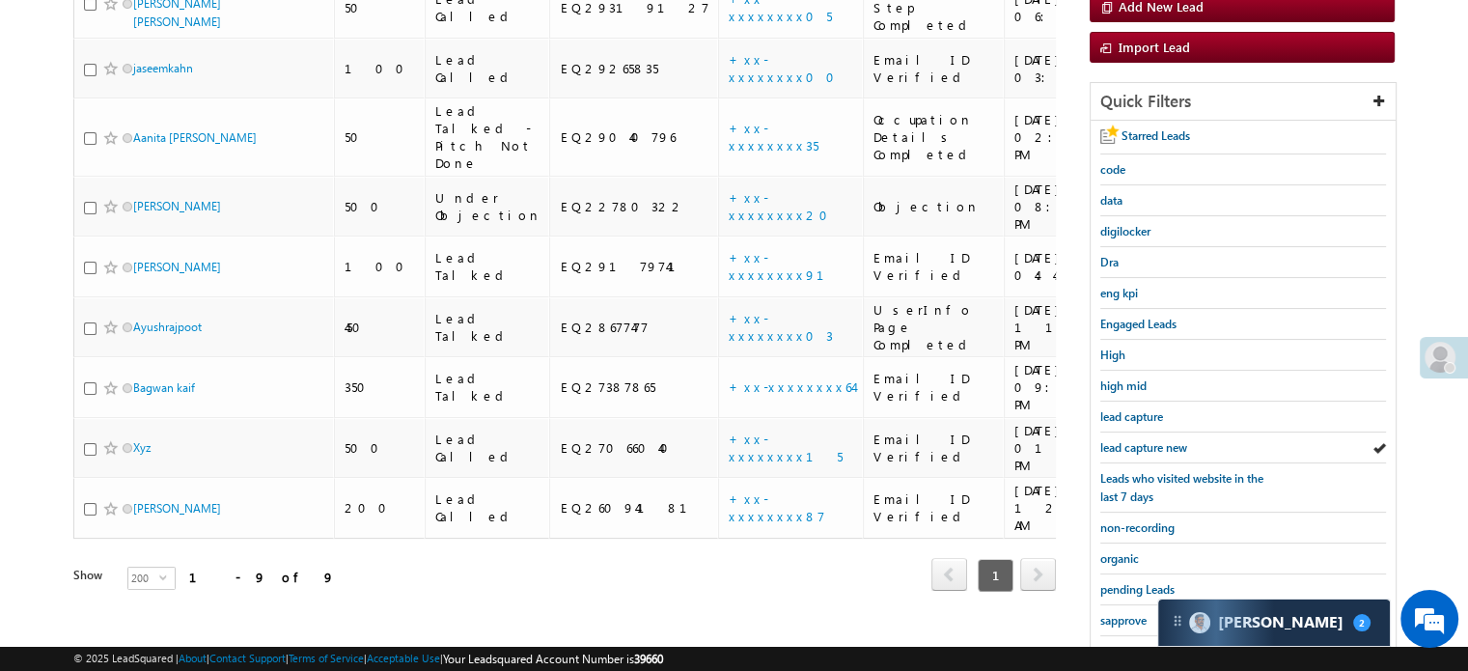
scroll to position [386, 0]
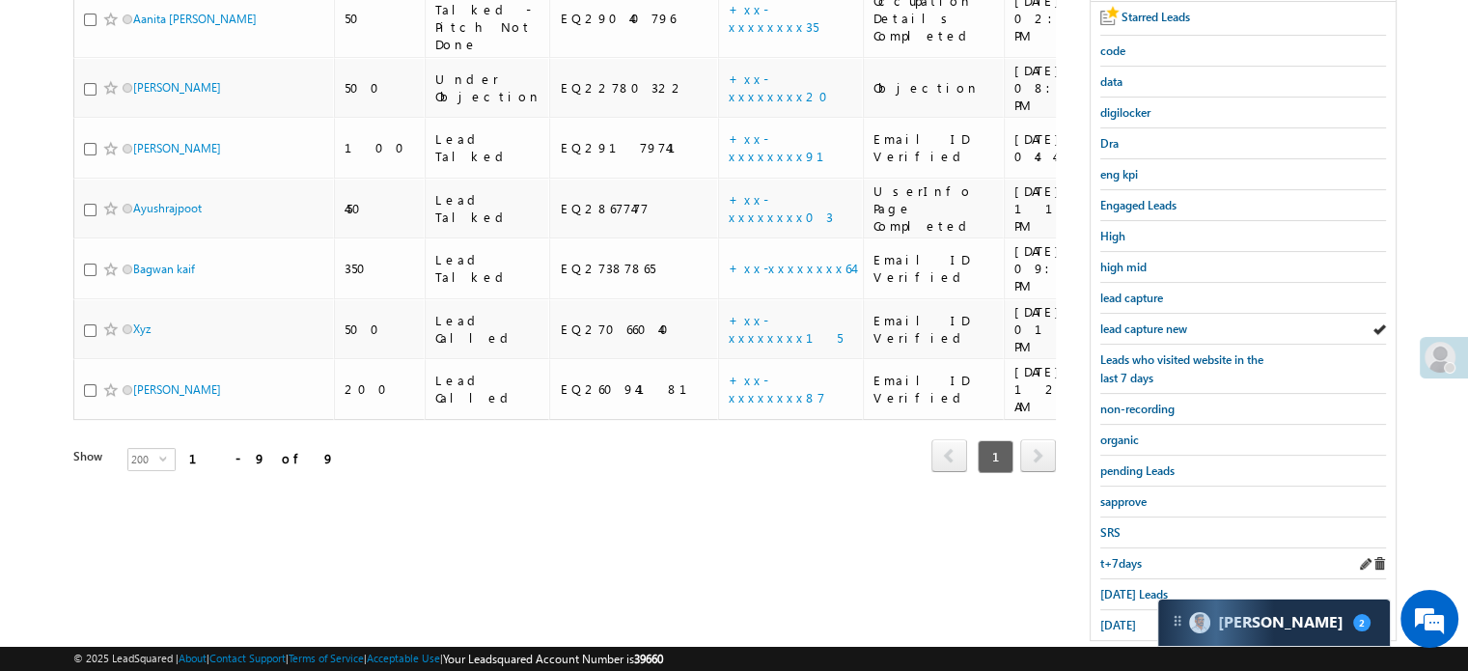
click at [1135, 567] on div "t+7days" at bounding box center [1243, 563] width 286 height 31
click at [1131, 587] on span "Today's Leads" at bounding box center [1134, 594] width 68 height 14
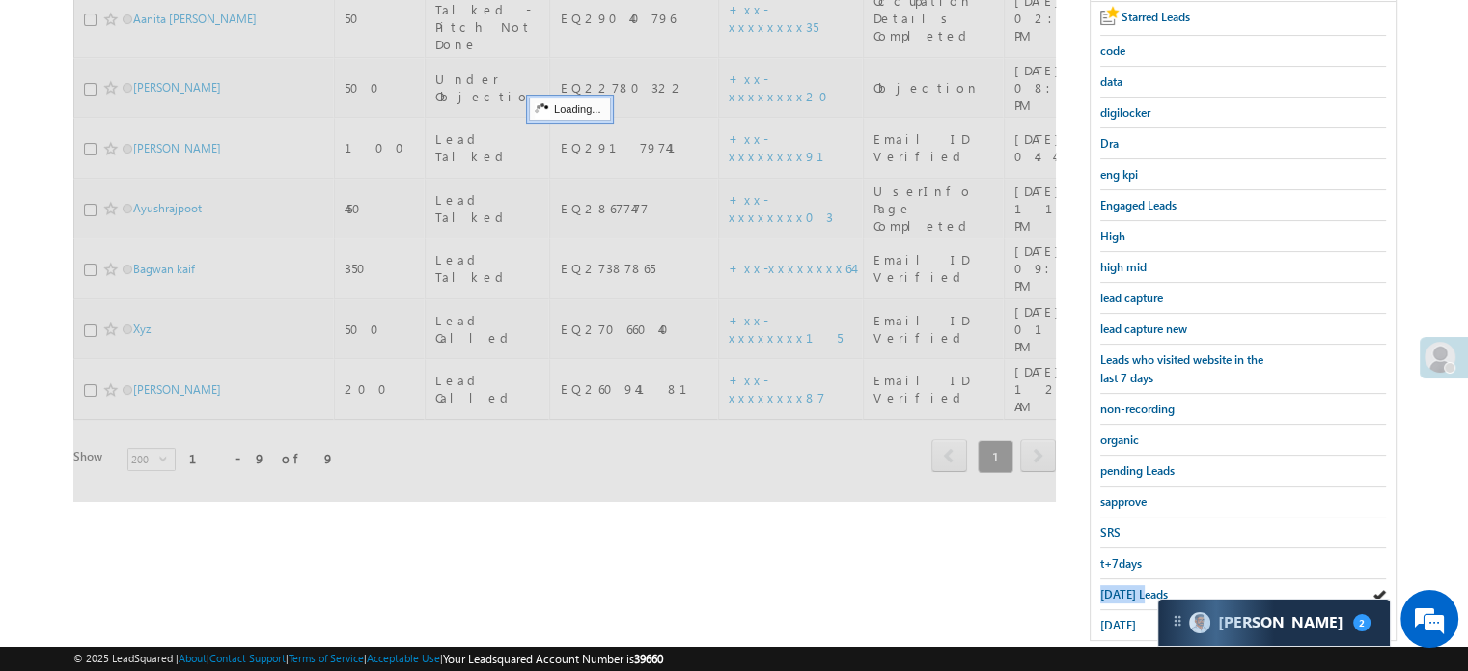
click at [1131, 587] on span "Today's Leads" at bounding box center [1134, 594] width 68 height 14
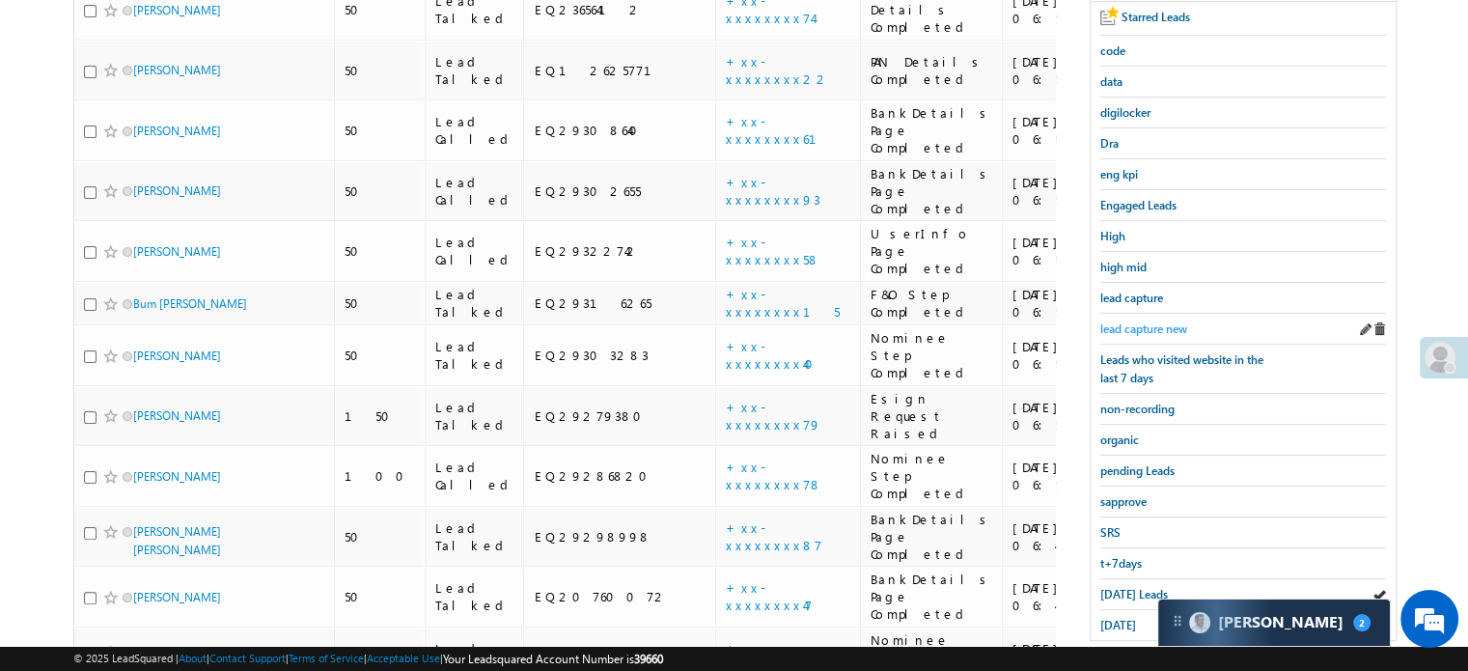
click at [1175, 319] on link "lead capture new" at bounding box center [1143, 328] width 87 height 18
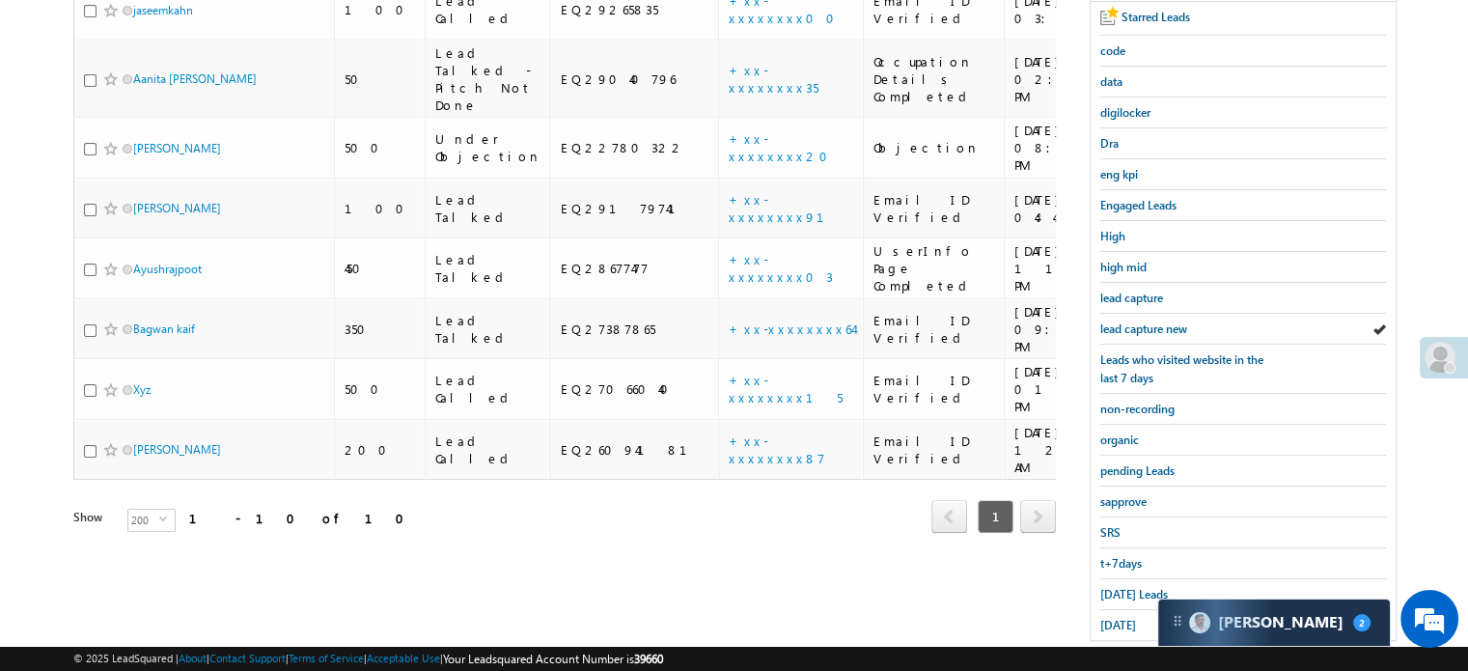
click at [1175, 319] on link "lead capture new" at bounding box center [1143, 328] width 87 height 18
click at [1142, 324] on span "lead capture new" at bounding box center [1143, 328] width 87 height 14
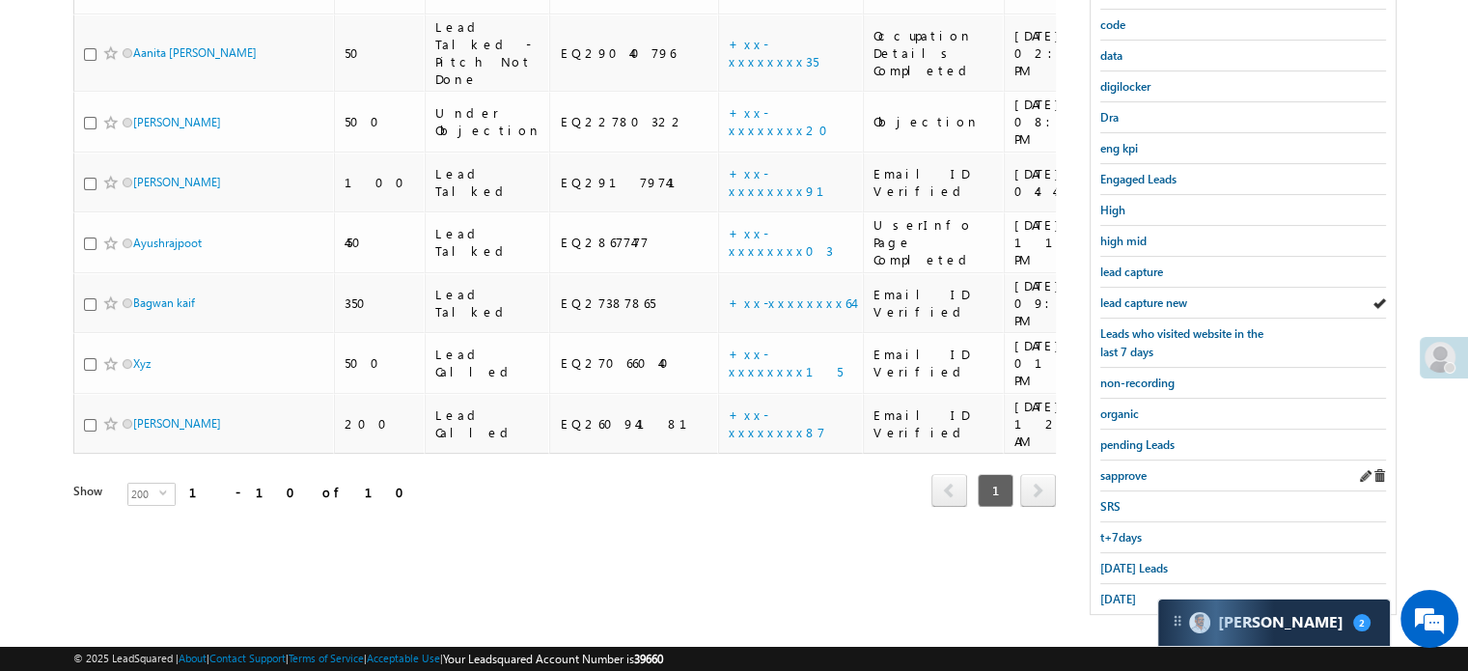
scroll to position [414, 0]
click at [1119, 559] on span "Today's Leads" at bounding box center [1134, 566] width 68 height 14
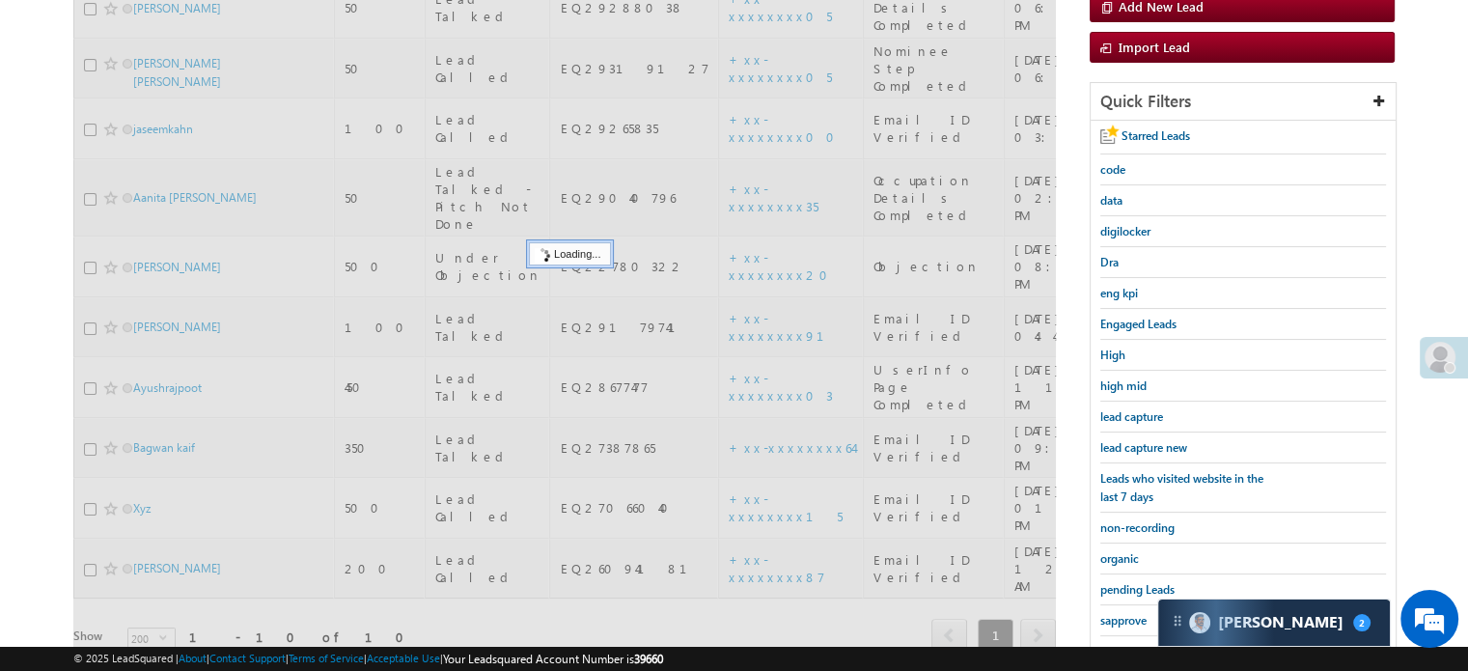
scroll to position [221, 0]
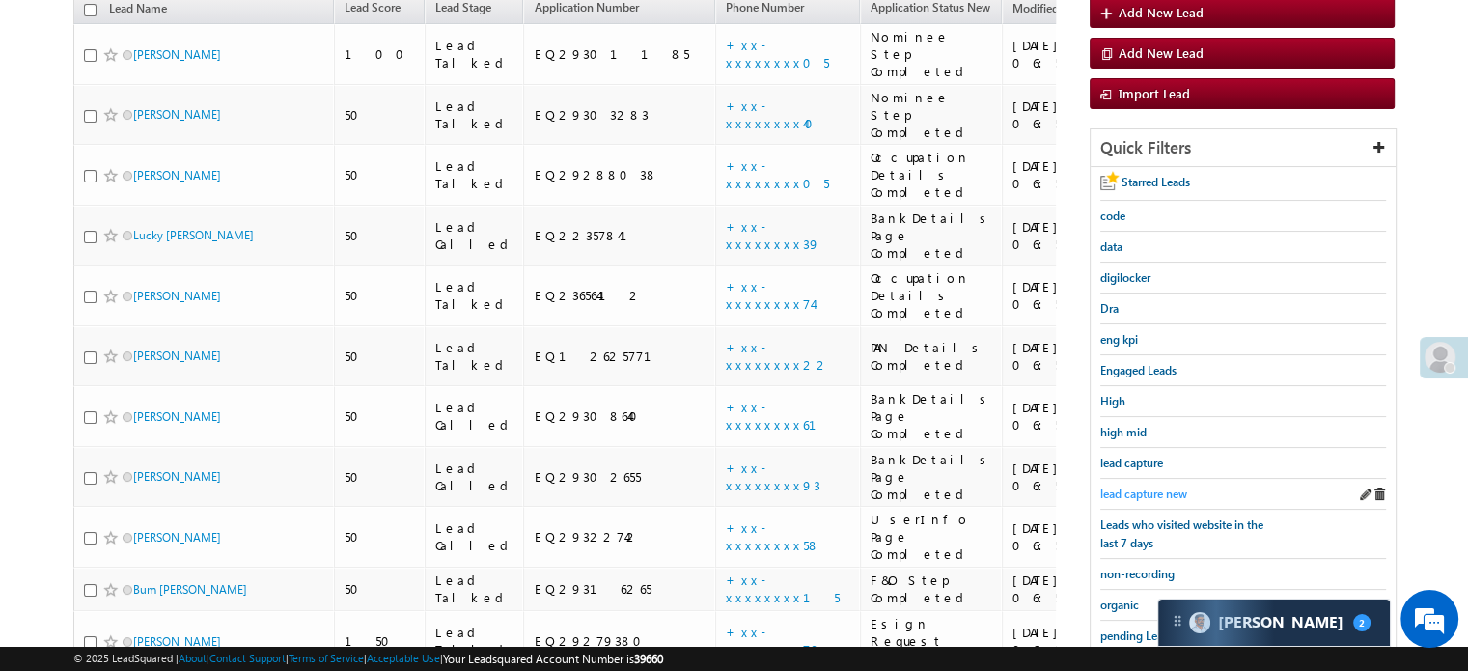
click at [1134, 492] on span "lead capture new" at bounding box center [1143, 493] width 87 height 14
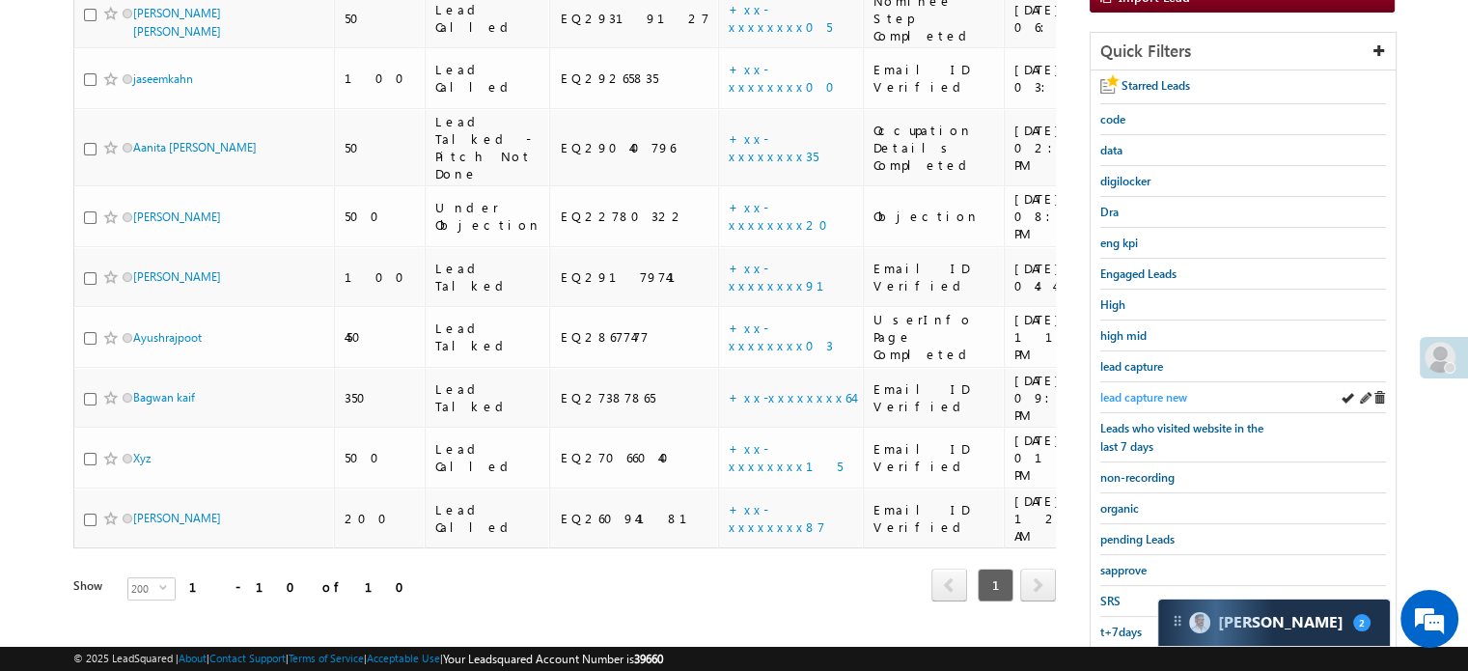
scroll to position [414, 0]
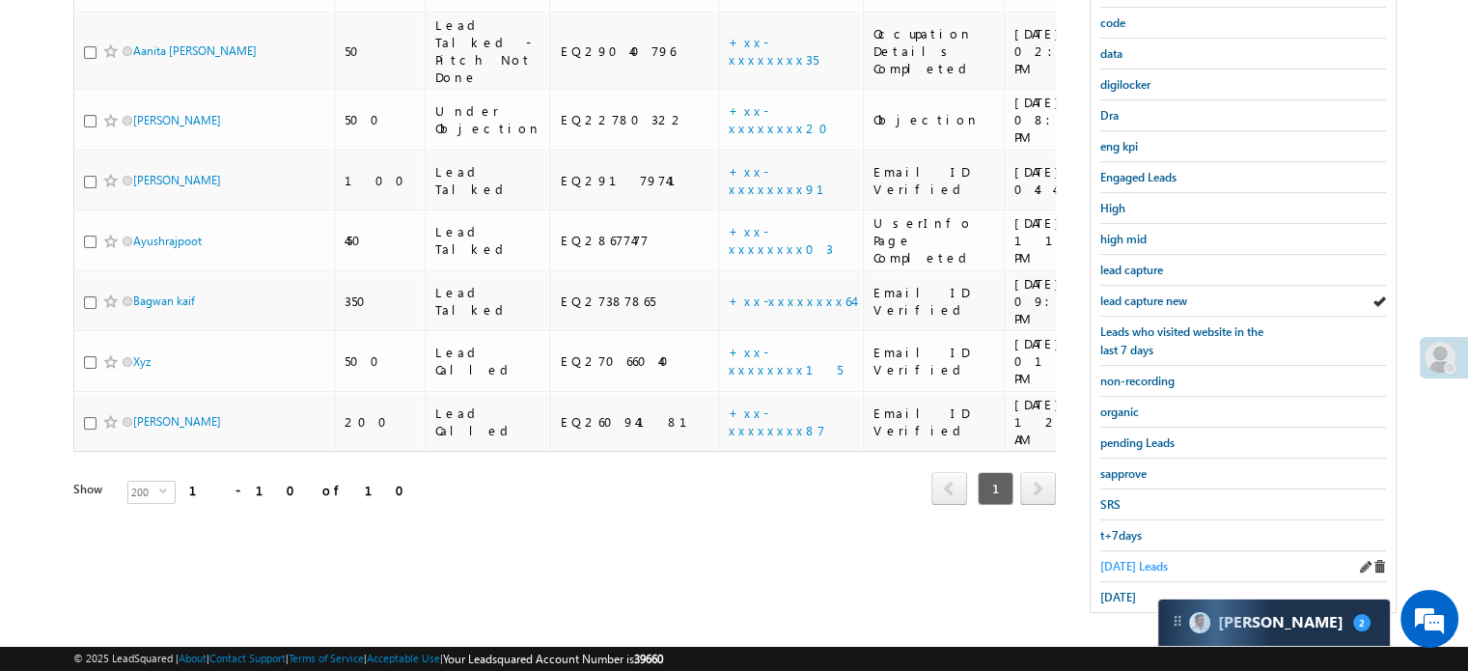
click at [1143, 559] on span "Today's Leads" at bounding box center [1134, 566] width 68 height 14
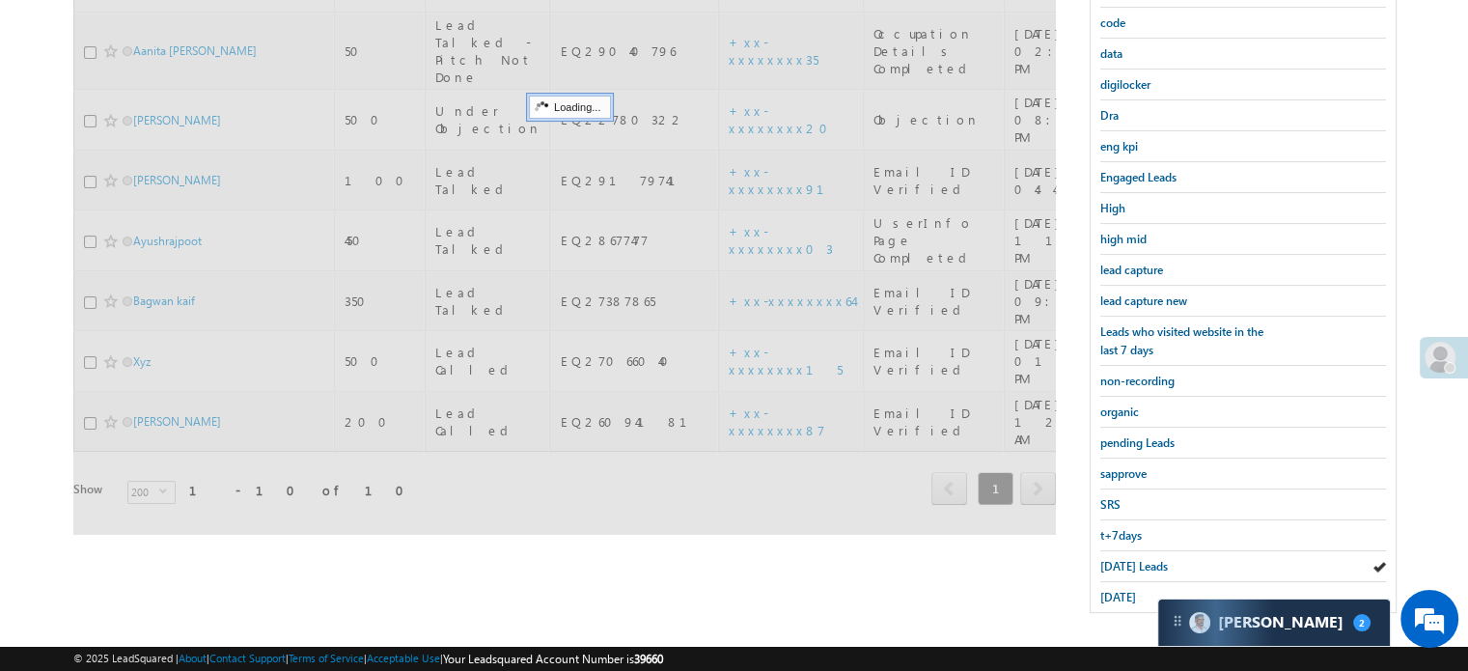
scroll to position [317, 0]
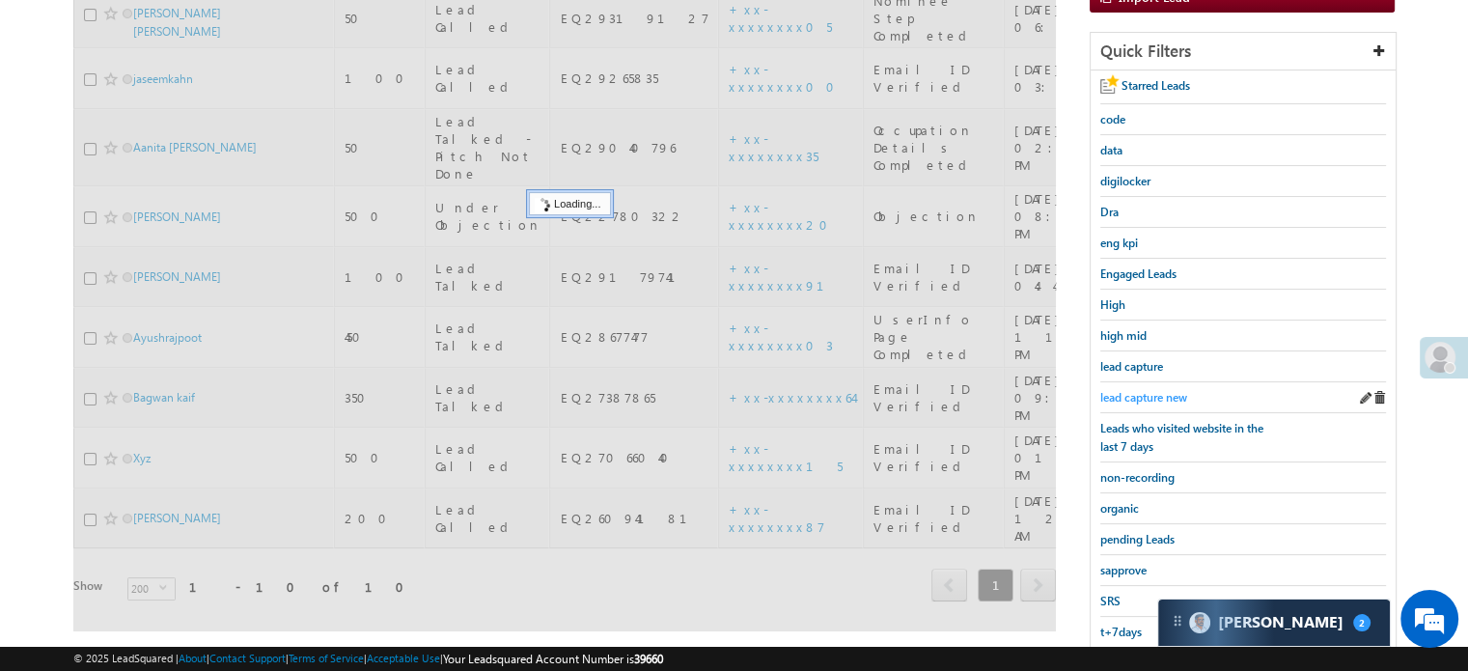
click at [1154, 398] on span "lead capture new" at bounding box center [1143, 397] width 87 height 14
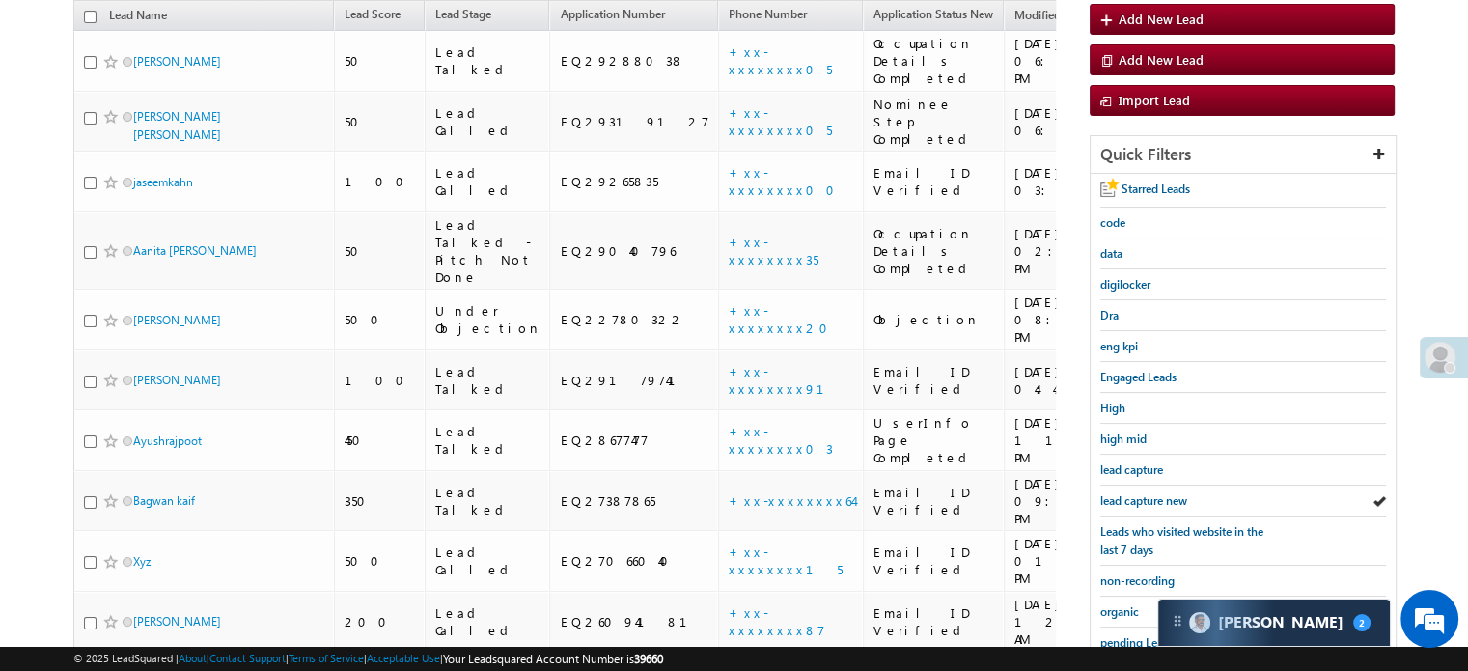
scroll to position [221, 0]
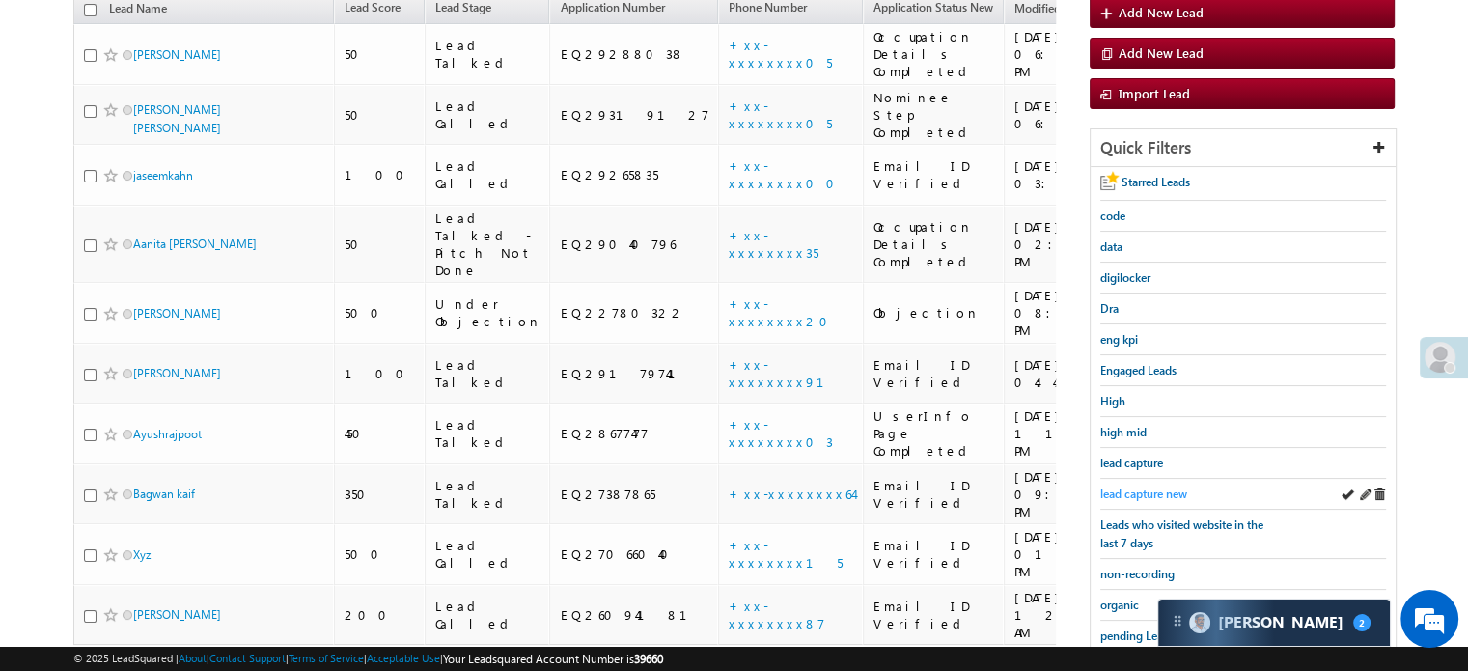
click at [1133, 486] on span "lead capture new" at bounding box center [1143, 493] width 87 height 14
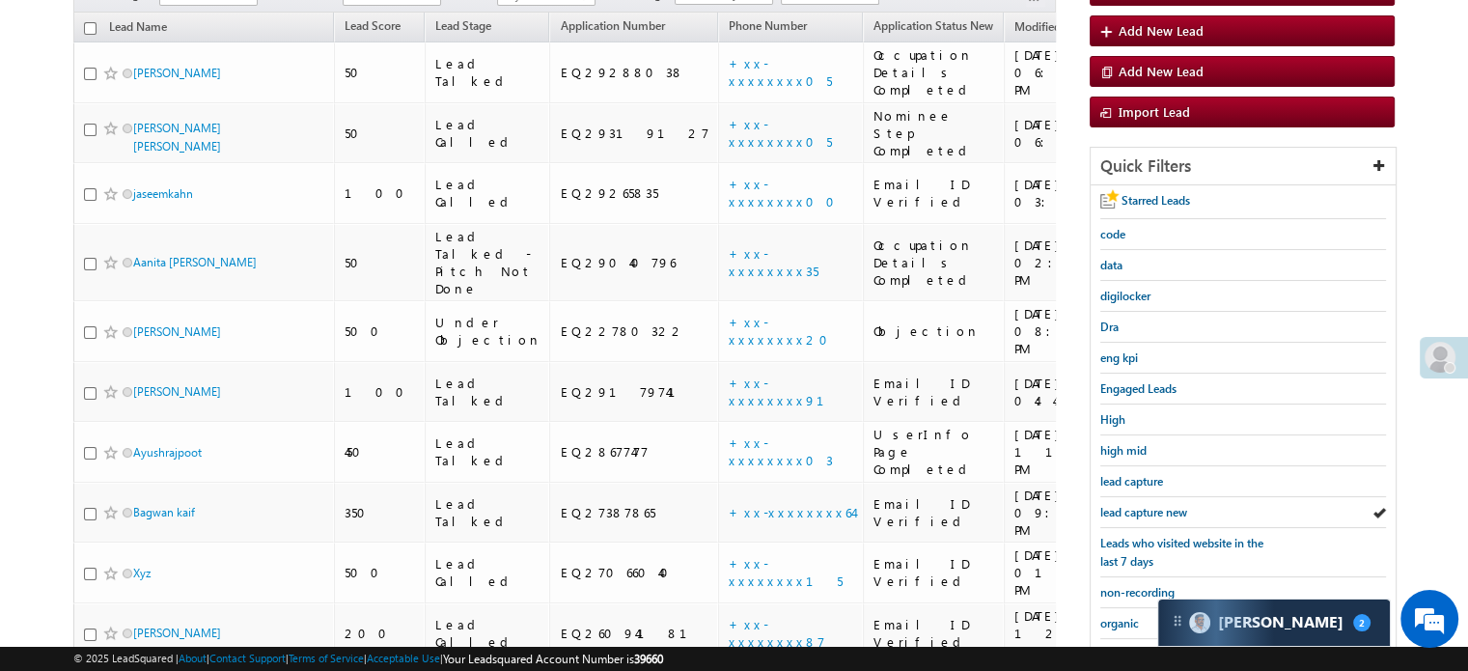
scroll to position [414, 0]
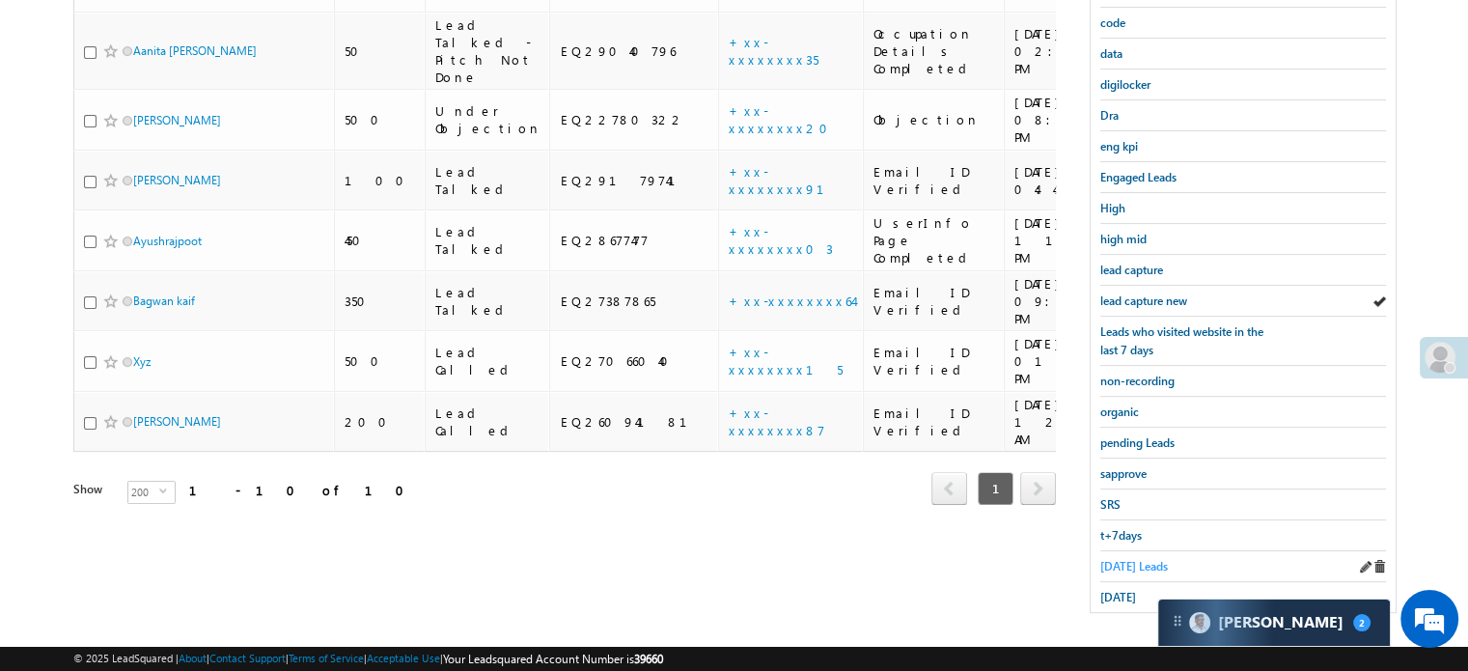
click at [1113, 561] on span "Today's Leads" at bounding box center [1134, 566] width 68 height 14
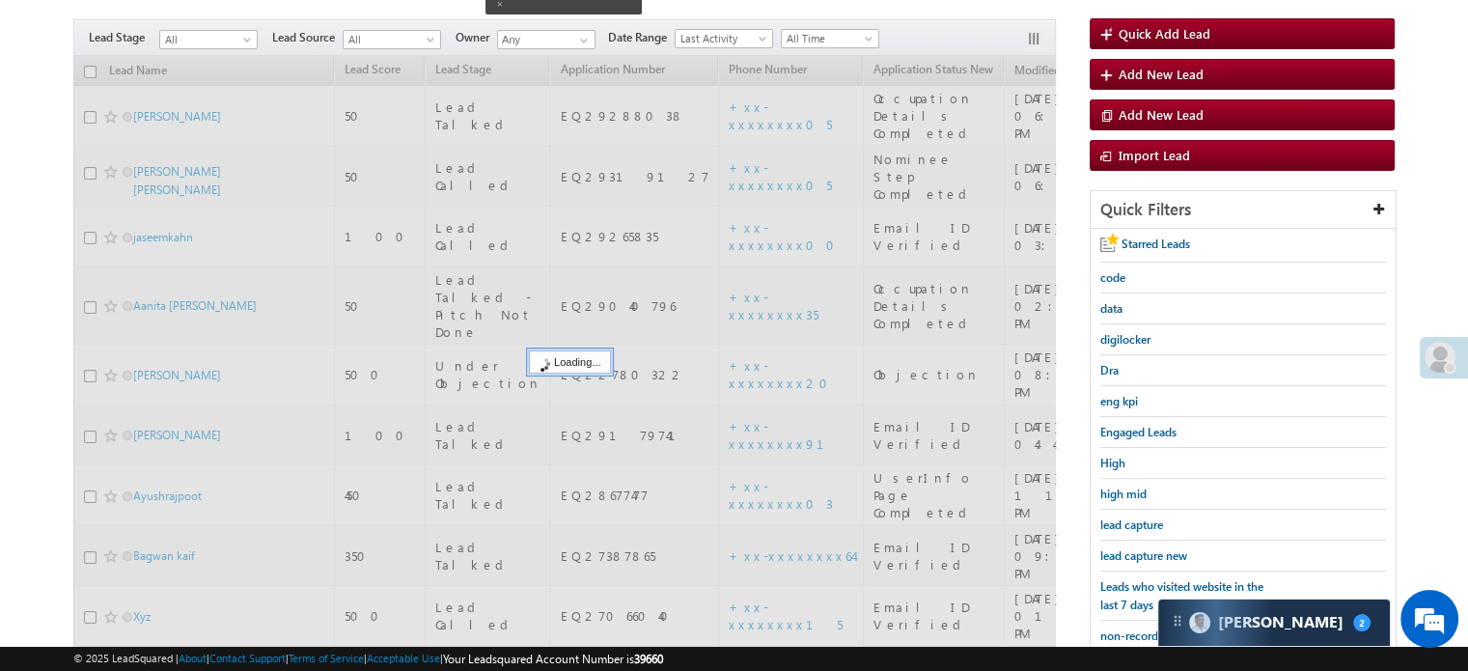
scroll to position [124, 0]
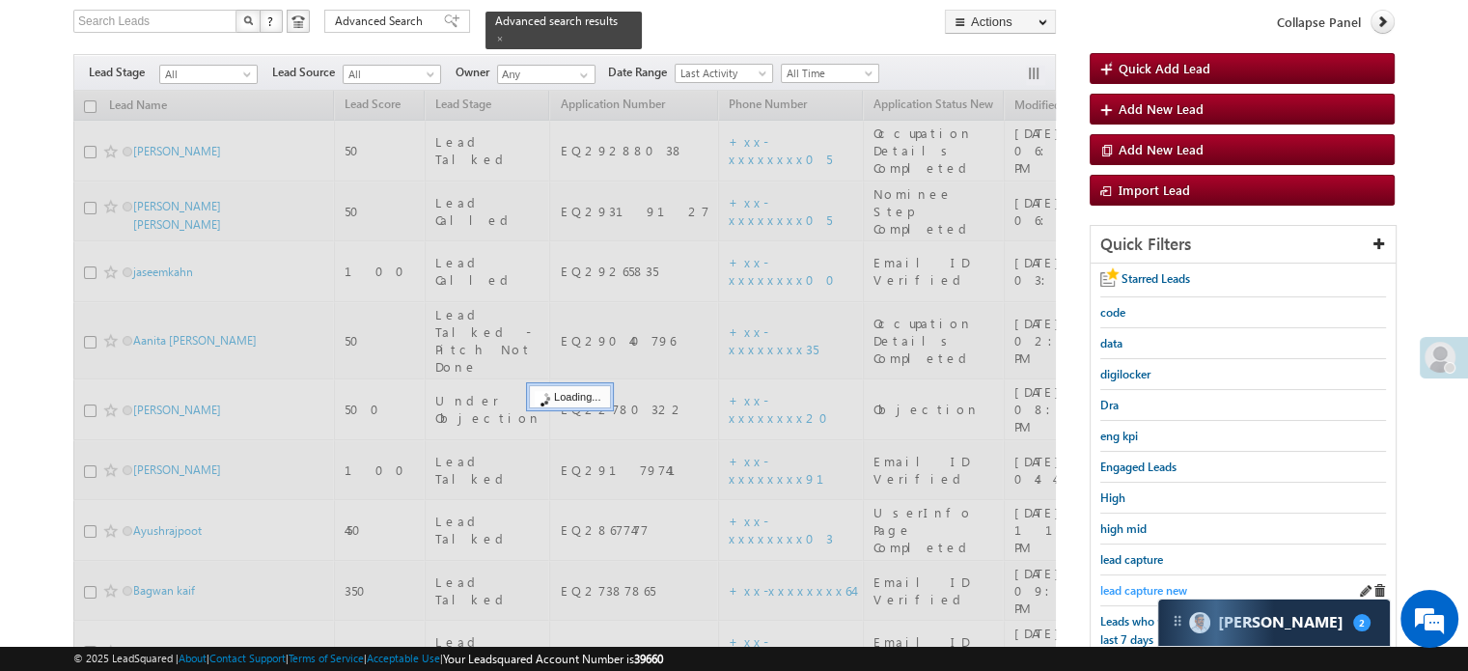
click at [1117, 583] on span "lead capture new" at bounding box center [1143, 590] width 87 height 14
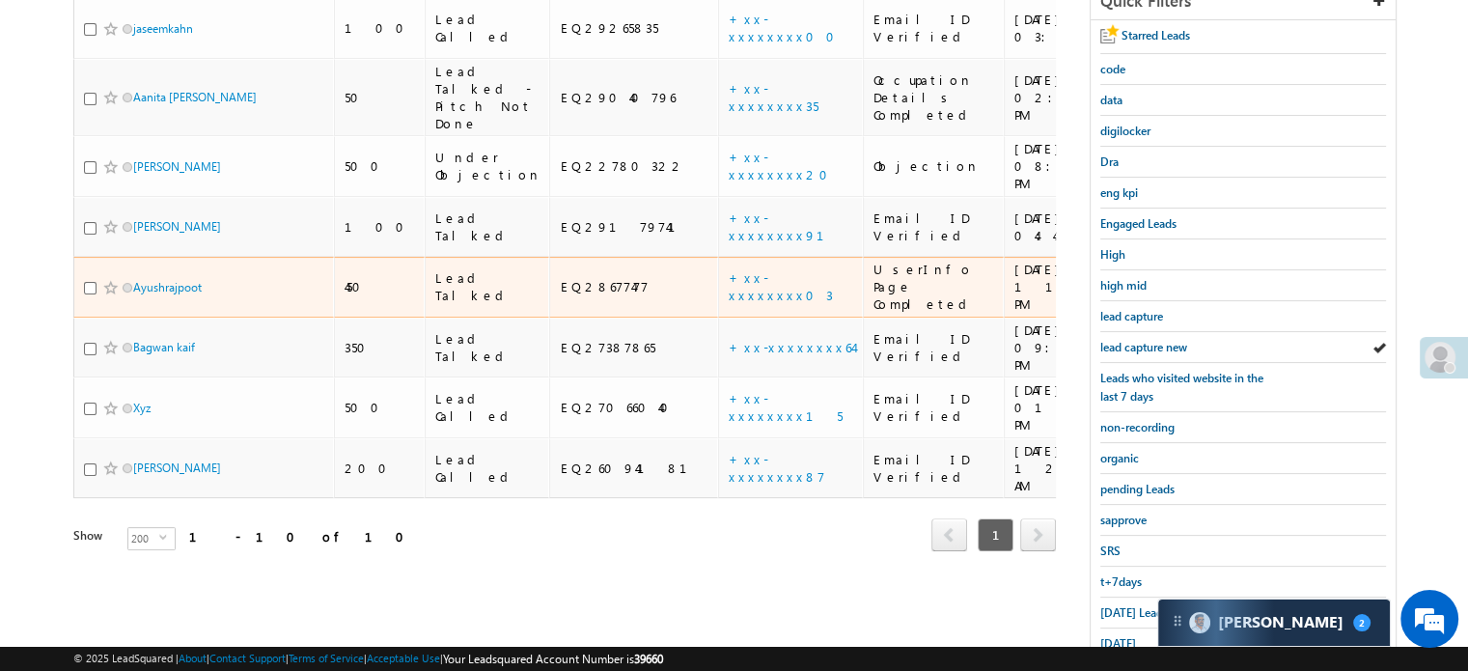
scroll to position [414, 0]
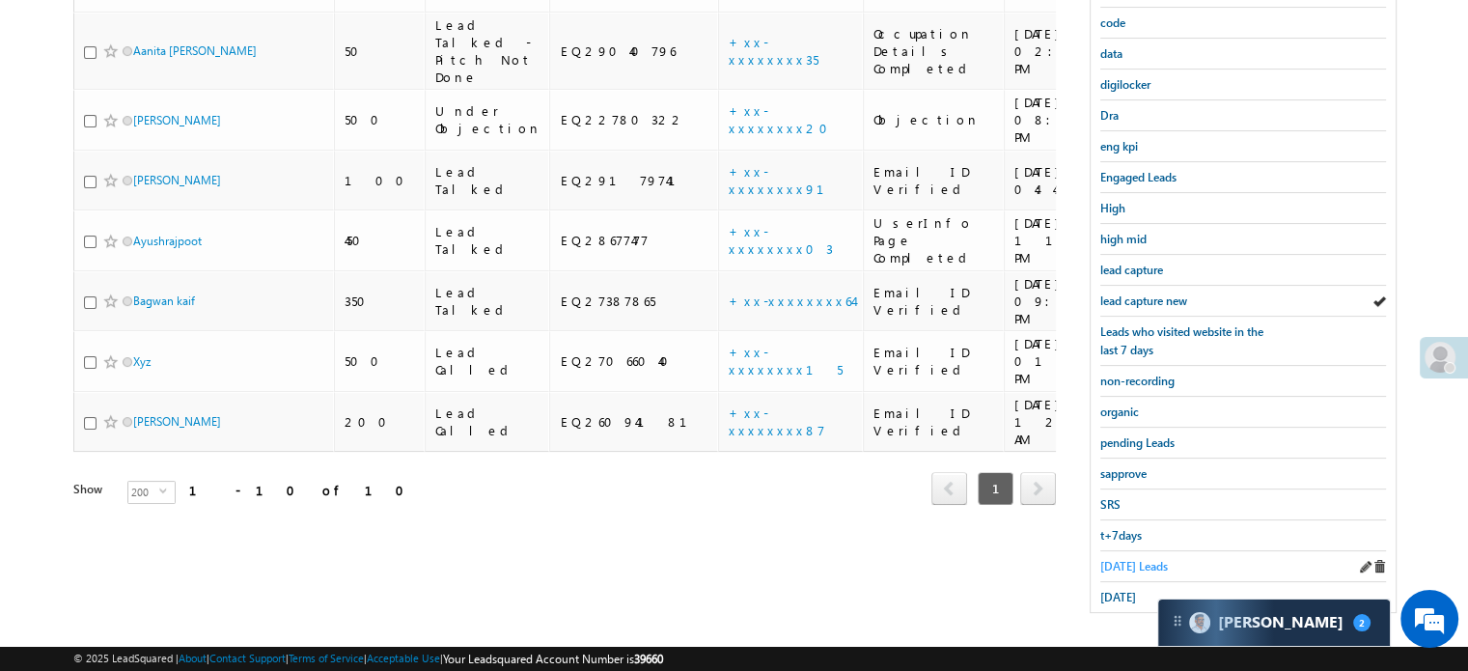
click at [1123, 559] on span "Today's Leads" at bounding box center [1134, 566] width 68 height 14
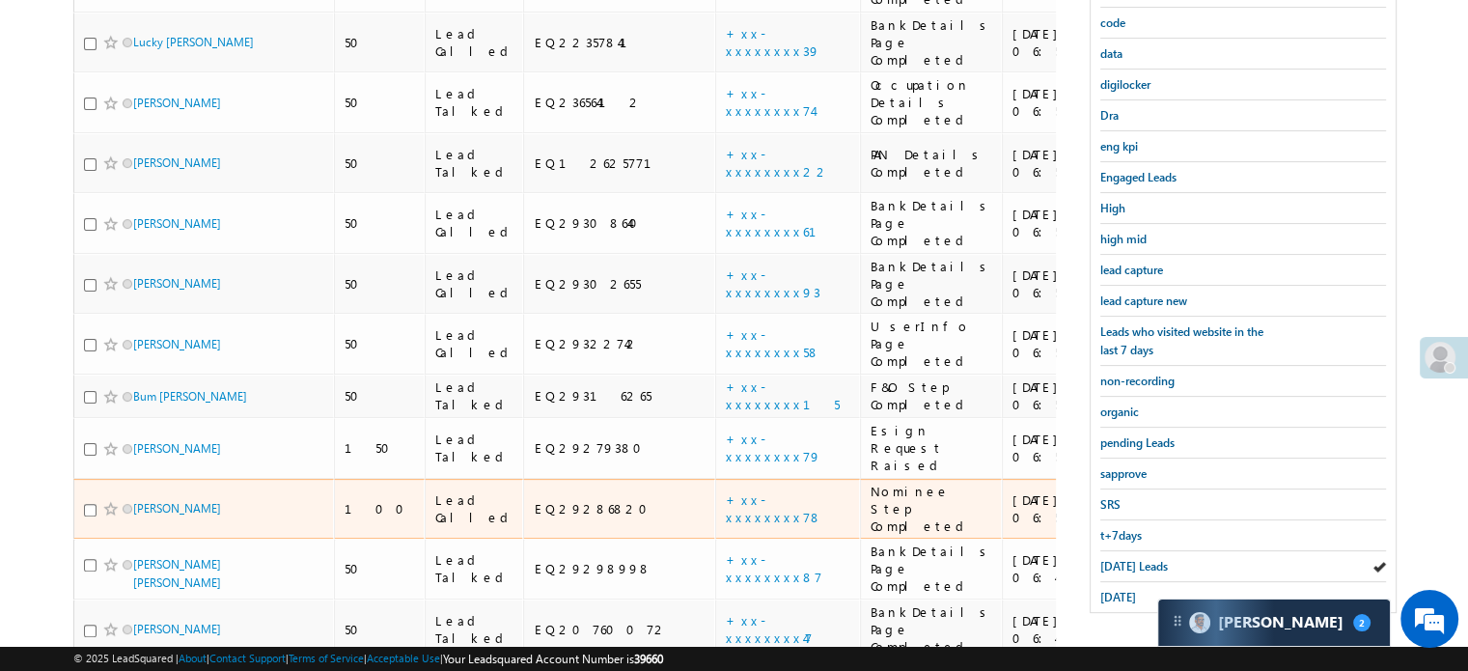
scroll to position [124, 0]
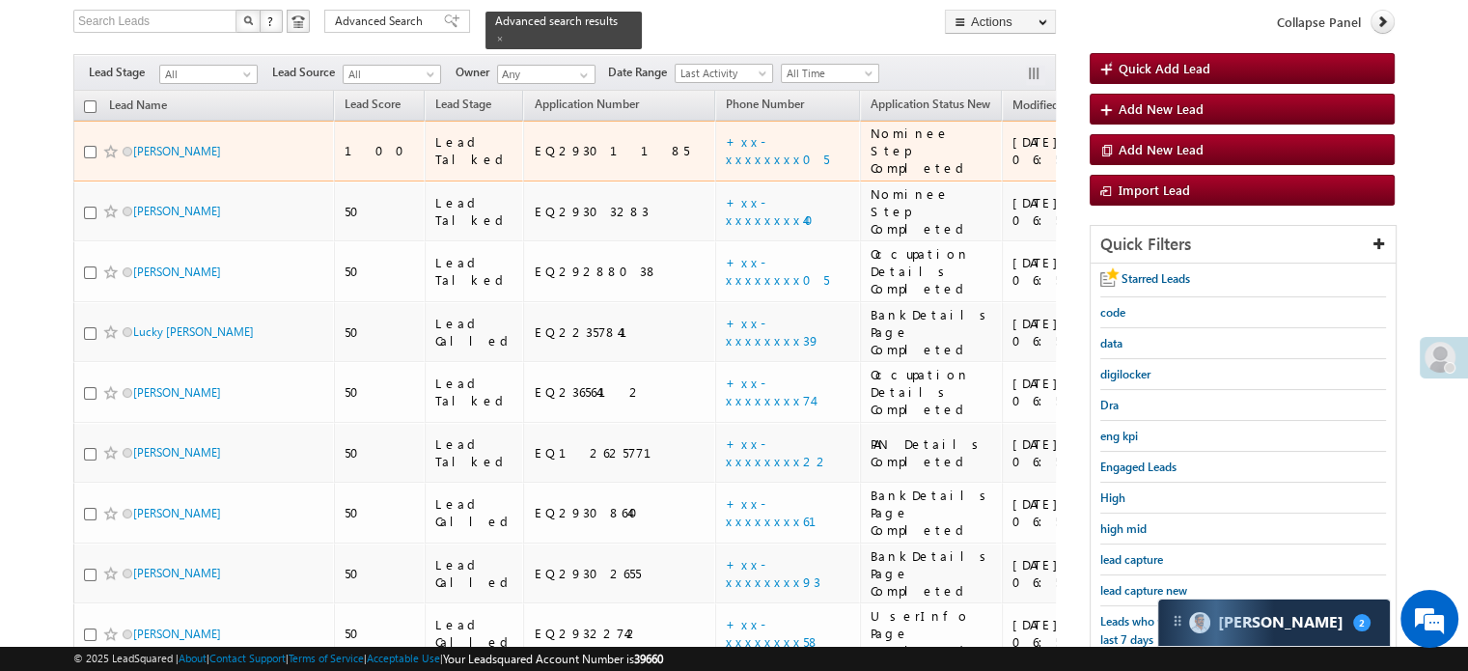
drag, startPoint x: 150, startPoint y: 128, endPoint x: 0, endPoint y: 196, distance: 164.1
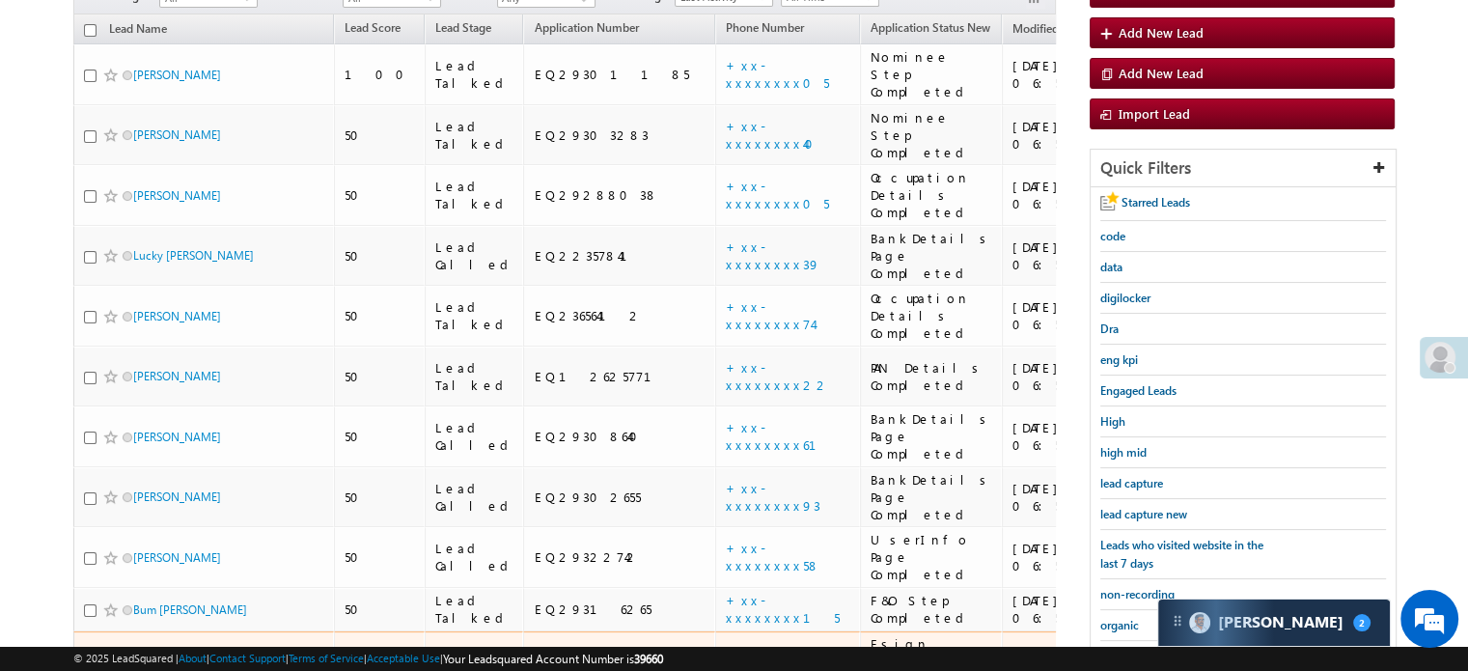
scroll to position [317, 0]
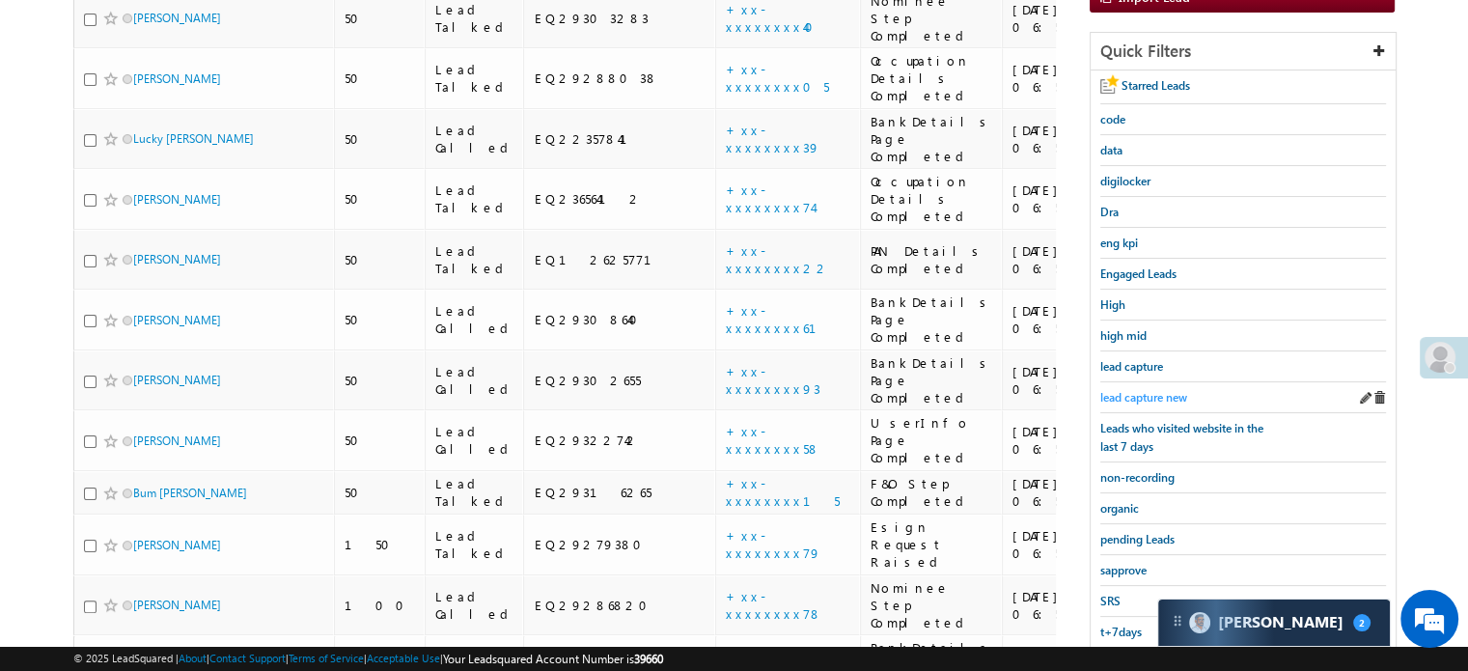
click at [1115, 397] on span "lead capture new" at bounding box center [1143, 397] width 87 height 14
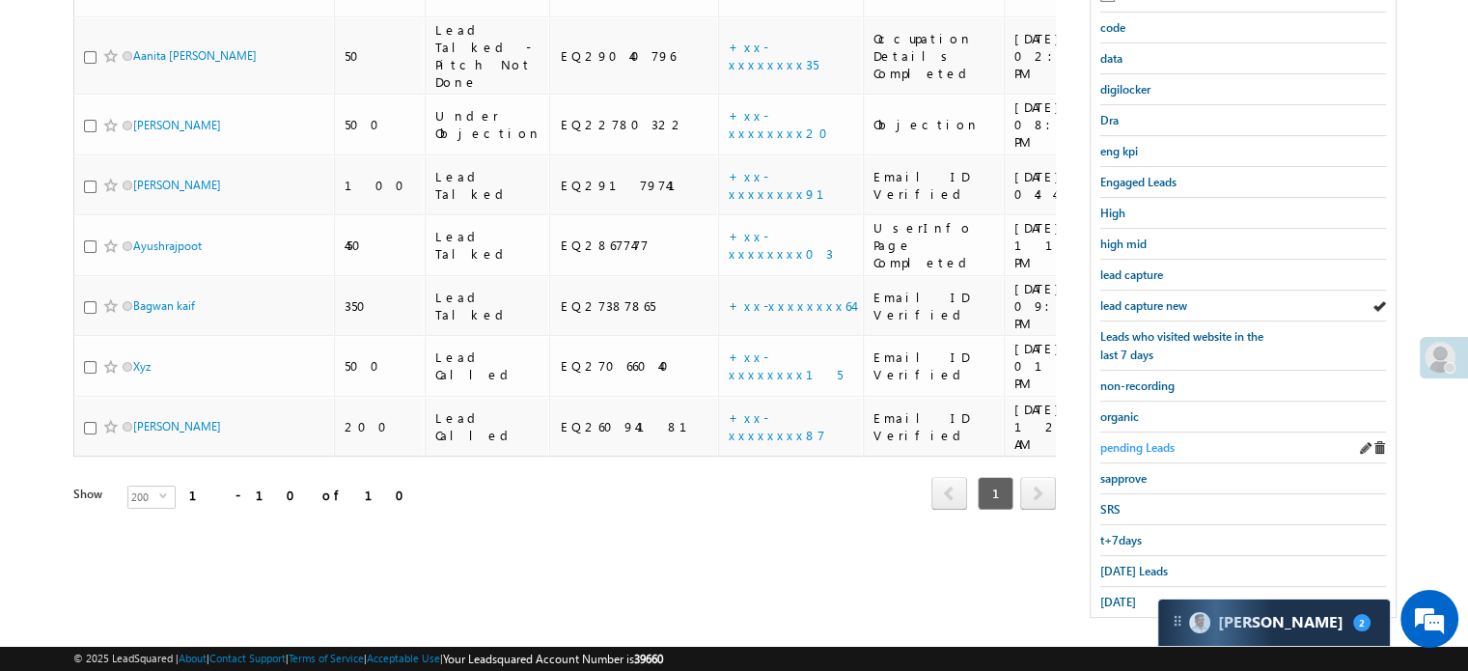
scroll to position [414, 0]
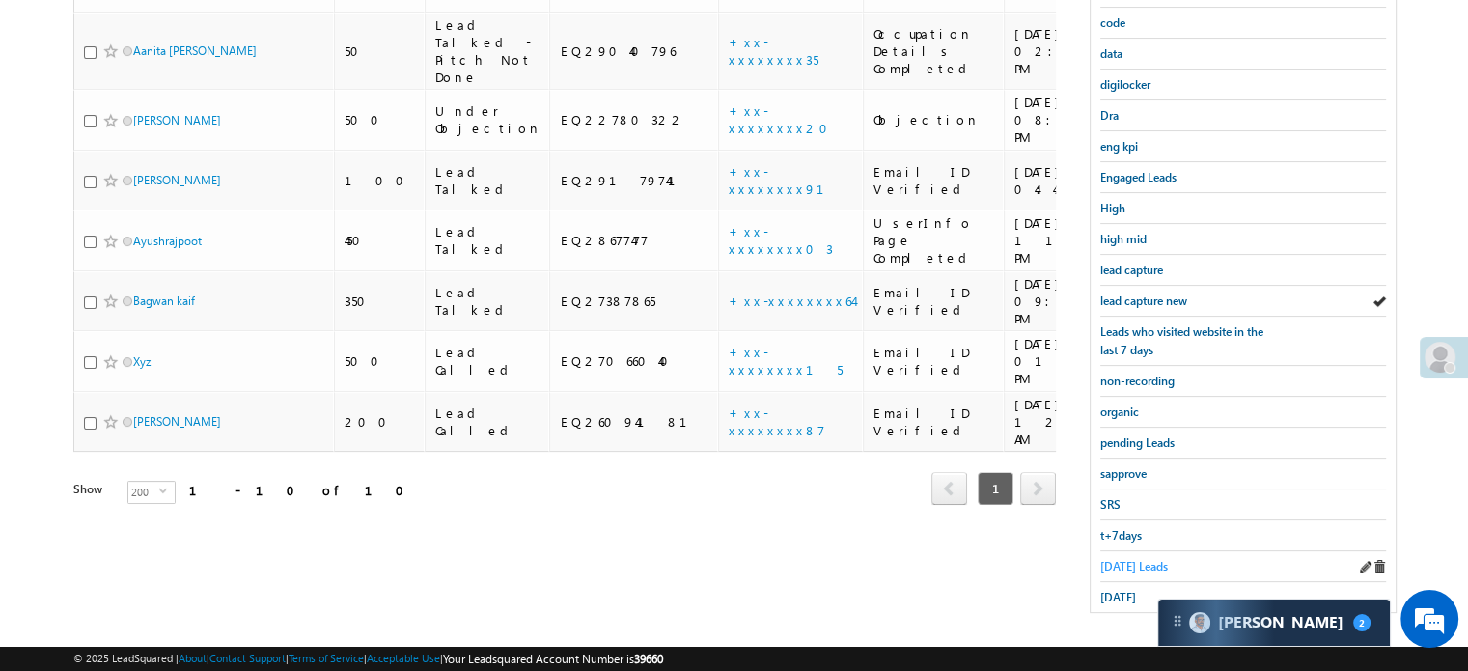
click at [1123, 559] on span "Today's Leads" at bounding box center [1134, 566] width 68 height 14
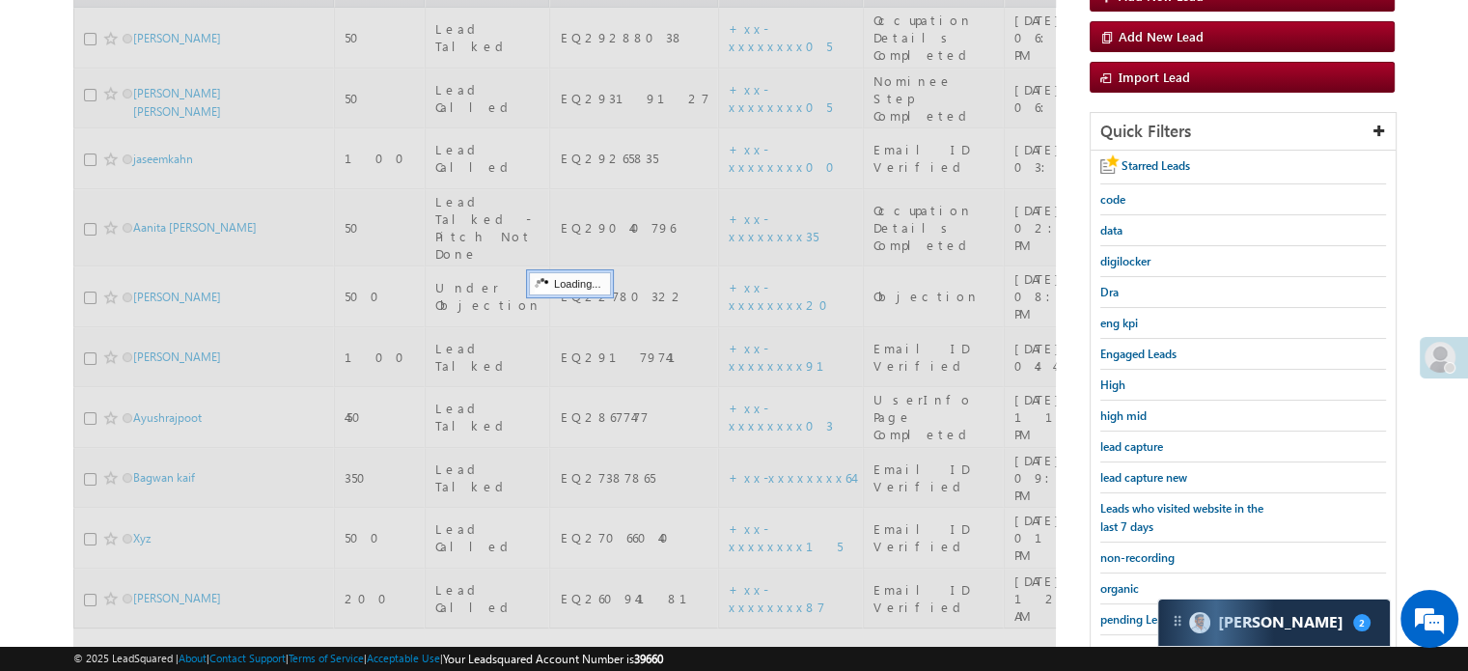
scroll to position [221, 0]
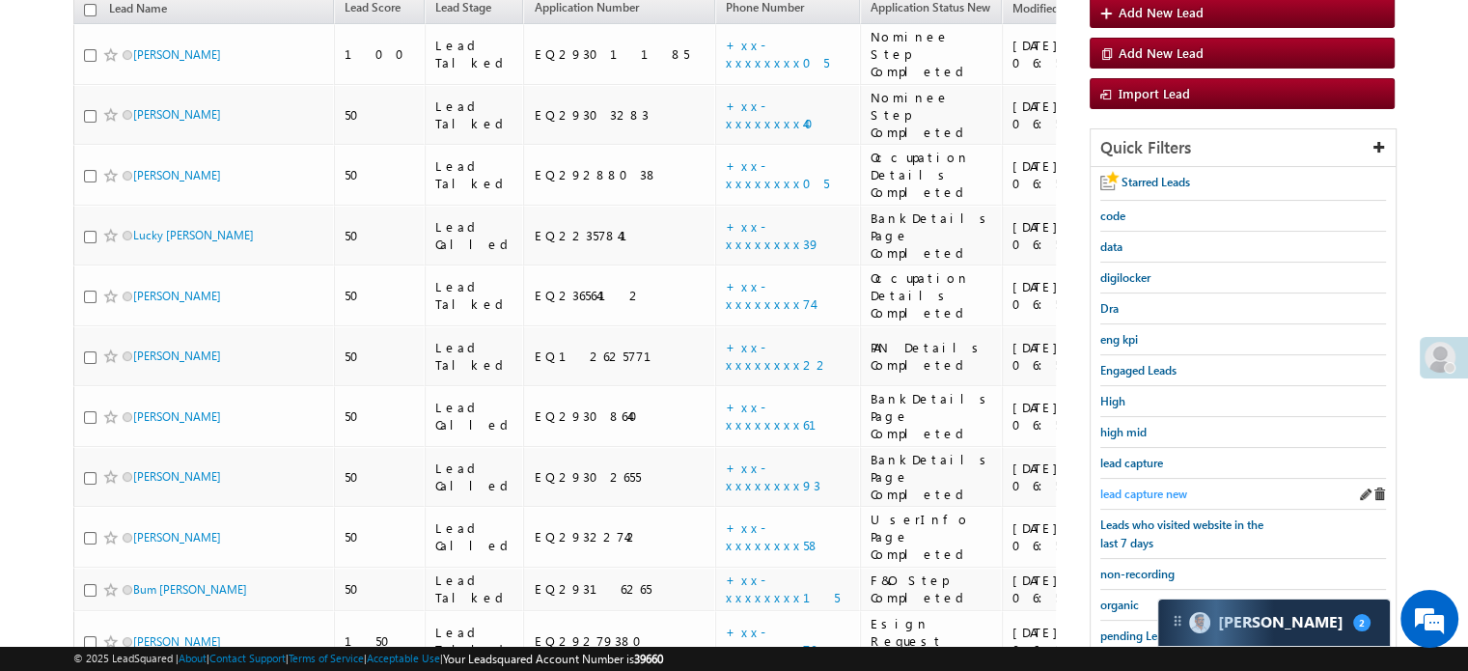
click at [1146, 490] on span "lead capture new" at bounding box center [1143, 493] width 87 height 14
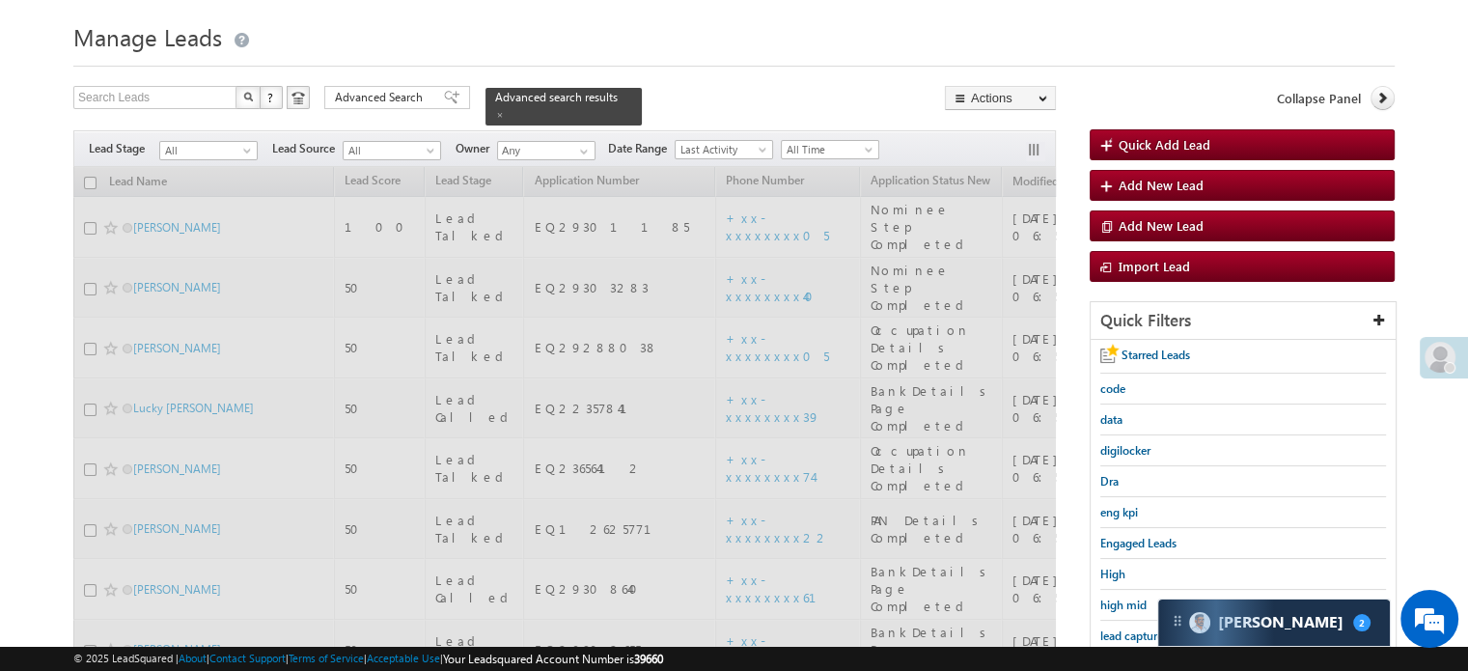
scroll to position [28, 0]
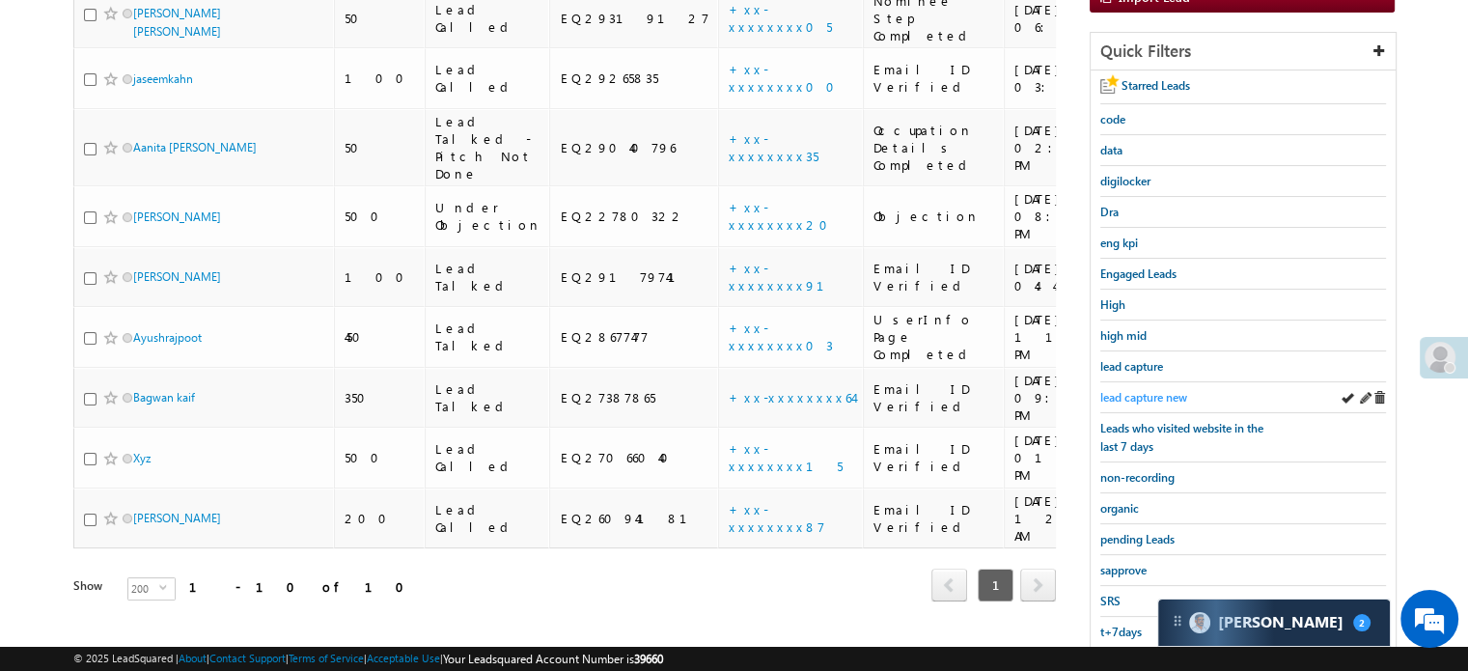
click at [1135, 393] on span "lead capture new" at bounding box center [1143, 397] width 87 height 14
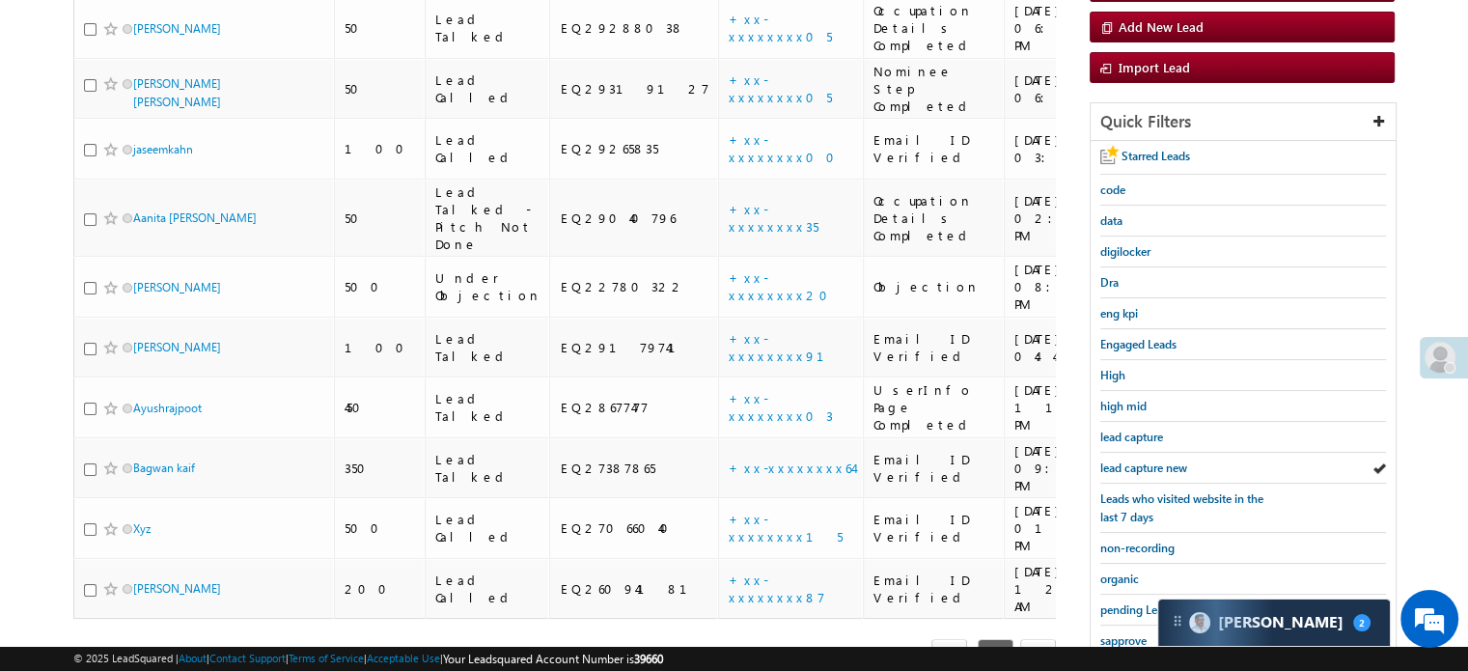
scroll to position [414, 0]
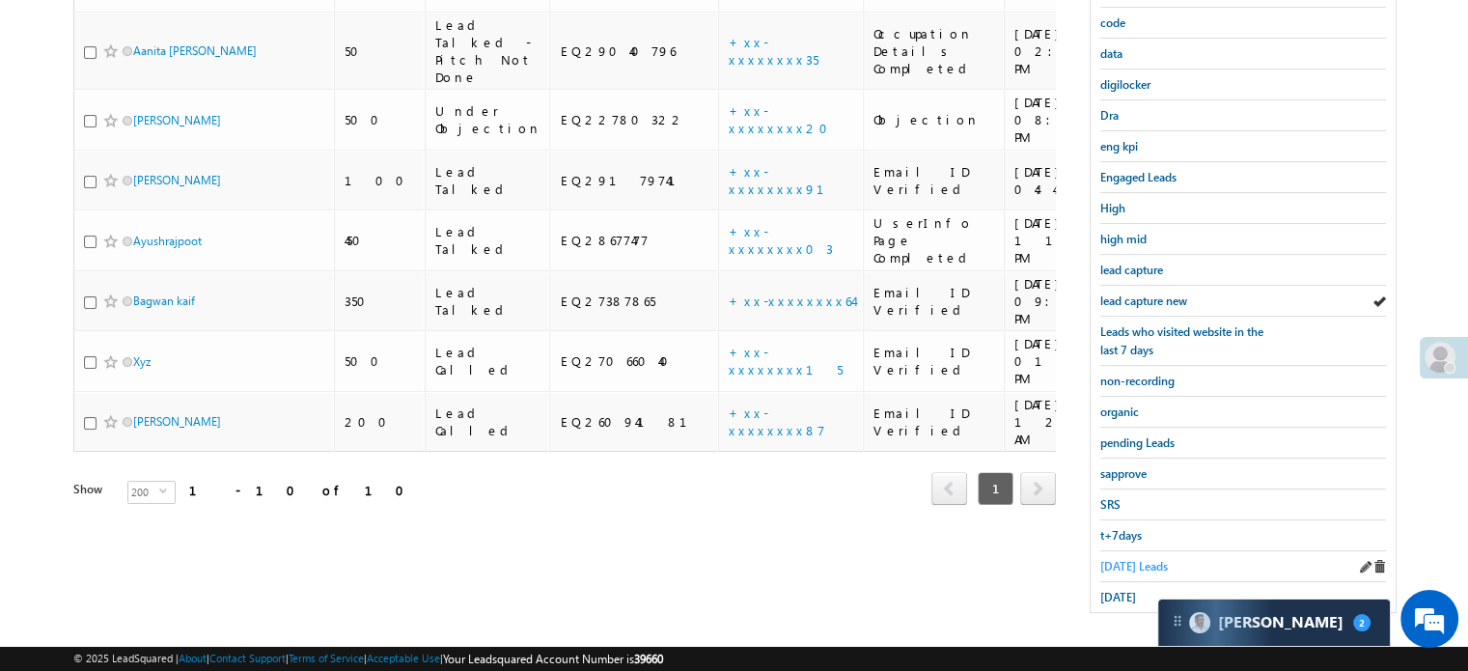
click at [1104, 559] on span "Today's Leads" at bounding box center [1134, 566] width 68 height 14
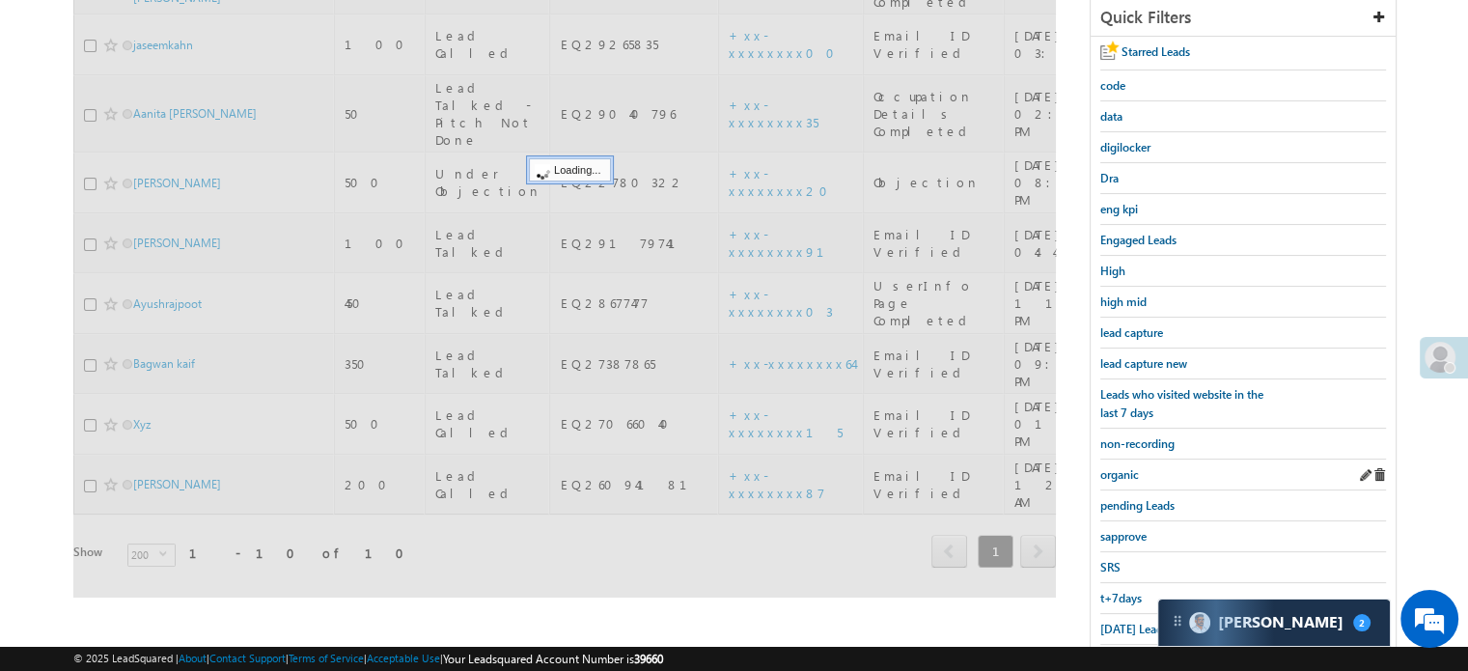
scroll to position [317, 0]
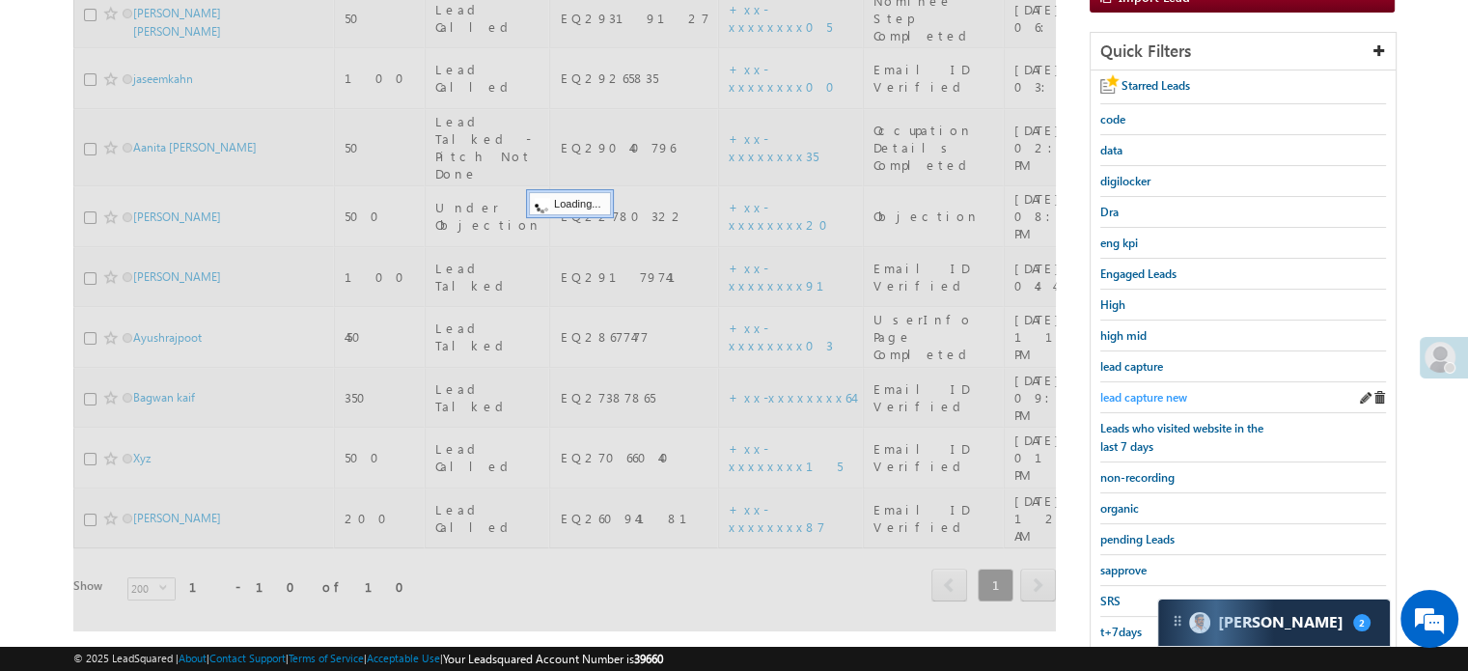
click at [1149, 390] on span "lead capture new" at bounding box center [1143, 397] width 87 height 14
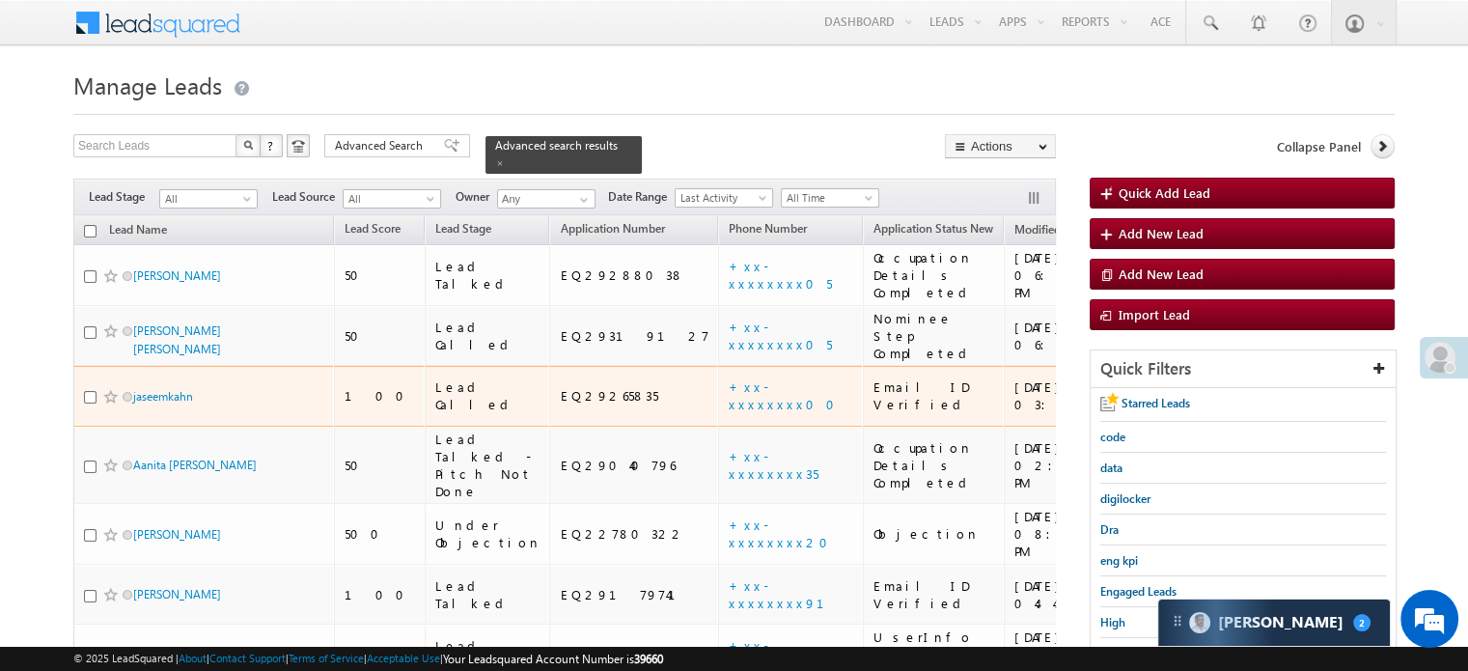
scroll to position [289, 0]
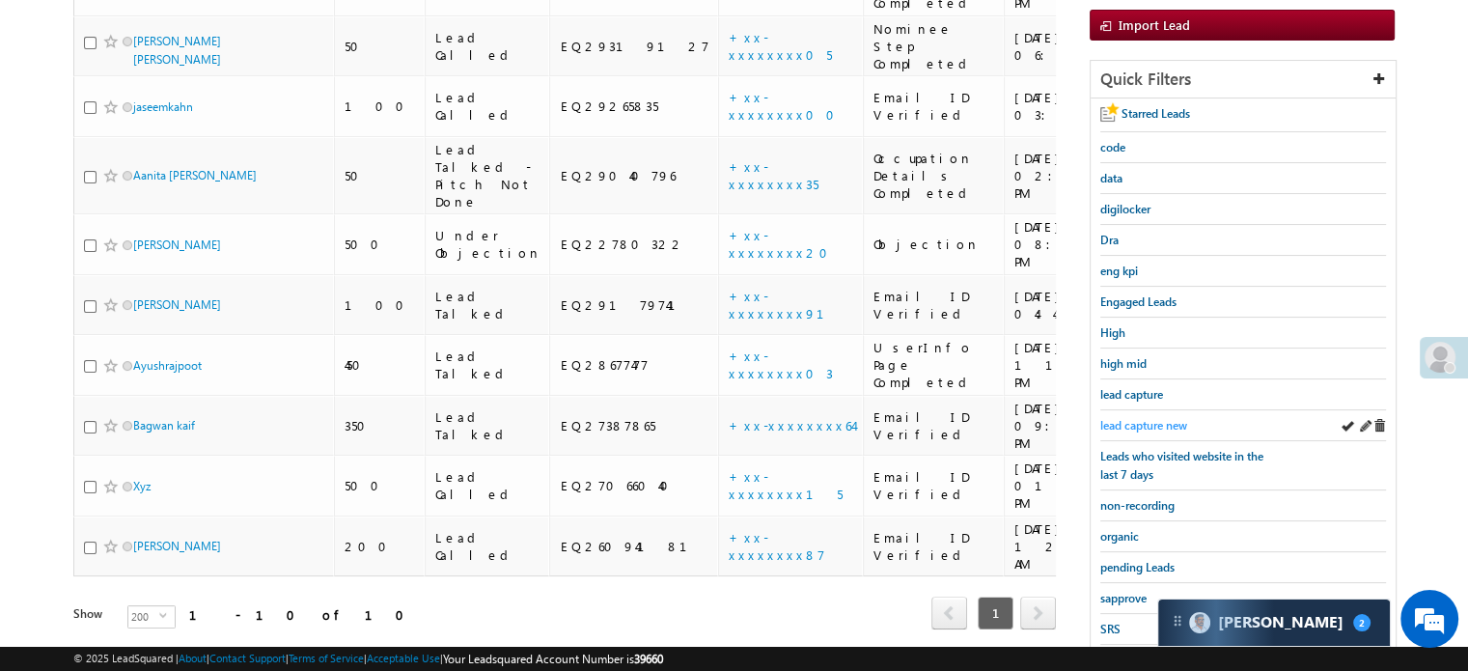
click at [1147, 419] on span "lead capture new" at bounding box center [1143, 425] width 87 height 14
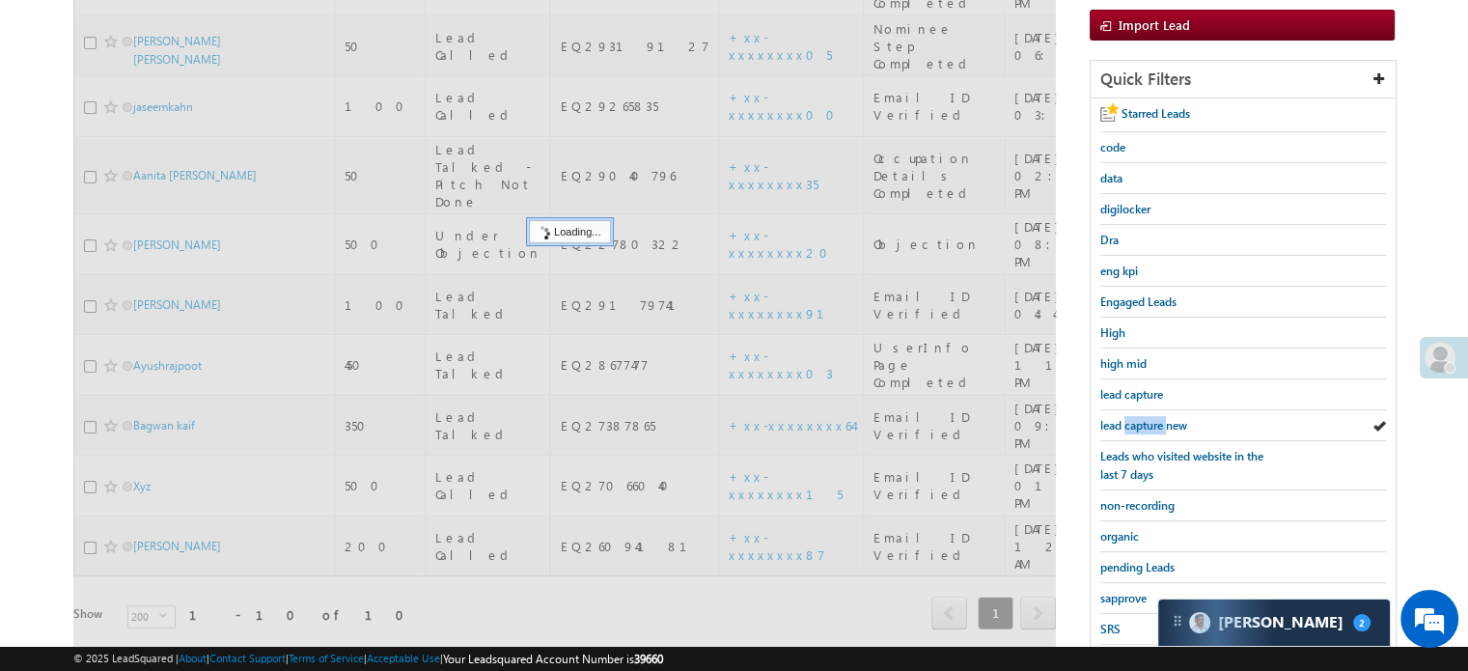
click at [1147, 419] on span "lead capture new" at bounding box center [1143, 425] width 87 height 14
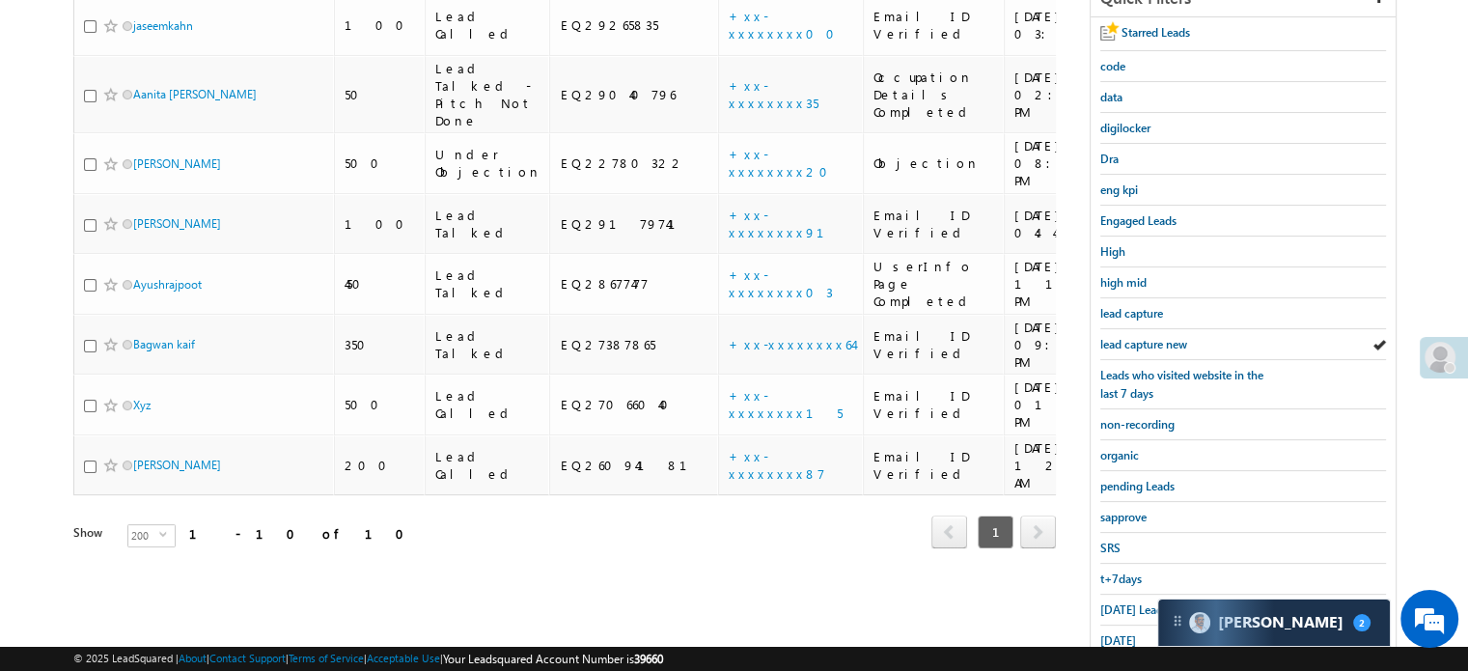
scroll to position [386, 0]
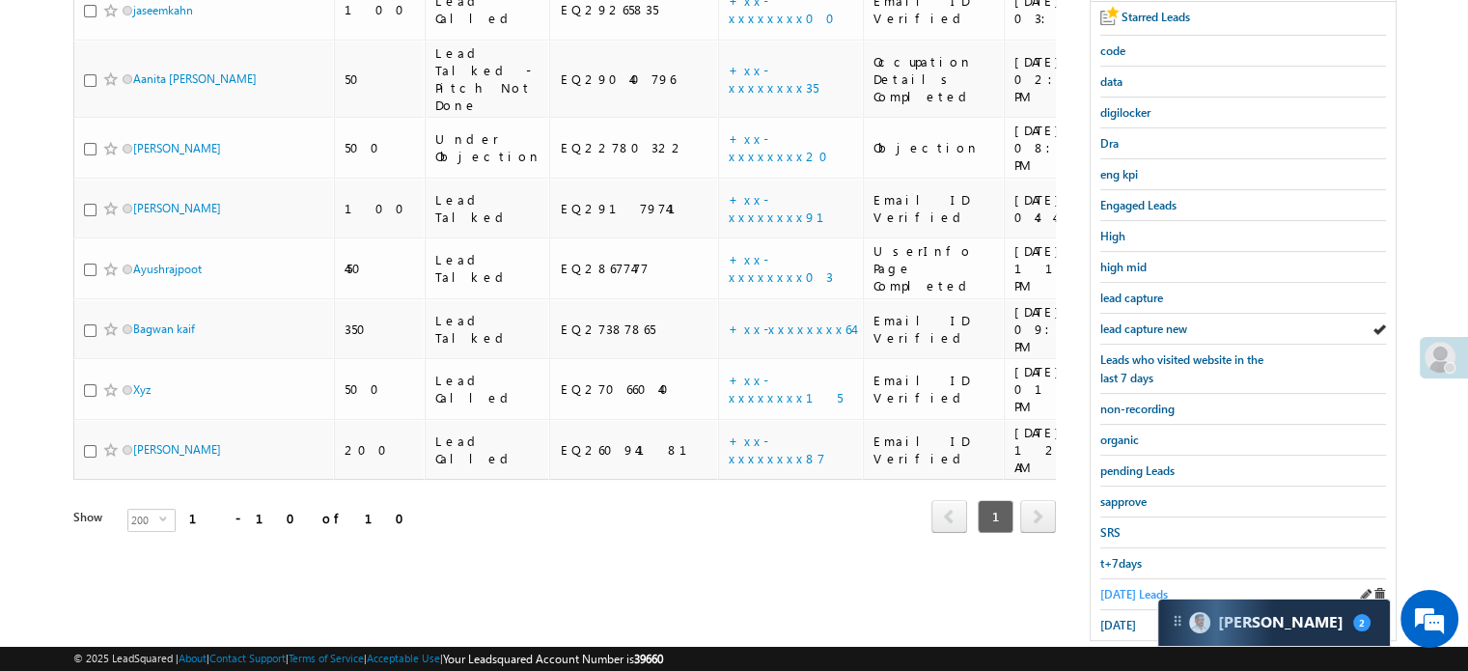
click at [1112, 591] on span "Today's Leads" at bounding box center [1134, 594] width 68 height 14
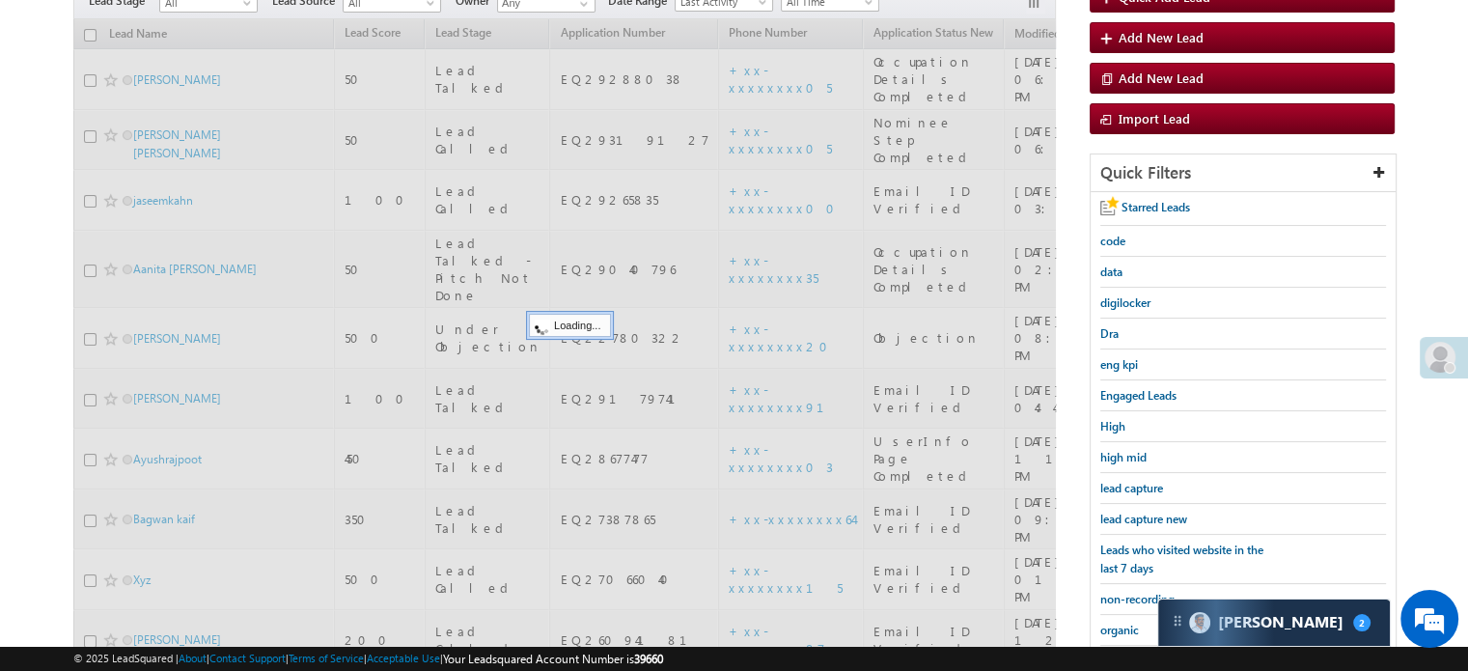
scroll to position [193, 0]
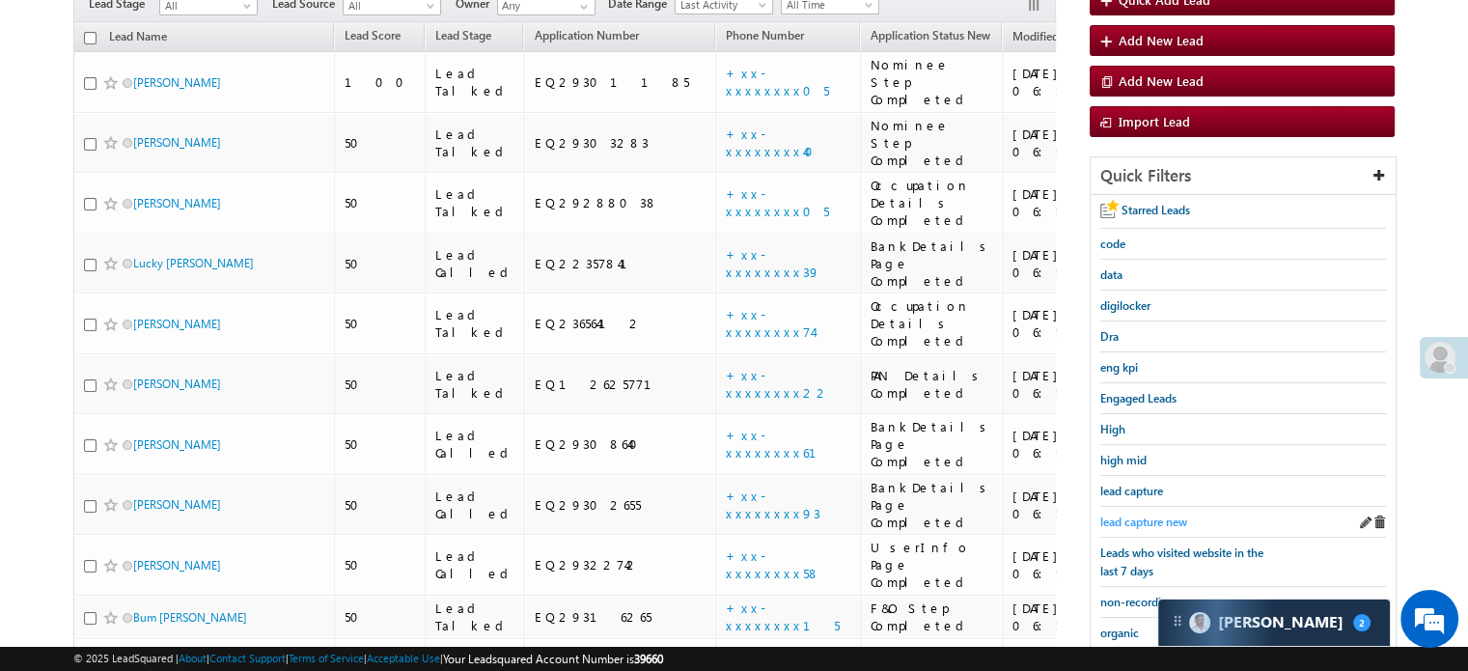
click at [1127, 515] on span "lead capture new" at bounding box center [1143, 521] width 87 height 14
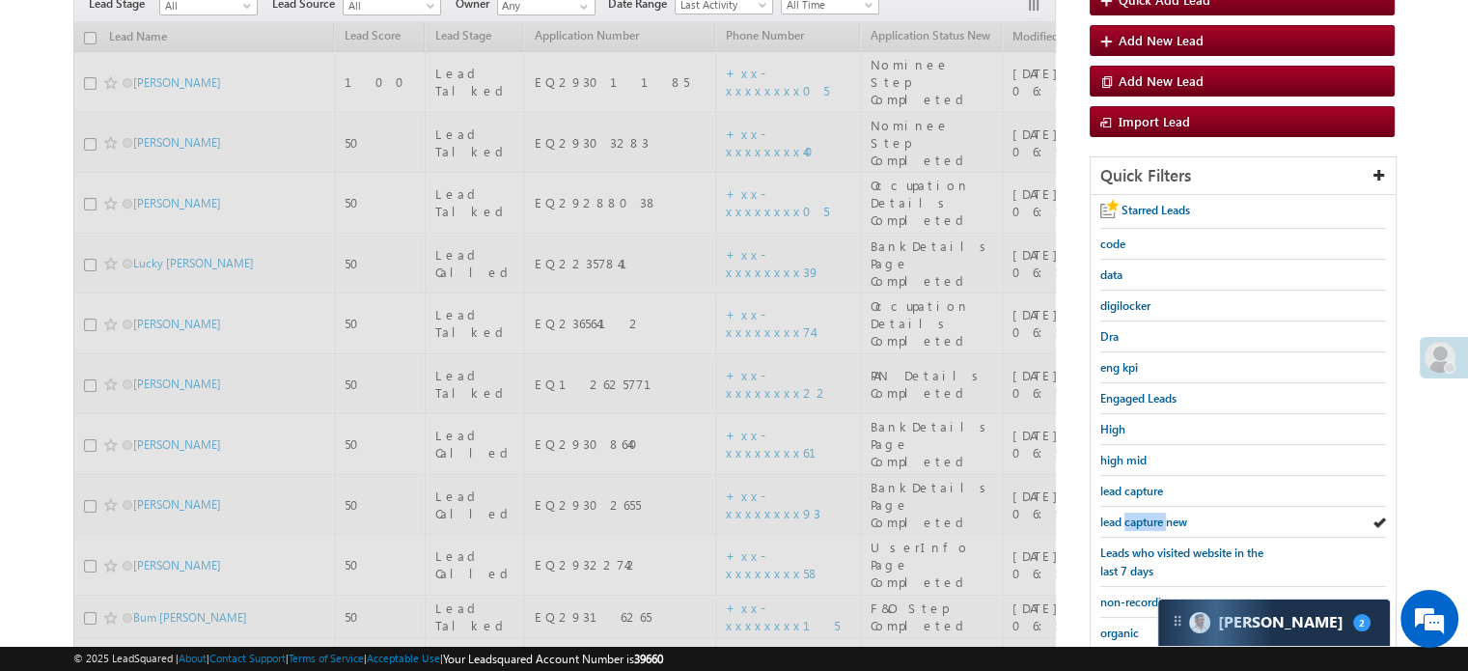
click at [1127, 515] on span "lead capture new" at bounding box center [1143, 521] width 87 height 14
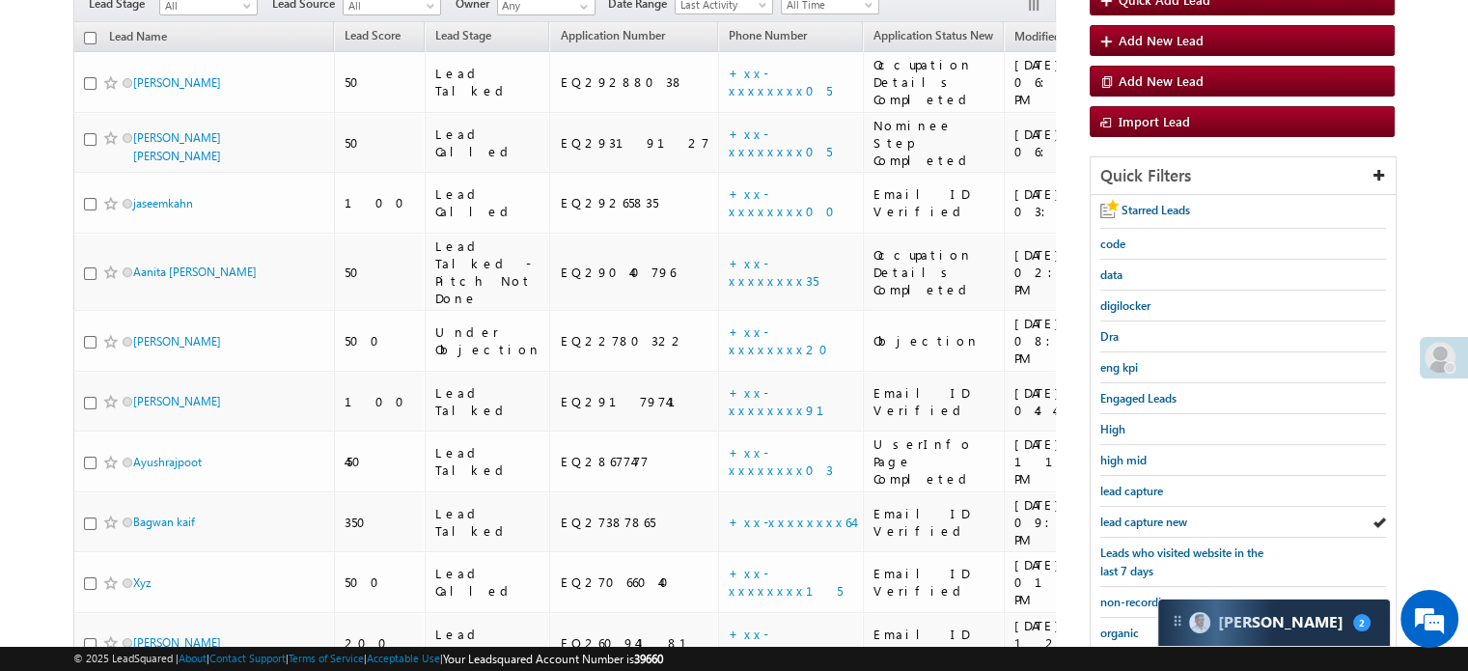
click at [1127, 515] on span "lead capture new" at bounding box center [1143, 521] width 87 height 14
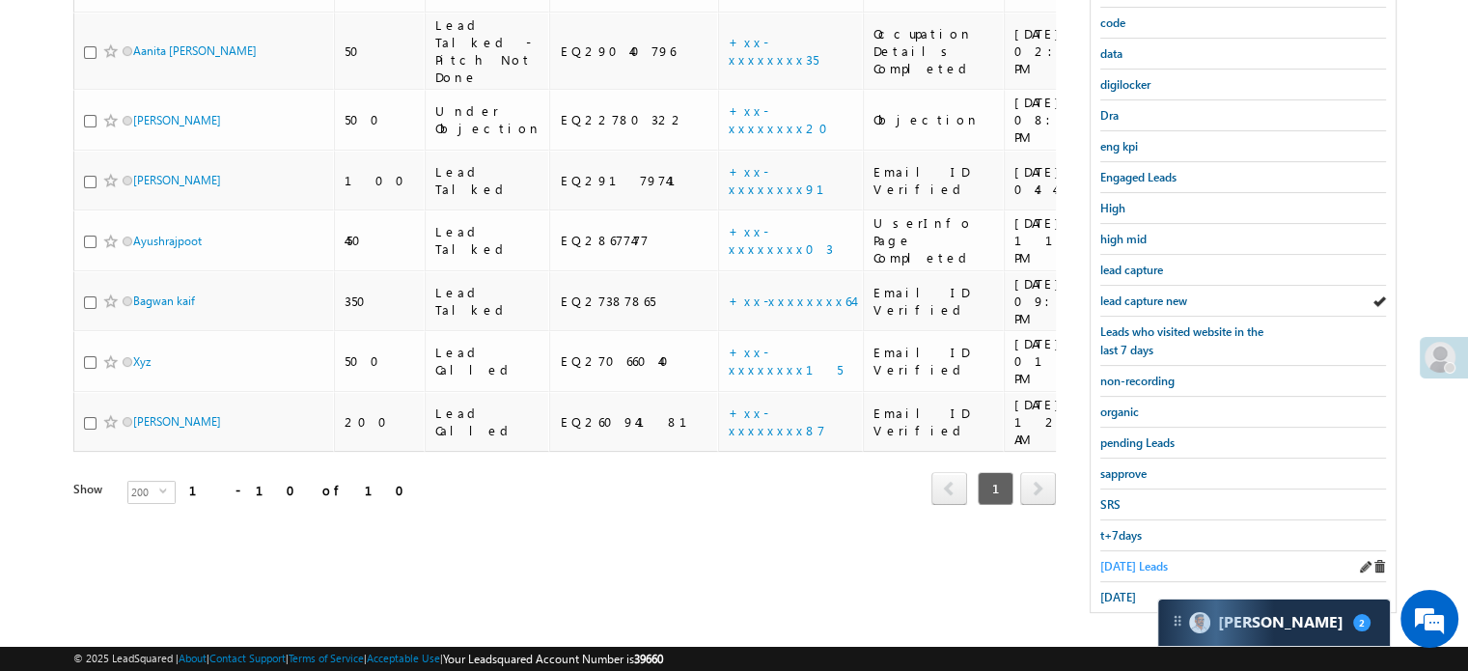
click at [1119, 559] on span "Today's Leads" at bounding box center [1134, 566] width 68 height 14
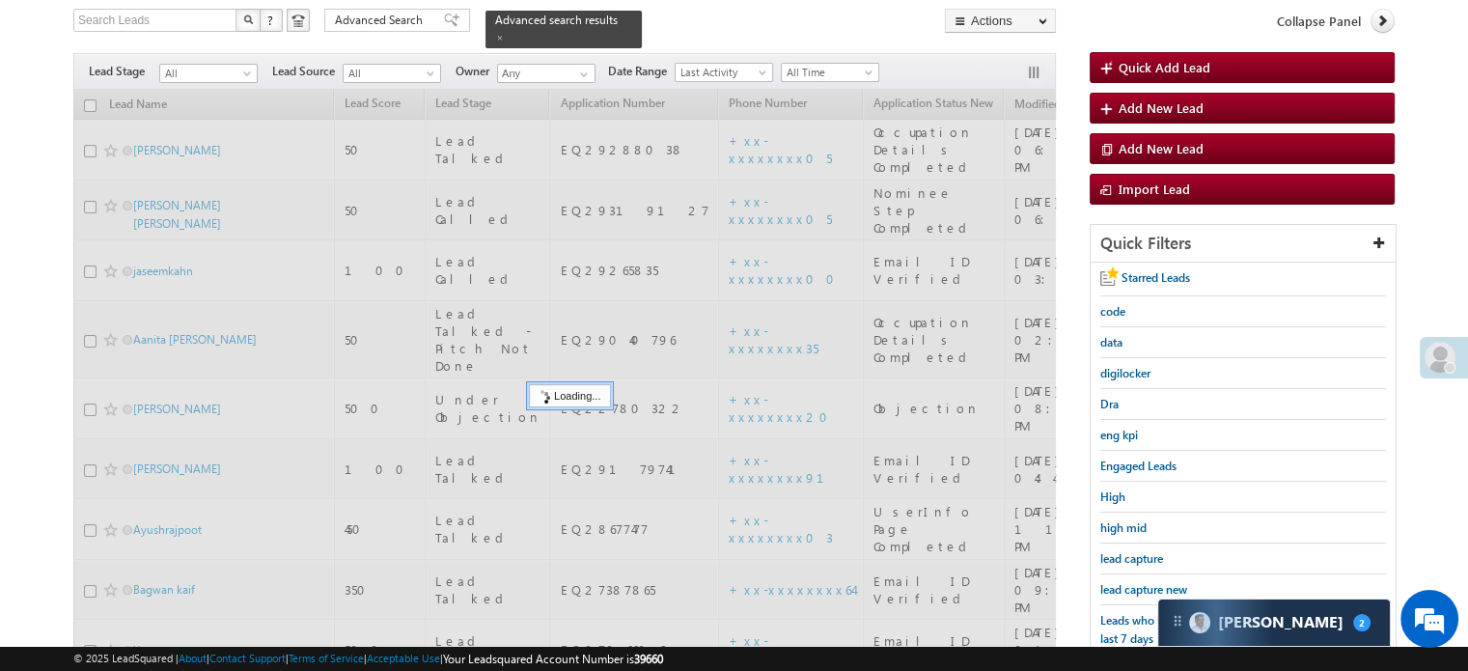
scroll to position [124, 0]
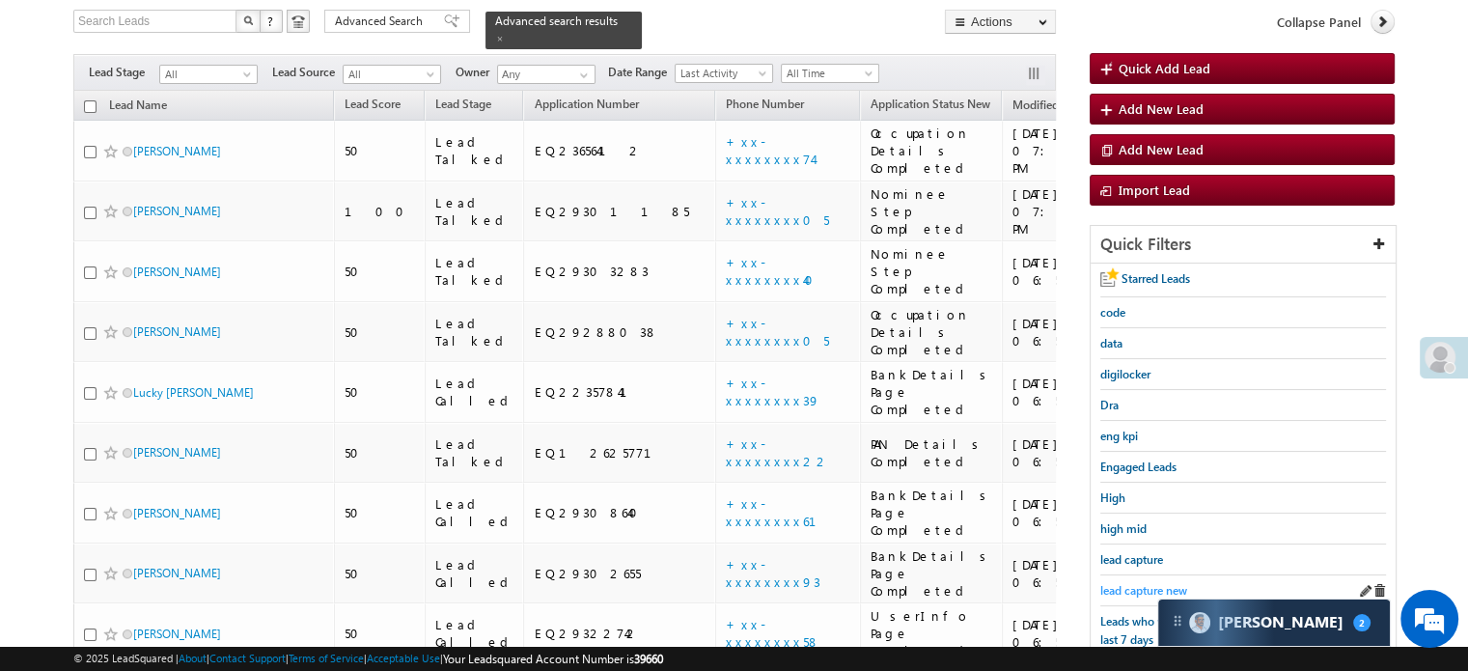
click at [1119, 588] on span "lead capture new" at bounding box center [1143, 590] width 87 height 14
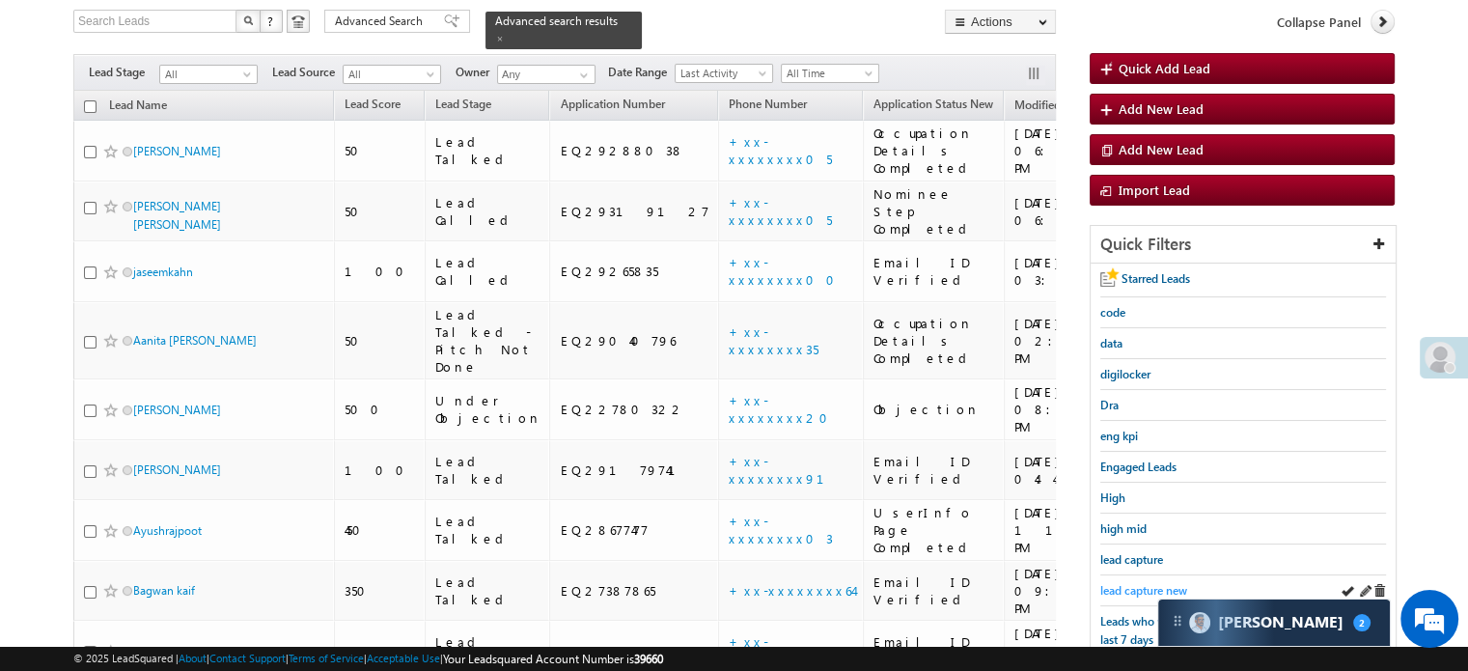
click at [1166, 592] on link "lead capture new" at bounding box center [1143, 590] width 87 height 18
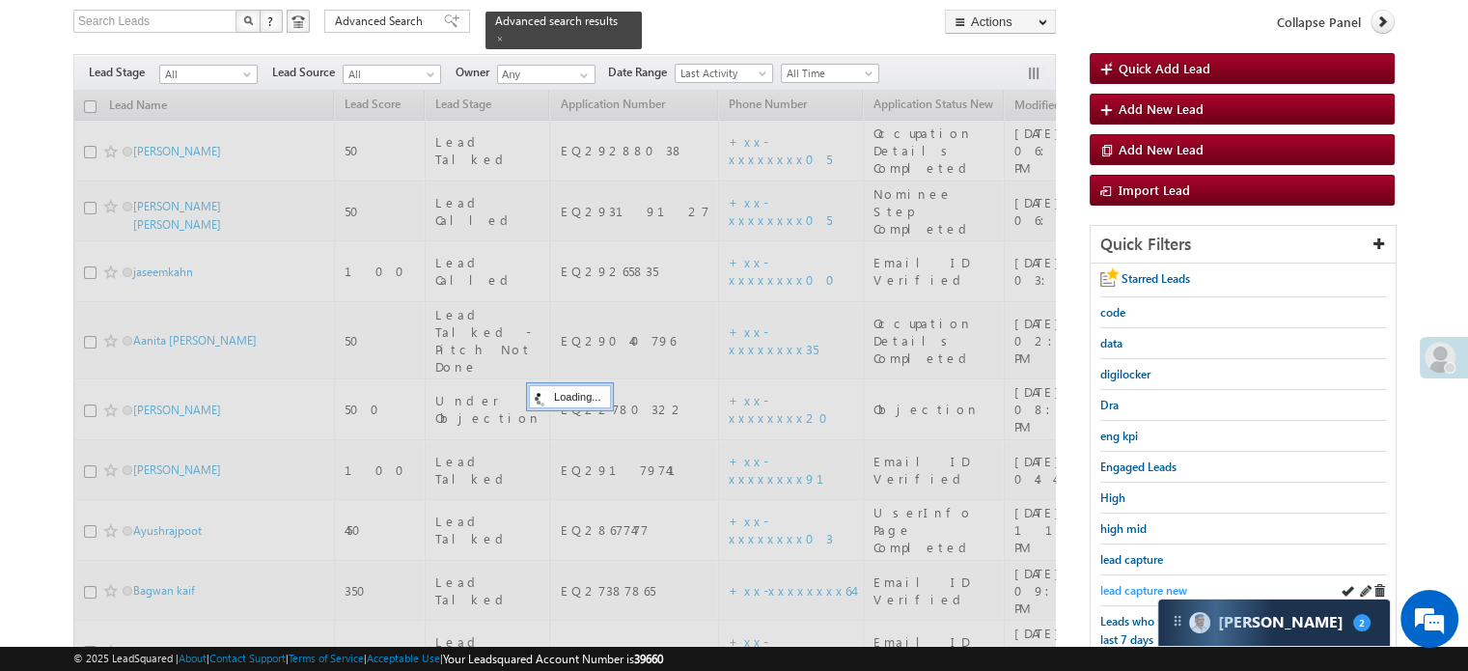
click at [1148, 588] on span "lead capture new" at bounding box center [1143, 590] width 87 height 14
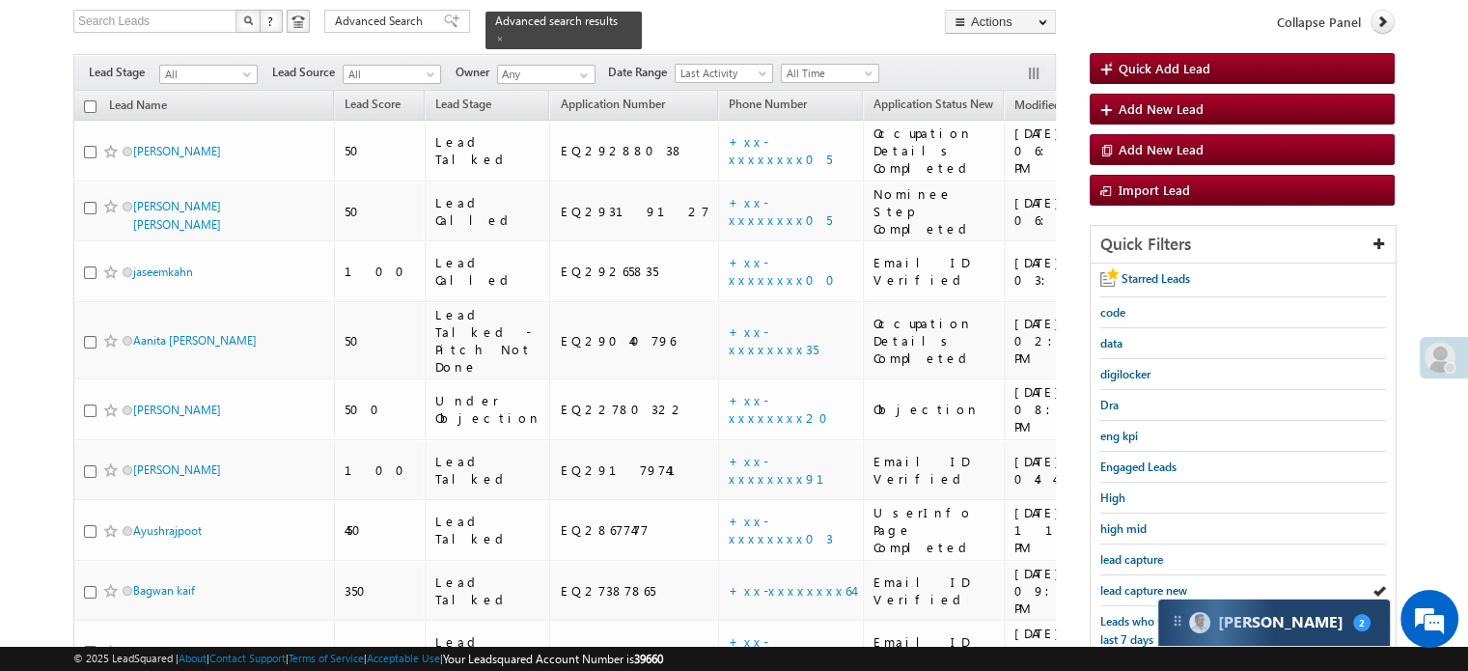
click at [1198, 613] on img at bounding box center [1199, 622] width 21 height 21
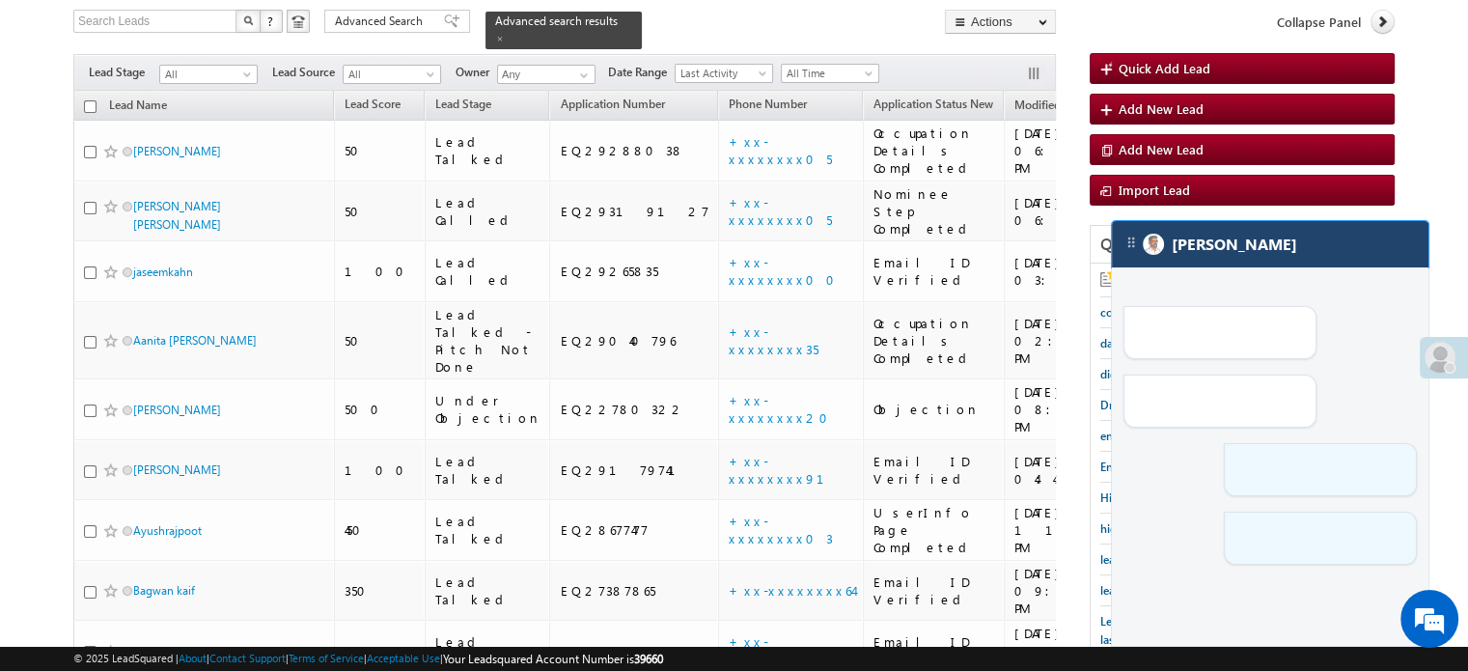
click at [1265, 248] on div "[PERSON_NAME]" at bounding box center [1270, 244] width 316 height 46
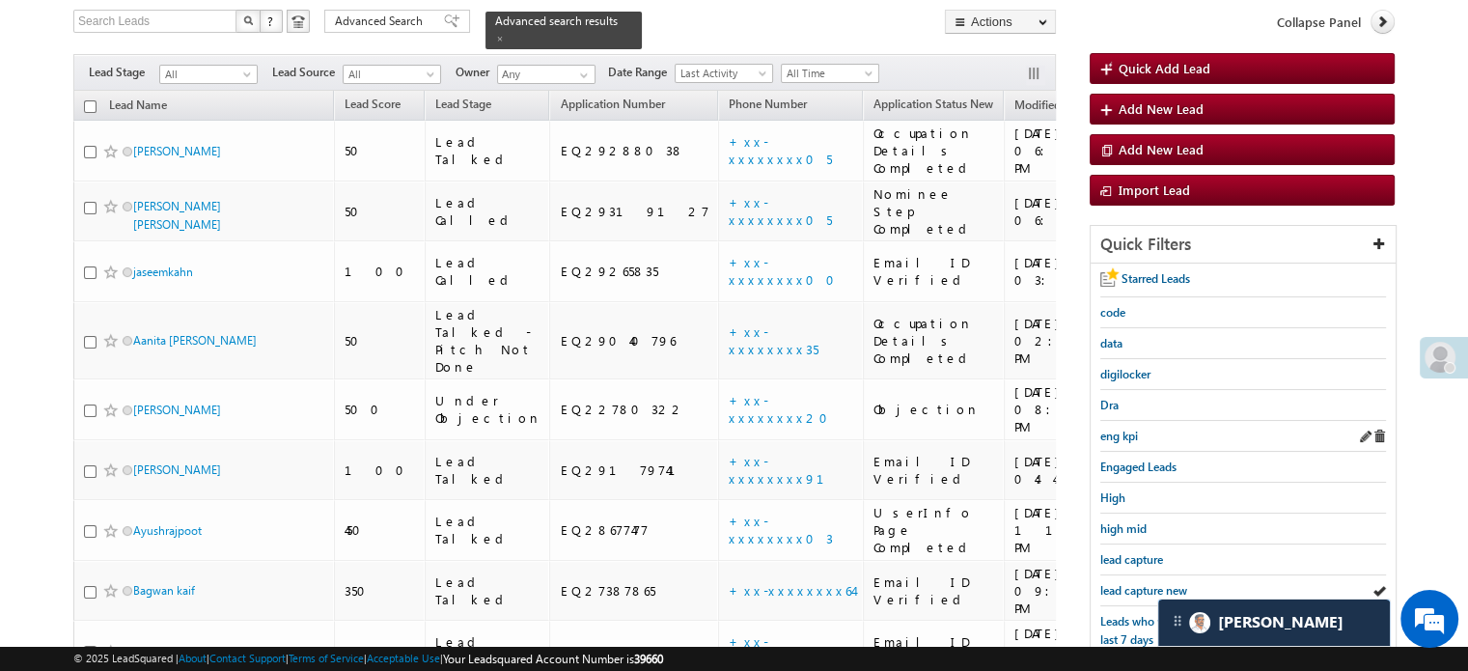
scroll to position [9150, 0]
click at [1150, 583] on span "lead capture new" at bounding box center [1143, 590] width 87 height 14
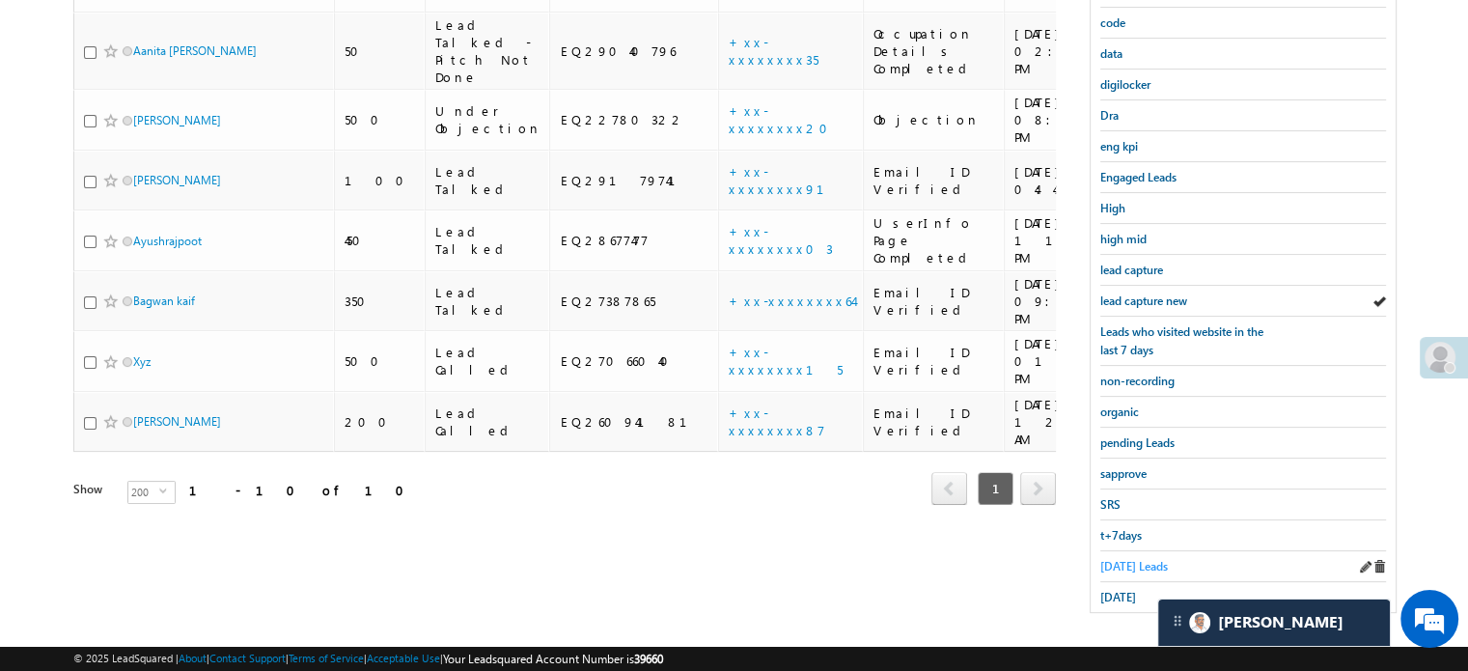
click at [1129, 559] on span "Today's Leads" at bounding box center [1134, 566] width 68 height 14
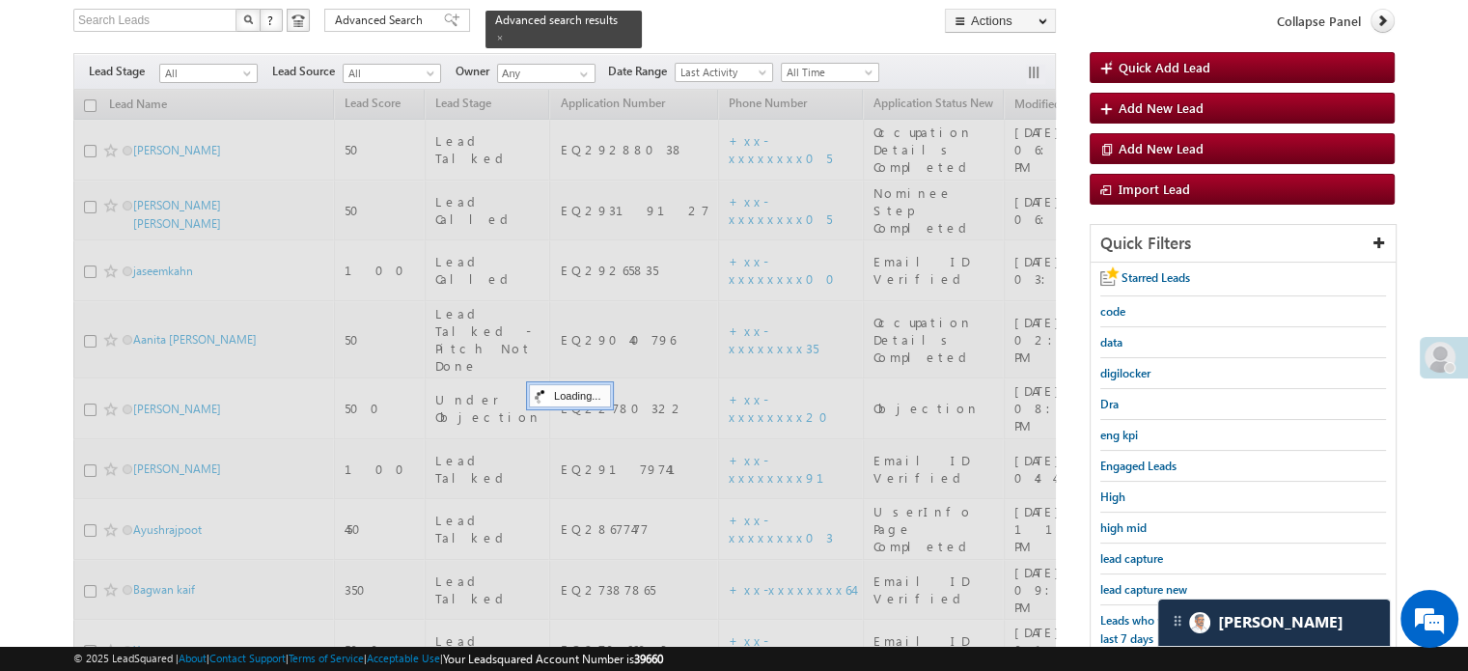
scroll to position [124, 0]
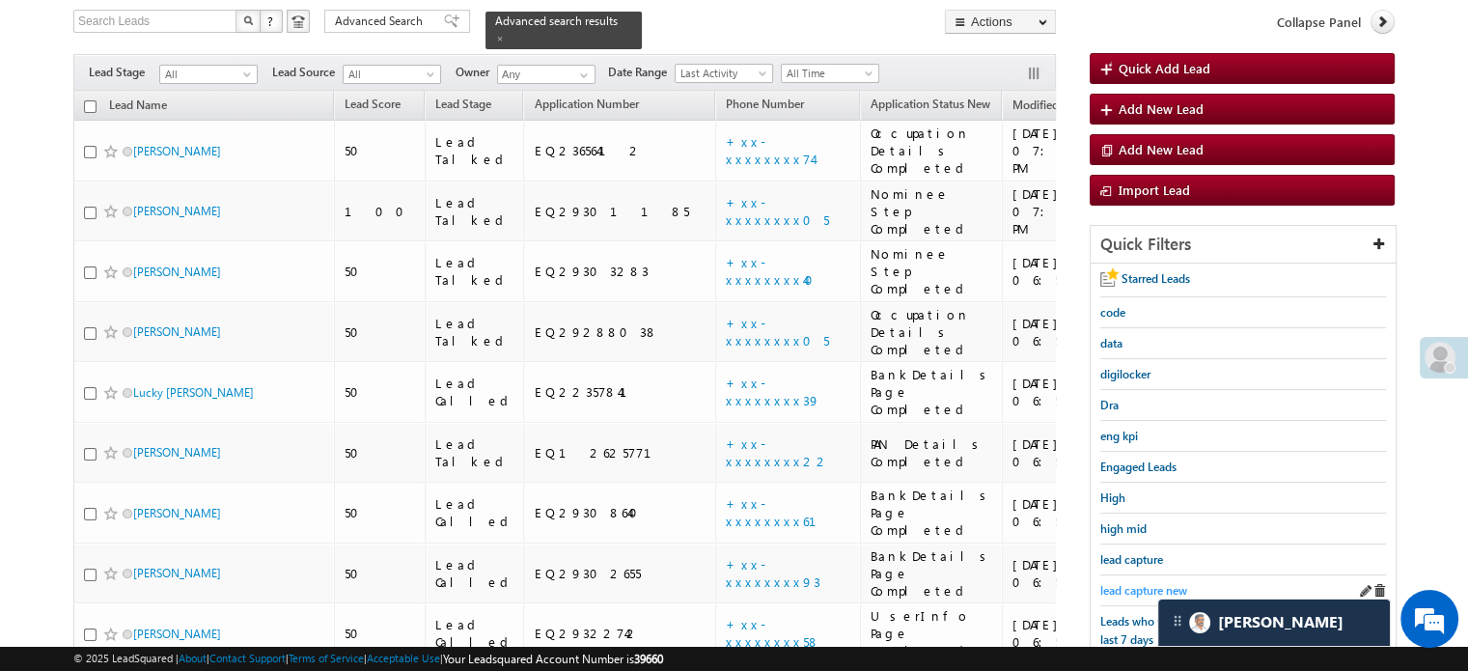
click at [1138, 583] on span "lead capture new" at bounding box center [1143, 590] width 87 height 14
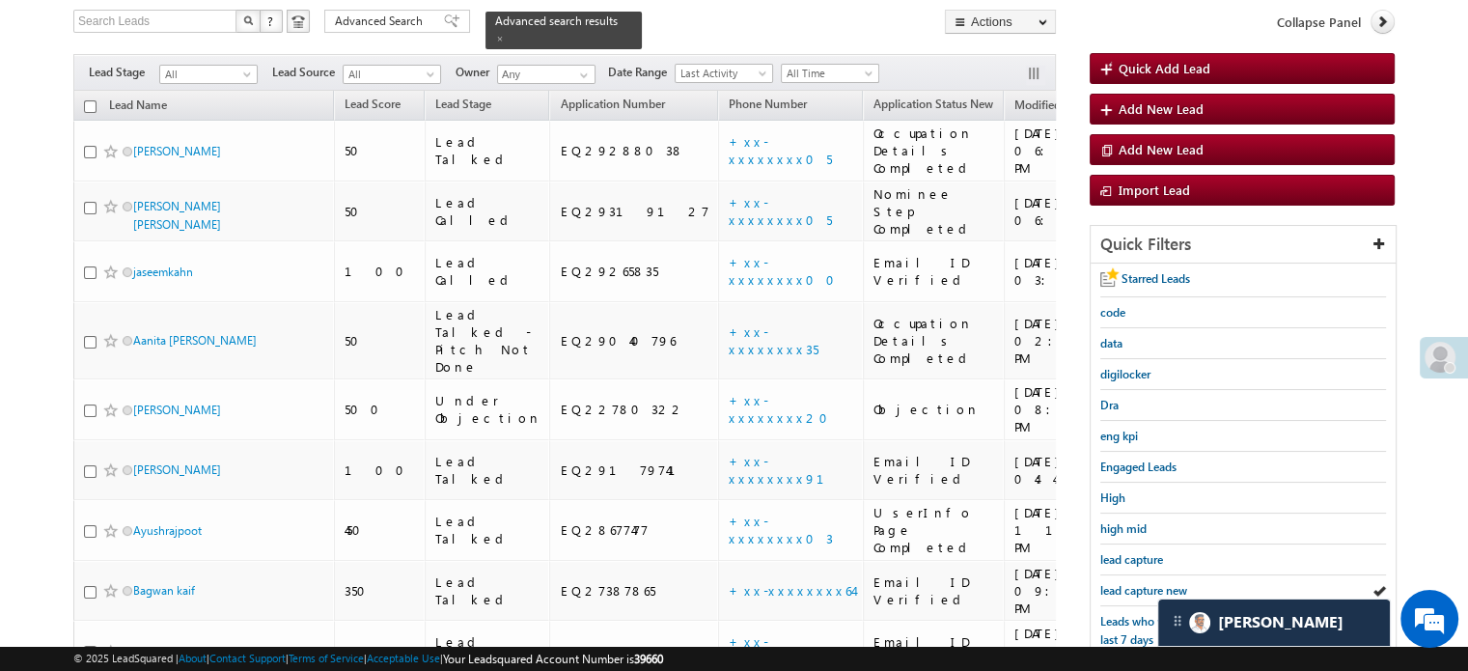
click at [1138, 583] on span "lead capture new" at bounding box center [1143, 590] width 87 height 14
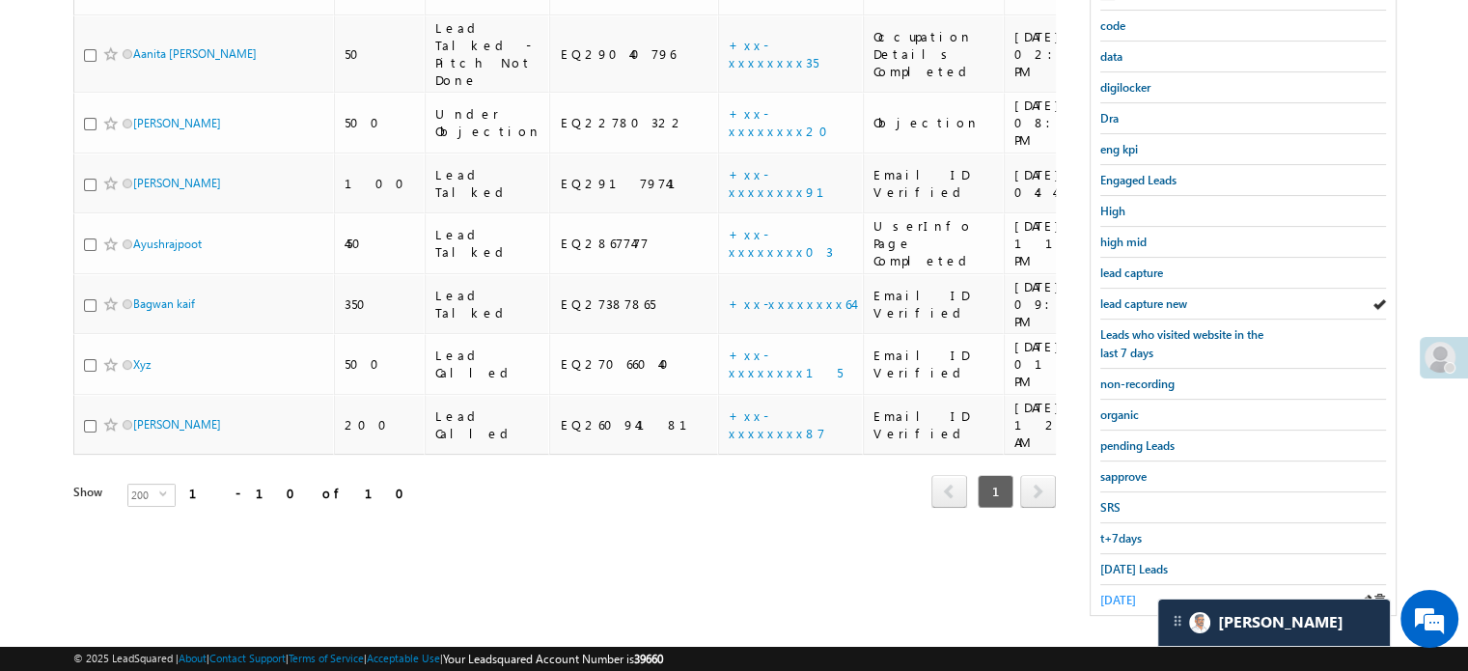
scroll to position [414, 0]
click at [1121, 563] on span "Today's Leads" at bounding box center [1134, 566] width 68 height 14
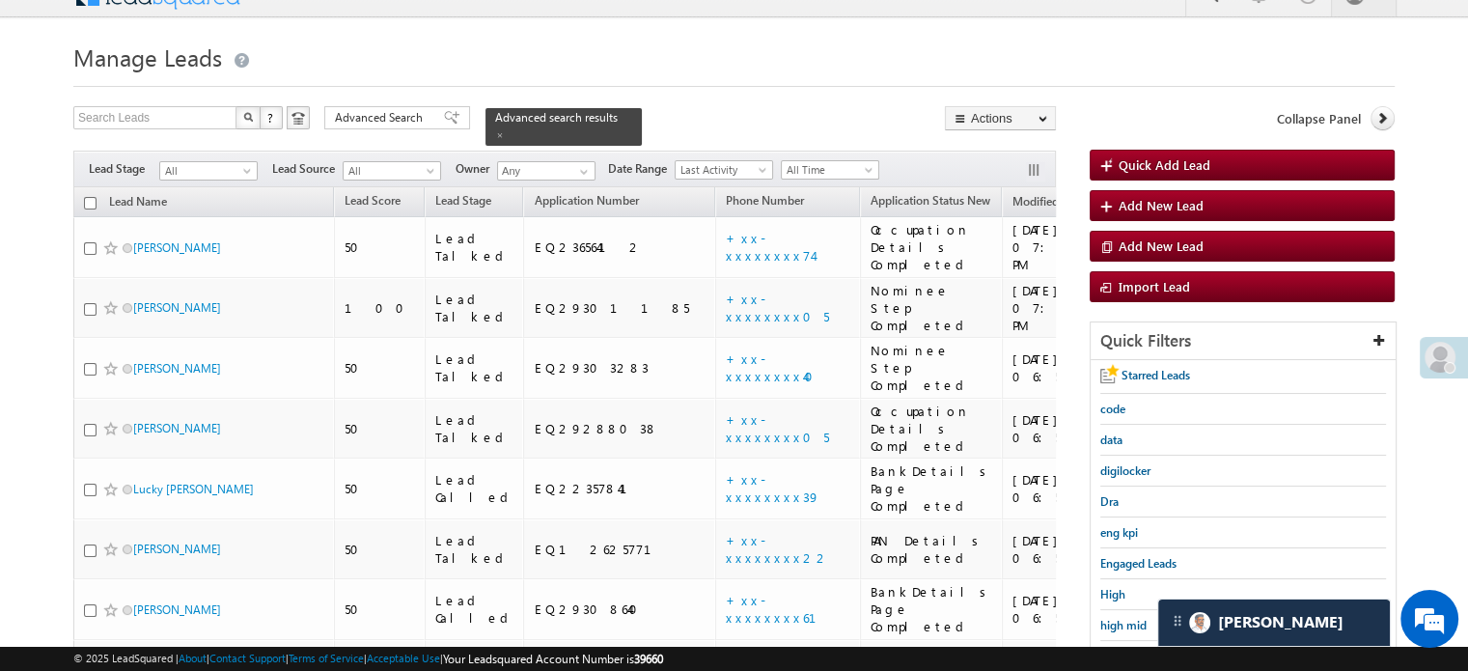
scroll to position [124, 0]
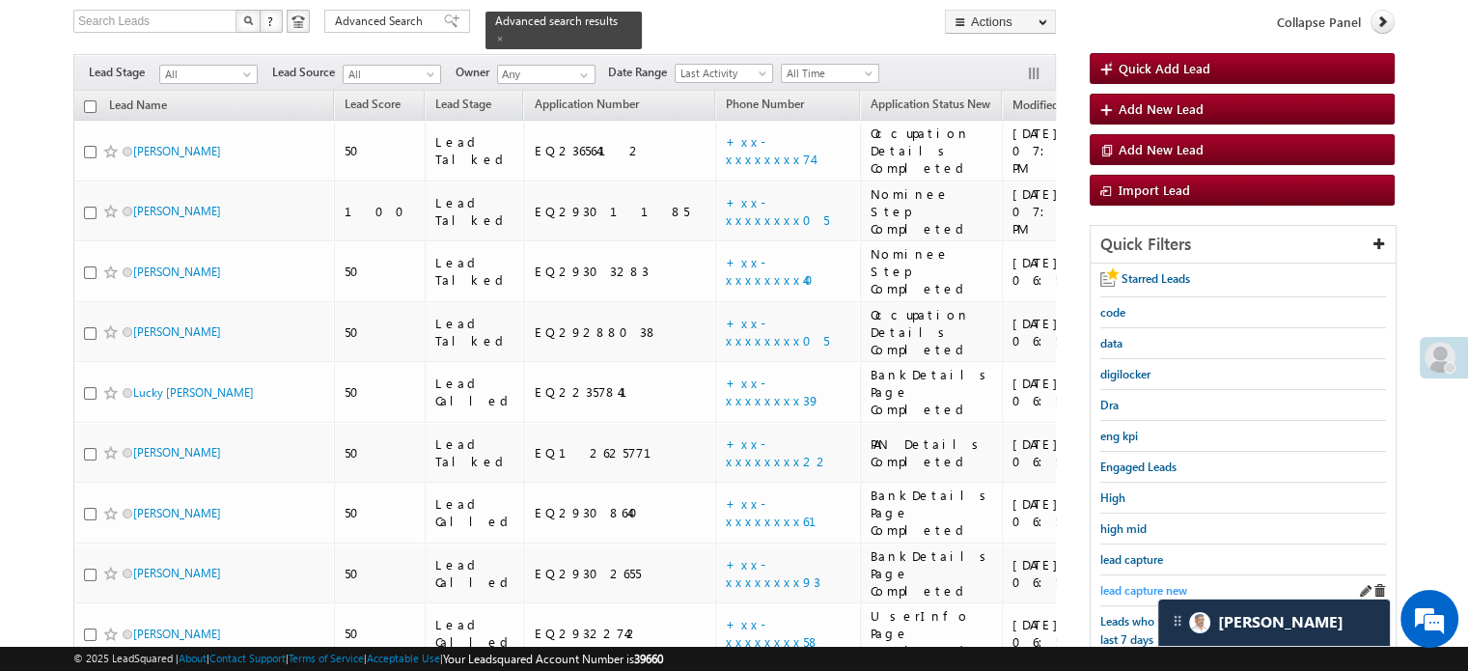
click at [1134, 581] on link "lead capture new" at bounding box center [1143, 590] width 87 height 18
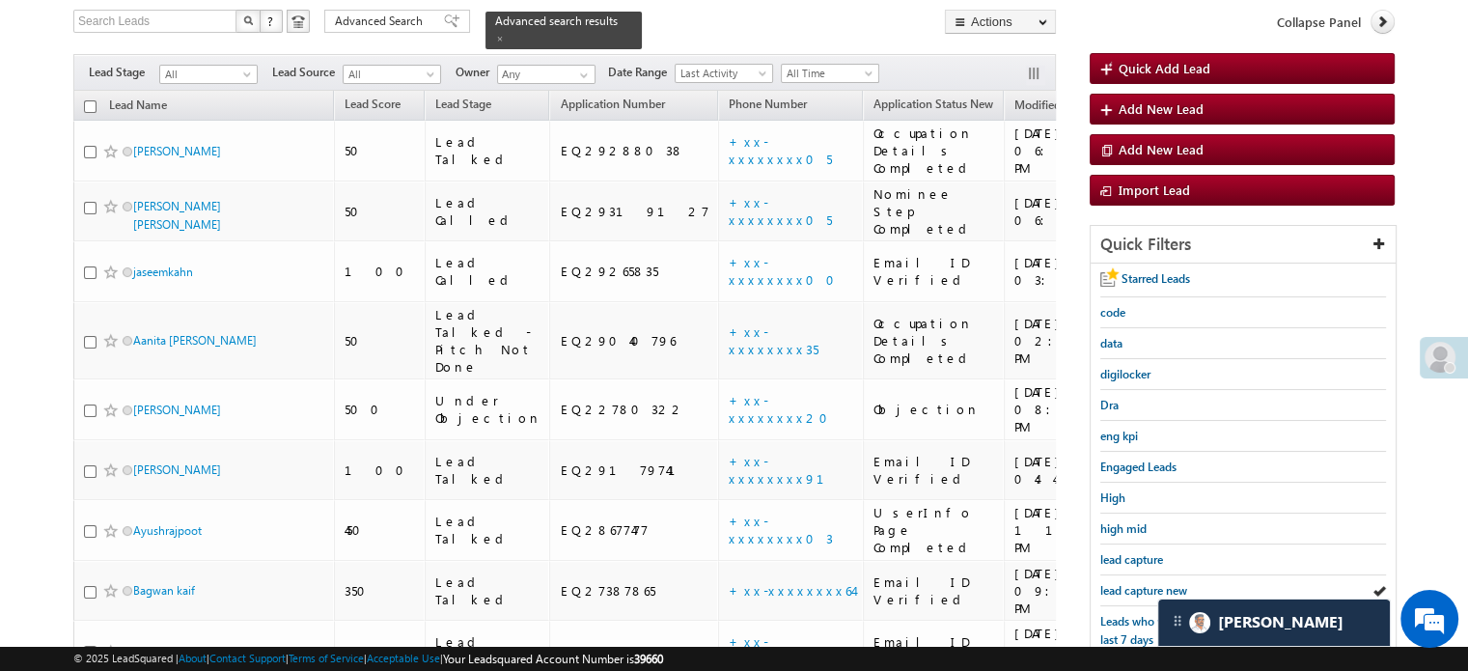
click at [1134, 581] on link "lead capture new" at bounding box center [1143, 590] width 87 height 18
click at [1147, 583] on span "lead capture new" at bounding box center [1143, 590] width 87 height 14
click at [1135, 590] on span "lead capture new" at bounding box center [1143, 590] width 87 height 14
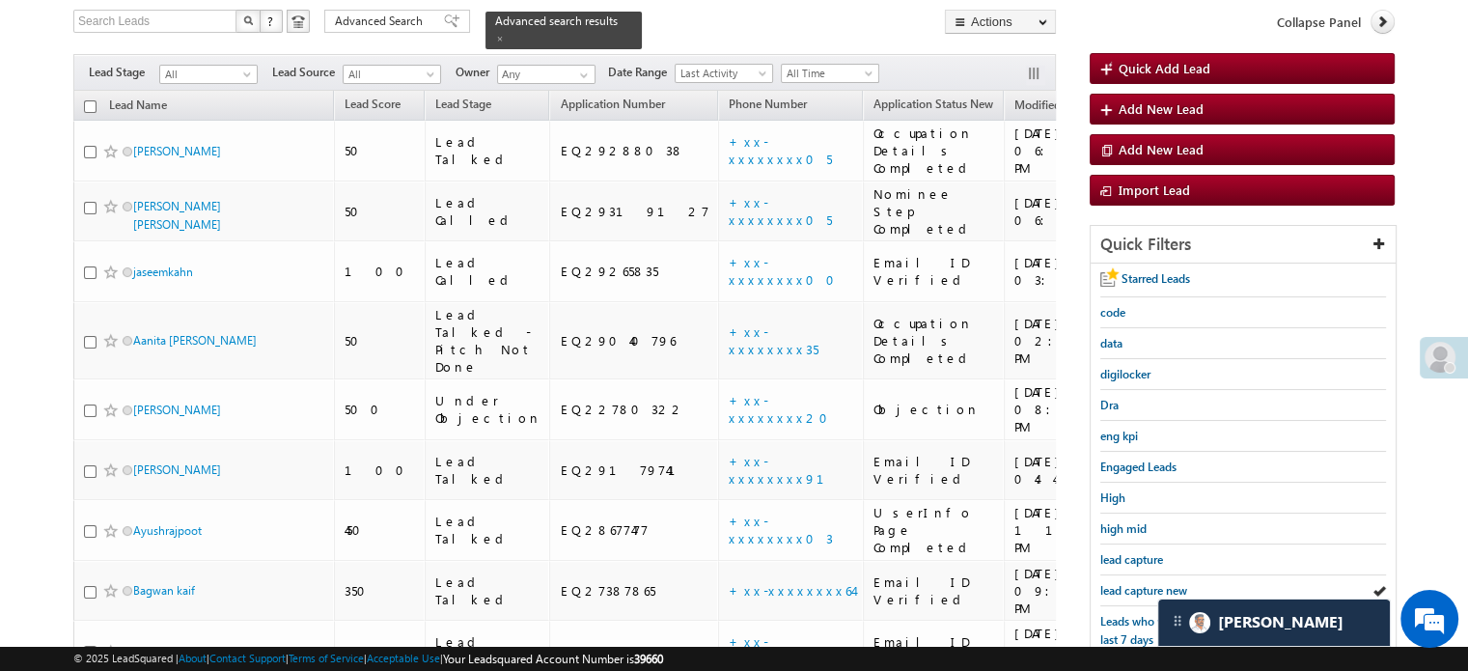
click at [1135, 590] on span "lead capture new" at bounding box center [1143, 590] width 87 height 14
click at [1144, 566] on div "lead capture" at bounding box center [1243, 559] width 286 height 31
click at [1142, 592] on link "lead capture new" at bounding box center [1143, 590] width 87 height 18
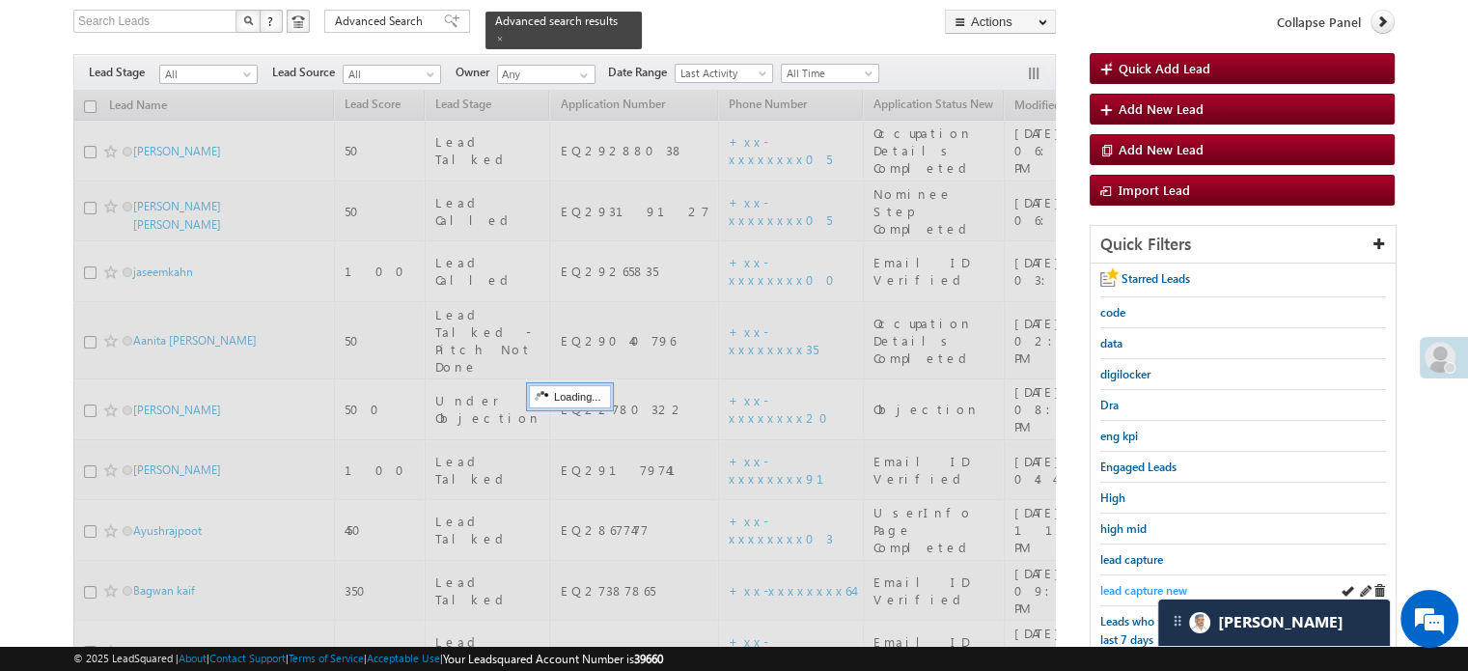
click at [1143, 583] on span "lead capture new" at bounding box center [1143, 590] width 87 height 14
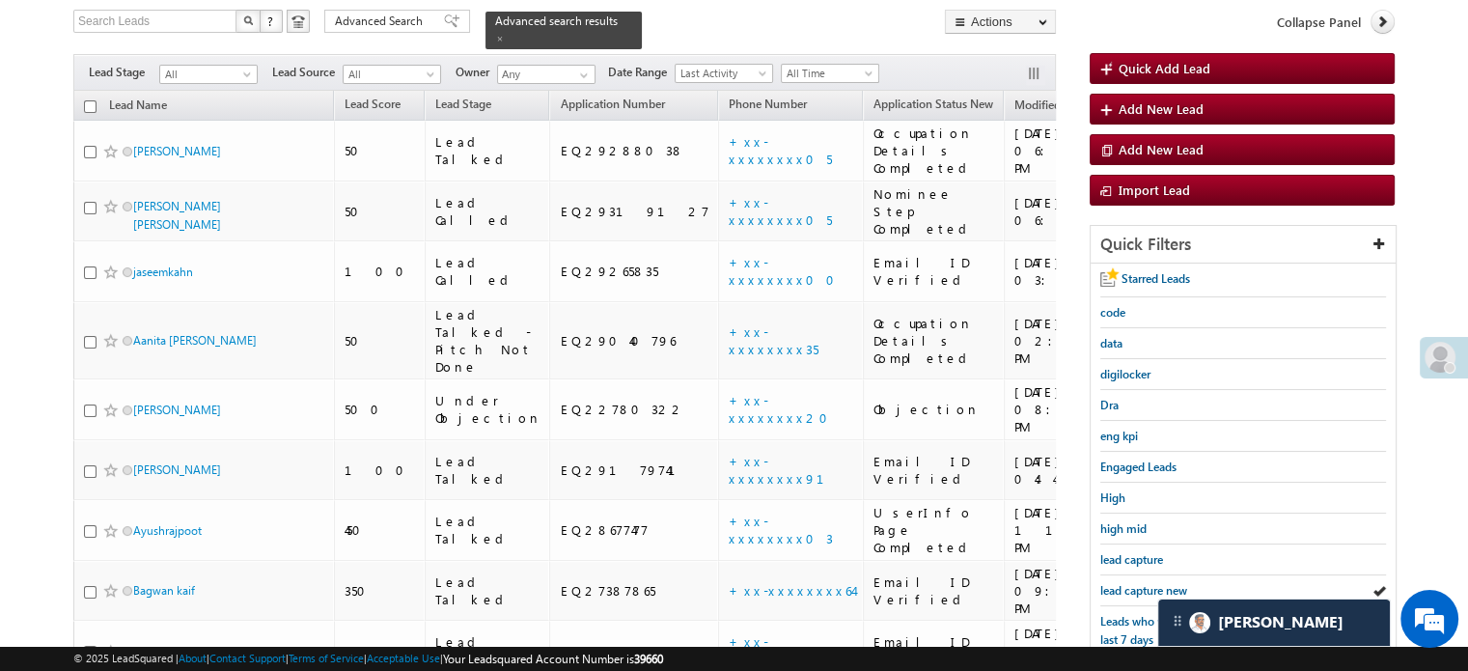
scroll to position [414, 0]
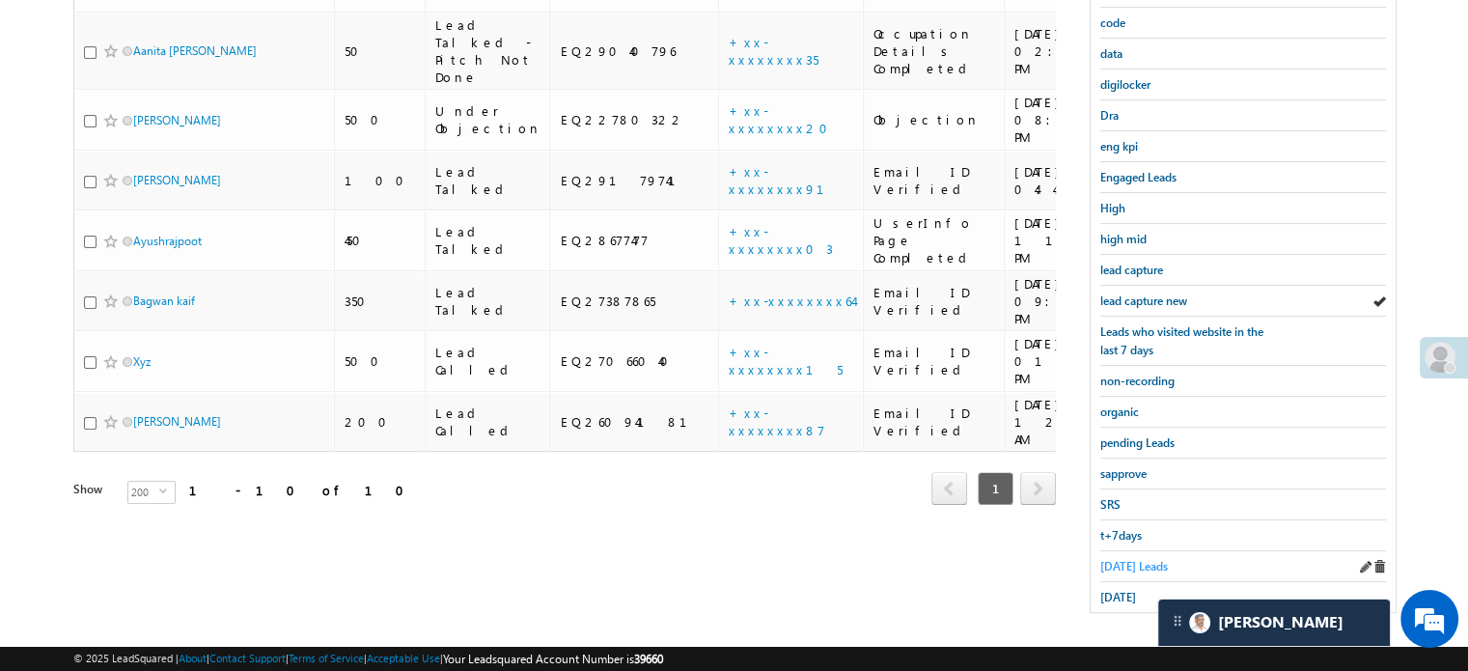
click at [1120, 559] on span "Today's Leads" at bounding box center [1134, 566] width 68 height 14
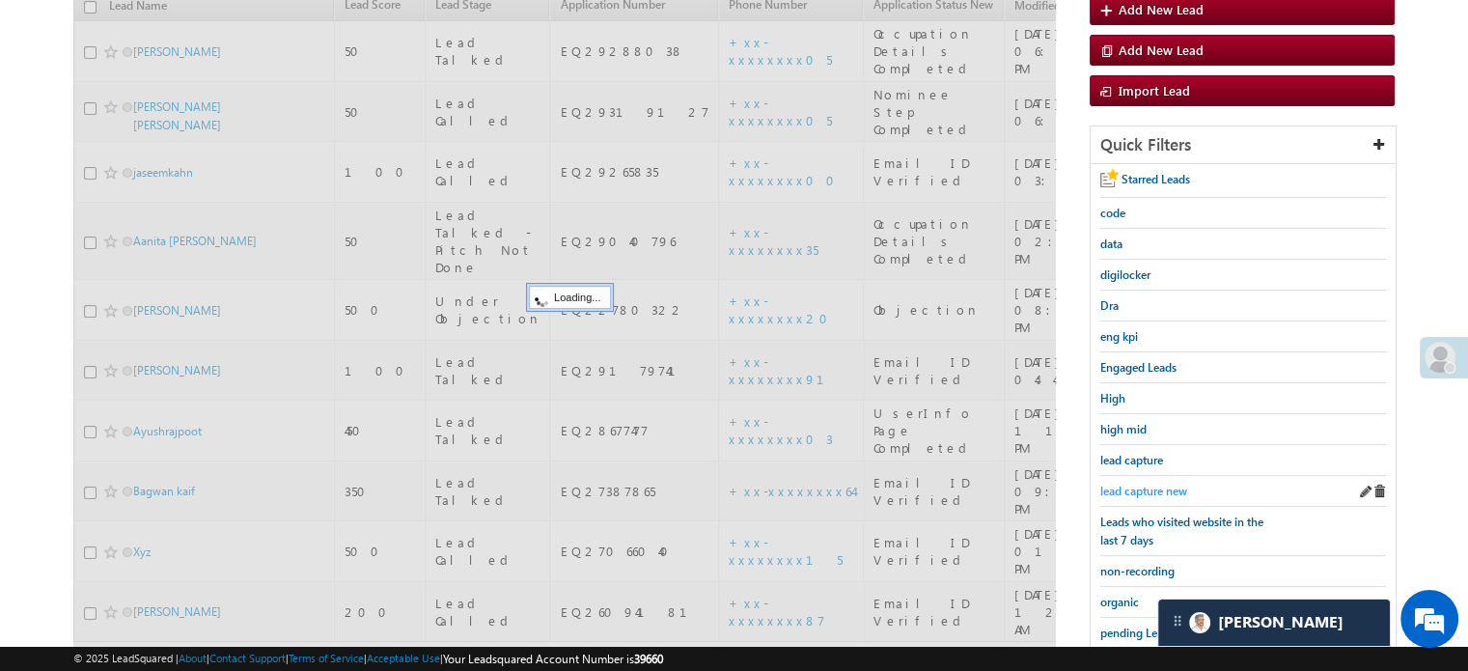
scroll to position [221, 0]
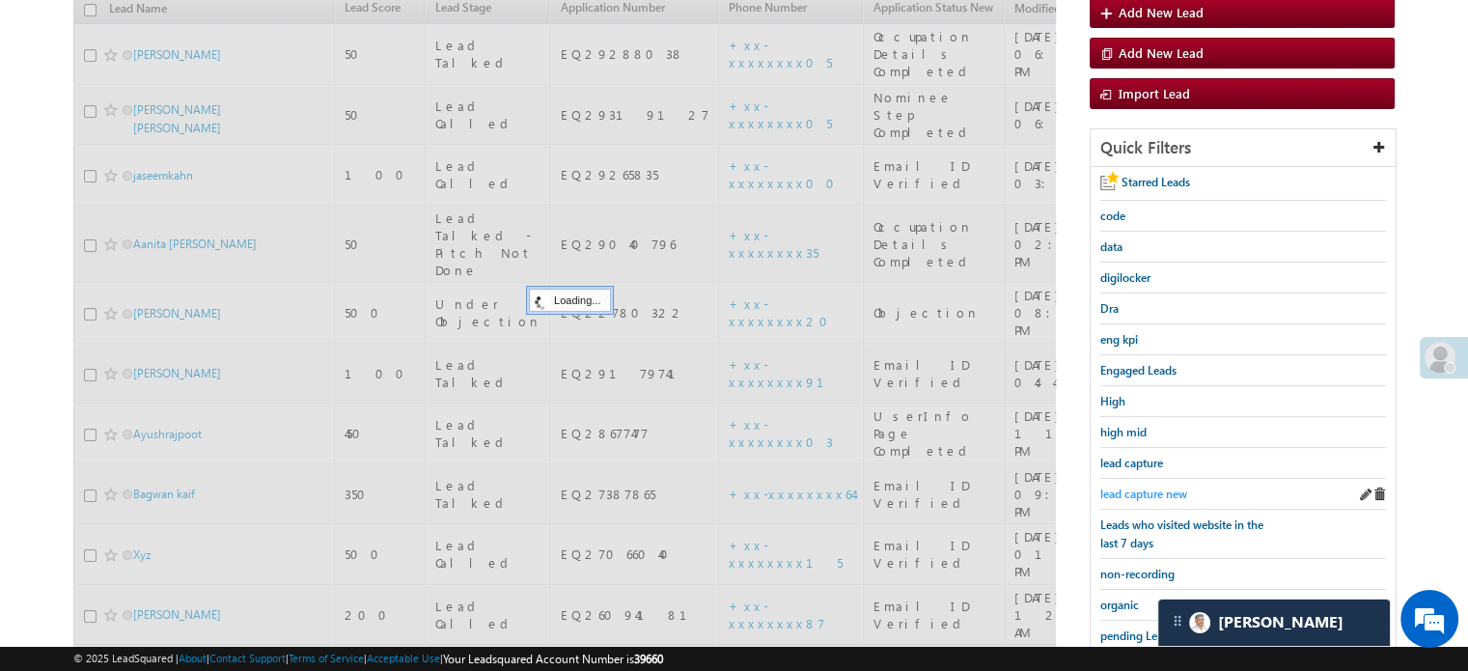
click at [1146, 487] on span "lead capture new" at bounding box center [1143, 493] width 87 height 14
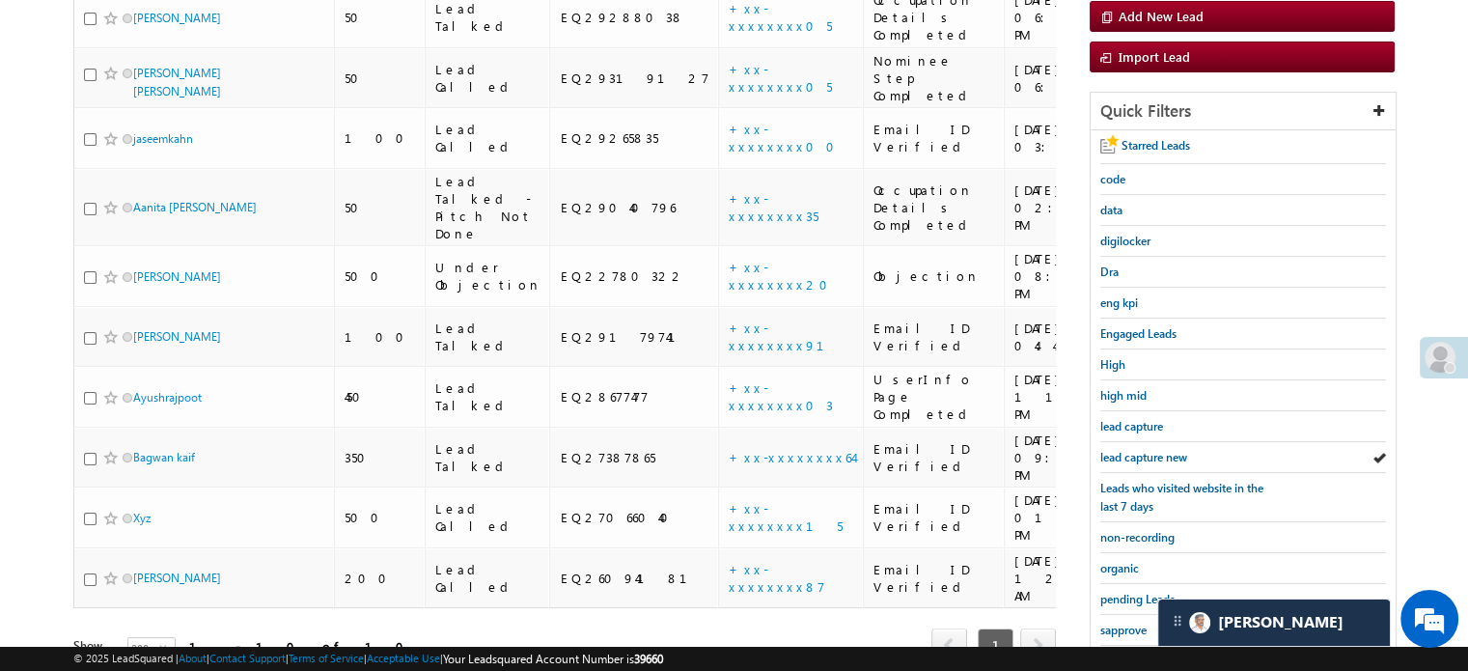
scroll to position [414, 0]
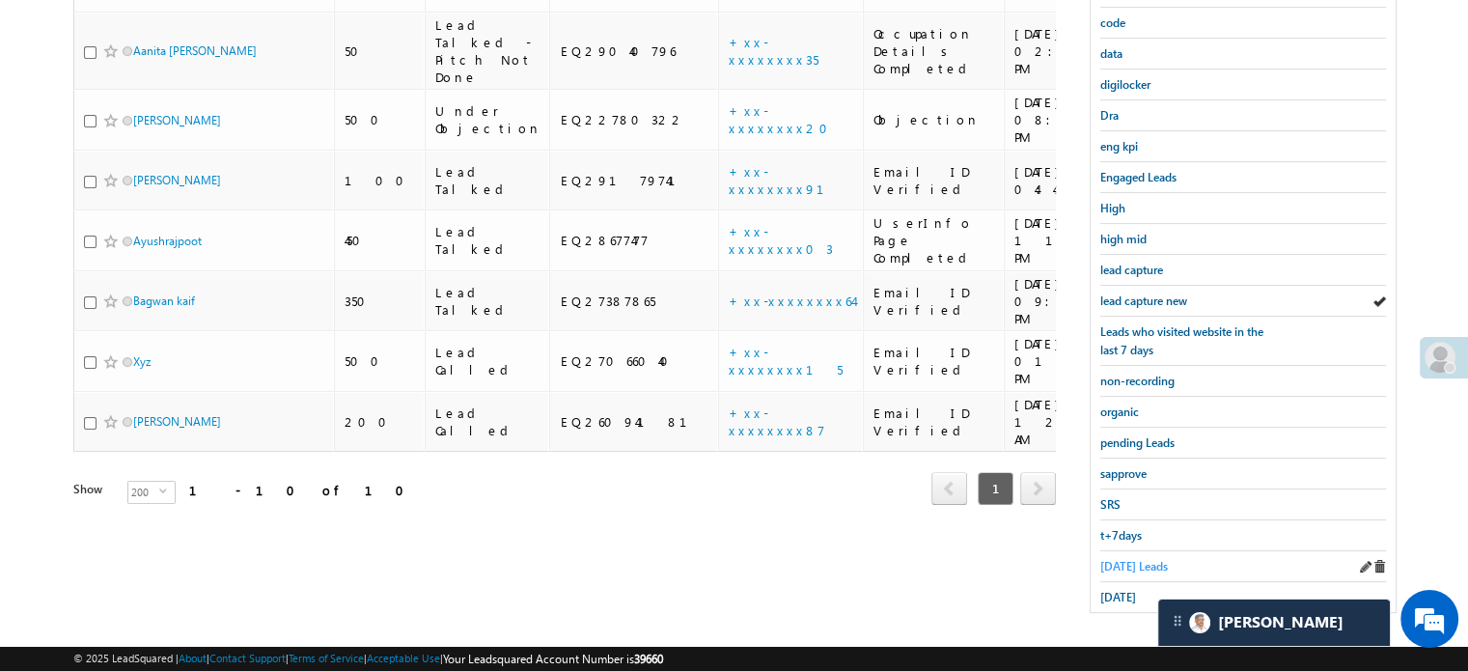
click at [1126, 559] on span "Today's Leads" at bounding box center [1134, 566] width 68 height 14
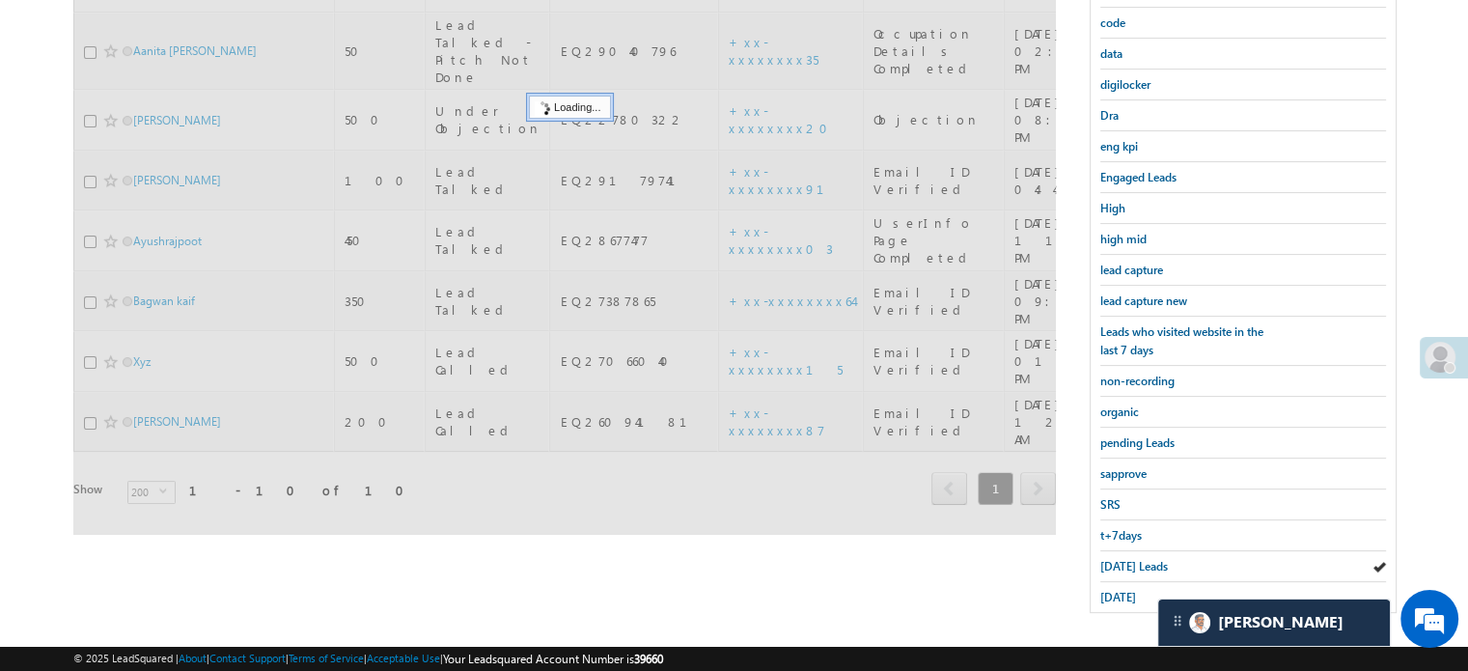
scroll to position [221, 0]
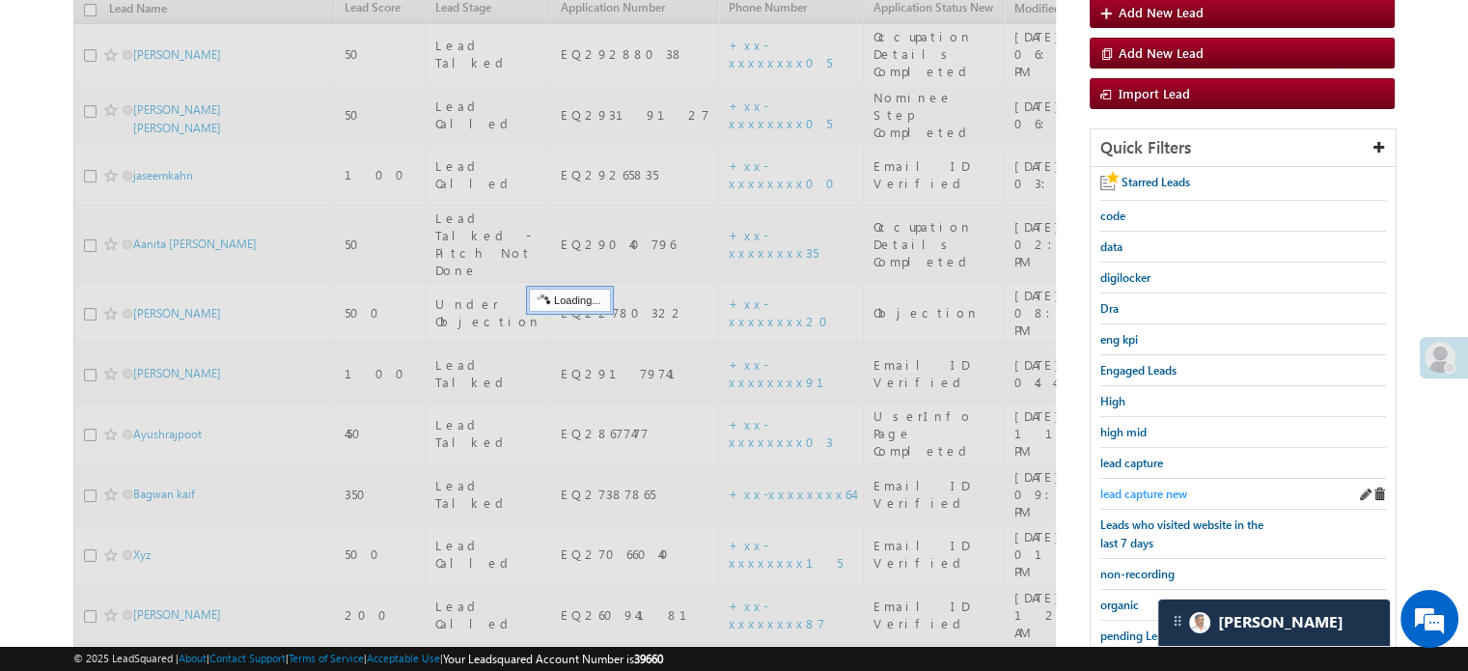
click at [1146, 493] on span "lead capture new" at bounding box center [1143, 493] width 87 height 14
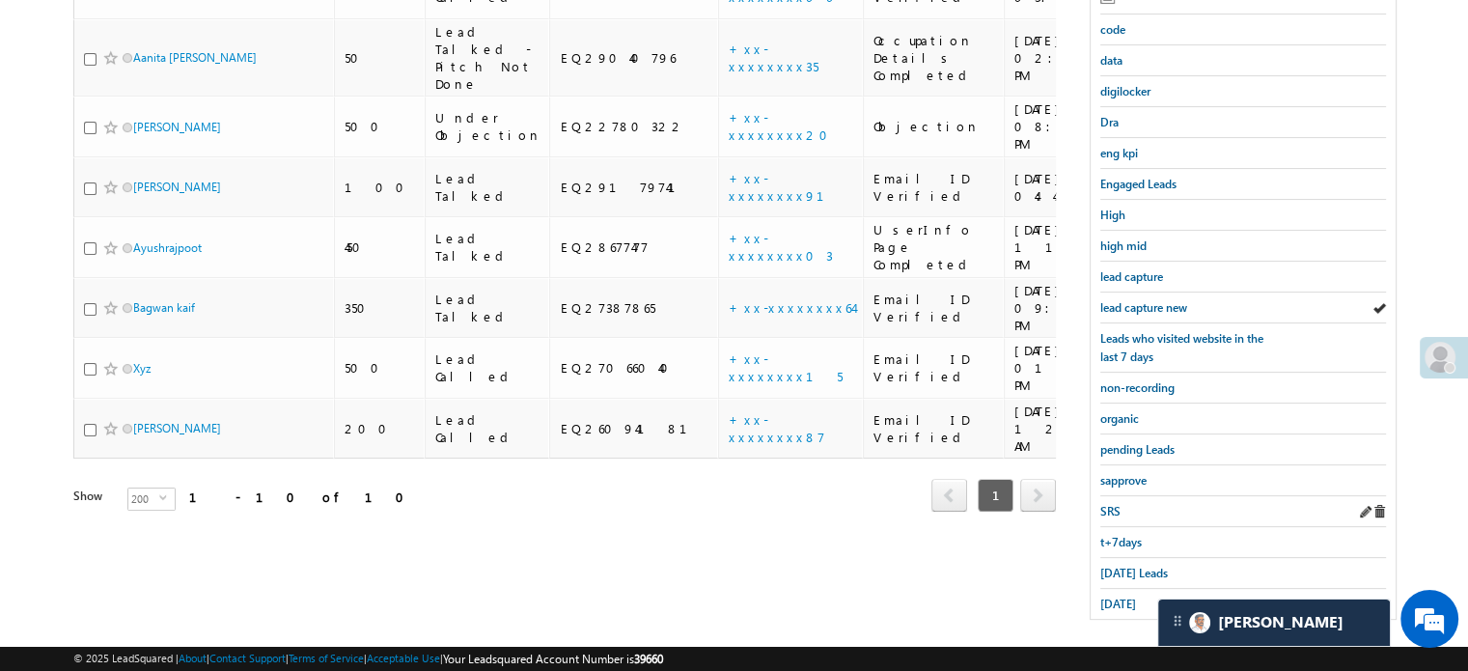
scroll to position [414, 0]
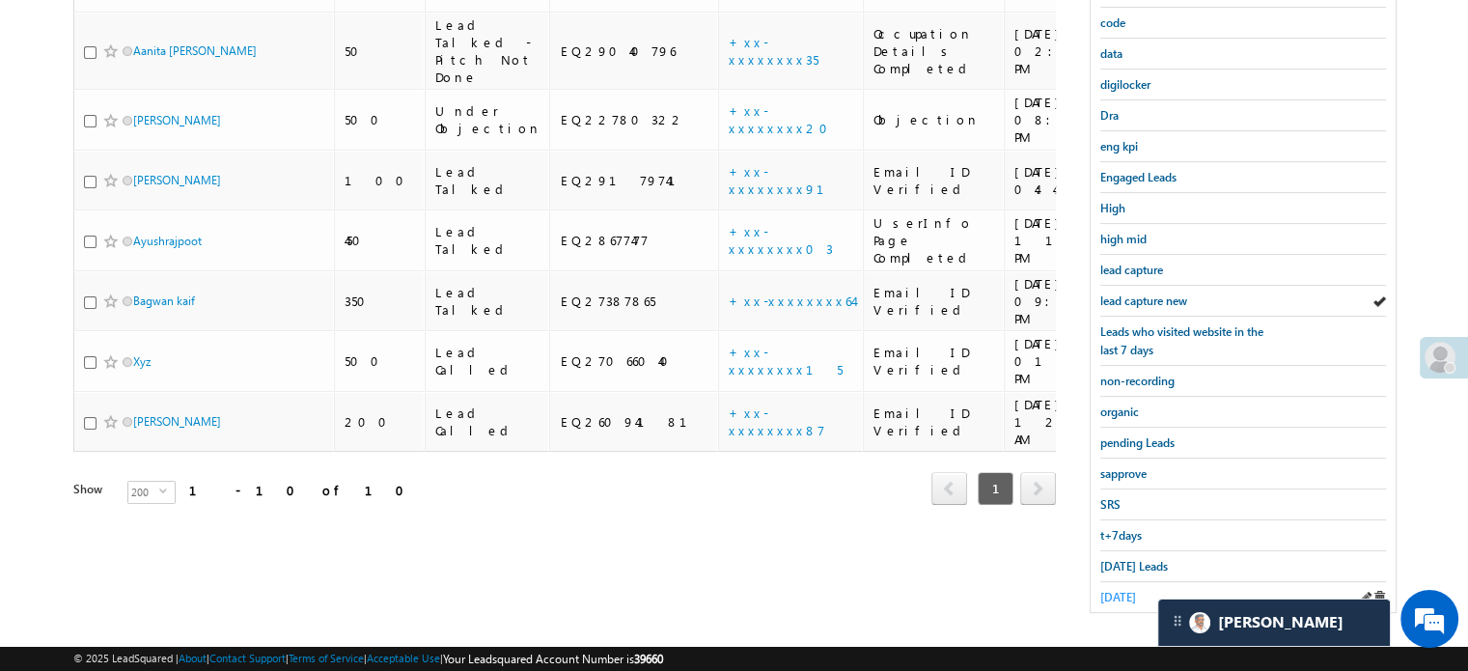
click at [1133, 590] on span "yesterday" at bounding box center [1118, 597] width 36 height 14
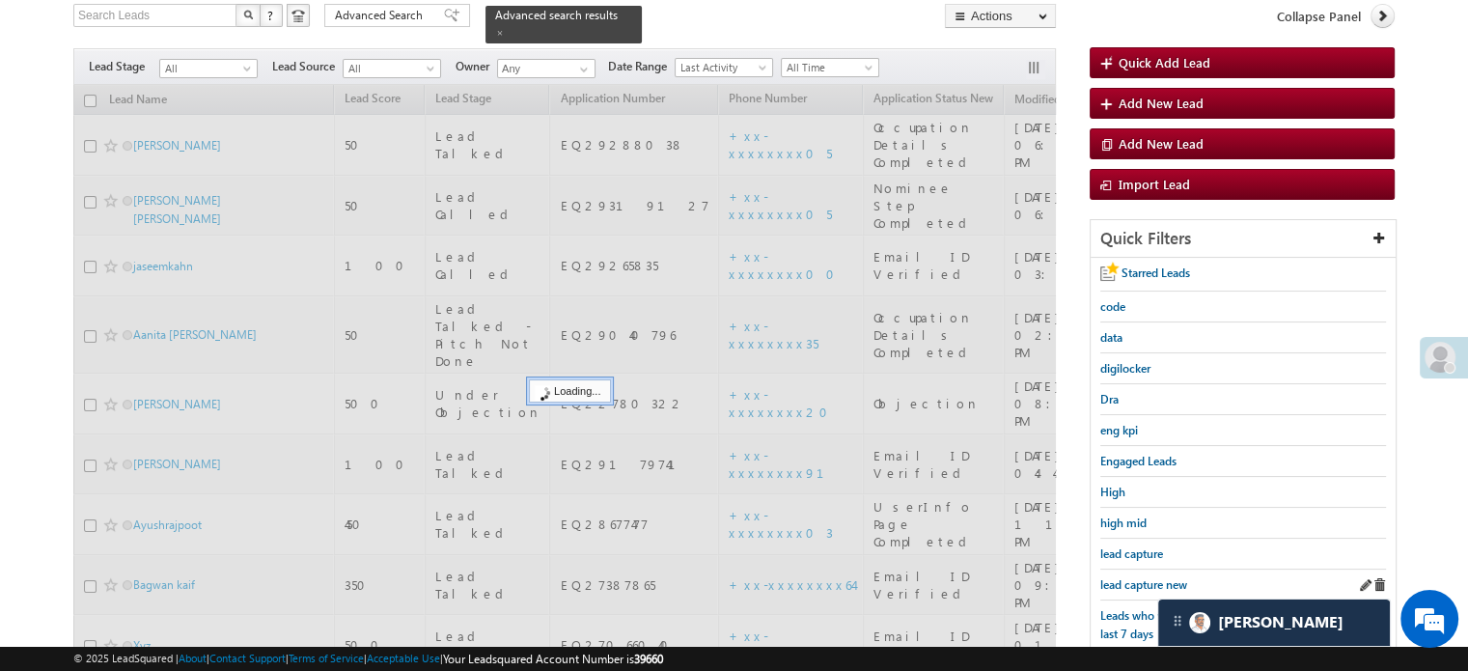
scroll to position [124, 0]
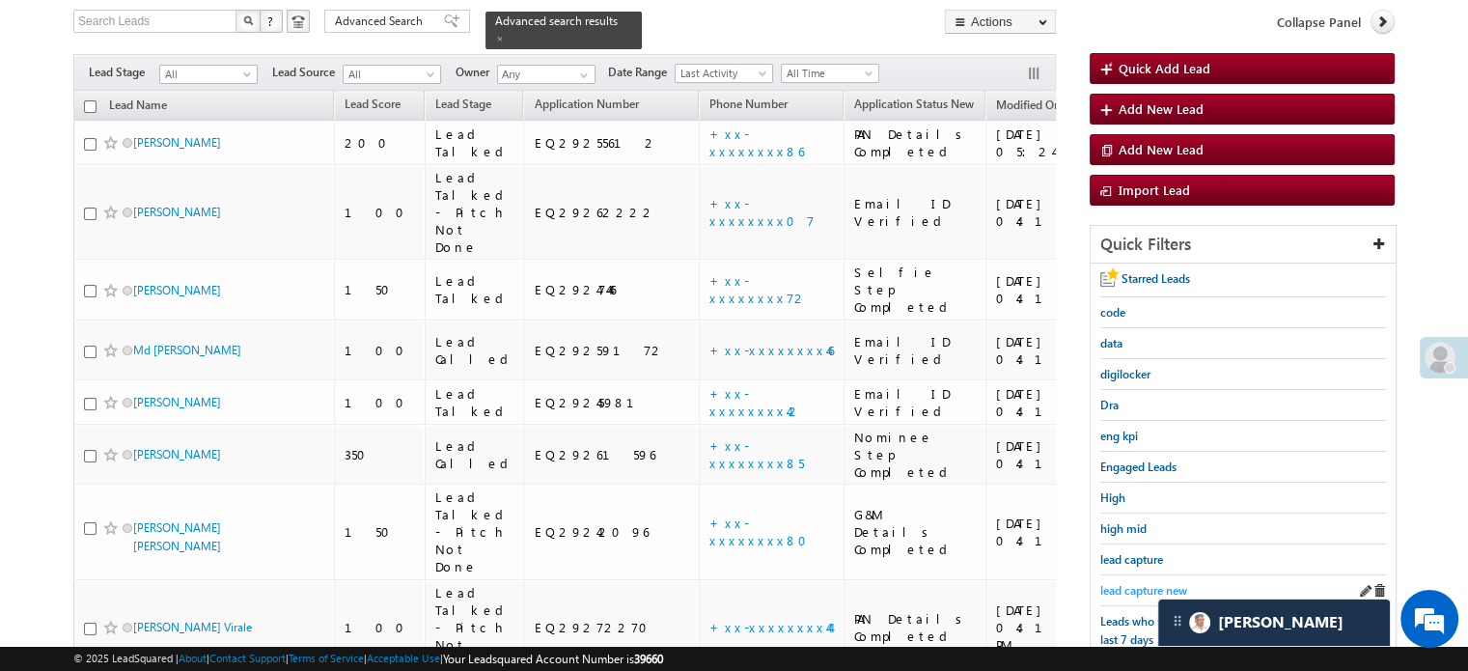
click at [1139, 583] on span "lead capture new" at bounding box center [1143, 590] width 87 height 14
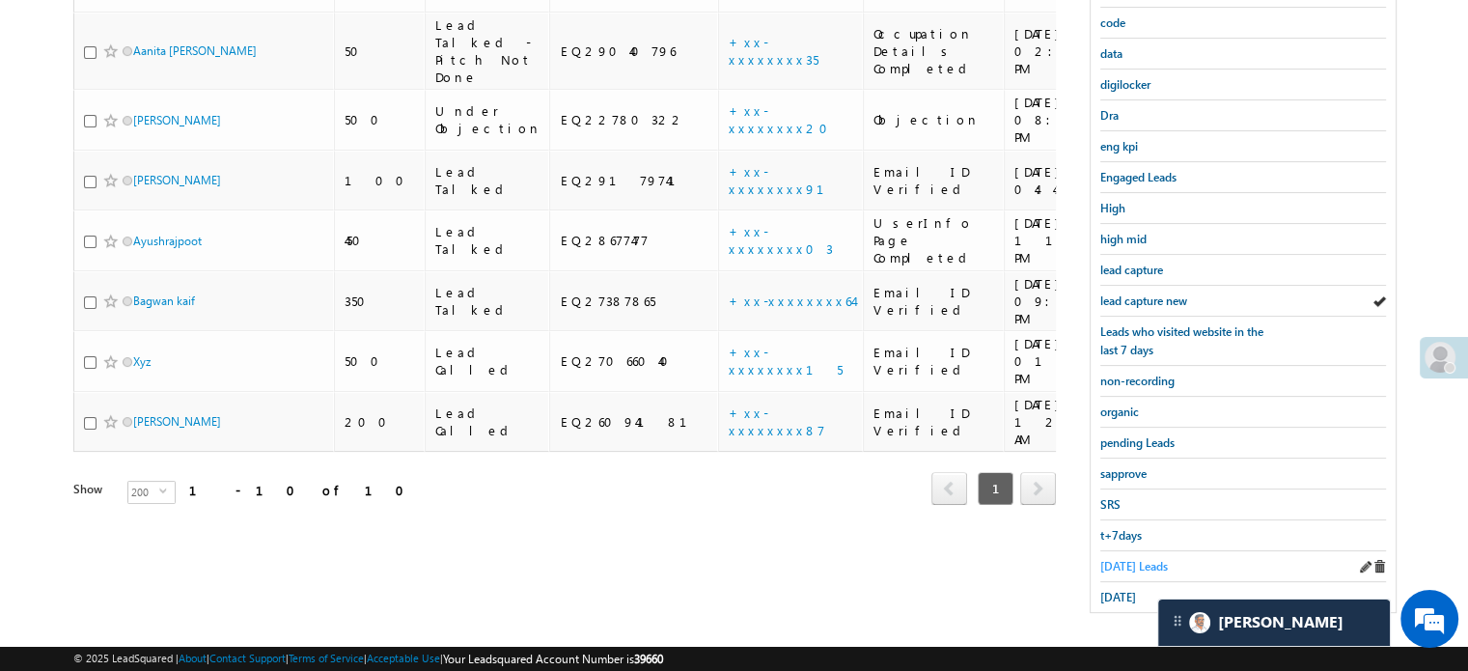
click at [1139, 559] on span "Today's Leads" at bounding box center [1134, 566] width 68 height 14
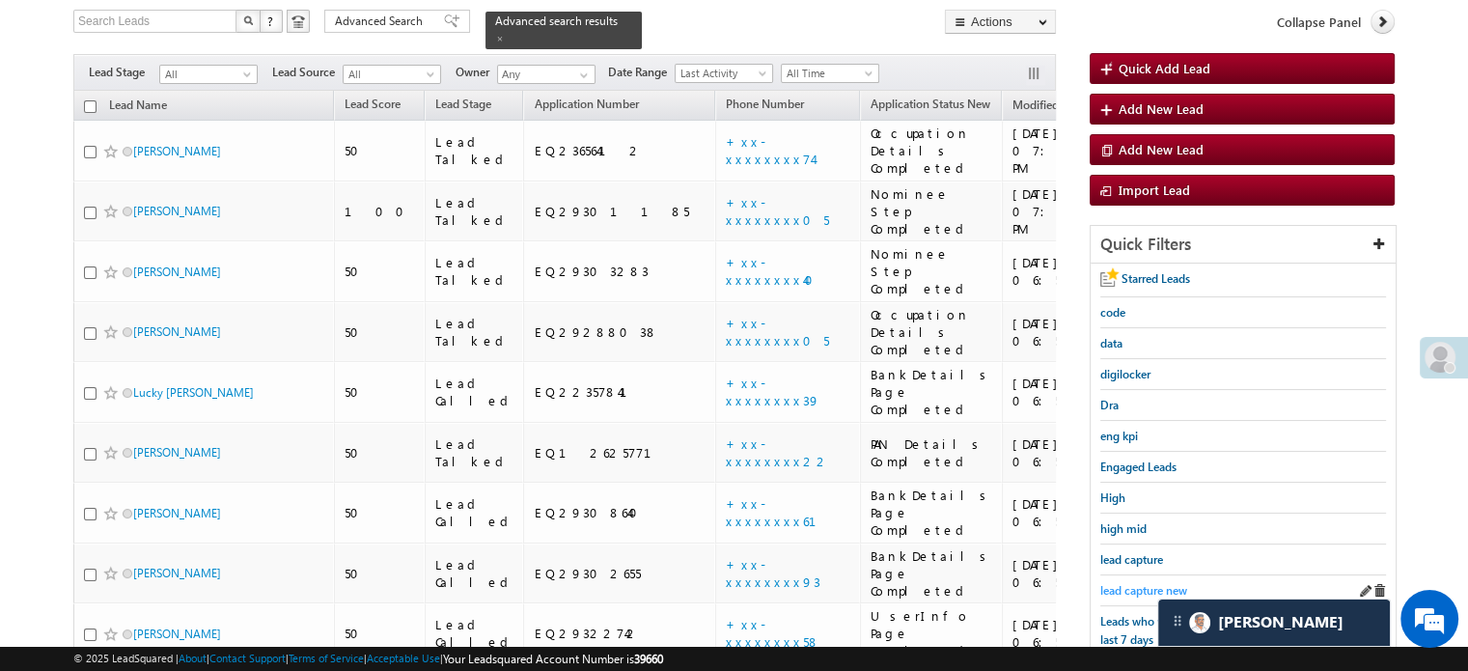
click at [1135, 583] on span "lead capture new" at bounding box center [1143, 590] width 87 height 14
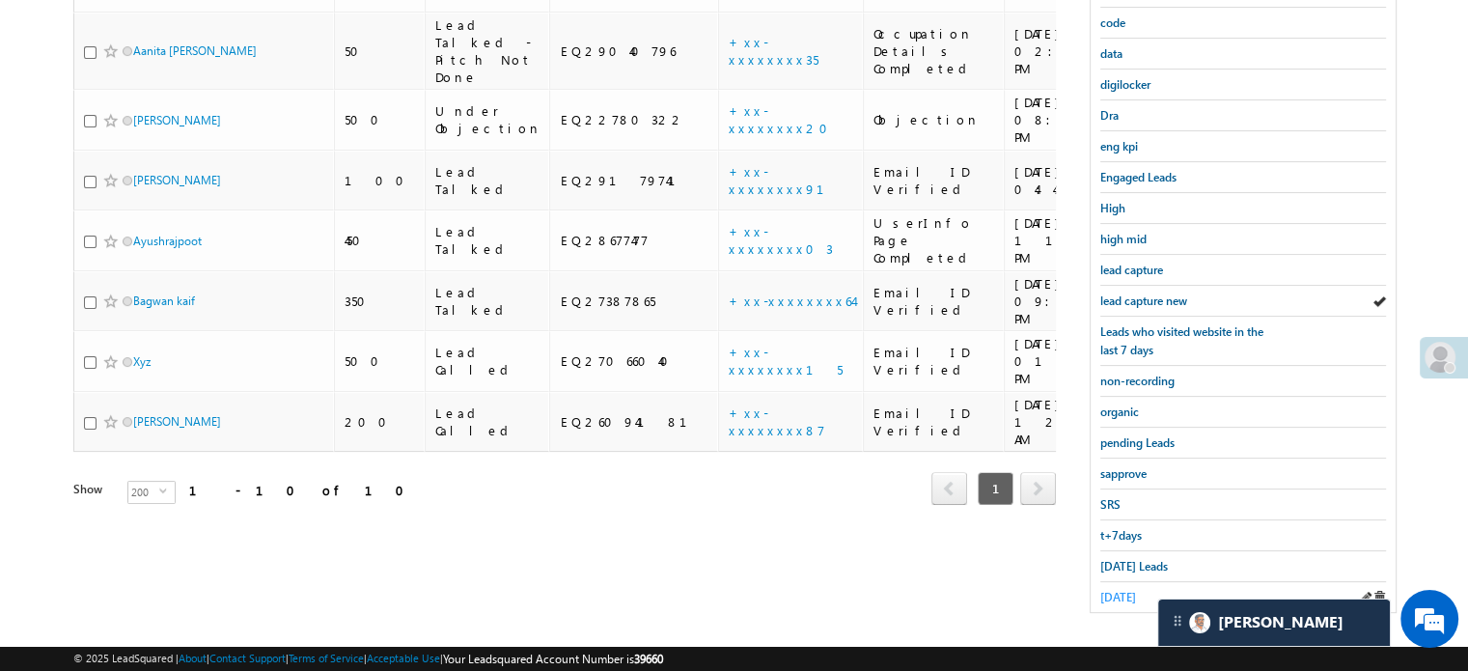
click at [1127, 590] on span "yesterday" at bounding box center [1118, 597] width 36 height 14
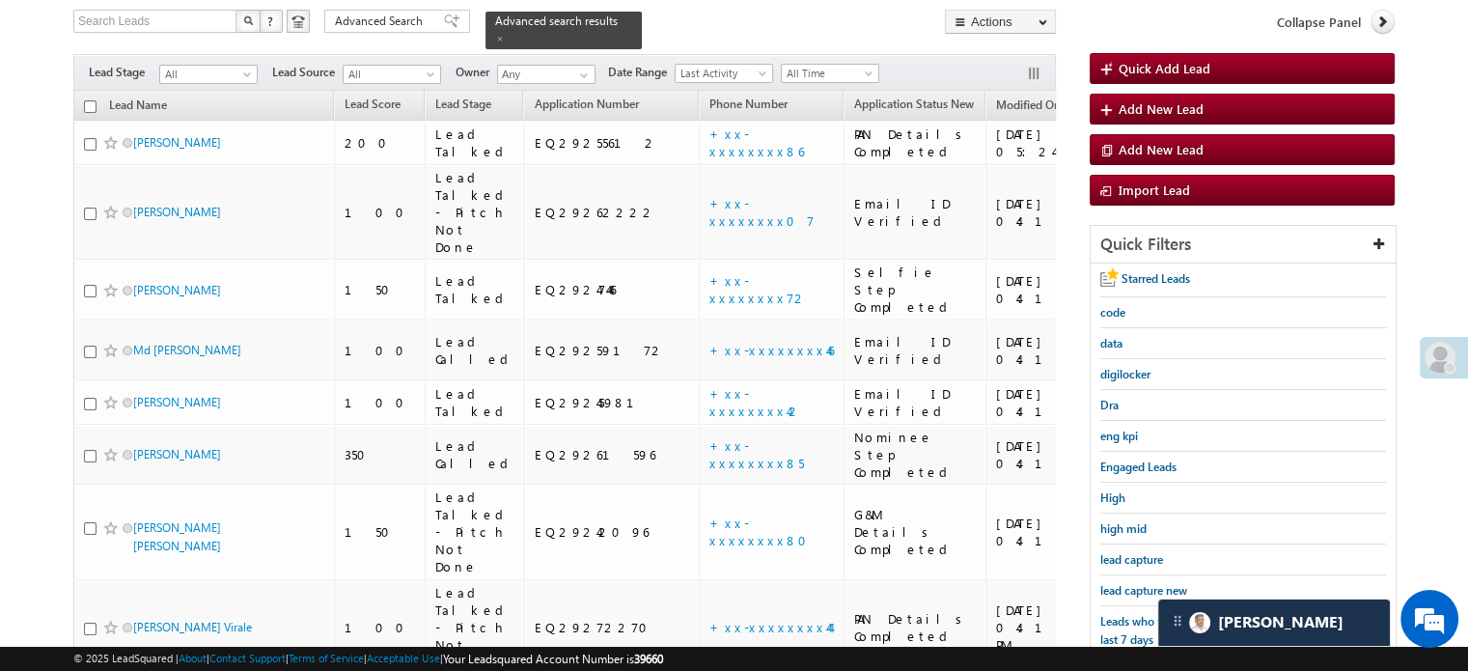
click at [1127, 587] on span "lead capture new" at bounding box center [1143, 590] width 87 height 14
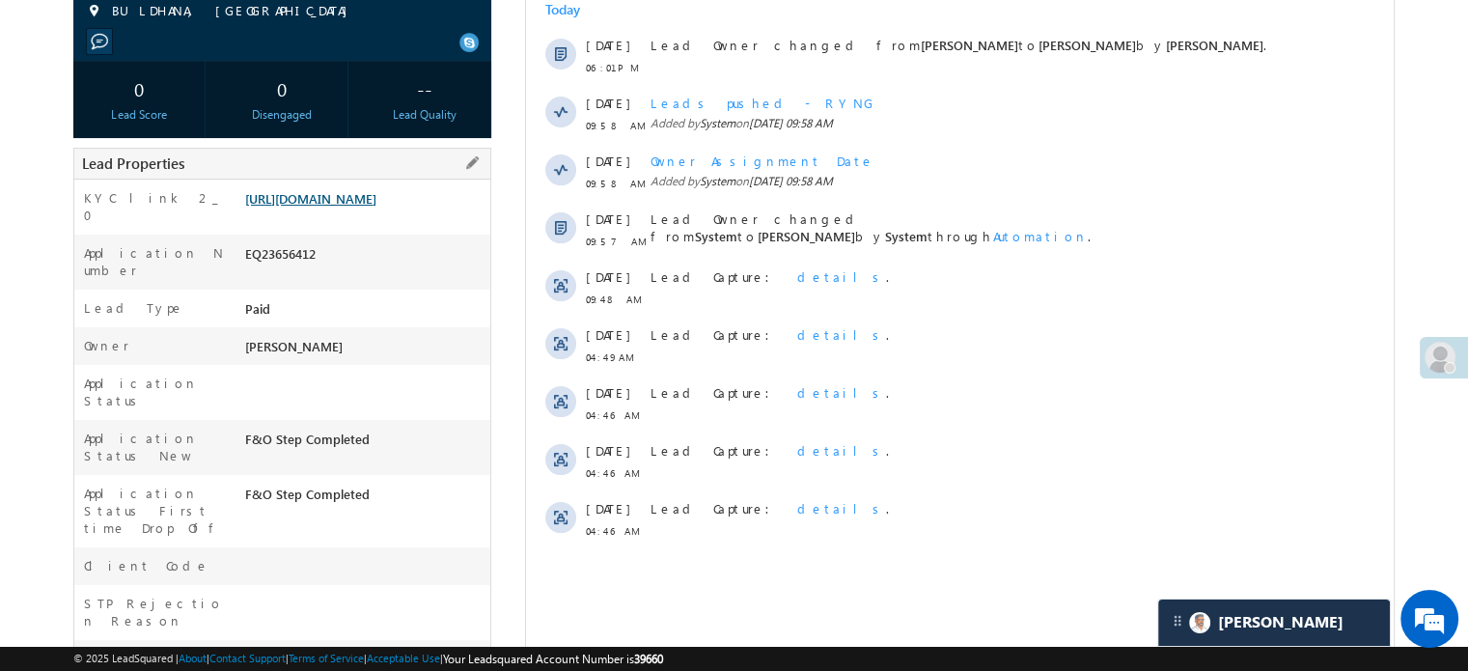
scroll to position [193, 0]
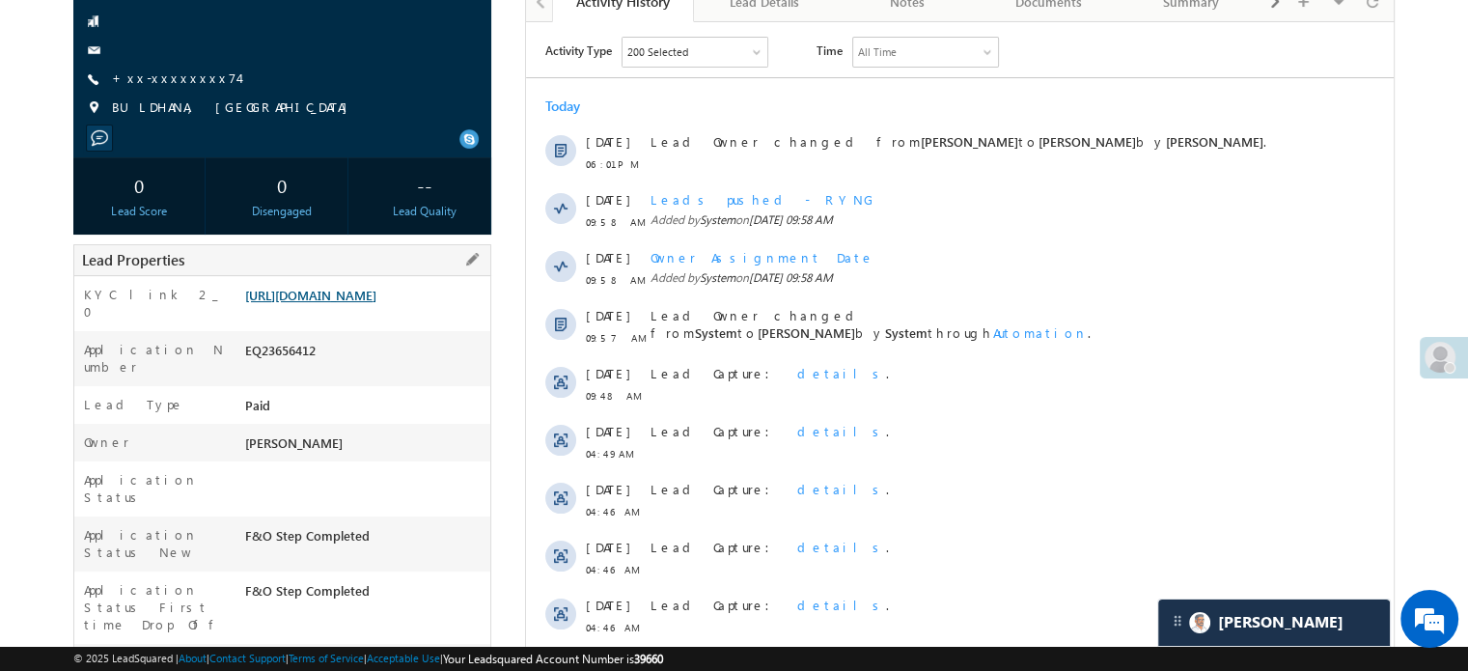
click at [376, 303] on link "[URL][DOMAIN_NAME]" at bounding box center [310, 295] width 131 height 16
click at [376, 287] on link "[URL][DOMAIN_NAME]" at bounding box center [310, 295] width 131 height 16
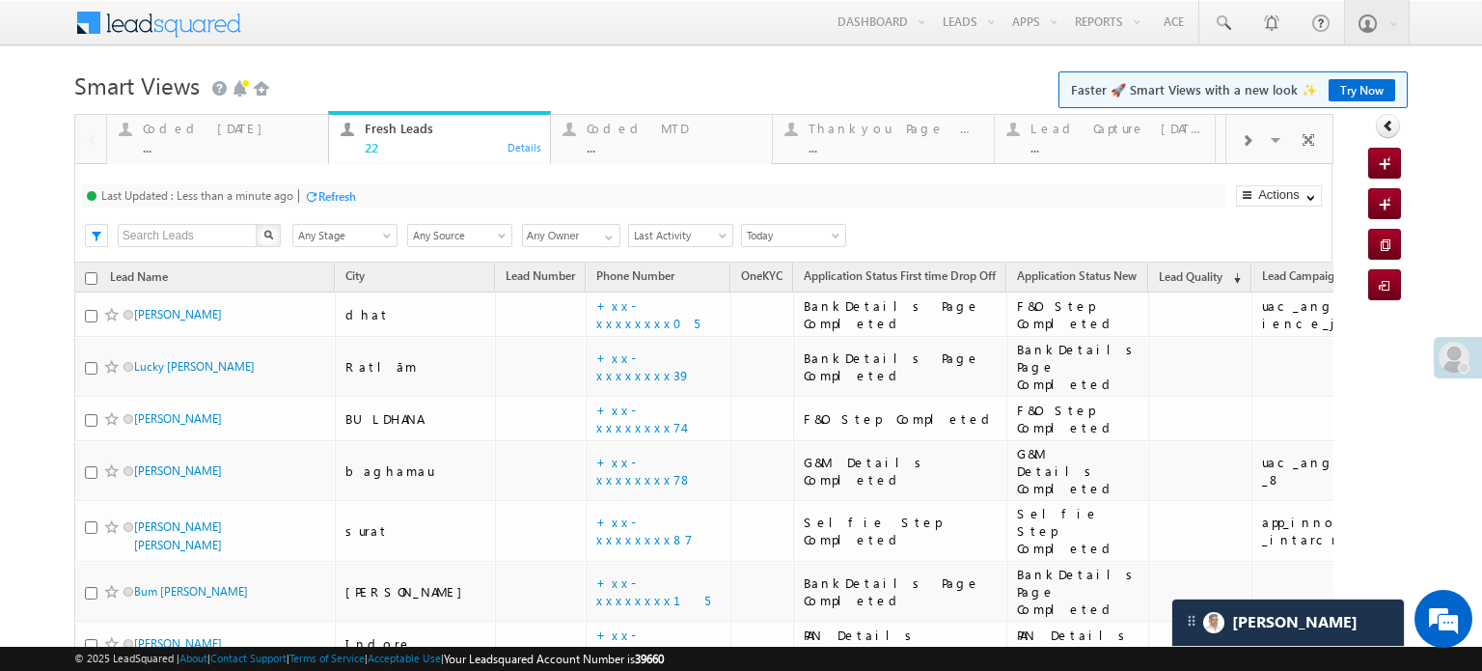
click at [331, 201] on div "Refresh" at bounding box center [337, 196] width 38 height 14
click at [209, 130] on div "Coded [DATE]" at bounding box center [230, 128] width 174 height 15
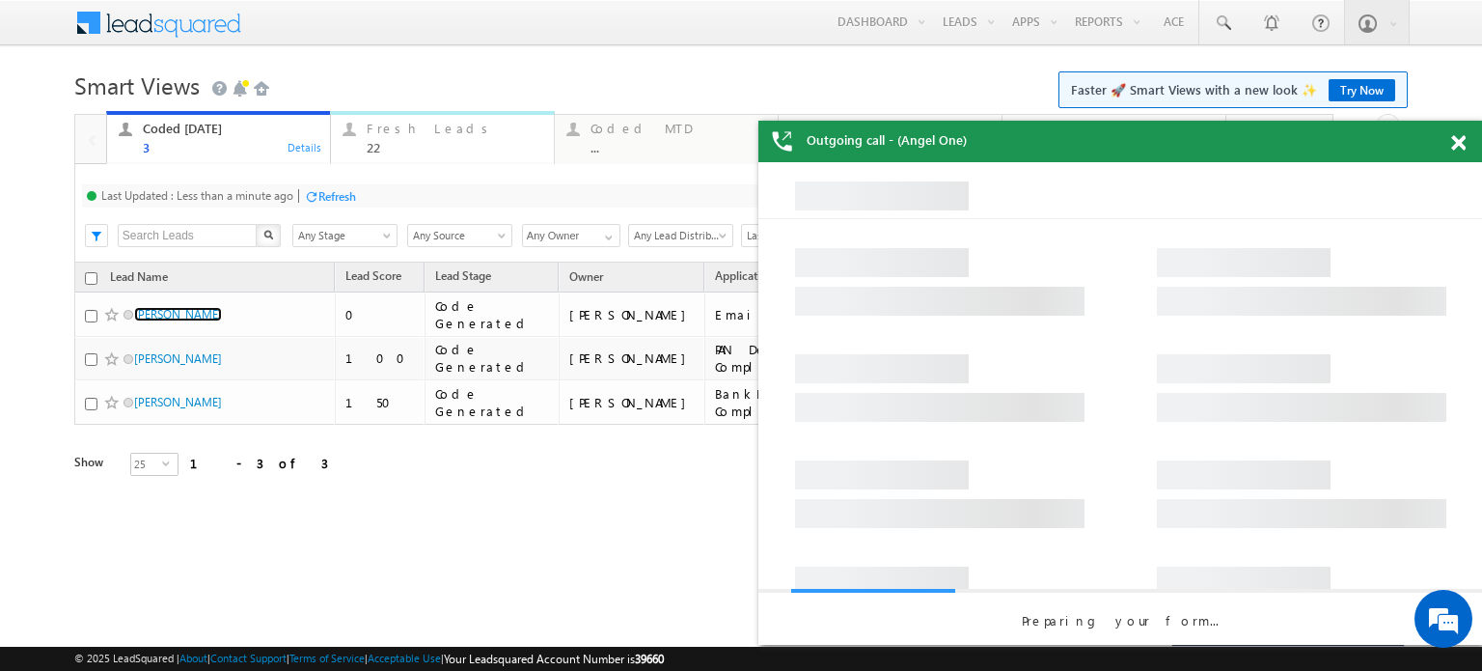
click at [391, 134] on div "Fresh Leads" at bounding box center [455, 128] width 176 height 15
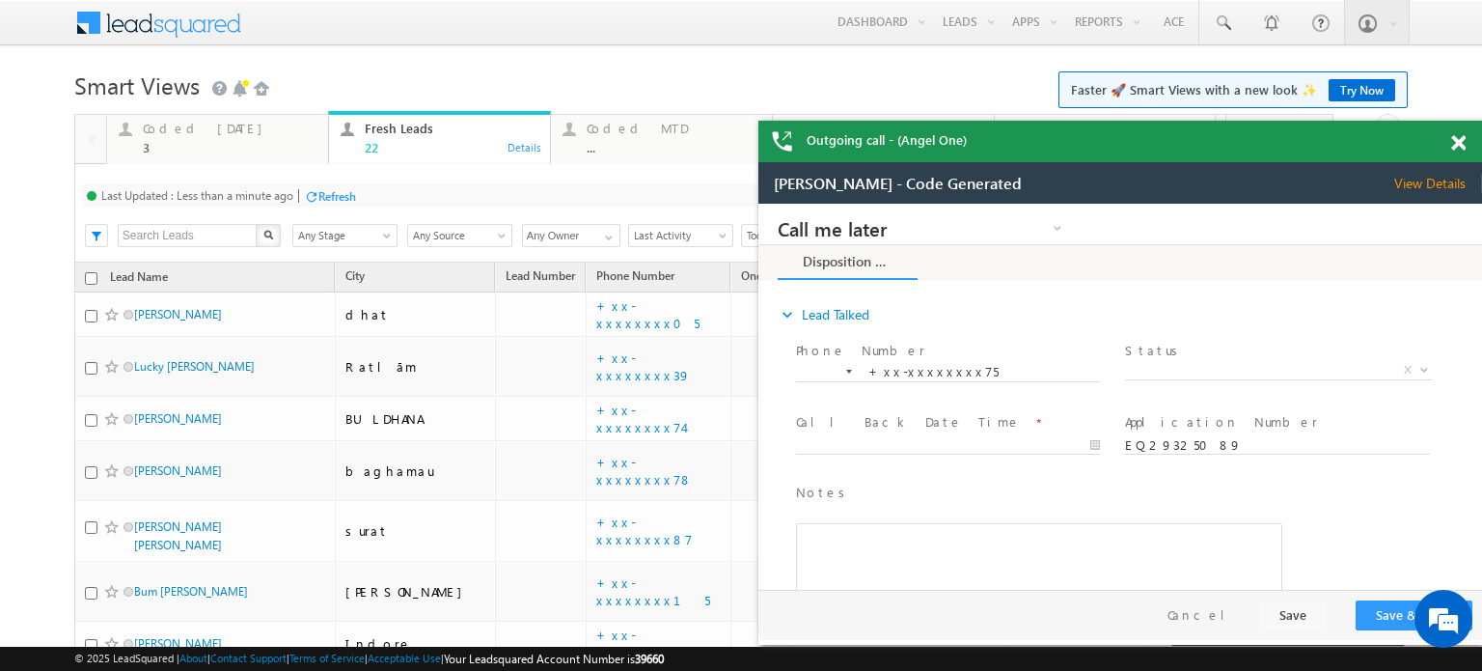
click at [317, 190] on div at bounding box center [311, 196] width 14 height 14
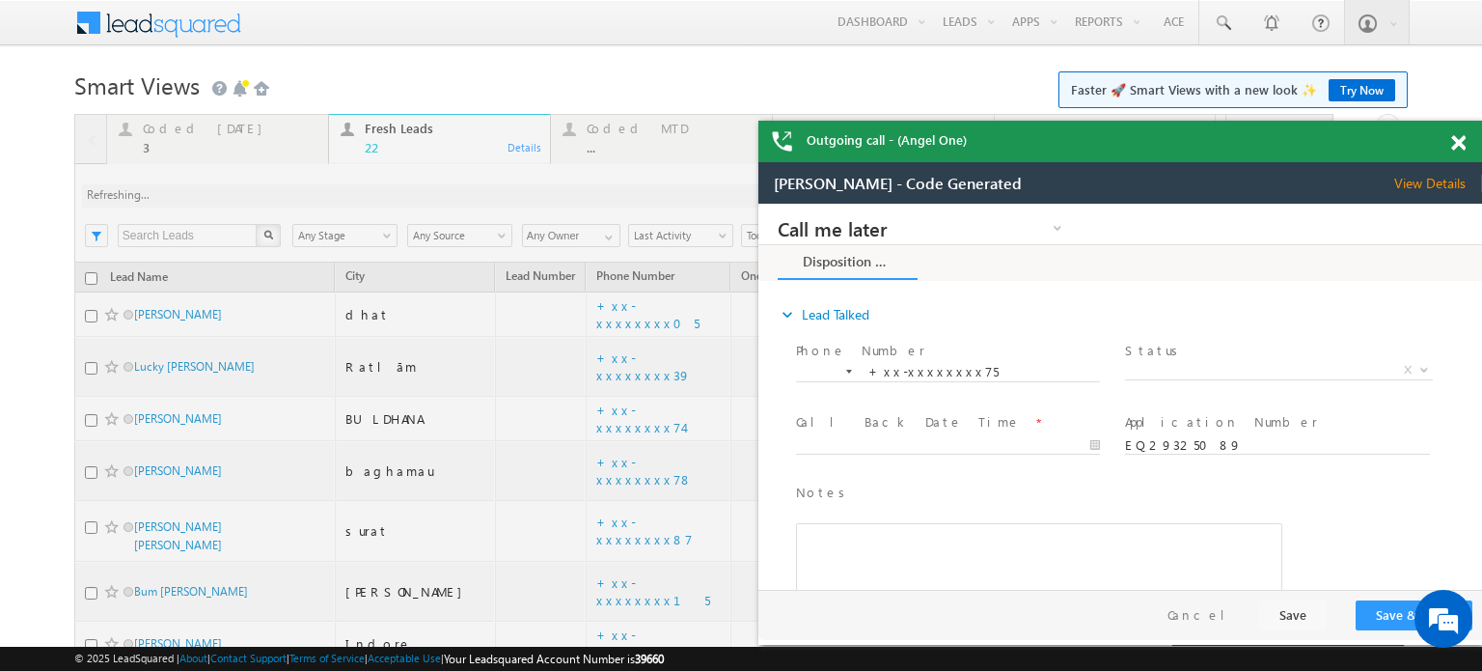
click at [1459, 138] on span at bounding box center [1458, 143] width 14 height 16
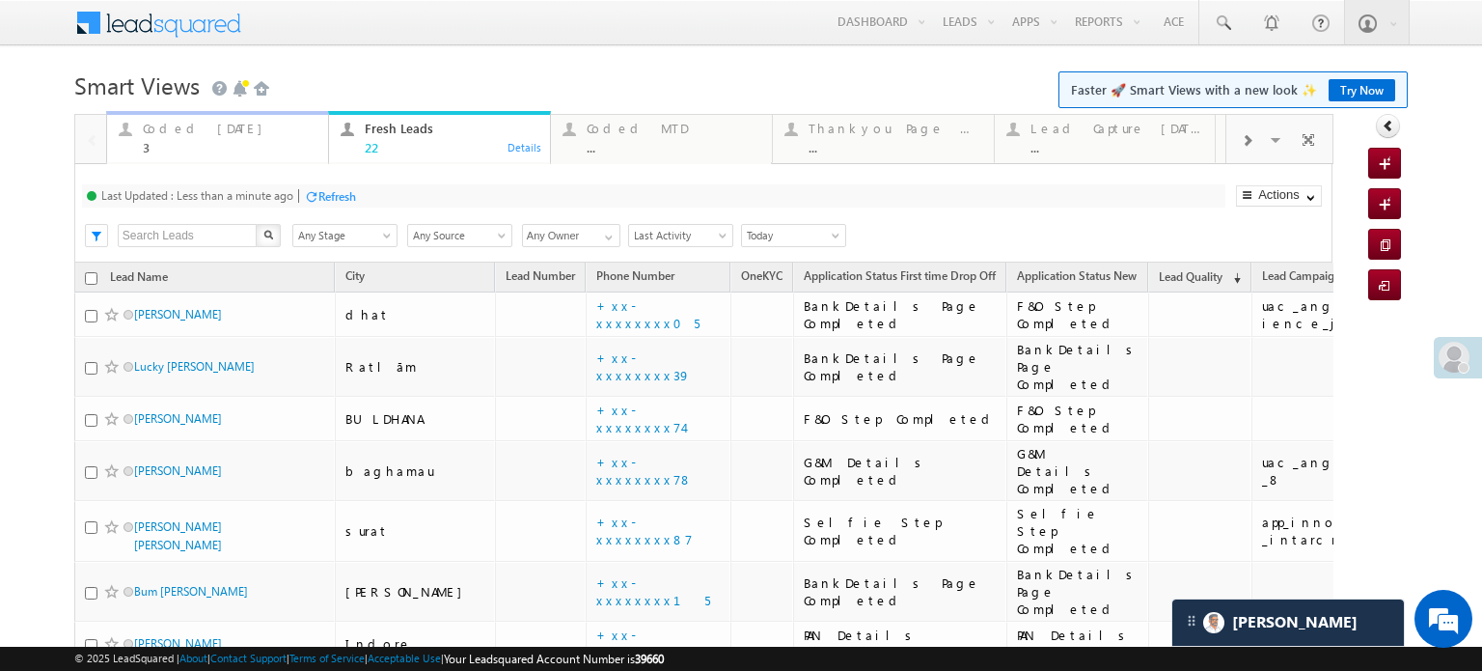
click at [184, 130] on div "Coded [DATE]" at bounding box center [230, 128] width 174 height 15
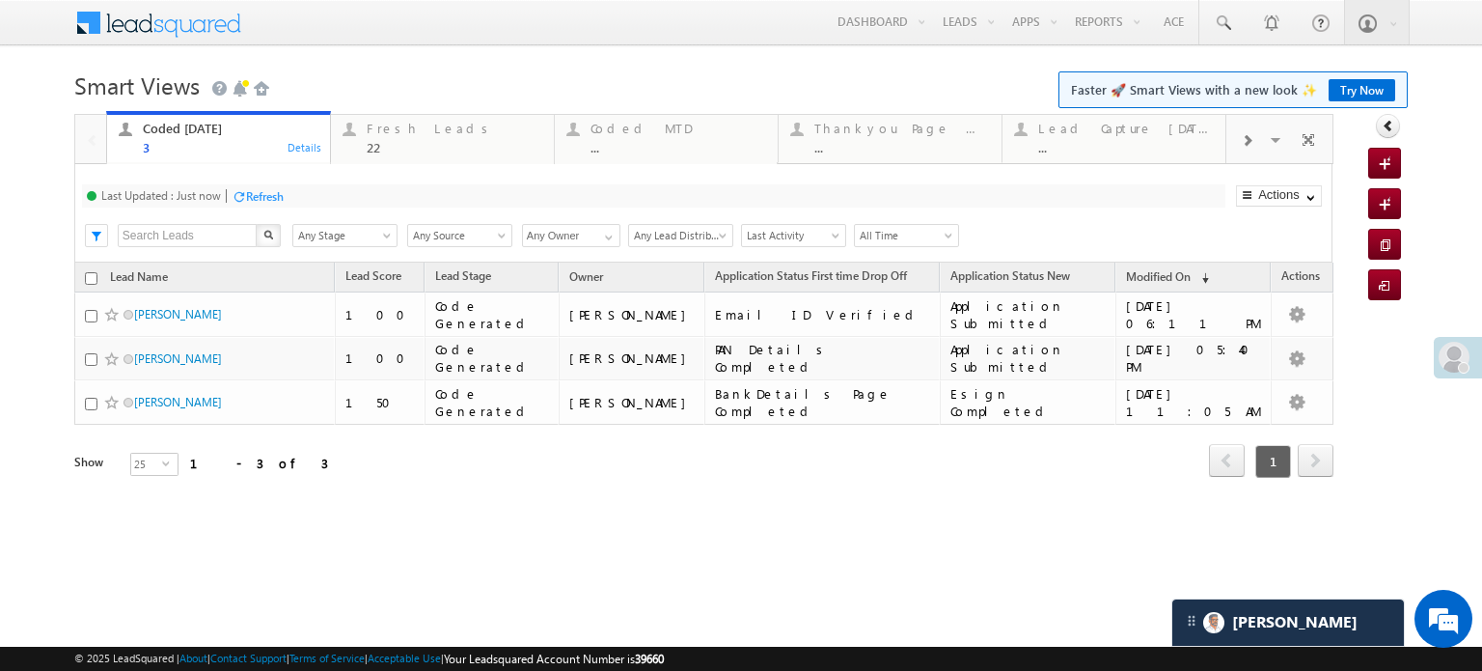
click at [266, 200] on div "Refresh" at bounding box center [265, 196] width 38 height 14
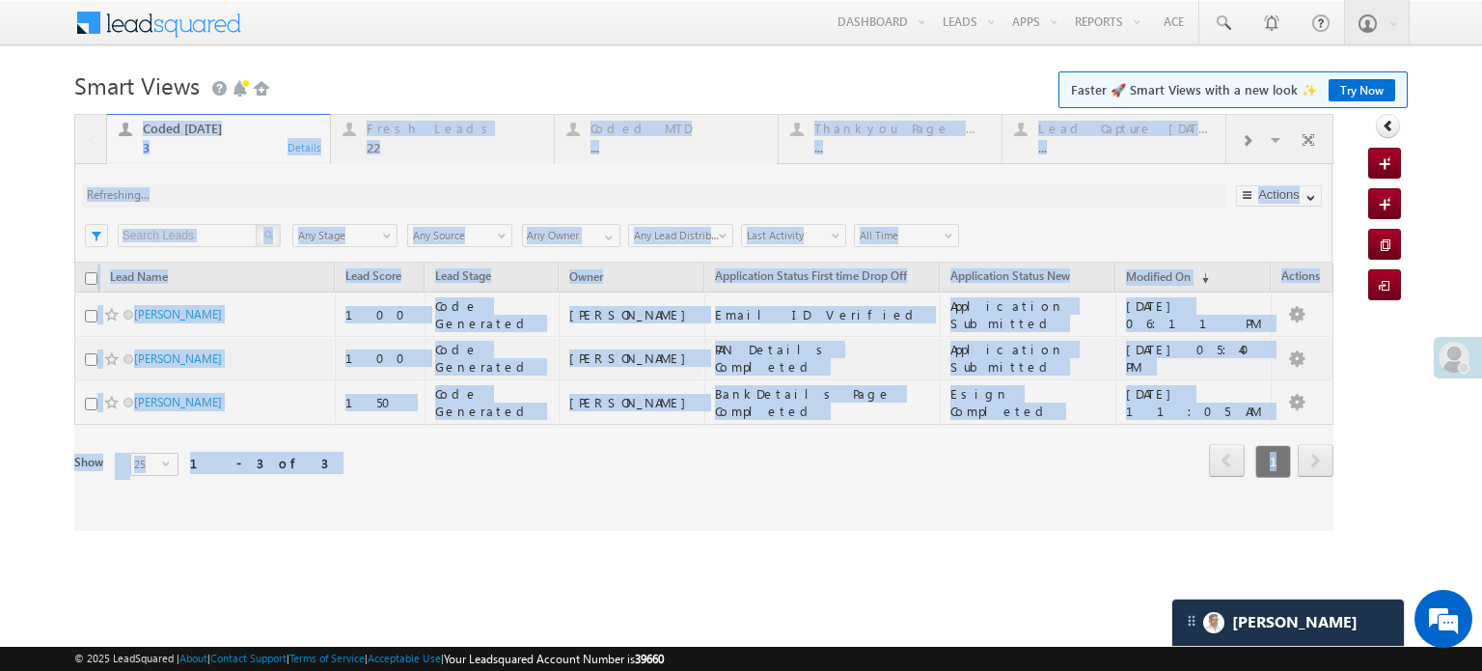
click at [266, 200] on div at bounding box center [703, 322] width 1259 height 417
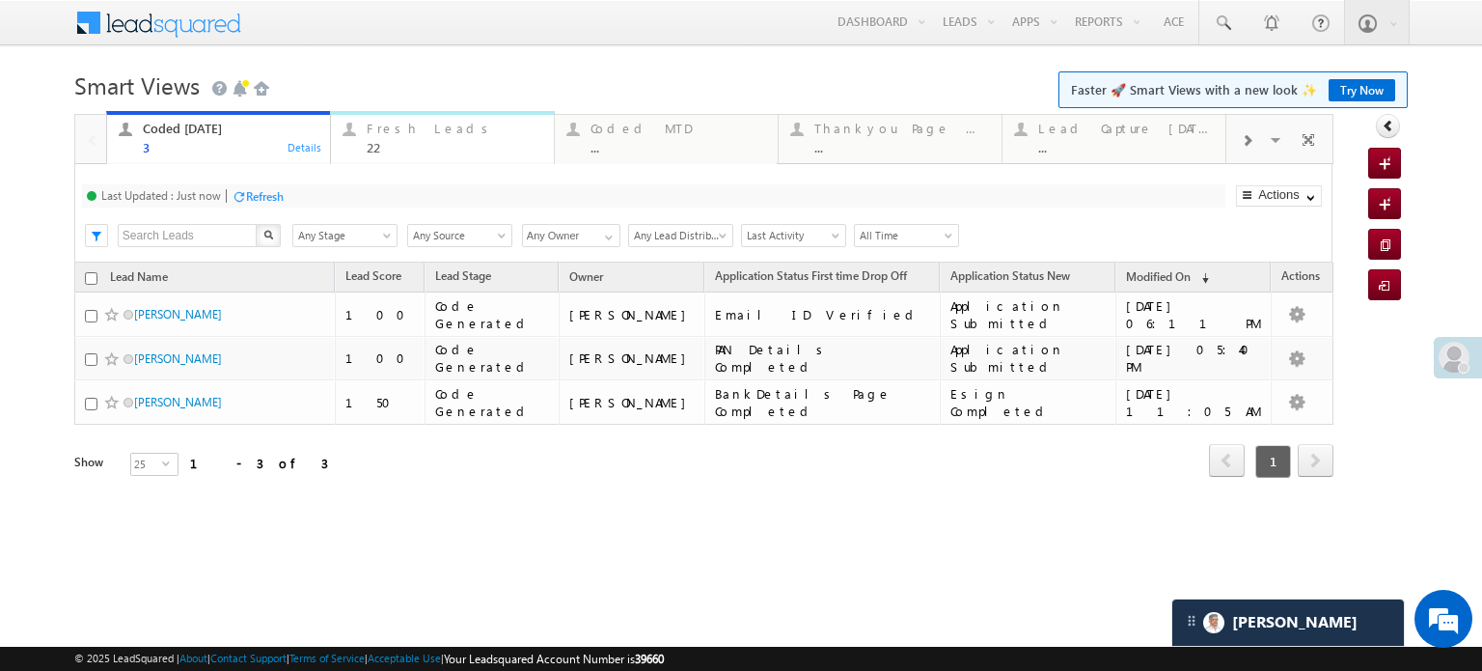
click at [394, 127] on div "Fresh Leads" at bounding box center [455, 128] width 176 height 15
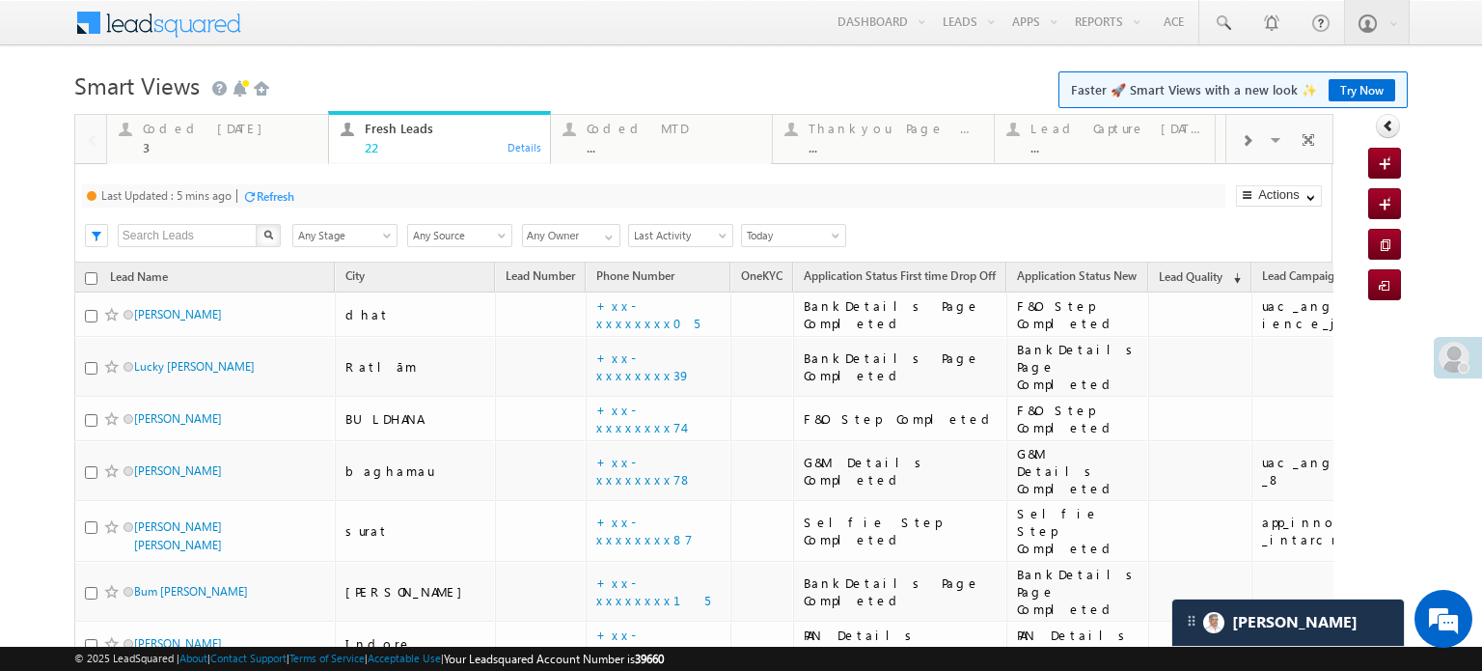
click at [286, 196] on div "Refresh" at bounding box center [276, 196] width 38 height 14
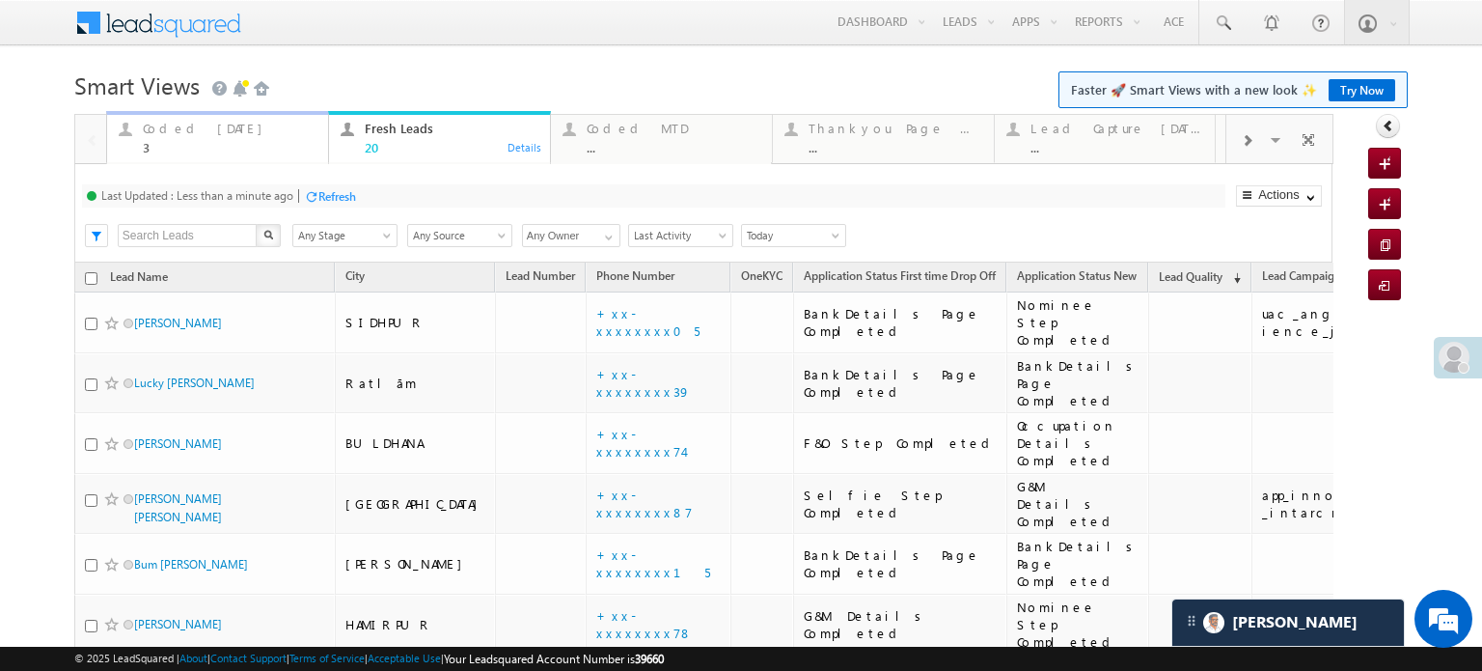
click at [202, 150] on div "3" at bounding box center [230, 147] width 174 height 14
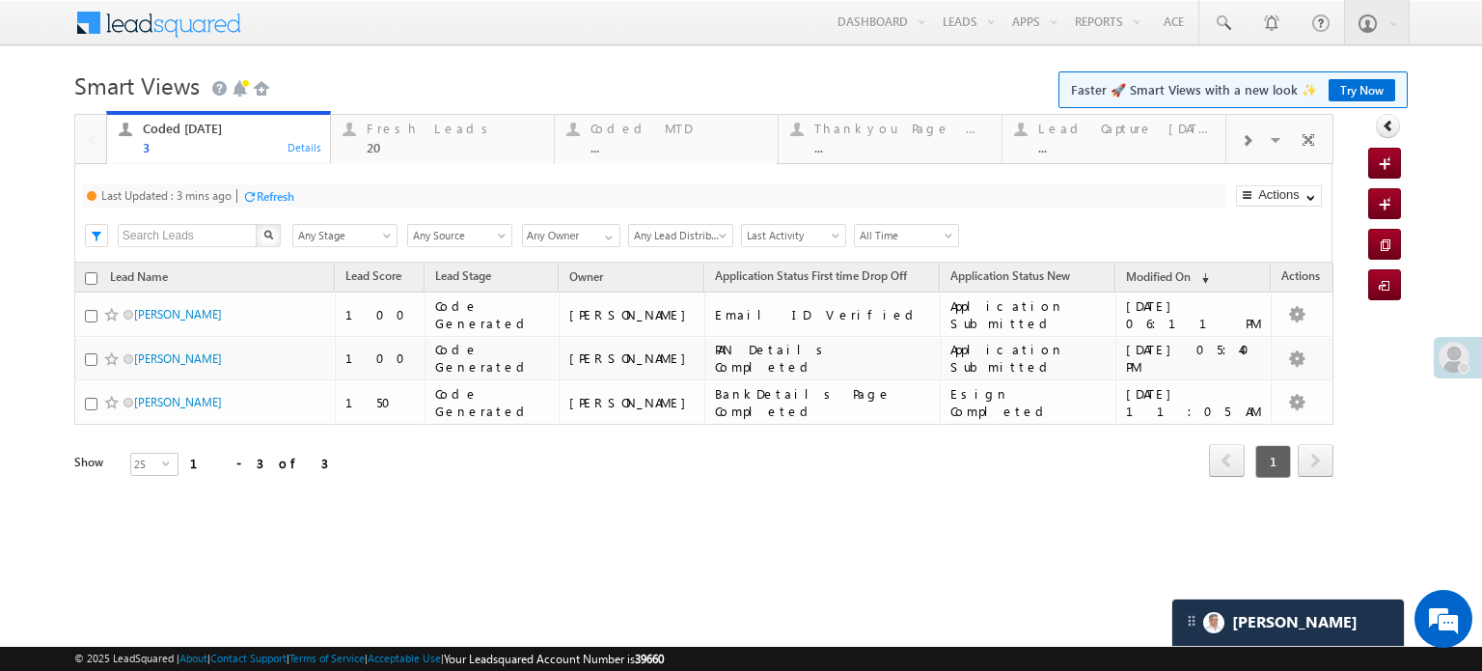
click at [279, 204] on div "Refresh" at bounding box center [276, 196] width 38 height 14
click at [433, 148] on div "20" at bounding box center [455, 147] width 176 height 14
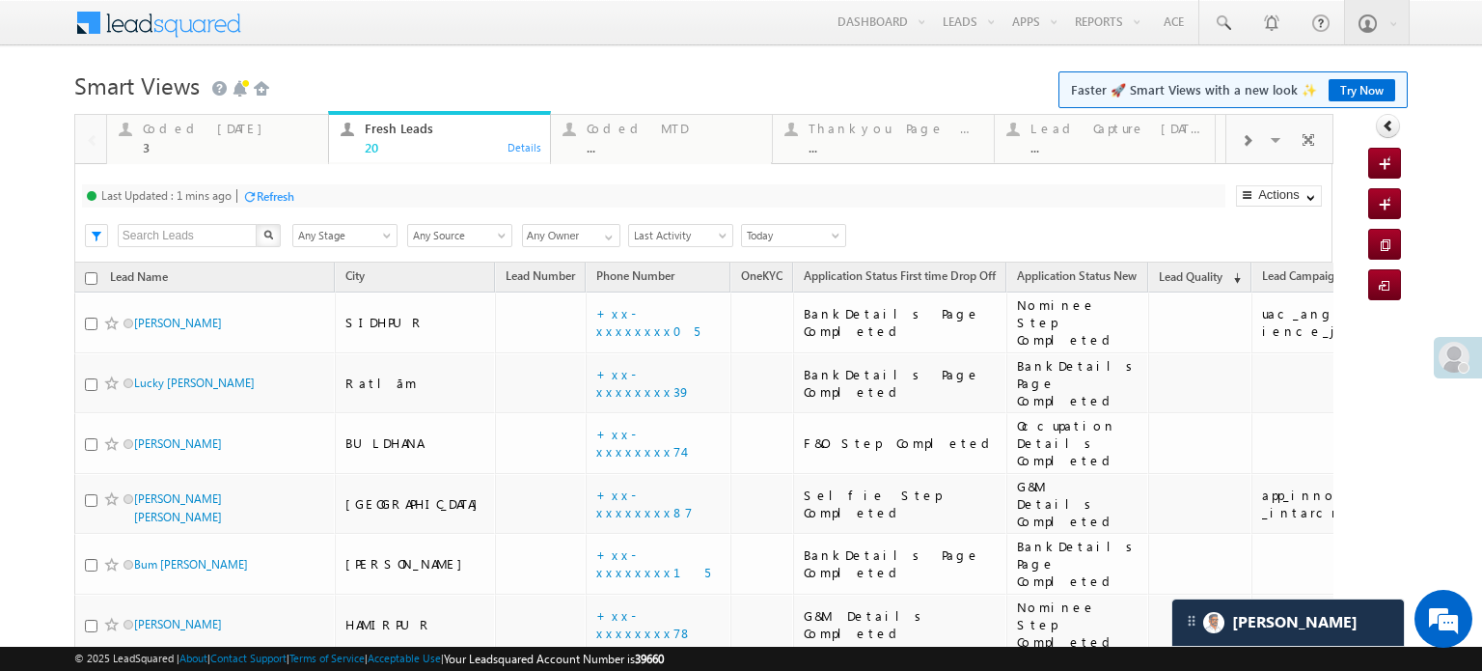
click at [276, 196] on div "Refresh" at bounding box center [276, 196] width 38 height 14
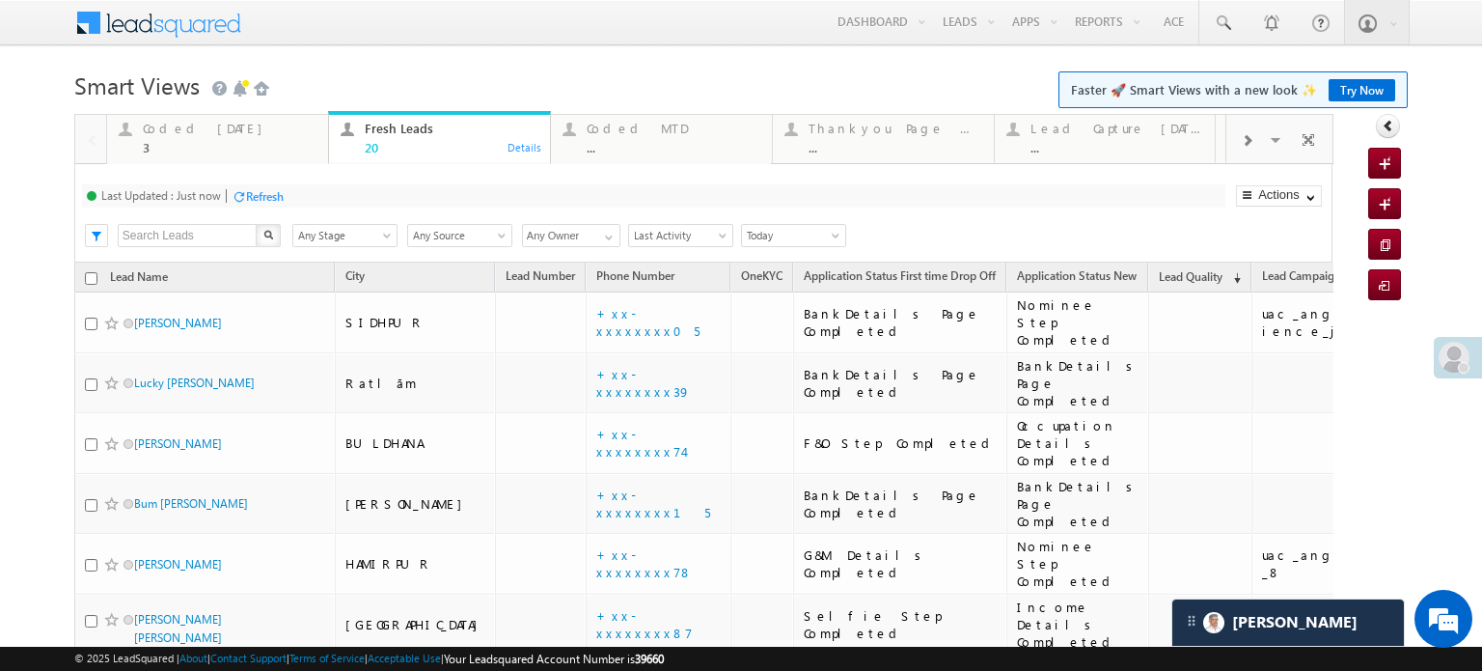
click at [270, 199] on div "Refresh" at bounding box center [265, 196] width 38 height 14
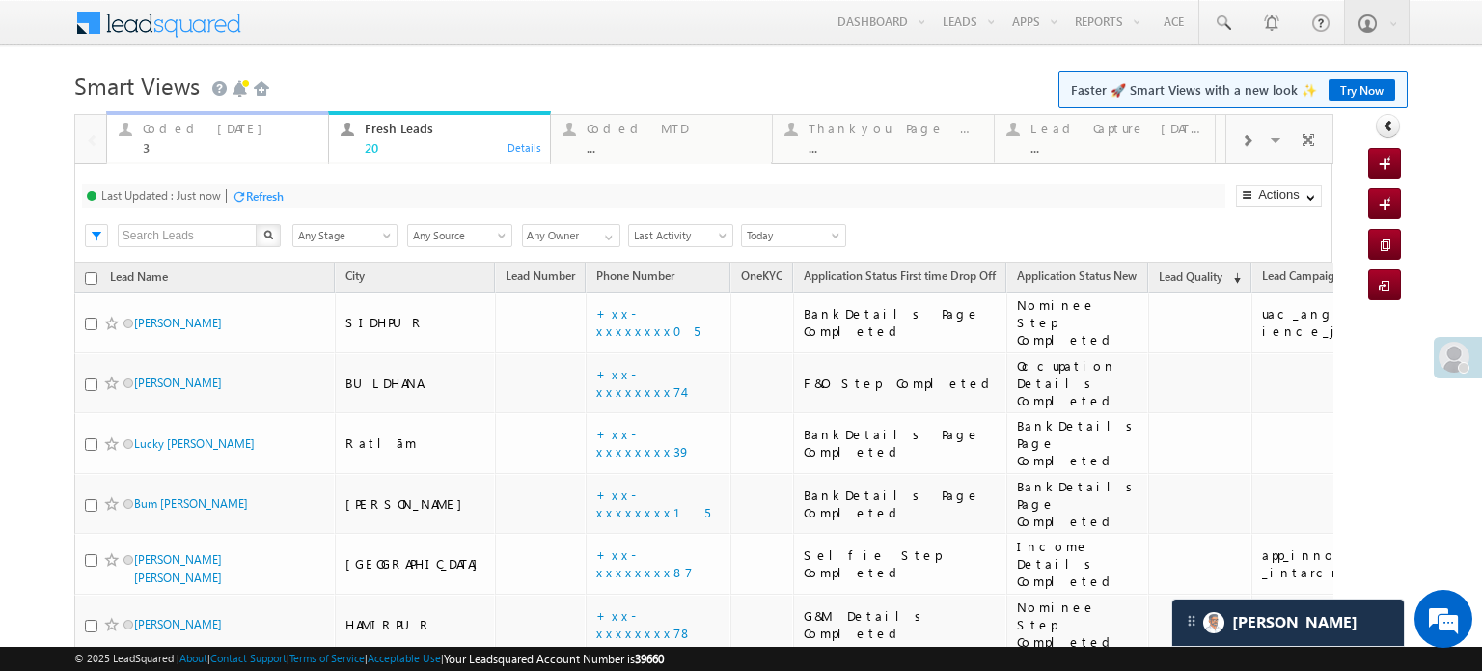
click at [215, 129] on div "Coded [DATE]" at bounding box center [230, 128] width 174 height 15
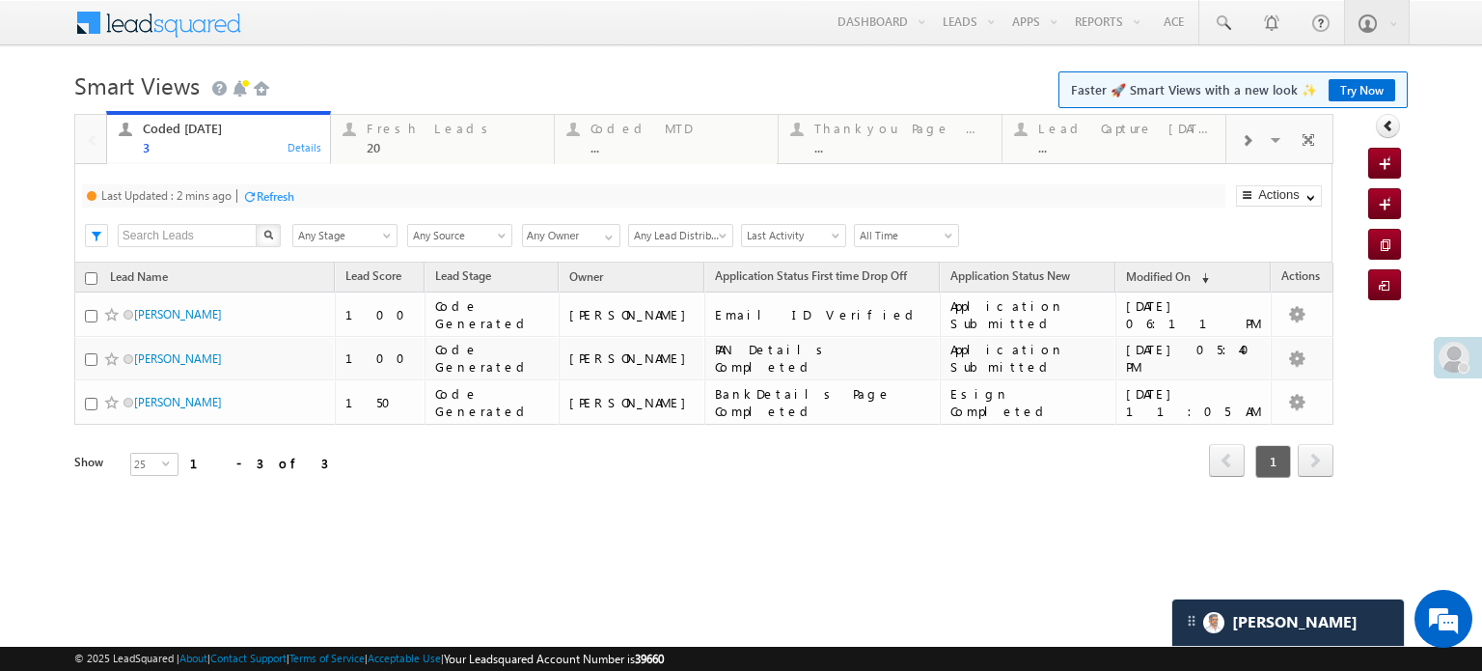
click at [270, 189] on div "Refresh" at bounding box center [276, 196] width 38 height 14
click at [327, 196] on div "Refresh" at bounding box center [337, 196] width 38 height 14
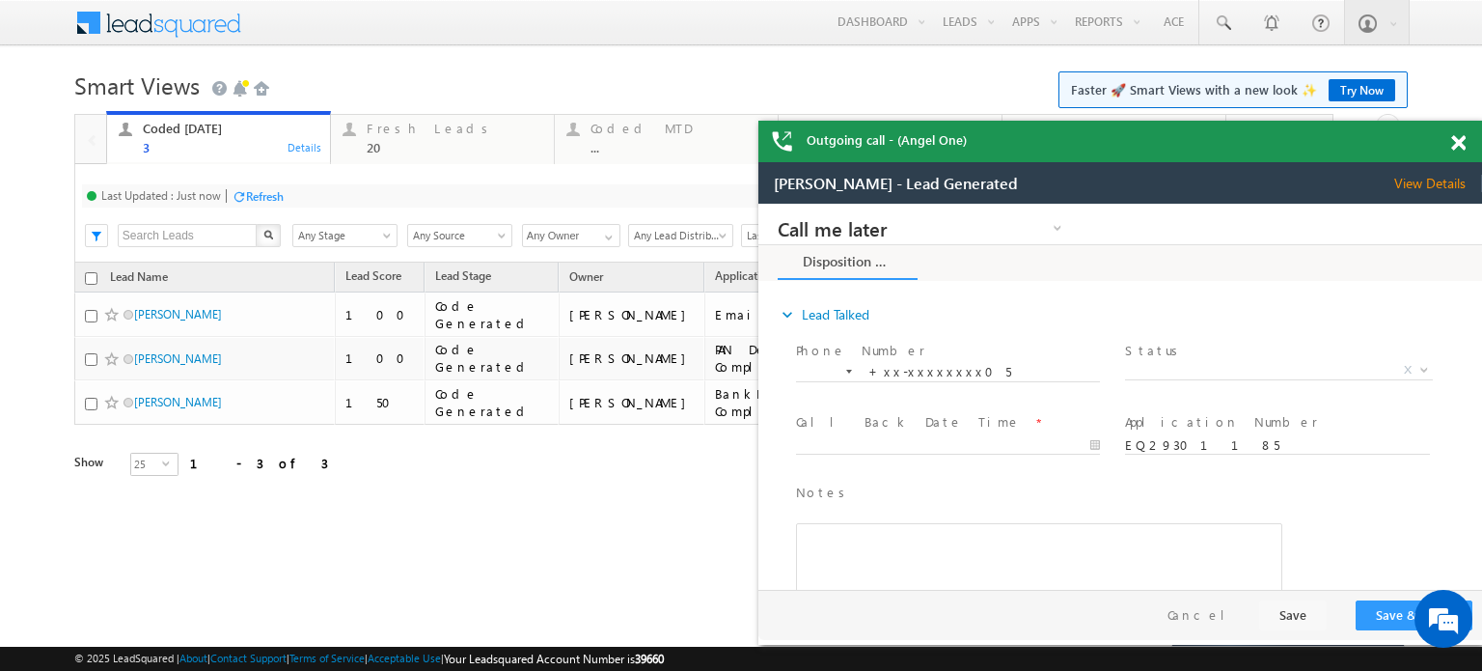
click at [1451, 138] on span at bounding box center [1458, 143] width 14 height 16
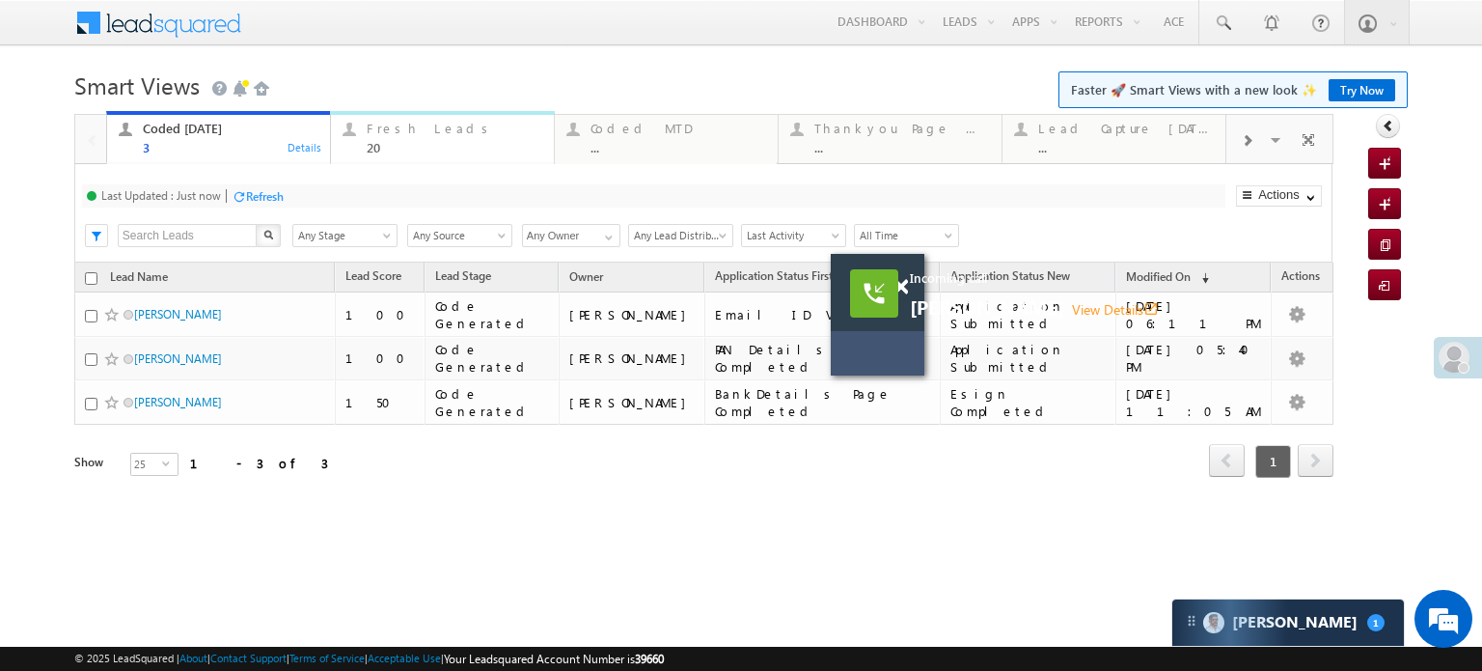
click at [435, 122] on div "Fresh Leads" at bounding box center [455, 128] width 176 height 15
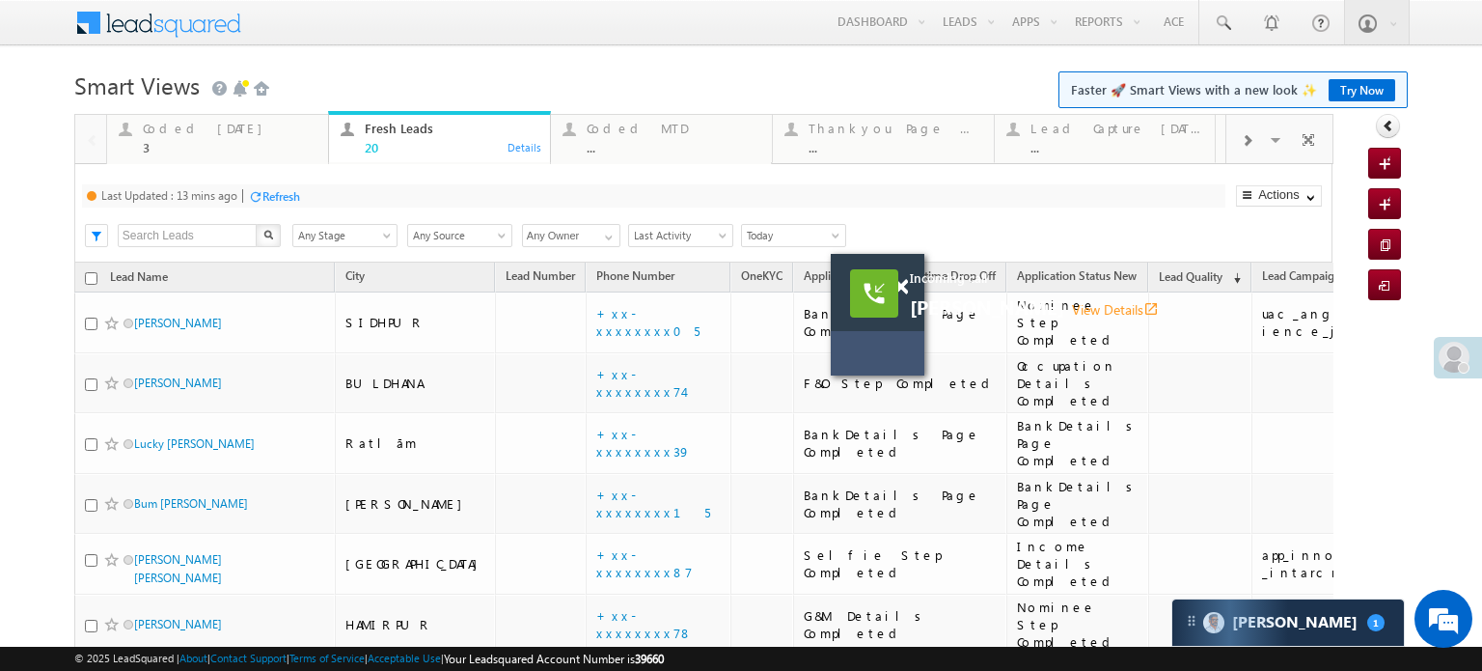
click at [273, 199] on div "Refresh" at bounding box center [281, 196] width 38 height 14
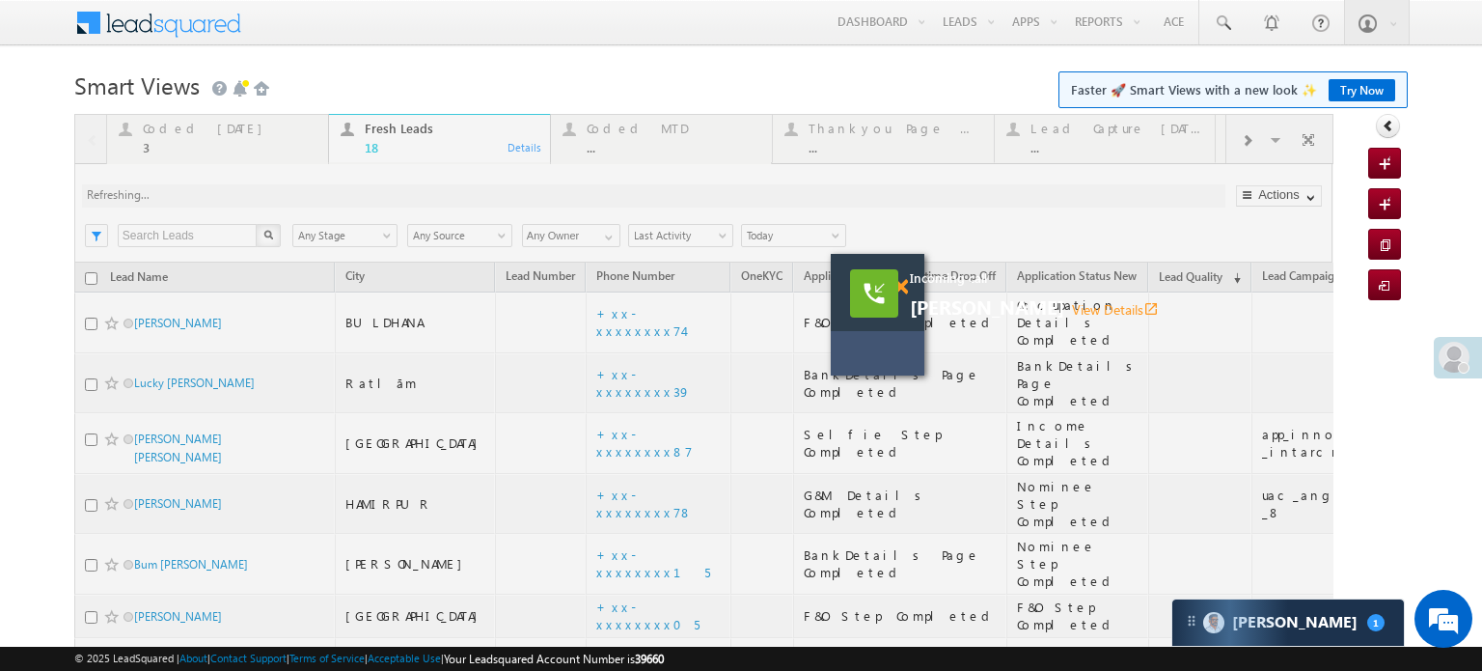
click at [899, 281] on span at bounding box center [900, 287] width 14 height 16
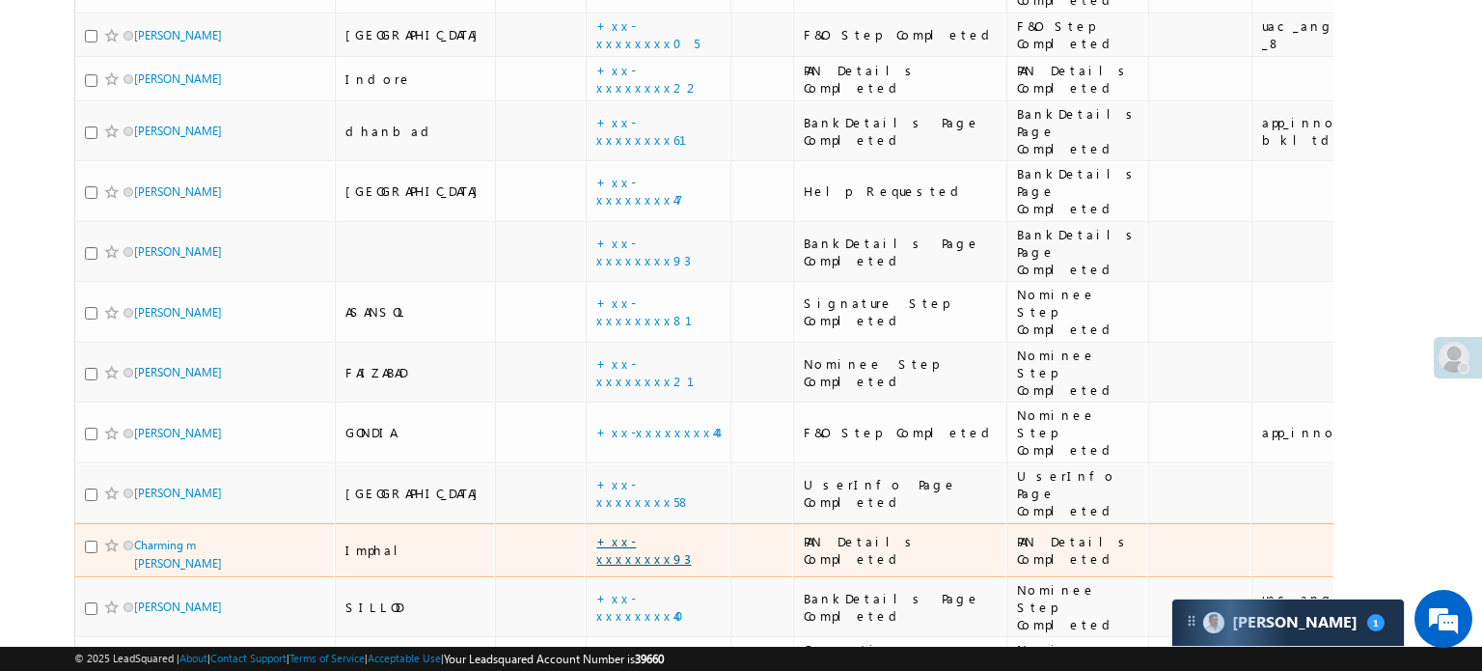
scroll to position [583, 0]
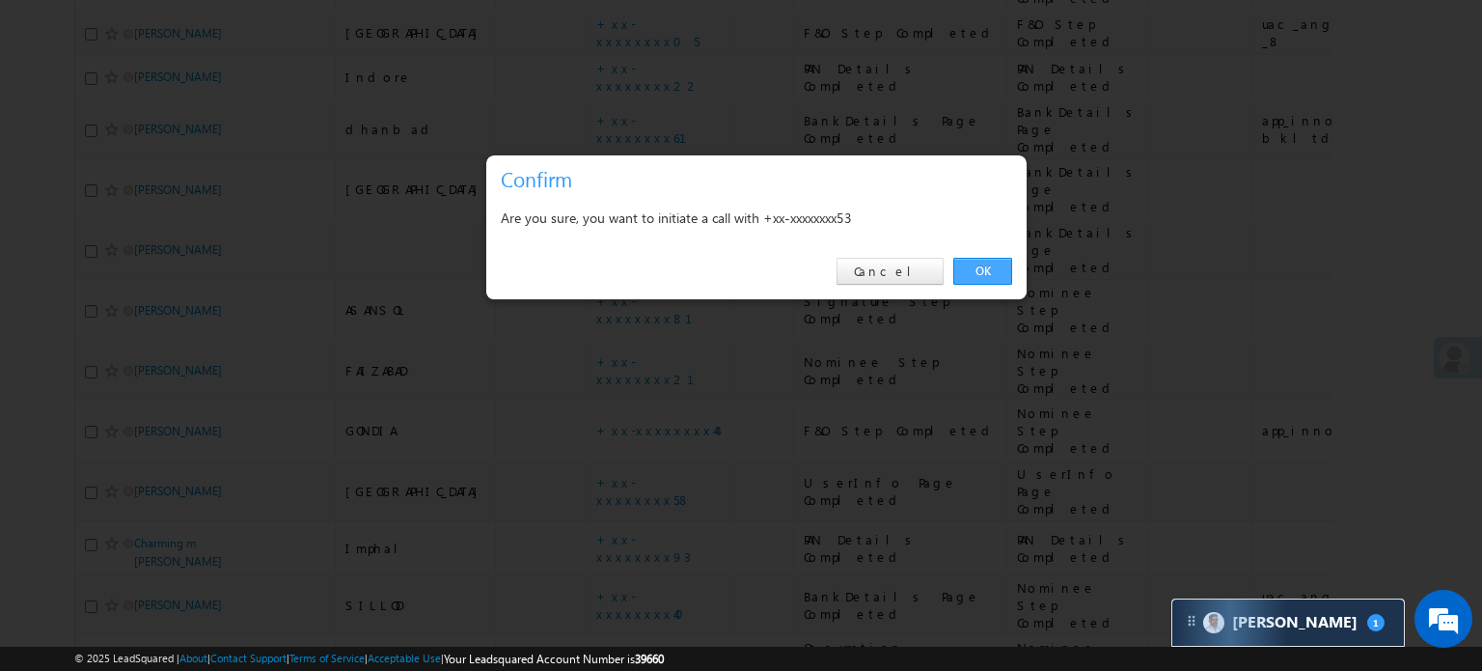
click at [990, 265] on link "OK" at bounding box center [982, 271] width 59 height 27
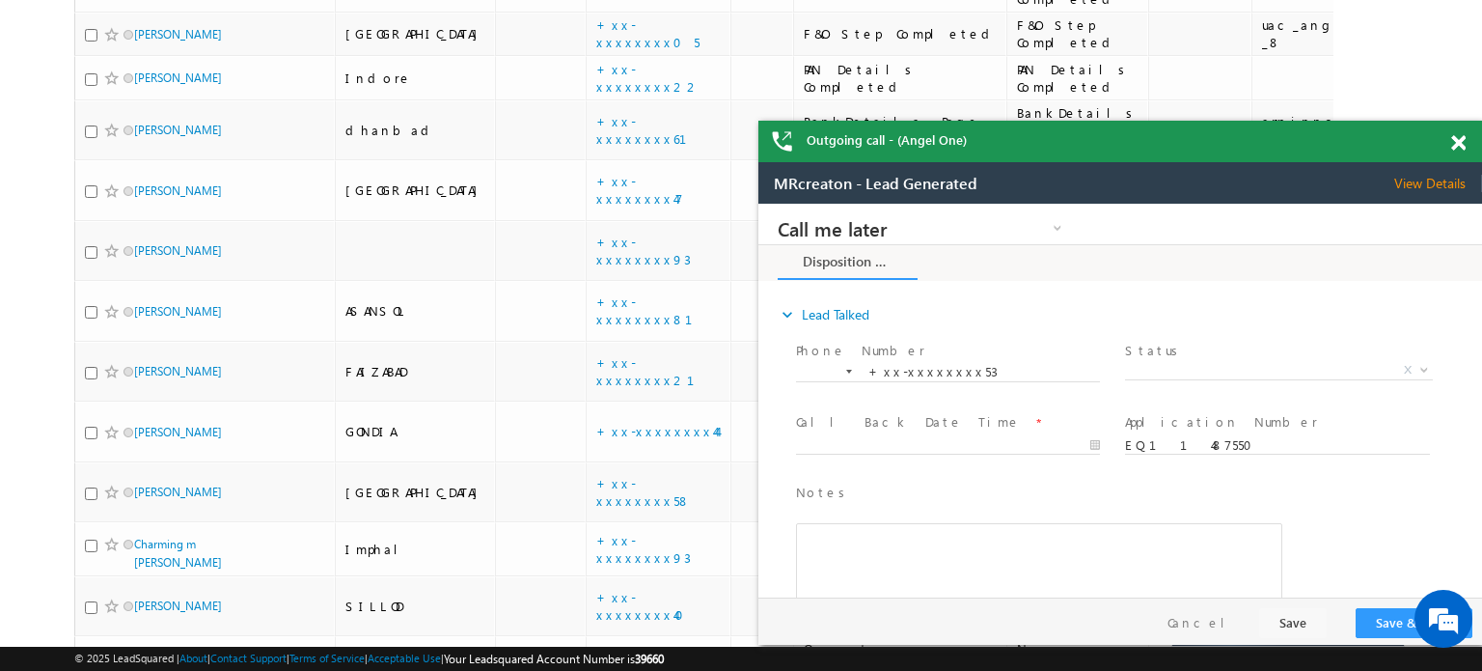
scroll to position [0, 0]
click at [1456, 138] on span at bounding box center [1458, 143] width 14 height 16
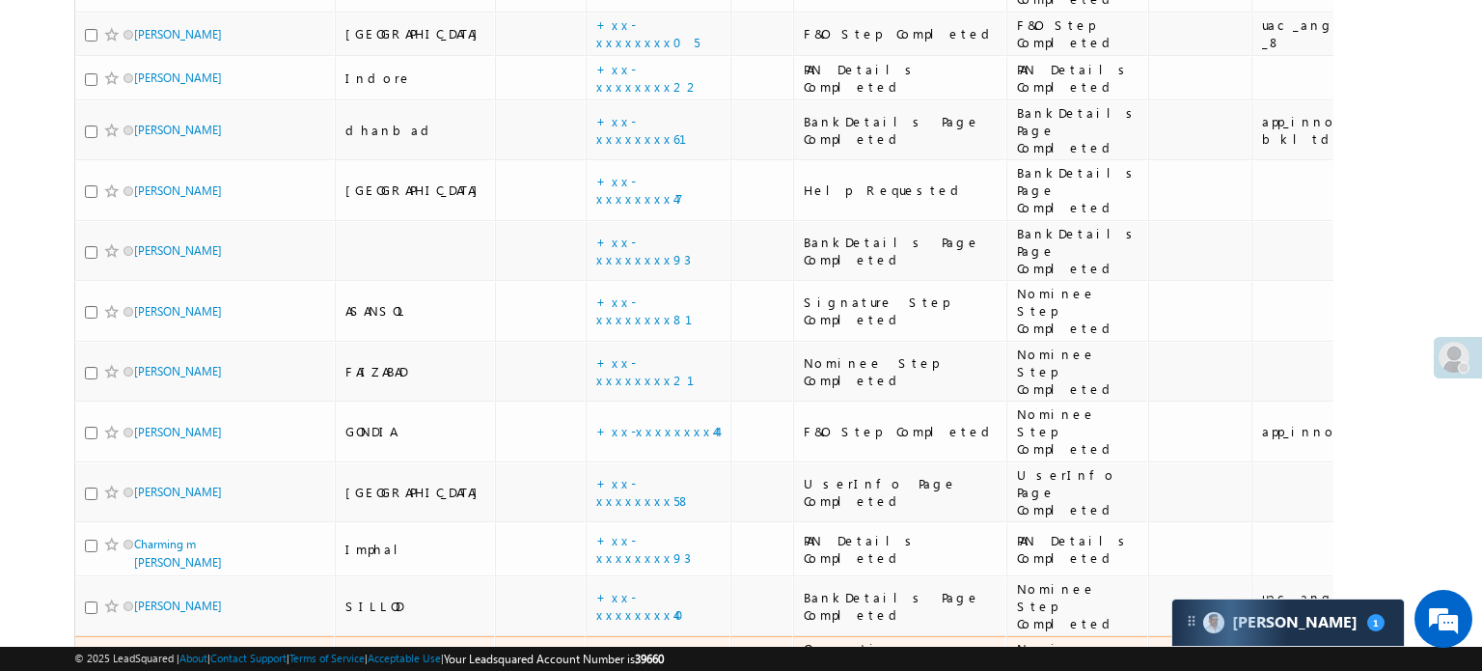
click at [596, 648] on link "+xx-xxxxxxxx87" at bounding box center [644, 665] width 96 height 34
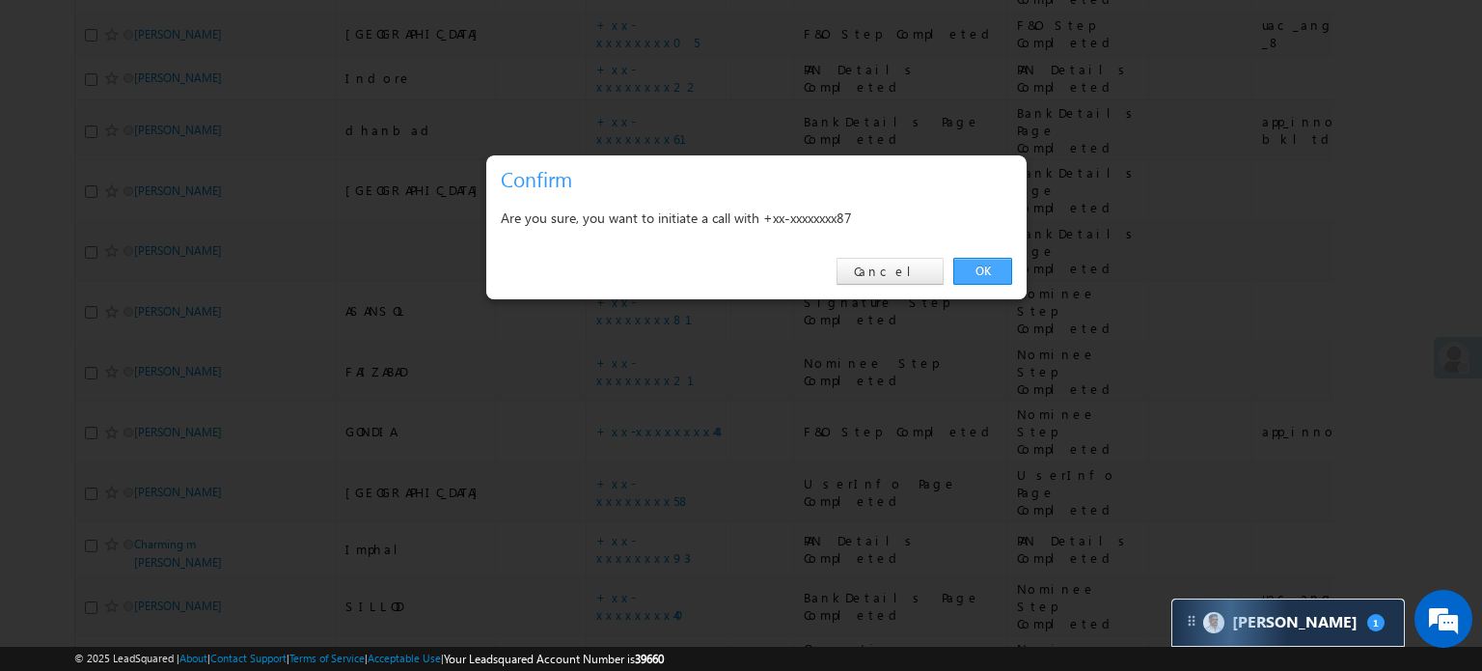
click at [997, 262] on link "OK" at bounding box center [982, 271] width 59 height 27
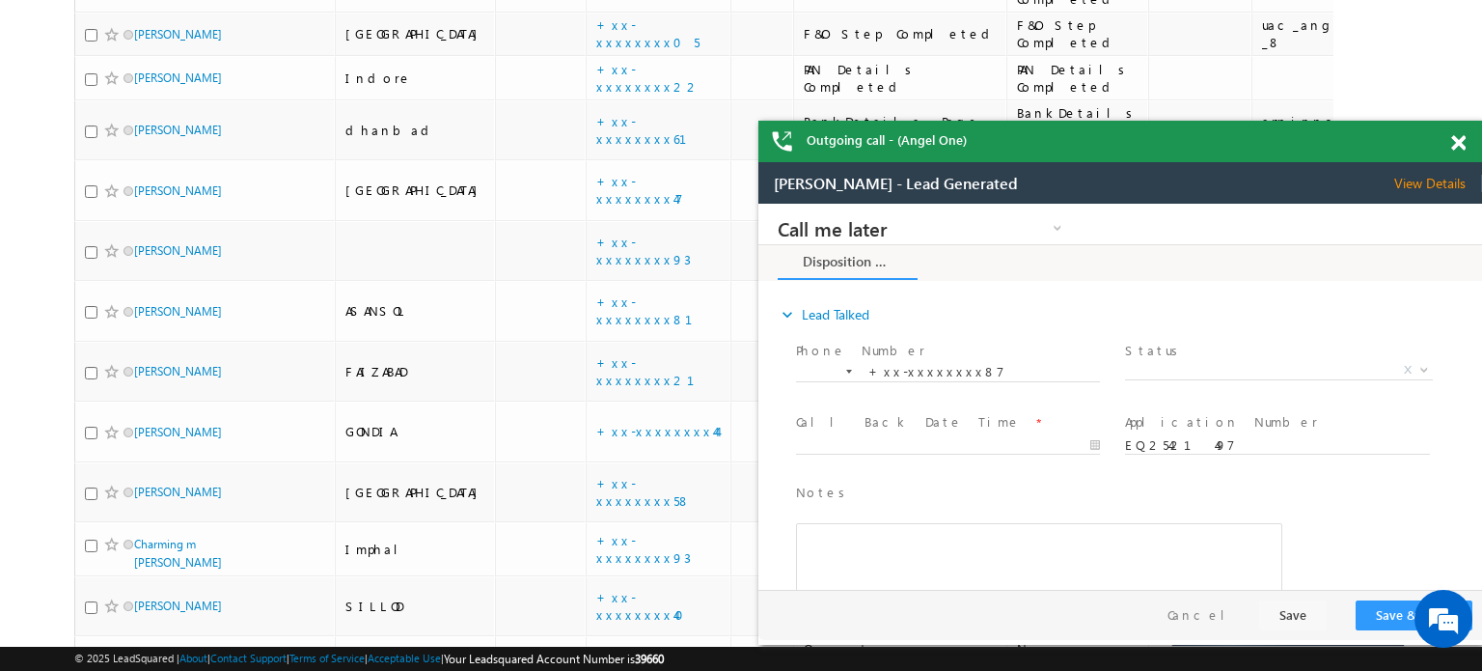
click at [1455, 138] on div "Outgoing call - (Angel One)" at bounding box center [1120, 141] width 724 height 41
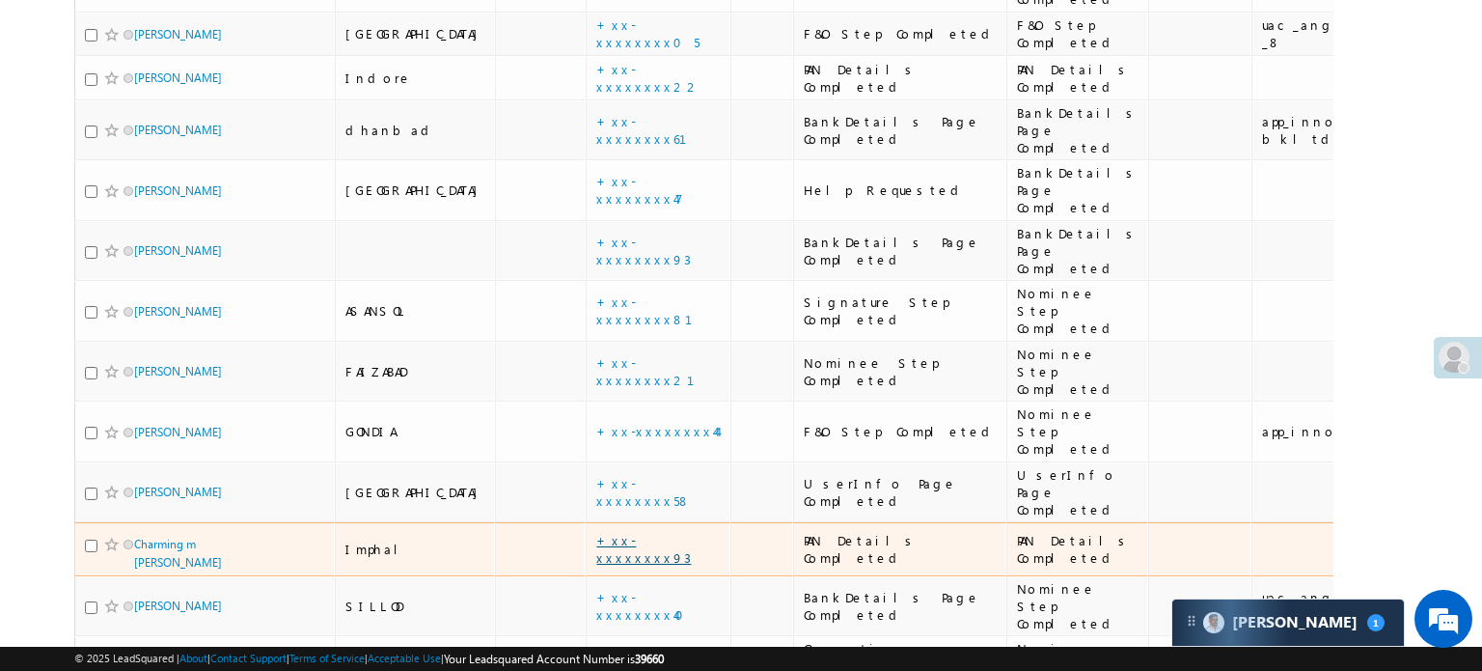
click at [596, 532] on link "+xx-xxxxxxxx93" at bounding box center [643, 549] width 95 height 34
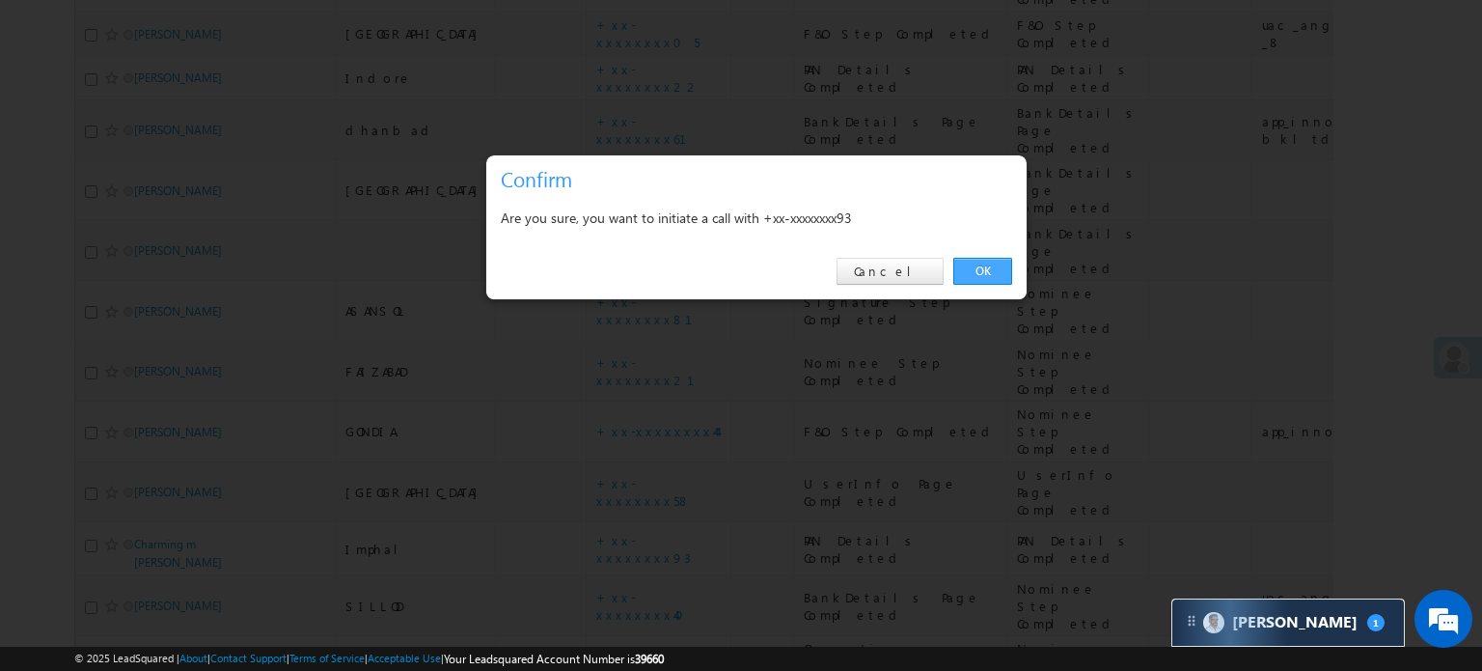
click at [983, 271] on link "OK" at bounding box center [982, 271] width 59 height 27
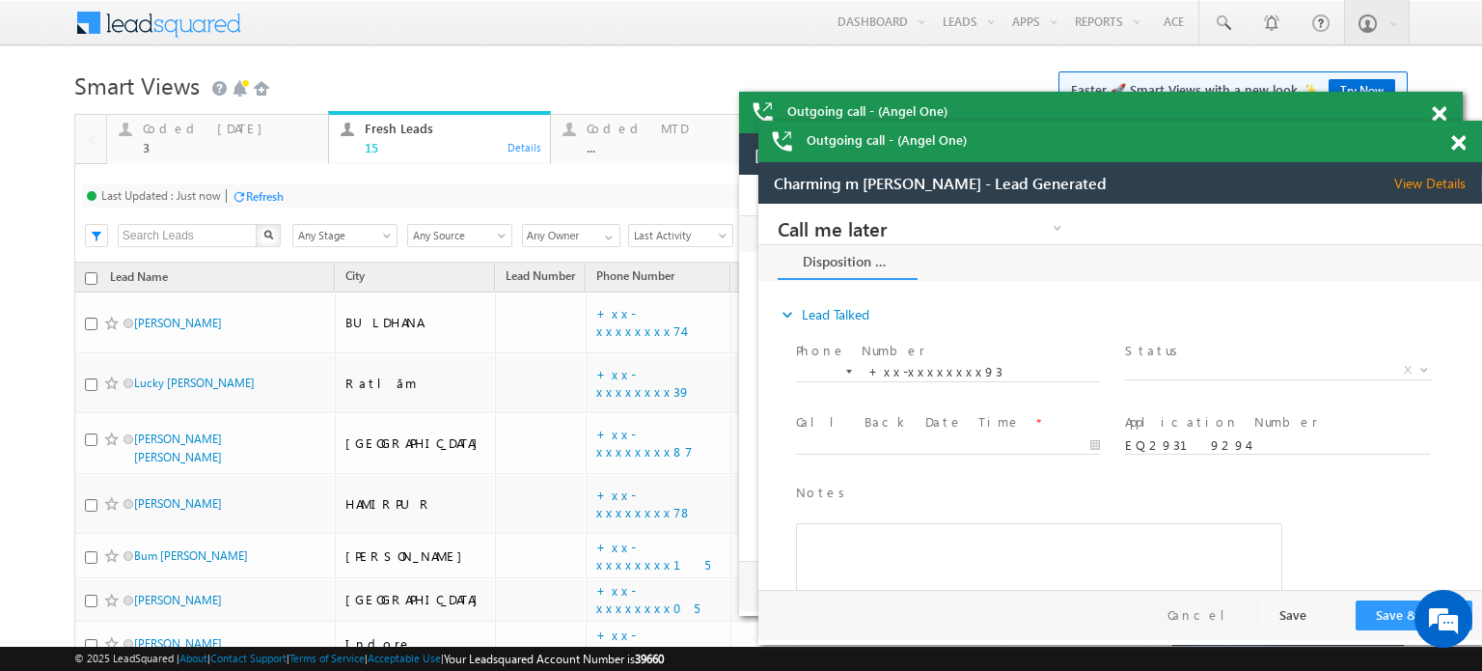
click at [1456, 143] on span at bounding box center [1458, 143] width 14 height 16
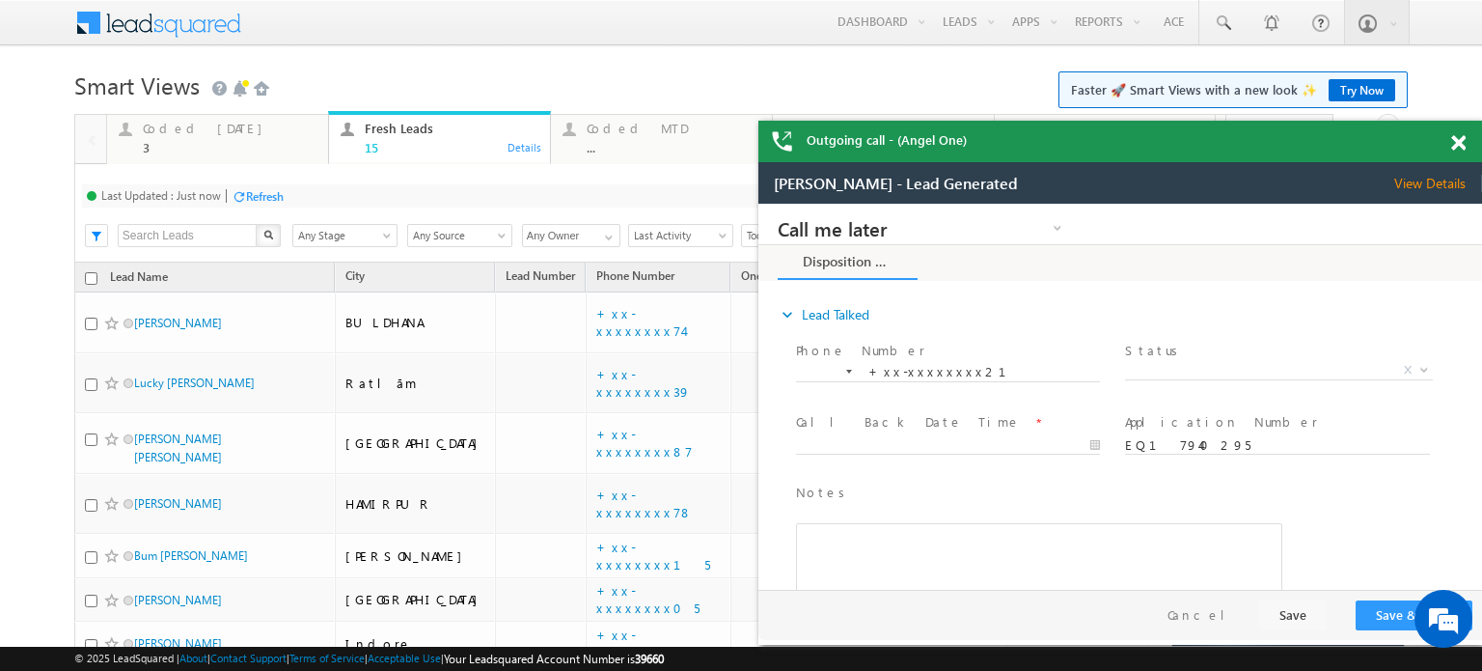
click at [1456, 143] on span at bounding box center [1458, 143] width 14 height 16
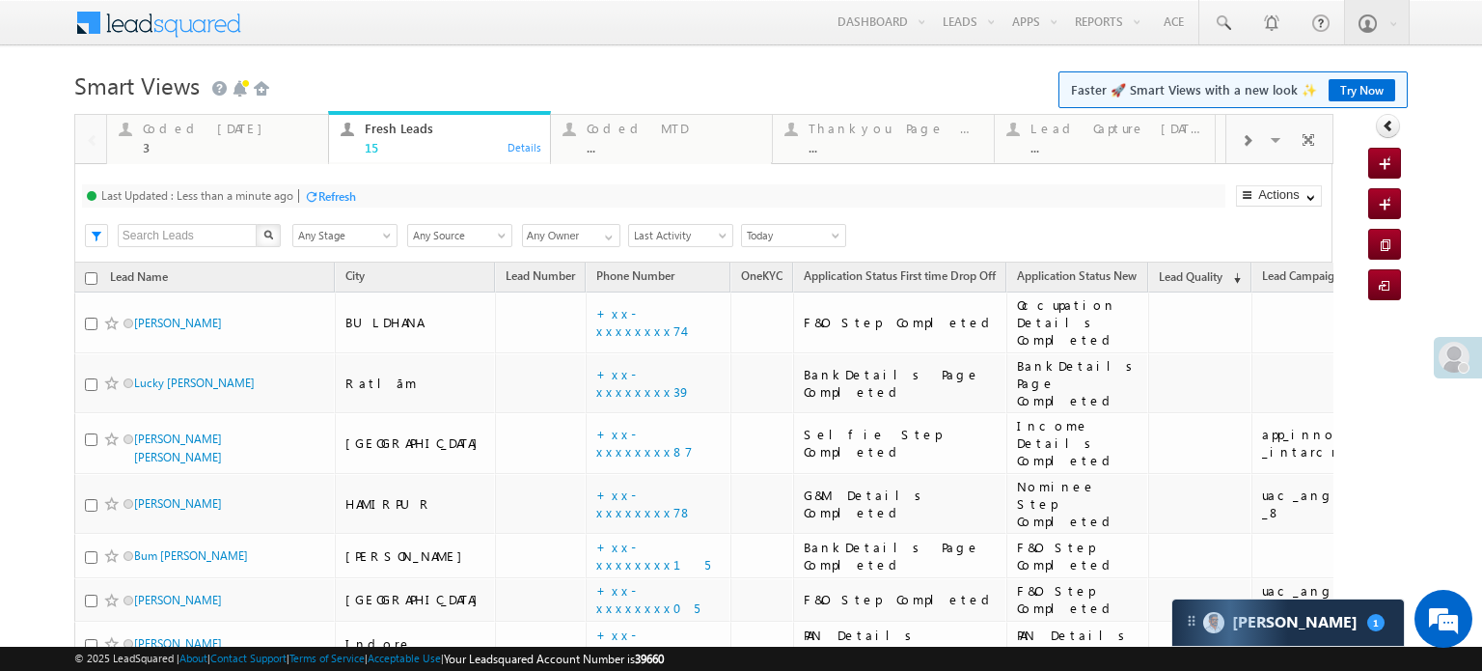
click at [356, 189] on div "Refresh" at bounding box center [337, 196] width 38 height 14
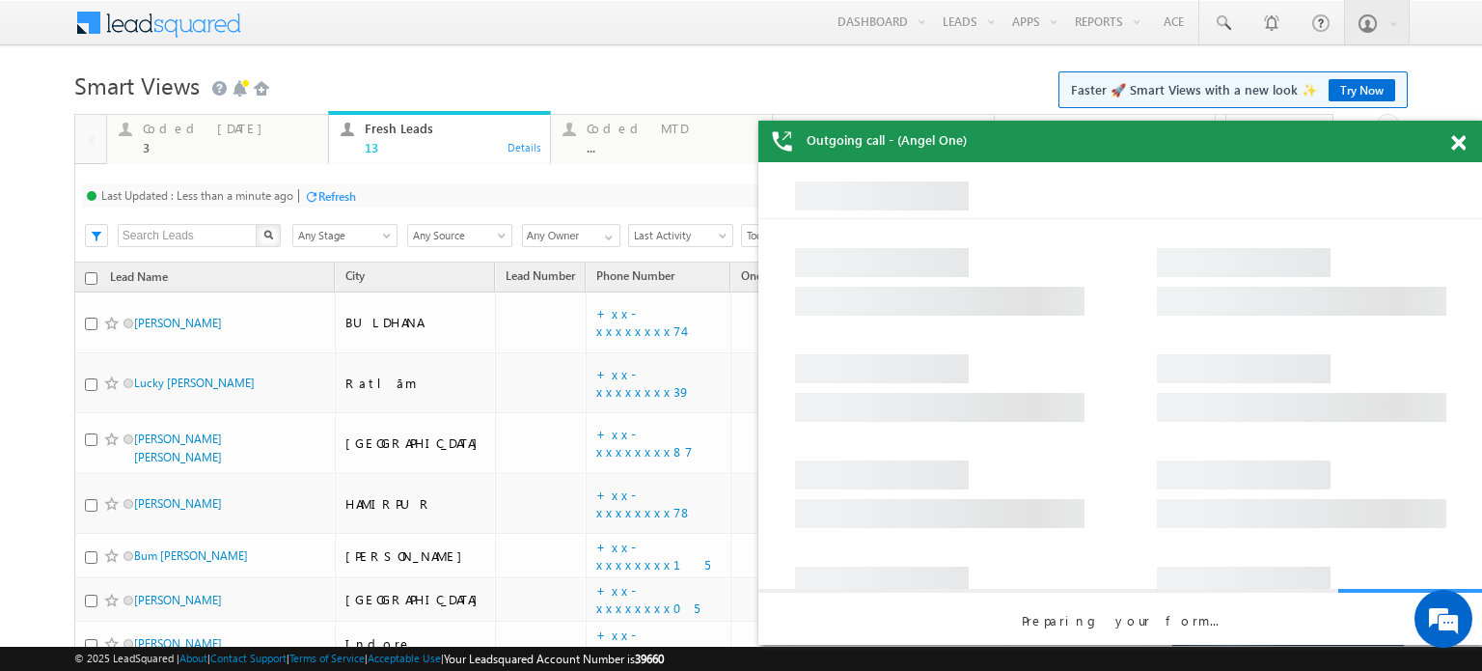
click at [316, 200] on div at bounding box center [311, 196] width 14 height 14
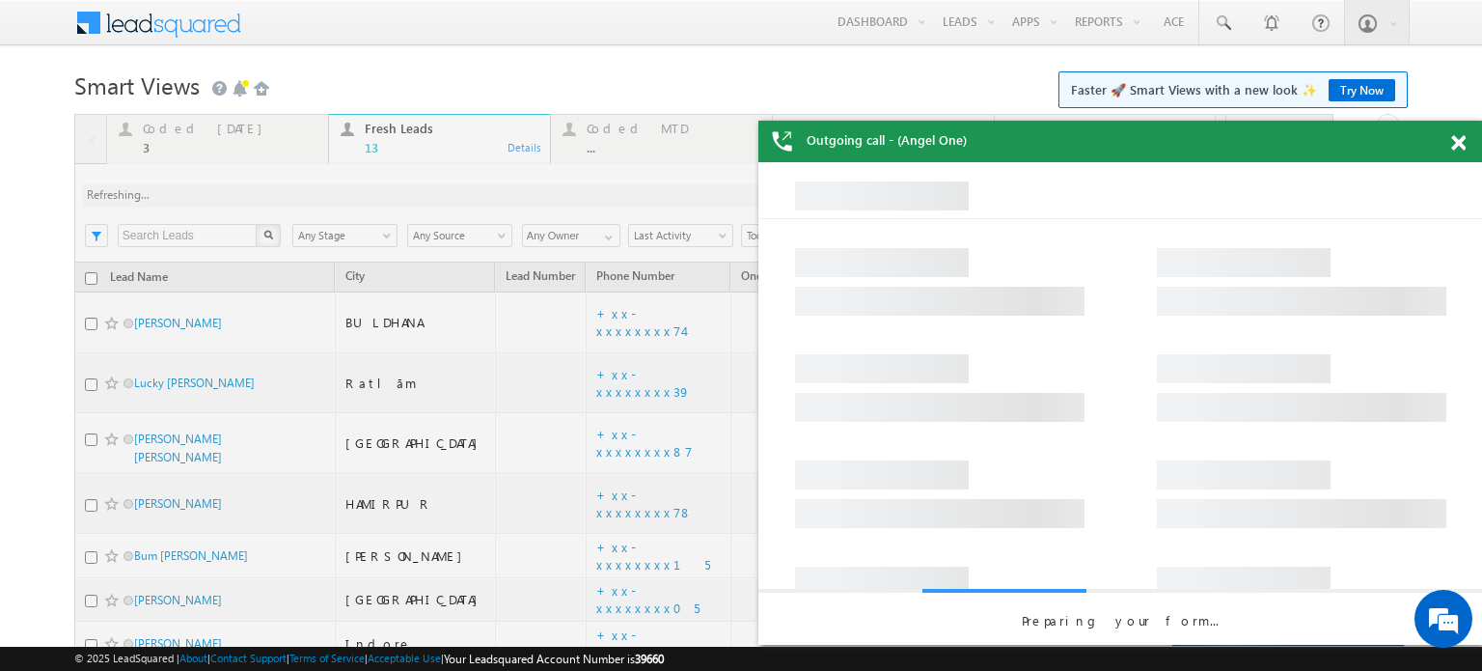
click at [316, 200] on div at bounding box center [703, 624] width 1259 height 1020
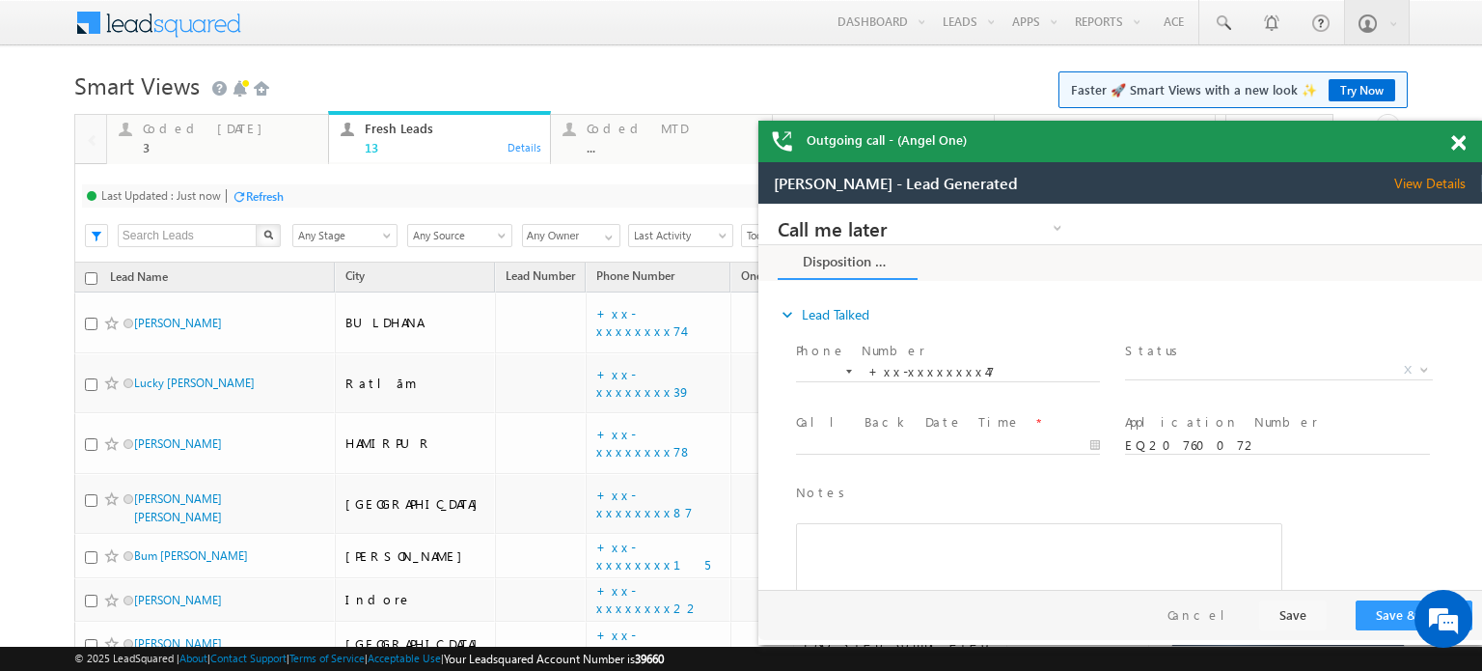
click at [1457, 146] on span at bounding box center [1458, 143] width 14 height 16
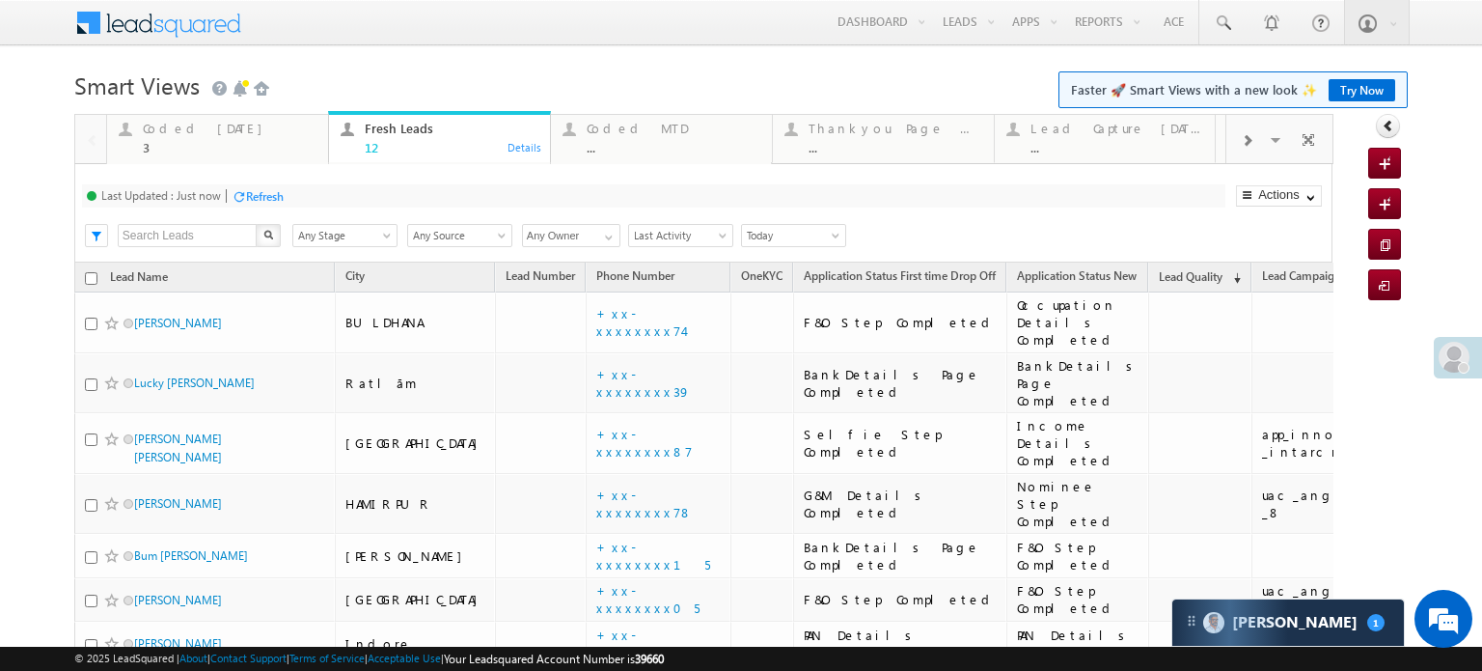
click at [266, 197] on div "Refresh" at bounding box center [265, 196] width 38 height 14
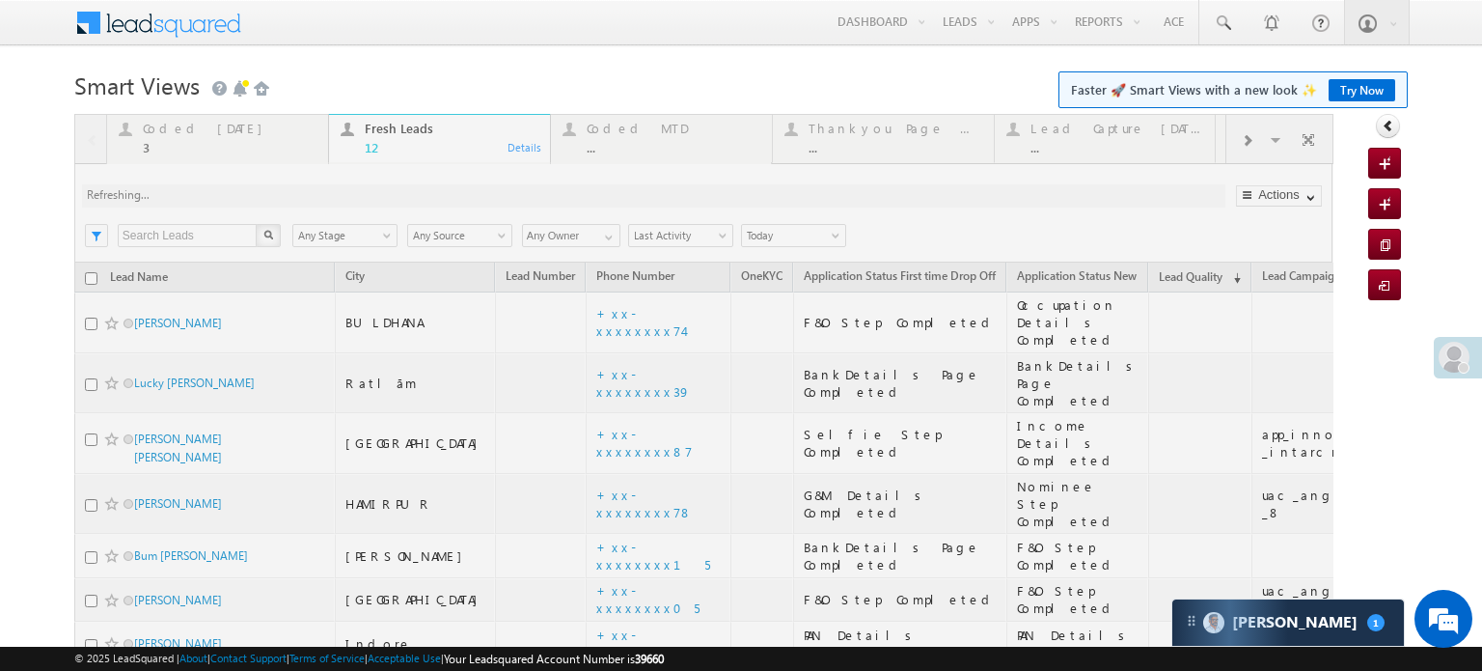
click at [266, 197] on div at bounding box center [703, 594] width 1259 height 960
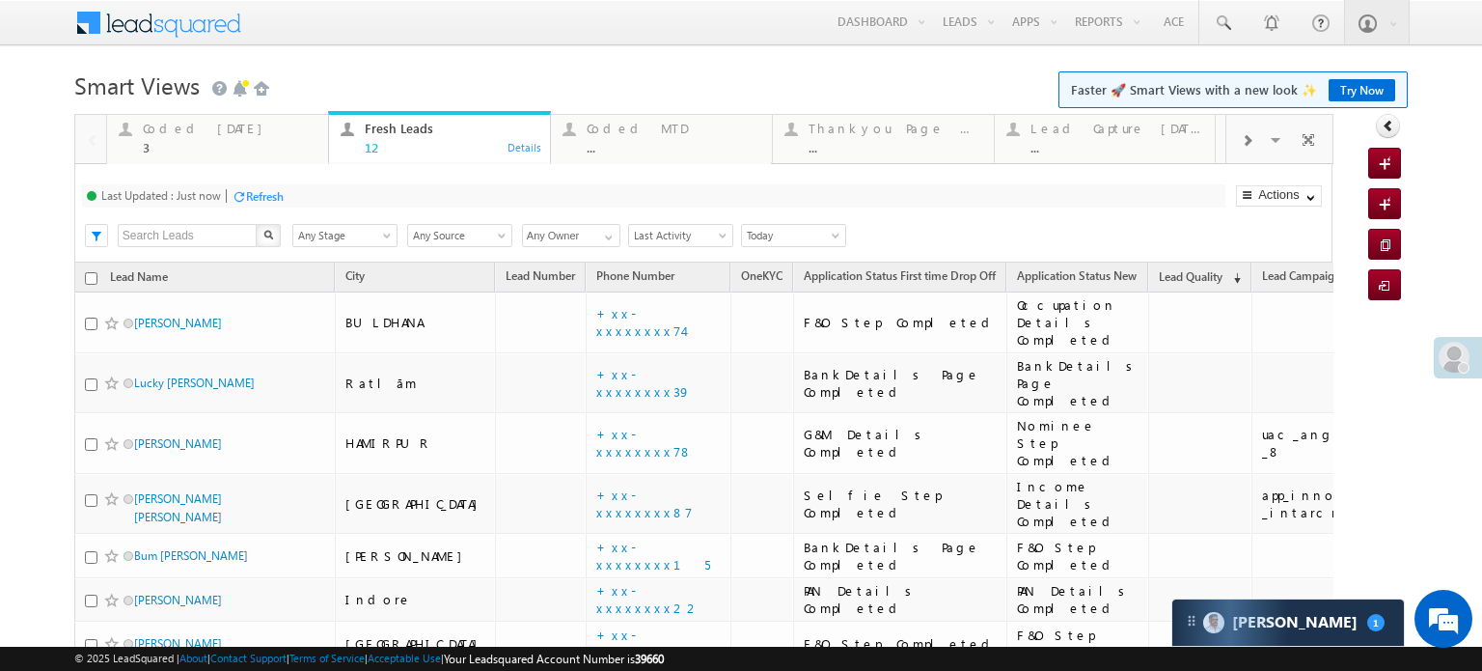
click at [268, 189] on div "Refresh" at bounding box center [265, 196] width 38 height 14
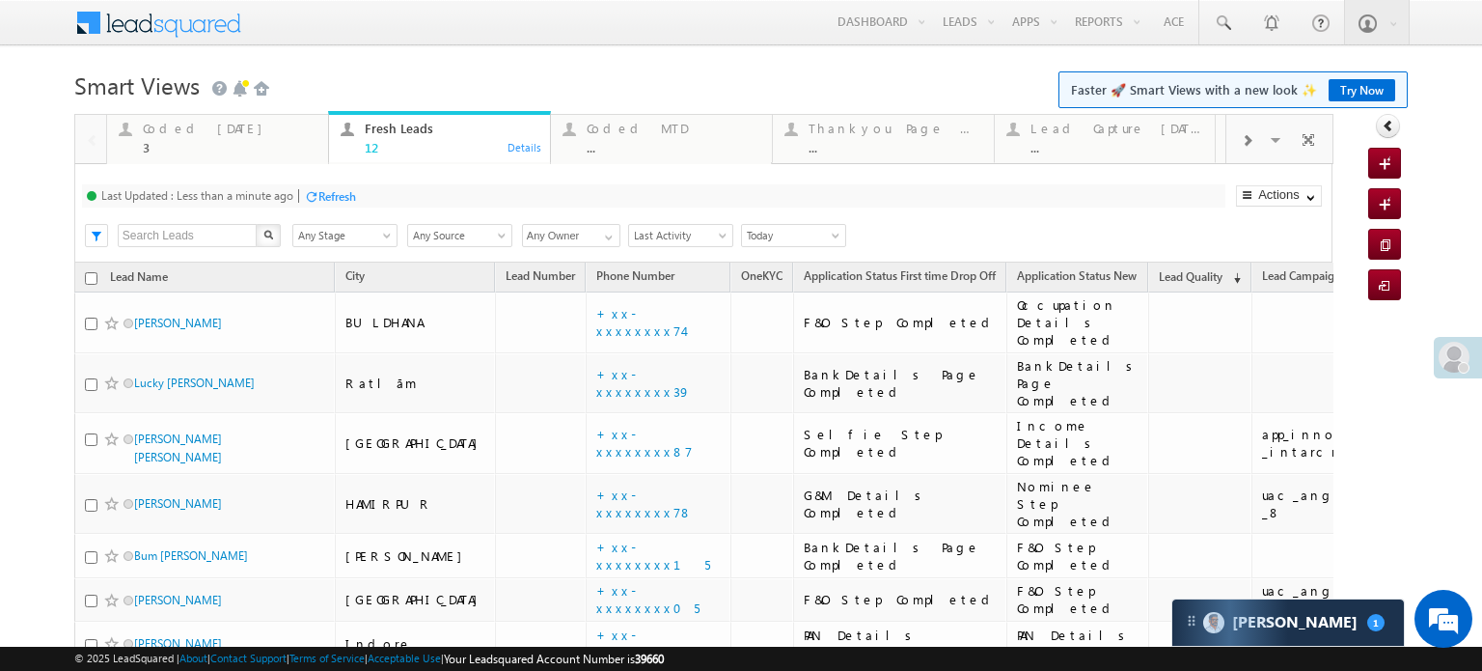
click at [329, 195] on div "Refresh" at bounding box center [337, 196] width 38 height 14
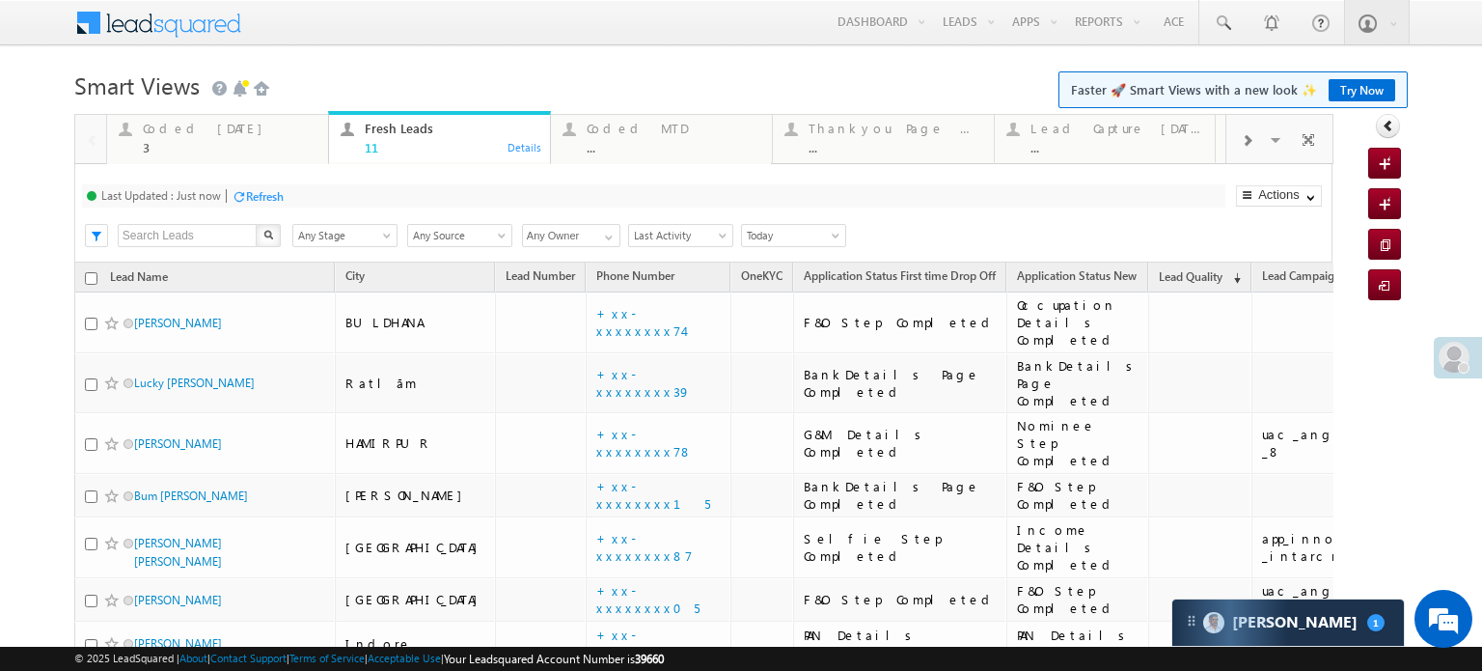
click at [272, 196] on div "Refresh" at bounding box center [265, 196] width 38 height 14
click at [341, 196] on div "Refresh" at bounding box center [337, 196] width 38 height 14
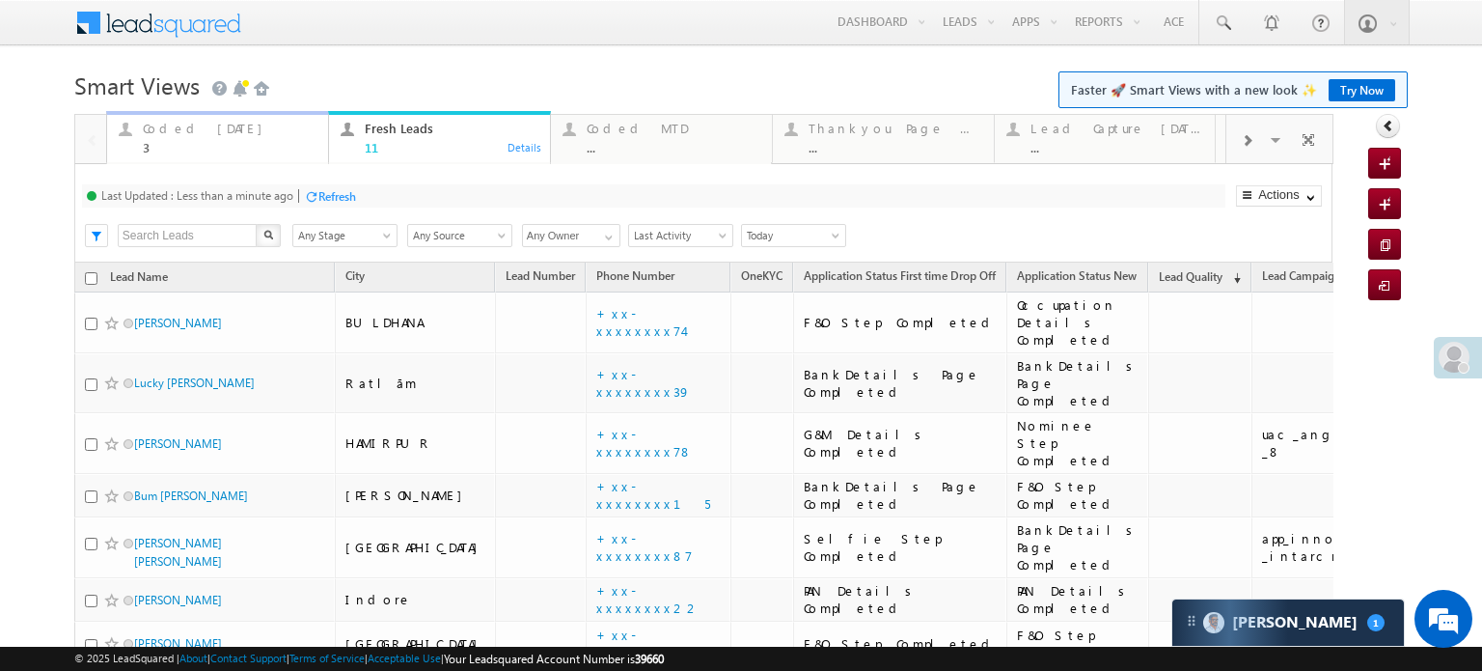
click at [205, 133] on div "Coded Today" at bounding box center [230, 128] width 174 height 15
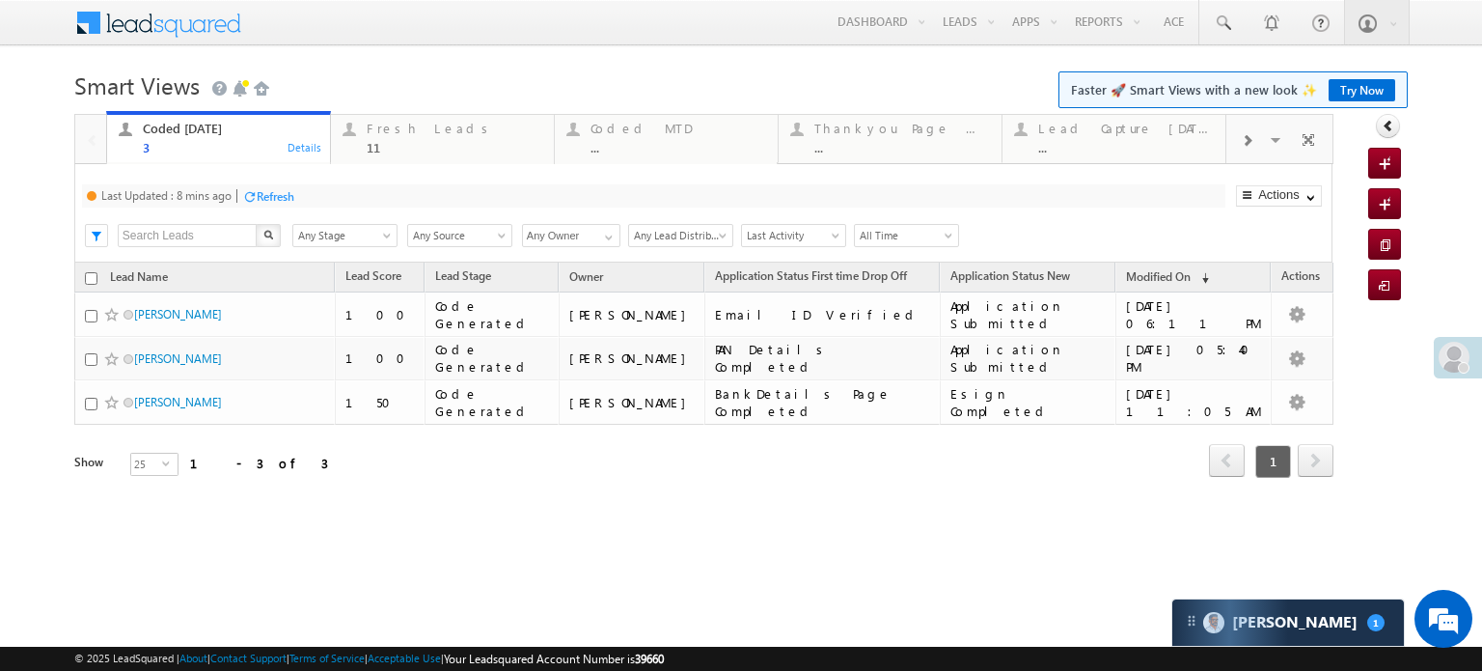
click at [287, 193] on div "Refresh" at bounding box center [276, 196] width 38 height 14
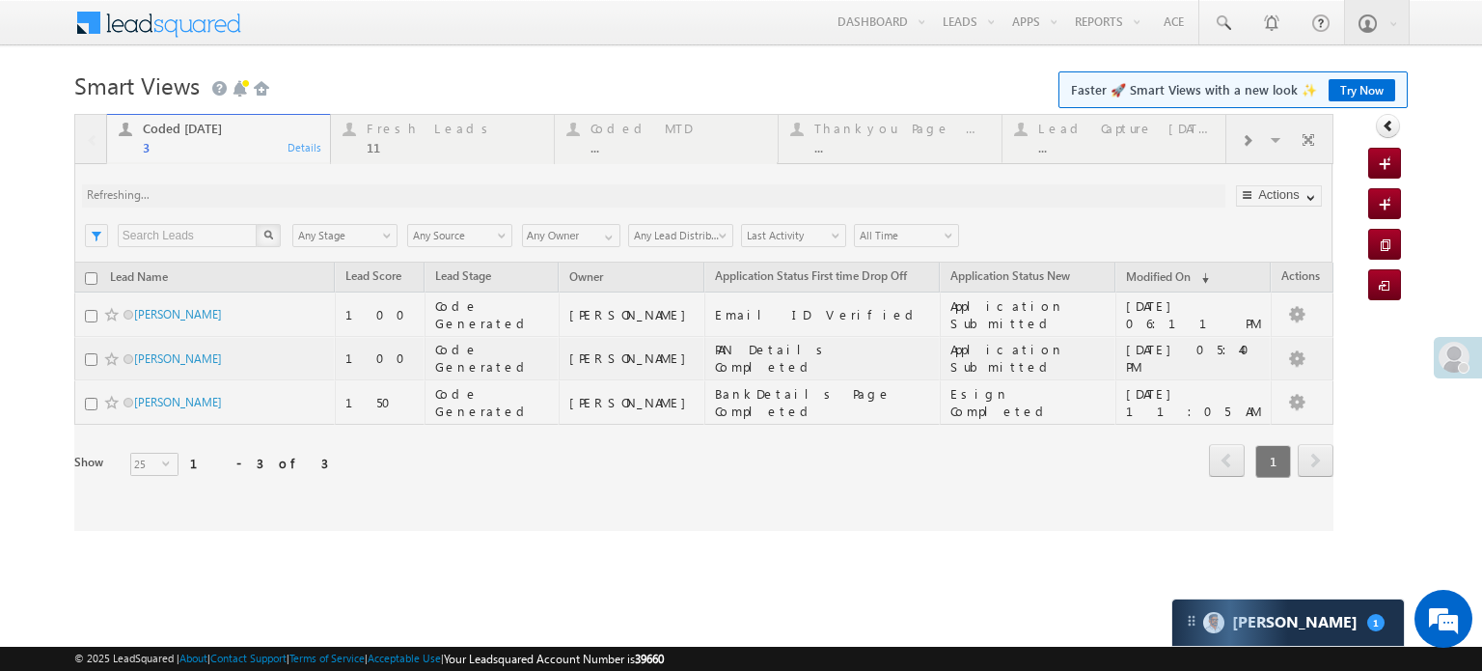
click at [286, 196] on div at bounding box center [703, 322] width 1259 height 417
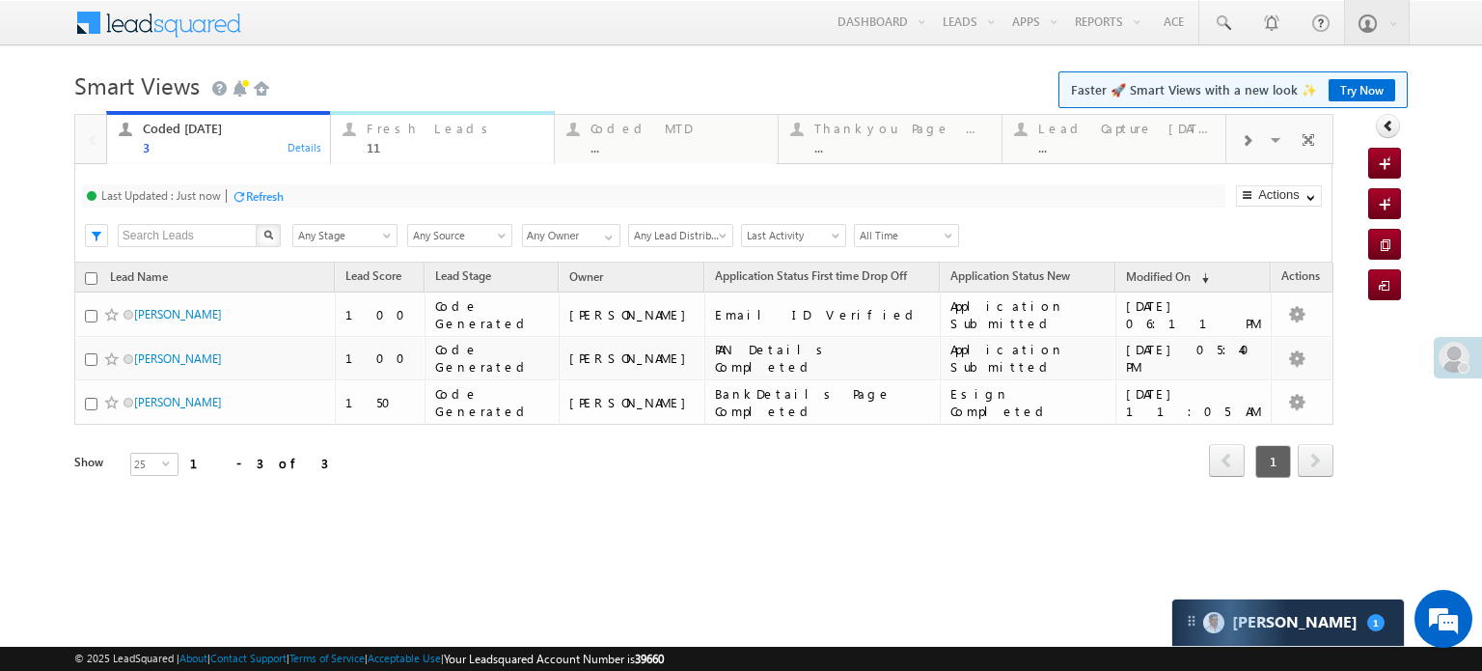
click at [485, 132] on div "Fresh Leads" at bounding box center [455, 128] width 176 height 15
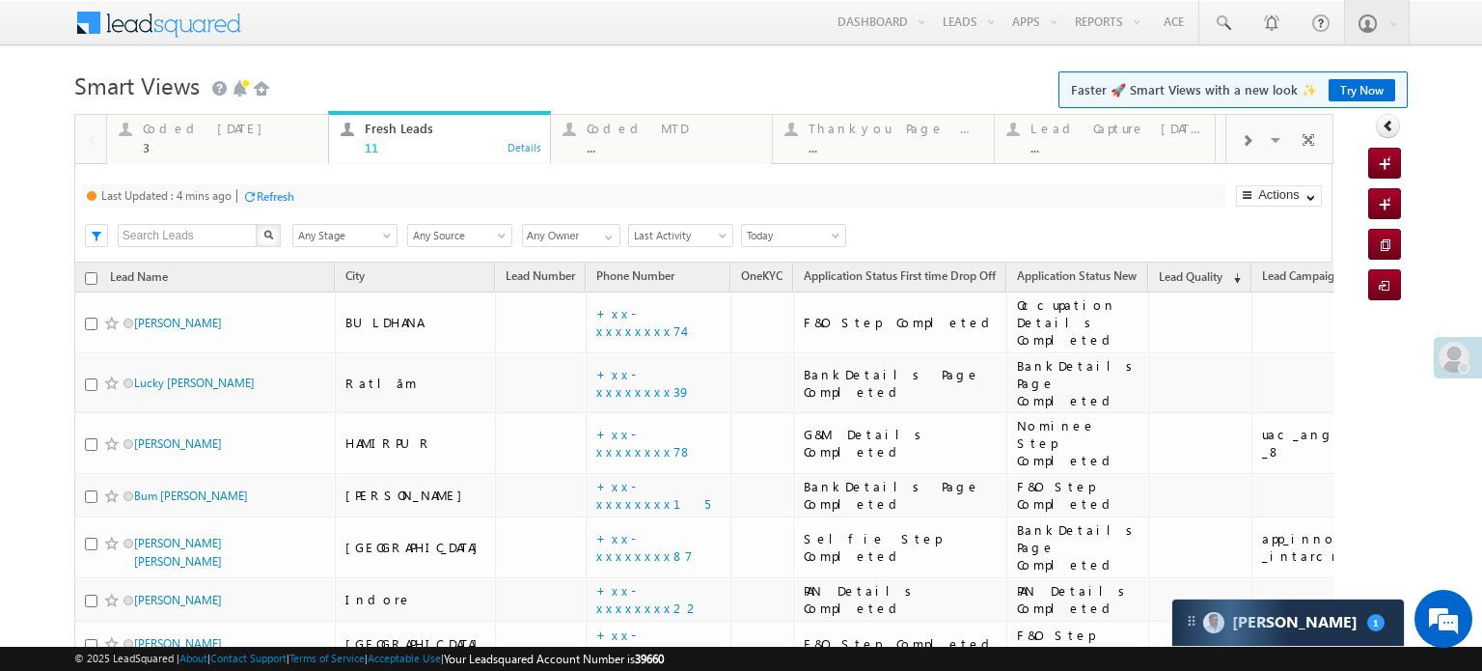
click at [270, 196] on div "Refresh" at bounding box center [276, 196] width 38 height 14
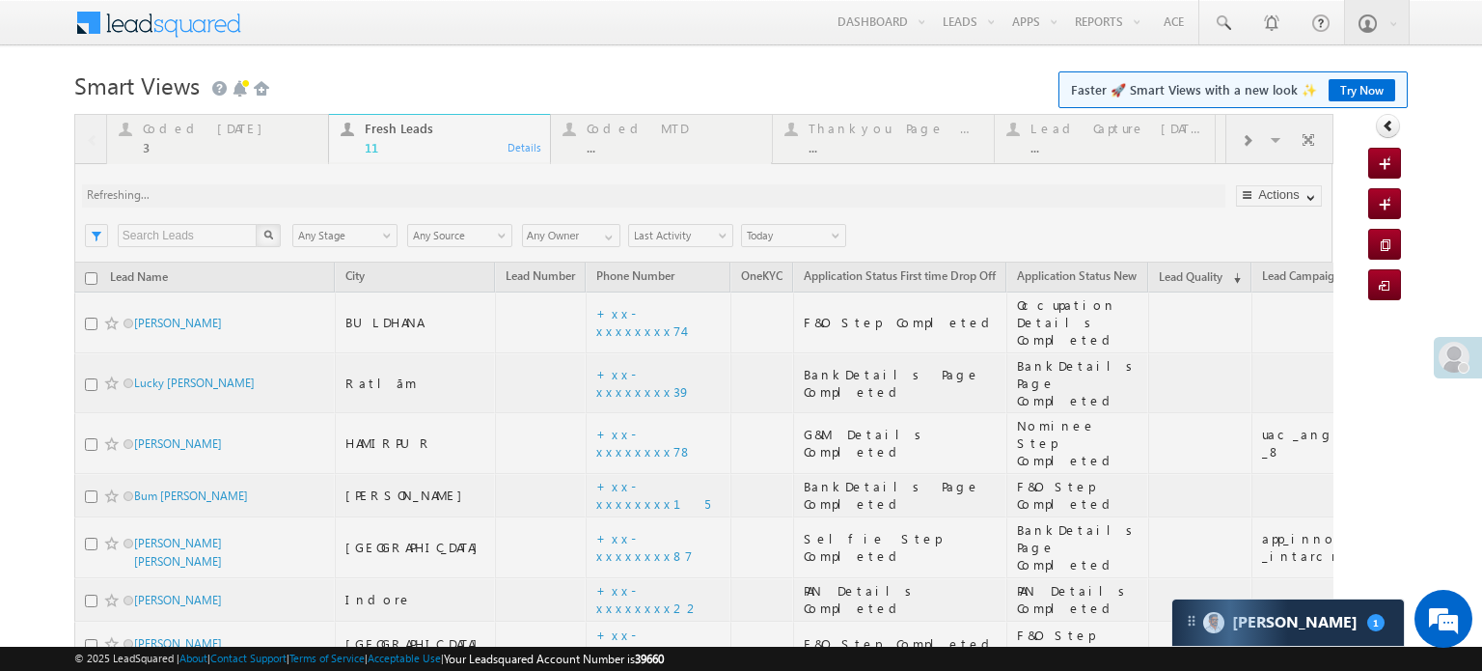
click at [270, 196] on div at bounding box center [703, 563] width 1259 height 899
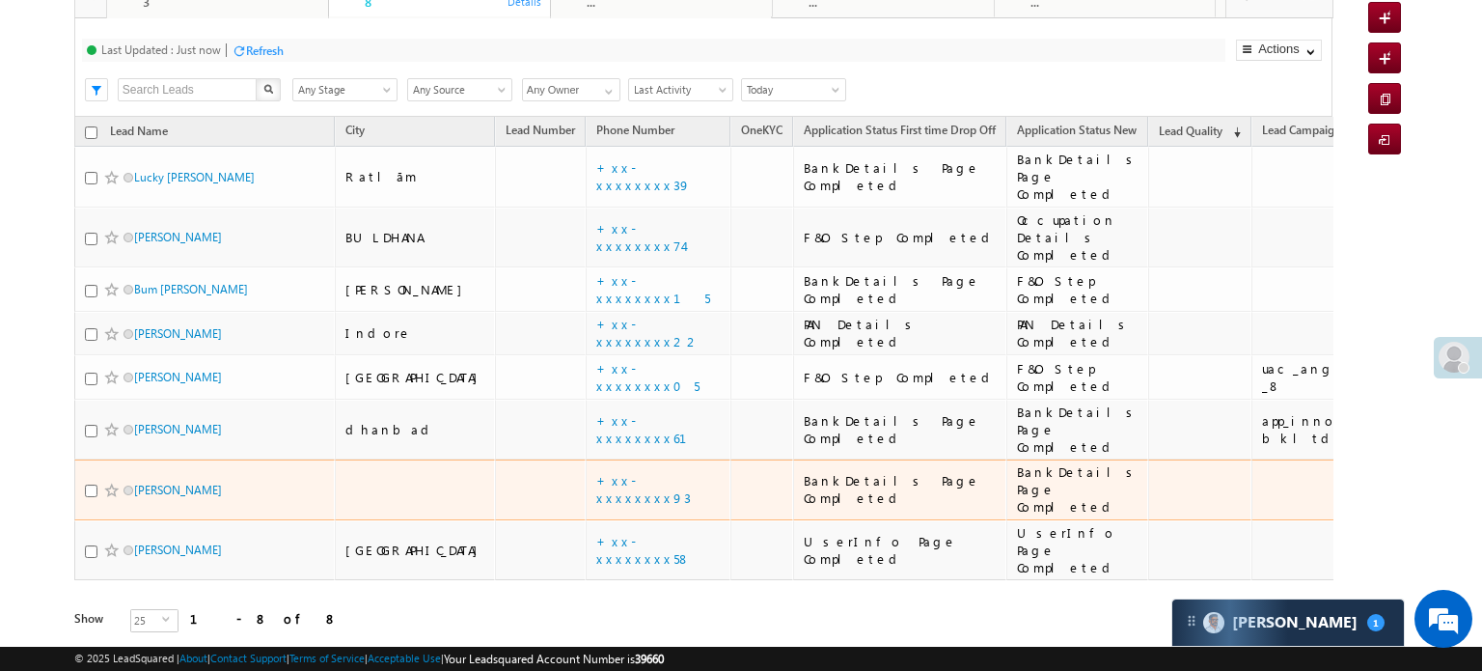
scroll to position [147, 0]
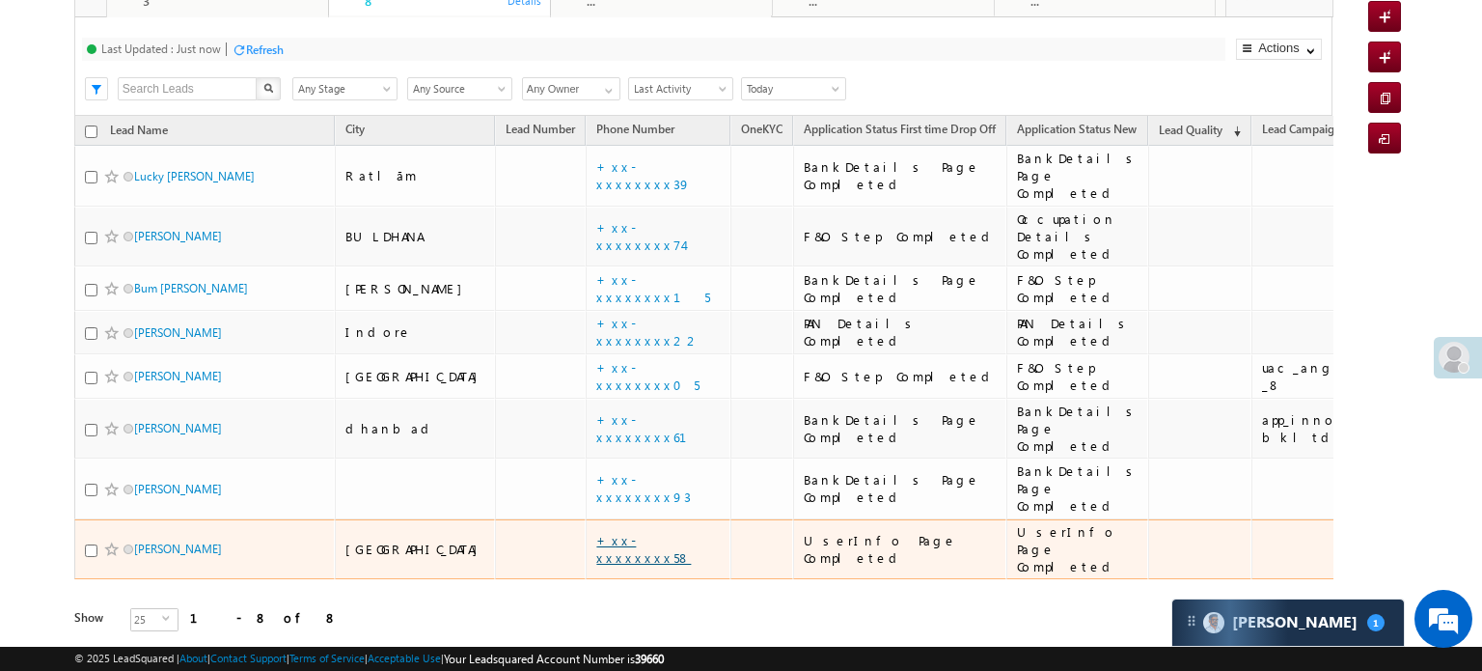
click at [596, 532] on link "+xx-xxxxxxxx58" at bounding box center [643, 549] width 95 height 34
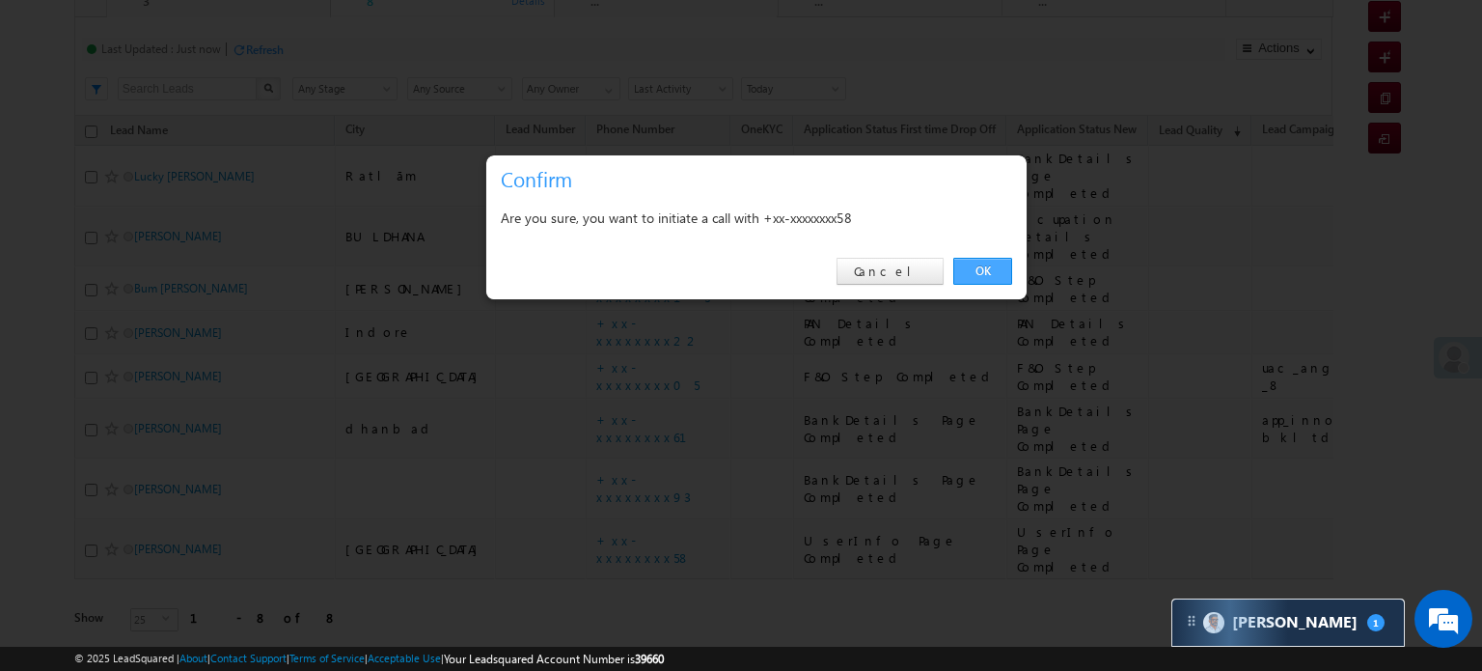
click at [977, 274] on link "OK" at bounding box center [982, 271] width 59 height 27
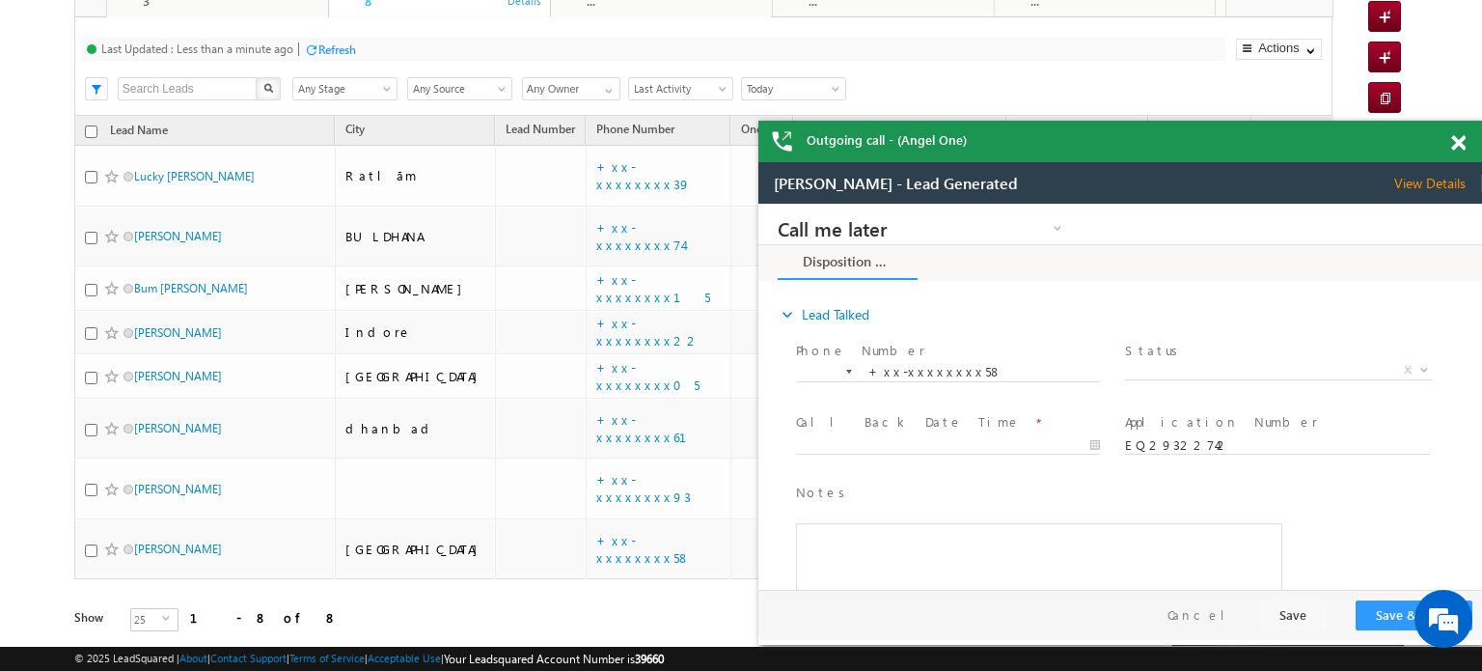
scroll to position [0, 0]
click at [1455, 138] on span at bounding box center [1458, 143] width 14 height 16
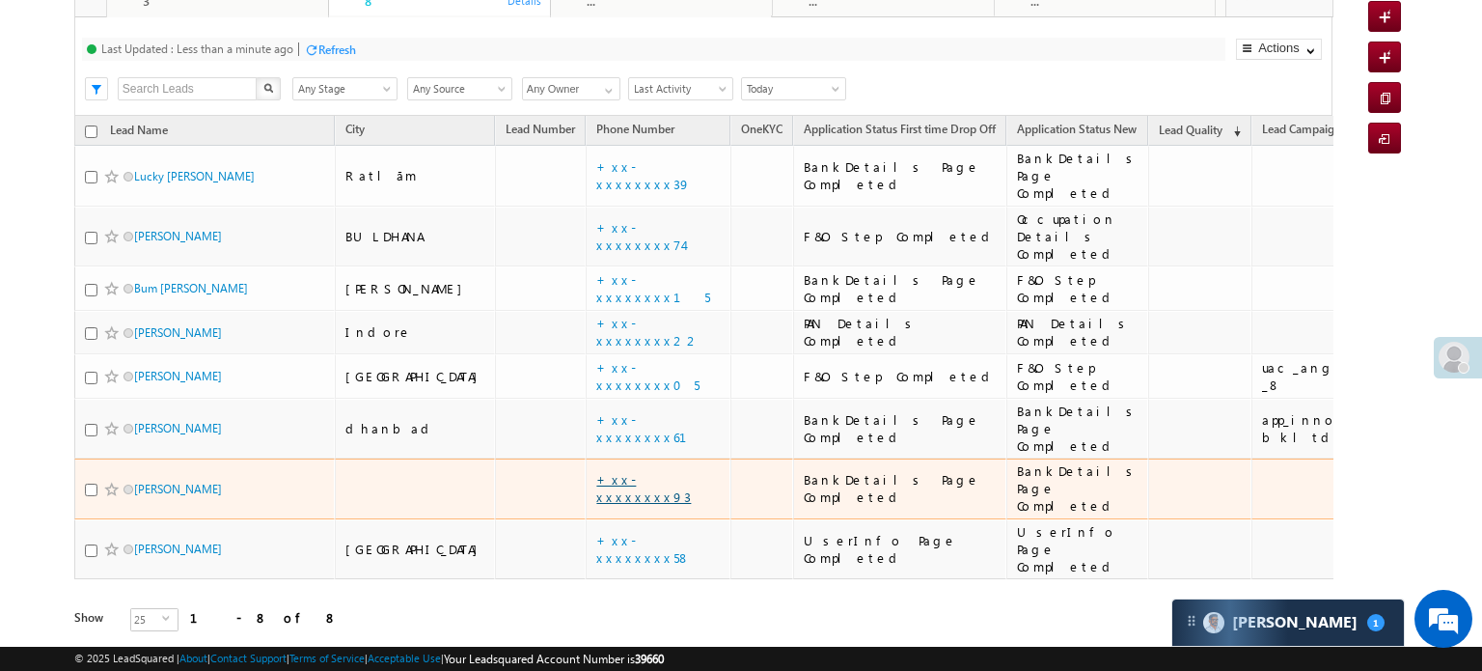
click at [596, 471] on link "+xx-xxxxxxxx93" at bounding box center [643, 488] width 95 height 34
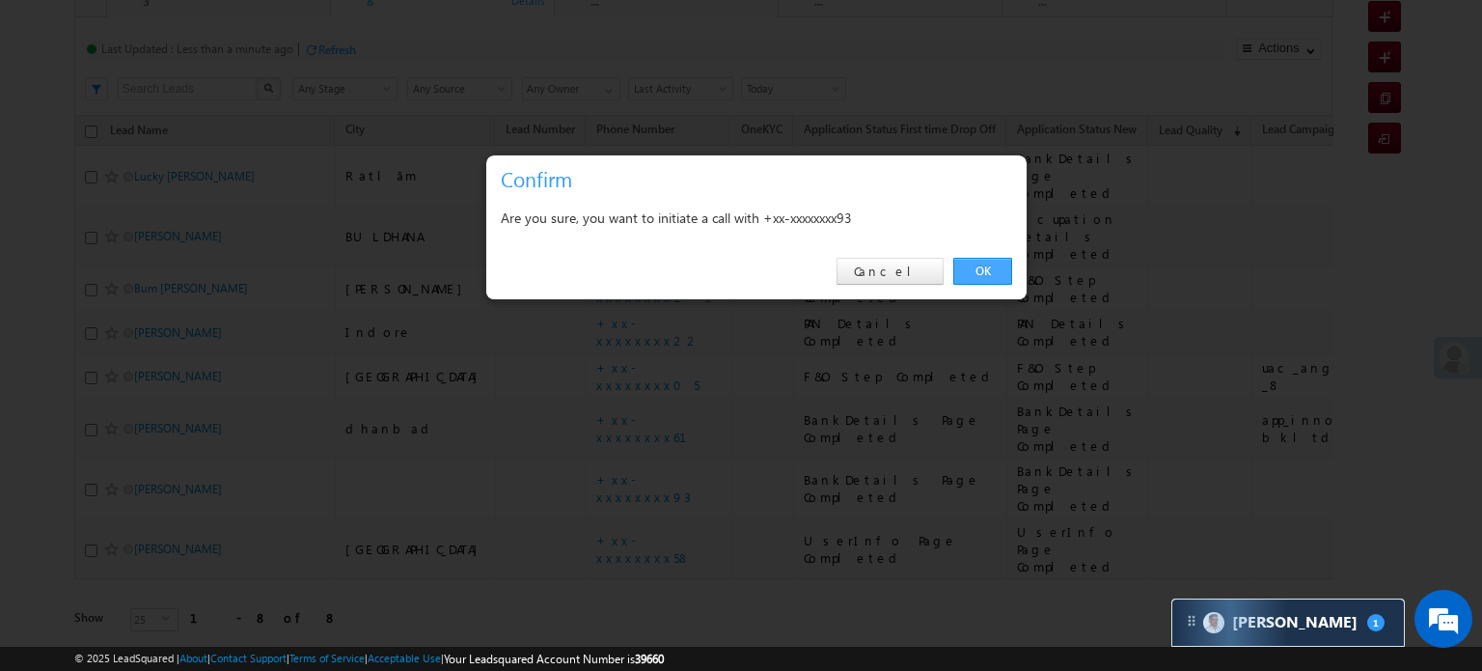
click at [980, 267] on link "OK" at bounding box center [982, 271] width 59 height 27
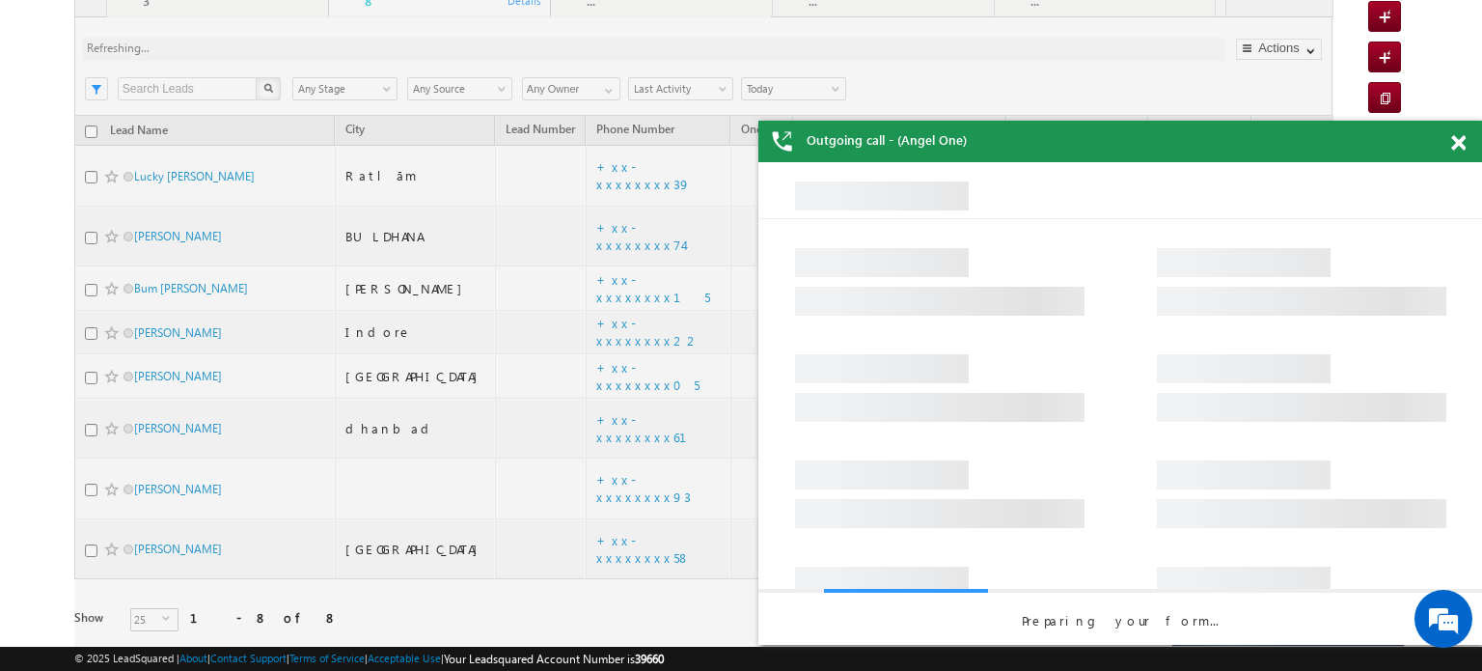
drag, startPoint x: 218, startPoint y: 452, endPoint x: 145, endPoint y: 440, distance: 74.2
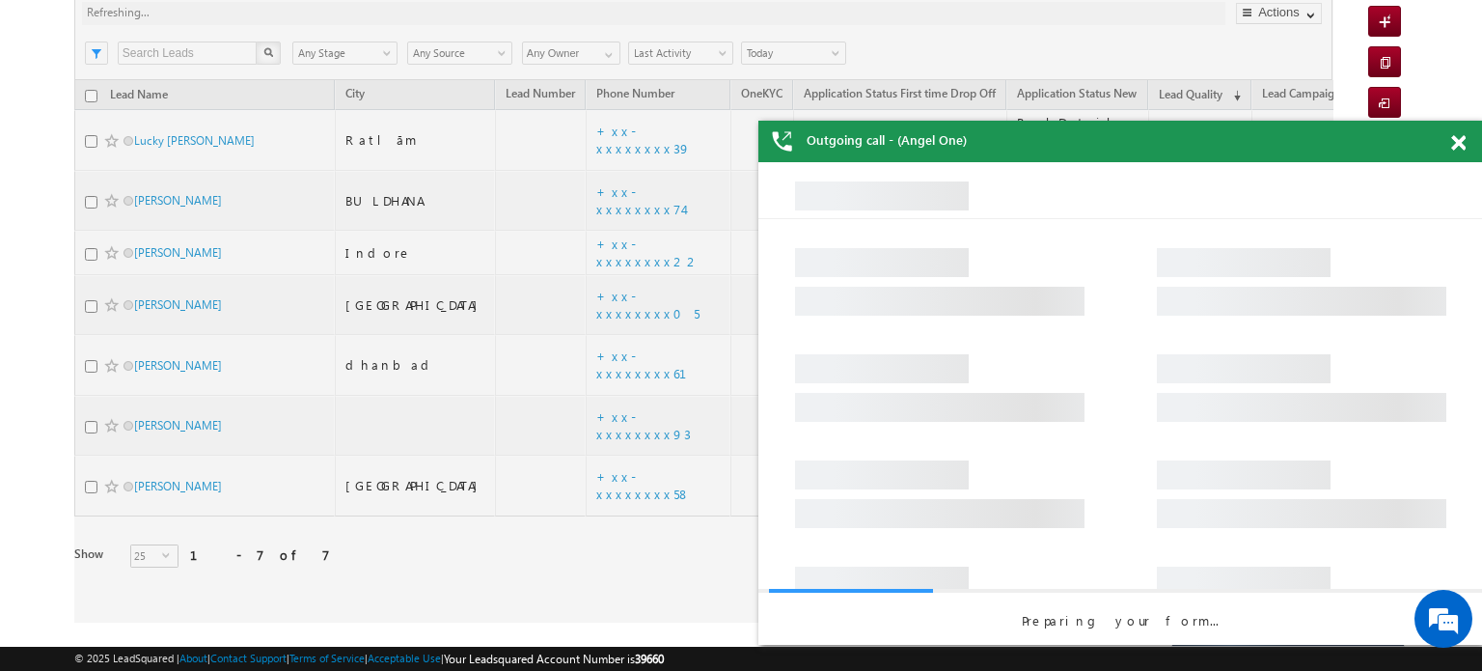
scroll to position [104, 0]
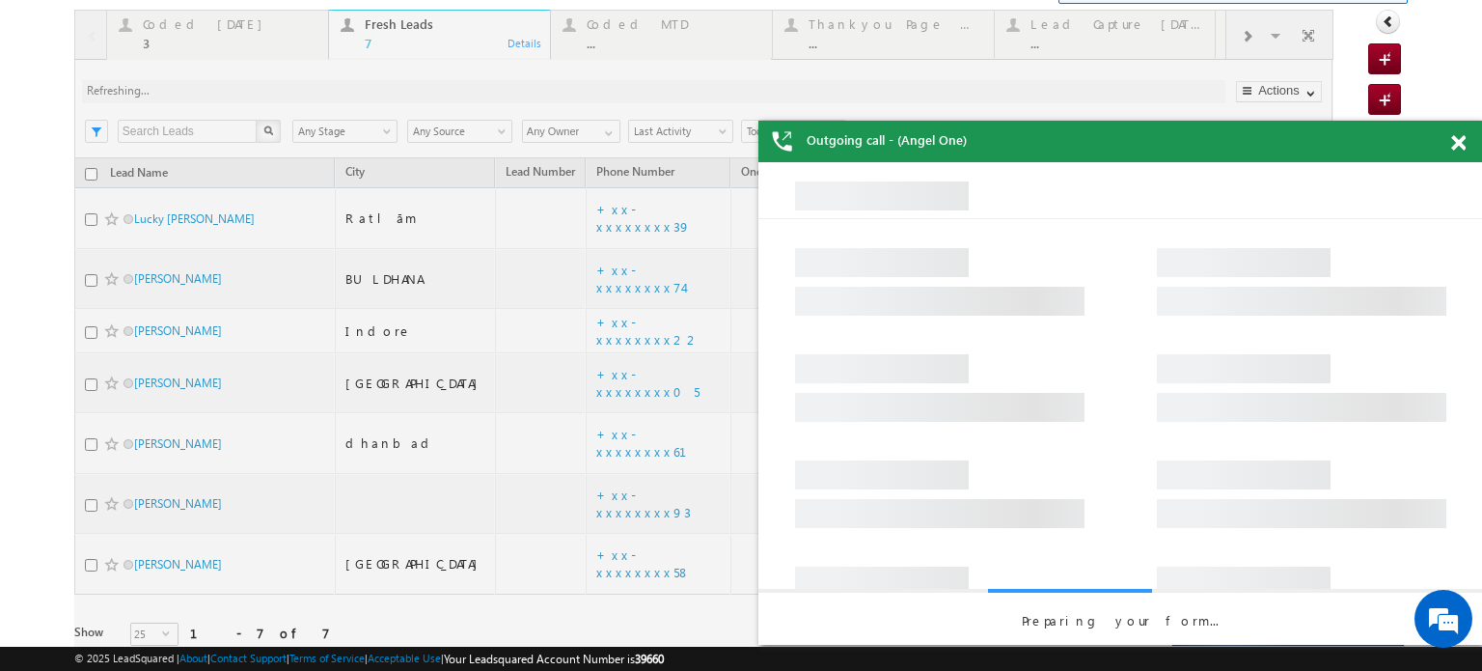
drag, startPoint x: 145, startPoint y: 440, endPoint x: 23, endPoint y: 424, distance: 122.7
click at [23, 424] on body "Menu Priya Rathore priya .rath ore@a ngelb rokin g.com" at bounding box center [741, 298] width 1482 height 805
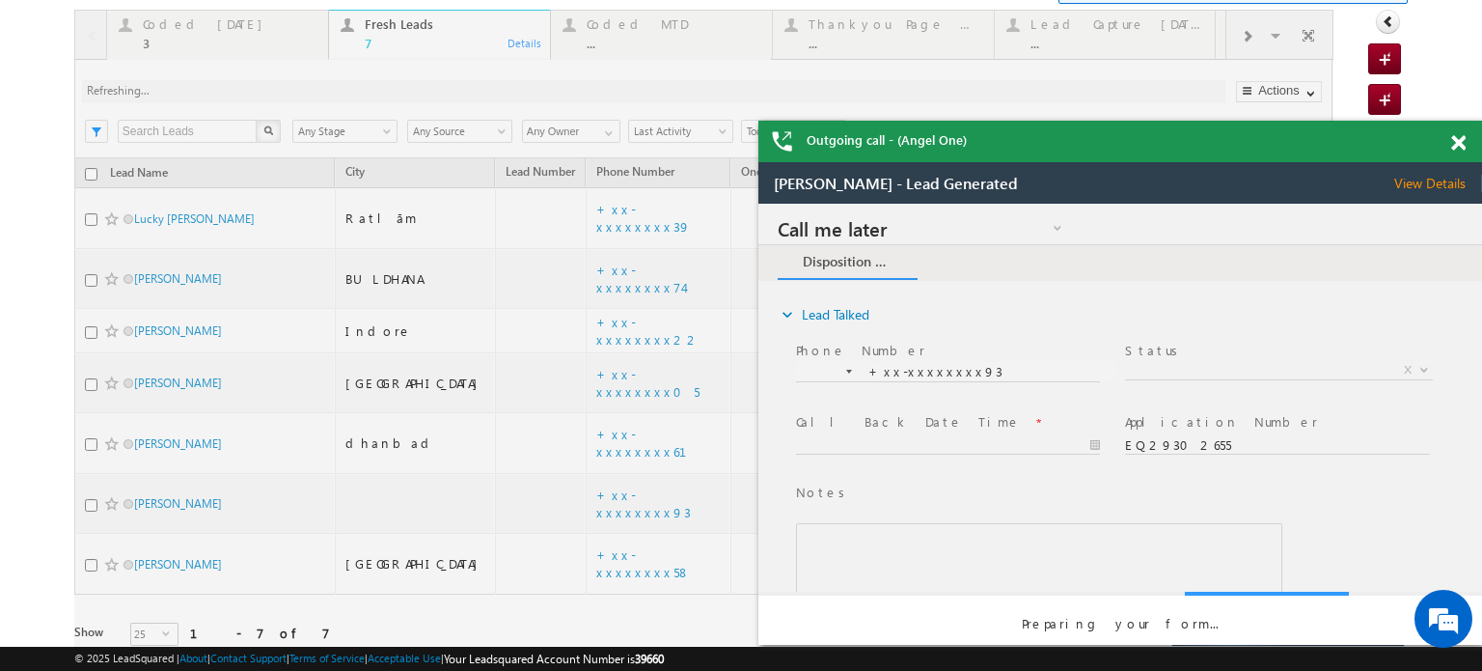
scroll to position [0, 0]
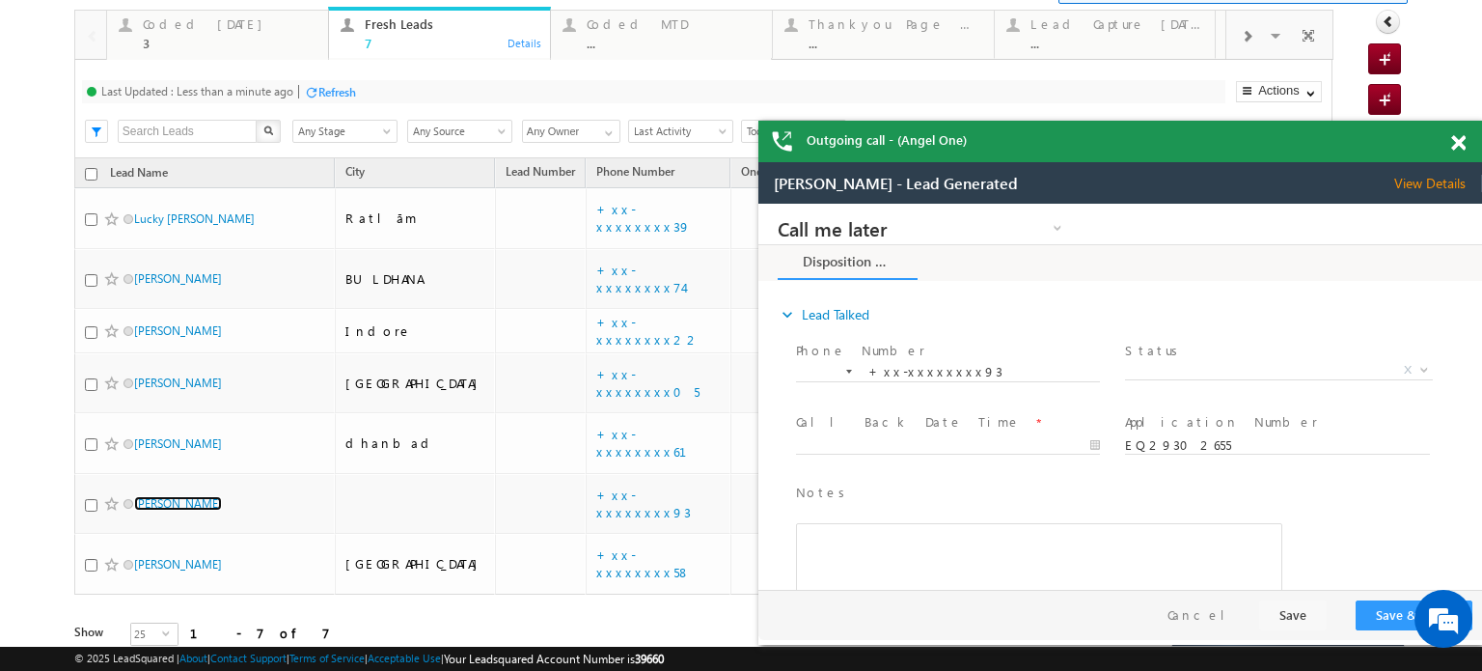
click at [1455, 143] on span at bounding box center [1458, 143] width 14 height 16
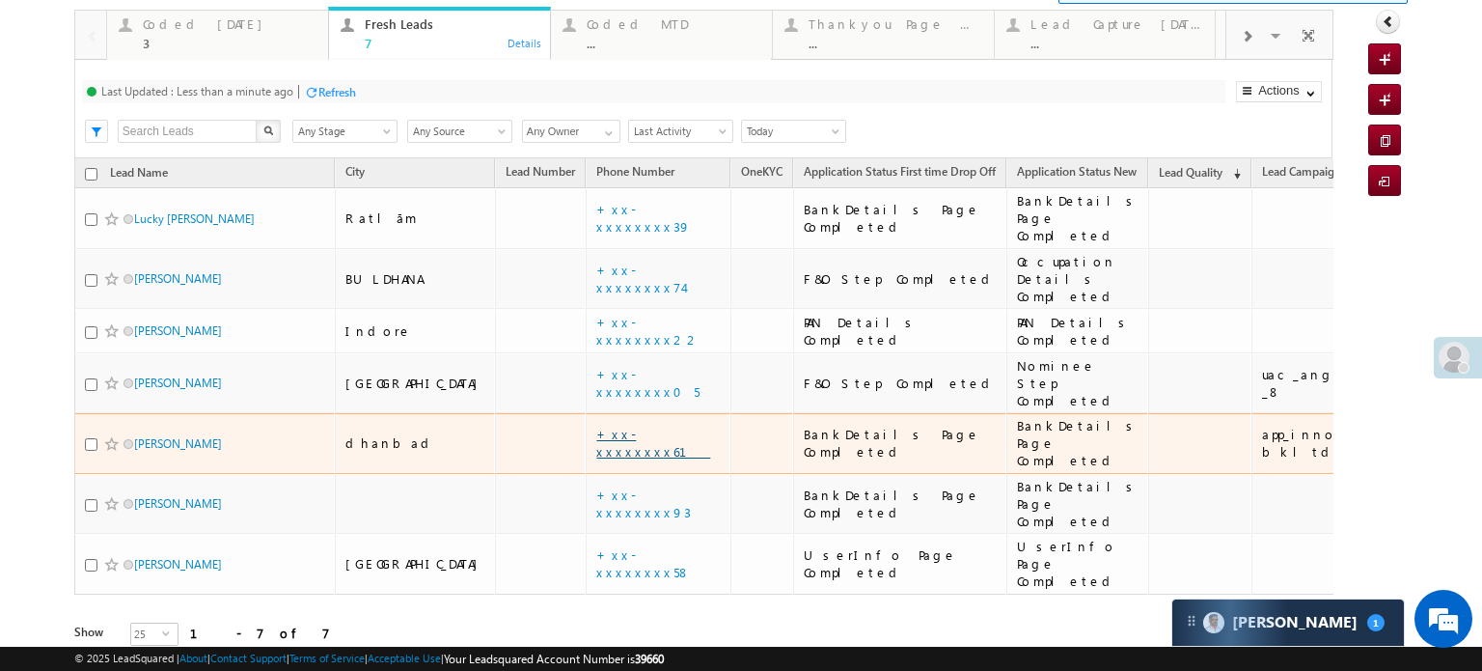
click at [596, 425] on link "+xx-xxxxxxxx61" at bounding box center [653, 442] width 114 height 34
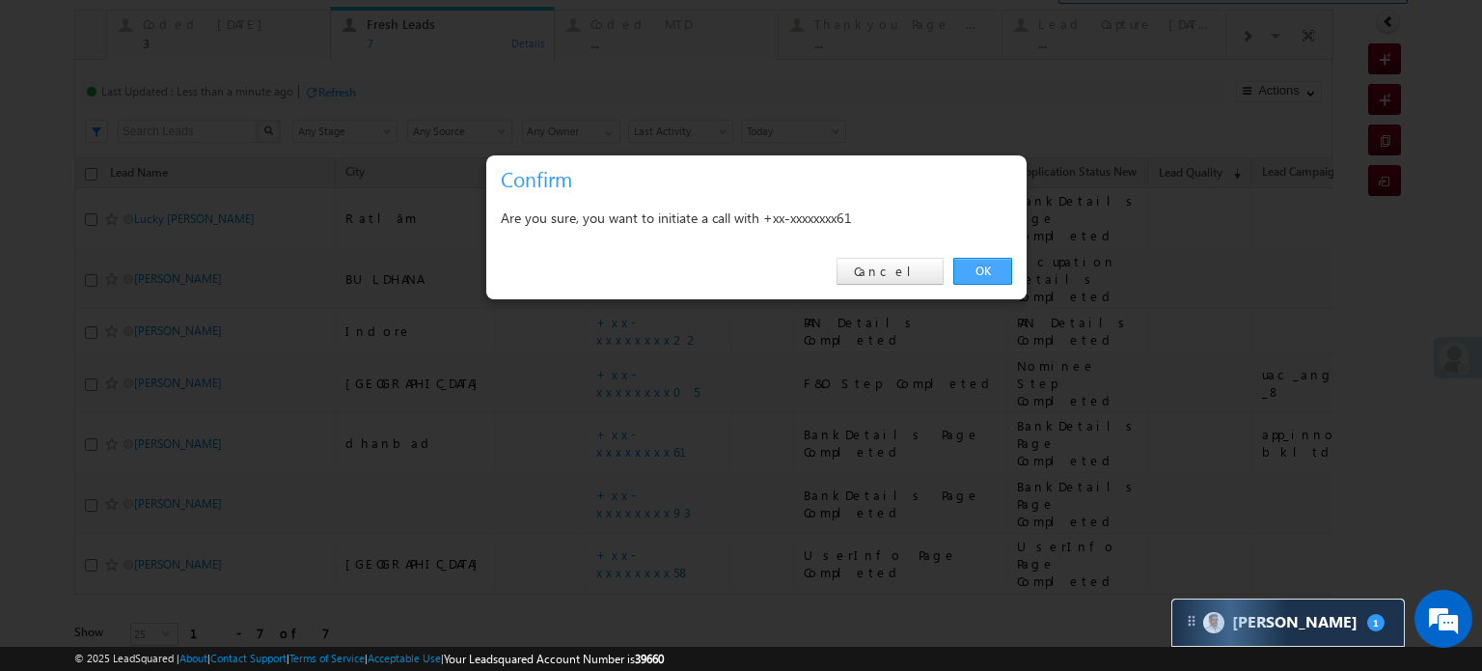
click at [999, 262] on link "OK" at bounding box center [982, 271] width 59 height 27
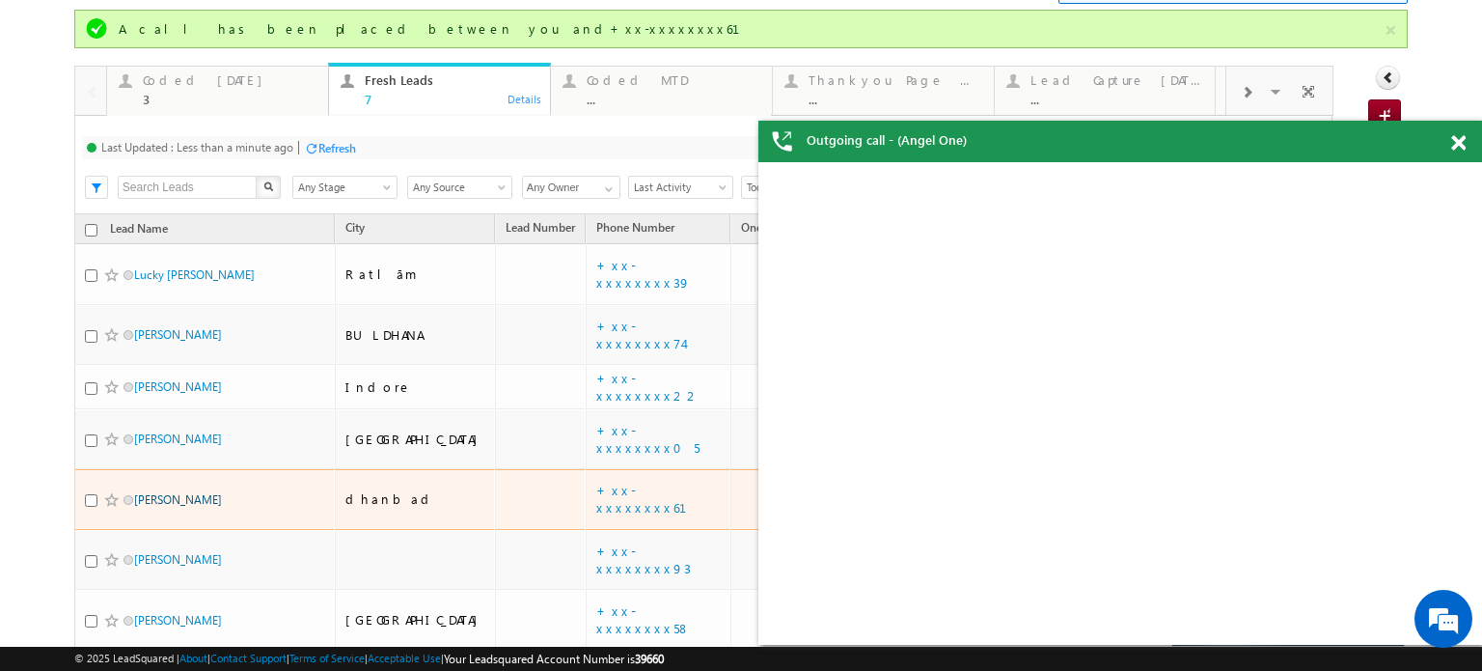
drag, startPoint x: 151, startPoint y: 391, endPoint x: 145, endPoint y: 455, distance: 64.9
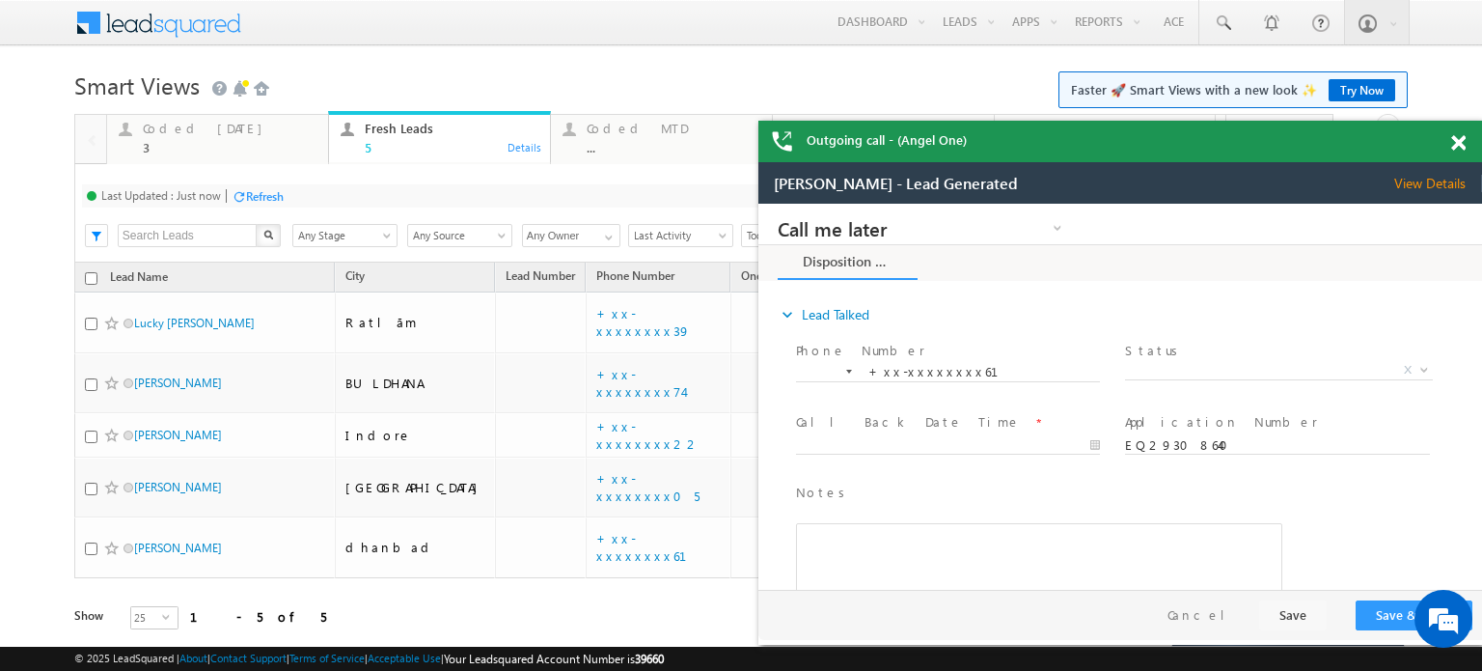
click at [1459, 145] on span at bounding box center [1458, 143] width 14 height 16
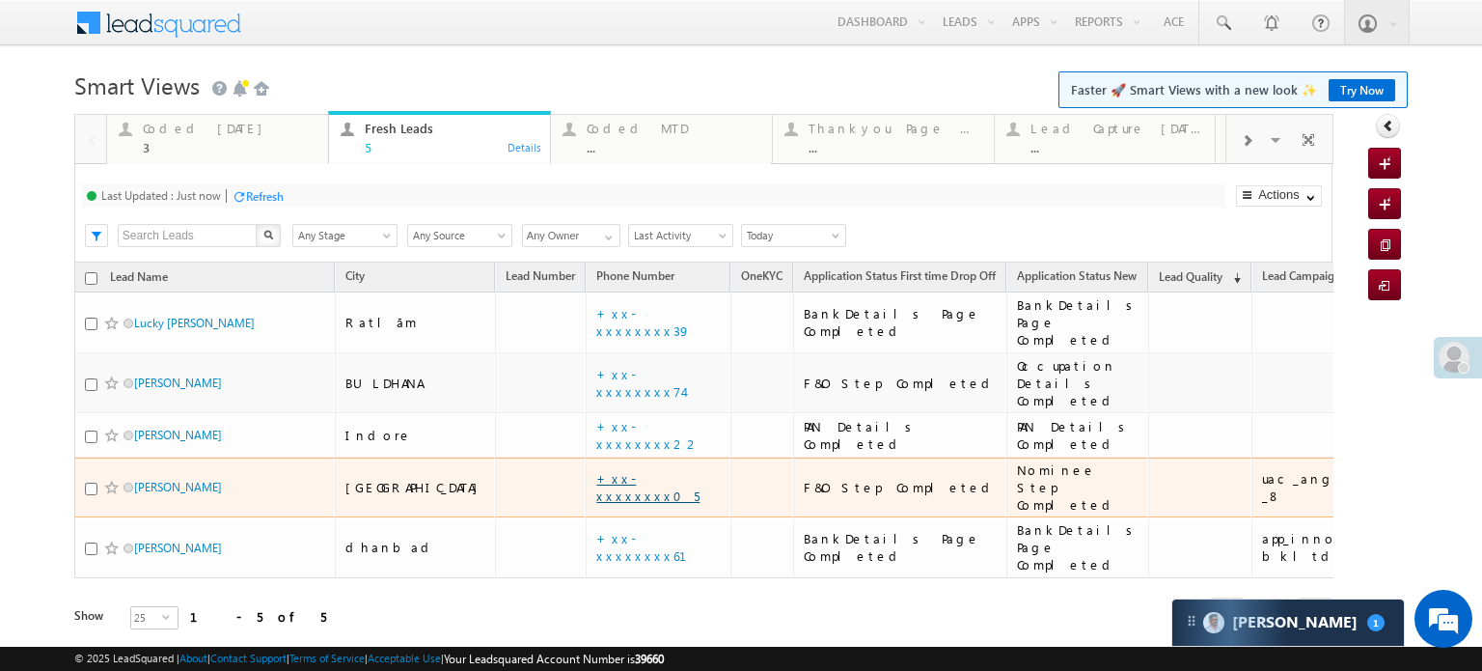
click at [596, 470] on link "+xx-xxxxxxxx05" at bounding box center [647, 487] width 103 height 34
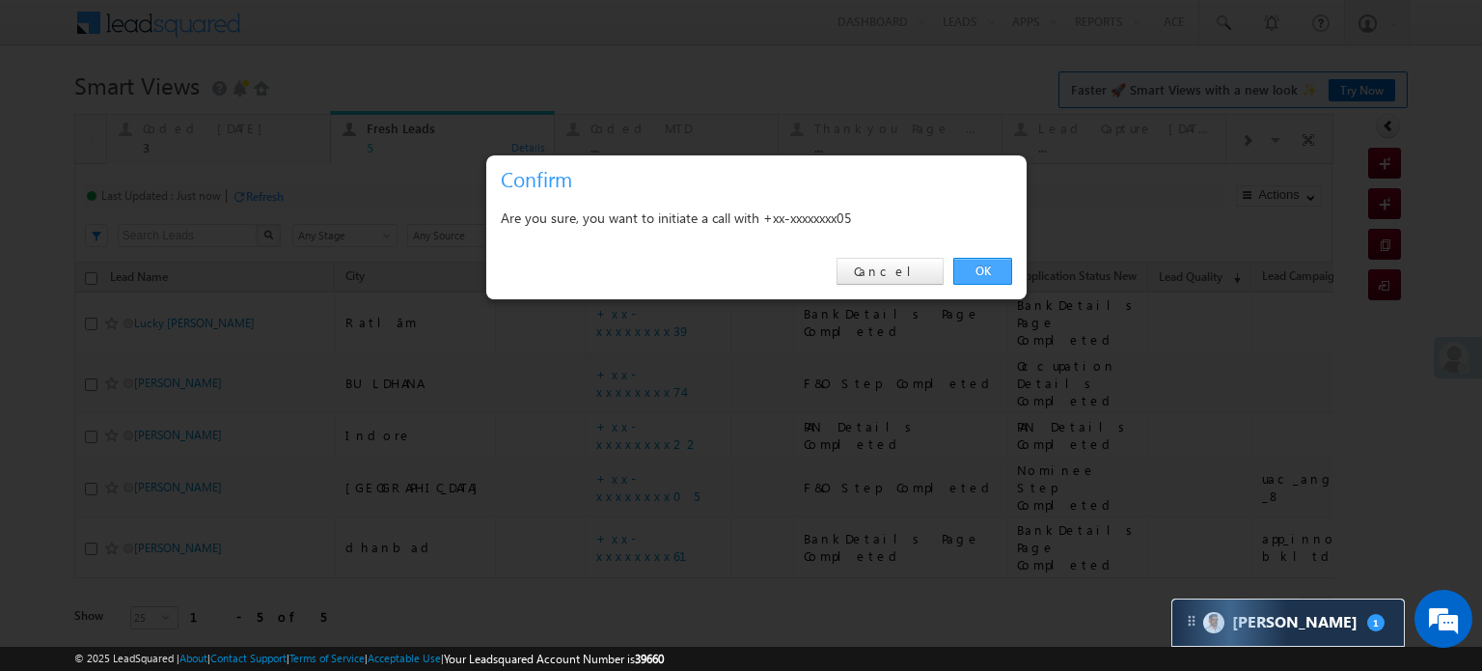
click at [988, 259] on link "OK" at bounding box center [982, 271] width 59 height 27
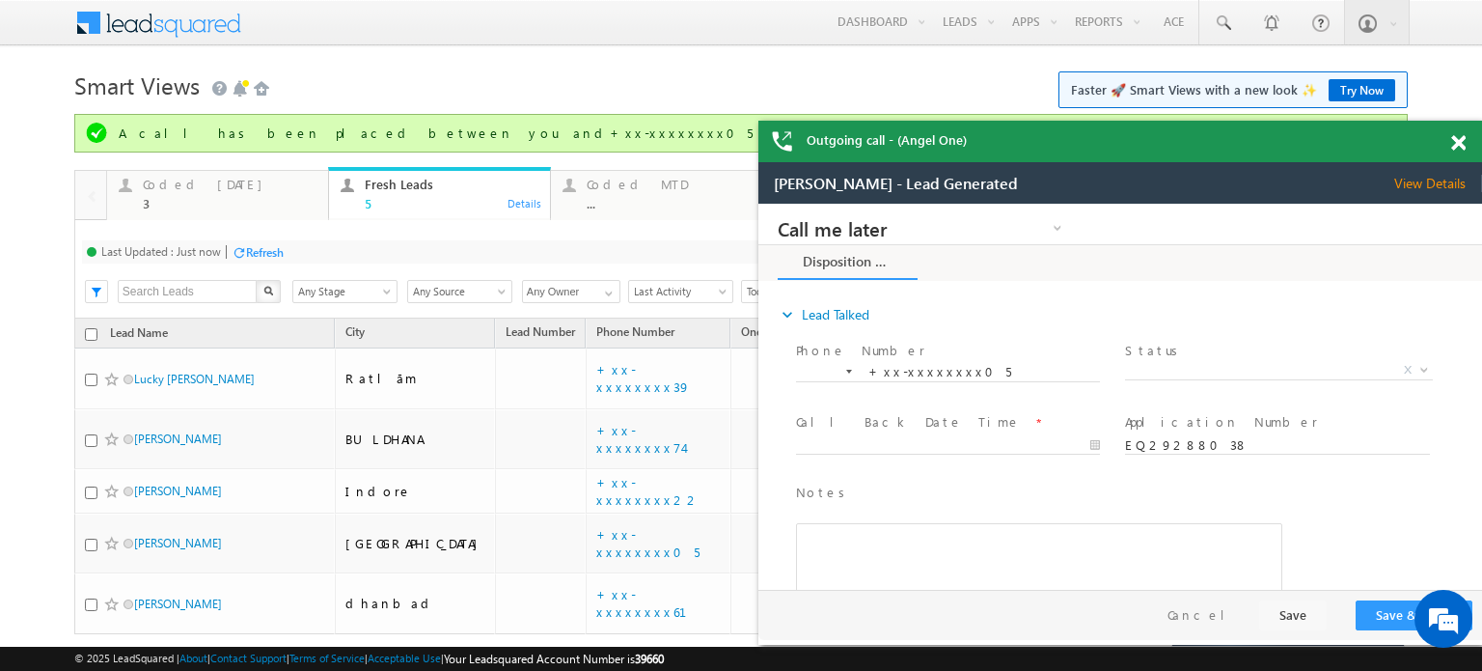
click at [1455, 142] on span at bounding box center [1458, 143] width 14 height 16
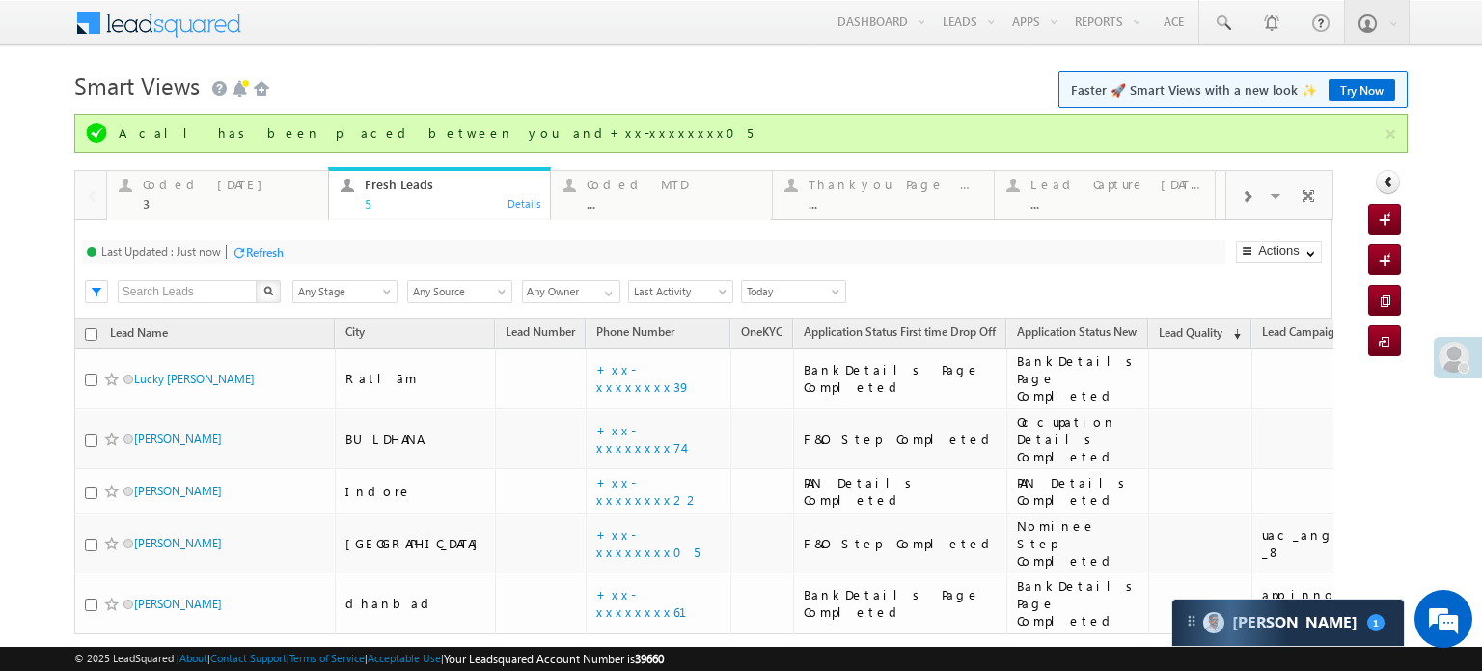
click at [261, 254] on div "Refresh" at bounding box center [265, 252] width 38 height 14
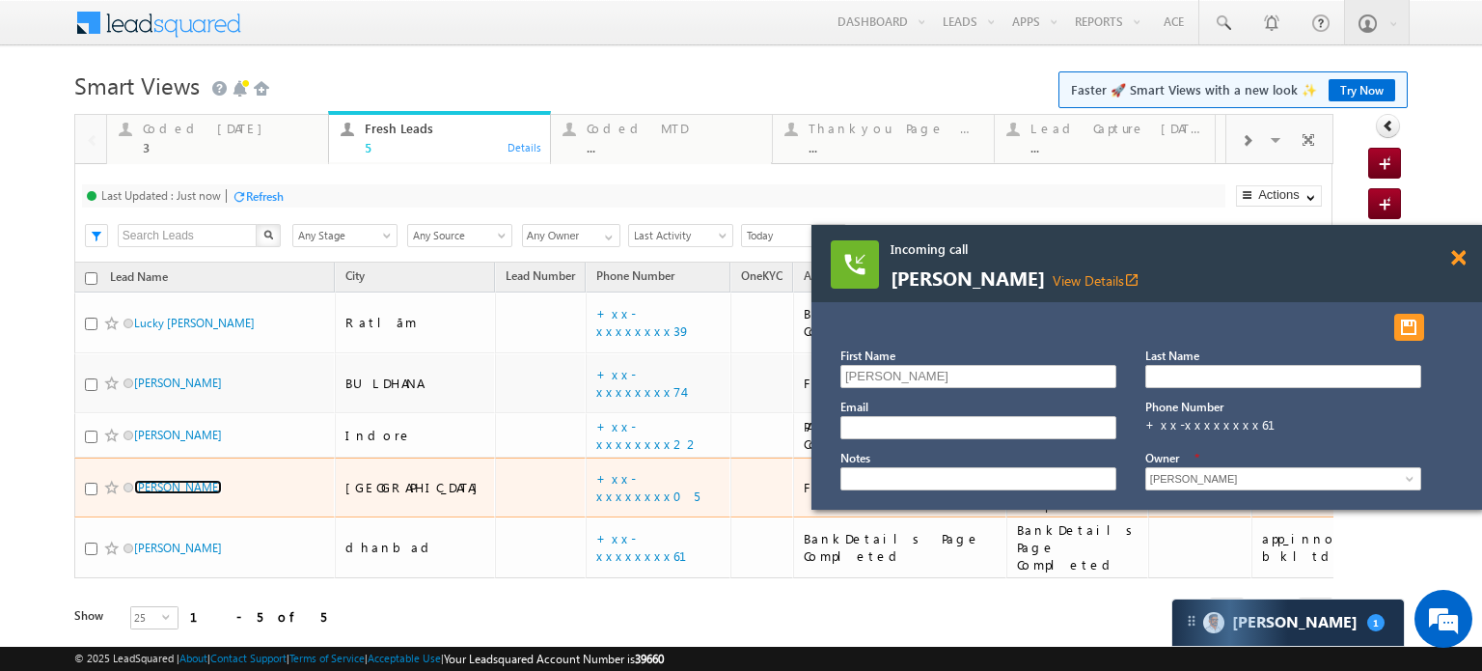
drag, startPoint x: 156, startPoint y: 447, endPoint x: 1456, endPoint y: 259, distance: 1313.2
click at [1456, 259] on div "Incoming call Nirmala Devi View Details open_in_new" at bounding box center [1146, 263] width 671 height 77
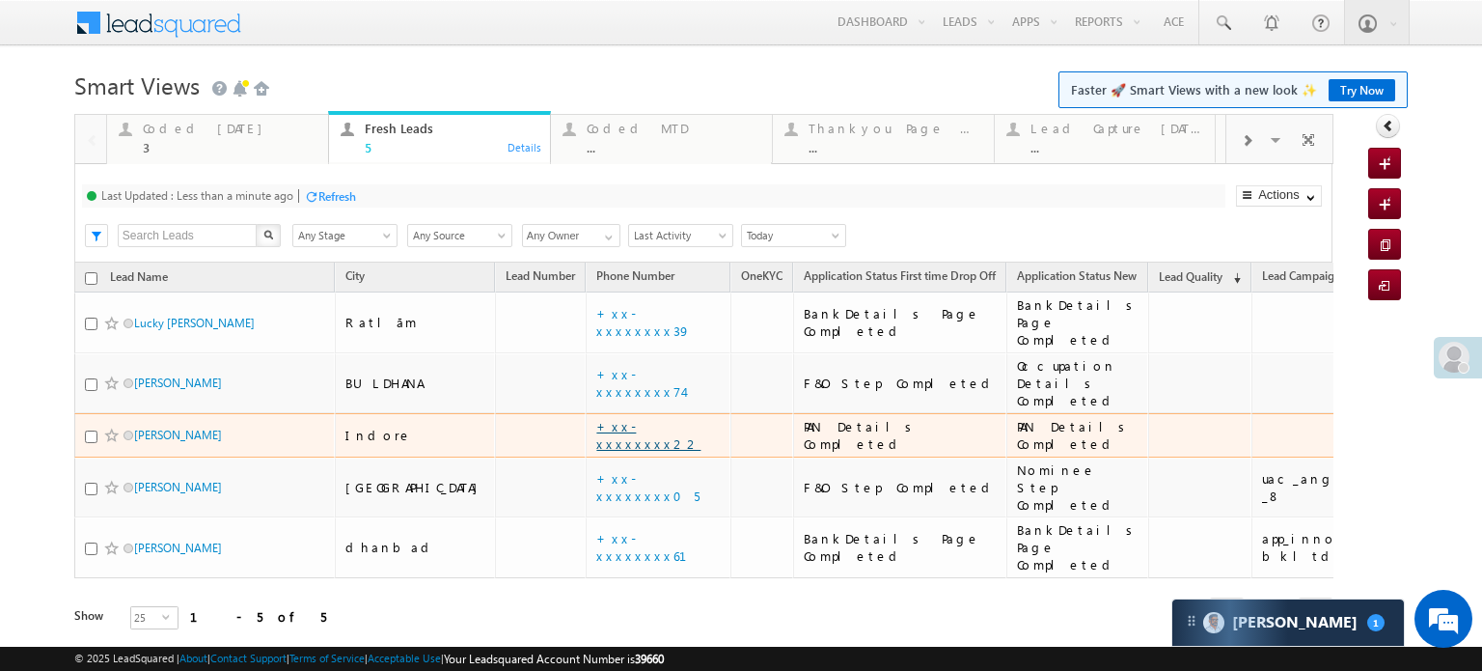
click at [596, 418] on link "+xx-xxxxxxxx22" at bounding box center [648, 435] width 104 height 34
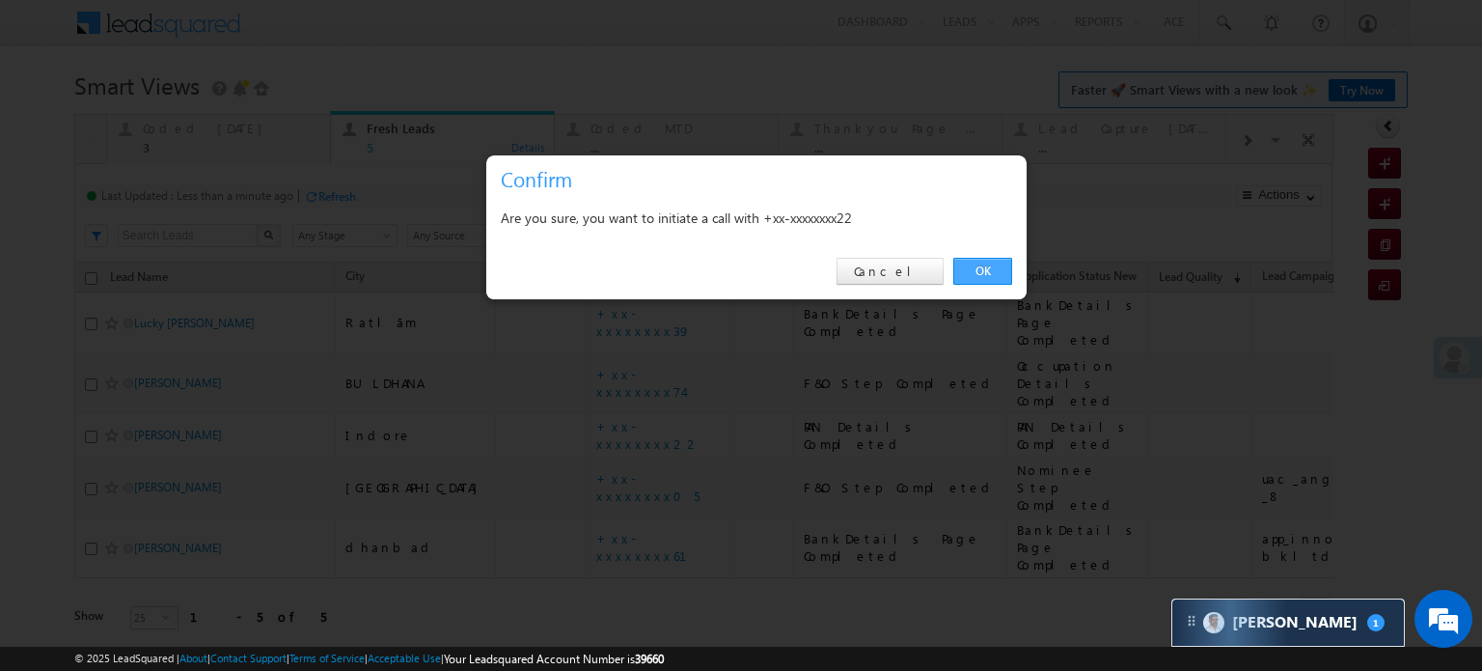
click at [1003, 277] on link "OK" at bounding box center [982, 271] width 59 height 27
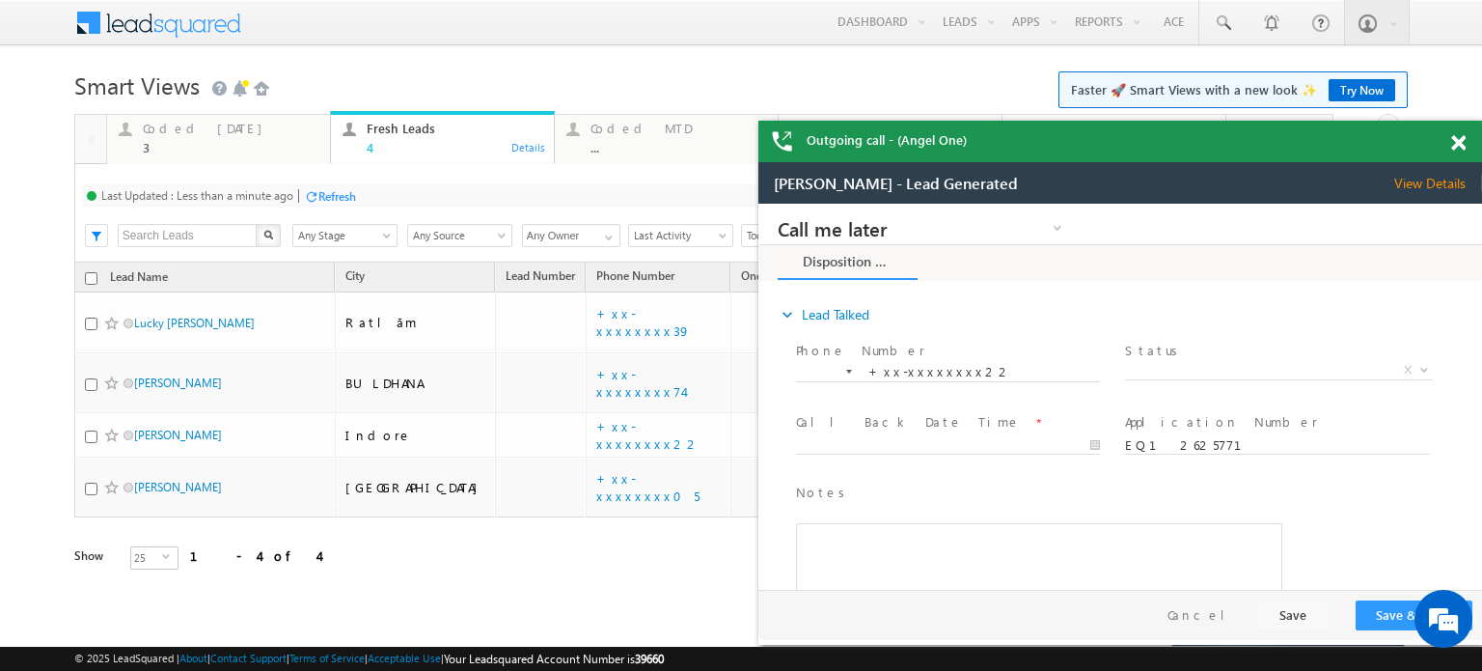
click at [1451, 138] on span at bounding box center [1458, 143] width 14 height 16
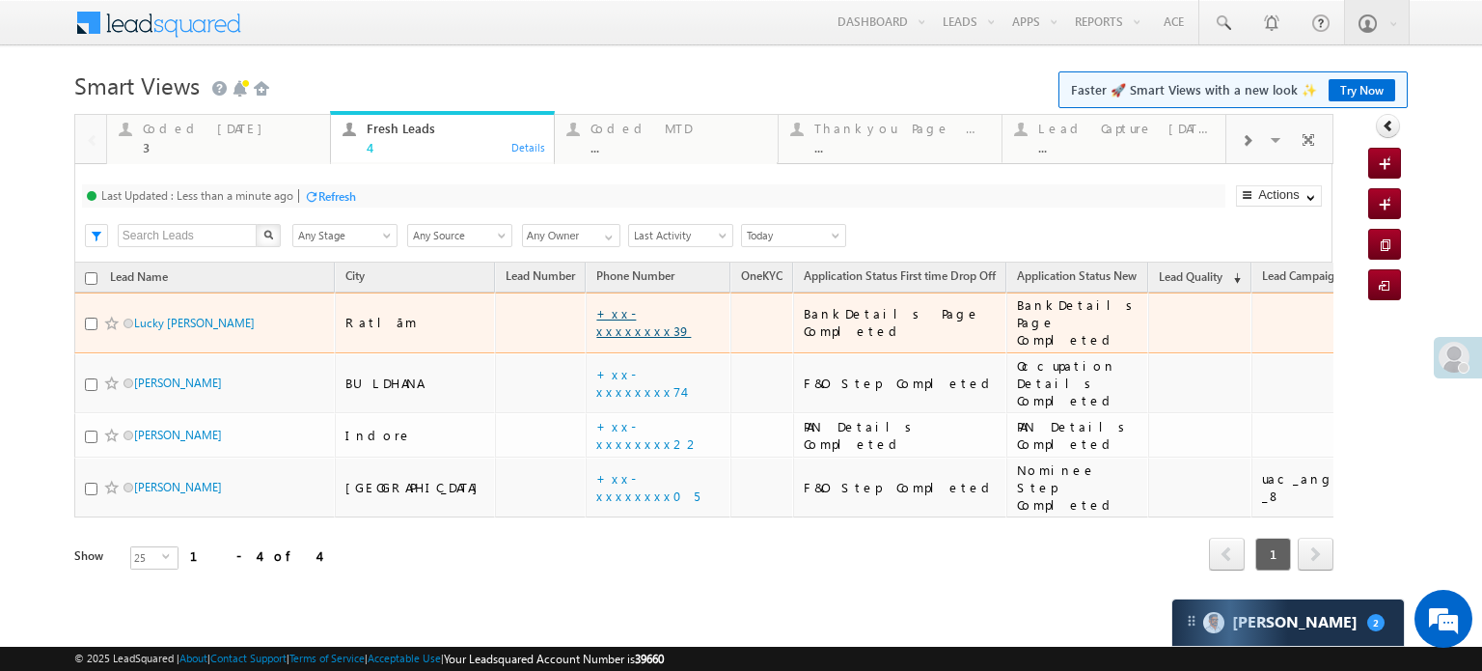
click at [596, 311] on link "+xx-xxxxxxxx39" at bounding box center [643, 322] width 95 height 34
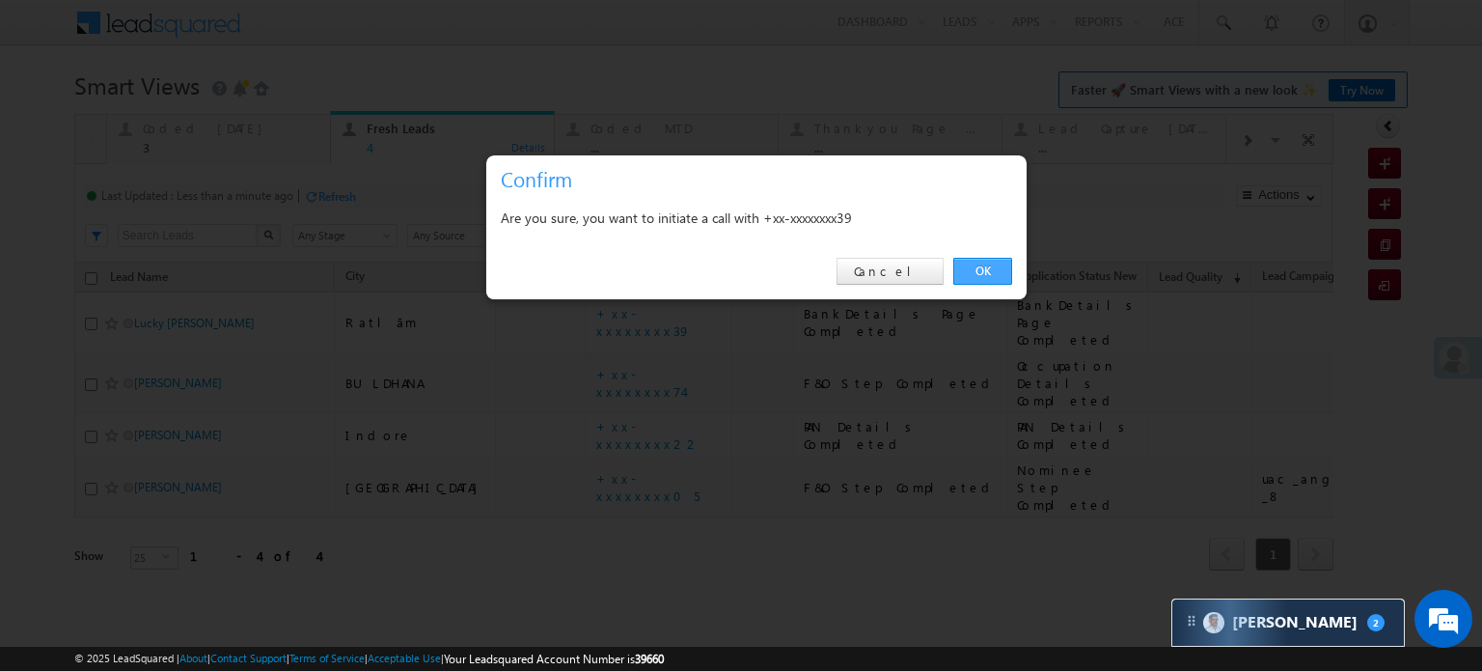
click at [974, 262] on link "OK" at bounding box center [982, 271] width 59 height 27
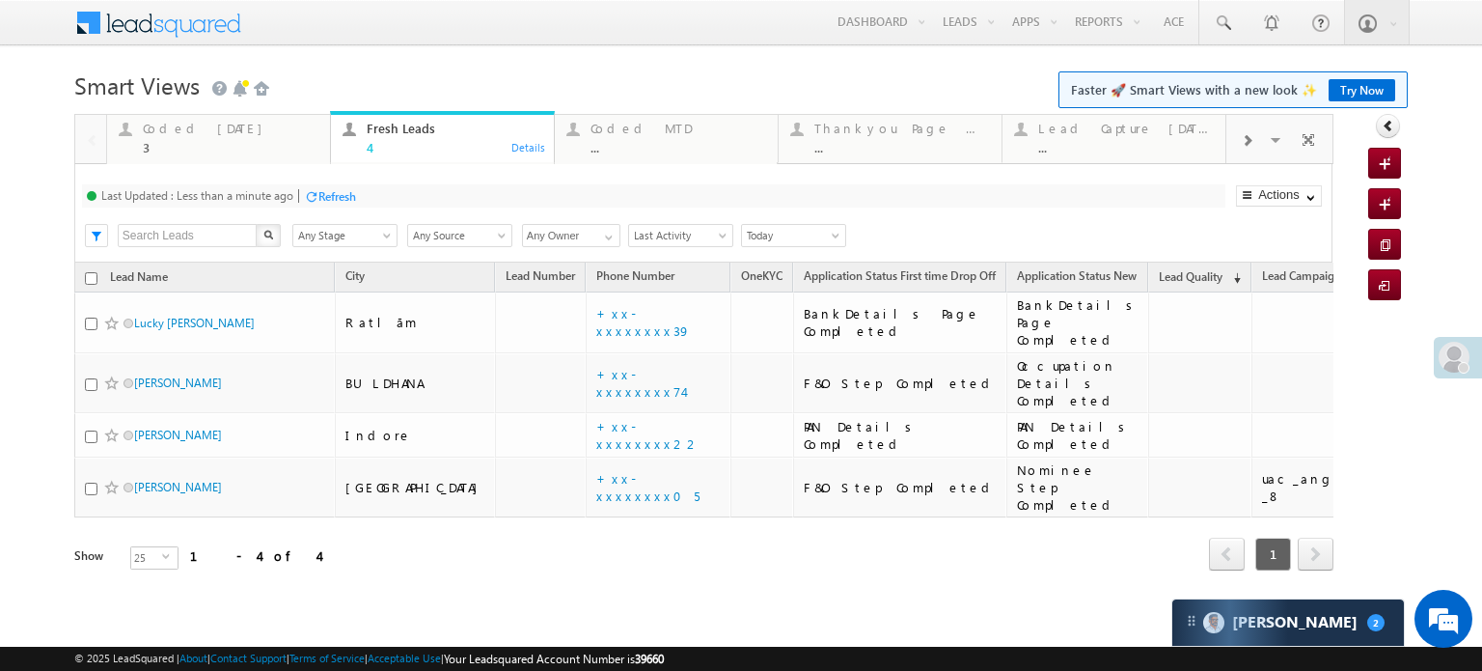
click at [340, 207] on div "Last Updated : Less than a minute ago Refresh Refreshing... Search X Lead Stage…" at bounding box center [703, 213] width 1258 height 98
click at [342, 203] on div "Refresh" at bounding box center [337, 196] width 38 height 14
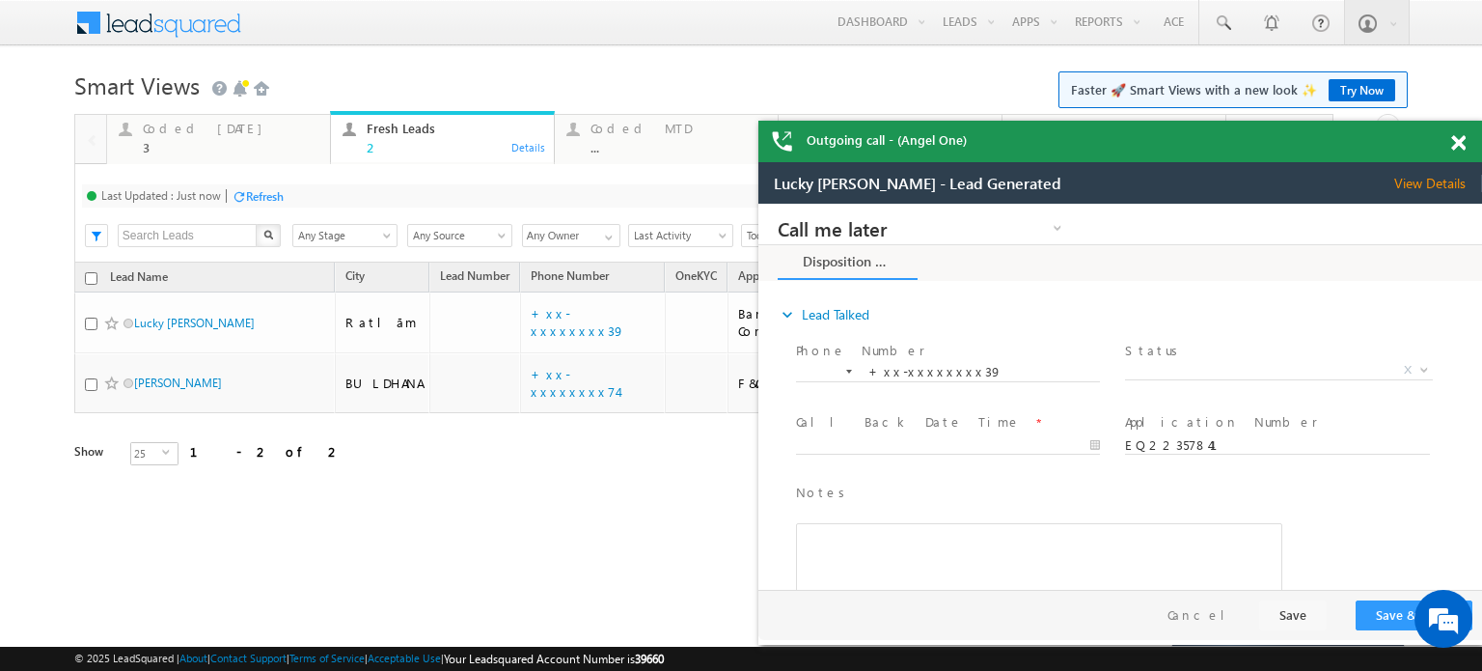
click at [1464, 138] on span at bounding box center [1458, 143] width 14 height 16
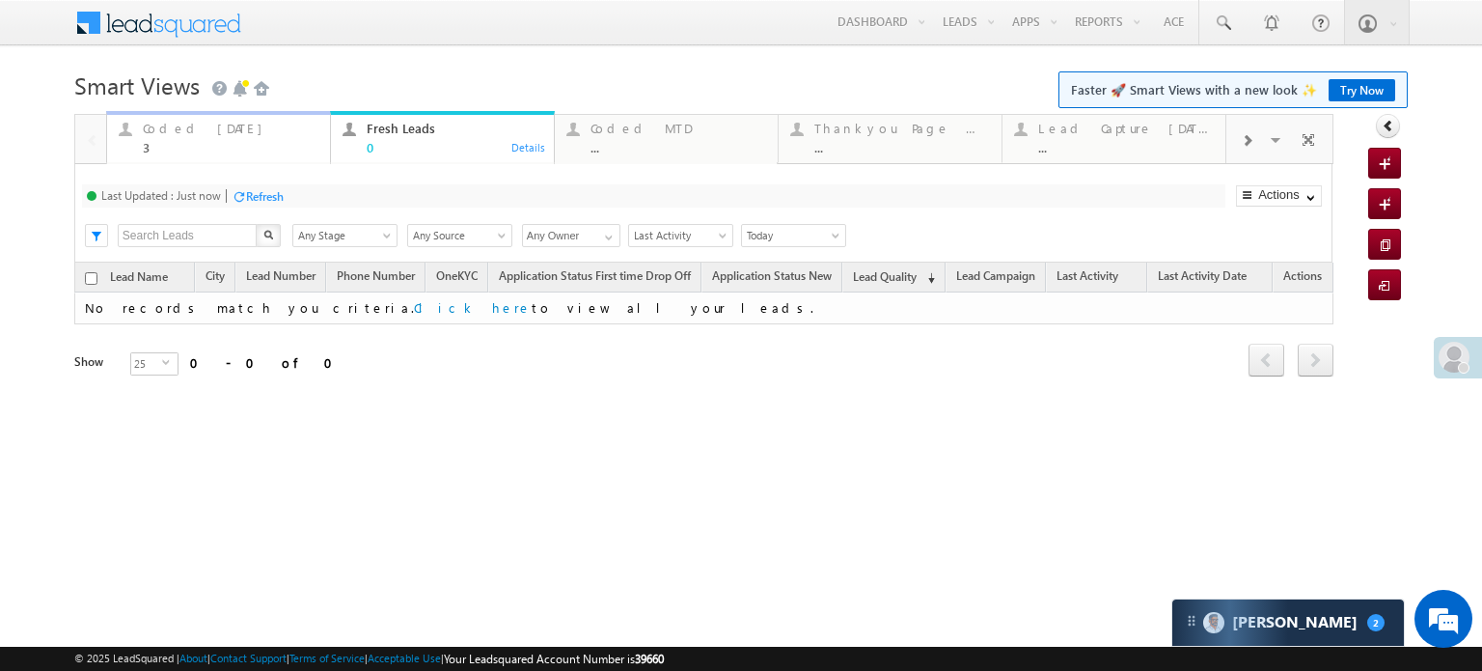
click at [134, 149] on div "Coded Today 3 Details" at bounding box center [218, 136] width 219 height 38
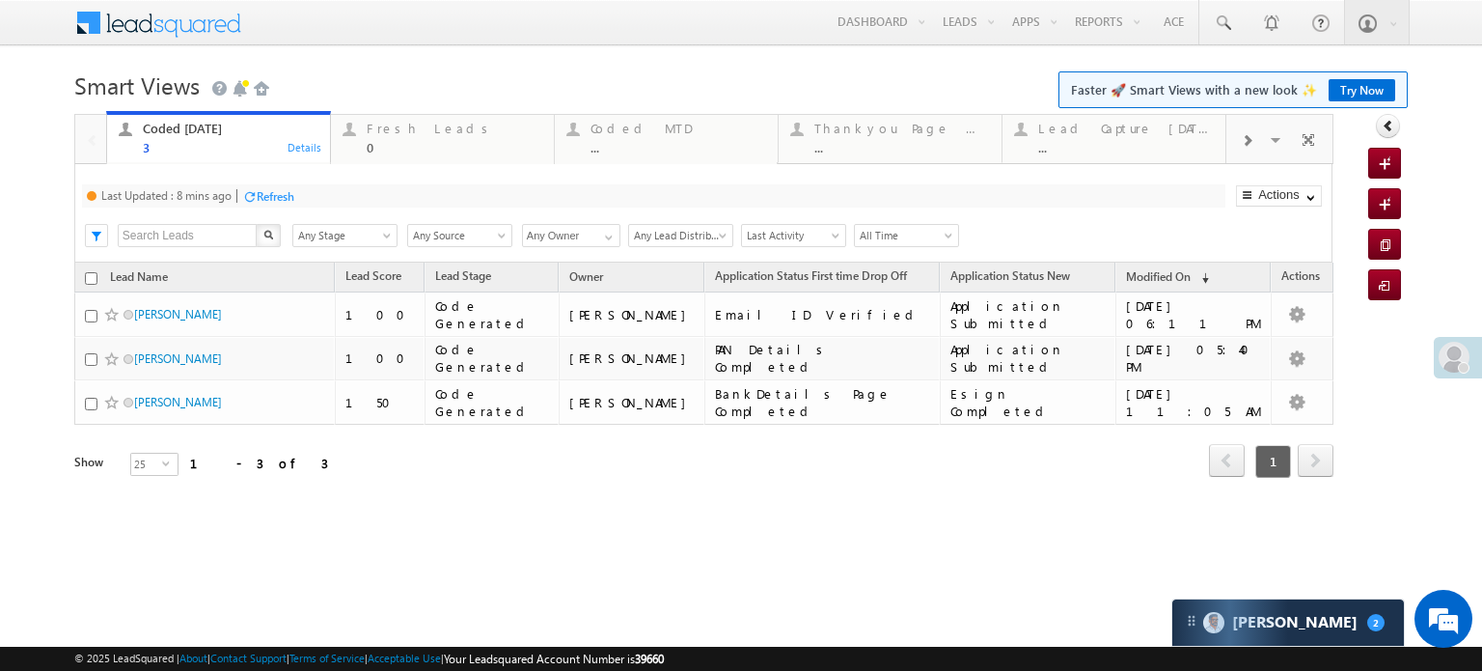
click at [259, 194] on div "Refresh" at bounding box center [276, 196] width 38 height 14
click at [326, 193] on div "Refresh" at bounding box center [337, 196] width 38 height 14
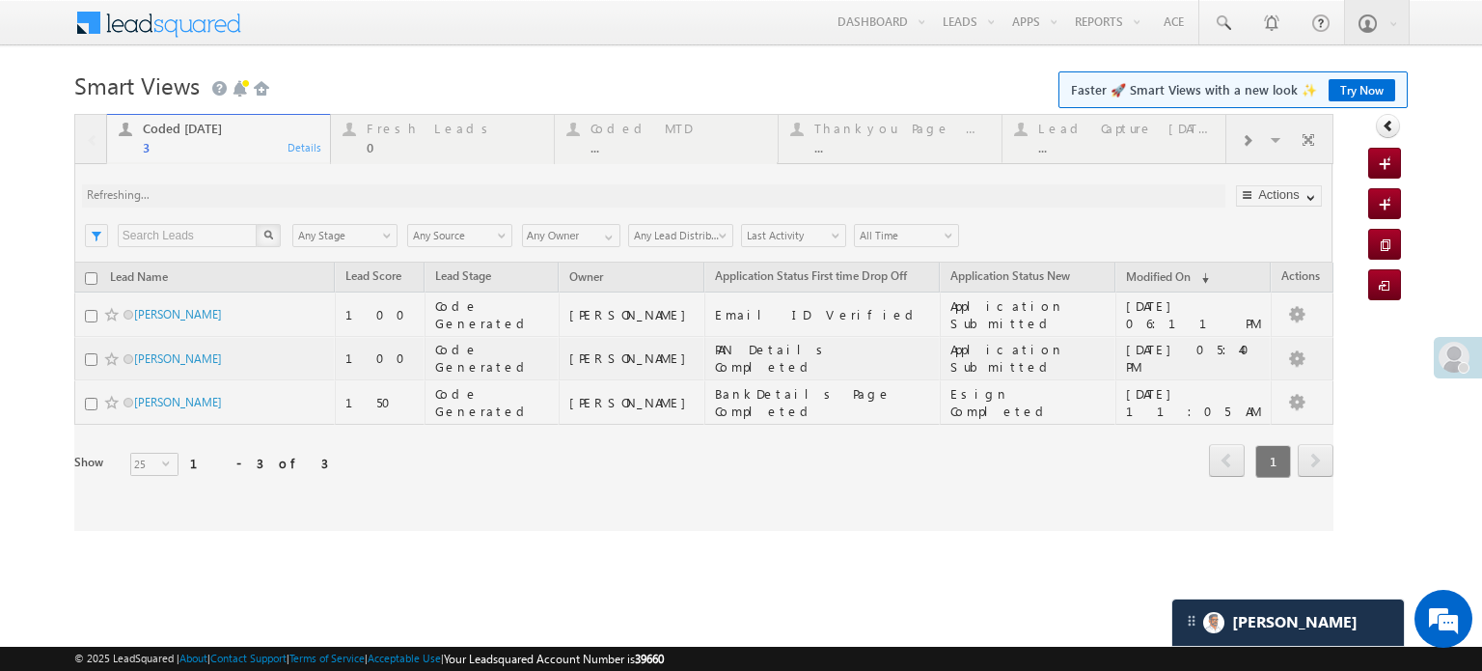
click at [326, 193] on div at bounding box center [703, 322] width 1259 height 417
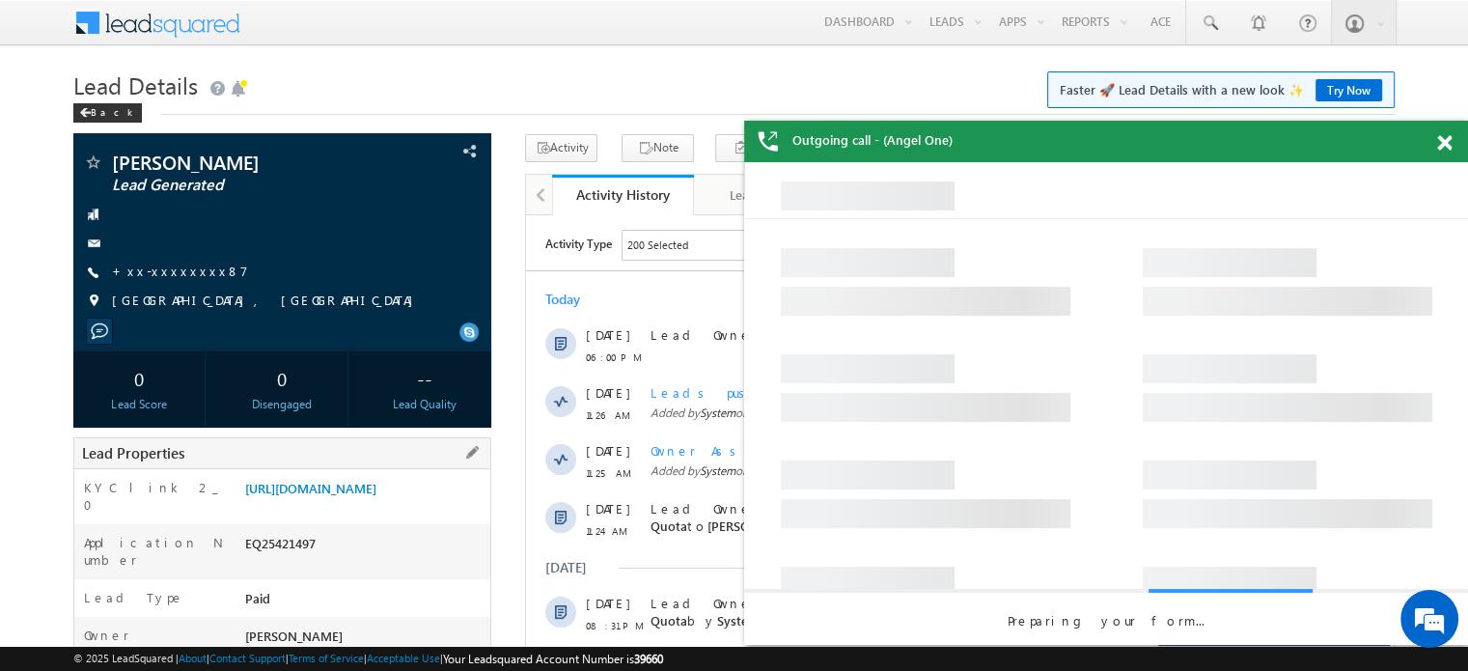
click at [323, 506] on div "[URL][DOMAIN_NAME]" at bounding box center [365, 492] width 250 height 27
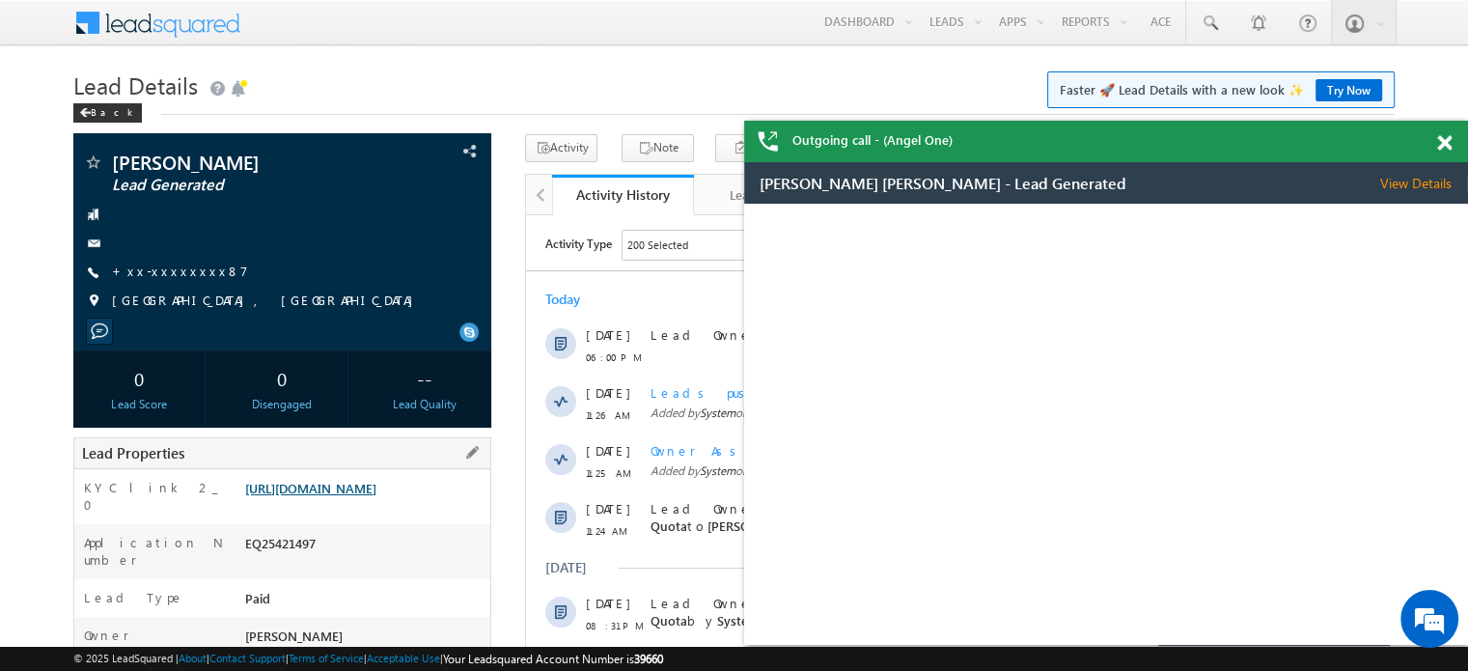
click at [325, 496] on link "[URL][DOMAIN_NAME]" at bounding box center [310, 488] width 131 height 16
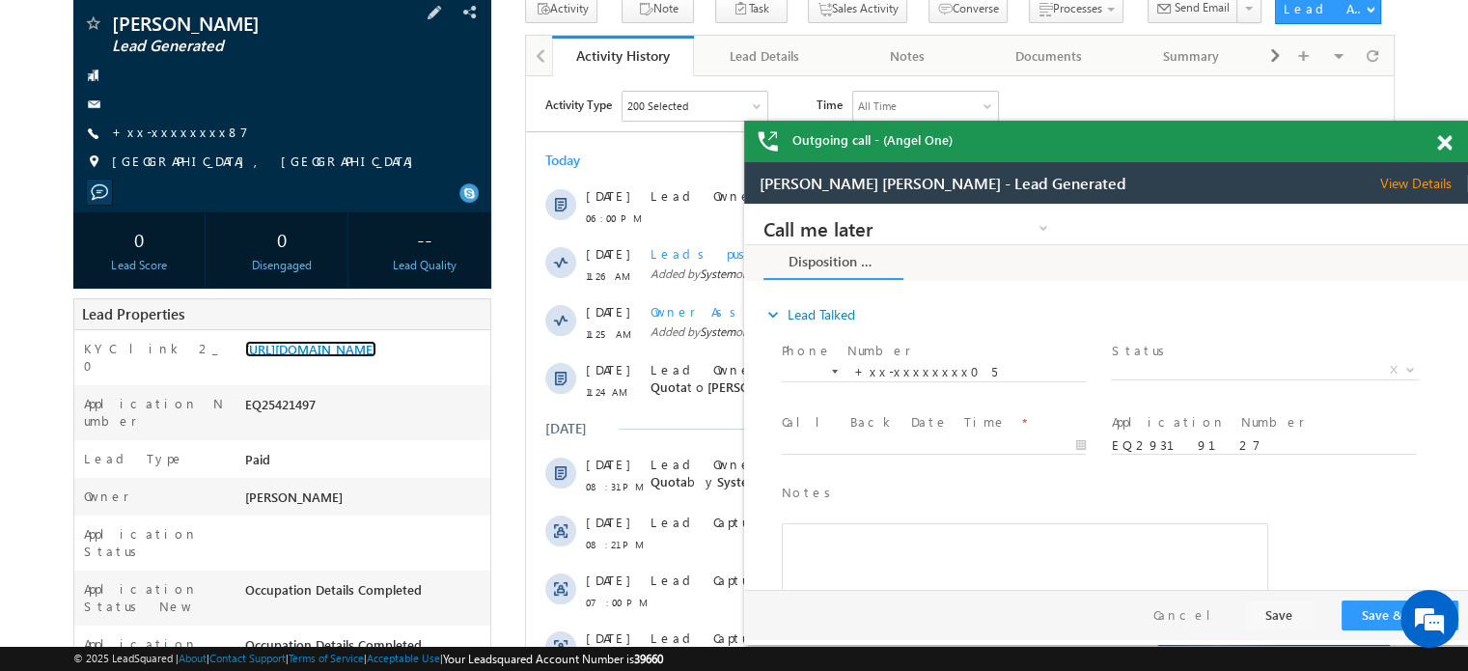
scroll to position [289, 0]
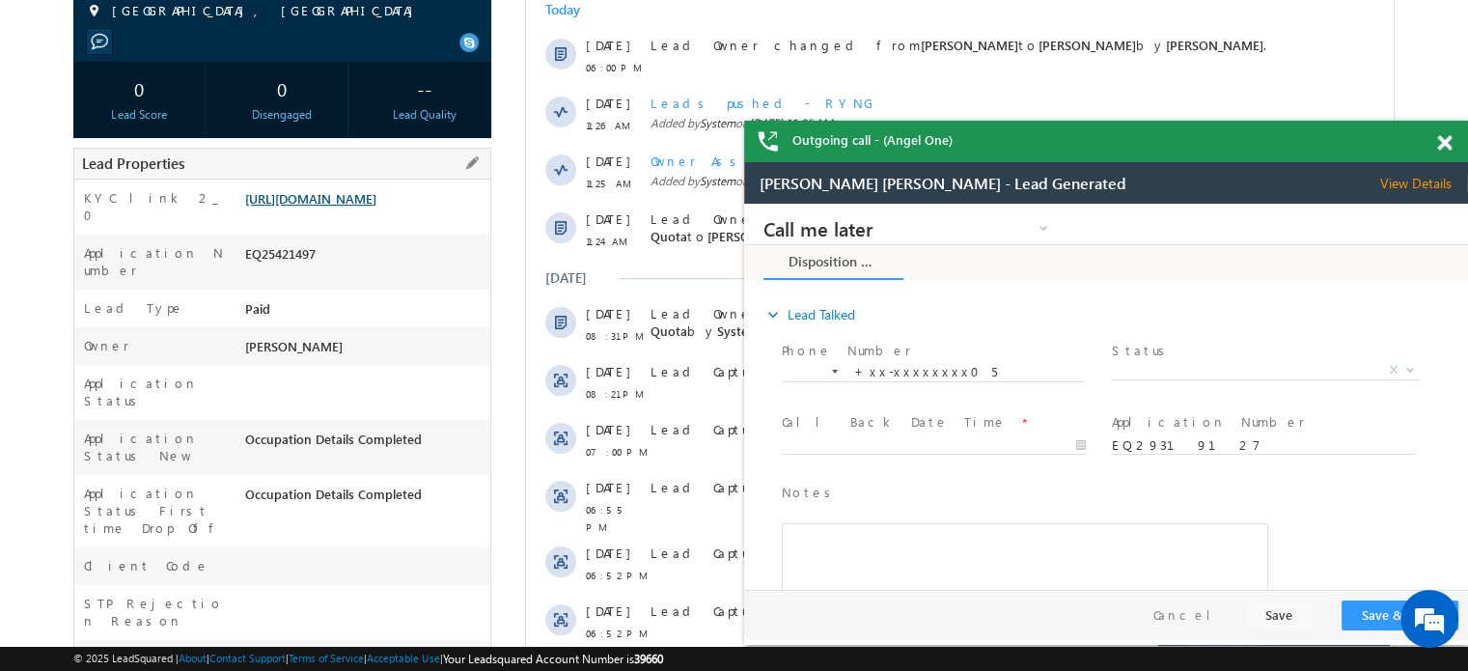
click at [374, 206] on link "[URL][DOMAIN_NAME]" at bounding box center [310, 198] width 131 height 16
click at [307, 193] on link "[URL][DOMAIN_NAME]" at bounding box center [310, 198] width 131 height 16
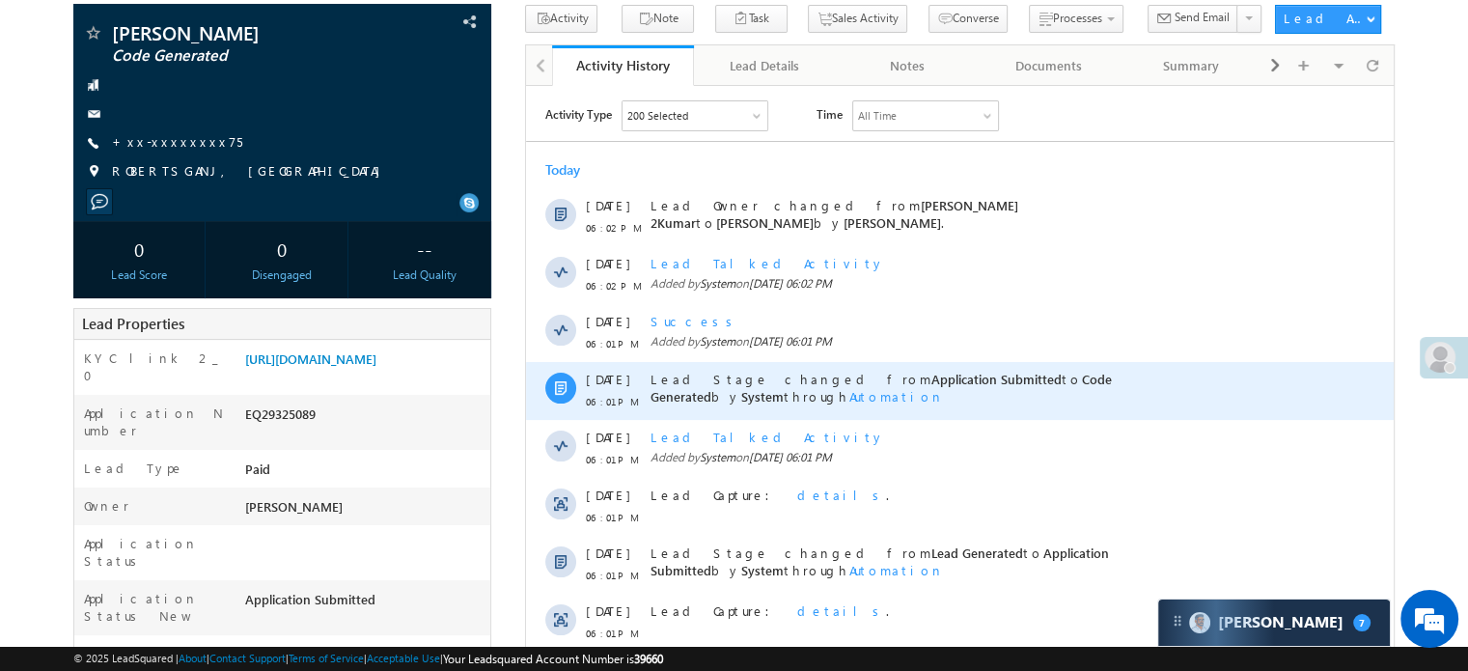
scroll to position [96, 0]
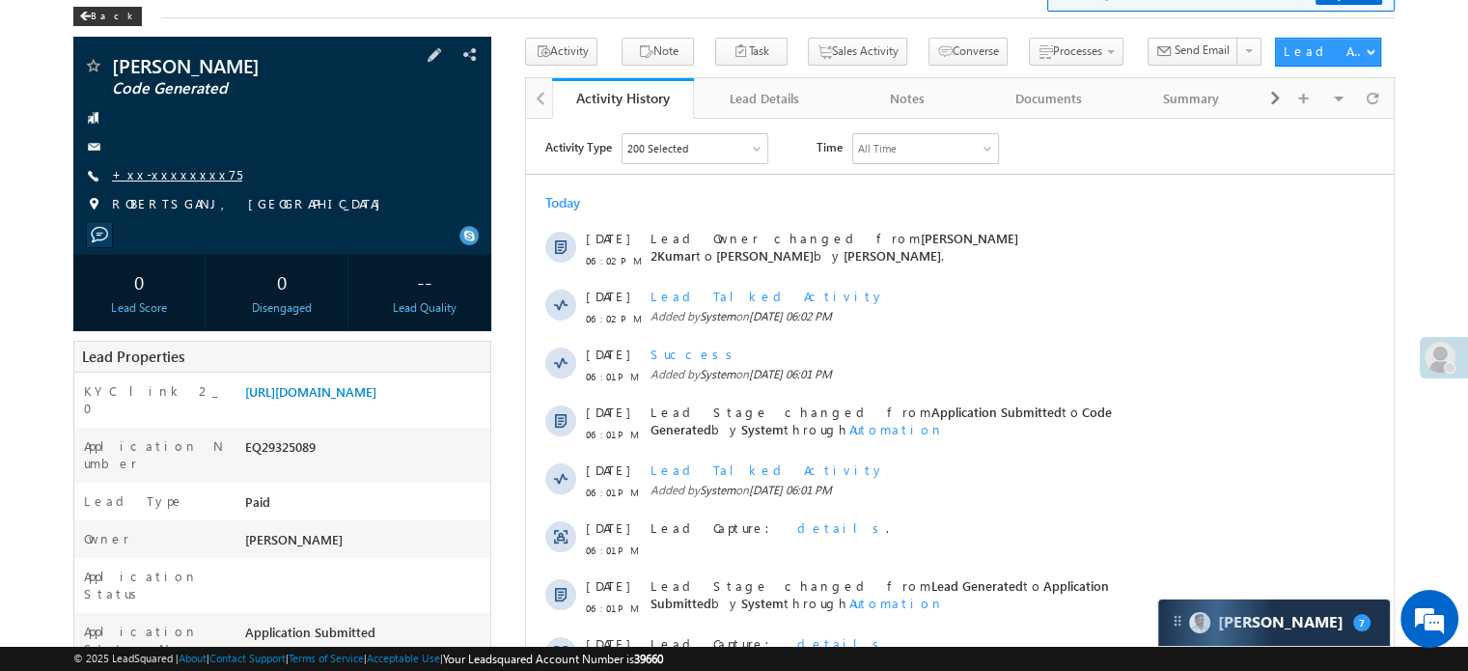
click at [147, 174] on link "+xx-xxxxxxxx75" at bounding box center [177, 174] width 130 height 16
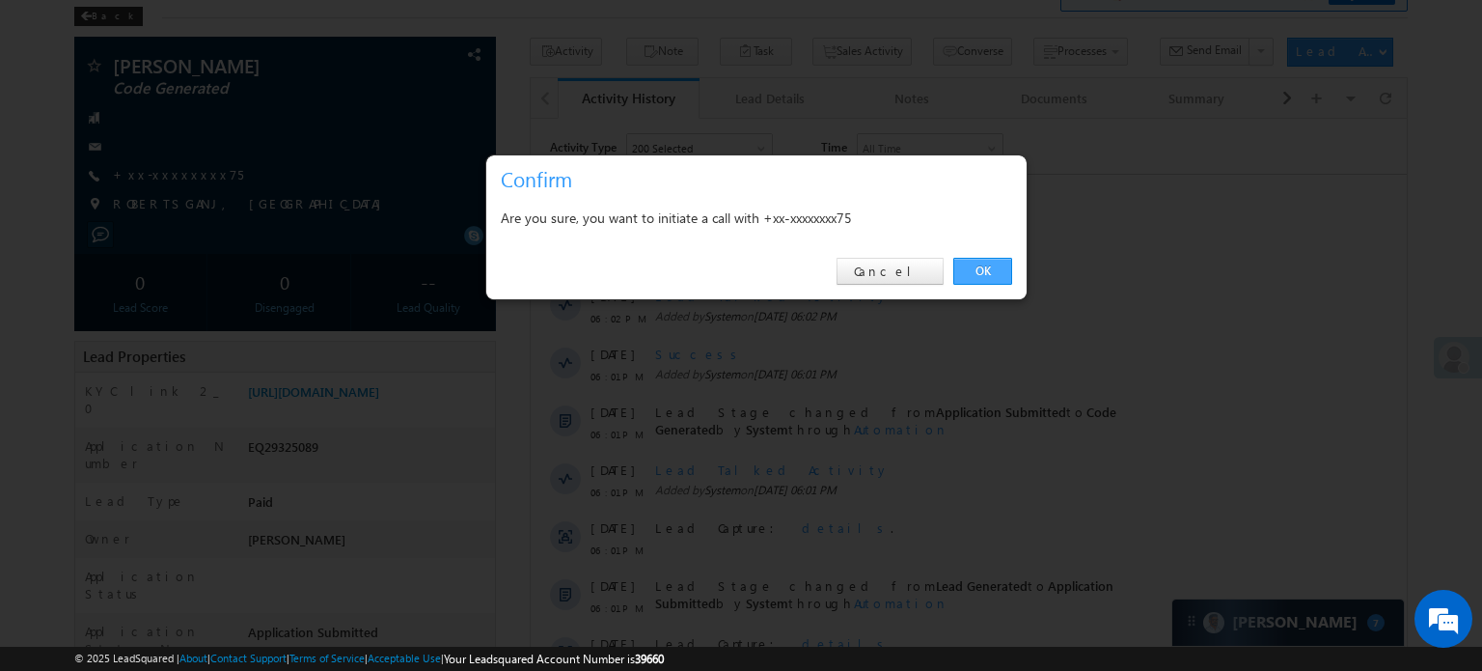
click at [980, 271] on link "OK" at bounding box center [982, 271] width 59 height 27
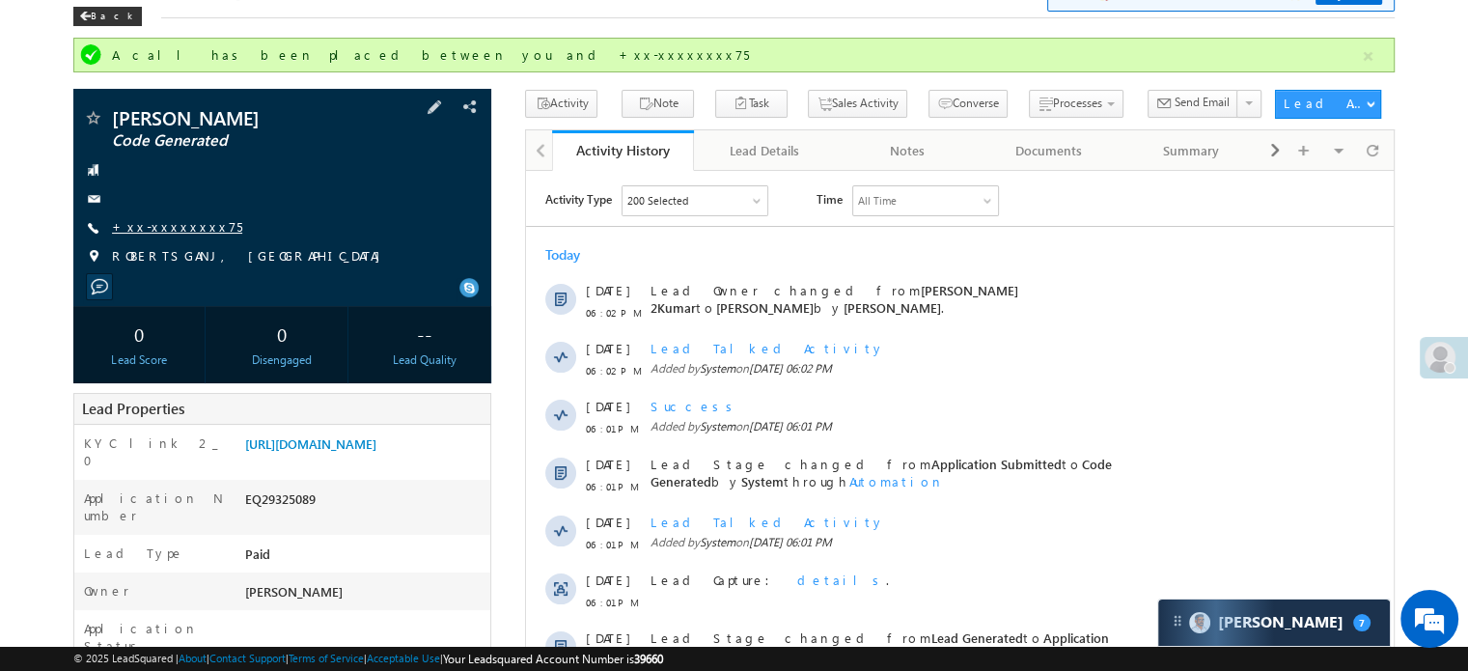
click at [181, 228] on link "+xx-xxxxxxxx75" at bounding box center [177, 226] width 130 height 16
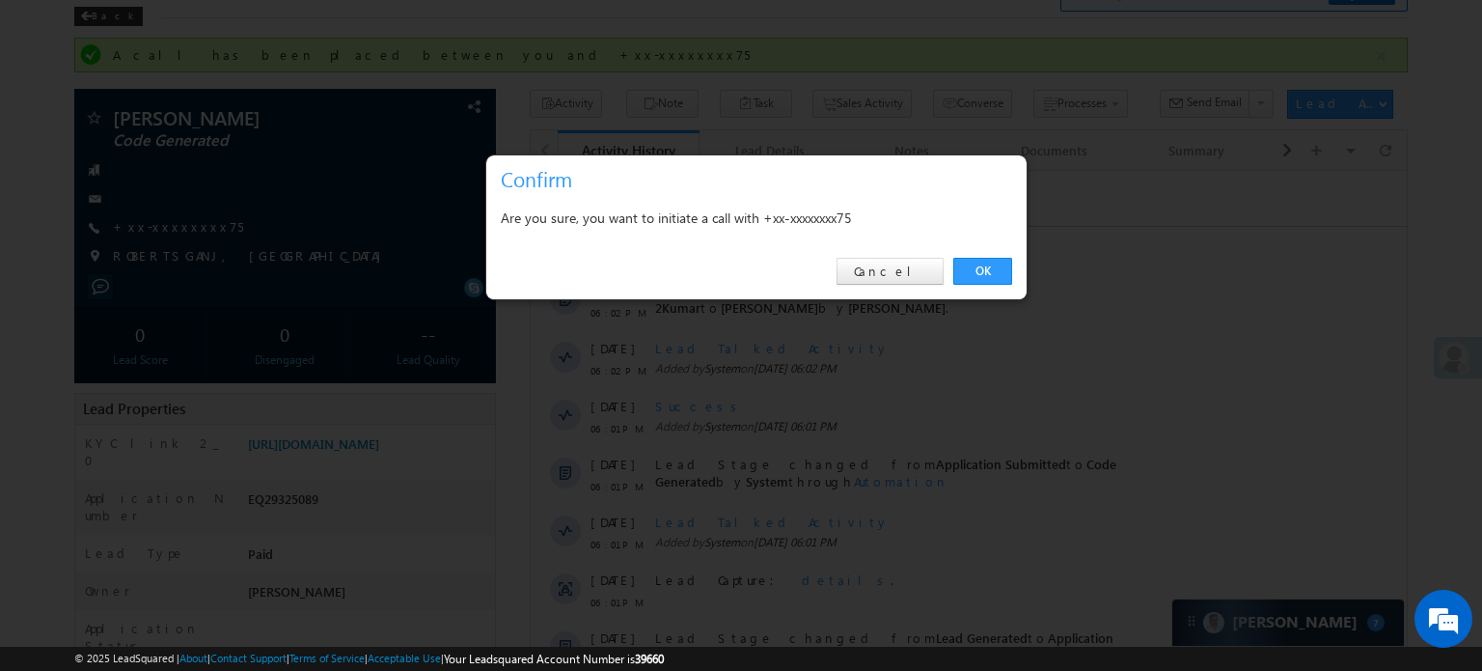
click at [973, 254] on div "OK Cancel" at bounding box center [756, 271] width 540 height 55
click at [974, 264] on link "OK" at bounding box center [982, 271] width 59 height 27
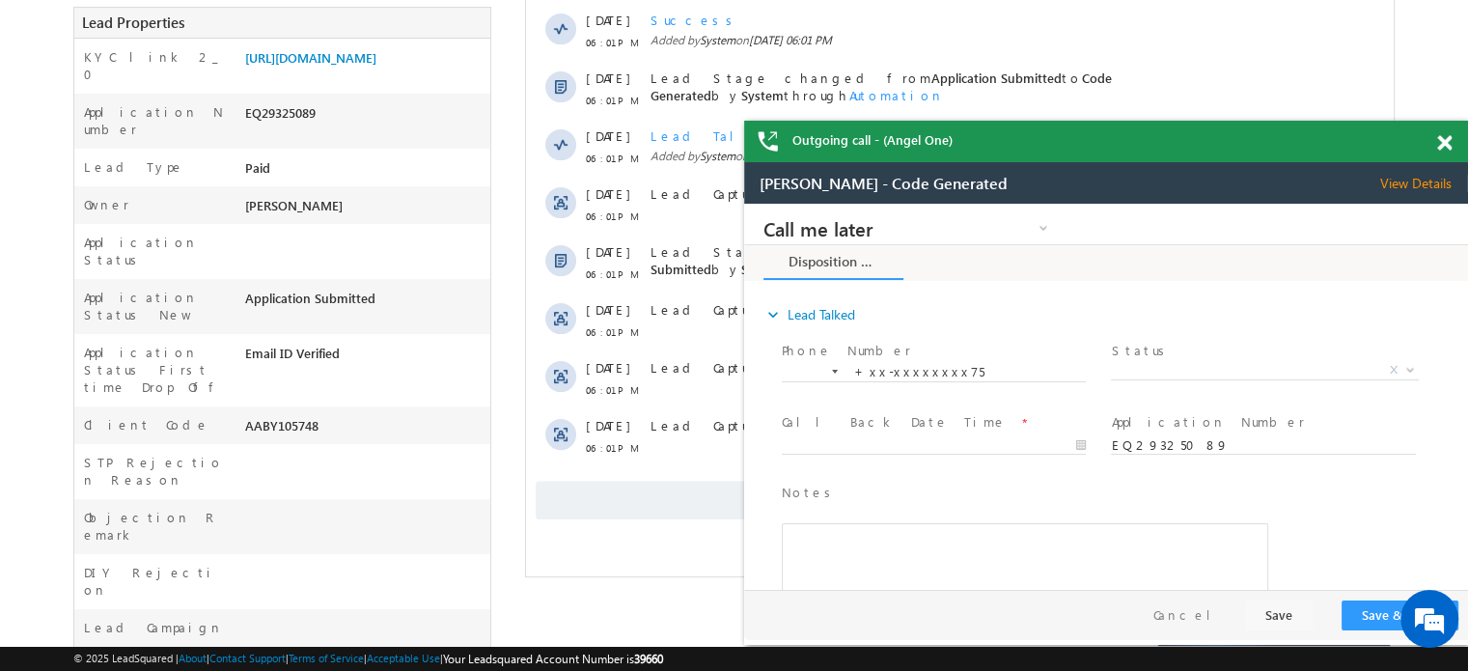
click at [1443, 142] on div "Outgoing call - (Angel One)" at bounding box center [1106, 141] width 724 height 41
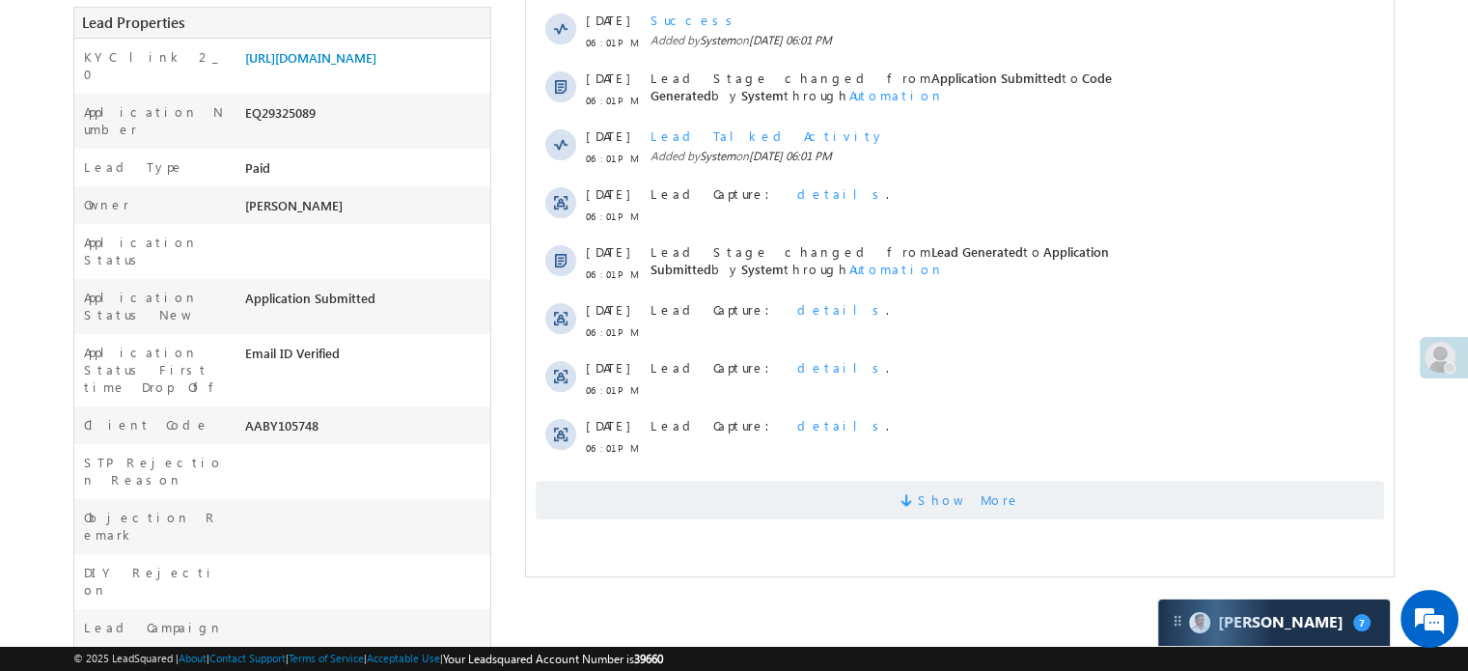
click at [833, 511] on span "Show More" at bounding box center [959, 499] width 848 height 39
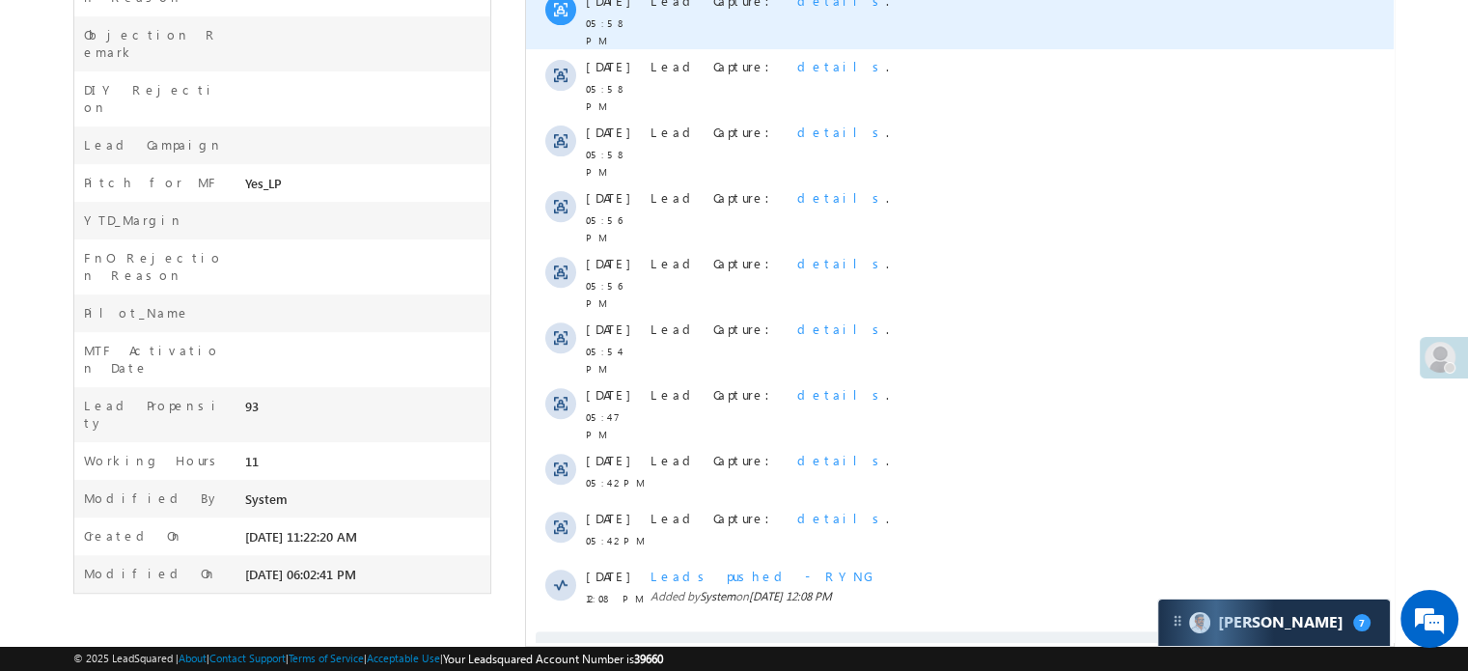
scroll to position [988, 0]
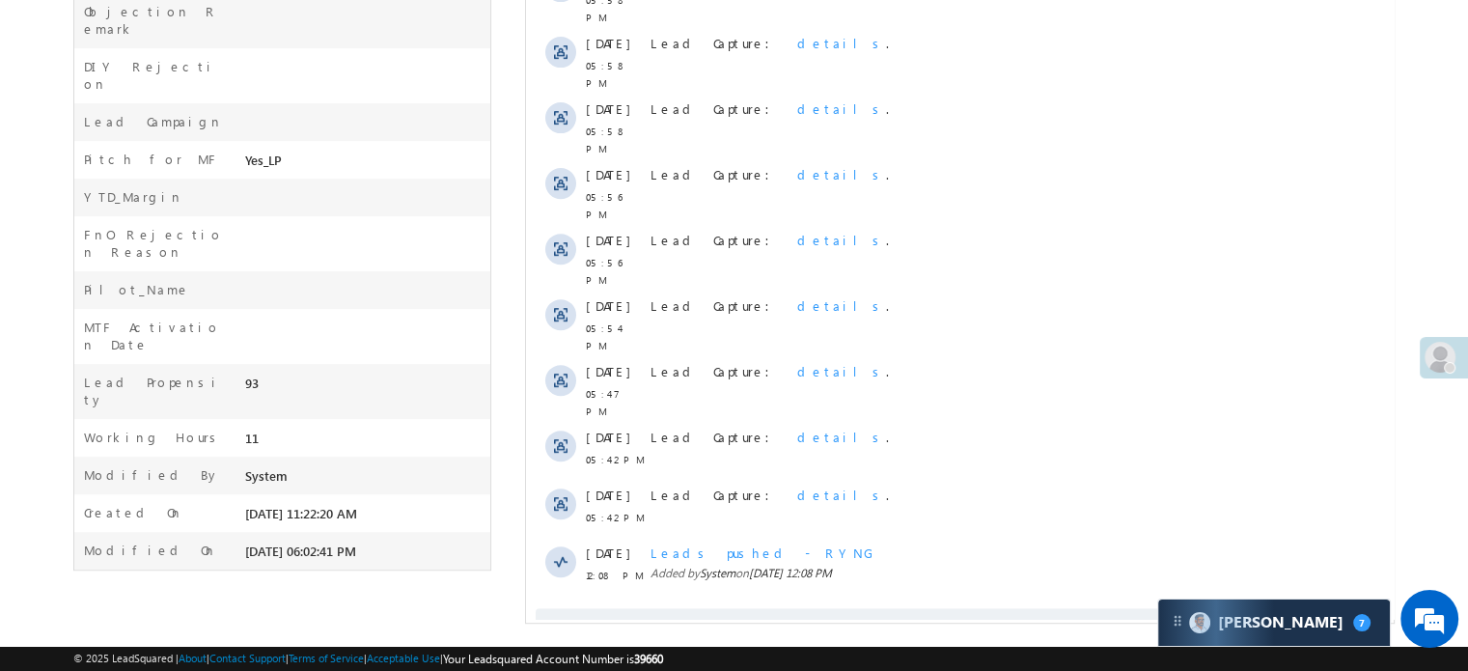
click at [842, 608] on span "Show More" at bounding box center [959, 627] width 848 height 39
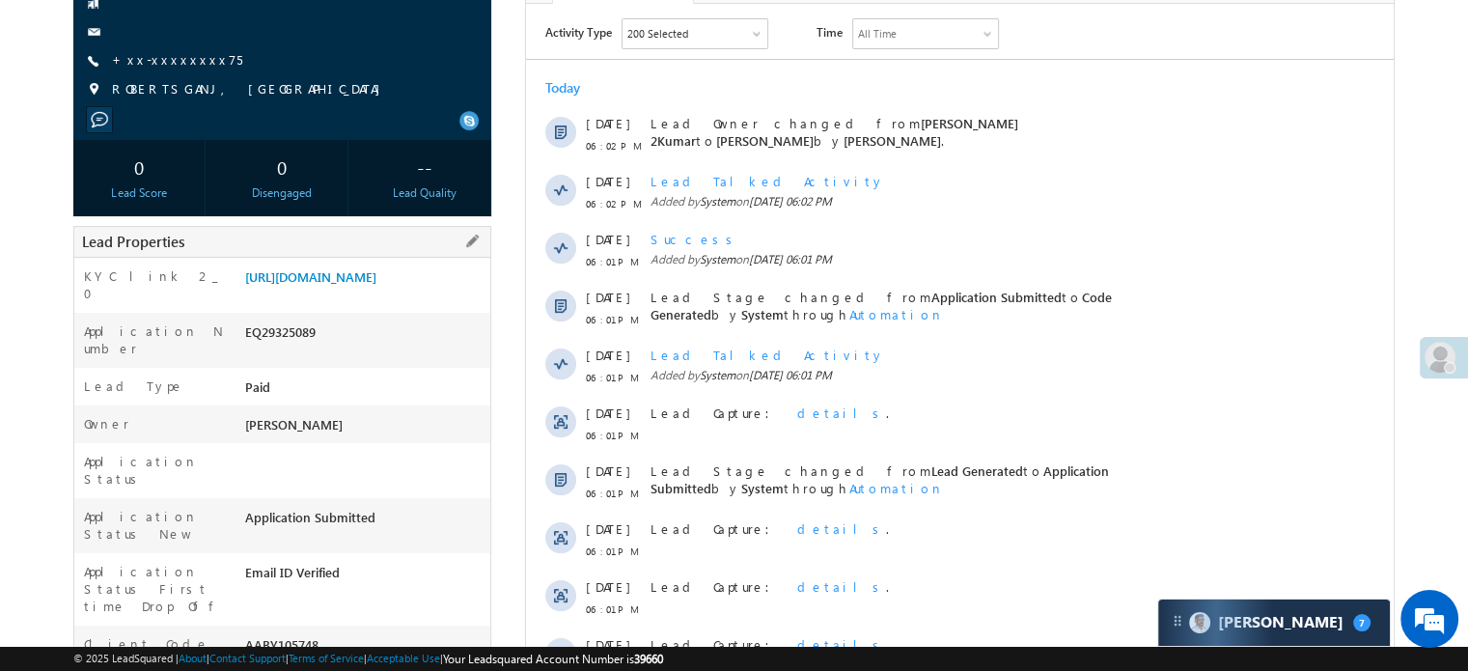
scroll to position [371, 0]
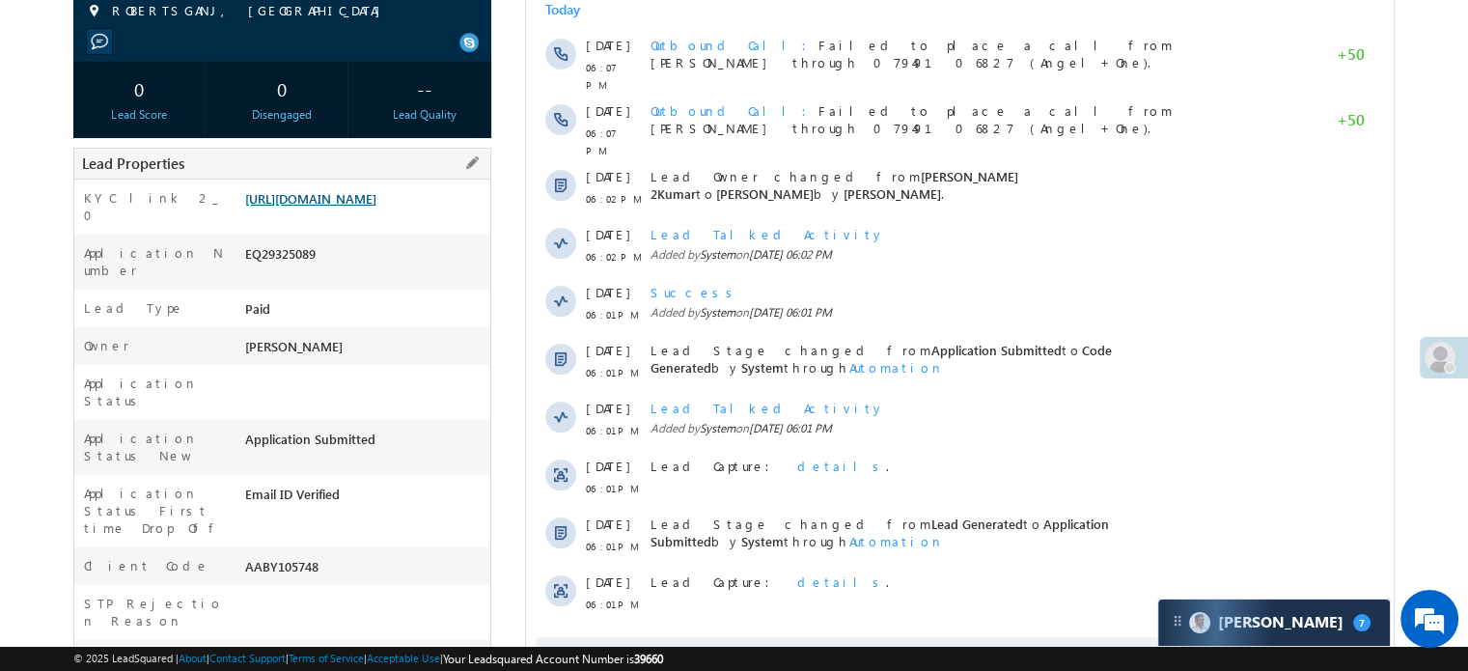
click at [376, 206] on link "https://angelbroking1-pk3em7sa.customui-test.leadsquared.com?leadId=3a7a7cdf-74…" at bounding box center [310, 198] width 131 height 16
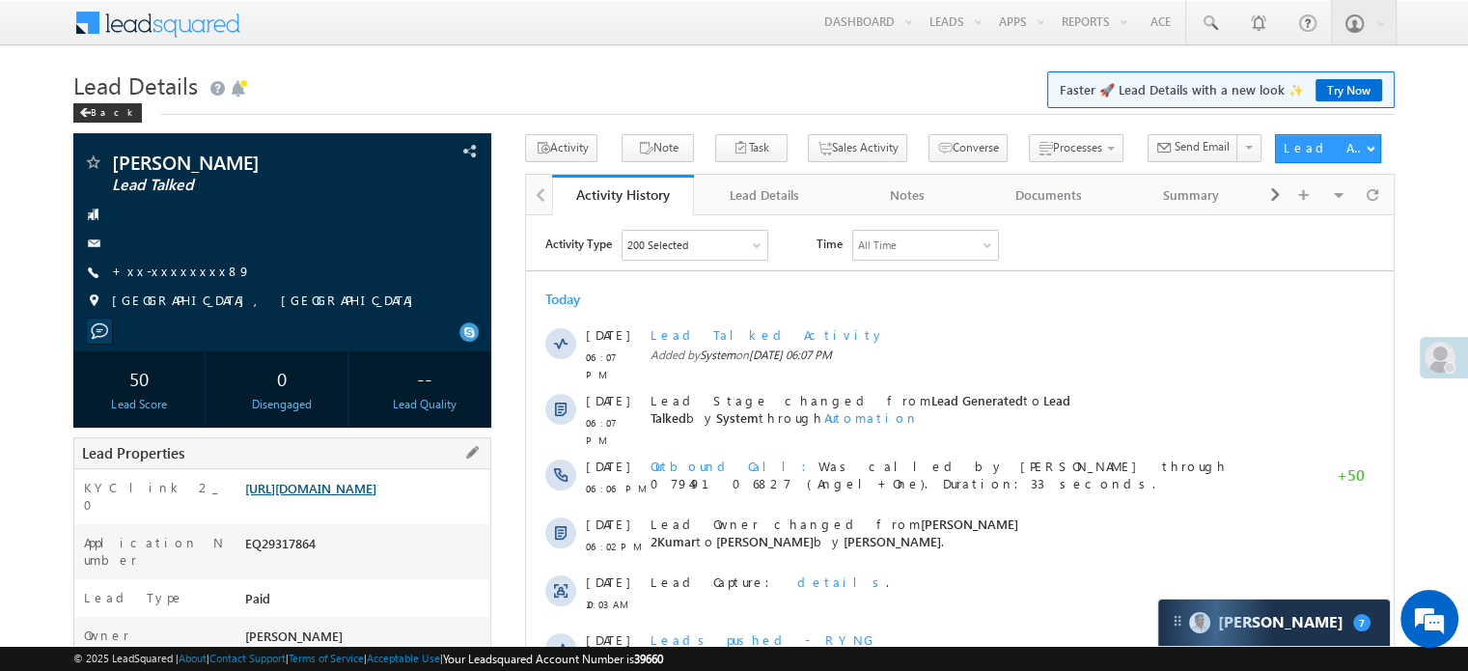
click at [376, 496] on link "[URL][DOMAIN_NAME]" at bounding box center [310, 488] width 131 height 16
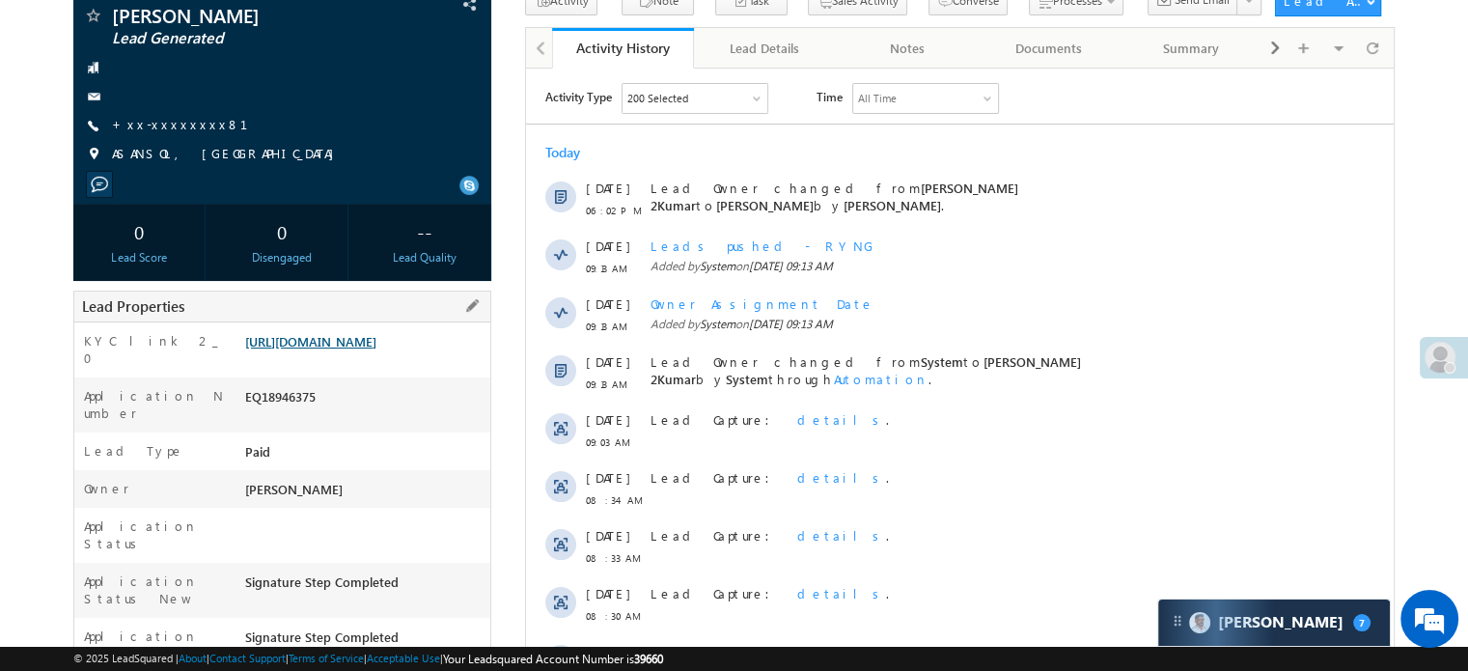
scroll to position [193, 0]
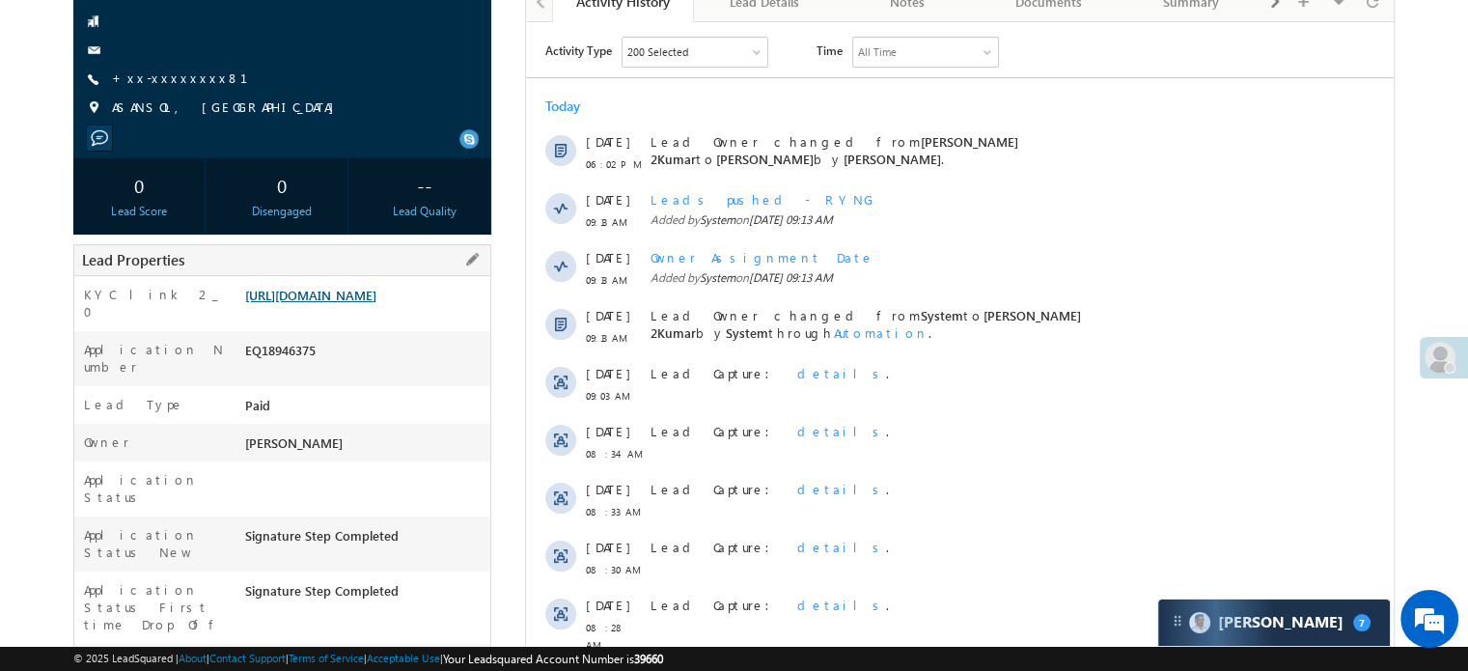
click at [360, 303] on link "[URL][DOMAIN_NAME]" at bounding box center [310, 295] width 131 height 16
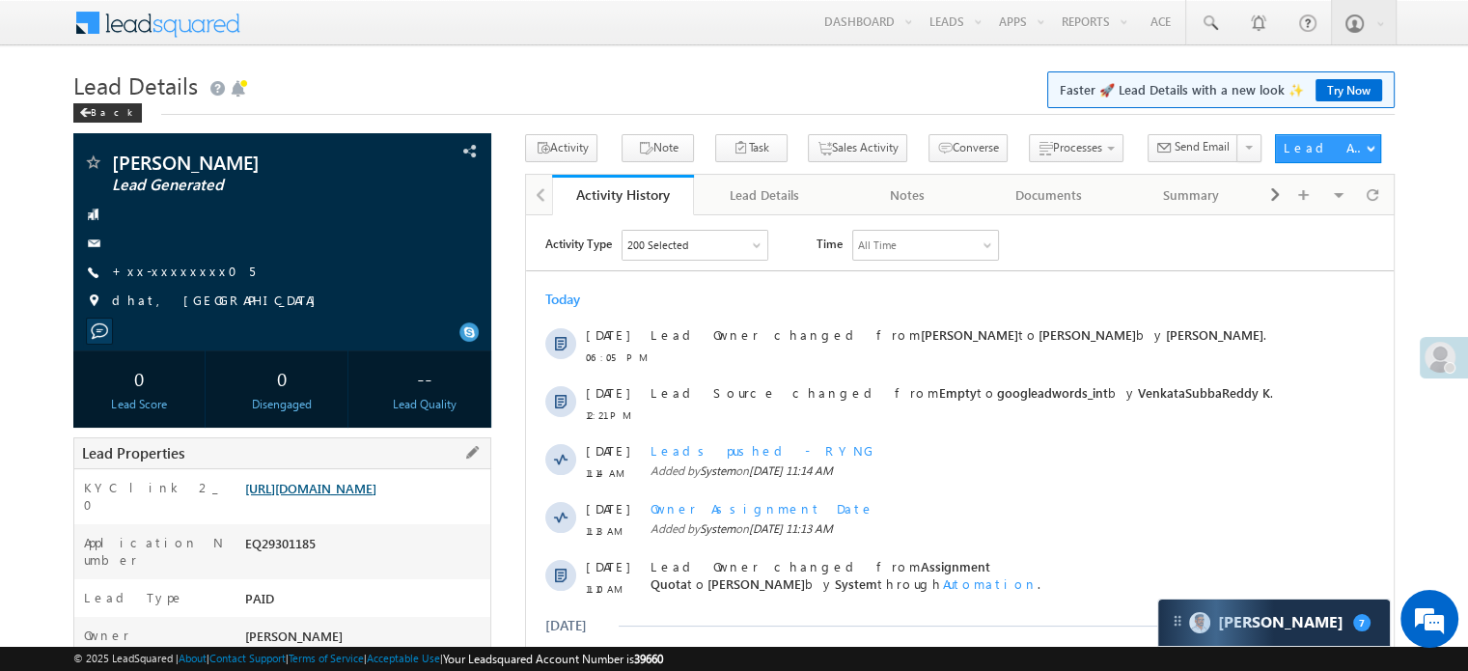
scroll to position [193, 0]
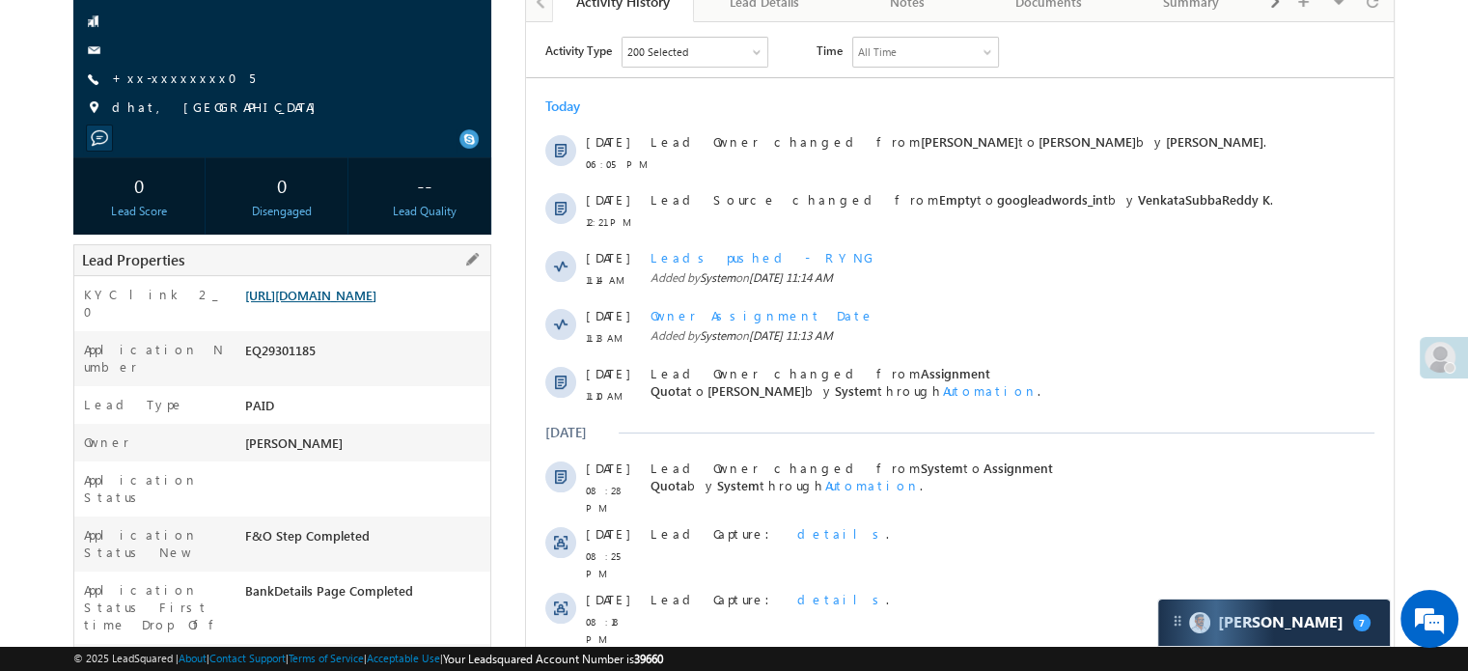
click at [329, 303] on link "https://angelbroking1-pk3em7sa.customui-test.leadsquared.com?leadId=7143a7f5-56…" at bounding box center [310, 295] width 131 height 16
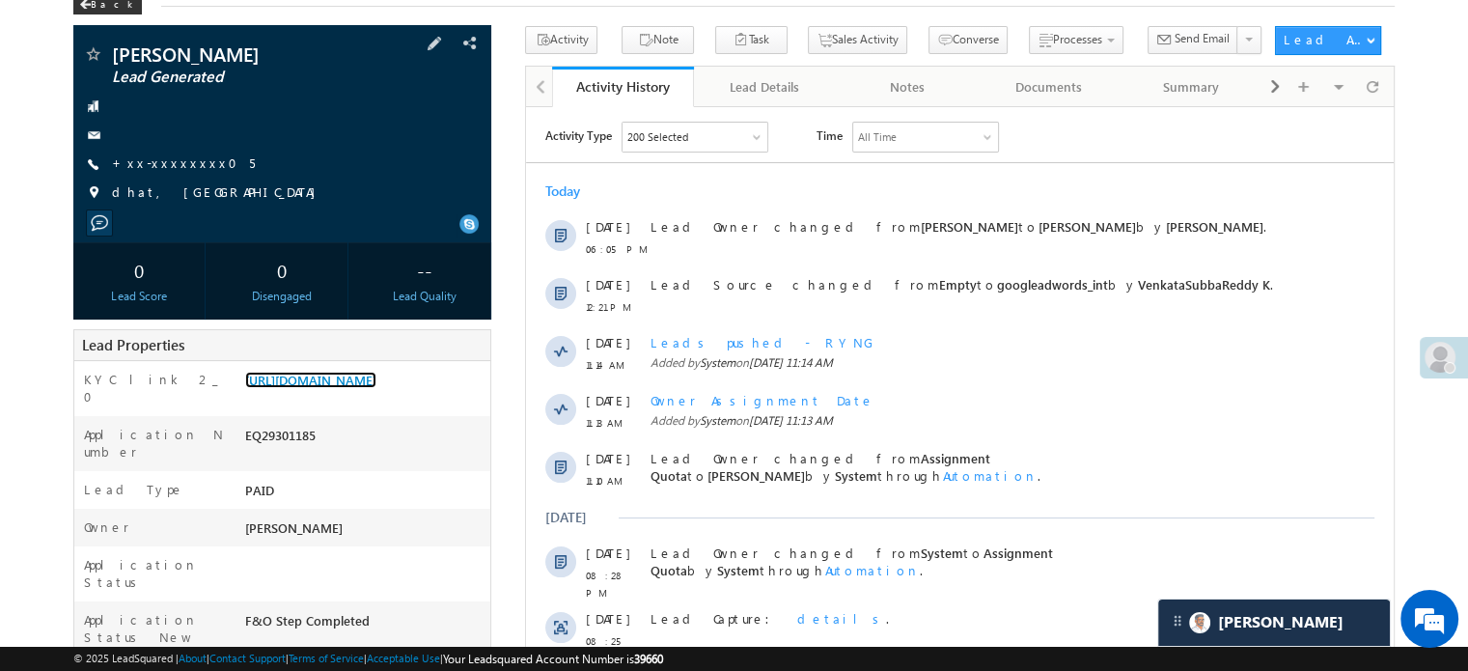
scroll to position [0, 0]
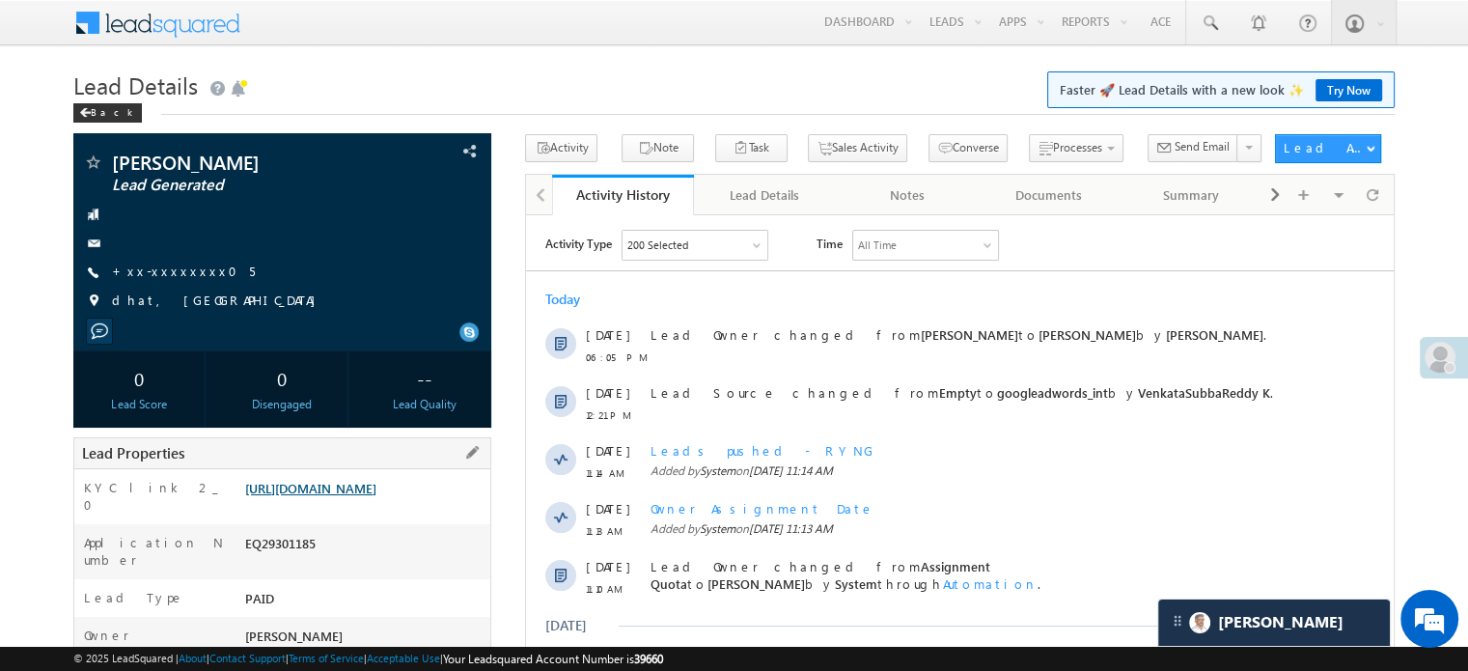
click at [371, 496] on link "https://angelbroking1-pk3em7sa.customui-test.leadsquared.com?leadId=7143a7f5-56…" at bounding box center [310, 488] width 131 height 16
click at [172, 284] on div "Kanu Patel Lead Generated +xx-xxxxxxxx05" at bounding box center [282, 236] width 398 height 168
click at [177, 269] on link "+xx-xxxxxxxx05" at bounding box center [183, 270] width 143 height 16
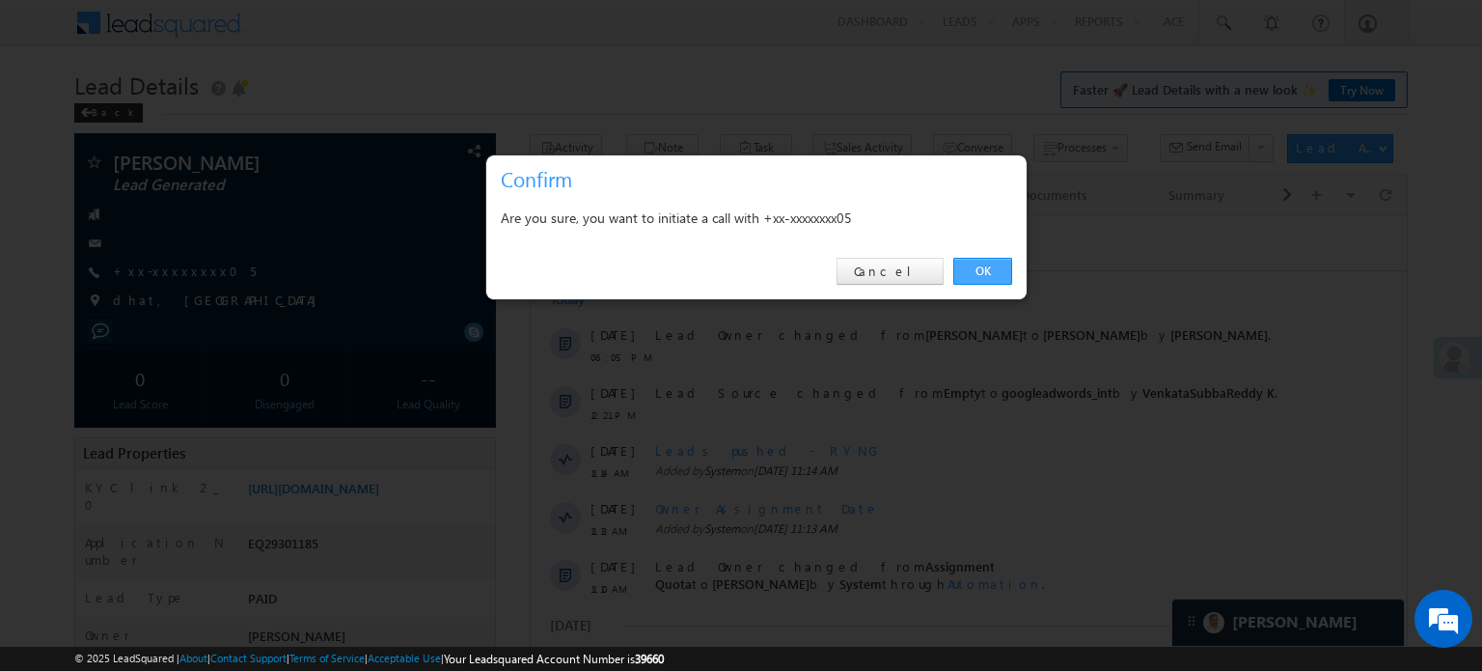
drag, startPoint x: 981, startPoint y: 254, endPoint x: 987, endPoint y: 263, distance: 11.3
click at [983, 254] on div "OK Cancel" at bounding box center [756, 271] width 540 height 55
click at [987, 263] on link "OK" at bounding box center [982, 271] width 59 height 27
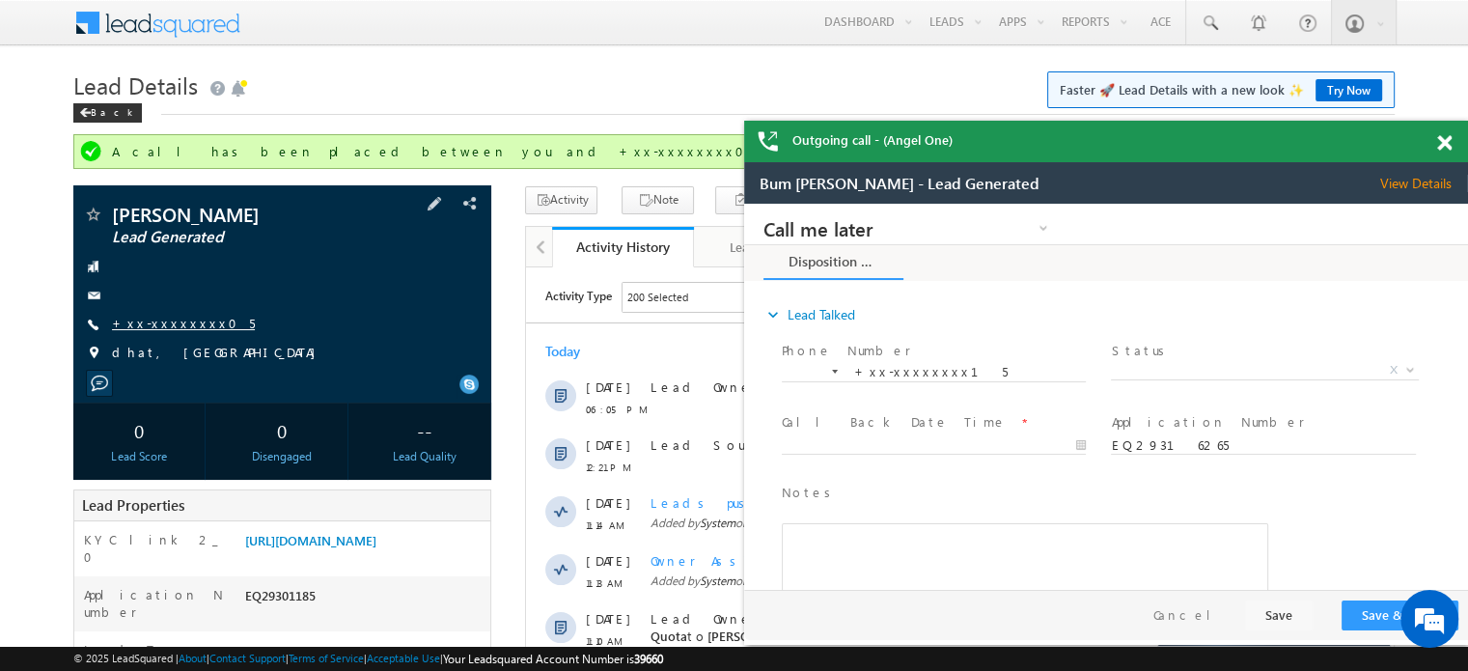
click at [172, 318] on link "+xx-xxxxxxxx05" at bounding box center [183, 323] width 143 height 16
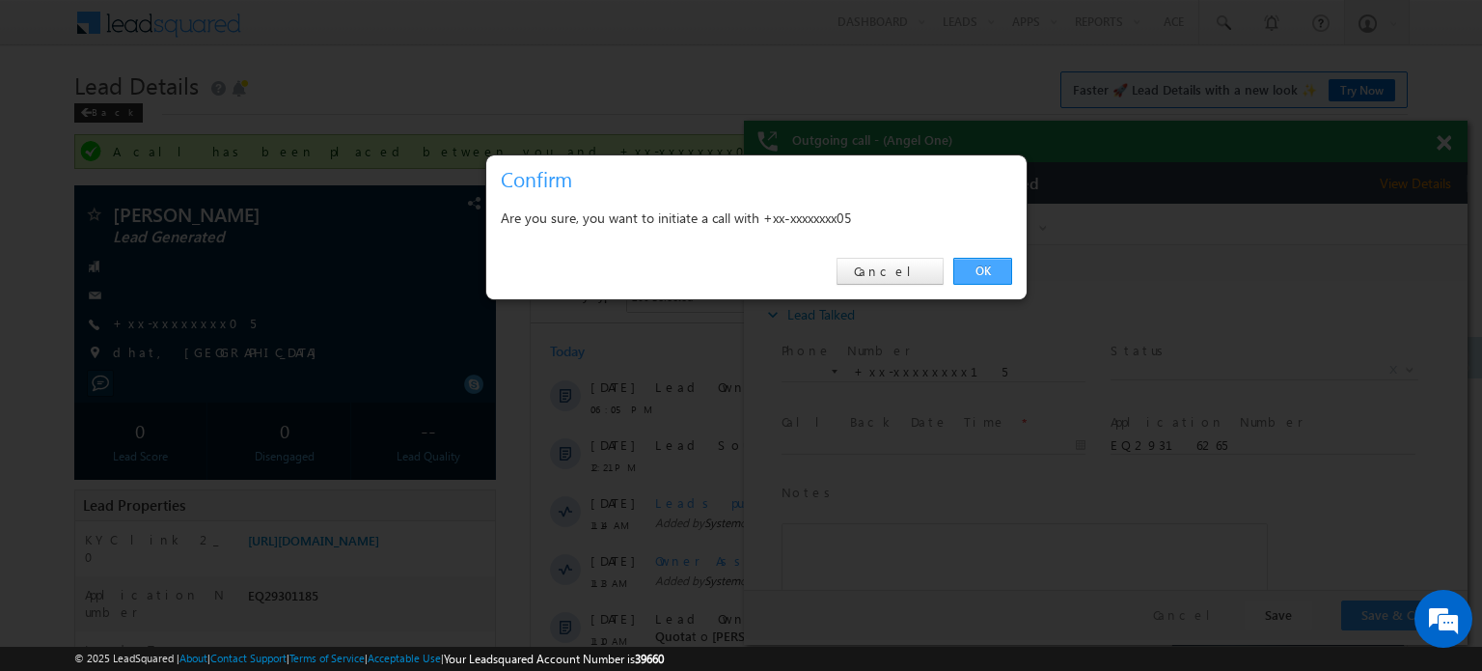
click at [994, 281] on link "OK" at bounding box center [982, 271] width 59 height 27
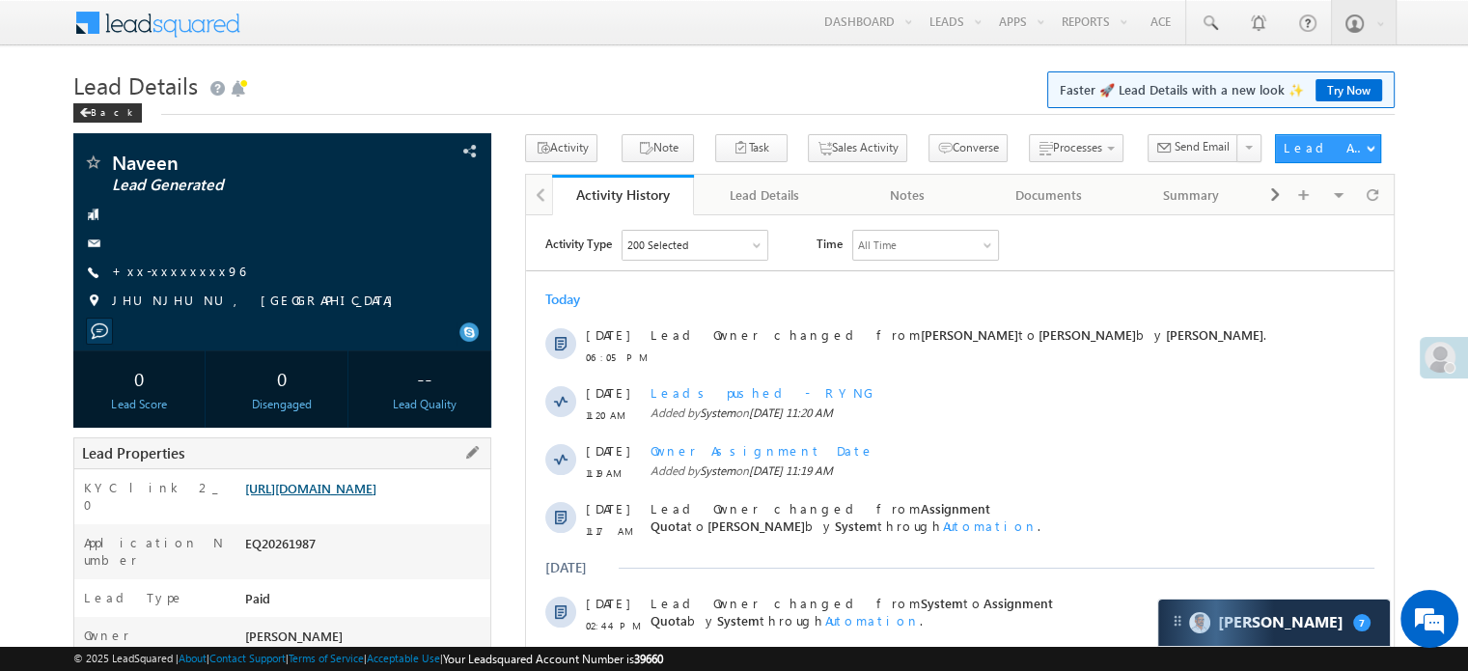
click at [364, 496] on link "[URL][DOMAIN_NAME]" at bounding box center [310, 488] width 131 height 16
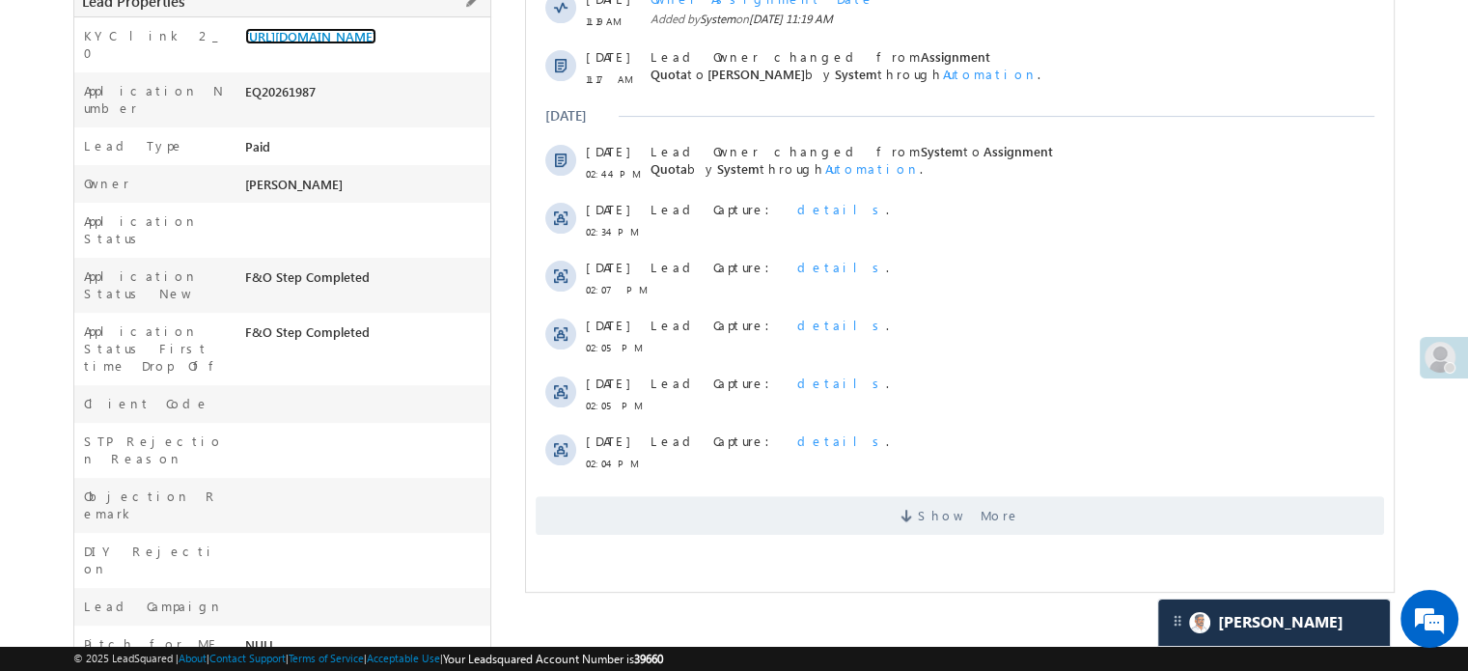
scroll to position [289, 0]
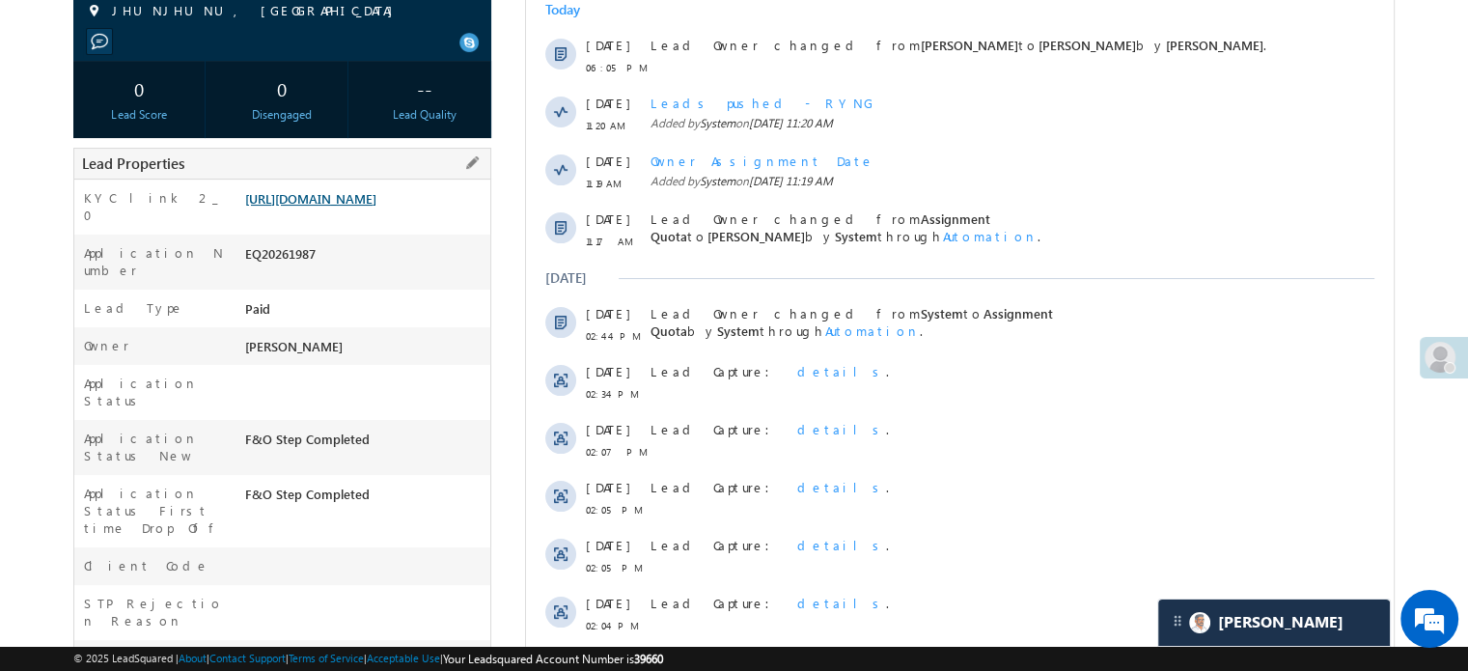
click at [341, 206] on link "[URL][DOMAIN_NAME]" at bounding box center [310, 198] width 131 height 16
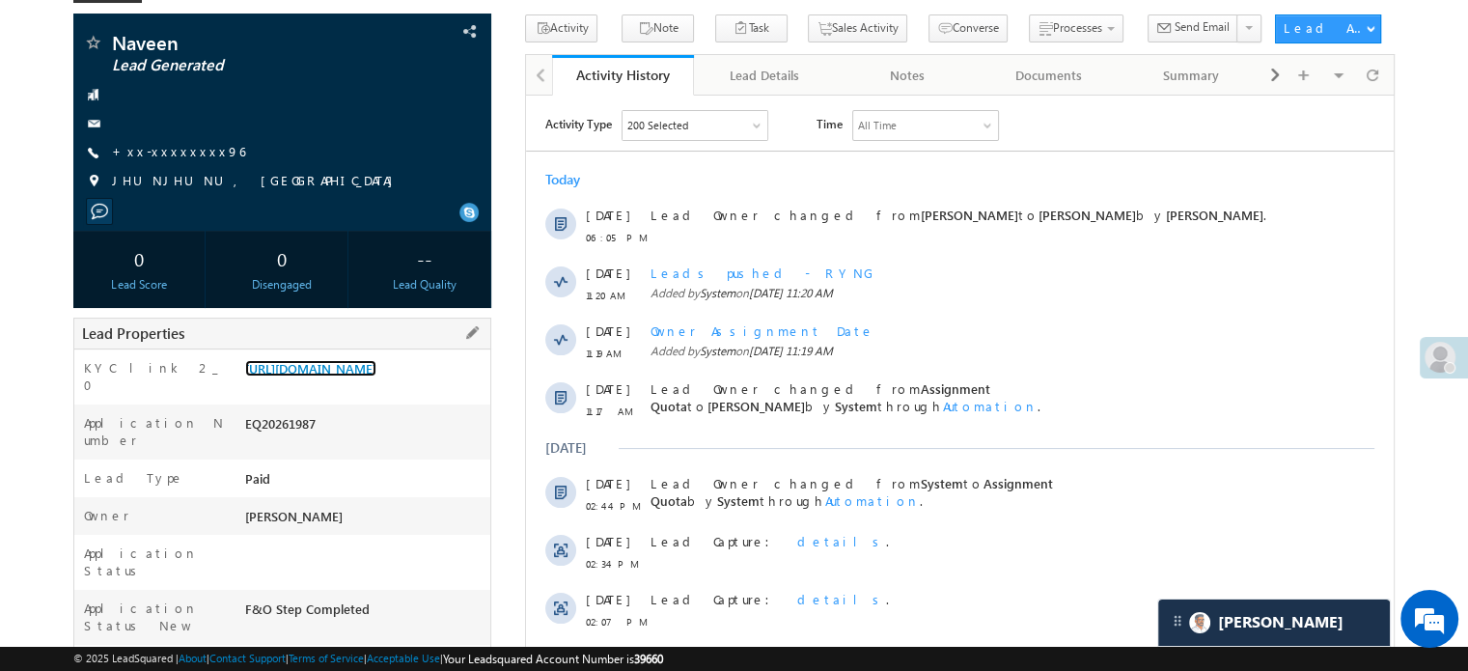
scroll to position [0, 0]
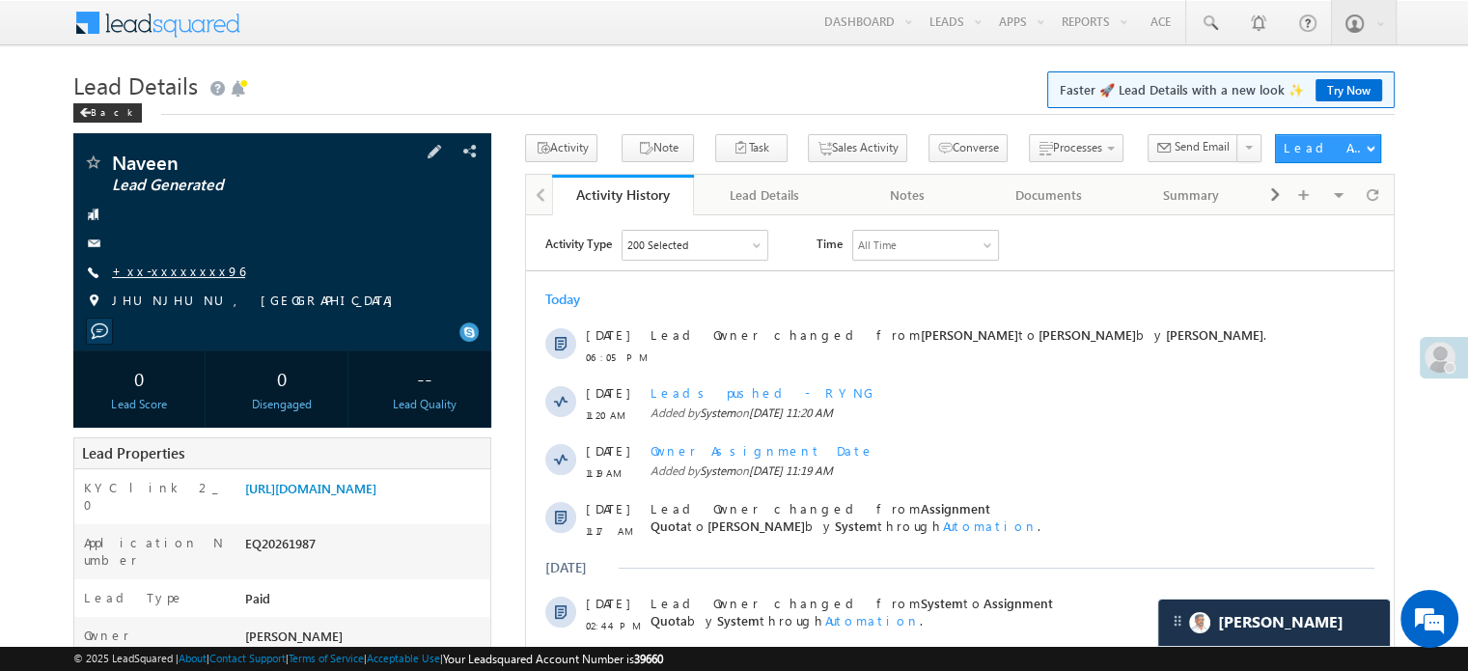
click at [167, 279] on link "+xx-xxxxxxxx96" at bounding box center [178, 270] width 133 height 16
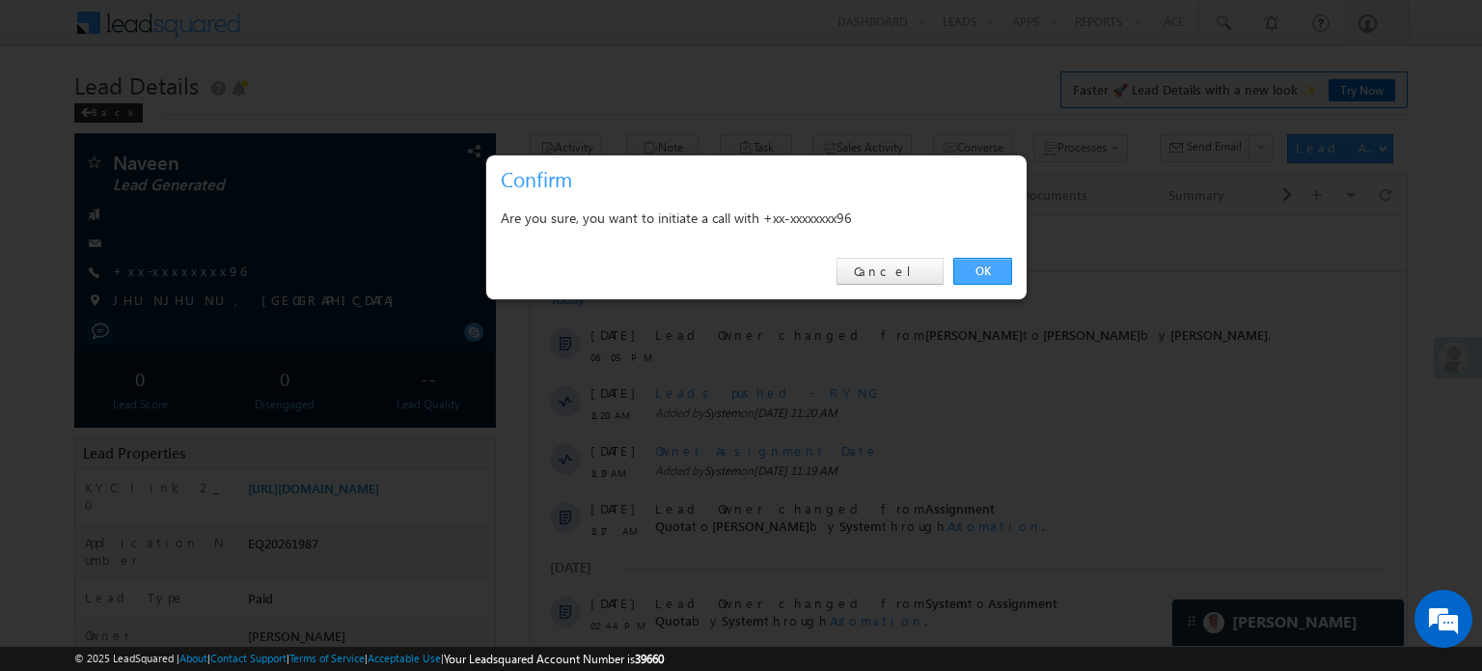
click at [980, 258] on link "OK" at bounding box center [982, 271] width 59 height 27
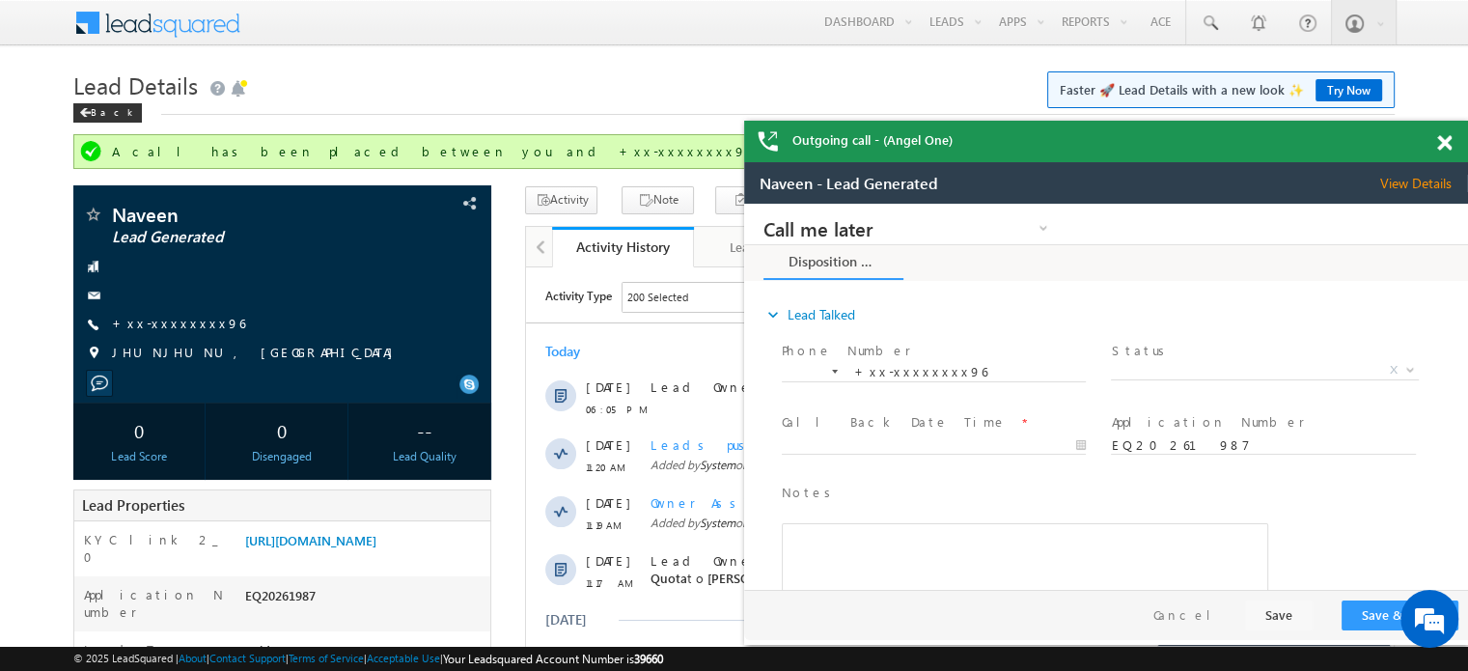
click at [1434, 146] on div "Outgoing call - (Angel One)" at bounding box center [1106, 141] width 724 height 41
click at [1443, 147] on span at bounding box center [1444, 143] width 14 height 16
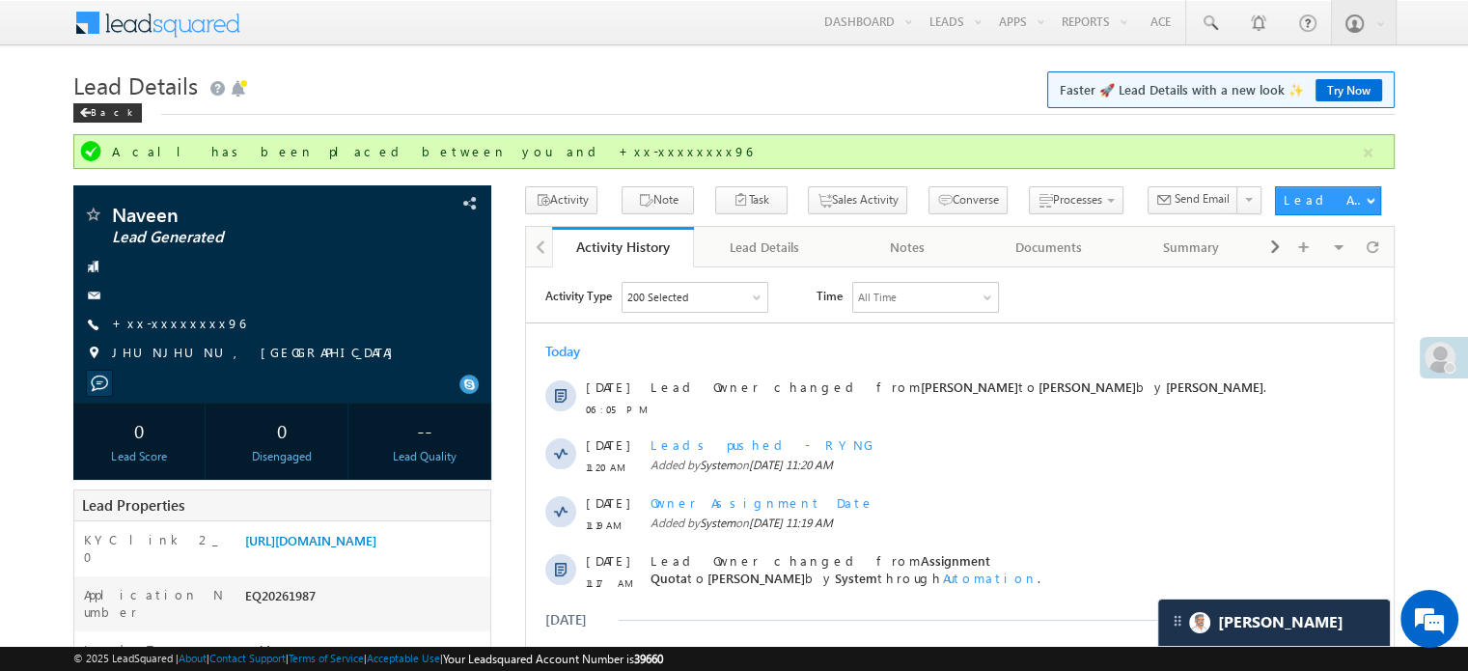
click at [1328, 76] on span "Faster 🚀 Lead Details with a new look ✨ Try Now" at bounding box center [1220, 89] width 347 height 37
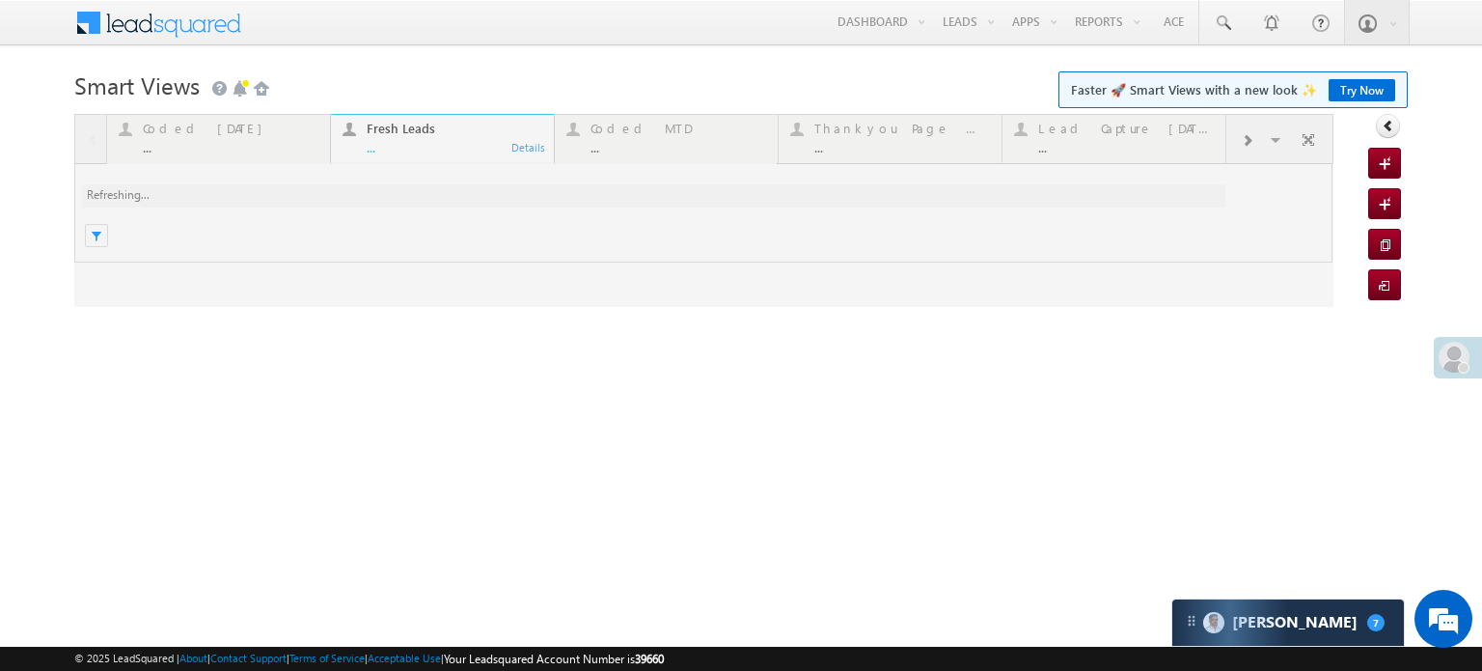
click at [1371, 81] on link "Try Now" at bounding box center [1362, 90] width 67 height 22
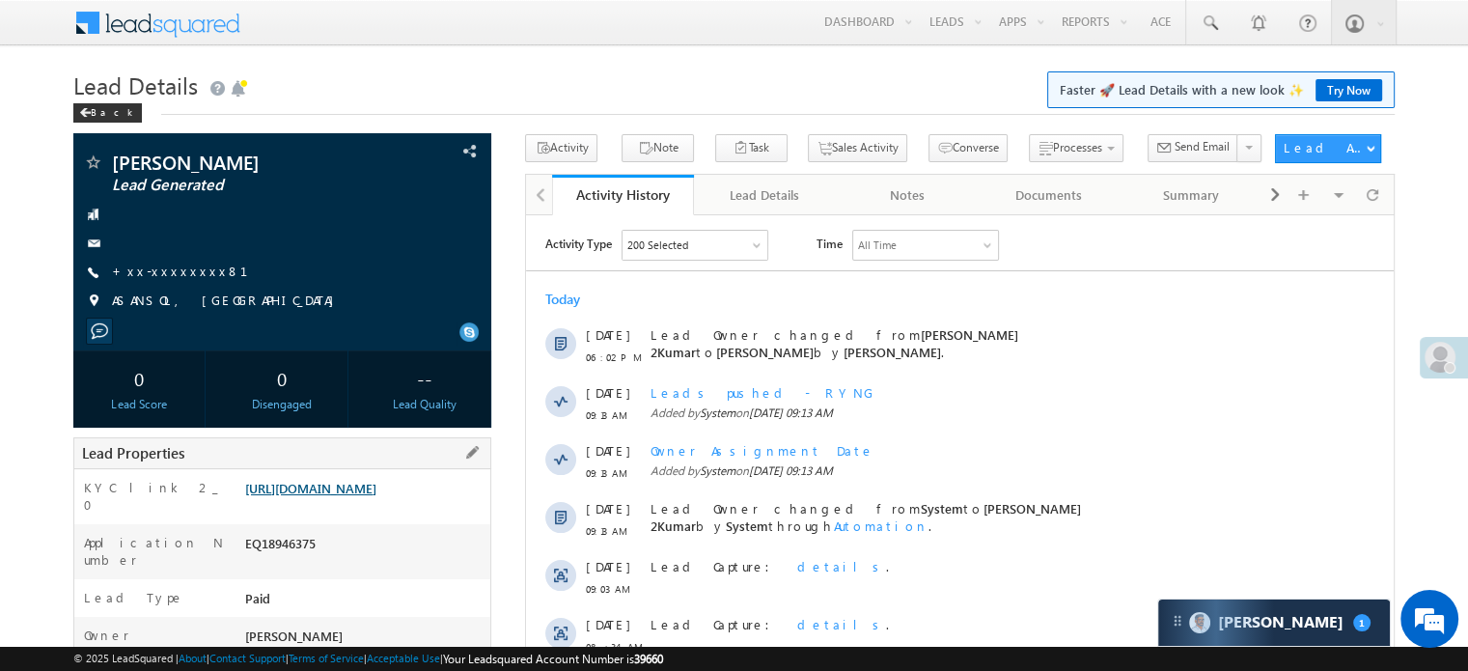
click at [343, 492] on link "[URL][DOMAIN_NAME]" at bounding box center [310, 488] width 131 height 16
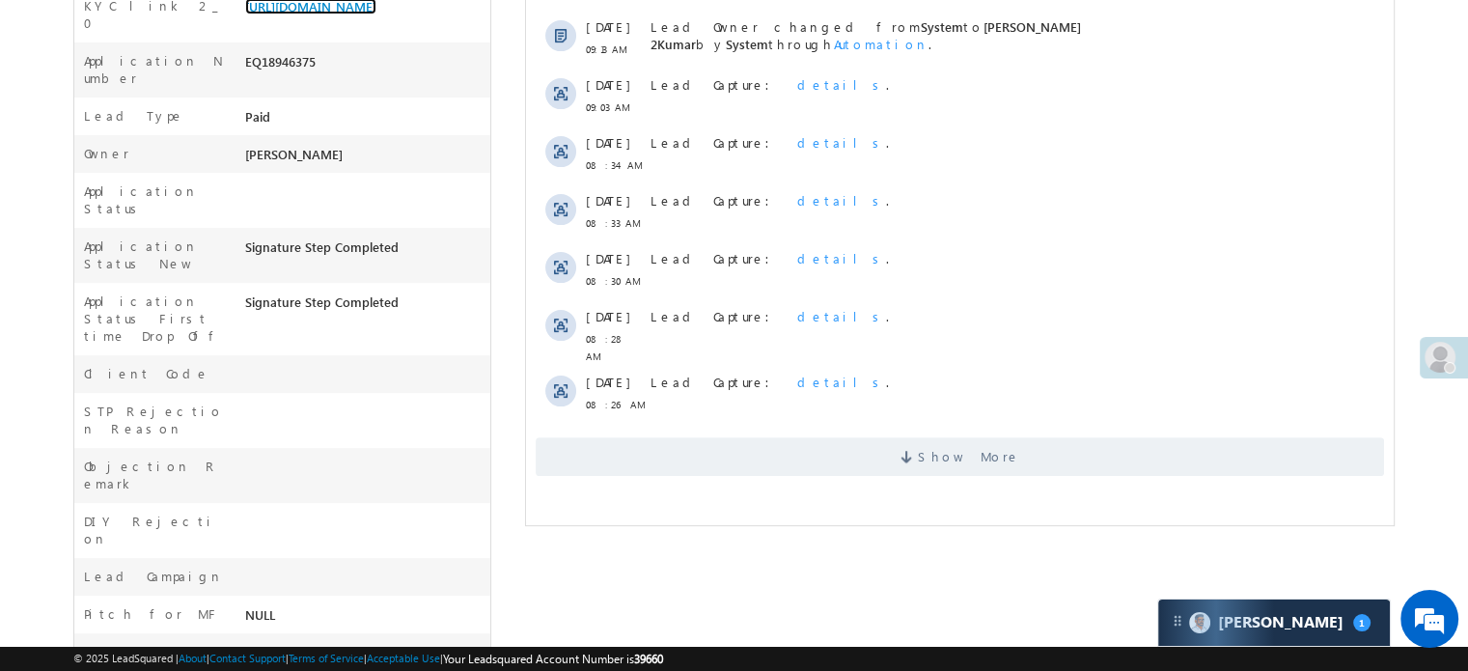
scroll to position [482, 0]
click at [689, 437] on span "Show More" at bounding box center [959, 455] width 848 height 39
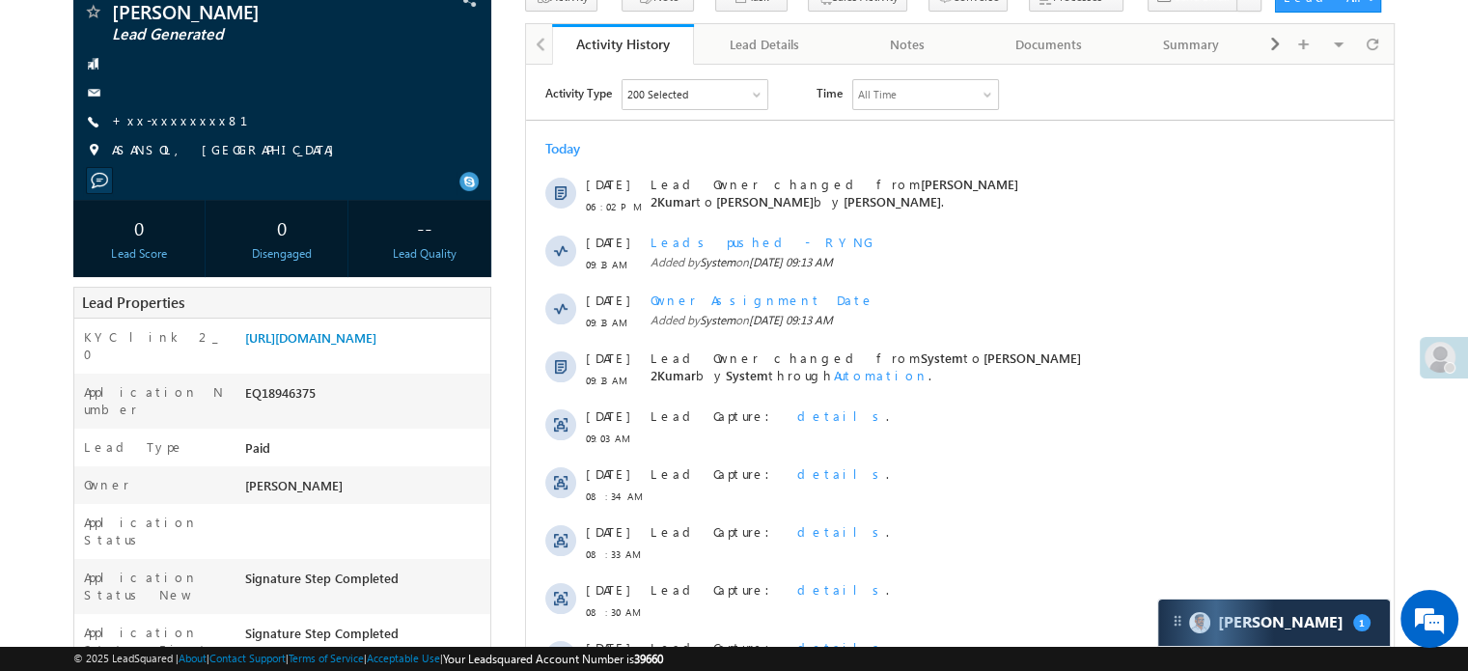
scroll to position [0, 0]
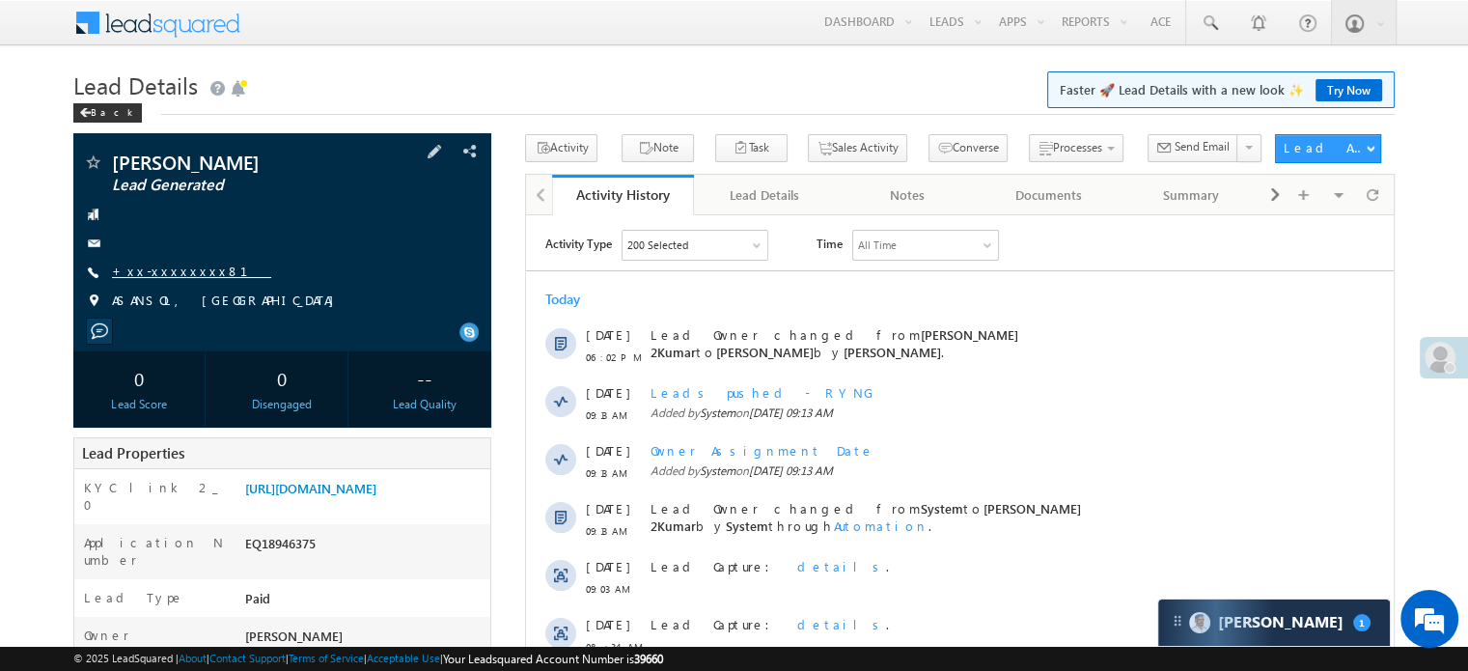
click at [153, 272] on link "+xx-xxxxxxxx81" at bounding box center [191, 270] width 159 height 16
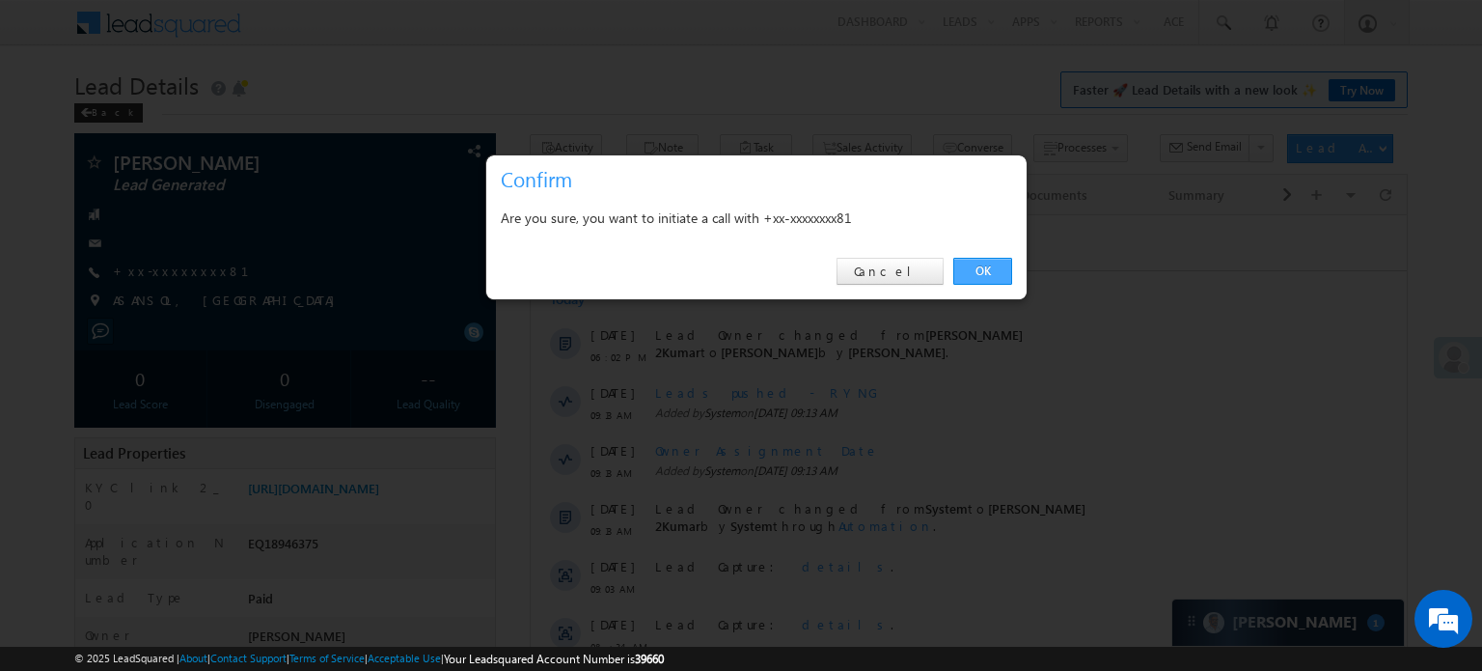
click at [980, 273] on link "OK" at bounding box center [982, 271] width 59 height 27
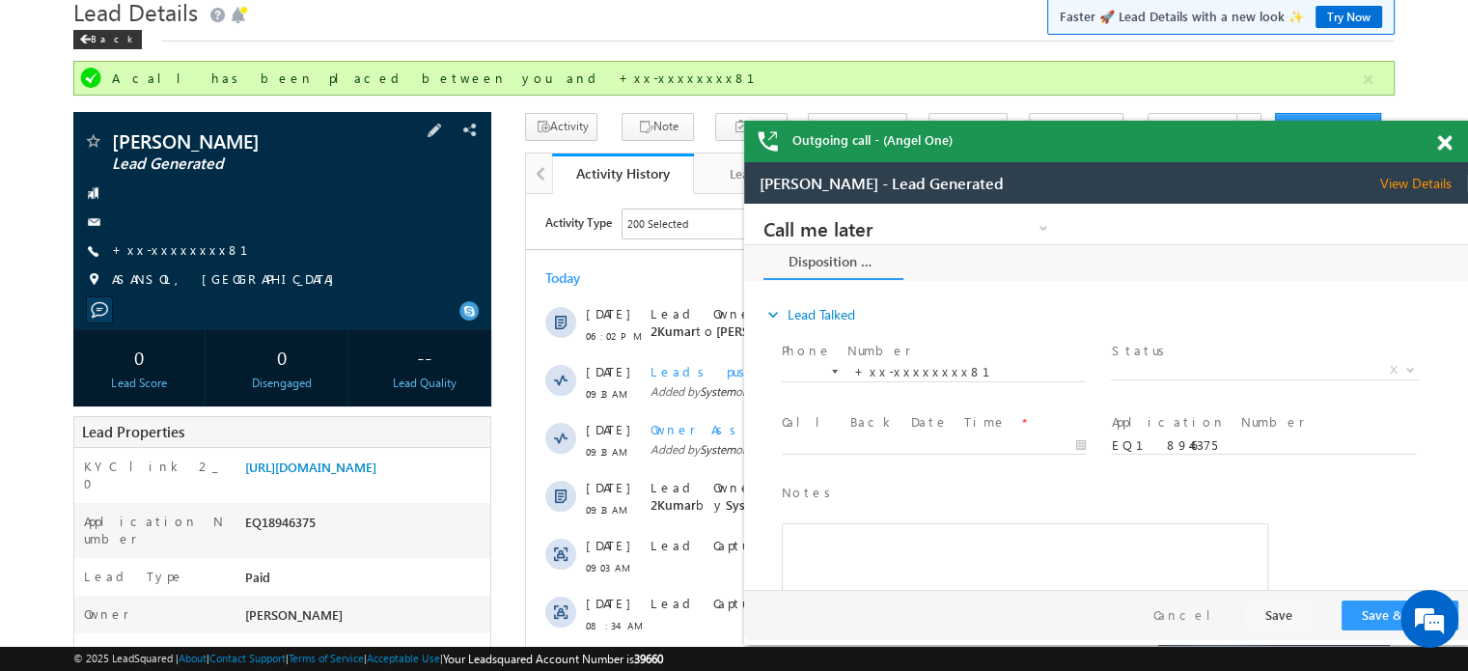
scroll to position [193, 0]
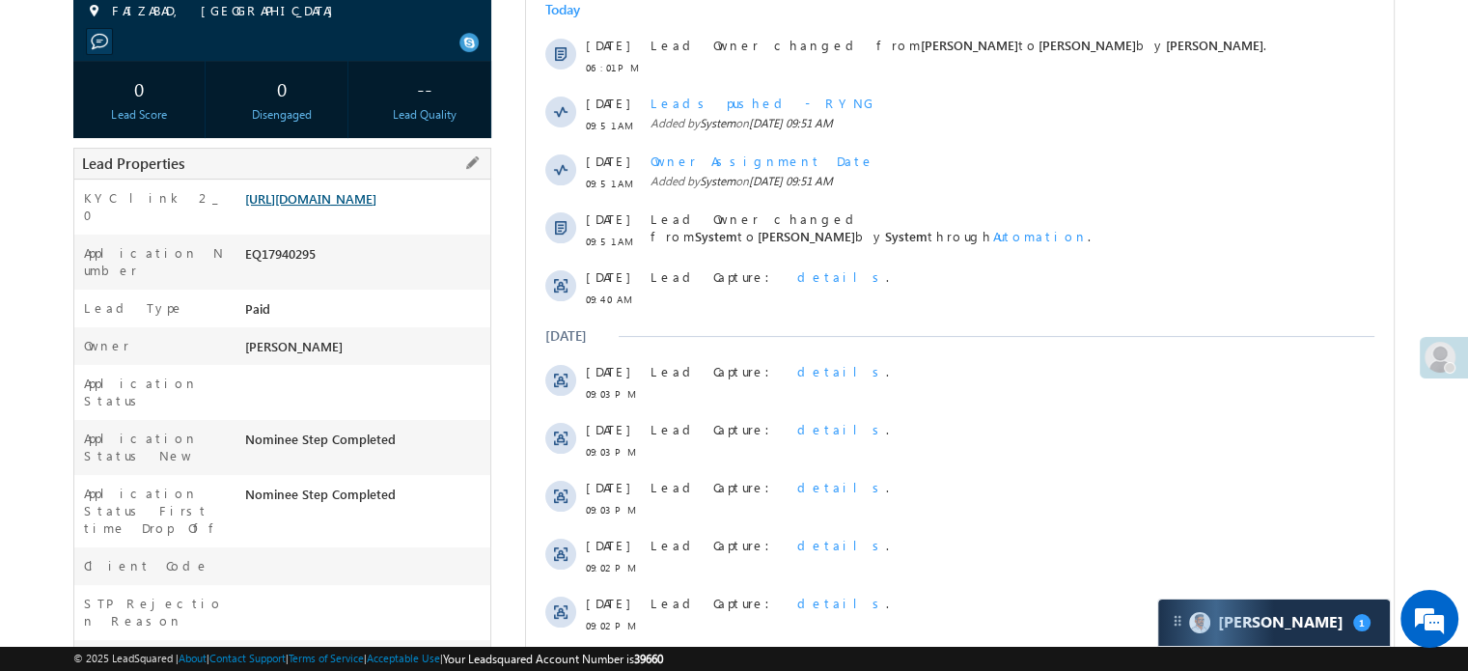
click at [376, 206] on link "[URL][DOMAIN_NAME]" at bounding box center [310, 198] width 131 height 16
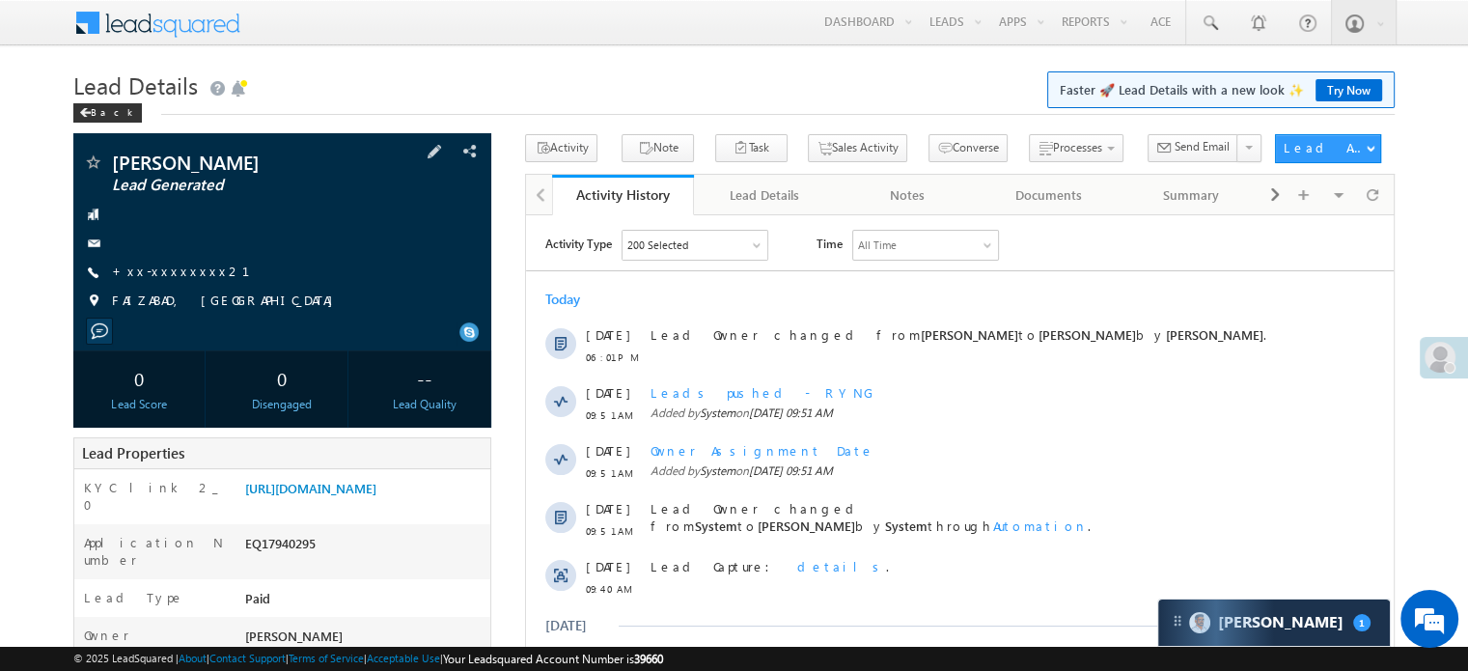
click at [156, 281] on span "+xx-xxxxxxxx21" at bounding box center [192, 271] width 161 height 19
click at [158, 267] on link "+xx-xxxxxxxx21" at bounding box center [192, 270] width 161 height 16
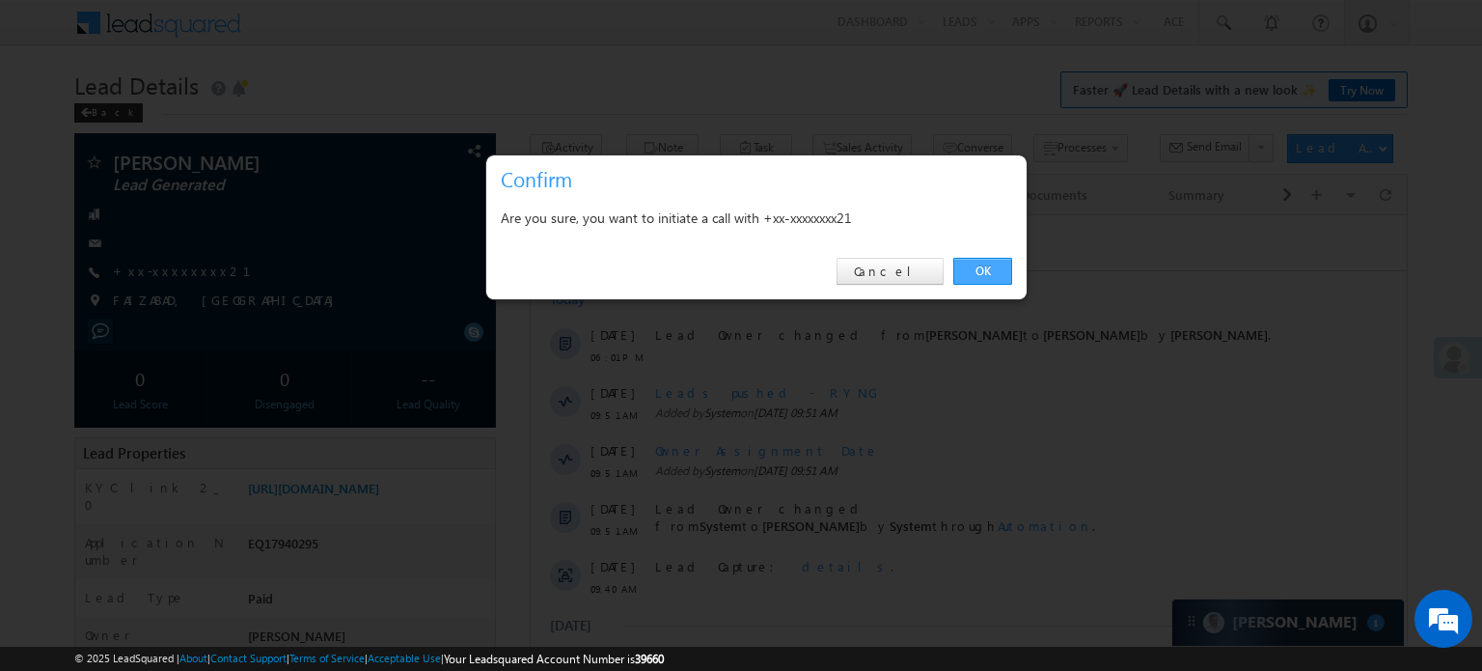
click at [996, 274] on link "OK" at bounding box center [982, 271] width 59 height 27
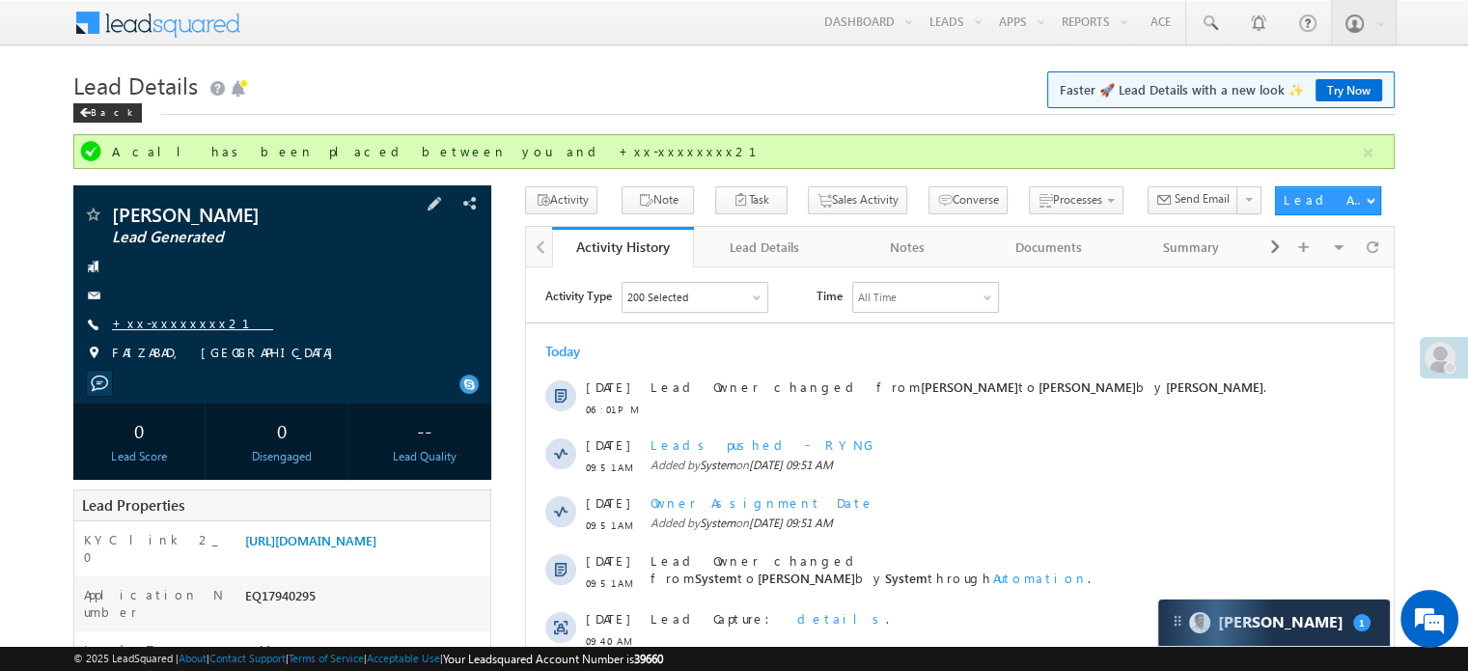
click at [170, 319] on link "+xx-xxxxxxxx21" at bounding box center [192, 323] width 161 height 16
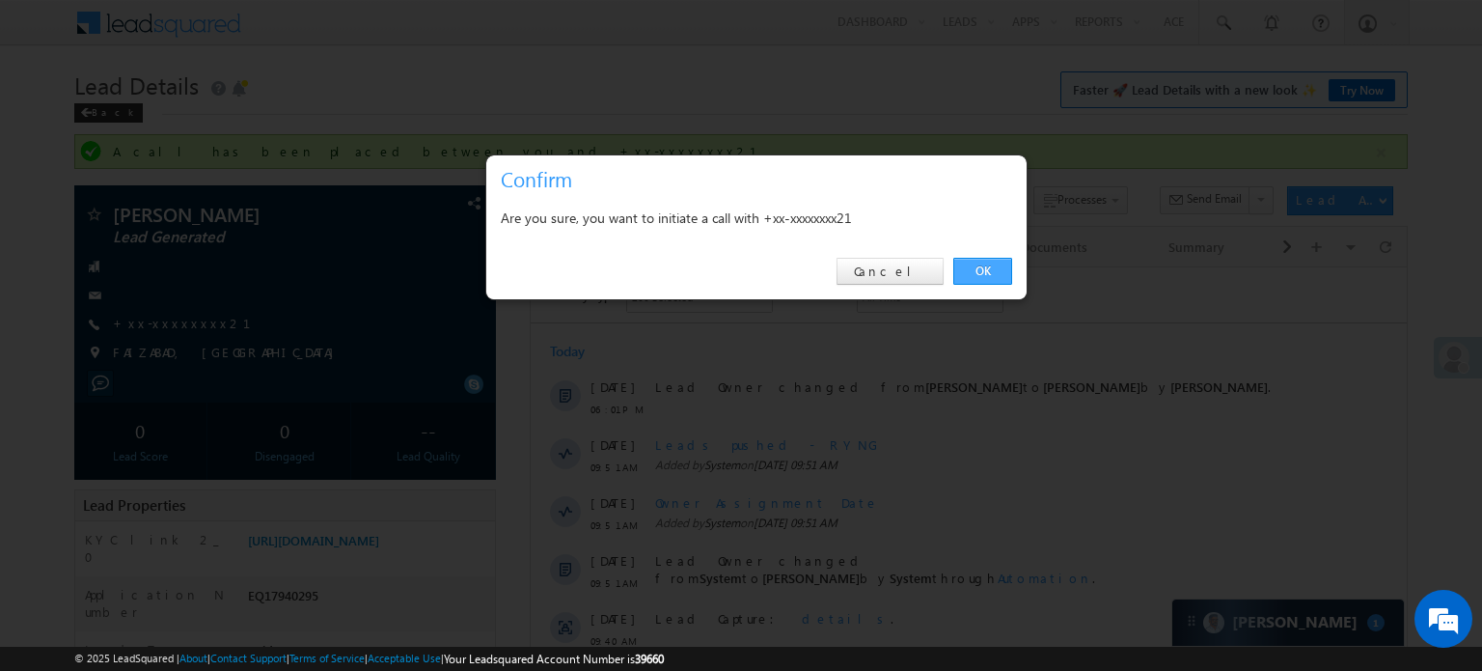
click at [973, 276] on link "OK" at bounding box center [982, 271] width 59 height 27
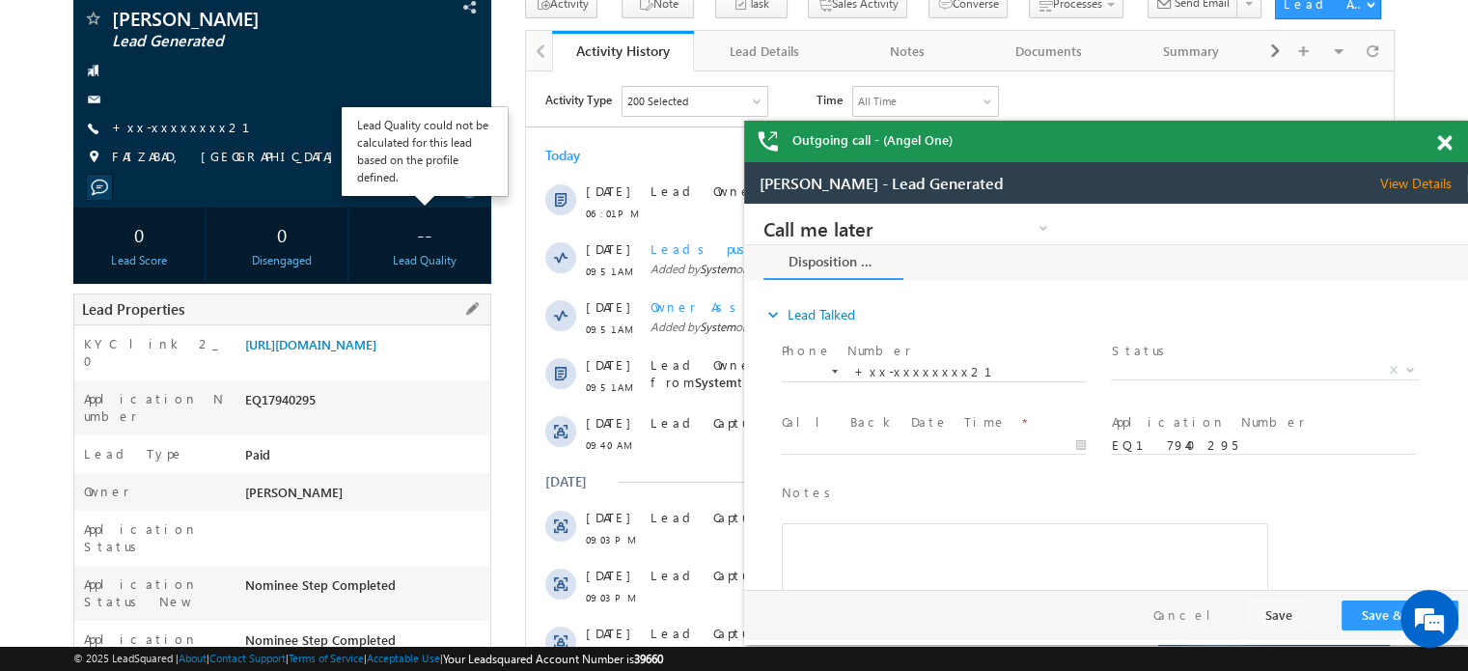
scroll to position [193, 0]
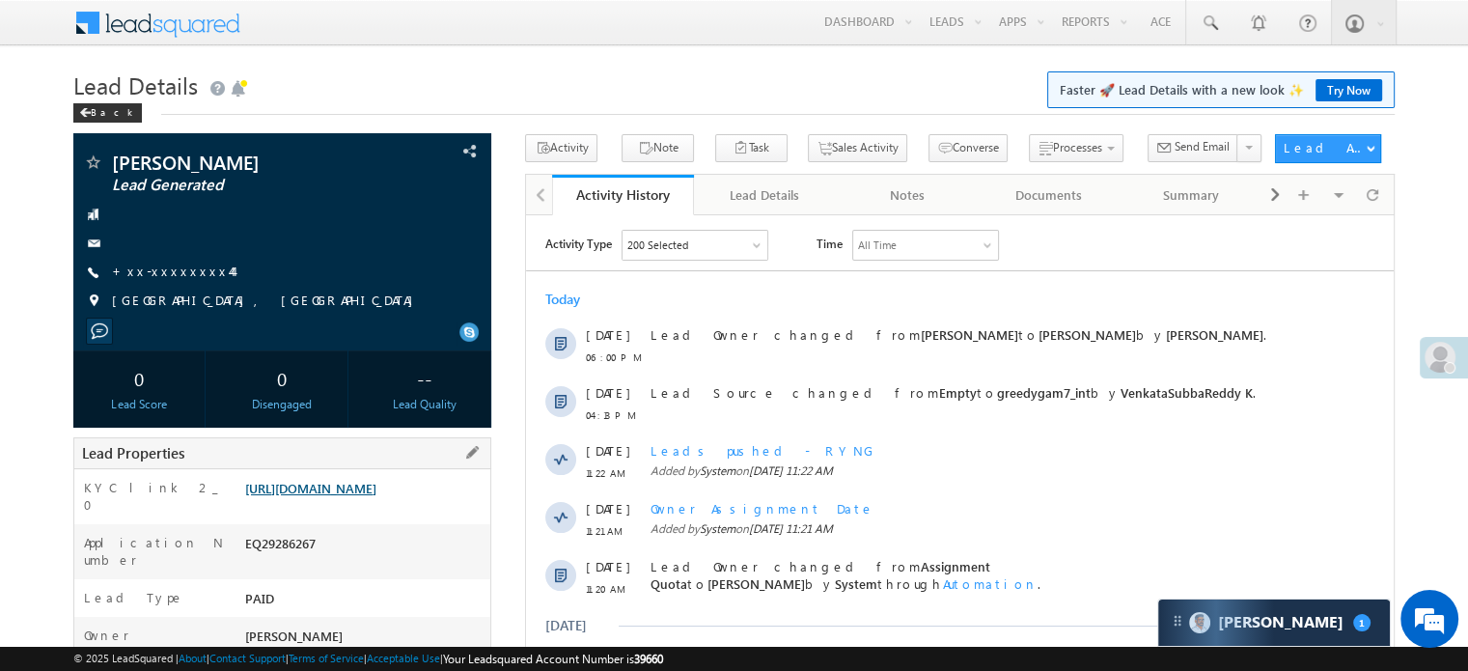
click at [279, 496] on link "[URL][DOMAIN_NAME]" at bounding box center [310, 488] width 131 height 16
click at [189, 274] on link "+xx-xxxxxxxx44" at bounding box center [172, 270] width 121 height 16
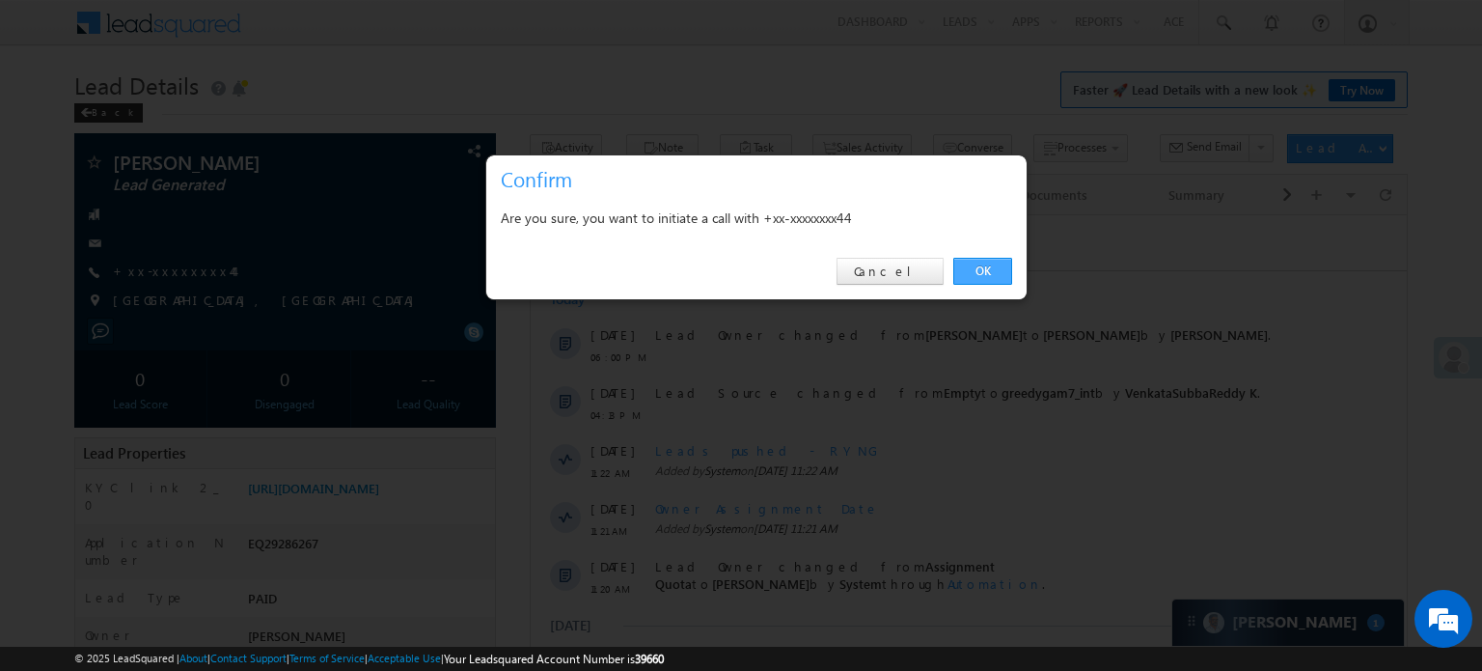
click at [1002, 276] on link "OK" at bounding box center [982, 271] width 59 height 27
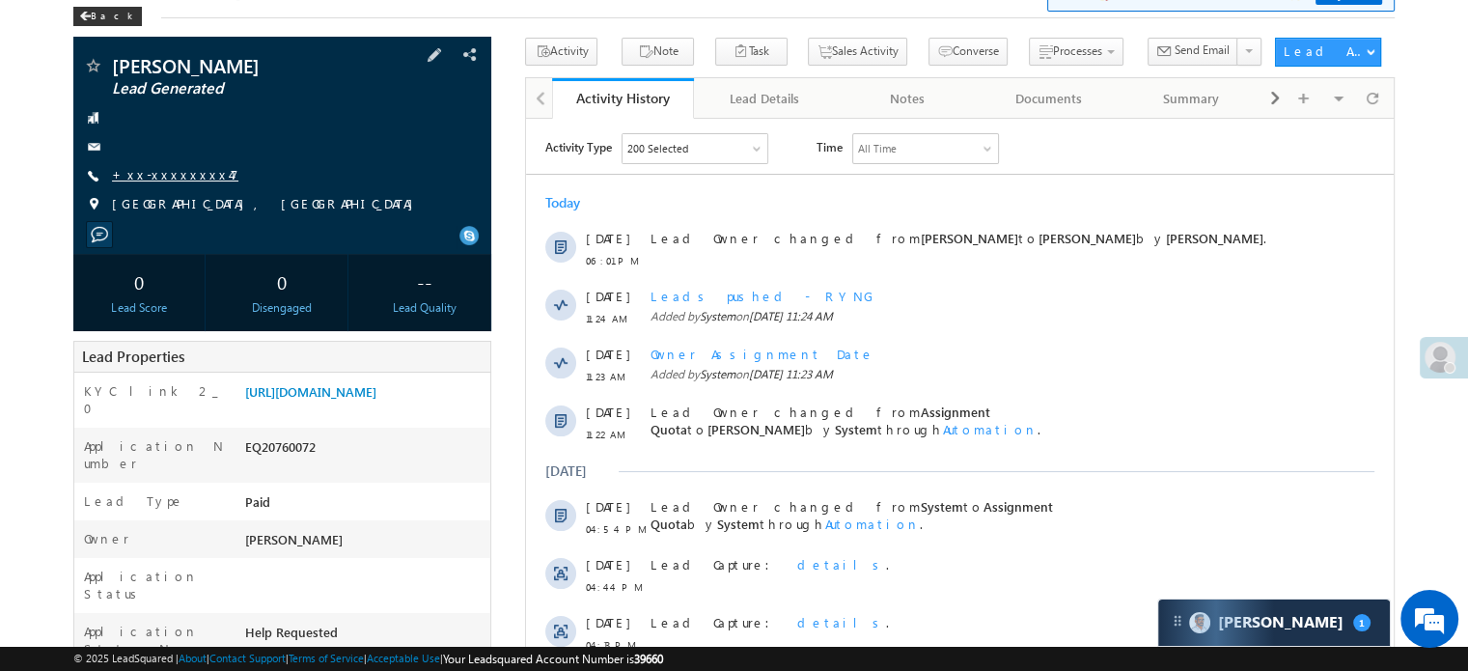
click at [187, 174] on link "+xx-xxxxxxxx47" at bounding box center [175, 174] width 126 height 16
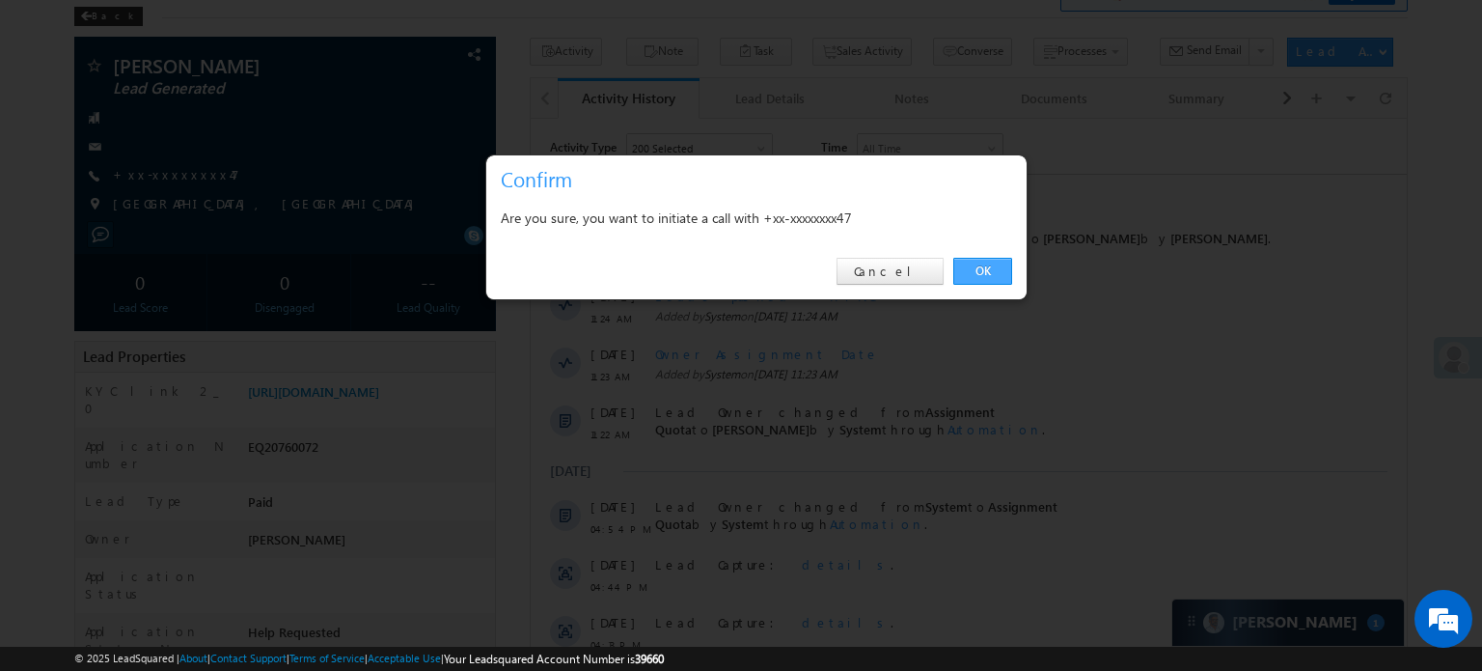
click at [962, 259] on link "OK" at bounding box center [982, 271] width 59 height 27
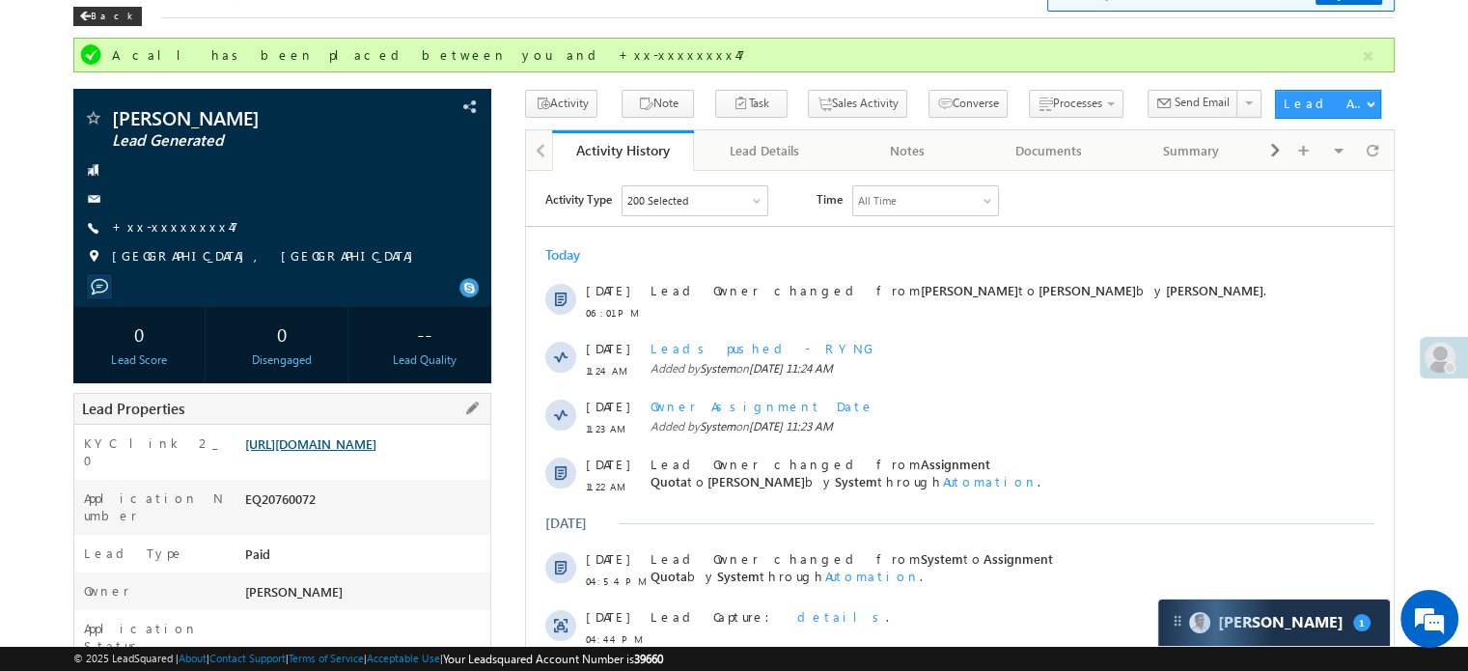
click at [371, 452] on link "[URL][DOMAIN_NAME]" at bounding box center [310, 443] width 131 height 16
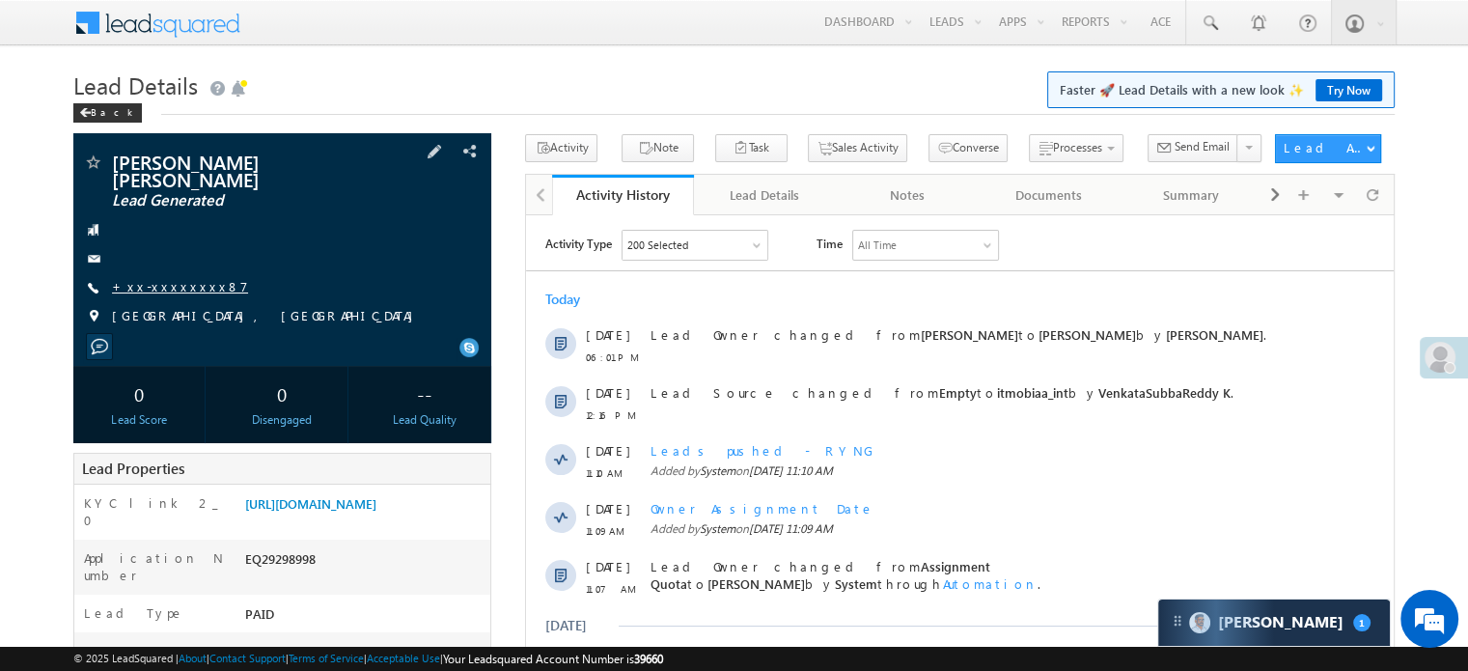
click at [179, 278] on link "+xx-xxxxxxxx87" at bounding box center [180, 286] width 136 height 16
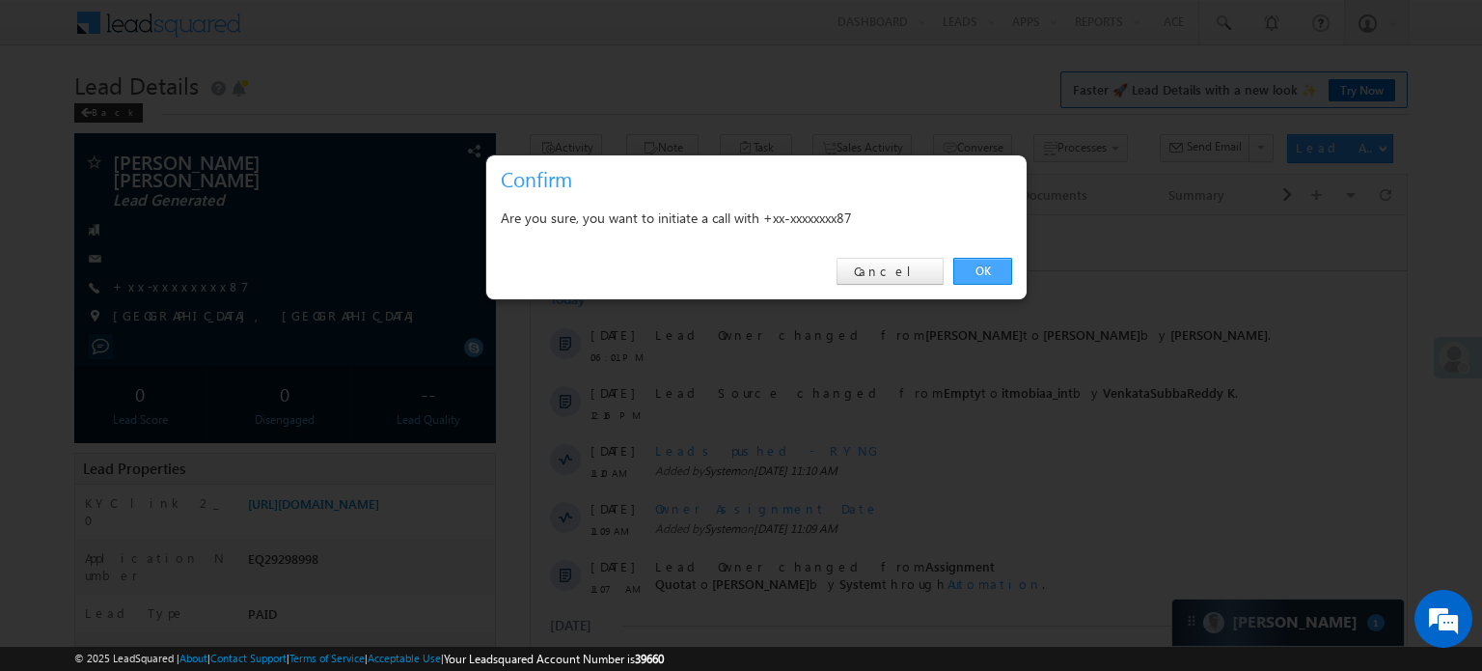
click at [995, 274] on link "OK" at bounding box center [982, 271] width 59 height 27
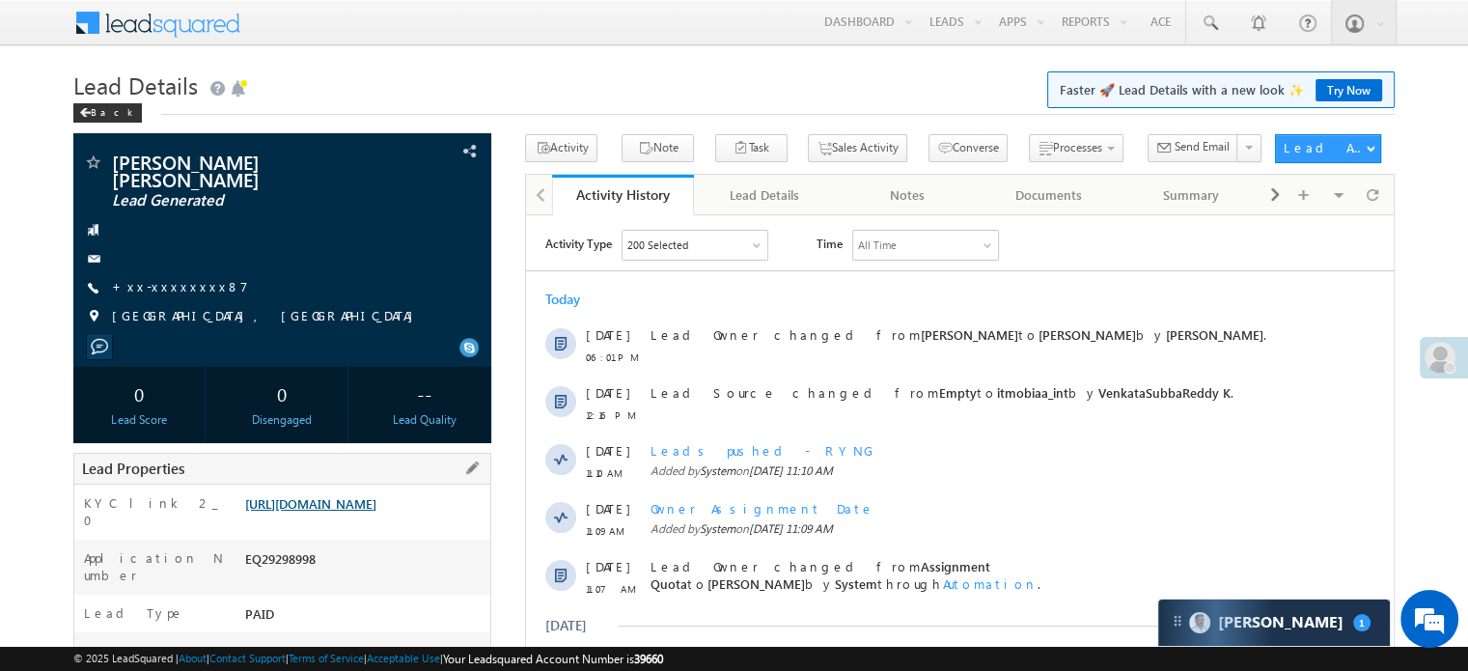
click at [376, 495] on link "https://angelbroking1-pk3em7sa.customui-test.leadsquared.com?leadId=572912d5-ac…" at bounding box center [310, 503] width 131 height 16
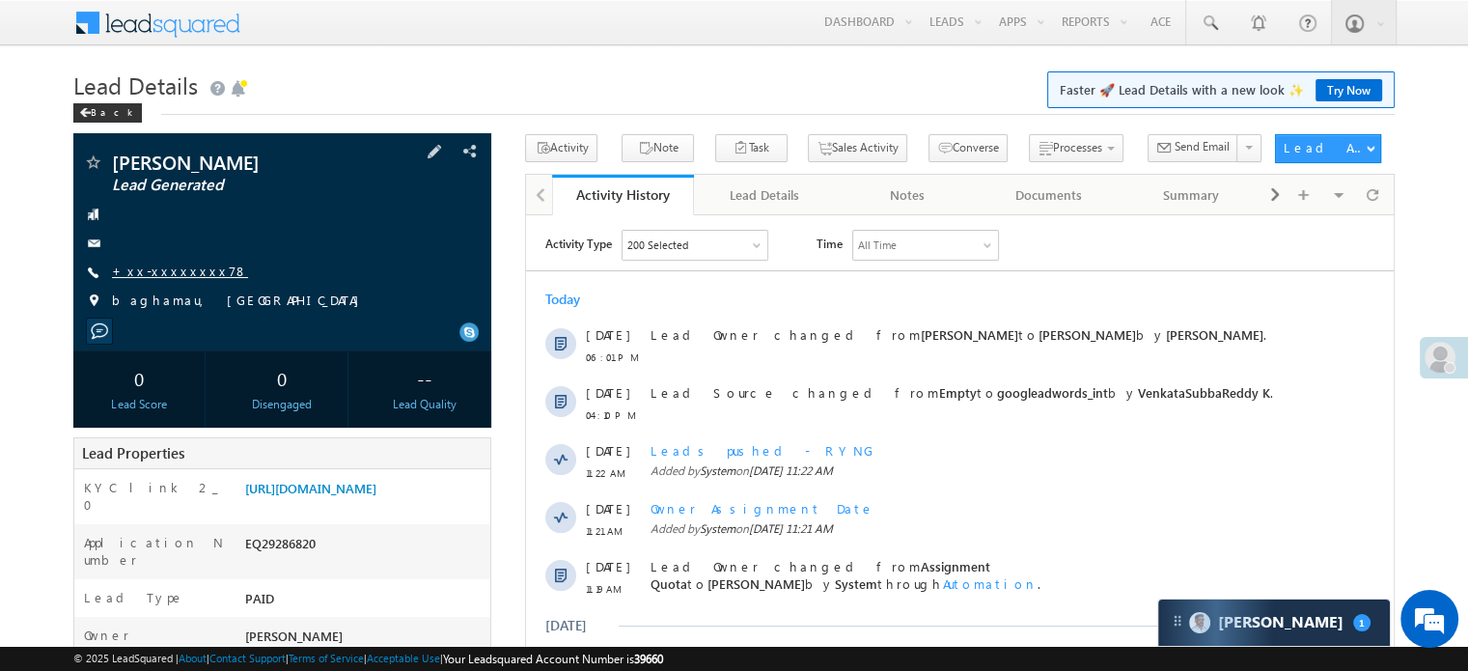
click at [174, 268] on link "+xx-xxxxxxxx78" at bounding box center [180, 270] width 136 height 16
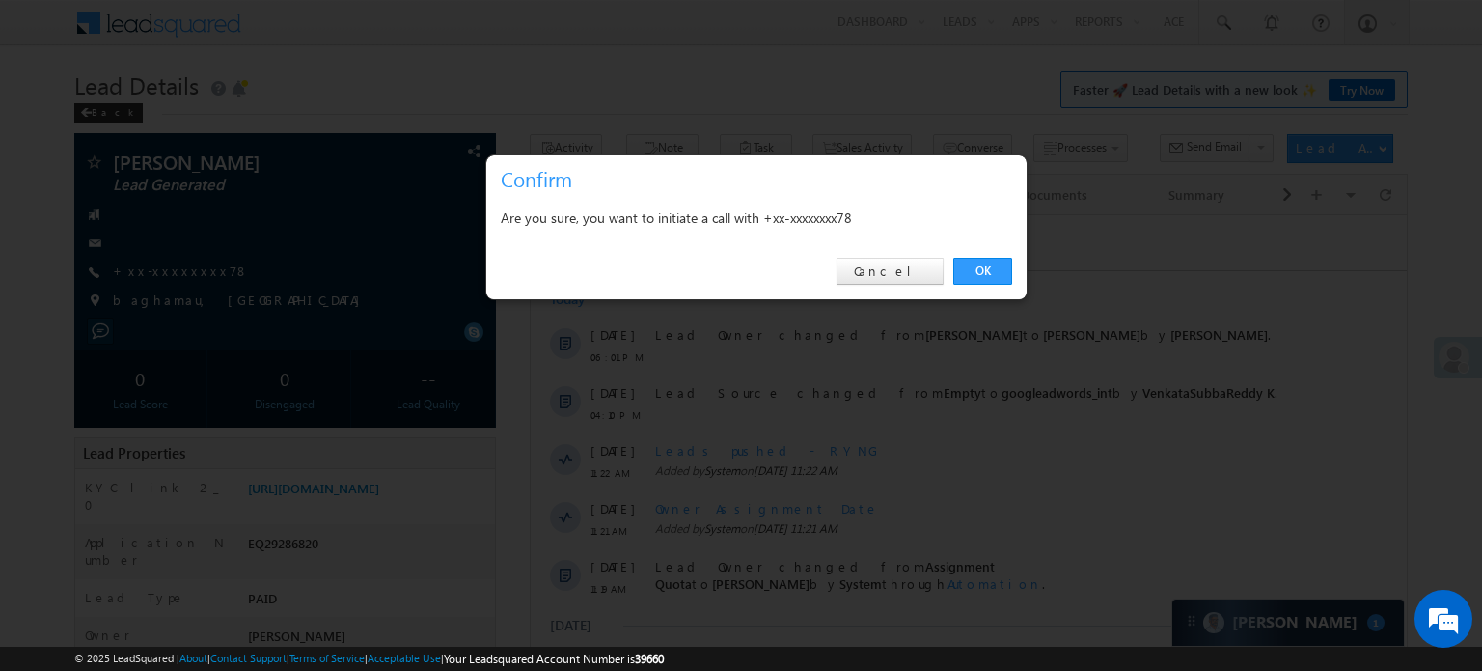
click at [969, 254] on div "OK Cancel" at bounding box center [756, 271] width 540 height 55
click at [973, 260] on link "OK" at bounding box center [982, 271] width 59 height 27
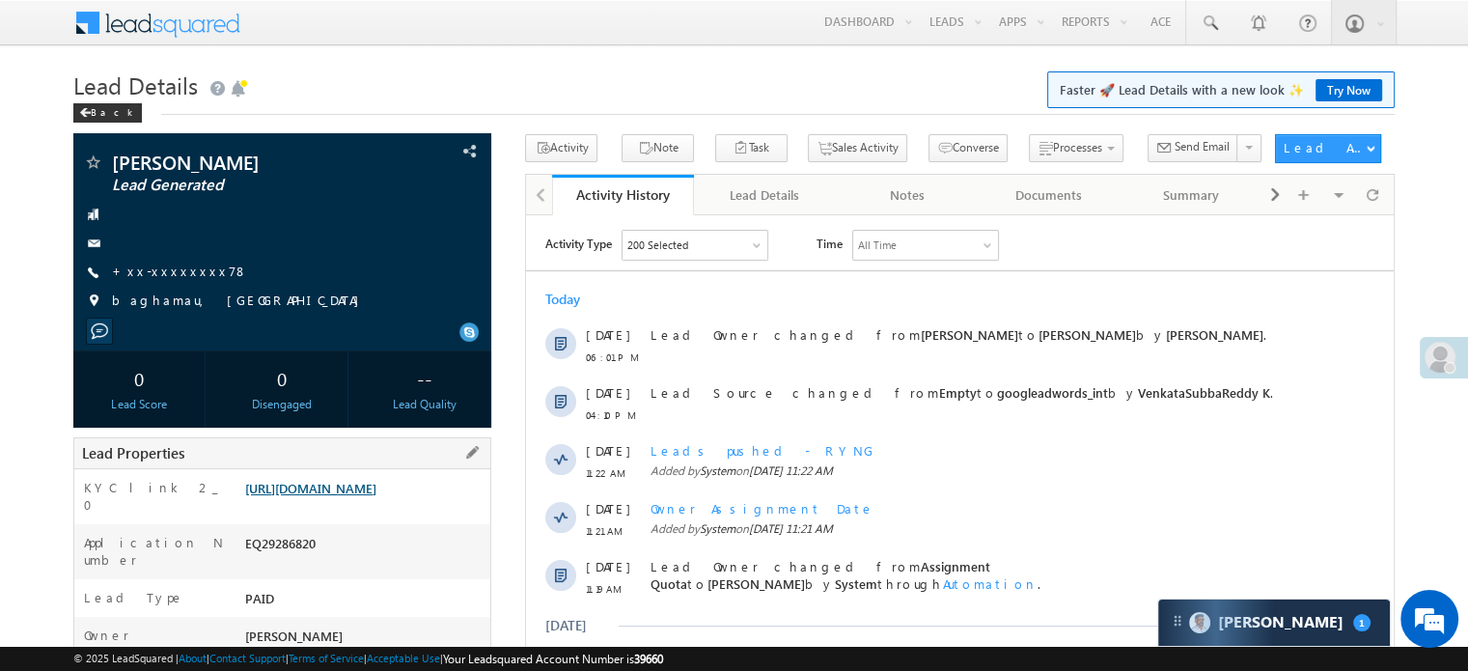
click at [376, 496] on link "[URL][DOMAIN_NAME]" at bounding box center [310, 488] width 131 height 16
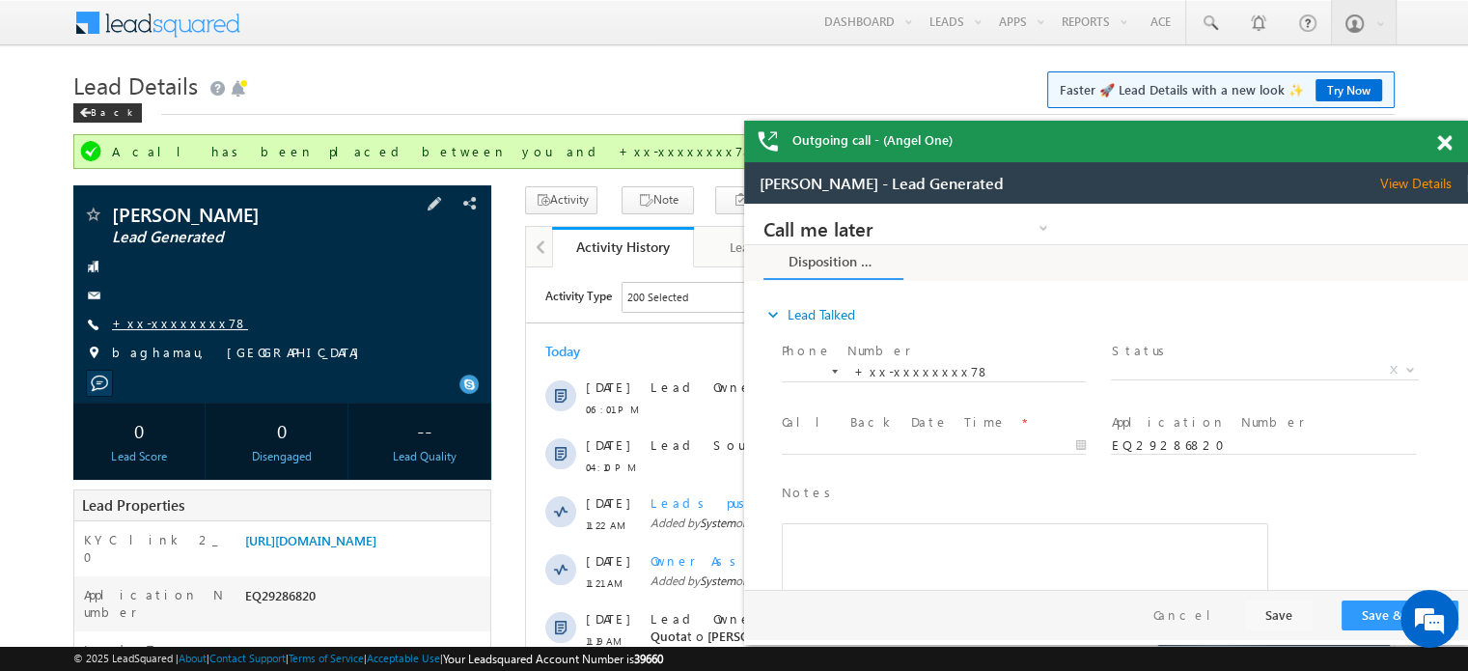
click at [173, 325] on link "+xx-xxxxxxxx78" at bounding box center [180, 323] width 136 height 16
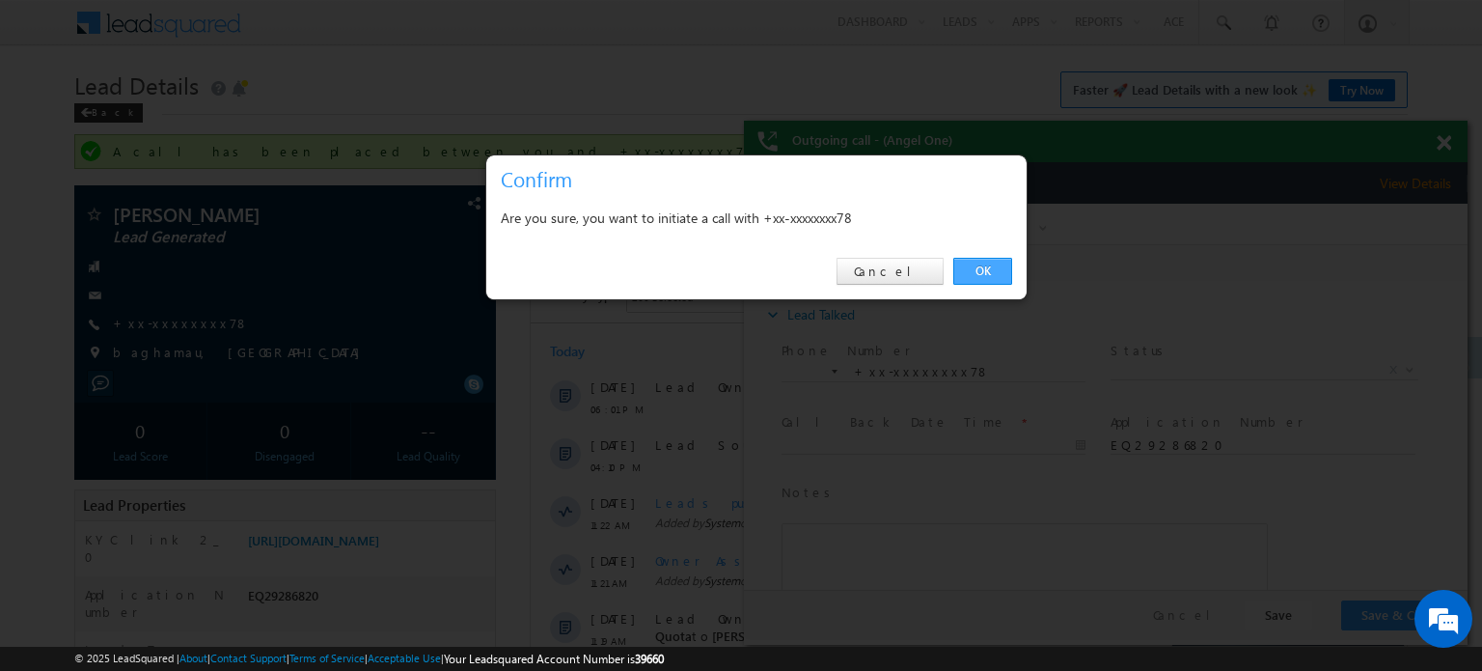
click at [1006, 271] on link "OK" at bounding box center [982, 271] width 59 height 27
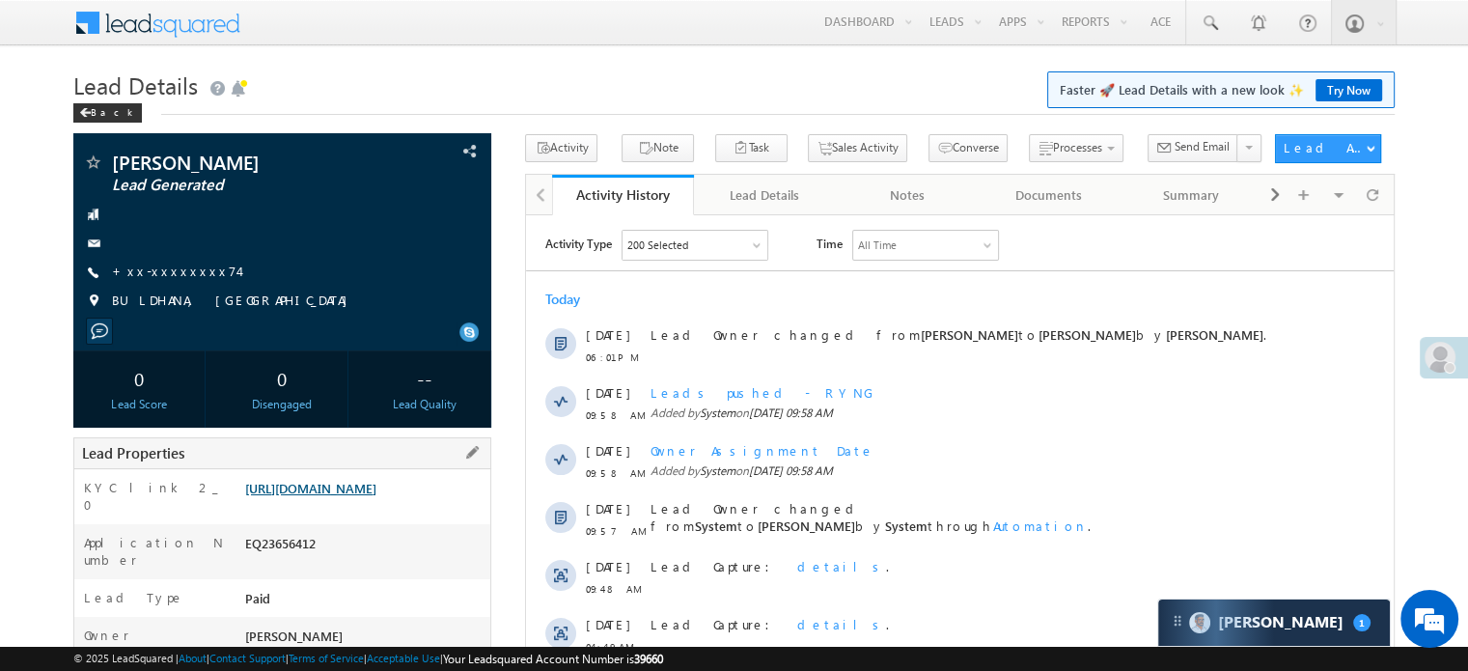
click at [282, 496] on link "[URL][DOMAIN_NAME]" at bounding box center [310, 488] width 131 height 16
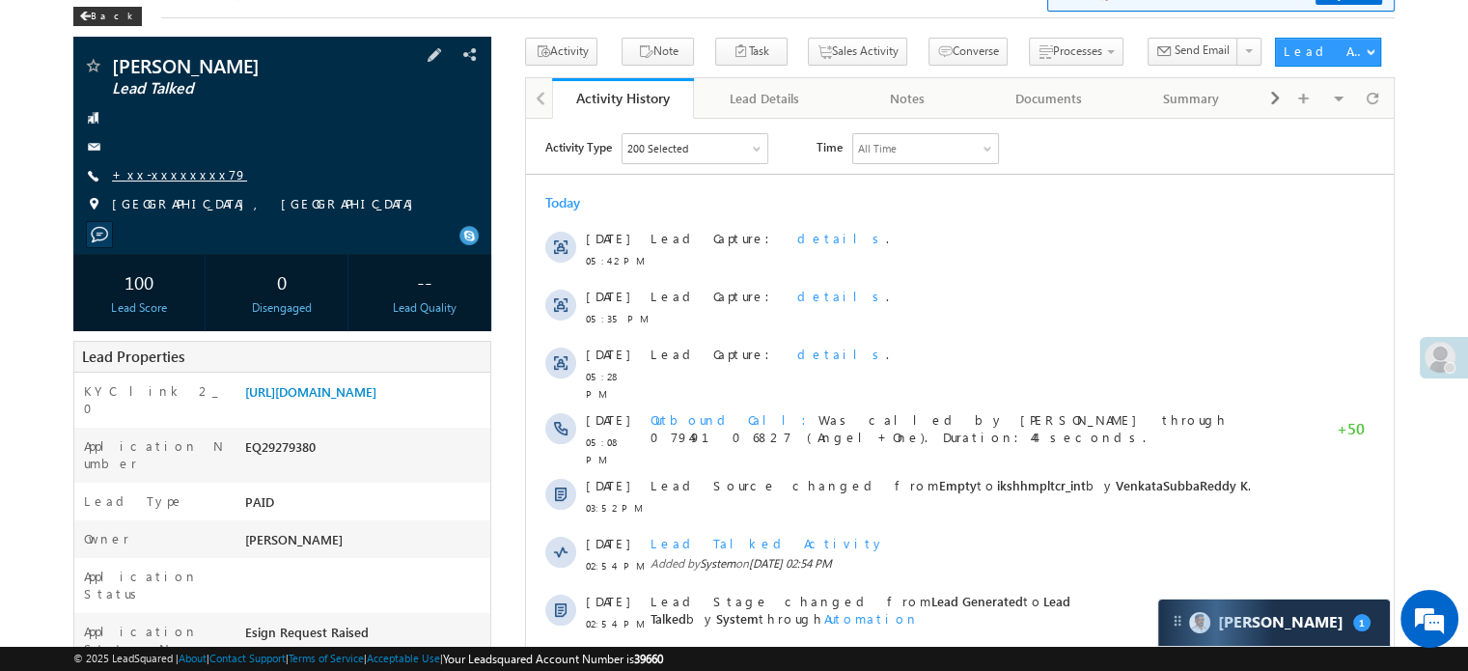
click at [187, 173] on link "+xx-xxxxxxxx79" at bounding box center [179, 174] width 135 height 16
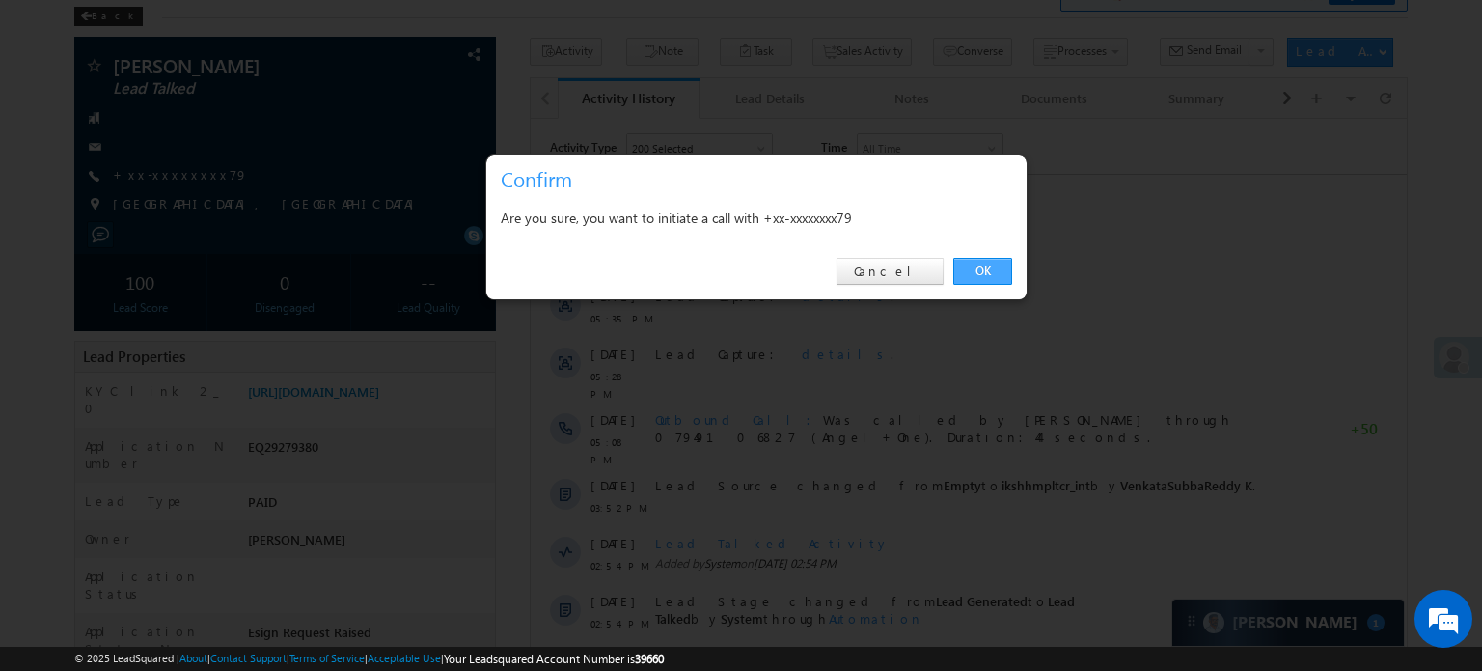
click at [962, 260] on link "OK" at bounding box center [982, 271] width 59 height 27
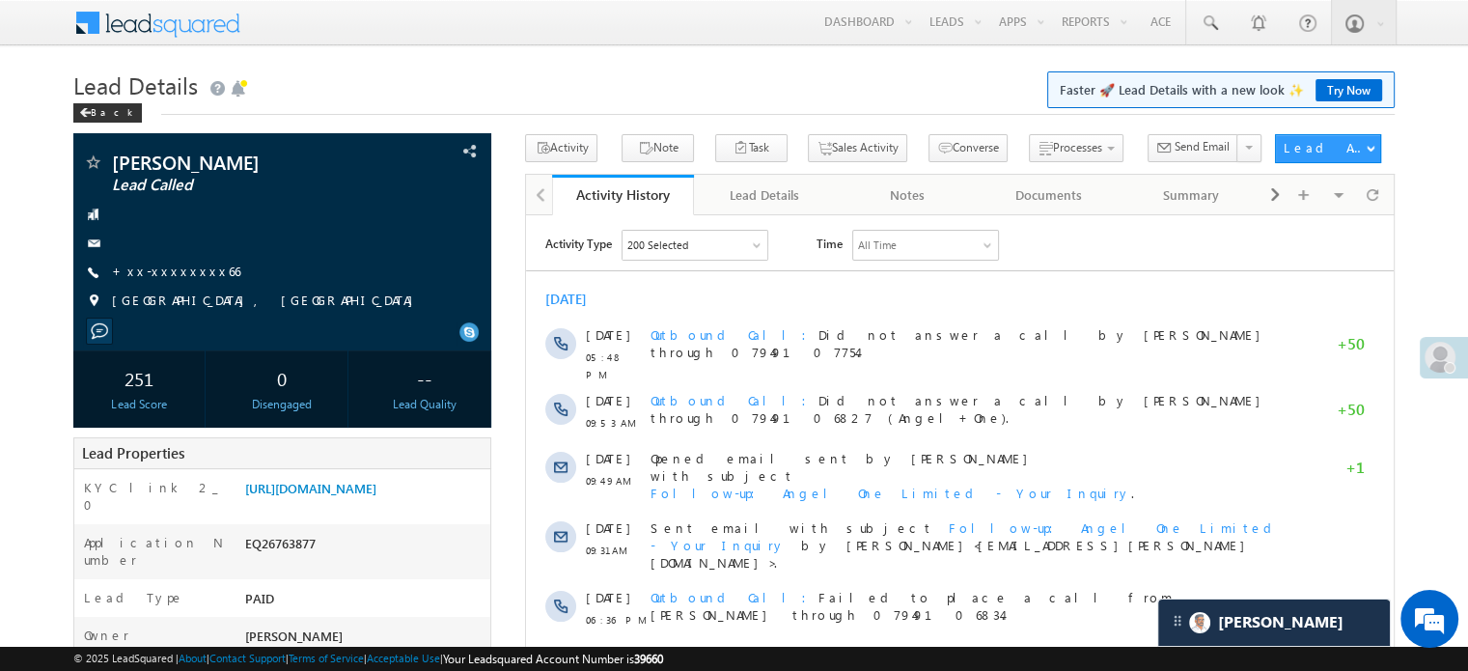
scroll to position [9586, 0]
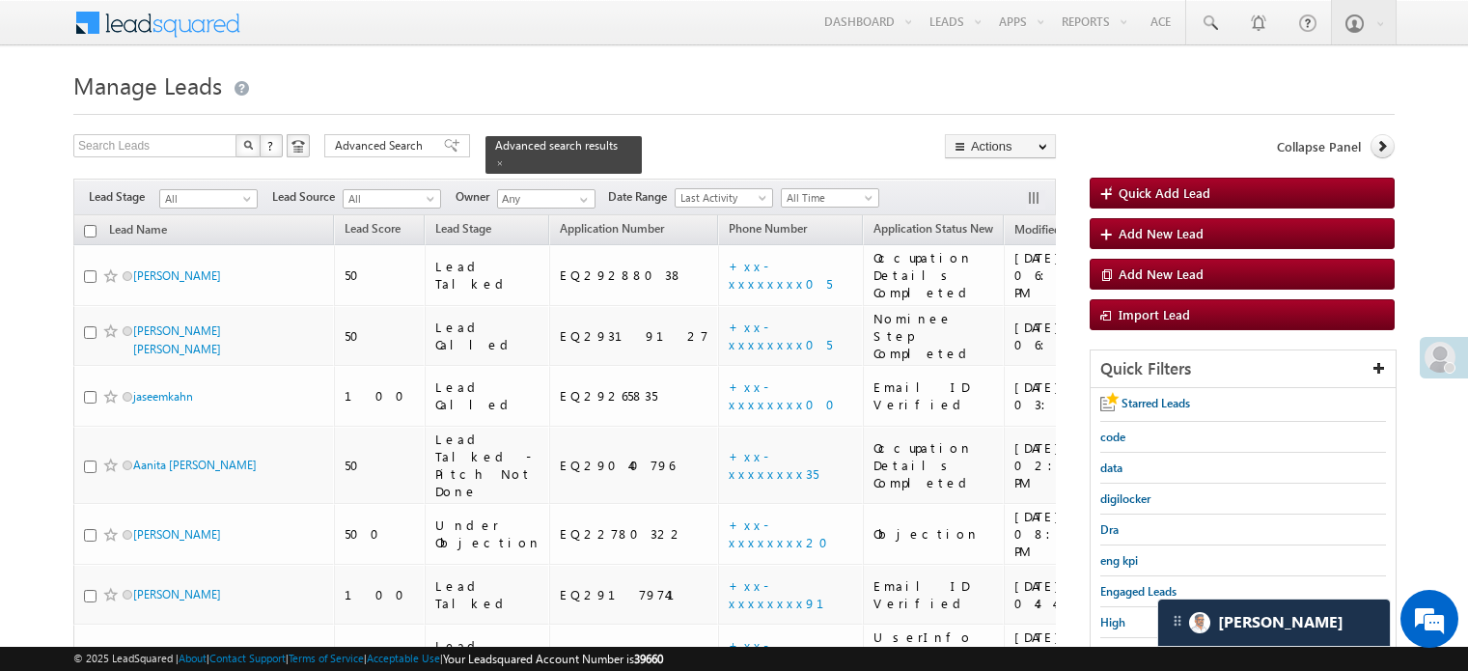
scroll to position [124, 0]
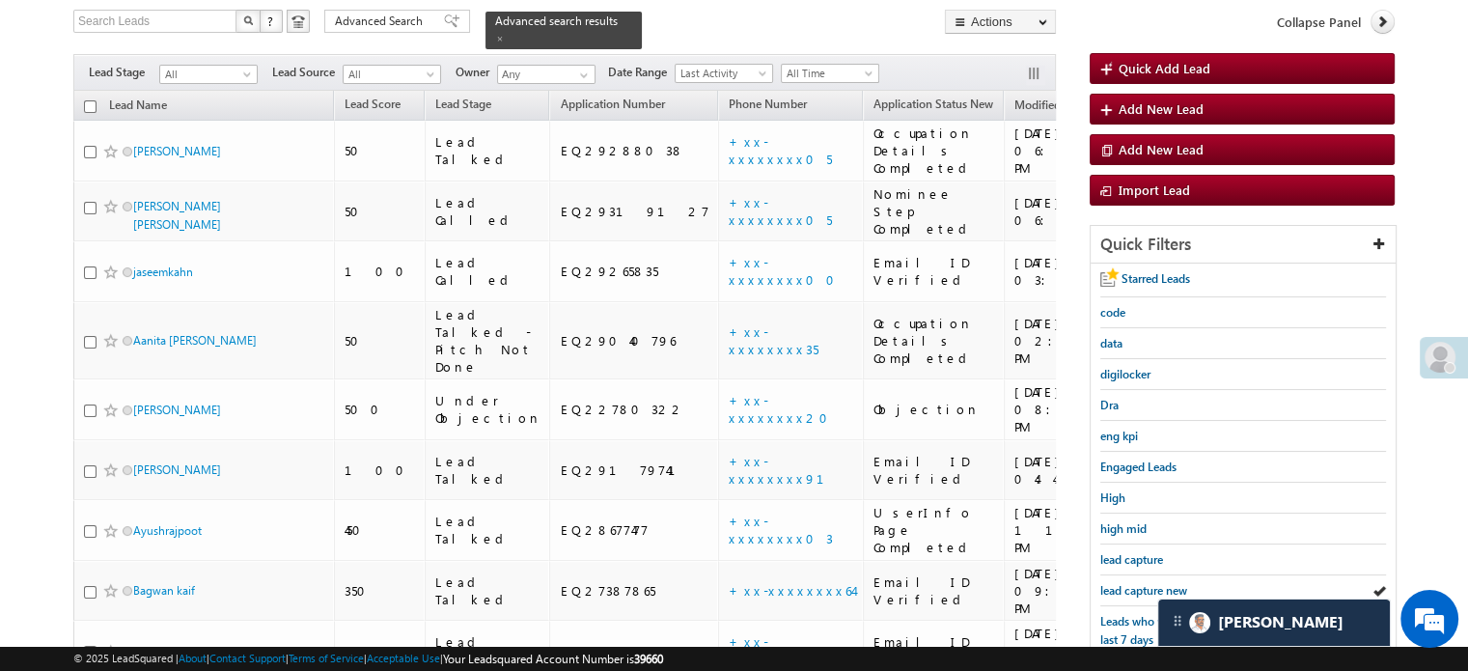
click at [1127, 587] on span "lead capture new" at bounding box center [1143, 590] width 87 height 14
click at [1125, 583] on span "lead capture new" at bounding box center [1143, 590] width 87 height 14
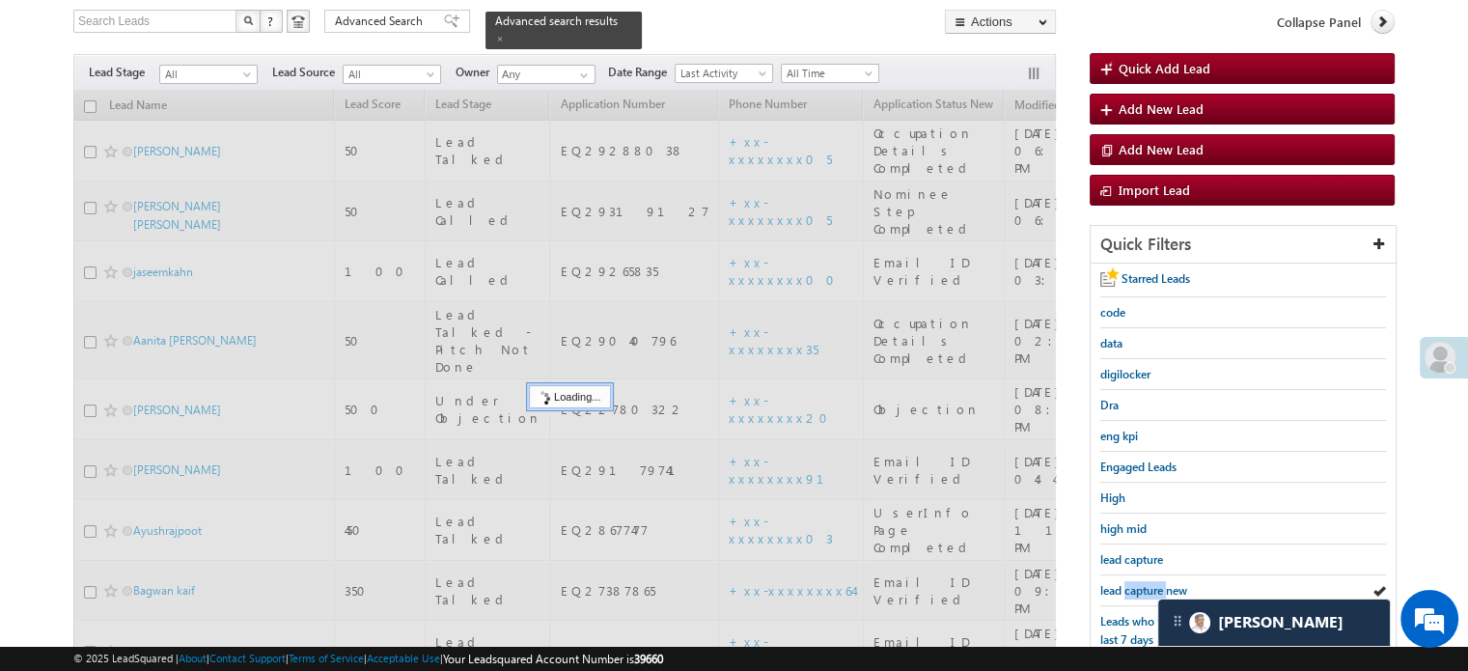
click at [1125, 583] on span "lead capture new" at bounding box center [1143, 590] width 87 height 14
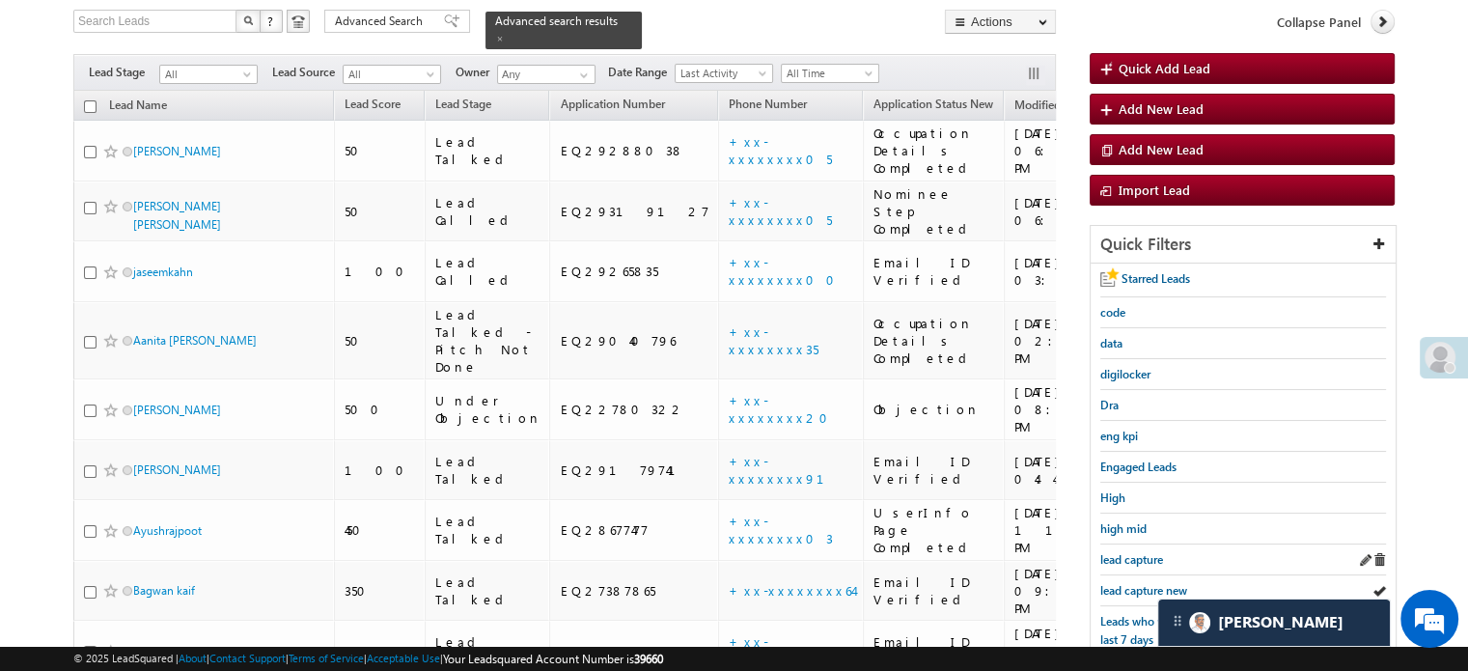
click at [1134, 567] on div "lead capture" at bounding box center [1243, 559] width 286 height 31
click at [1142, 586] on span "lead capture new" at bounding box center [1143, 590] width 87 height 14
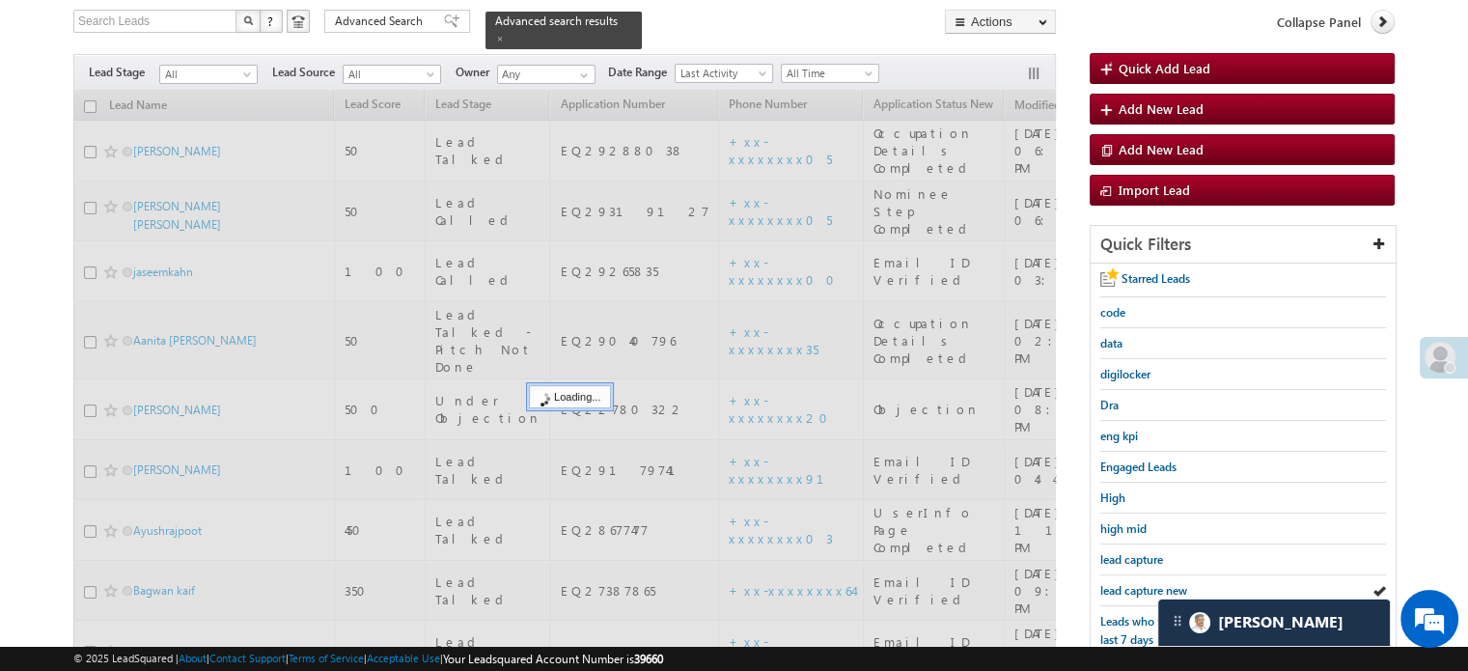
click at [1142, 586] on span "lead capture new" at bounding box center [1143, 590] width 87 height 14
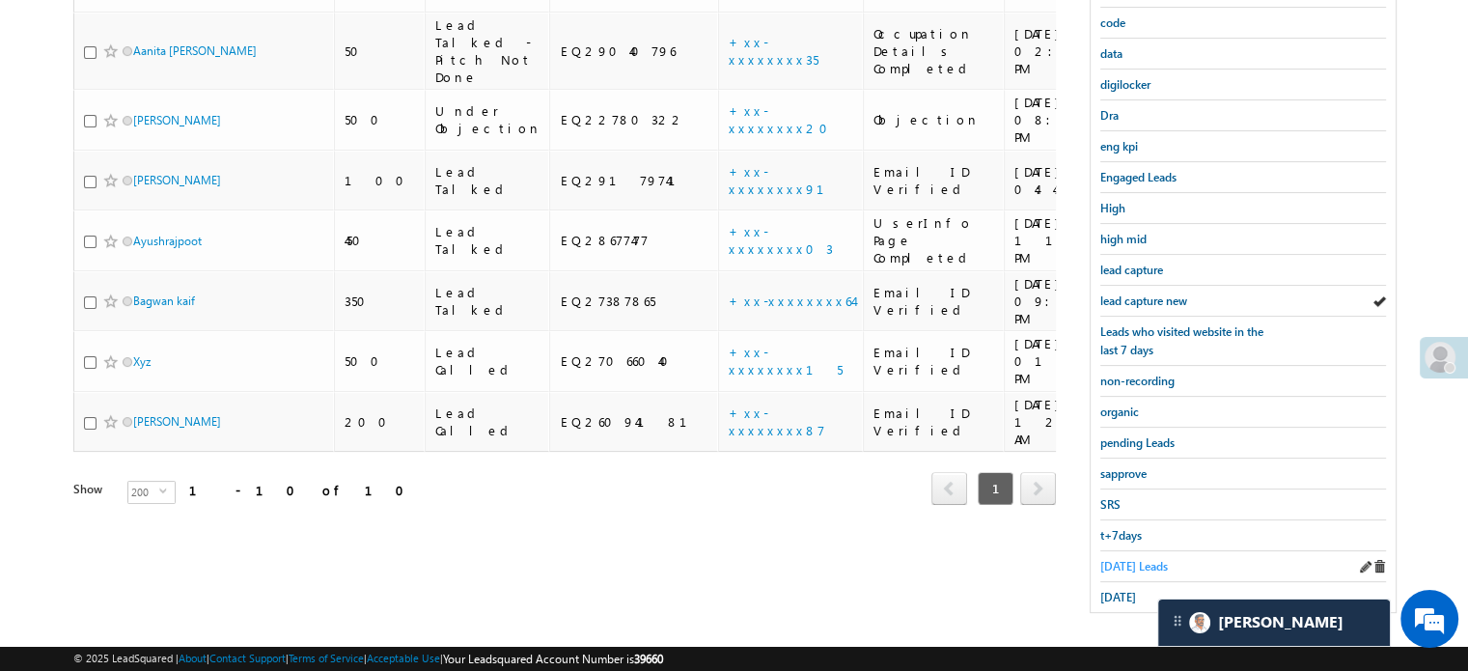
click at [1134, 559] on span "[DATE] Leads" at bounding box center [1134, 566] width 68 height 14
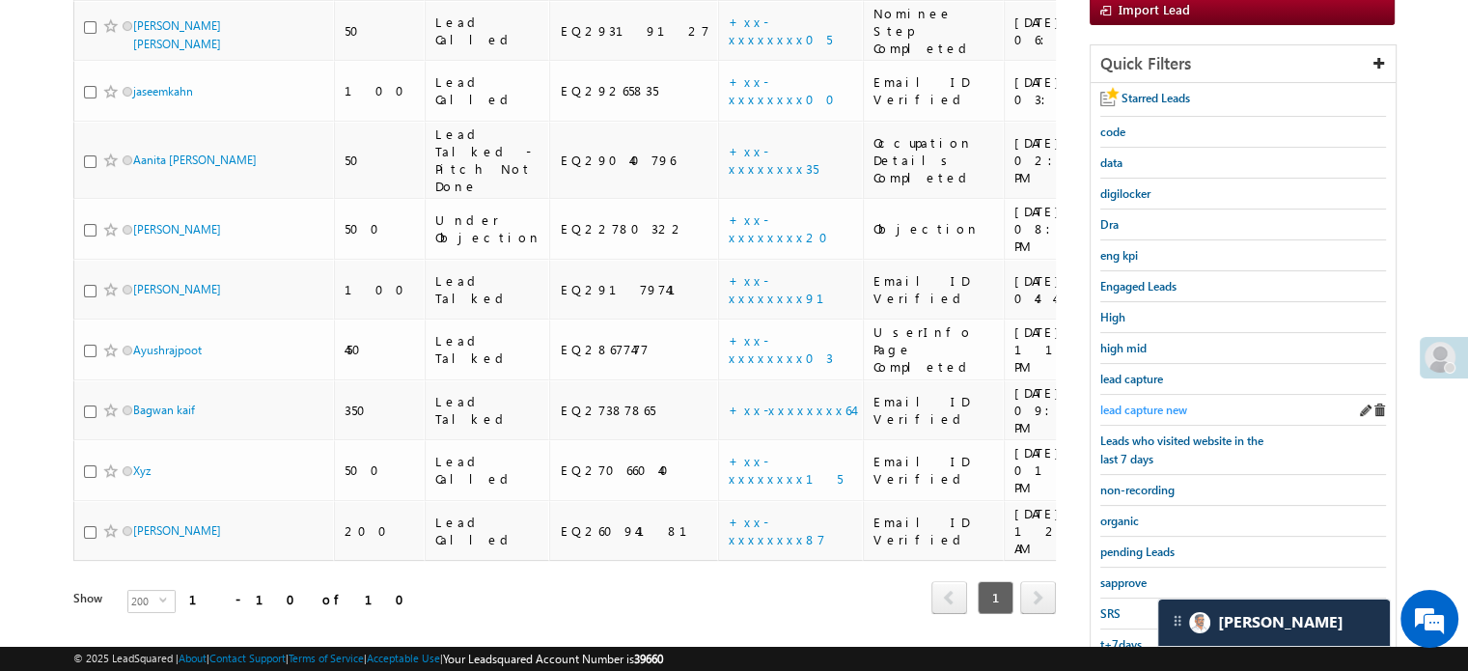
scroll to position [124, 0]
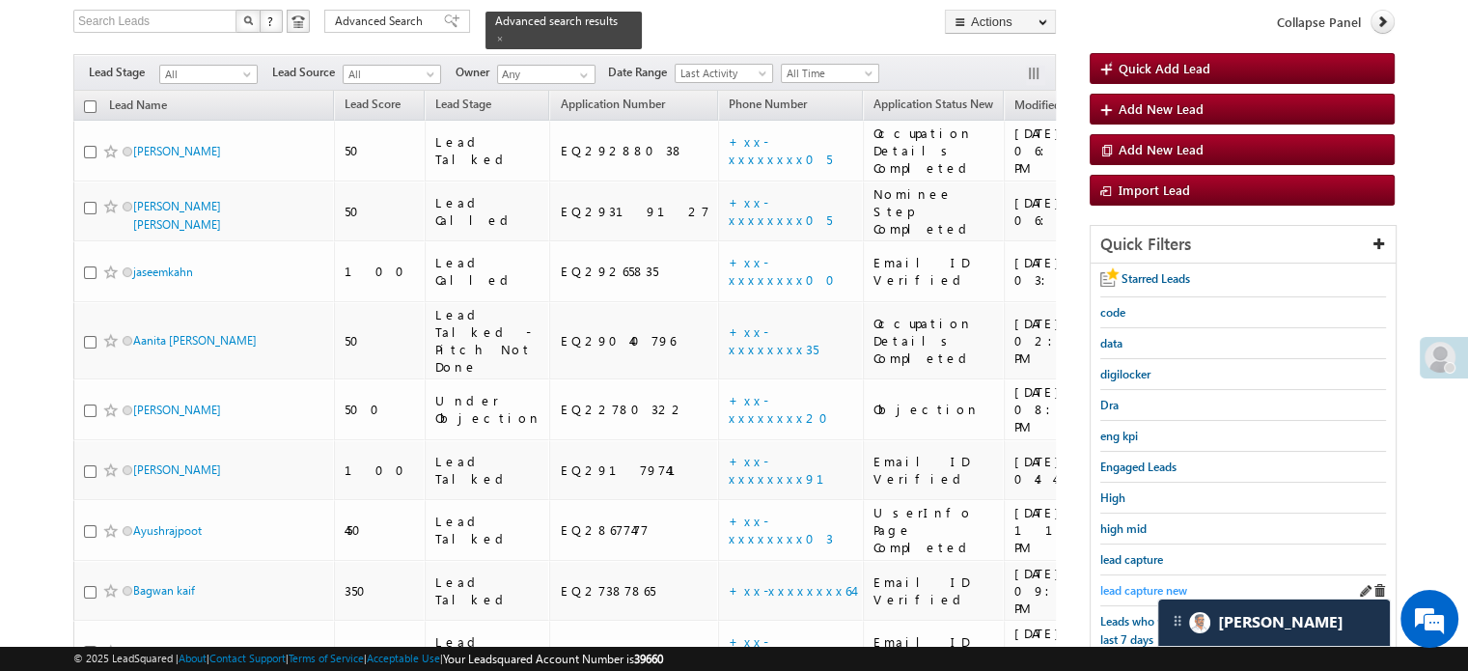
click at [1139, 583] on span "lead capture new" at bounding box center [1143, 590] width 87 height 14
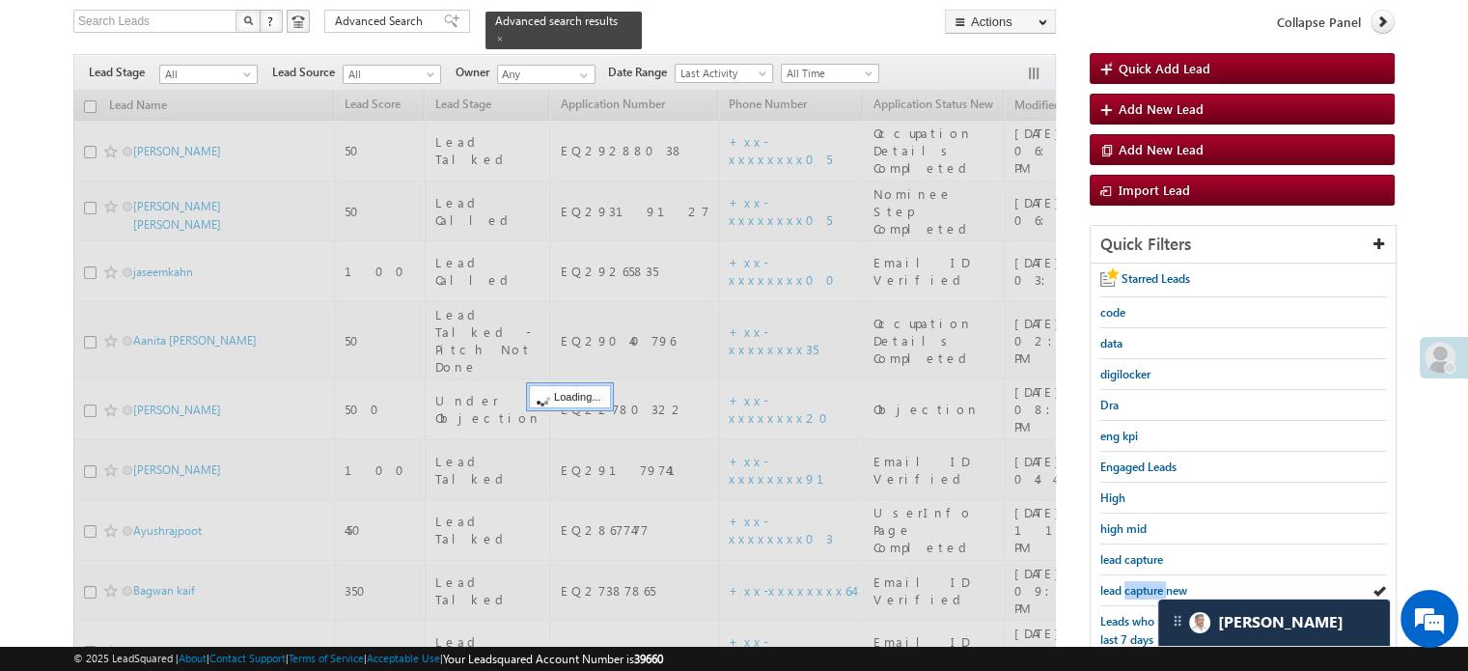
click at [1139, 583] on span "lead capture new" at bounding box center [1143, 590] width 87 height 14
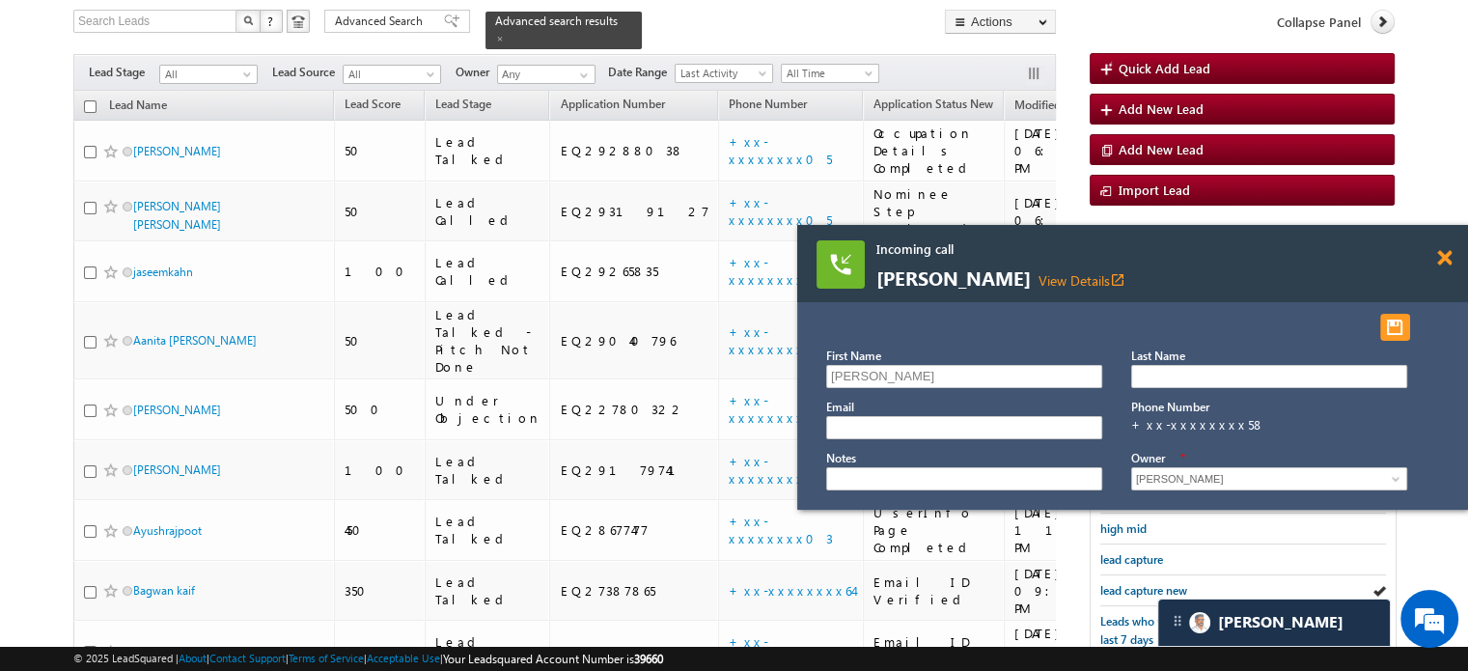
click at [1440, 258] on span at bounding box center [1444, 258] width 14 height 16
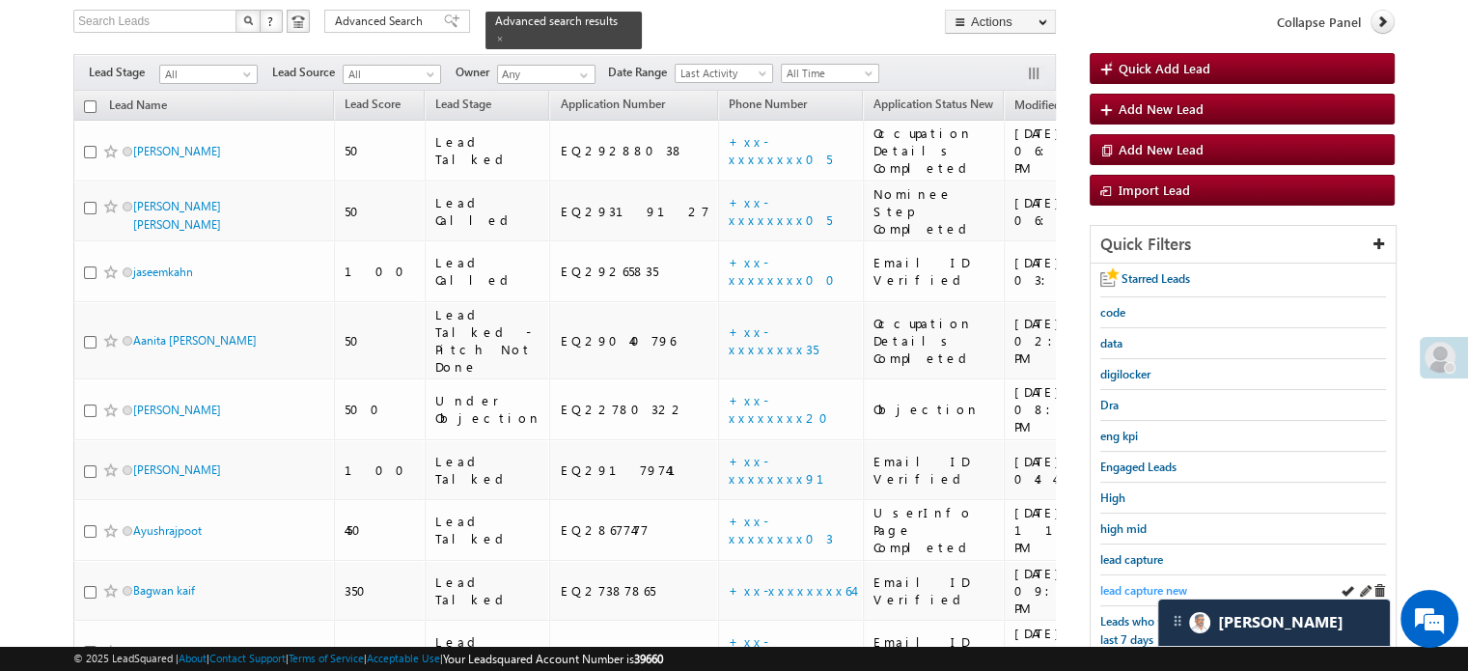
click at [1125, 586] on span "lead capture new" at bounding box center [1143, 590] width 87 height 14
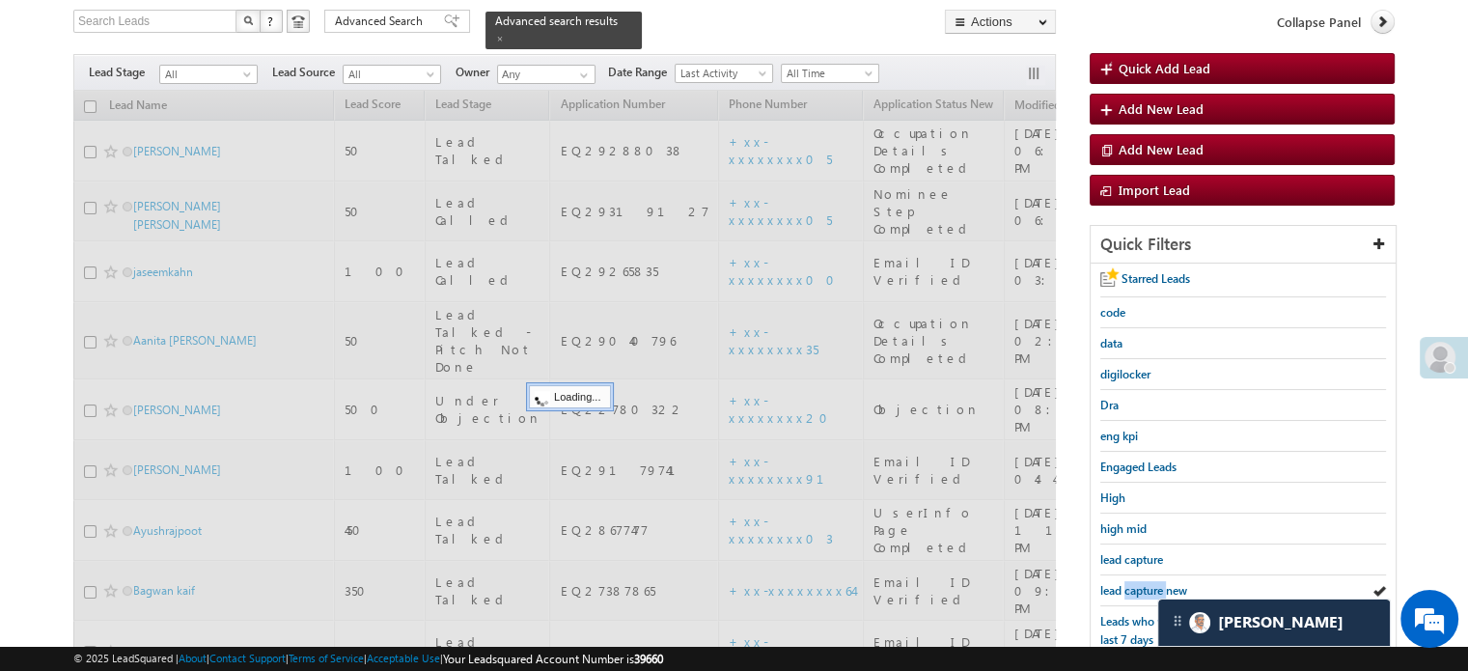
click at [1125, 586] on span "lead capture new" at bounding box center [1143, 590] width 87 height 14
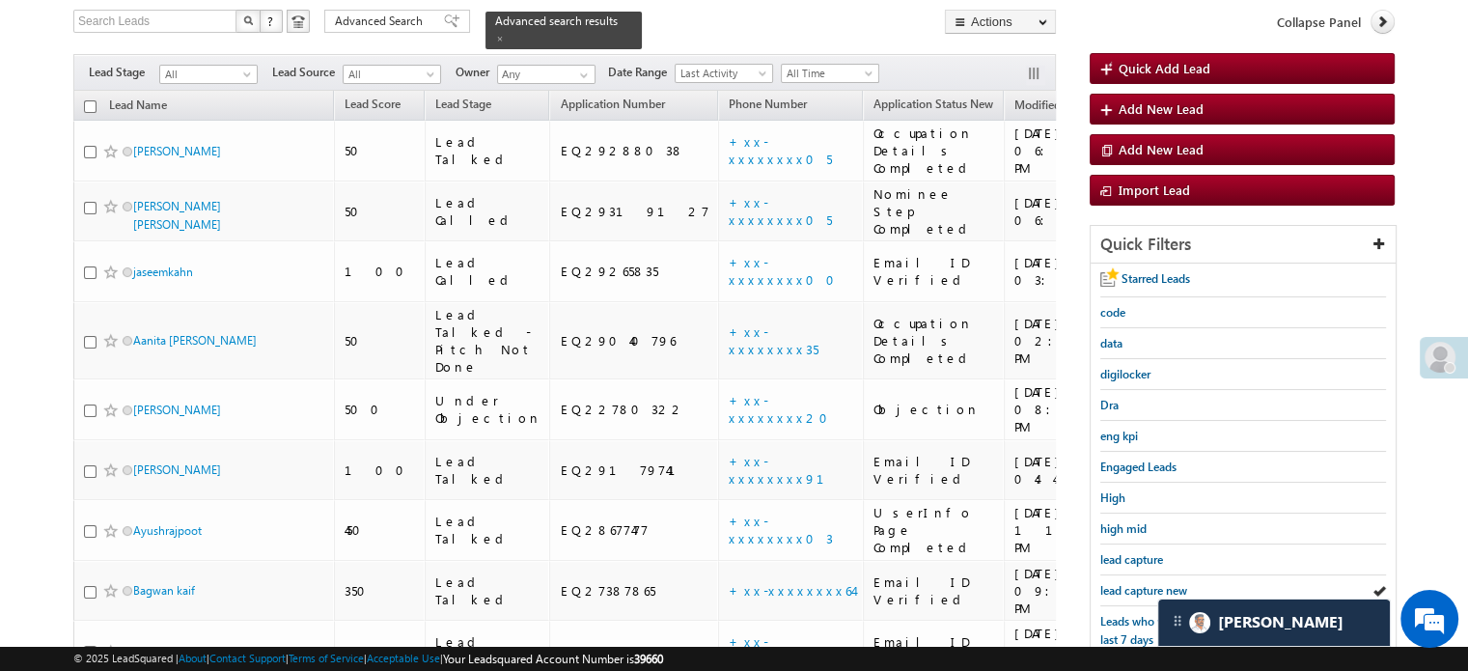
click at [1125, 586] on span "lead capture new" at bounding box center [1143, 590] width 87 height 14
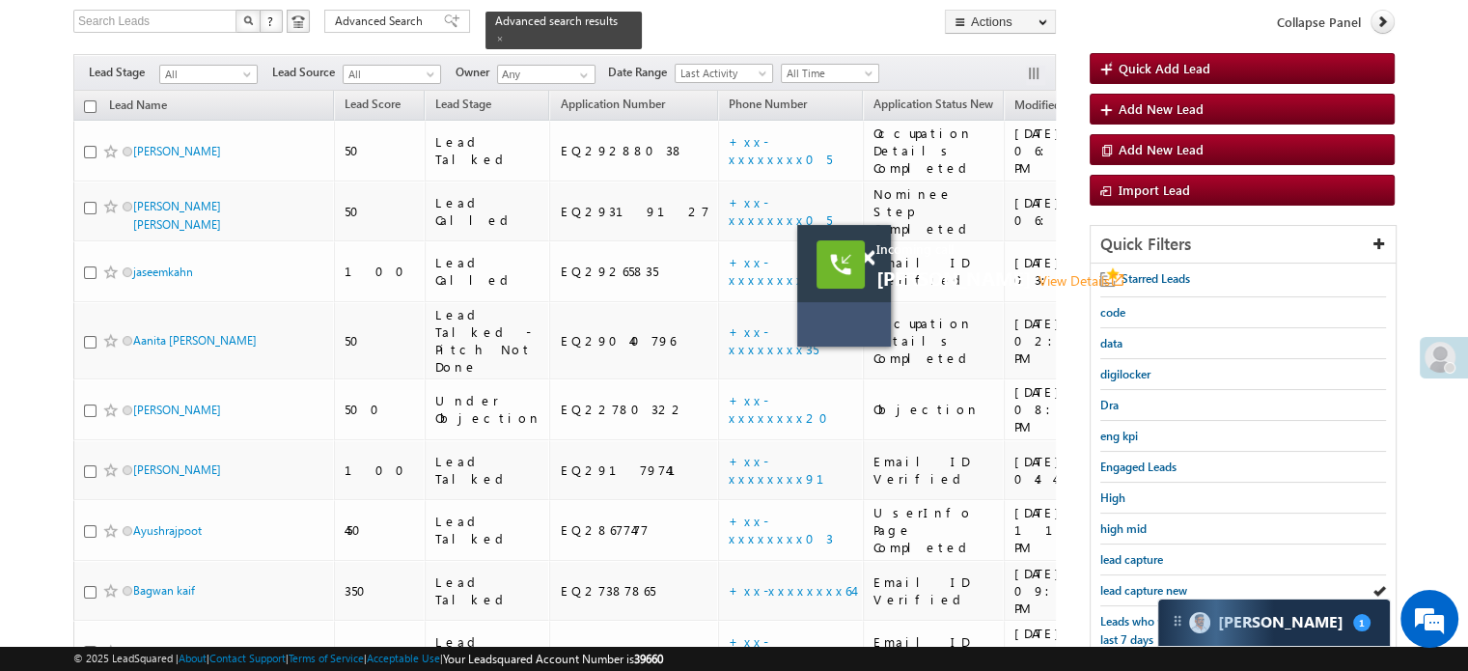
click at [868, 256] on body "Incoming call Chandan chauhan View Details open_in_new Menu Priya Rathore priya…" at bounding box center [734, 399] width 1468 height 1046
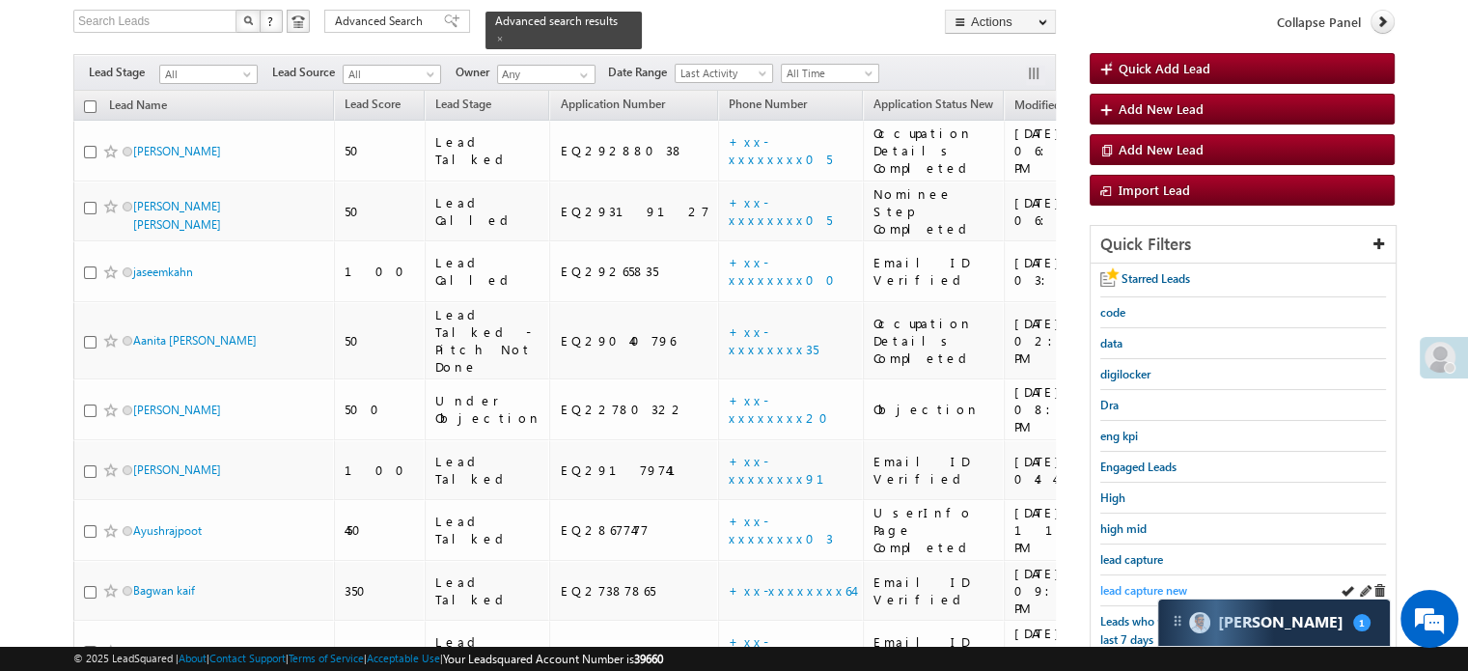
click at [1139, 586] on span "lead capture new" at bounding box center [1143, 590] width 87 height 14
click at [1142, 585] on span "lead capture new" at bounding box center [1143, 590] width 87 height 14
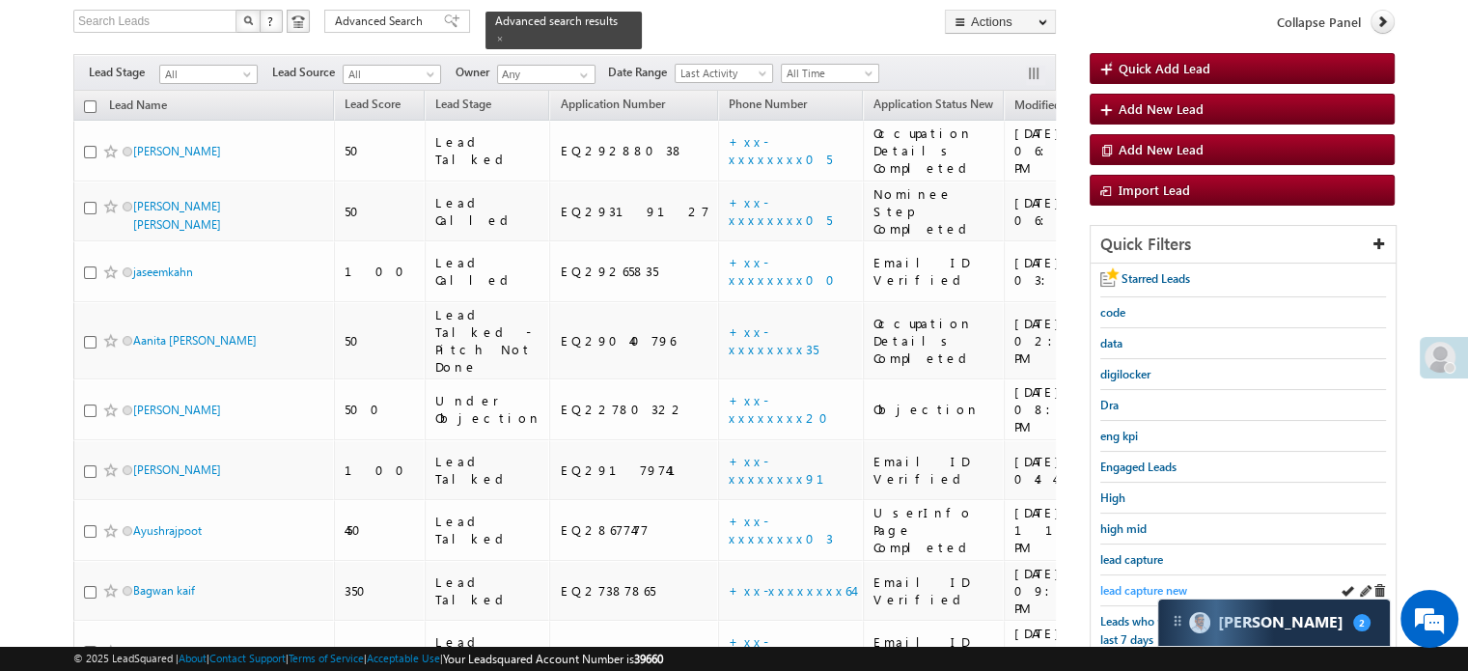
click at [1137, 583] on span "lead capture new" at bounding box center [1143, 590] width 87 height 14
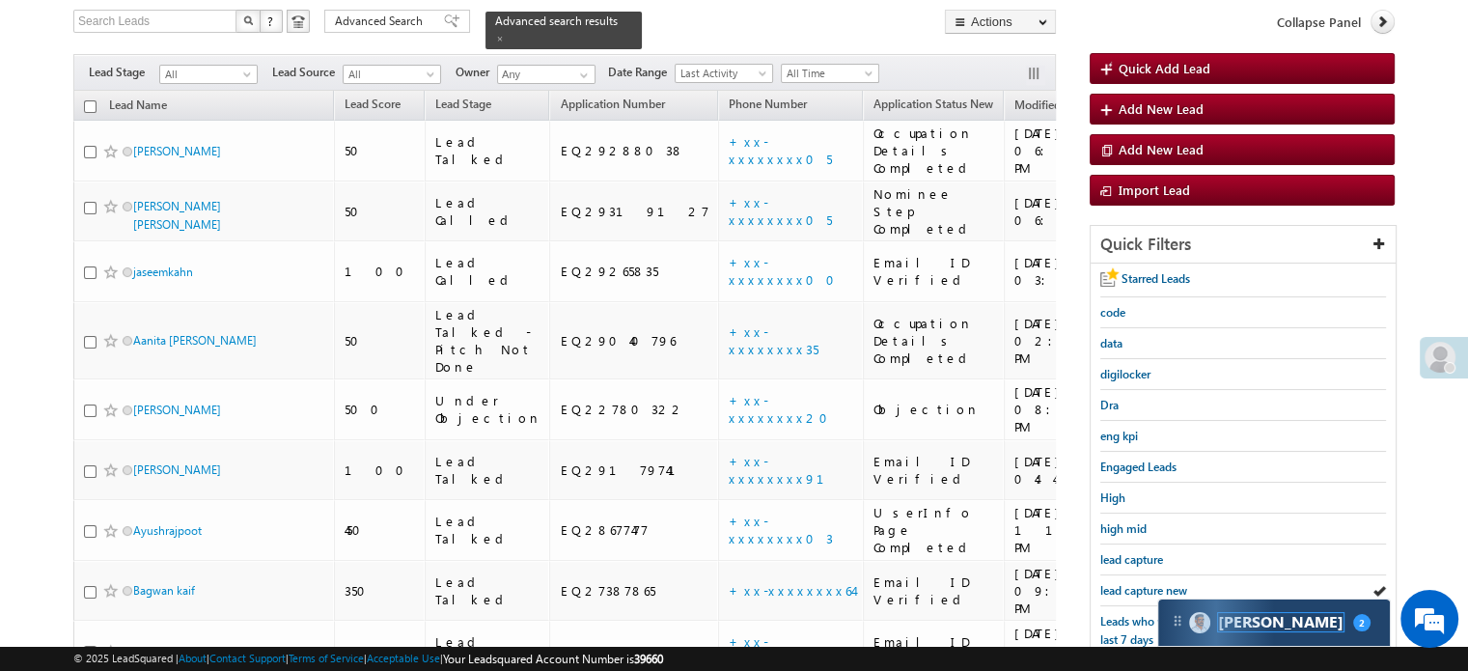
click at [1223, 615] on span "[PERSON_NAME]" at bounding box center [1280, 622] width 125 height 18
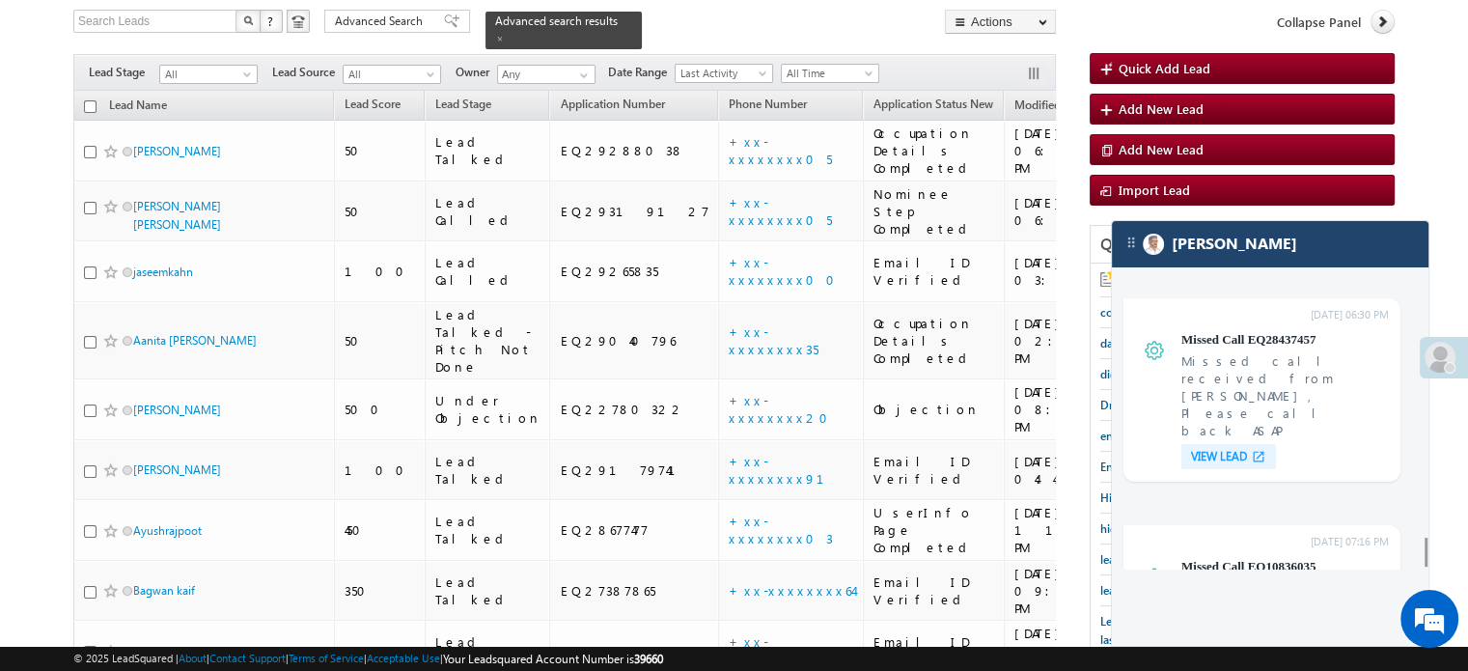
scroll to position [7966, 0]
click at [1277, 250] on div "[PERSON_NAME]" at bounding box center [1270, 244] width 316 height 46
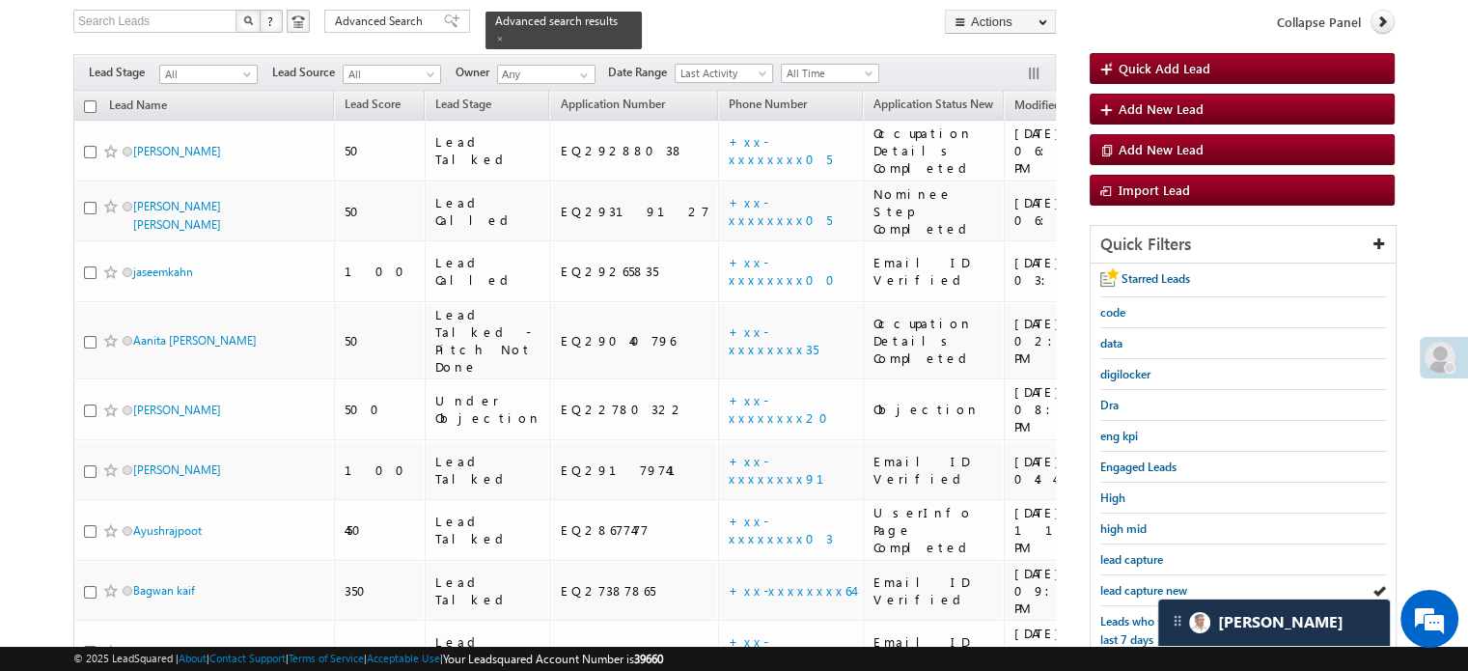
scroll to position [9586, 0]
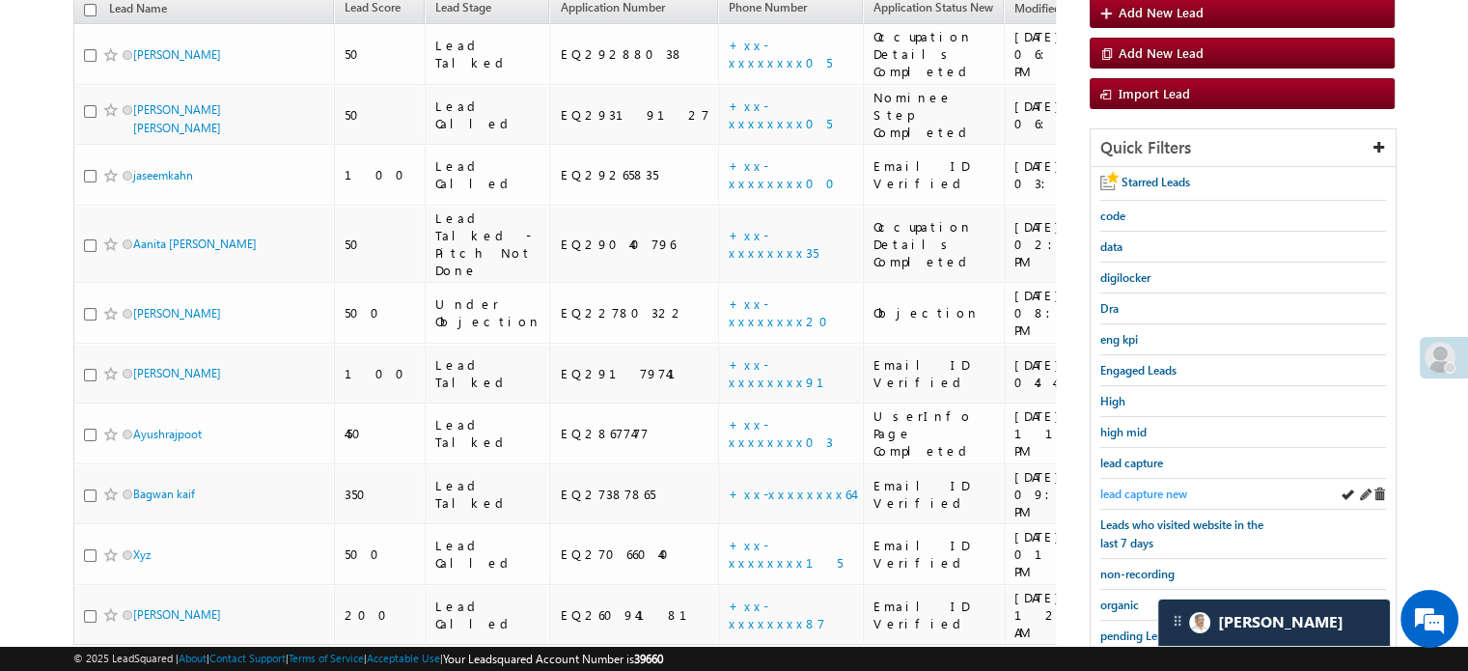
click at [1168, 489] on span "lead capture new" at bounding box center [1143, 493] width 87 height 14
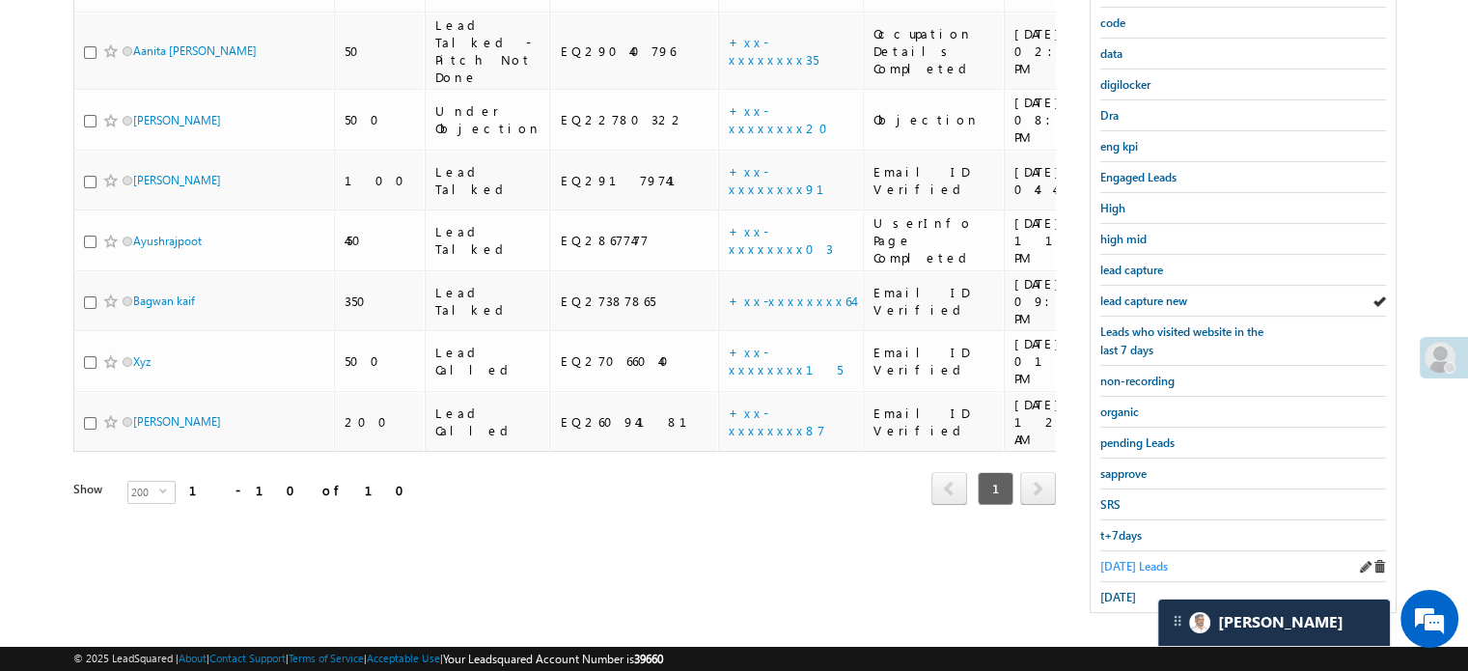
click at [1152, 559] on span "Today's Leads" at bounding box center [1134, 566] width 68 height 14
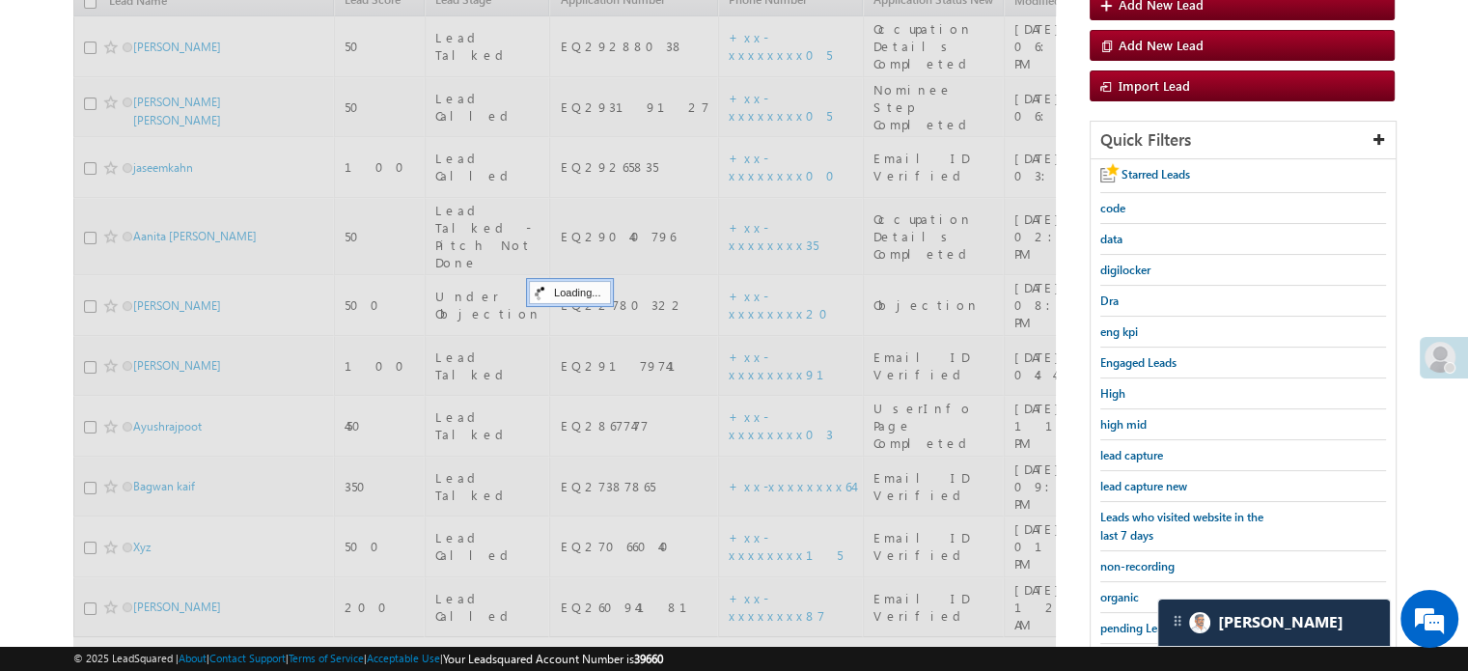
scroll to position [221, 0]
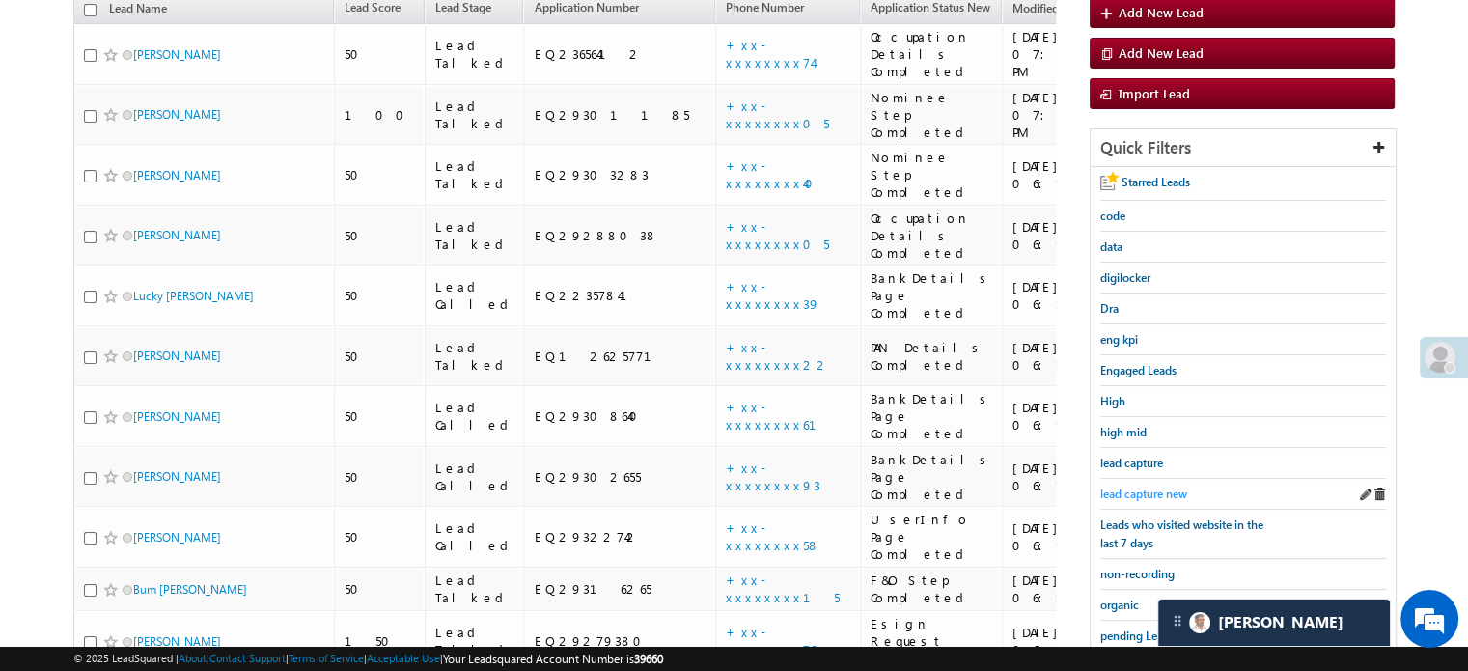
click at [1145, 486] on span "lead capture new" at bounding box center [1143, 493] width 87 height 14
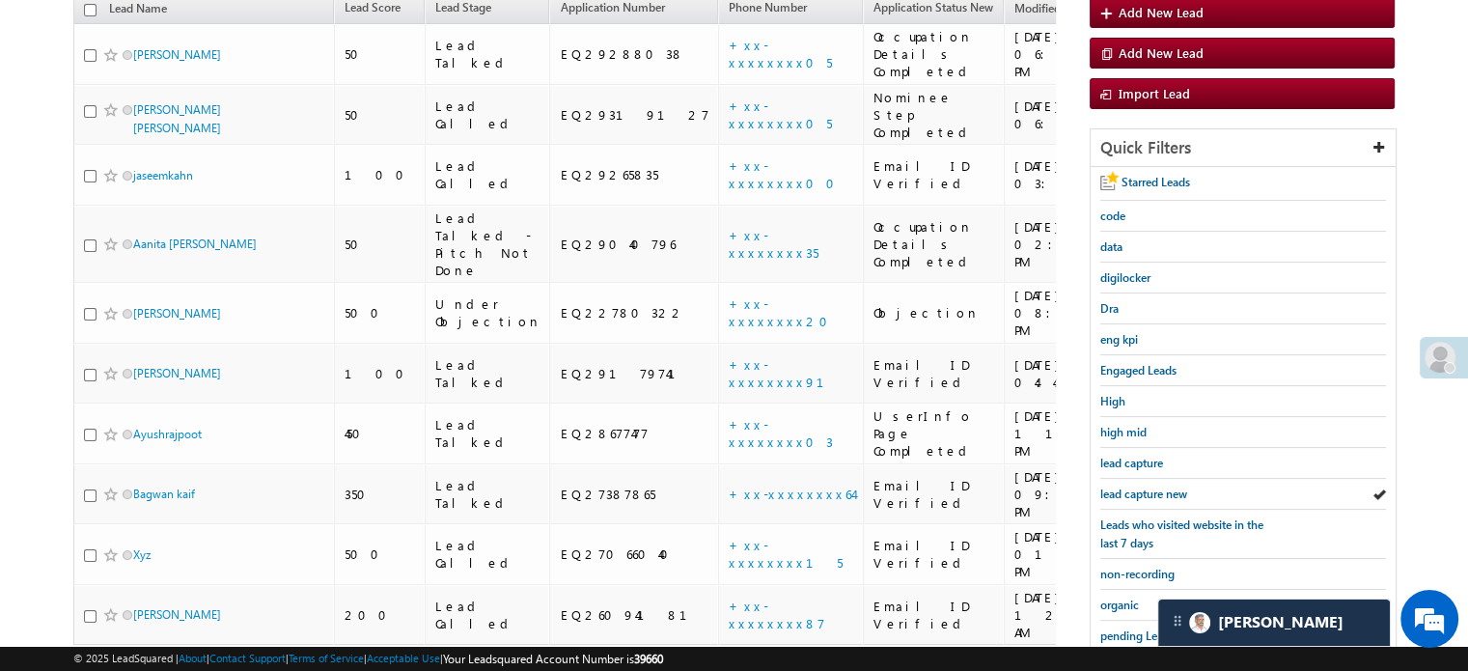
click at [1145, 486] on span "lead capture new" at bounding box center [1143, 493] width 87 height 14
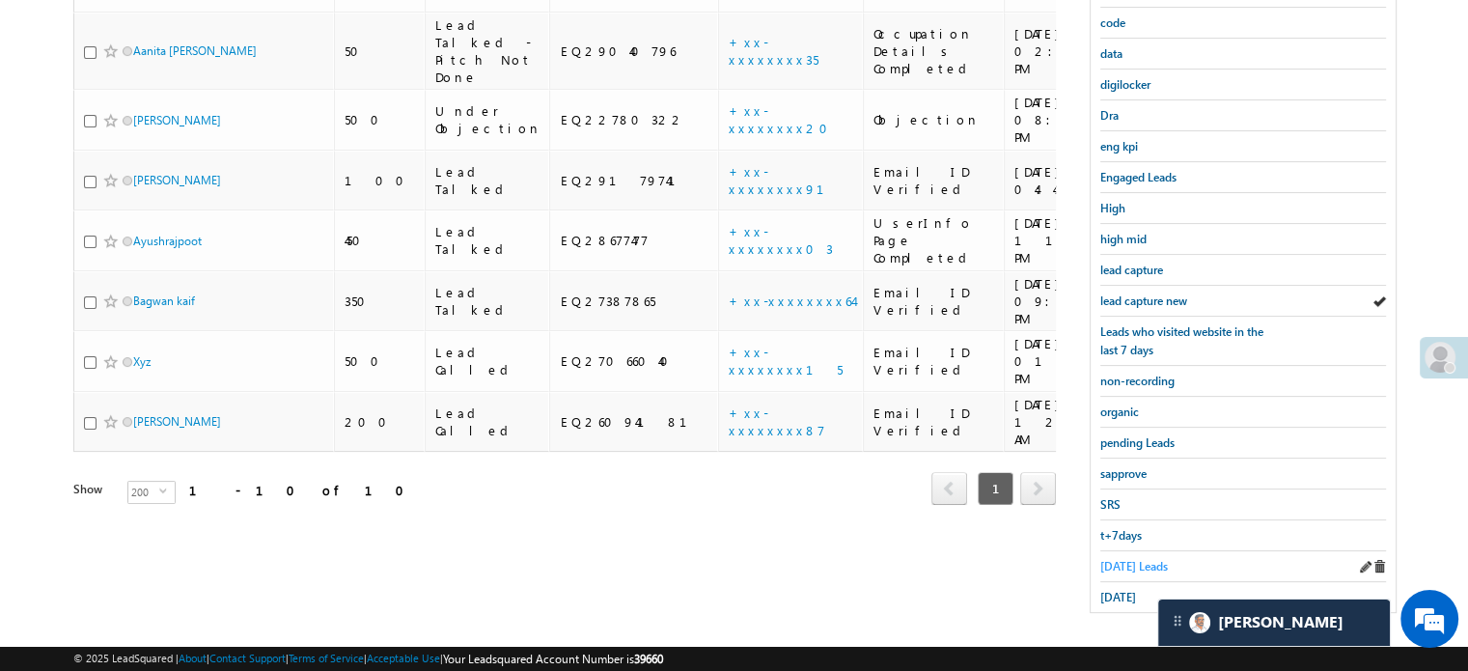
click at [1127, 559] on span "Today's Leads" at bounding box center [1134, 566] width 68 height 14
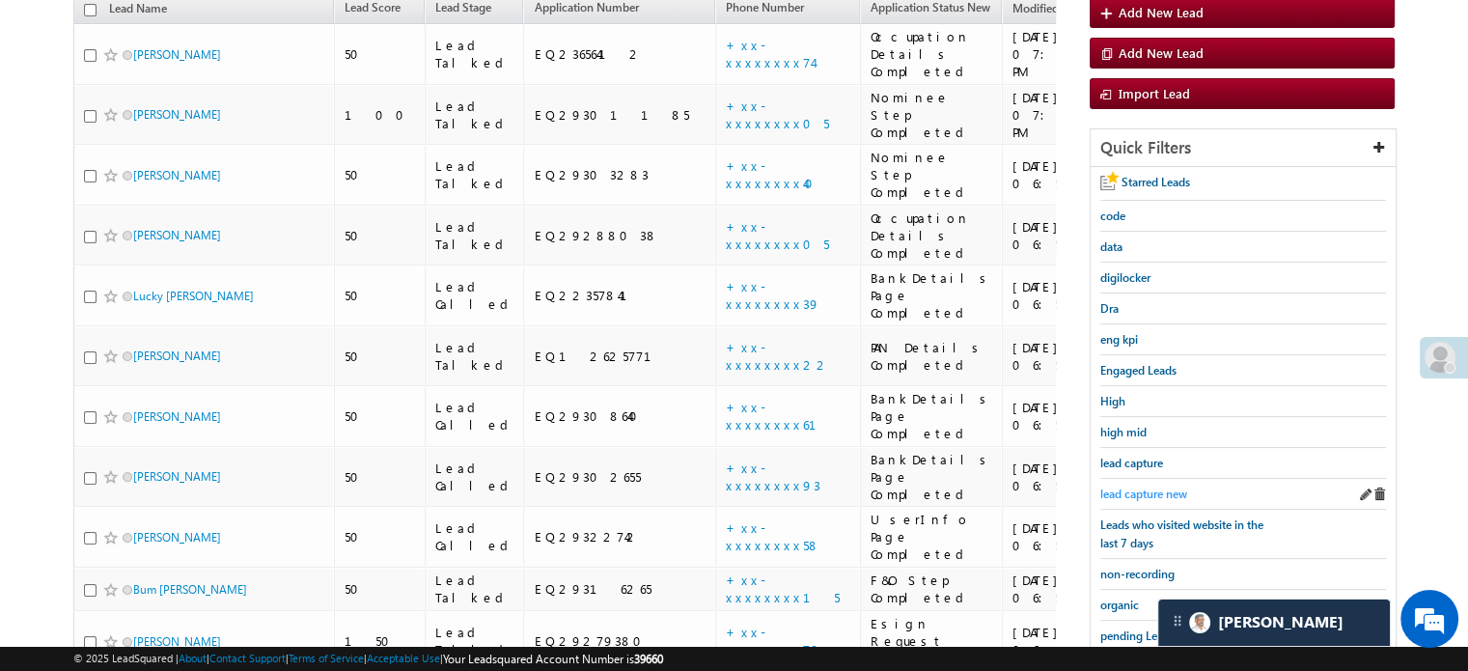
click at [1146, 489] on span "lead capture new" at bounding box center [1143, 493] width 87 height 14
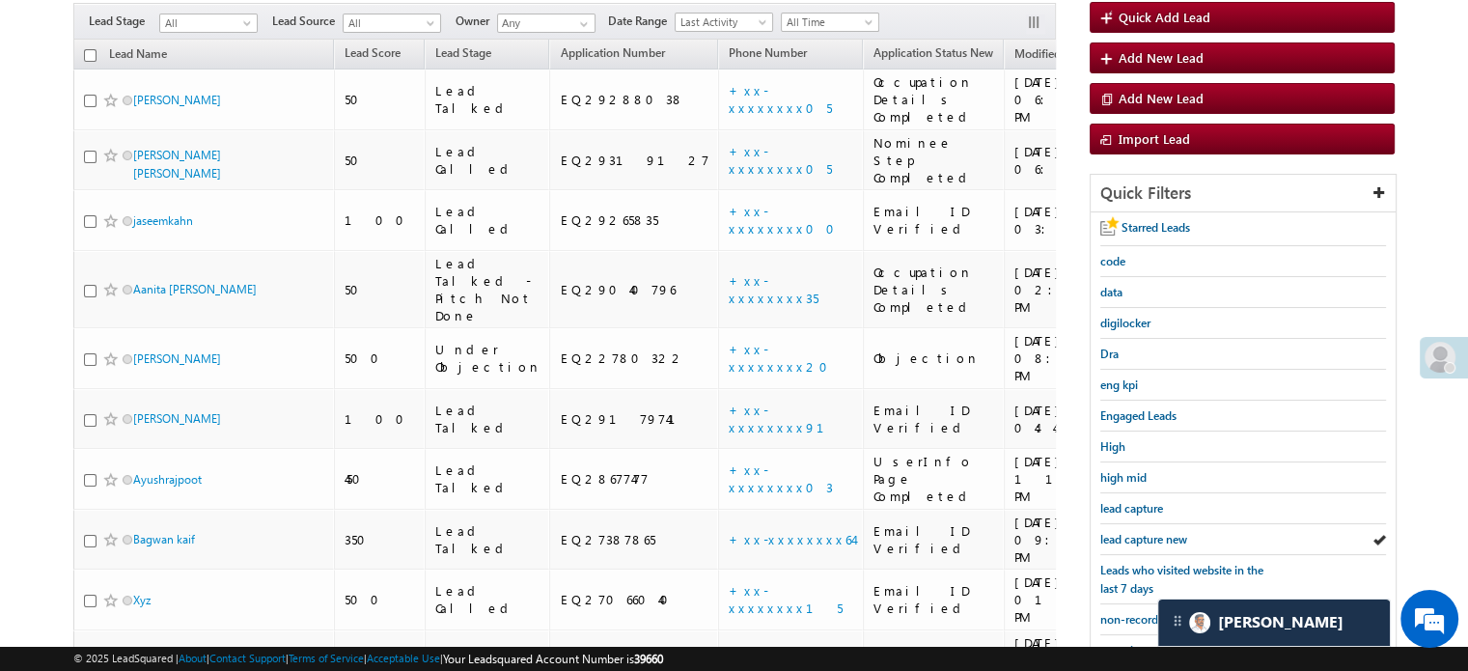
scroll to position [414, 0]
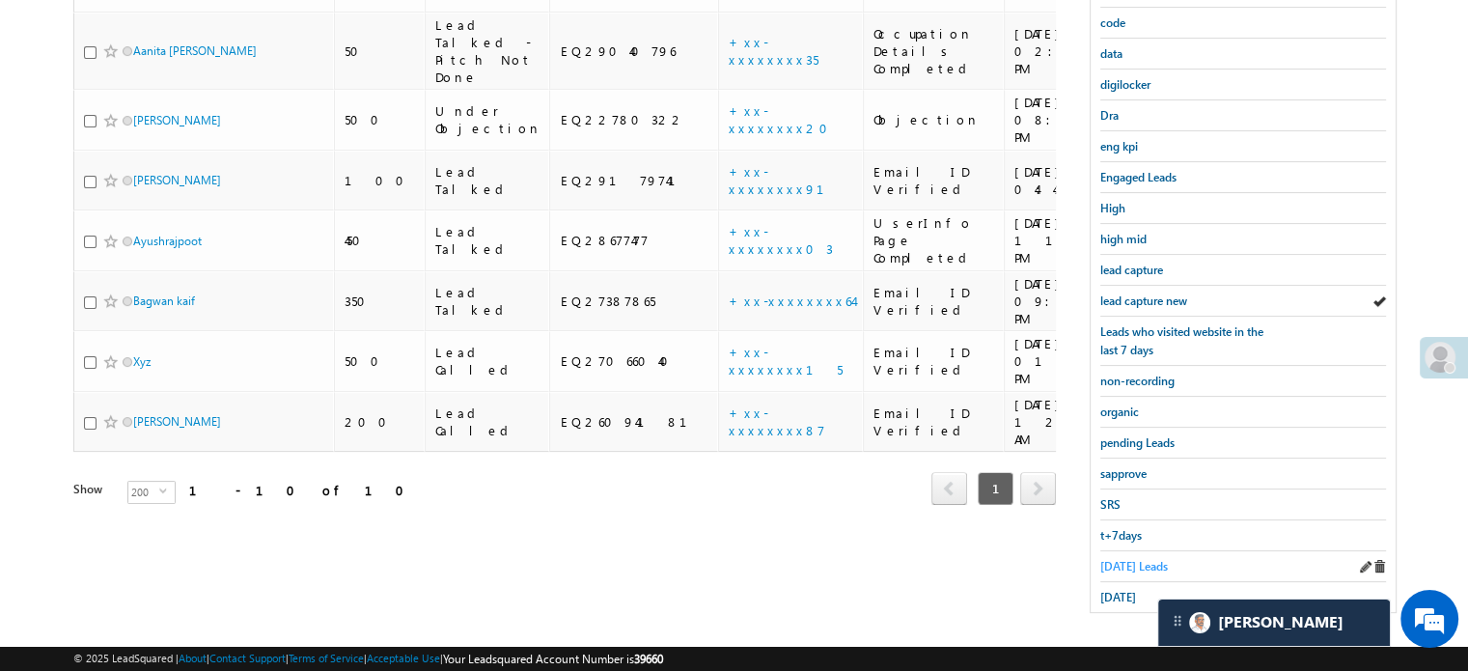
click at [1130, 559] on span "Today's Leads" at bounding box center [1134, 566] width 68 height 14
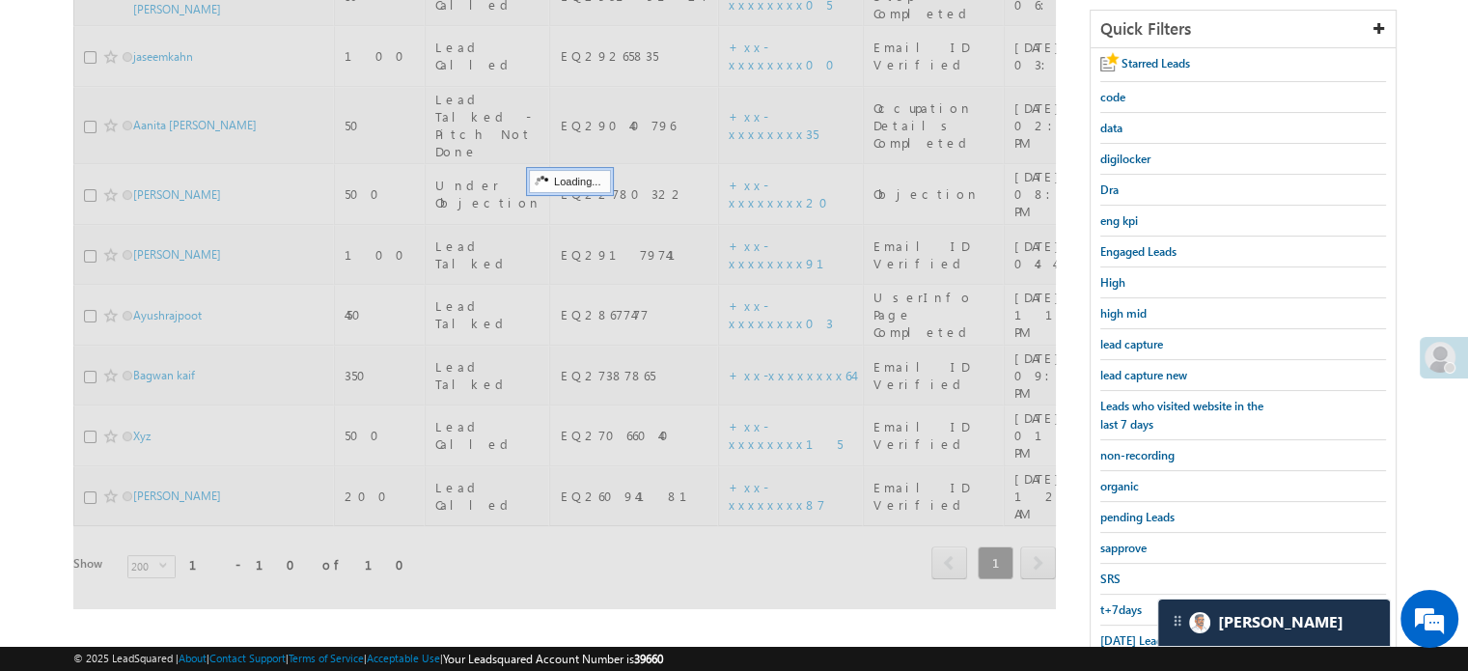
scroll to position [221, 0]
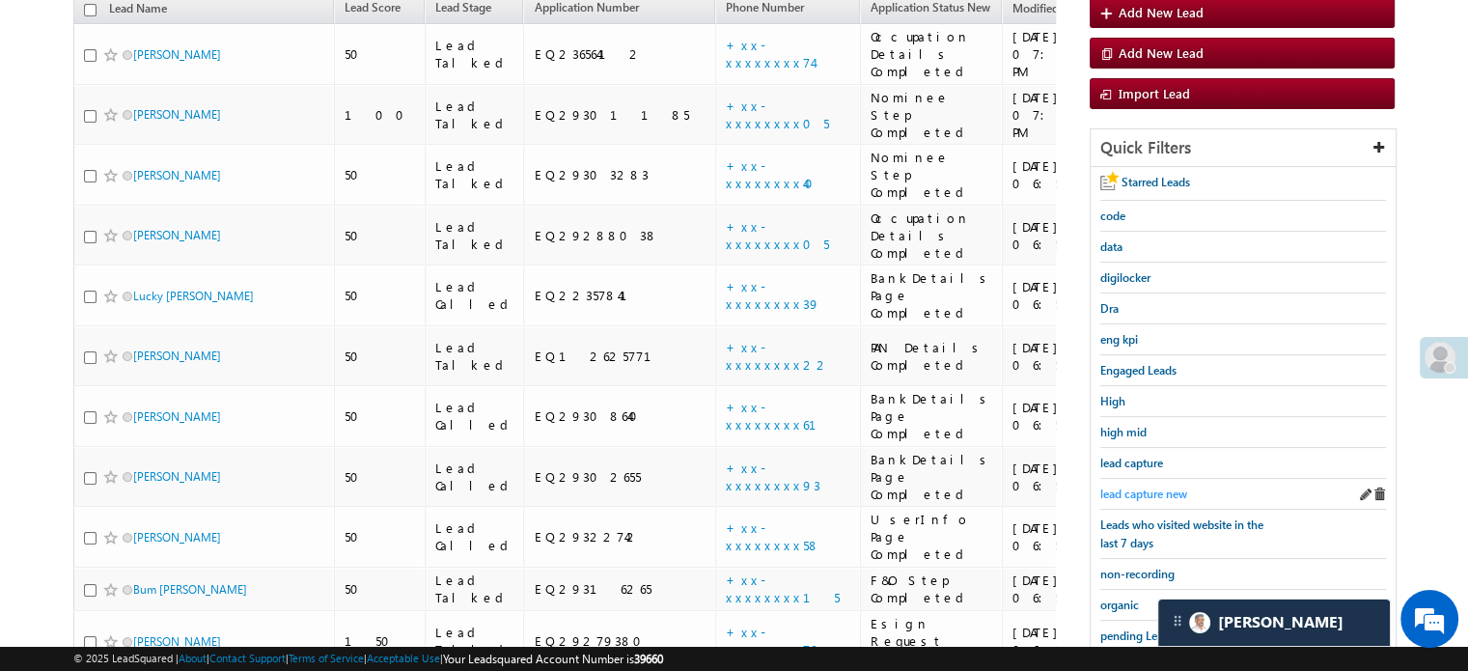
click at [1145, 486] on span "lead capture new" at bounding box center [1143, 493] width 87 height 14
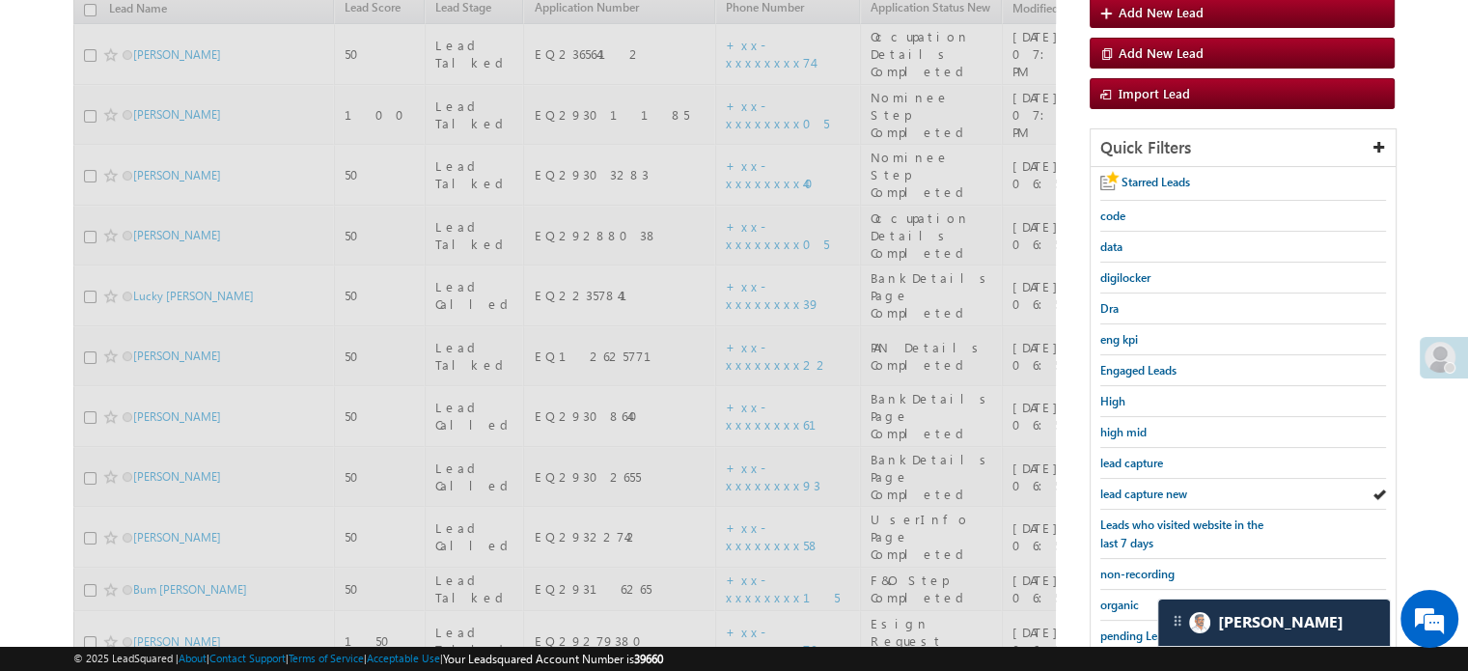
click at [1145, 486] on span "lead capture new" at bounding box center [1143, 493] width 87 height 14
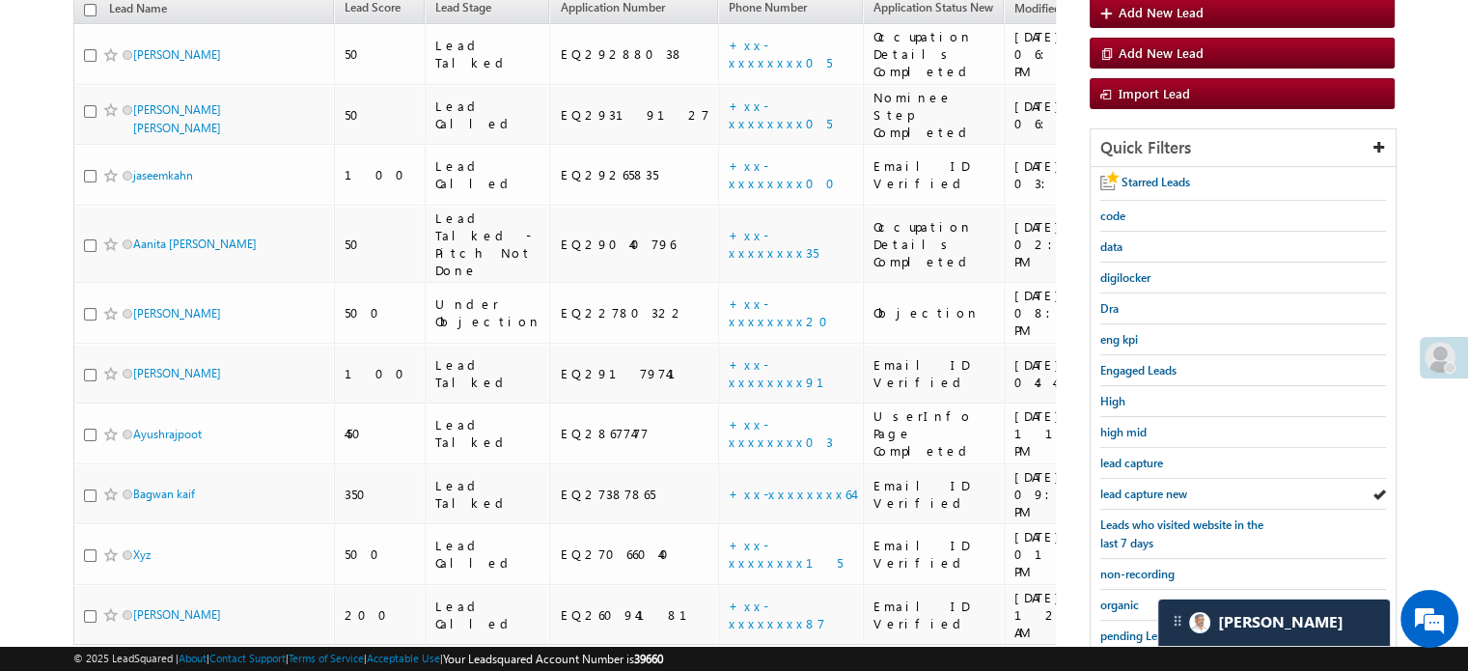
click at [1145, 486] on span "lead capture new" at bounding box center [1143, 493] width 87 height 14
click at [1142, 484] on link "lead capture new" at bounding box center [1143, 493] width 87 height 18
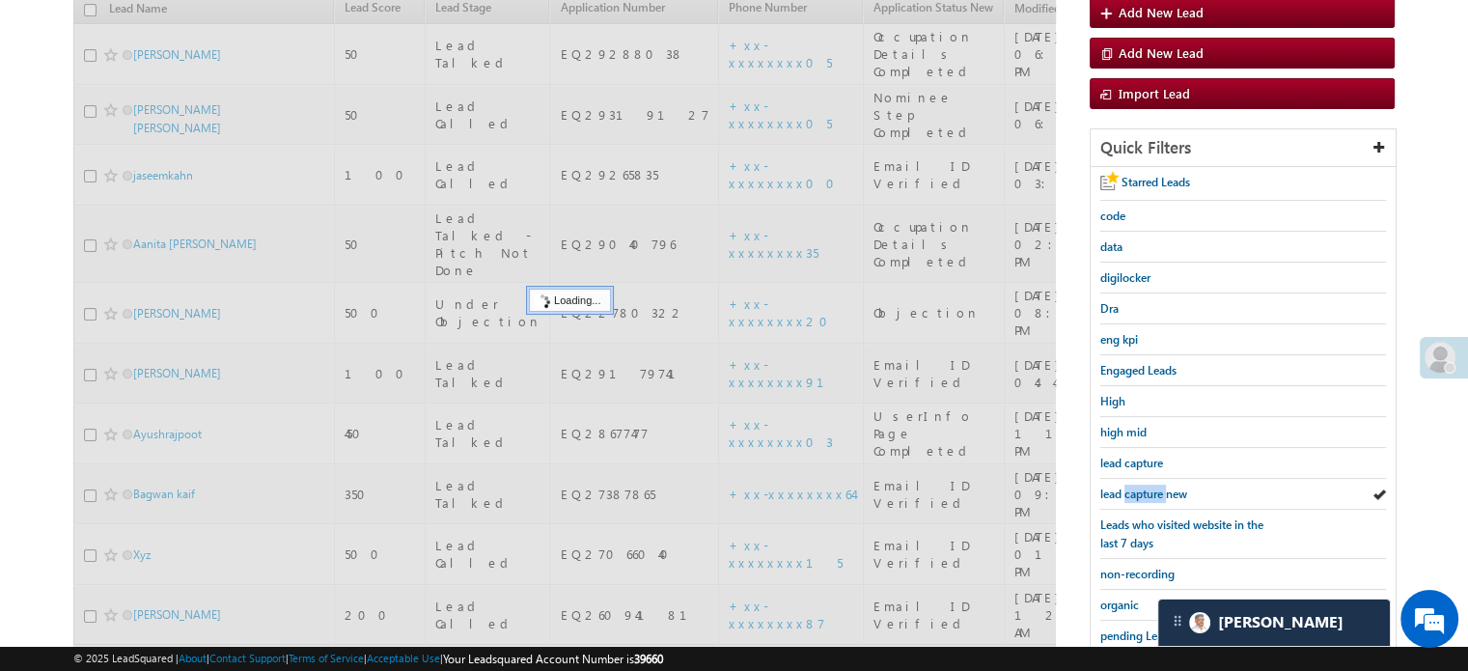
click at [1142, 484] on link "lead capture new" at bounding box center [1143, 493] width 87 height 18
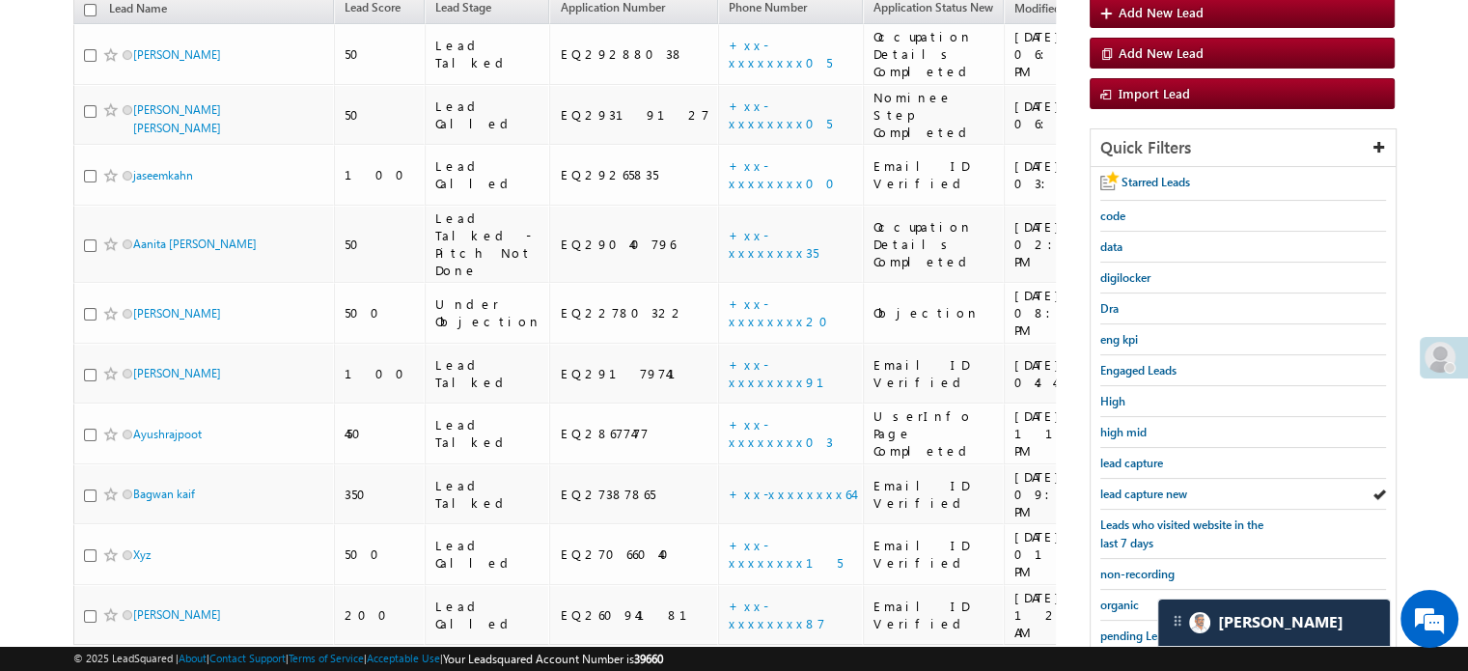
click at [1142, 484] on link "lead capture new" at bounding box center [1143, 493] width 87 height 18
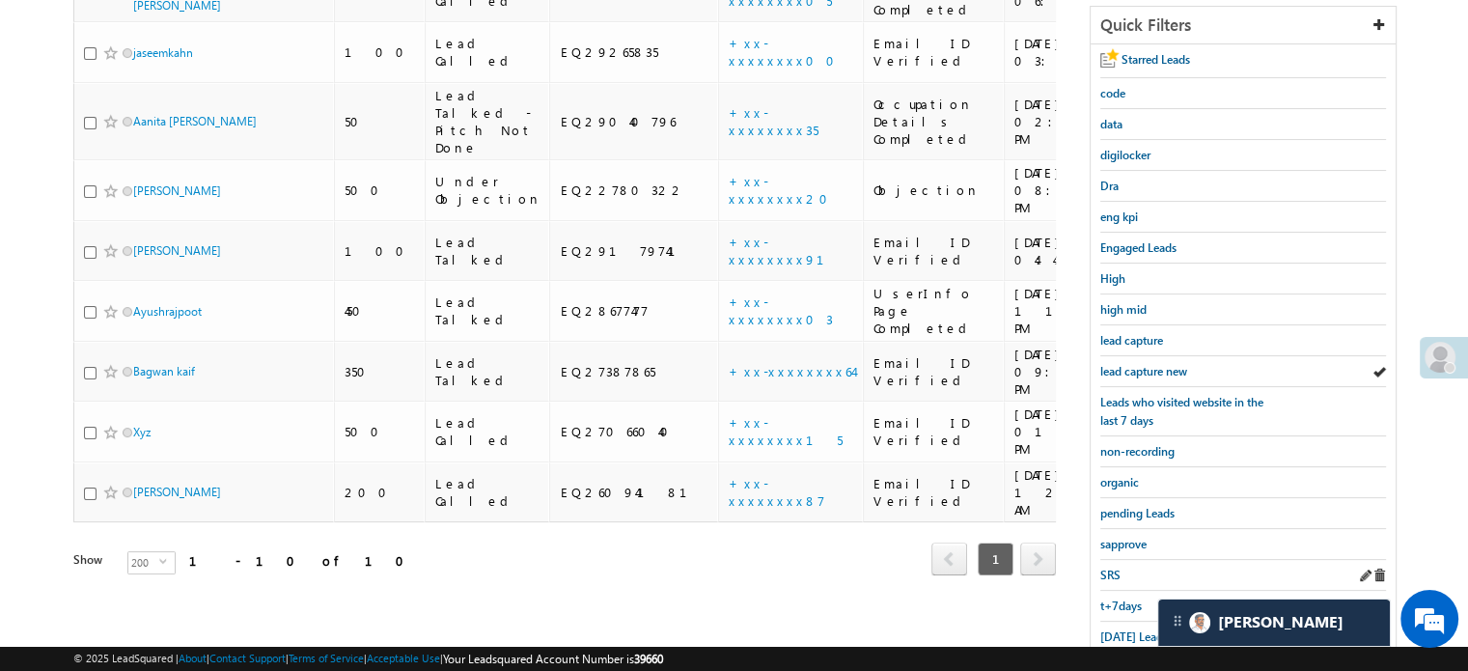
scroll to position [414, 0]
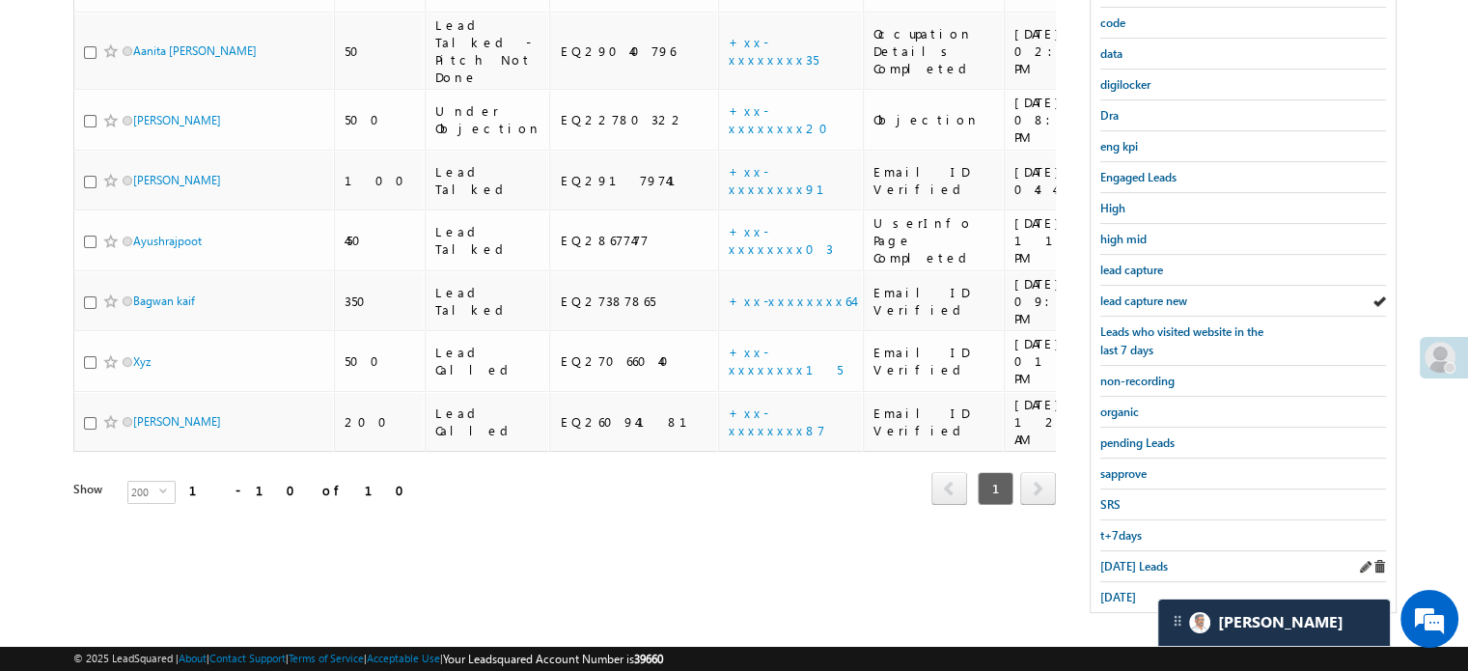
click at [1143, 551] on div "Today's Leads" at bounding box center [1243, 566] width 286 height 31
click at [1143, 557] on link "Today's Leads" at bounding box center [1134, 566] width 68 height 18
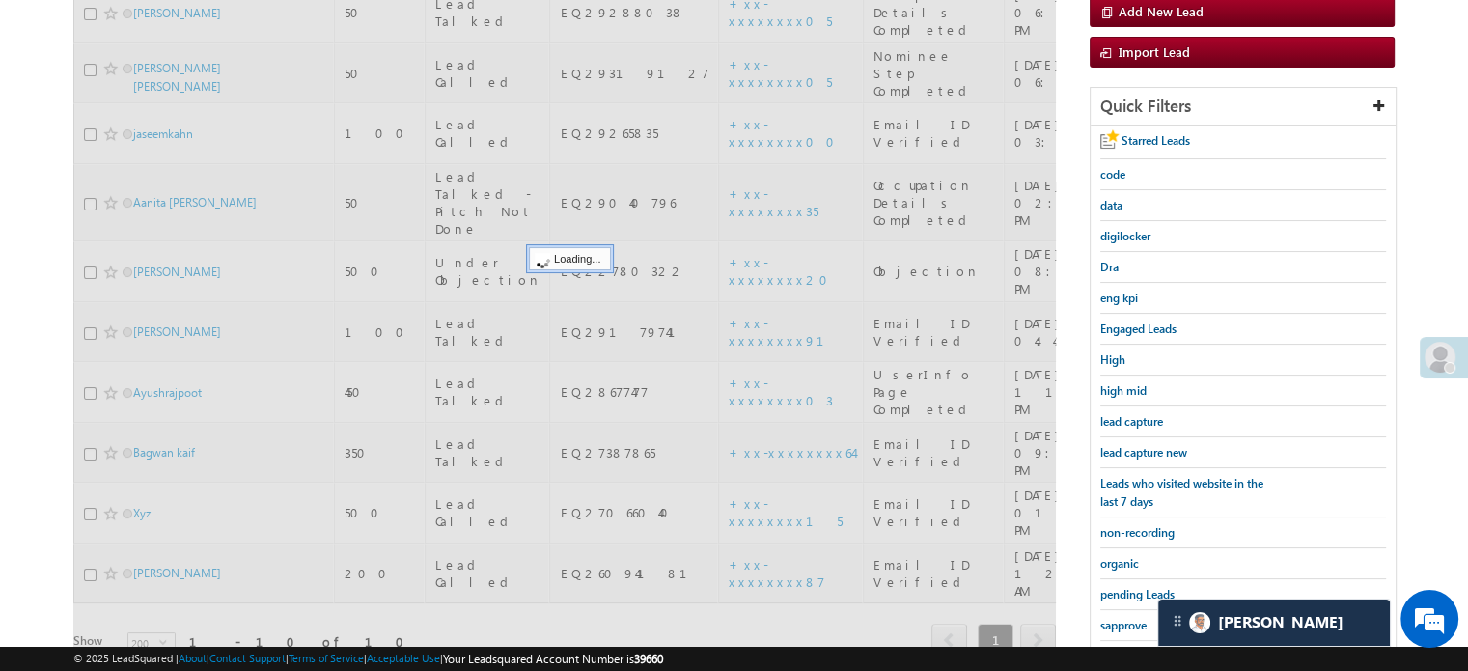
scroll to position [221, 0]
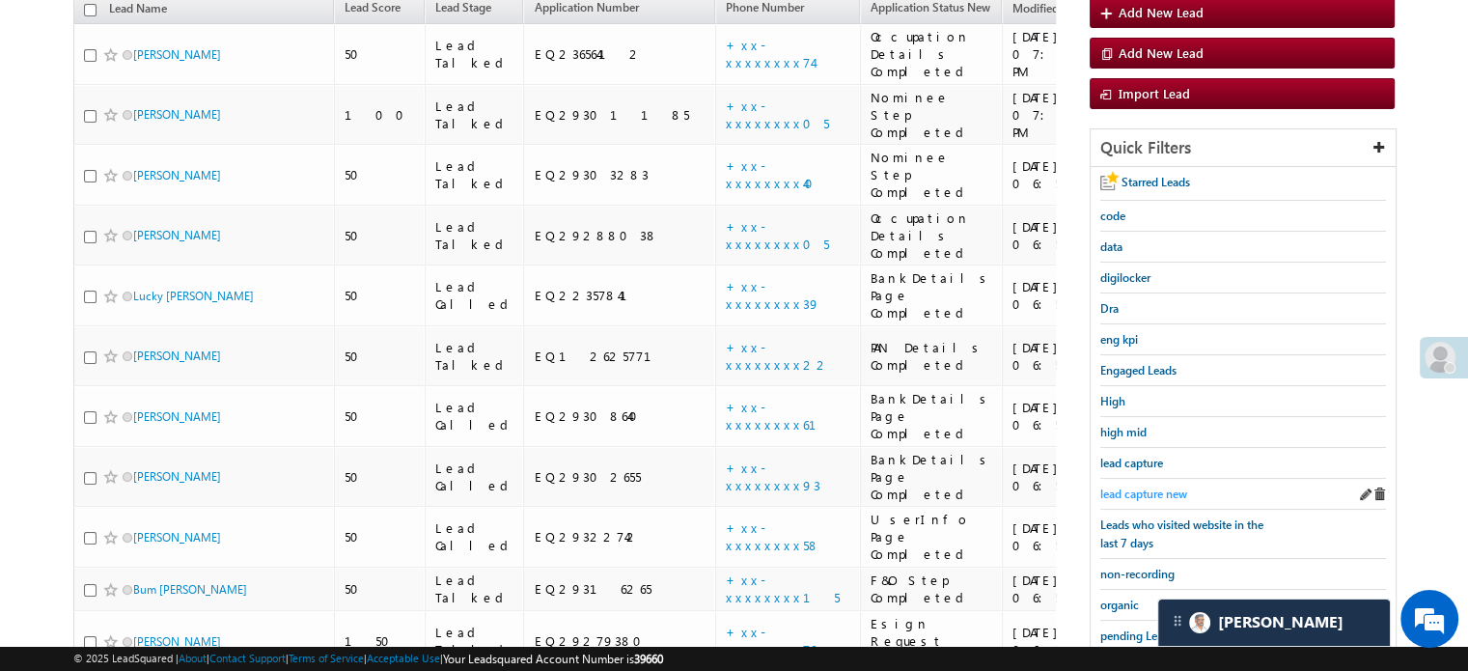
click at [1159, 492] on span "lead capture new" at bounding box center [1143, 493] width 87 height 14
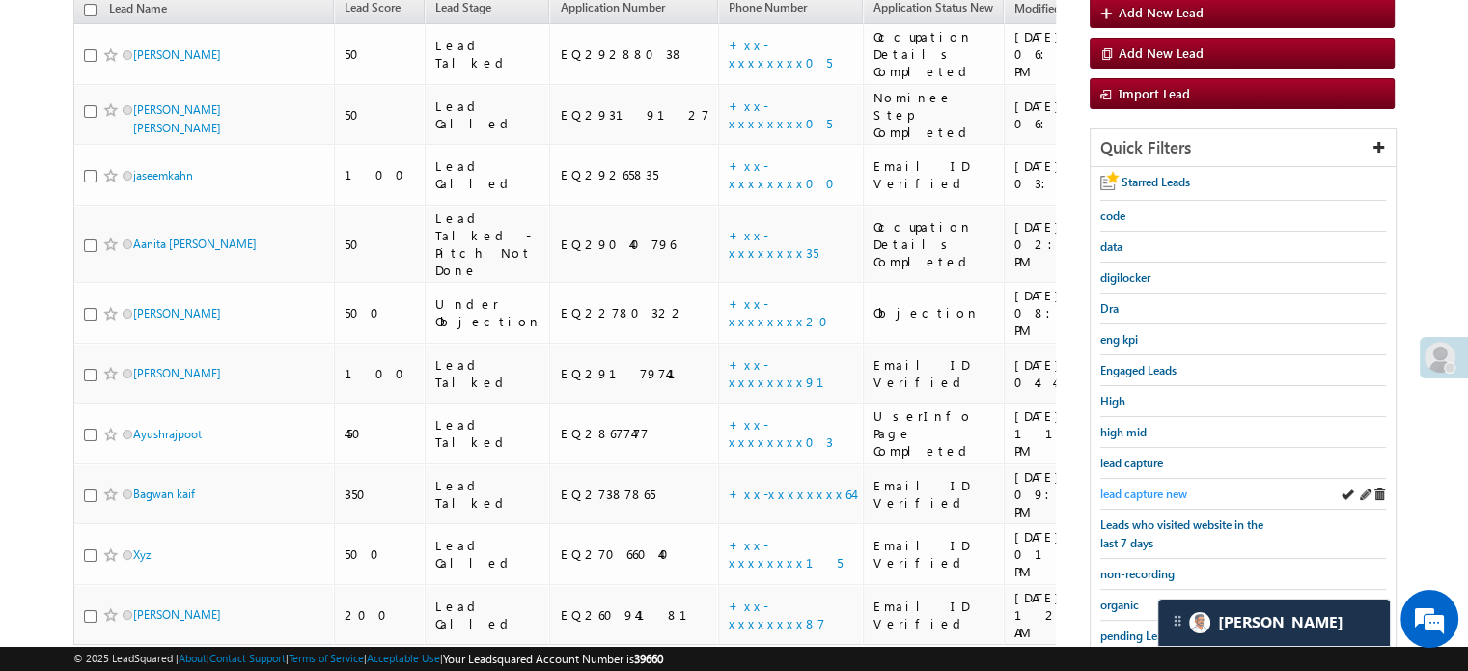
click at [1120, 486] on span "lead capture new" at bounding box center [1143, 493] width 87 height 14
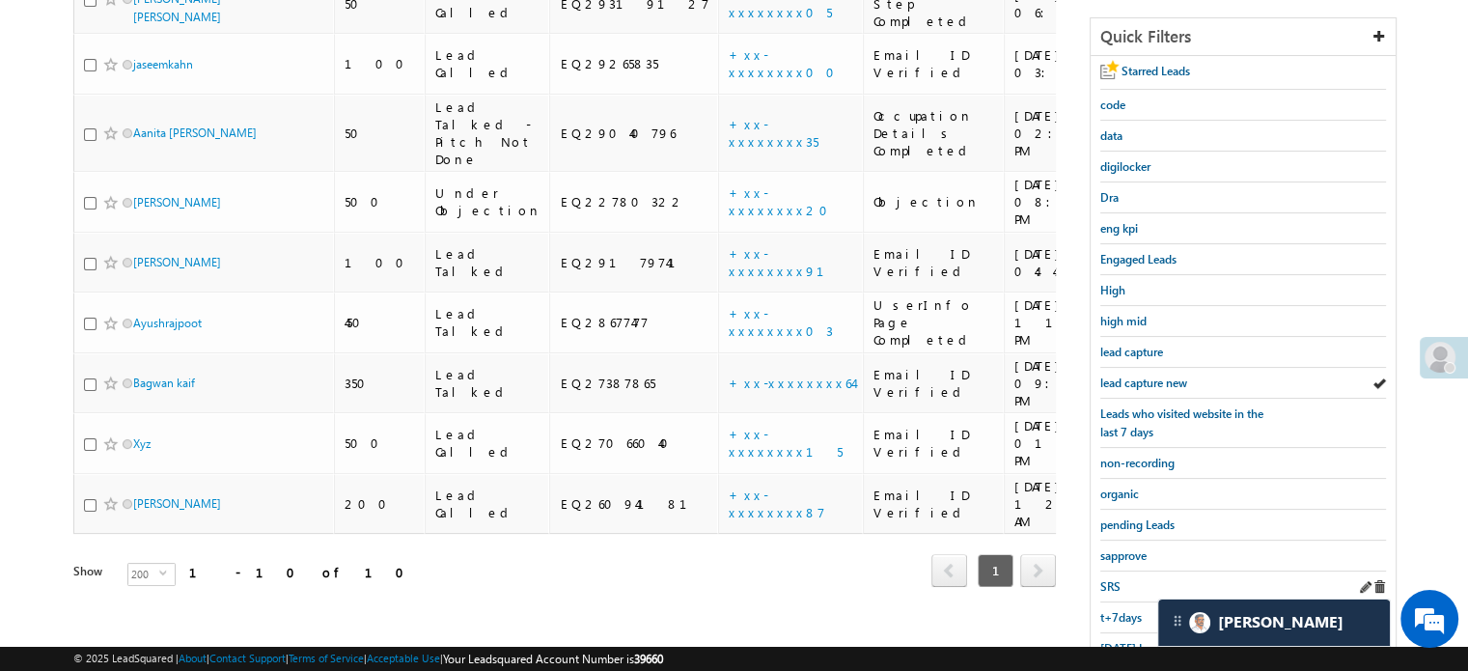
scroll to position [414, 0]
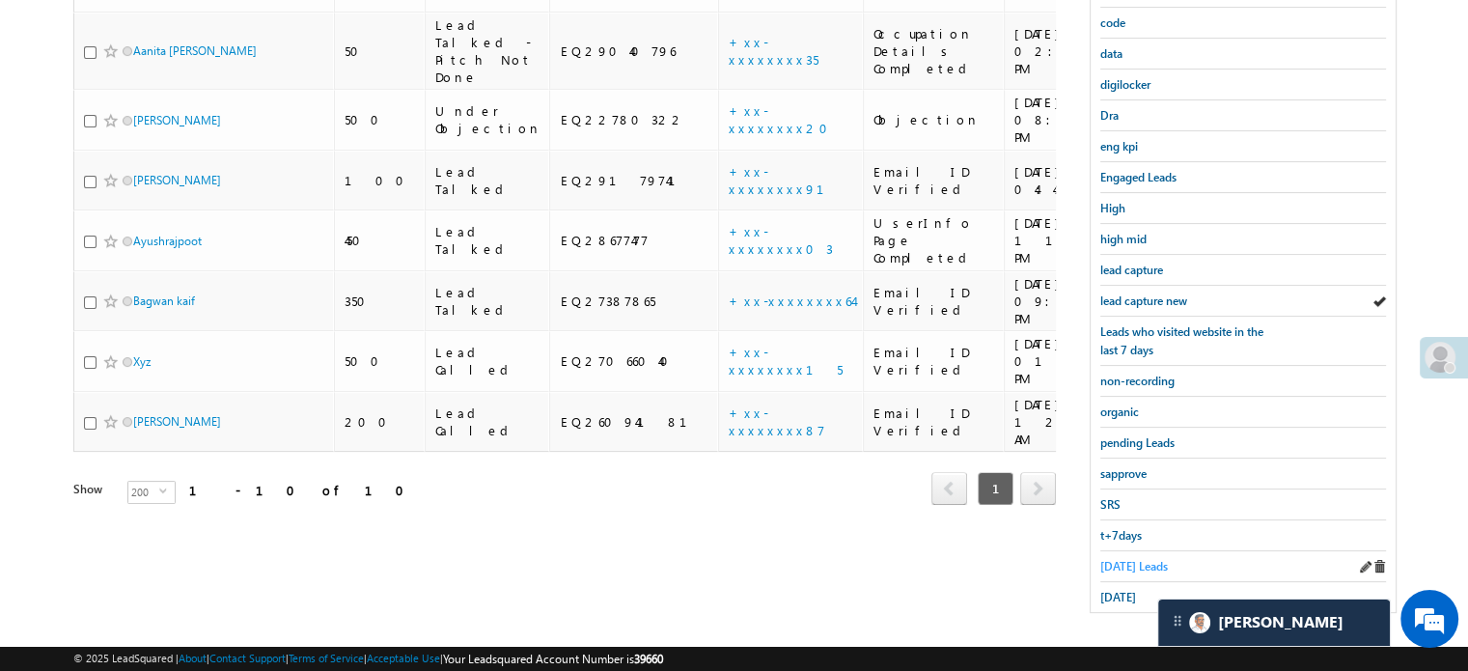
click at [1130, 557] on link "Today's Leads" at bounding box center [1134, 566] width 68 height 18
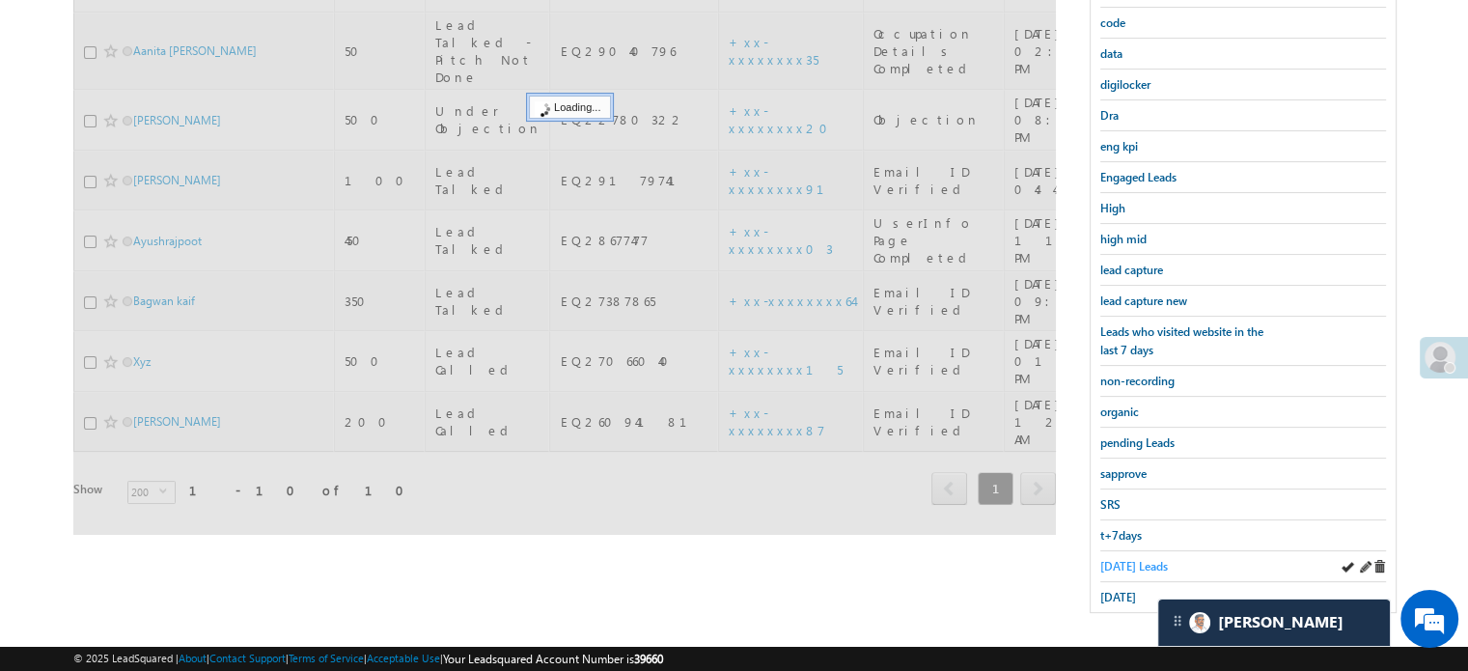
scroll to position [317, 0]
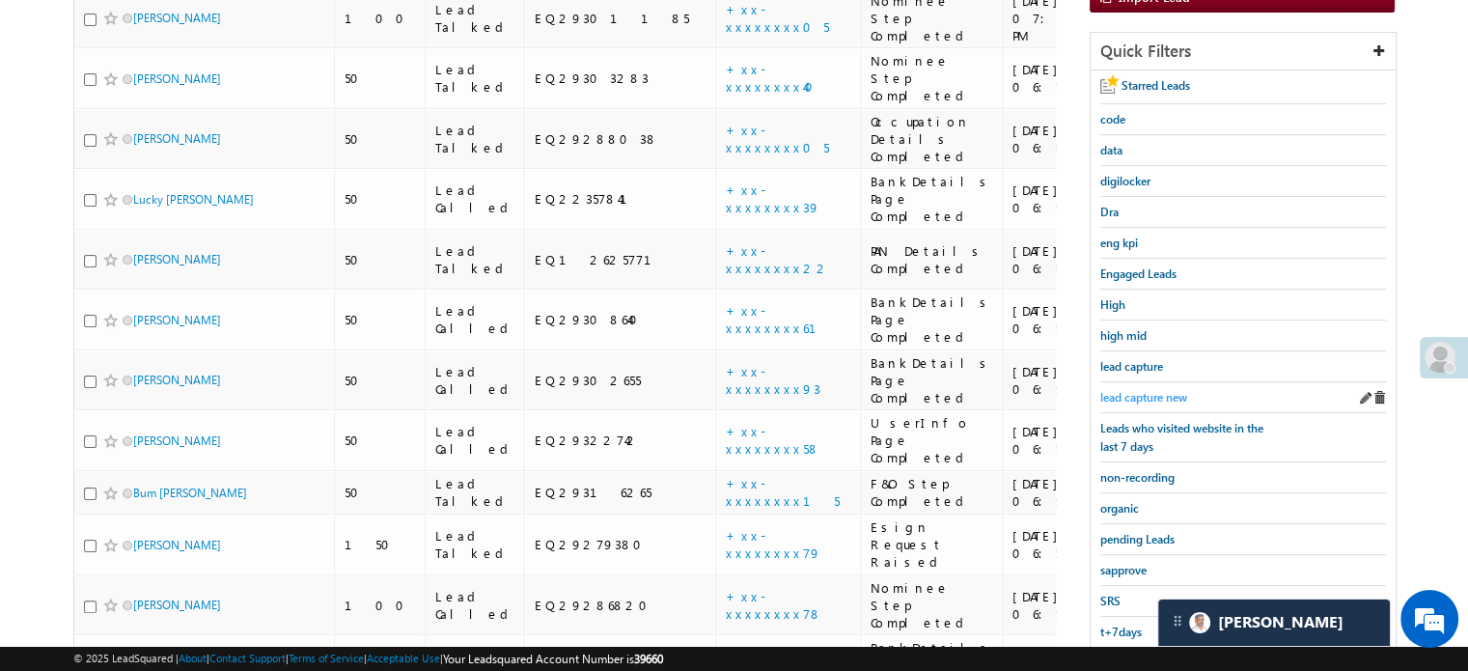
click at [1141, 397] on span "lead capture new" at bounding box center [1143, 397] width 87 height 14
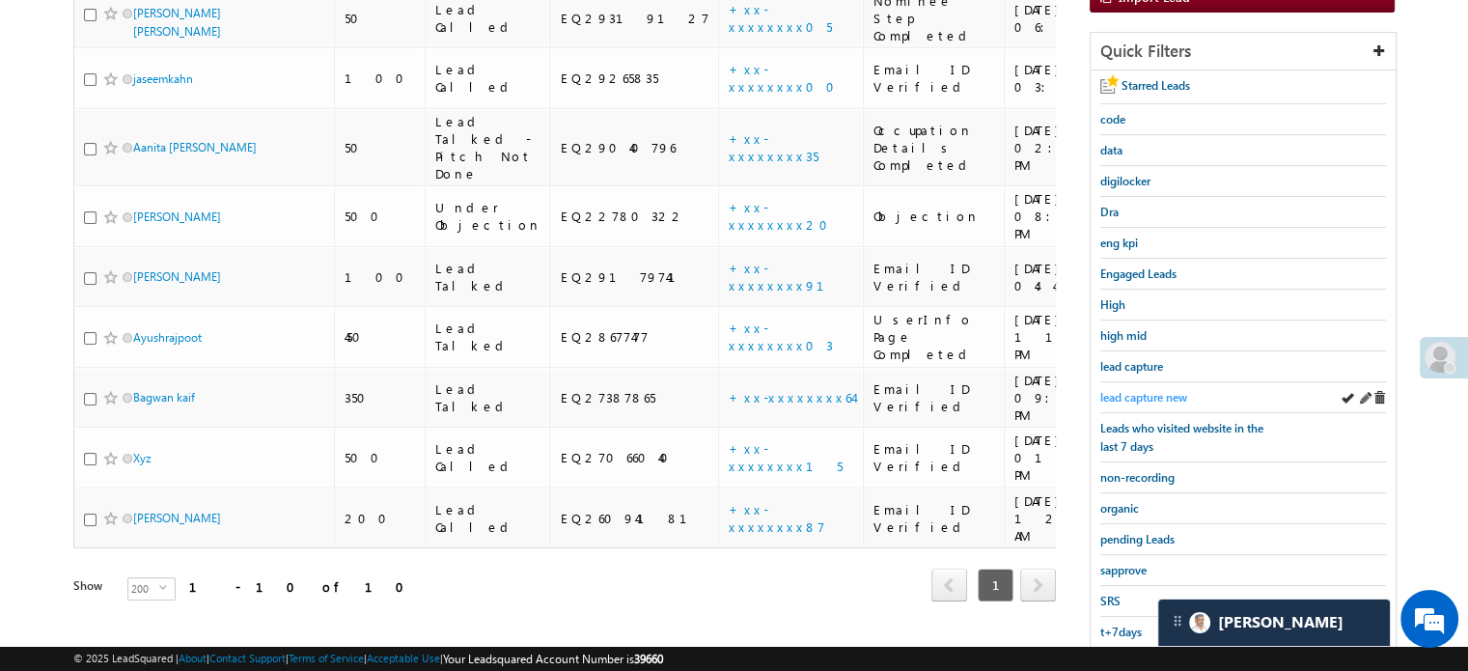
click at [1156, 390] on span "lead capture new" at bounding box center [1143, 397] width 87 height 14
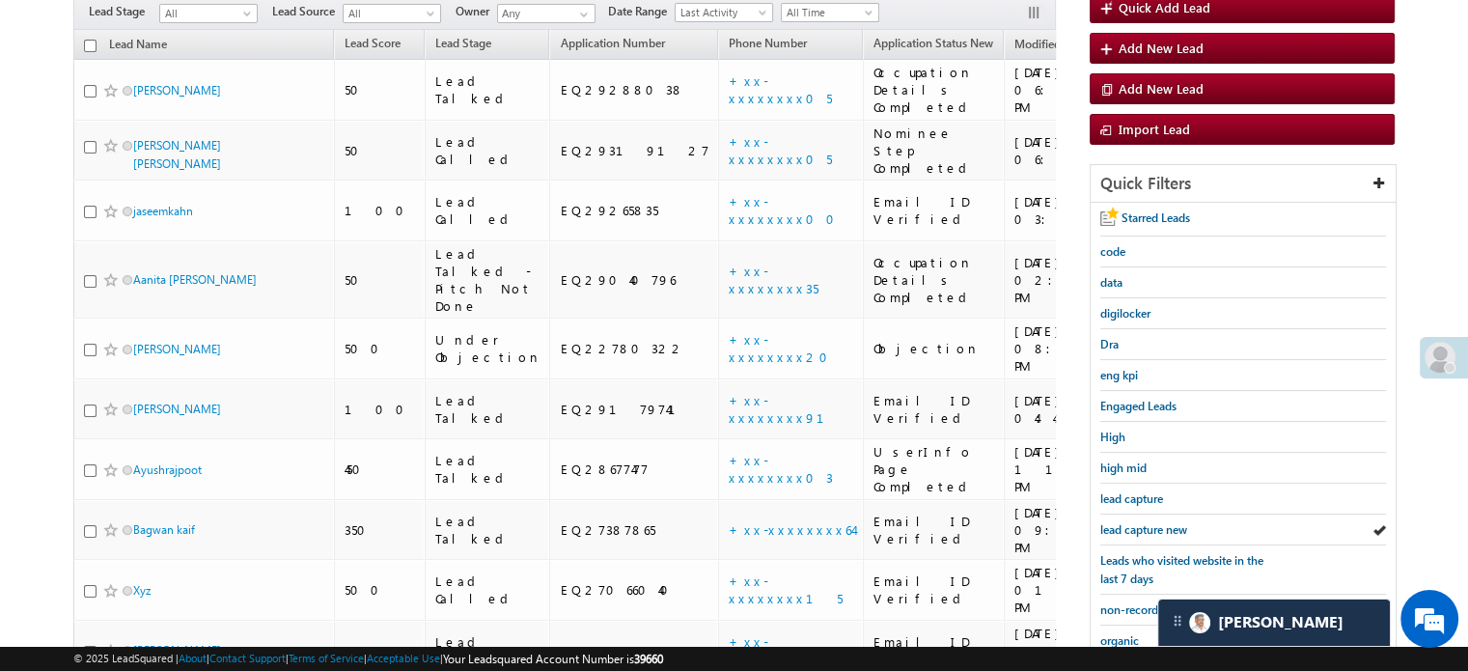
scroll to position [414, 0]
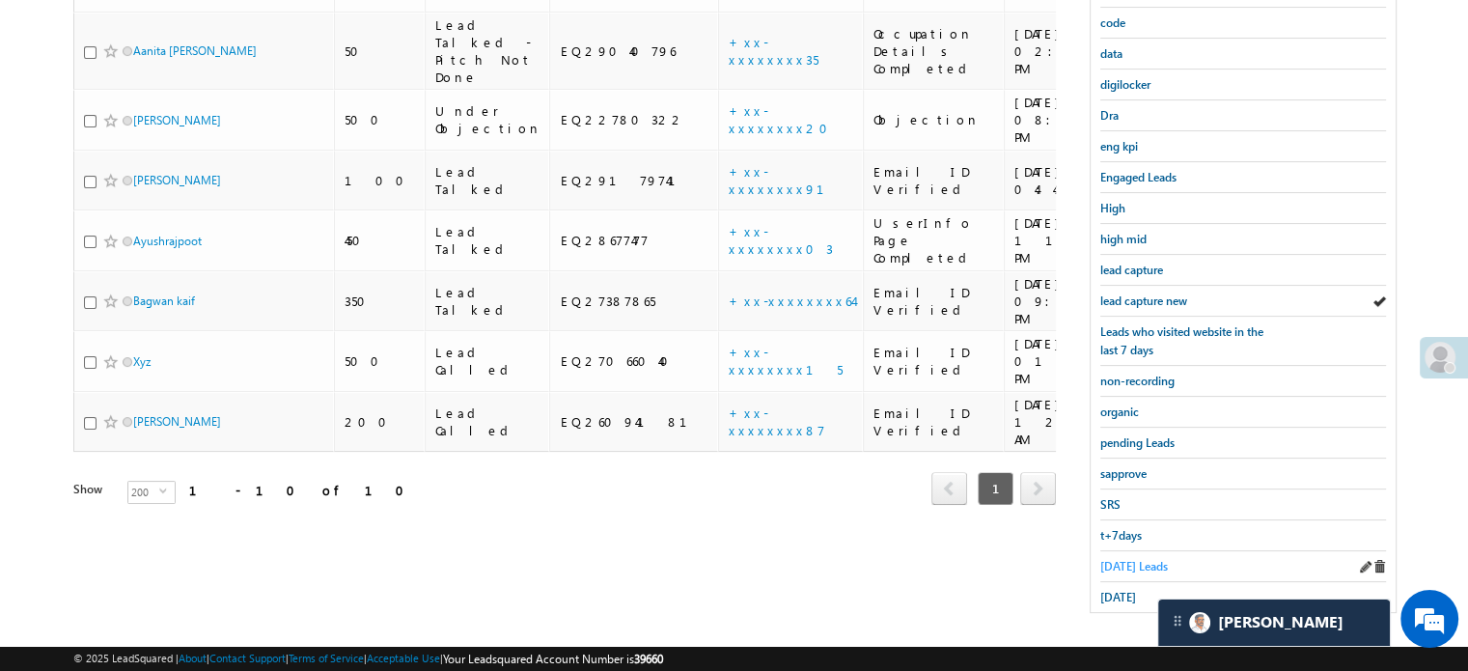
click at [1121, 560] on span "Today's Leads" at bounding box center [1134, 566] width 68 height 14
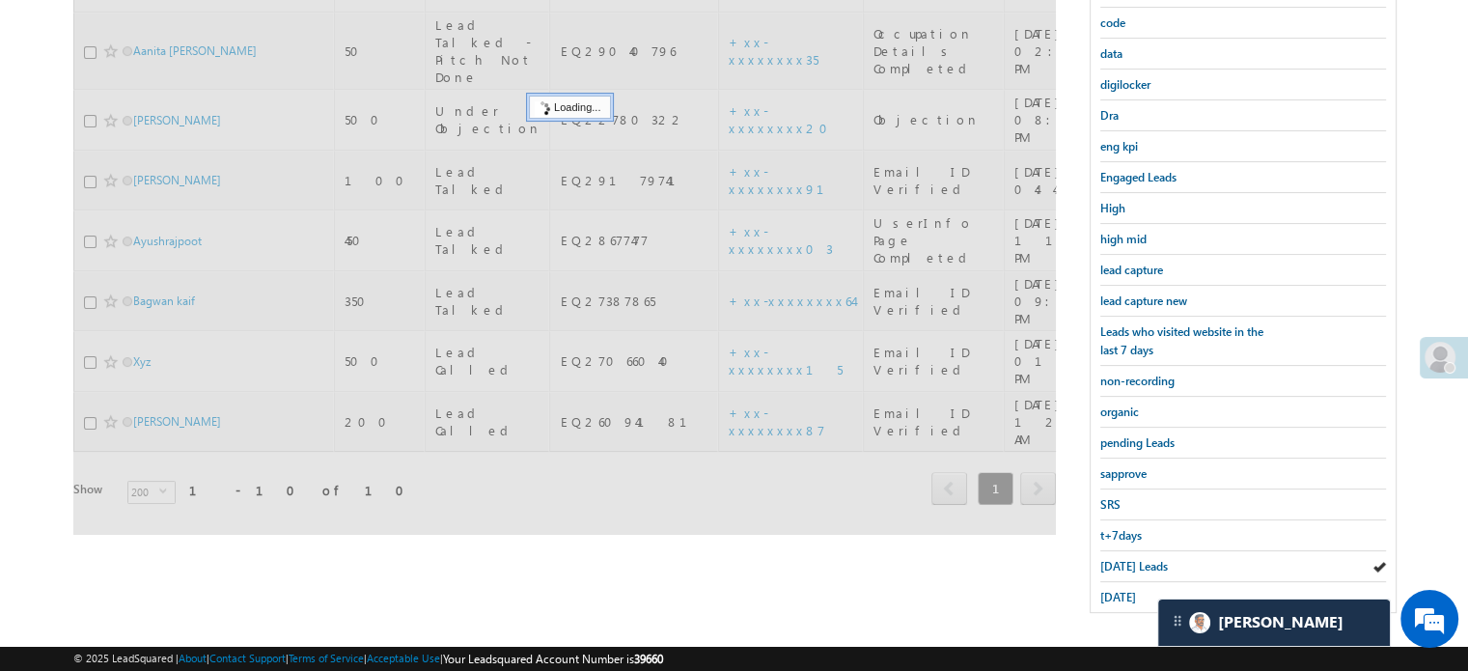
scroll to position [221, 0]
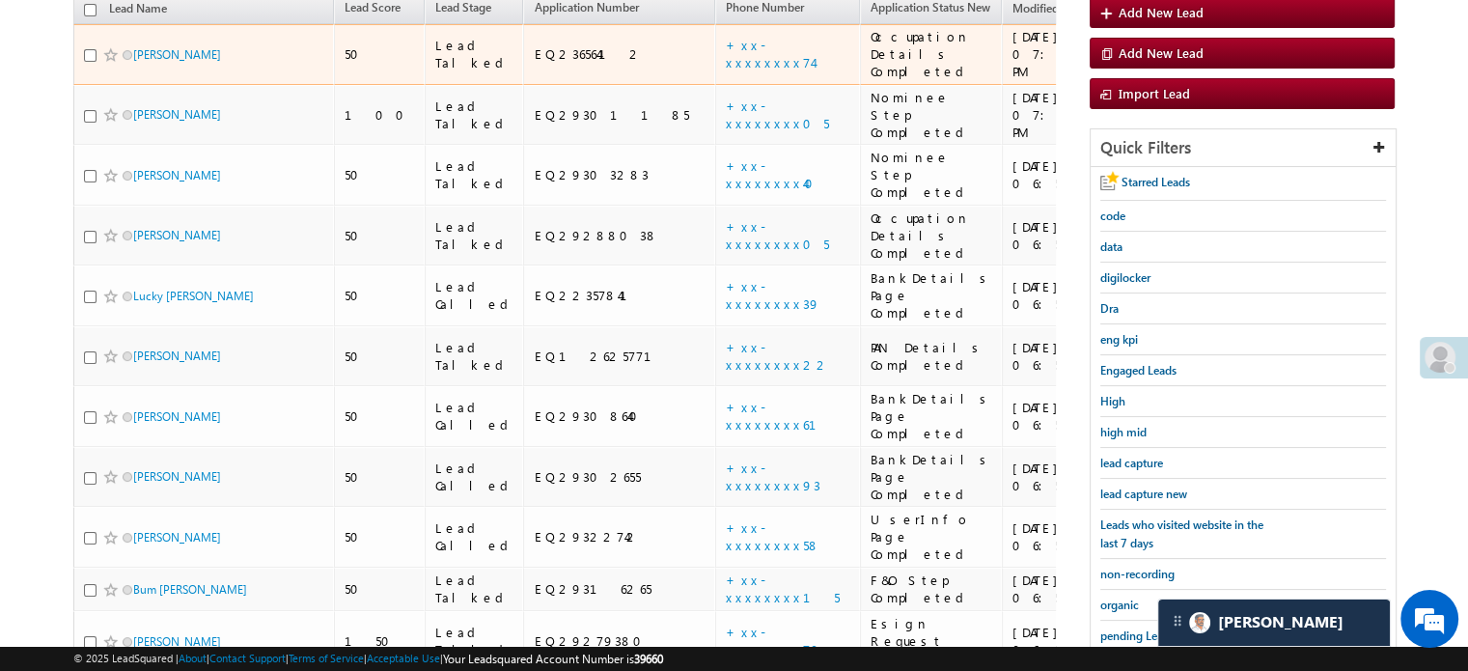
drag, startPoint x: 160, startPoint y: 35, endPoint x: 185, endPoint y: 46, distance: 27.6
click at [185, 46] on div "Moin Gawli" at bounding box center [204, 58] width 241 height 27
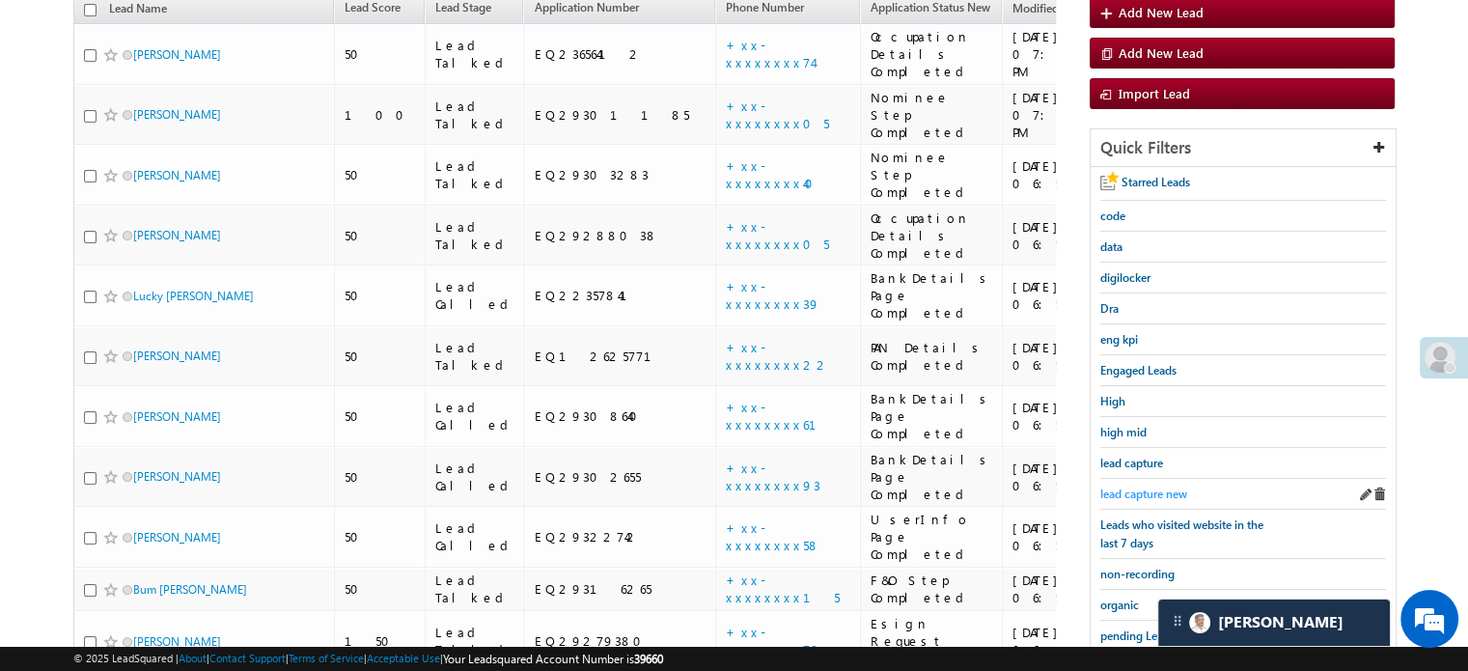
click at [1166, 486] on span "lead capture new" at bounding box center [1143, 493] width 87 height 14
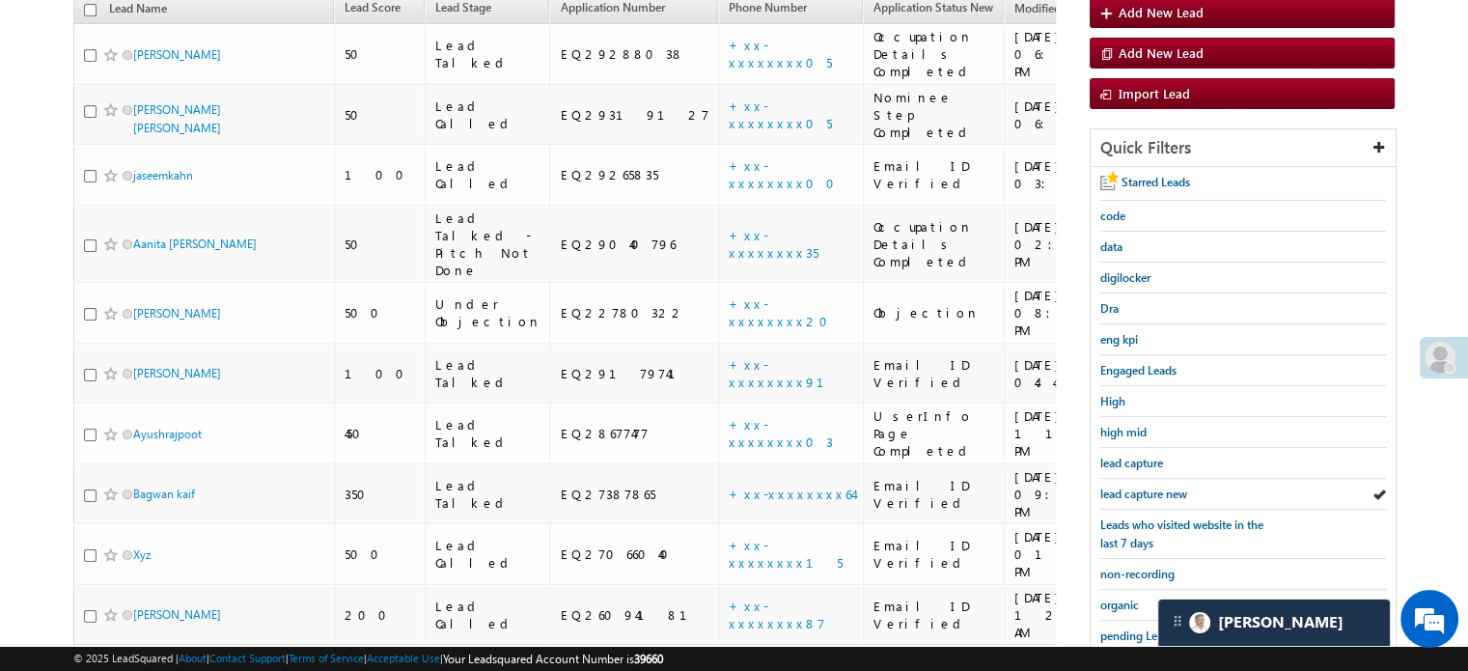
click at [1166, 486] on span "lead capture new" at bounding box center [1143, 493] width 87 height 14
click at [1136, 486] on span "lead capture new" at bounding box center [1143, 493] width 87 height 14
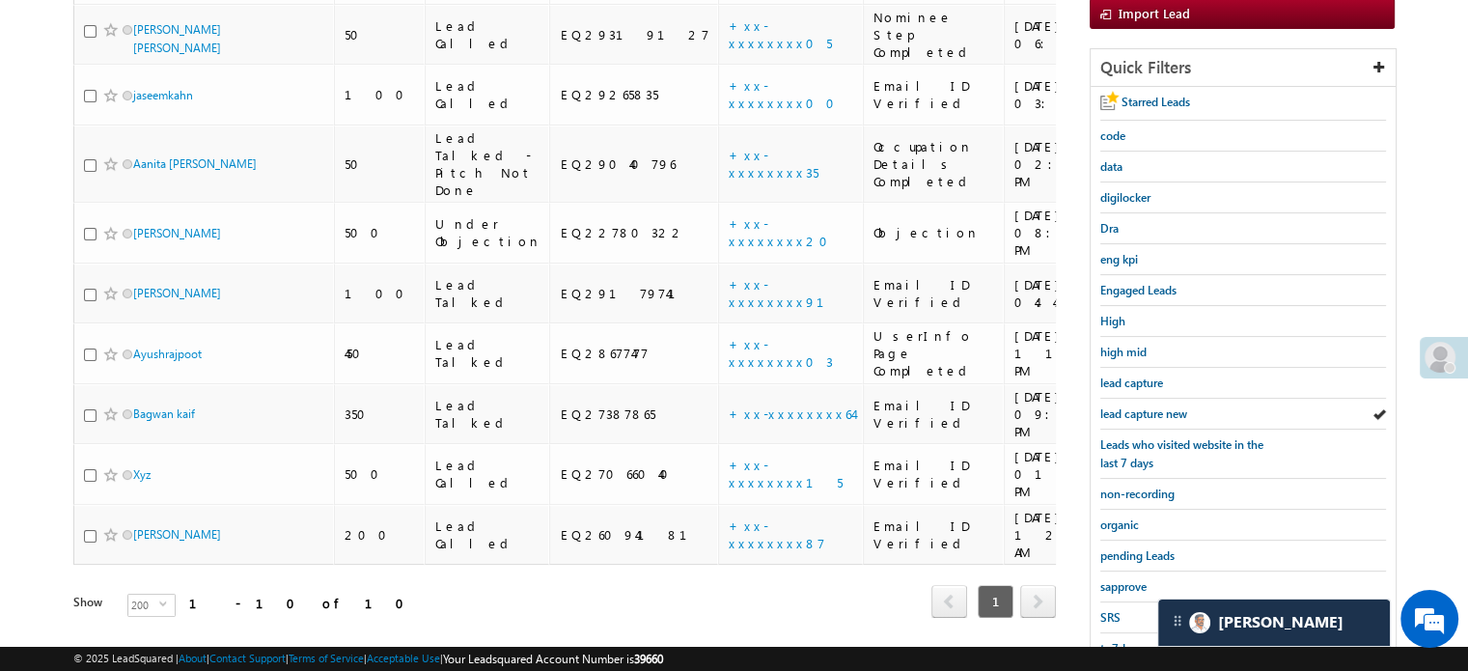
scroll to position [414, 0]
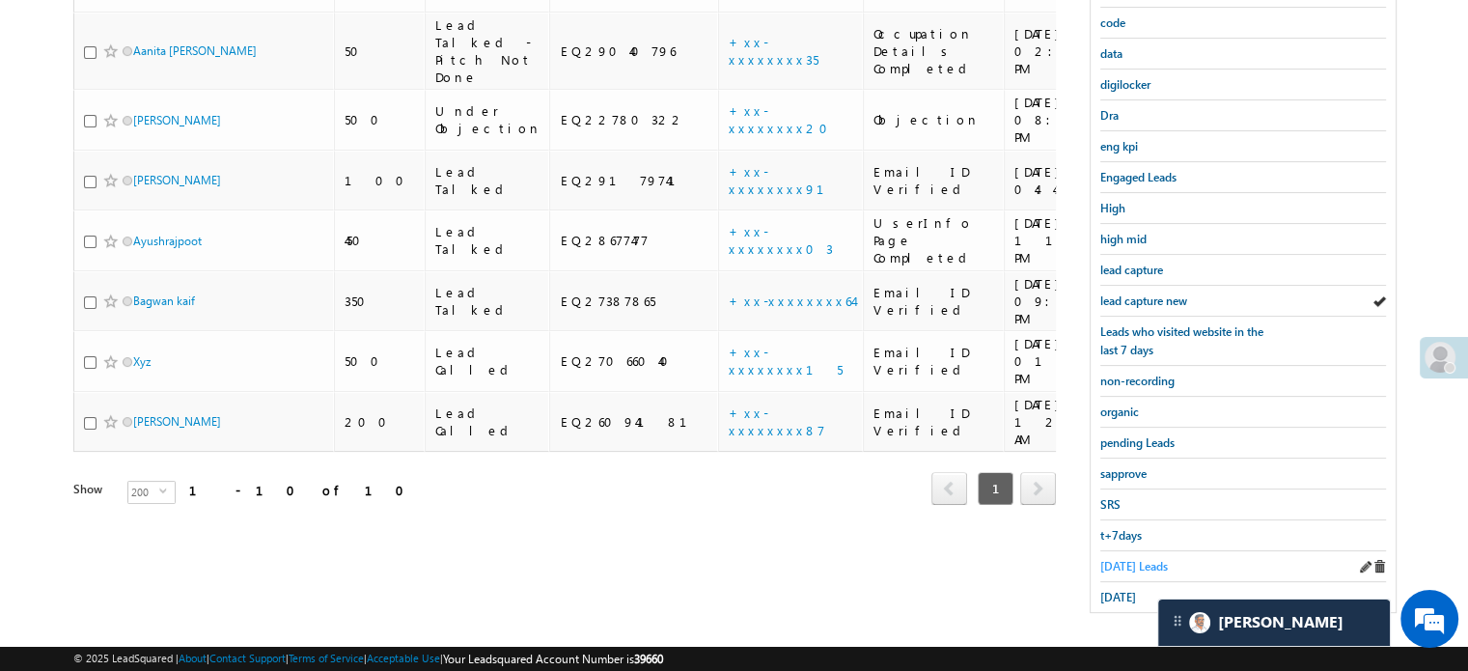
click at [1126, 559] on span "Today's Leads" at bounding box center [1134, 566] width 68 height 14
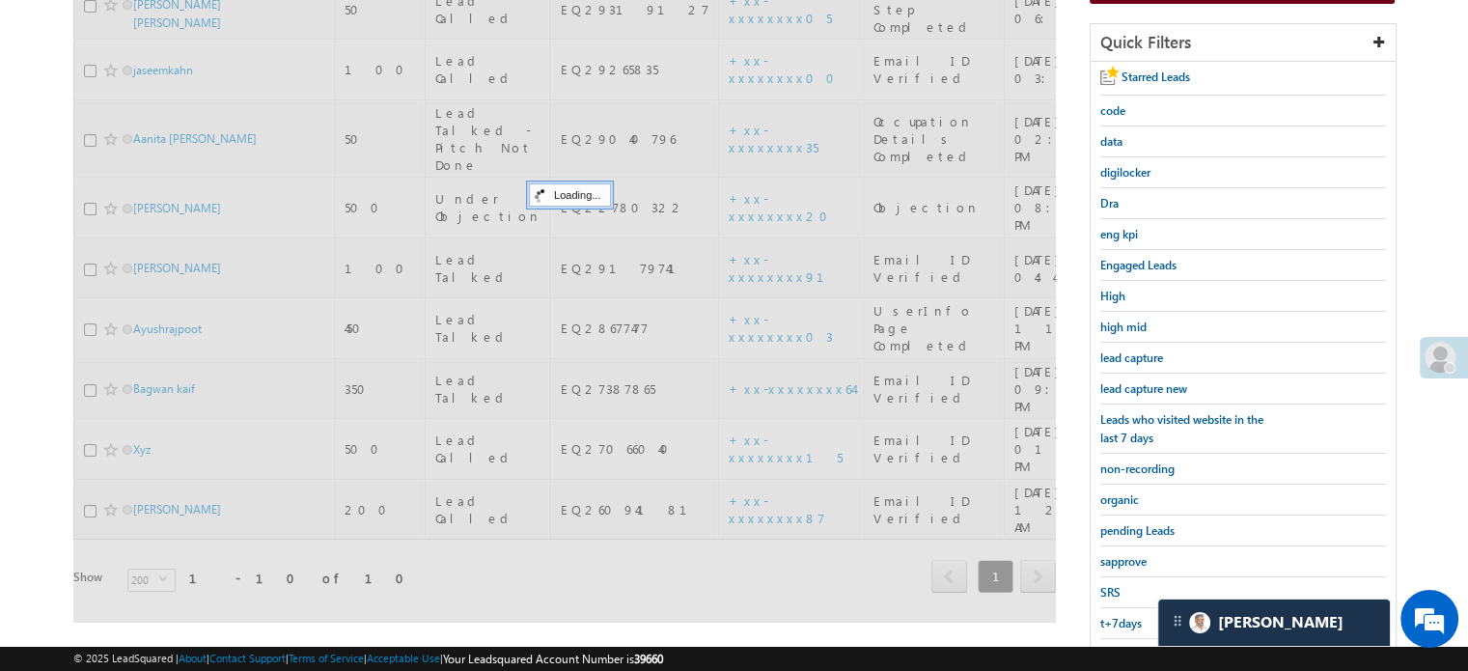
scroll to position [221, 0]
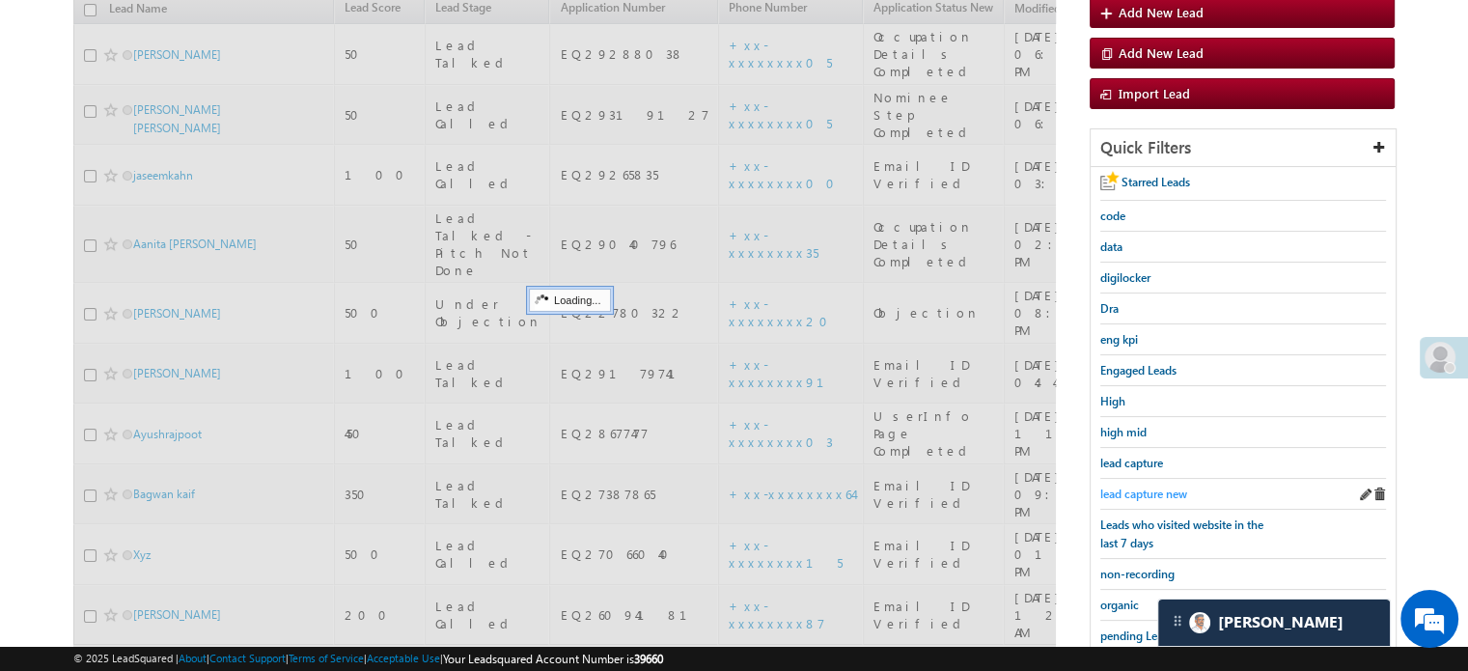
click at [1158, 486] on span "lead capture new" at bounding box center [1143, 493] width 87 height 14
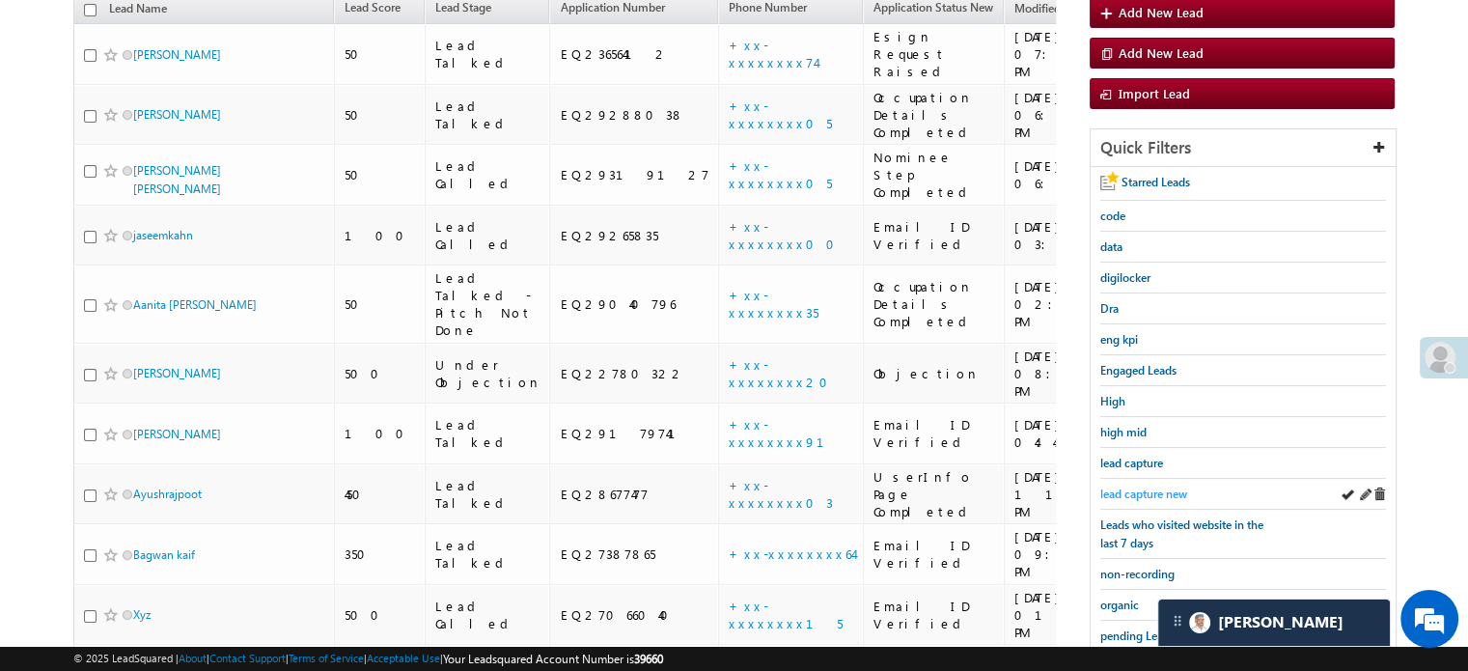
click at [1151, 489] on span "lead capture new" at bounding box center [1143, 493] width 87 height 14
click at [1153, 489] on span "lead capture new" at bounding box center [1143, 493] width 87 height 14
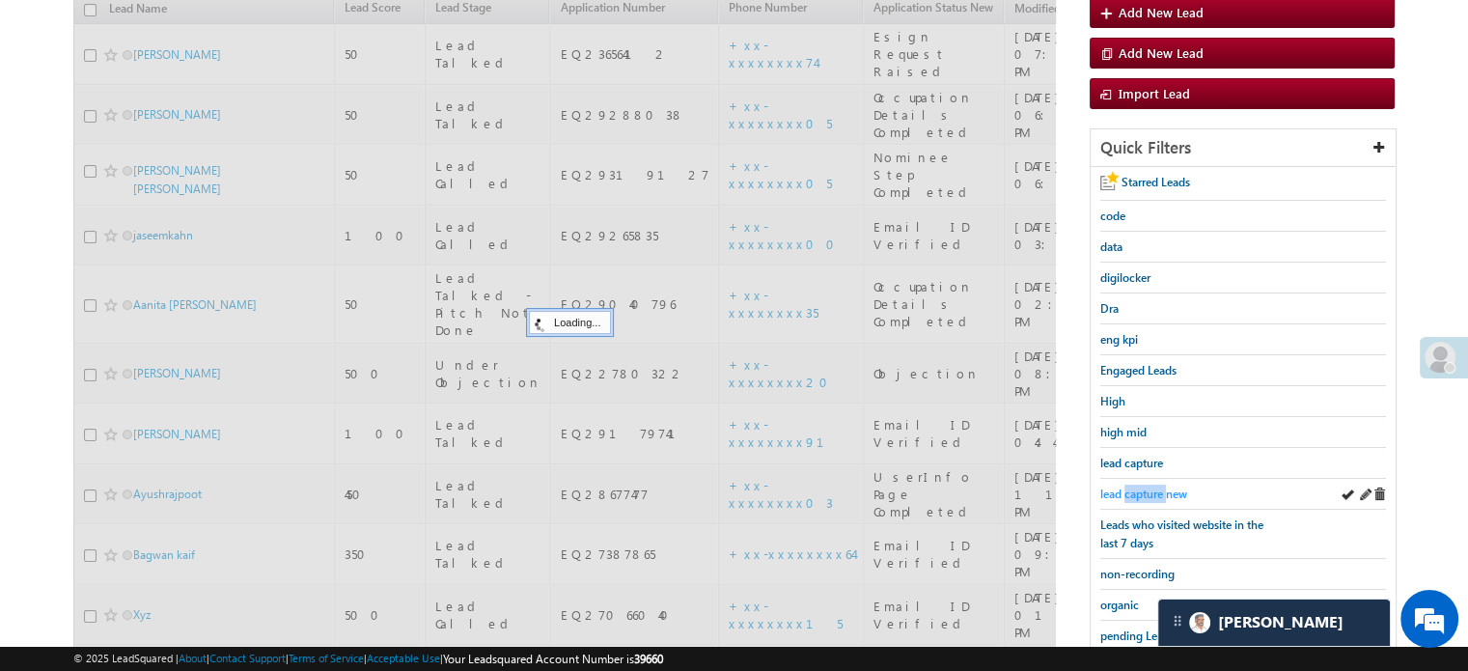
click at [1155, 486] on span "lead capture new" at bounding box center [1143, 493] width 87 height 14
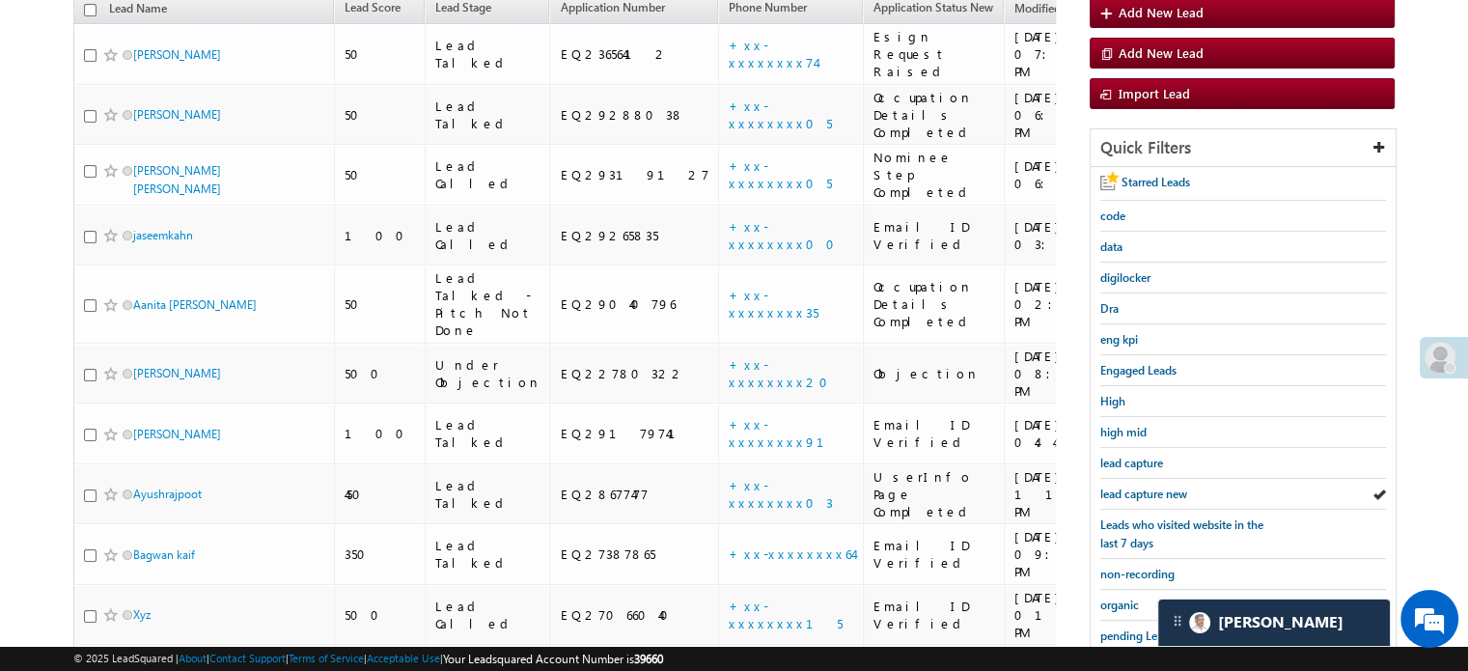
click at [1155, 486] on span "lead capture new" at bounding box center [1143, 493] width 87 height 14
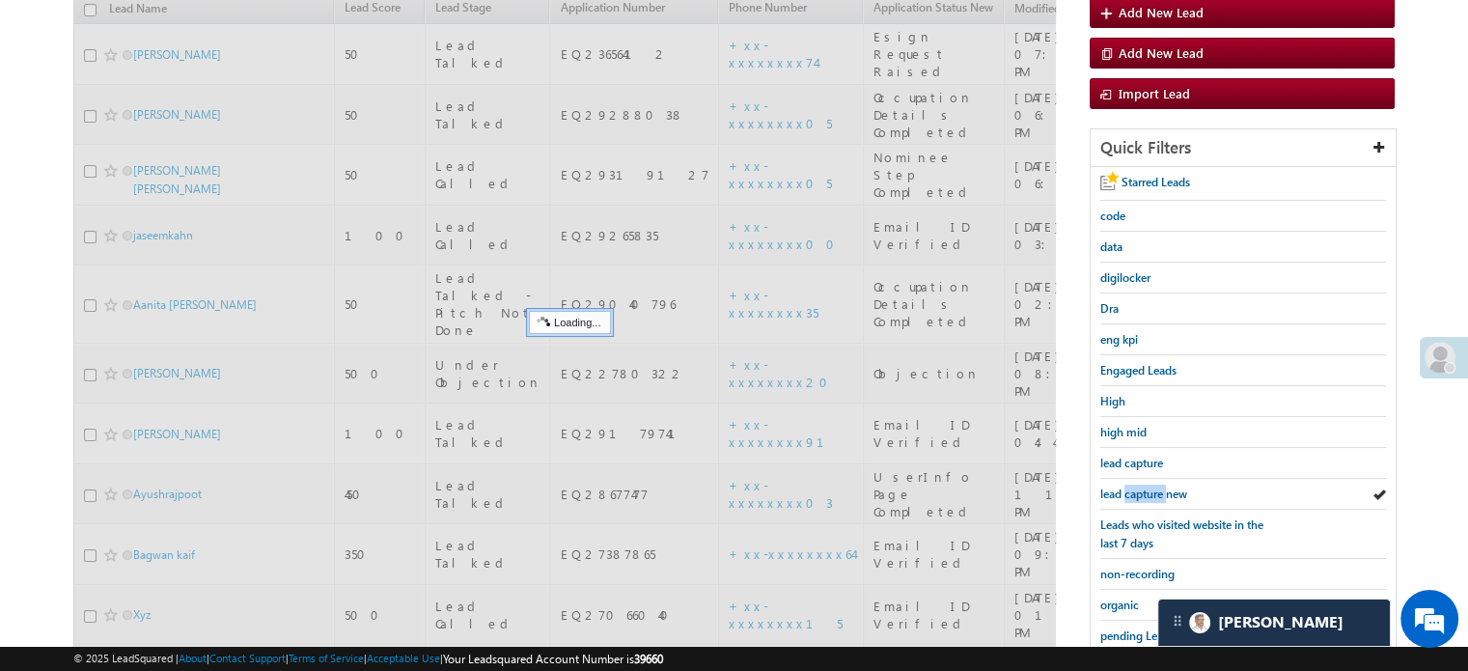
click at [1155, 486] on span "lead capture new" at bounding box center [1143, 493] width 87 height 14
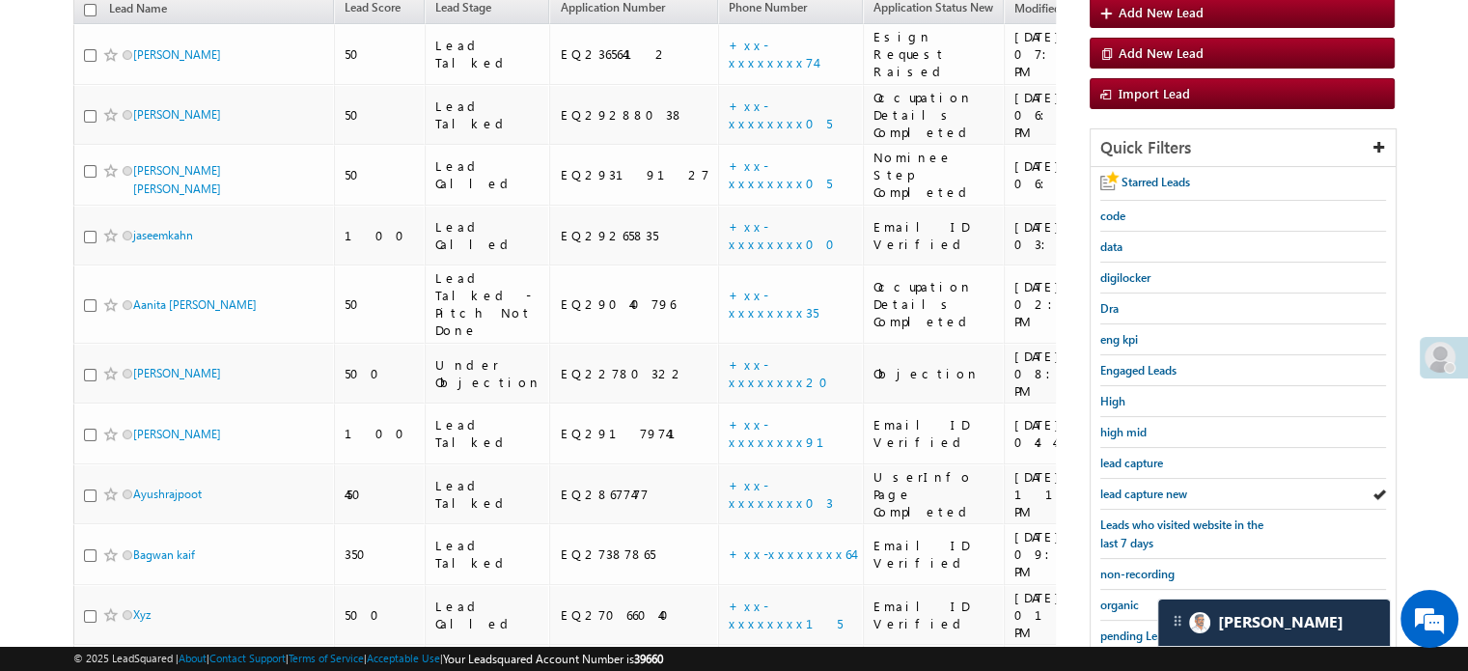
click at [1155, 486] on span "lead capture new" at bounding box center [1143, 493] width 87 height 14
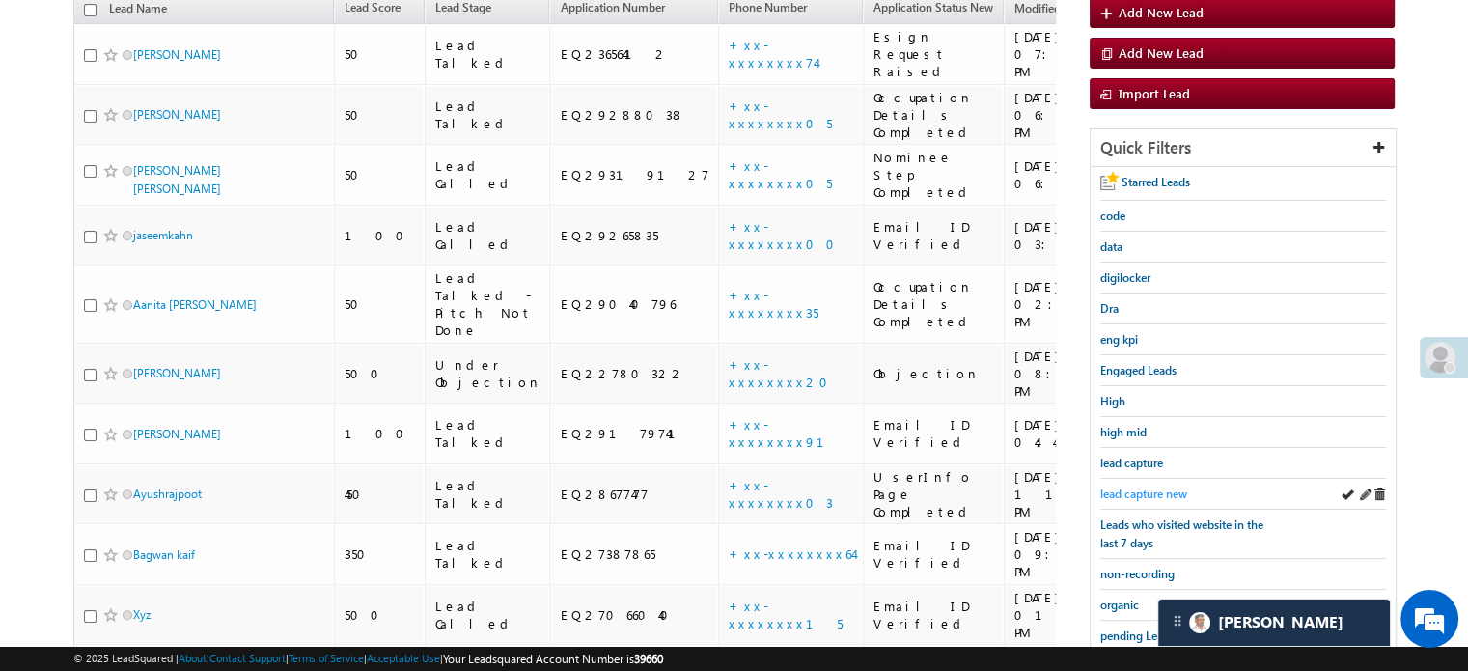
click at [1164, 496] on link "lead capture new" at bounding box center [1143, 493] width 87 height 18
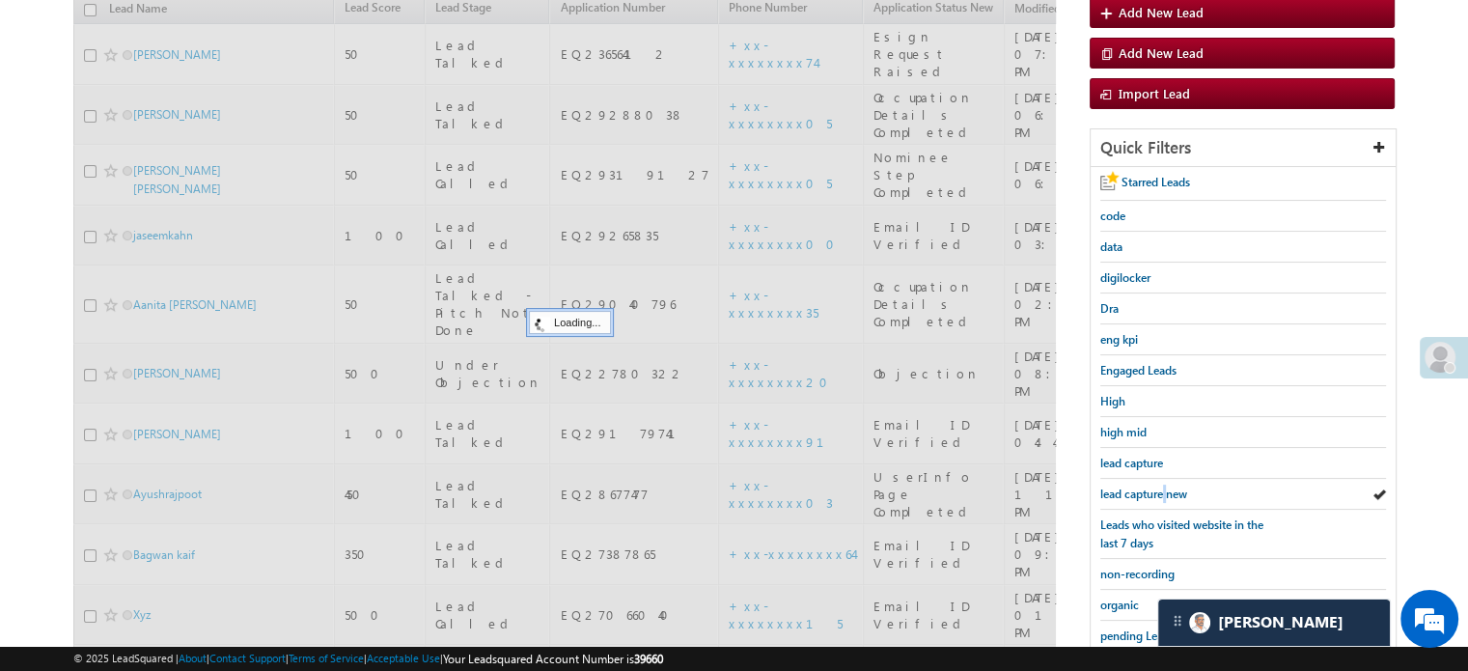
click at [1164, 496] on link "lead capture new" at bounding box center [1143, 493] width 87 height 18
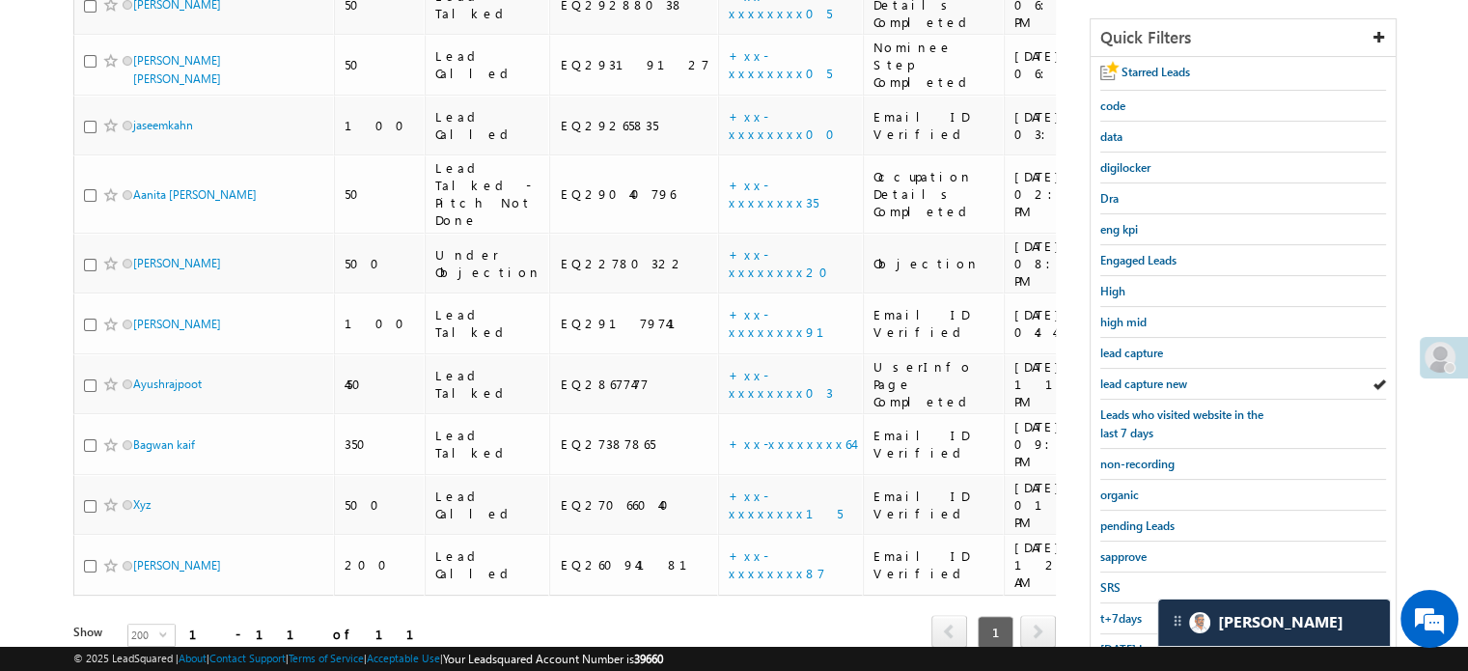
scroll to position [414, 0]
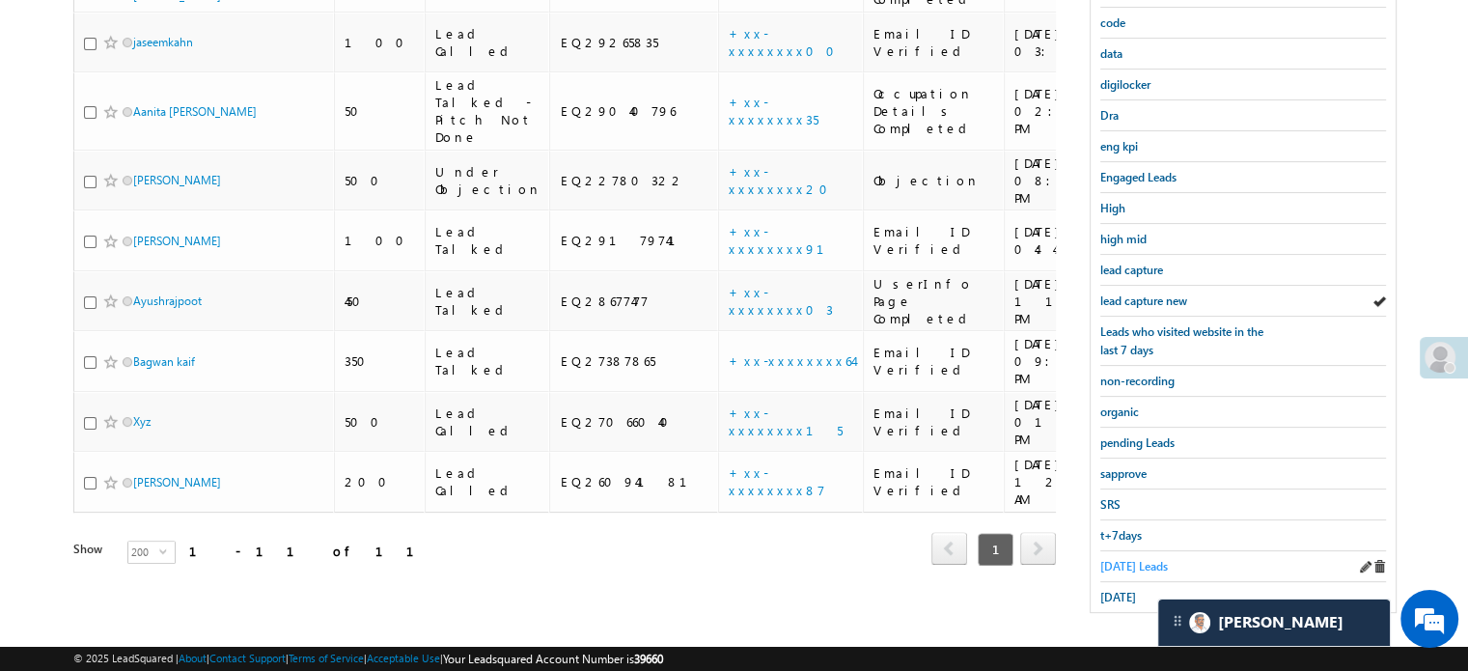
click at [1137, 559] on span "Today's Leads" at bounding box center [1134, 566] width 68 height 14
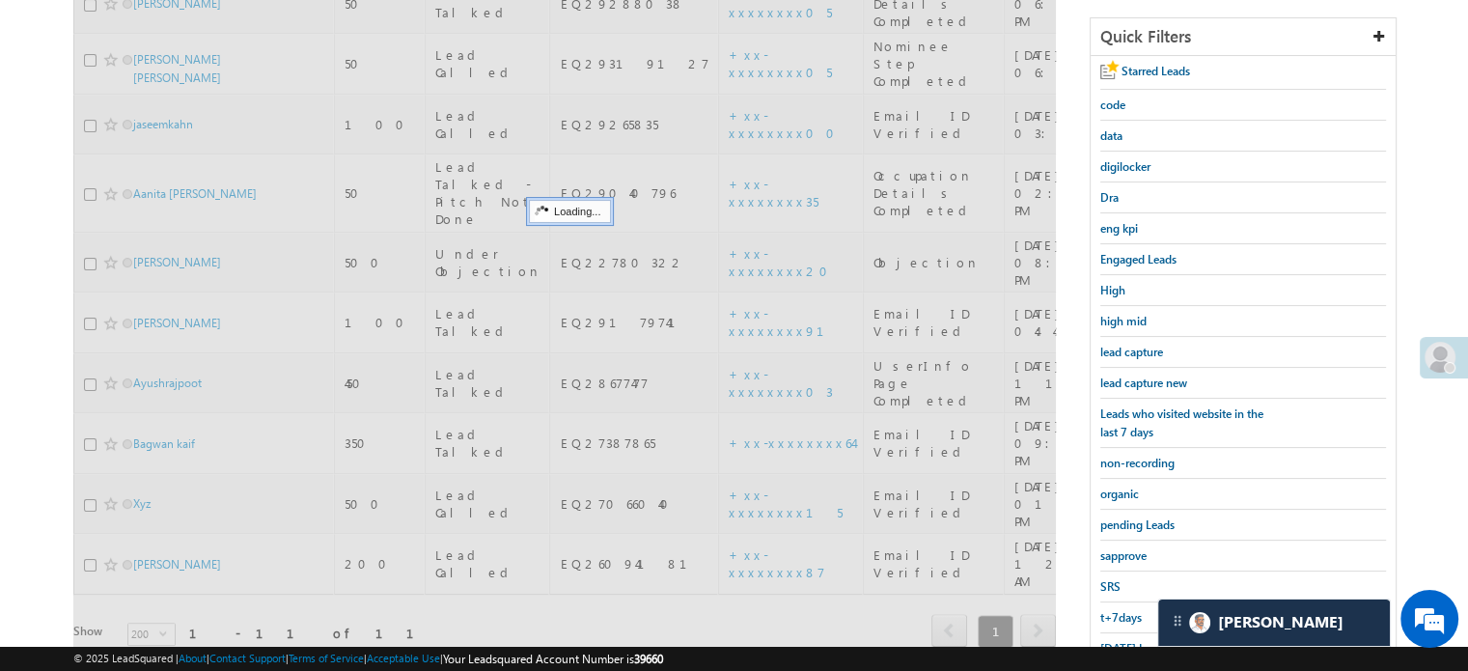
scroll to position [221, 0]
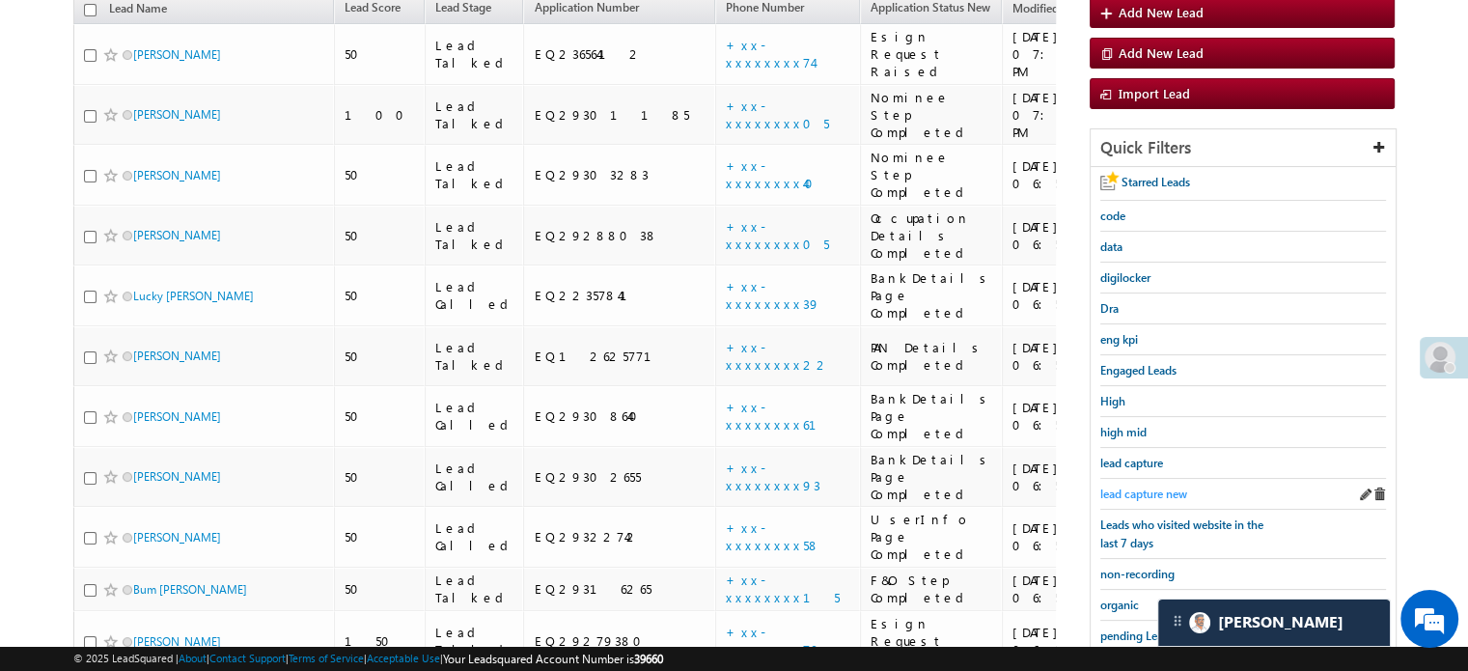
click at [1139, 493] on span "lead capture new" at bounding box center [1143, 493] width 87 height 14
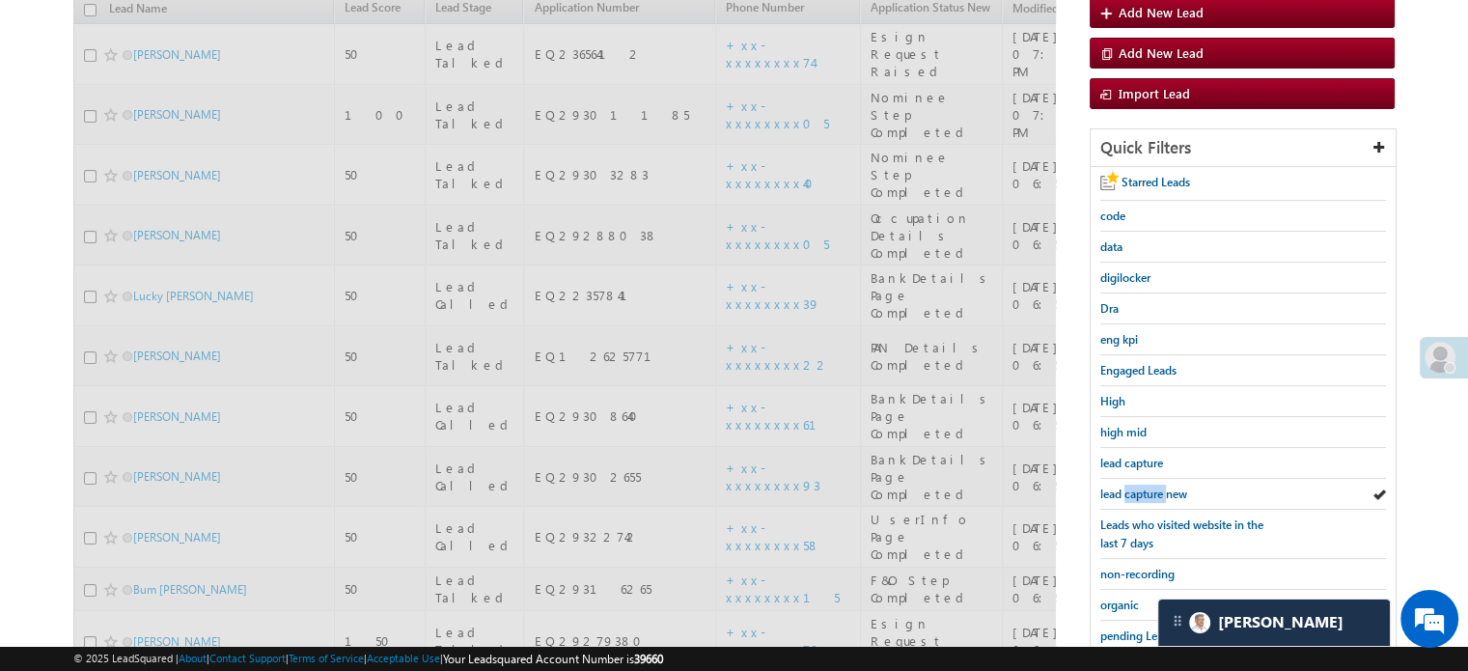
click at [1139, 493] on span "lead capture new" at bounding box center [1143, 493] width 87 height 14
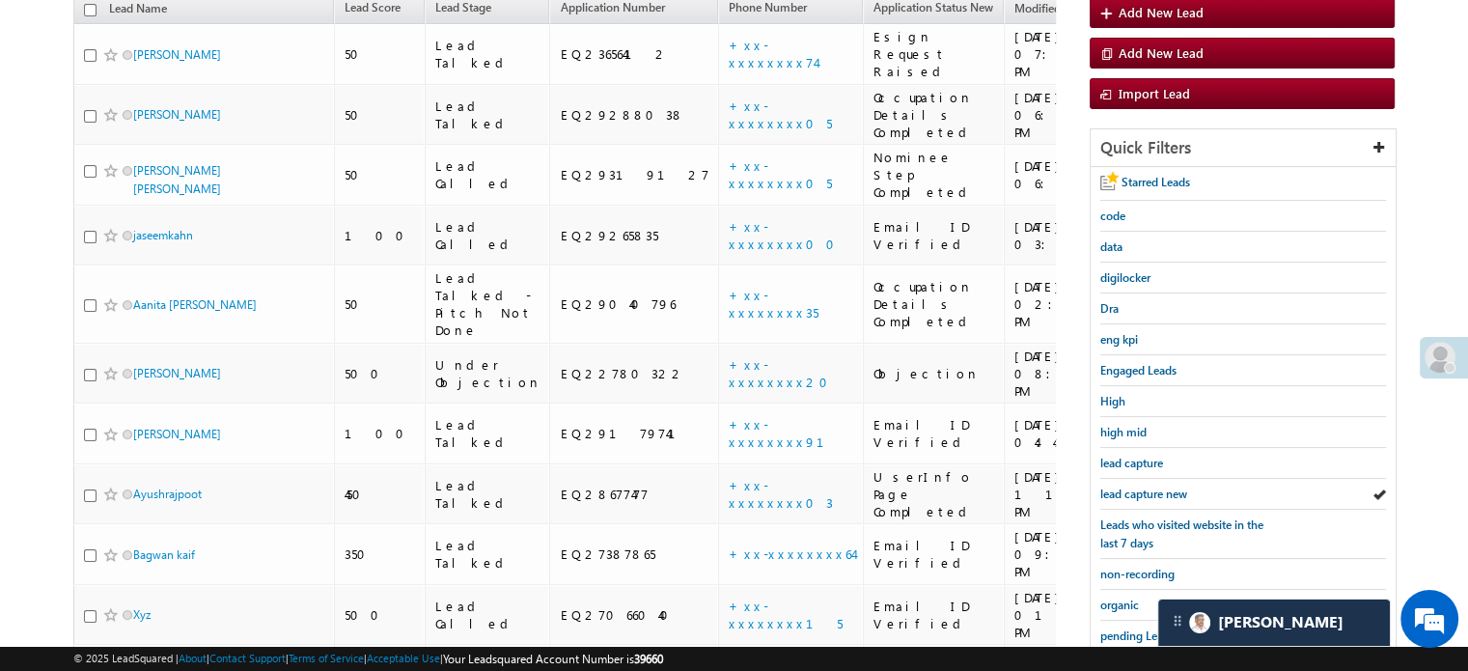
click at [1139, 493] on span "lead capture new" at bounding box center [1143, 493] width 87 height 14
click at [1119, 486] on span "lead capture new" at bounding box center [1143, 493] width 87 height 14
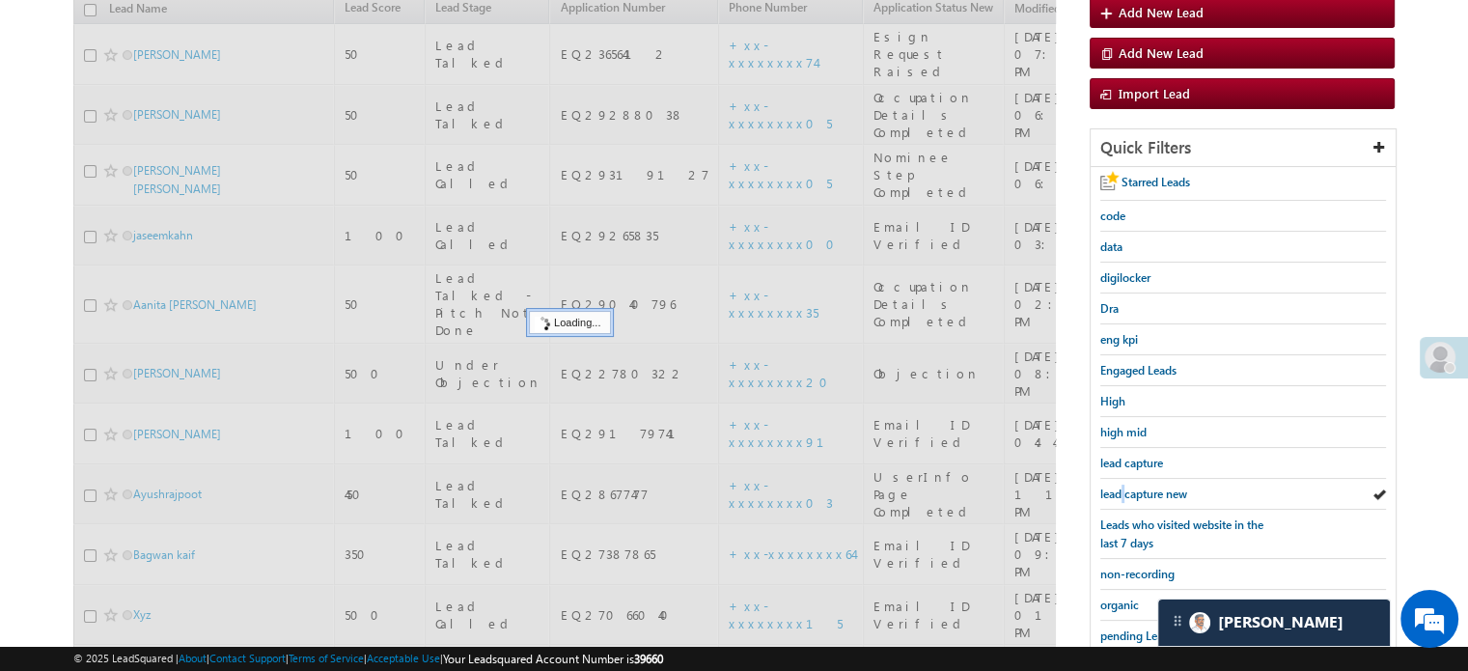
click at [1119, 486] on span "lead capture new" at bounding box center [1143, 493] width 87 height 14
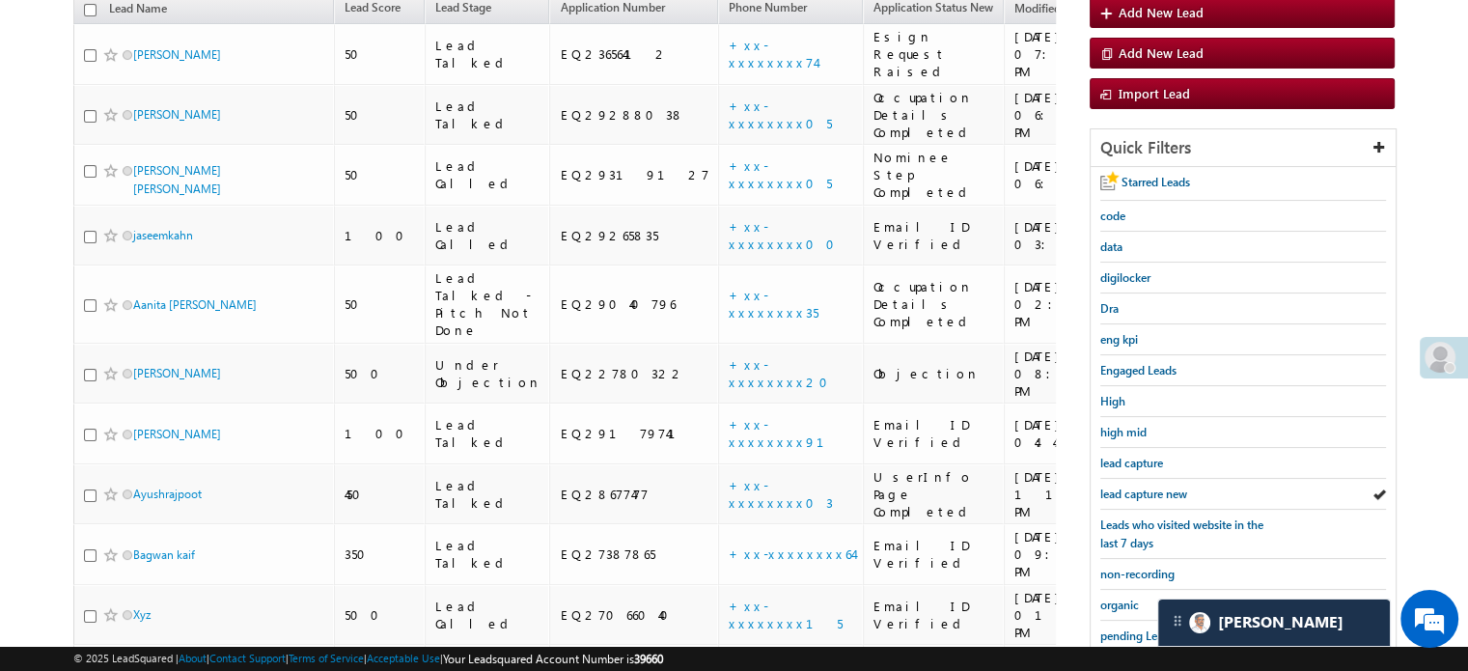
click at [1119, 486] on span "lead capture new" at bounding box center [1143, 493] width 87 height 14
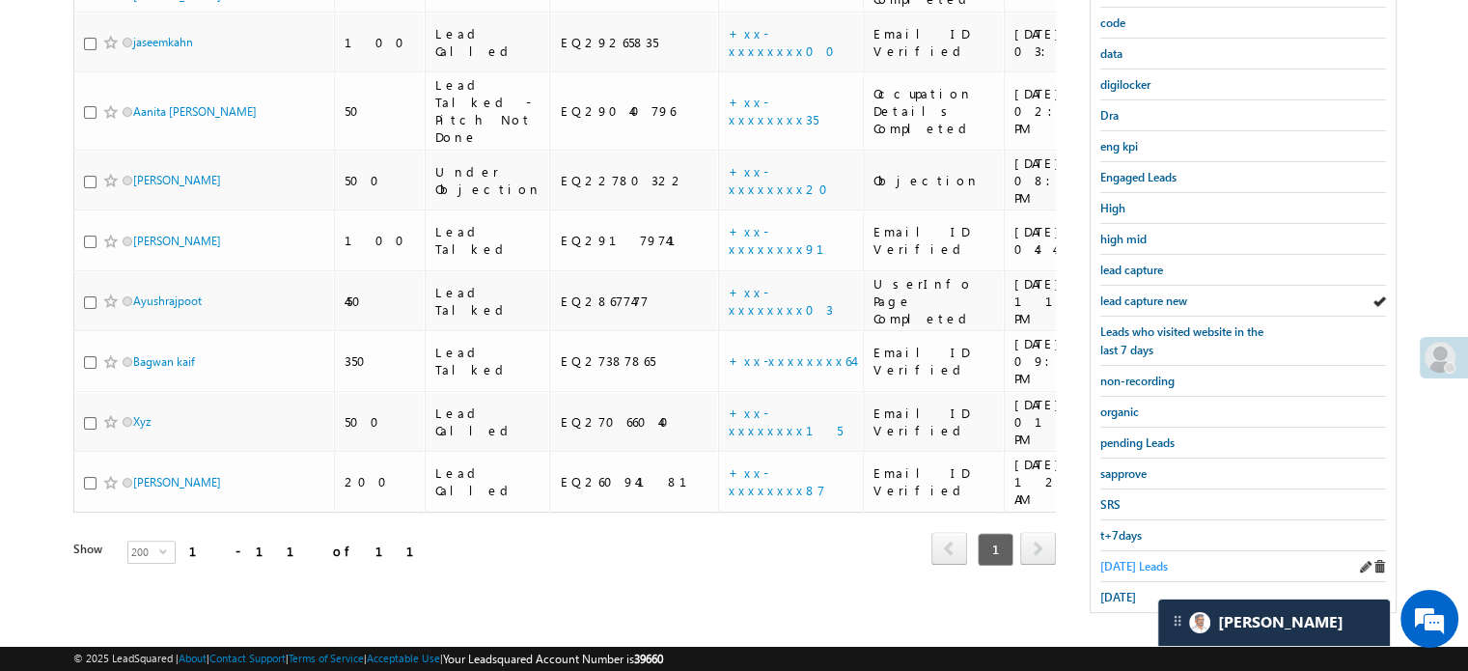
click at [1137, 559] on span "Today's Leads" at bounding box center [1134, 566] width 68 height 14
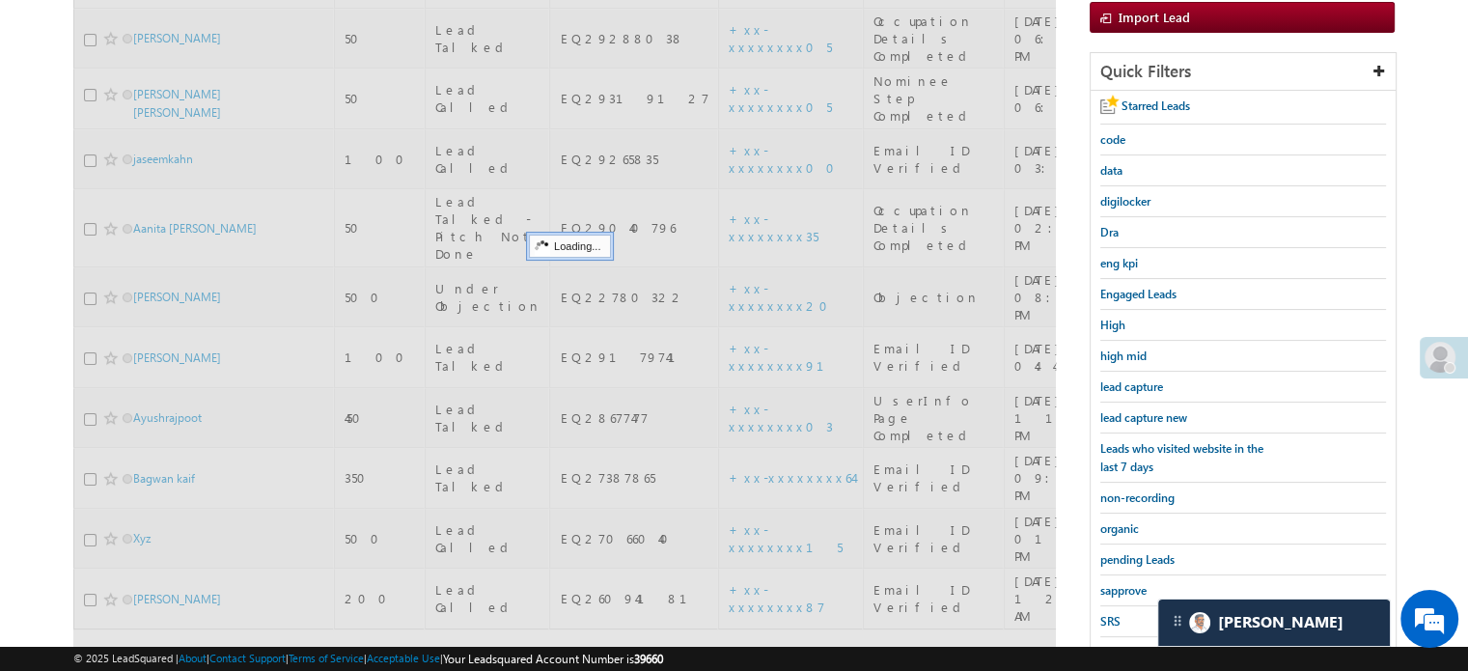
scroll to position [124, 0]
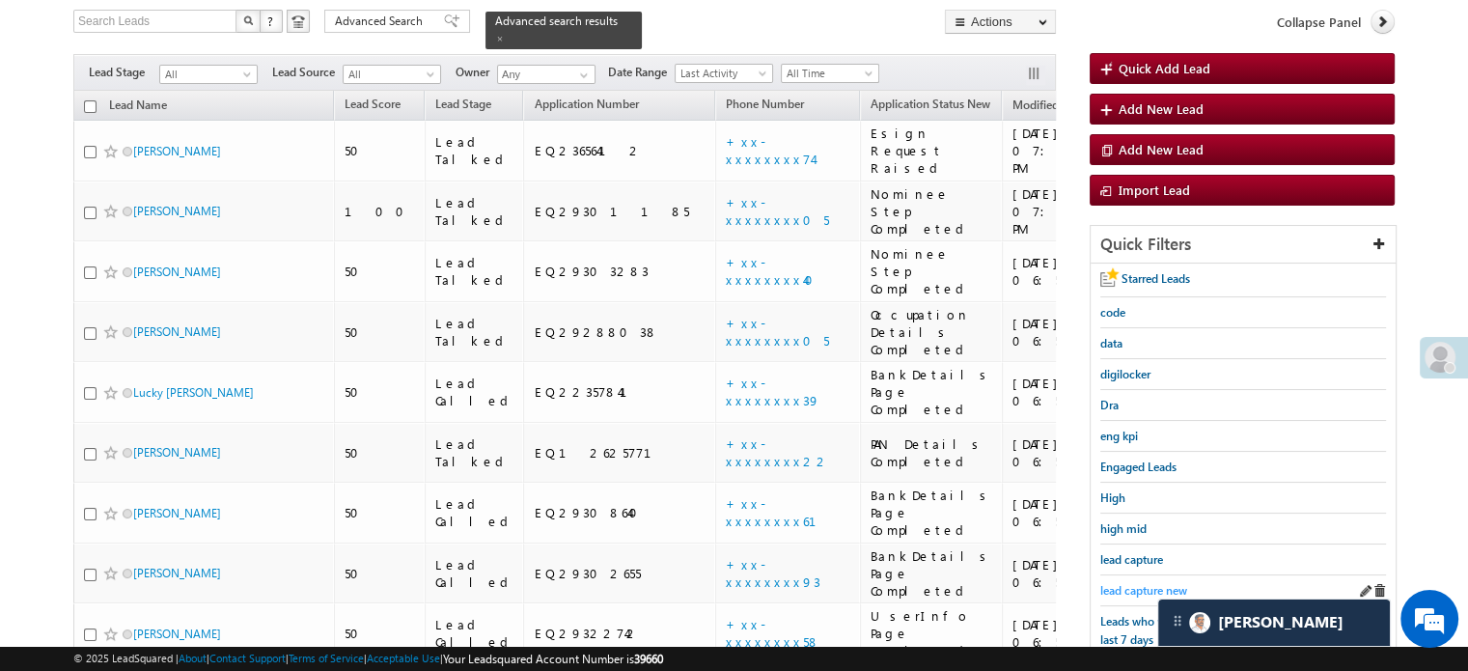
click at [1130, 590] on span "lead capture new" at bounding box center [1143, 590] width 87 height 14
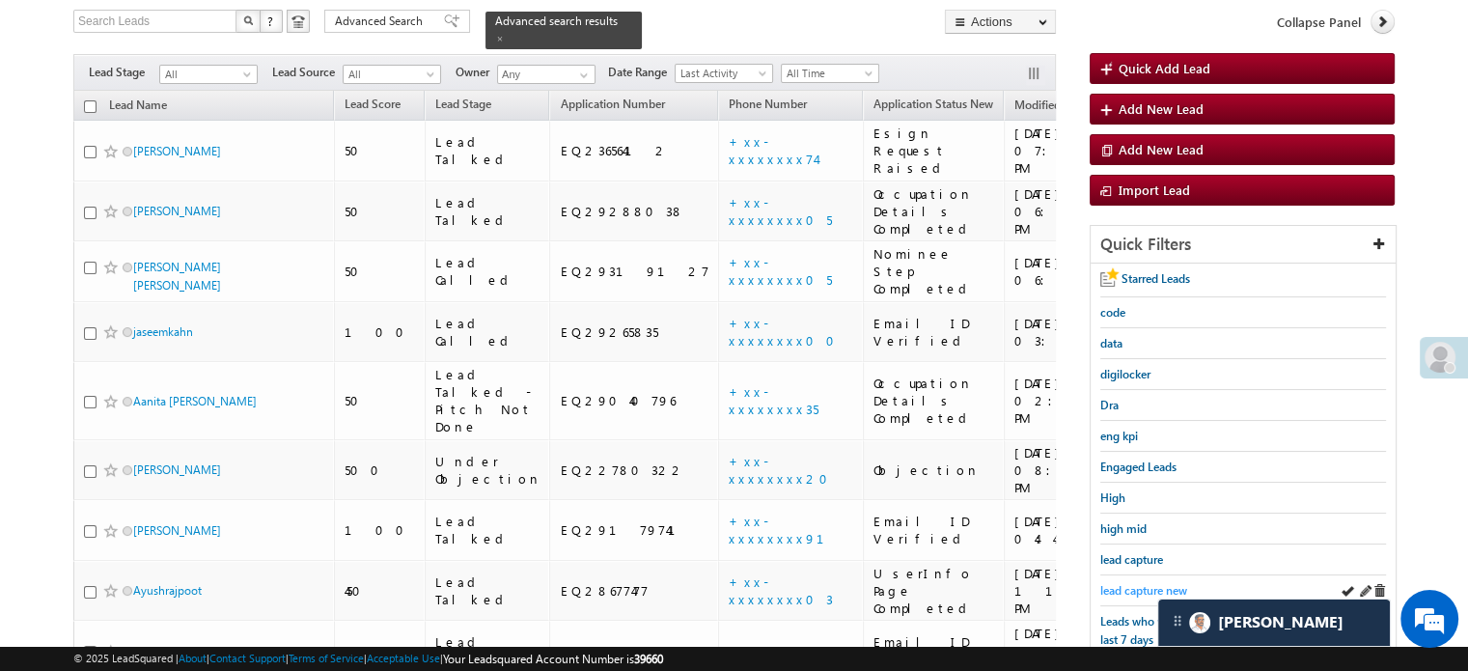
click at [1151, 583] on span "lead capture new" at bounding box center [1143, 590] width 87 height 14
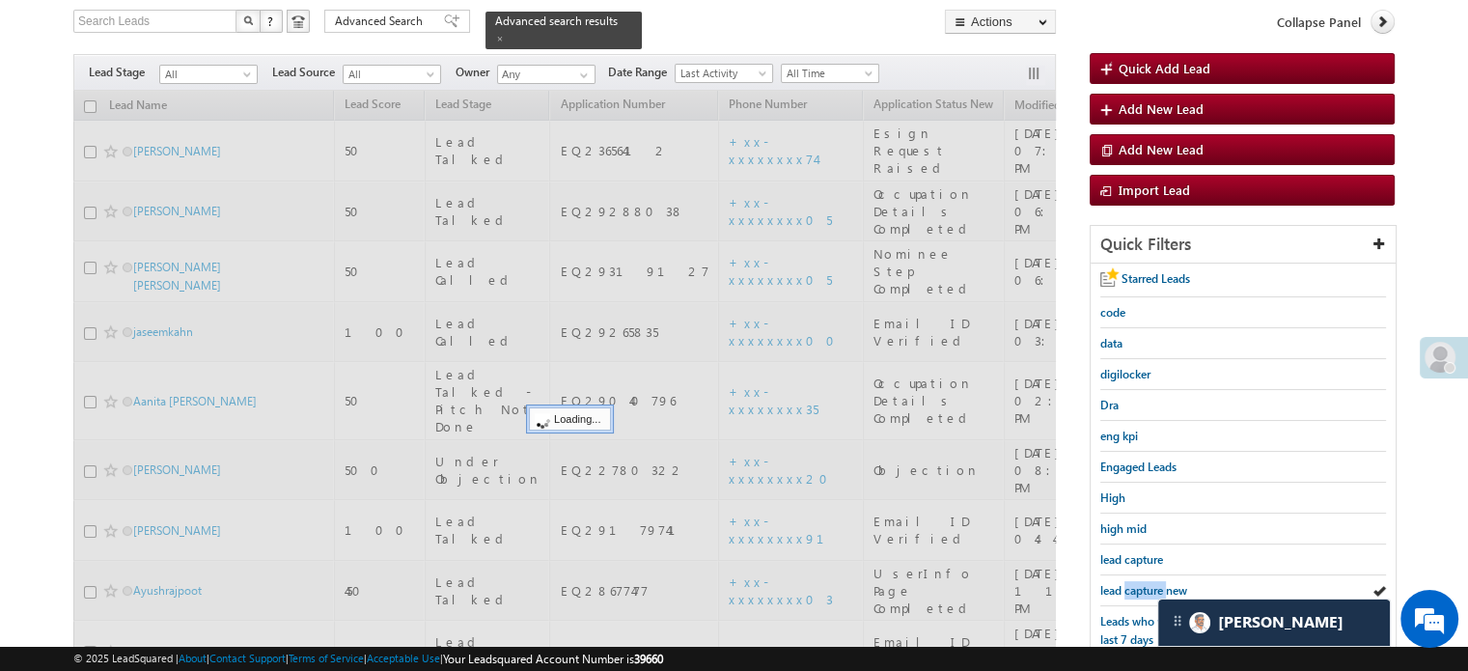
click at [1151, 583] on span "lead capture new" at bounding box center [1143, 590] width 87 height 14
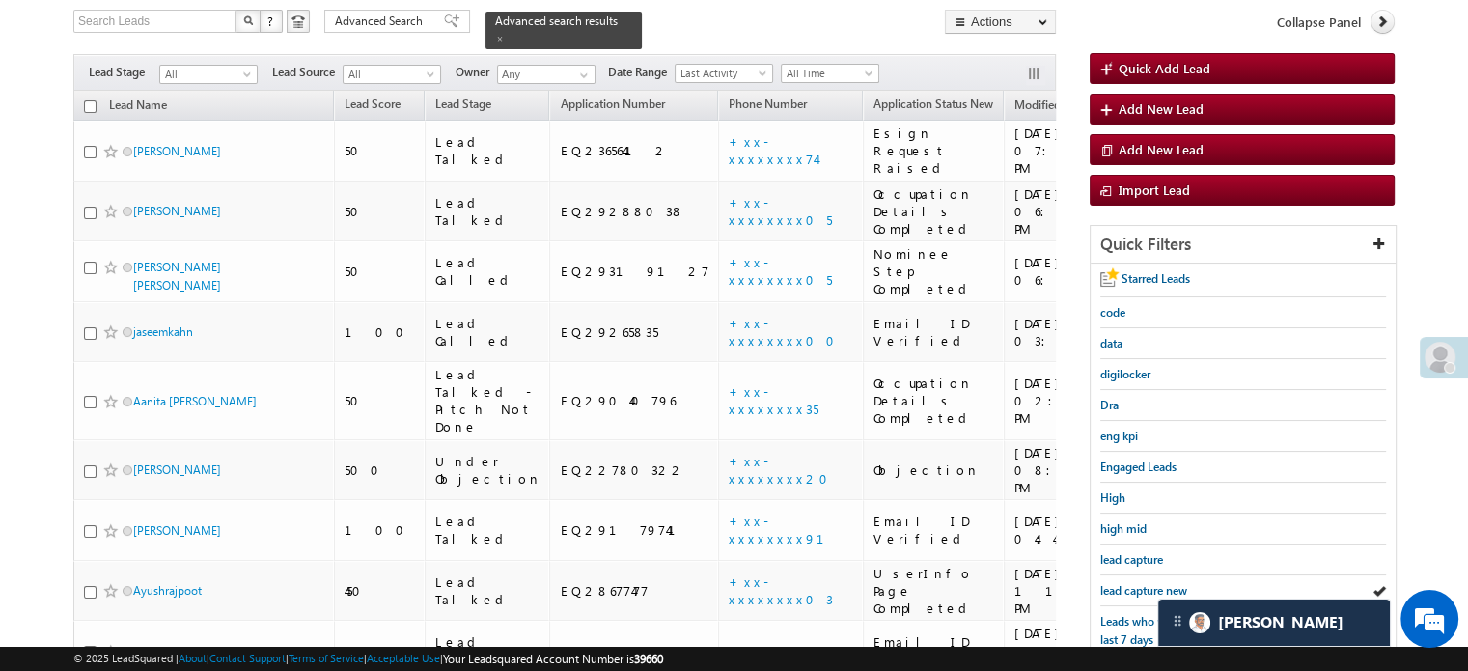
click at [1151, 583] on span "lead capture new" at bounding box center [1143, 590] width 87 height 14
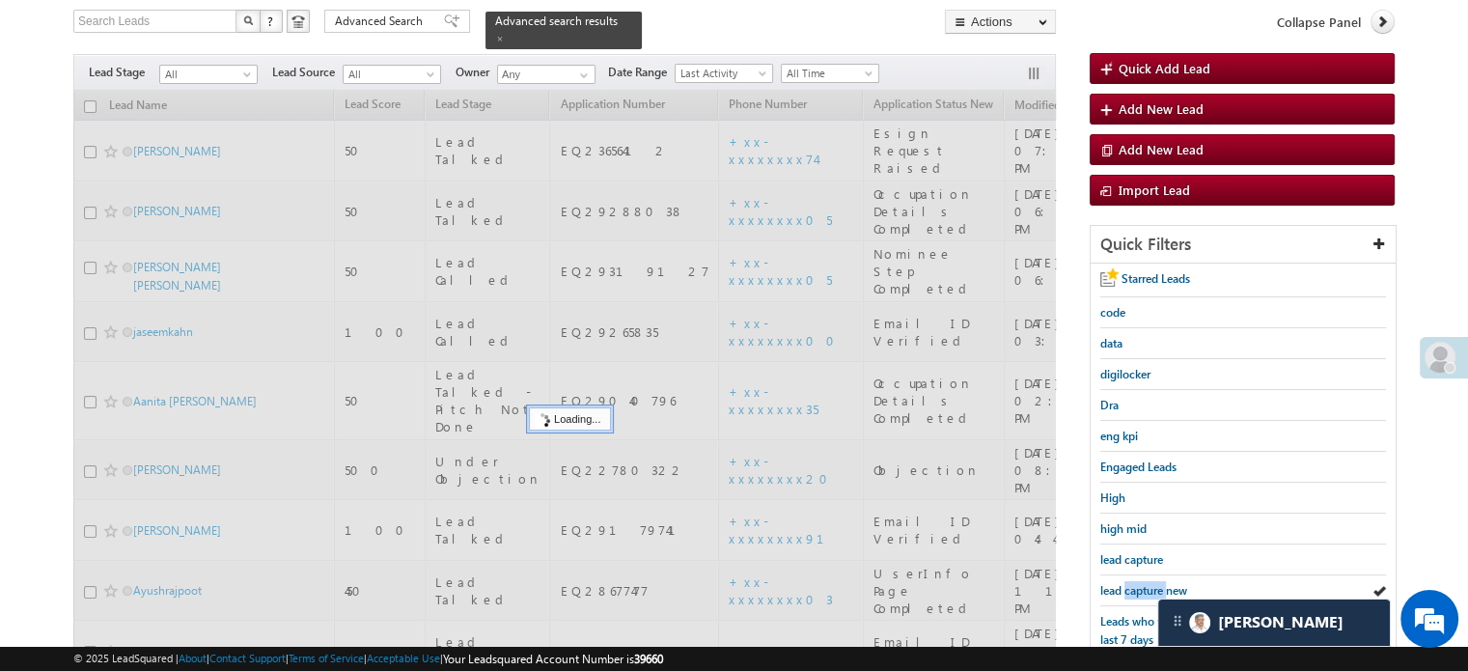
click at [1151, 583] on span "lead capture new" at bounding box center [1143, 590] width 87 height 14
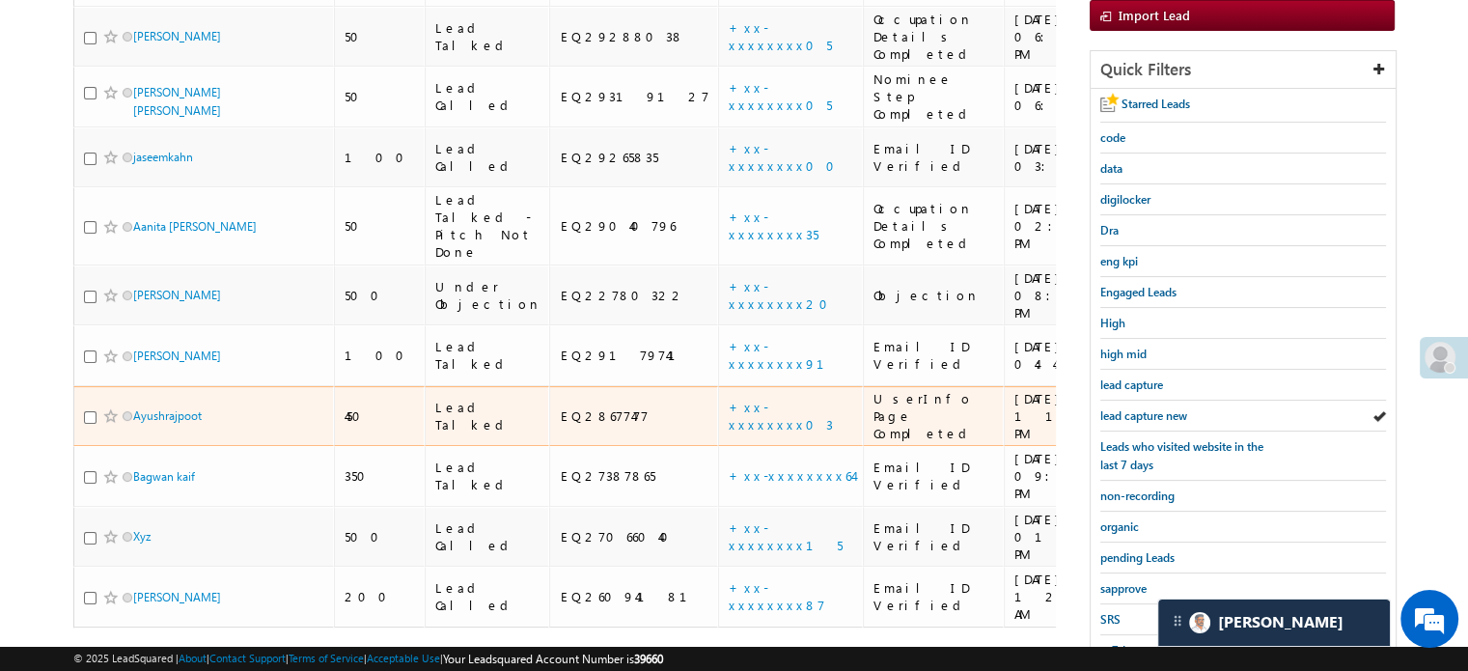
scroll to position [414, 0]
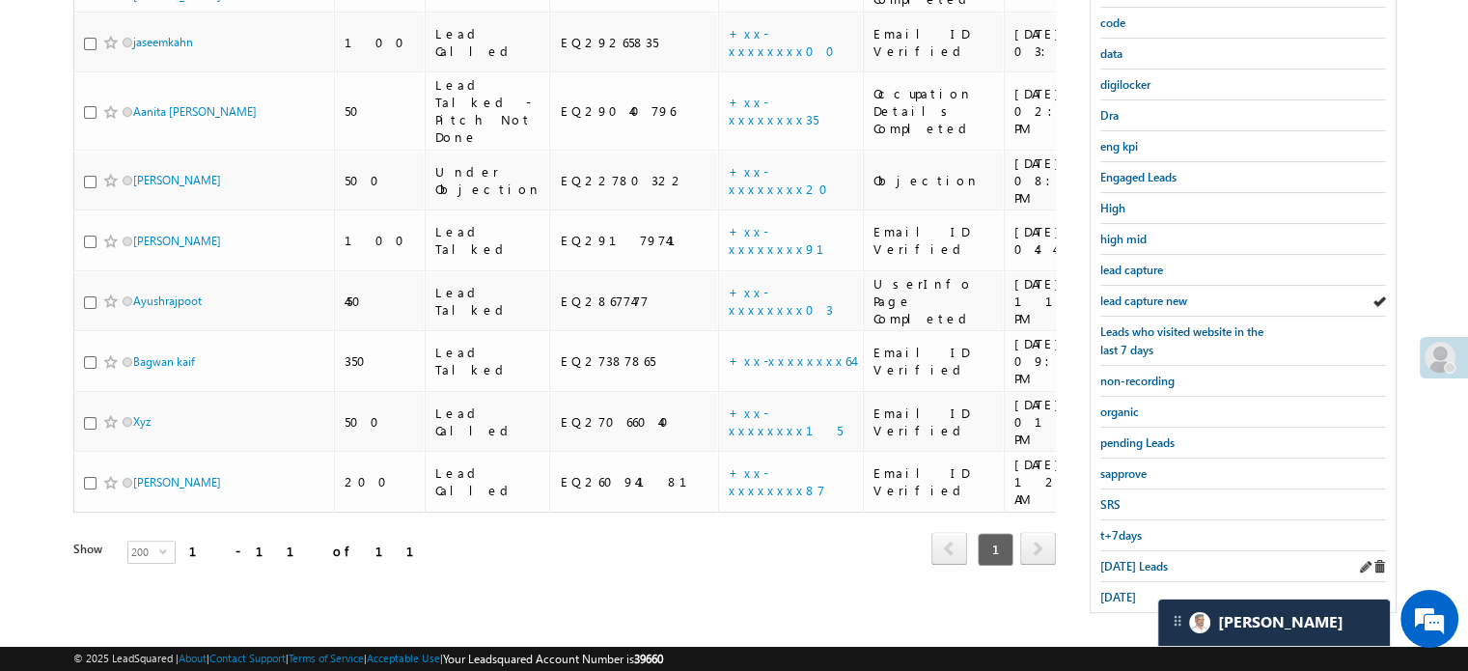
click at [1145, 539] on div "t+7days" at bounding box center [1243, 535] width 286 height 31
click at [1147, 551] on div "Today's Leads" at bounding box center [1243, 566] width 286 height 31
click at [1150, 559] on span "Today's Leads" at bounding box center [1134, 566] width 68 height 14
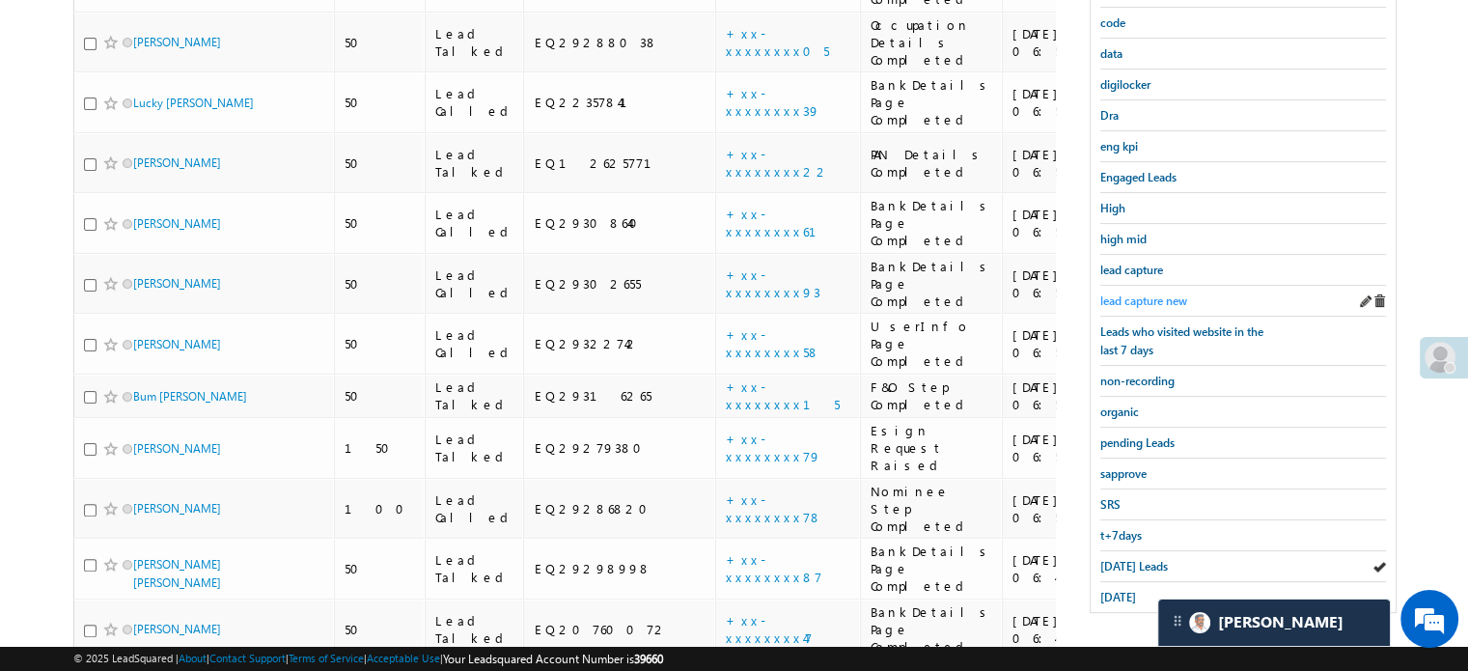
click at [1153, 293] on span "lead capture new" at bounding box center [1143, 300] width 87 height 14
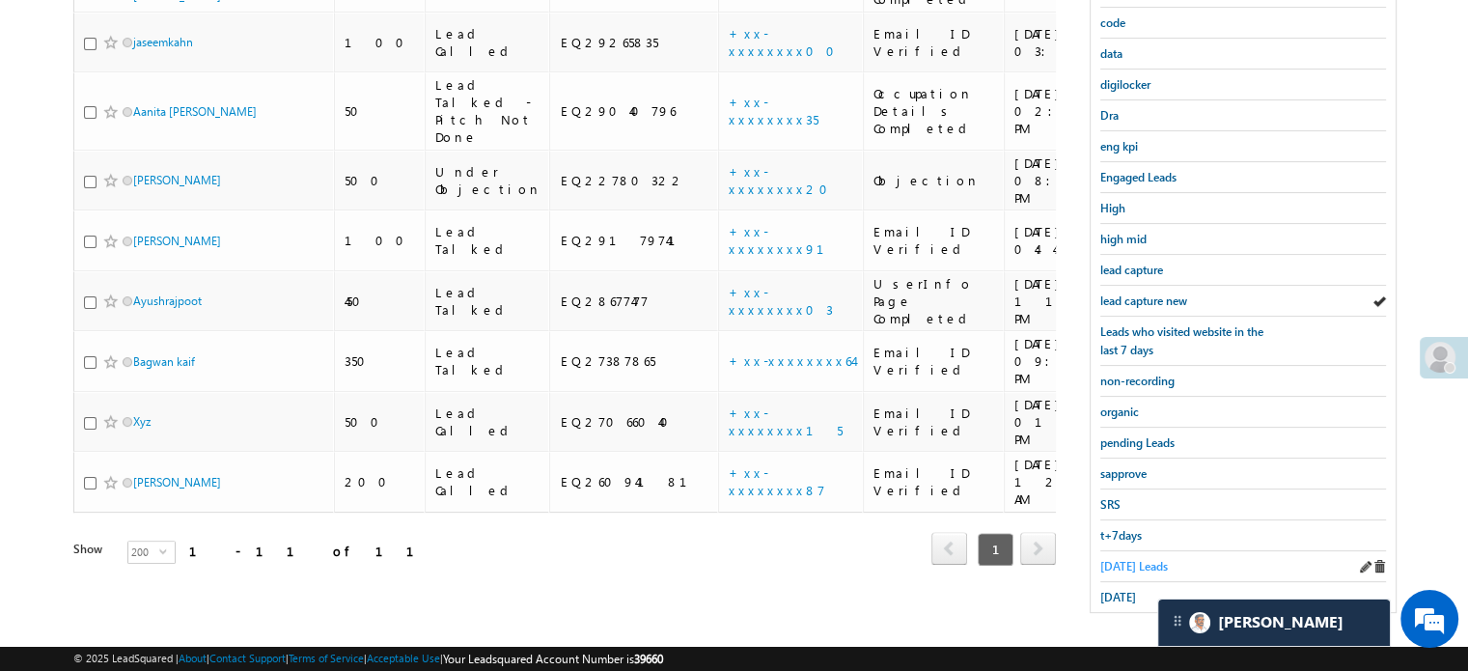
click at [1127, 559] on span "Today's Leads" at bounding box center [1134, 566] width 68 height 14
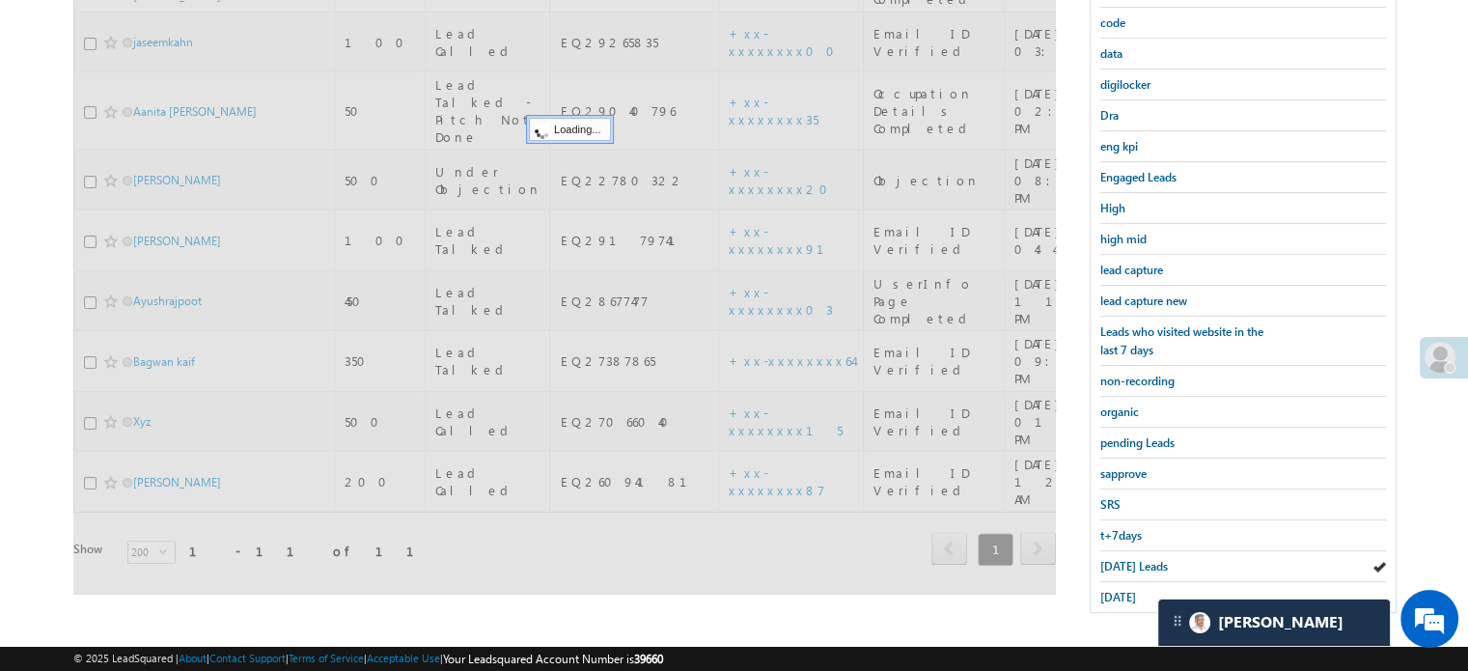
scroll to position [221, 0]
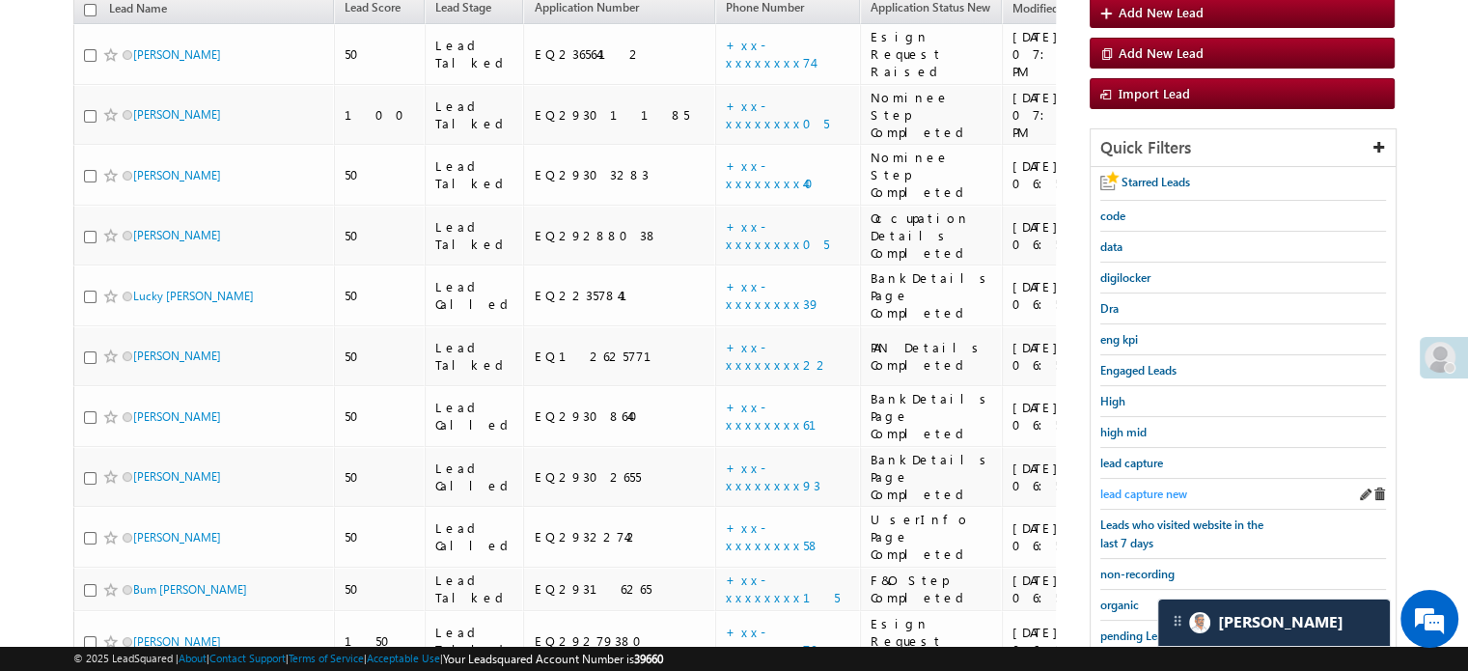
click at [1154, 486] on span "lead capture new" at bounding box center [1143, 493] width 87 height 14
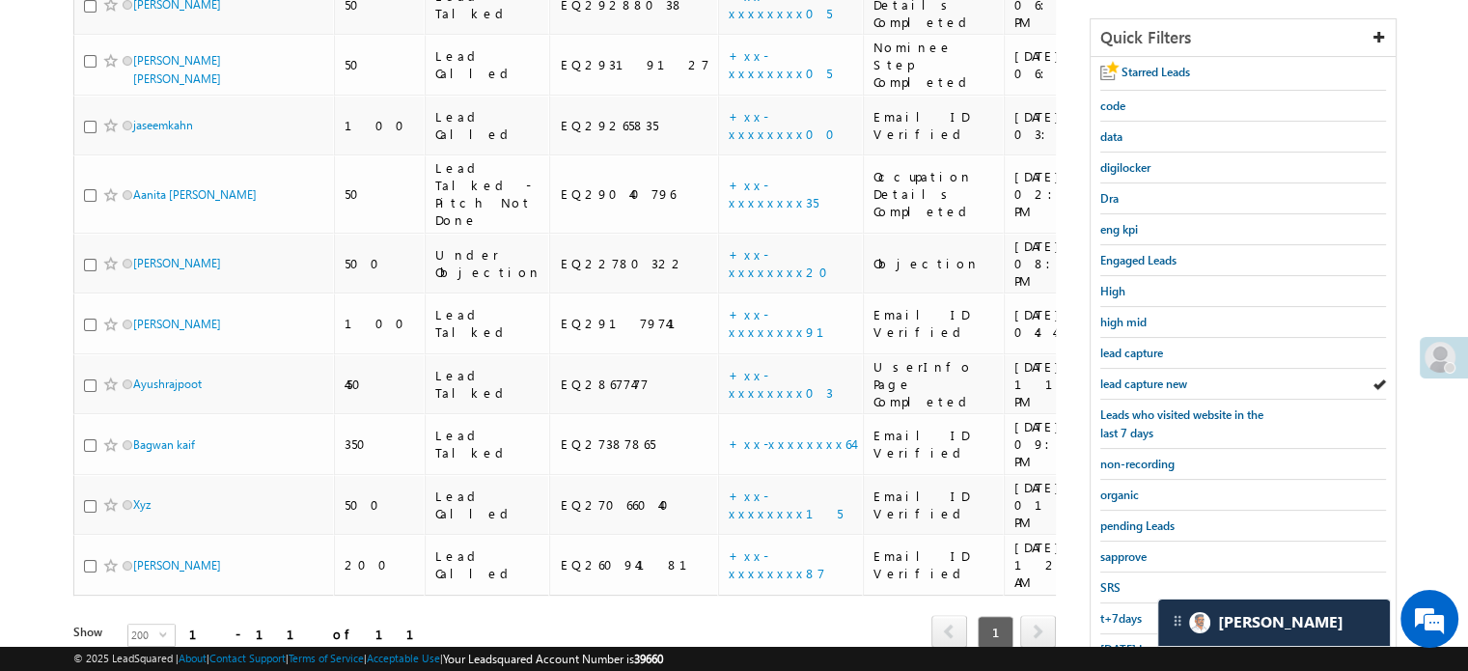
scroll to position [414, 0]
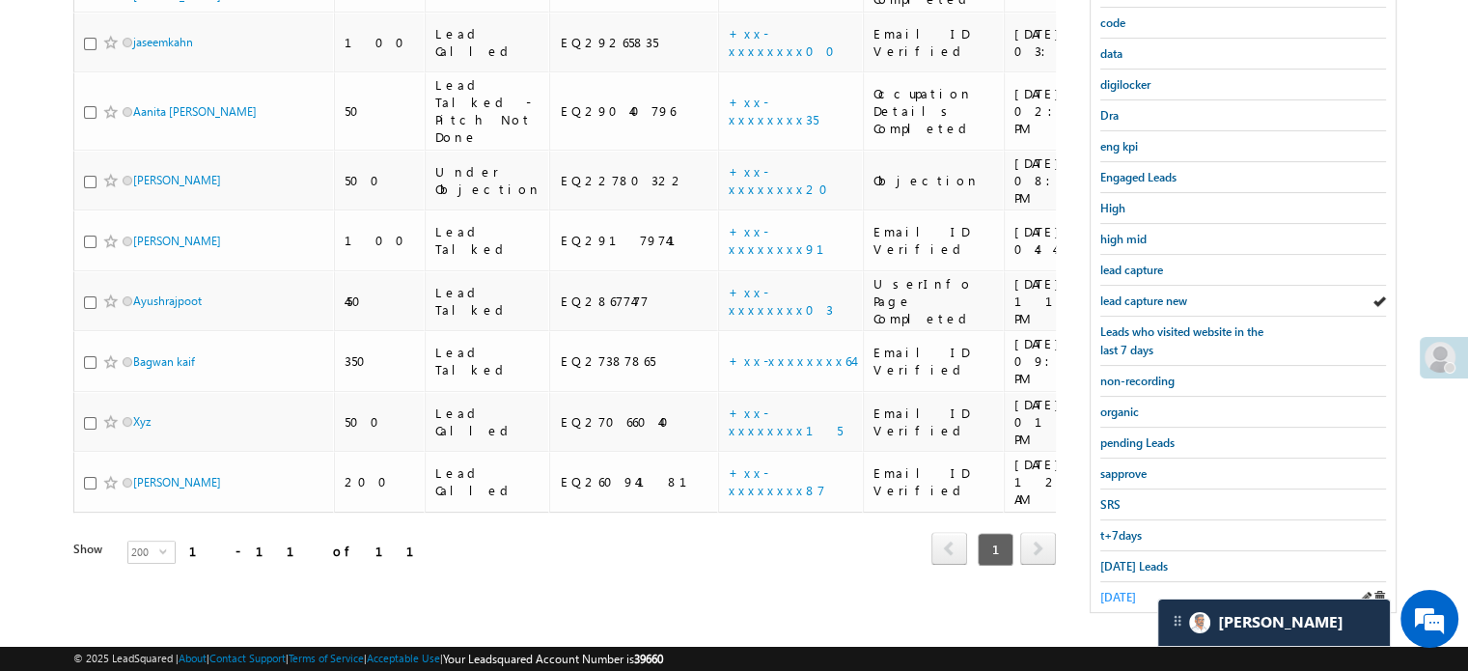
click at [1128, 590] on span "yesterday" at bounding box center [1118, 597] width 36 height 14
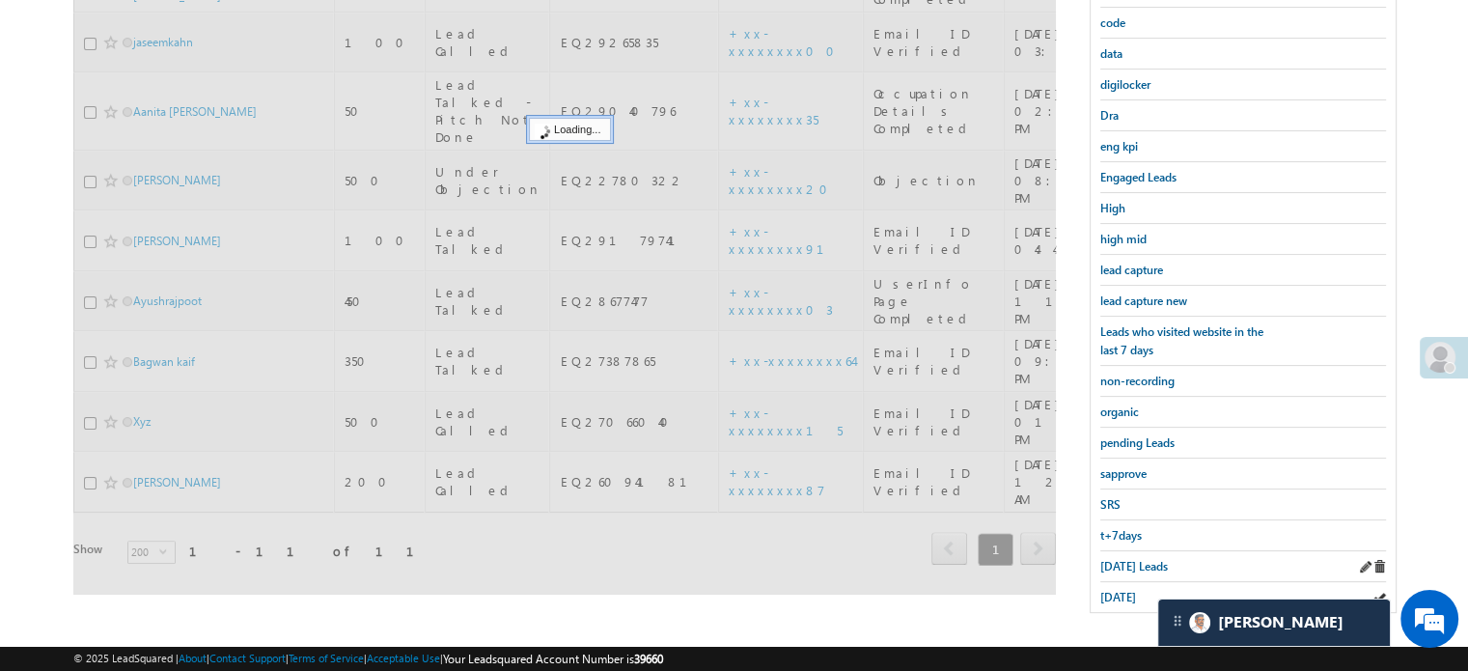
click at [1127, 570] on div "Today's Leads" at bounding box center [1243, 566] width 286 height 31
click at [1126, 560] on span "Today's Leads" at bounding box center [1134, 566] width 68 height 14
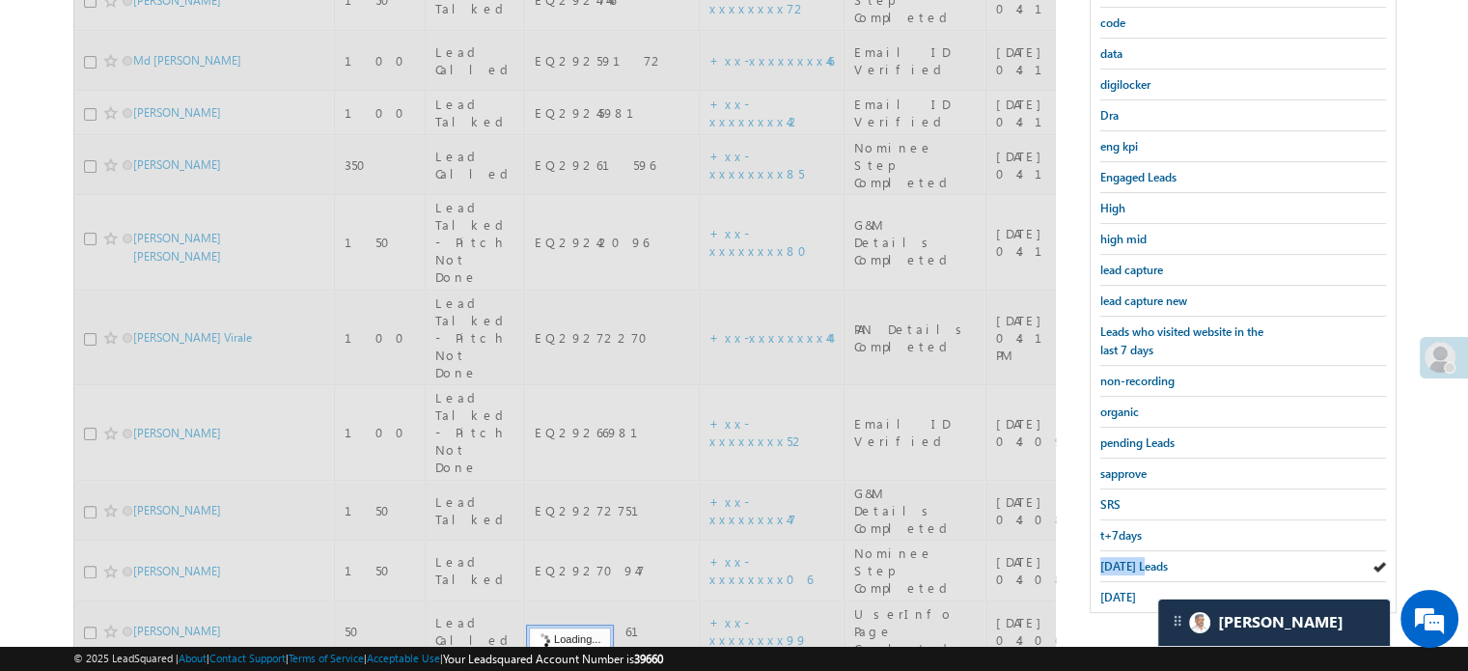
click at [1126, 560] on span "Today's Leads" at bounding box center [1134, 566] width 68 height 14
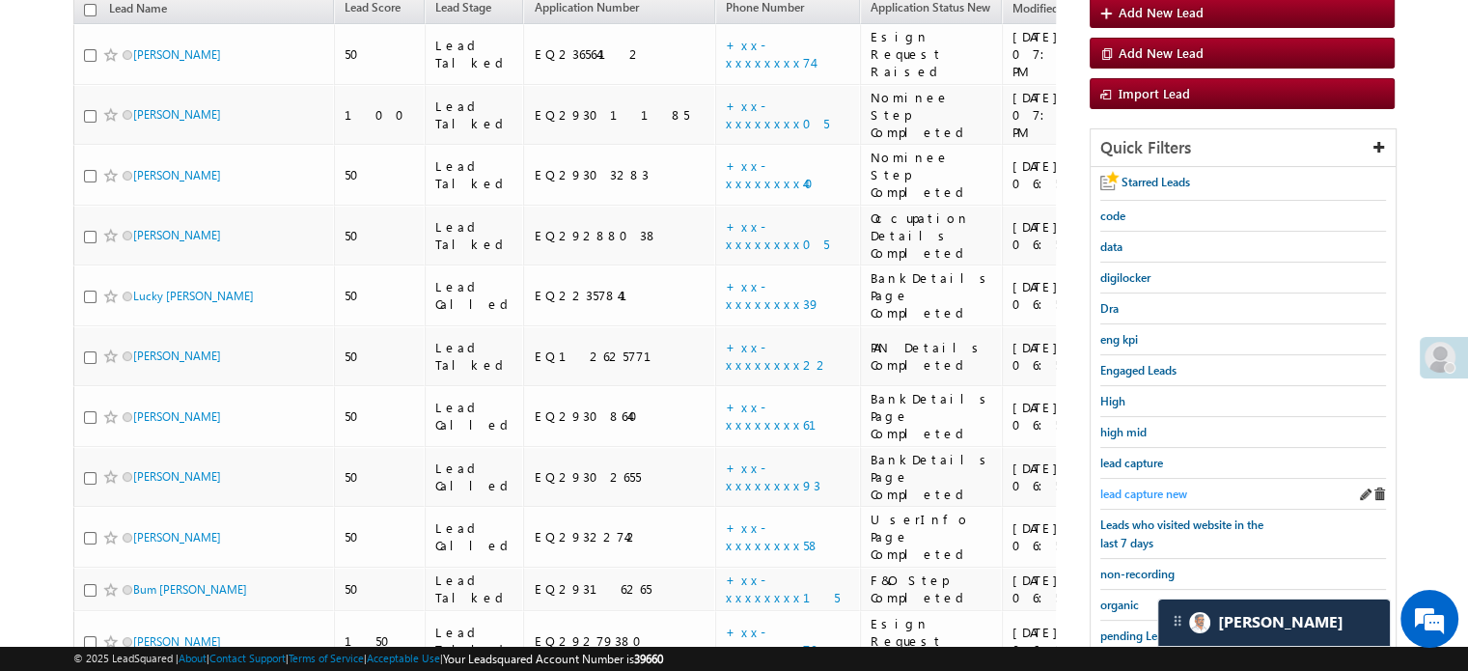
click at [1171, 494] on span "lead capture new" at bounding box center [1143, 493] width 87 height 14
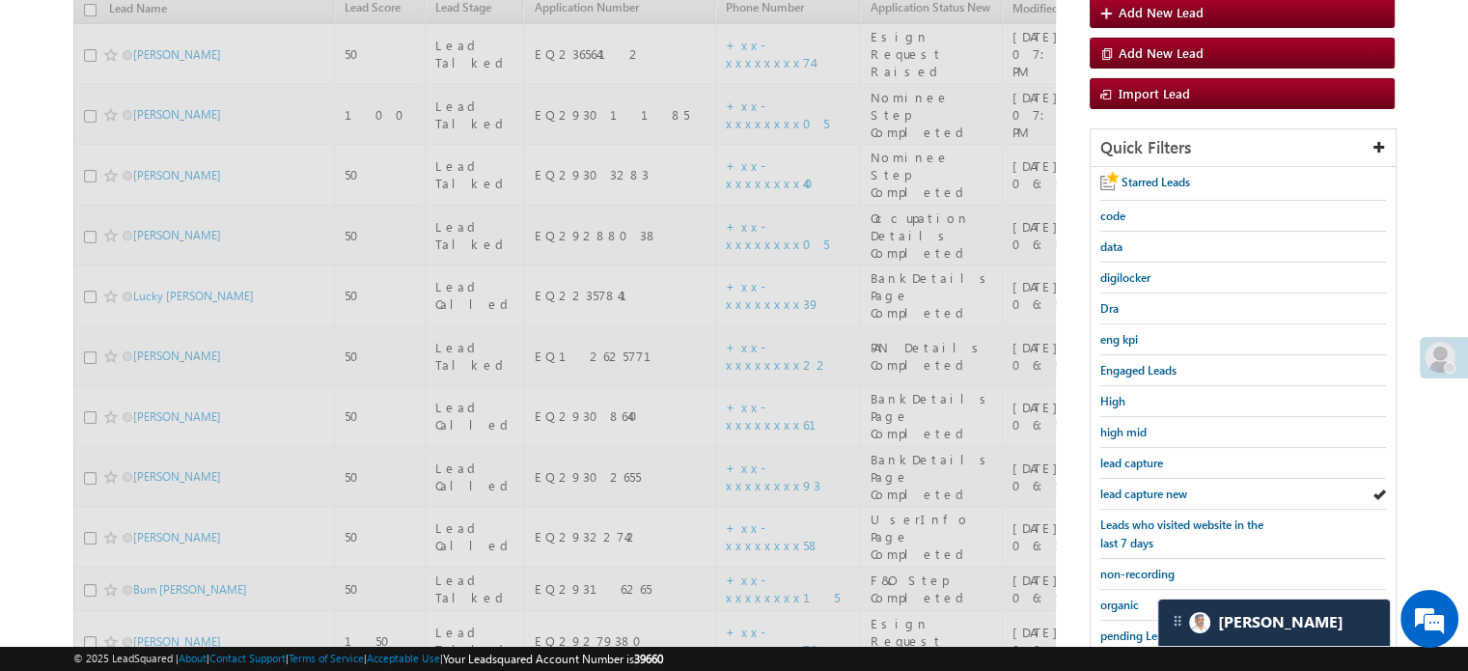
click at [1161, 489] on span "lead capture new" at bounding box center [1143, 493] width 87 height 14
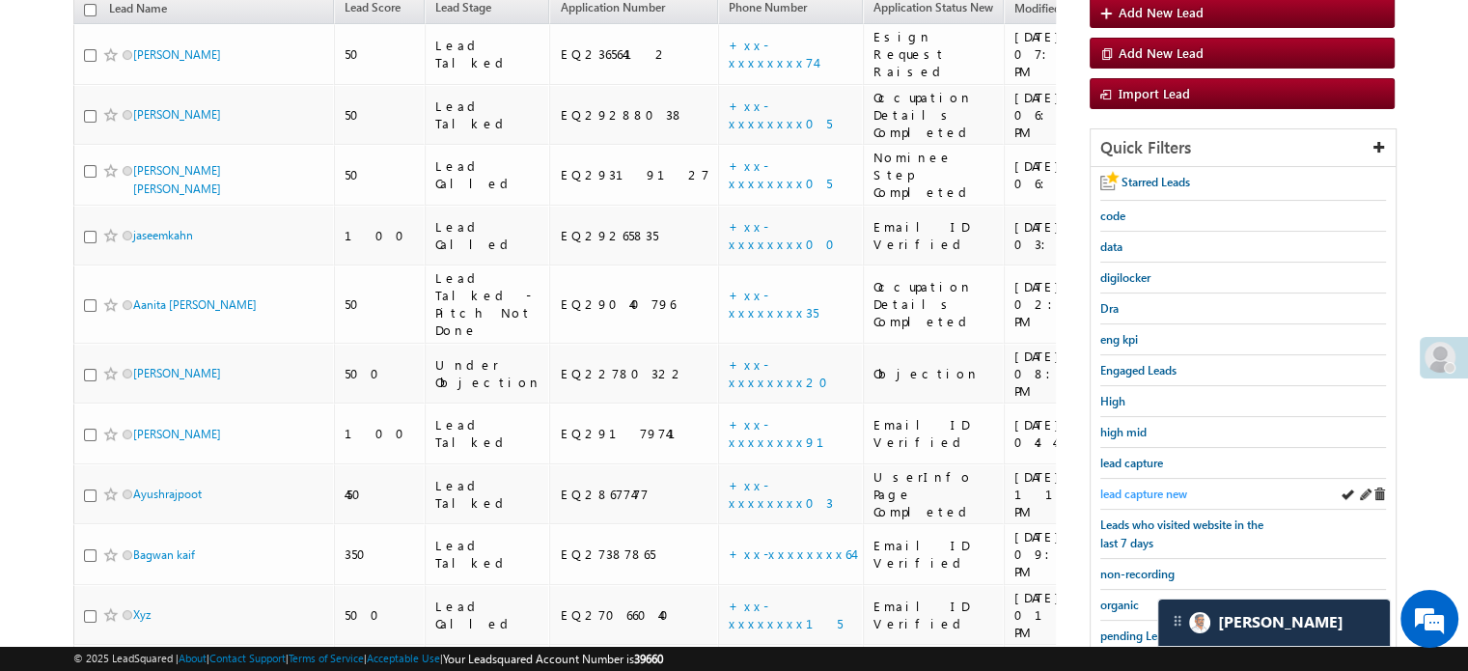
click at [1134, 487] on span "lead capture new" at bounding box center [1143, 493] width 87 height 14
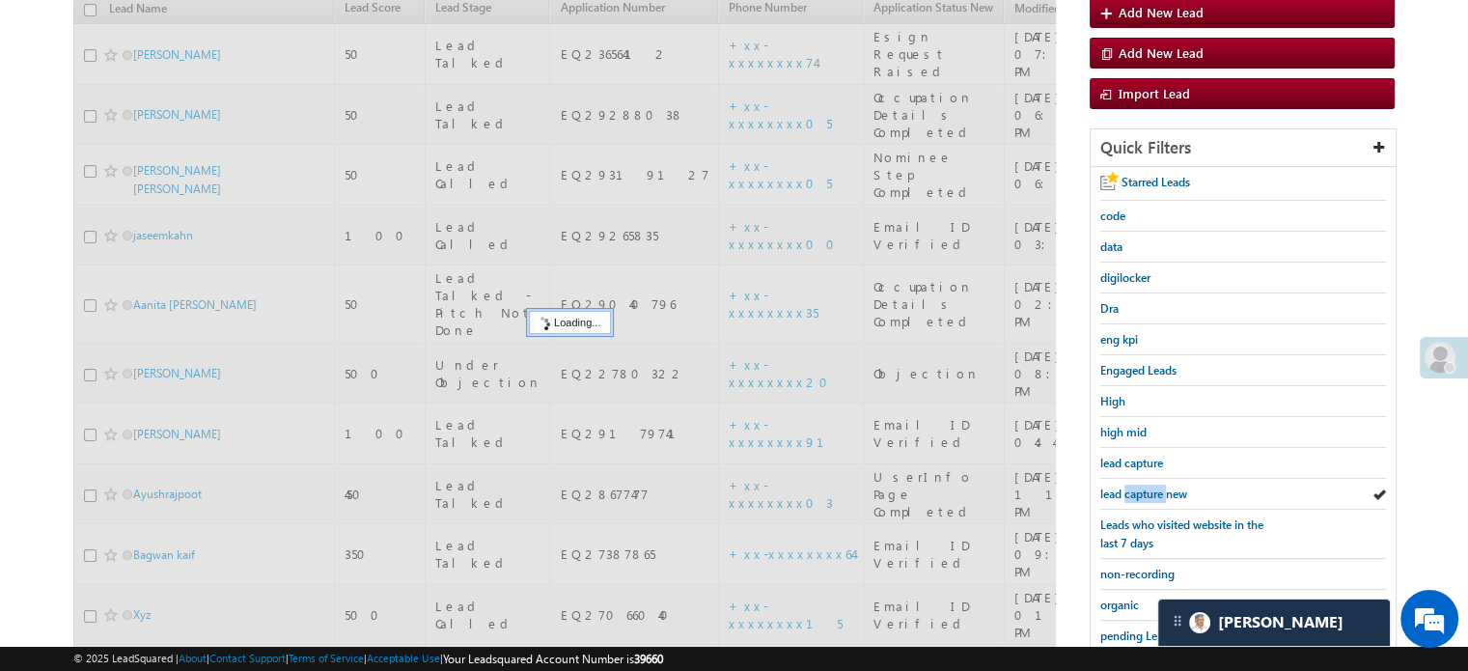
click at [1134, 487] on span "lead capture new" at bounding box center [1143, 493] width 87 height 14
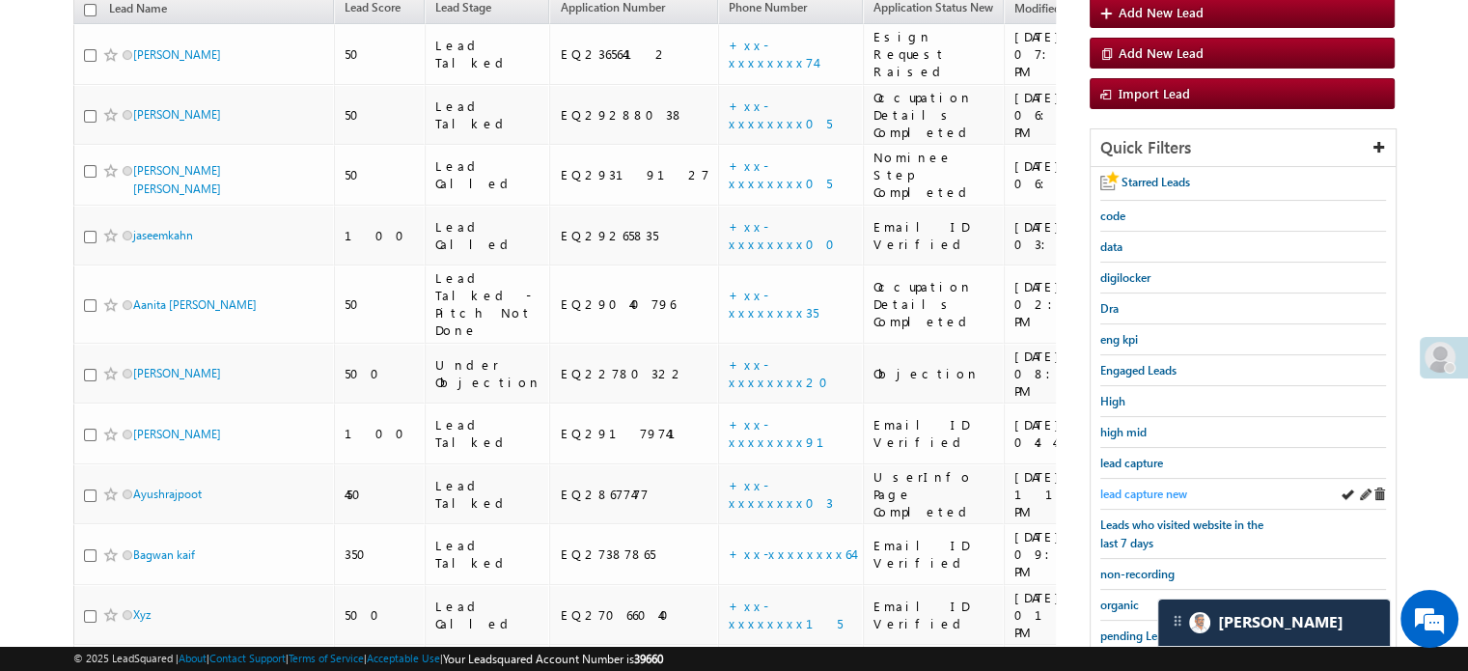
click at [1134, 486] on span "lead capture new" at bounding box center [1143, 493] width 87 height 14
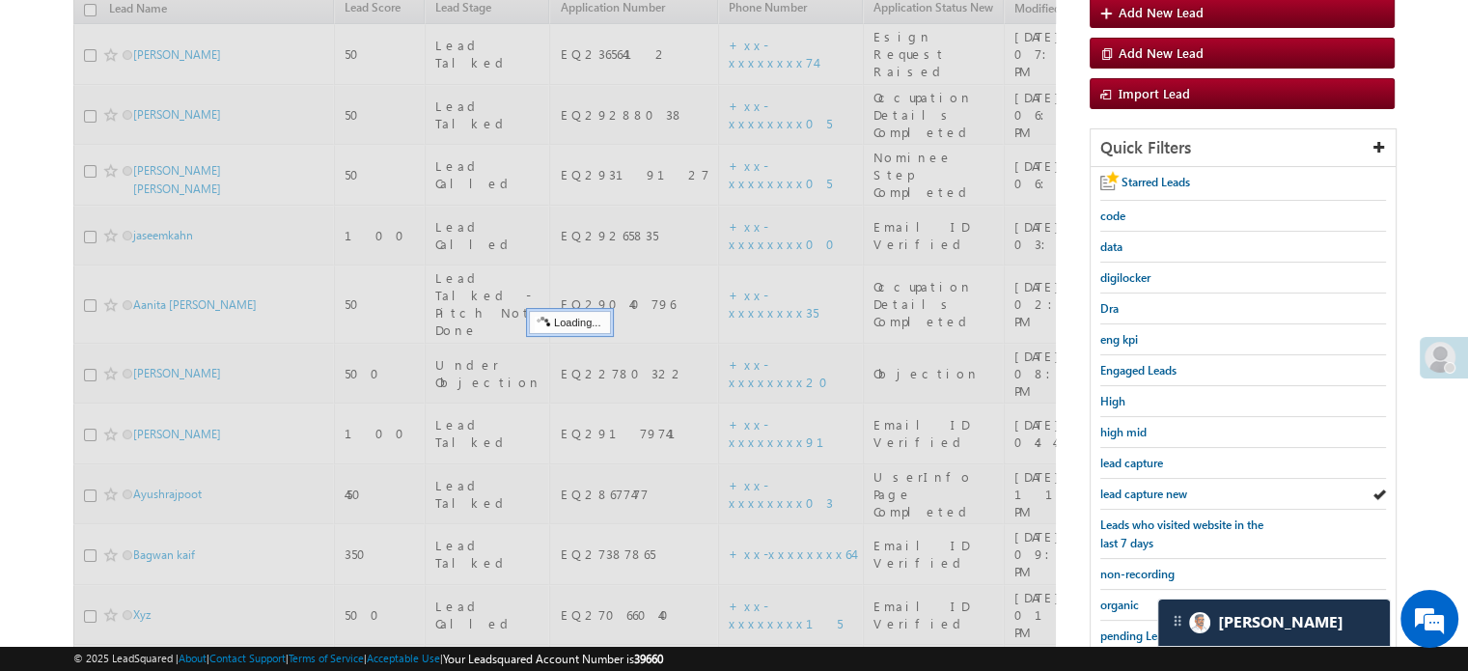
click at [1134, 486] on span "lead capture new" at bounding box center [1143, 493] width 87 height 14
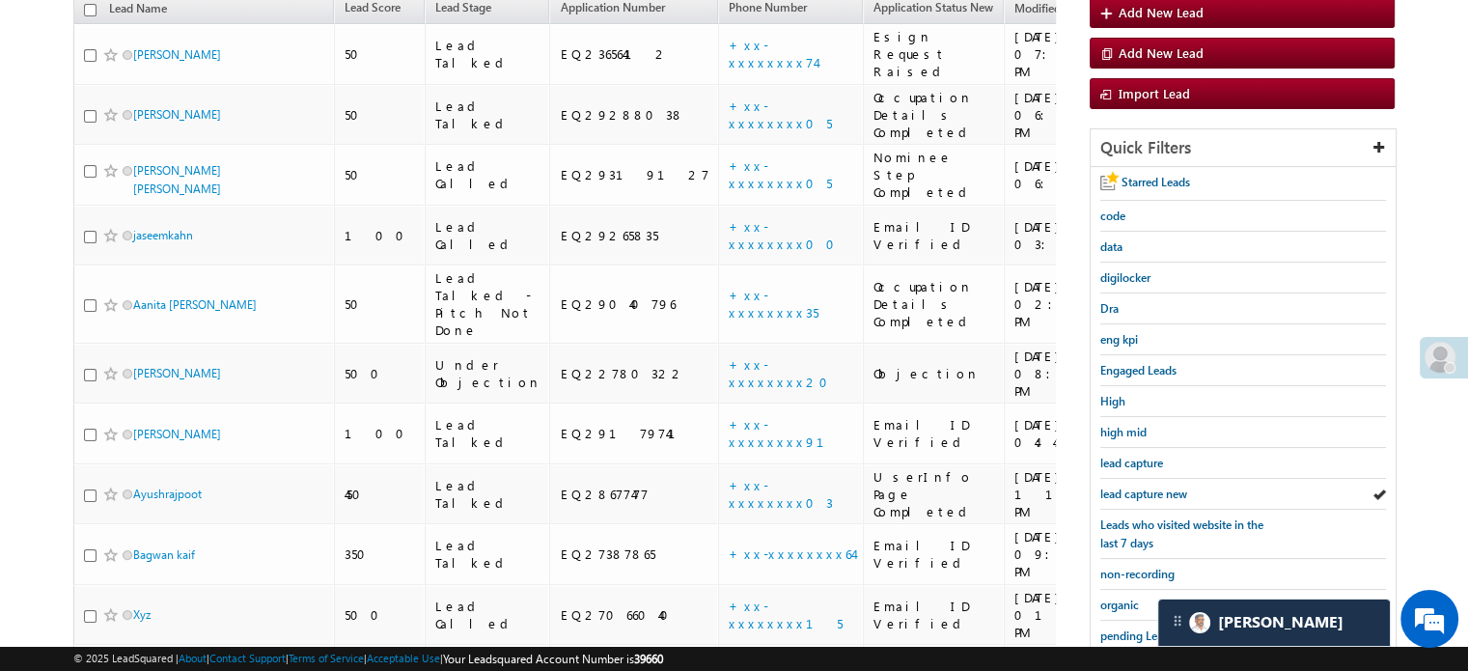
scroll to position [414, 0]
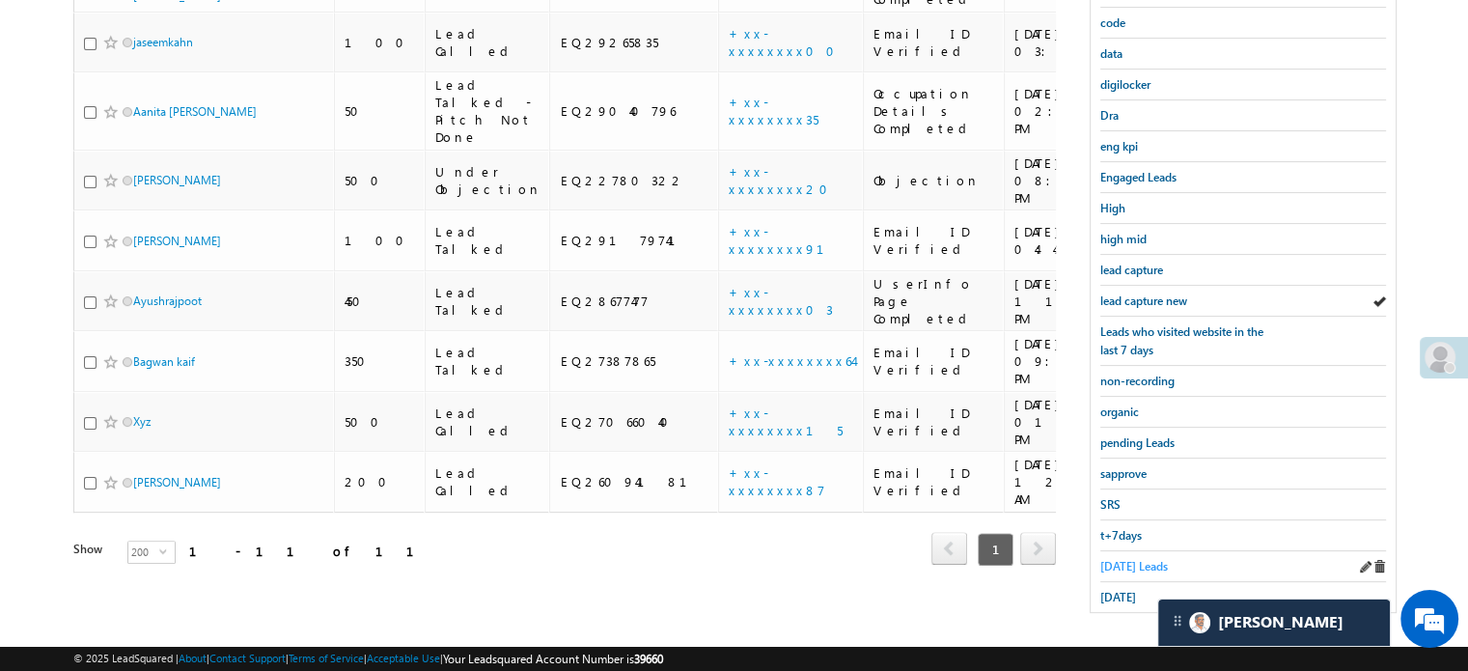
click at [1162, 559] on span "Today's Leads" at bounding box center [1134, 566] width 68 height 14
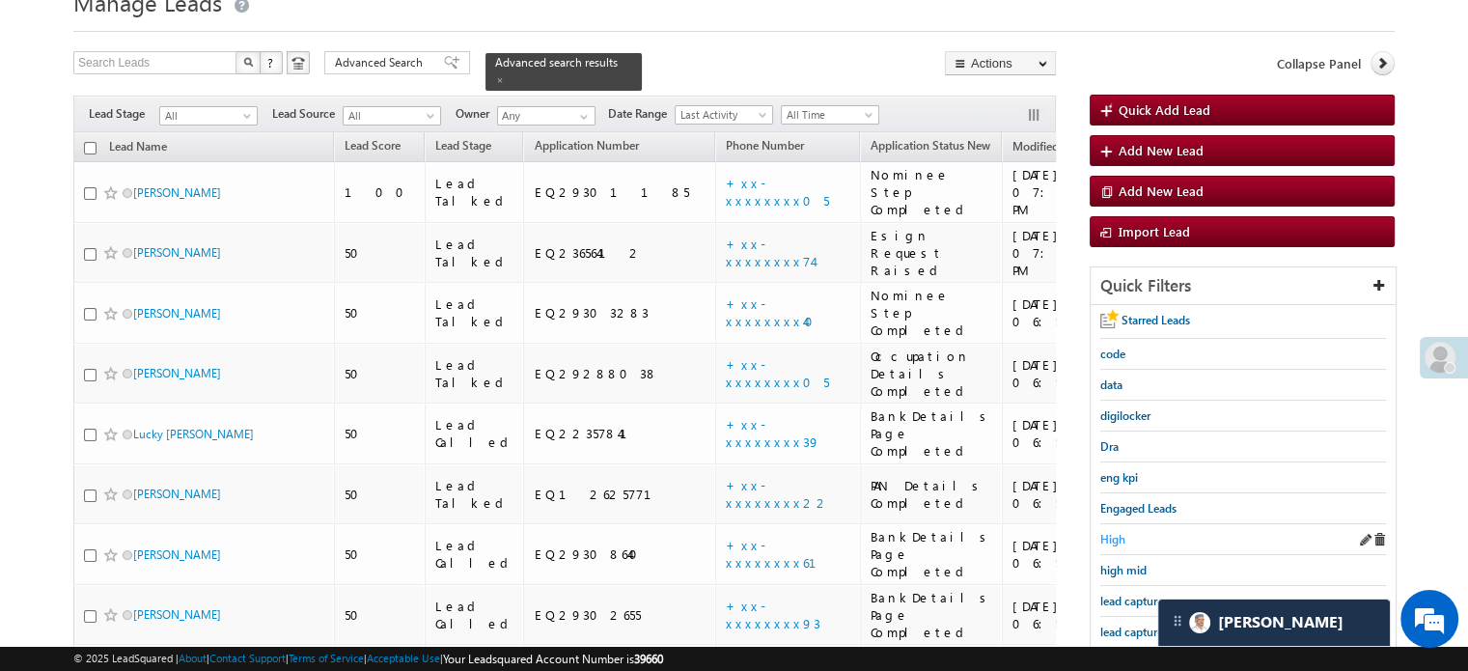
scroll to position [193, 0]
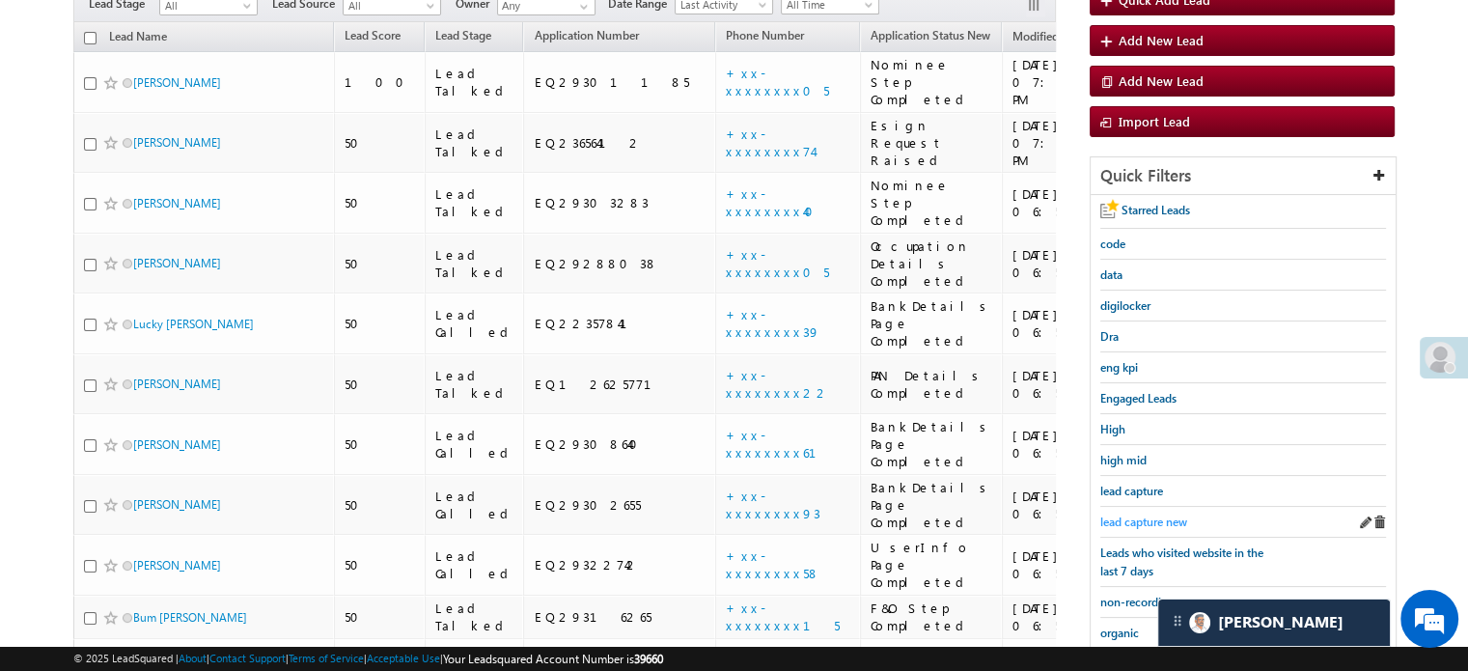
click at [1146, 523] on span "lead capture new" at bounding box center [1143, 521] width 87 height 14
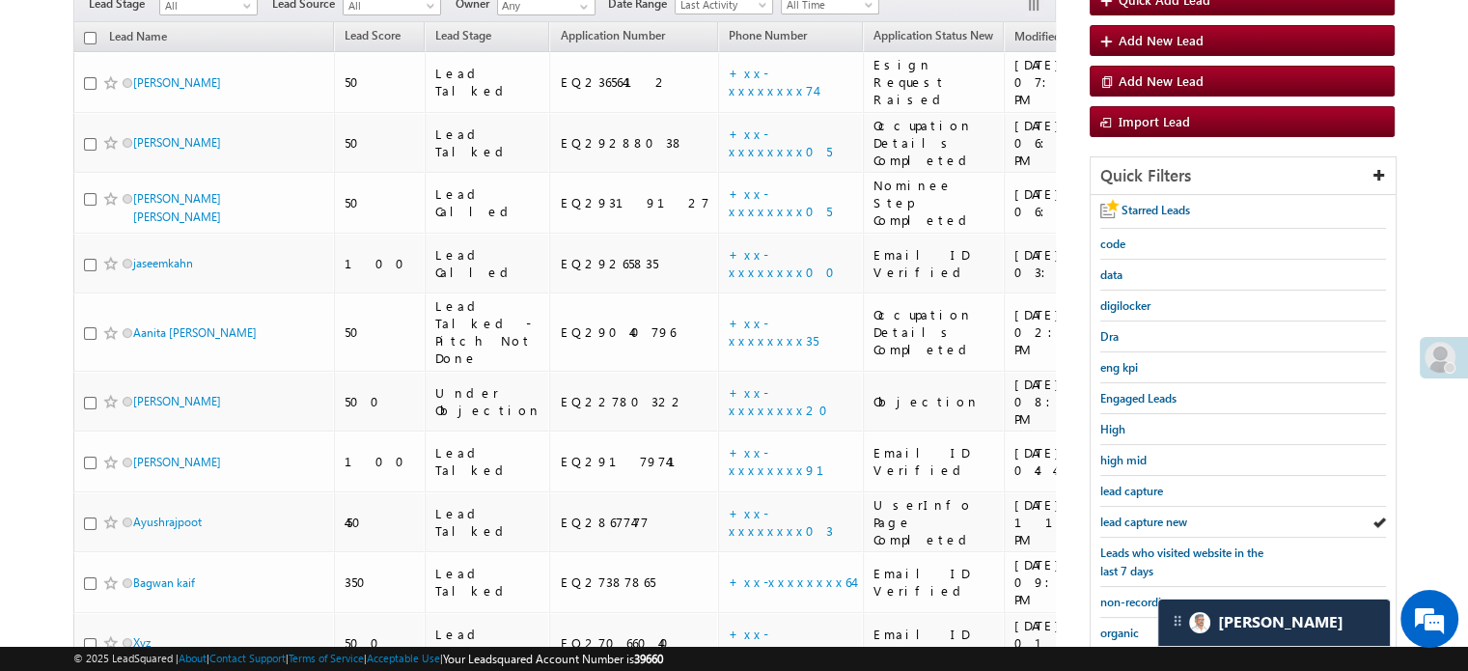
click at [1146, 523] on span "lead capture new" at bounding box center [1143, 521] width 87 height 14
click at [1150, 514] on span "lead capture new" at bounding box center [1143, 521] width 87 height 14
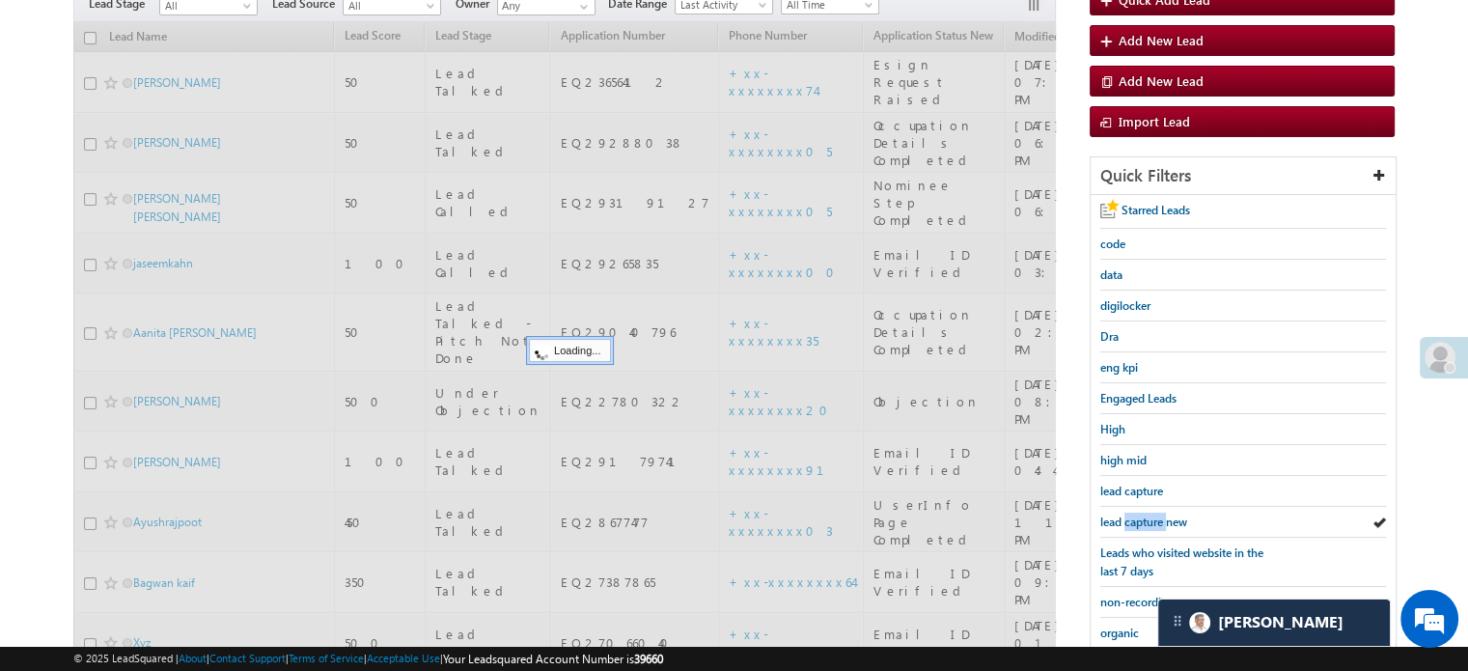
click at [1150, 514] on span "lead capture new" at bounding box center [1143, 521] width 87 height 14
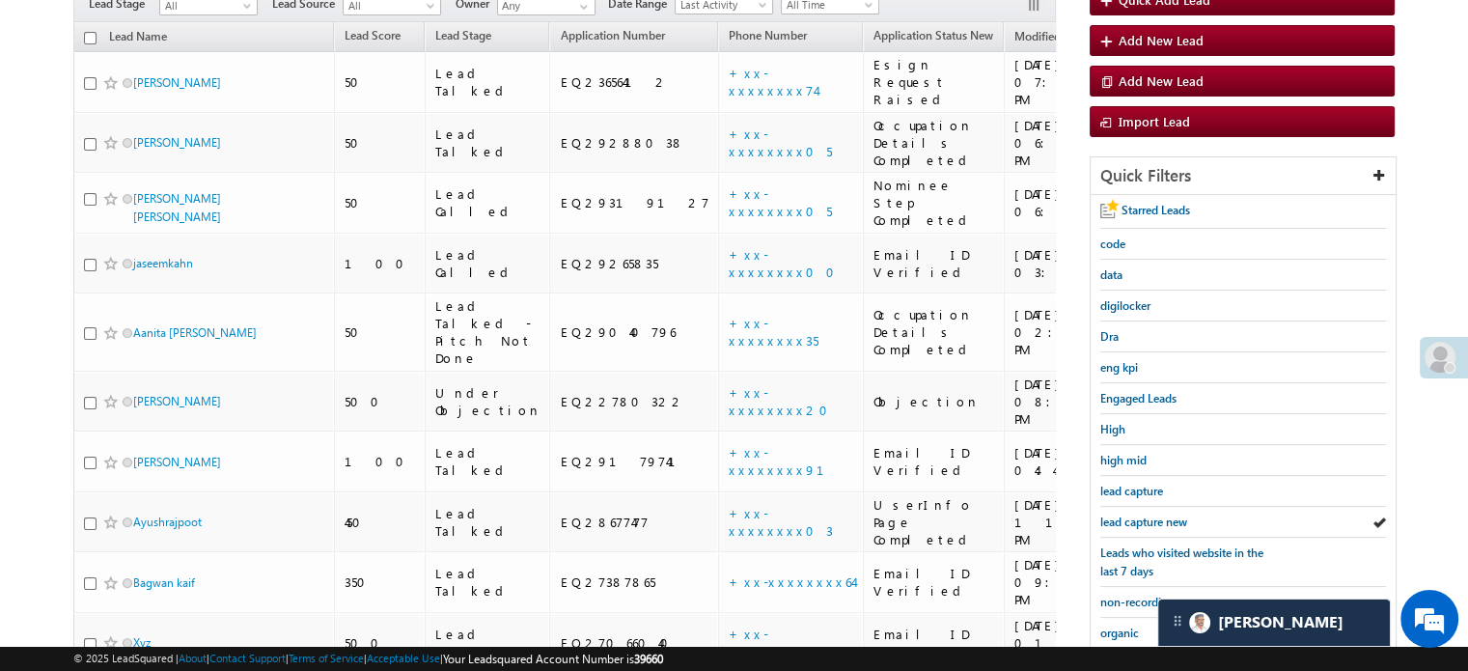
click at [1150, 514] on span "lead capture new" at bounding box center [1143, 521] width 87 height 14
click at [1141, 514] on span "lead capture new" at bounding box center [1143, 521] width 87 height 14
click at [1146, 514] on span "lead capture new" at bounding box center [1143, 521] width 87 height 14
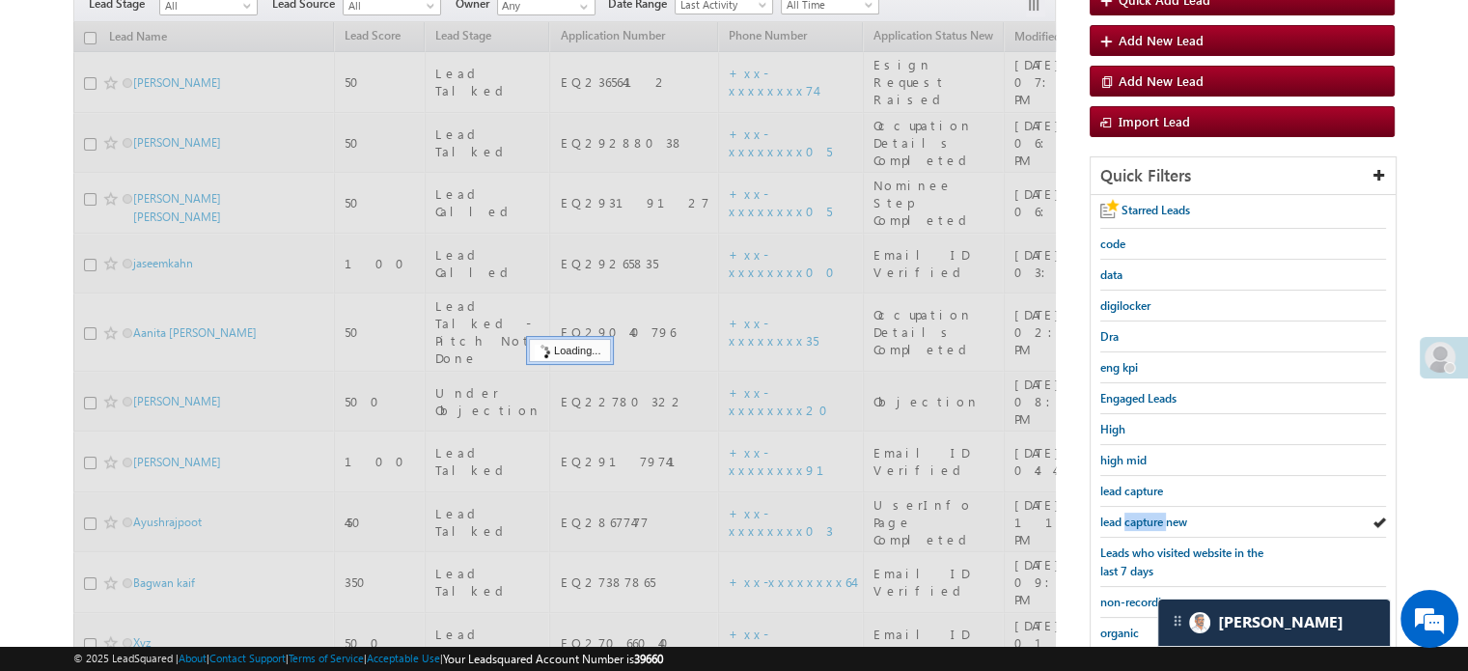
click at [1146, 514] on span "lead capture new" at bounding box center [1143, 521] width 87 height 14
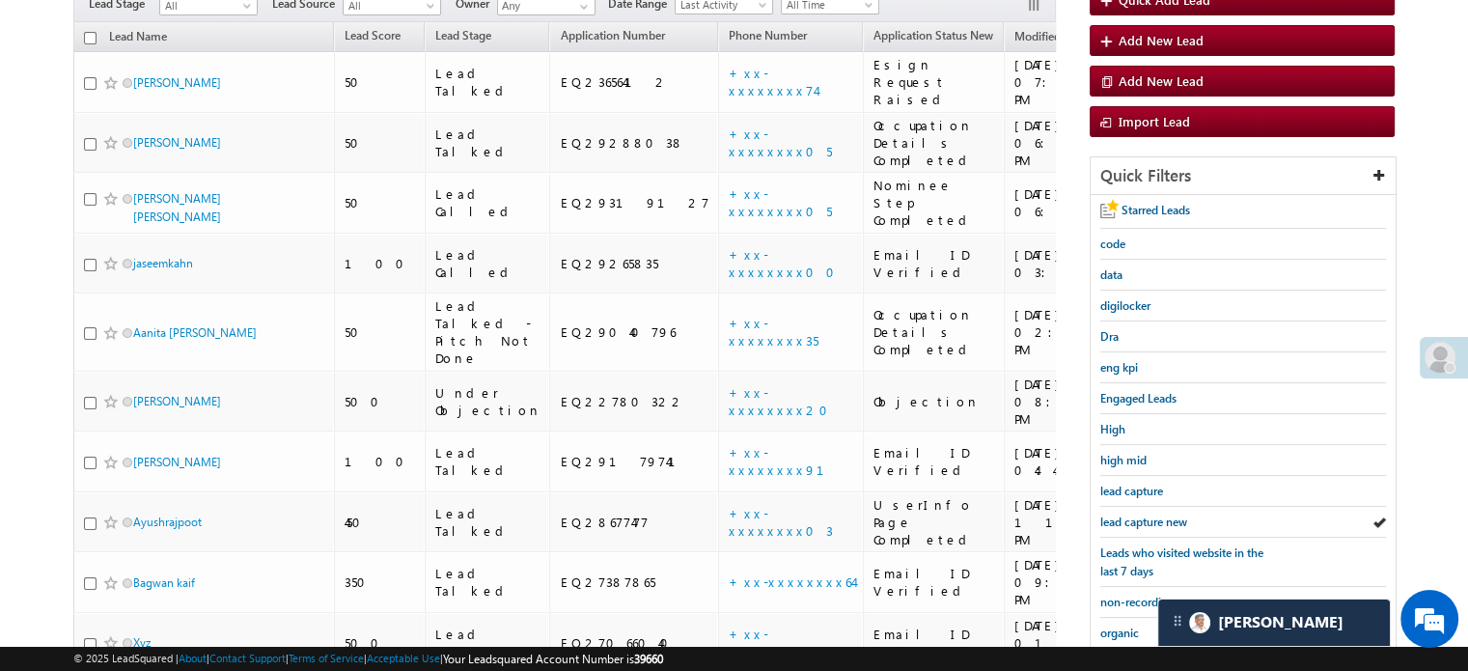
click at [1146, 514] on span "lead capture new" at bounding box center [1143, 521] width 87 height 14
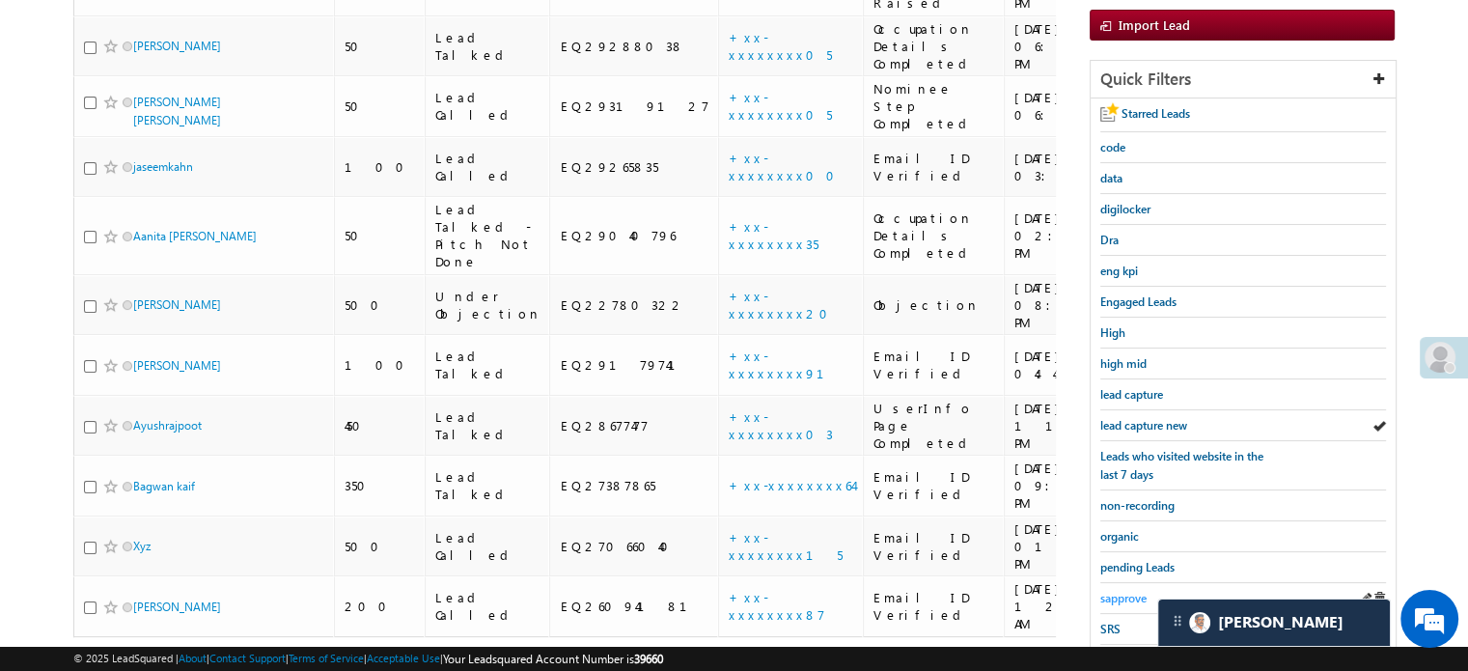
scroll to position [386, 0]
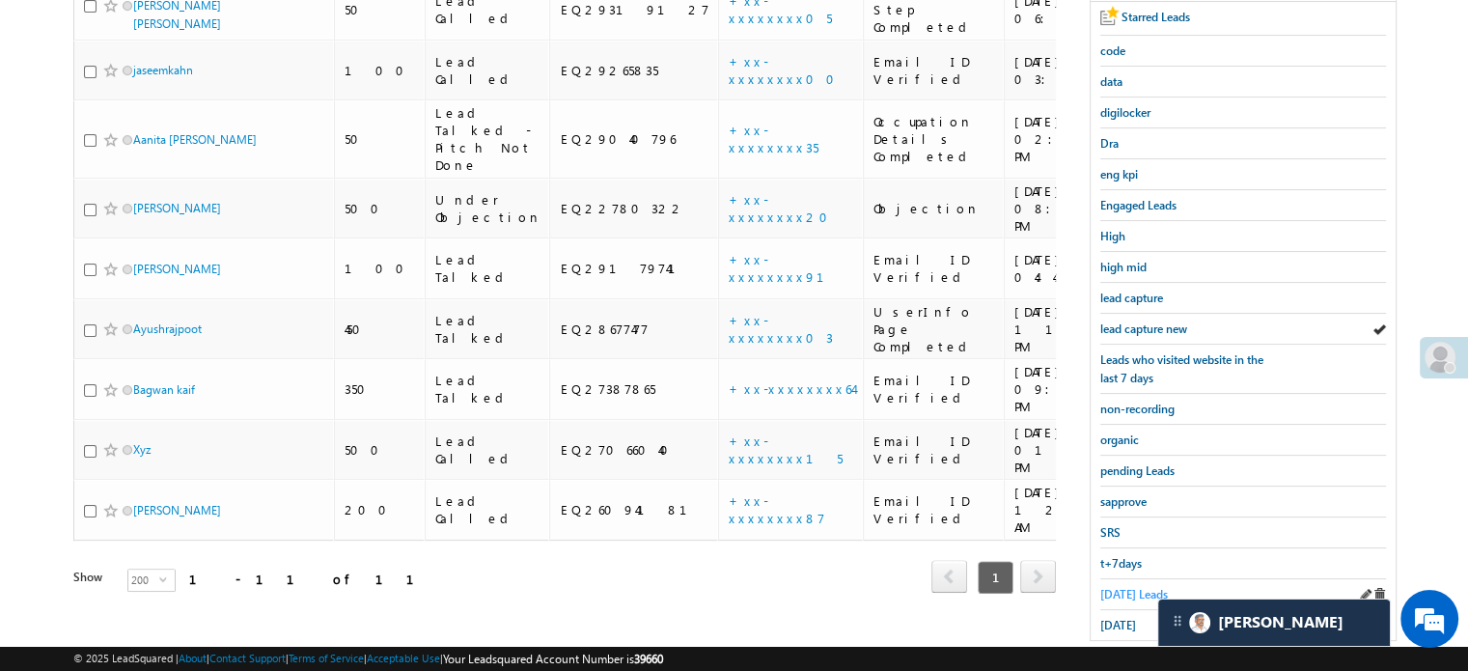
click at [1123, 589] on span "Today's Leads" at bounding box center [1134, 594] width 68 height 14
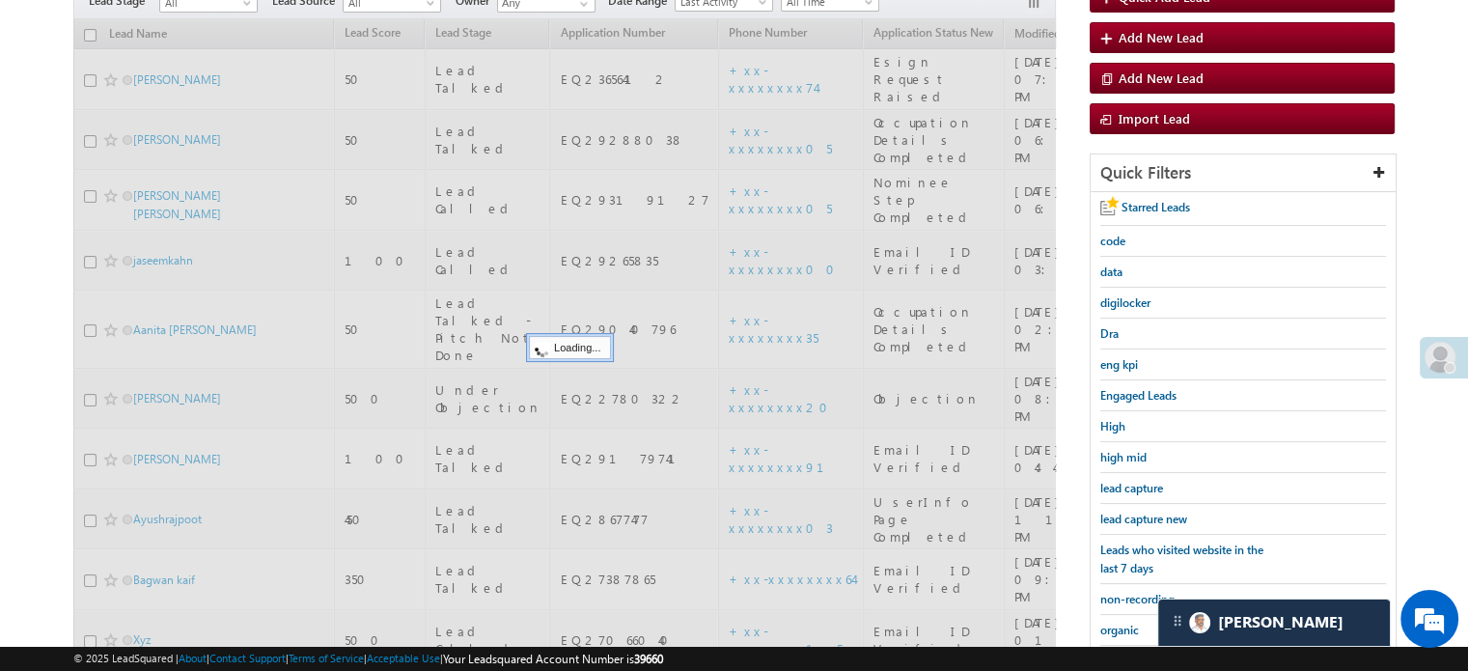
scroll to position [193, 0]
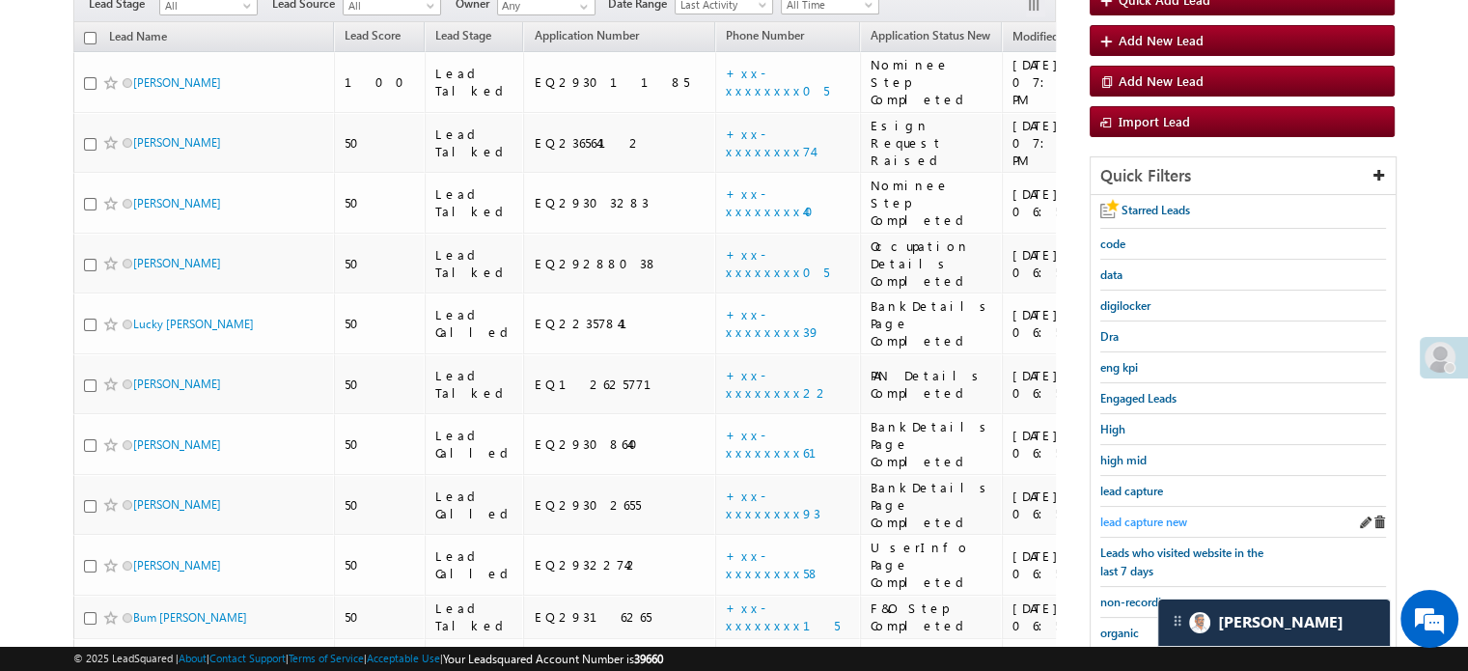
click at [1135, 514] on span "lead capture new" at bounding box center [1143, 521] width 87 height 14
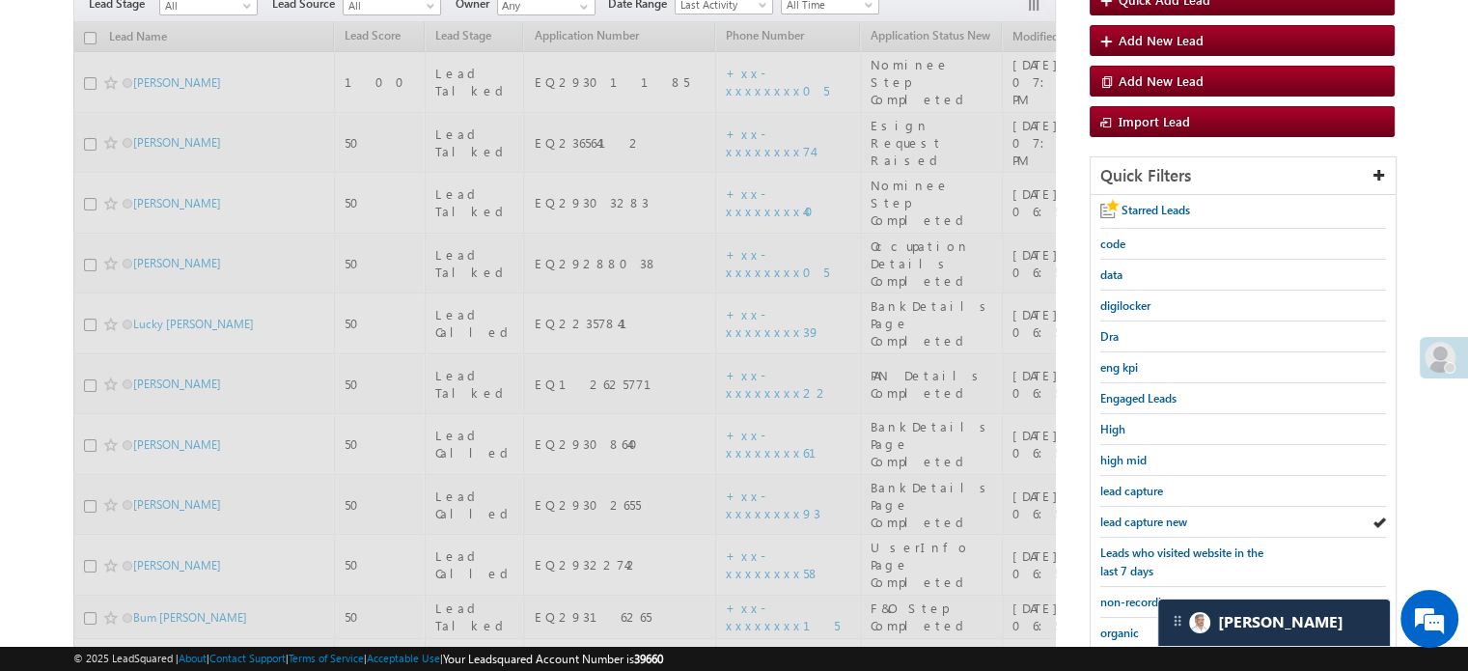
click at [1135, 514] on span "lead capture new" at bounding box center [1143, 521] width 87 height 14
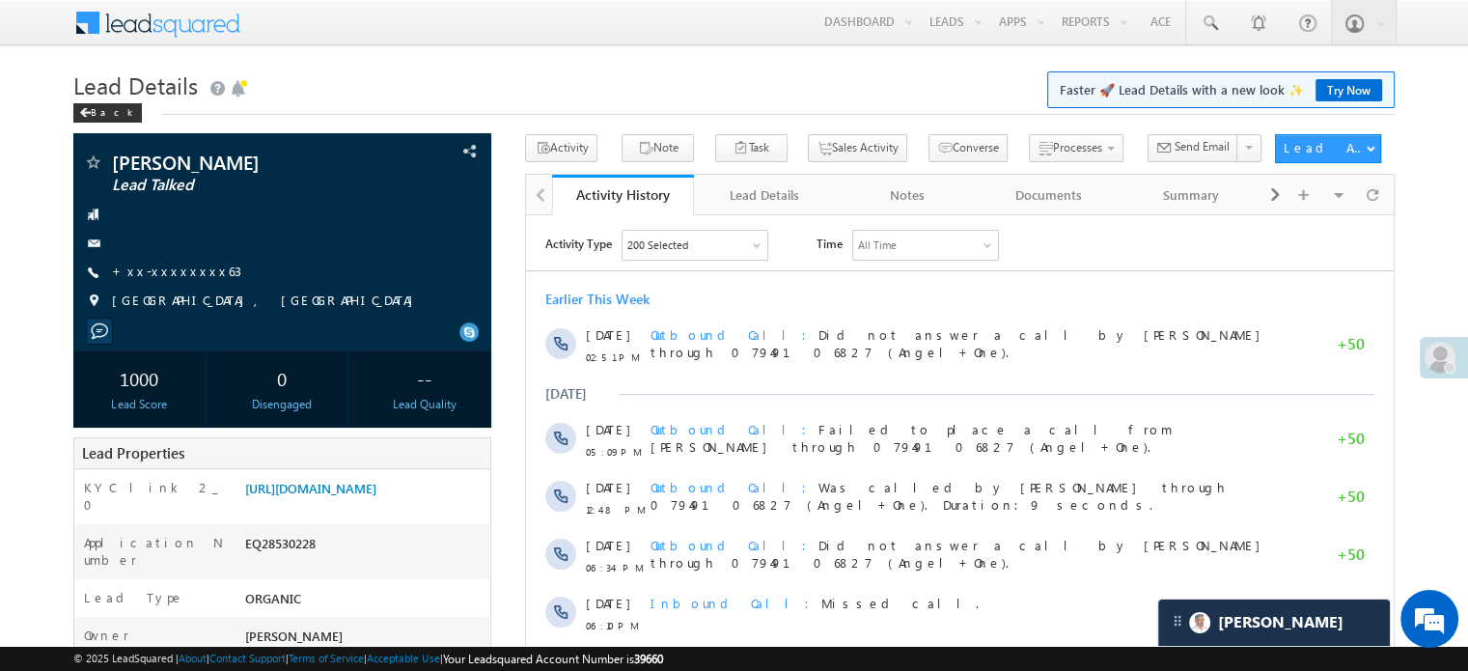
scroll to position [9586, 0]
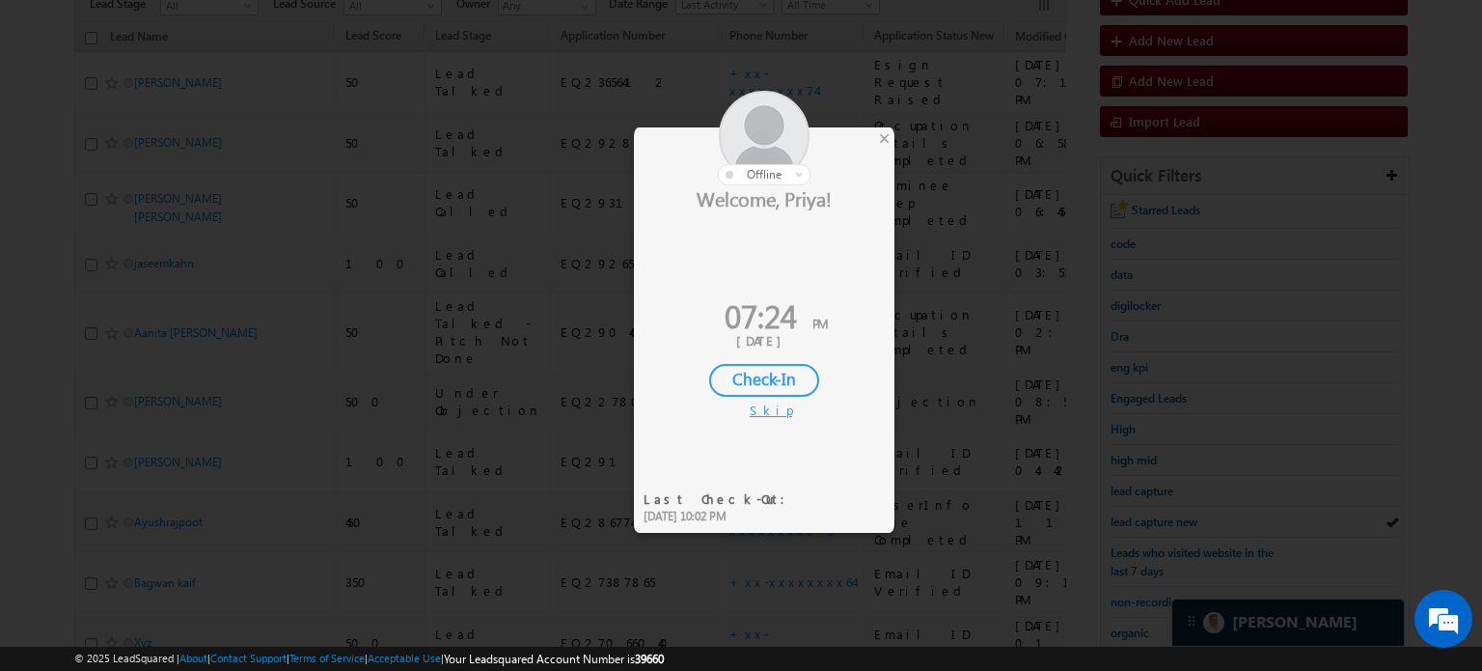
click at [892, 138] on div at bounding box center [764, 138] width 261 height 95
click at [880, 138] on div "×" at bounding box center [884, 137] width 20 height 21
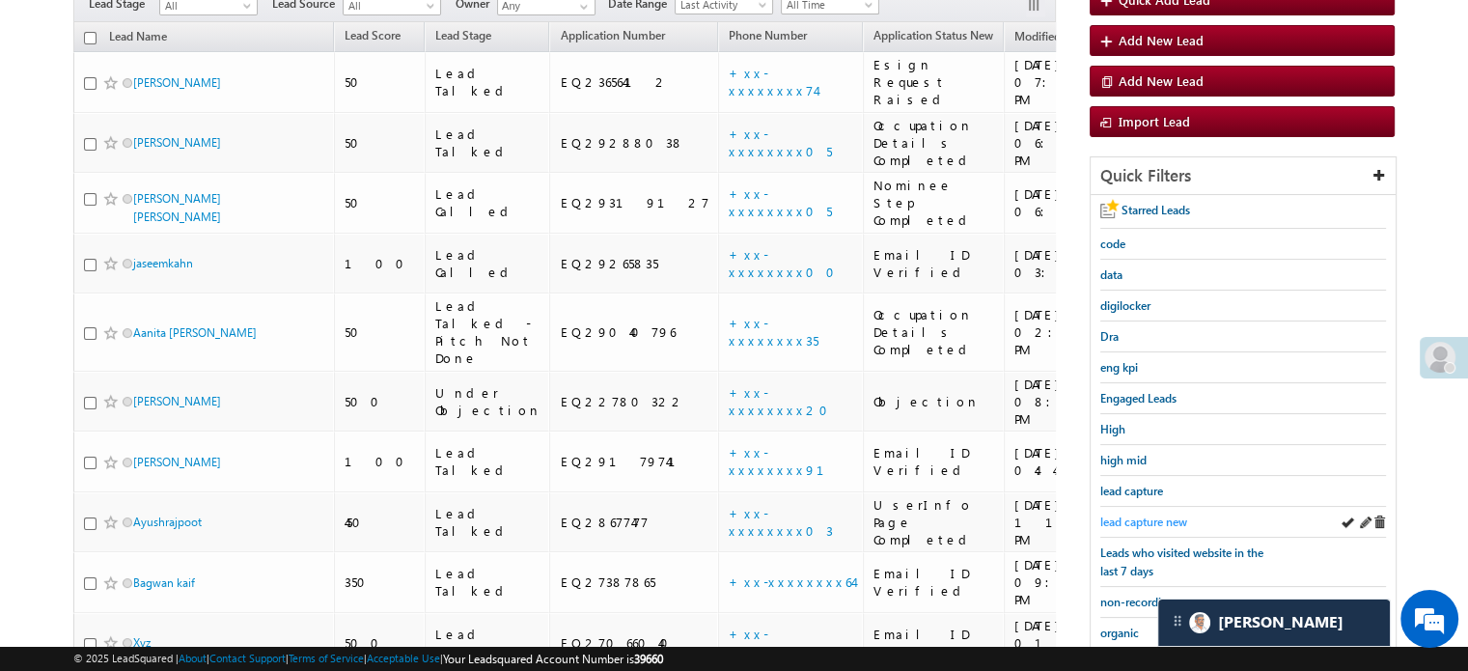
click at [1123, 514] on span "lead capture new" at bounding box center [1143, 521] width 87 height 14
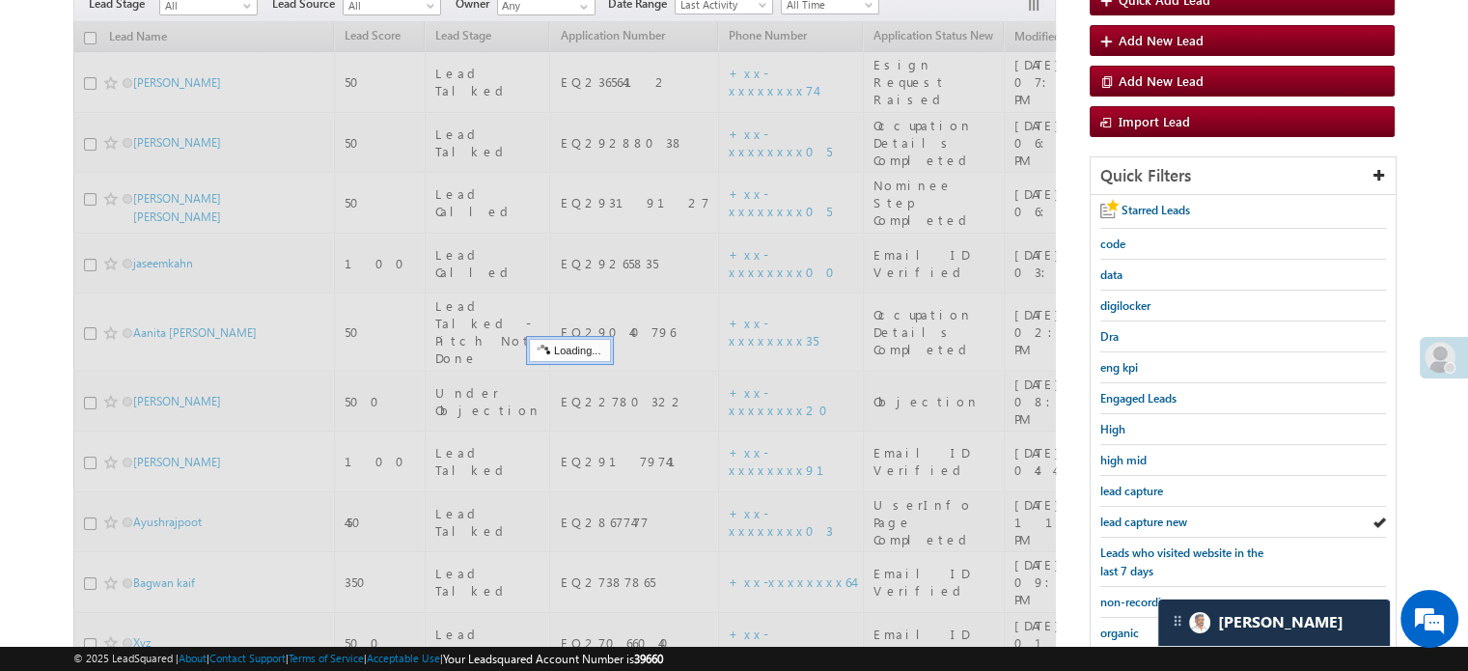
click at [1123, 514] on span "lead capture new" at bounding box center [1143, 521] width 87 height 14
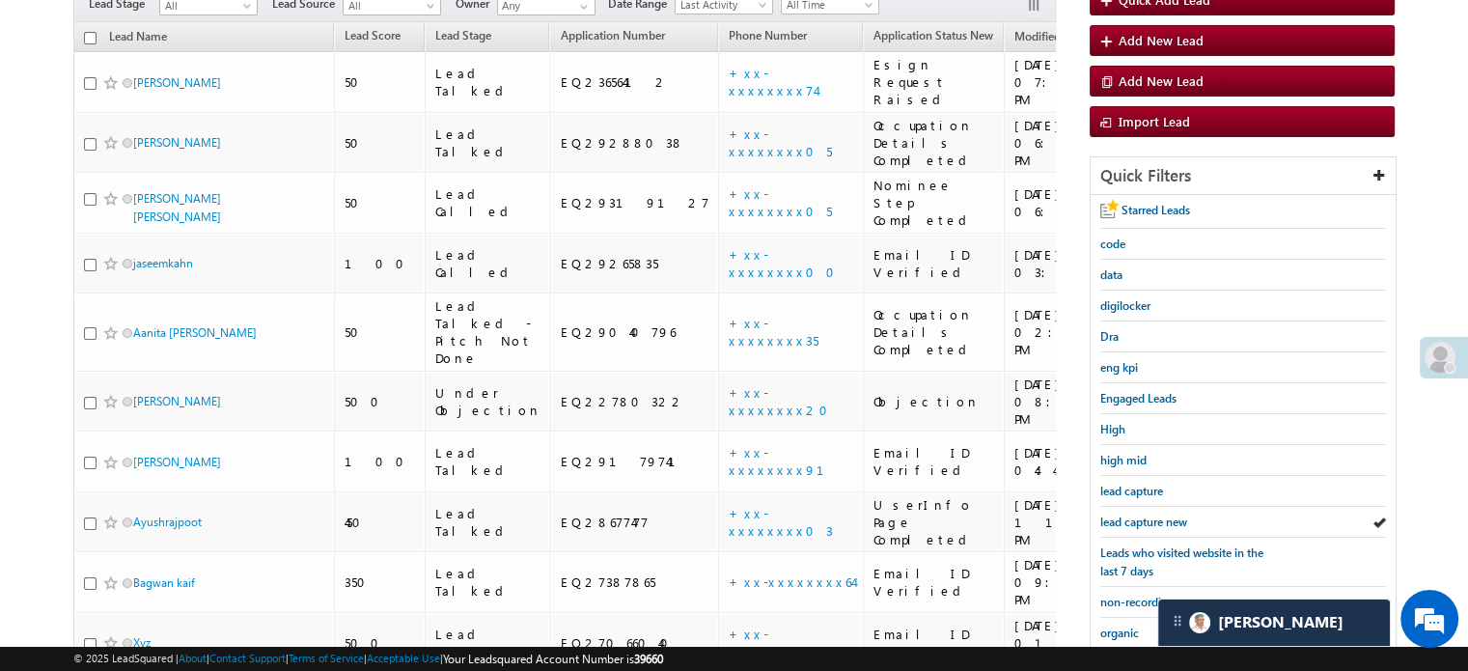
click at [1123, 514] on span "lead capture new" at bounding box center [1143, 521] width 87 height 14
click at [1140, 517] on span "lead capture new" at bounding box center [1143, 521] width 87 height 14
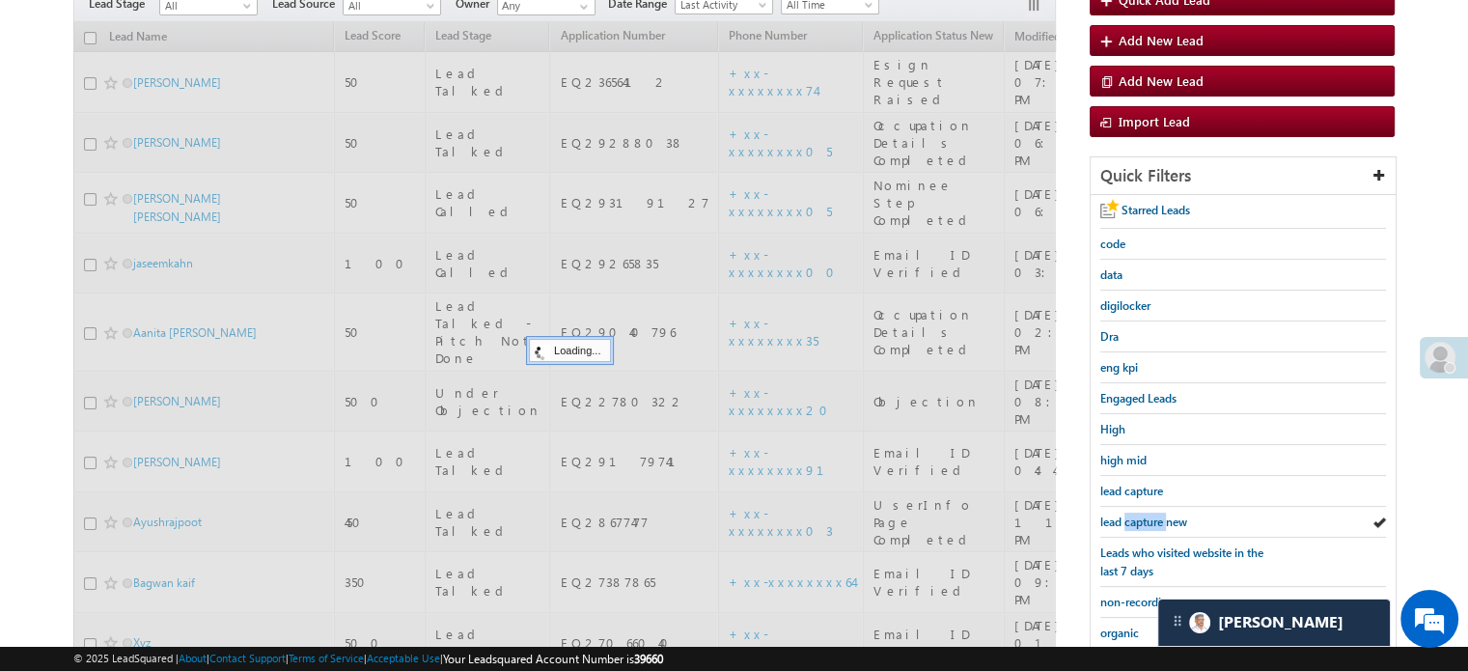
click at [1140, 517] on span "lead capture new" at bounding box center [1143, 521] width 87 height 14
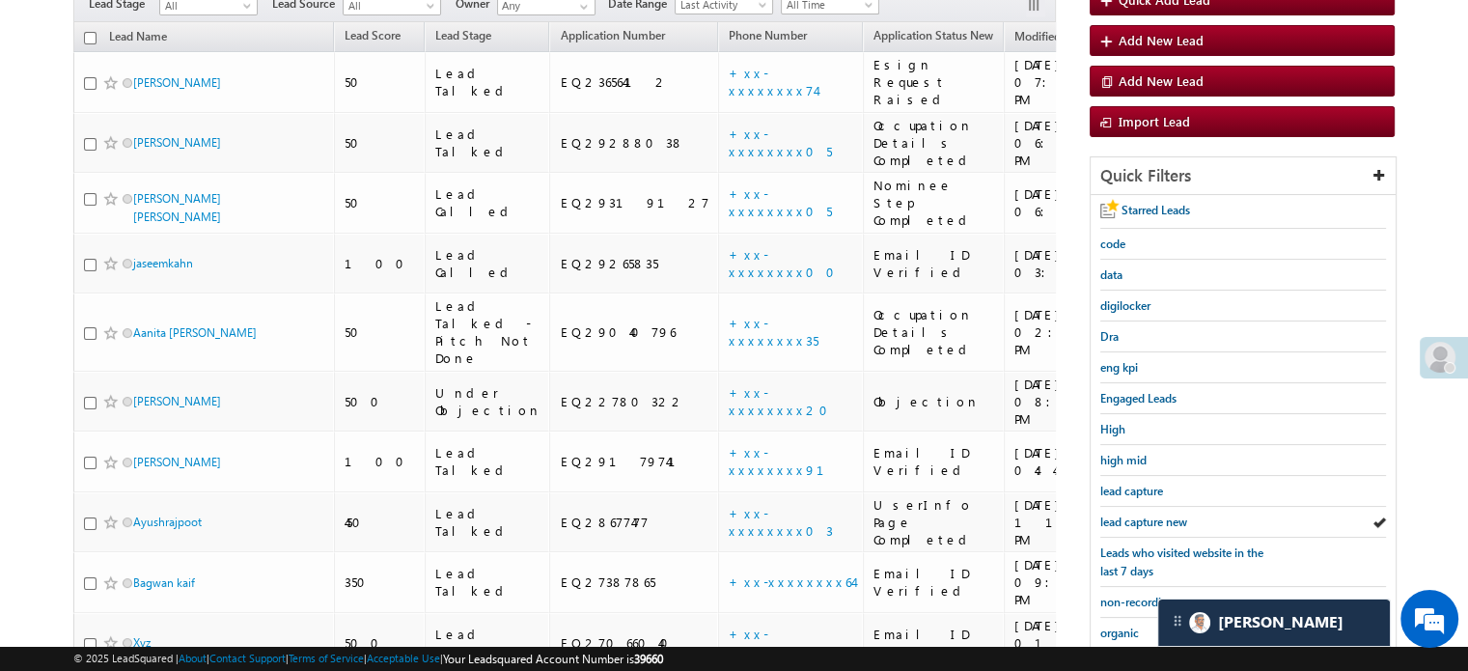
click at [1140, 517] on span "lead capture new" at bounding box center [1143, 521] width 87 height 14
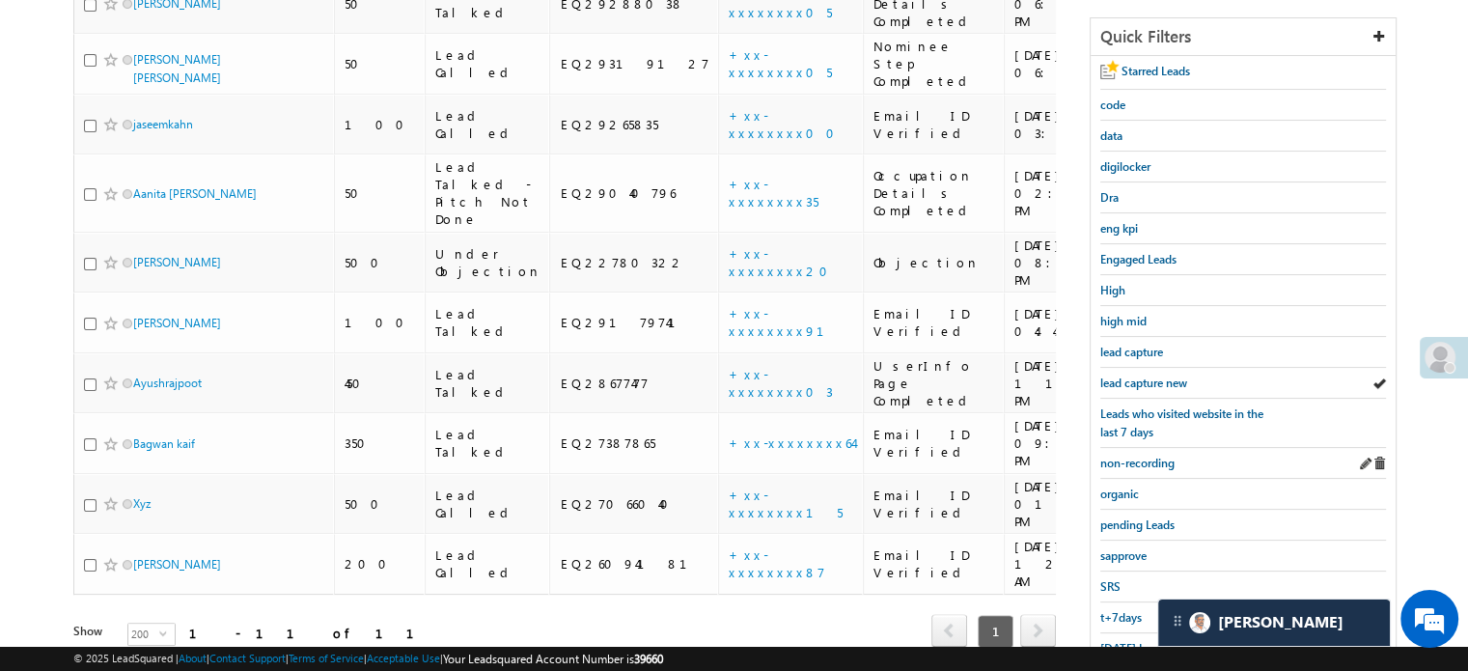
scroll to position [414, 0]
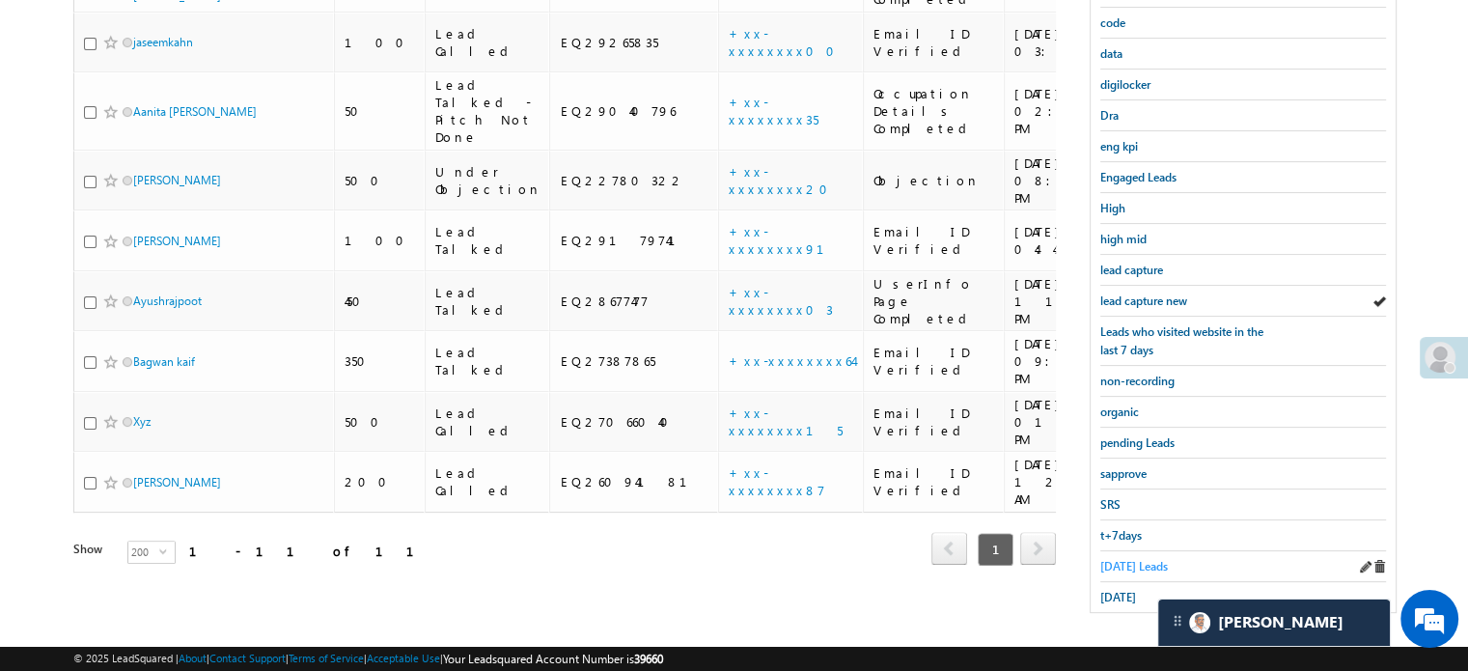
click at [1131, 559] on span "Today's Leads" at bounding box center [1134, 566] width 68 height 14
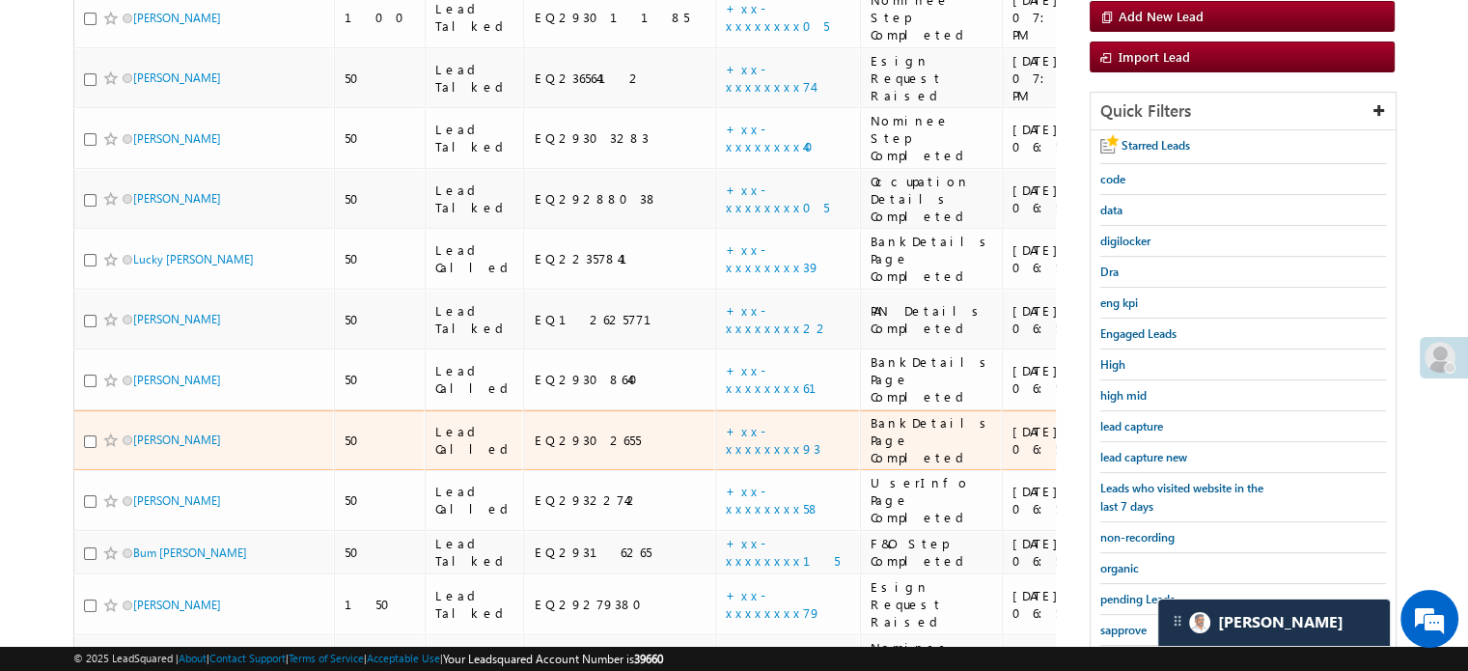
scroll to position [221, 0]
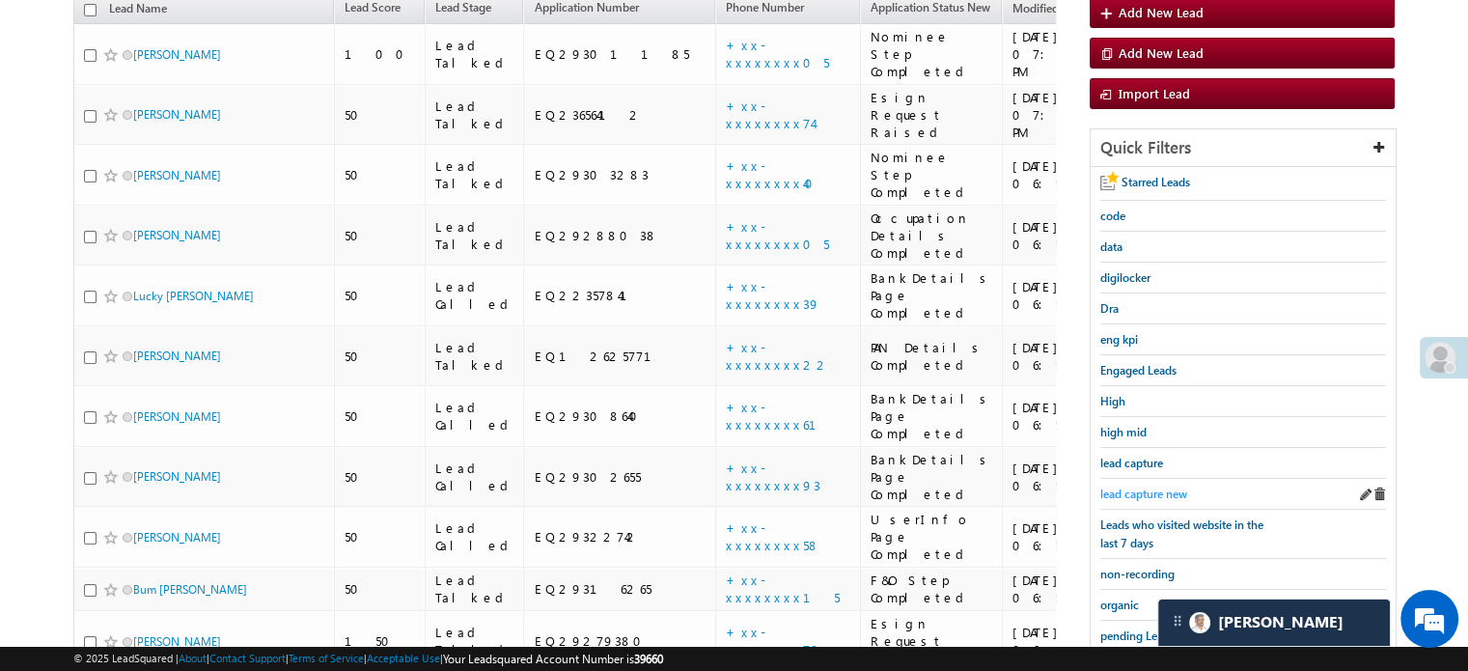
click at [1152, 492] on span "lead capture new" at bounding box center [1143, 493] width 87 height 14
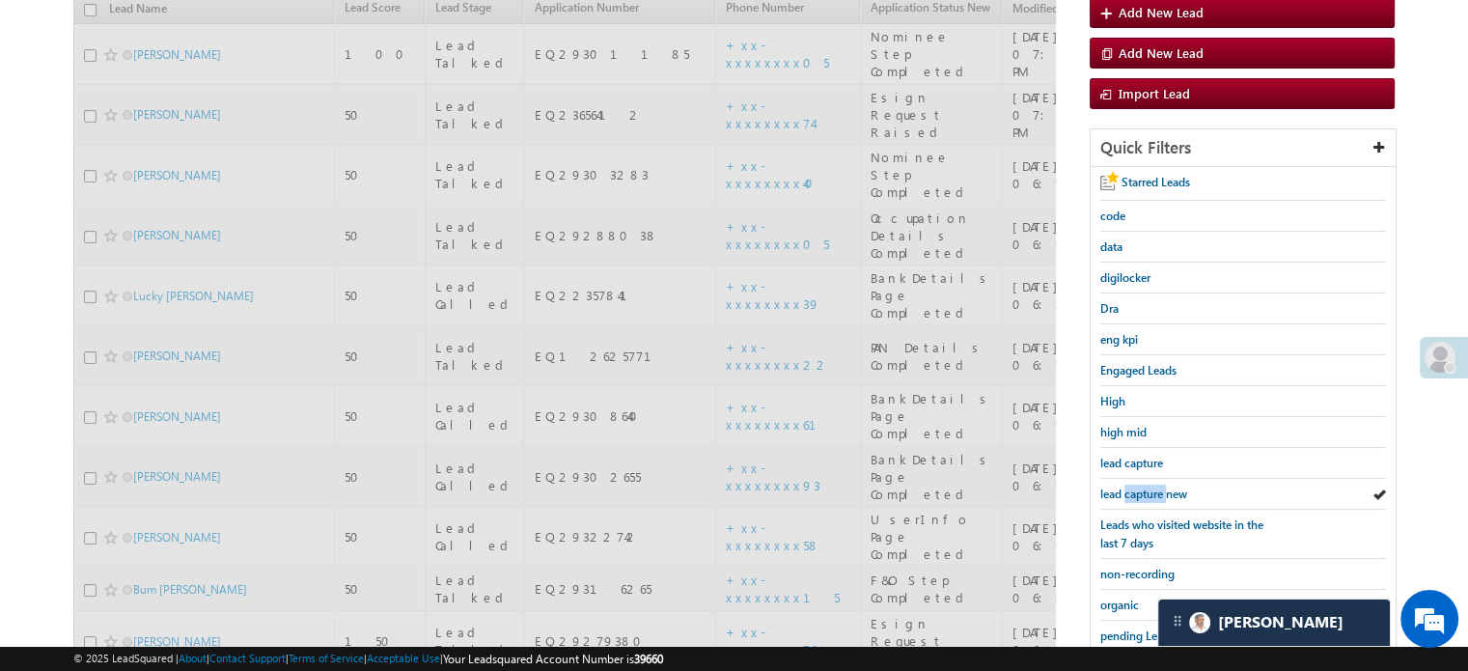
click at [1152, 492] on span "lead capture new" at bounding box center [1143, 493] width 87 height 14
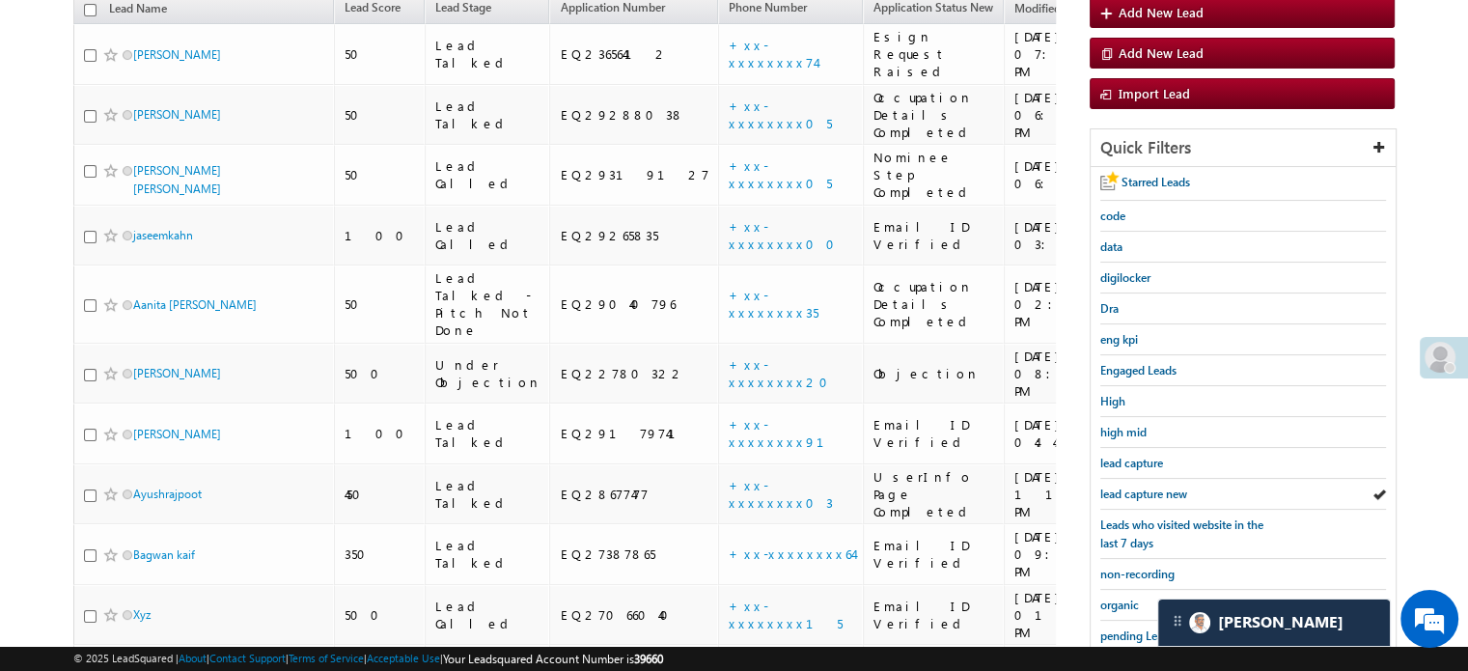
click at [1152, 492] on span "lead capture new" at bounding box center [1143, 493] width 87 height 14
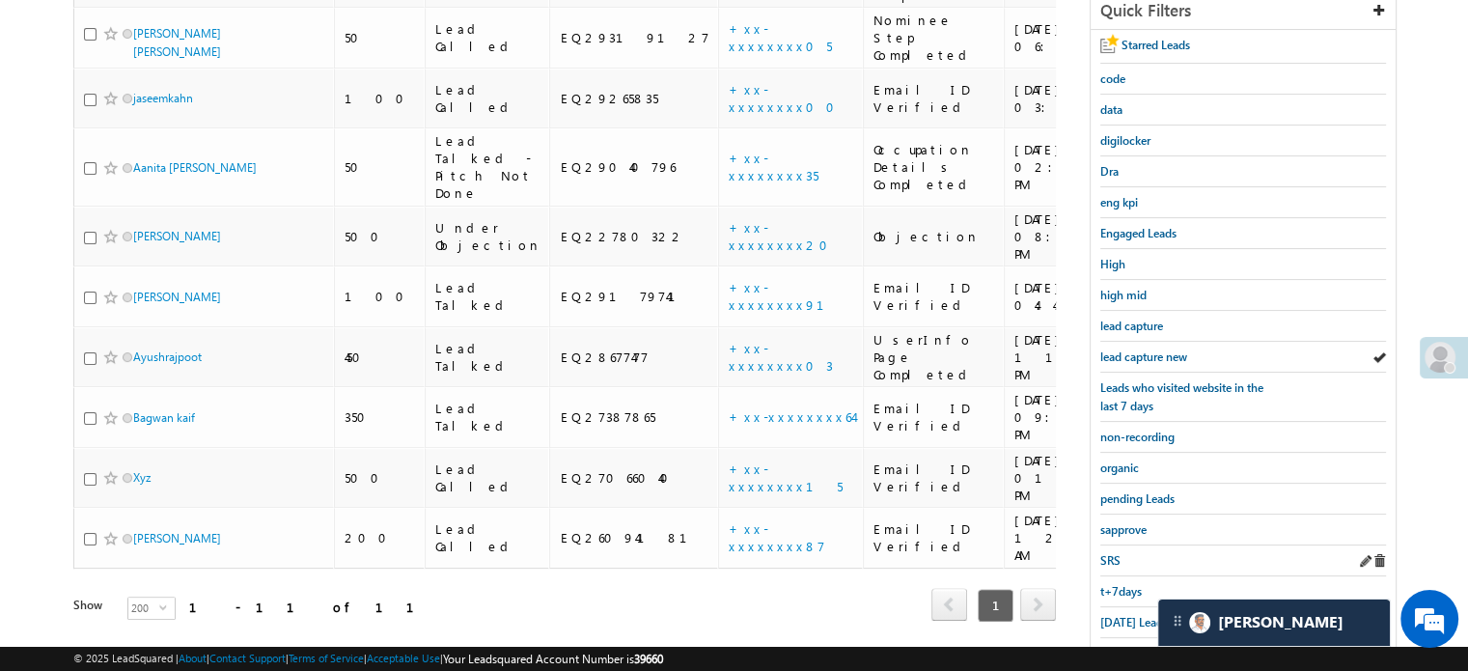
scroll to position [414, 0]
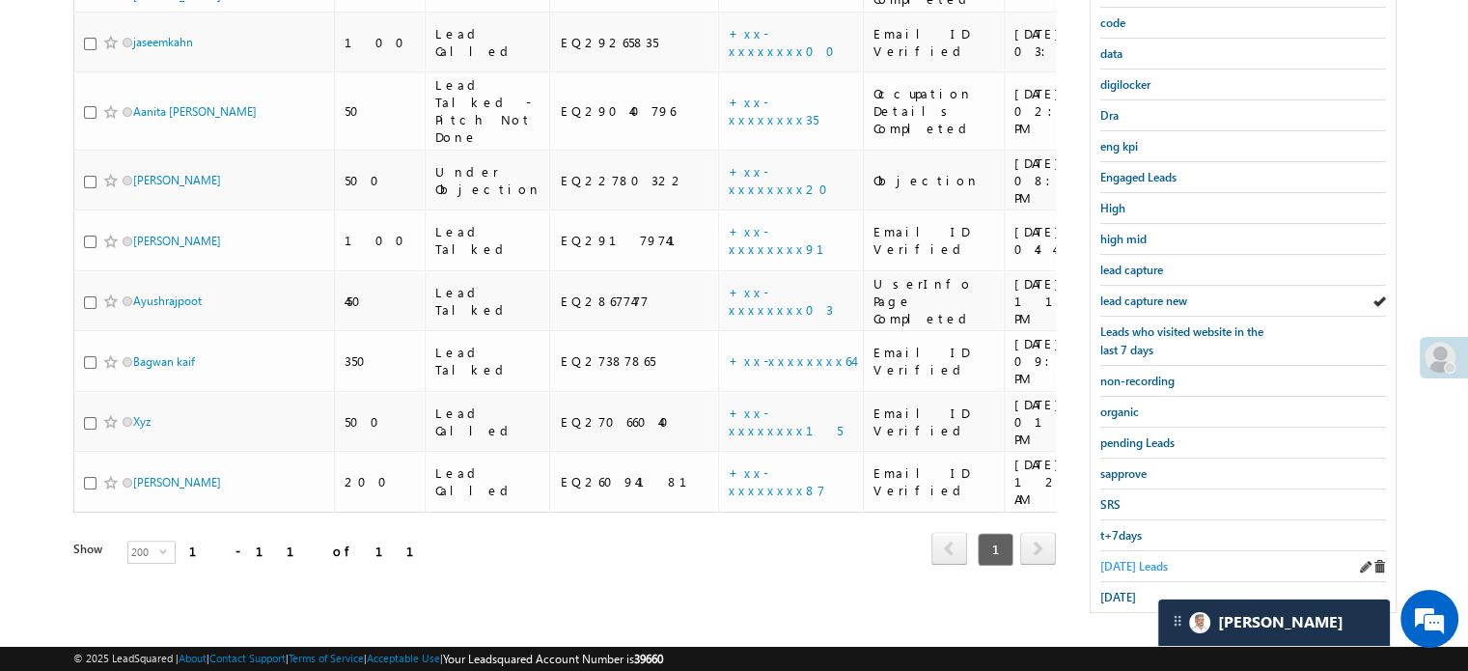
click at [1119, 559] on span "Today's Leads" at bounding box center [1134, 566] width 68 height 14
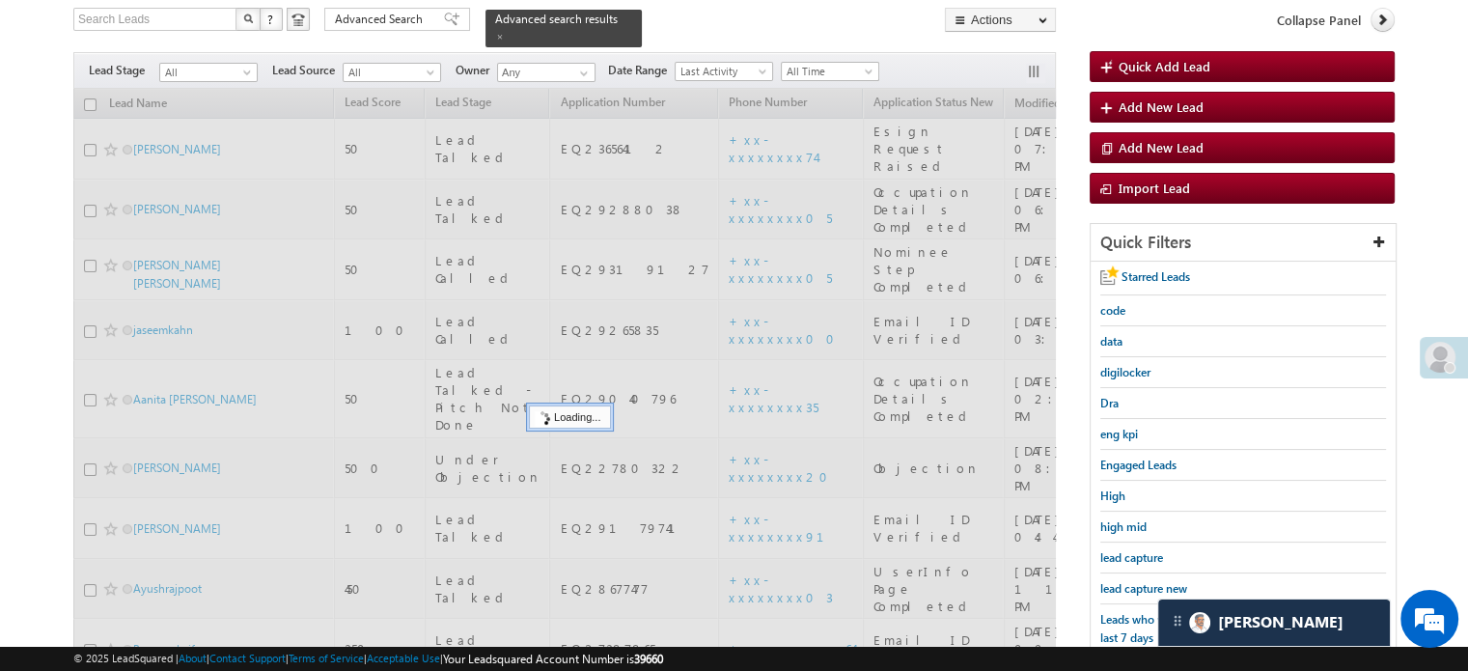
scroll to position [124, 0]
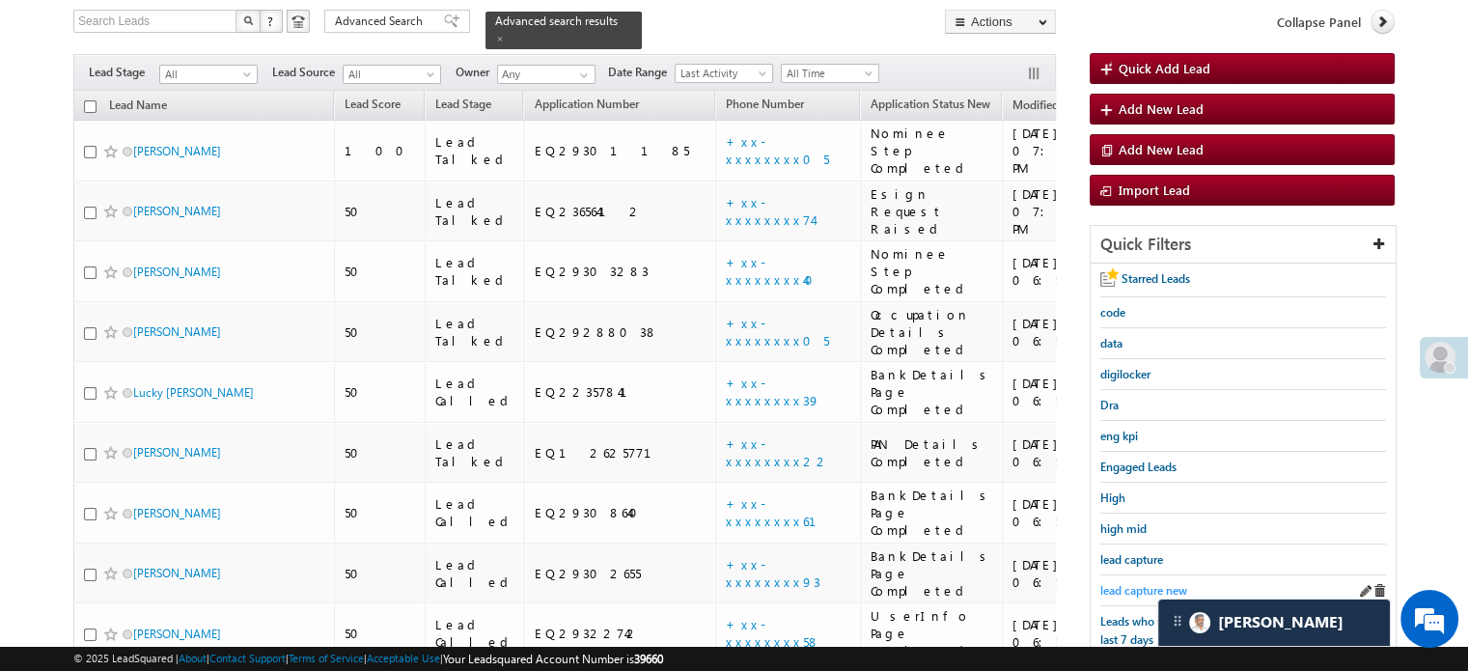
click at [1136, 583] on span "lead capture new" at bounding box center [1143, 590] width 87 height 14
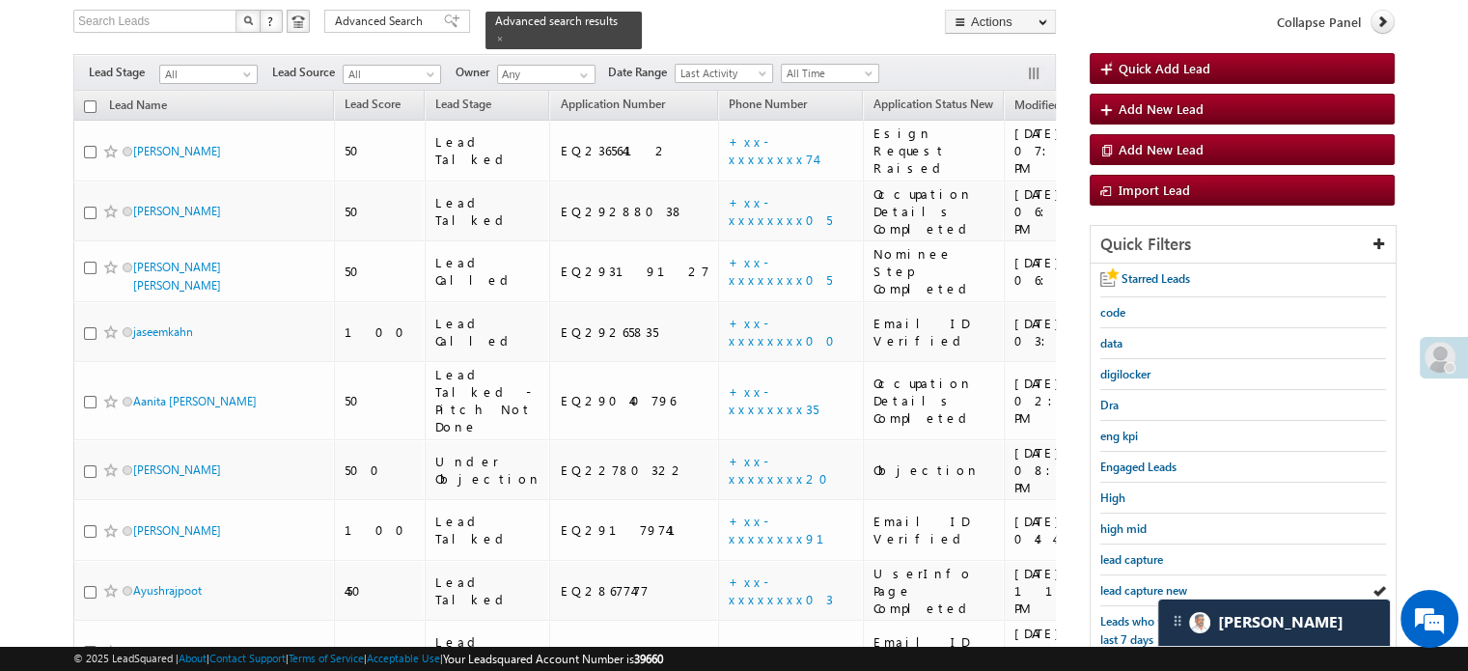
click at [1136, 583] on span "lead capture new" at bounding box center [1143, 590] width 87 height 14
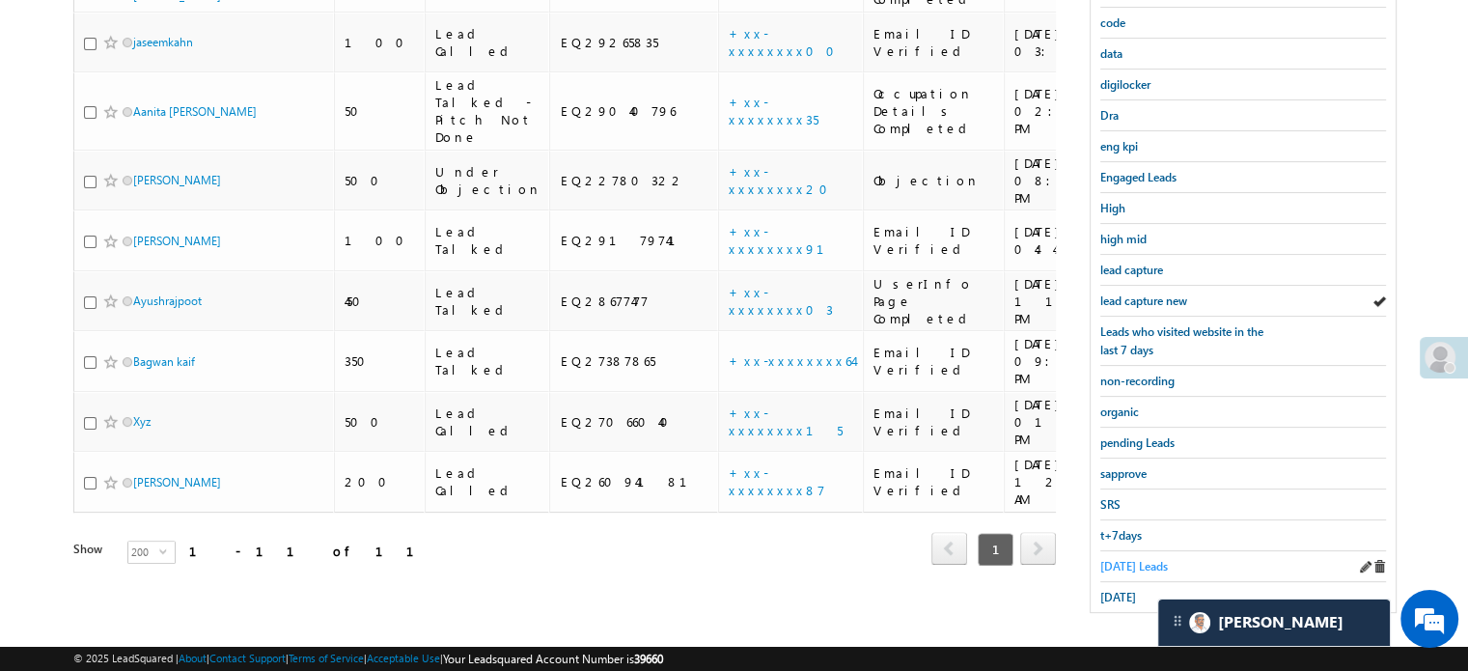
click at [1121, 559] on span "Today's Leads" at bounding box center [1134, 566] width 68 height 14
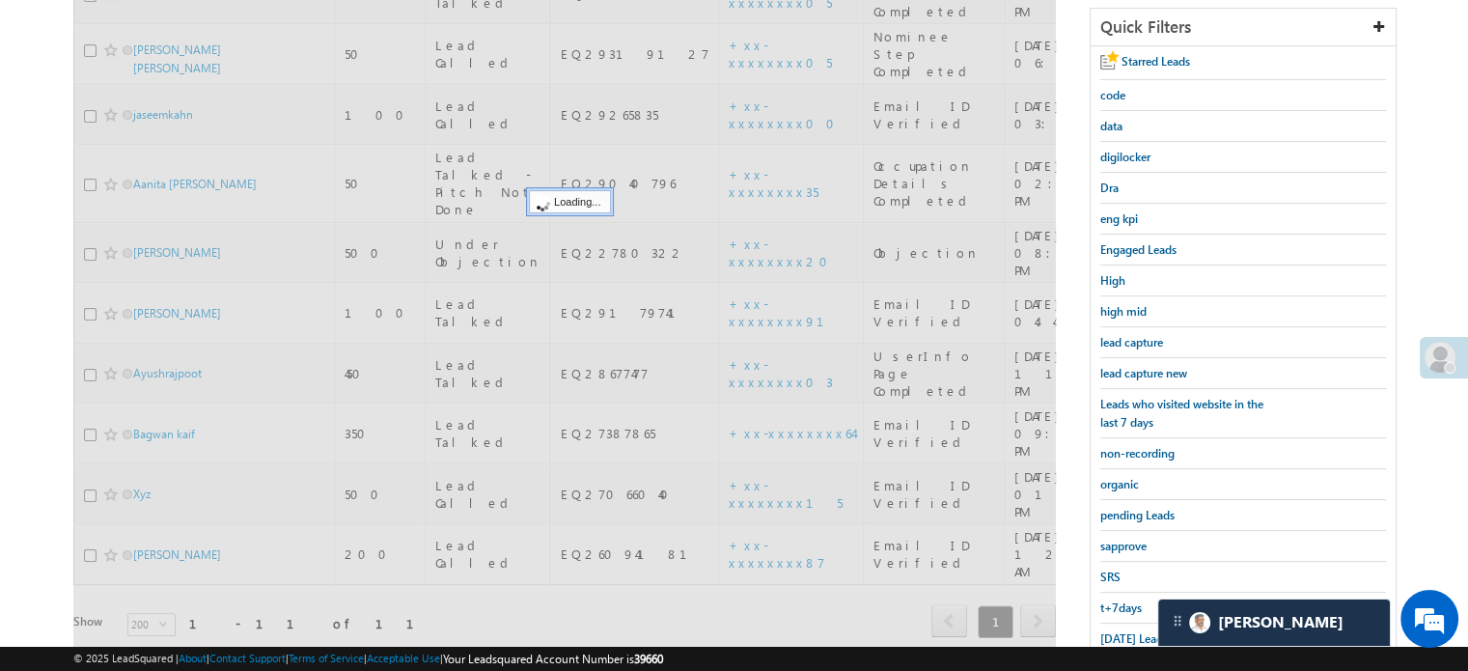
scroll to position [221, 0]
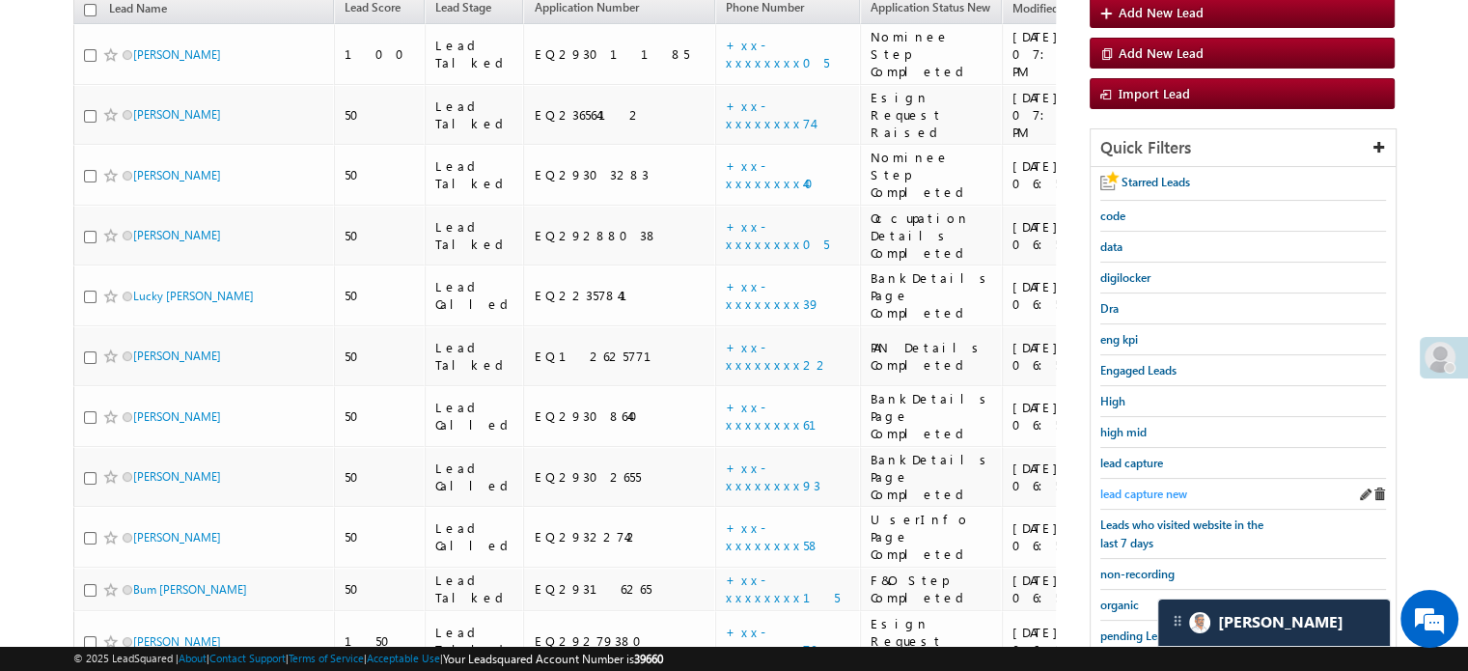
click at [1161, 493] on span "lead capture new" at bounding box center [1143, 493] width 87 height 14
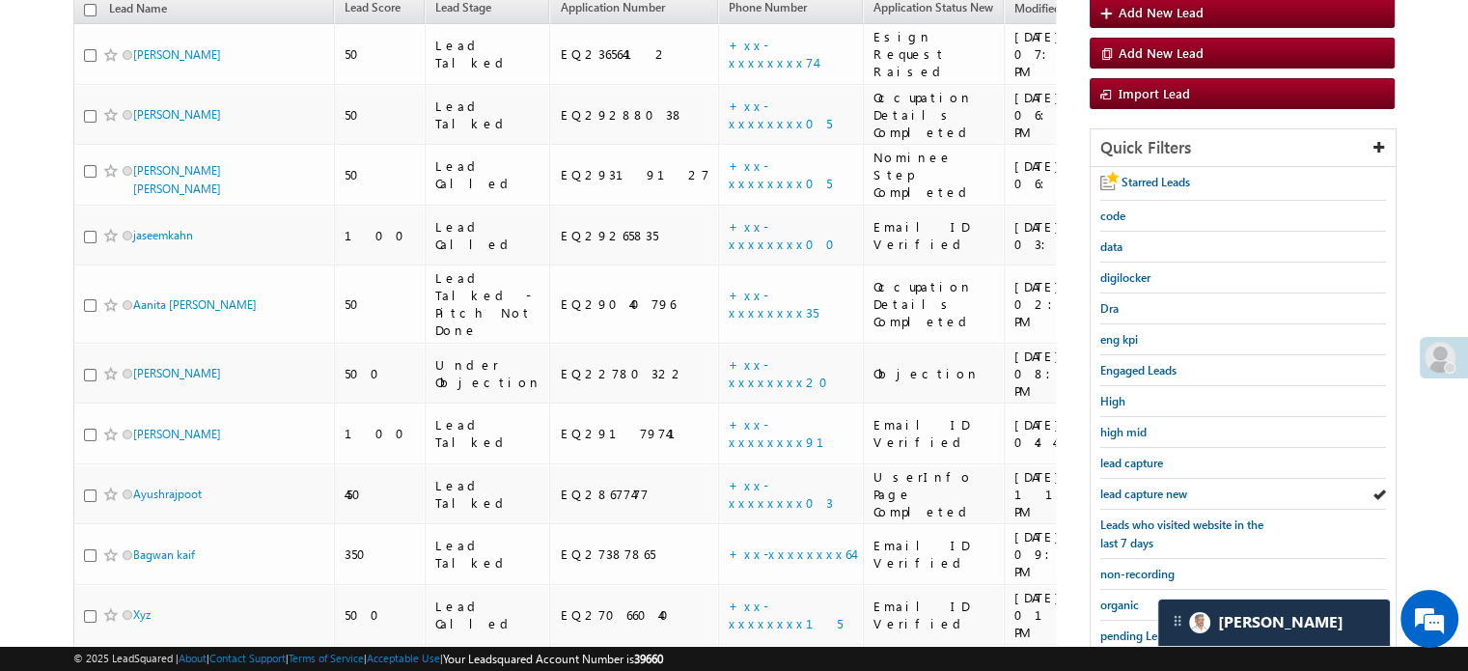
click at [1161, 493] on span "lead capture new" at bounding box center [1143, 493] width 87 height 14
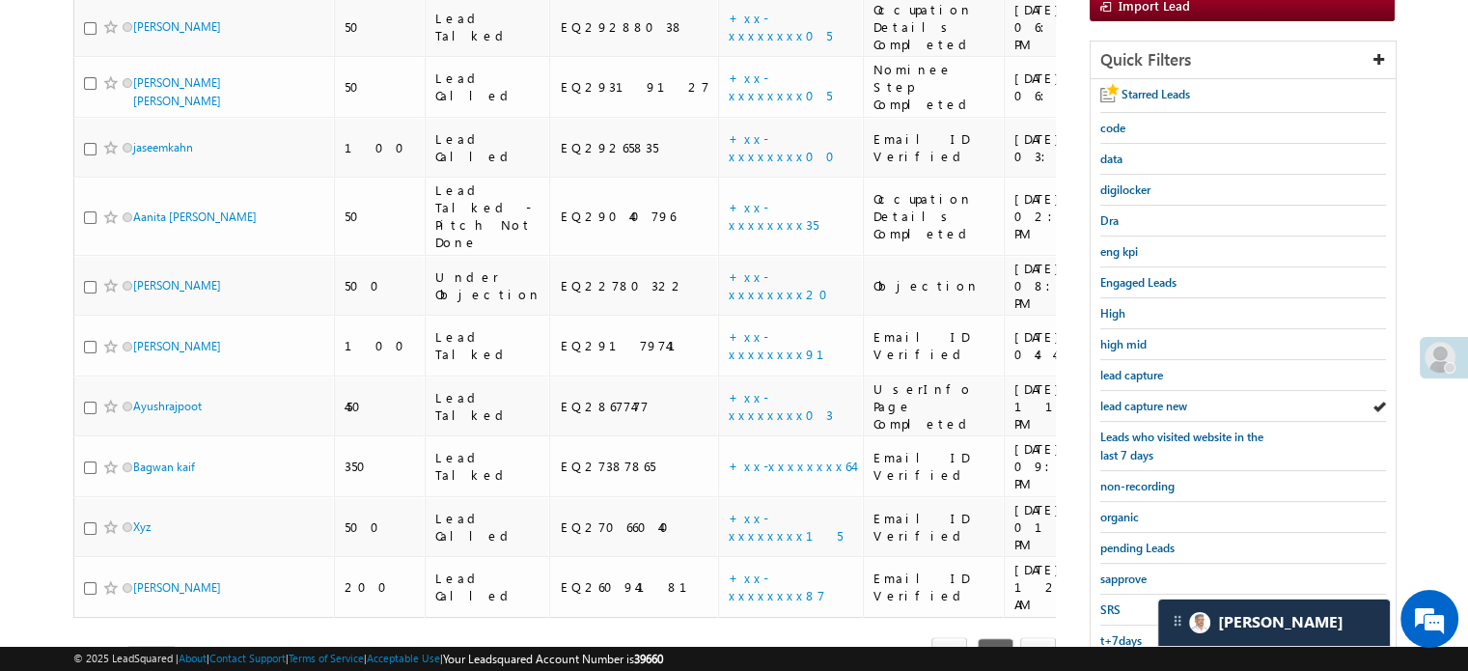
scroll to position [414, 0]
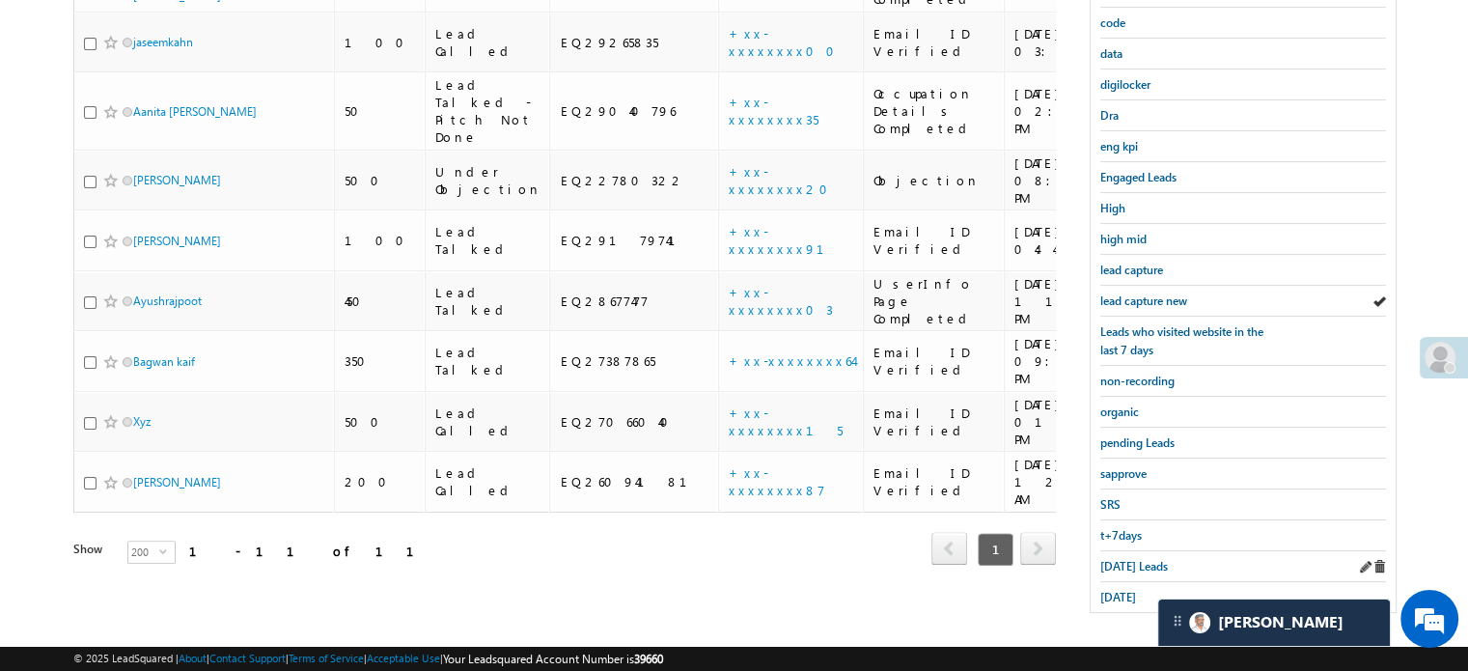
click at [1124, 551] on div "Today's Leads" at bounding box center [1243, 566] width 286 height 31
click at [1154, 559] on span "Today's Leads" at bounding box center [1134, 566] width 68 height 14
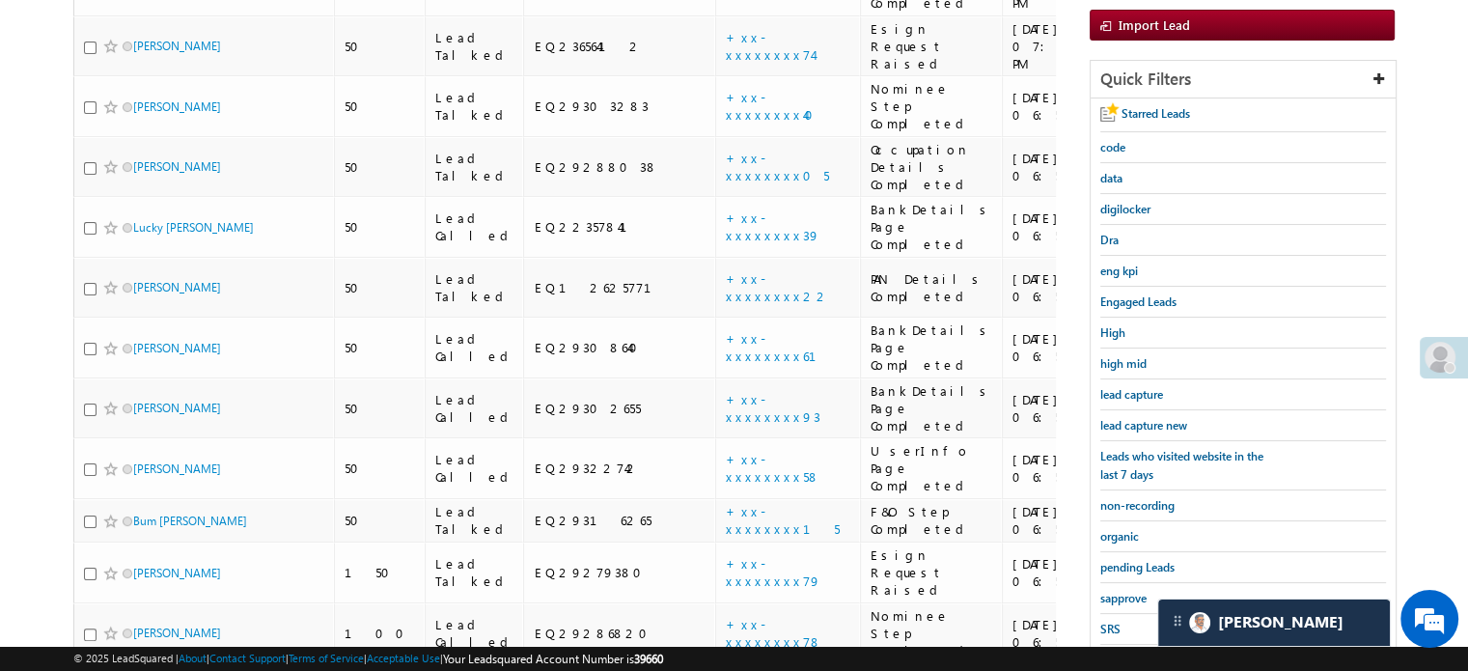
scroll to position [221, 0]
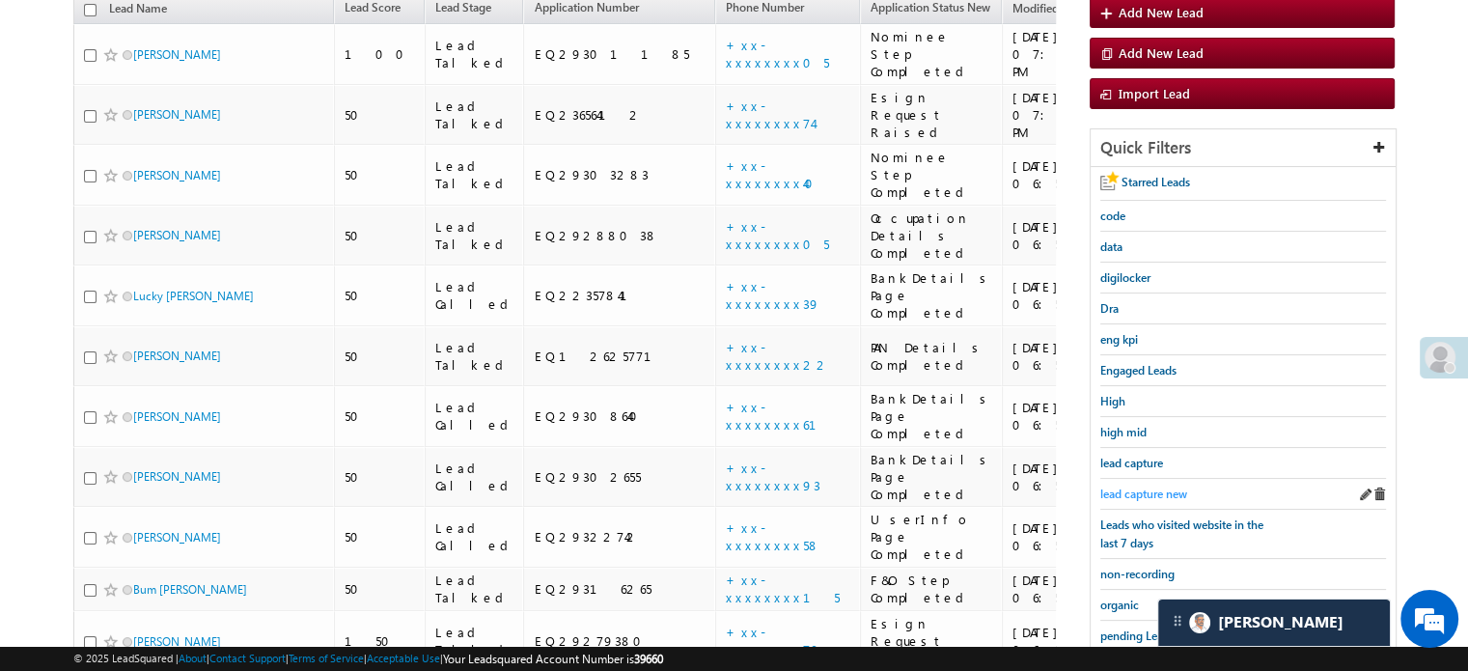
click at [1135, 486] on span "lead capture new" at bounding box center [1143, 493] width 87 height 14
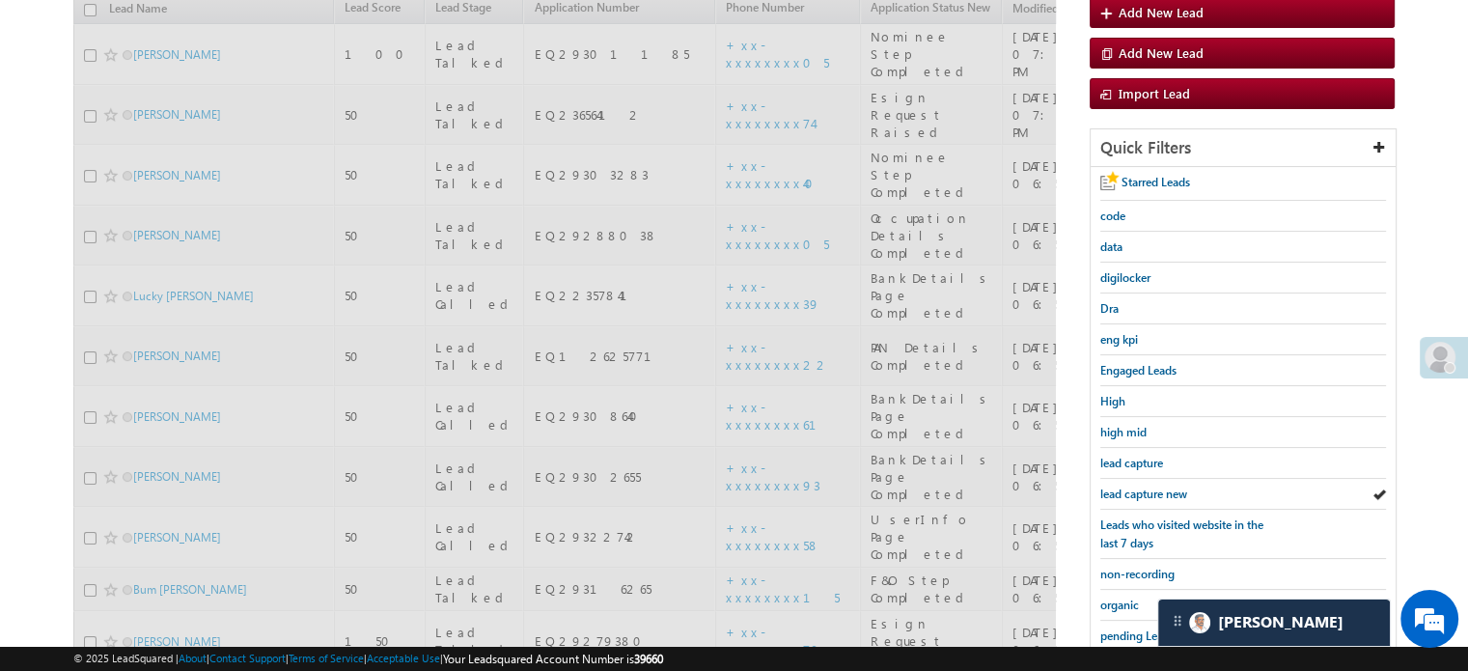
click at [1135, 486] on span "lead capture new" at bounding box center [1143, 493] width 87 height 14
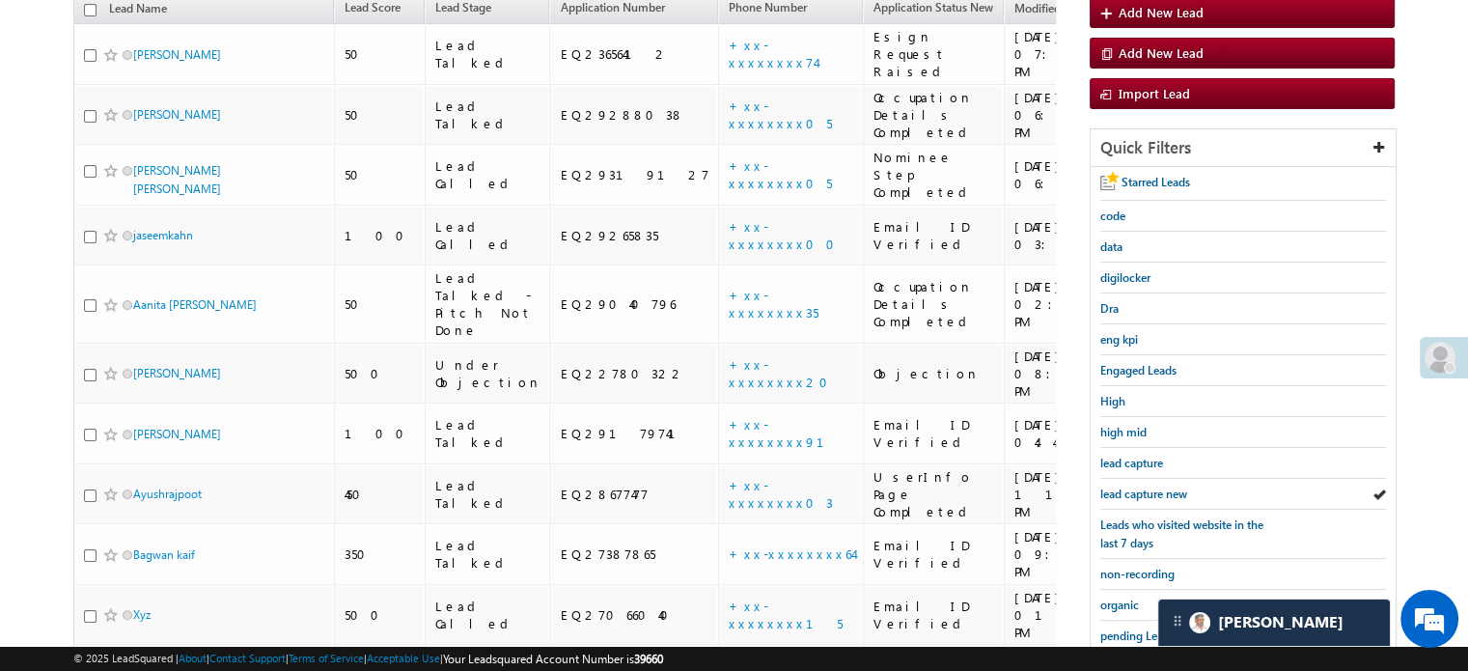
click at [1135, 486] on span "lead capture new" at bounding box center [1143, 493] width 87 height 14
